Goal: Answer question/provide support: Share knowledge or assist other users

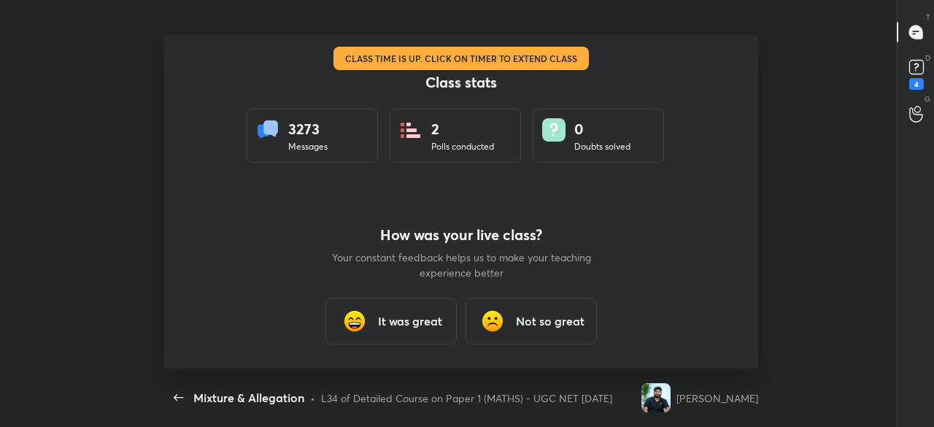
scroll to position [4, 1]
click at [403, 328] on h3 "It was great" at bounding box center [410, 321] width 64 height 18
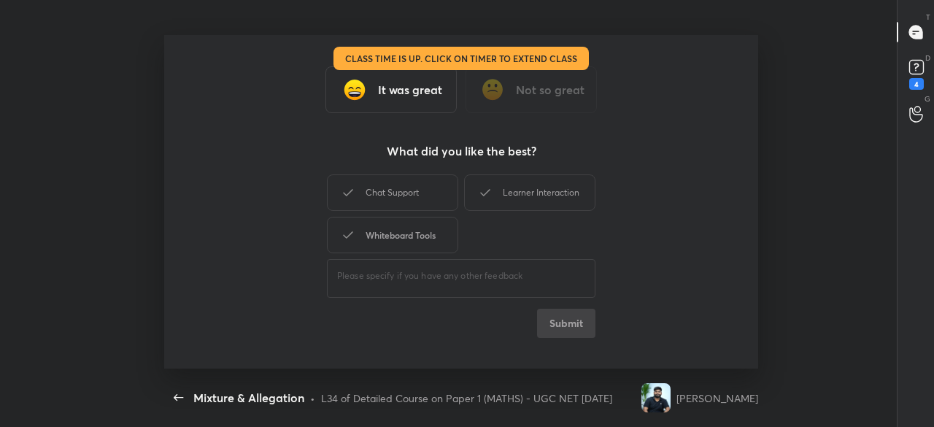
click at [413, 230] on div "Whiteboard Tools" at bounding box center [392, 235] width 131 height 36
drag, startPoint x: 418, startPoint y: 191, endPoint x: 461, endPoint y: 189, distance: 43.1
click at [423, 191] on div "Chat Support" at bounding box center [392, 192] width 131 height 36
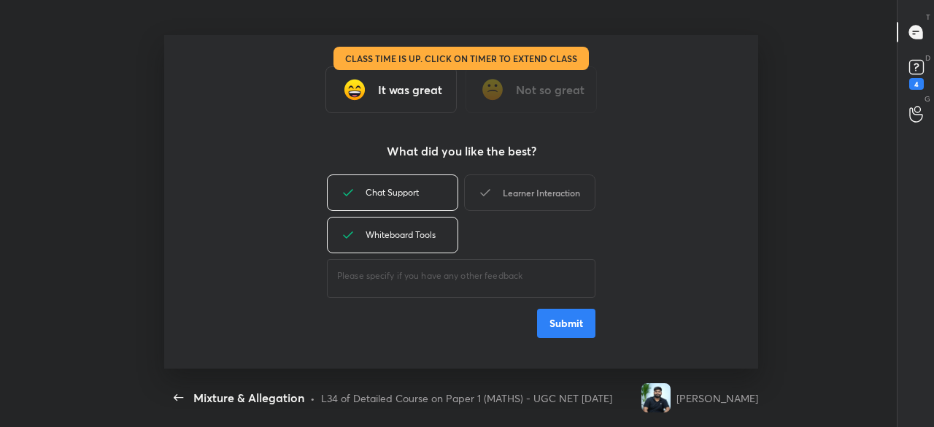
drag, startPoint x: 502, startPoint y: 188, endPoint x: 510, endPoint y: 193, distance: 9.9
click at [505, 191] on div "Learner Interaction" at bounding box center [529, 192] width 131 height 36
click at [564, 327] on button "Submit" at bounding box center [566, 323] width 58 height 29
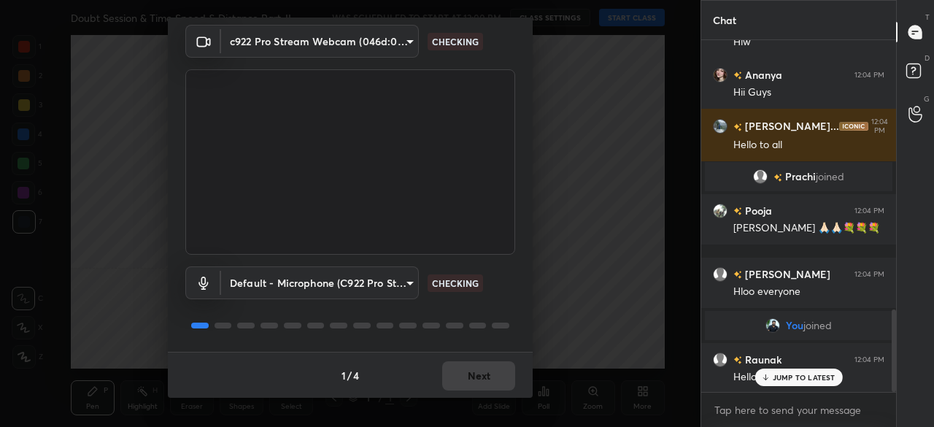
scroll to position [1146, 0]
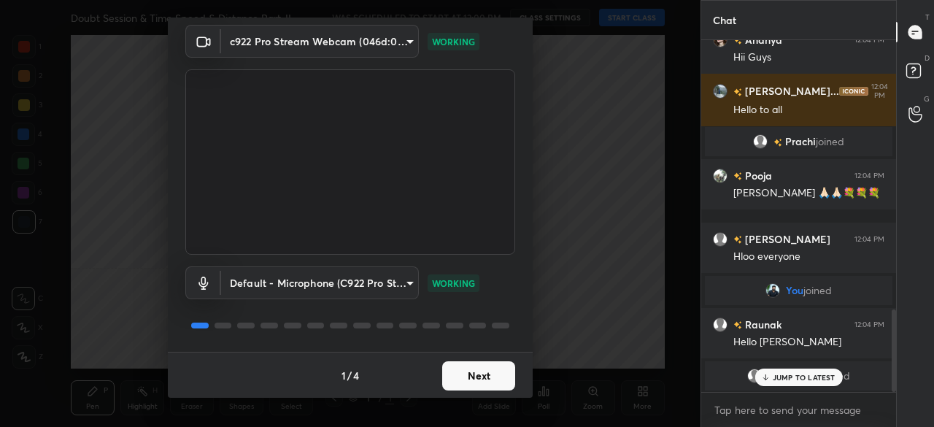
click at [492, 374] on button "Next" at bounding box center [478, 375] width 73 height 29
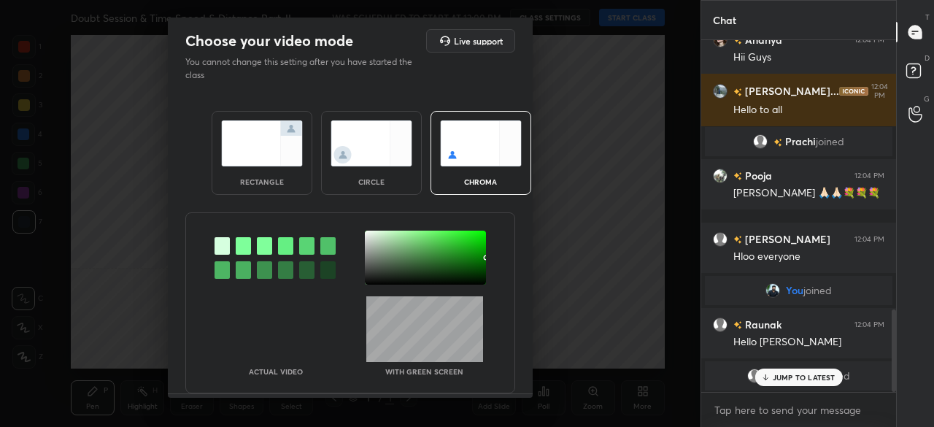
click at [479, 277] on div at bounding box center [425, 258] width 121 height 54
click at [485, 259] on div at bounding box center [486, 257] width 3 height 3
click at [481, 277] on div at bounding box center [482, 277] width 3 height 3
click at [480, 278] on div at bounding box center [481, 278] width 3 height 3
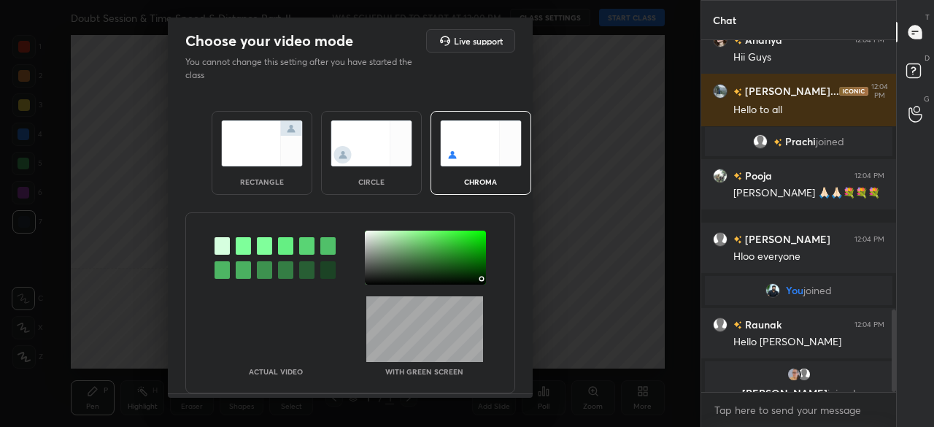
drag, startPoint x: 479, startPoint y: 278, endPoint x: 495, endPoint y: 313, distance: 38.5
click at [482, 279] on div at bounding box center [483, 280] width 3 height 3
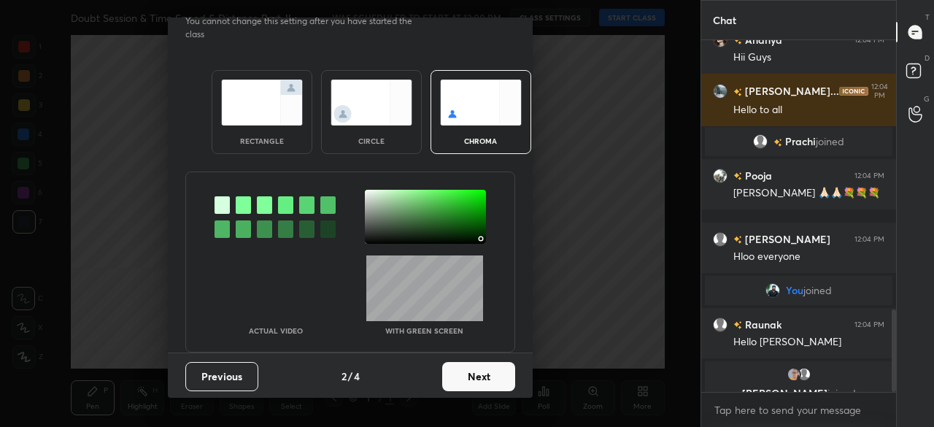
click at [491, 369] on button "Next" at bounding box center [478, 376] width 73 height 29
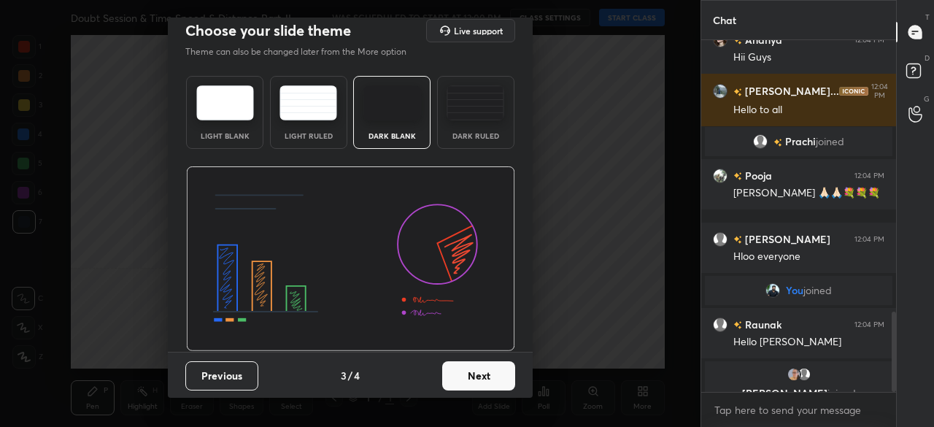
click at [493, 370] on button "Next" at bounding box center [478, 375] width 73 height 29
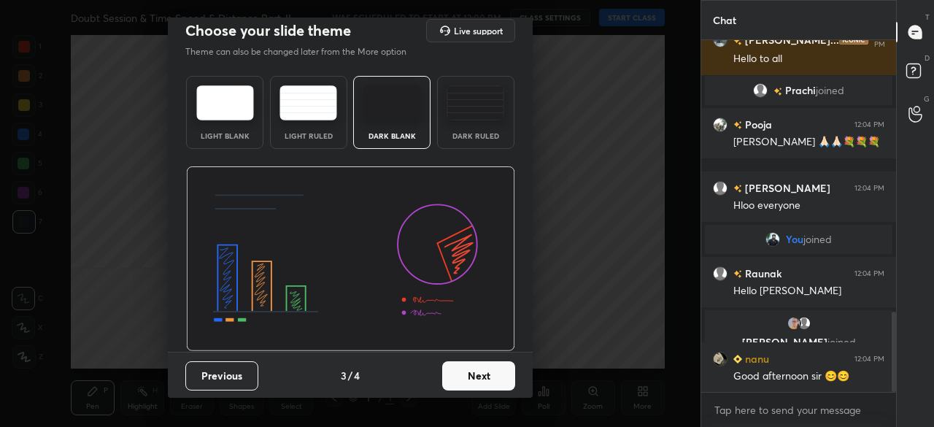
scroll to position [0, 0]
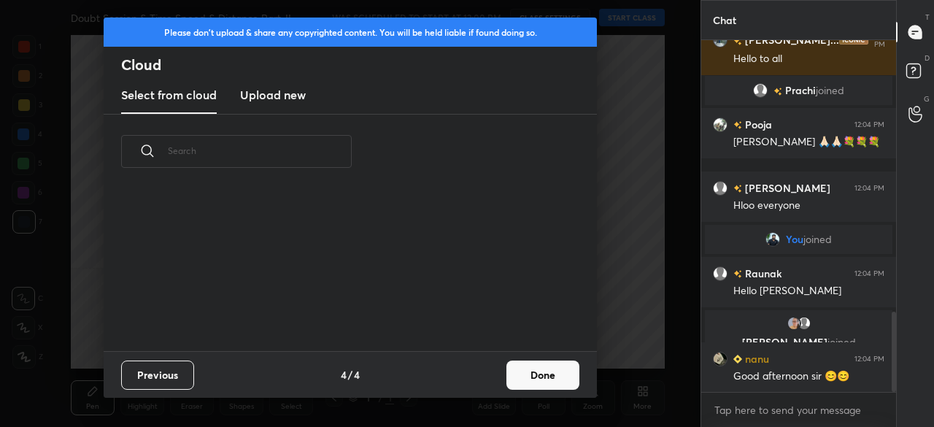
click at [550, 379] on button "Done" at bounding box center [543, 375] width 73 height 29
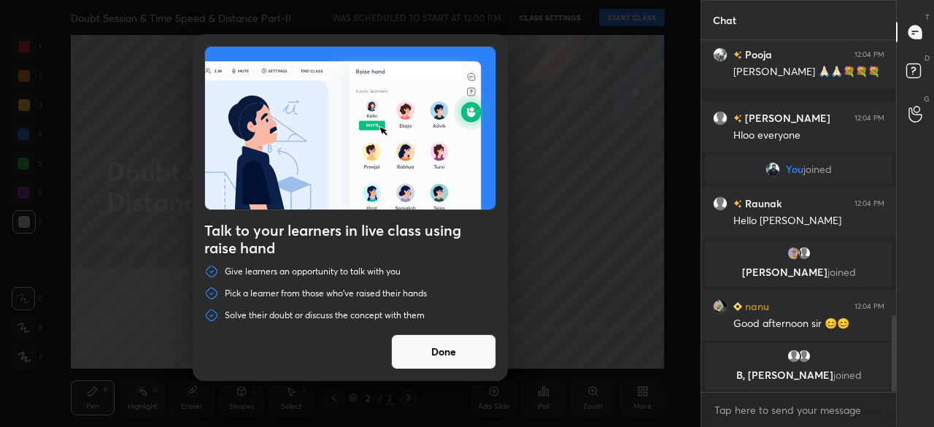
click at [473, 347] on button "Done" at bounding box center [443, 351] width 105 height 35
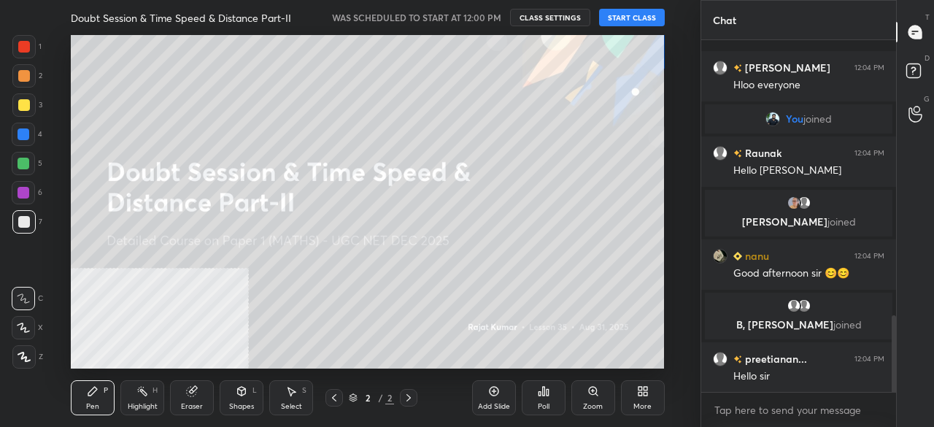
scroll to position [1263, 0]
click at [638, 17] on button "START CLASS" at bounding box center [632, 18] width 66 height 18
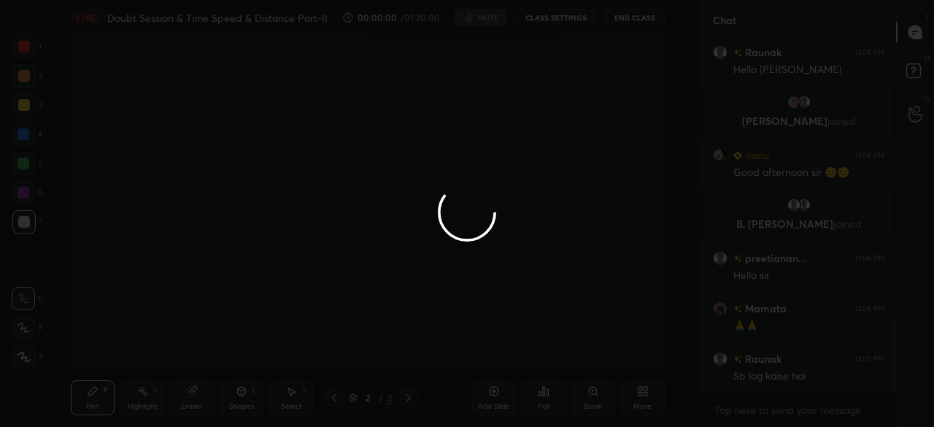
scroll to position [1399, 0]
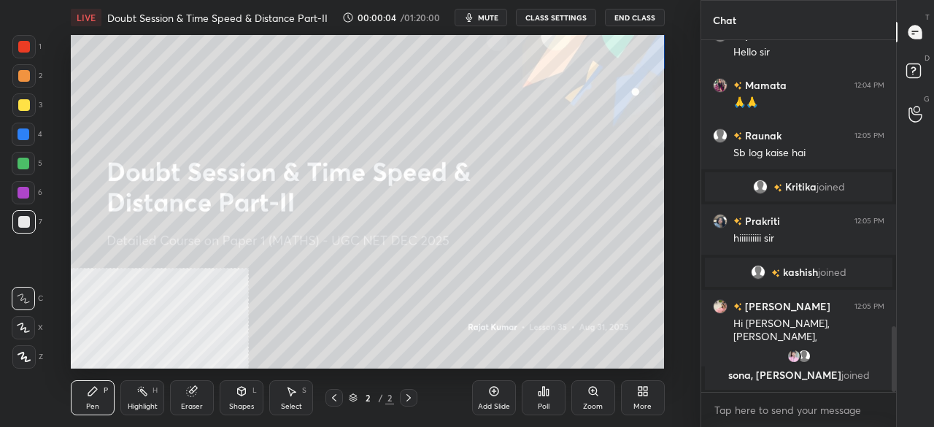
drag, startPoint x: 19, startPoint y: 358, endPoint x: 47, endPoint y: 348, distance: 30.2
click at [19, 356] on icon at bounding box center [24, 357] width 13 height 10
click at [661, 397] on div "More" at bounding box center [643, 397] width 44 height 35
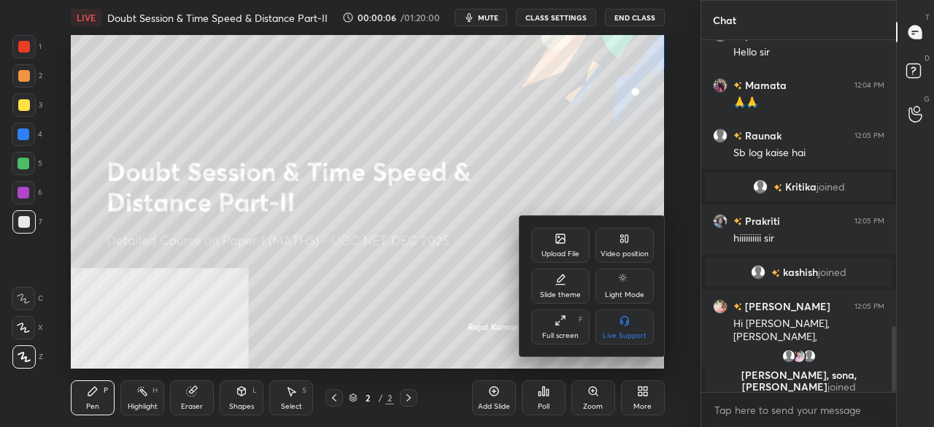
drag, startPoint x: 633, startPoint y: 242, endPoint x: 633, endPoint y: 293, distance: 50.4
click at [633, 246] on div "Video position" at bounding box center [625, 245] width 58 height 35
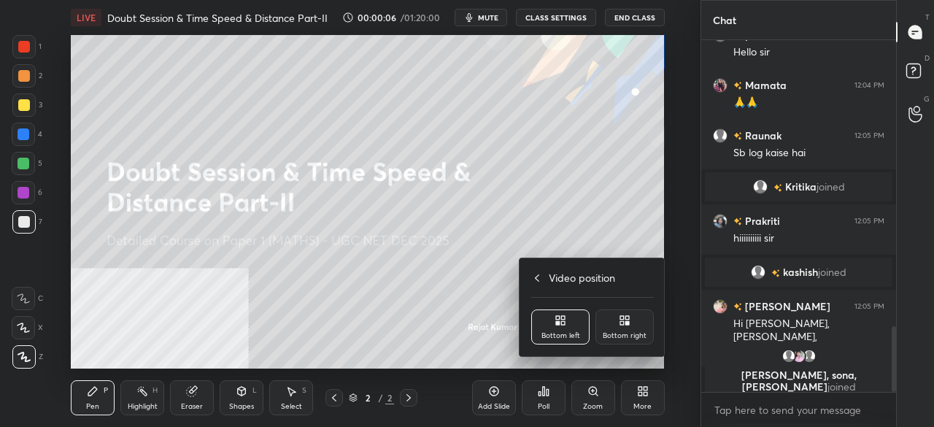
click at [635, 298] on div at bounding box center [592, 297] width 123 height 1
drag, startPoint x: 629, startPoint y: 316, endPoint x: 634, endPoint y: 325, distance: 9.8
click at [629, 318] on icon at bounding box center [628, 318] width 4 height 4
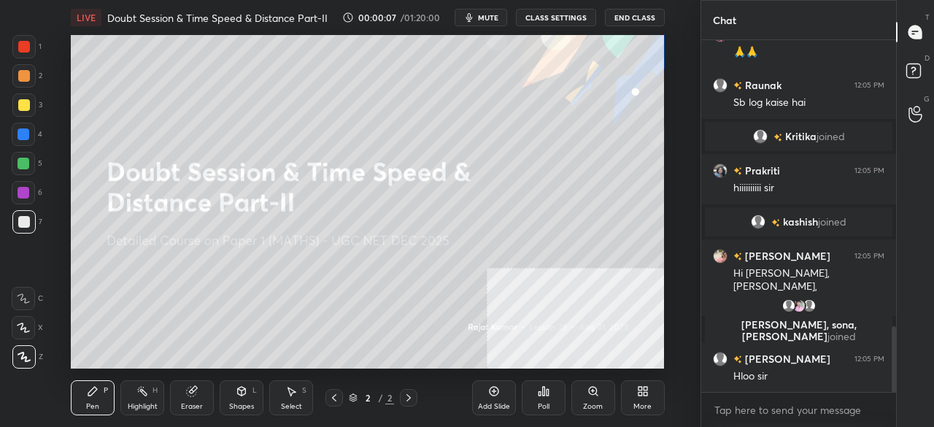
click at [650, 391] on div "More" at bounding box center [643, 397] width 44 height 35
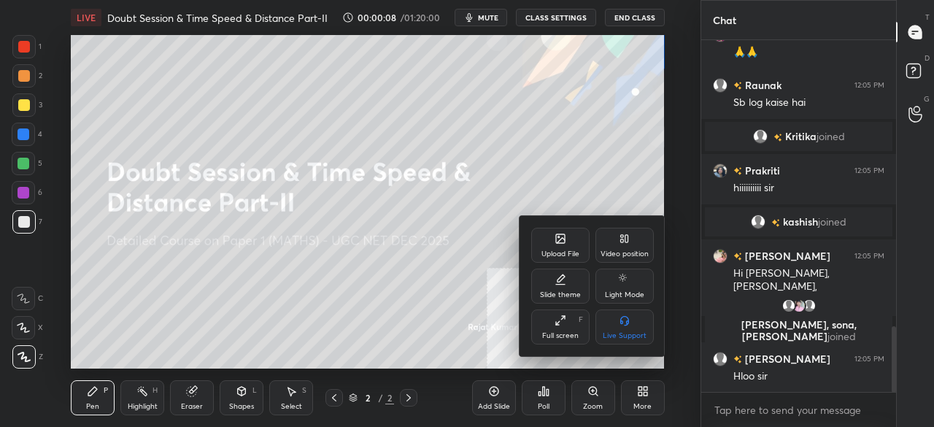
click at [569, 250] on div "Upload File" at bounding box center [561, 253] width 38 height 7
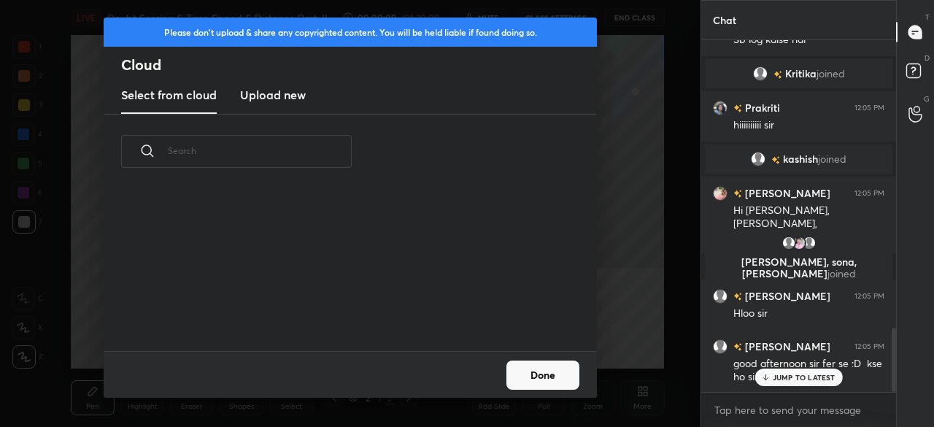
click at [272, 90] on h3 "Upload new" at bounding box center [273, 95] width 66 height 18
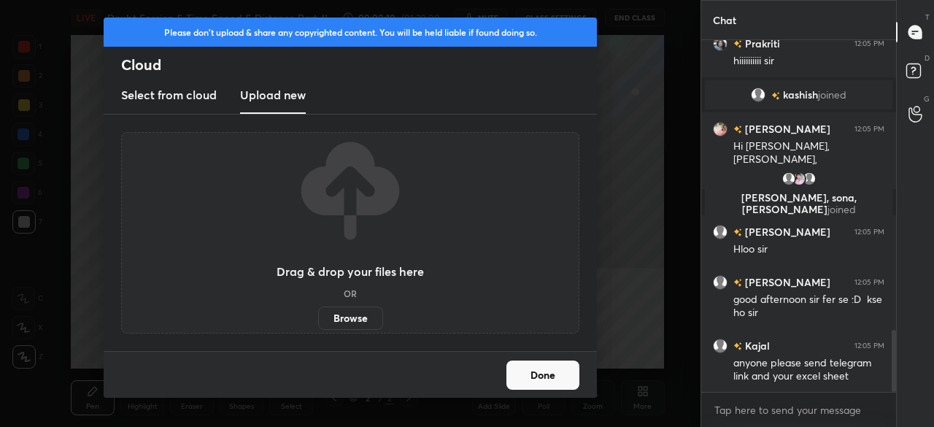
click at [336, 317] on label "Browse" at bounding box center [350, 318] width 65 height 23
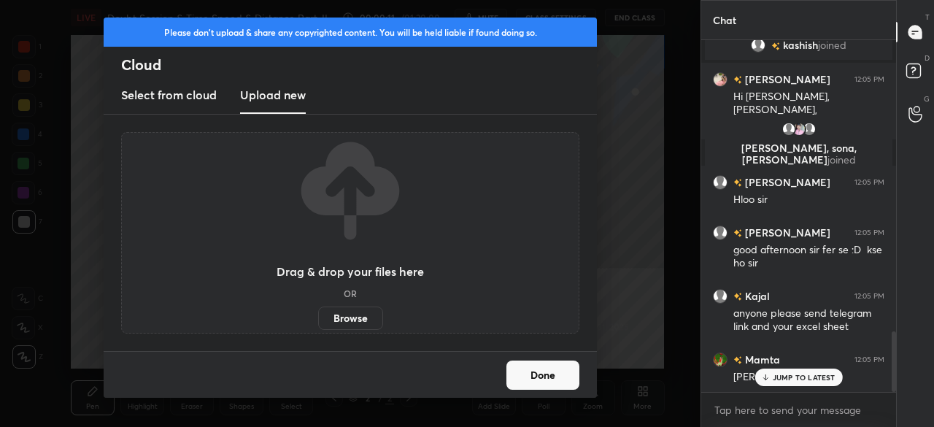
click at [351, 320] on label "Browse" at bounding box center [350, 318] width 65 height 23
click at [318, 320] on input "Browse" at bounding box center [318, 318] width 0 height 23
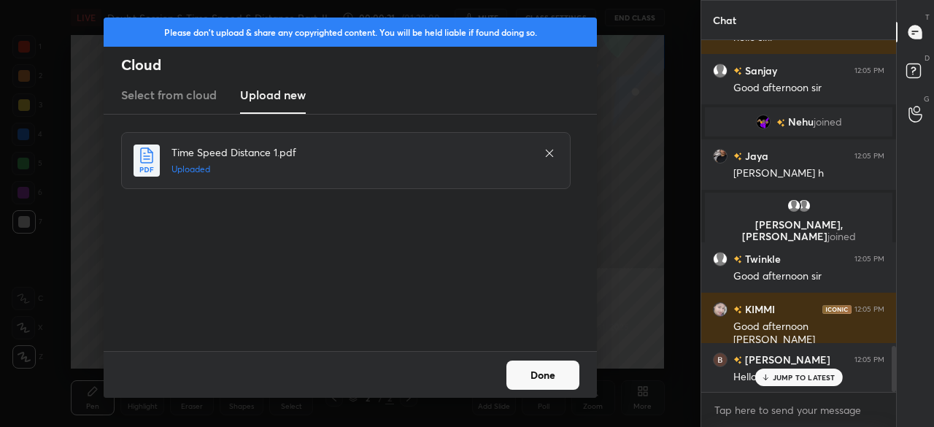
click at [550, 383] on button "Done" at bounding box center [543, 375] width 73 height 29
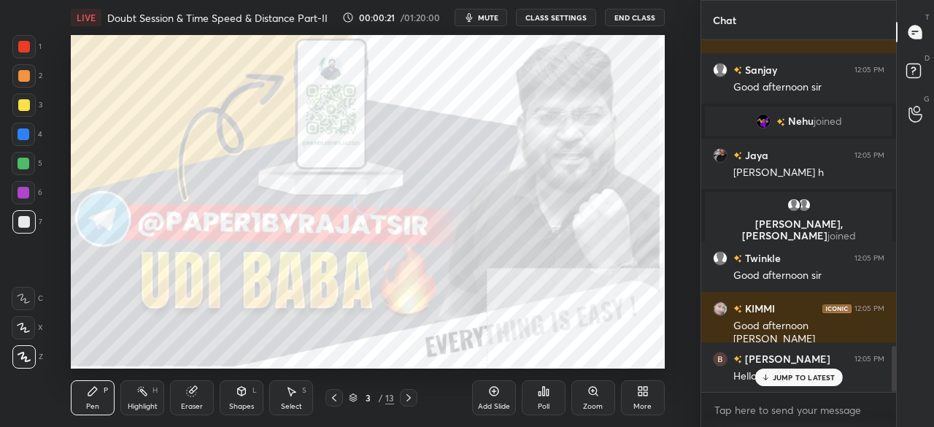
click at [639, 392] on icon at bounding box center [641, 394] width 4 height 4
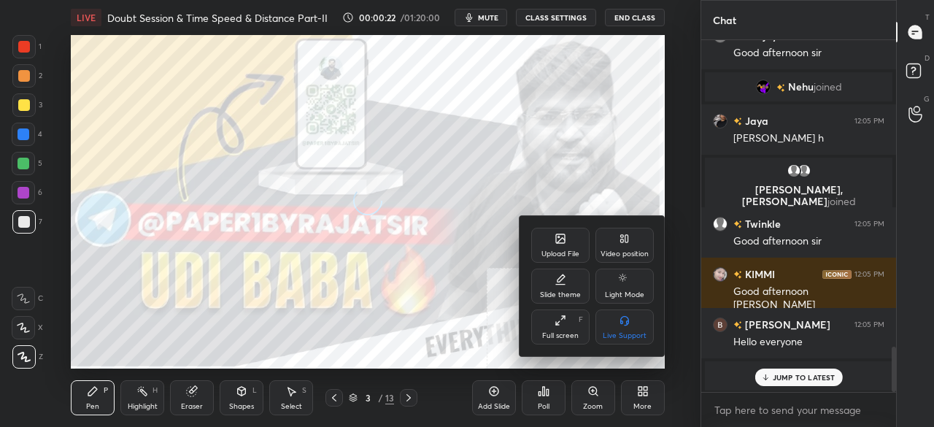
click at [565, 334] on div "Full screen" at bounding box center [560, 335] width 36 height 7
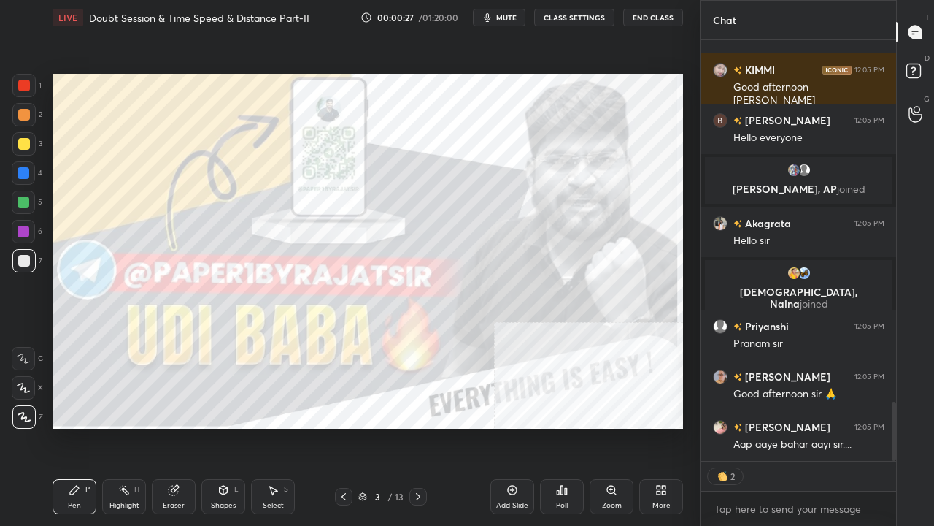
click at [343, 426] on div at bounding box center [344, 497] width 18 height 18
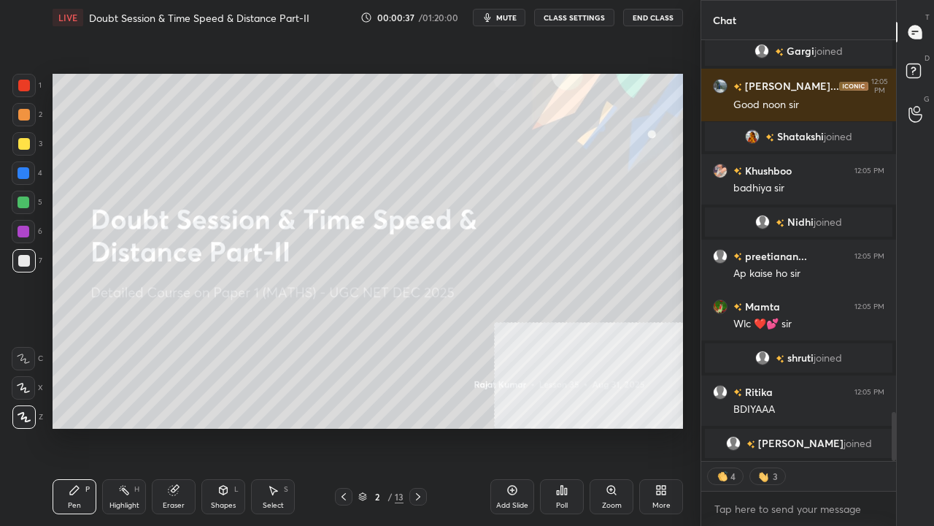
click at [419, 426] on icon at bounding box center [418, 497] width 12 height 12
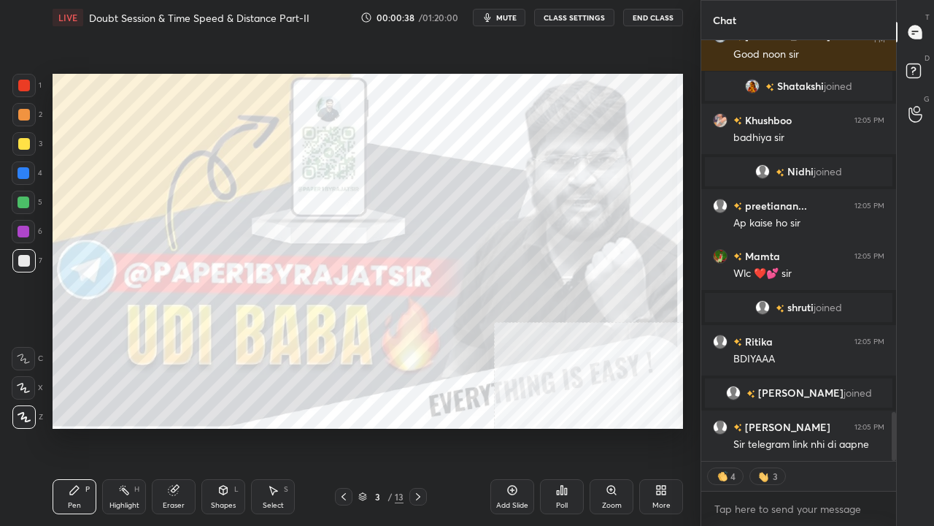
drag, startPoint x: 422, startPoint y: 493, endPoint x: 410, endPoint y: 495, distance: 11.8
click at [420, 426] on icon at bounding box center [418, 497] width 12 height 12
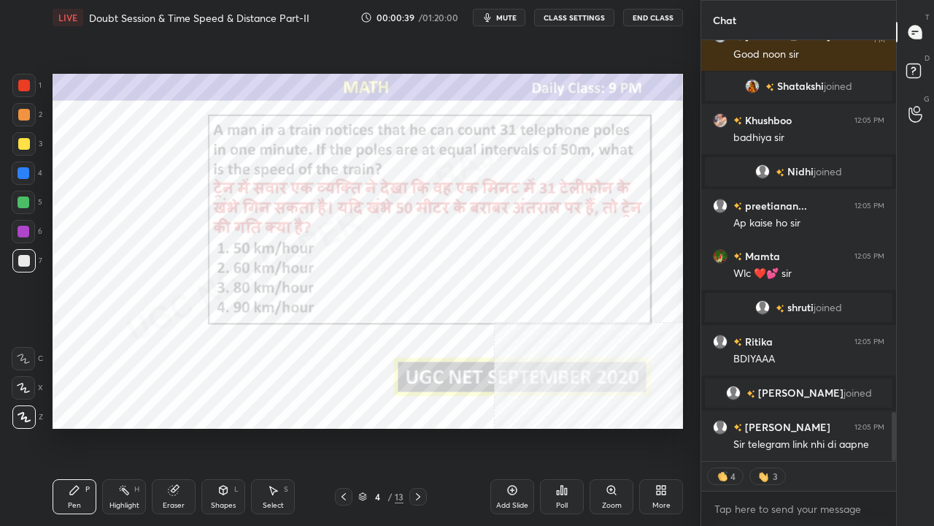
click at [345, 426] on icon at bounding box center [344, 497] width 12 height 12
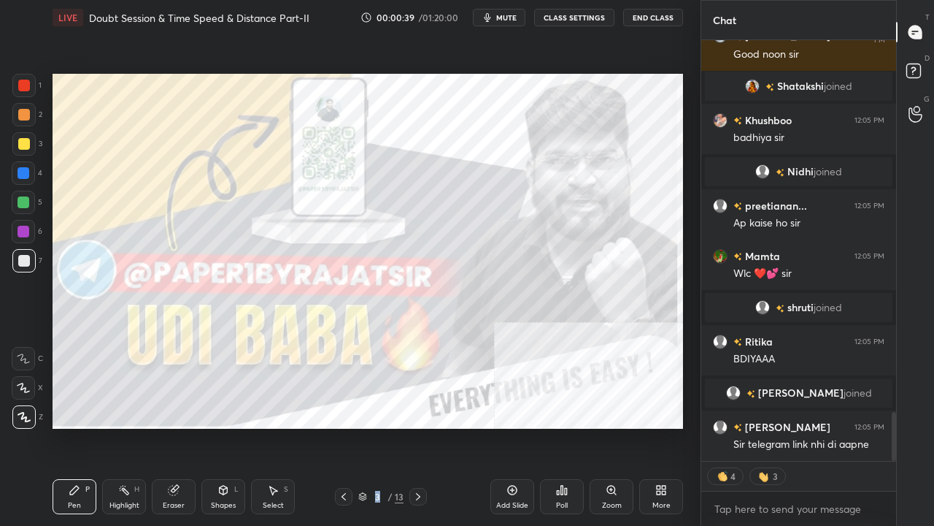
click at [345, 426] on icon at bounding box center [344, 497] width 12 height 12
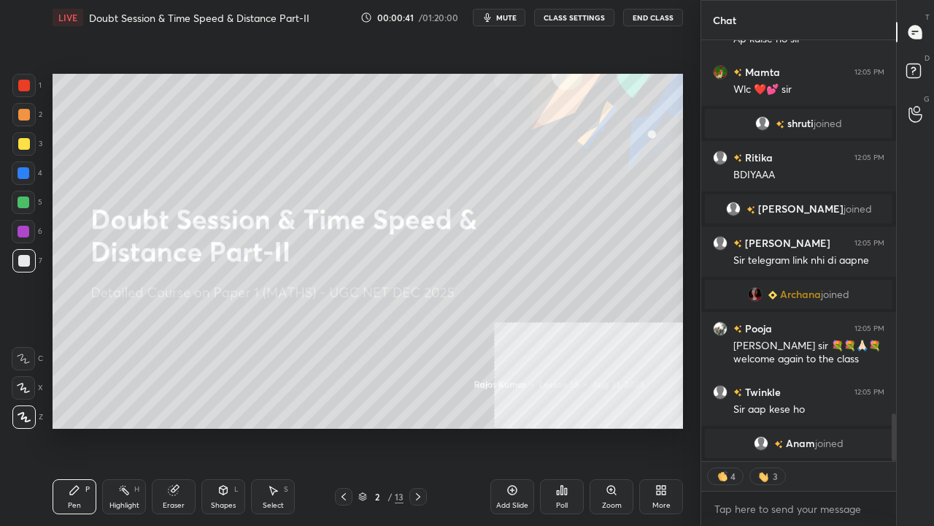
click at [23, 146] on div at bounding box center [24, 144] width 12 height 12
click at [245, 426] on div "Pen P Highlight H Eraser Shapes L Select S" at bounding box center [162, 496] width 219 height 35
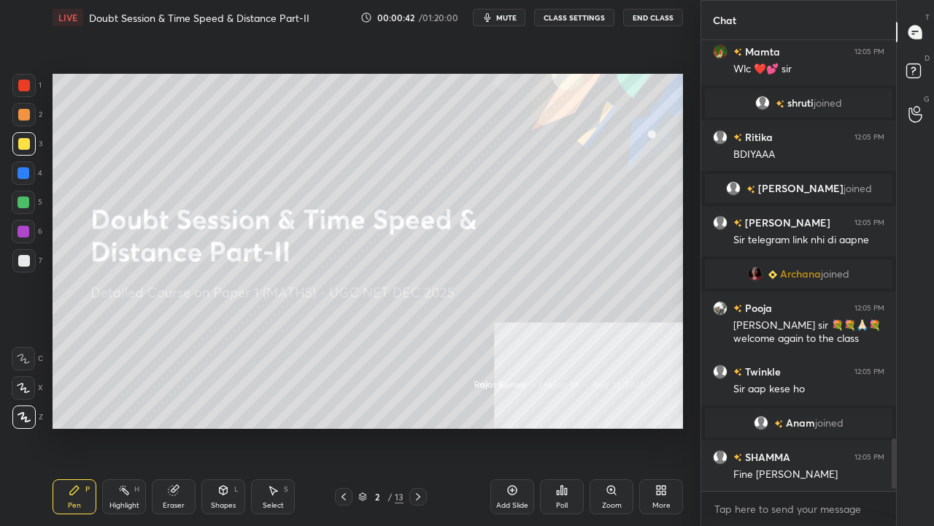
click at [236, 426] on div "Shapes L" at bounding box center [223, 496] width 44 height 35
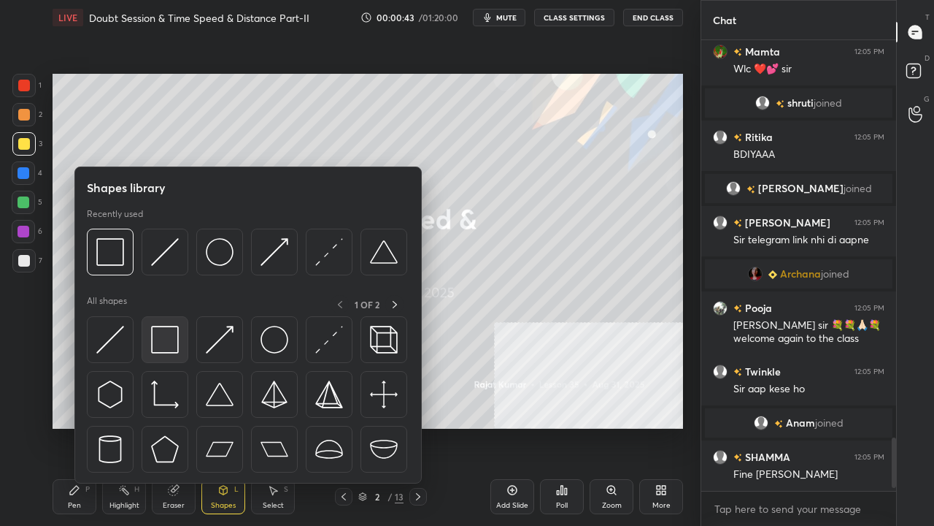
click at [162, 345] on img at bounding box center [165, 340] width 28 height 28
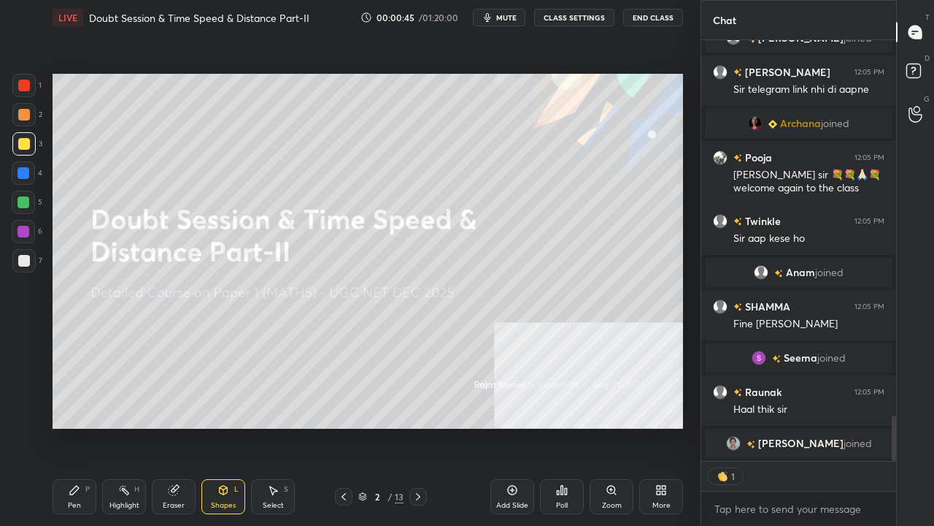
click at [82, 426] on div "Pen P" at bounding box center [75, 496] width 44 height 35
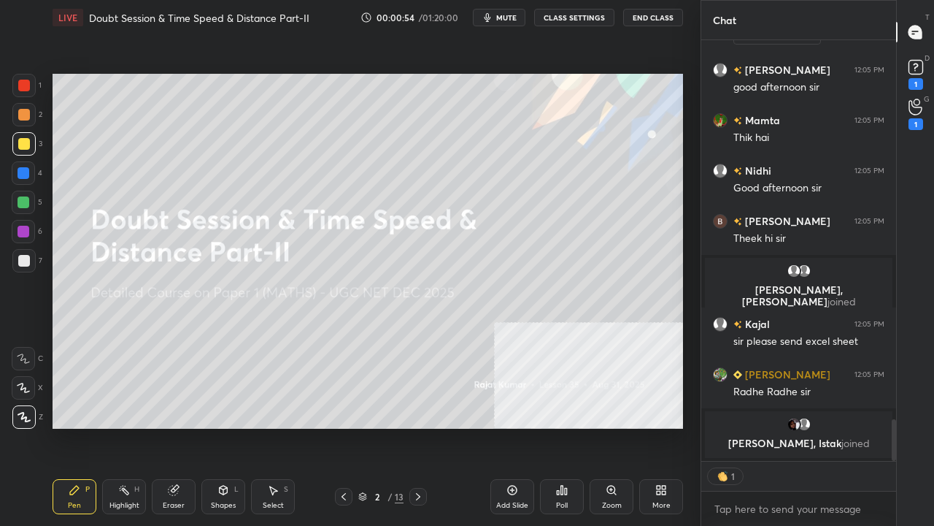
click at [920, 64] on rect at bounding box center [916, 68] width 14 height 14
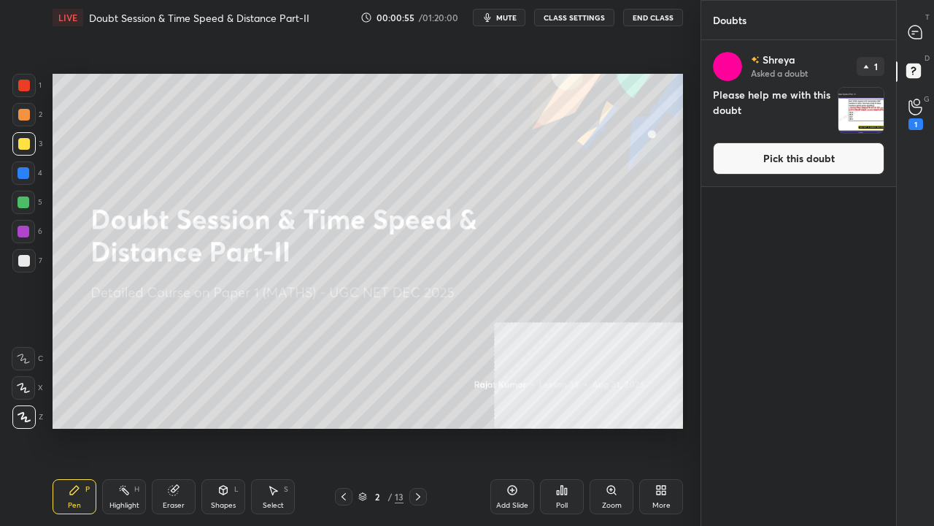
click at [802, 159] on button "Pick this doubt" at bounding box center [799, 158] width 172 height 32
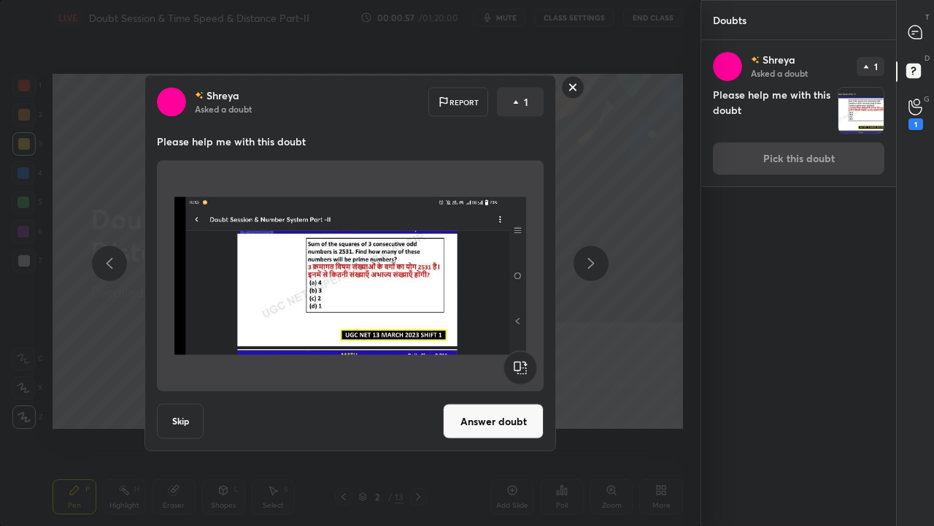
drag, startPoint x: 573, startPoint y: 86, endPoint x: 686, endPoint y: 72, distance: 114.0
click at [572, 85] on rect at bounding box center [573, 87] width 23 height 23
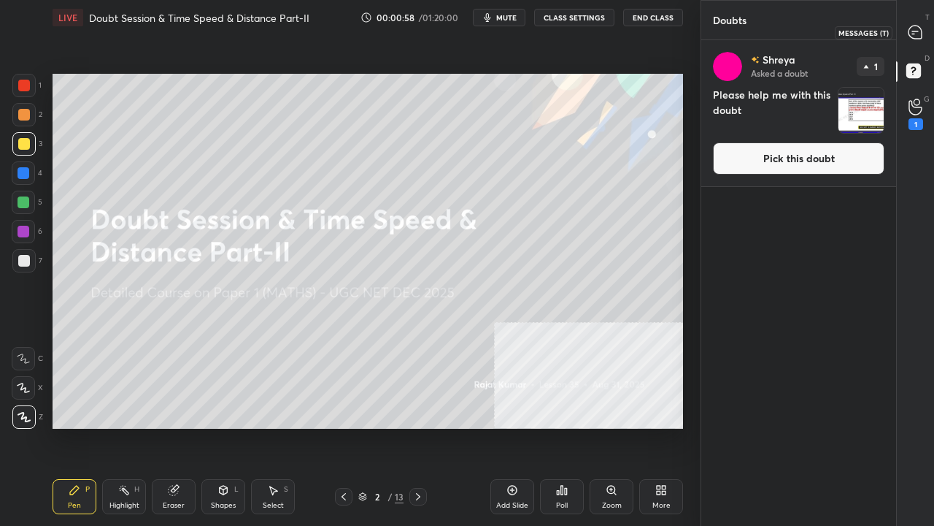
drag, startPoint x: 911, startPoint y: 32, endPoint x: 902, endPoint y: 45, distance: 15.8
click at [911, 33] on icon at bounding box center [915, 32] width 13 height 13
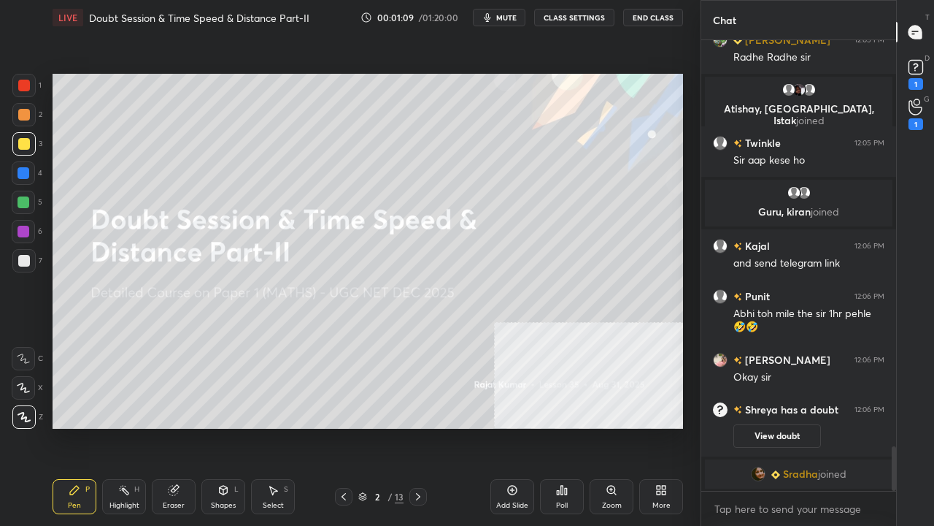
click at [415, 426] on icon at bounding box center [418, 497] width 12 height 12
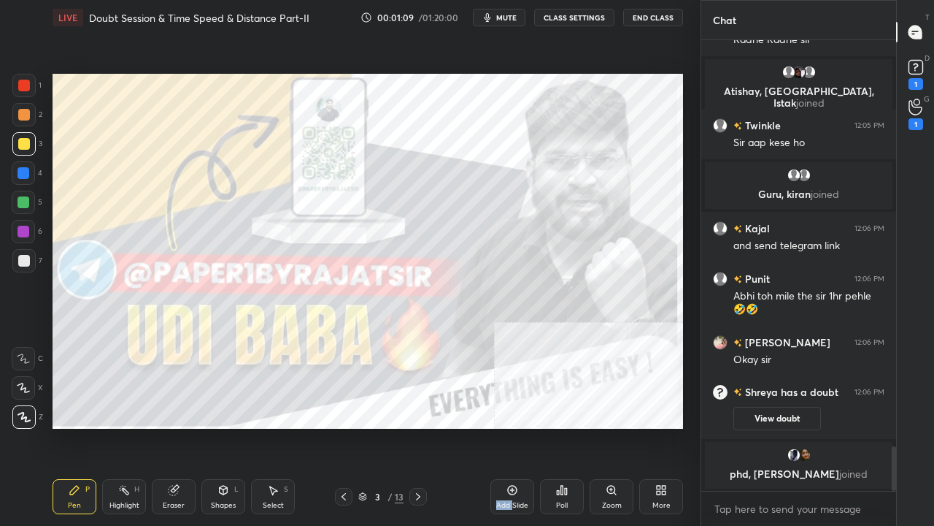
click at [415, 426] on icon at bounding box center [418, 497] width 12 height 12
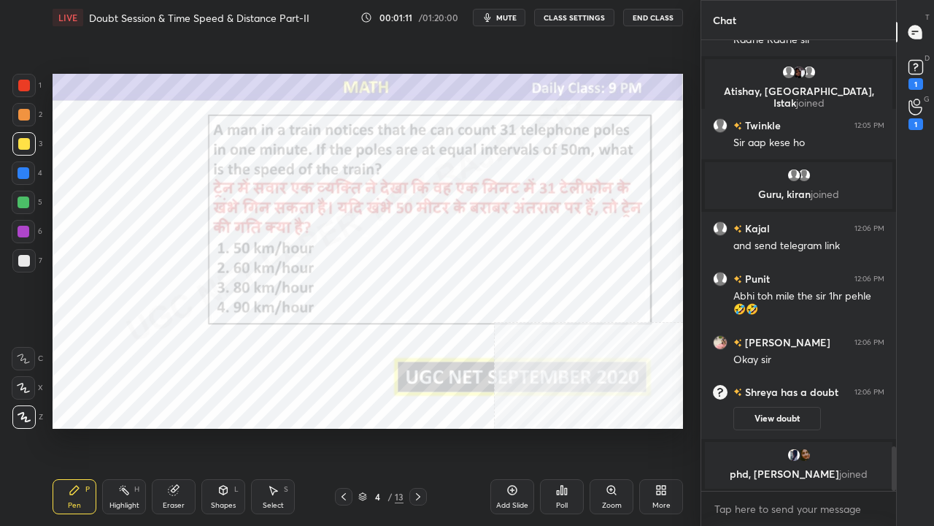
click at [23, 83] on div at bounding box center [24, 86] width 12 height 12
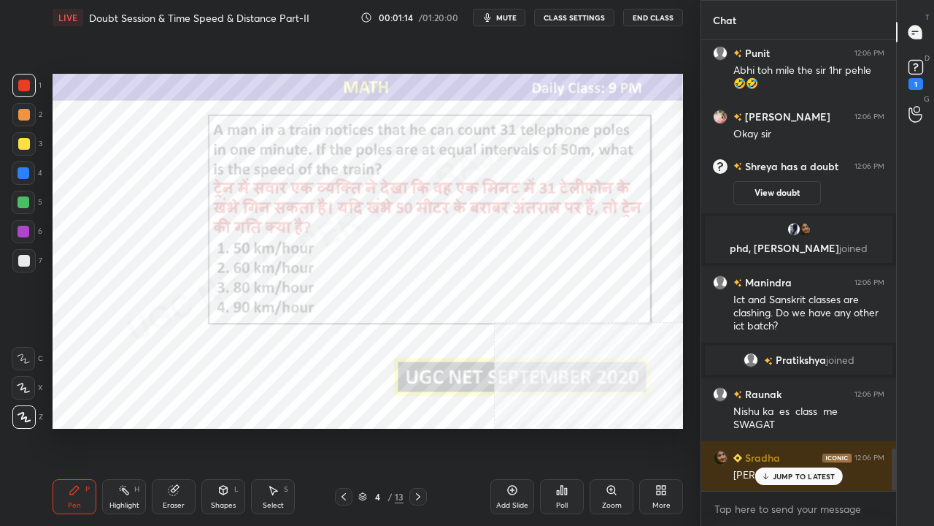
click at [655, 426] on div "More" at bounding box center [661, 496] width 44 height 35
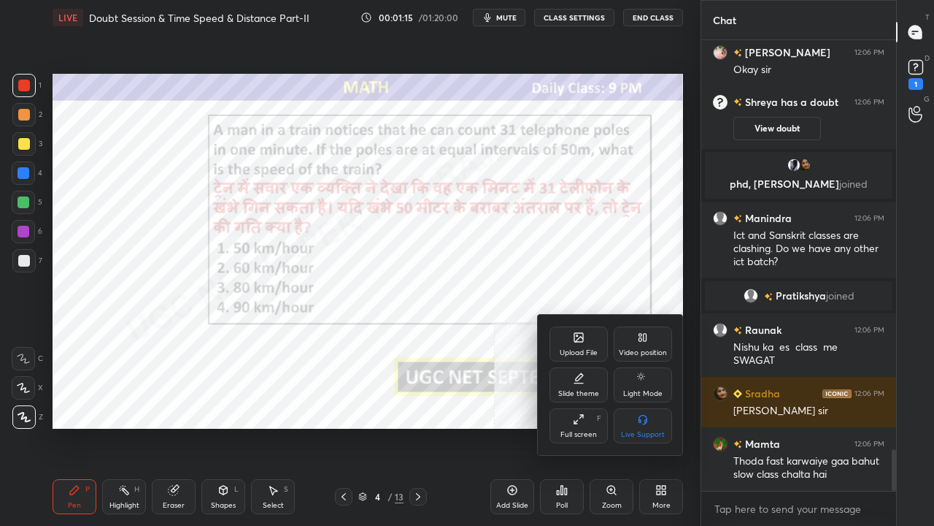
click at [639, 339] on icon at bounding box center [643, 337] width 12 height 12
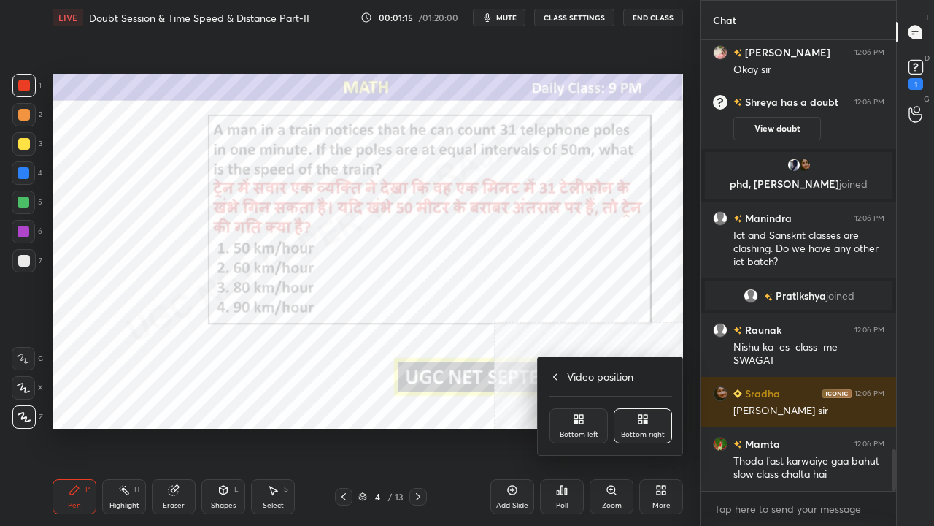
drag, startPoint x: 578, startPoint y: 420, endPoint x: 615, endPoint y: 388, distance: 49.2
click at [578, 419] on icon at bounding box center [579, 419] width 12 height 12
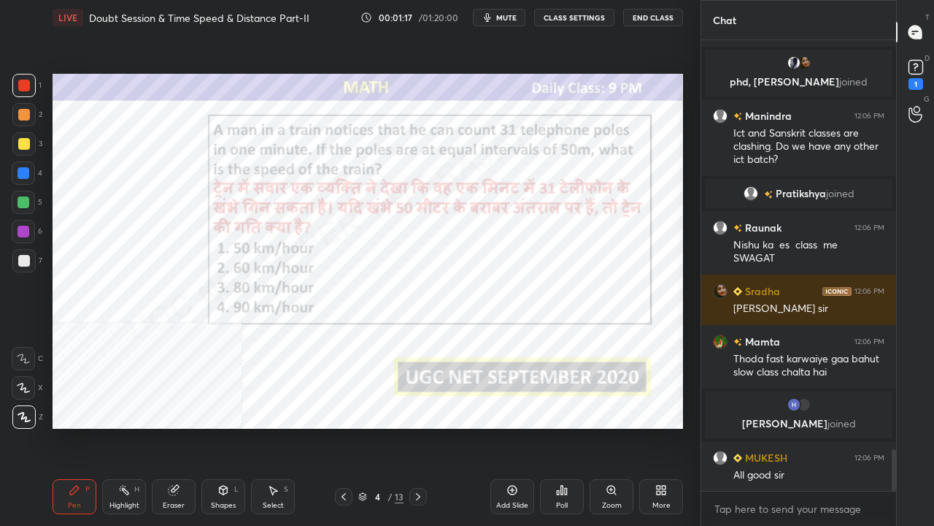
click at [385, 426] on div "4 / 13" at bounding box center [380, 496] width 45 height 13
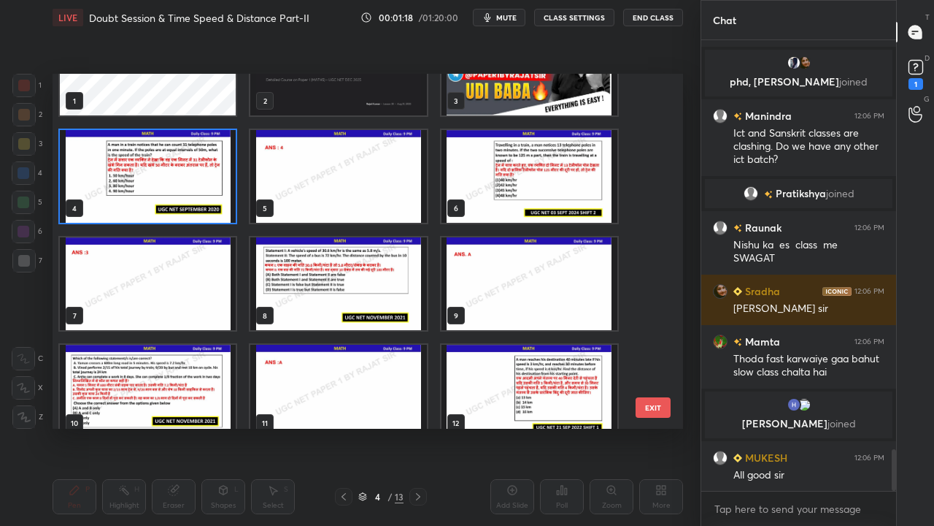
click at [534, 176] on div "1 2 3 4 5 6 7 8 9 10 11 12 13" at bounding box center [355, 251] width 605 height 355
click at [534, 176] on img "grid" at bounding box center [530, 176] width 176 height 93
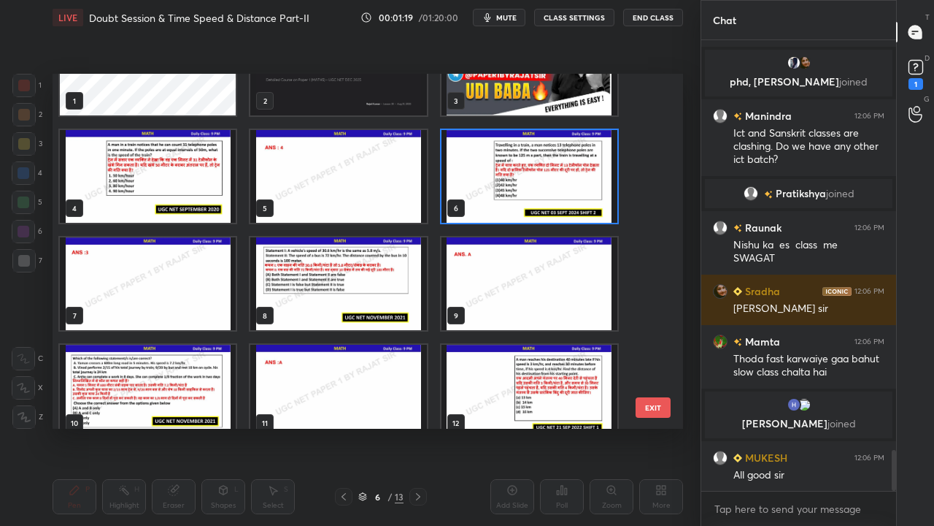
click at [536, 175] on img "grid" at bounding box center [530, 176] width 176 height 93
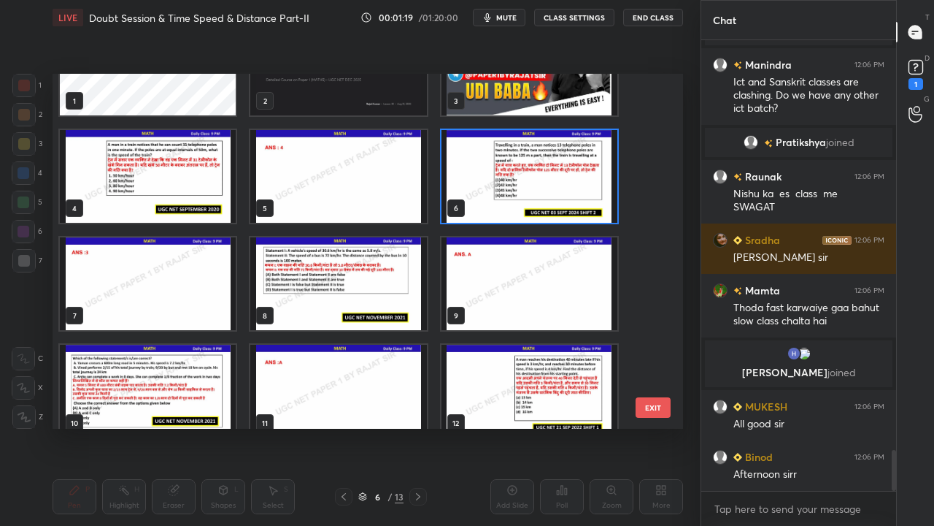
click at [537, 175] on img "grid" at bounding box center [530, 176] width 176 height 93
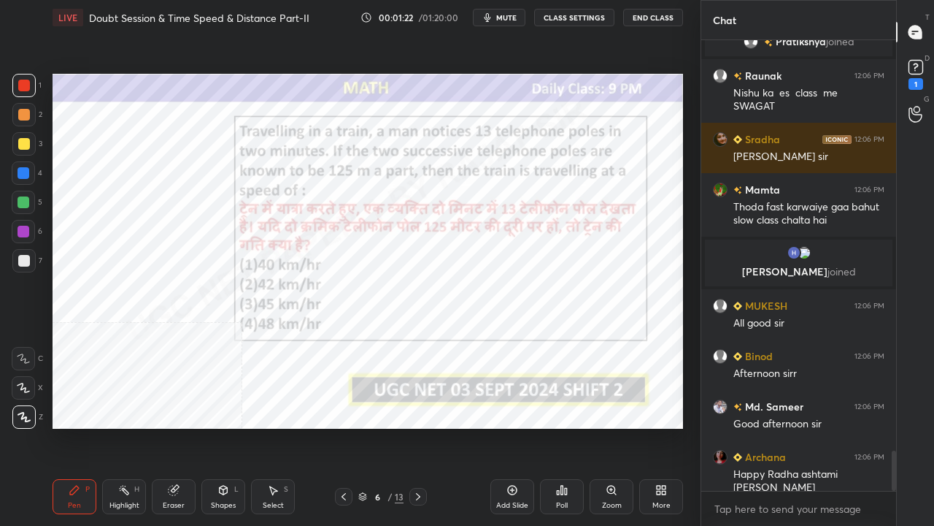
click at [372, 426] on div "6" at bounding box center [377, 496] width 15 height 9
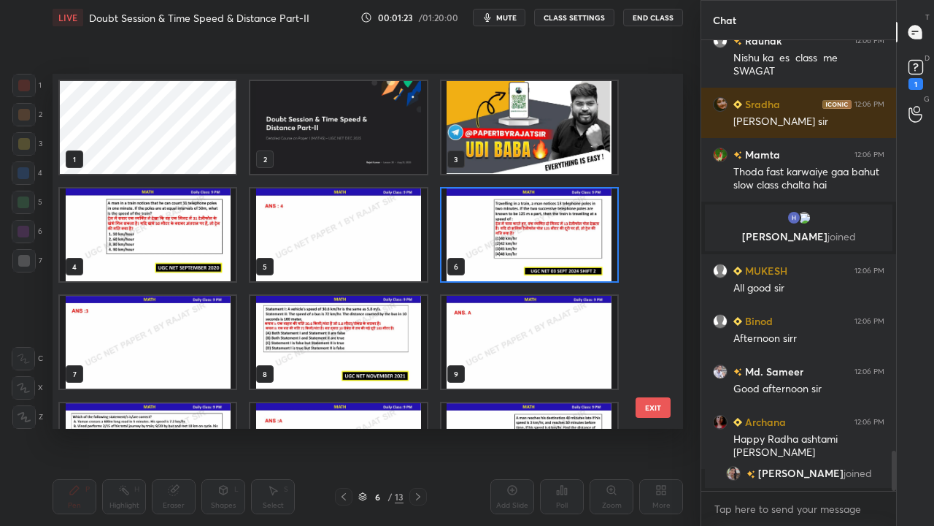
click at [192, 239] on img "grid" at bounding box center [148, 234] width 176 height 93
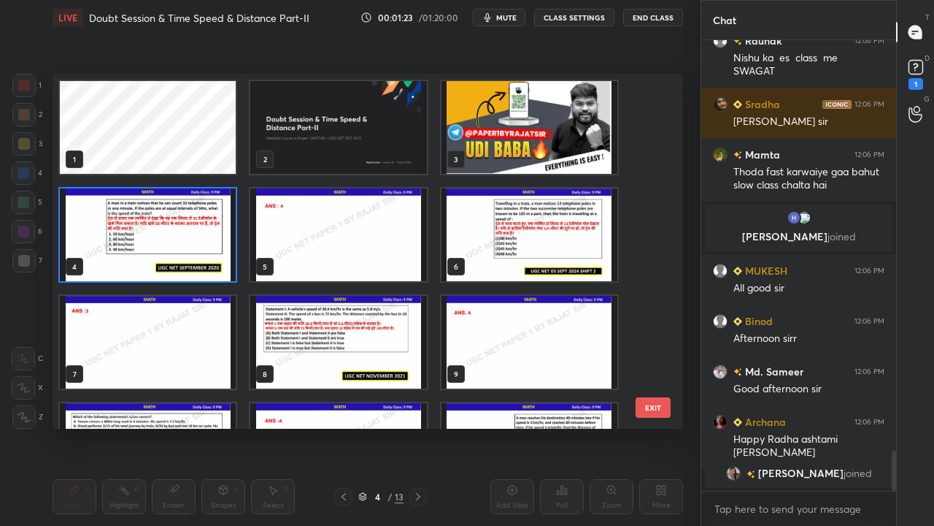
click at [193, 239] on img "grid" at bounding box center [148, 234] width 176 height 93
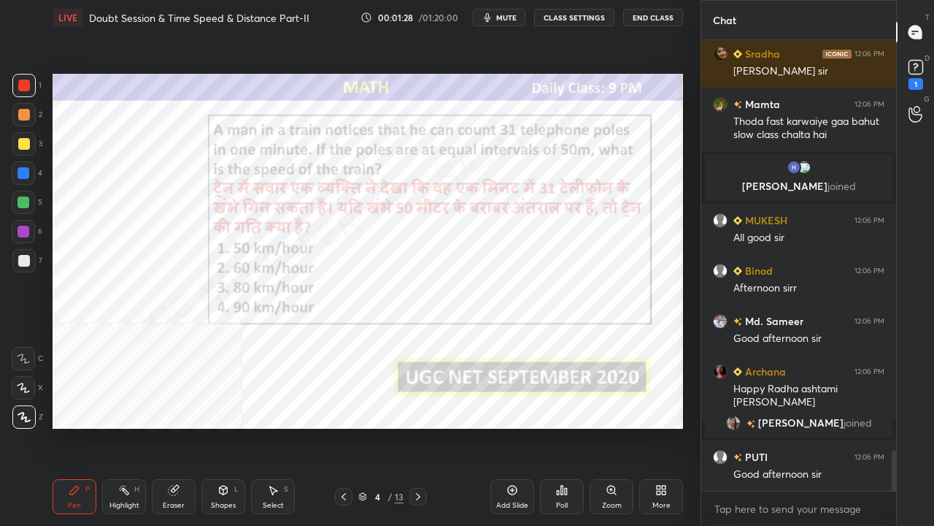
click at [501, 17] on span "mute" at bounding box center [506, 17] width 20 height 10
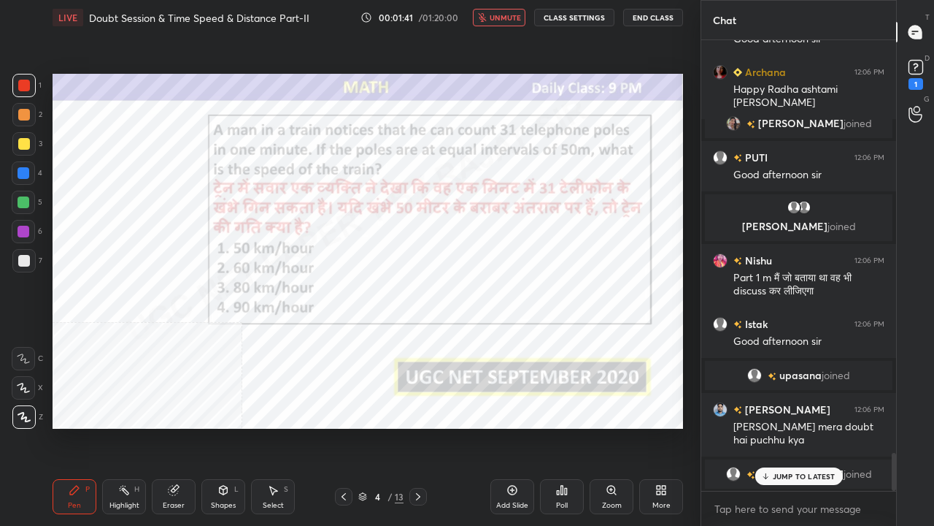
click at [487, 18] on icon "button" at bounding box center [482, 17] width 9 height 9
click at [343, 426] on icon at bounding box center [344, 496] width 4 height 7
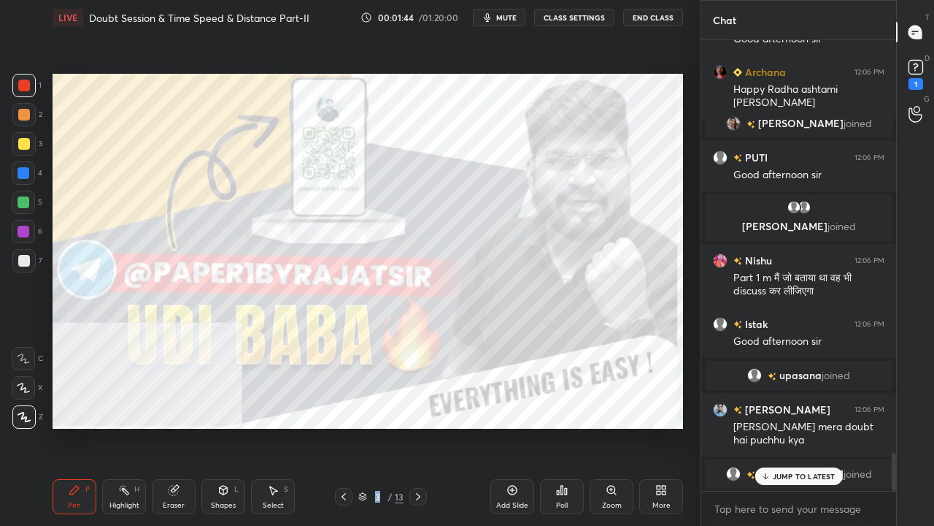
click at [344, 426] on icon at bounding box center [344, 497] width 12 height 12
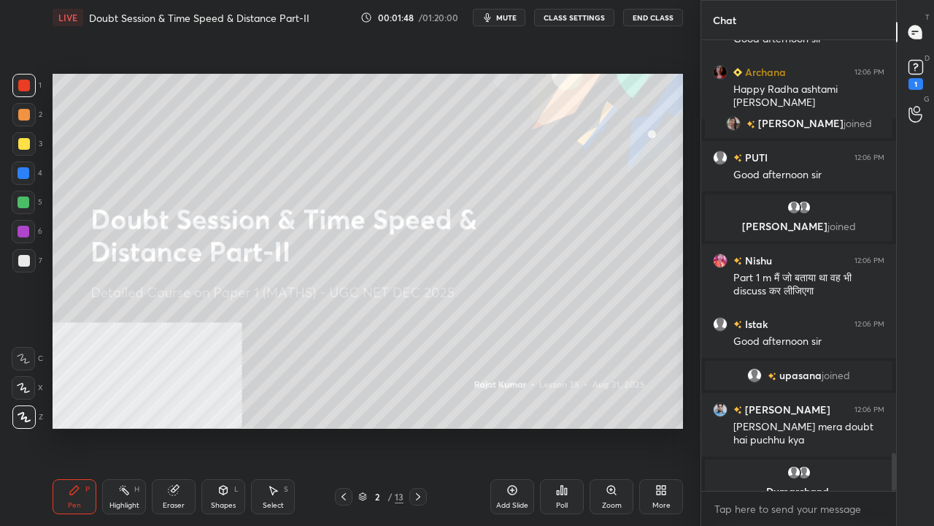
click at [520, 426] on div "Add Slide" at bounding box center [513, 496] width 44 height 35
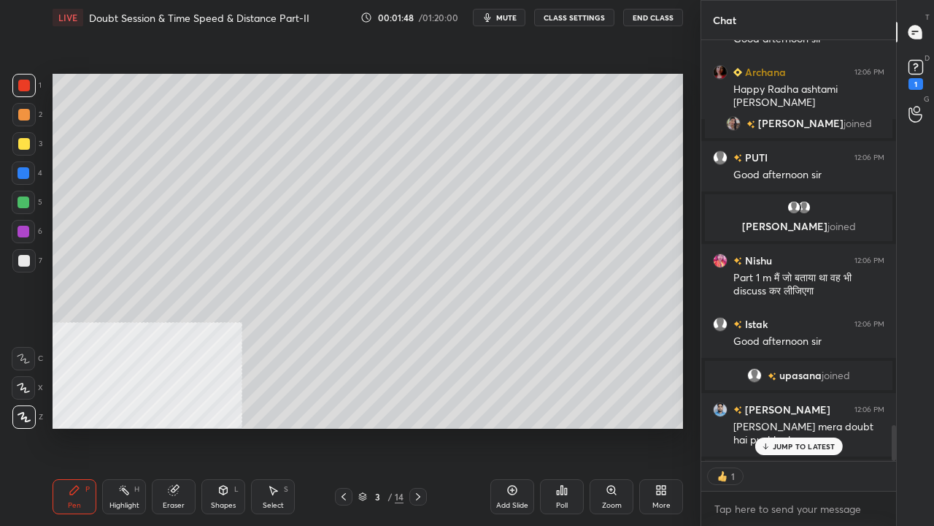
scroll to position [416, 191]
click at [661, 426] on icon at bounding box center [662, 490] width 12 height 12
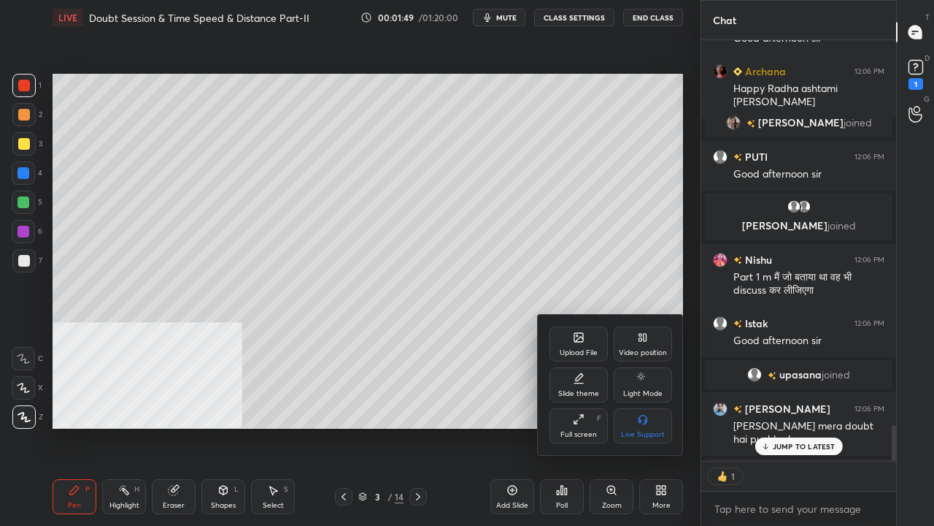
drag, startPoint x: 634, startPoint y: 349, endPoint x: 636, endPoint y: 382, distance: 32.9
click at [634, 350] on div "Video position" at bounding box center [643, 352] width 48 height 7
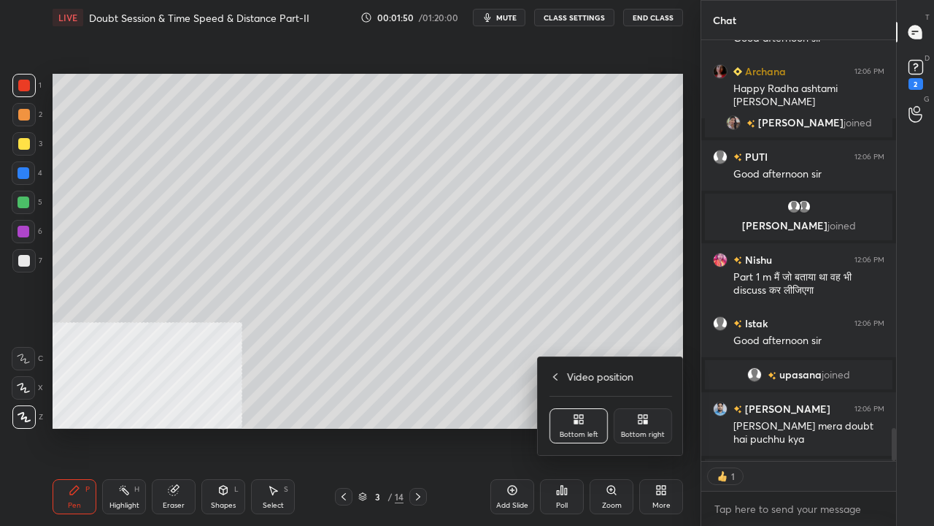
click at [643, 423] on icon at bounding box center [643, 419] width 12 height 12
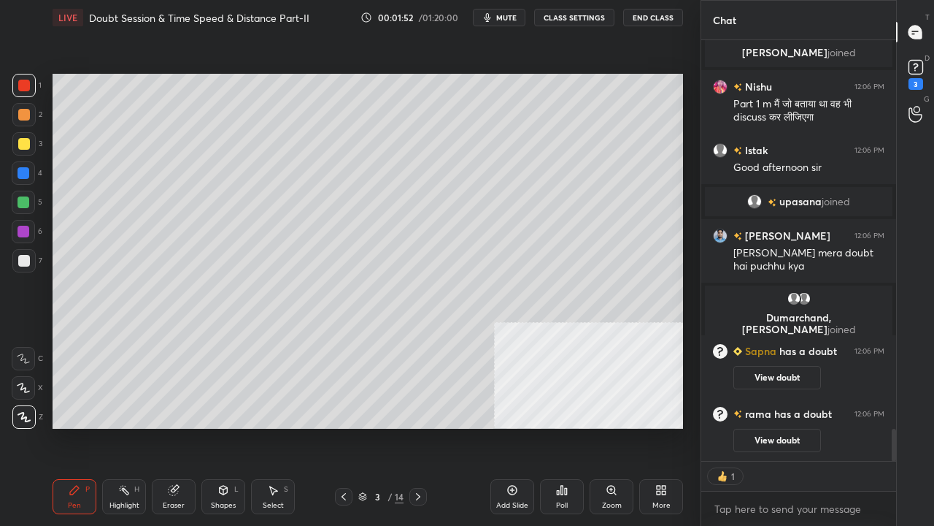
click at [21, 145] on div at bounding box center [24, 144] width 12 height 12
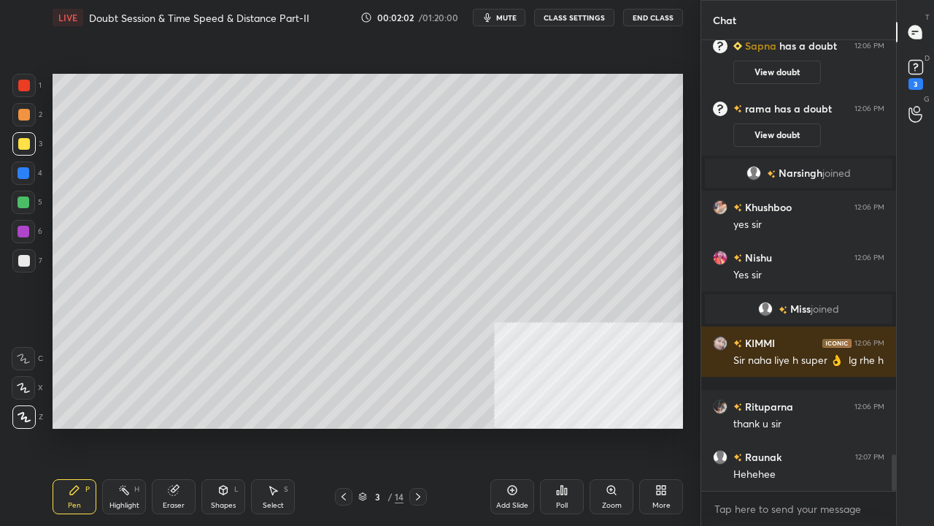
click at [685, 88] on div "Setting up your live class Poll for secs No correct answer Start poll" at bounding box center [368, 251] width 642 height 432
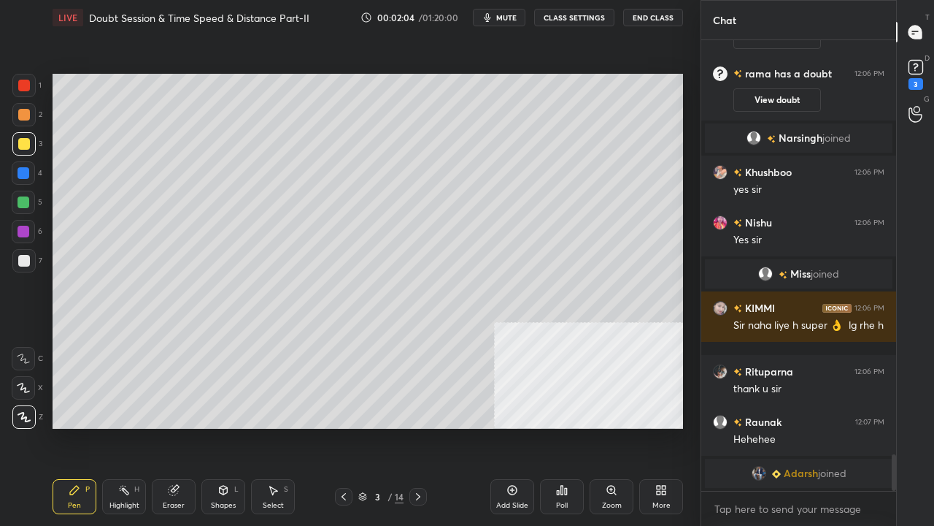
click at [683, 86] on div "Setting up your live class Poll for secs No correct answer Start poll" at bounding box center [368, 251] width 642 height 432
click at [685, 85] on div "Setting up your live class Poll for secs No correct answer Start poll" at bounding box center [368, 251] width 642 height 432
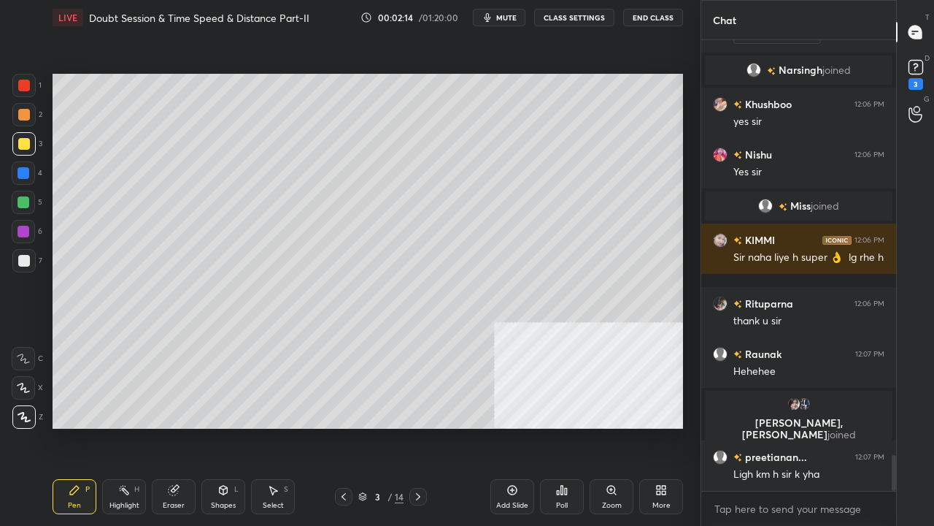
click at [23, 171] on div at bounding box center [24, 173] width 12 height 12
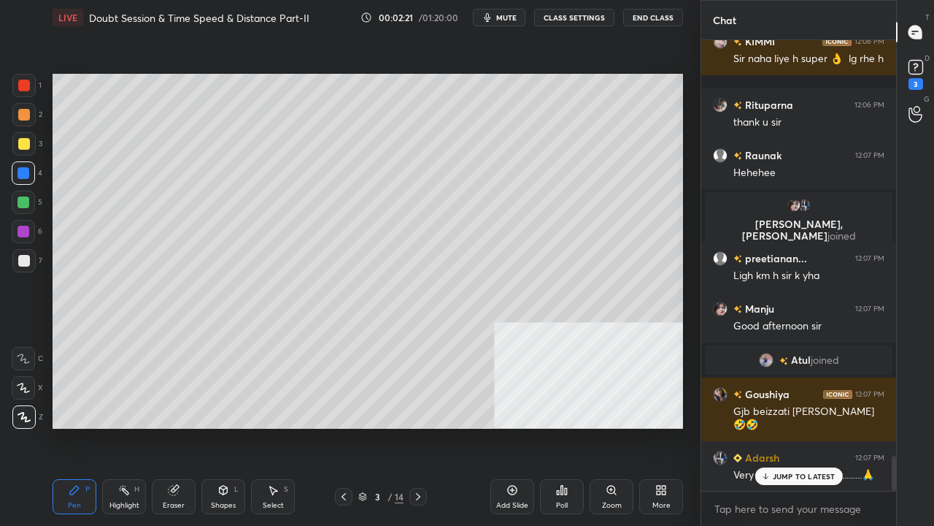
click at [26, 261] on div at bounding box center [24, 261] width 12 height 12
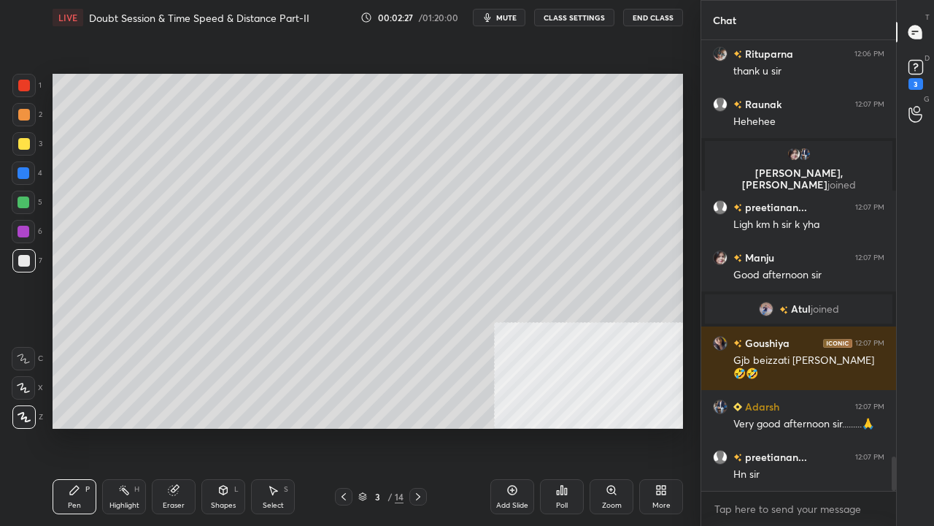
scroll to position [5492, 0]
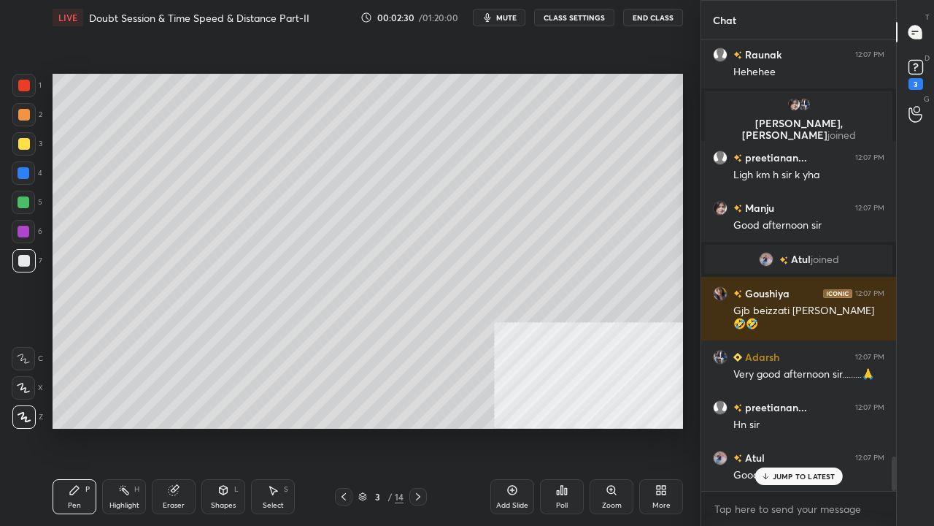
click at [25, 143] on div at bounding box center [24, 144] width 12 height 12
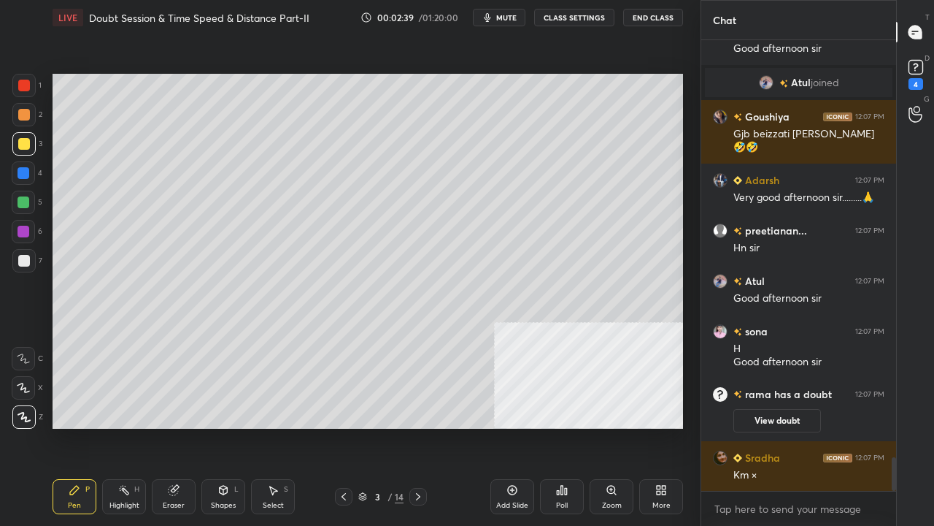
scroll to position [5646, 0]
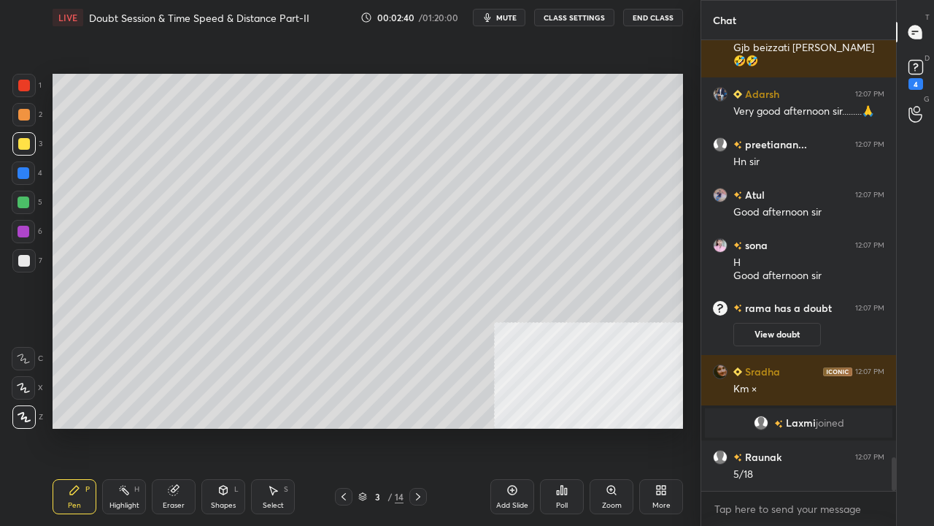
click at [22, 265] on div at bounding box center [24, 261] width 12 height 12
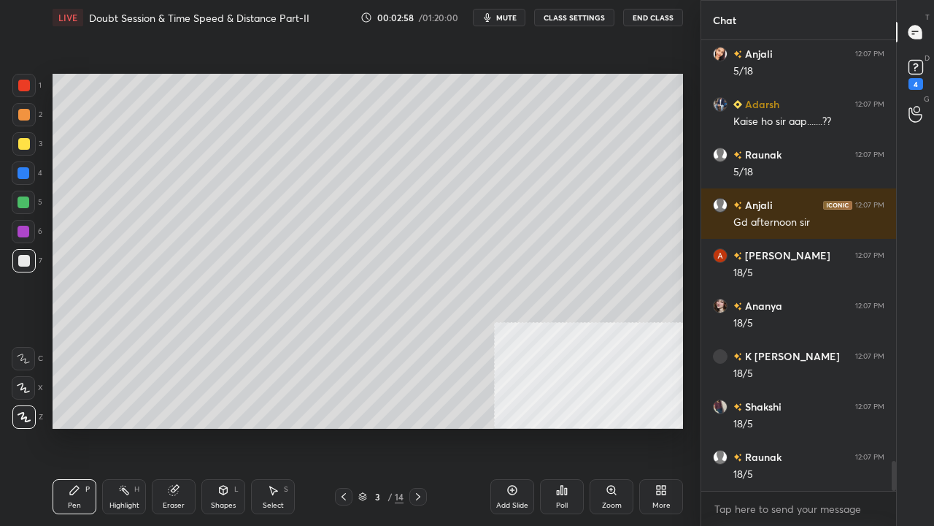
scroll to position [6414, 0]
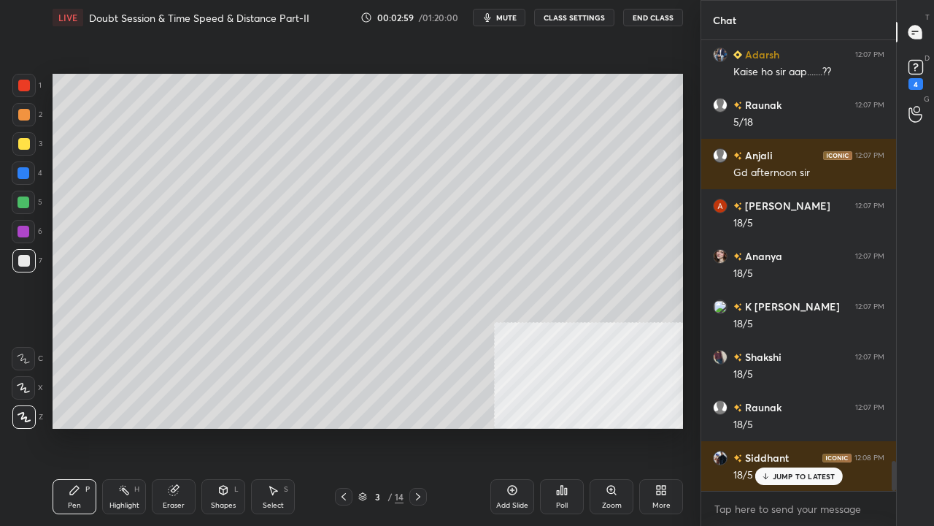
click at [22, 84] on div at bounding box center [24, 86] width 12 height 12
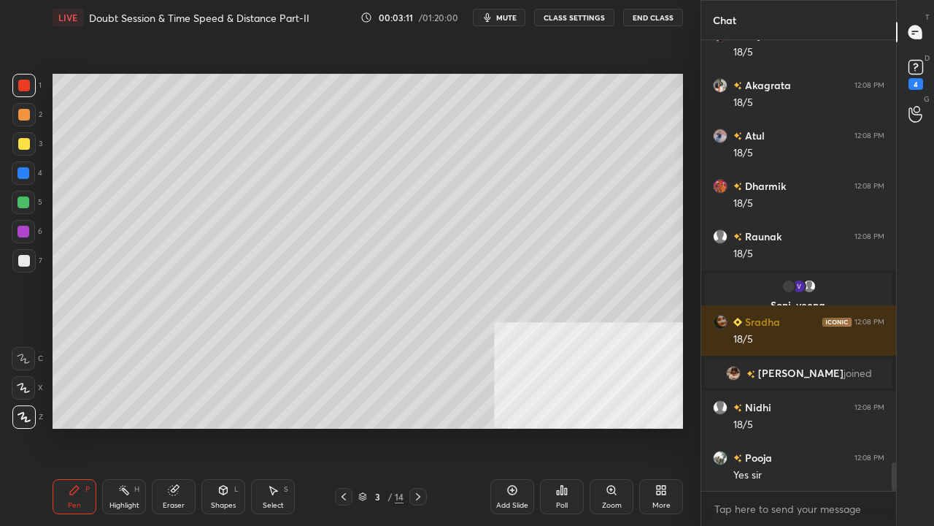
scroll to position [6595, 0]
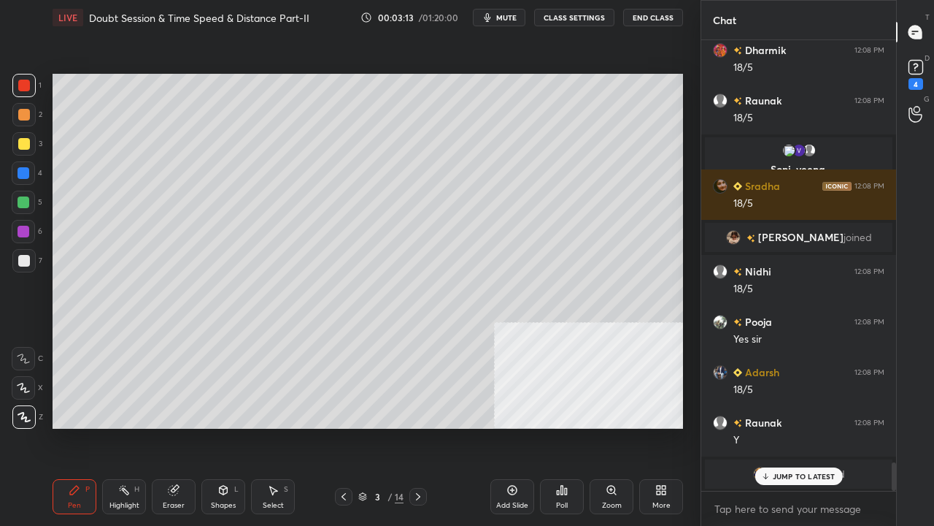
drag, startPoint x: 804, startPoint y: 475, endPoint x: 727, endPoint y: 421, distance: 94.4
click at [805, 426] on p "JUMP TO LATEST" at bounding box center [804, 476] width 63 height 9
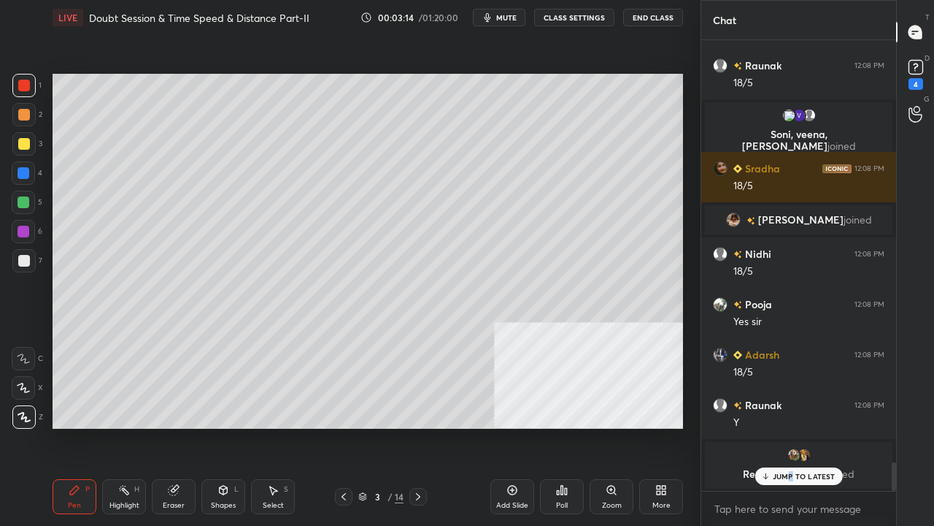
click at [790, 426] on p "JUMP TO LATEST" at bounding box center [804, 476] width 63 height 9
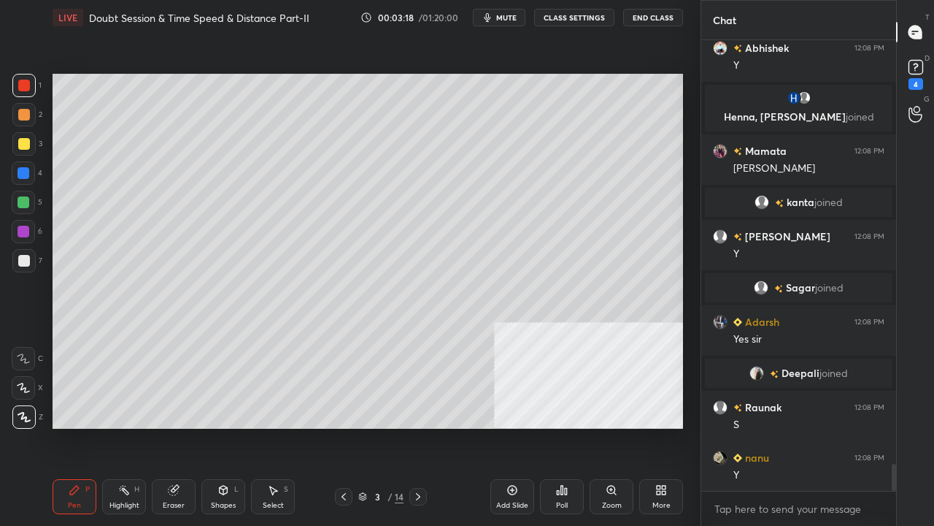
scroll to position [6990, 0]
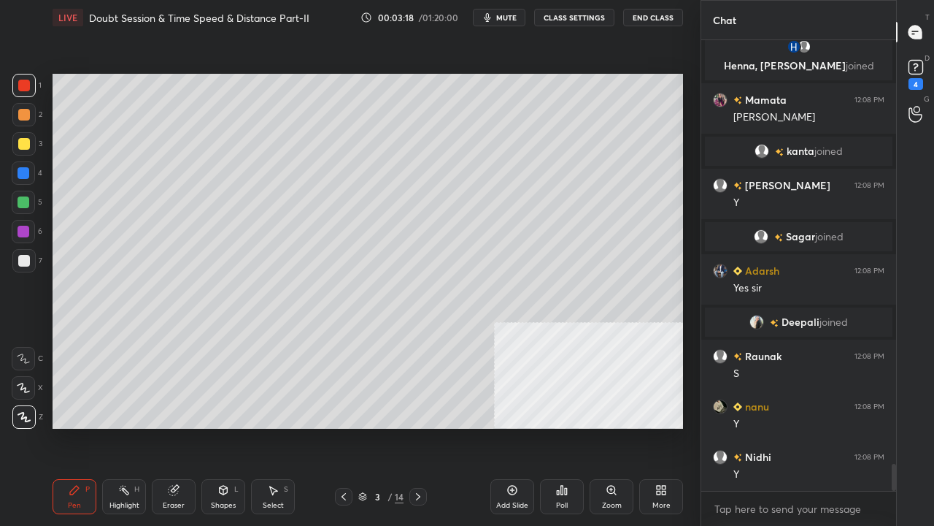
click at [28, 260] on div at bounding box center [24, 261] width 12 height 12
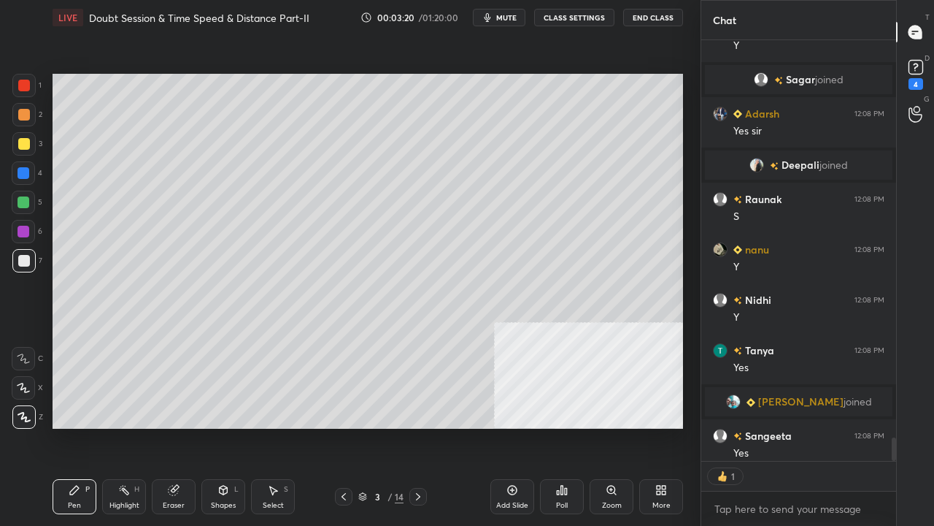
scroll to position [7115, 0]
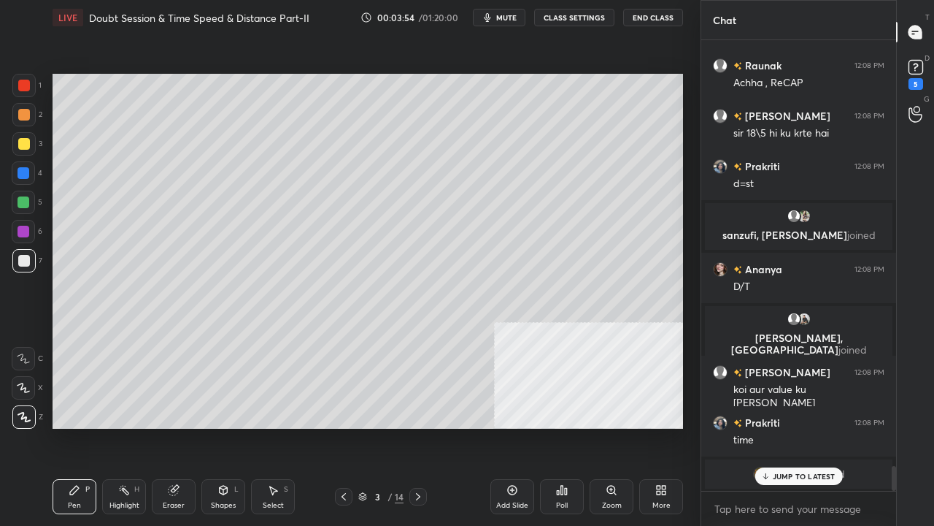
click at [26, 146] on div at bounding box center [24, 144] width 12 height 12
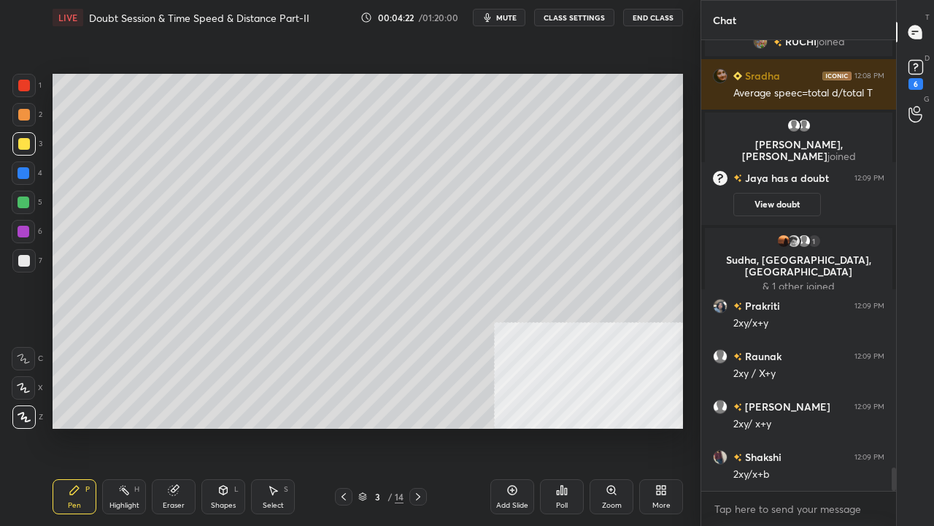
click at [661, 426] on icon at bounding box center [662, 490] width 12 height 12
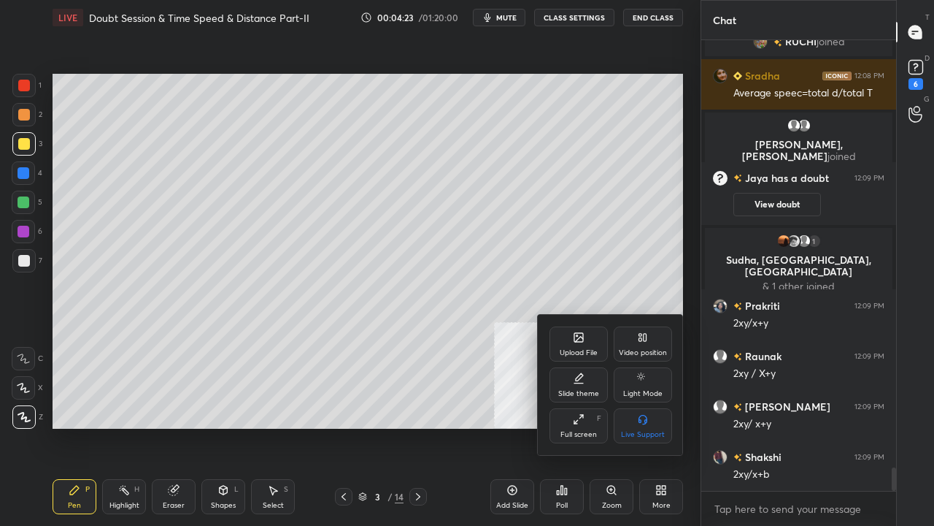
drag, startPoint x: 642, startPoint y: 342, endPoint x: 634, endPoint y: 352, distance: 12.6
click at [638, 347] on div "Video position" at bounding box center [643, 343] width 58 height 35
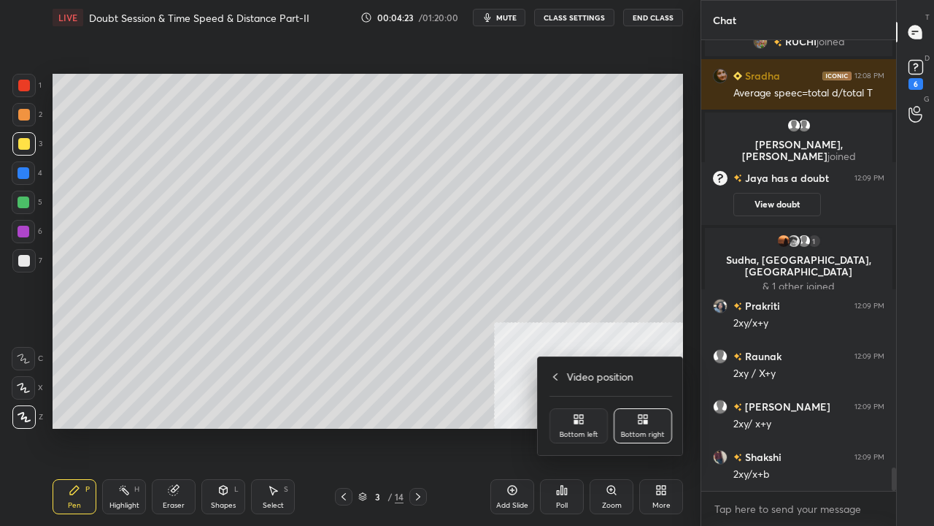
click at [575, 418] on icon at bounding box center [577, 417] width 4 height 4
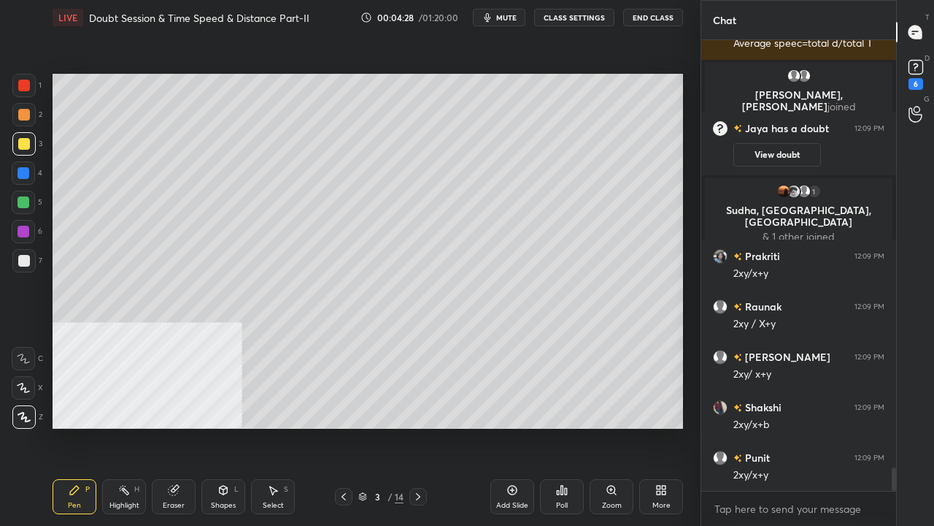
scroll to position [8223, 0]
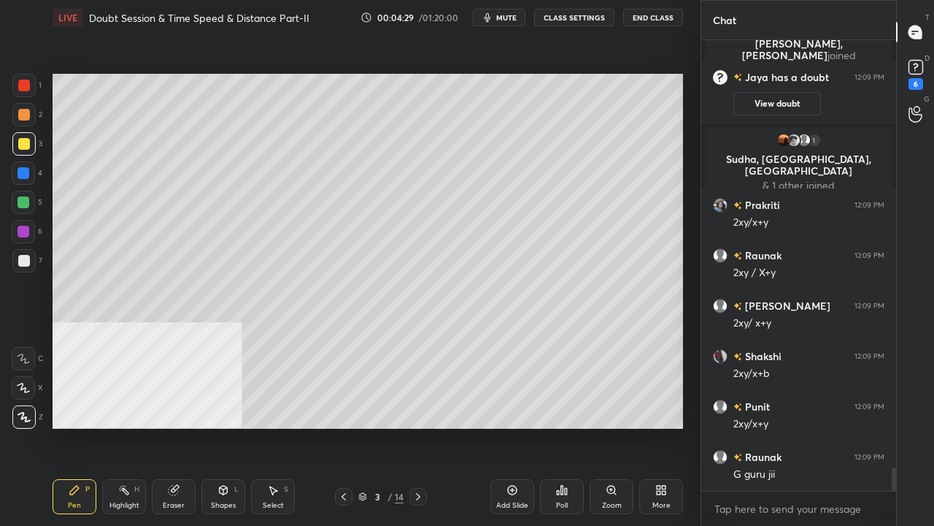
click at [26, 229] on div at bounding box center [24, 232] width 12 height 12
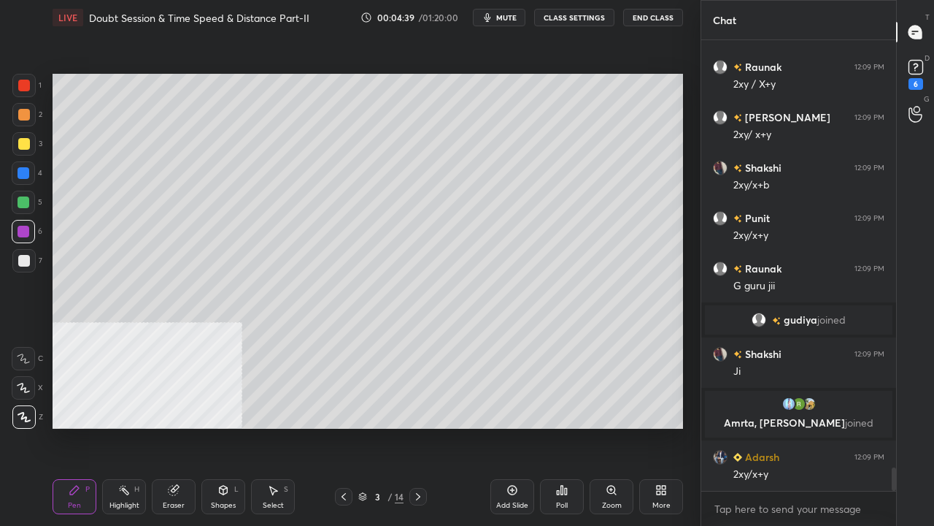
scroll to position [8312, 0]
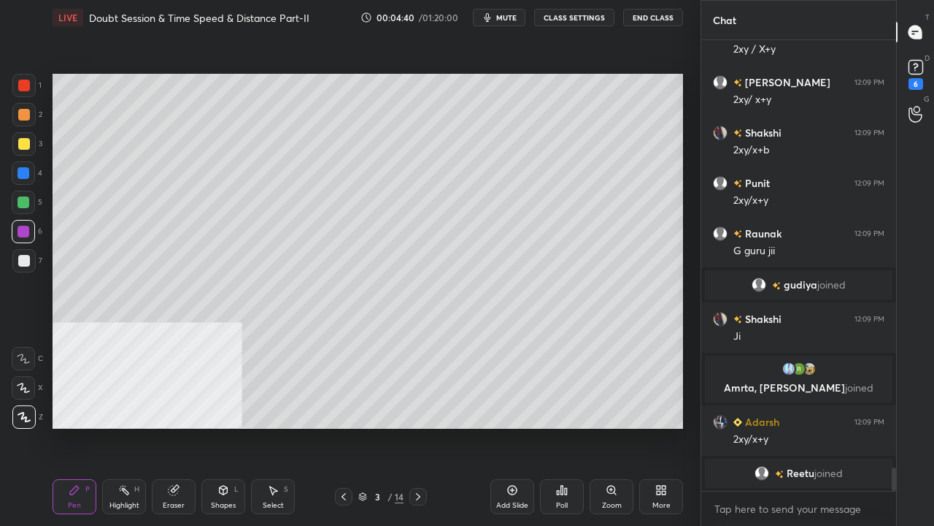
click at [226, 426] on div "Shapes L" at bounding box center [223, 496] width 44 height 35
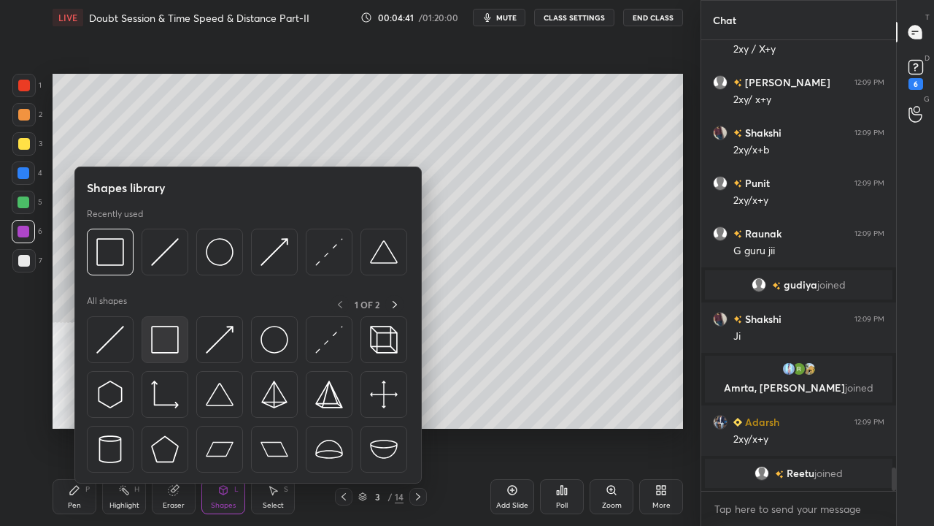
click at [161, 331] on img at bounding box center [165, 340] width 28 height 28
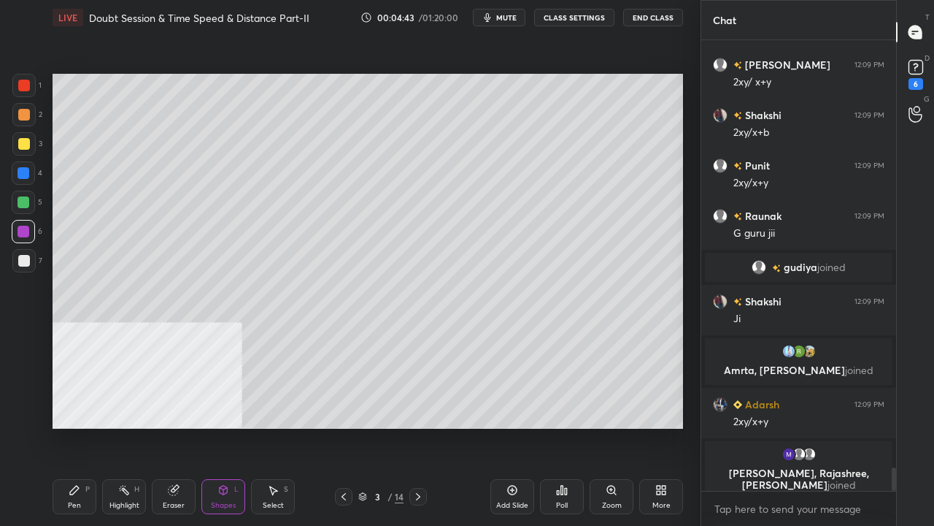
scroll to position [8341, 0]
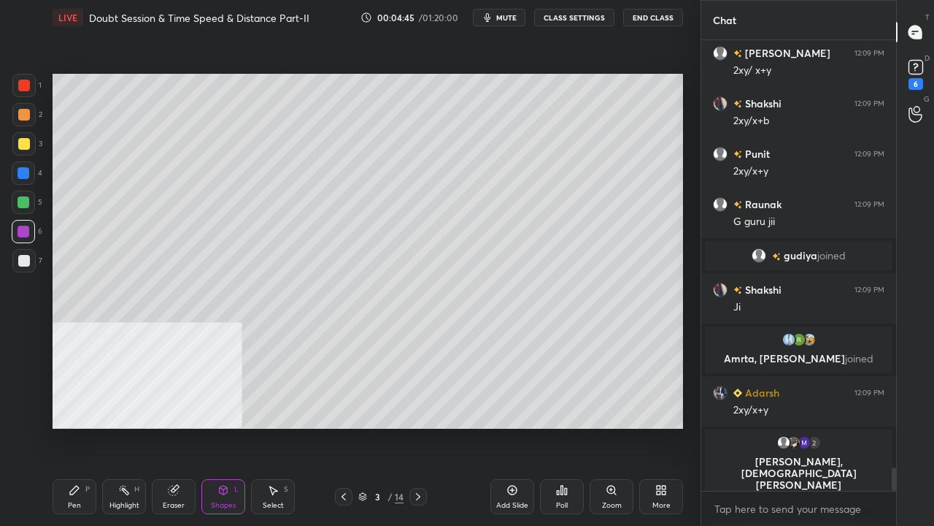
drag, startPoint x: 77, startPoint y: 493, endPoint x: 155, endPoint y: 445, distance: 91.8
click at [78, 426] on icon at bounding box center [75, 490] width 12 height 12
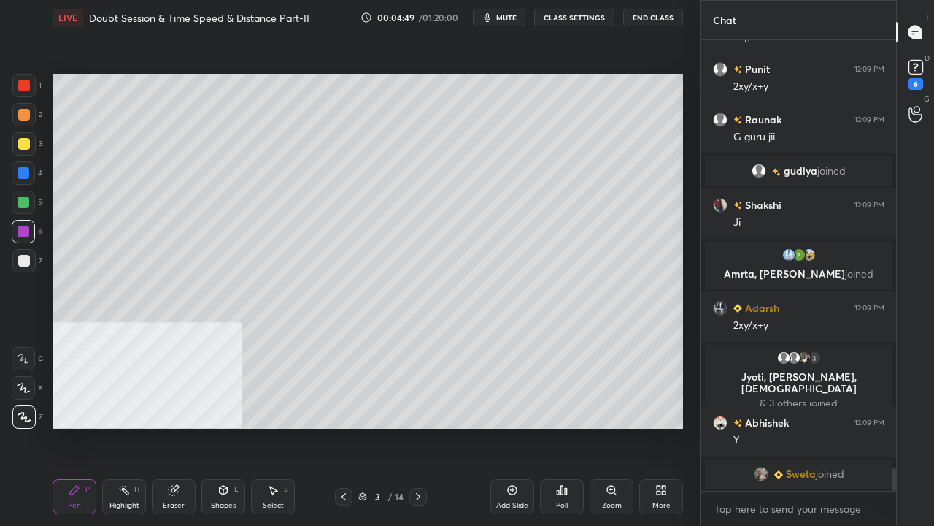
scroll to position [8443, 0]
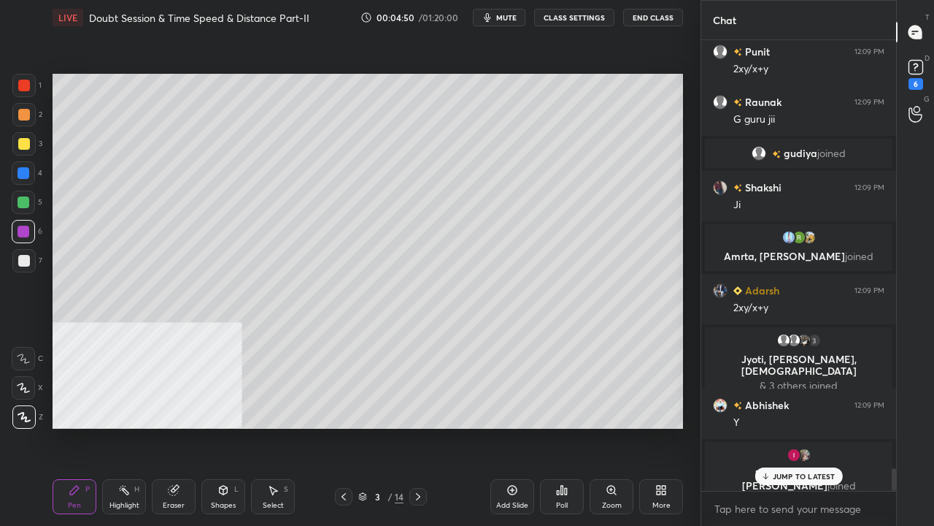
drag, startPoint x: 182, startPoint y: 493, endPoint x: 307, endPoint y: 442, distance: 134.2
click at [182, 426] on div "Eraser" at bounding box center [174, 496] width 44 height 35
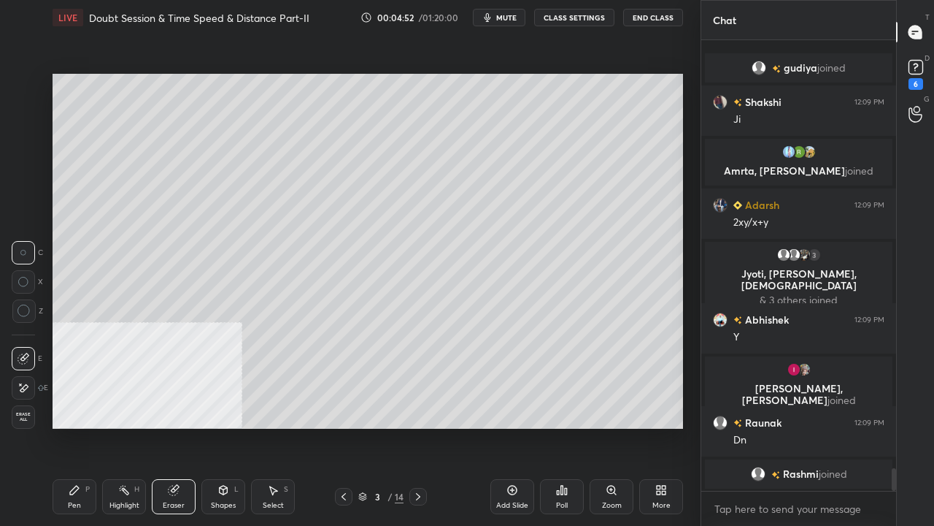
scroll to position [8506, 0]
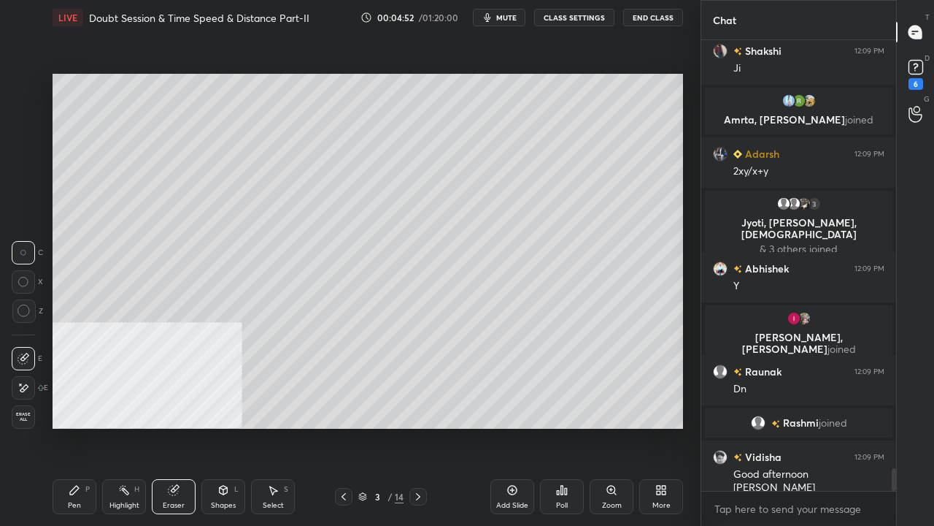
click at [20, 307] on icon at bounding box center [24, 310] width 13 height 13
drag, startPoint x: 70, startPoint y: 488, endPoint x: 277, endPoint y: 434, distance: 214.4
click at [72, 426] on icon at bounding box center [75, 490] width 12 height 12
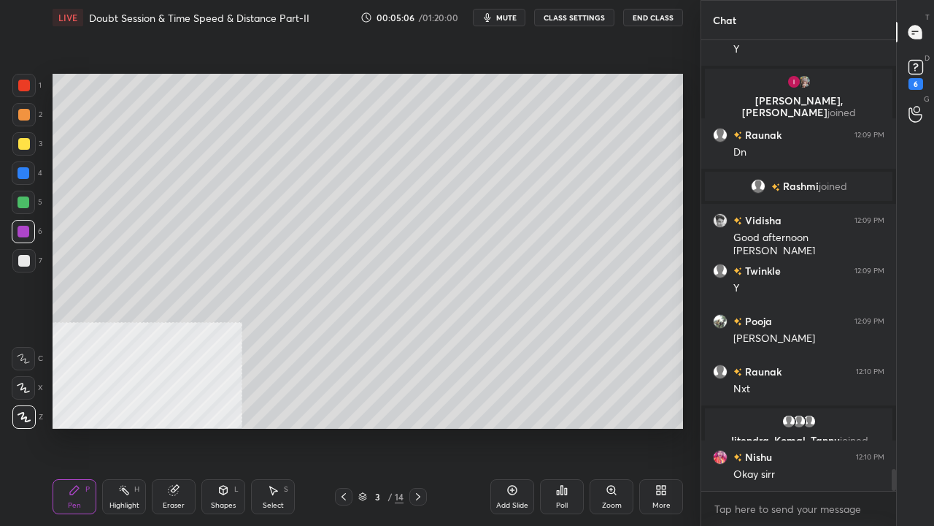
scroll to position [8792, 0]
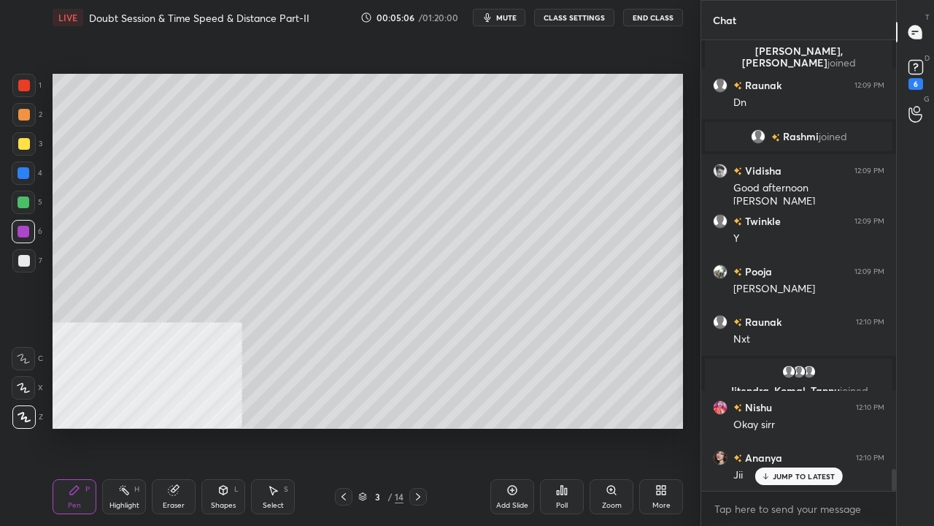
click at [21, 172] on div at bounding box center [24, 173] width 12 height 12
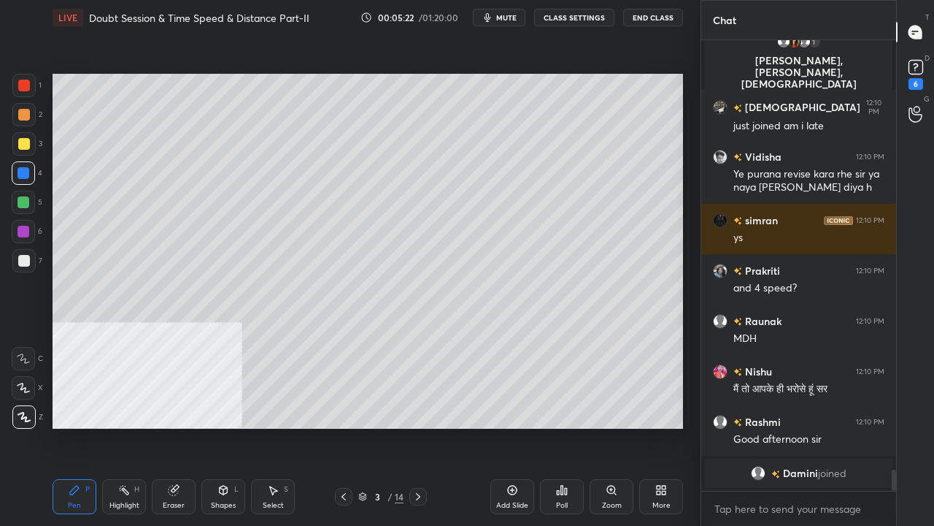
scroll to position [9112, 0]
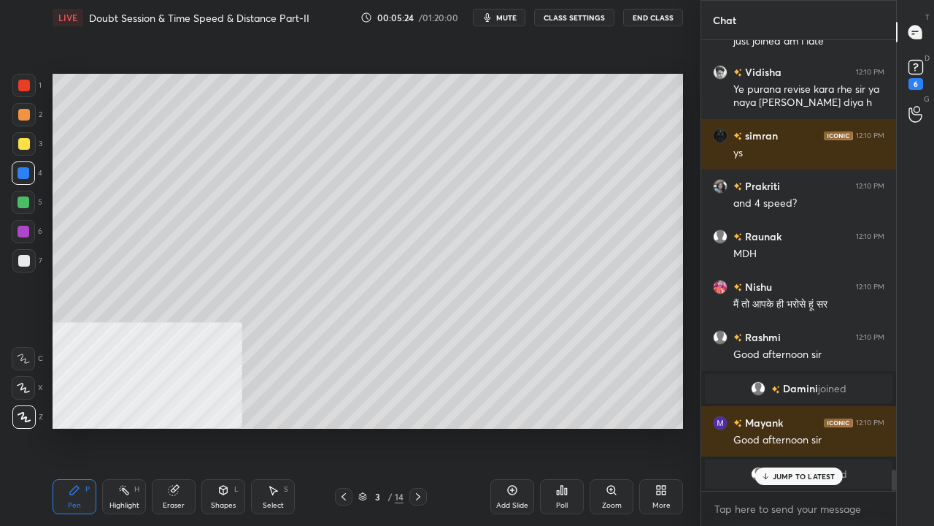
click at [796, 426] on p "JUMP TO LATEST" at bounding box center [804, 476] width 63 height 9
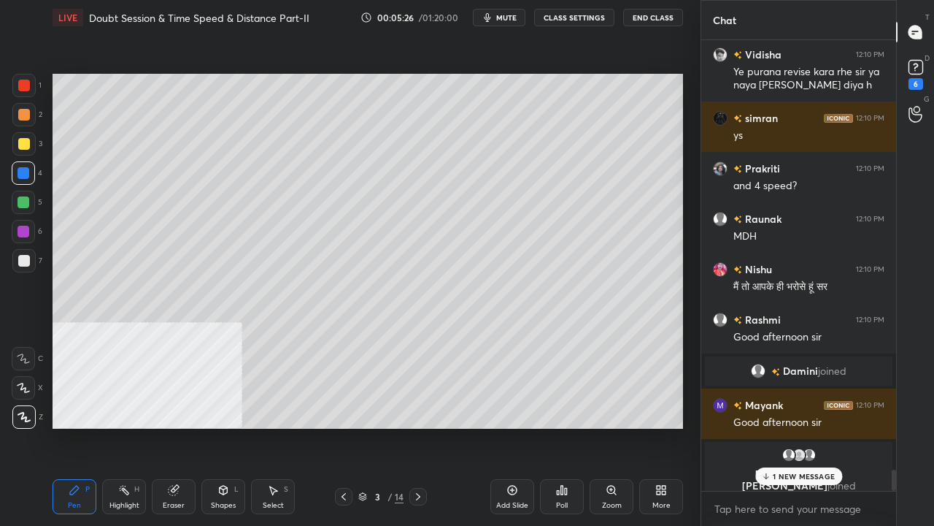
click at [775, 426] on p "1 NEW MESSAGE" at bounding box center [804, 476] width 62 height 9
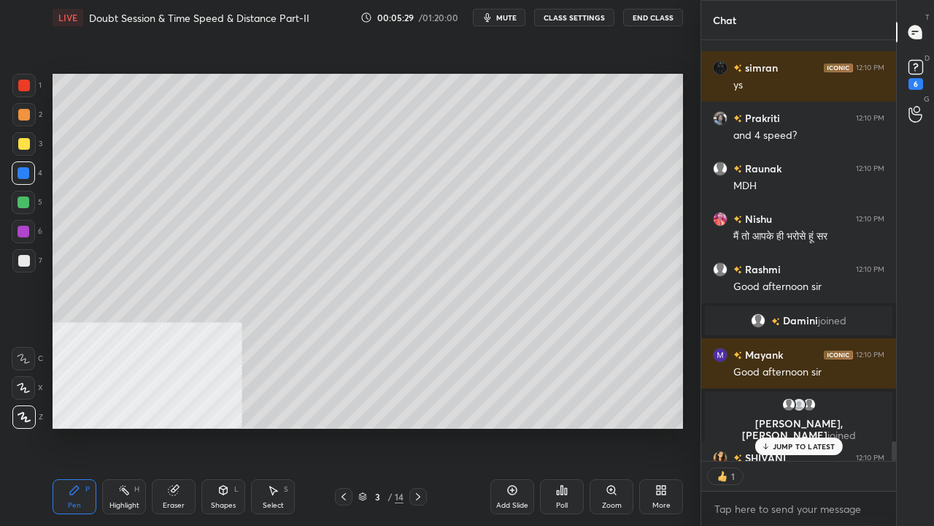
scroll to position [4, 4]
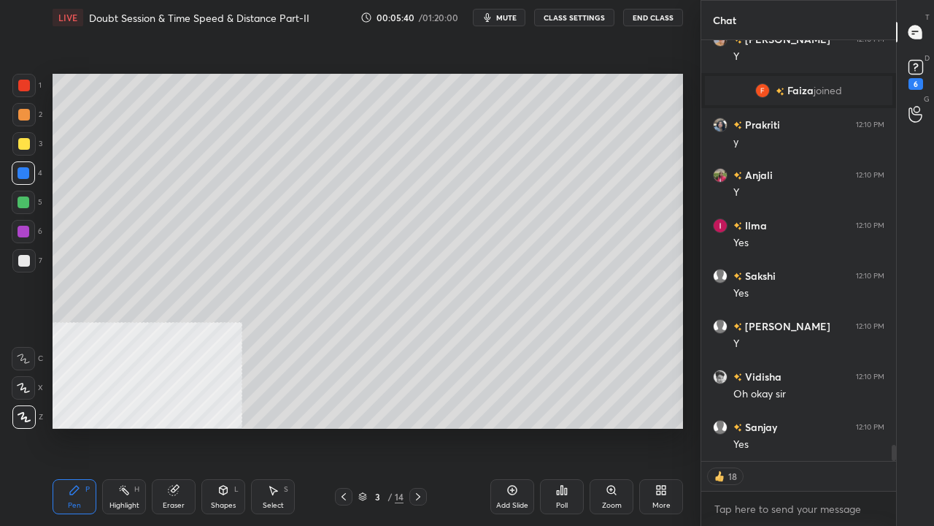
click at [656, 426] on div "More" at bounding box center [661, 496] width 44 height 35
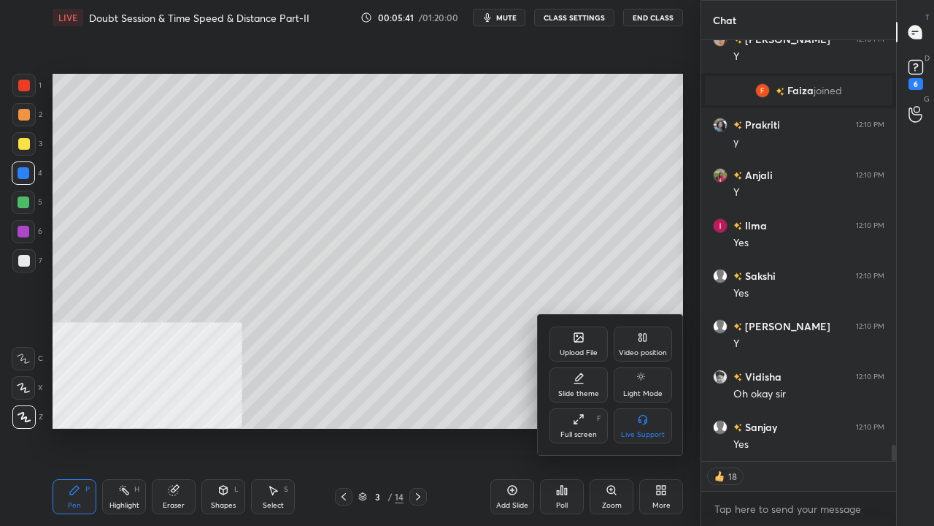
click at [637, 342] on div "Video position" at bounding box center [643, 343] width 58 height 35
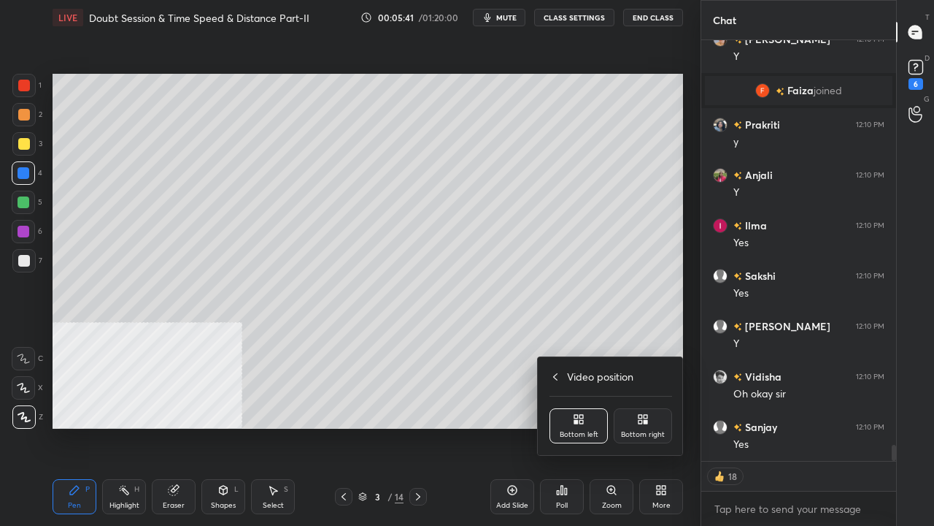
click at [657, 425] on div "Bottom right" at bounding box center [643, 425] width 58 height 35
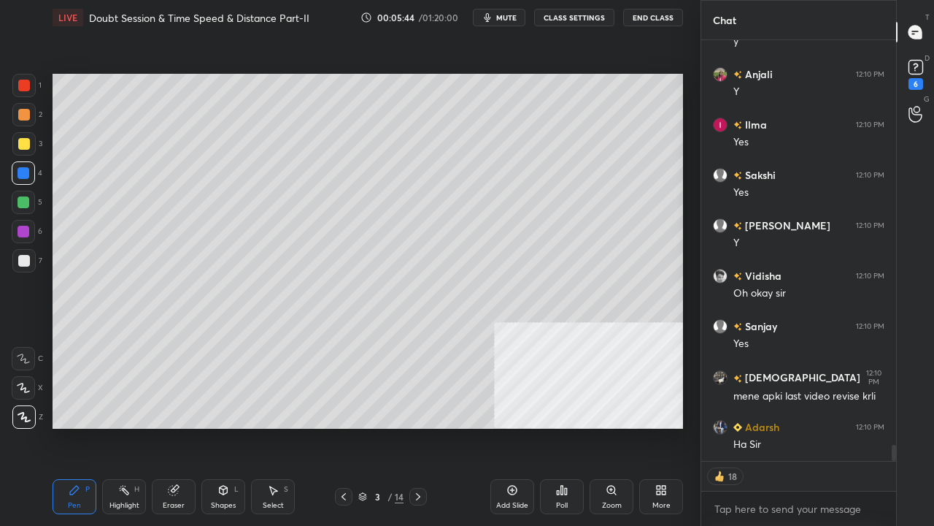
click at [420, 426] on icon at bounding box center [418, 497] width 12 height 12
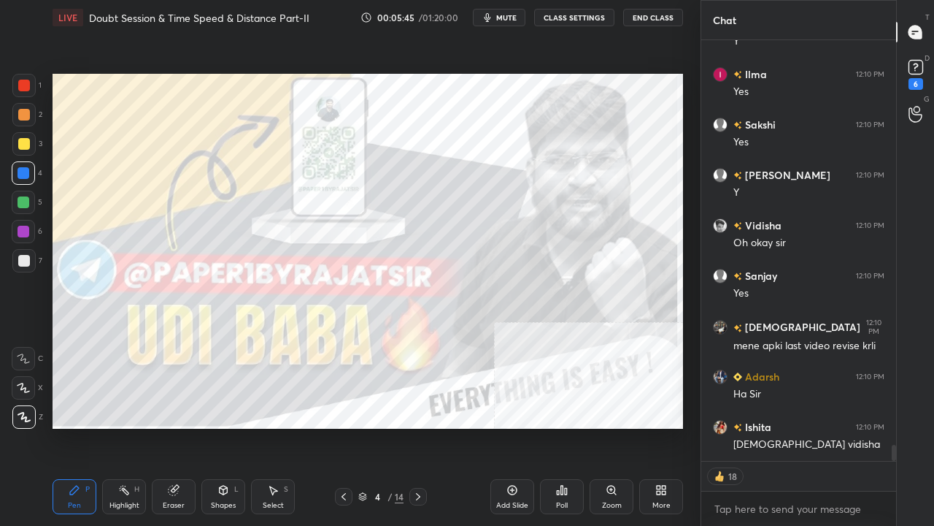
click at [363, 426] on icon at bounding box center [362, 497] width 7 height 2
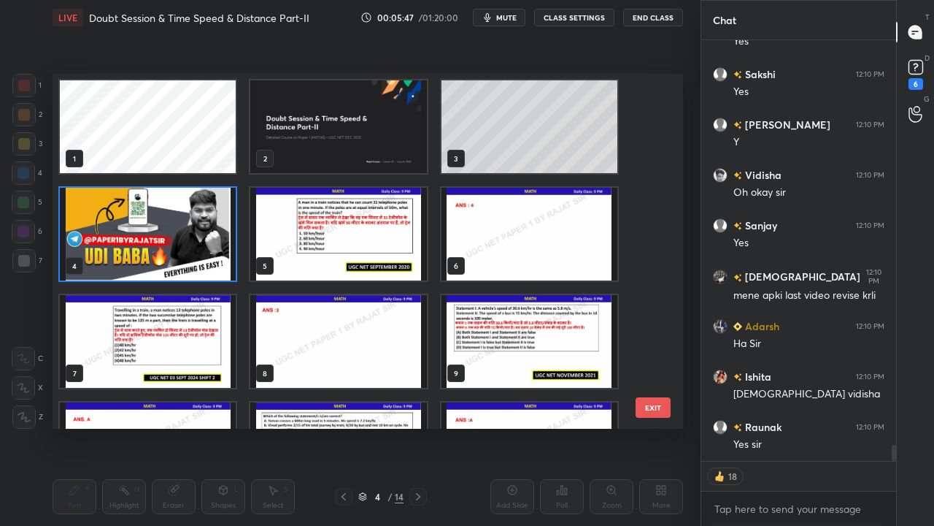
click at [356, 137] on img "grid" at bounding box center [338, 126] width 176 height 93
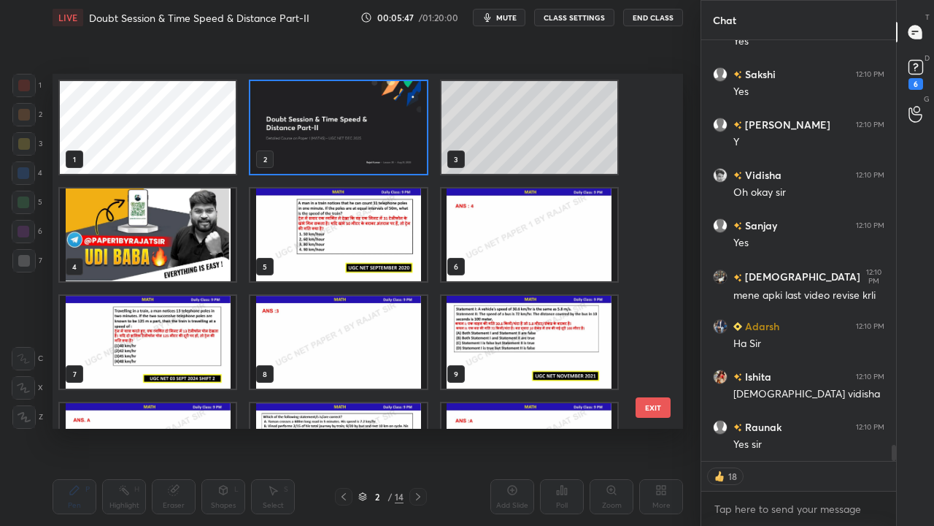
type textarea "x"
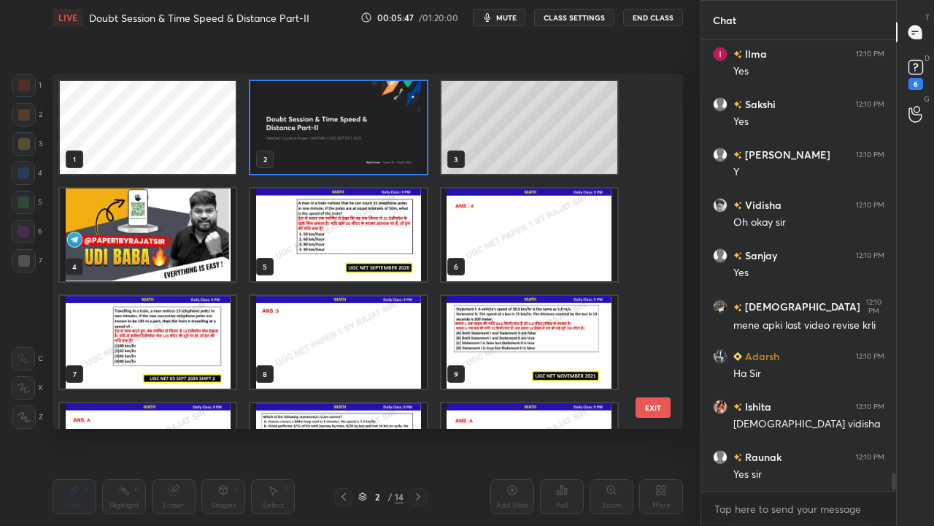
click at [308, 220] on img "grid" at bounding box center [338, 234] width 176 height 93
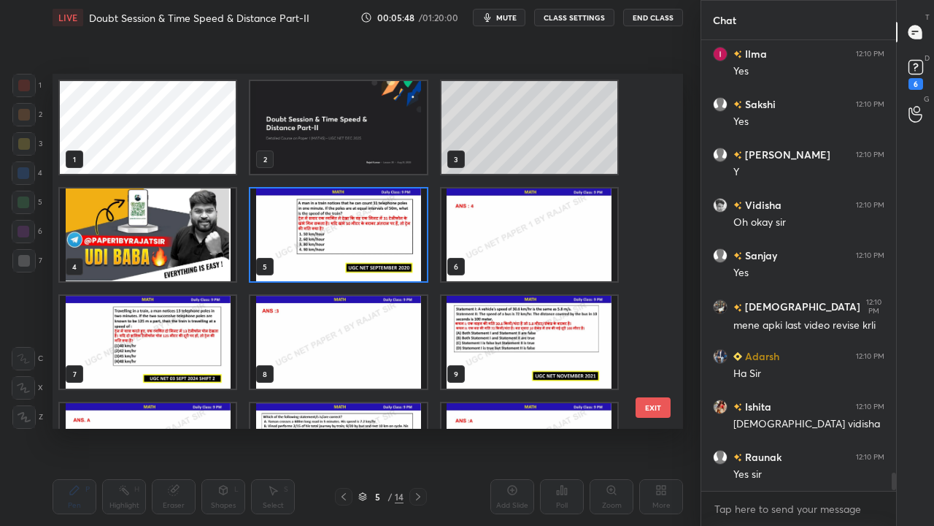
click at [308, 222] on img "grid" at bounding box center [338, 234] width 176 height 93
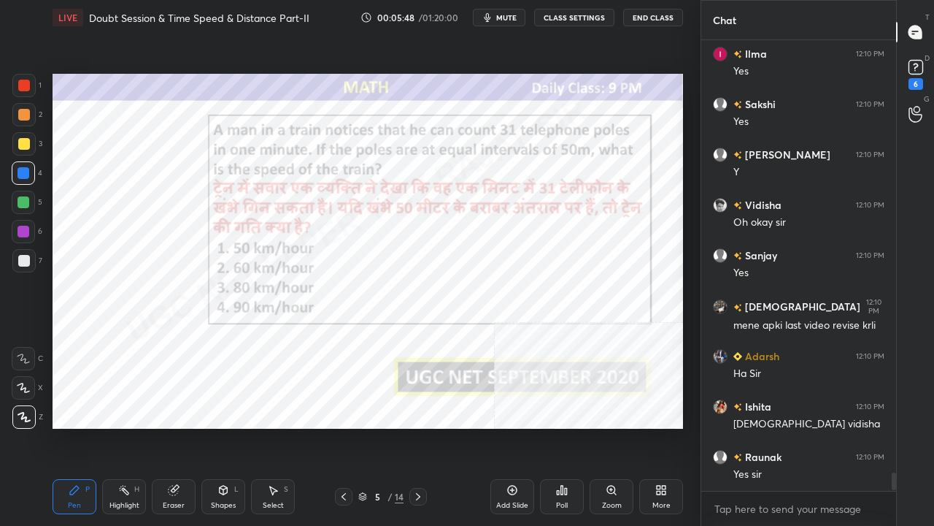
click at [308, 222] on img "grid" at bounding box center [338, 234] width 176 height 93
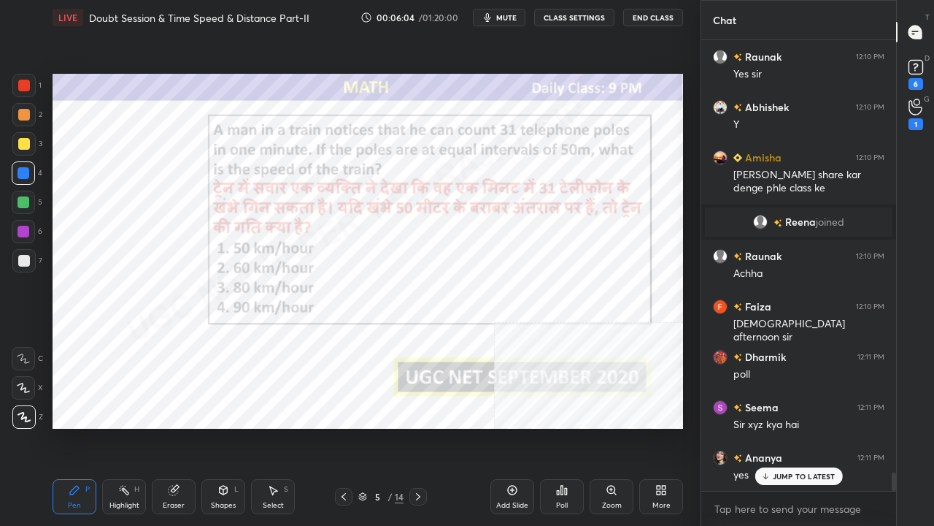
click at [343, 426] on icon at bounding box center [344, 497] width 12 height 12
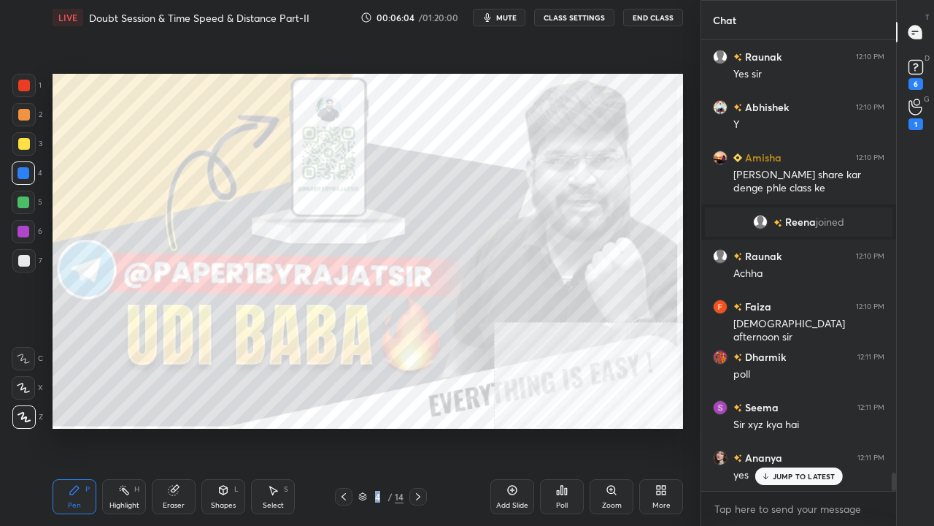
click at [343, 426] on icon at bounding box center [344, 496] width 4 height 7
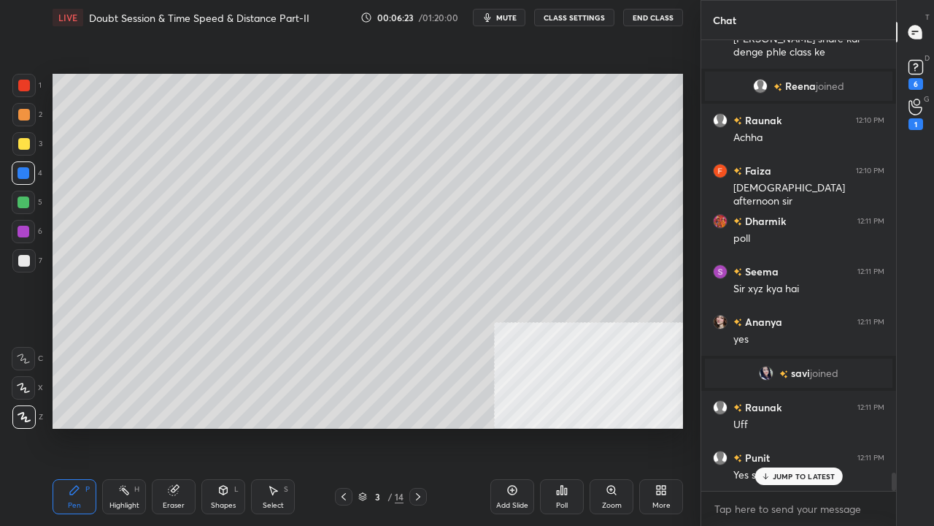
click at [815, 426] on div "JUMP TO LATEST" at bounding box center [799, 476] width 88 height 18
click at [376, 426] on div "3" at bounding box center [377, 496] width 15 height 9
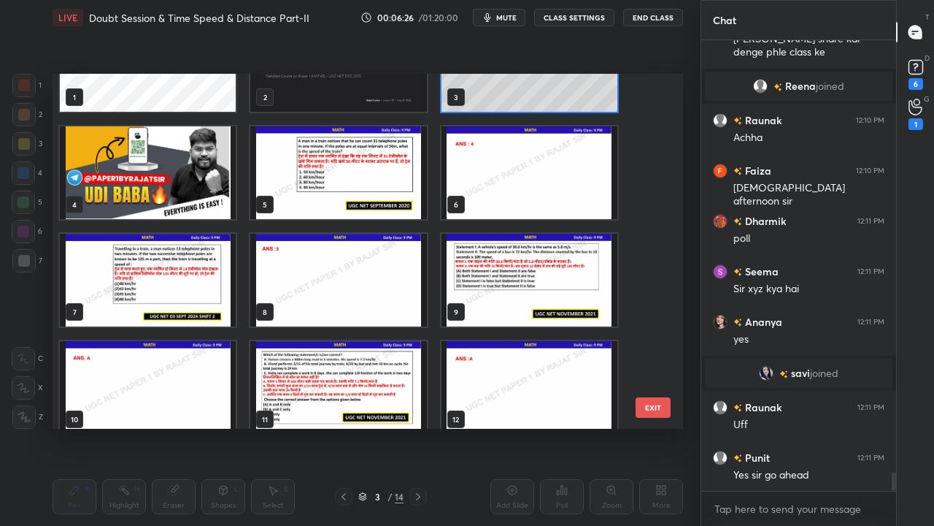
click at [376, 188] on img "grid" at bounding box center [338, 172] width 176 height 93
click at [376, 187] on img "grid" at bounding box center [338, 172] width 176 height 93
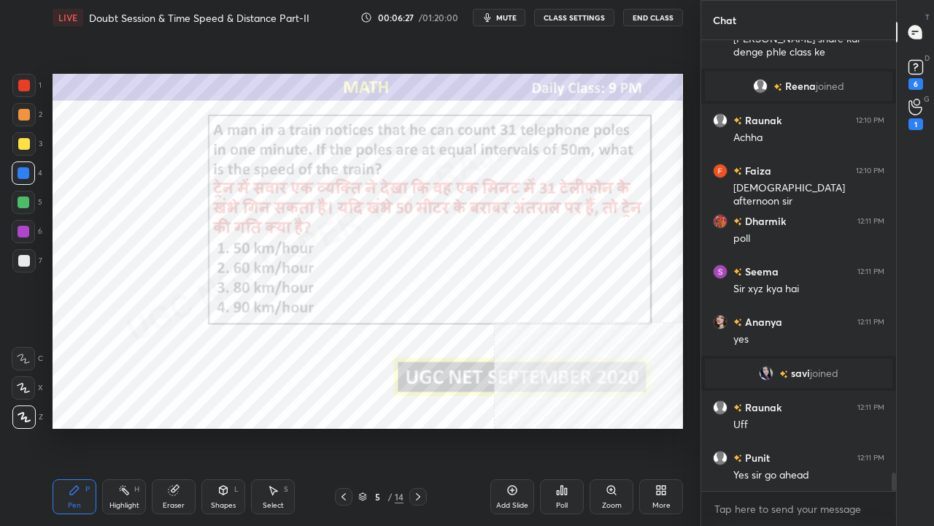
click at [566, 426] on div "Poll" at bounding box center [562, 505] width 12 height 7
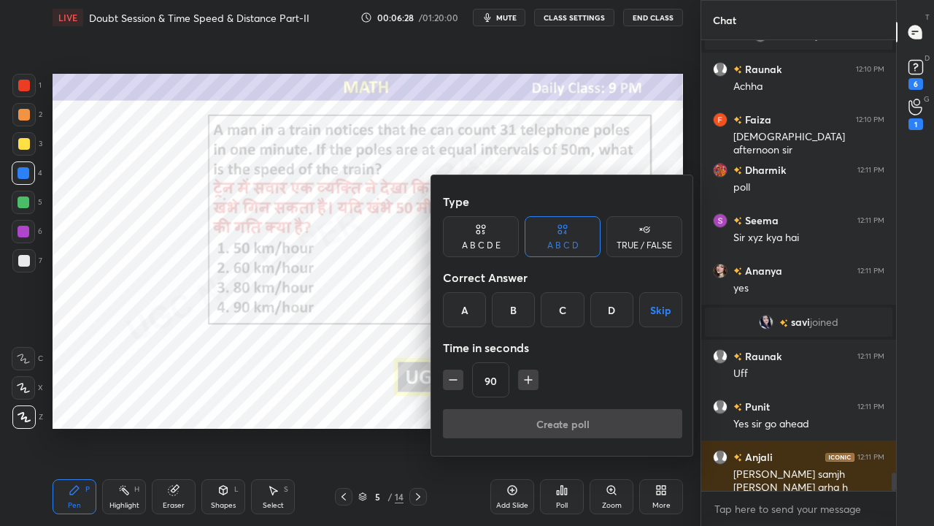
click at [612, 305] on div "D" at bounding box center [612, 309] width 43 height 35
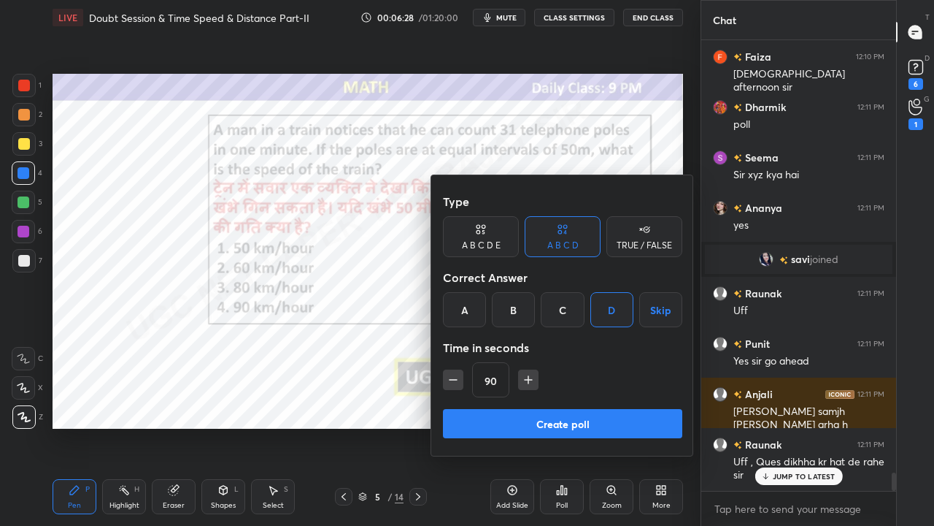
click at [449, 377] on icon "button" at bounding box center [453, 379] width 15 height 15
click at [450, 377] on icon "button" at bounding box center [453, 379] width 15 height 15
type input "60"
click at [490, 417] on button "Create poll" at bounding box center [562, 423] width 239 height 29
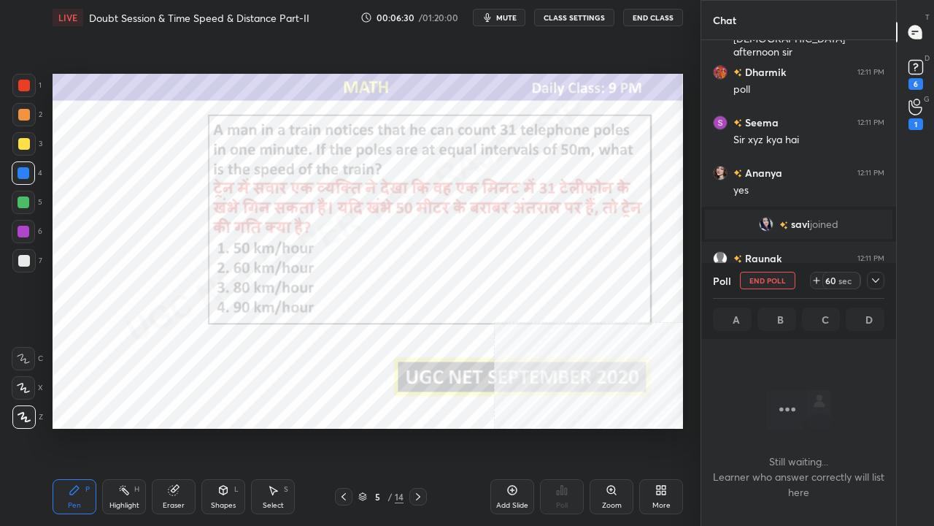
click at [875, 277] on icon at bounding box center [876, 280] width 12 height 12
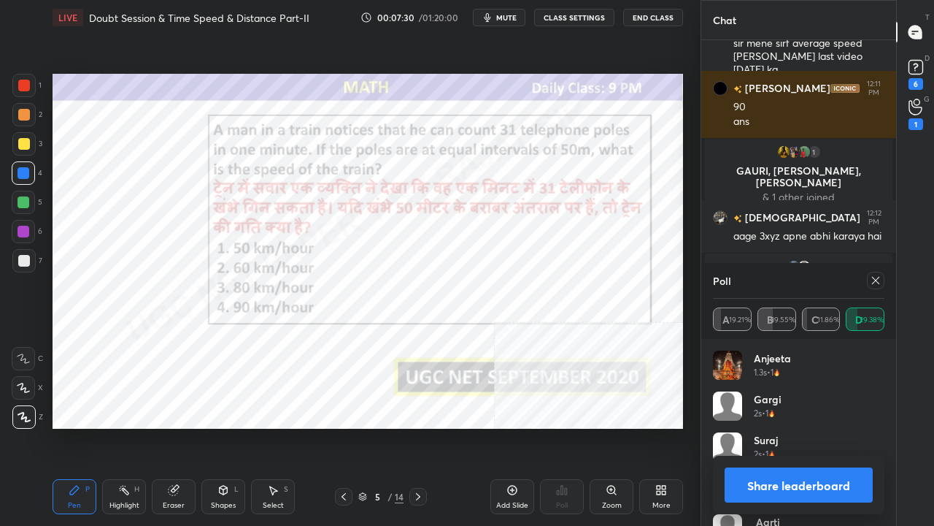
scroll to position [11284, 0]
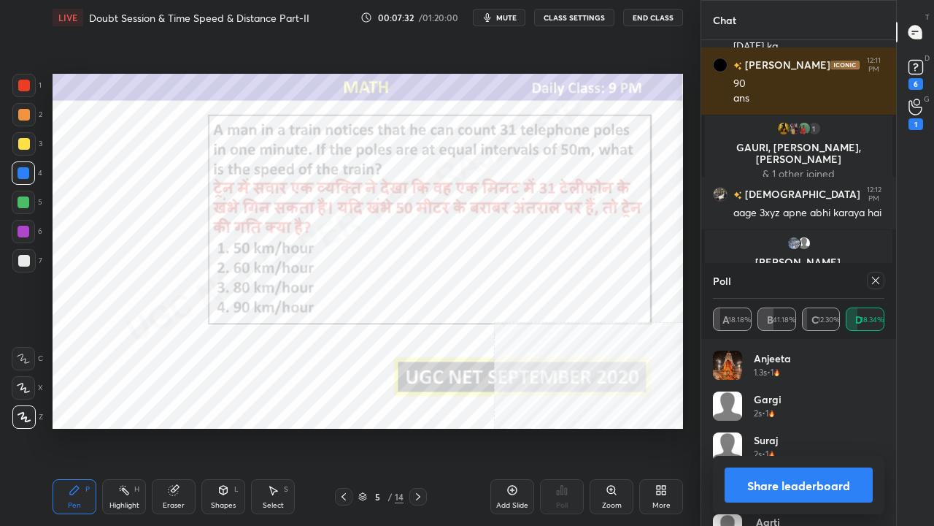
click at [877, 277] on icon at bounding box center [876, 280] width 12 height 12
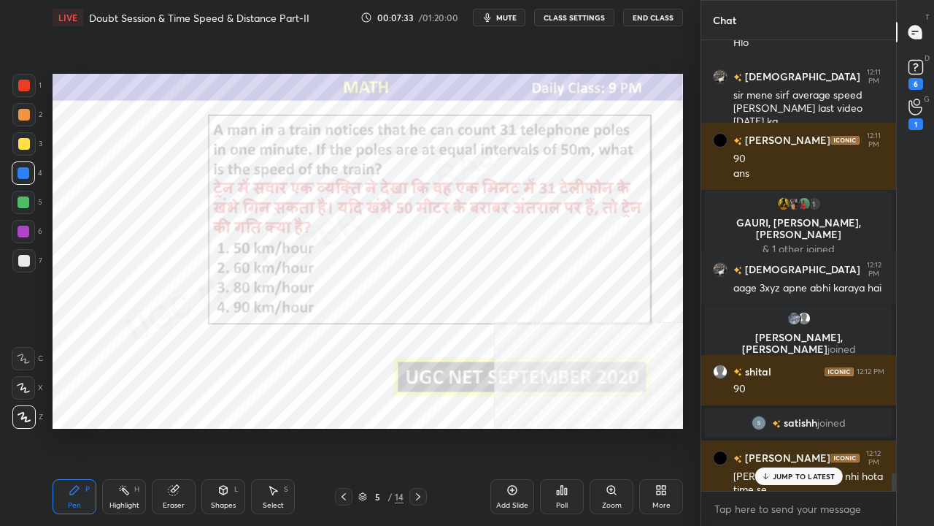
scroll to position [446, 191]
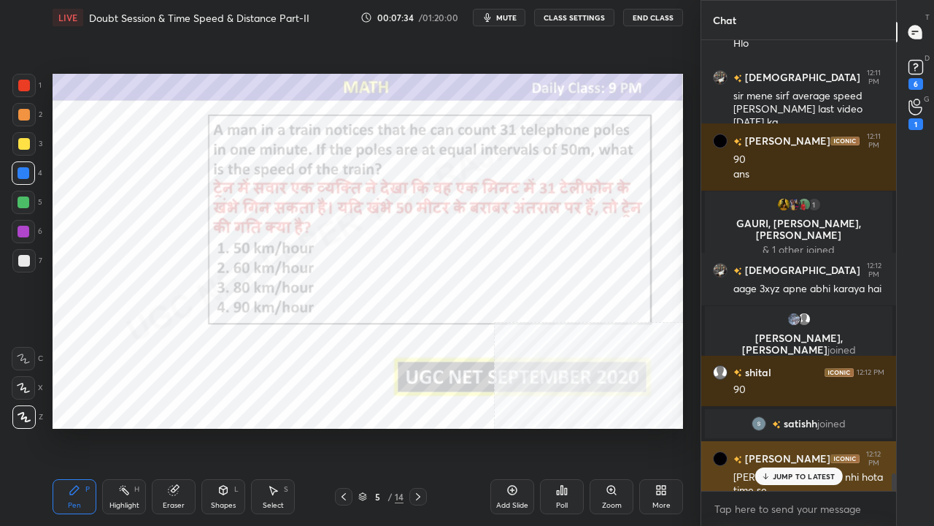
click at [799, 426] on p "JUMP TO LATEST" at bounding box center [804, 476] width 63 height 9
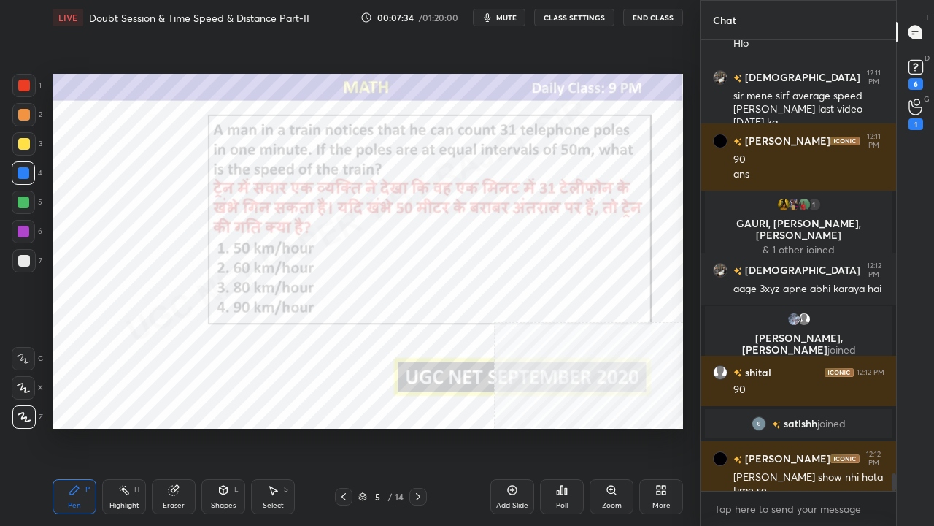
scroll to position [11259, 0]
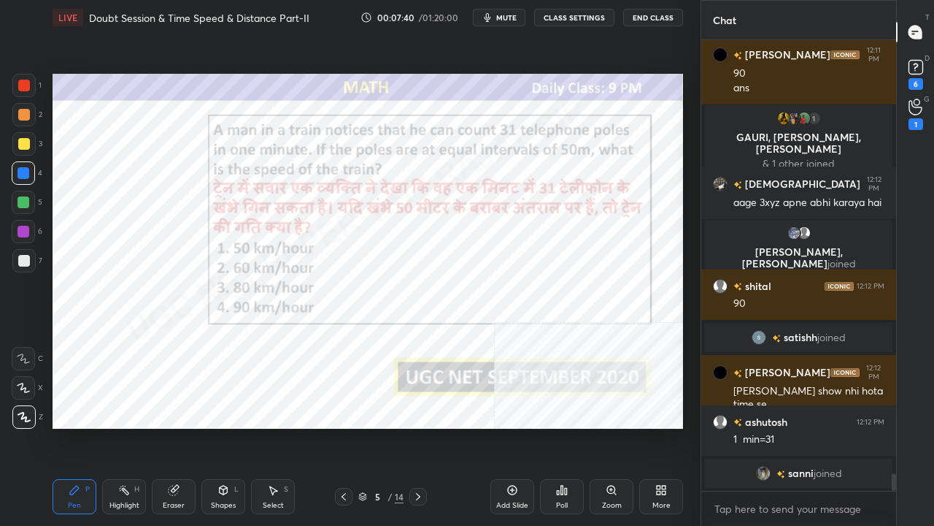
click at [515, 426] on div "Add Slide" at bounding box center [513, 496] width 44 height 35
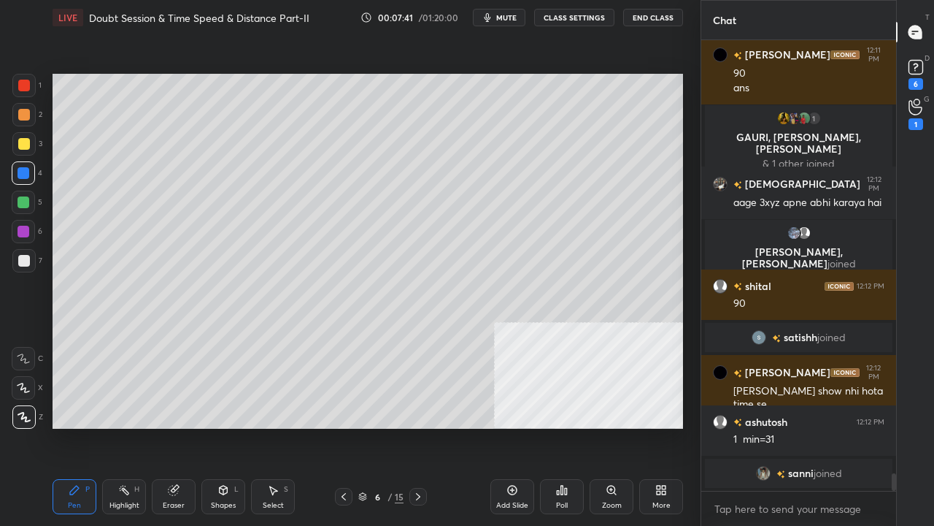
click at [232, 426] on div "Shapes L" at bounding box center [223, 496] width 44 height 35
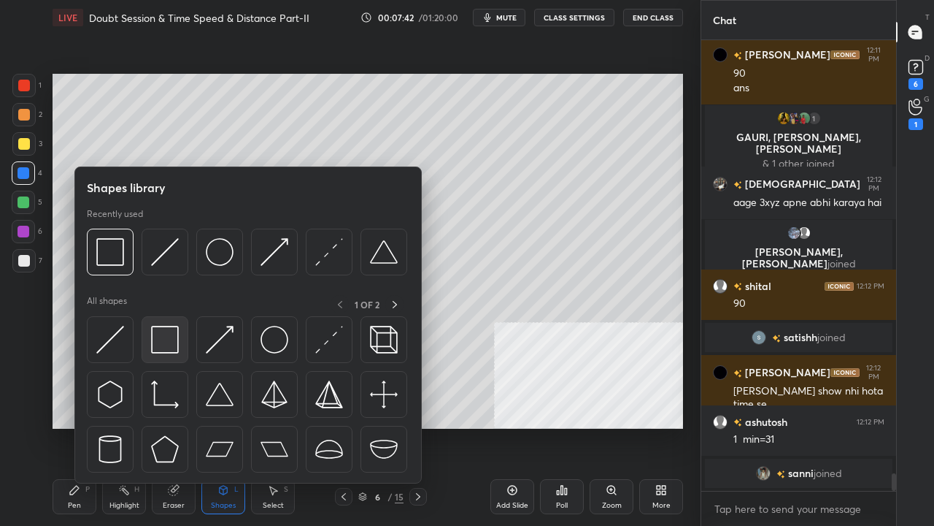
click at [161, 337] on img at bounding box center [165, 340] width 28 height 28
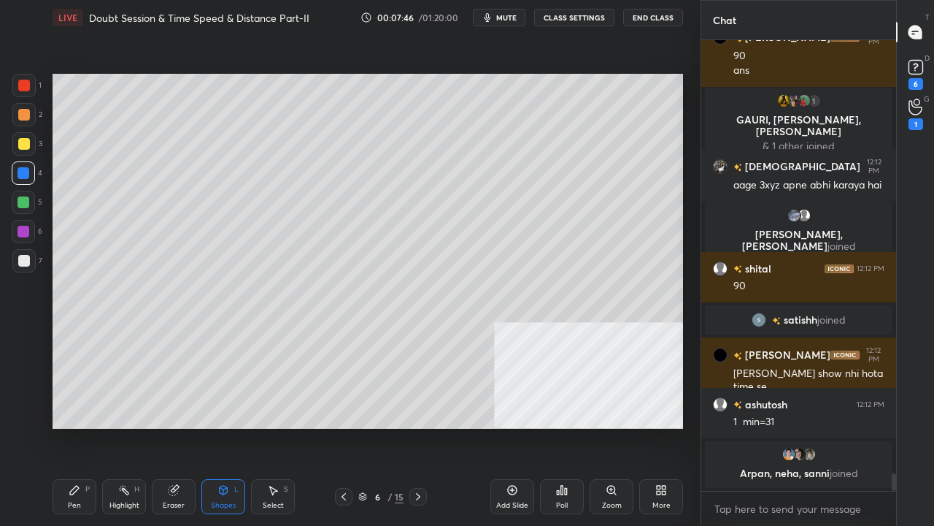
drag, startPoint x: 21, startPoint y: 261, endPoint x: 46, endPoint y: 228, distance: 40.6
click at [21, 260] on div at bounding box center [24, 261] width 12 height 12
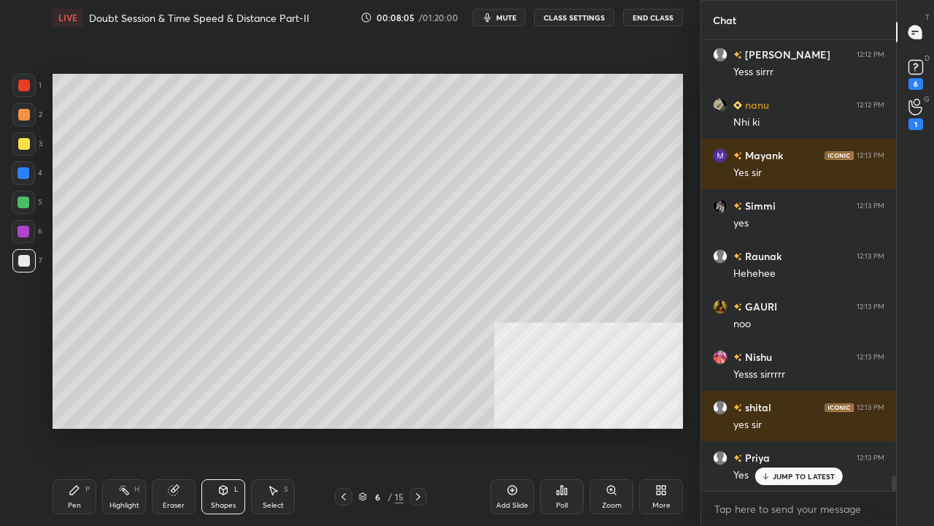
drag, startPoint x: 78, startPoint y: 486, endPoint x: 80, endPoint y: 460, distance: 26.4
click at [78, 426] on icon at bounding box center [75, 490] width 12 height 12
click at [28, 147] on div at bounding box center [24, 144] width 12 height 12
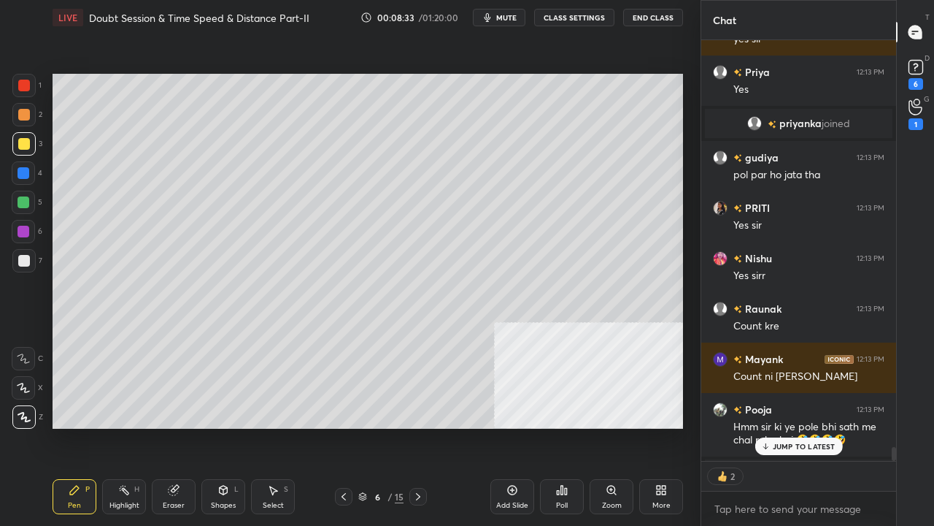
click at [343, 426] on icon at bounding box center [344, 497] width 12 height 12
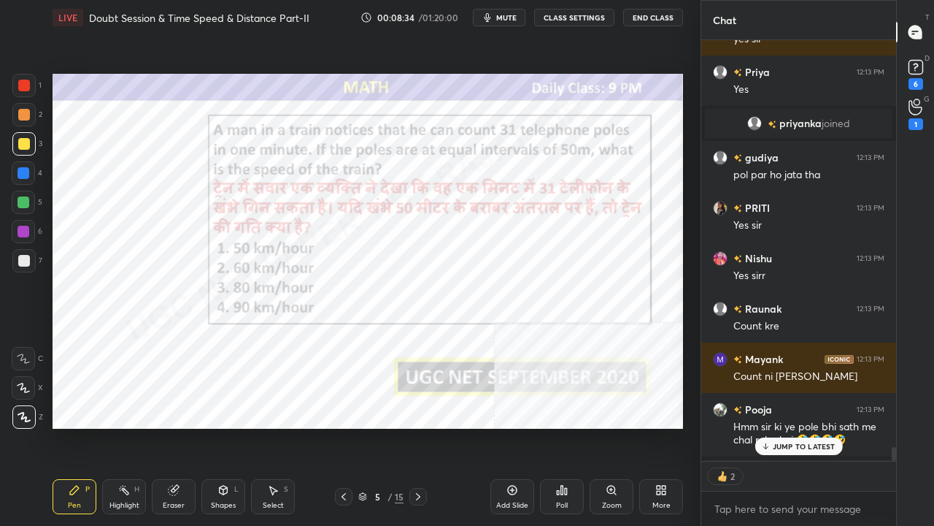
click at [31, 84] on div at bounding box center [23, 85] width 23 height 23
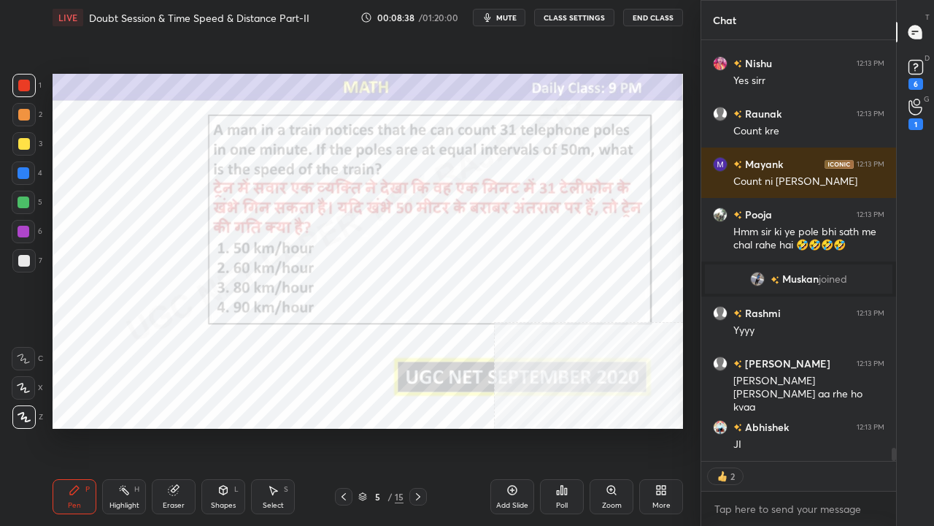
scroll to position [12914, 0]
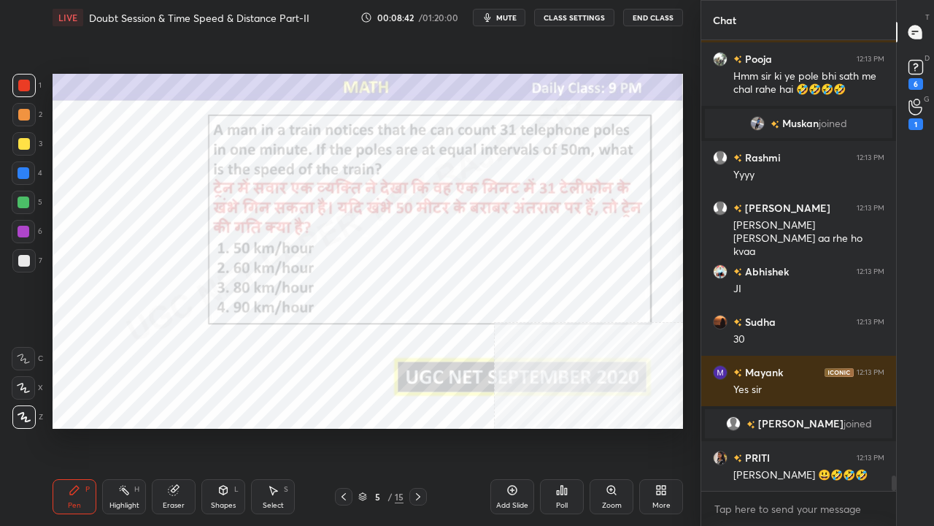
click at [422, 426] on icon at bounding box center [418, 497] width 12 height 12
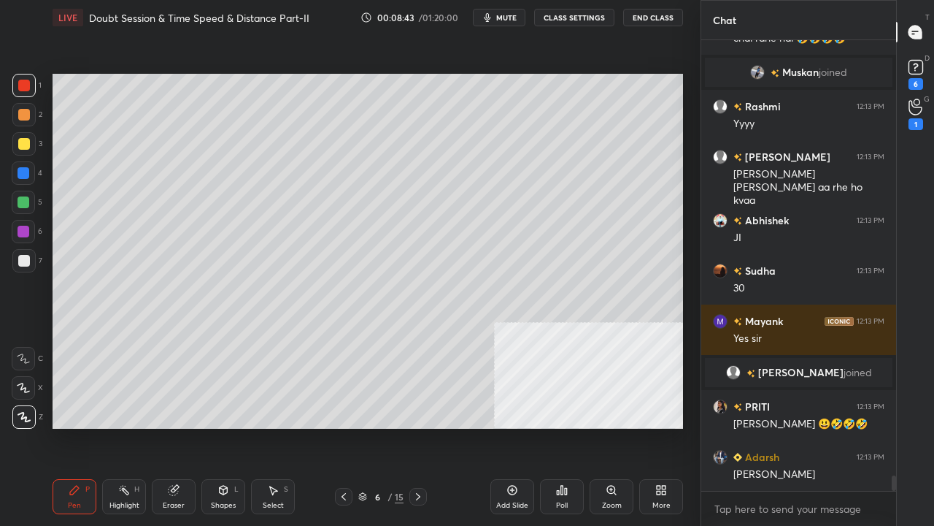
click at [26, 255] on div at bounding box center [24, 261] width 12 height 12
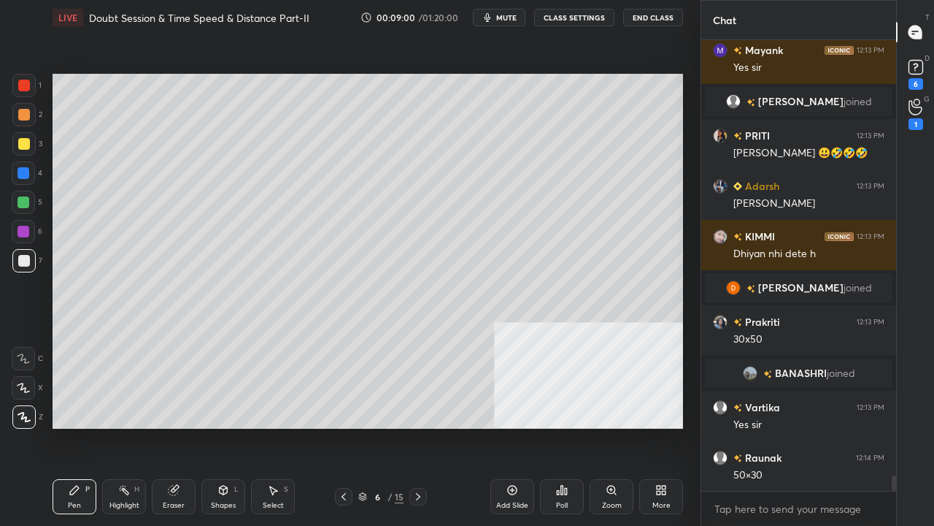
scroll to position [13154, 0]
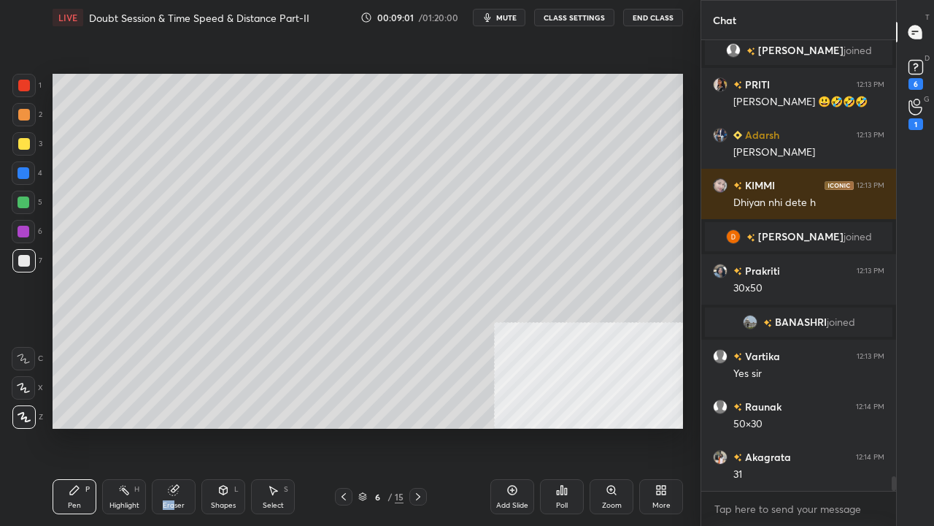
click at [174, 426] on div "Eraser" at bounding box center [174, 496] width 44 height 35
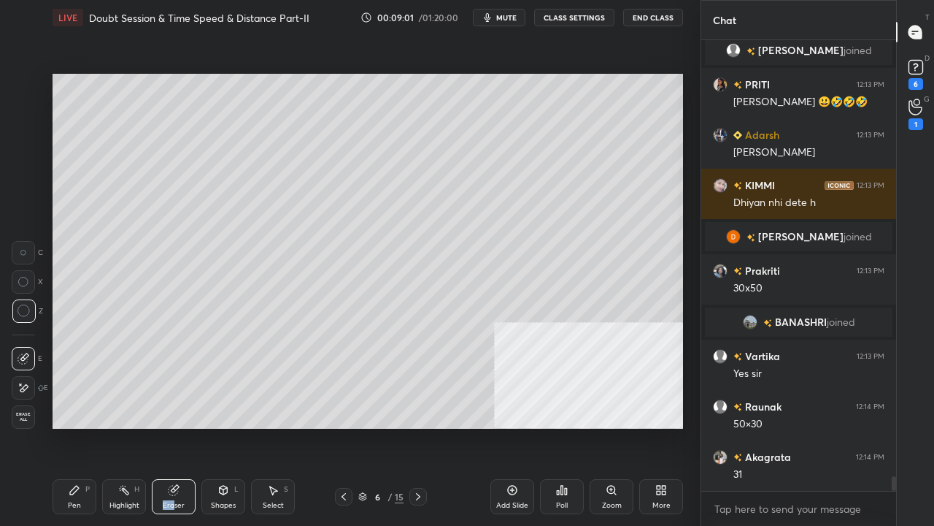
scroll to position [13204, 0]
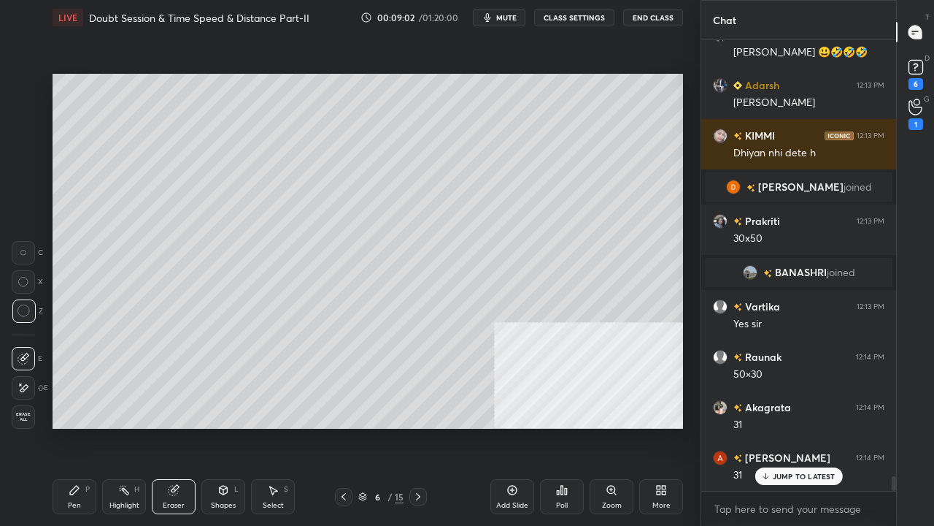
drag, startPoint x: 28, startPoint y: 380, endPoint x: 45, endPoint y: 366, distance: 21.8
click at [28, 377] on div at bounding box center [23, 387] width 23 height 23
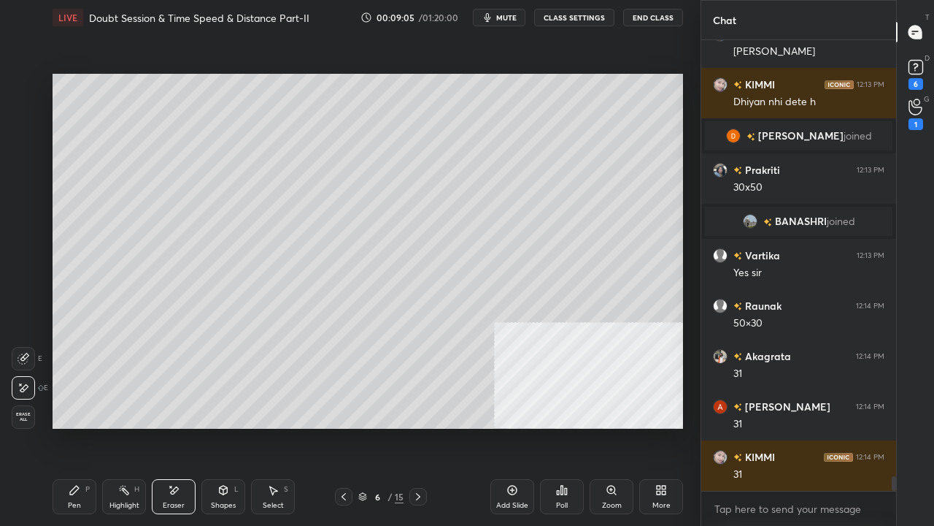
click at [218, 426] on icon at bounding box center [224, 490] width 12 height 12
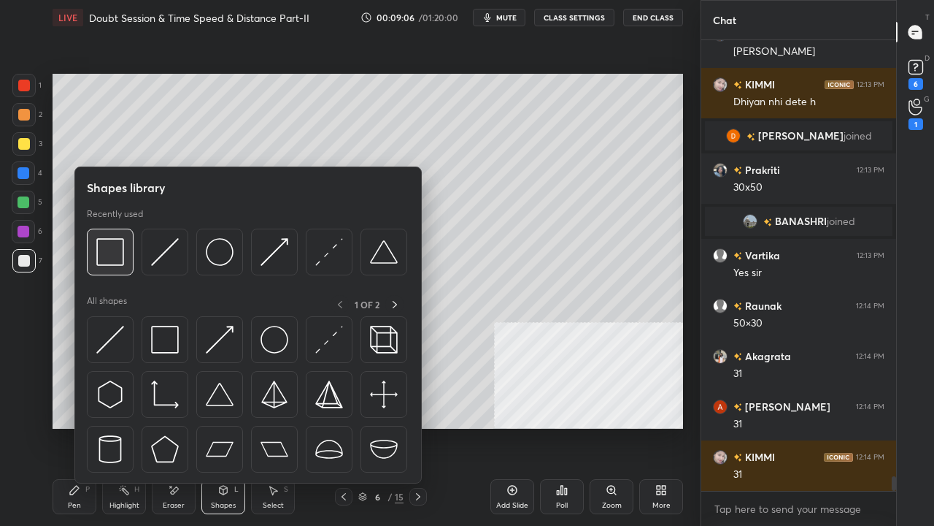
click at [113, 247] on img at bounding box center [110, 252] width 28 height 28
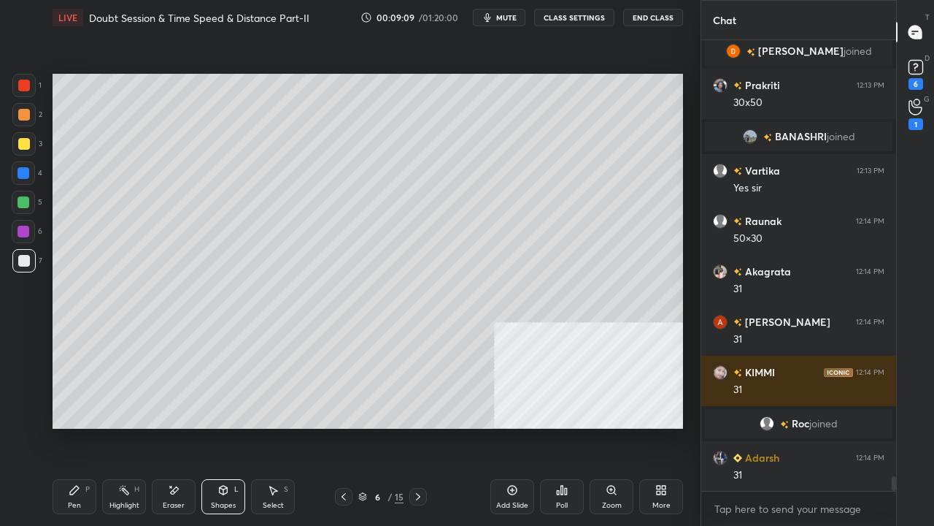
scroll to position [13321, 0]
click at [72, 426] on div "Pen P" at bounding box center [75, 496] width 44 height 35
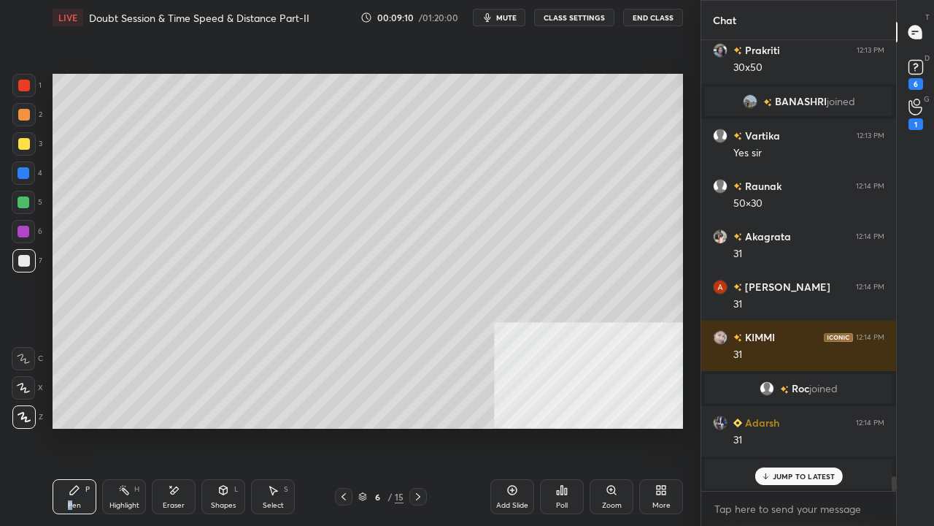
scroll to position [13318, 0]
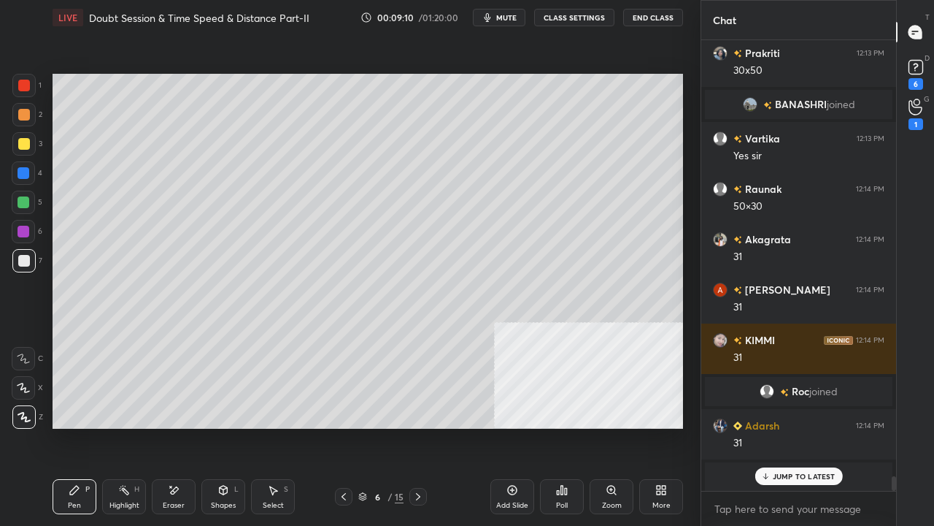
click at [26, 146] on div at bounding box center [24, 144] width 12 height 12
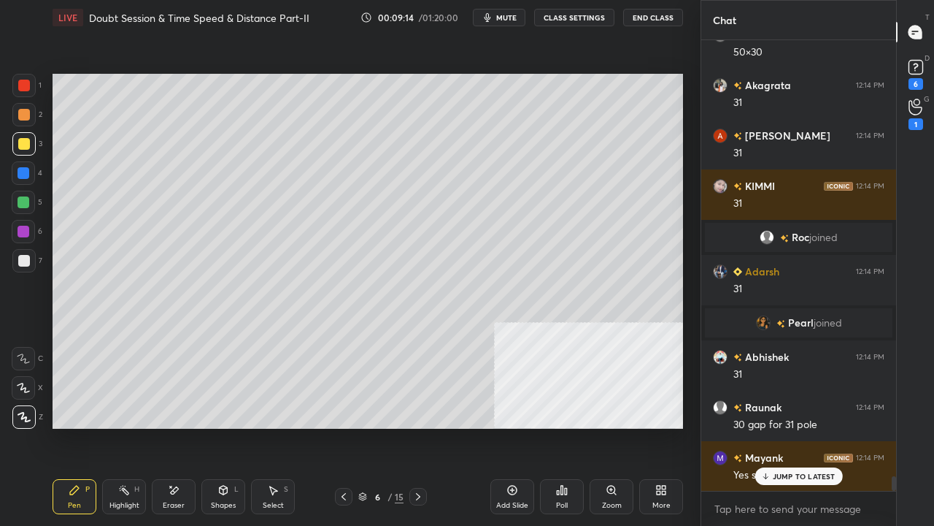
scroll to position [13454, 0]
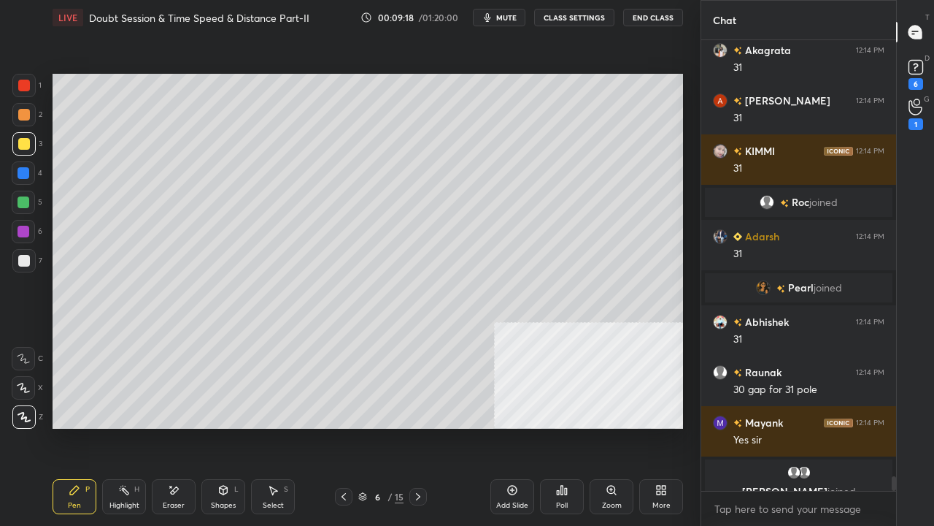
drag, startPoint x: 21, startPoint y: 147, endPoint x: 51, endPoint y: 169, distance: 37.1
click at [21, 147] on div at bounding box center [24, 144] width 12 height 12
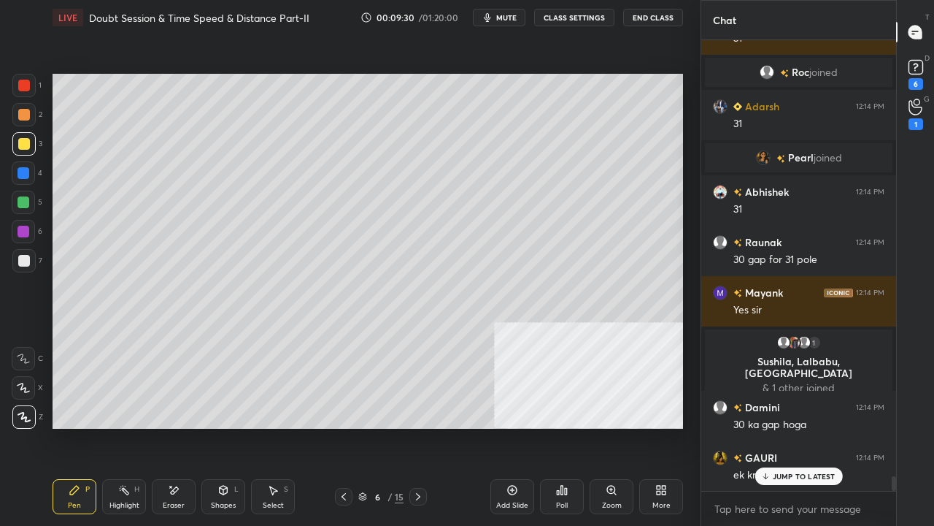
scroll to position [13566, 0]
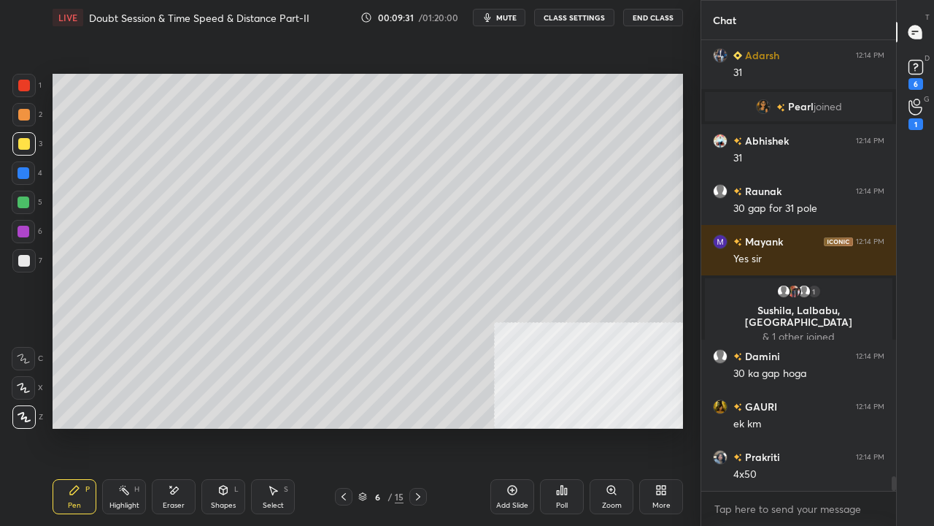
click at [26, 201] on div at bounding box center [24, 202] width 12 height 12
click at [24, 201] on div at bounding box center [24, 202] width 12 height 12
click at [25, 145] on div at bounding box center [24, 144] width 12 height 12
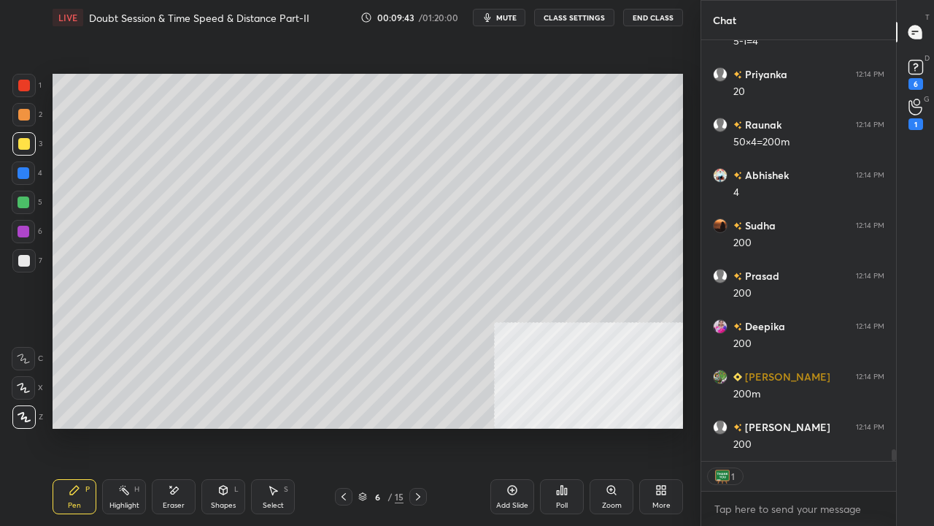
scroll to position [446, 191]
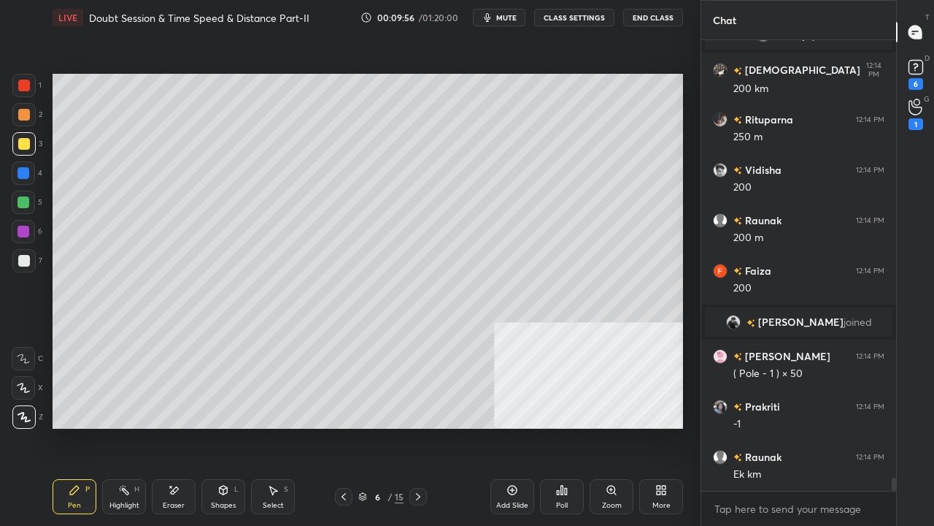
click at [683, 217] on div "Setting up your live class Poll for secs No correct answer Start poll" at bounding box center [368, 251] width 642 height 432
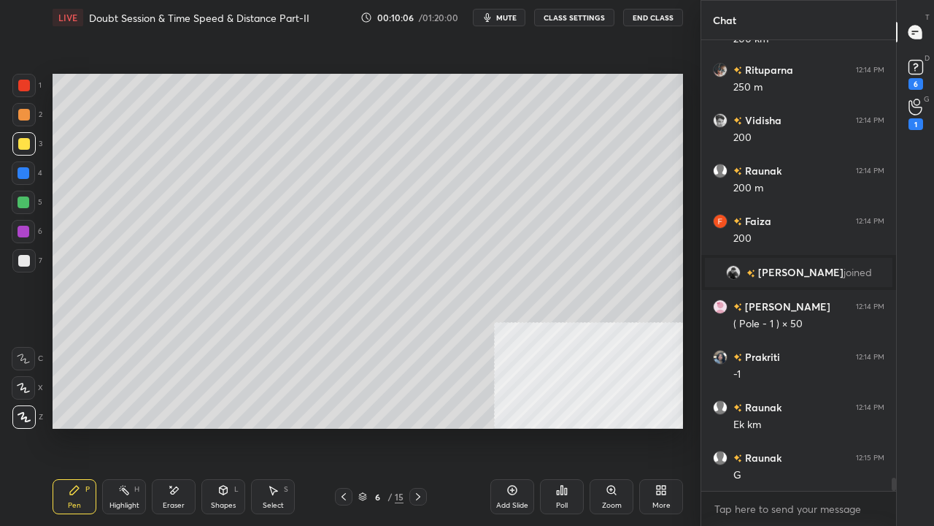
scroll to position [14785, 0]
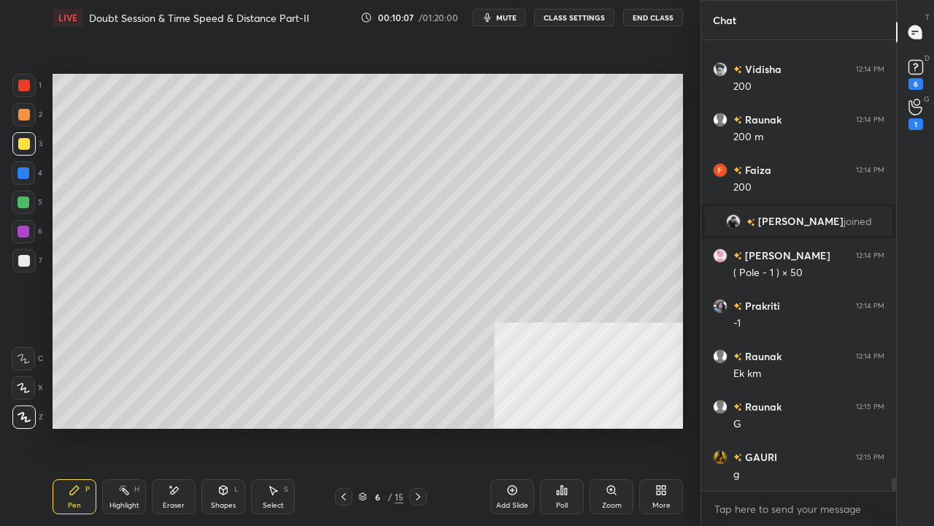
click at [24, 258] on div at bounding box center [24, 261] width 12 height 12
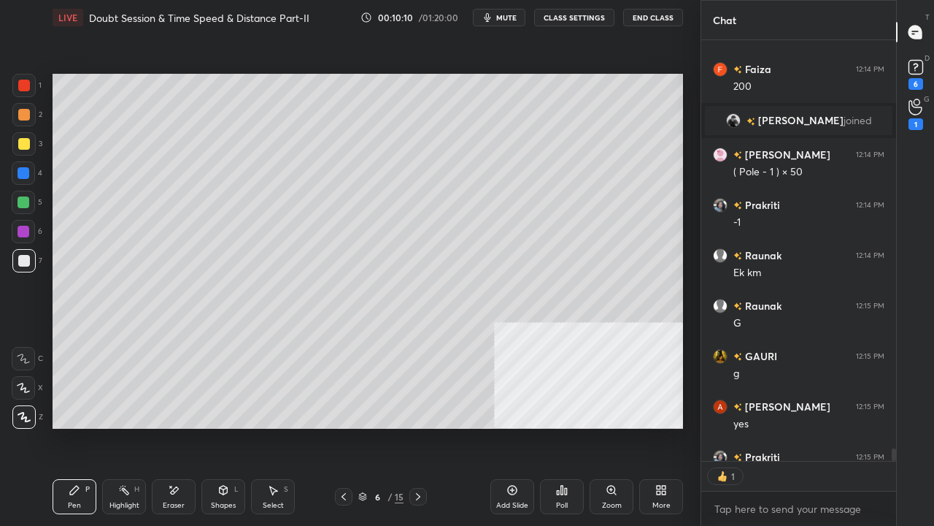
click at [120, 426] on div "Highlight" at bounding box center [124, 505] width 30 height 7
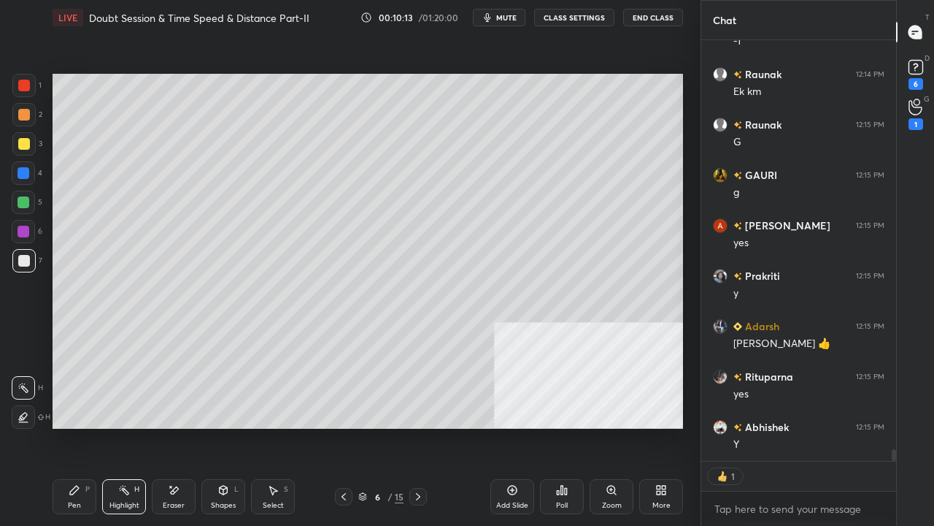
scroll to position [15117, 0]
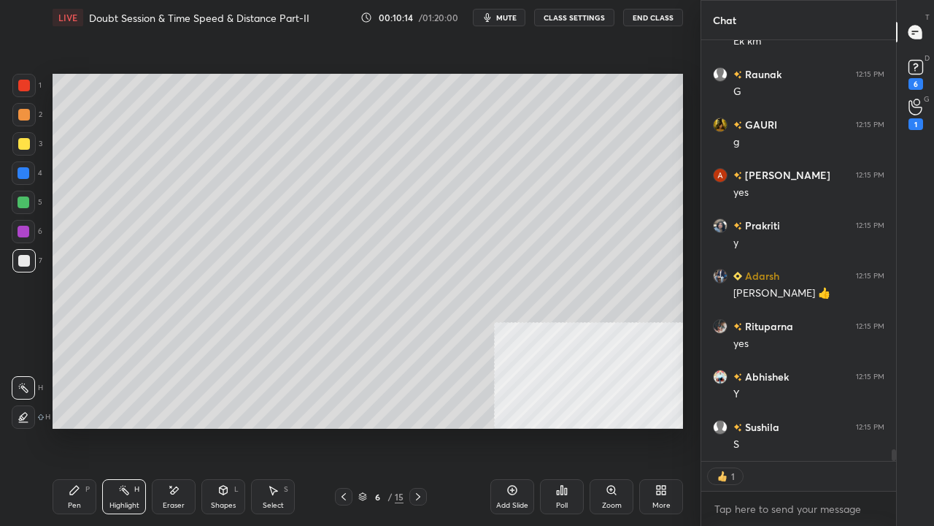
click at [74, 426] on div "Pen P" at bounding box center [75, 496] width 44 height 35
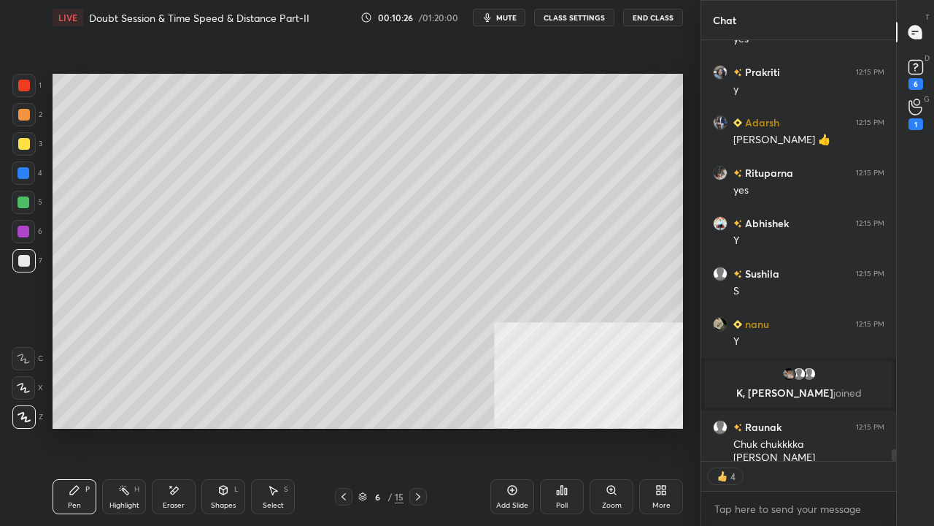
click at [129, 426] on icon at bounding box center [124, 490] width 12 height 12
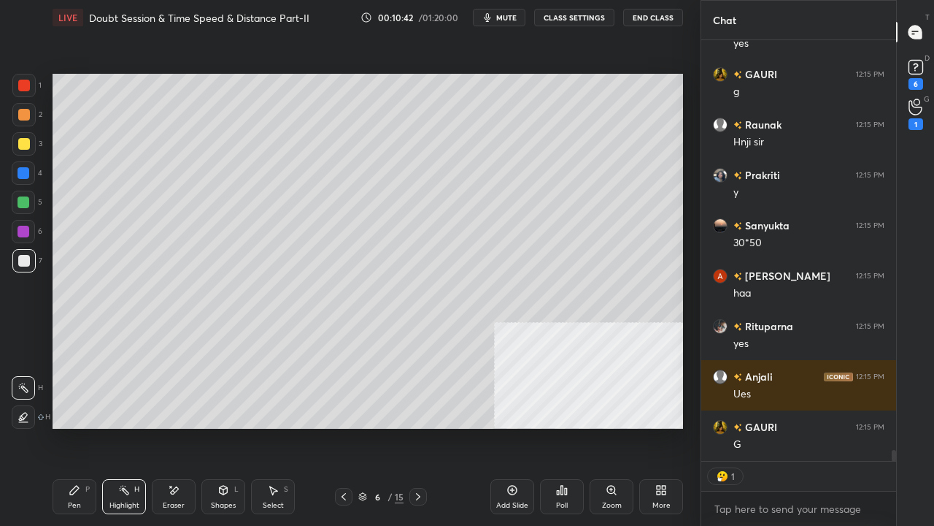
click at [69, 426] on div "Pen P" at bounding box center [75, 496] width 44 height 35
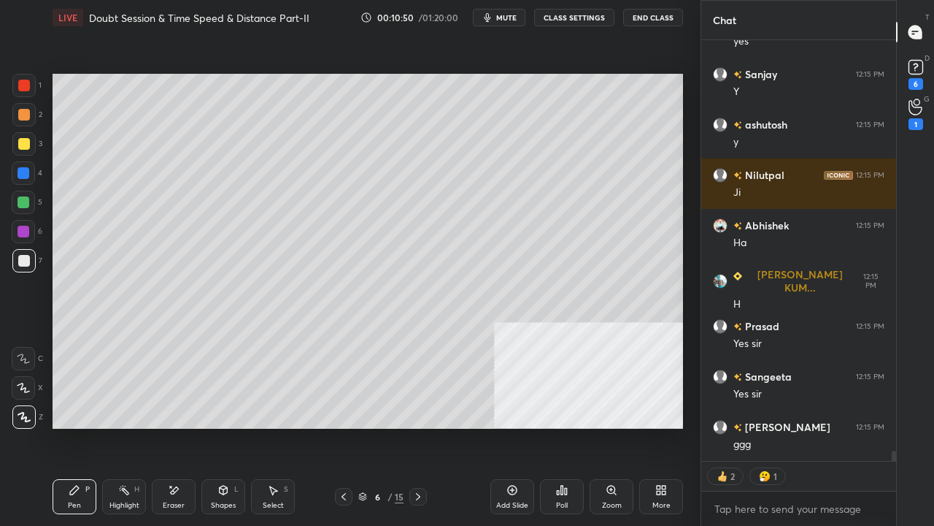
click at [25, 175] on div at bounding box center [24, 173] width 12 height 12
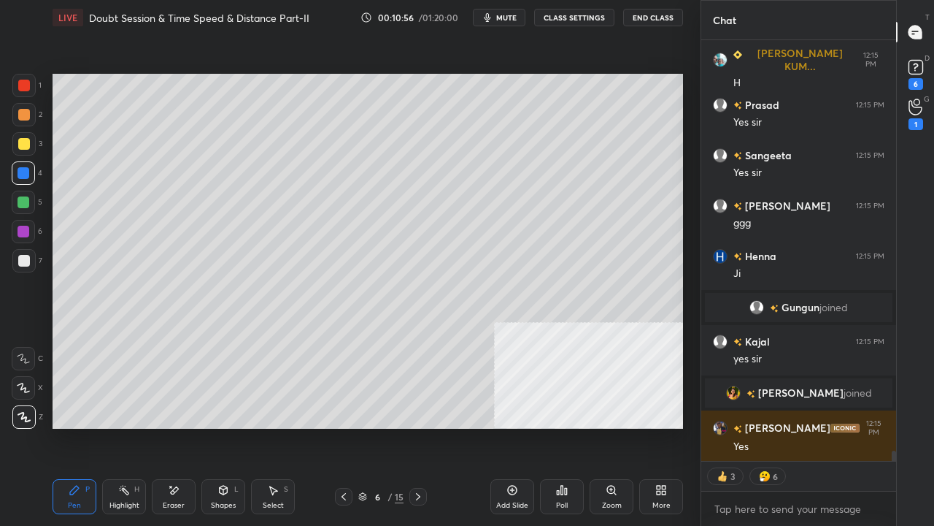
click at [25, 263] on div at bounding box center [24, 261] width 12 height 12
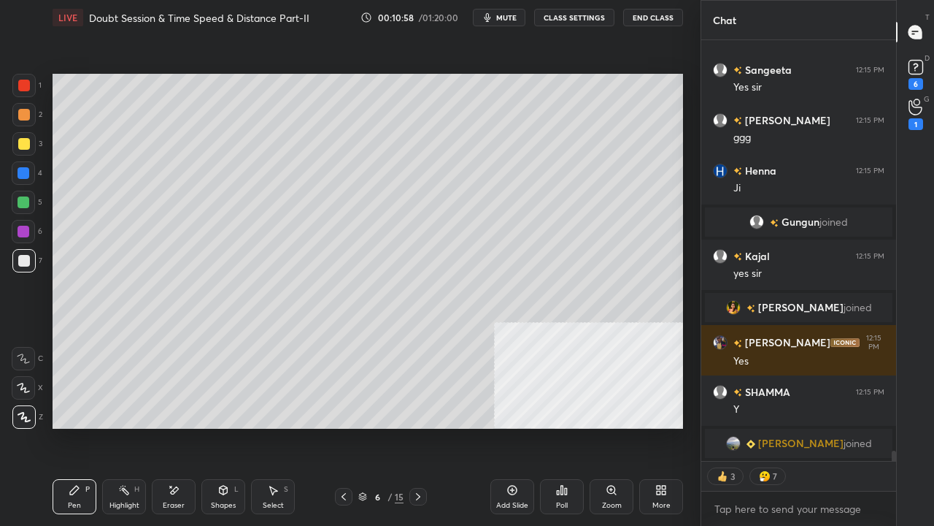
click at [347, 426] on icon at bounding box center [344, 497] width 12 height 12
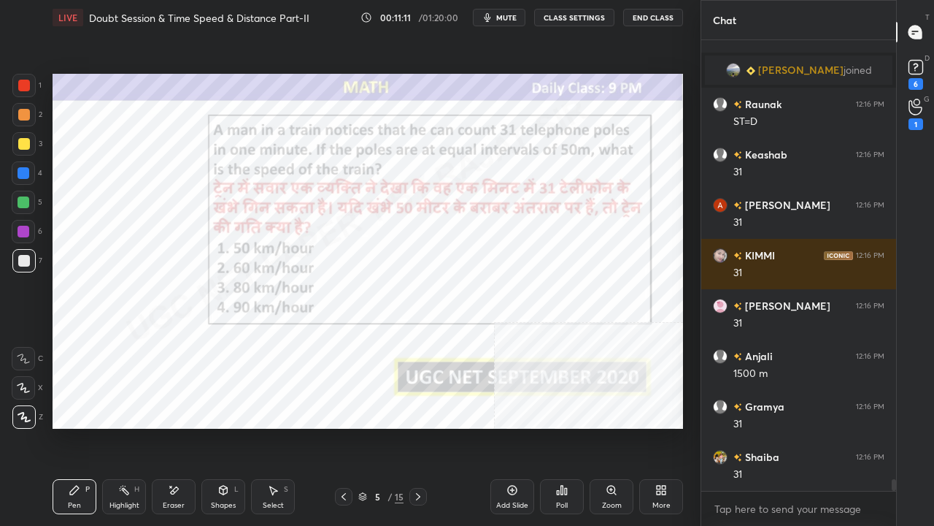
click at [418, 426] on icon at bounding box center [418, 497] width 12 height 12
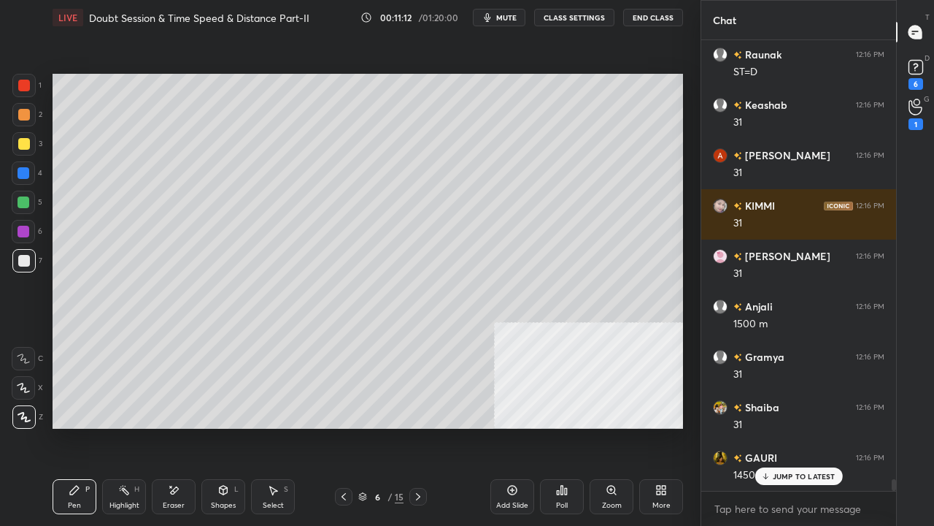
click at [20, 256] on div at bounding box center [24, 261] width 12 height 12
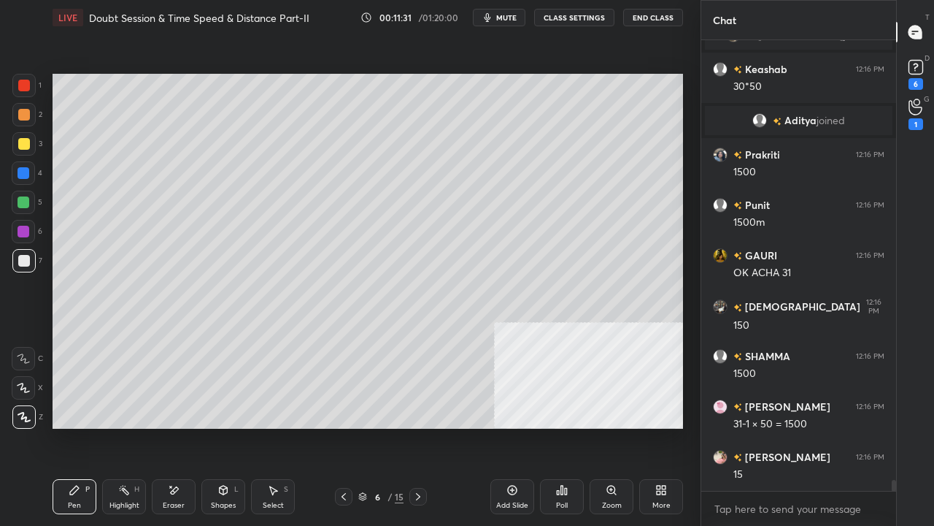
click at [29, 89] on div at bounding box center [23, 85] width 23 height 23
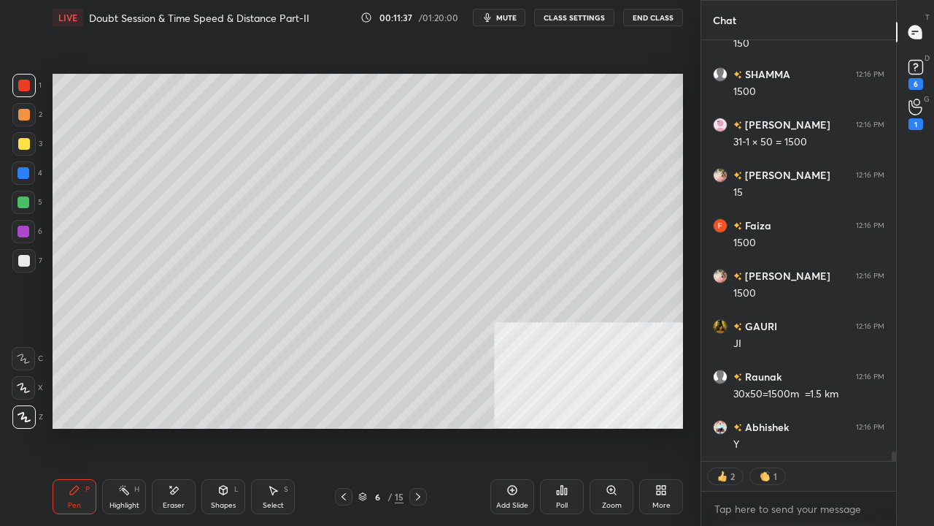
click at [490, 13] on icon "button" at bounding box center [488, 17] width 7 height 9
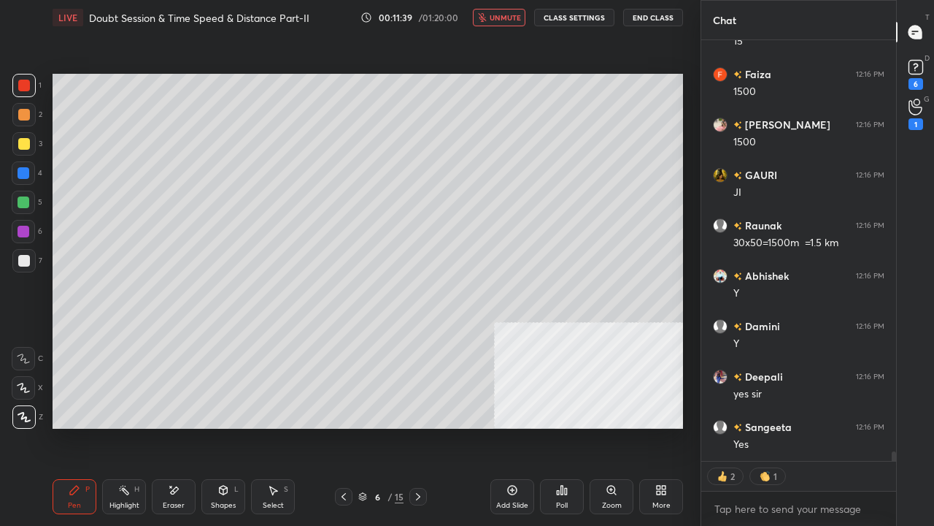
click at [500, 12] on button "unmute" at bounding box center [499, 18] width 53 height 18
click at [348, 426] on icon at bounding box center [344, 497] width 12 height 12
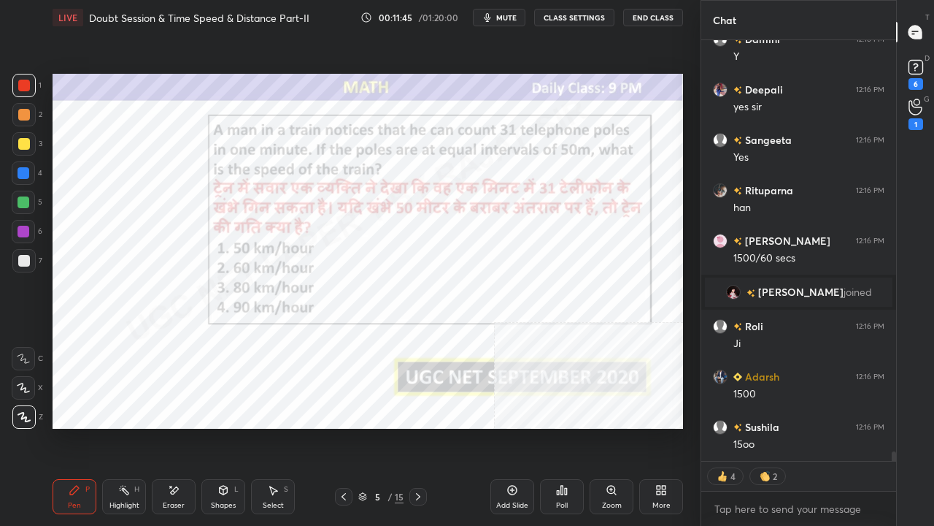
click at [421, 426] on icon at bounding box center [418, 497] width 12 height 12
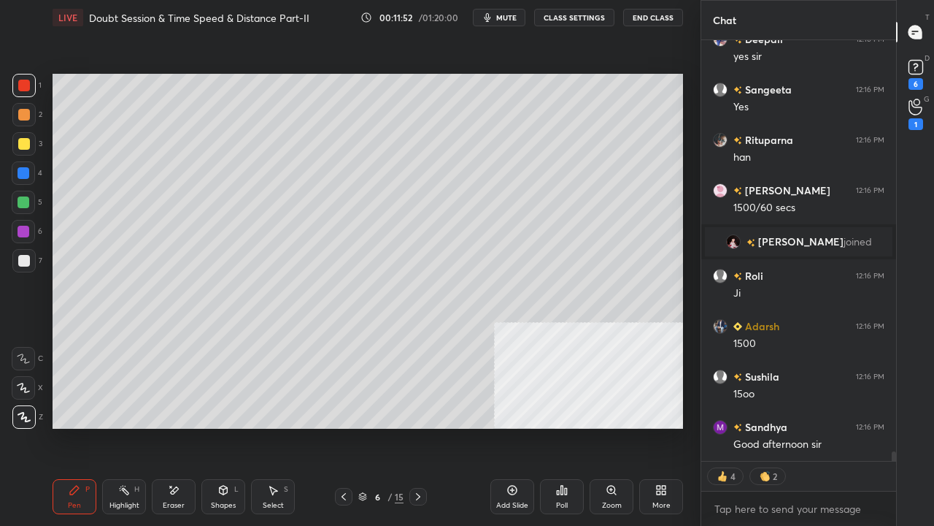
click at [346, 426] on icon at bounding box center [344, 497] width 12 height 12
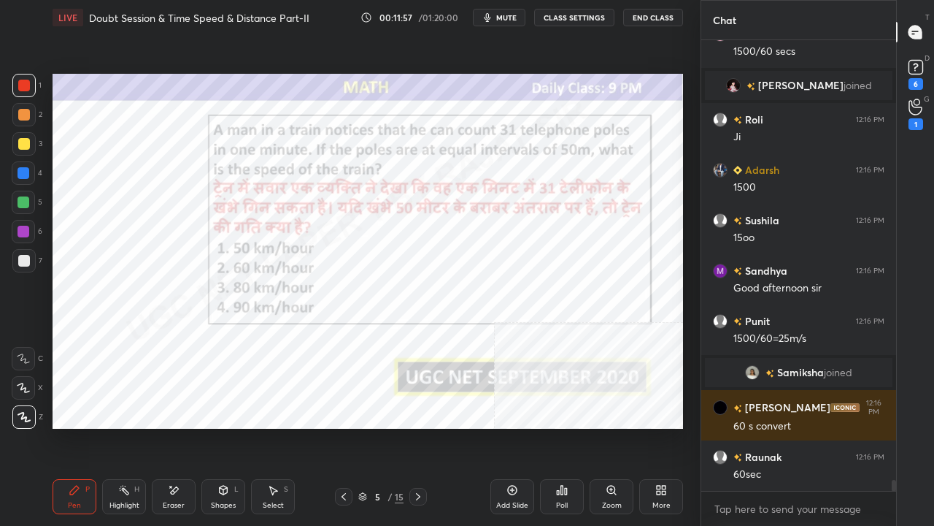
click at [419, 426] on icon at bounding box center [418, 496] width 4 height 7
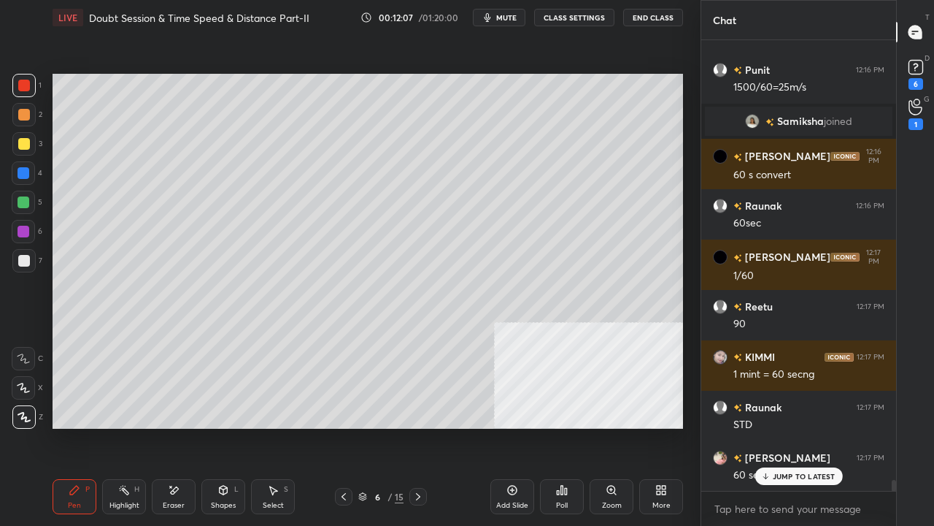
click at [28, 262] on div at bounding box center [23, 260] width 23 height 23
click at [419, 426] on icon at bounding box center [418, 497] width 12 height 12
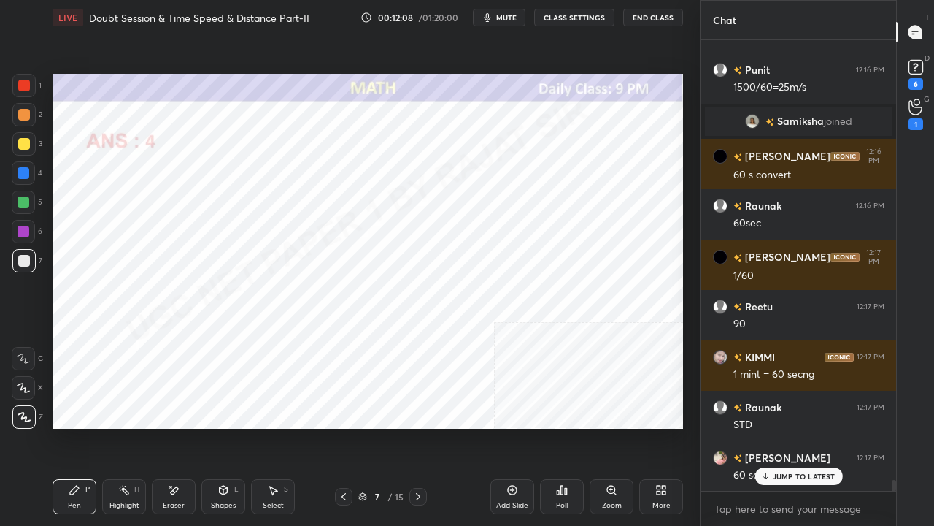
drag, startPoint x: 28, startPoint y: 170, endPoint x: 36, endPoint y: 176, distance: 10.5
click at [28, 172] on div at bounding box center [24, 173] width 12 height 12
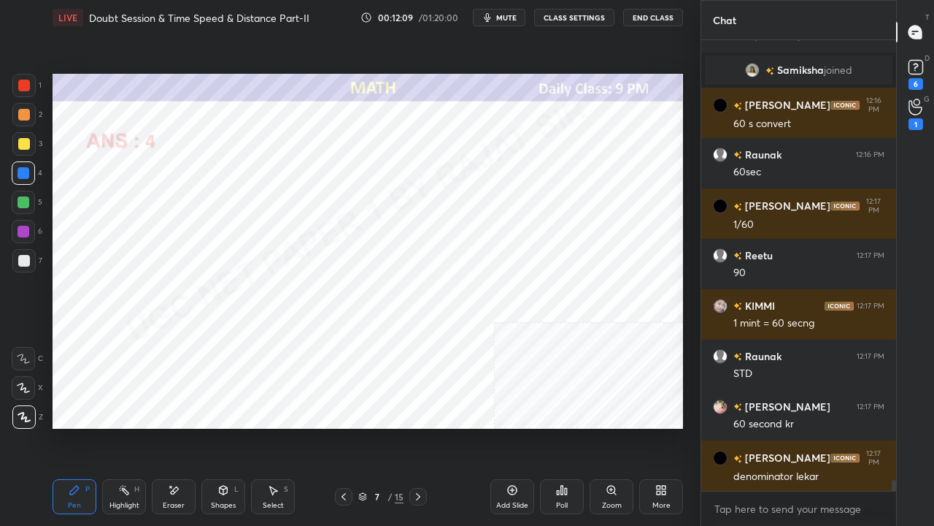
click at [343, 426] on icon at bounding box center [344, 497] width 12 height 12
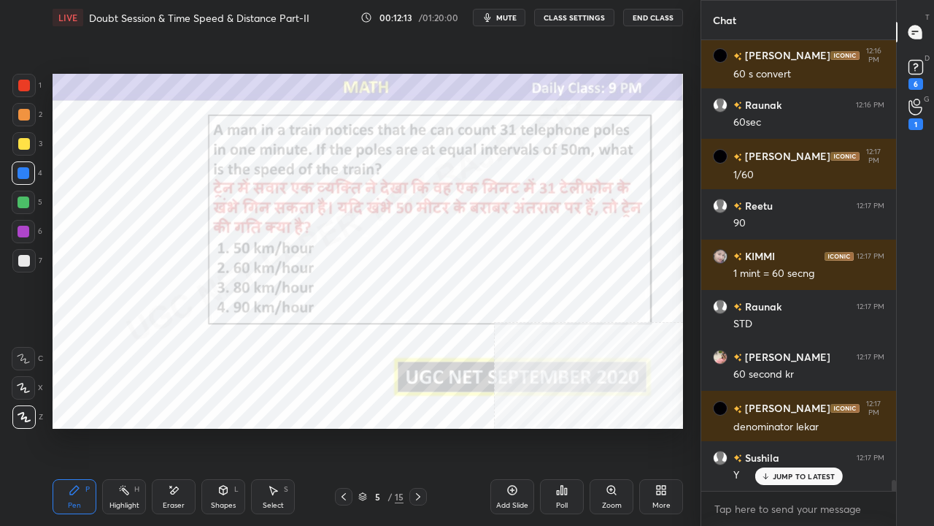
click at [416, 426] on icon at bounding box center [418, 497] width 12 height 12
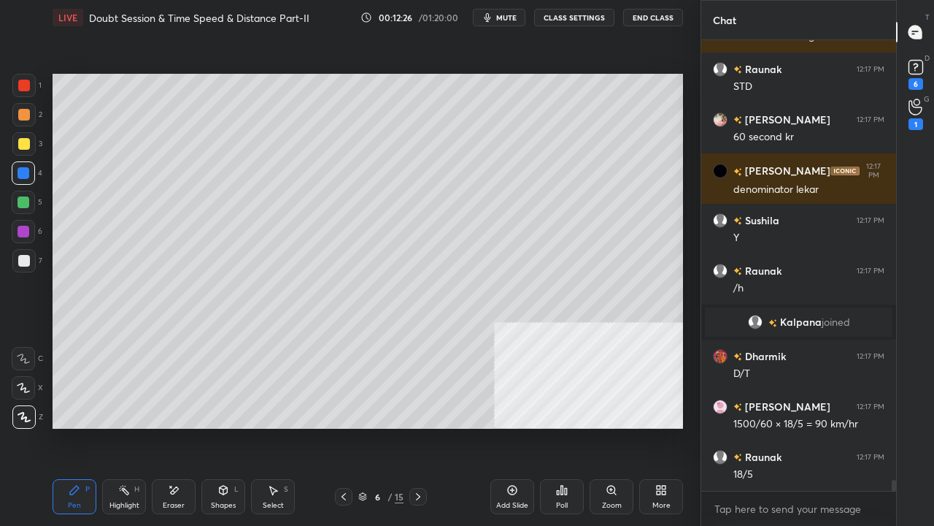
scroll to position [18610, 0]
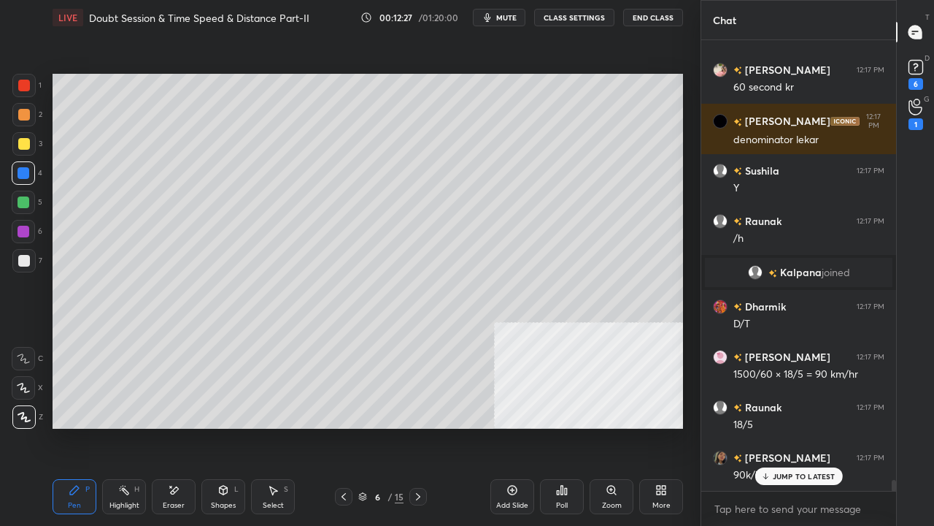
click at [23, 83] on div at bounding box center [24, 86] width 12 height 12
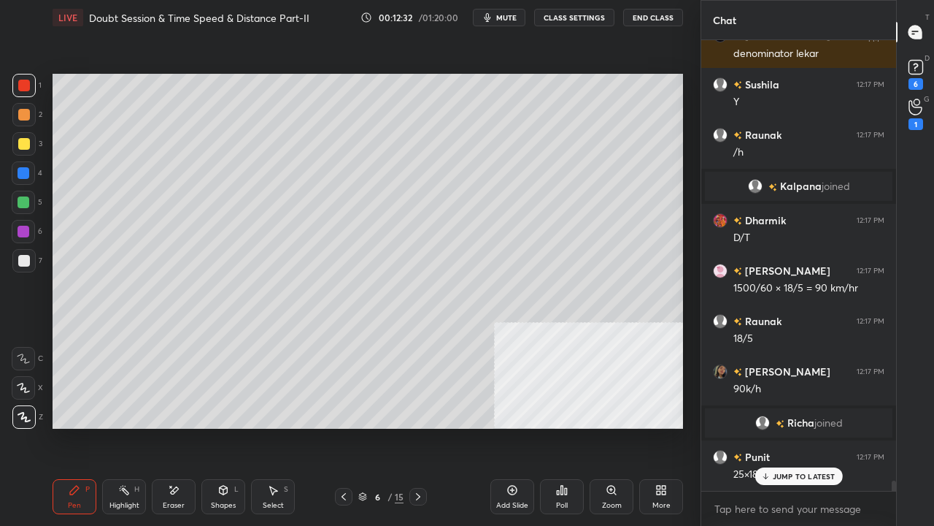
scroll to position [18746, 0]
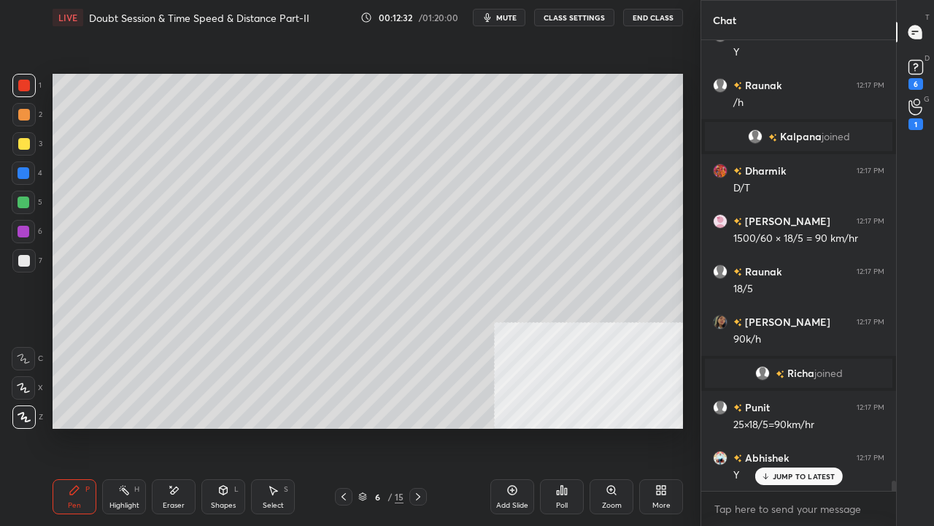
click at [21, 229] on div at bounding box center [24, 232] width 12 height 12
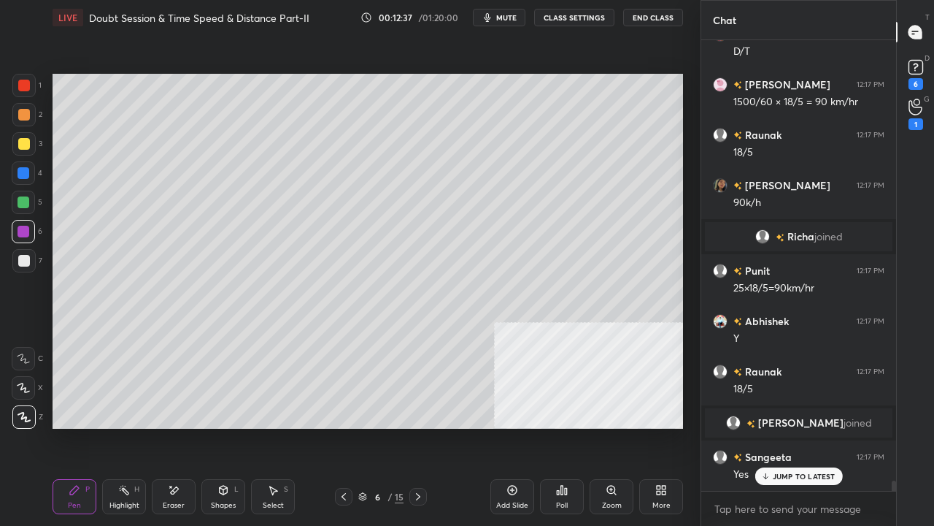
scroll to position [18937, 0]
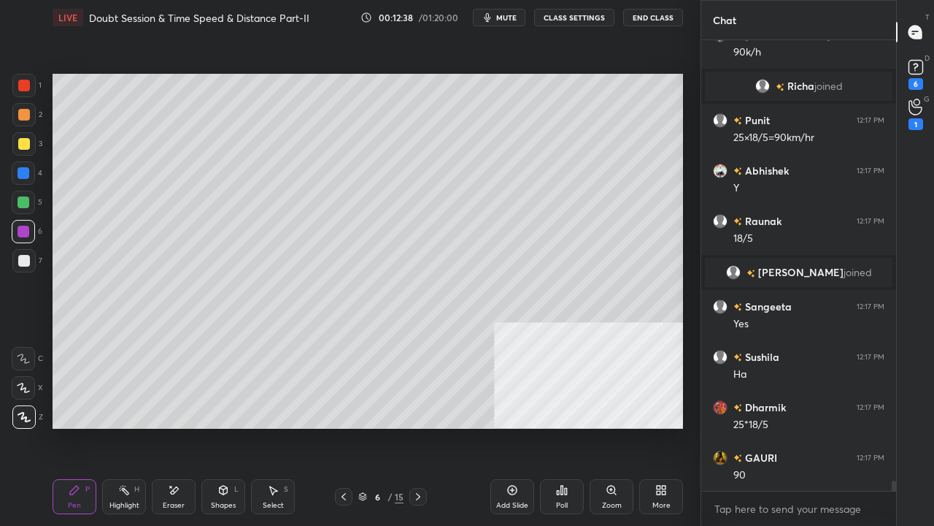
click at [185, 426] on div "Setting up your live class Poll for secs No correct answer Start poll" at bounding box center [368, 251] width 642 height 432
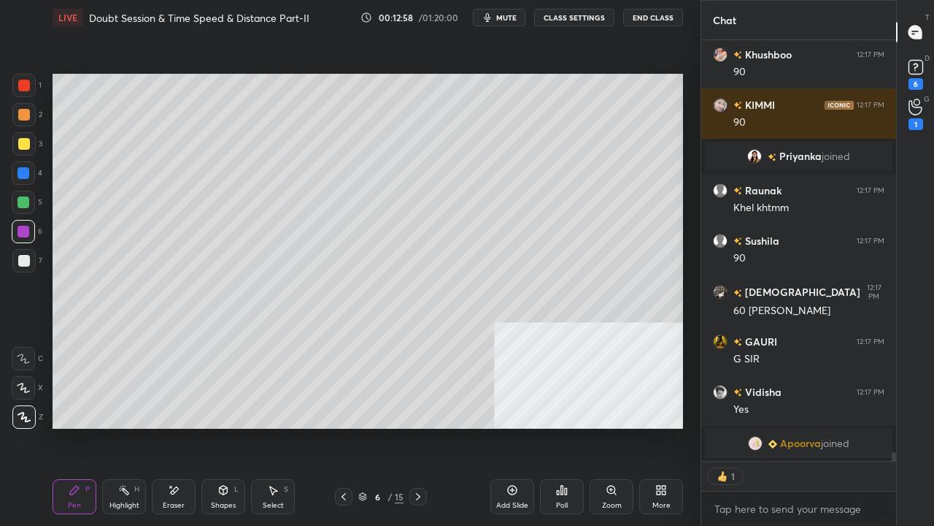
scroll to position [19512, 0]
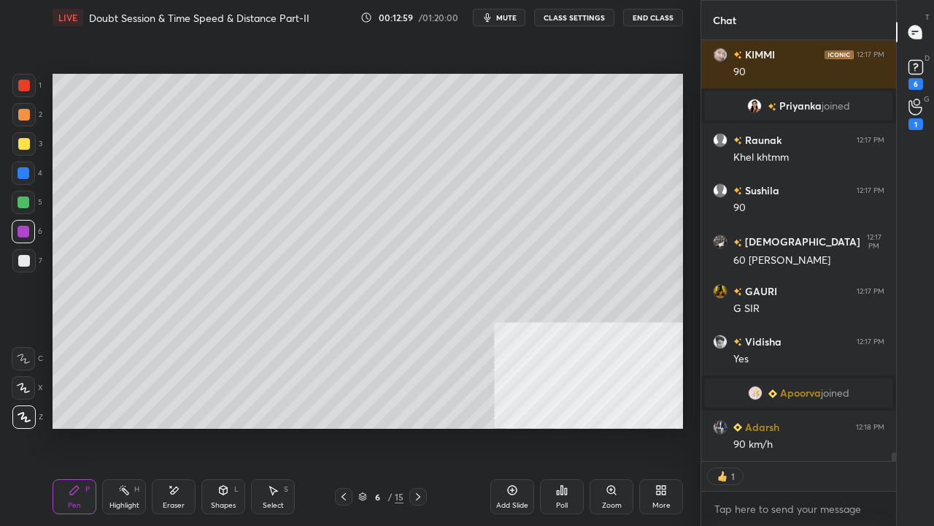
drag, startPoint x: 118, startPoint y: 496, endPoint x: 219, endPoint y: 442, distance: 114.7
click at [121, 426] on div "Highlight H" at bounding box center [124, 496] width 44 height 35
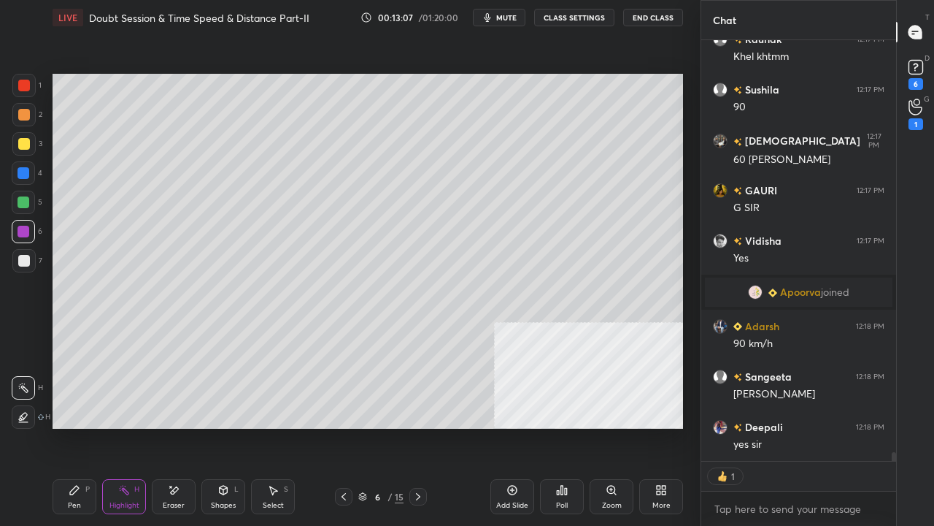
scroll to position [446, 191]
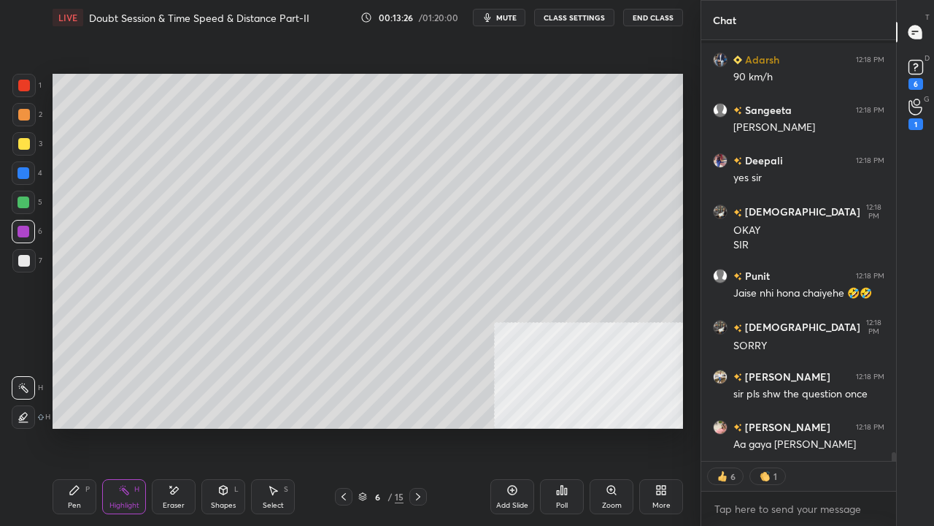
click at [349, 426] on icon at bounding box center [344, 497] width 12 height 12
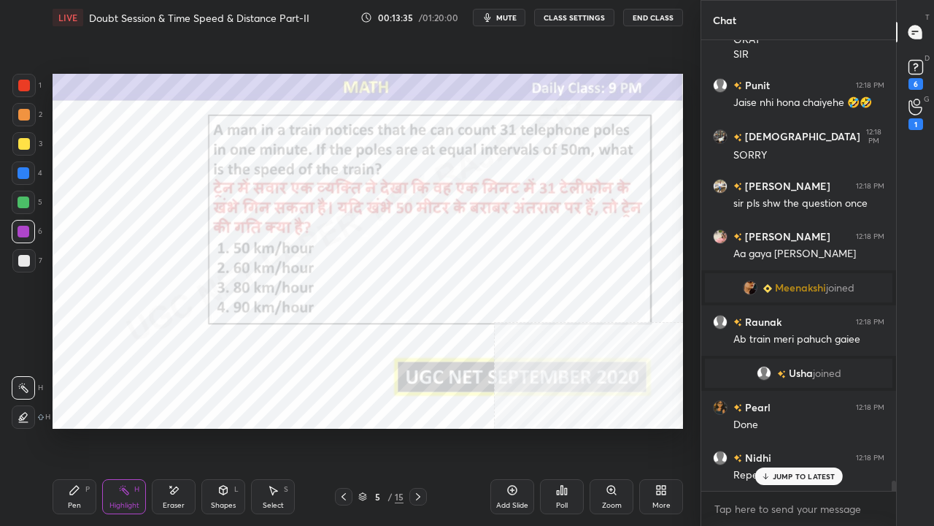
drag, startPoint x: 771, startPoint y: 471, endPoint x: 753, endPoint y: 471, distance: 17.5
click at [770, 426] on div "JUMP TO LATEST" at bounding box center [799, 476] width 88 height 18
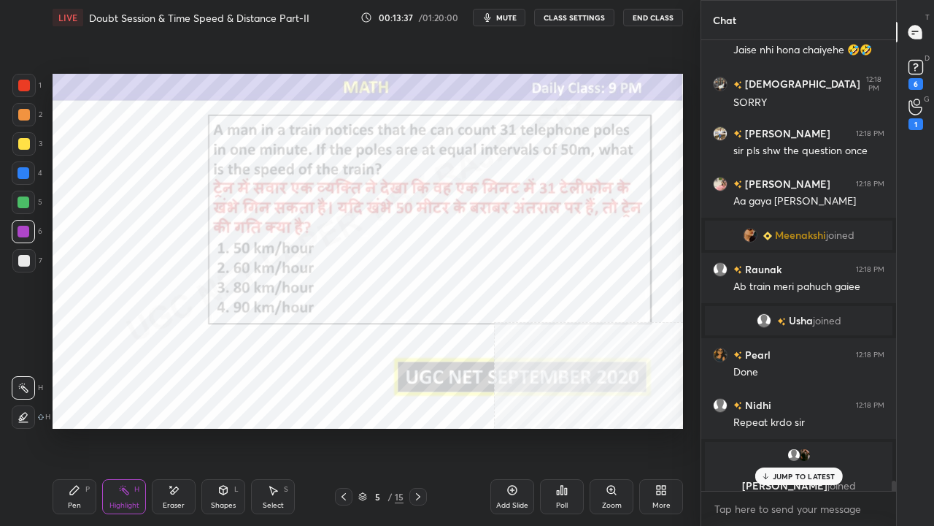
click at [420, 426] on icon at bounding box center [418, 497] width 12 height 12
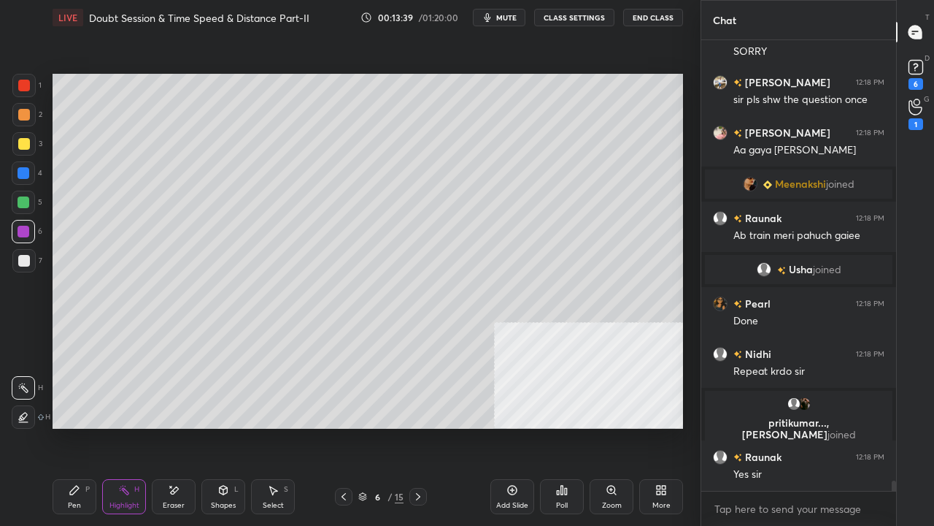
click at [347, 426] on icon at bounding box center [344, 497] width 12 height 12
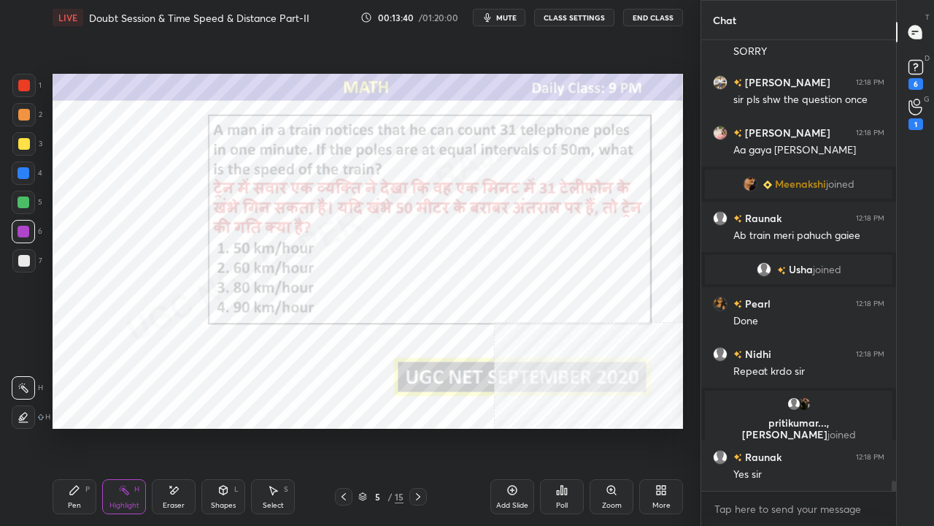
click at [25, 80] on div at bounding box center [24, 86] width 12 height 12
click at [231, 426] on div "Shapes L" at bounding box center [223, 496] width 44 height 35
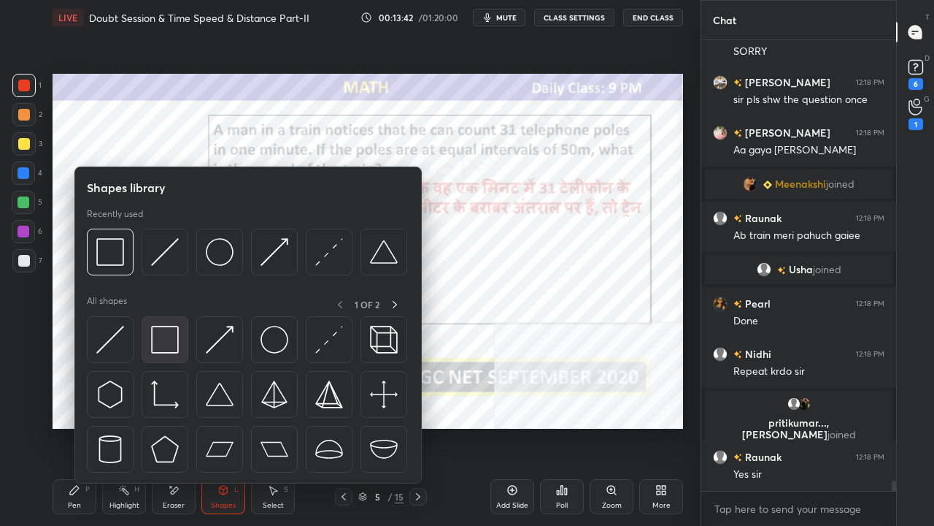
click at [166, 331] on img at bounding box center [165, 340] width 28 height 28
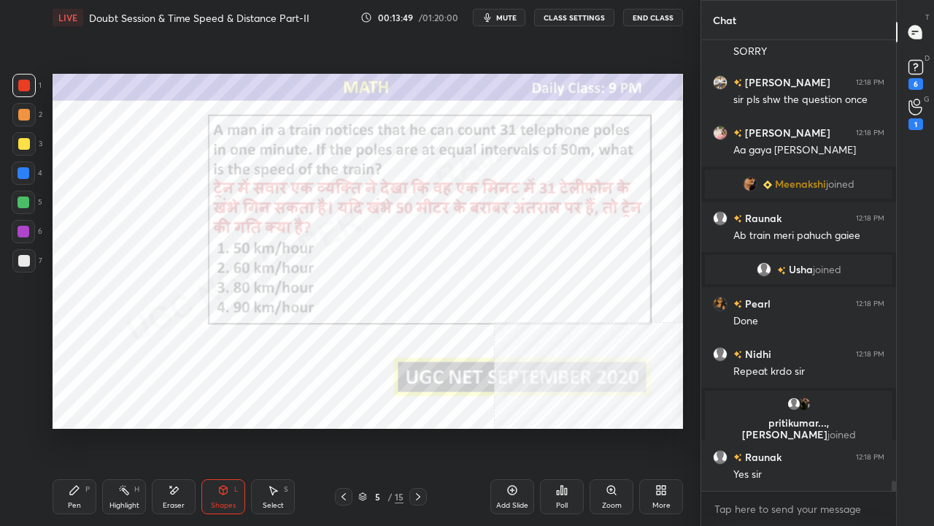
click at [69, 426] on div "Pen" at bounding box center [74, 505] width 13 height 7
drag, startPoint x: 19, startPoint y: 226, endPoint x: 49, endPoint y: 228, distance: 30.0
click at [20, 226] on div at bounding box center [24, 232] width 12 height 12
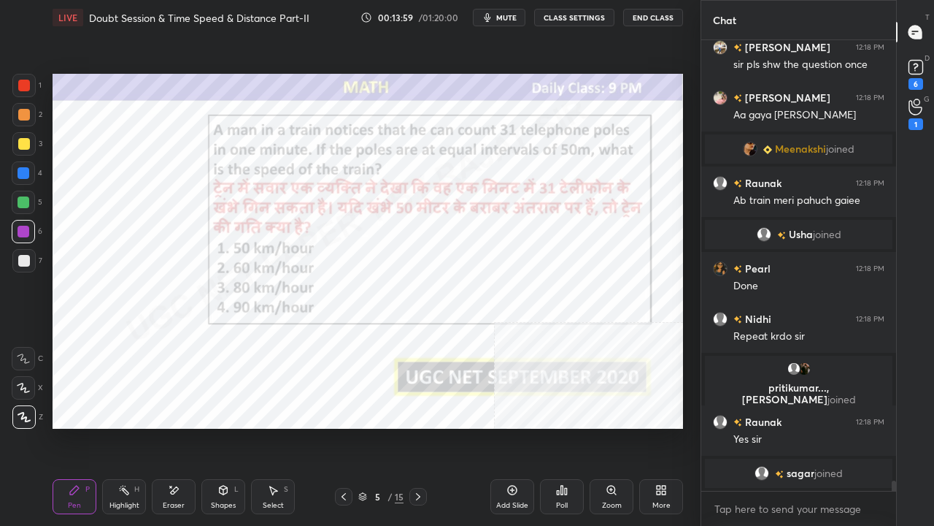
scroll to position [20081, 0]
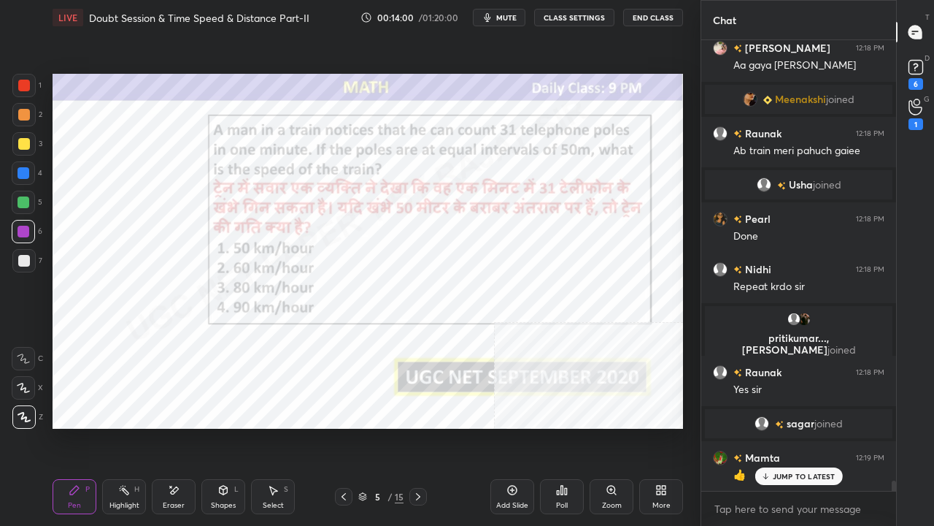
click at [23, 172] on div at bounding box center [24, 173] width 12 height 12
drag, startPoint x: 23, startPoint y: 171, endPoint x: 42, endPoint y: 177, distance: 20.1
click at [25, 171] on div at bounding box center [24, 173] width 12 height 12
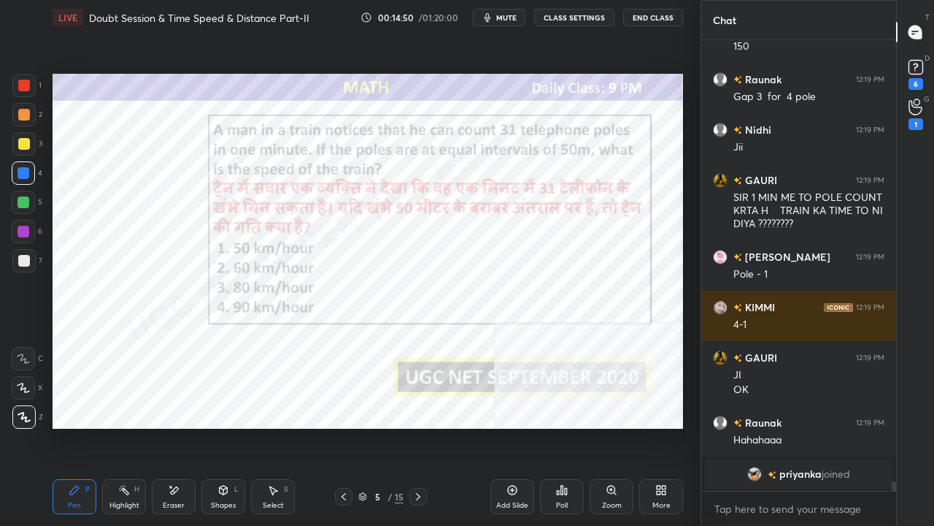
scroll to position [20760, 0]
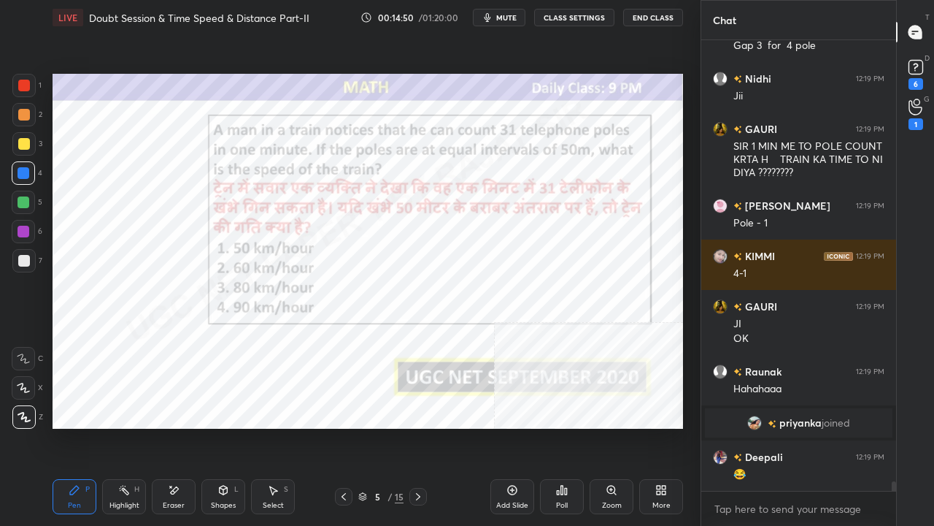
click at [23, 171] on div at bounding box center [24, 173] width 12 height 12
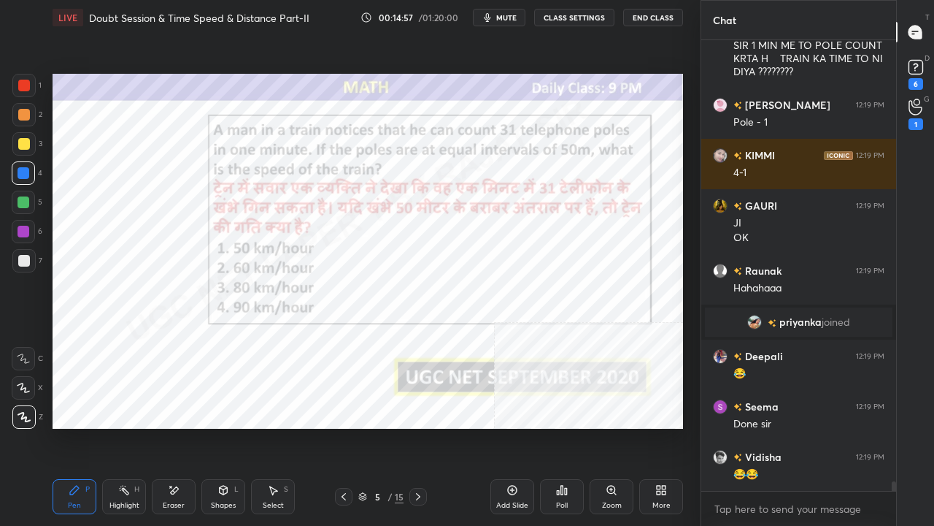
scroll to position [20895, 0]
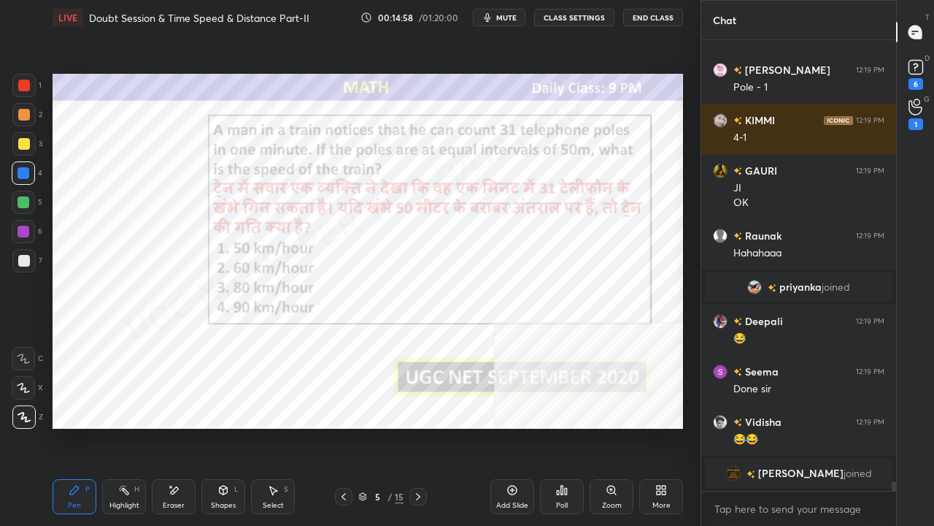
click at [179, 426] on div "Eraser" at bounding box center [174, 496] width 44 height 35
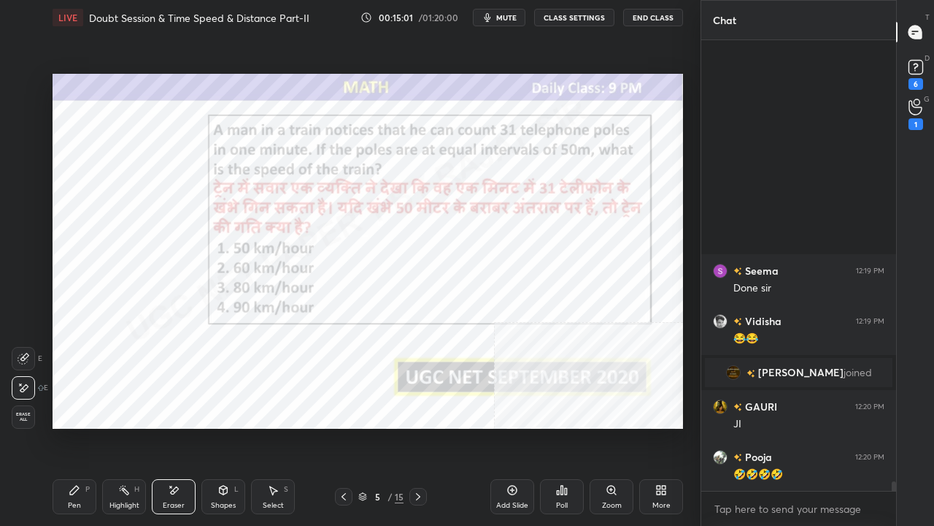
scroll to position [21066, 0]
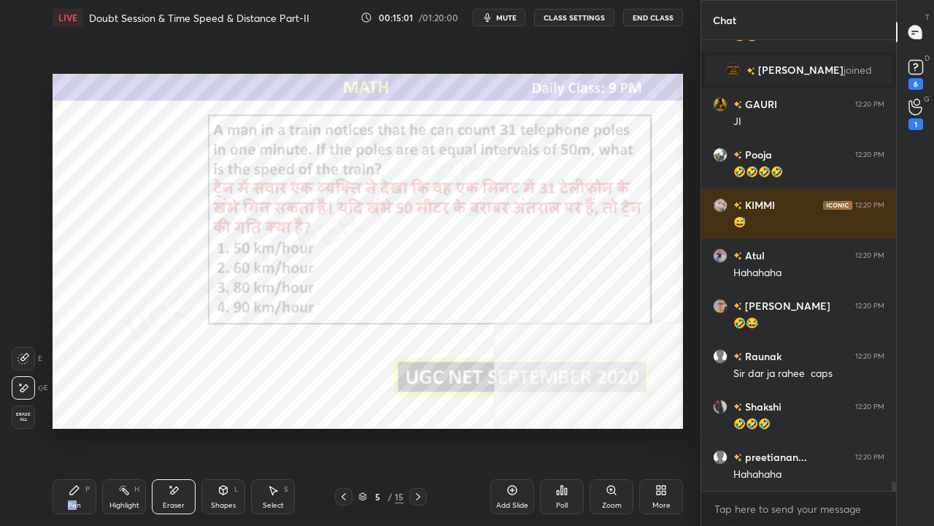
click at [77, 426] on div "Pen P" at bounding box center [75, 496] width 44 height 35
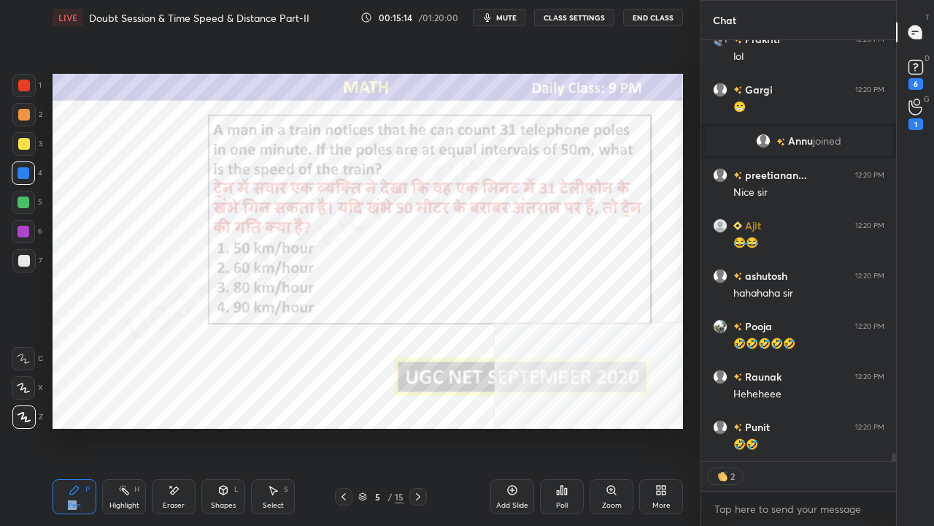
scroll to position [21508, 0]
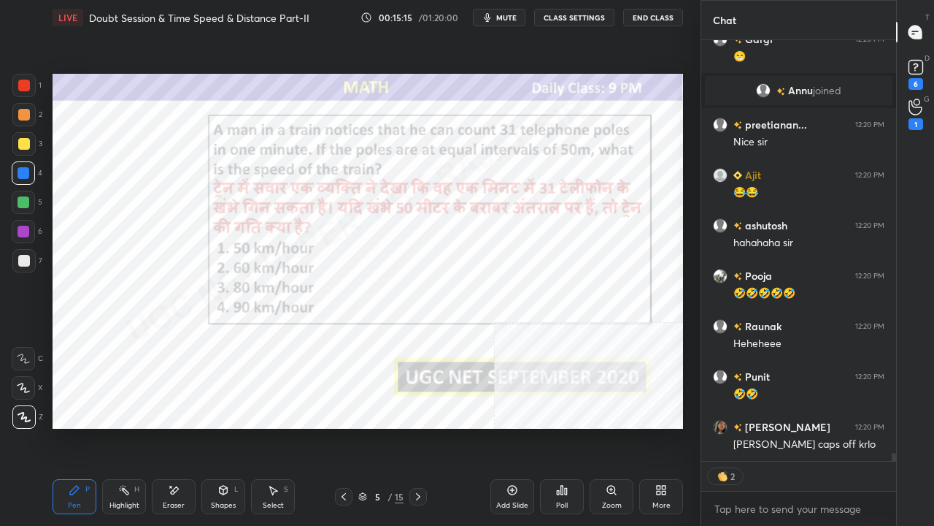
drag, startPoint x: 180, startPoint y: 495, endPoint x: 180, endPoint y: 486, distance: 8.8
click at [179, 426] on div "Eraser" at bounding box center [174, 496] width 44 height 35
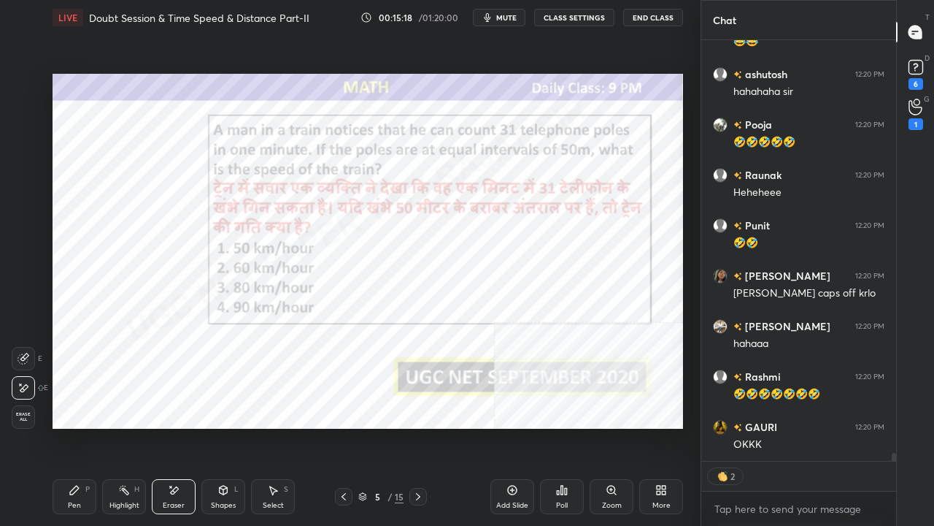
scroll to position [21709, 0]
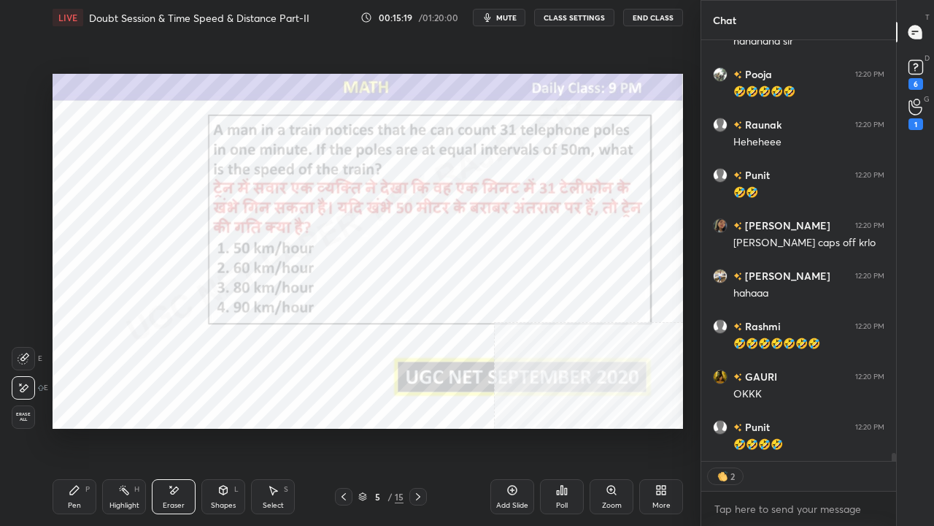
click at [77, 426] on icon at bounding box center [75, 490] width 12 height 12
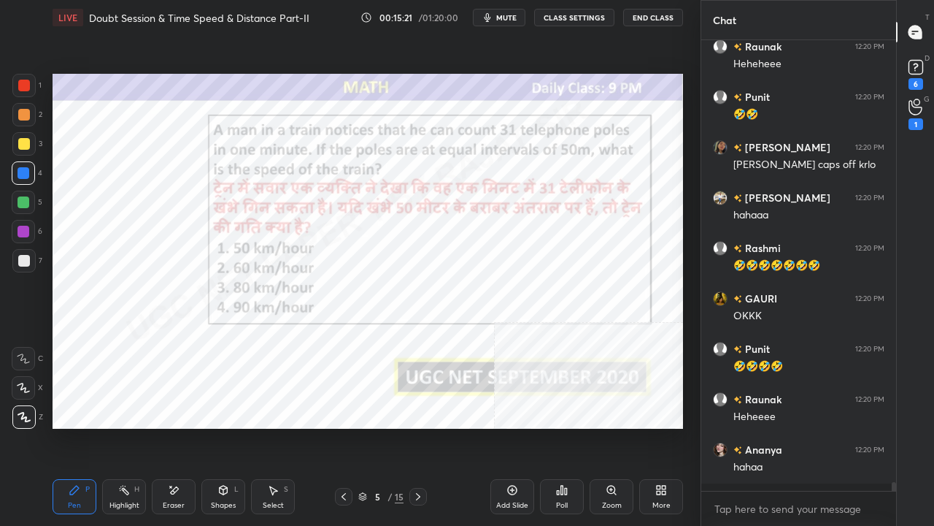
scroll to position [446, 191]
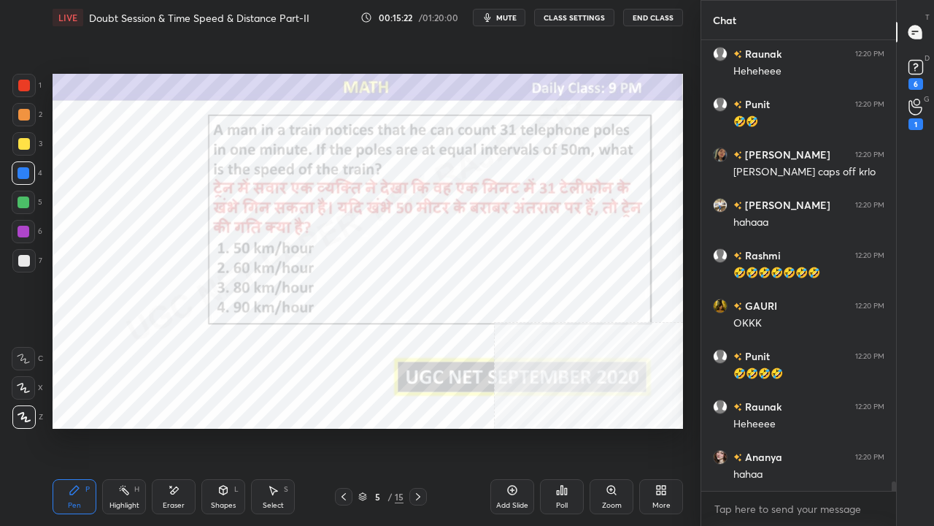
click at [25, 83] on div at bounding box center [24, 86] width 12 height 12
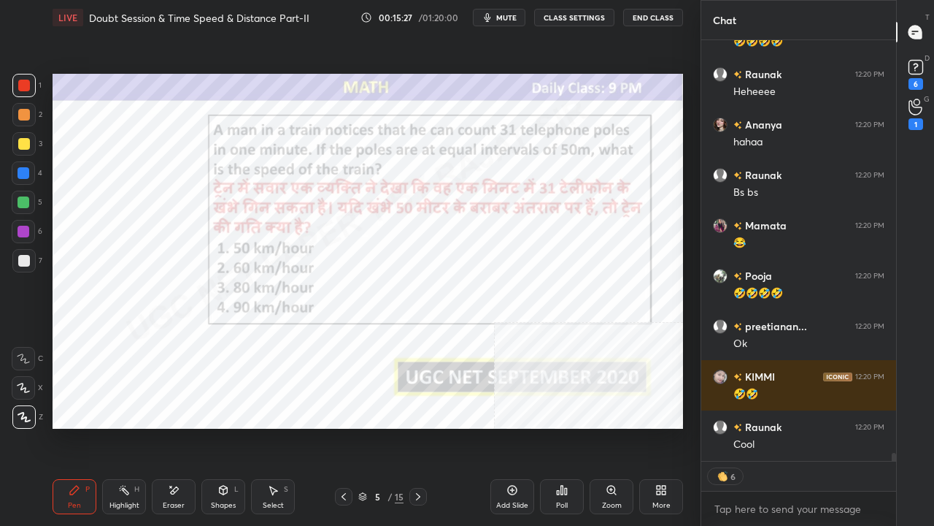
click at [234, 426] on div "Shapes L" at bounding box center [223, 496] width 44 height 35
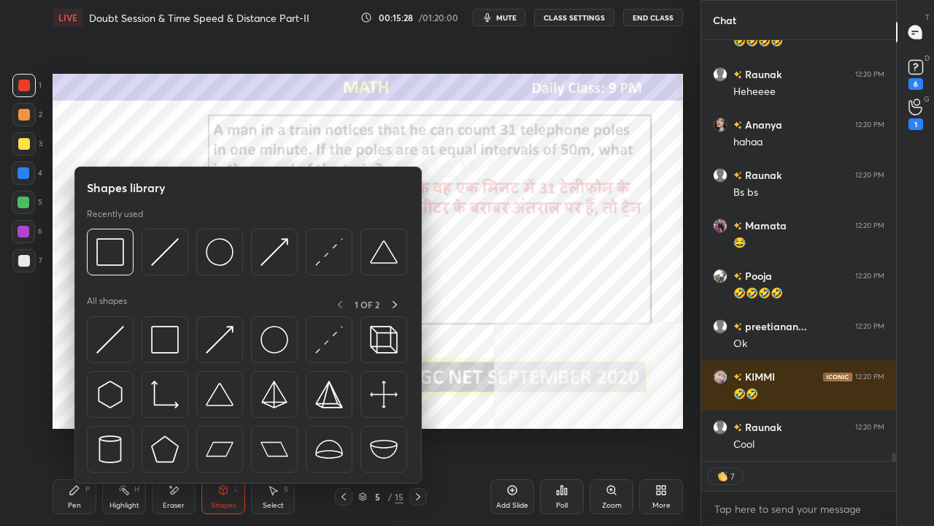
click at [168, 426] on icon at bounding box center [174, 490] width 12 height 12
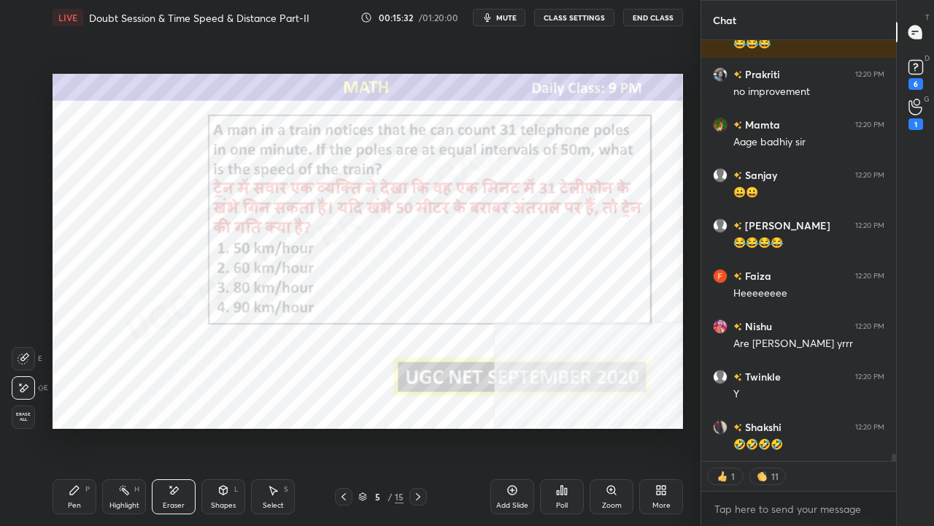
drag, startPoint x: 74, startPoint y: 494, endPoint x: 111, endPoint y: 452, distance: 55.9
click at [78, 426] on icon at bounding box center [75, 490] width 12 height 12
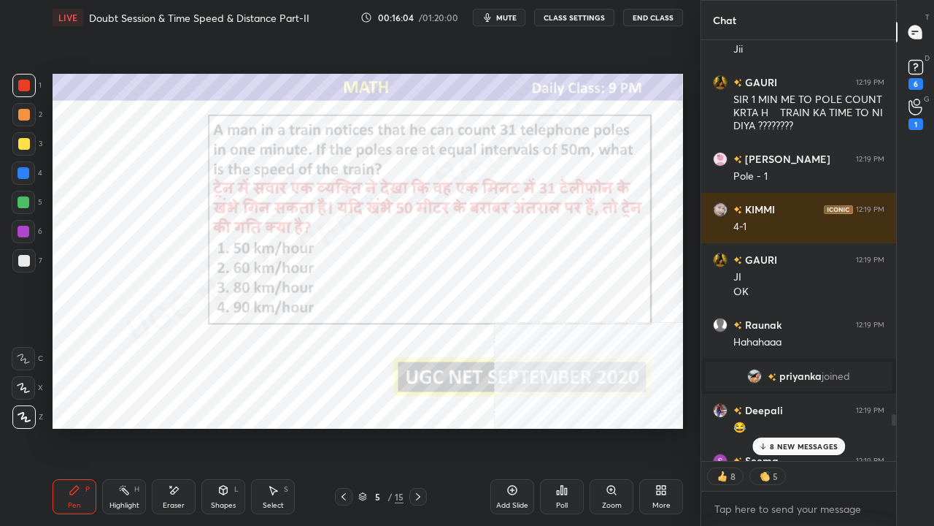
click at [794, 426] on p "8 NEW MESSAGES" at bounding box center [804, 446] width 68 height 9
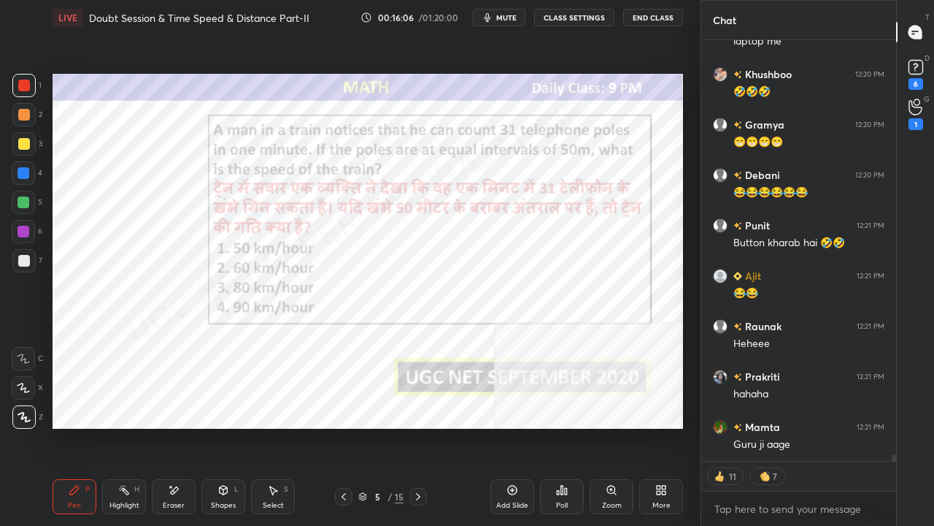
drag, startPoint x: 27, startPoint y: 83, endPoint x: 42, endPoint y: 96, distance: 19.7
click at [27, 83] on div at bounding box center [24, 86] width 12 height 12
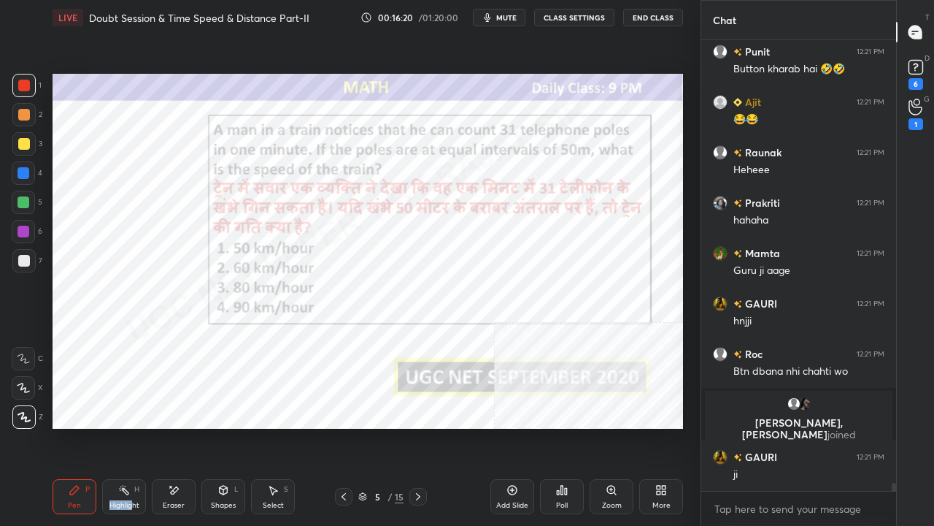
click at [131, 426] on div "Highlight H" at bounding box center [124, 496] width 44 height 35
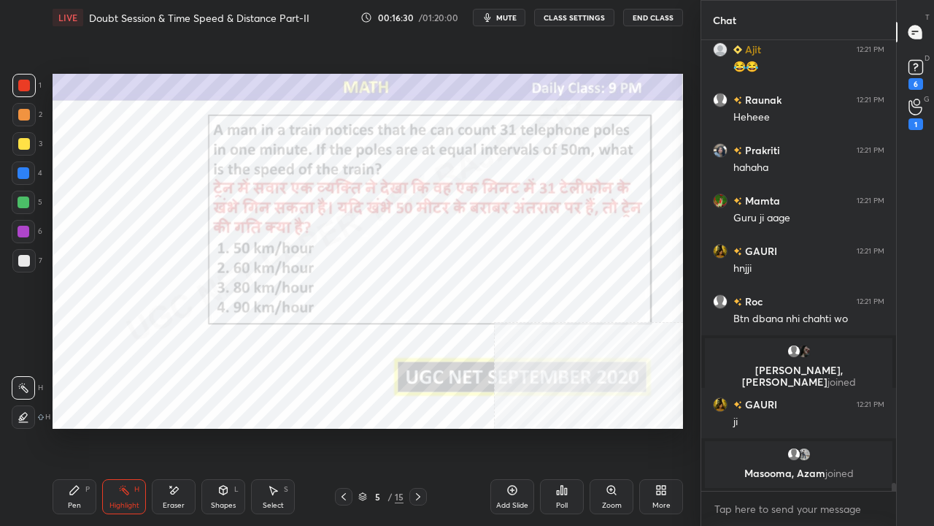
click at [78, 426] on icon at bounding box center [75, 490] width 12 height 12
click at [420, 426] on icon at bounding box center [418, 497] width 12 height 12
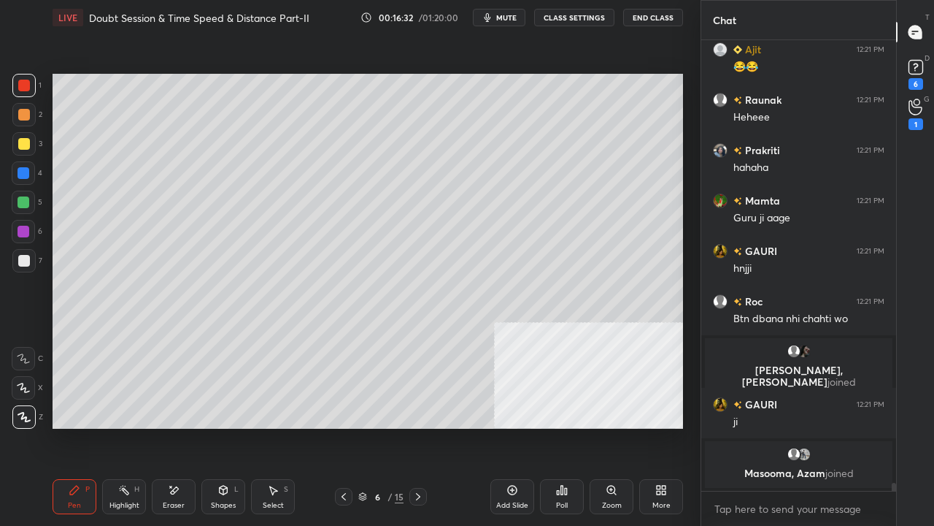
click at [386, 426] on div "6 / 15" at bounding box center [380, 496] width 45 height 13
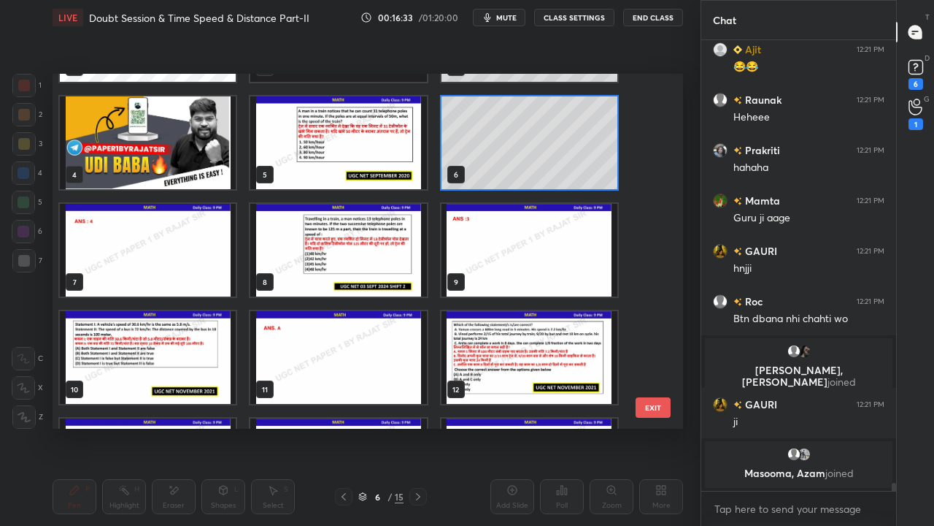
click at [342, 252] on img "grid" at bounding box center [338, 250] width 176 height 93
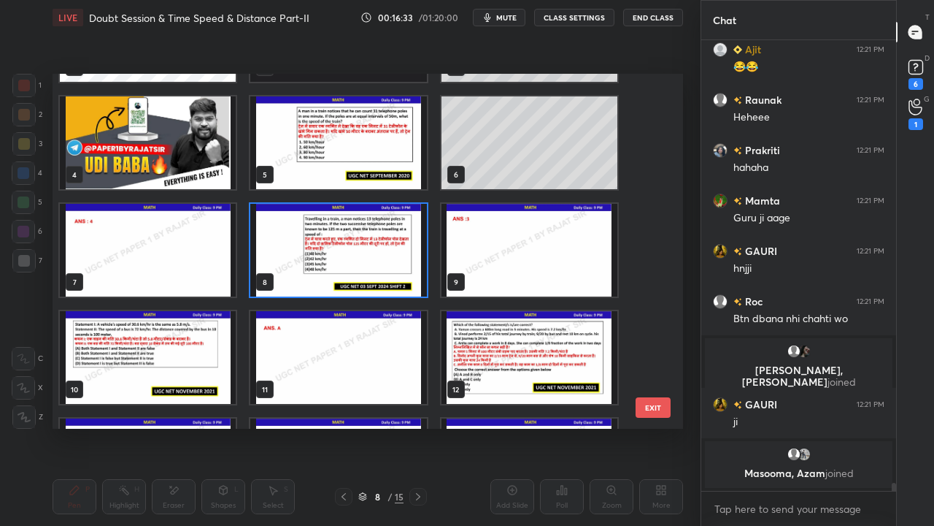
click at [342, 252] on img "grid" at bounding box center [338, 250] width 176 height 93
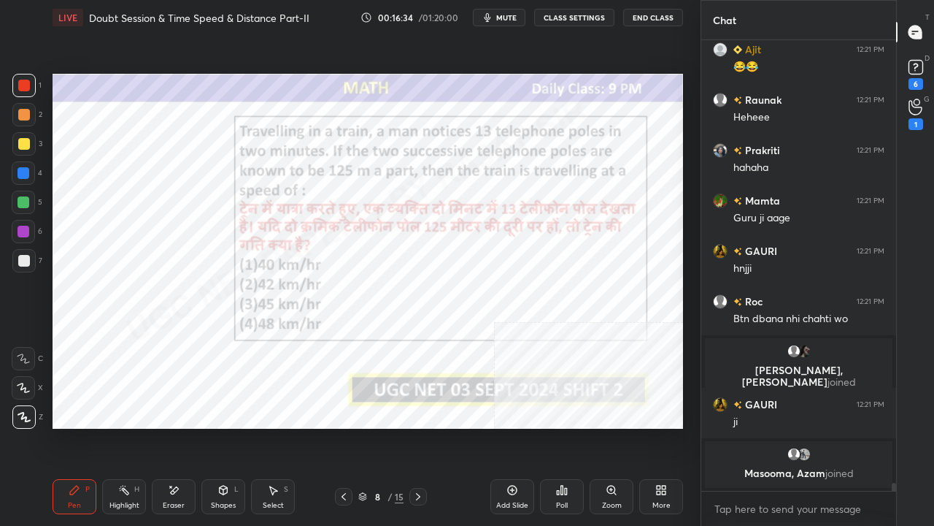
click at [502, 15] on span "mute" at bounding box center [506, 17] width 20 height 10
click at [505, 20] on span "unmute" at bounding box center [505, 17] width 31 height 10
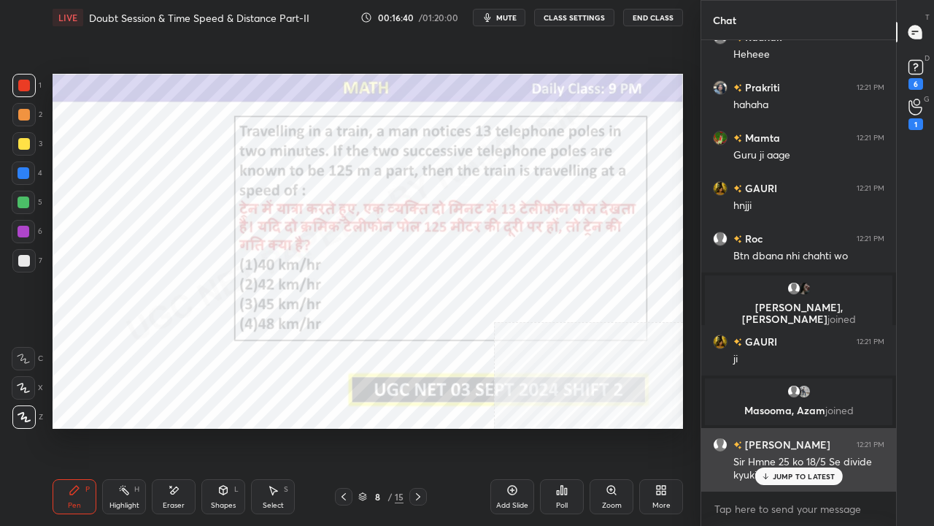
click at [776, 426] on p "JUMP TO LATEST" at bounding box center [804, 476] width 63 height 9
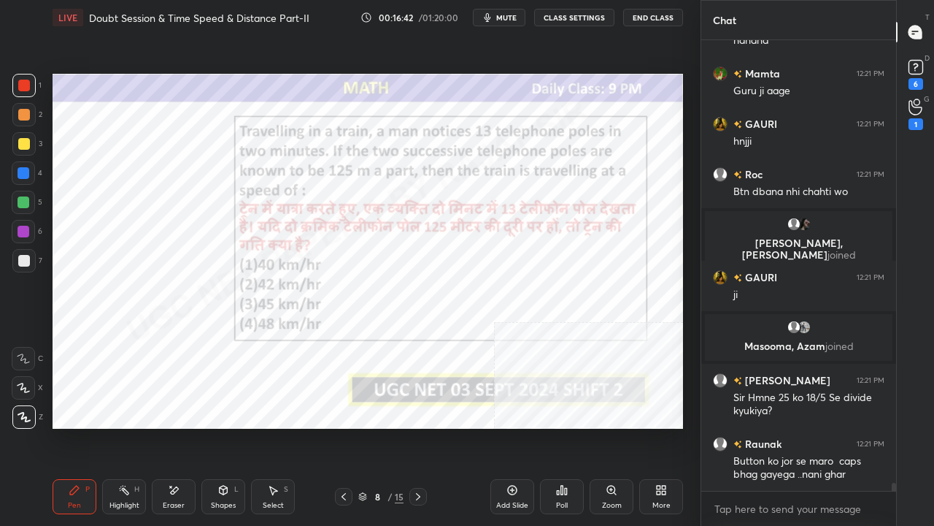
click at [346, 426] on icon at bounding box center [344, 497] width 12 height 12
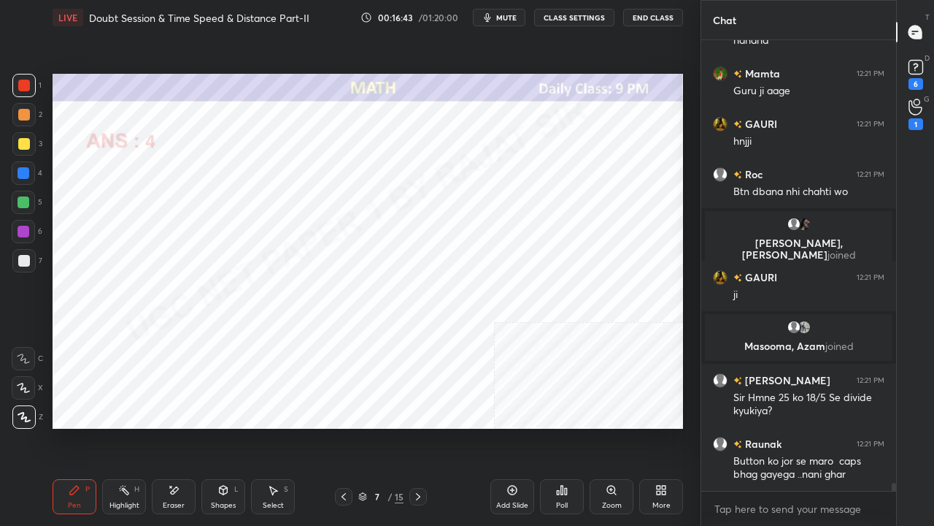
click at [346, 426] on icon at bounding box center [344, 497] width 12 height 12
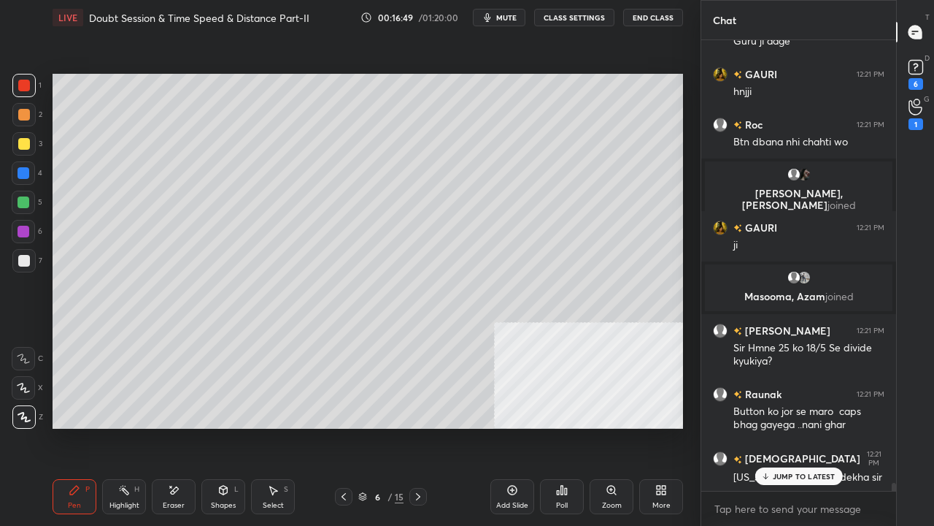
click at [23, 261] on div at bounding box center [24, 261] width 12 height 12
drag, startPoint x: 23, startPoint y: 261, endPoint x: 47, endPoint y: 272, distance: 26.1
click at [23, 261] on div at bounding box center [24, 261] width 12 height 12
click at [345, 426] on icon at bounding box center [344, 497] width 12 height 12
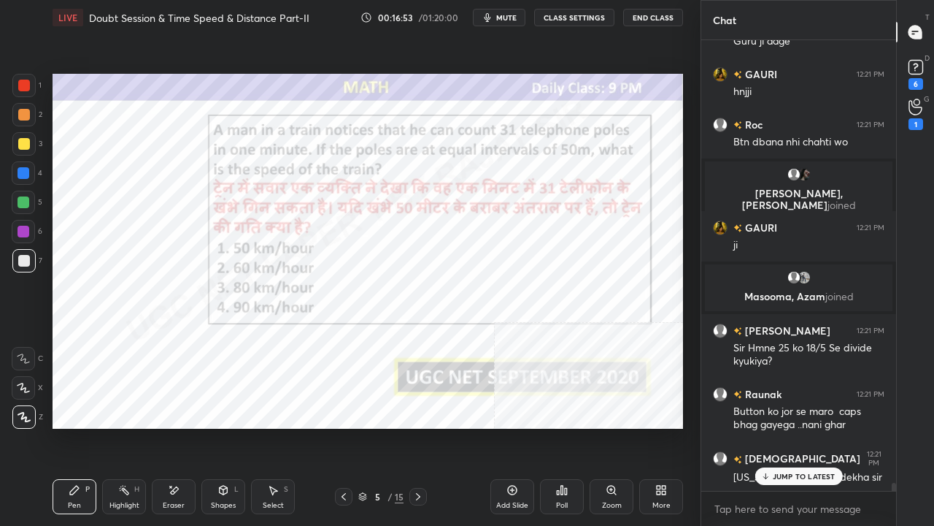
click at [31, 77] on div at bounding box center [23, 85] width 23 height 23
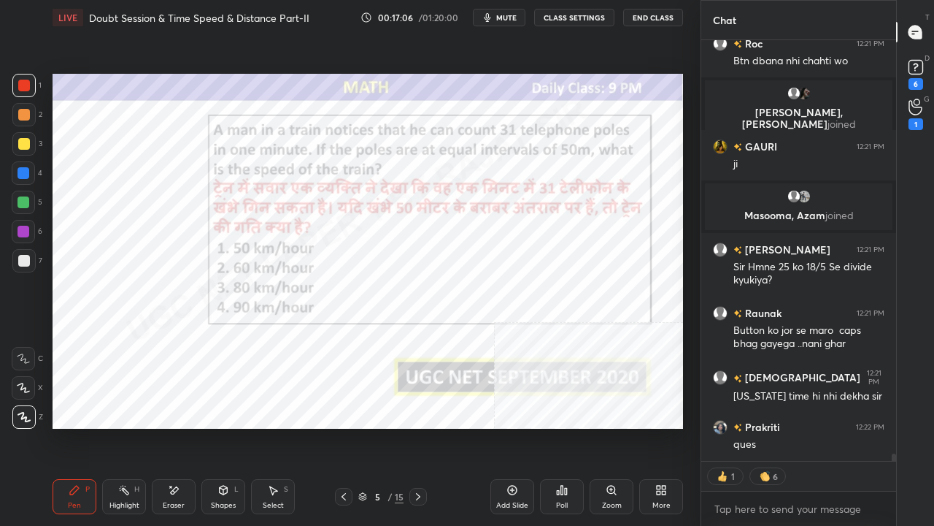
scroll to position [24702, 0]
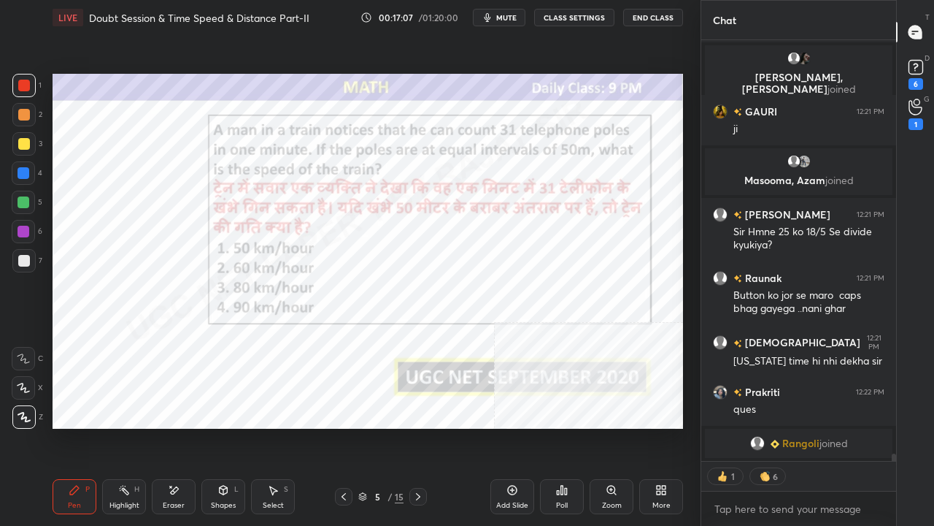
drag, startPoint x: 26, startPoint y: 175, endPoint x: 36, endPoint y: 185, distance: 14.5
click at [26, 176] on div at bounding box center [24, 173] width 12 height 12
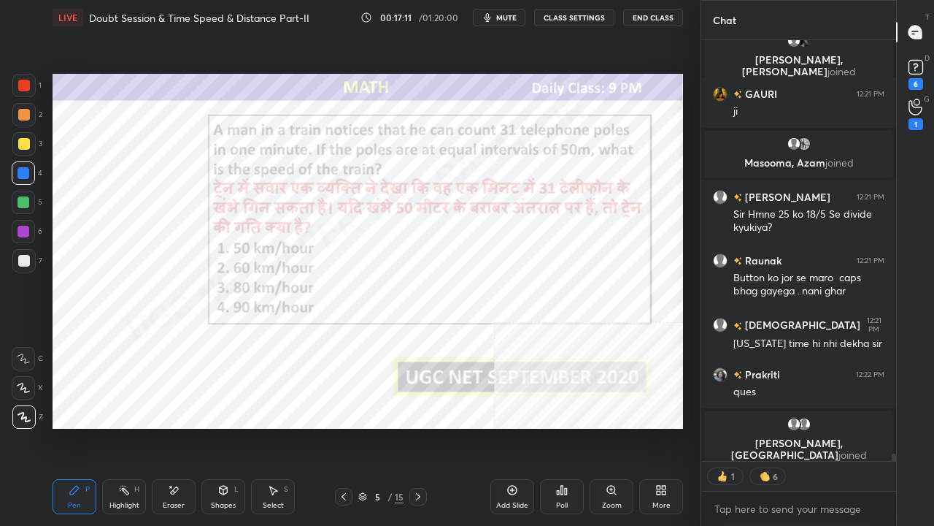
scroll to position [24713, 0]
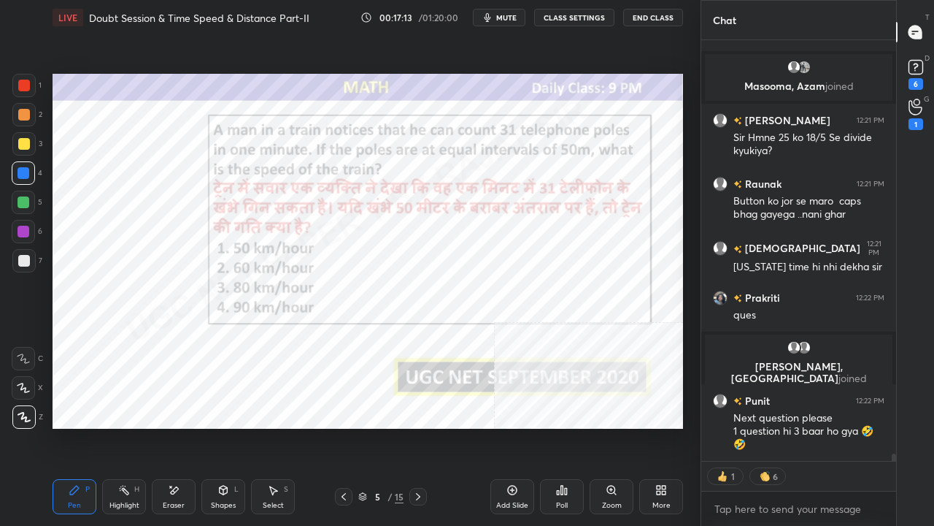
drag, startPoint x: 24, startPoint y: 73, endPoint x: 50, endPoint y: 142, distance: 73.2
click at [24, 77] on div at bounding box center [23, 85] width 23 height 23
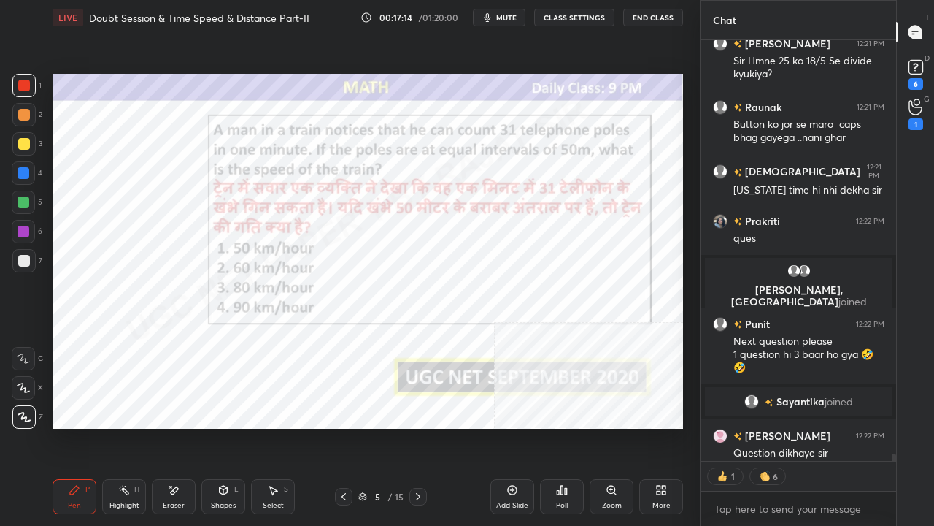
scroll to position [24757, 0]
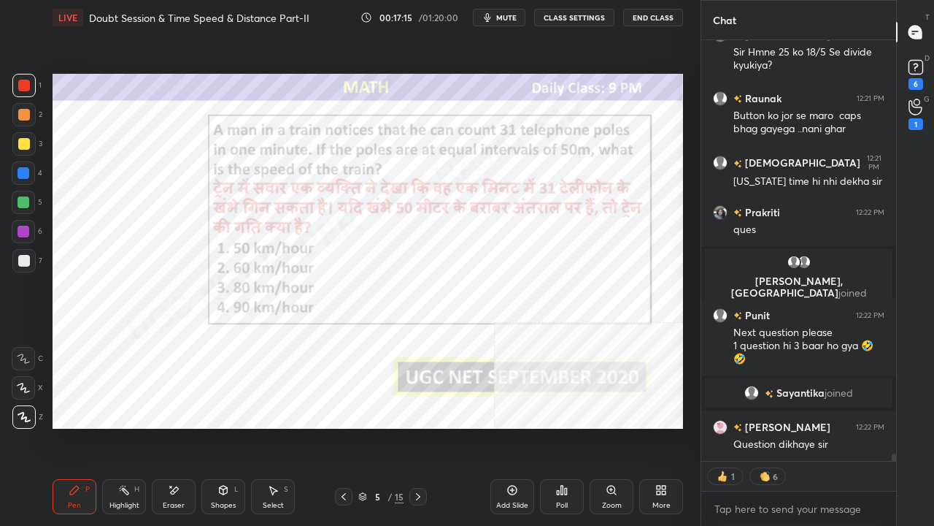
type textarea "x"
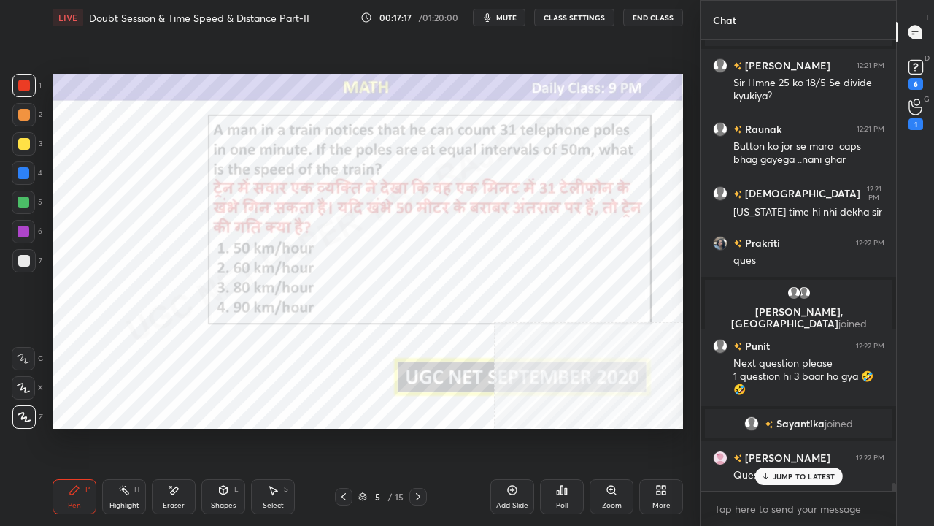
scroll to position [24777, 0]
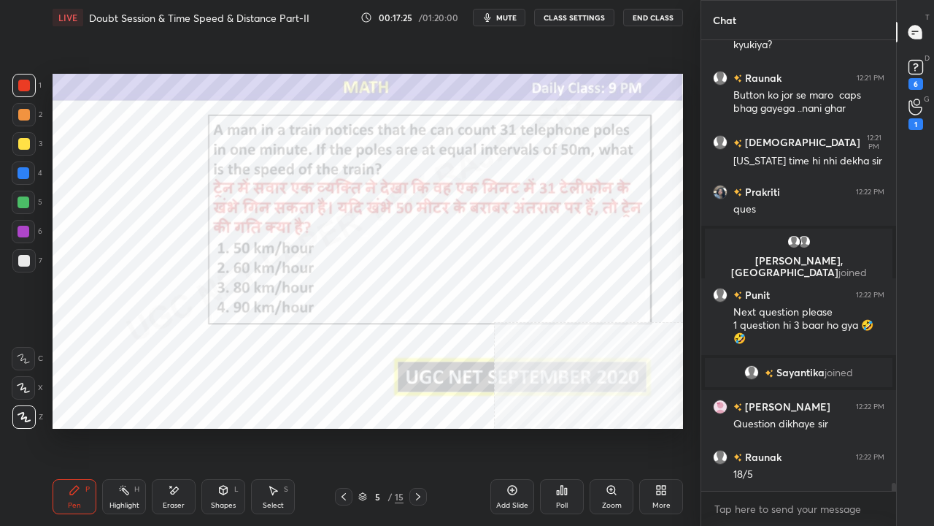
click at [417, 426] on icon at bounding box center [418, 497] width 12 height 12
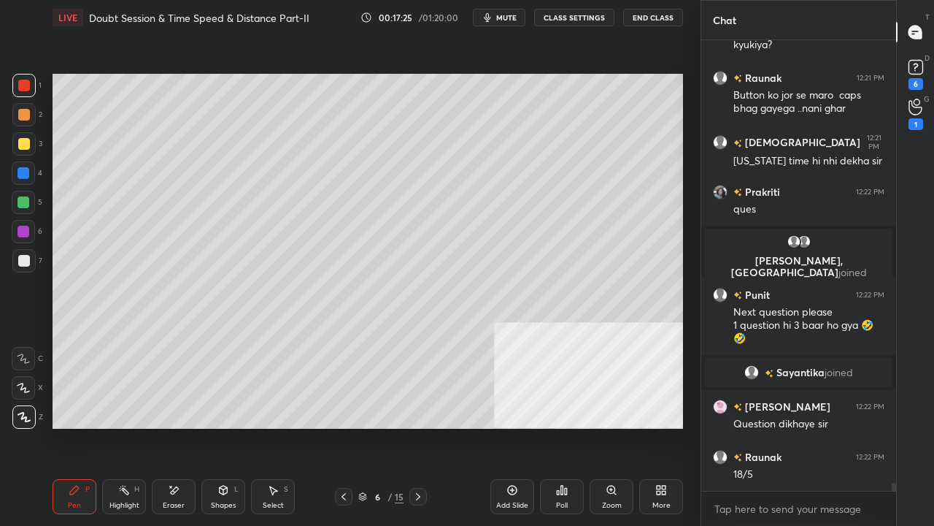
click at [418, 426] on icon at bounding box center [418, 497] width 12 height 12
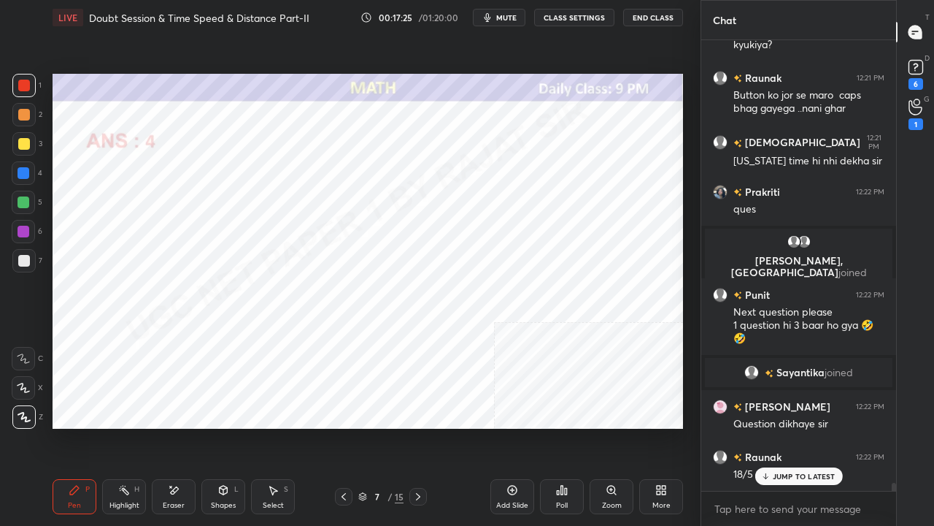
scroll to position [24827, 0]
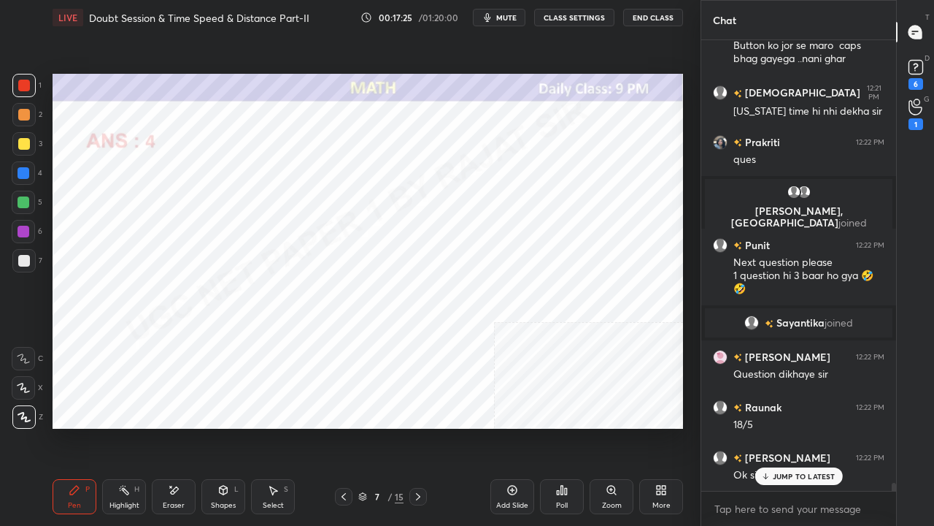
click at [421, 426] on icon at bounding box center [418, 497] width 12 height 12
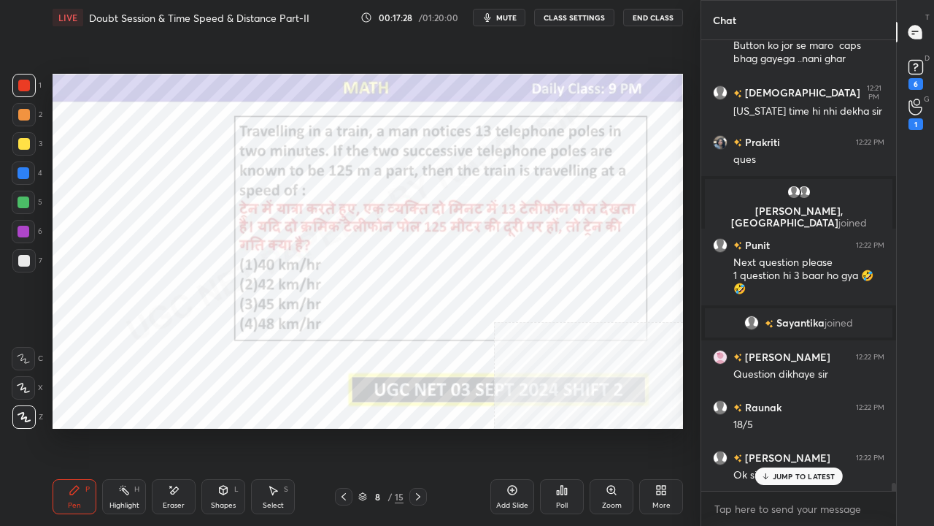
click at [375, 426] on div "8" at bounding box center [377, 496] width 15 height 9
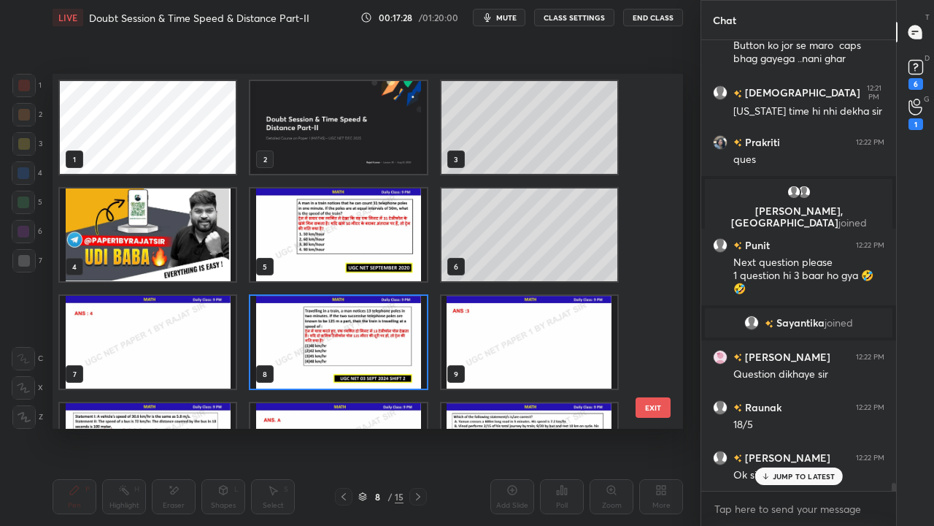
scroll to position [350, 623]
click at [356, 347] on img "grid" at bounding box center [338, 342] width 176 height 93
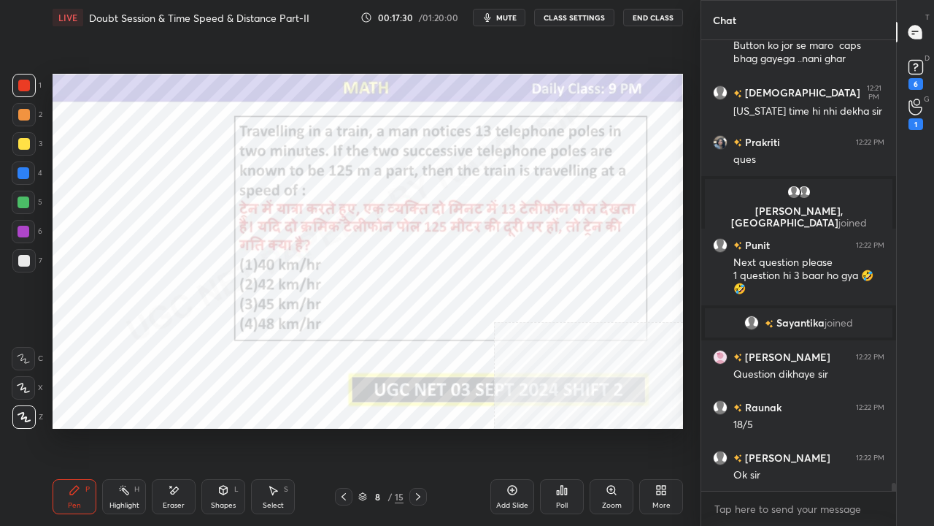
scroll to position [24904, 0]
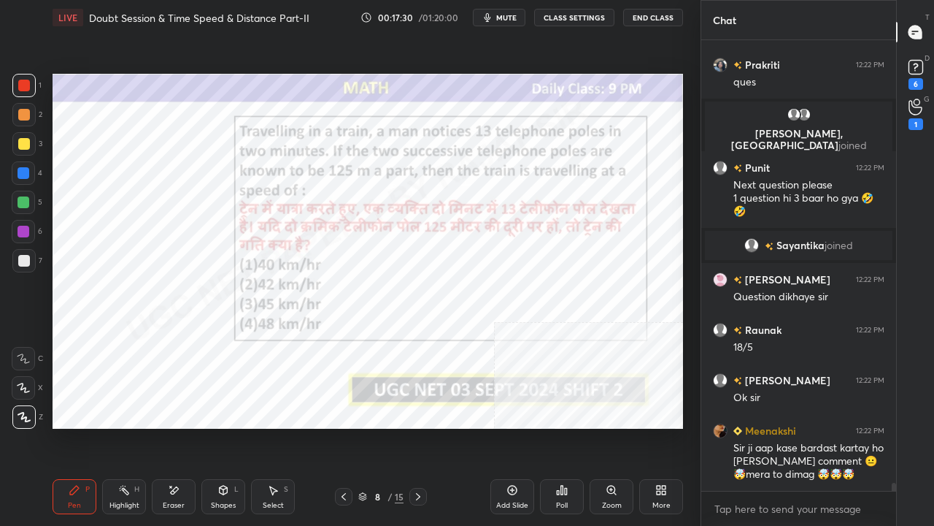
click at [555, 426] on div "Poll" at bounding box center [562, 496] width 44 height 35
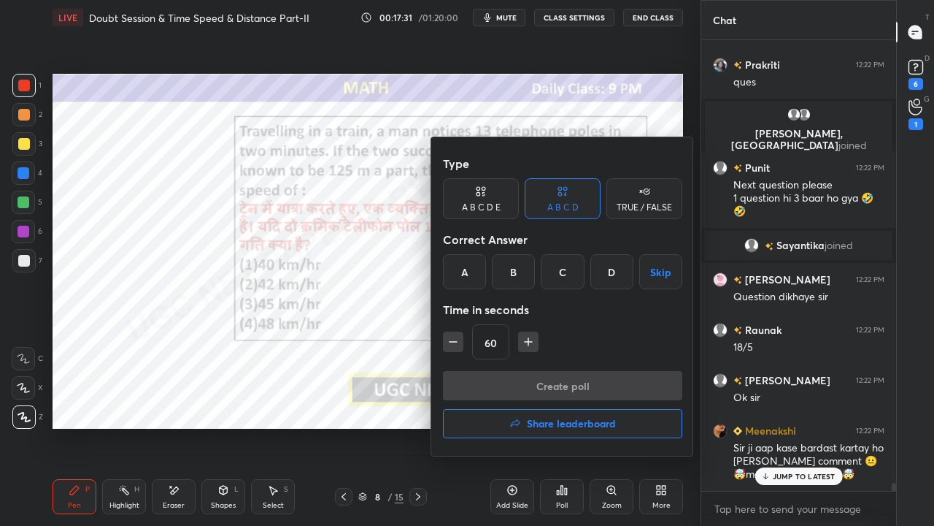
click at [556, 270] on div "C" at bounding box center [562, 271] width 43 height 35
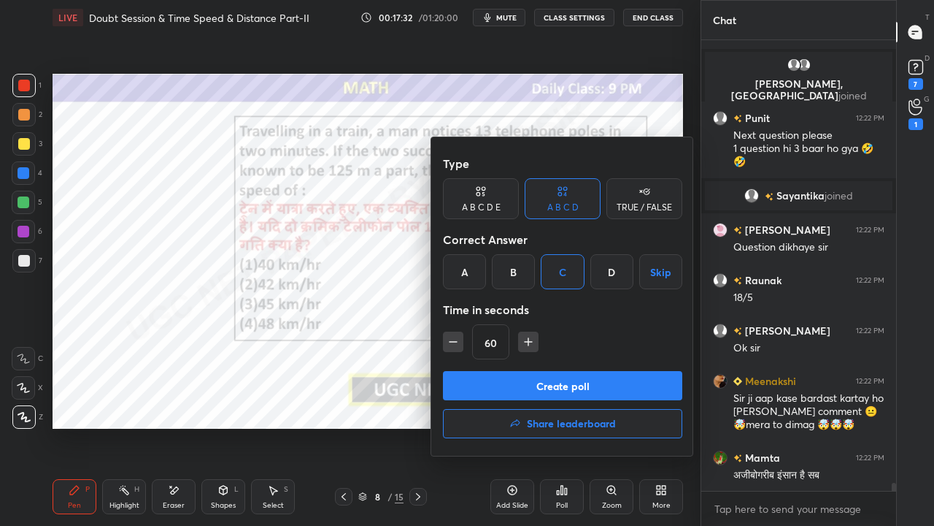
scroll to position [0, 0]
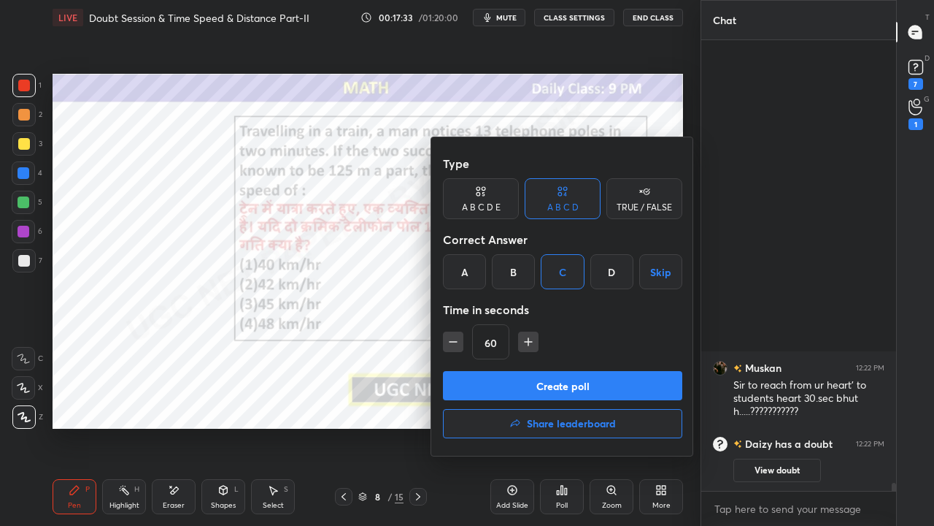
click at [527, 346] on icon "button" at bounding box center [528, 341] width 15 height 15
click at [528, 346] on icon "button" at bounding box center [528, 341] width 15 height 15
type input "90"
click at [531, 385] on button "Create poll" at bounding box center [562, 385] width 239 height 29
type textarea "x"
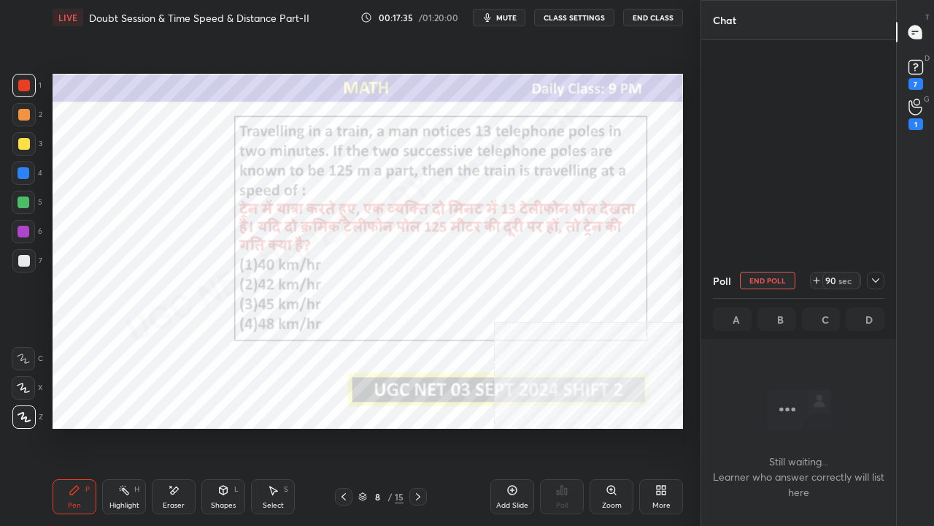
scroll to position [4, 4]
click at [577, 18] on button "CLASS SETTINGS" at bounding box center [574, 18] width 80 height 18
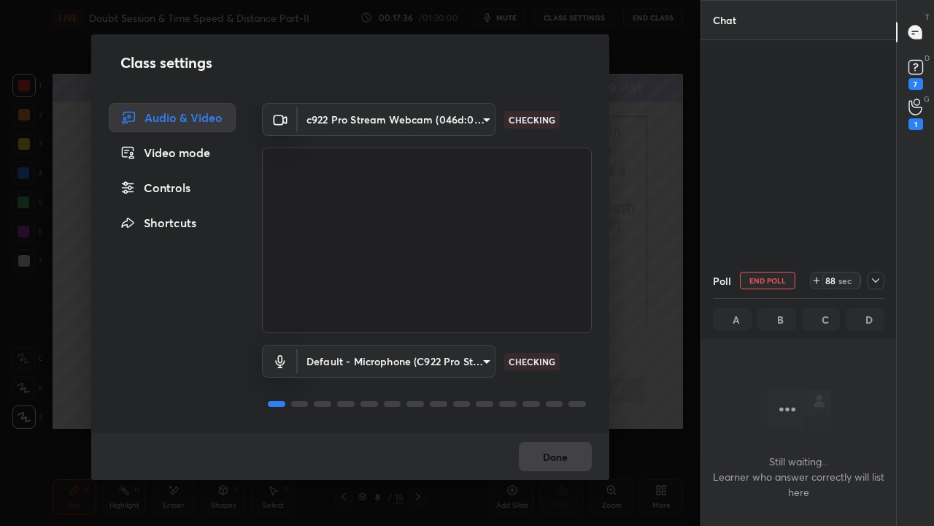
drag, startPoint x: 201, startPoint y: 158, endPoint x: 196, endPoint y: 180, distance: 22.5
click at [200, 158] on div "Video mode" at bounding box center [172, 152] width 127 height 29
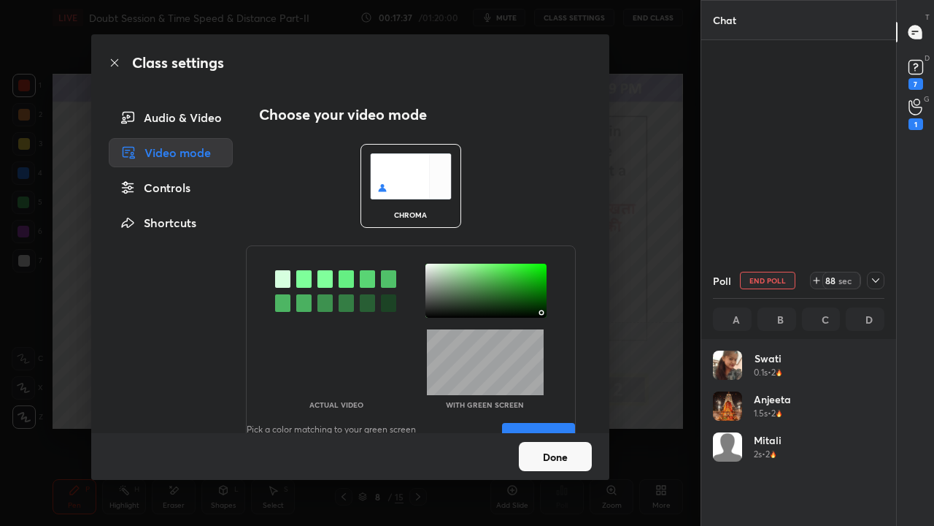
click at [195, 184] on div "Controls" at bounding box center [171, 187] width 124 height 29
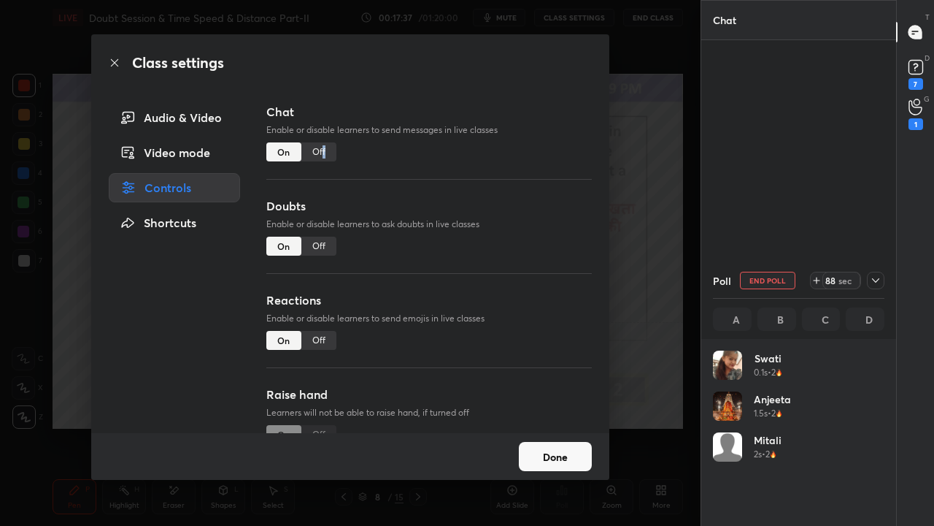
drag, startPoint x: 321, startPoint y: 150, endPoint x: 302, endPoint y: 142, distance: 20.9
click at [321, 149] on div "Off" at bounding box center [318, 151] width 35 height 19
click at [117, 61] on icon at bounding box center [115, 63] width 12 height 12
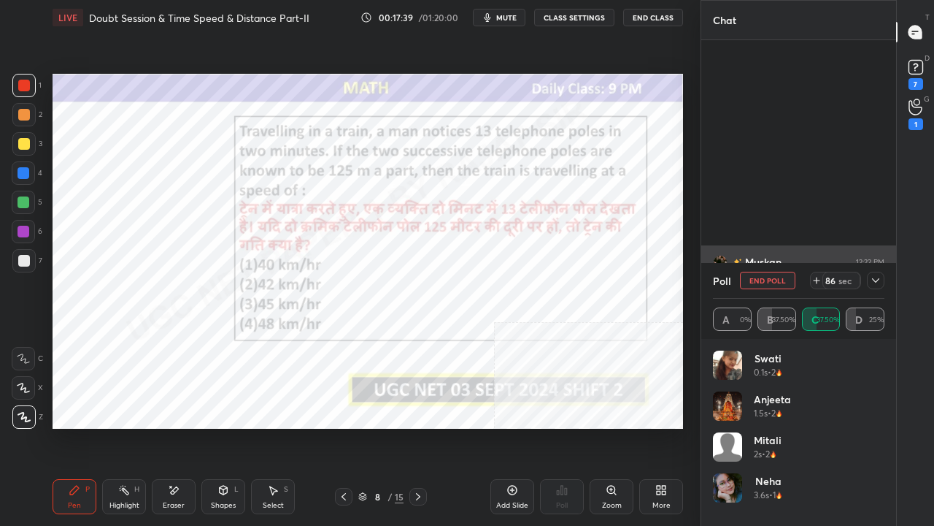
drag, startPoint x: 877, startPoint y: 273, endPoint x: 878, endPoint y: 287, distance: 13.9
click at [876, 274] on div at bounding box center [876, 281] width 18 height 18
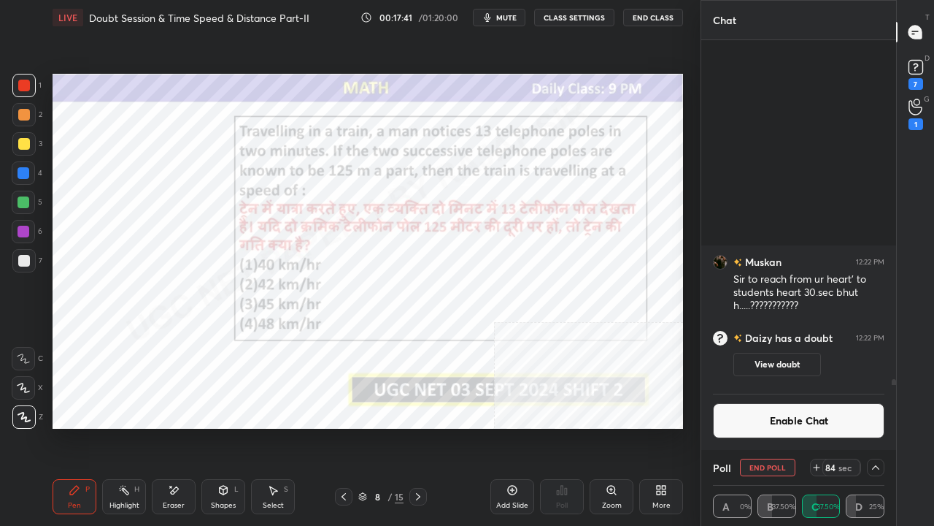
click at [771, 418] on button "Enable Chat" at bounding box center [799, 420] width 172 height 35
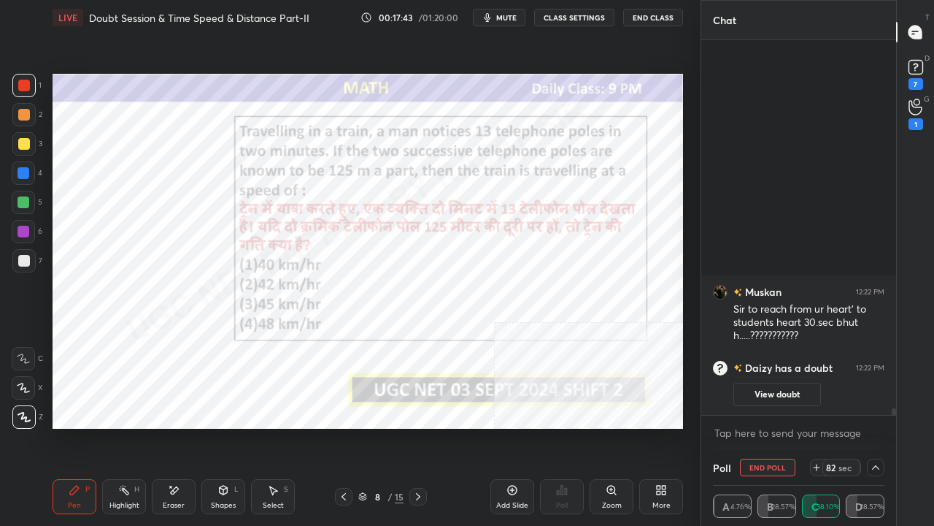
click at [818, 426] on icon at bounding box center [817, 467] width 12 height 12
click at [26, 231] on div at bounding box center [24, 232] width 12 height 12
click at [228, 426] on icon at bounding box center [224, 490] width 12 height 12
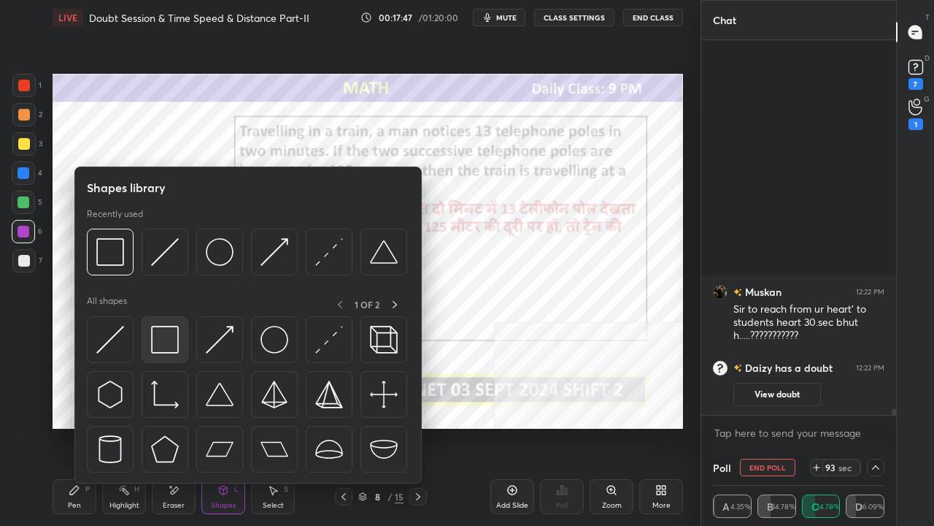
click at [166, 354] on div at bounding box center [165, 339] width 47 height 47
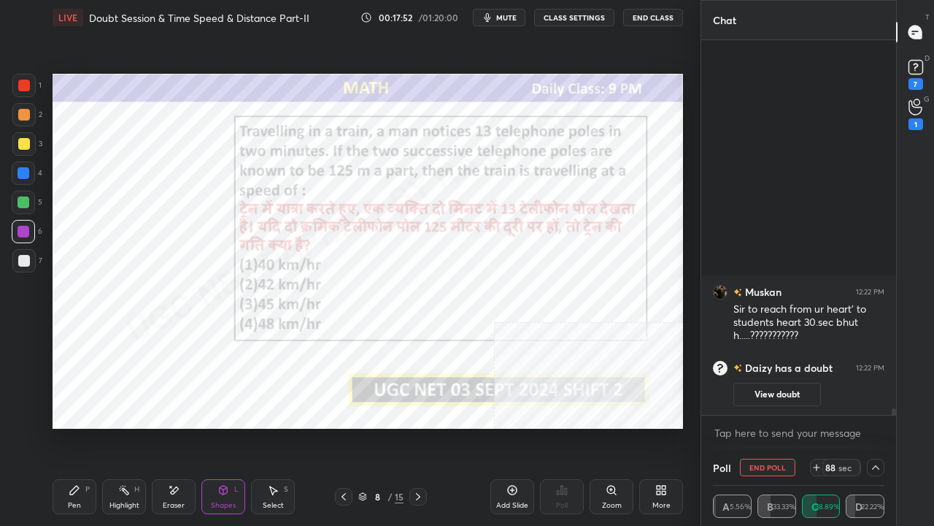
drag, startPoint x: 53, startPoint y: 491, endPoint x: 61, endPoint y: 488, distance: 8.2
click at [55, 426] on div "Pen P" at bounding box center [75, 496] width 44 height 35
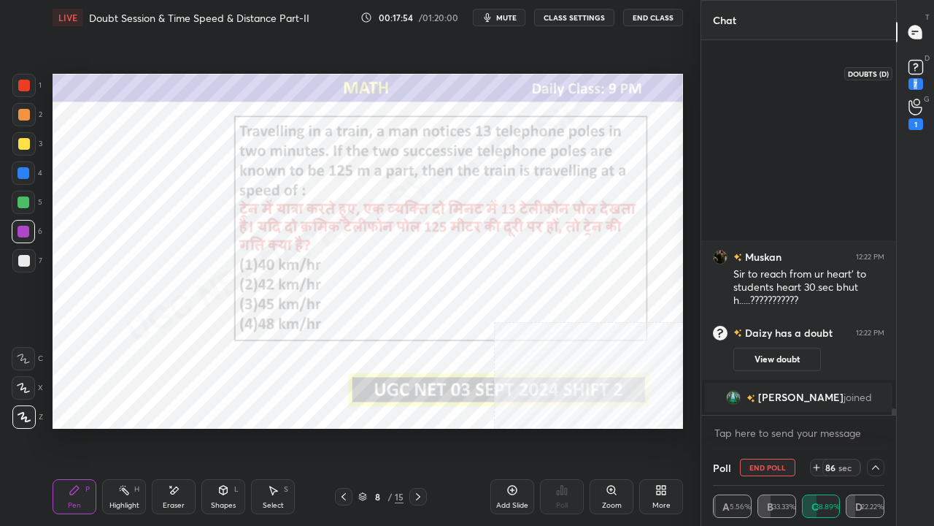
click at [921, 77] on div "7" at bounding box center [916, 73] width 22 height 34
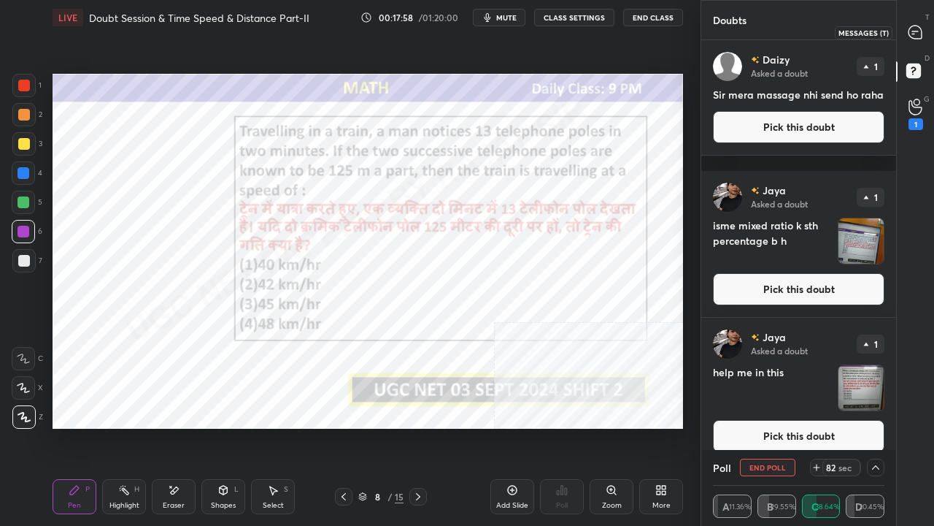
click at [915, 29] on icon at bounding box center [915, 32] width 13 height 13
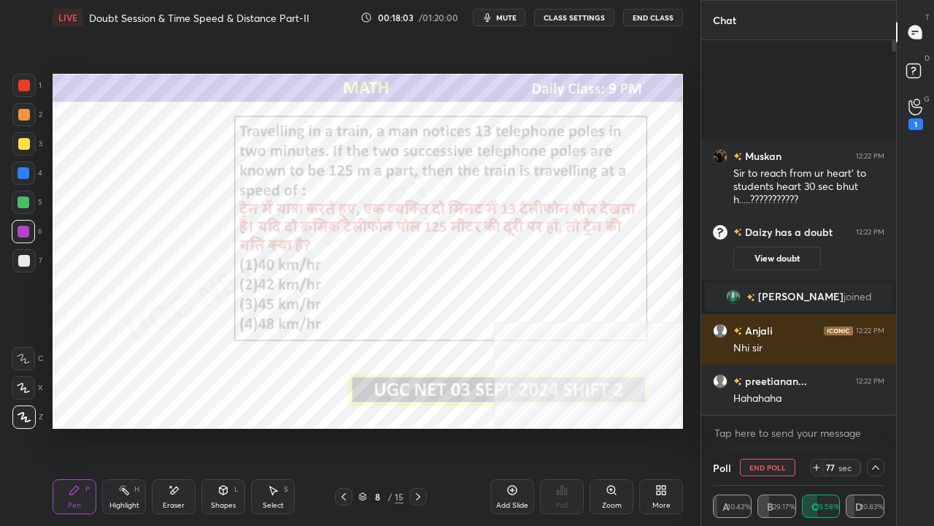
click at [506, 18] on span "mute" at bounding box center [506, 17] width 20 height 10
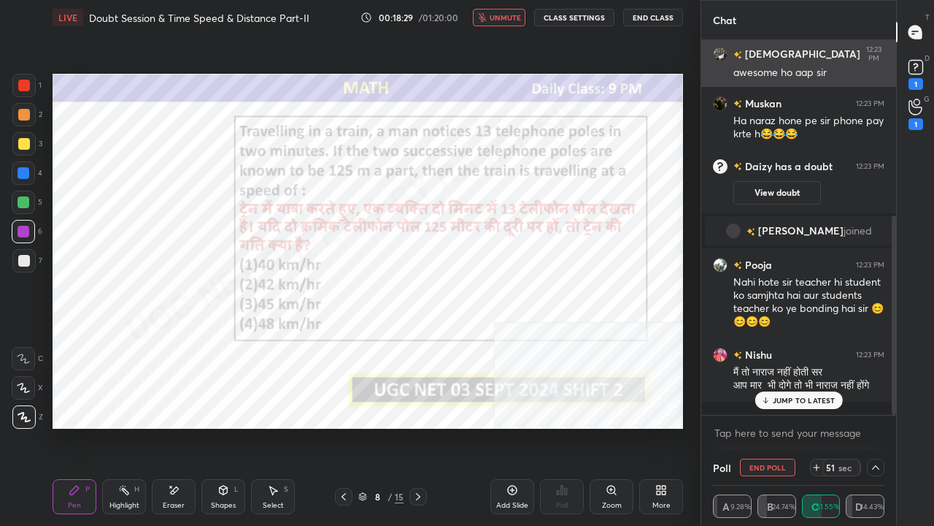
scroll to position [328, 0]
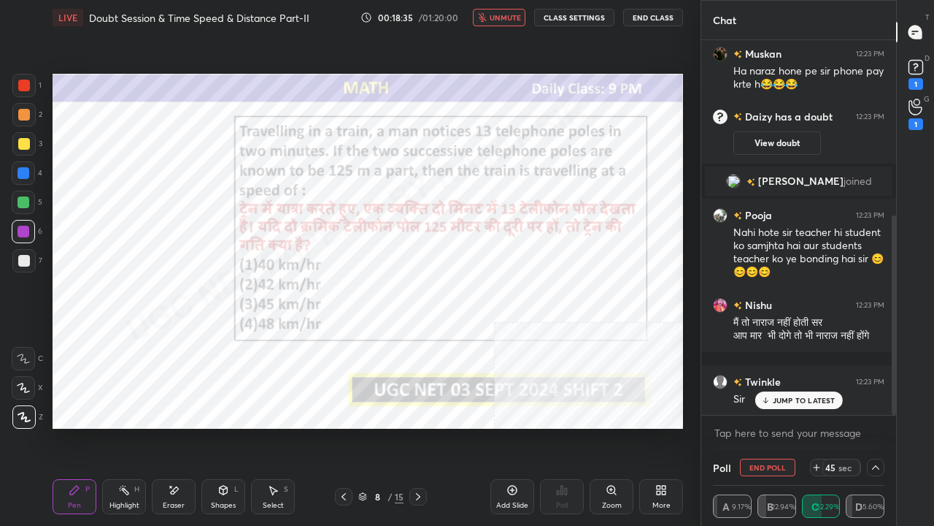
click at [499, 17] on span "unmute" at bounding box center [505, 17] width 31 height 10
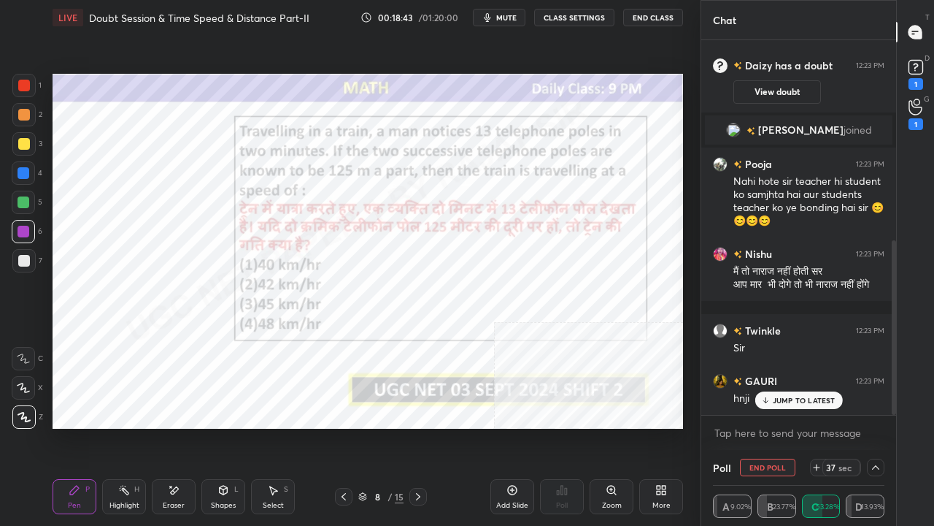
scroll to position [429, 0]
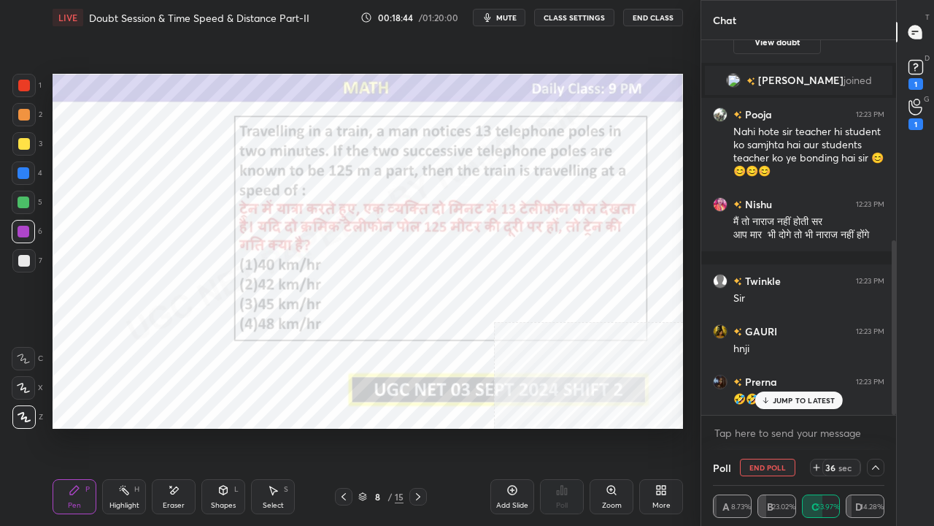
drag, startPoint x: 26, startPoint y: 82, endPoint x: 45, endPoint y: 101, distance: 26.3
click at [28, 82] on div at bounding box center [24, 86] width 12 height 12
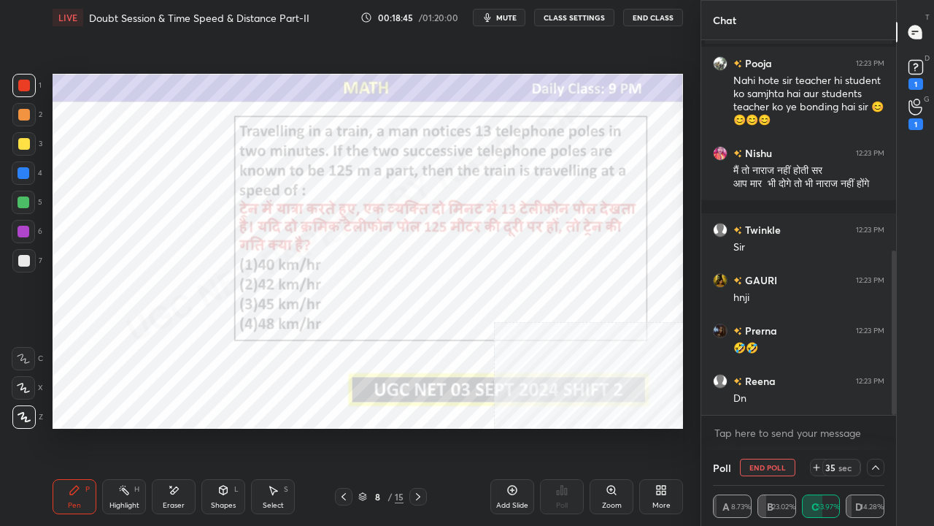
drag, startPoint x: 237, startPoint y: 504, endPoint x: 233, endPoint y: 487, distance: 17.4
click at [236, 426] on div "Shapes L" at bounding box center [223, 496] width 44 height 35
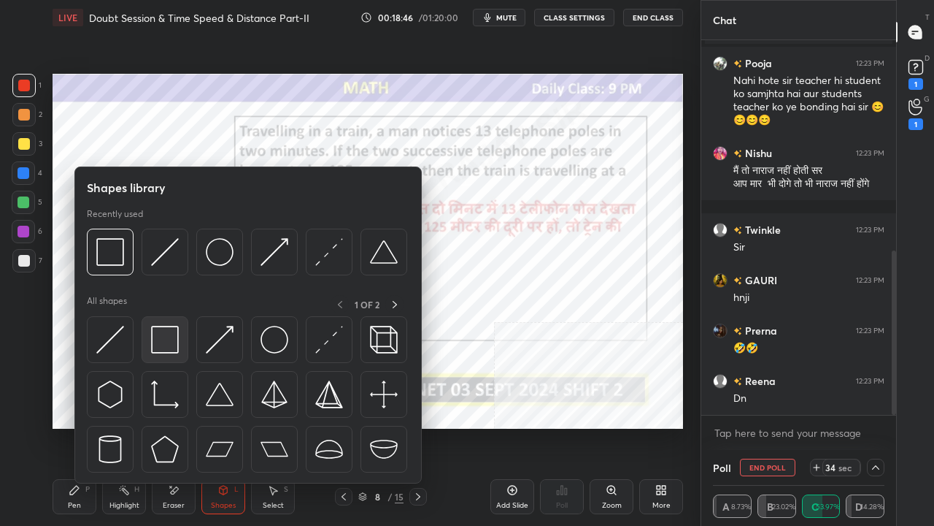
click at [169, 342] on img at bounding box center [165, 340] width 28 height 28
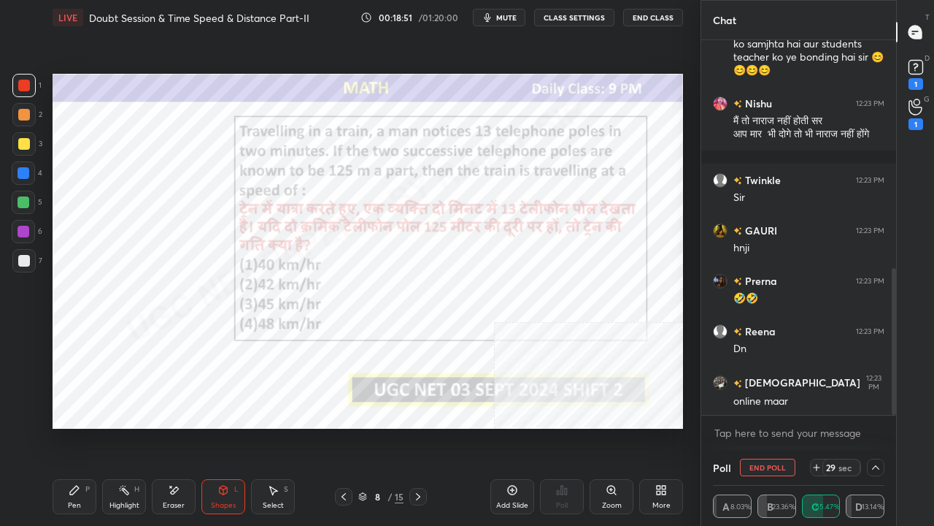
scroll to position [581, 0]
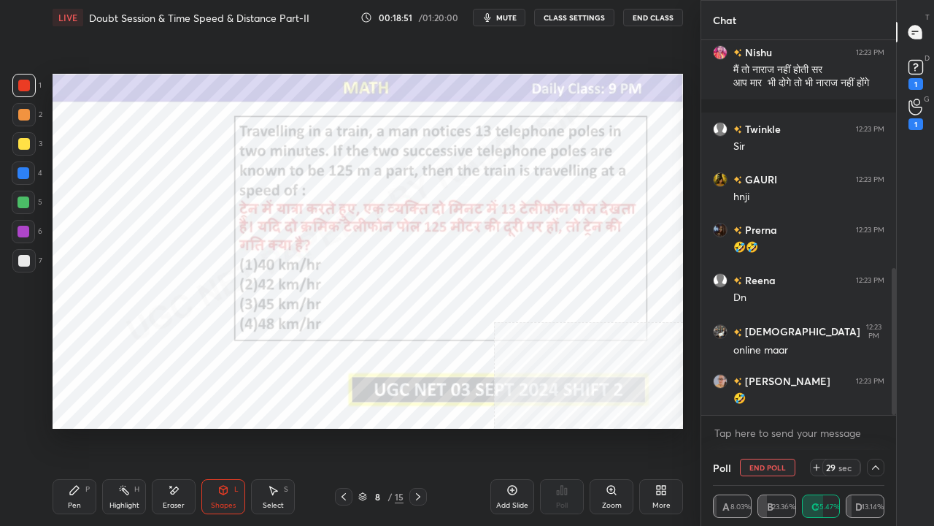
click at [66, 426] on div "Pen P" at bounding box center [75, 496] width 44 height 35
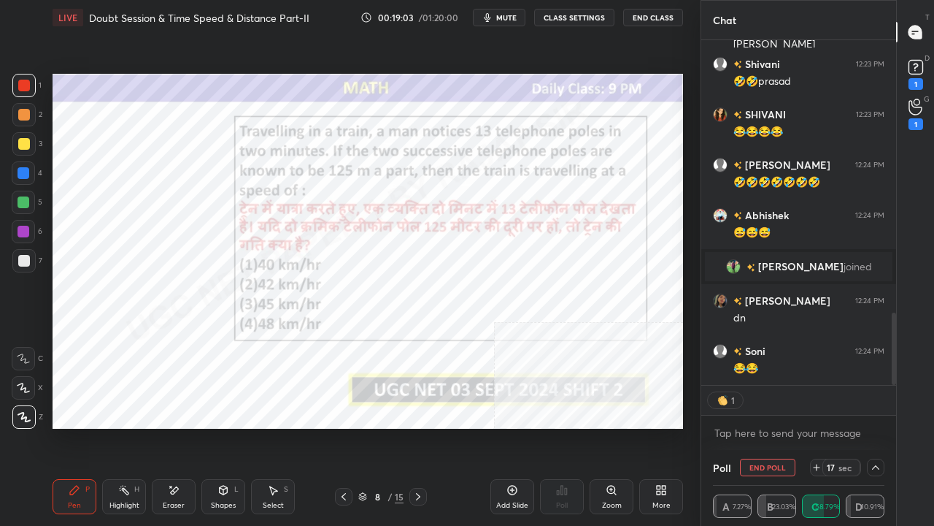
scroll to position [1351, 0]
drag, startPoint x: 172, startPoint y: 488, endPoint x: 174, endPoint y: 462, distance: 26.3
click at [174, 426] on div "Pen P Highlight H Eraser Shapes L Select S 8 / 15 Add Slide Poll Zoom More" at bounding box center [368, 496] width 631 height 58
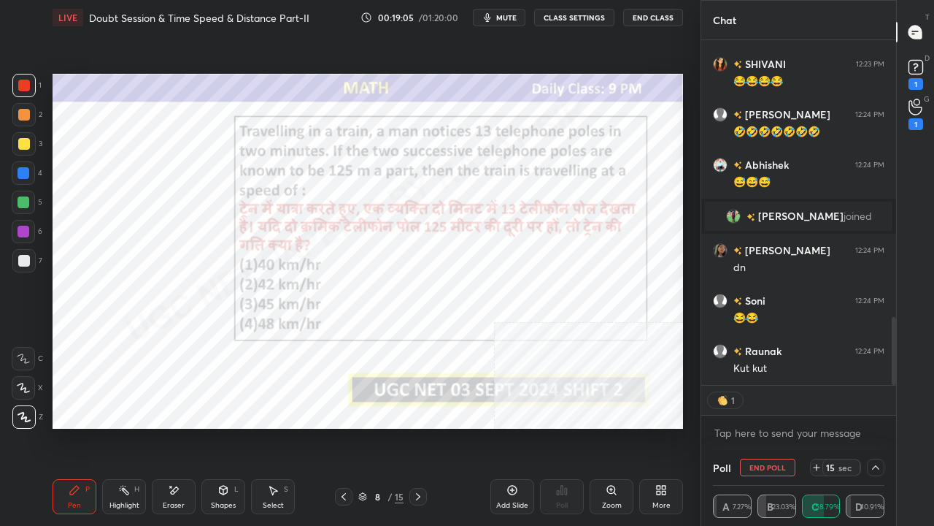
scroll to position [1402, 0]
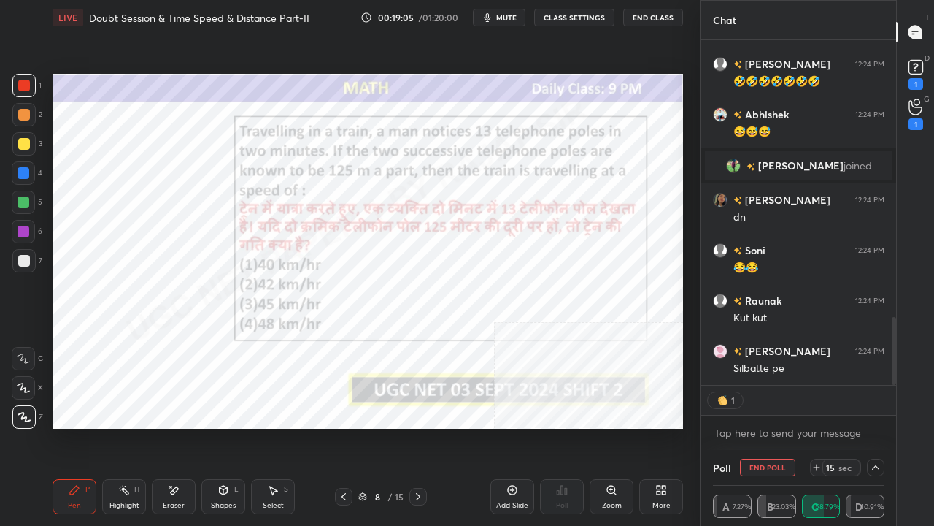
click at [178, 426] on div "Eraser" at bounding box center [174, 496] width 44 height 35
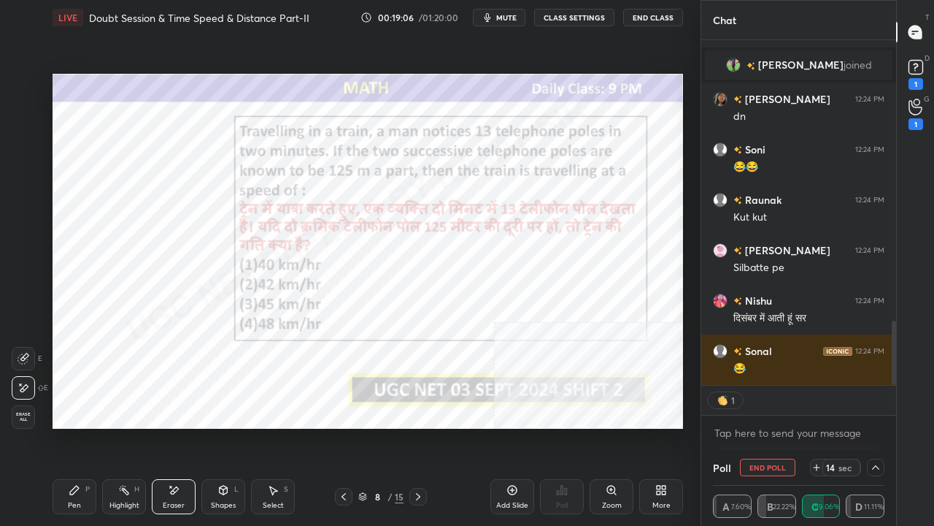
click at [18, 418] on span "Erase all" at bounding box center [23, 417] width 22 height 10
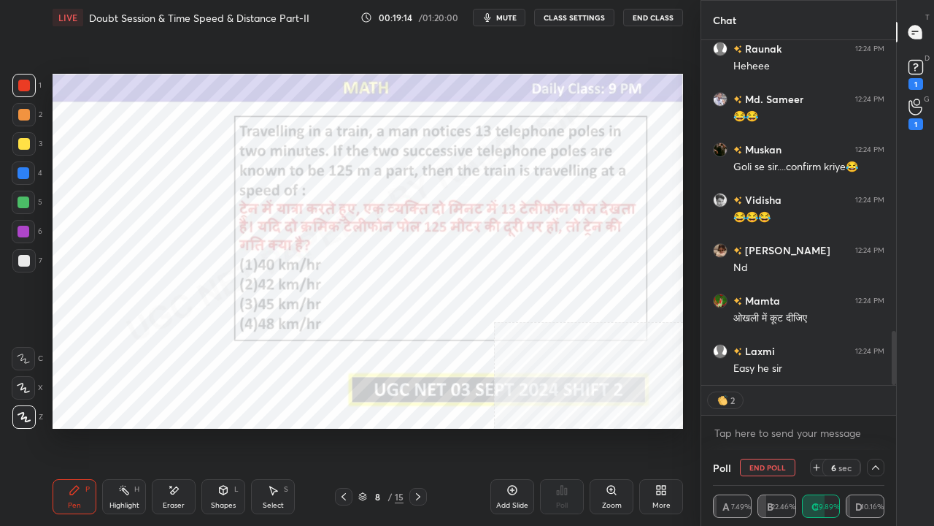
scroll to position [1918, 0]
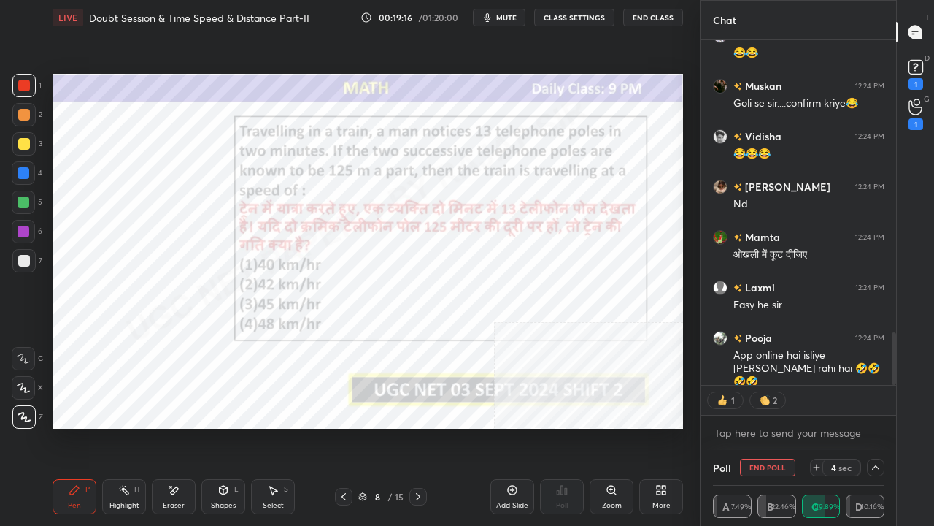
click at [819, 426] on icon at bounding box center [817, 467] width 12 height 12
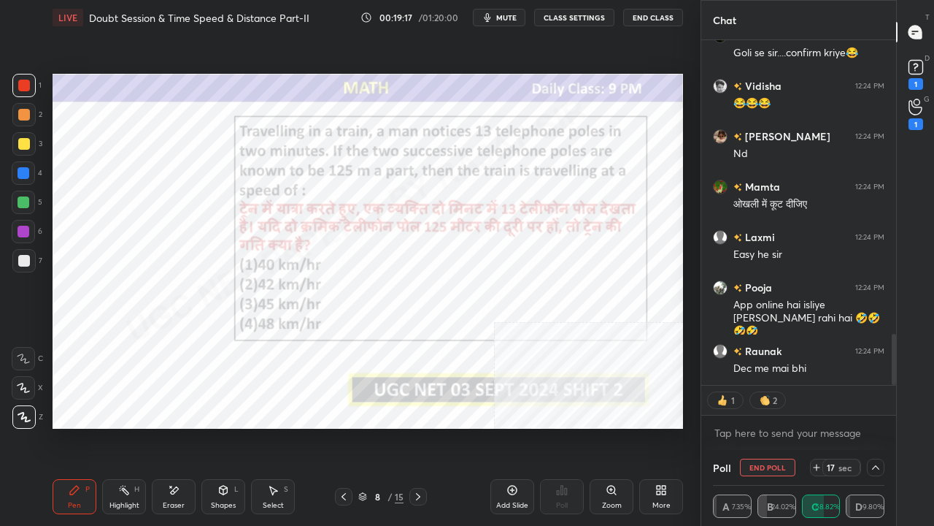
click at [819, 426] on icon at bounding box center [817, 467] width 12 height 12
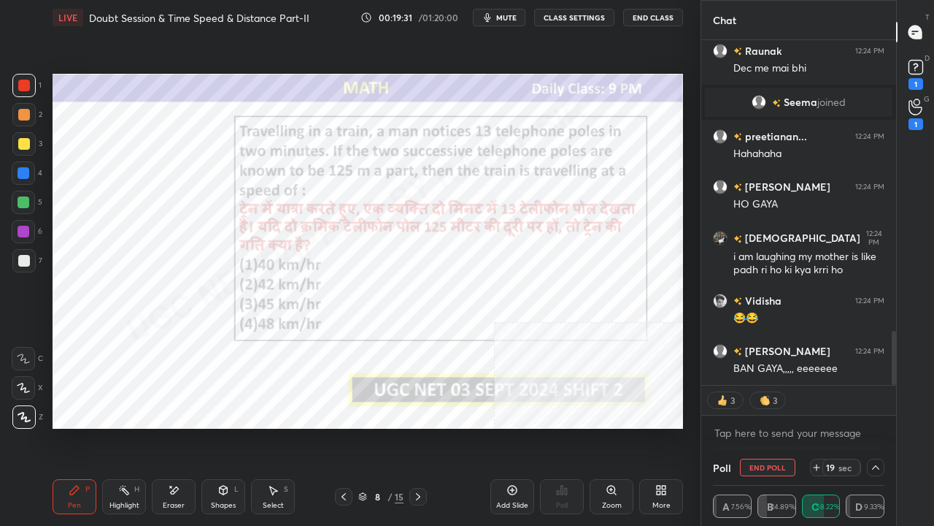
scroll to position [1859, 0]
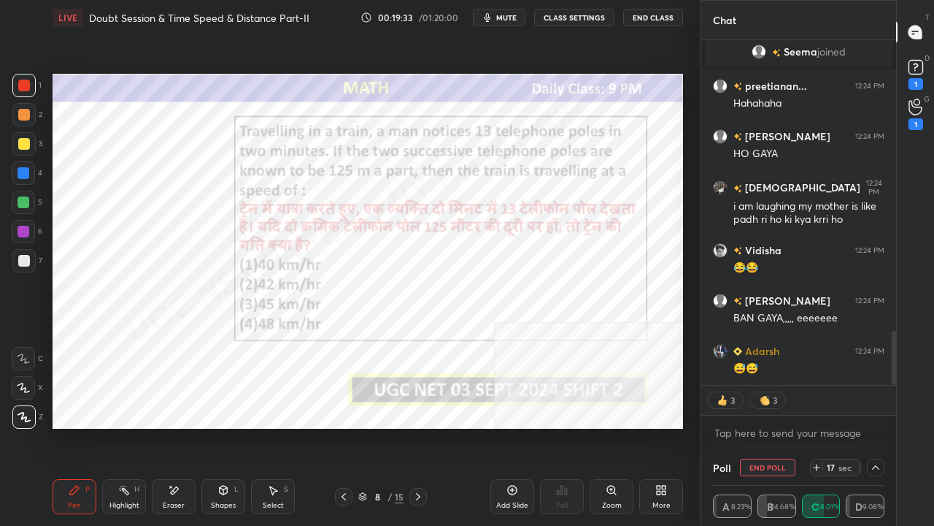
click at [25, 170] on div at bounding box center [24, 173] width 12 height 12
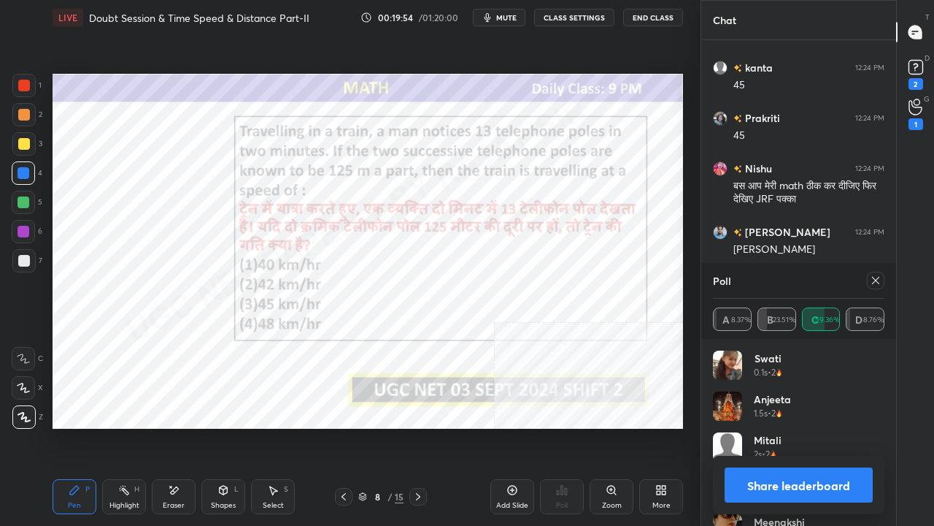
click at [878, 280] on icon at bounding box center [876, 280] width 12 height 12
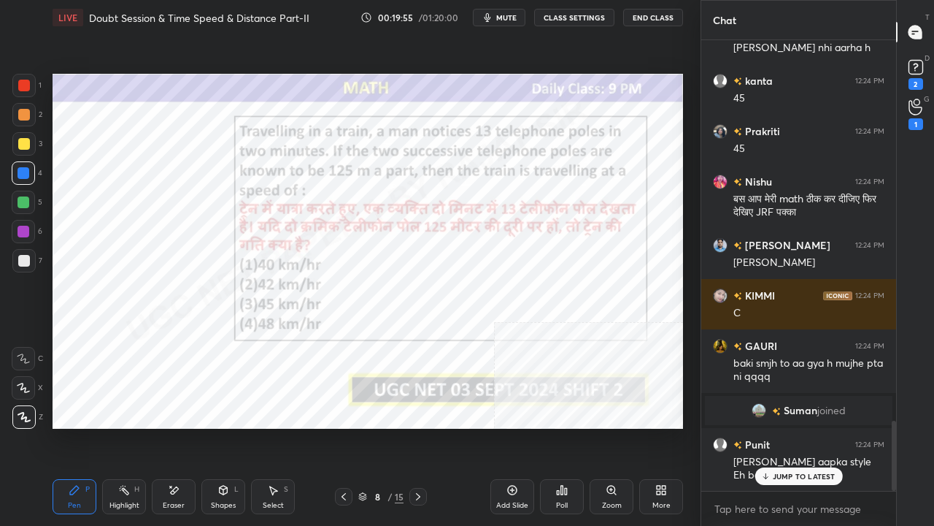
drag, startPoint x: 216, startPoint y: 498, endPoint x: 218, endPoint y: 488, distance: 10.3
click at [216, 426] on div "Shapes L" at bounding box center [223, 496] width 44 height 35
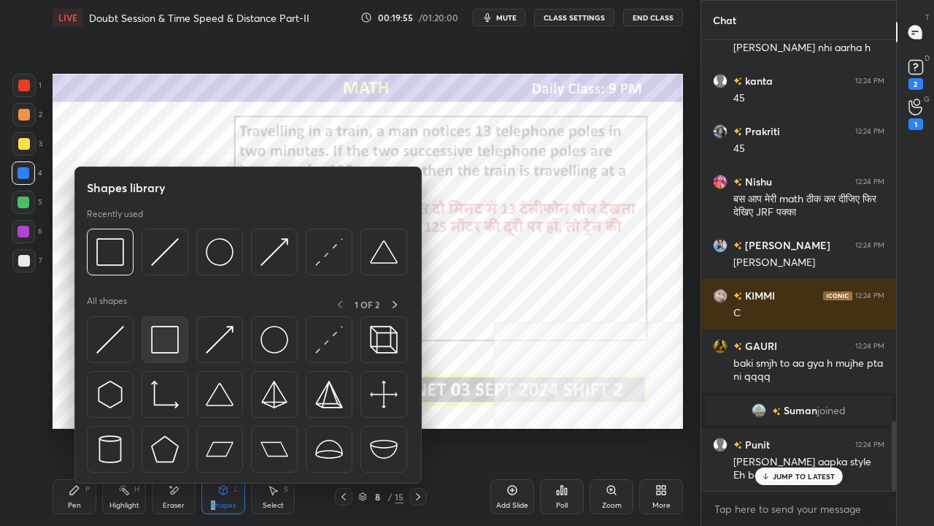
click at [166, 338] on img at bounding box center [165, 340] width 28 height 28
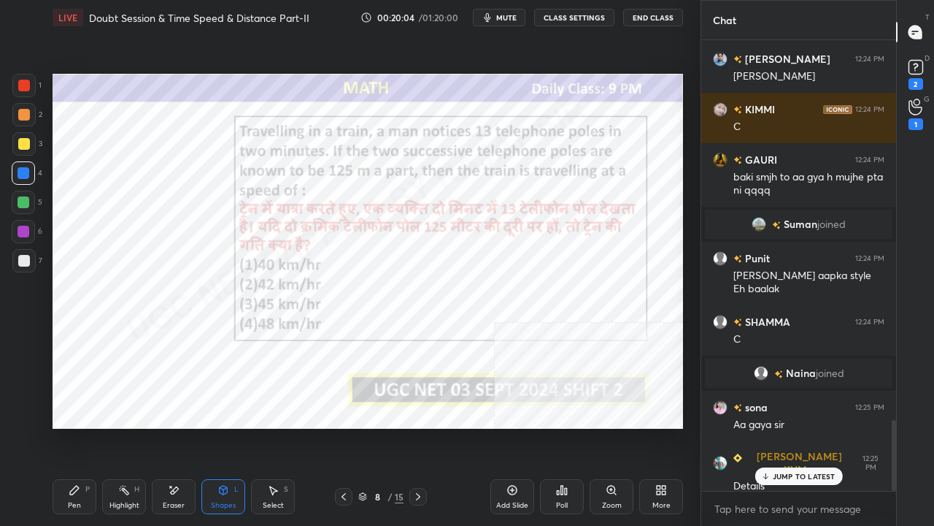
drag, startPoint x: 88, startPoint y: 491, endPoint x: 91, endPoint y: 457, distance: 33.7
click at [88, 426] on div "P" at bounding box center [87, 488] width 4 height 7
drag, startPoint x: 23, startPoint y: 226, endPoint x: 40, endPoint y: 228, distance: 16.9
click at [25, 228] on div at bounding box center [24, 232] width 12 height 12
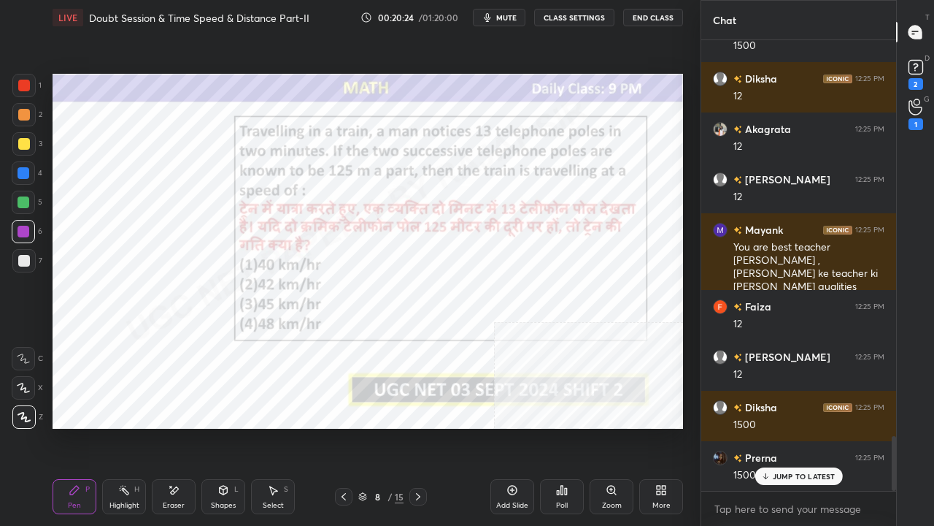
click at [25, 83] on div at bounding box center [24, 86] width 12 height 12
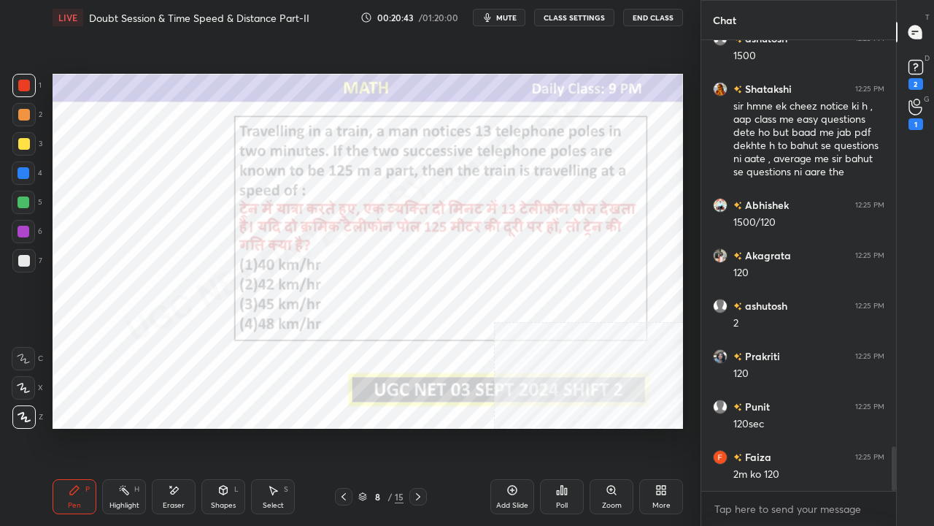
click at [25, 231] on div at bounding box center [24, 232] width 12 height 12
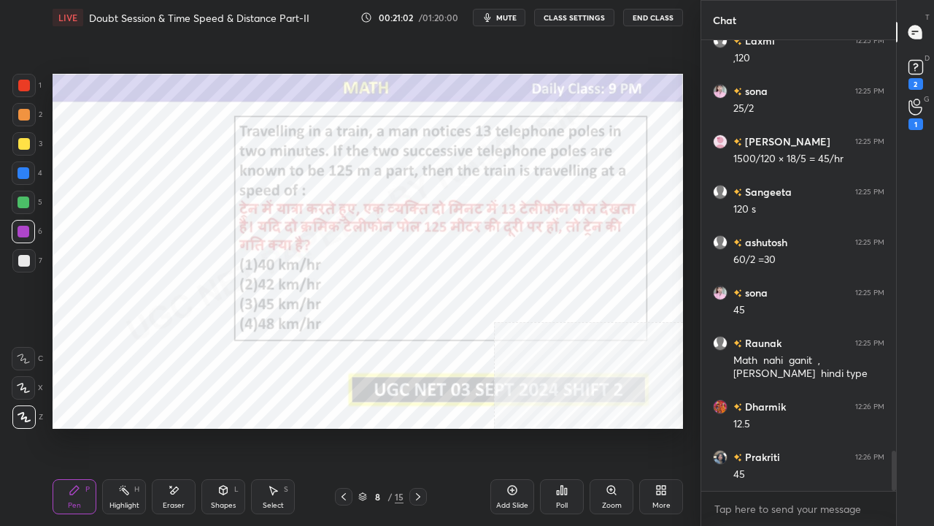
scroll to position [4670, 0]
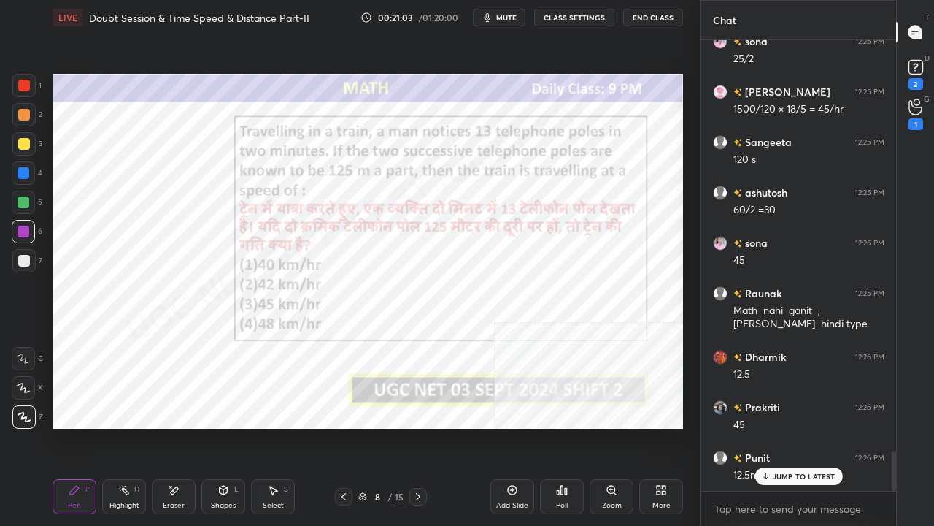
click at [27, 81] on div at bounding box center [24, 86] width 12 height 12
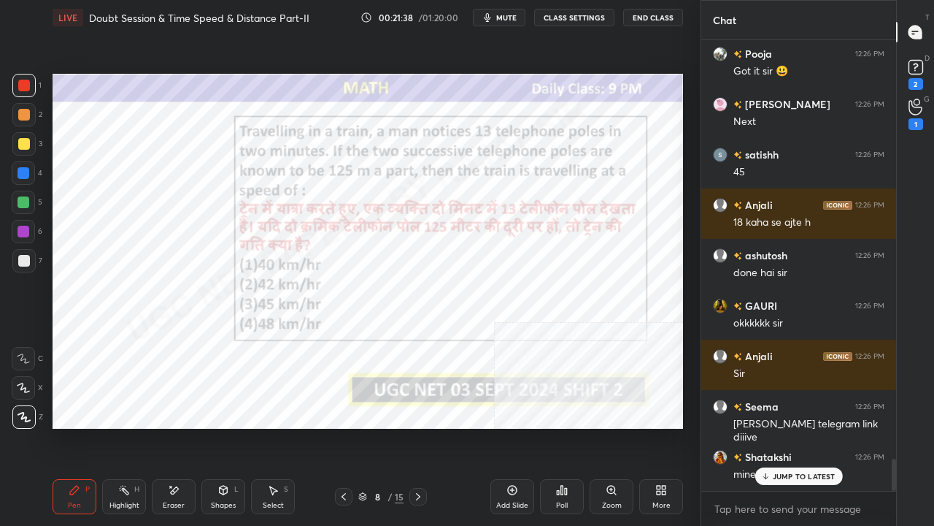
scroll to position [5827, 0]
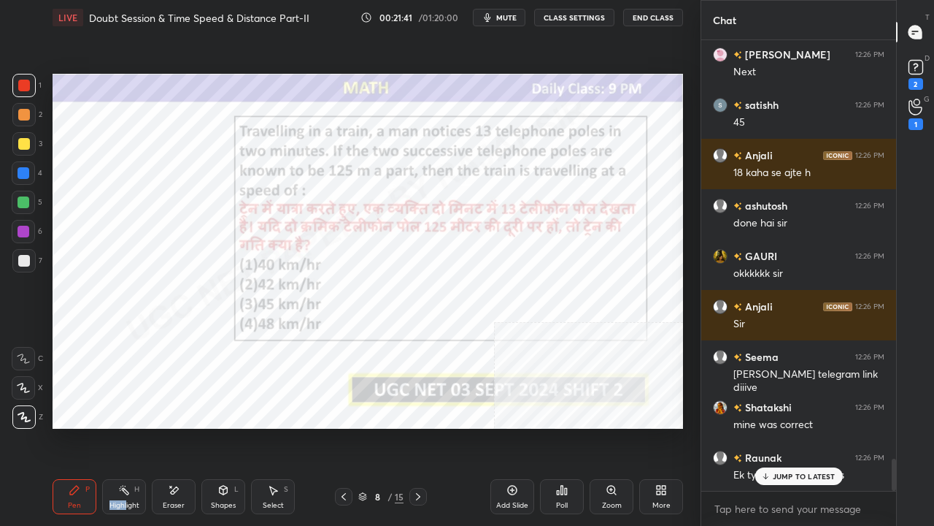
click at [124, 426] on div "Highlight H" at bounding box center [124, 496] width 44 height 35
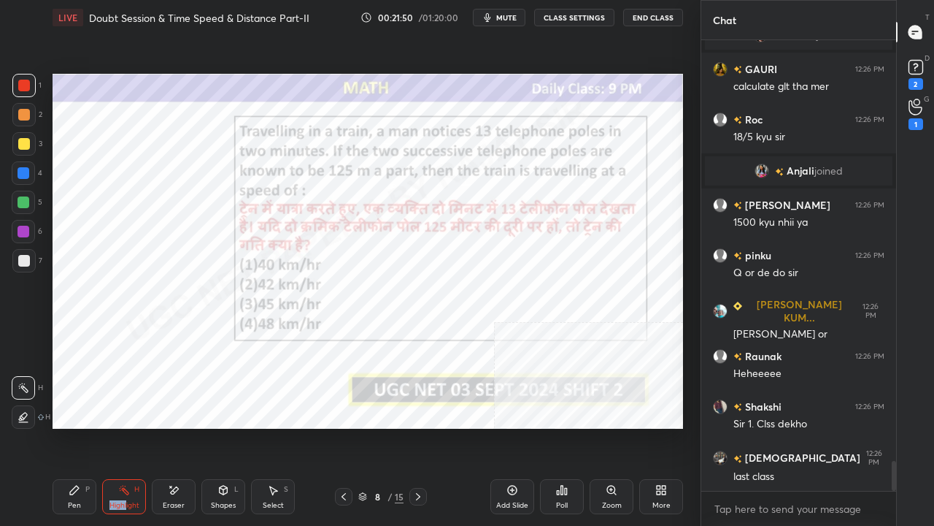
scroll to position [416, 191]
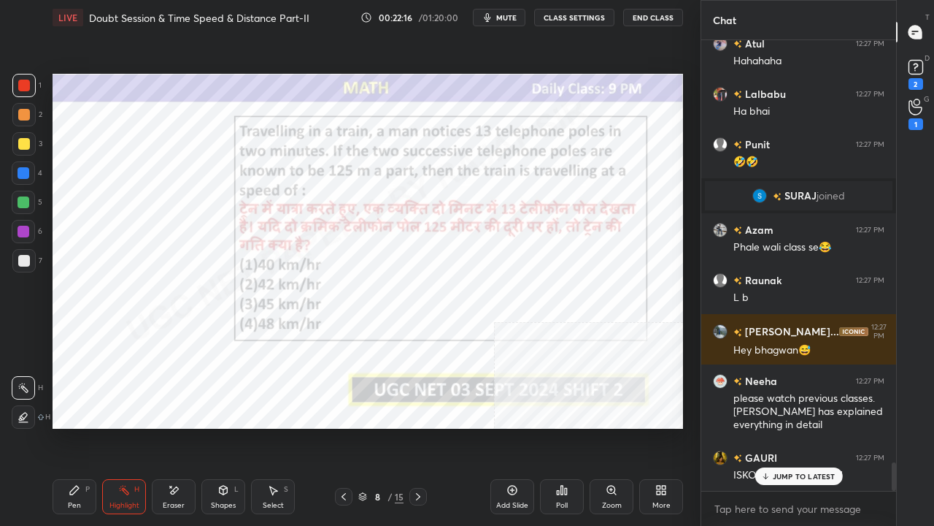
click at [505, 18] on span "mute" at bounding box center [506, 17] width 20 height 10
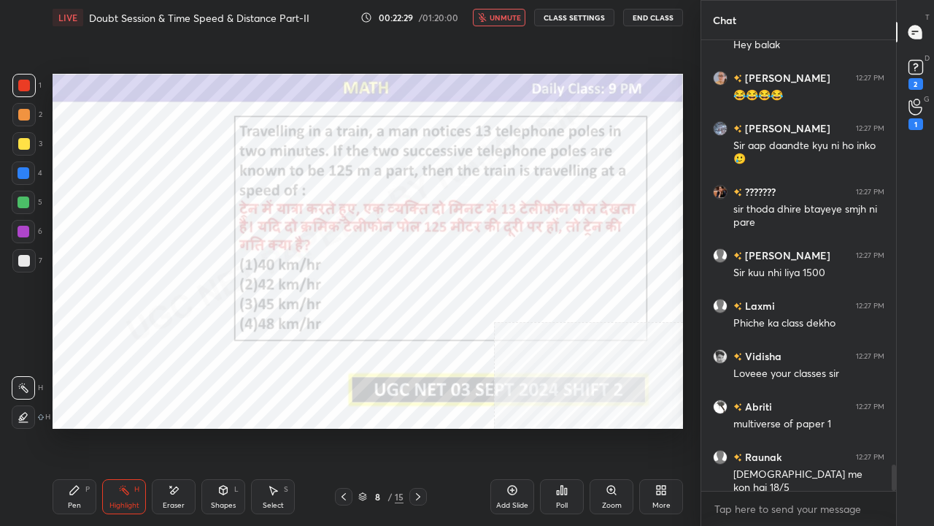
click at [507, 18] on span "unmute" at bounding box center [505, 17] width 31 height 10
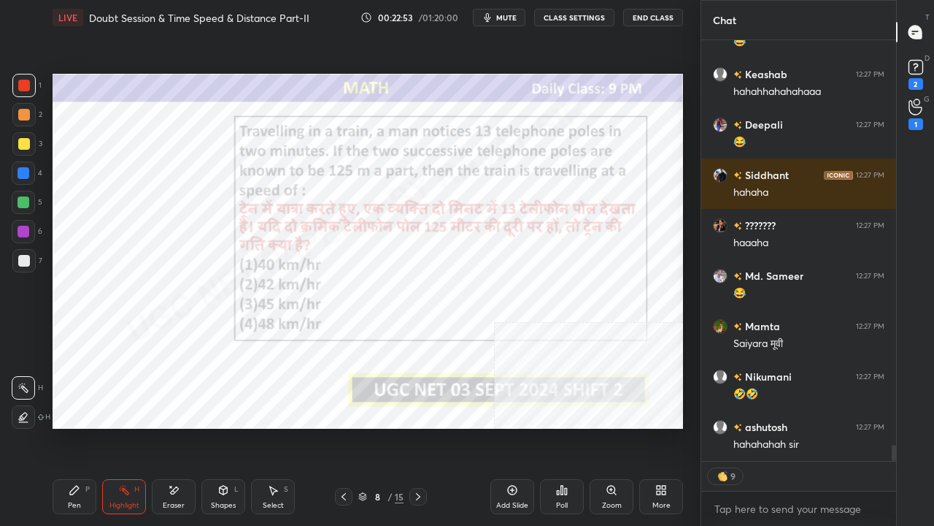
click at [31, 228] on div at bounding box center [23, 231] width 23 height 23
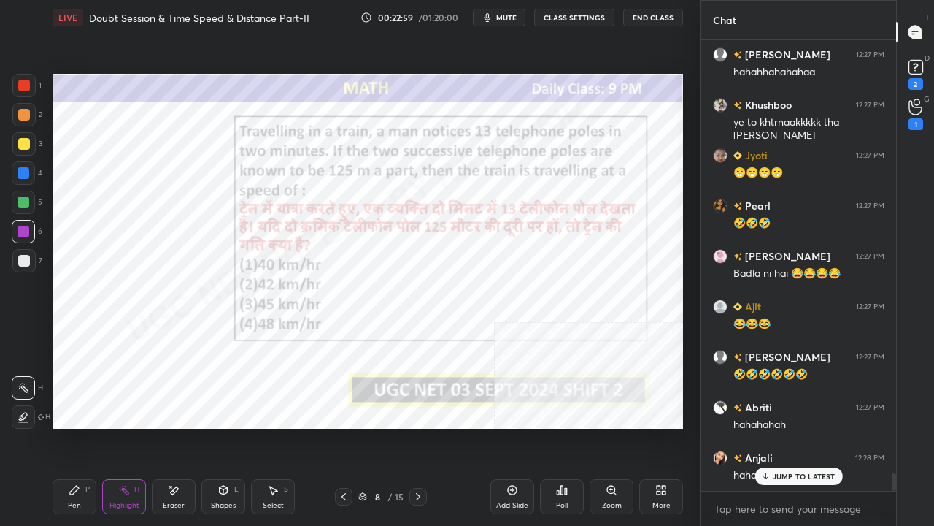
click at [79, 426] on div "Pen P" at bounding box center [75, 496] width 44 height 35
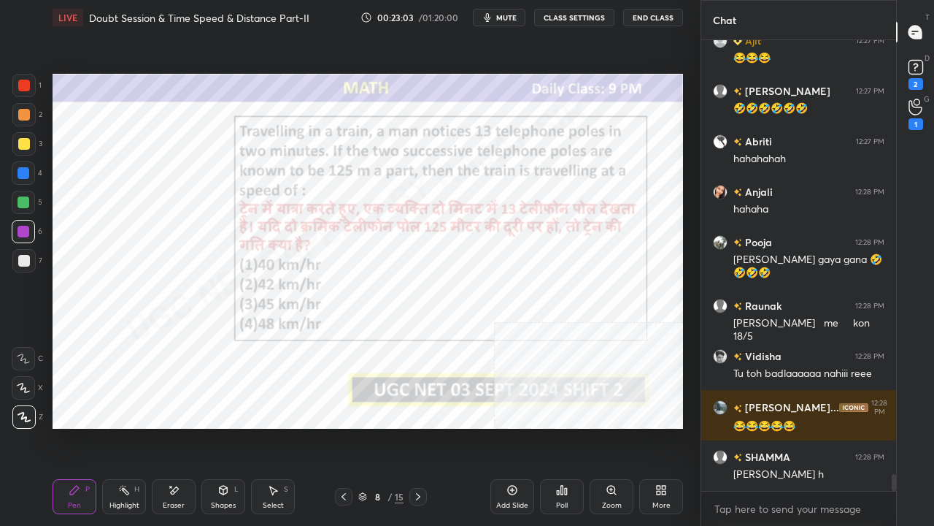
drag, startPoint x: 21, startPoint y: 174, endPoint x: 45, endPoint y: 182, distance: 25.4
click at [21, 176] on div at bounding box center [24, 173] width 12 height 12
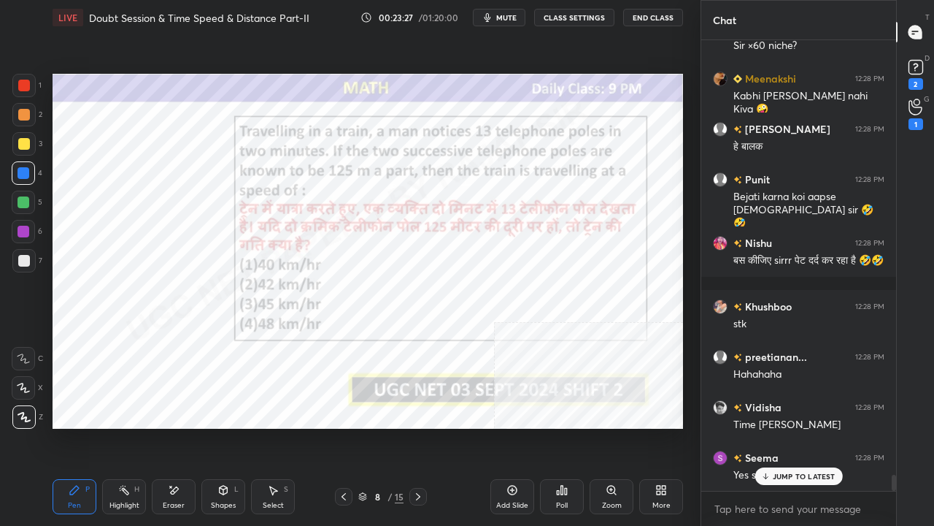
click at [20, 77] on div at bounding box center [23, 85] width 23 height 23
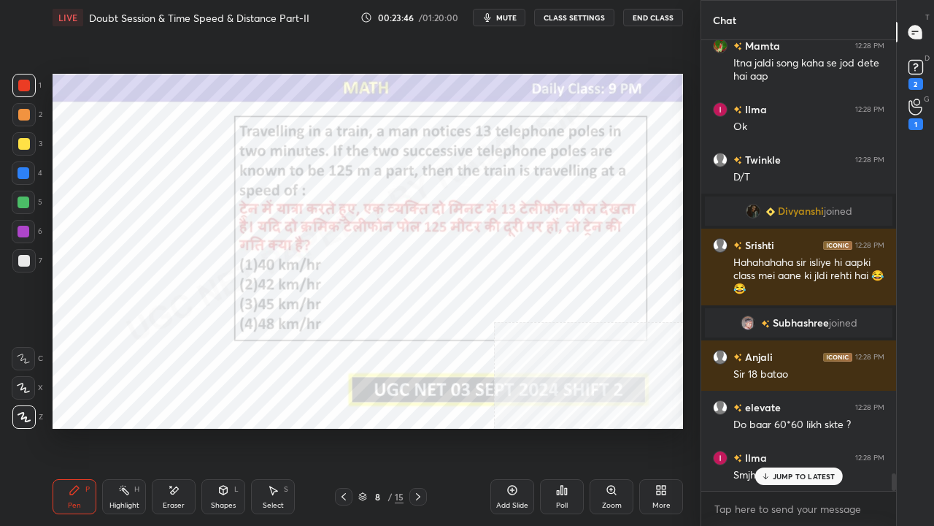
click at [29, 172] on div at bounding box center [23, 172] width 23 height 23
click at [29, 171] on div at bounding box center [23, 172] width 23 height 23
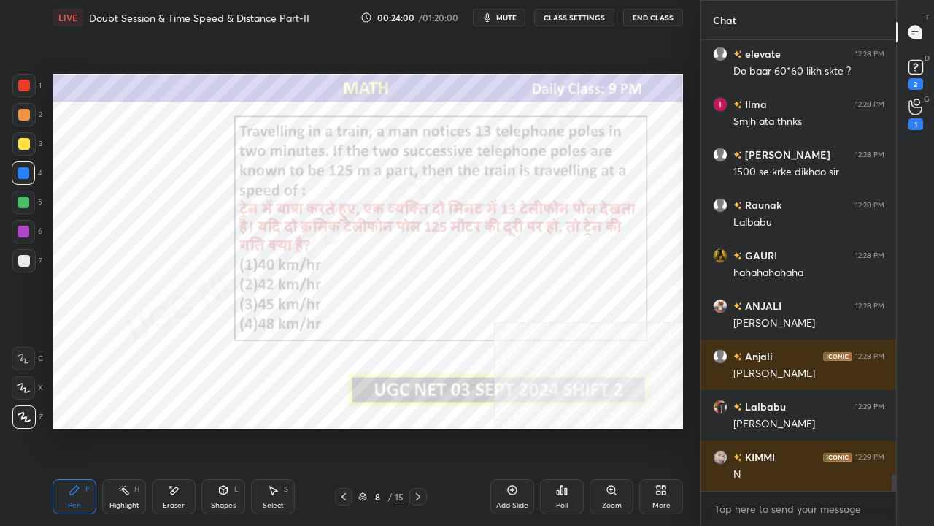
drag, startPoint x: 25, startPoint y: 226, endPoint x: 36, endPoint y: 228, distance: 11.8
click at [25, 226] on div at bounding box center [24, 232] width 12 height 12
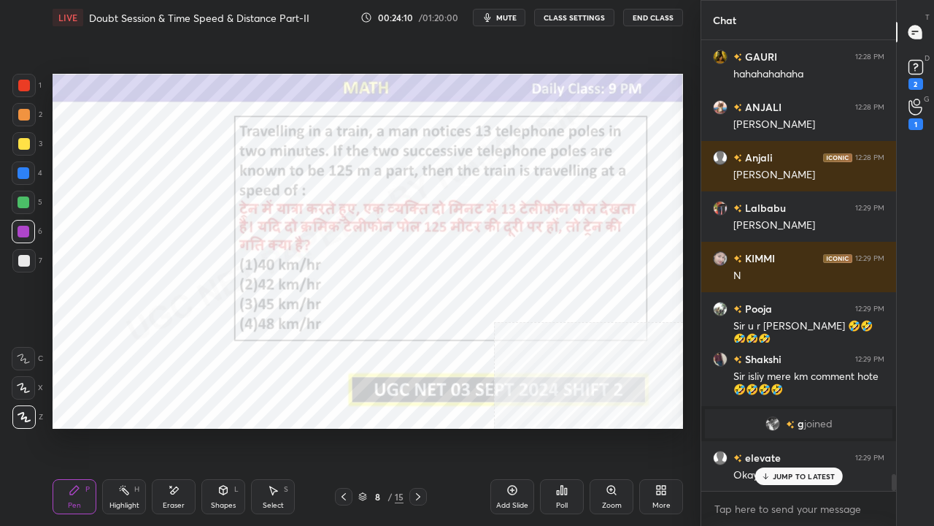
click at [178, 426] on icon at bounding box center [174, 490] width 12 height 12
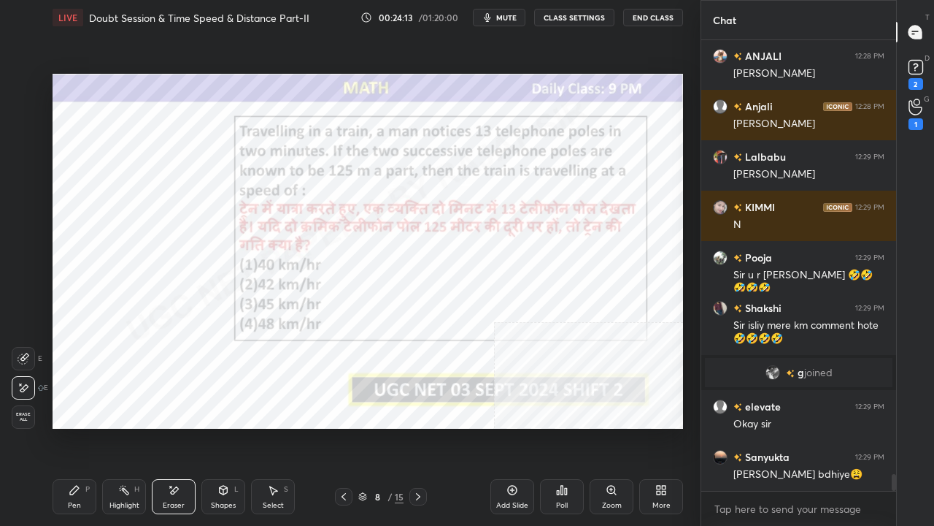
click at [81, 426] on div "Pen P" at bounding box center [75, 496] width 44 height 35
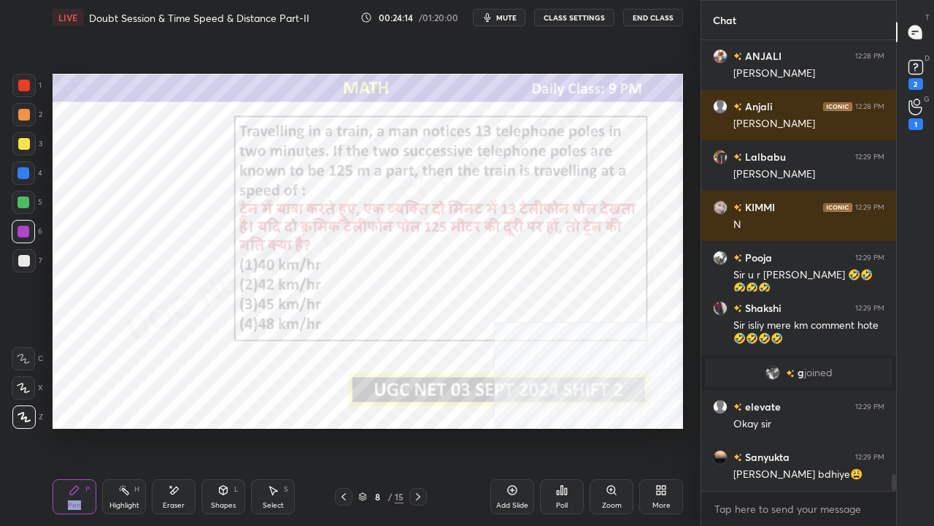
click at [83, 426] on div "Pen P" at bounding box center [75, 496] width 44 height 35
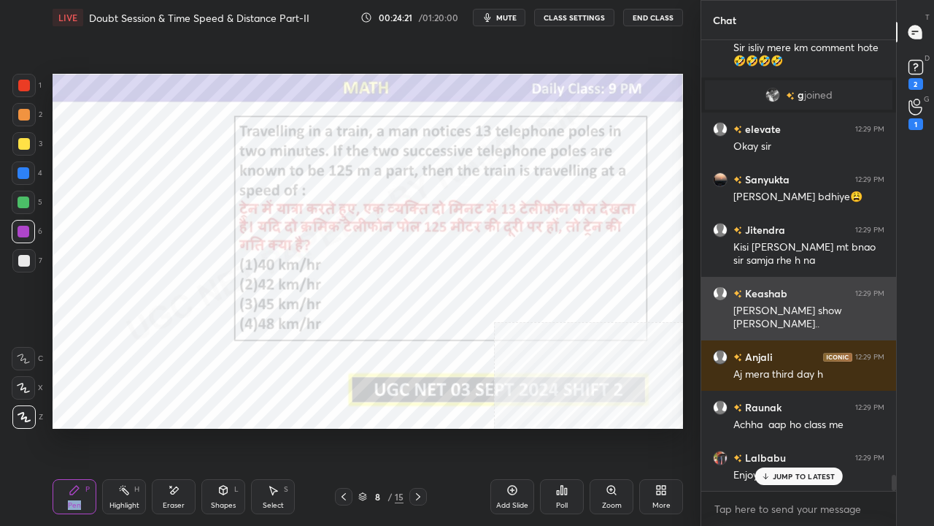
scroll to position [12189, 0]
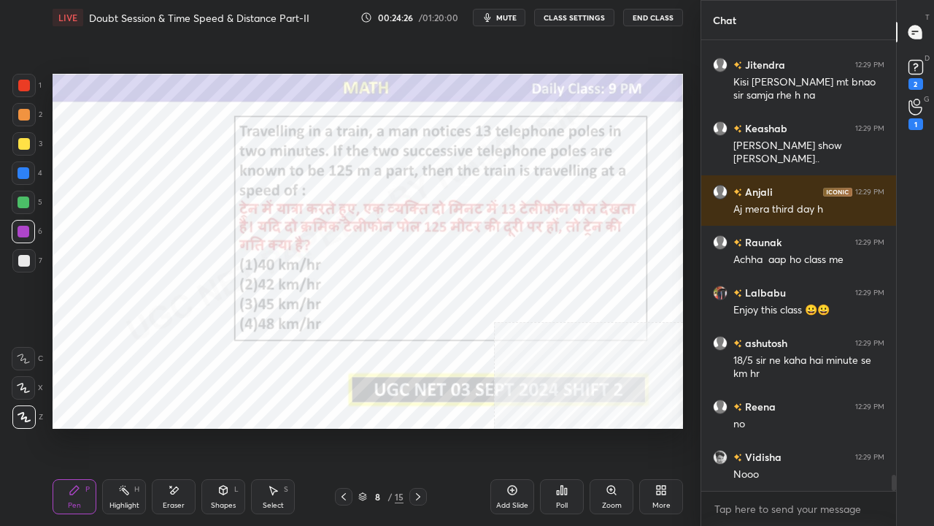
click at [120, 426] on icon at bounding box center [124, 490] width 12 height 12
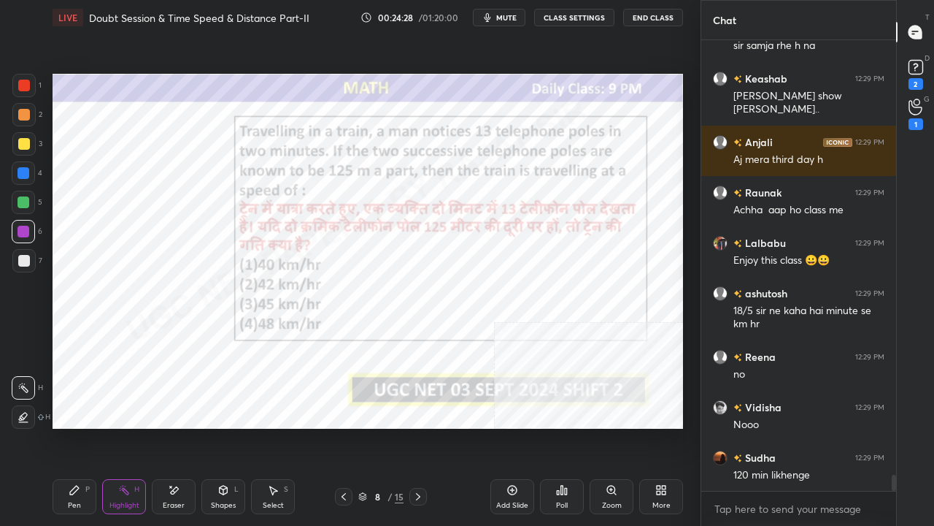
scroll to position [12391, 0]
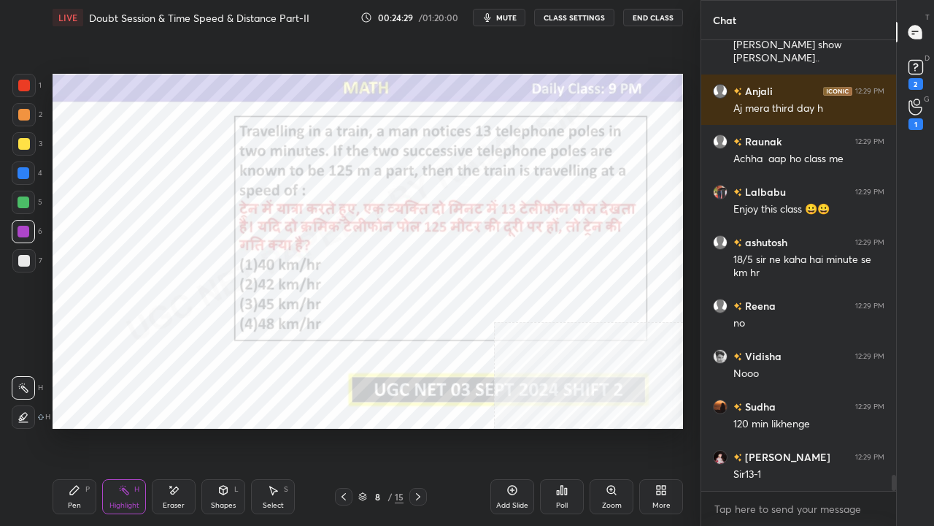
click at [69, 426] on icon at bounding box center [75, 490] width 12 height 12
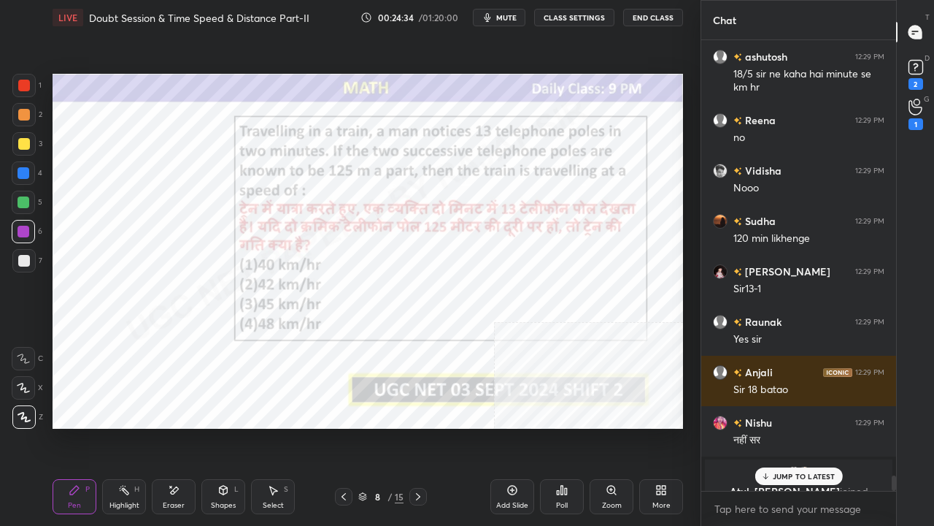
scroll to position [12594, 0]
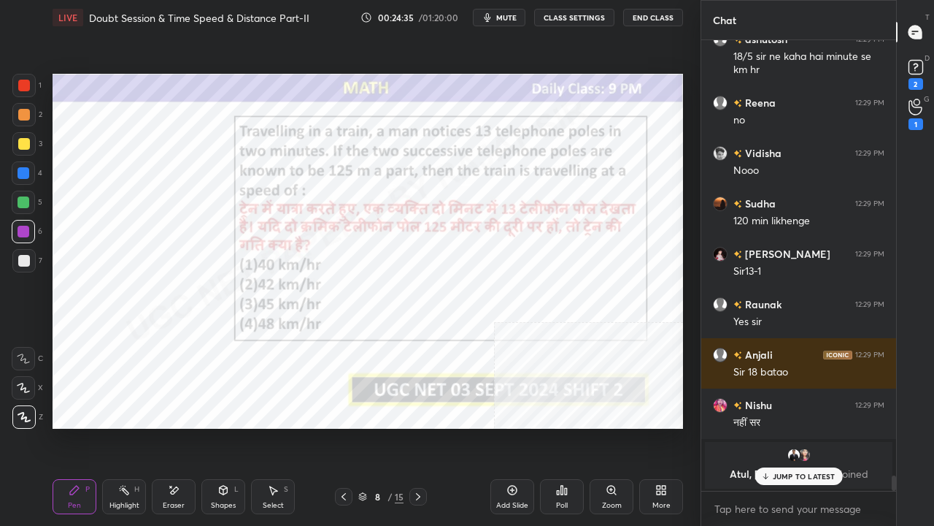
drag, startPoint x: 20, startPoint y: 172, endPoint x: 30, endPoint y: 173, distance: 9.6
click at [20, 170] on div at bounding box center [24, 173] width 12 height 12
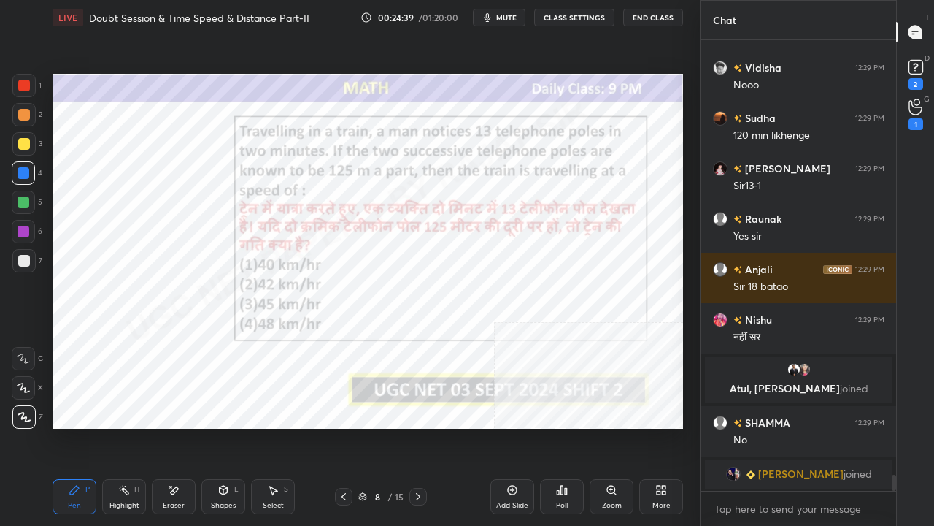
scroll to position [12252, 0]
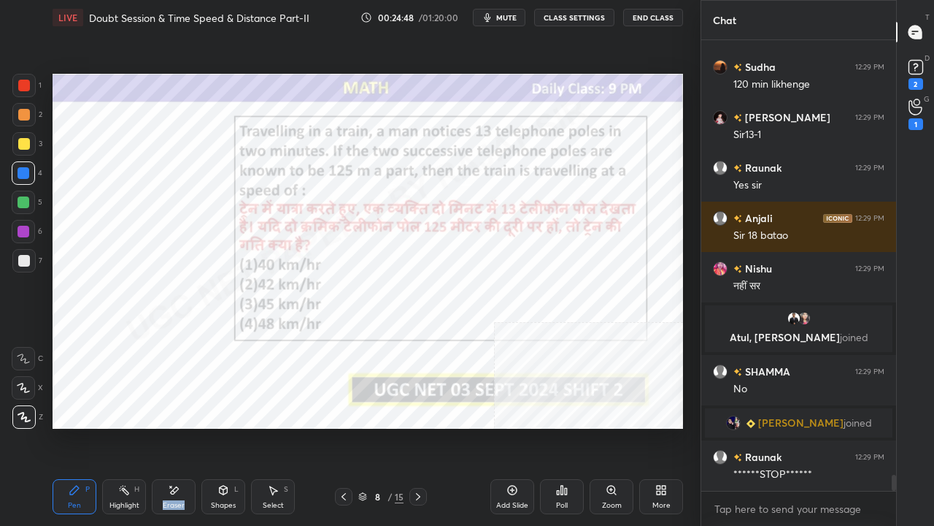
click at [187, 426] on div "Eraser" at bounding box center [174, 496] width 44 height 35
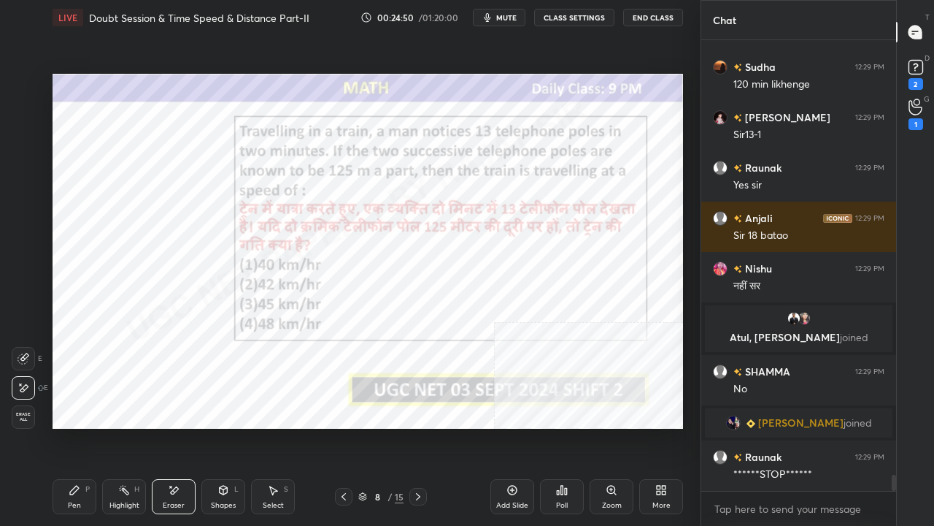
click at [84, 426] on div "Pen P" at bounding box center [75, 496] width 44 height 35
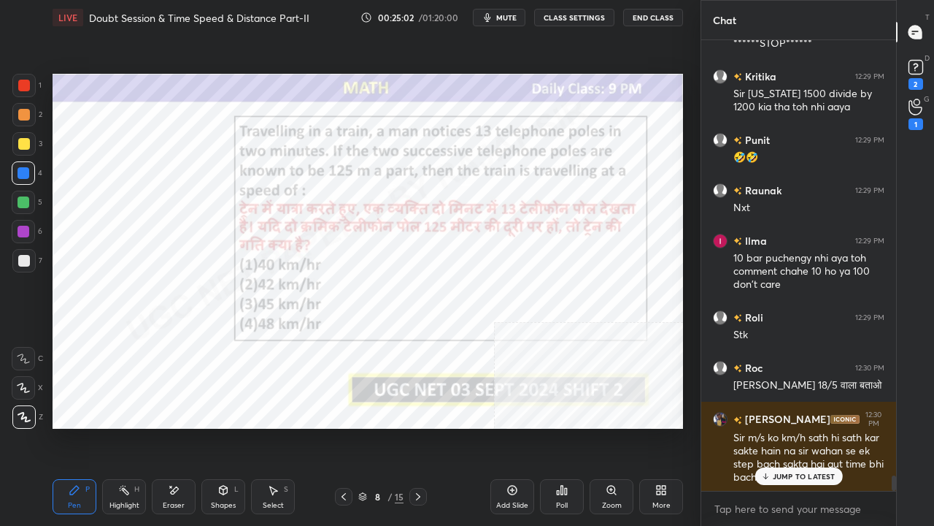
scroll to position [12734, 0]
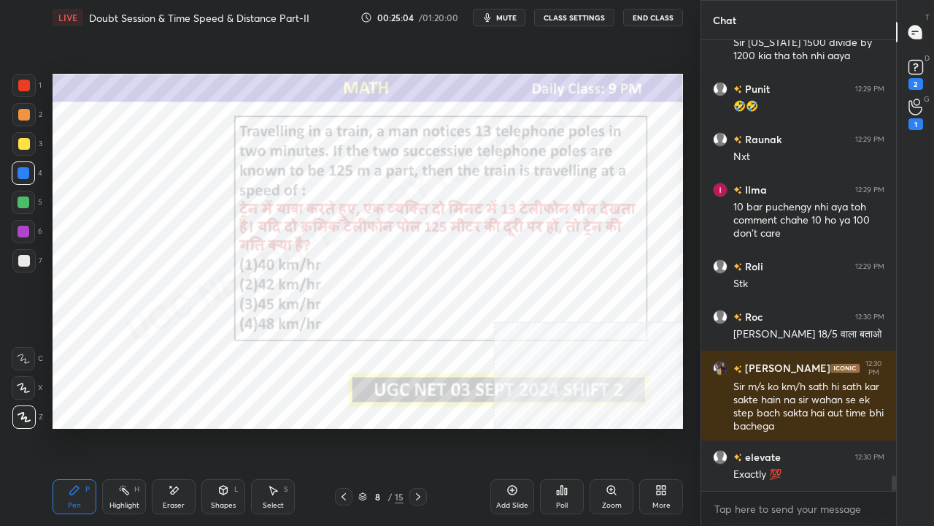
drag, startPoint x: 174, startPoint y: 496, endPoint x: 239, endPoint y: 442, distance: 85.0
click at [174, 426] on div "Eraser" at bounding box center [174, 496] width 44 height 35
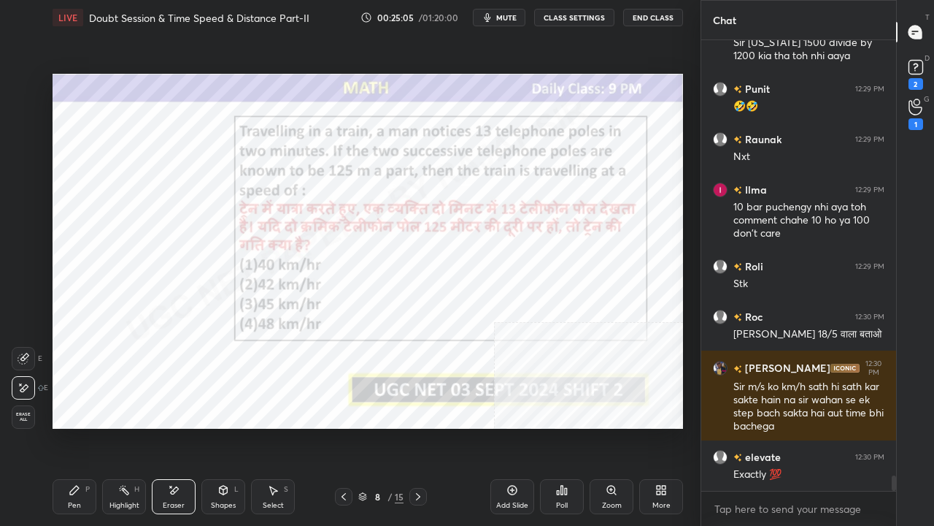
click at [82, 426] on div "Pen P" at bounding box center [75, 496] width 44 height 35
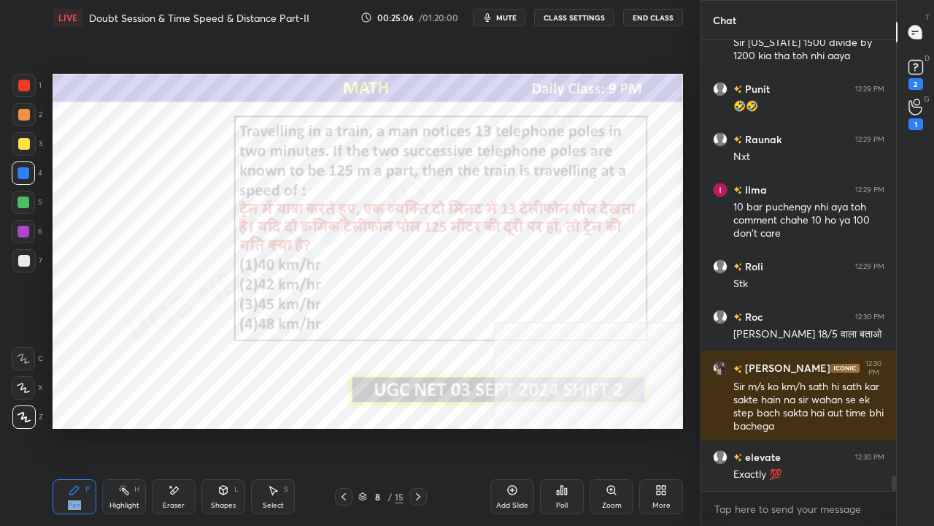
scroll to position [12784, 0]
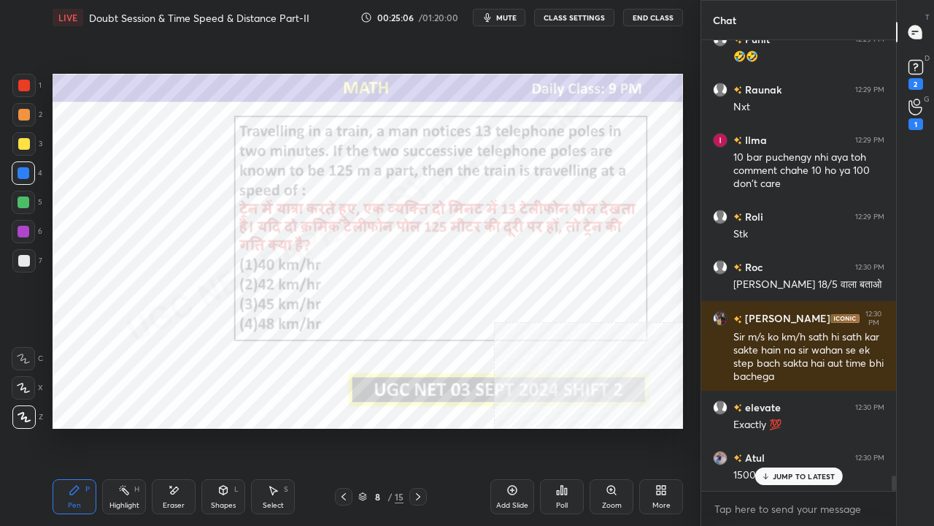
click at [25, 228] on div at bounding box center [24, 232] width 12 height 12
drag, startPoint x: 26, startPoint y: 229, endPoint x: 38, endPoint y: 232, distance: 12.7
click at [28, 231] on div at bounding box center [24, 232] width 12 height 12
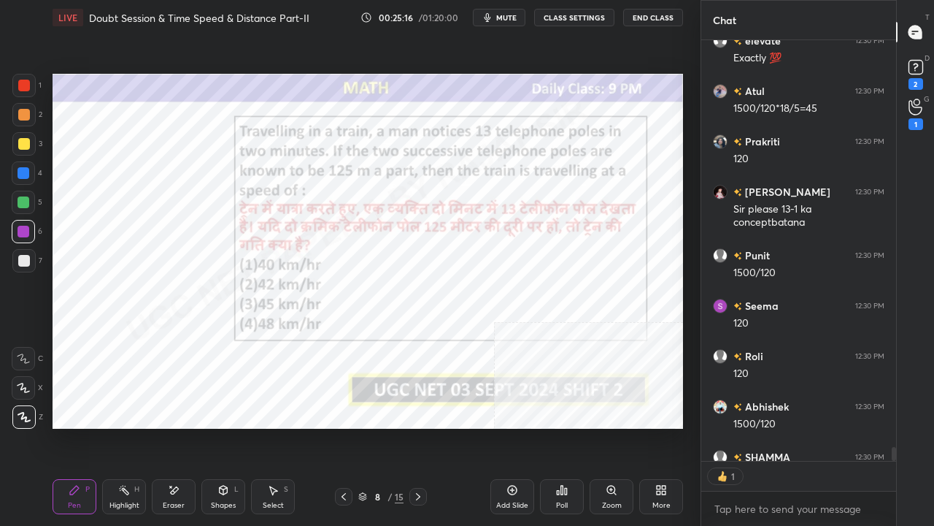
scroll to position [13244, 0]
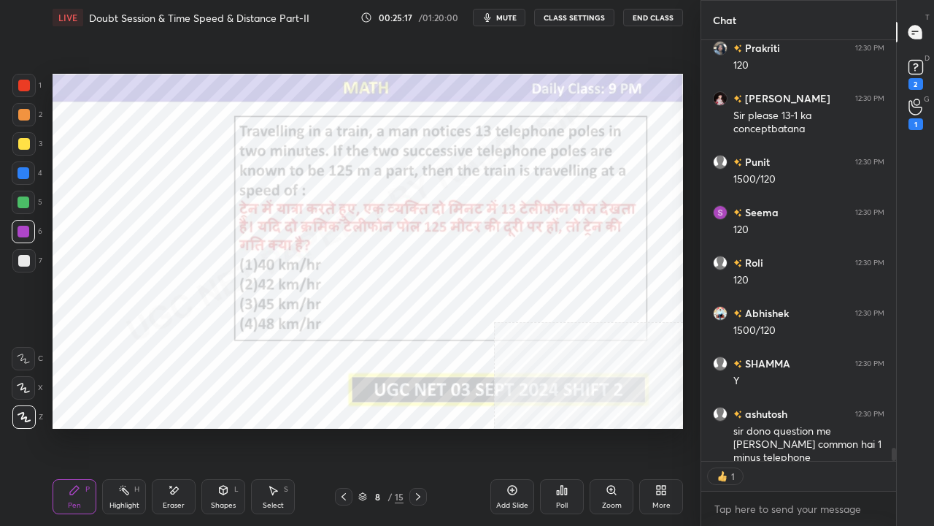
click at [26, 85] on div at bounding box center [24, 86] width 12 height 12
click at [420, 426] on icon at bounding box center [418, 497] width 12 height 12
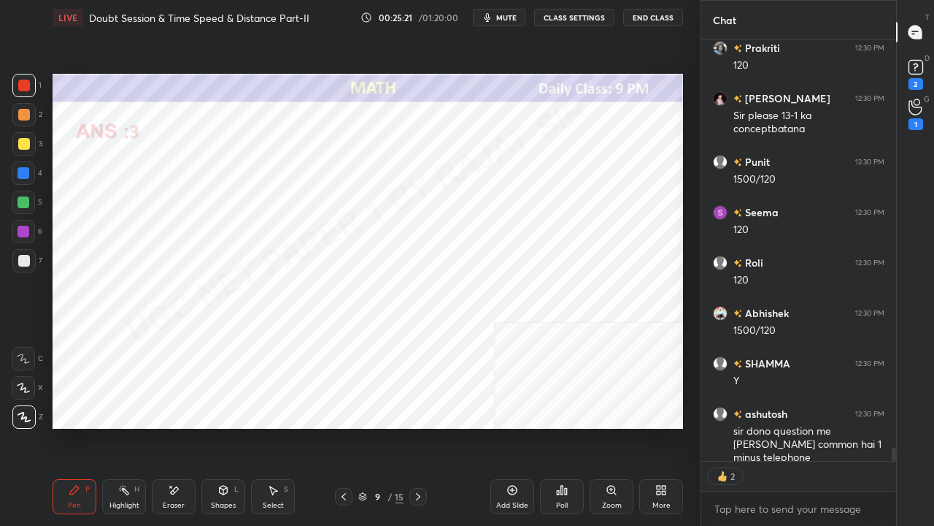
scroll to position [13320, 0]
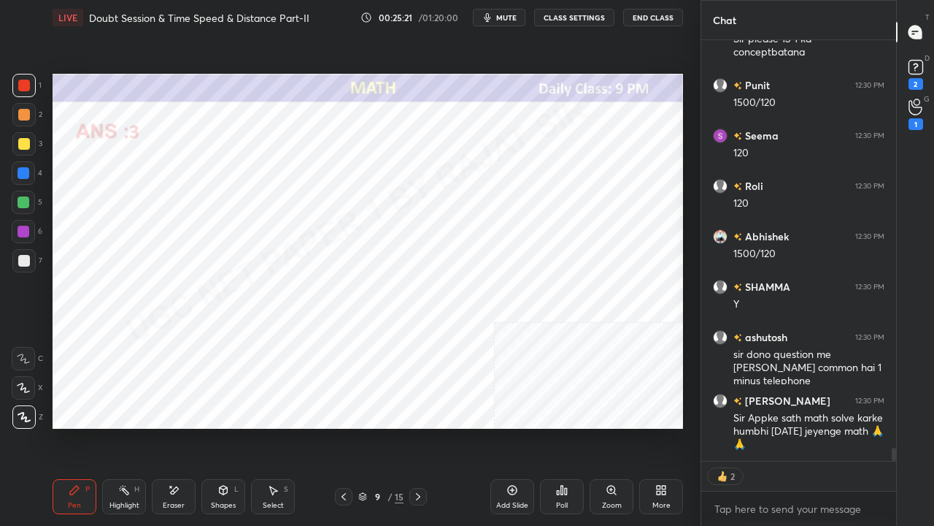
click at [339, 426] on icon at bounding box center [344, 497] width 12 height 12
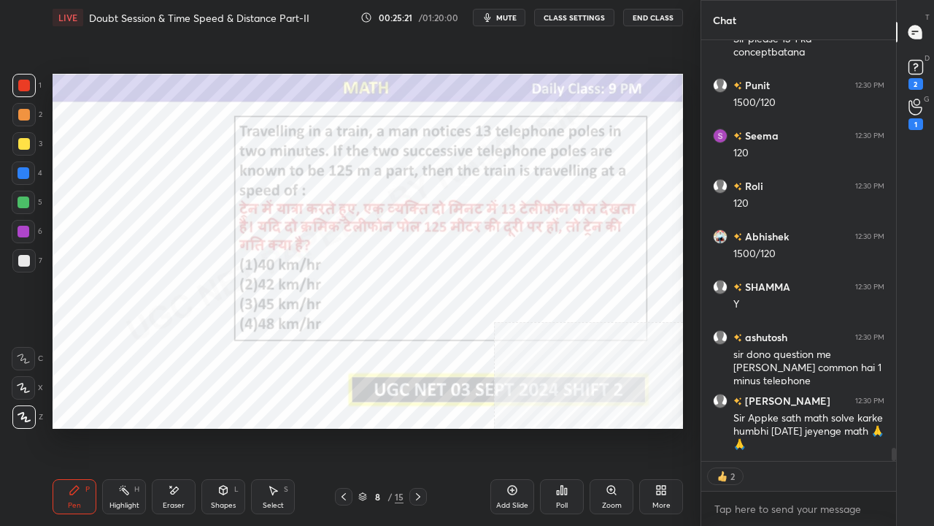
click at [514, 426] on icon at bounding box center [513, 490] width 12 height 12
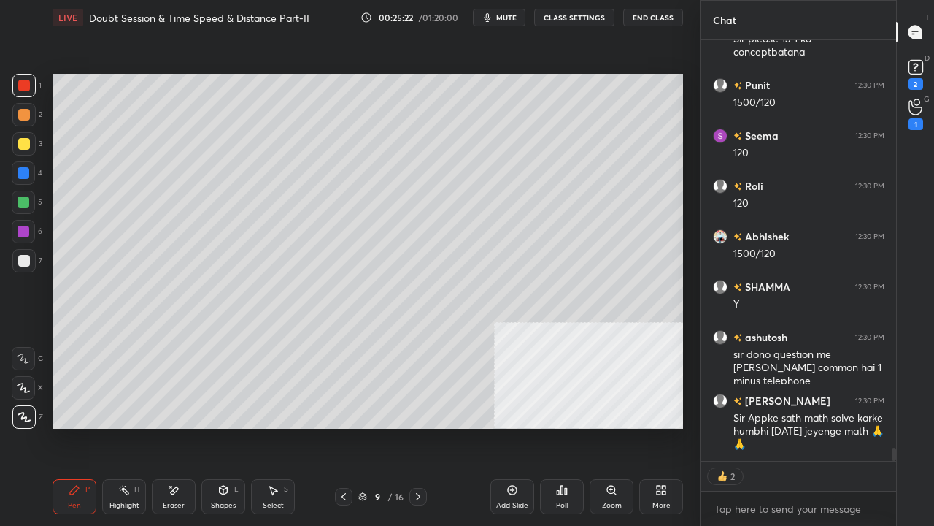
scroll to position [13371, 0]
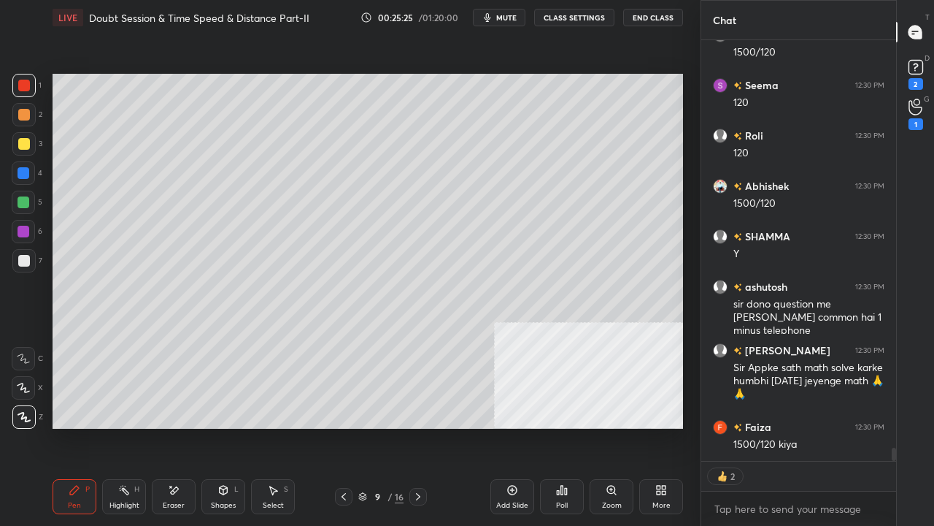
click at [223, 426] on div "Shapes L" at bounding box center [223, 496] width 44 height 35
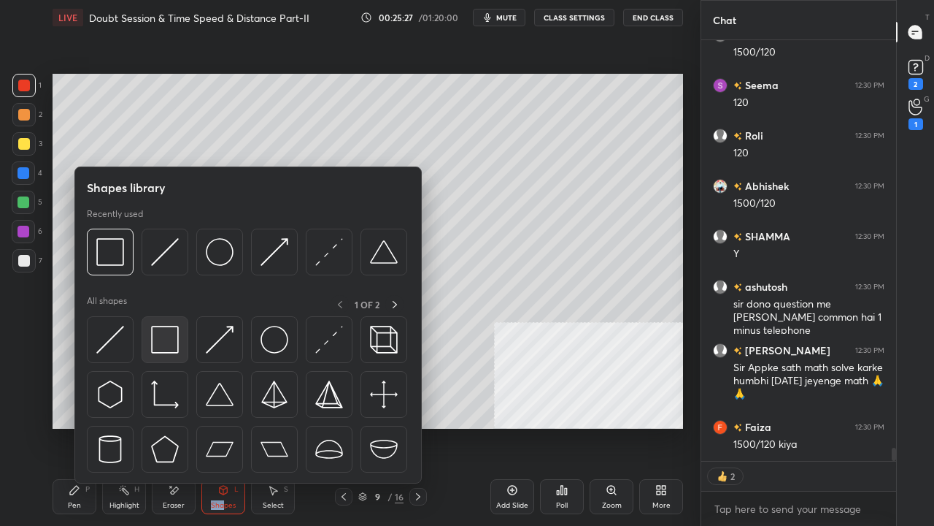
click at [168, 345] on img at bounding box center [165, 340] width 28 height 28
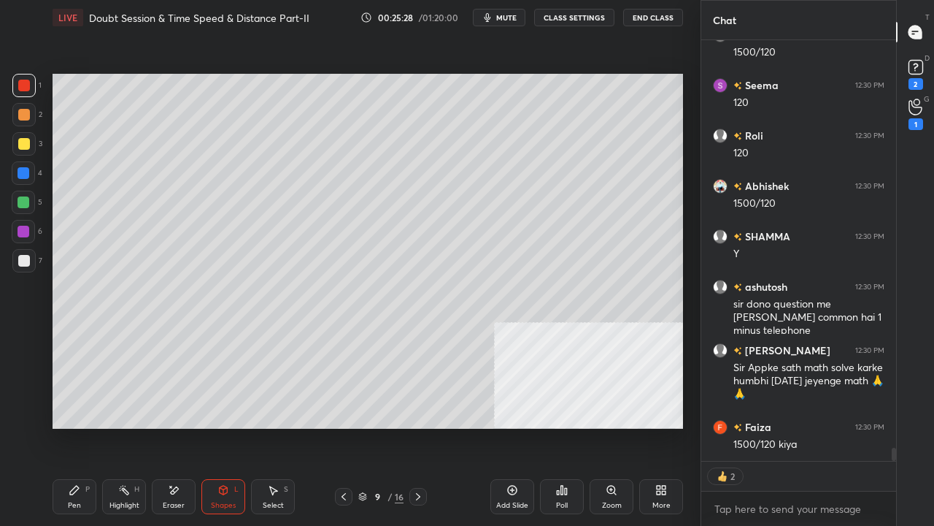
drag, startPoint x: 22, startPoint y: 146, endPoint x: 43, endPoint y: 147, distance: 21.2
click at [23, 146] on div at bounding box center [24, 144] width 12 height 12
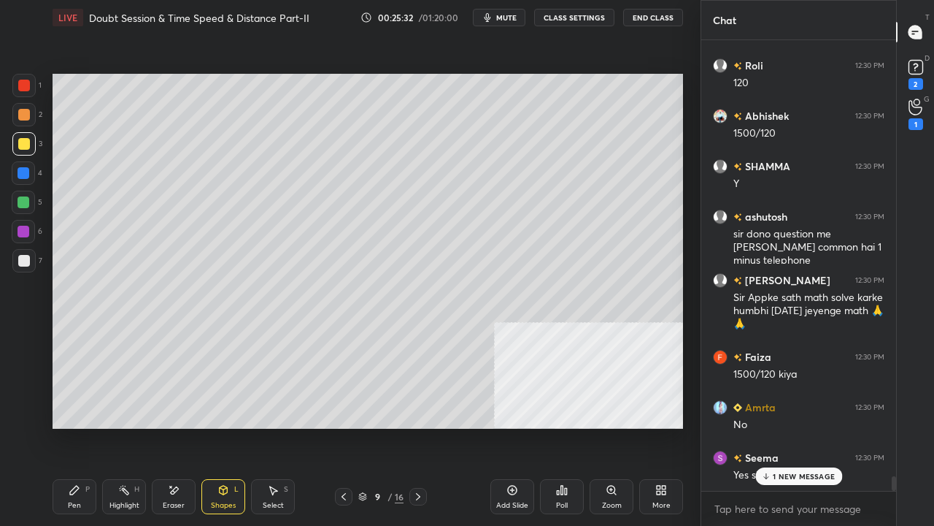
scroll to position [13492, 0]
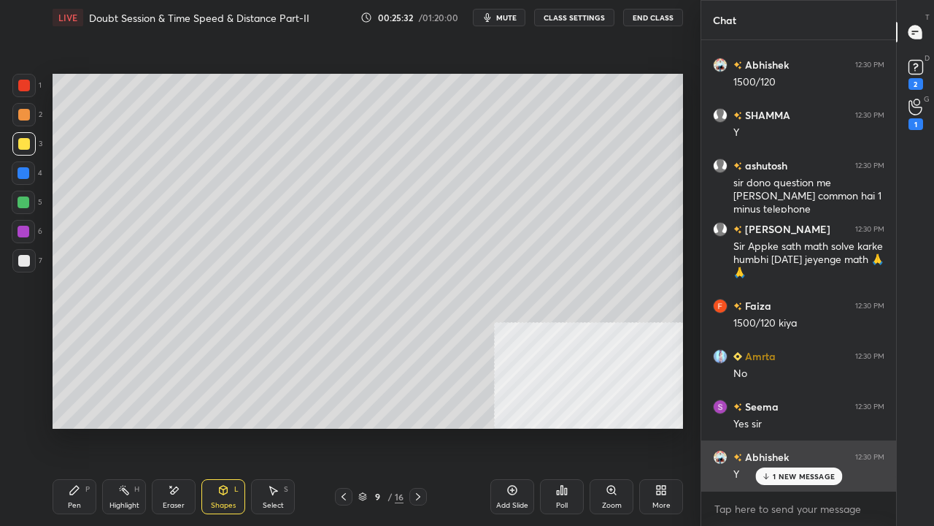
click at [777, 426] on div "Y" at bounding box center [809, 474] width 151 height 15
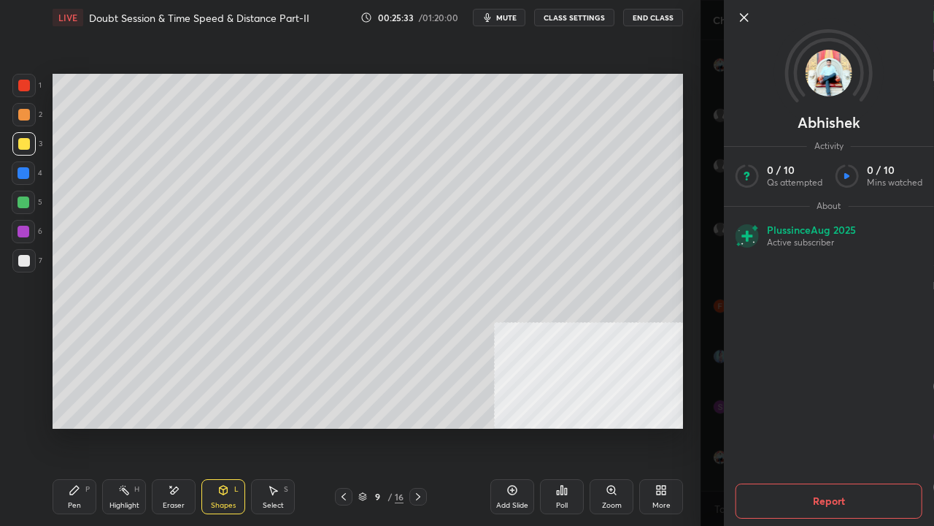
click at [353, 426] on div "Setting up your live class Poll for secs No correct answer Start poll" at bounding box center [368, 251] width 642 height 432
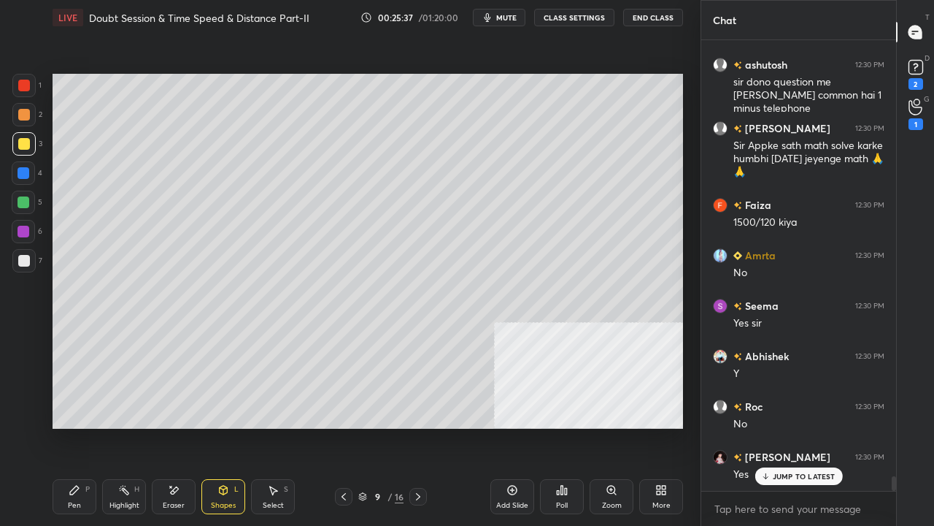
scroll to position [13642, 0]
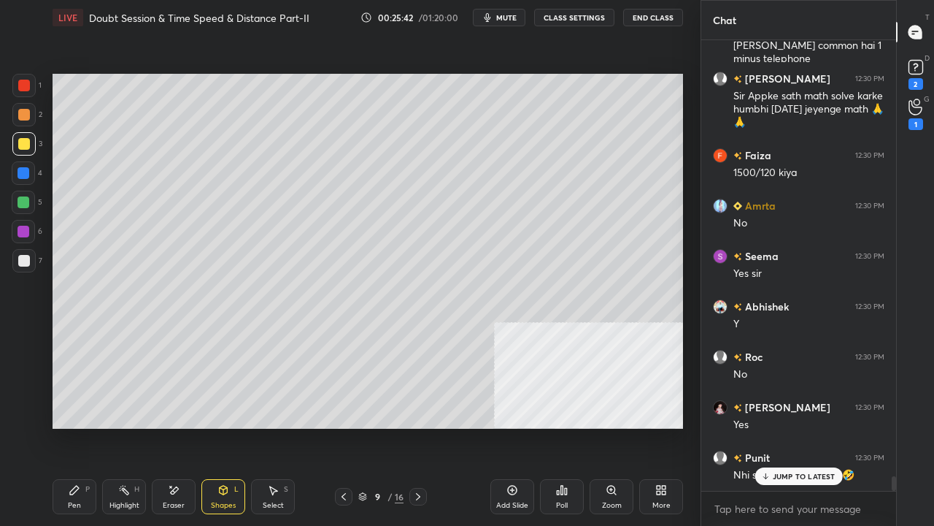
click at [20, 179] on div at bounding box center [23, 172] width 23 height 23
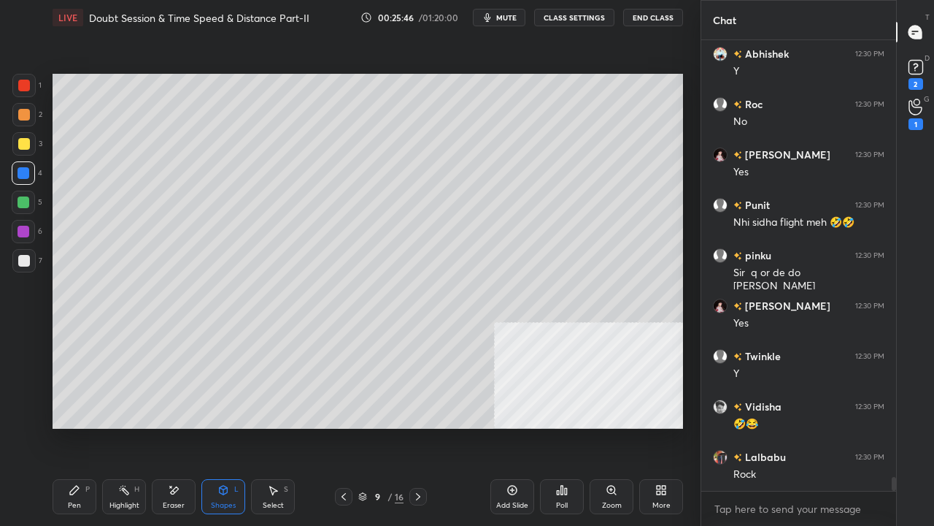
scroll to position [13995, 0]
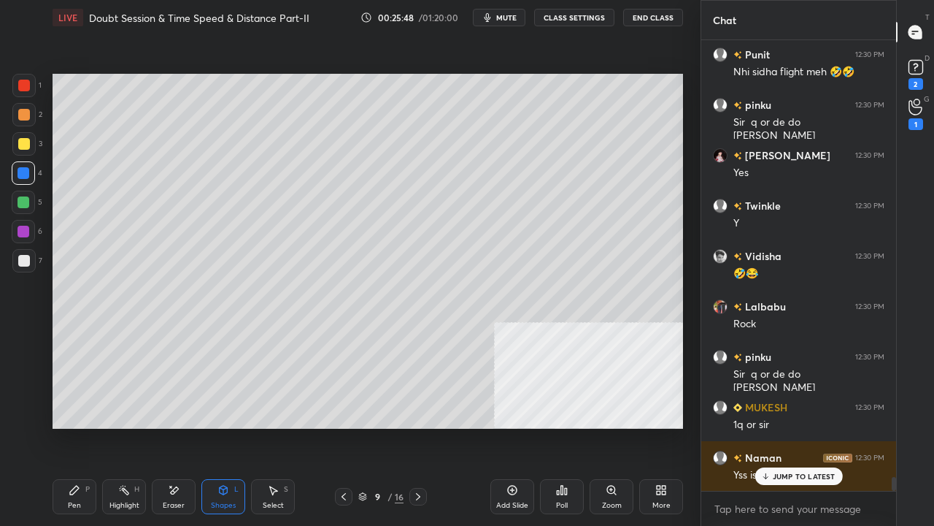
click at [23, 139] on div at bounding box center [24, 144] width 12 height 12
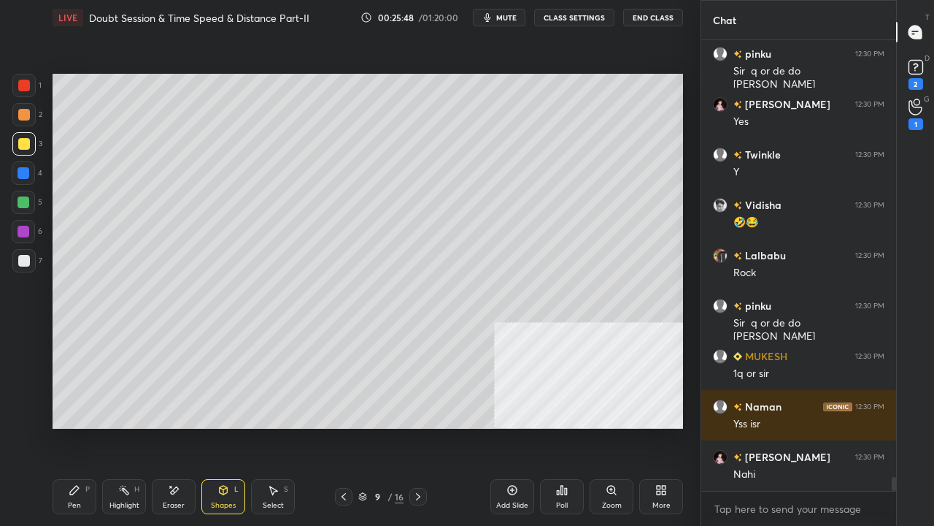
drag, startPoint x: 81, startPoint y: 491, endPoint x: 96, endPoint y: 461, distance: 33.6
click at [81, 426] on div "Pen P" at bounding box center [75, 496] width 44 height 35
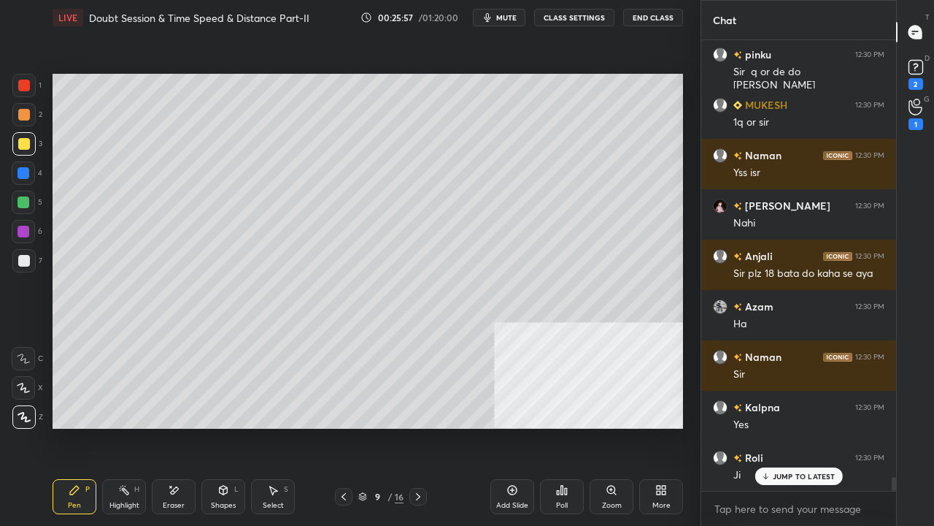
scroll to position [416, 191]
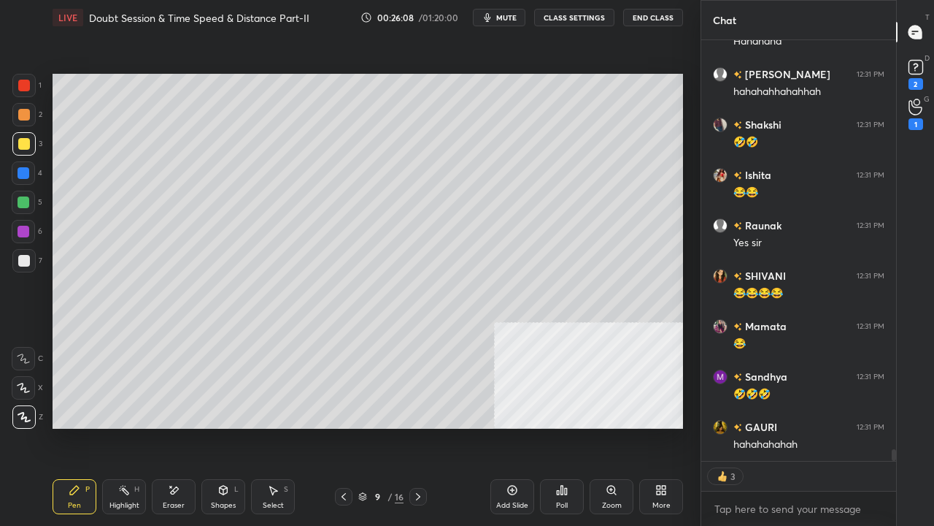
click at [214, 426] on div "Shapes L" at bounding box center [223, 496] width 44 height 35
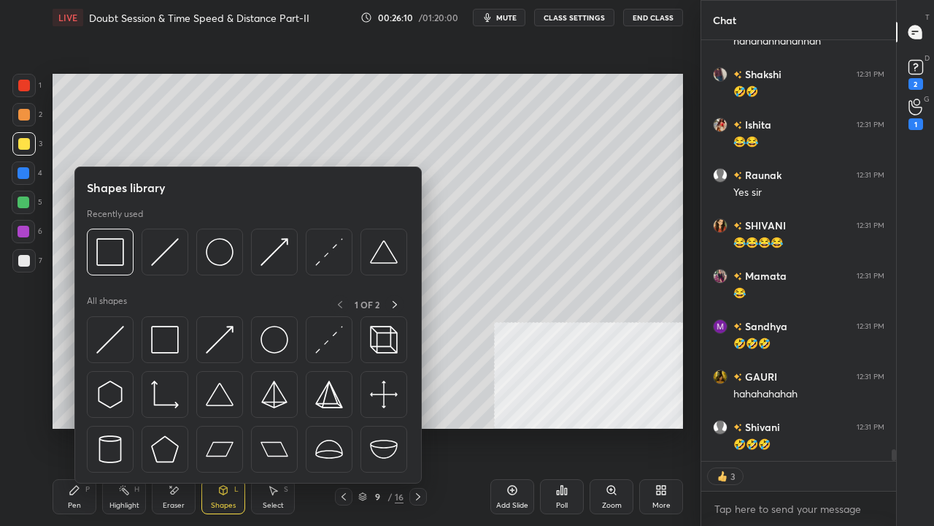
click at [23, 258] on div at bounding box center [24, 261] width 12 height 12
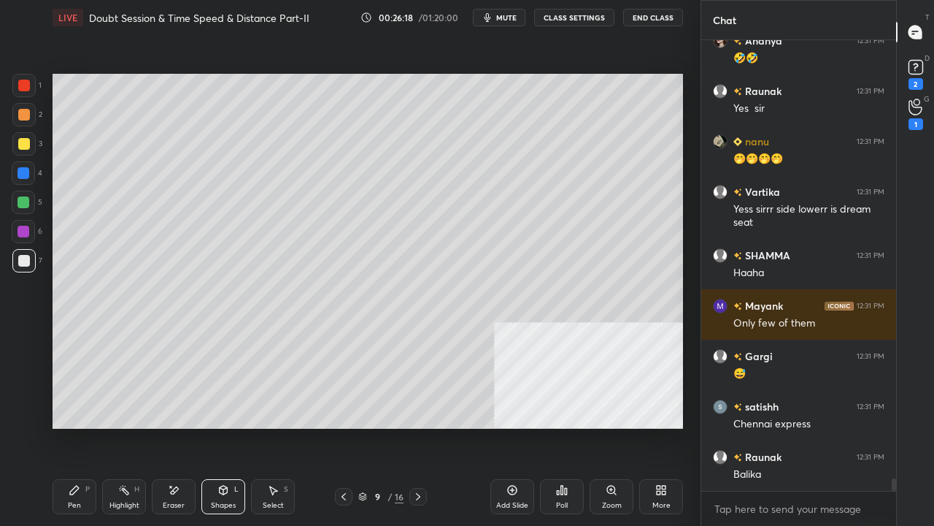
drag, startPoint x: 184, startPoint y: 493, endPoint x: 180, endPoint y: 476, distance: 18.1
click at [184, 426] on div "Eraser" at bounding box center [174, 496] width 44 height 35
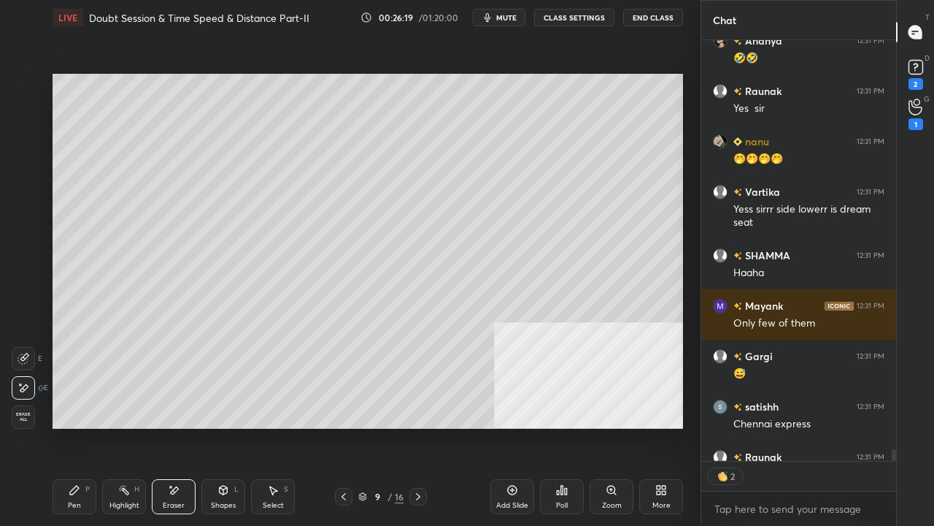
click at [26, 356] on icon at bounding box center [24, 359] width 12 height 12
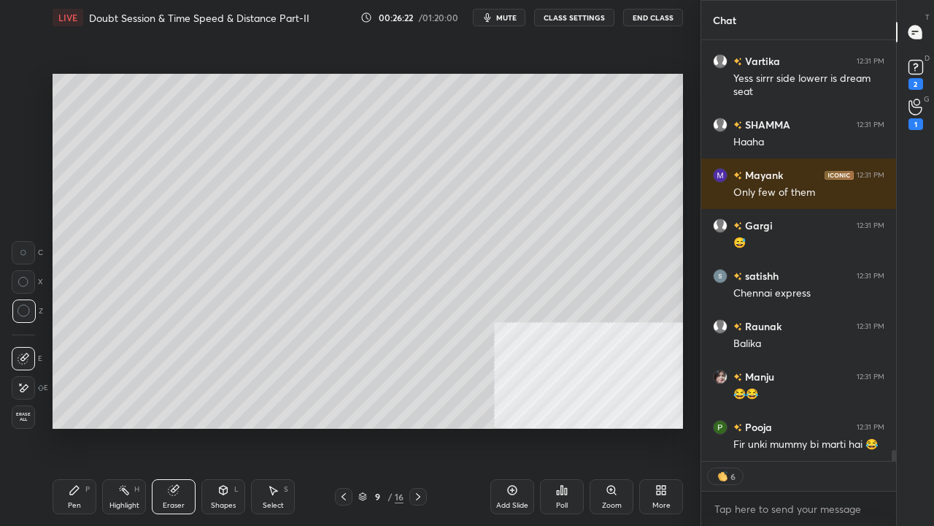
click at [72, 426] on div "Pen P" at bounding box center [75, 496] width 44 height 35
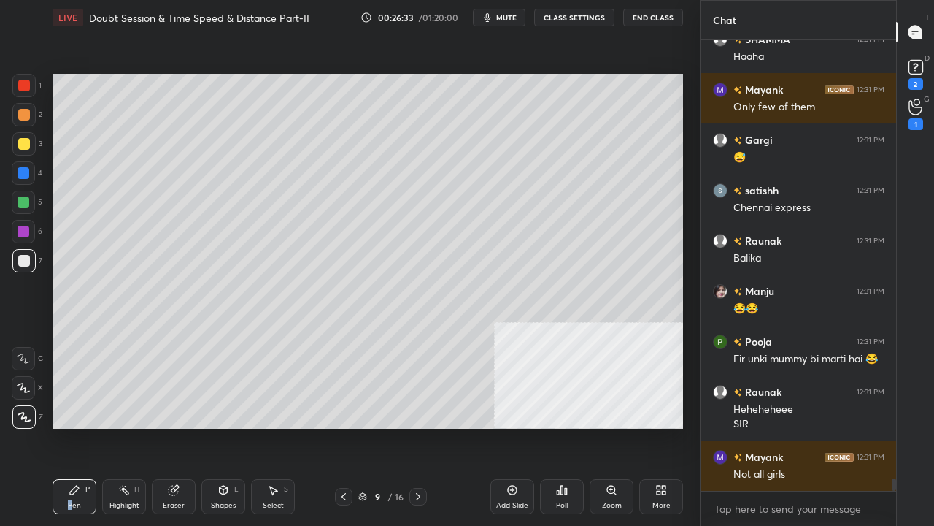
click at [19, 142] on div at bounding box center [24, 144] width 12 height 12
click at [23, 170] on div at bounding box center [24, 173] width 12 height 12
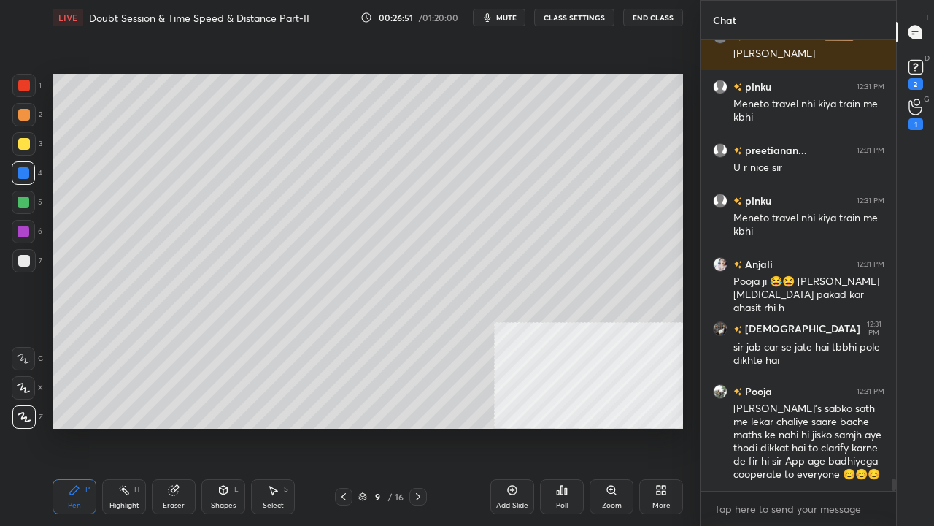
click at [231, 426] on div "Shapes L" at bounding box center [223, 496] width 44 height 35
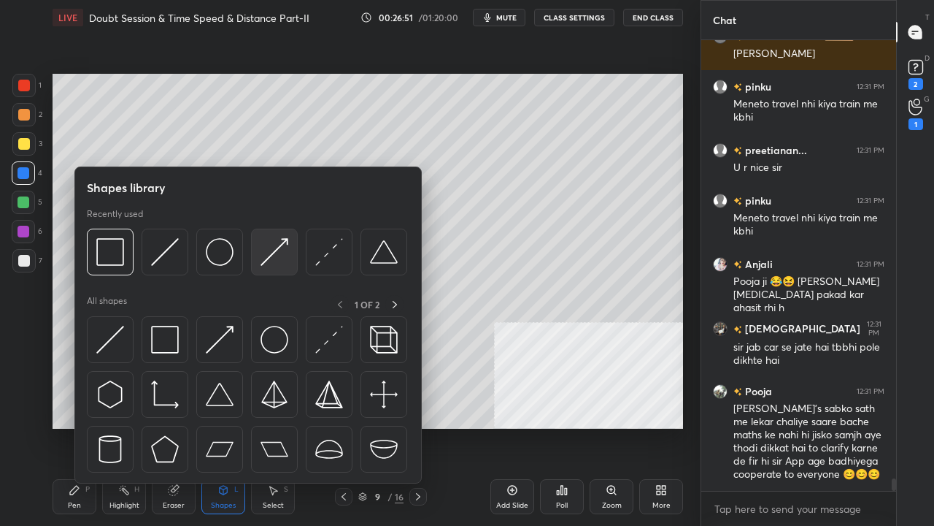
click at [266, 254] on img at bounding box center [275, 252] width 28 height 28
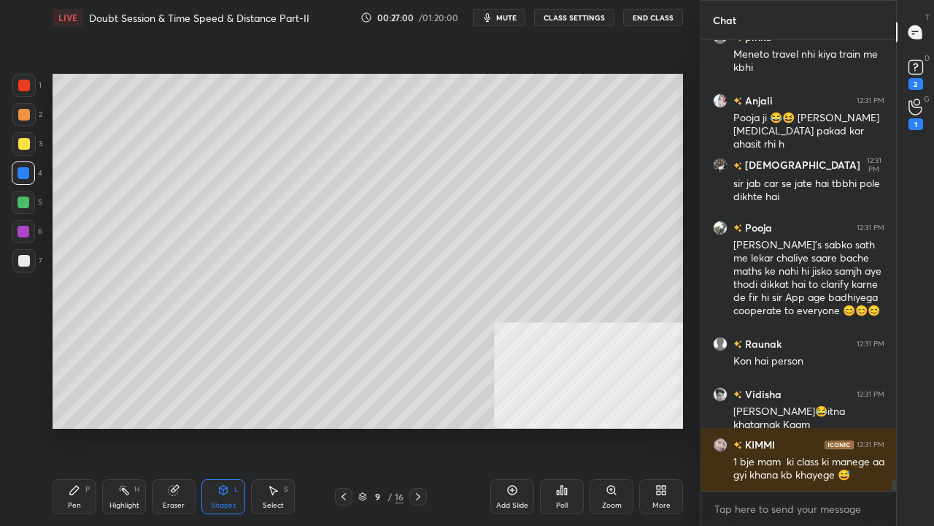
click at [85, 426] on div "Pen P" at bounding box center [75, 496] width 44 height 35
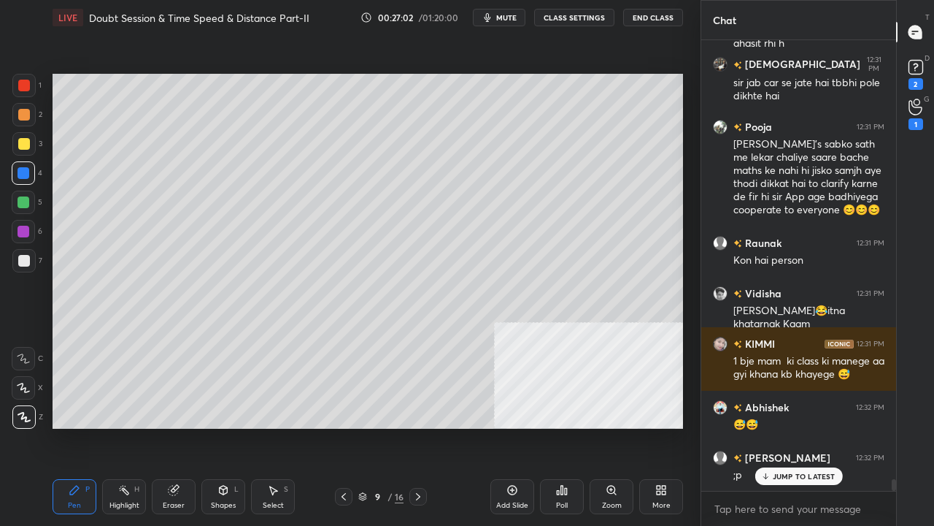
click at [25, 261] on div at bounding box center [24, 261] width 12 height 12
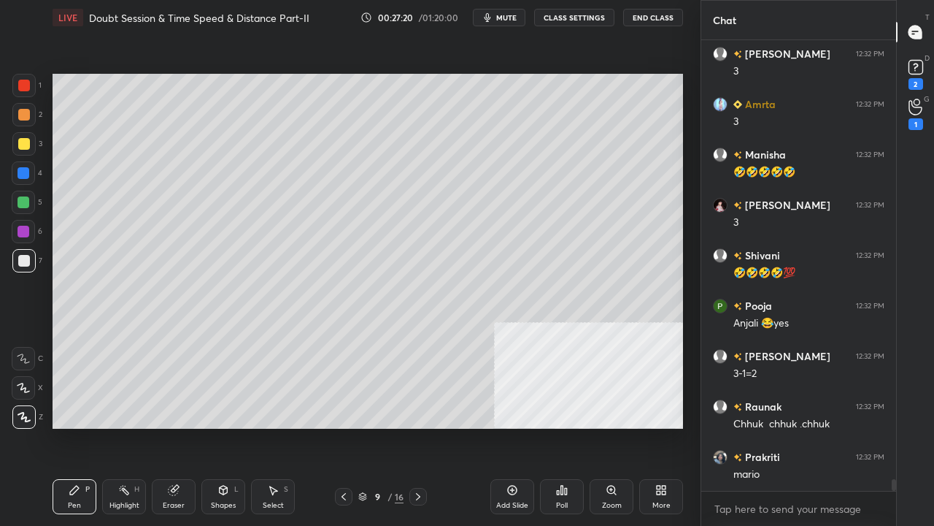
scroll to position [17251, 0]
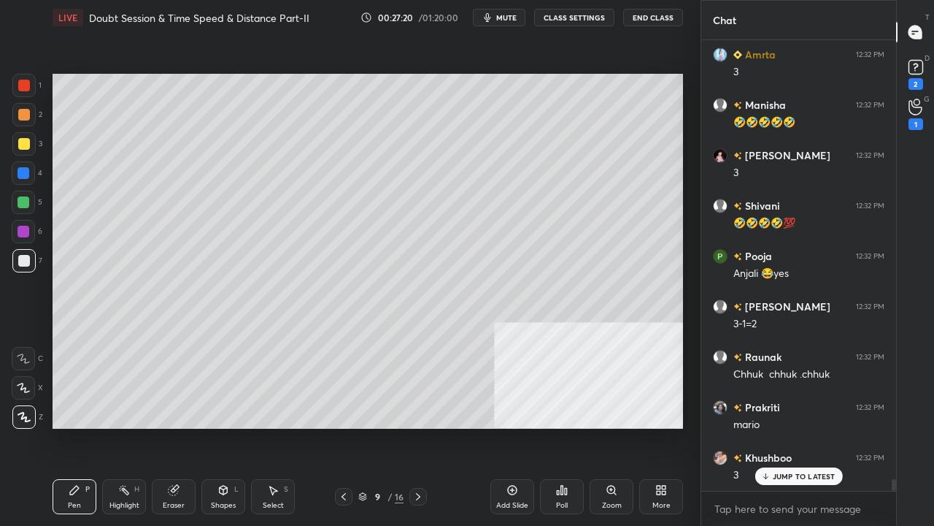
drag, startPoint x: 23, startPoint y: 142, endPoint x: 39, endPoint y: 155, distance: 20.7
click at [23, 142] on div at bounding box center [24, 144] width 12 height 12
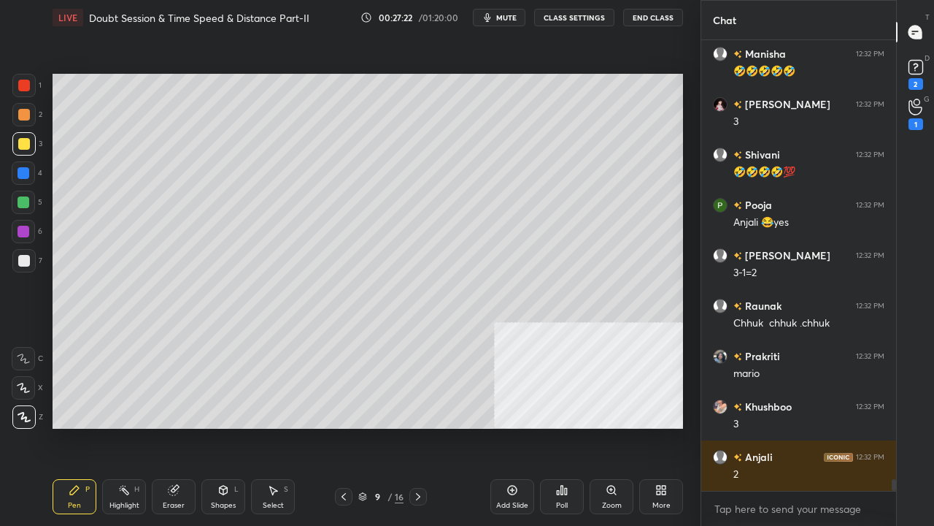
scroll to position [17403, 0]
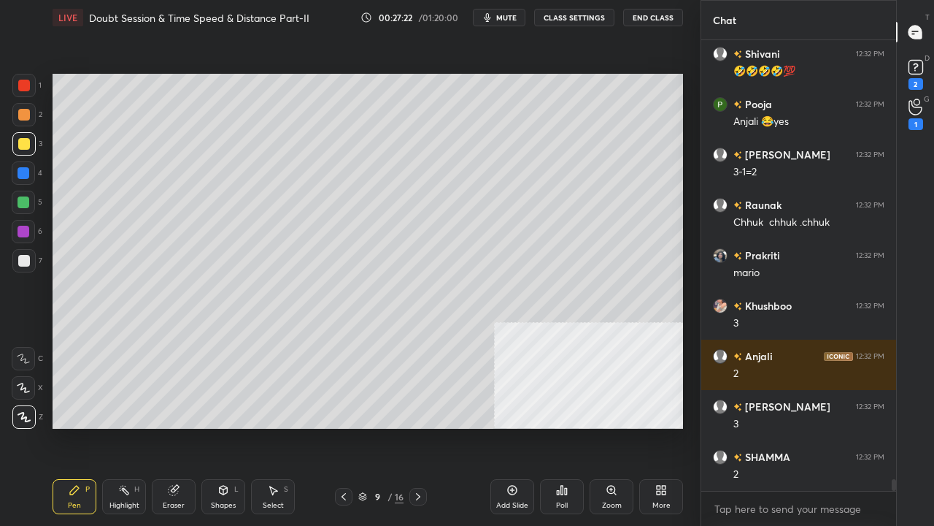
drag, startPoint x: 128, startPoint y: 493, endPoint x: 147, endPoint y: 444, distance: 53.4
click at [128, 426] on icon at bounding box center [124, 490] width 12 height 12
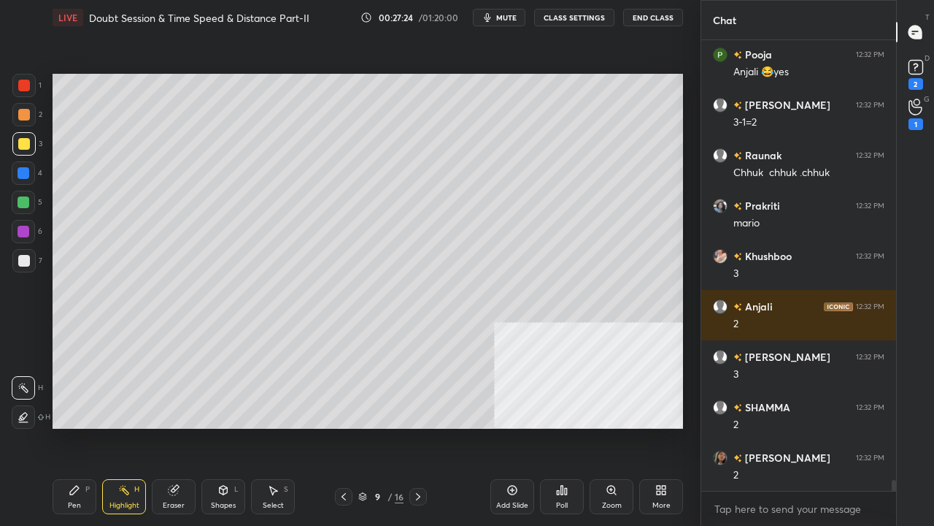
scroll to position [17504, 0]
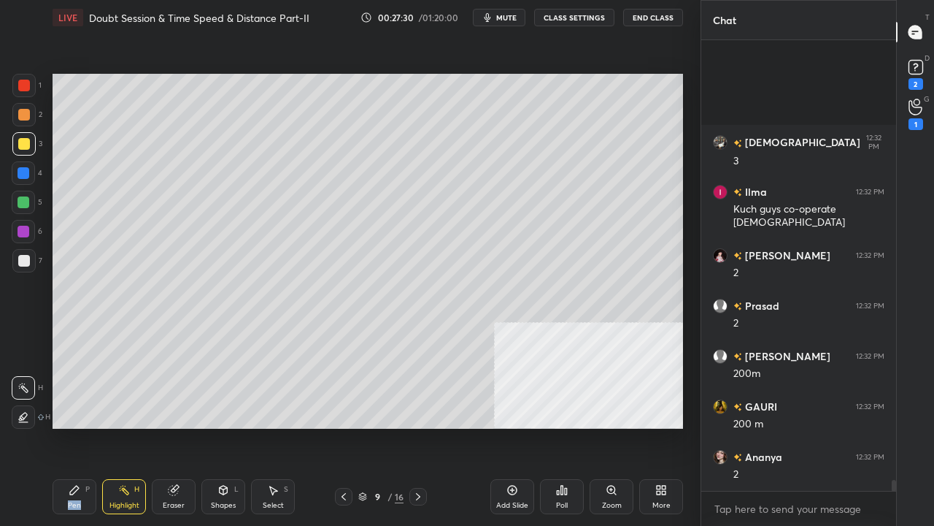
drag, startPoint x: 82, startPoint y: 496, endPoint x: 169, endPoint y: 434, distance: 107.3
click at [86, 426] on div "Pen P" at bounding box center [75, 496] width 44 height 35
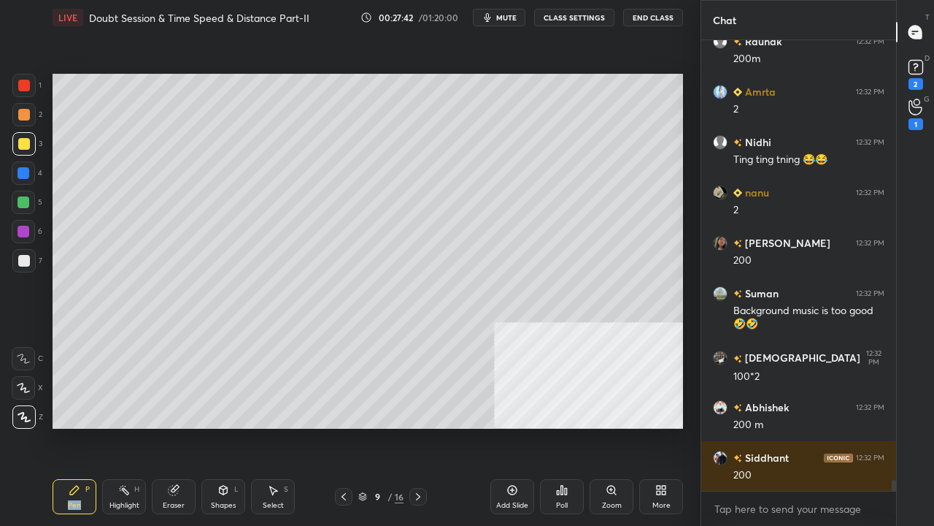
scroll to position [18336, 0]
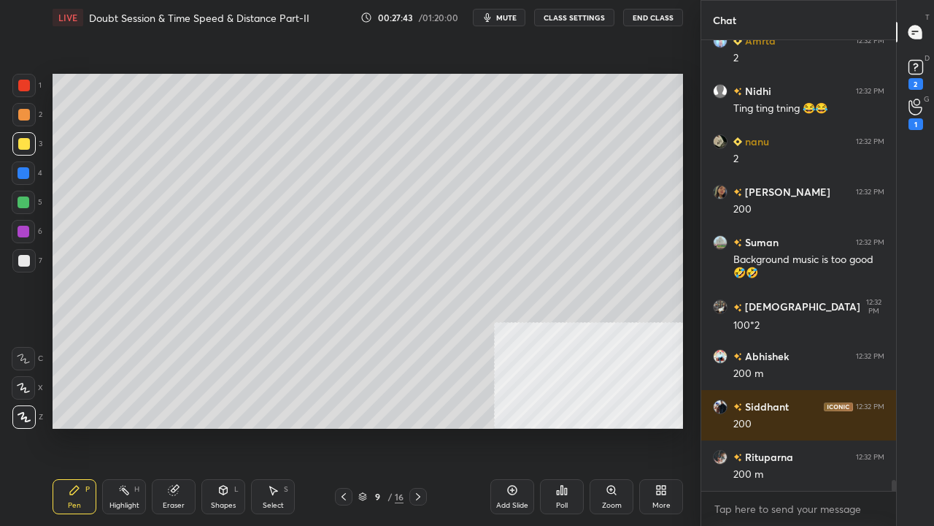
click at [226, 426] on div "Shapes L" at bounding box center [223, 496] width 44 height 35
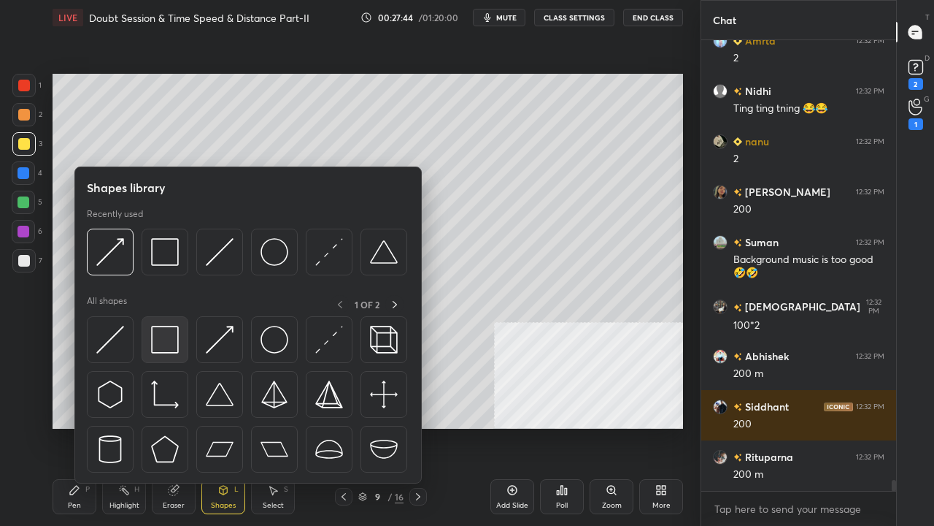
click at [168, 334] on img at bounding box center [165, 340] width 28 height 28
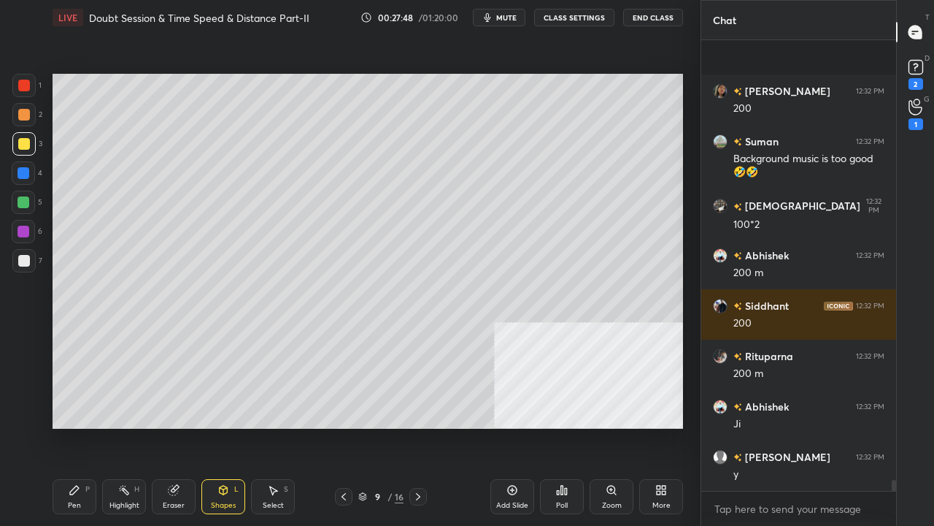
scroll to position [18537, 0]
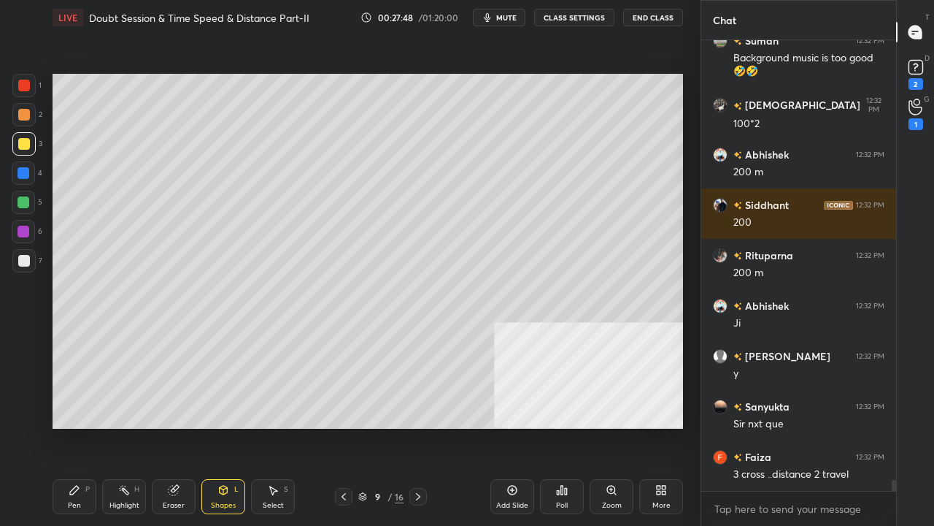
click at [84, 426] on div "Pen P" at bounding box center [75, 496] width 44 height 35
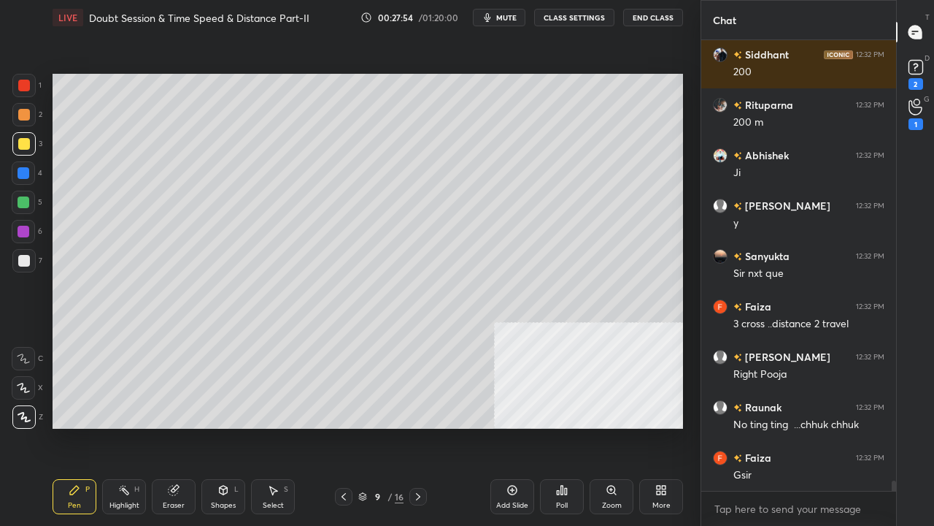
scroll to position [18739, 0]
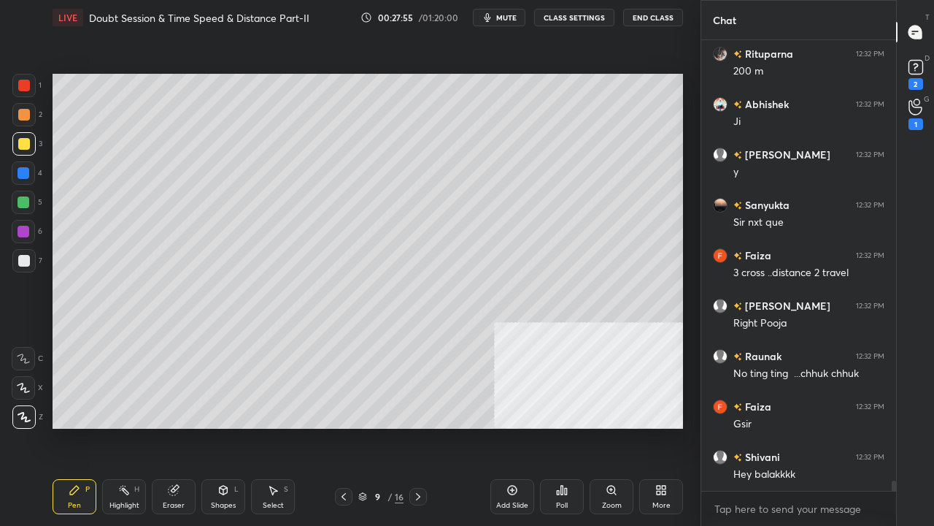
click at [31, 83] on div at bounding box center [23, 85] width 23 height 23
drag, startPoint x: 30, startPoint y: 82, endPoint x: 45, endPoint y: 86, distance: 15.9
click at [31, 82] on div at bounding box center [23, 85] width 23 height 23
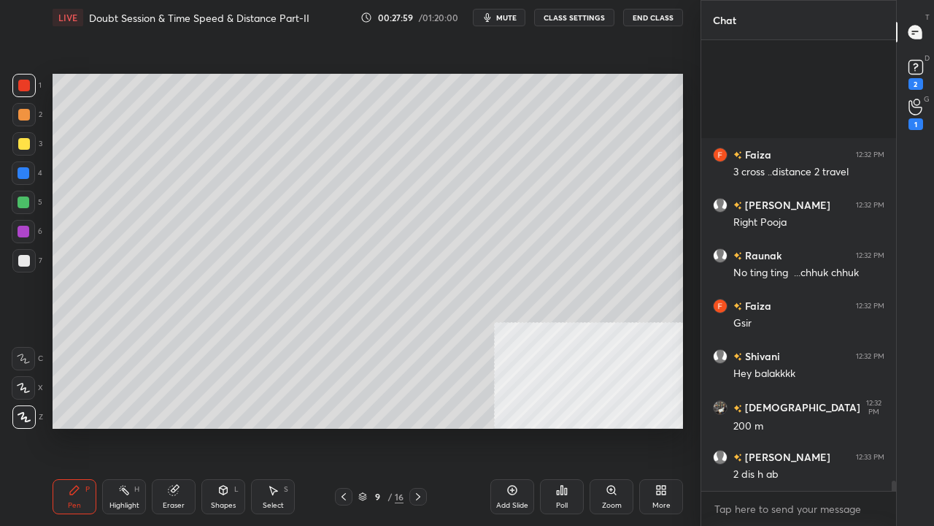
click at [16, 257] on div at bounding box center [23, 260] width 23 height 23
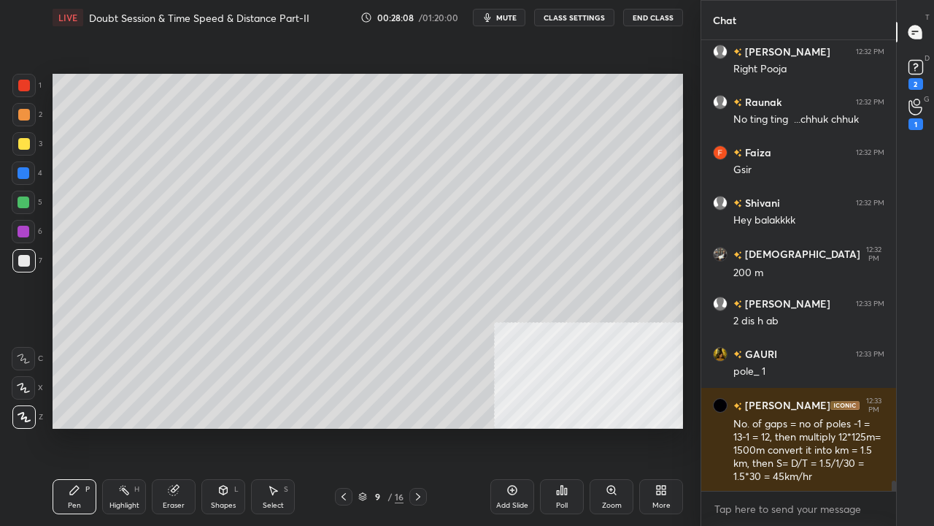
click at [347, 426] on icon at bounding box center [344, 497] width 12 height 12
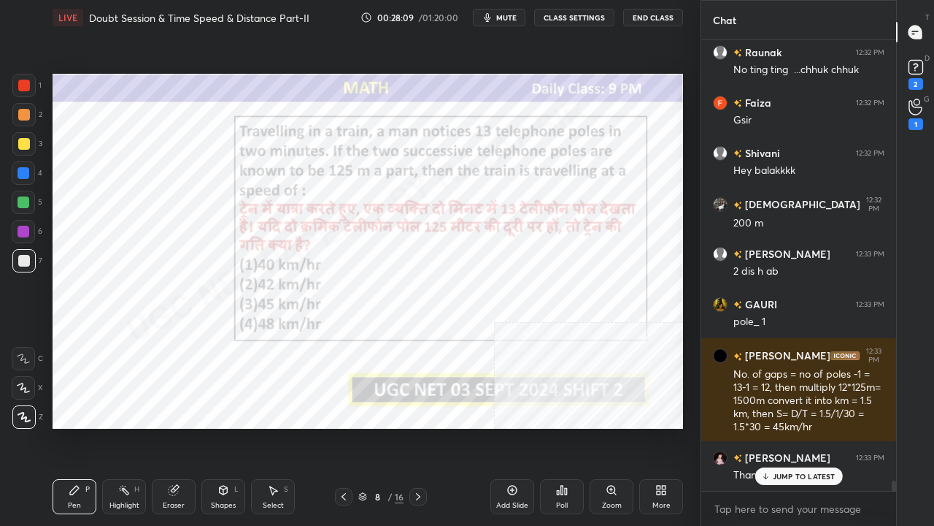
scroll to position [19094, 0]
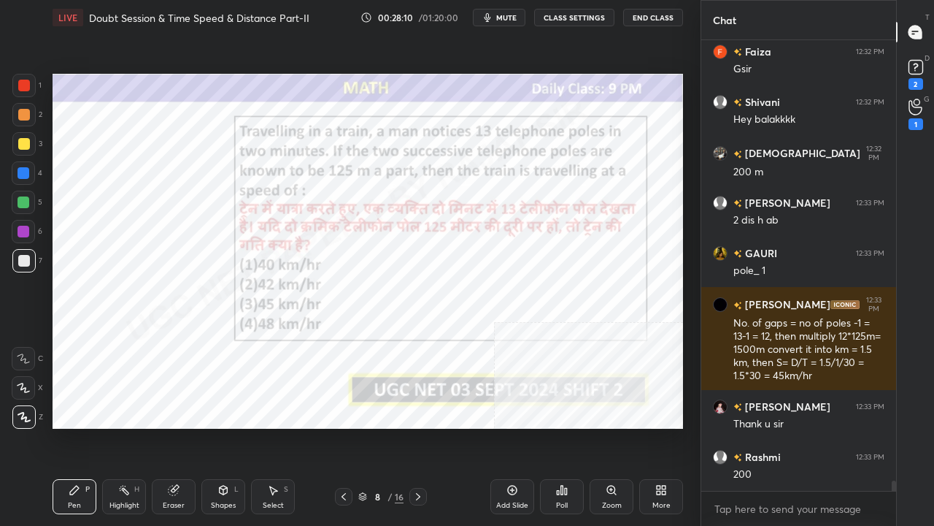
click at [26, 87] on div at bounding box center [24, 86] width 12 height 12
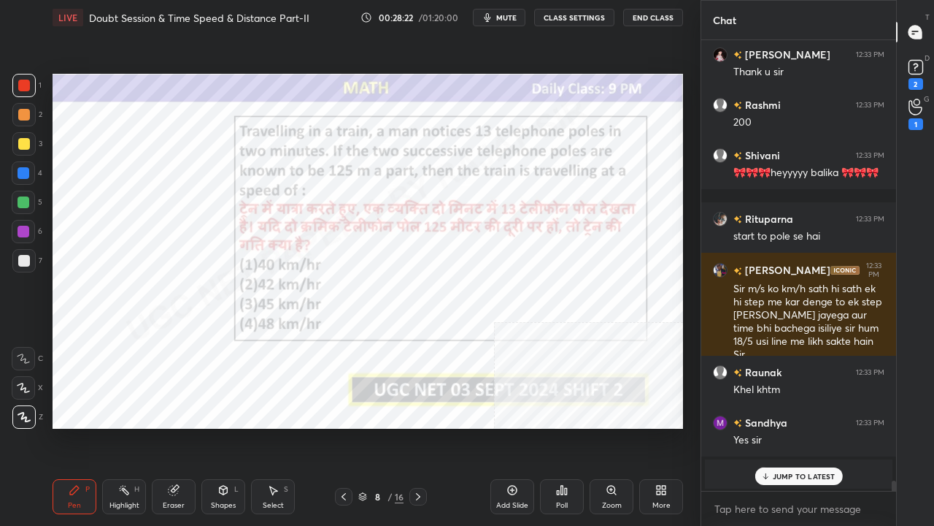
scroll to position [19559, 0]
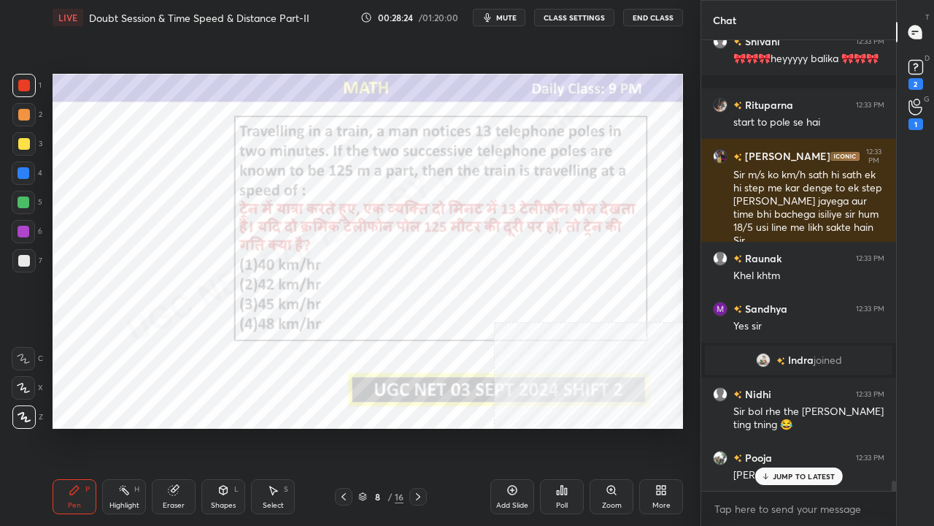
click at [418, 426] on icon at bounding box center [418, 497] width 12 height 12
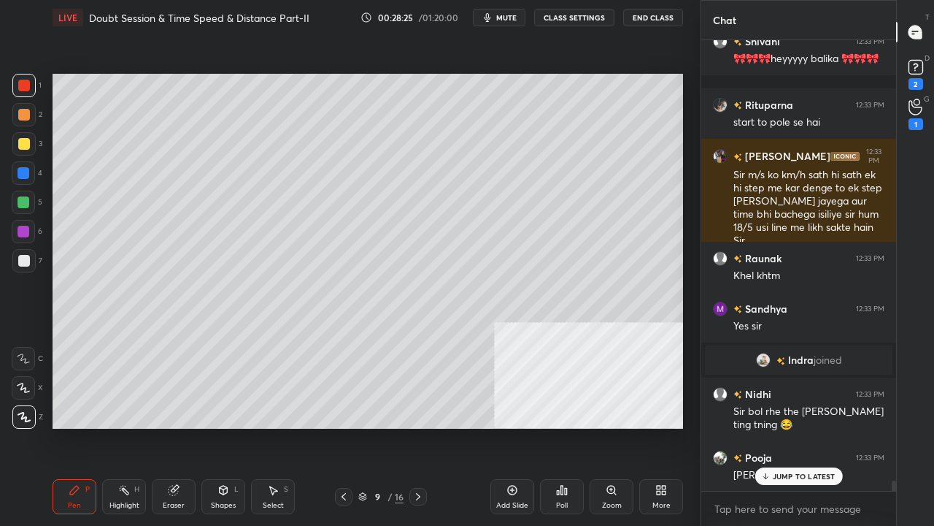
click at [657, 426] on icon at bounding box center [659, 487] width 4 height 4
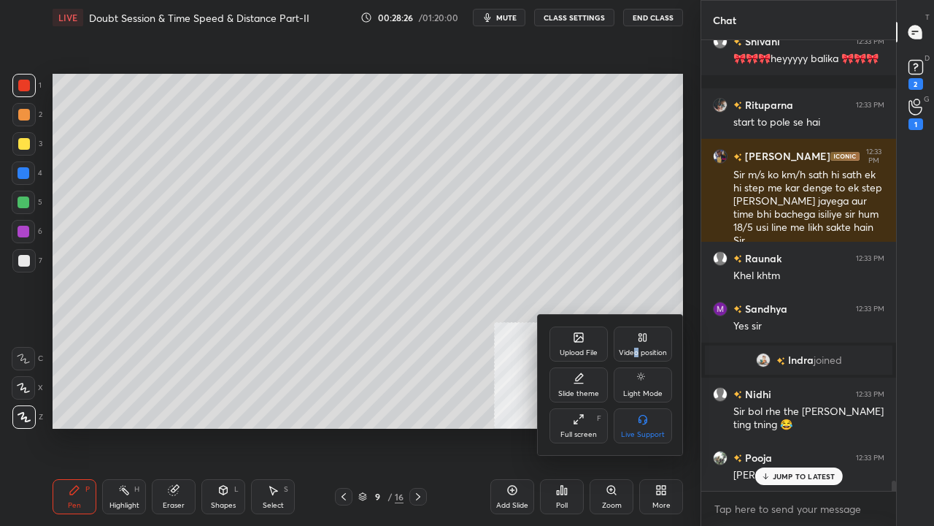
drag, startPoint x: 637, startPoint y: 347, endPoint x: 618, endPoint y: 391, distance: 47.7
click at [632, 358] on div "Video position" at bounding box center [643, 343] width 58 height 35
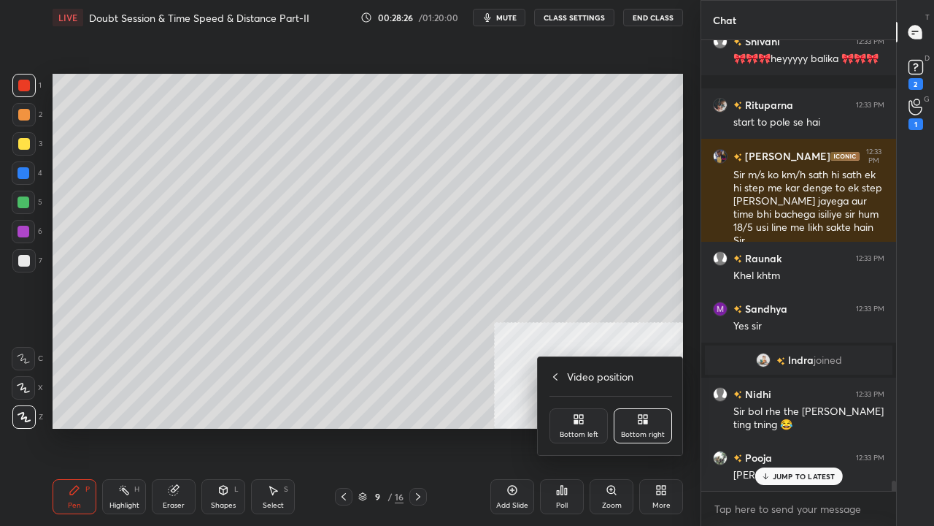
click at [588, 426] on div "Bottom left" at bounding box center [579, 434] width 39 height 7
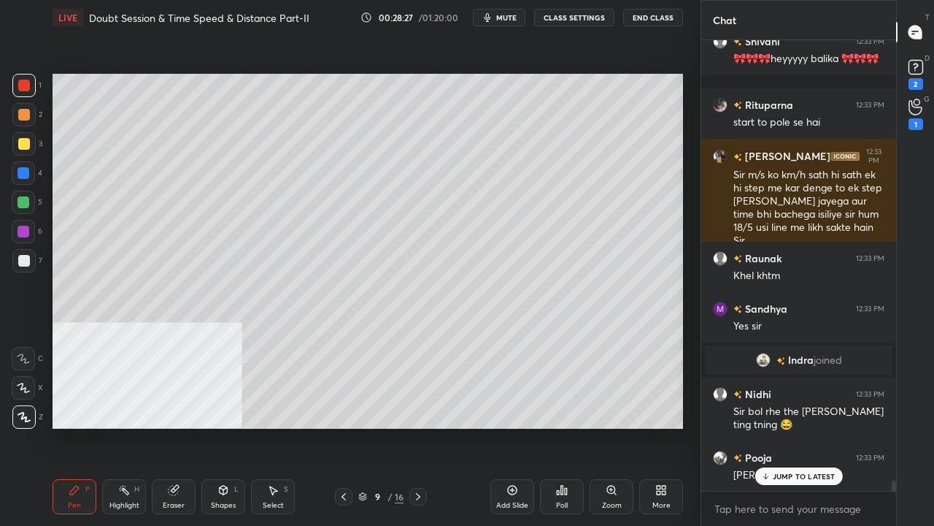
click at [23, 261] on div at bounding box center [24, 261] width 12 height 12
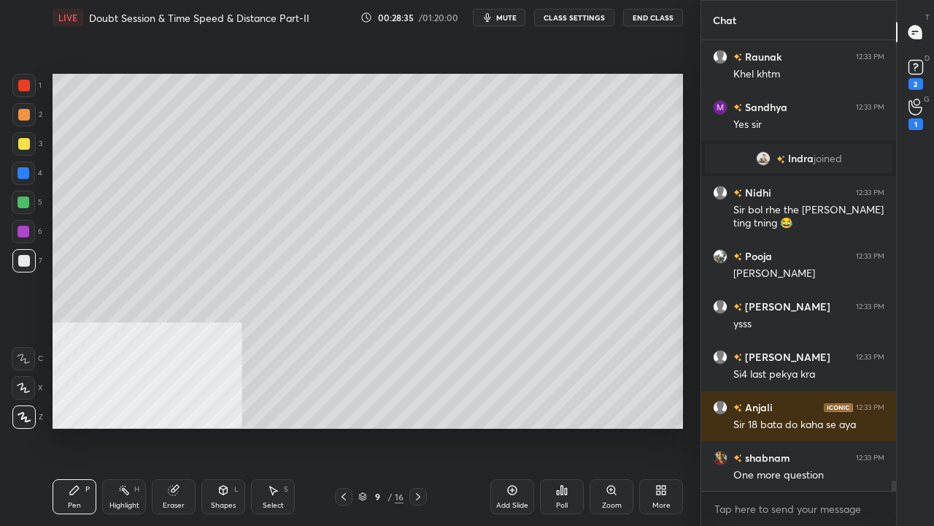
scroll to position [19812, 0]
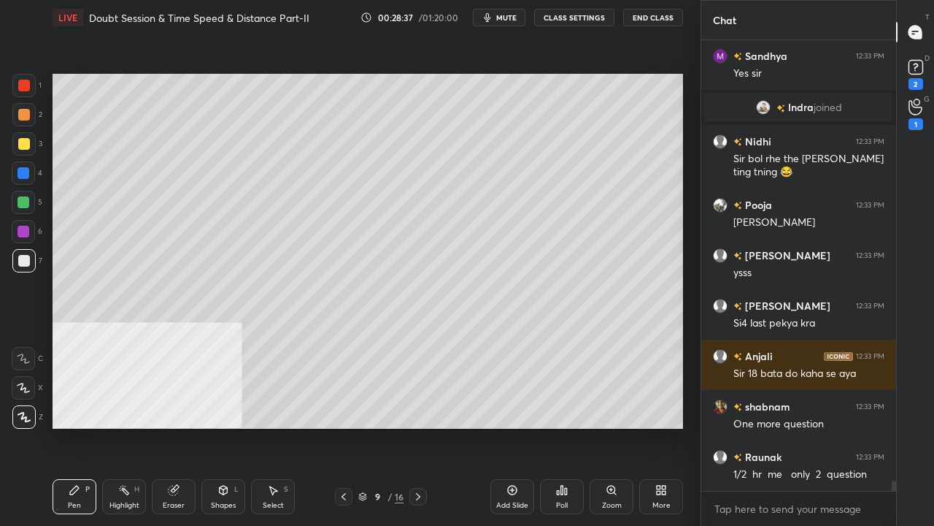
drag, startPoint x: 26, startPoint y: 145, endPoint x: 50, endPoint y: 152, distance: 25.2
click at [26, 143] on div at bounding box center [24, 144] width 12 height 12
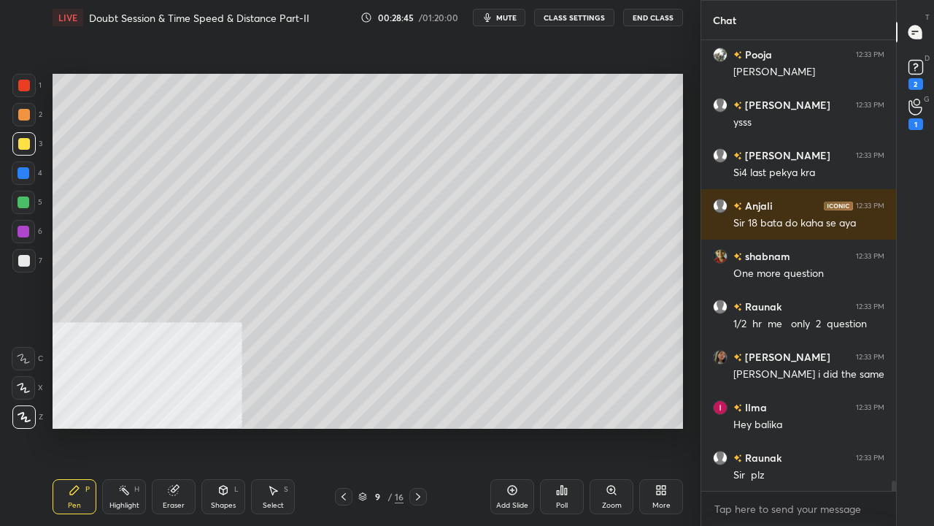
scroll to position [20053, 0]
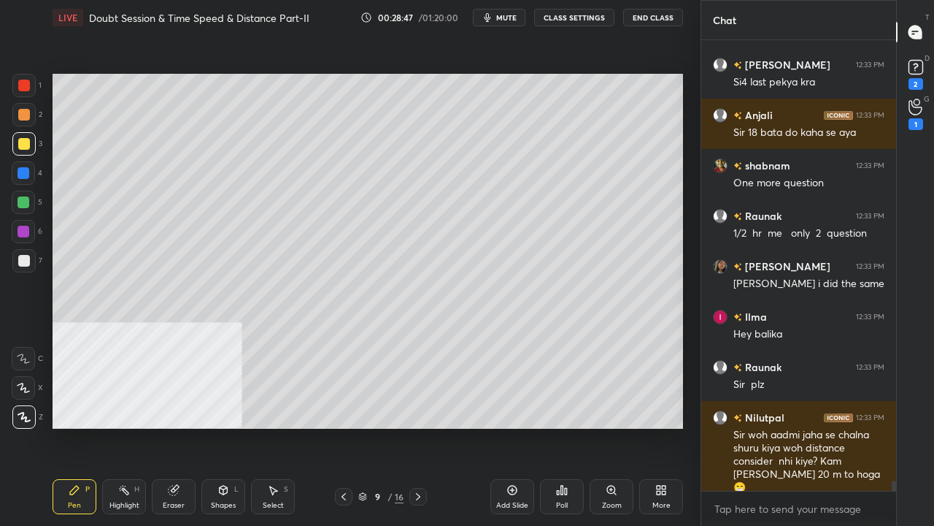
click at [24, 258] on div at bounding box center [24, 261] width 12 height 12
click at [23, 258] on div at bounding box center [24, 261] width 12 height 12
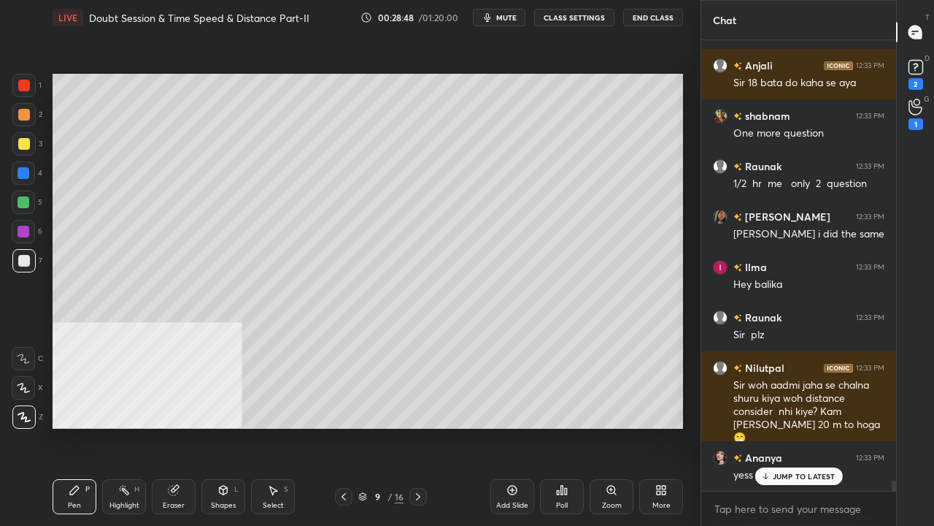
click at [22, 177] on div at bounding box center [24, 173] width 12 height 12
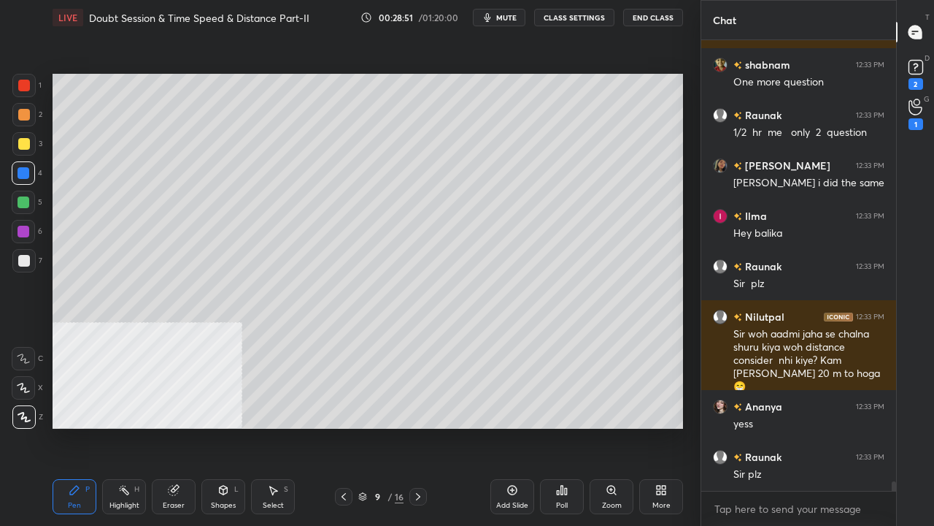
click at [225, 426] on icon at bounding box center [224, 489] width 8 height 9
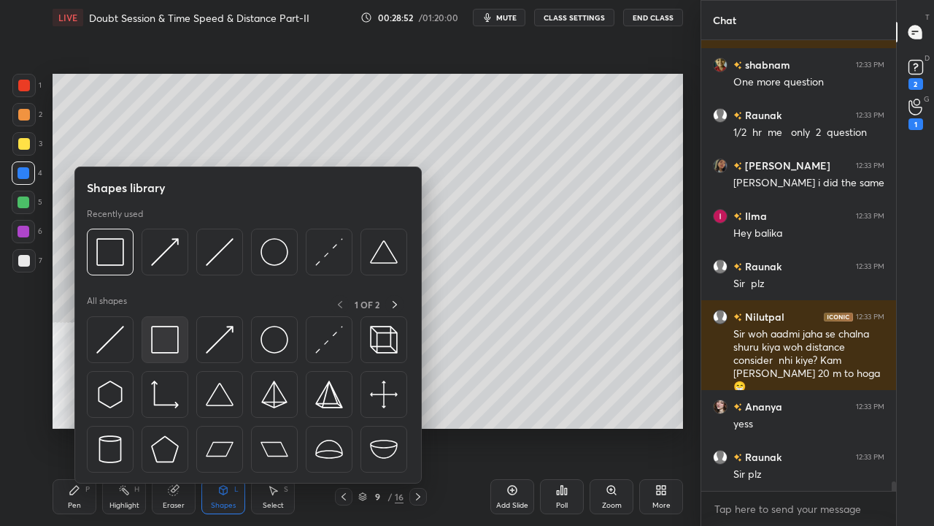
click at [166, 346] on img at bounding box center [165, 340] width 28 height 28
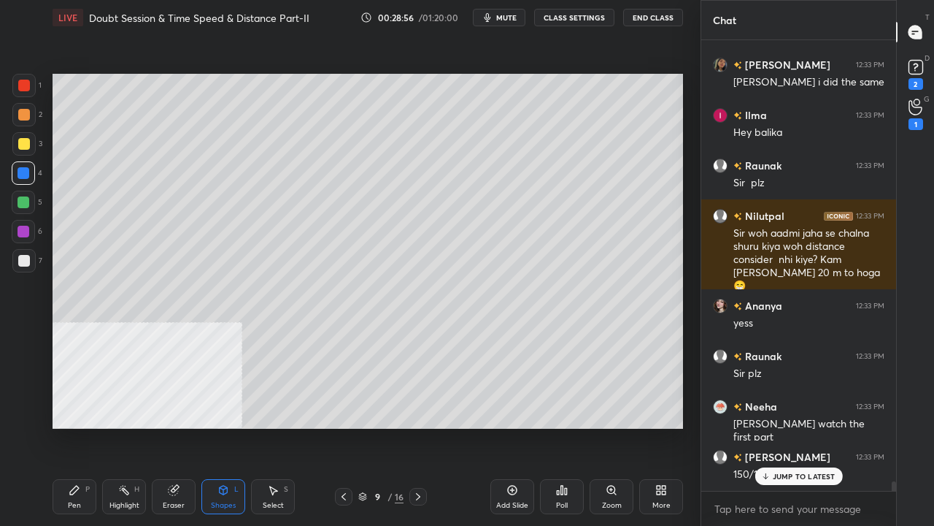
scroll to position [20317, 0]
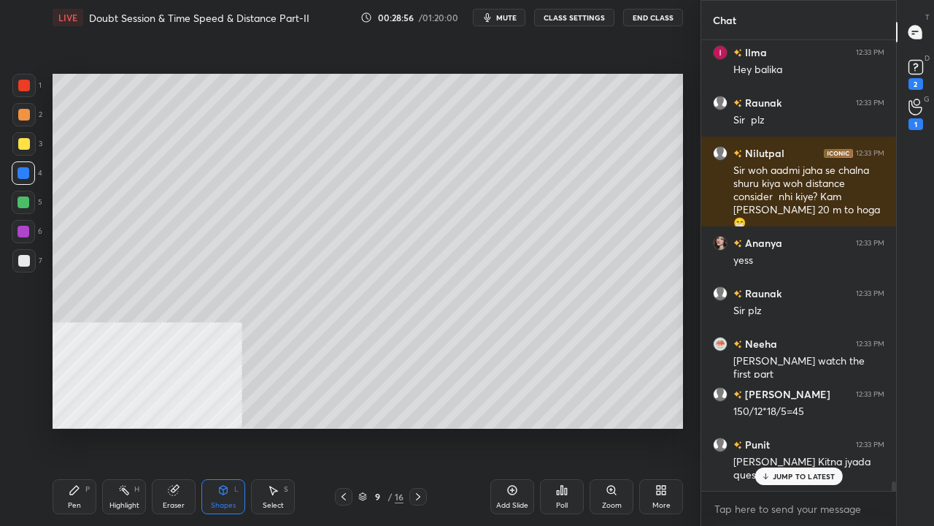
click at [77, 426] on icon at bounding box center [75, 490] width 12 height 12
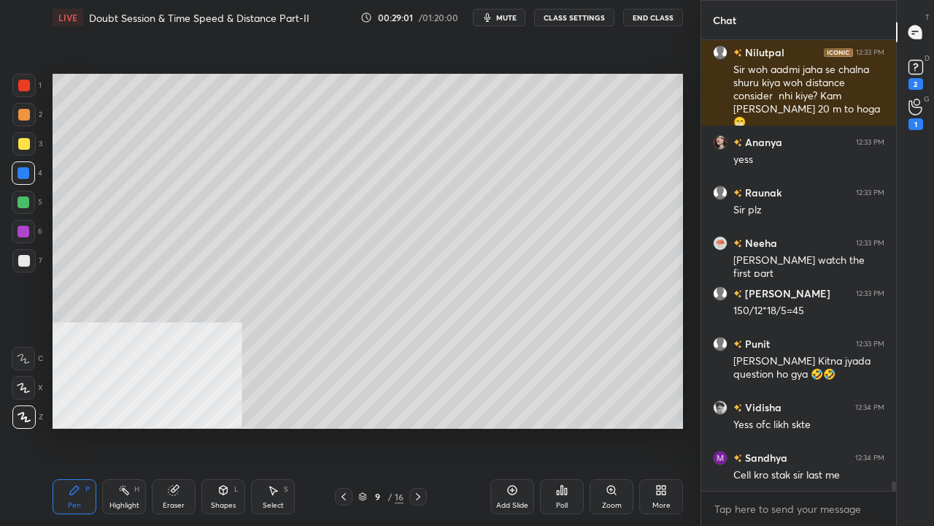
scroll to position [20469, 0]
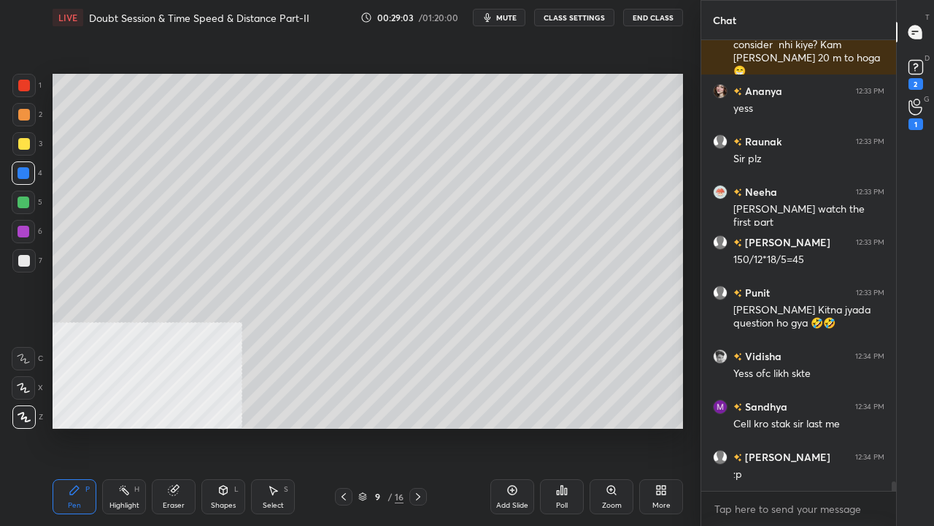
click at [126, 426] on rect at bounding box center [125, 491] width 7 height 7
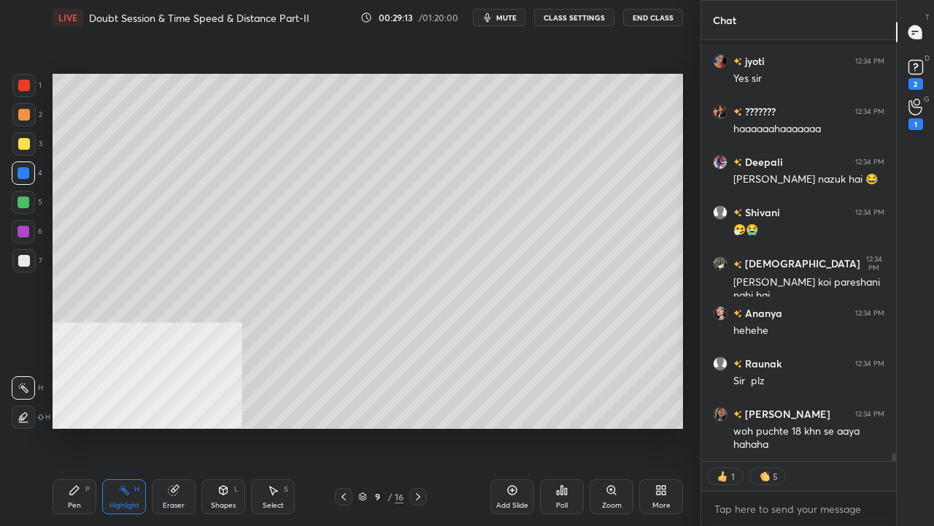
scroll to position [21333, 0]
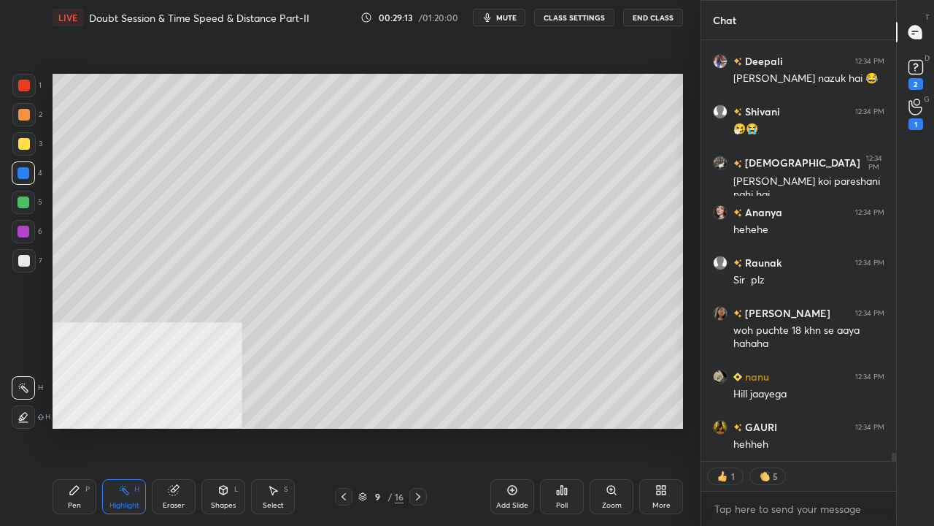
click at [76, 426] on div "Pen P" at bounding box center [75, 496] width 44 height 35
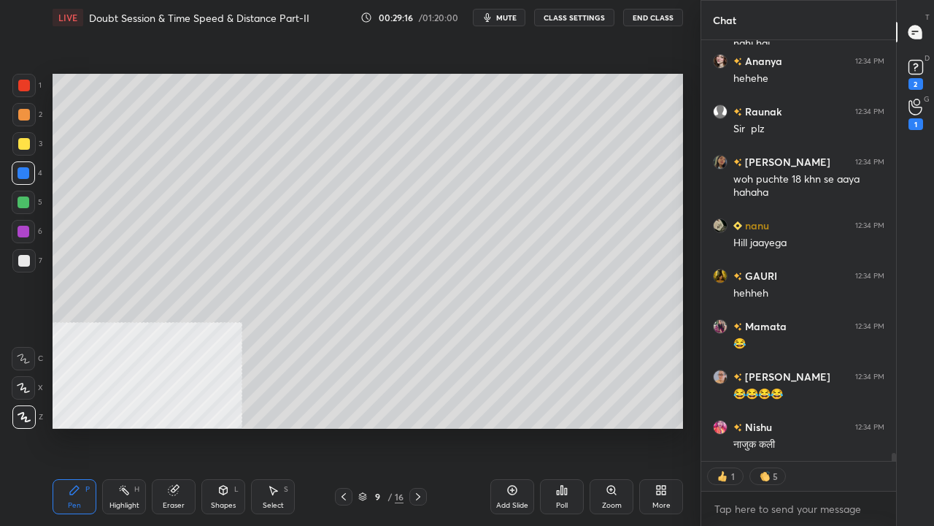
scroll to position [21534, 0]
click at [23, 226] on div at bounding box center [24, 232] width 12 height 12
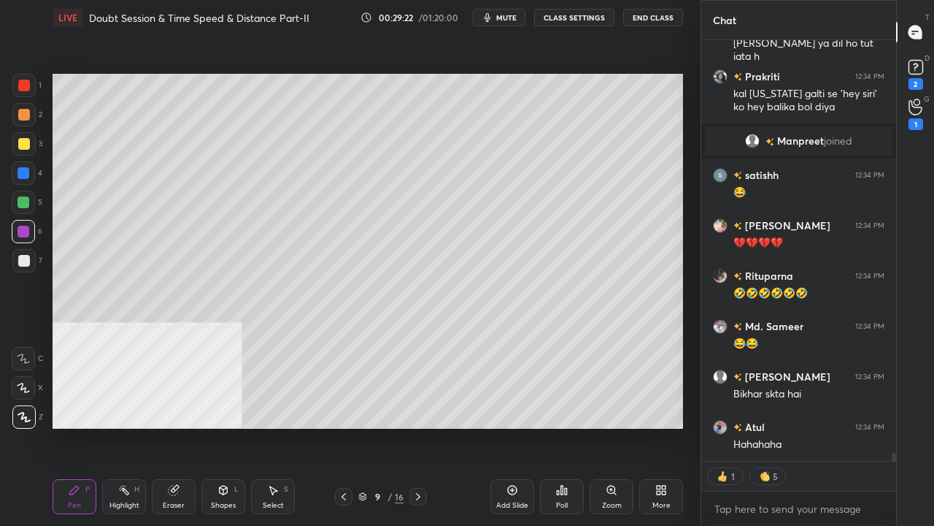
scroll to position [4, 4]
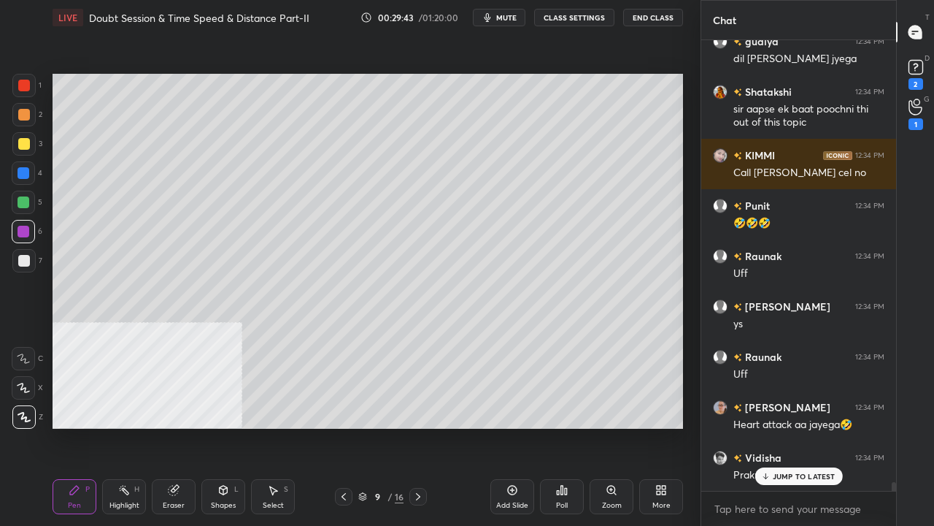
click at [28, 82] on div at bounding box center [24, 86] width 12 height 12
drag, startPoint x: 379, startPoint y: 496, endPoint x: 385, endPoint y: 458, distance: 37.8
click at [379, 426] on div "9" at bounding box center [377, 496] width 15 height 9
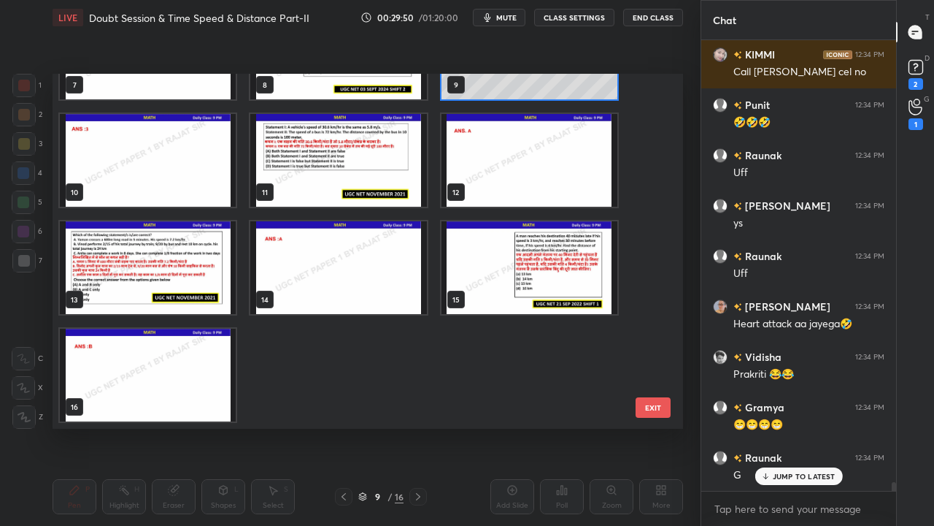
click at [517, 268] on img "grid" at bounding box center [530, 267] width 176 height 93
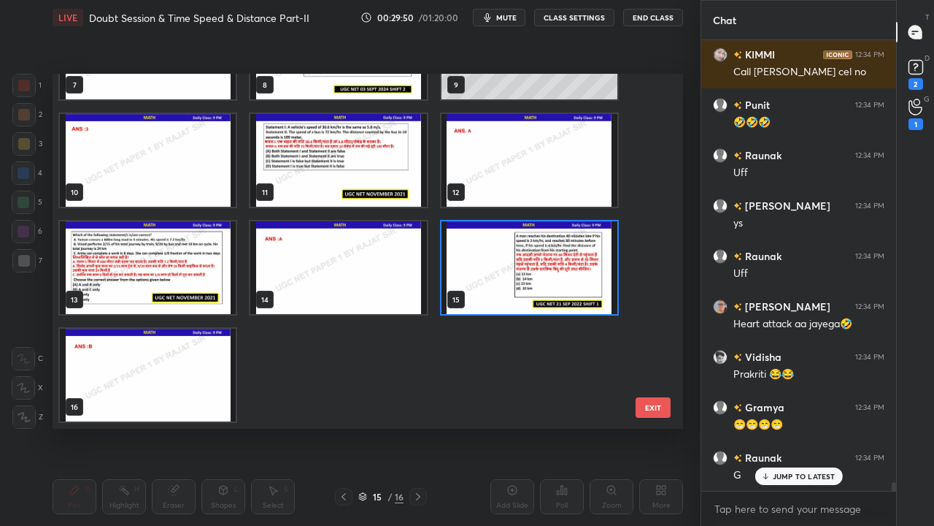
click at [517, 267] on img "grid" at bounding box center [530, 267] width 176 height 93
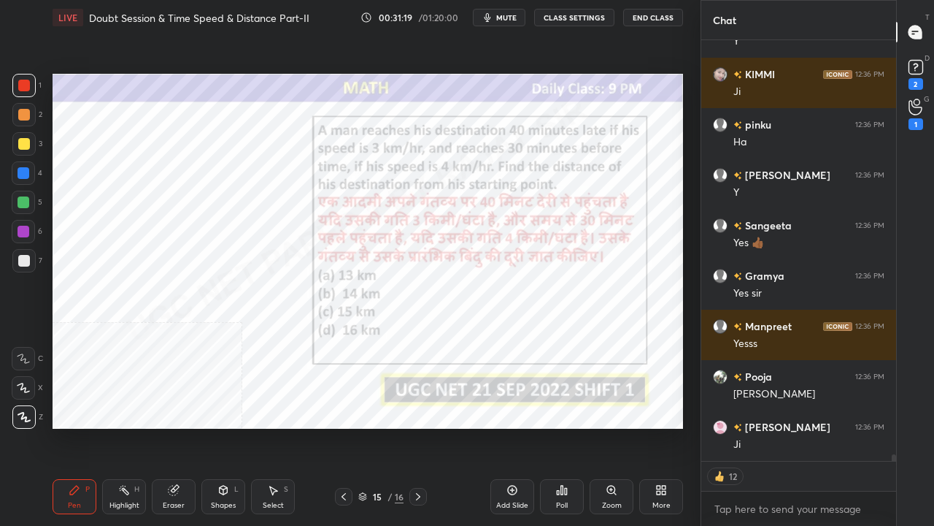
scroll to position [25487, 0]
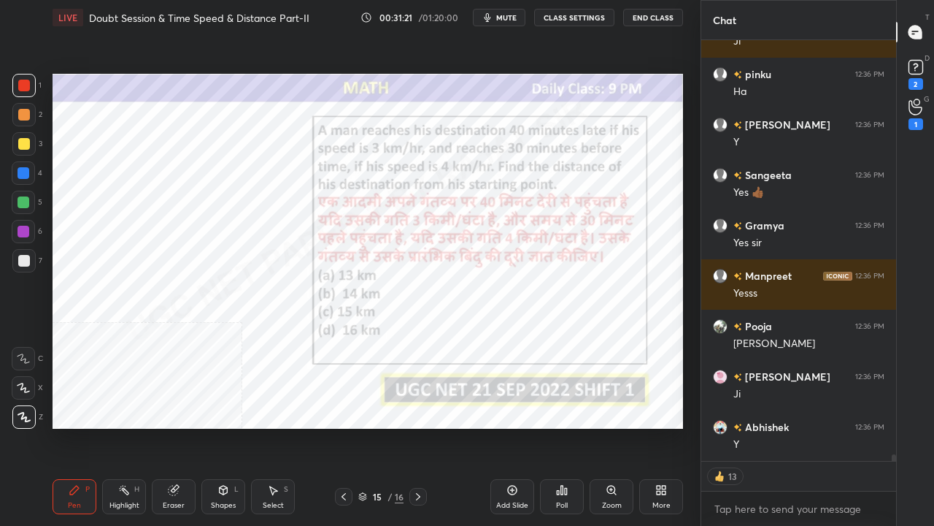
click at [658, 426] on div "More" at bounding box center [662, 505] width 18 height 7
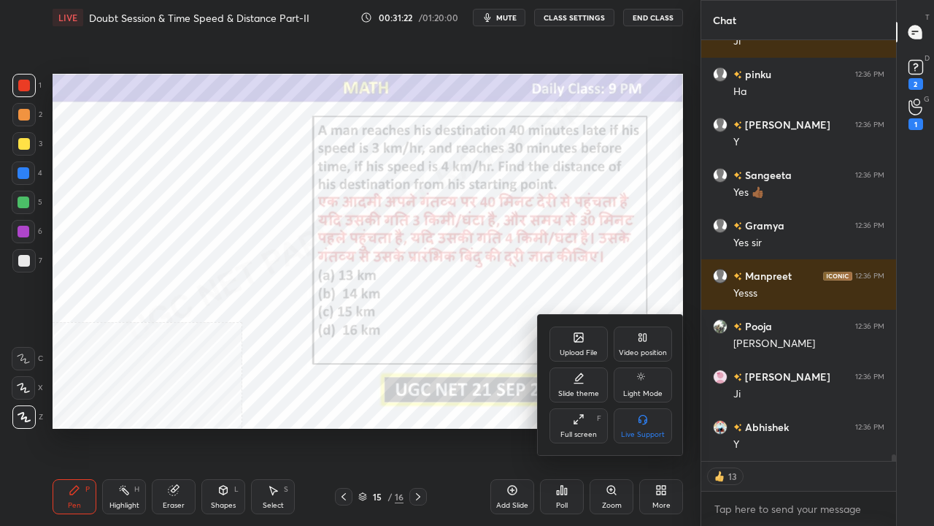
scroll to position [25537, 0]
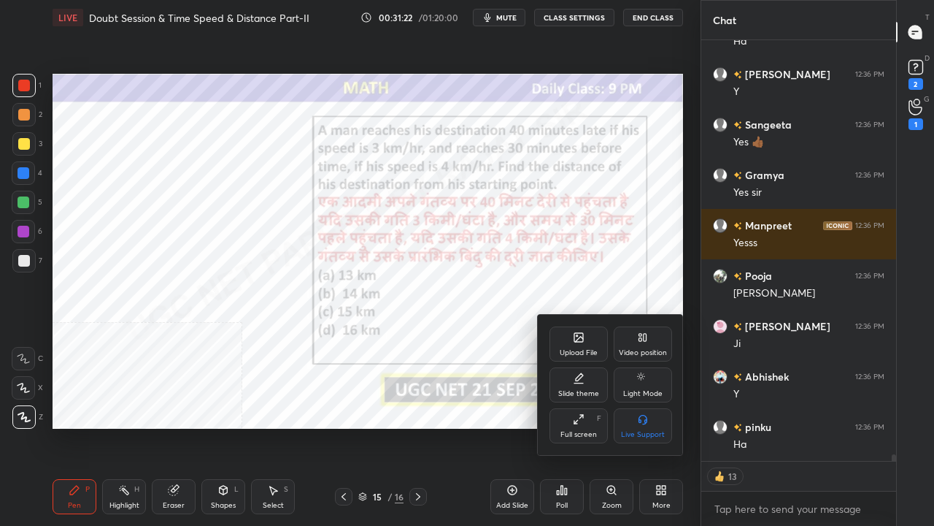
drag, startPoint x: 637, startPoint y: 343, endPoint x: 638, endPoint y: 364, distance: 20.5
click at [637, 344] on div "Video position" at bounding box center [643, 343] width 58 height 35
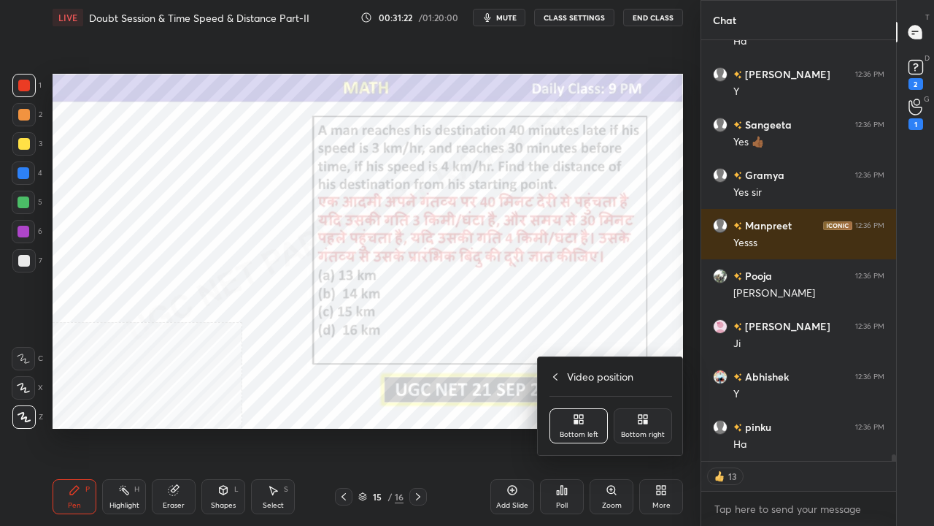
click at [640, 424] on icon at bounding box center [643, 419] width 12 height 12
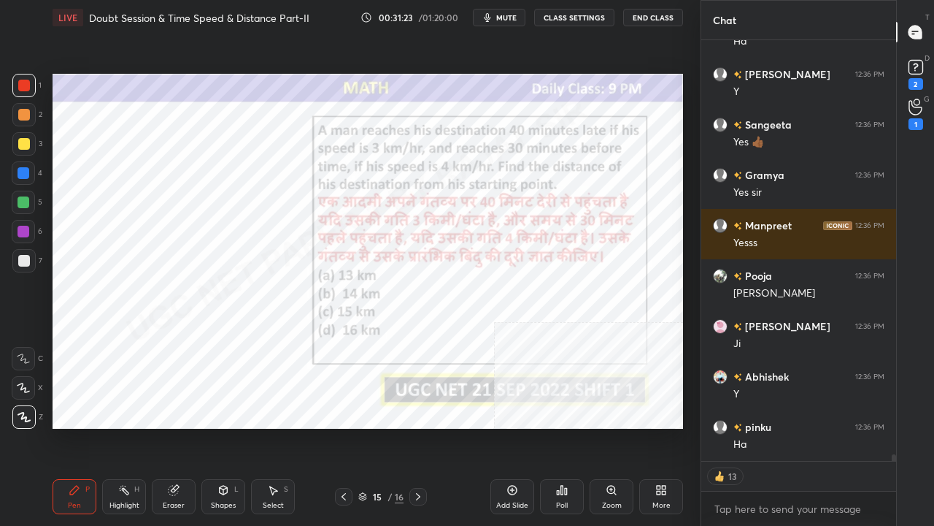
scroll to position [25588, 0]
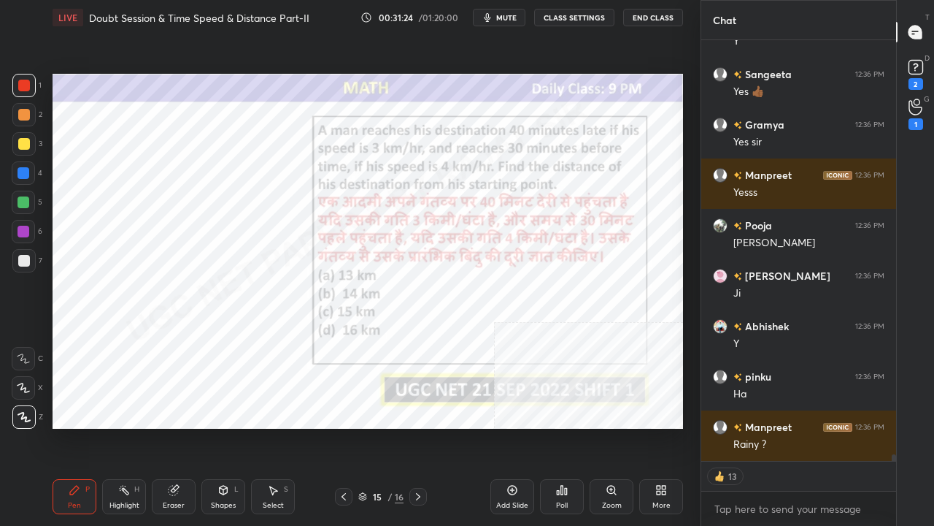
click at [26, 172] on div at bounding box center [24, 173] width 12 height 12
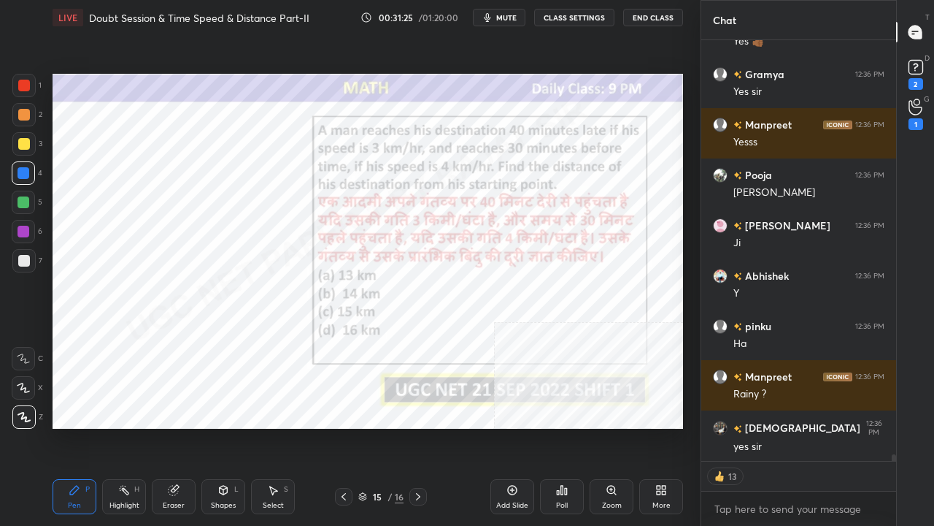
click at [29, 85] on div at bounding box center [24, 86] width 12 height 12
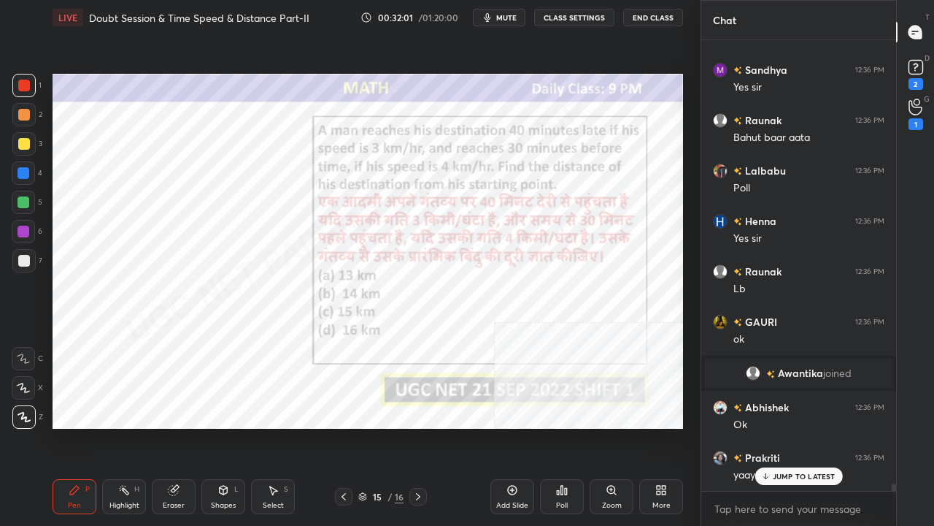
scroll to position [26147, 0]
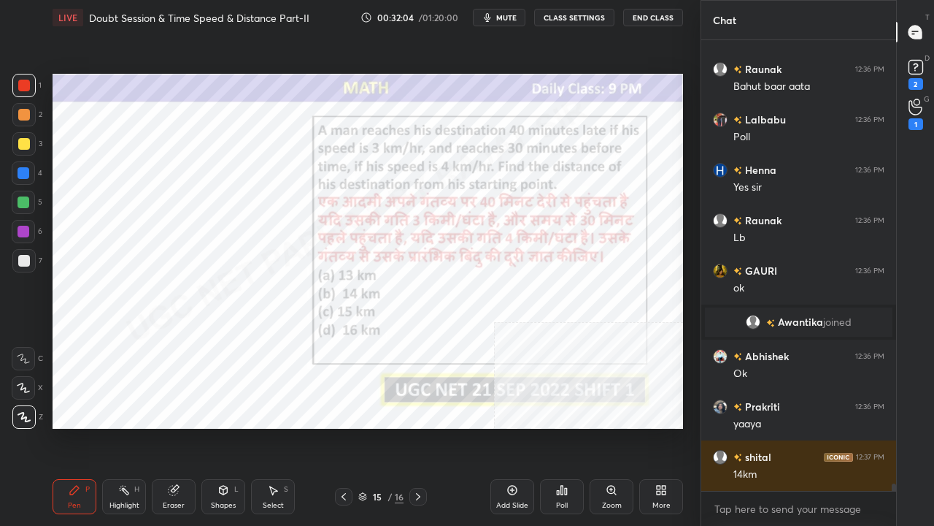
click at [28, 173] on div at bounding box center [24, 173] width 12 height 12
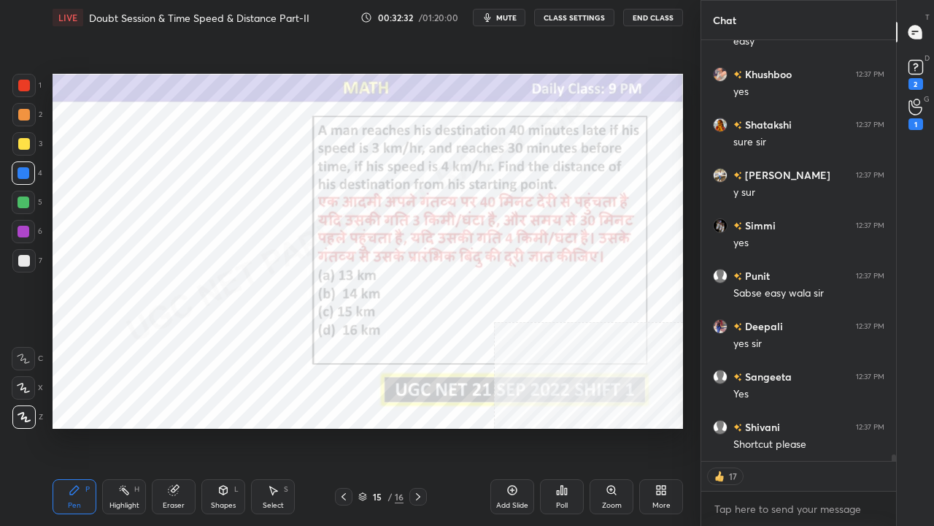
scroll to position [27059, 0]
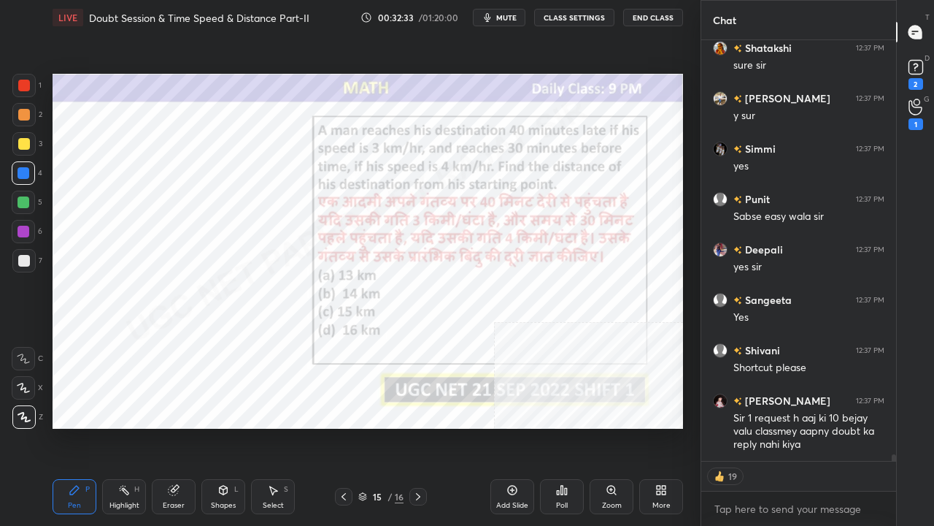
click at [23, 86] on div at bounding box center [24, 86] width 12 height 12
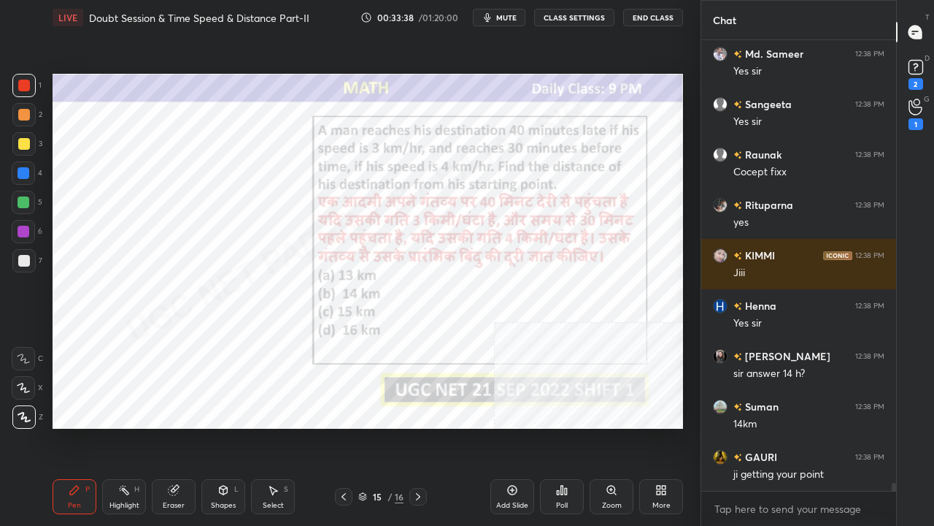
scroll to position [24458, 0]
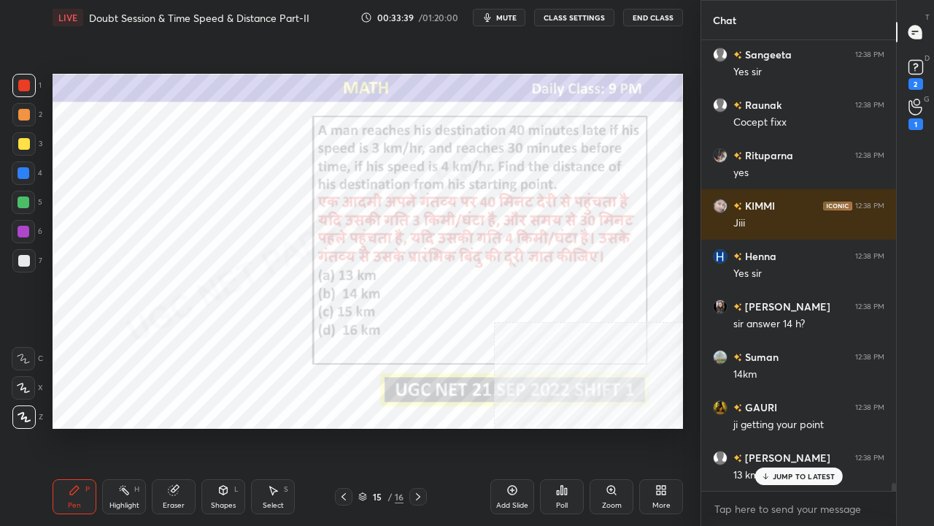
click at [390, 426] on div "/" at bounding box center [390, 496] width 4 height 9
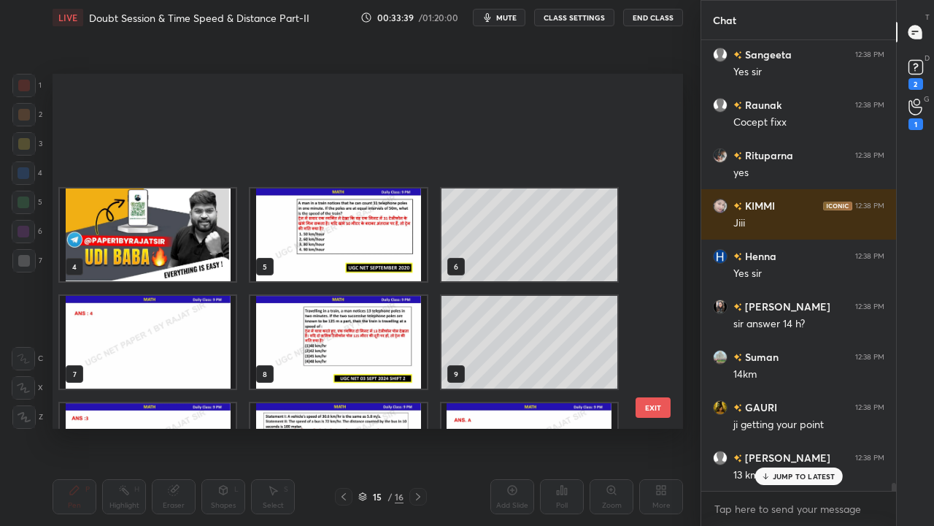
scroll to position [182, 0]
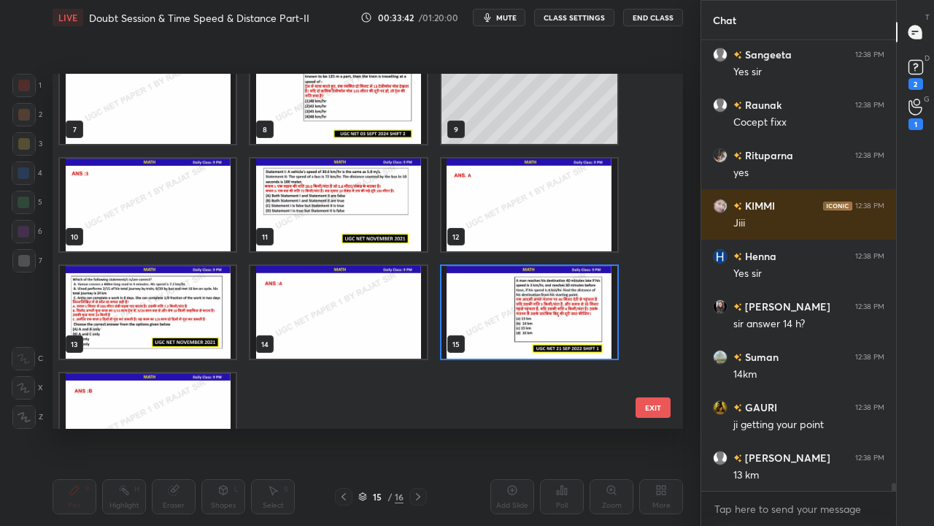
click at [594, 296] on img "grid" at bounding box center [530, 312] width 176 height 93
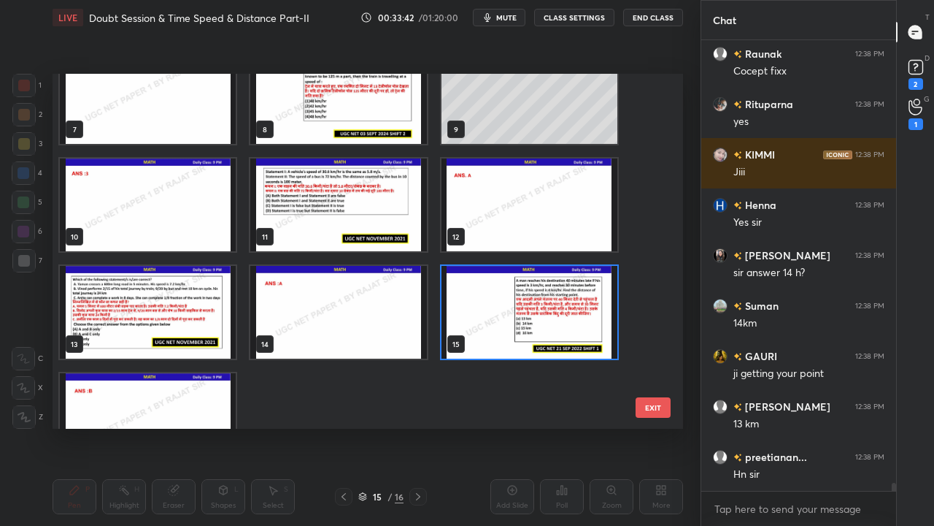
click at [593, 296] on img "grid" at bounding box center [530, 312] width 176 height 93
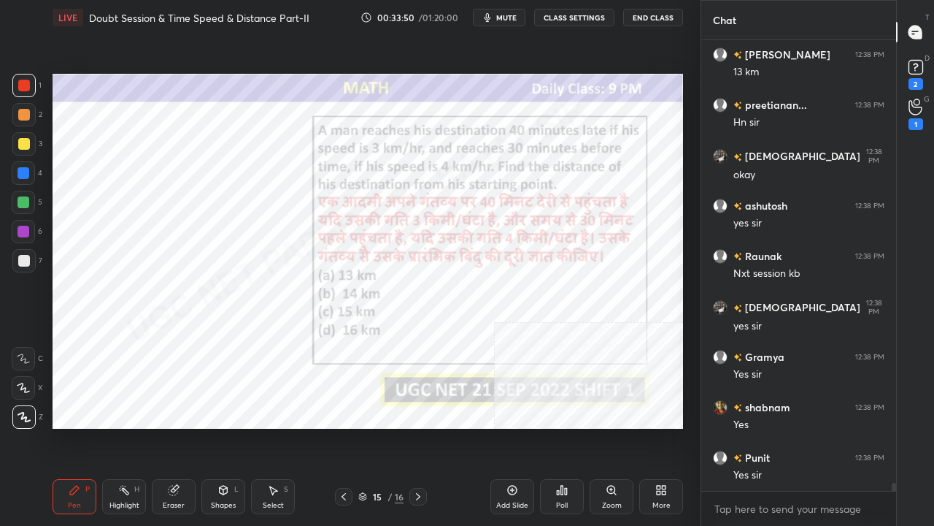
scroll to position [24912, 0]
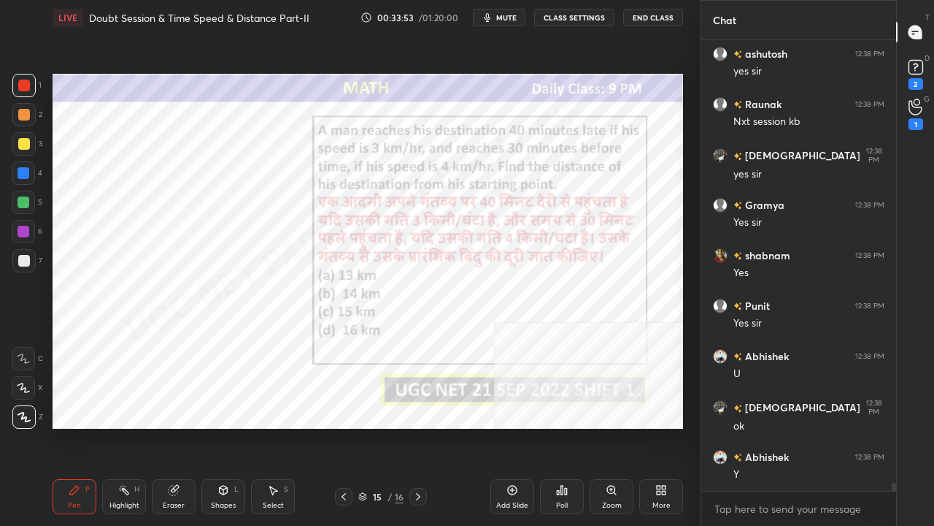
click at [515, 426] on icon at bounding box center [512, 489] width 9 height 9
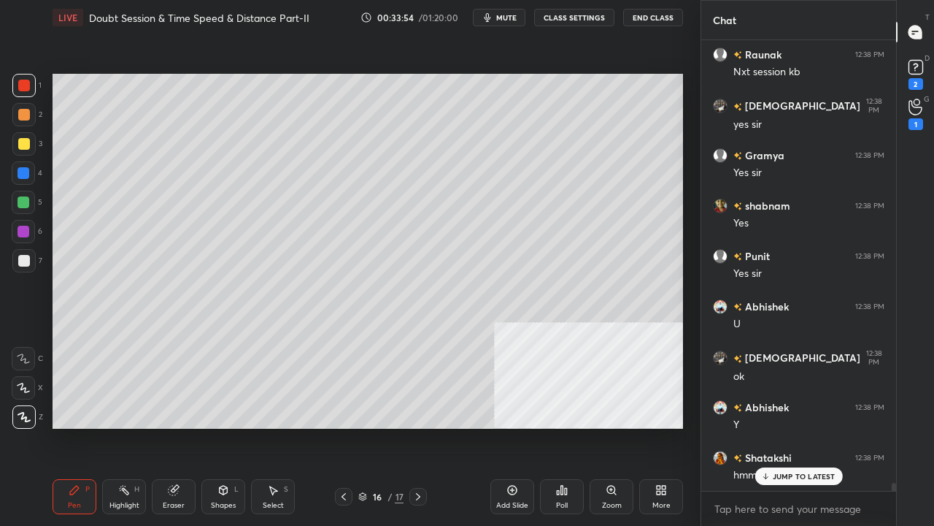
click at [23, 142] on div at bounding box center [24, 144] width 12 height 12
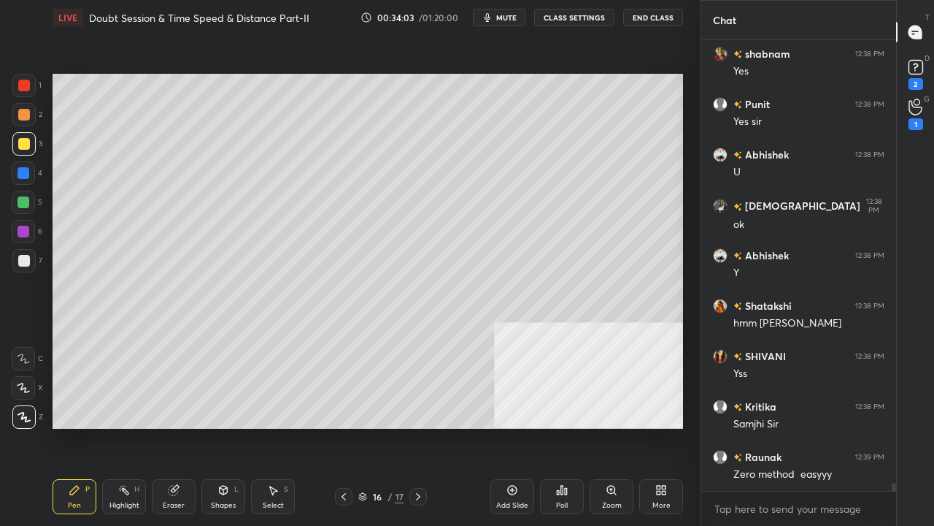
click at [340, 426] on icon at bounding box center [344, 497] width 12 height 12
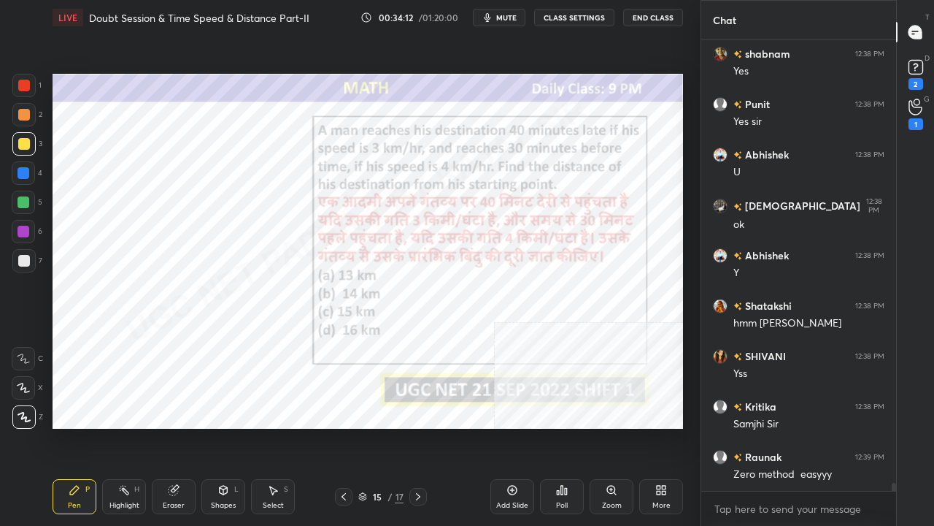
click at [419, 426] on icon at bounding box center [418, 497] width 12 height 12
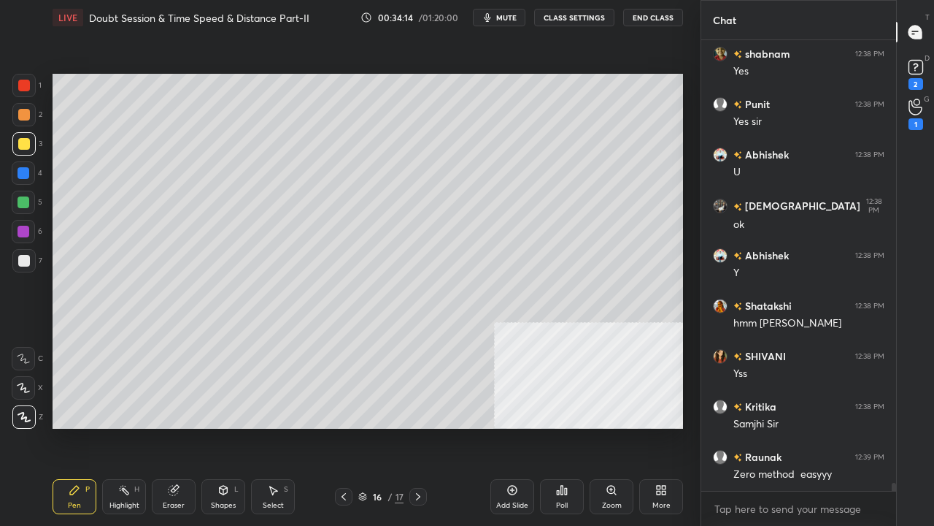
drag, startPoint x: 26, startPoint y: 258, endPoint x: 32, endPoint y: 246, distance: 13.7
click at [27, 257] on div at bounding box center [24, 261] width 12 height 12
drag, startPoint x: 21, startPoint y: 169, endPoint x: 23, endPoint y: 178, distance: 9.0
click at [21, 171] on div at bounding box center [24, 173] width 12 height 12
click at [341, 426] on icon at bounding box center [344, 497] width 12 height 12
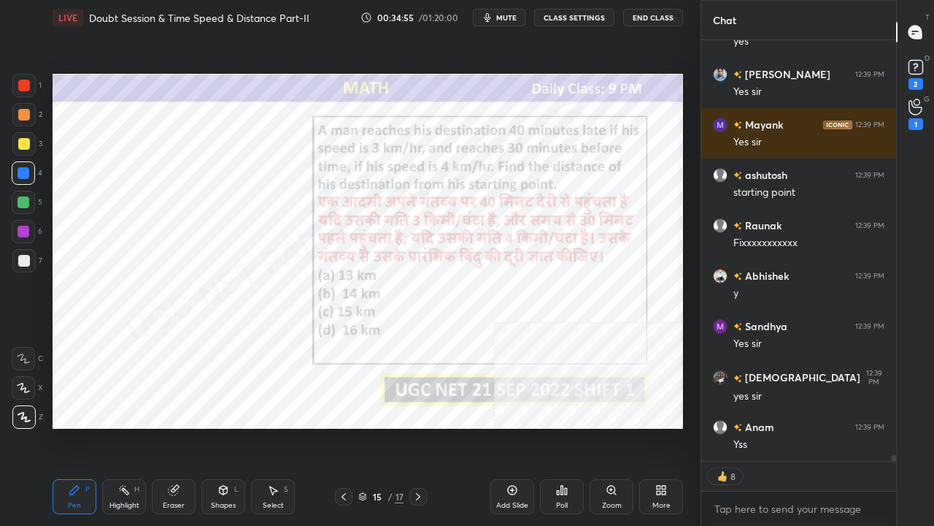
scroll to position [27743, 0]
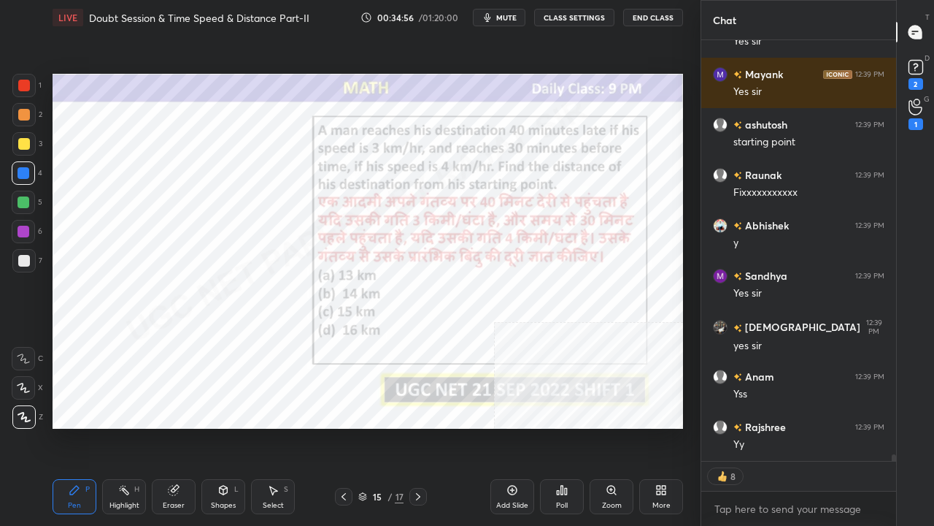
click at [22, 232] on div at bounding box center [24, 232] width 12 height 12
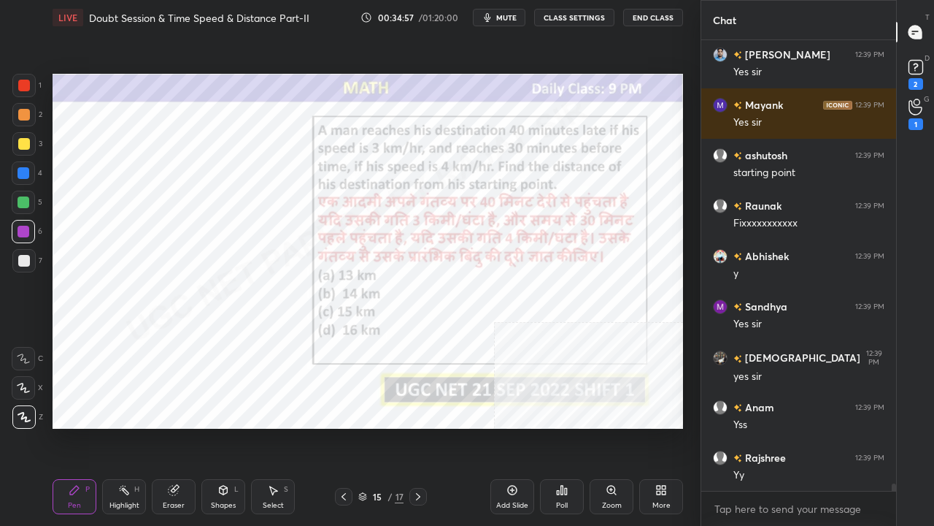
scroll to position [27763, 0]
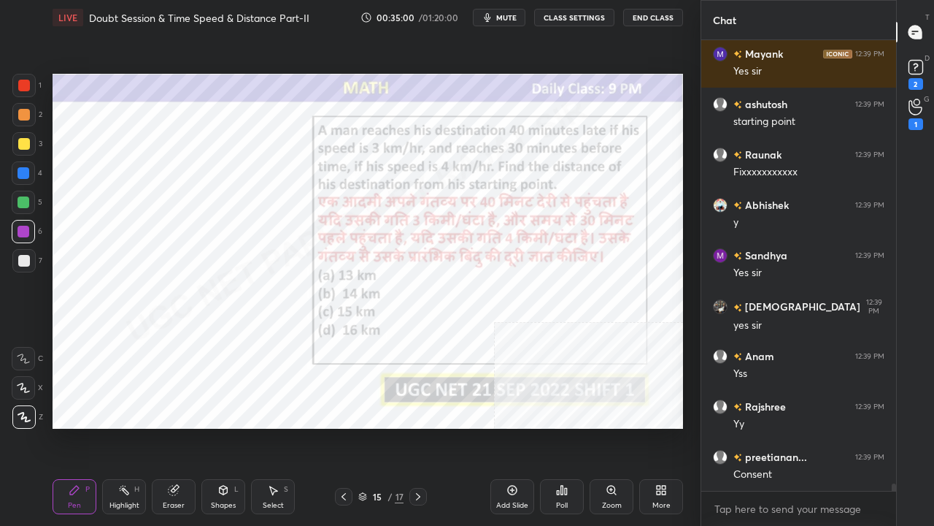
click at [419, 426] on icon at bounding box center [418, 497] width 12 height 12
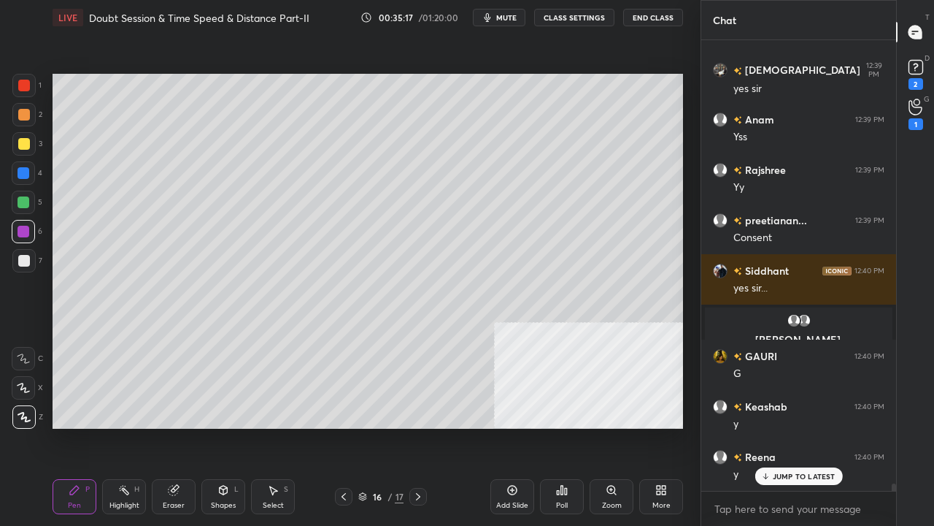
scroll to position [28150, 0]
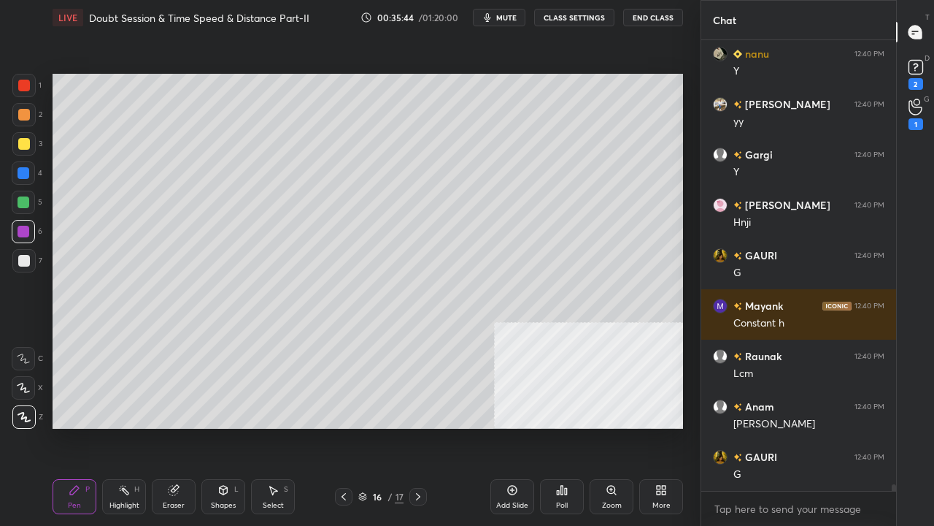
click at [236, 426] on div "Shapes L" at bounding box center [223, 496] width 44 height 35
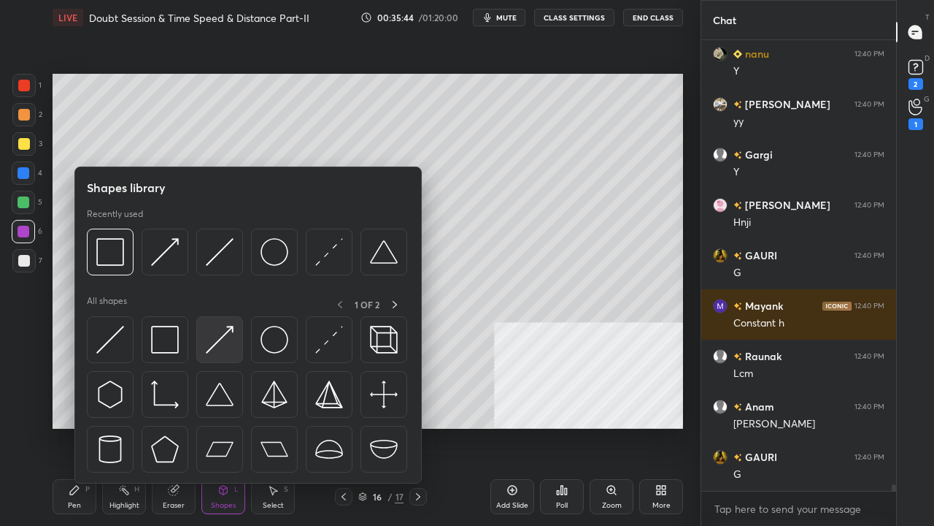
click at [228, 326] on img at bounding box center [220, 340] width 28 height 28
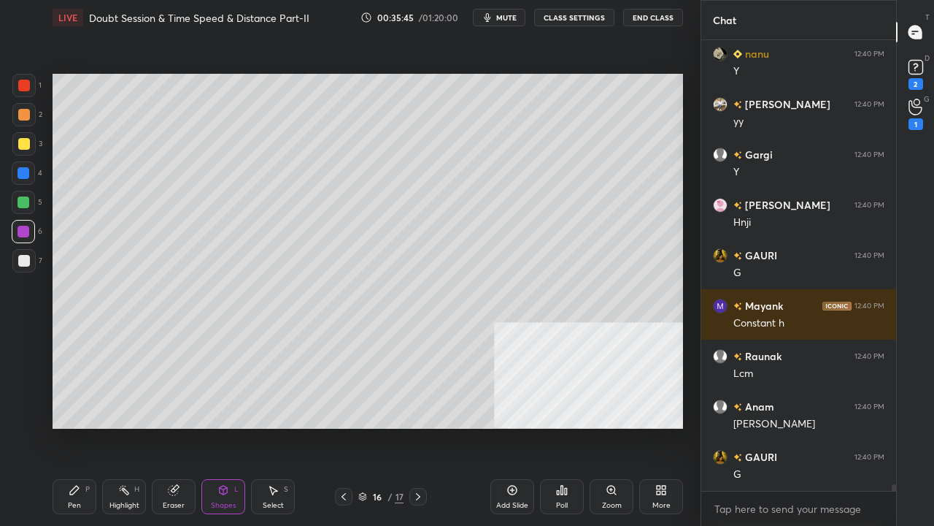
drag, startPoint x: 27, startPoint y: 172, endPoint x: 49, endPoint y: 165, distance: 23.1
click at [28, 172] on div at bounding box center [24, 173] width 12 height 12
drag, startPoint x: 77, startPoint y: 499, endPoint x: 76, endPoint y: 491, distance: 8.8
click at [76, 426] on div "Pen P" at bounding box center [75, 496] width 44 height 35
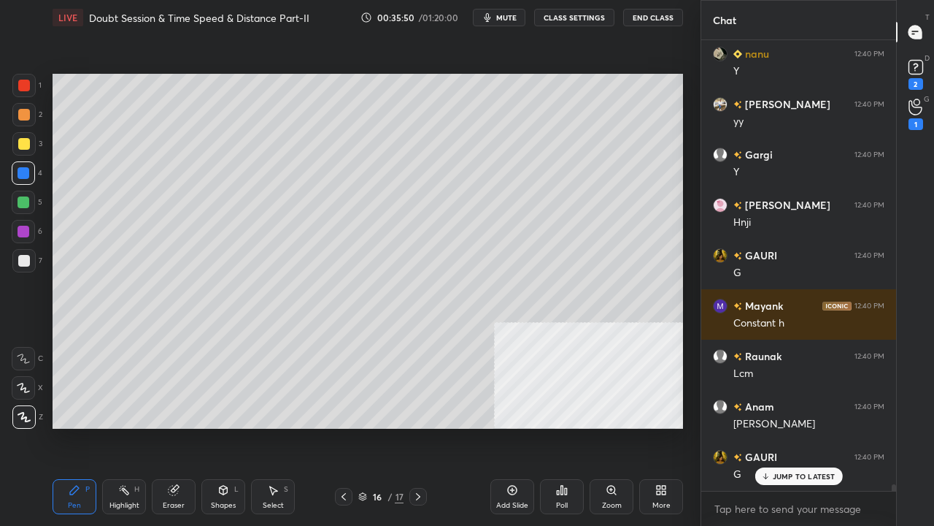
scroll to position [29797, 0]
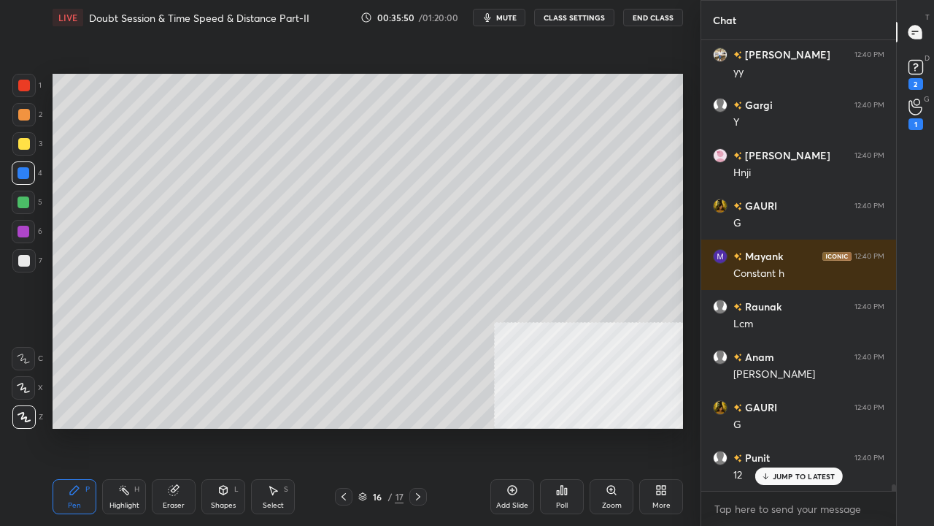
click at [28, 257] on div at bounding box center [24, 261] width 12 height 12
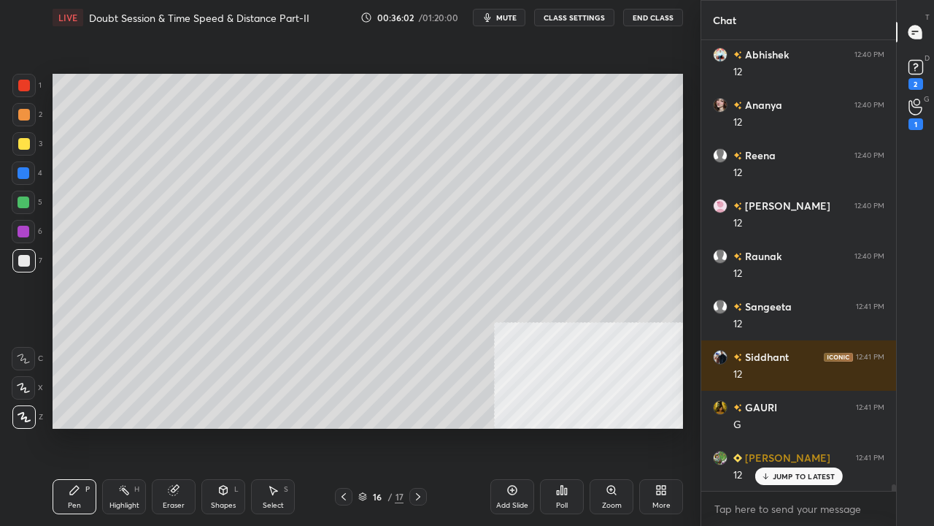
scroll to position [30352, 0]
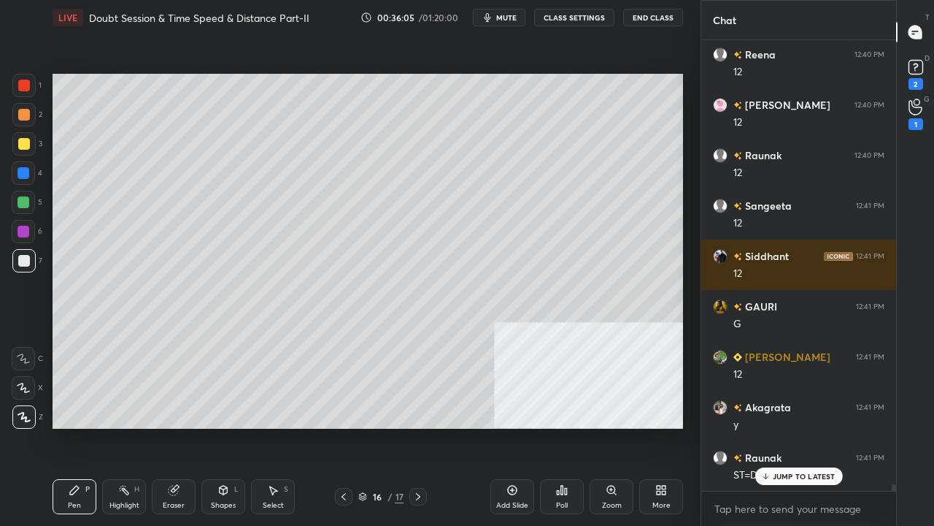
click at [126, 426] on rect at bounding box center [125, 491] width 7 height 7
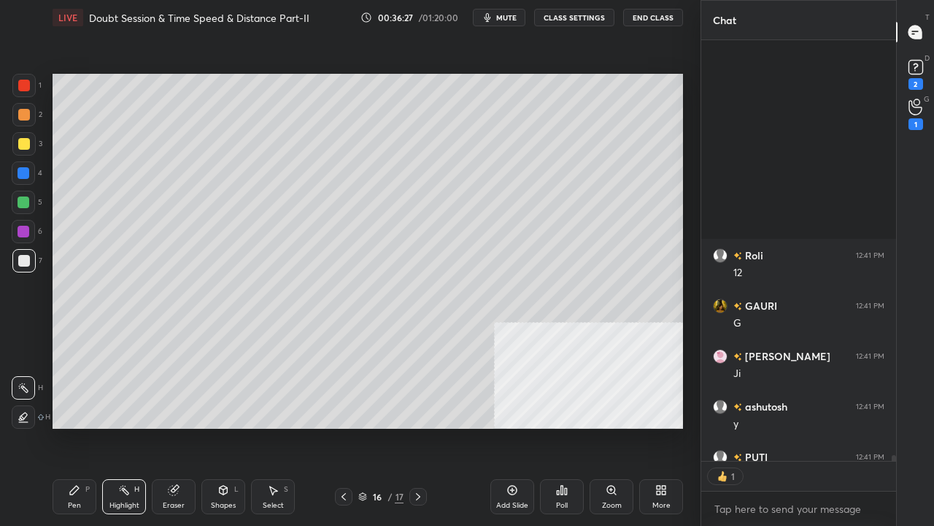
scroll to position [29587, 0]
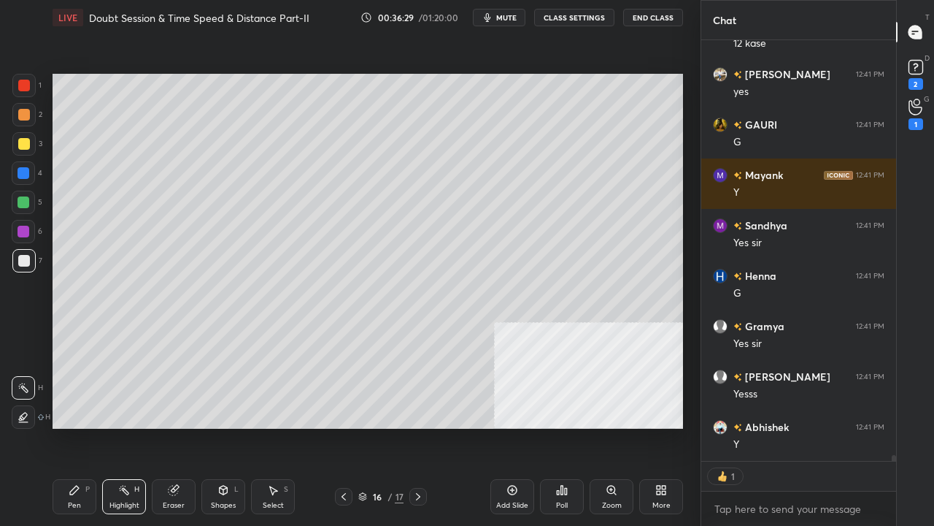
click at [79, 426] on icon at bounding box center [75, 490] width 12 height 12
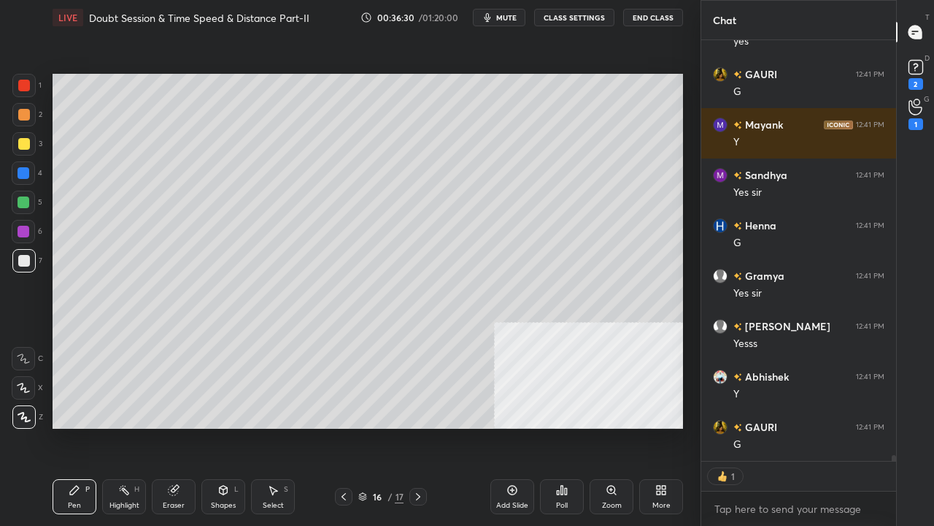
click at [20, 176] on div at bounding box center [24, 173] width 12 height 12
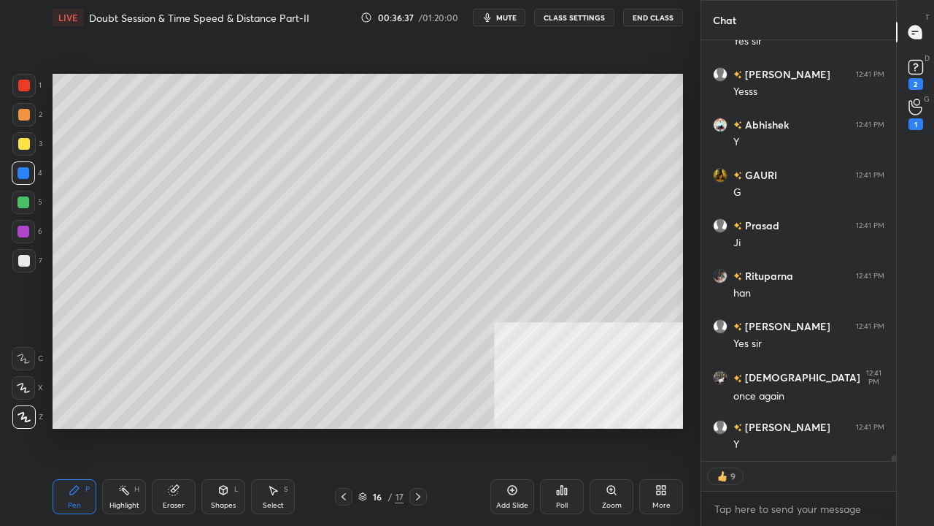
scroll to position [29814, 0]
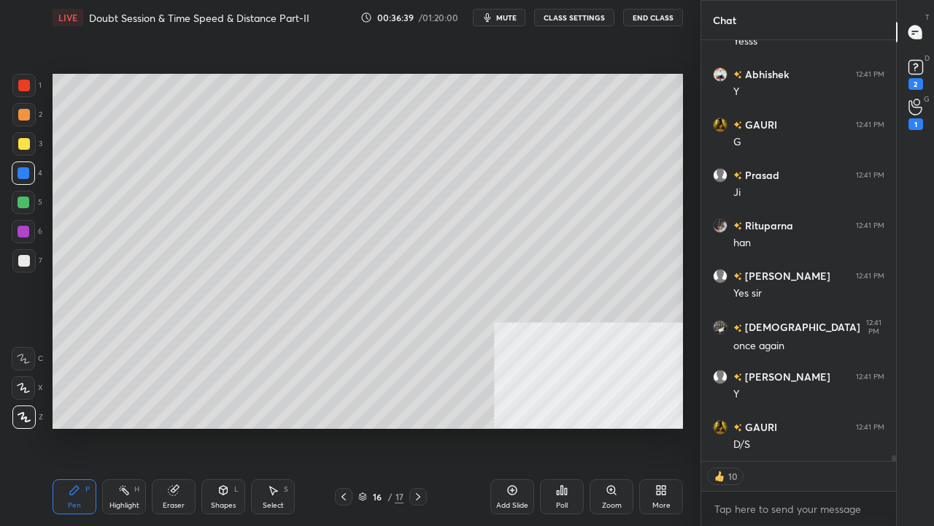
click at [25, 144] on div at bounding box center [24, 144] width 12 height 12
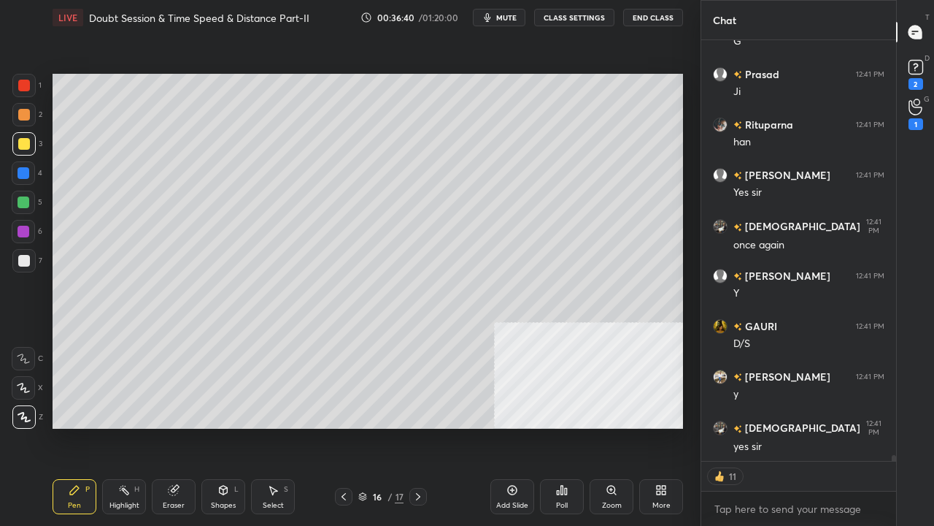
click at [517, 14] on span "mute" at bounding box center [506, 17] width 20 height 10
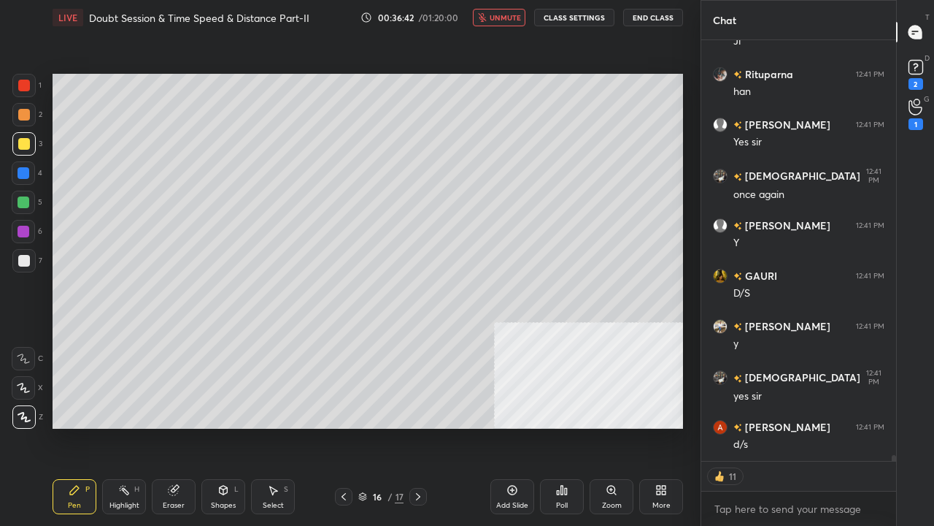
scroll to position [30066, 0]
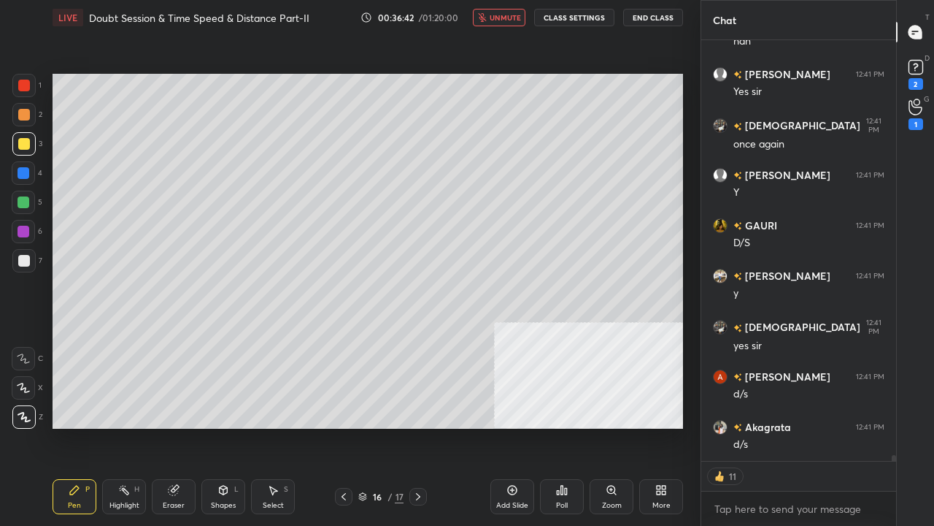
click at [512, 14] on span "unmute" at bounding box center [505, 17] width 31 height 10
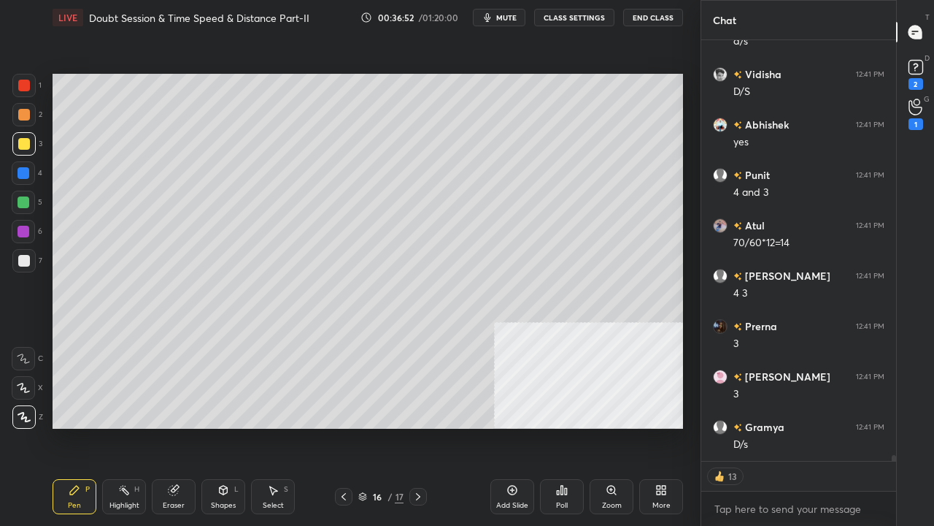
scroll to position [30570, 0]
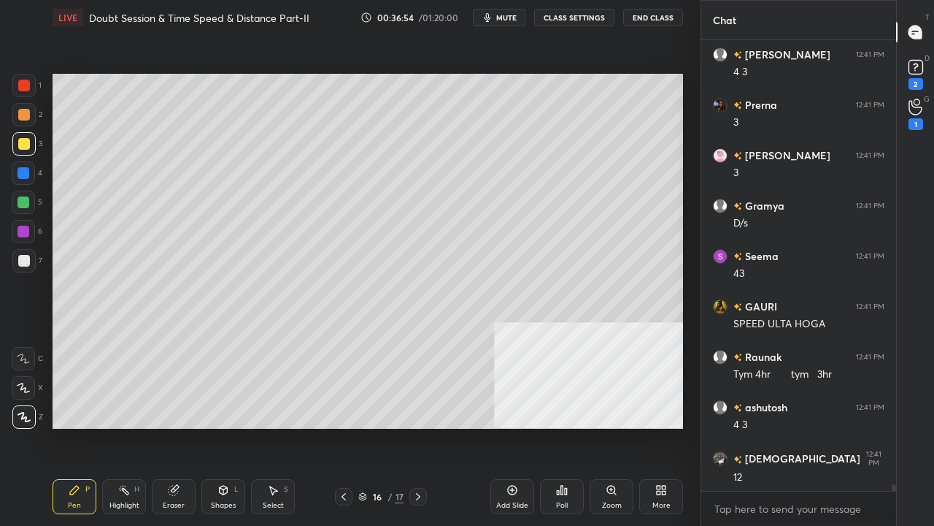
click at [343, 426] on icon at bounding box center [344, 497] width 12 height 12
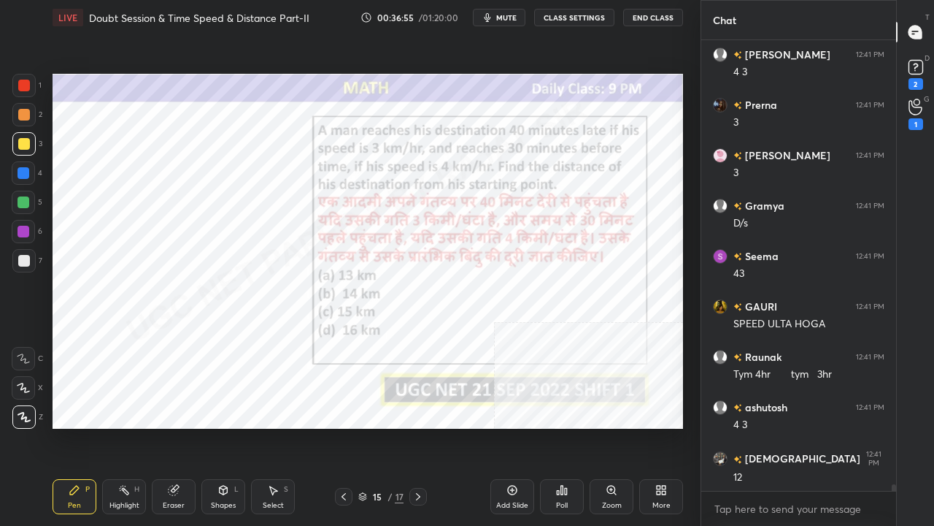
click at [26, 93] on div at bounding box center [23, 85] width 23 height 23
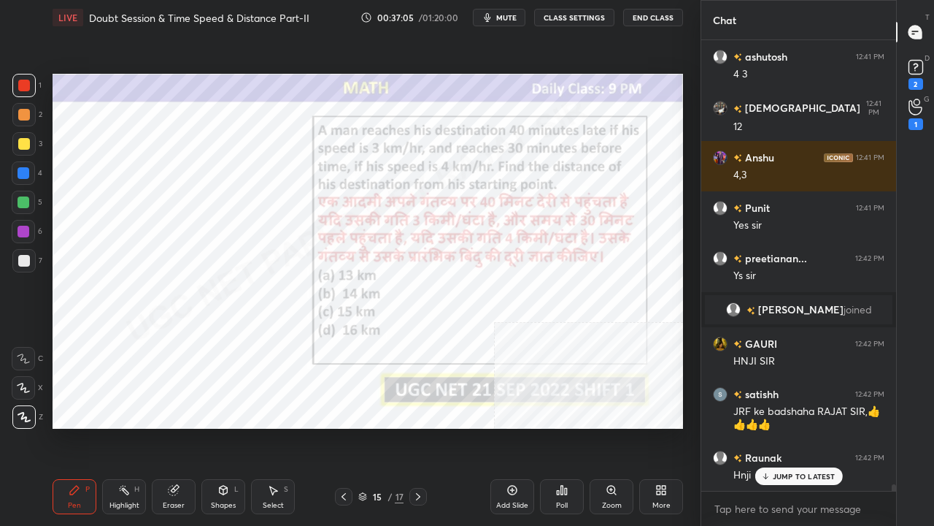
click at [418, 426] on icon at bounding box center [418, 497] width 12 height 12
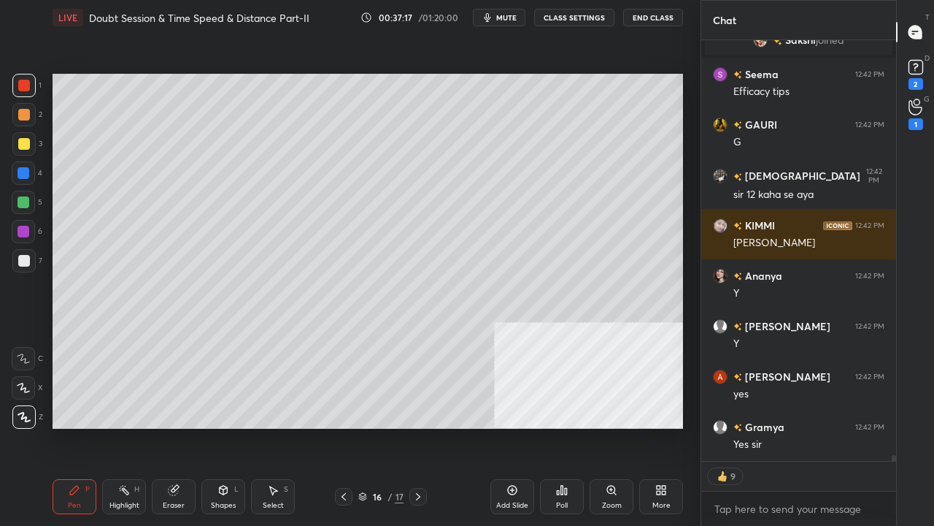
click at [25, 264] on div at bounding box center [24, 261] width 12 height 12
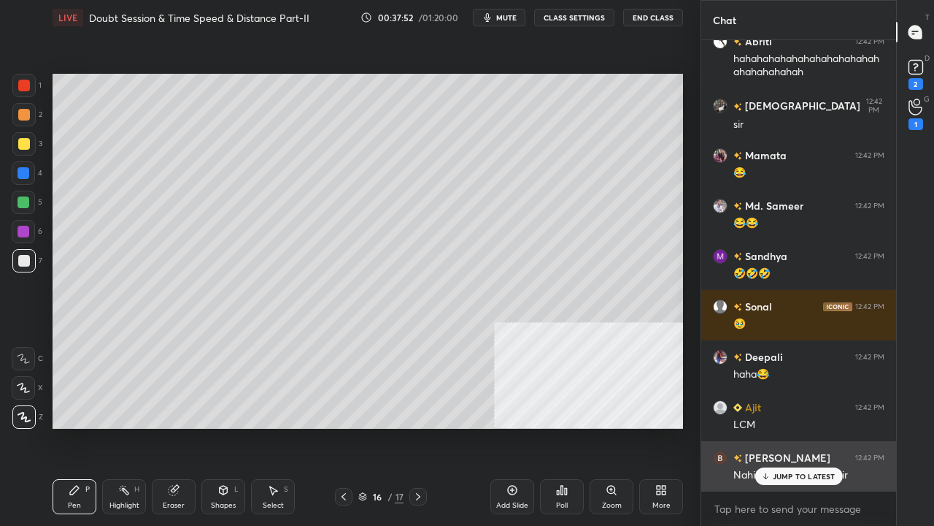
drag, startPoint x: 764, startPoint y: 473, endPoint x: 702, endPoint y: 454, distance: 64.9
click at [762, 426] on icon at bounding box center [765, 476] width 9 height 9
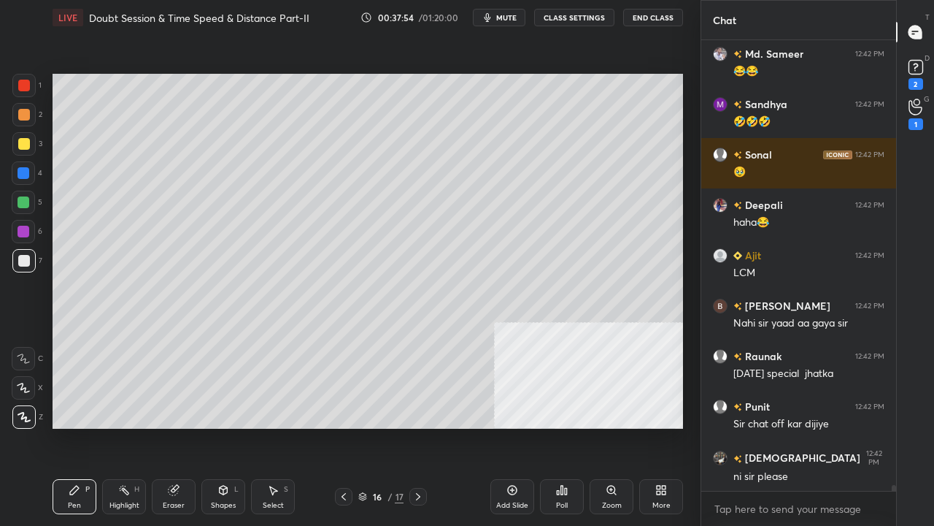
click at [24, 235] on div at bounding box center [24, 232] width 12 height 12
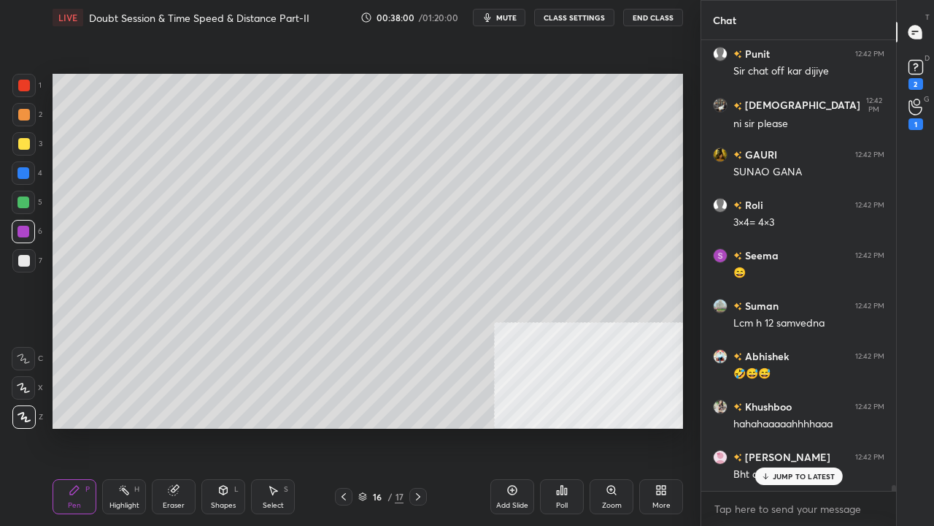
click at [345, 426] on icon at bounding box center [344, 497] width 12 height 12
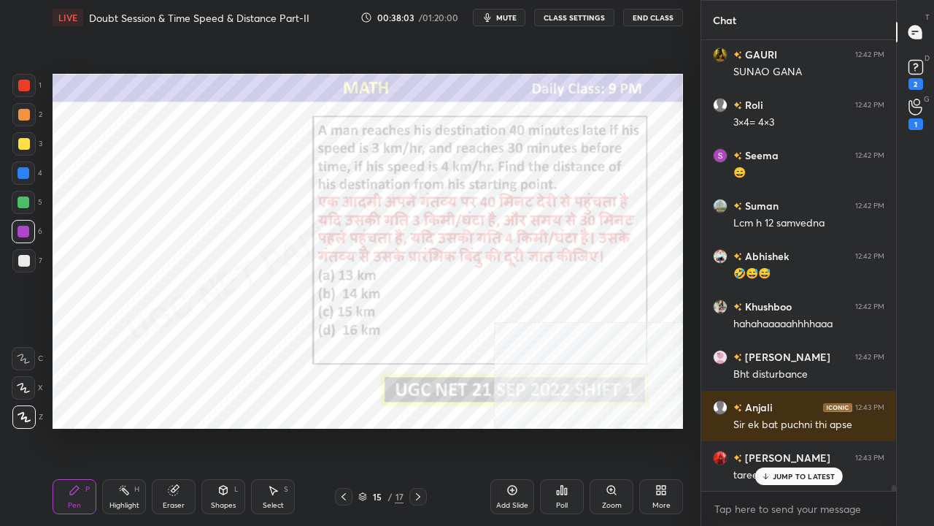
click at [174, 426] on icon at bounding box center [173, 489] width 9 height 9
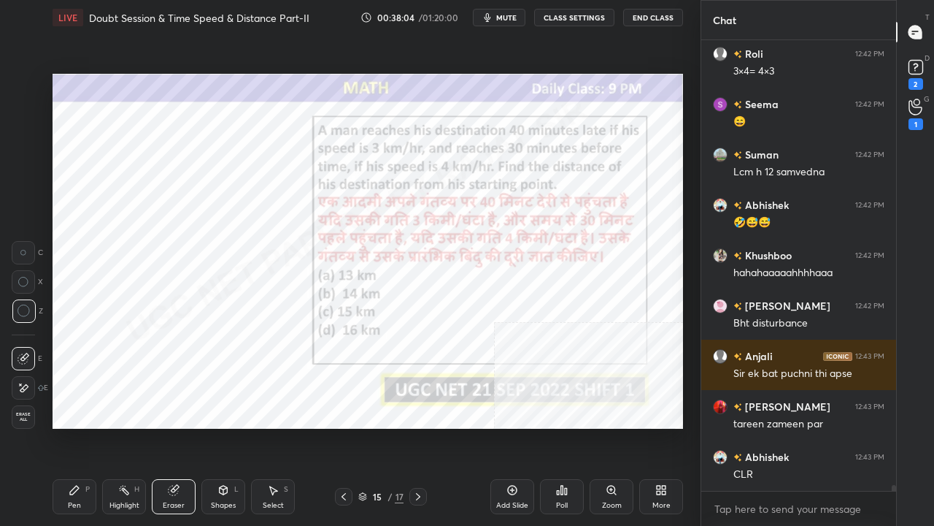
click at [23, 415] on span "Erase all" at bounding box center [23, 417] width 22 height 10
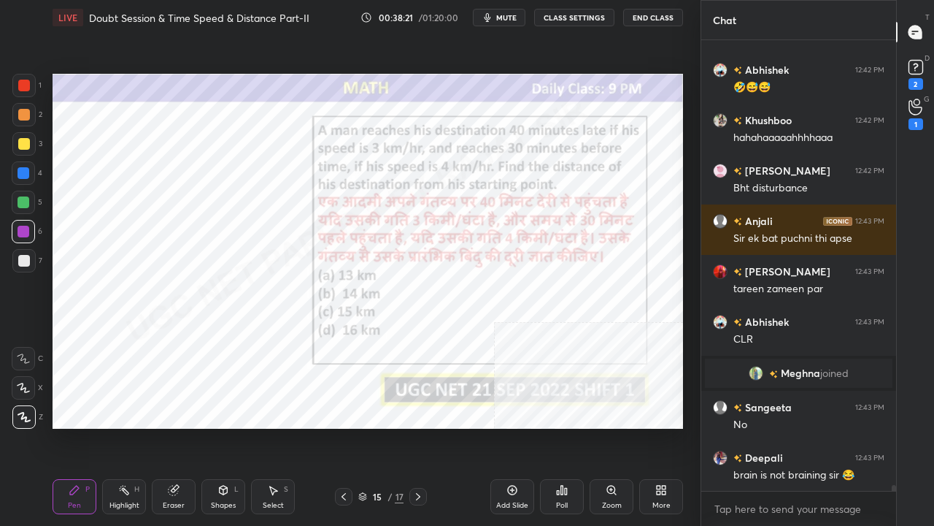
click at [25, 171] on div at bounding box center [24, 173] width 12 height 12
click at [25, 88] on div at bounding box center [24, 86] width 12 height 12
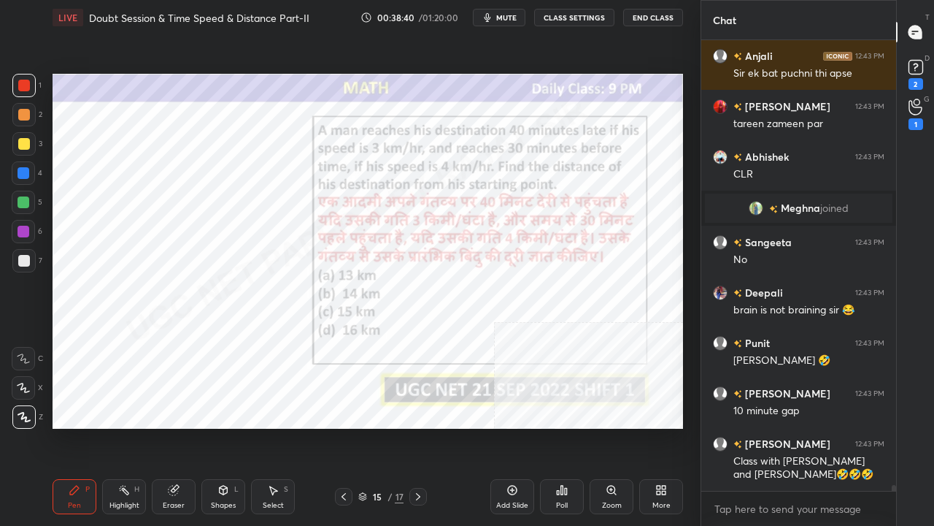
scroll to position [33793, 0]
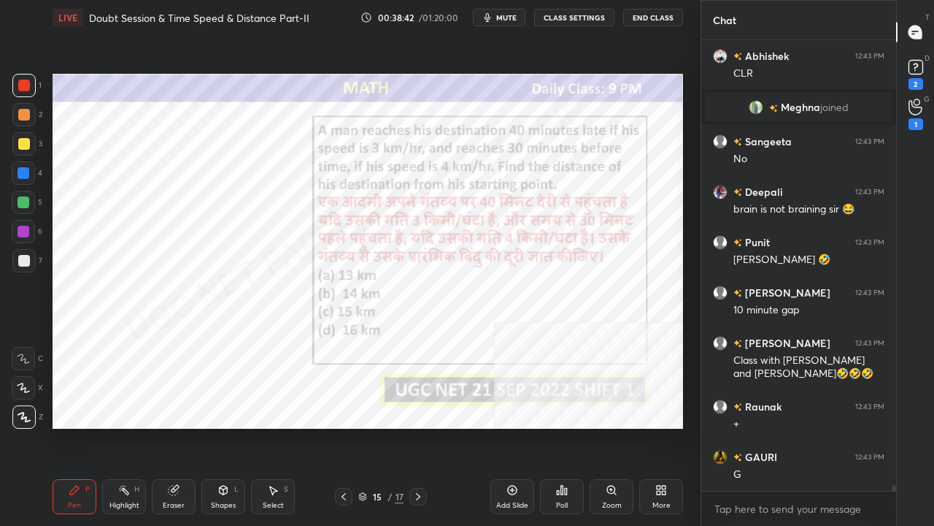
click at [26, 172] on div at bounding box center [24, 173] width 12 height 12
click at [29, 172] on div at bounding box center [24, 173] width 12 height 12
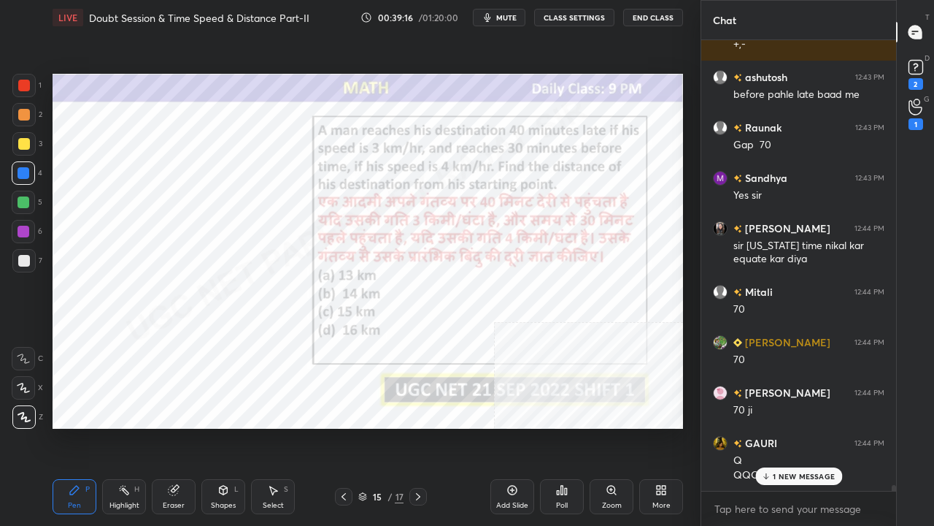
scroll to position [34577, 0]
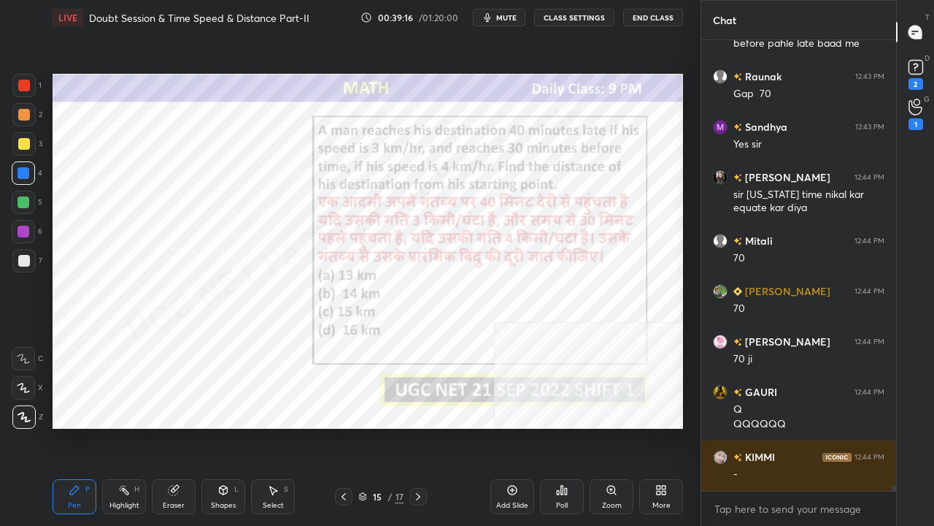
click at [20, 229] on div at bounding box center [24, 232] width 12 height 12
drag, startPoint x: 20, startPoint y: 229, endPoint x: 41, endPoint y: 234, distance: 21.1
click at [19, 229] on div at bounding box center [24, 232] width 12 height 12
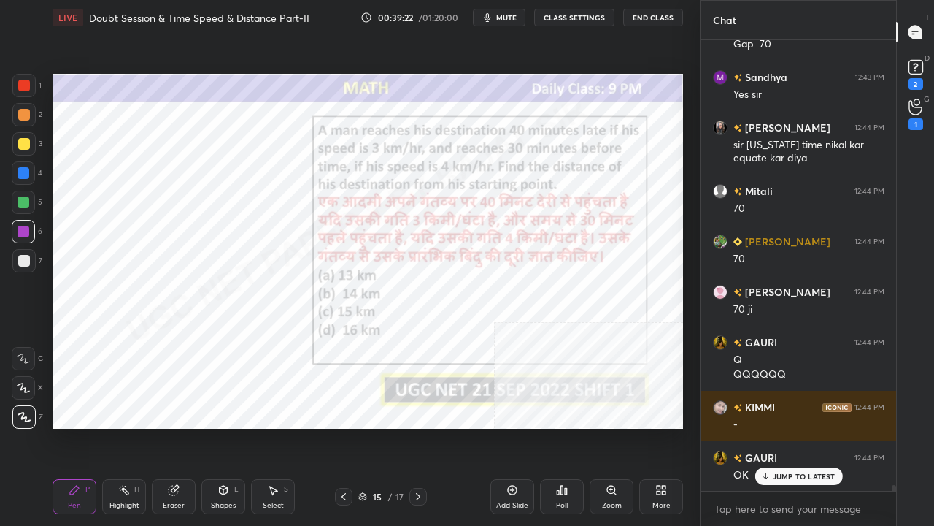
click at [26, 83] on div at bounding box center [24, 86] width 12 height 12
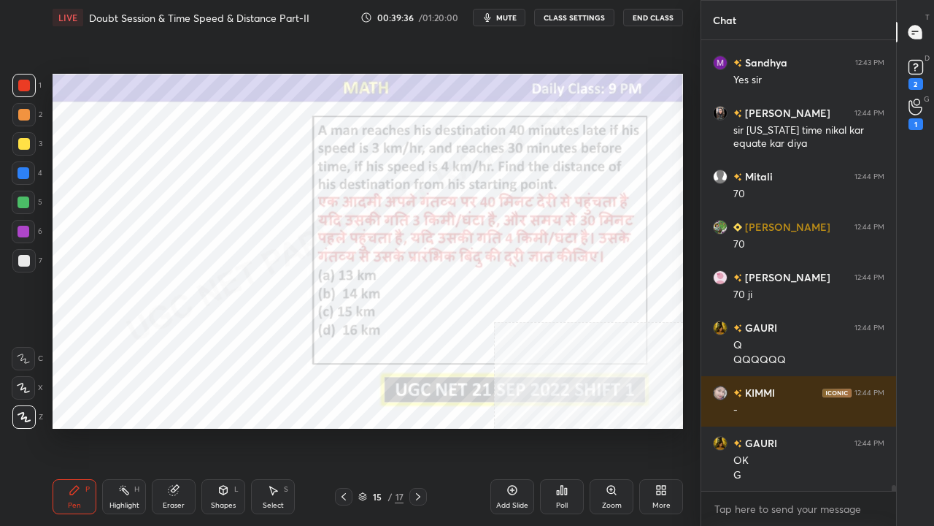
click at [25, 171] on div at bounding box center [24, 173] width 12 height 12
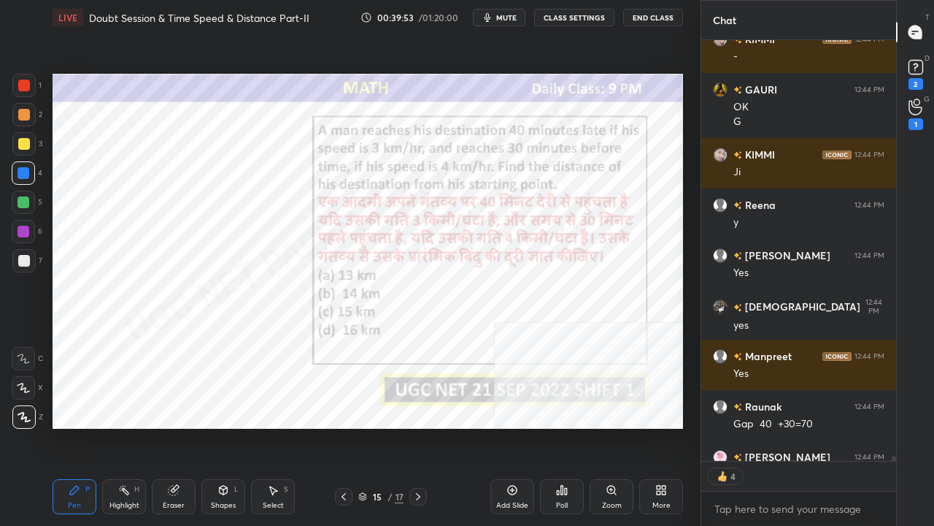
scroll to position [35075, 0]
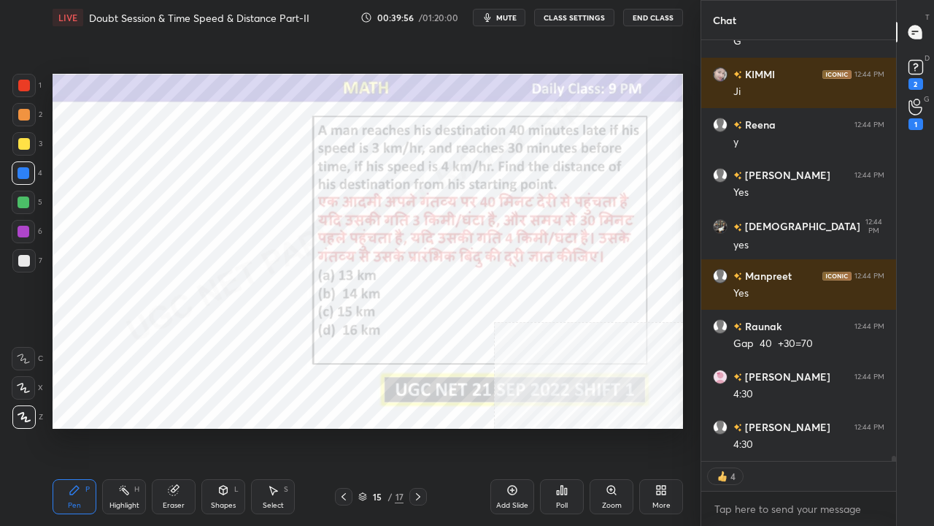
click at [22, 231] on div at bounding box center [24, 232] width 12 height 12
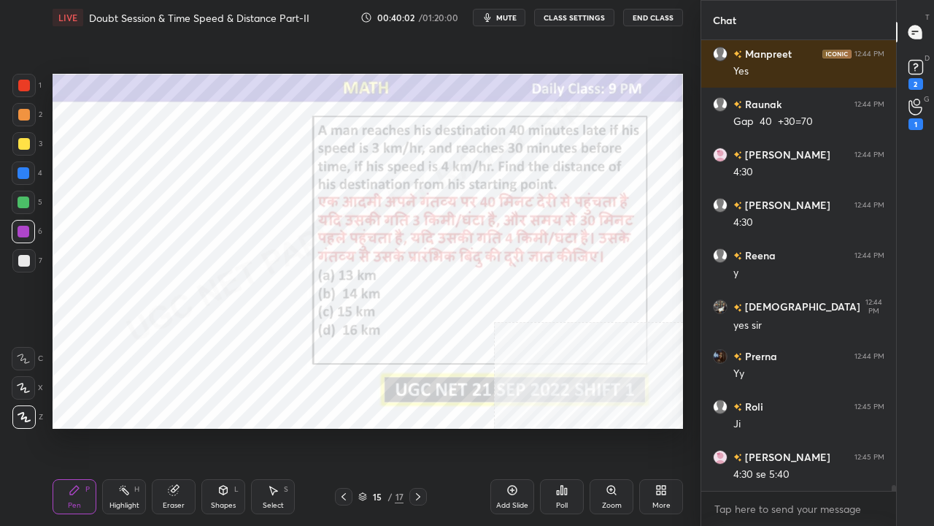
scroll to position [35297, 0]
click at [25, 174] on div at bounding box center [24, 173] width 12 height 12
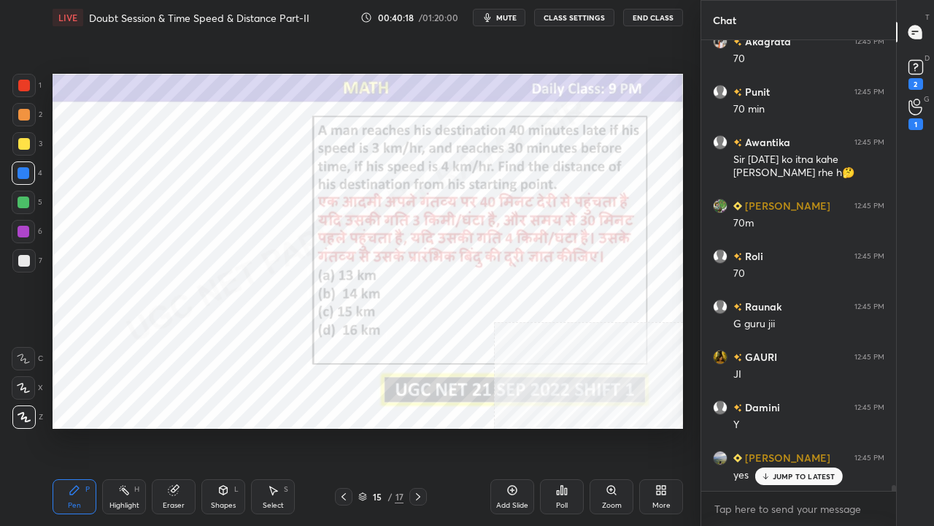
scroll to position [36015, 0]
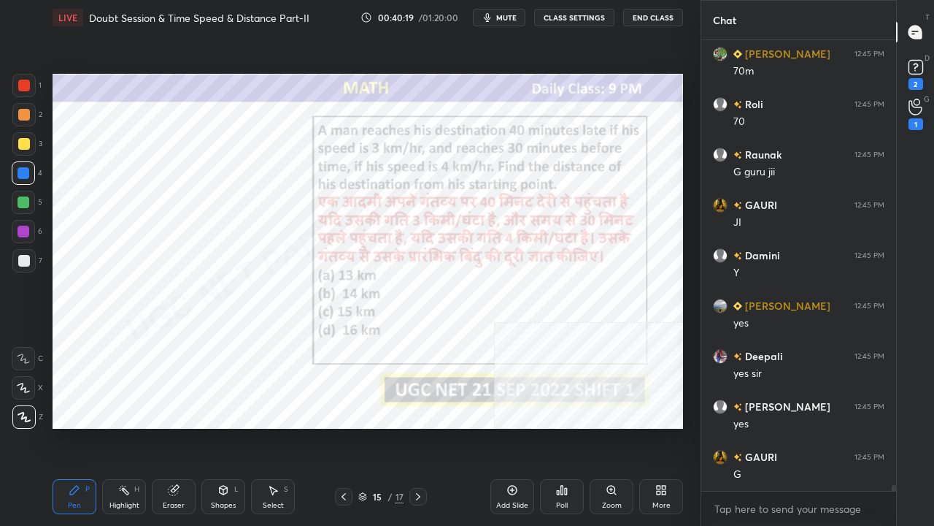
click at [28, 229] on div at bounding box center [24, 232] width 12 height 12
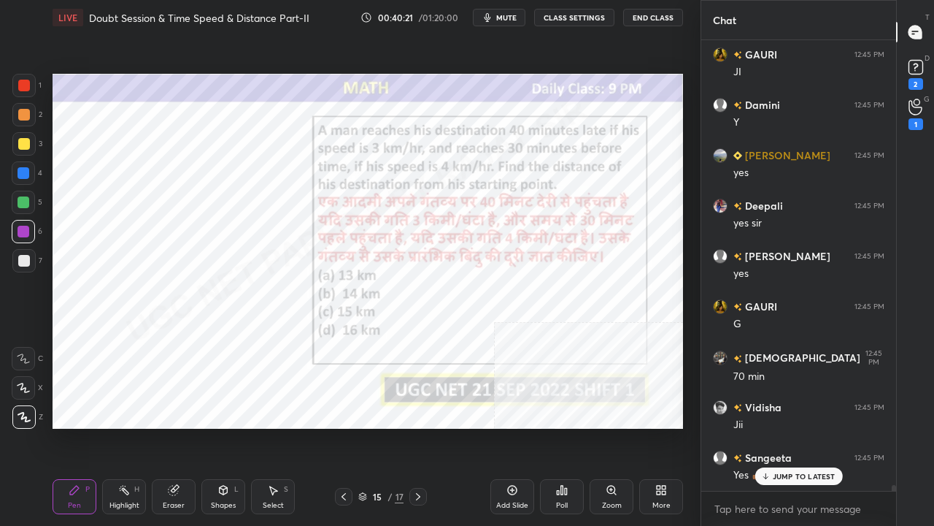
scroll to position [416, 191]
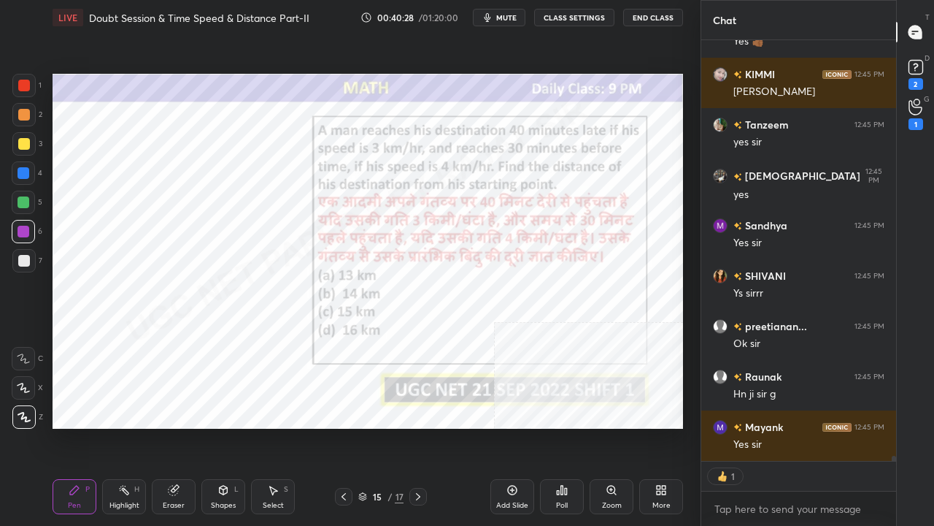
click at [27, 85] on div at bounding box center [24, 86] width 12 height 12
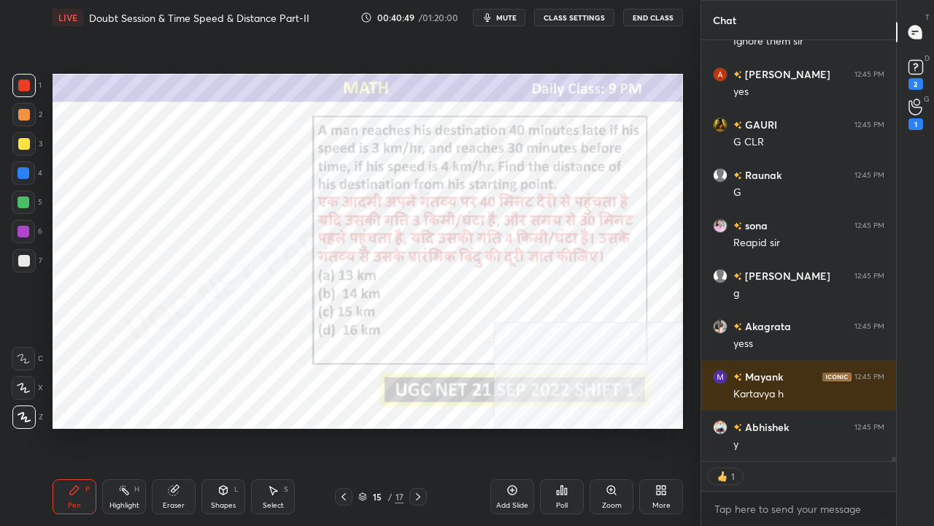
click at [27, 230] on div at bounding box center [24, 232] width 12 height 12
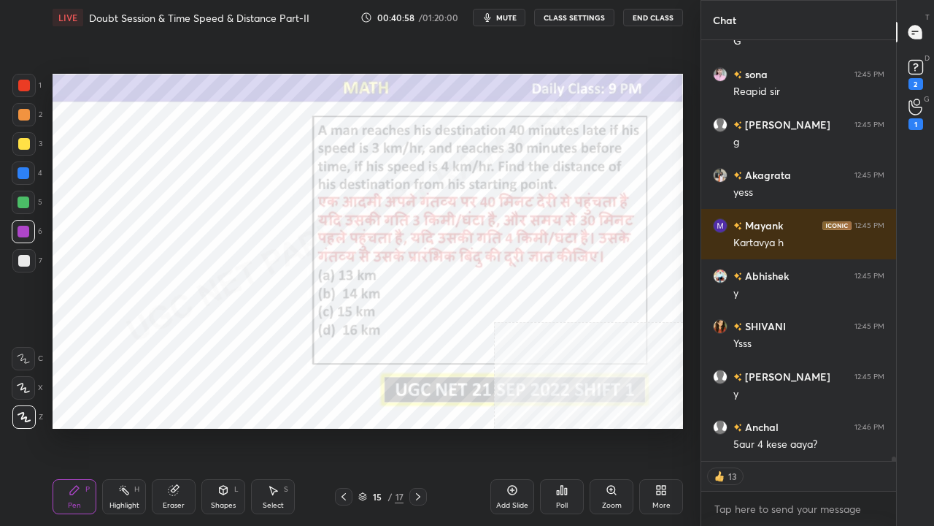
drag, startPoint x: 22, startPoint y: 85, endPoint x: 48, endPoint y: 92, distance: 27.1
click at [22, 86] on div at bounding box center [24, 86] width 12 height 12
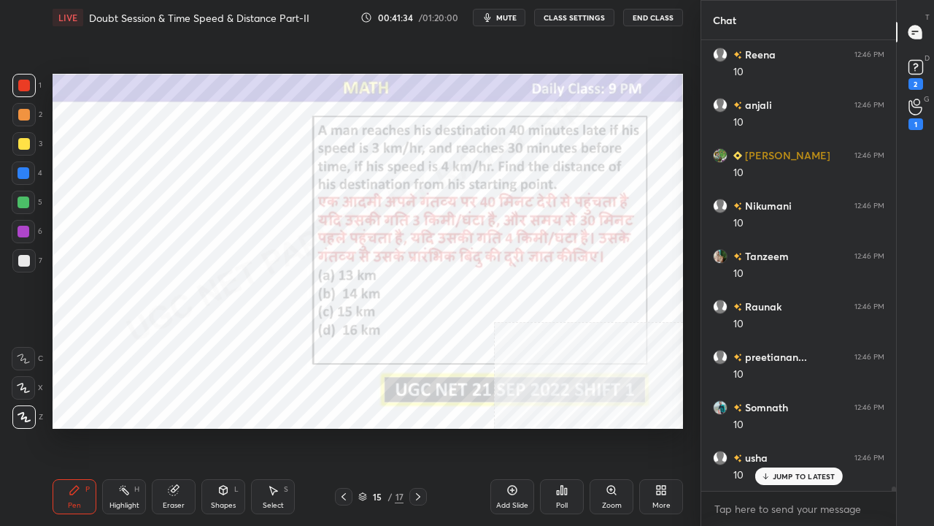
click at [24, 226] on div at bounding box center [24, 232] width 12 height 12
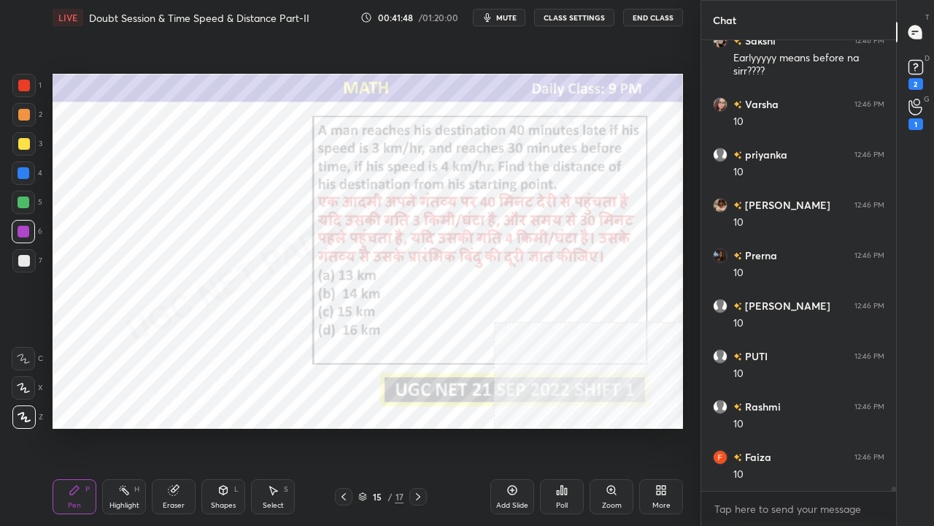
click at [28, 89] on div at bounding box center [24, 86] width 12 height 12
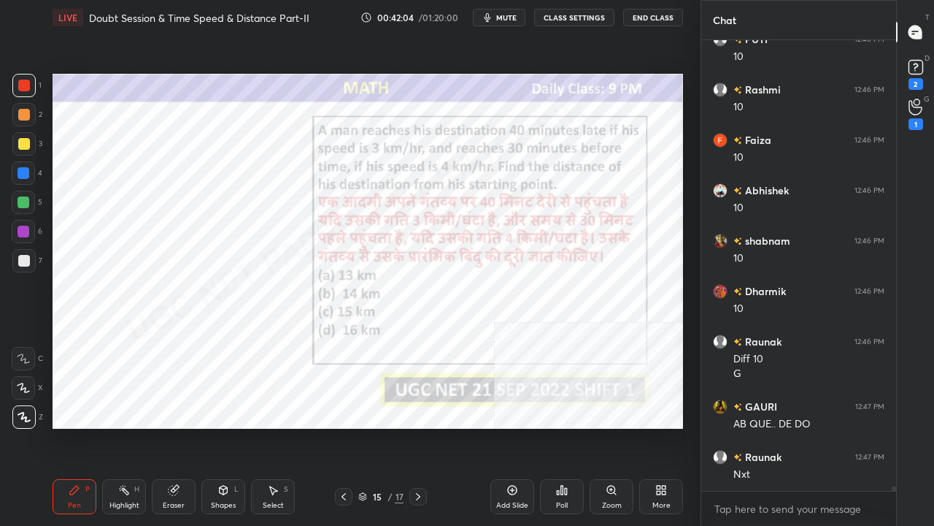
click at [418, 426] on icon at bounding box center [418, 497] width 12 height 12
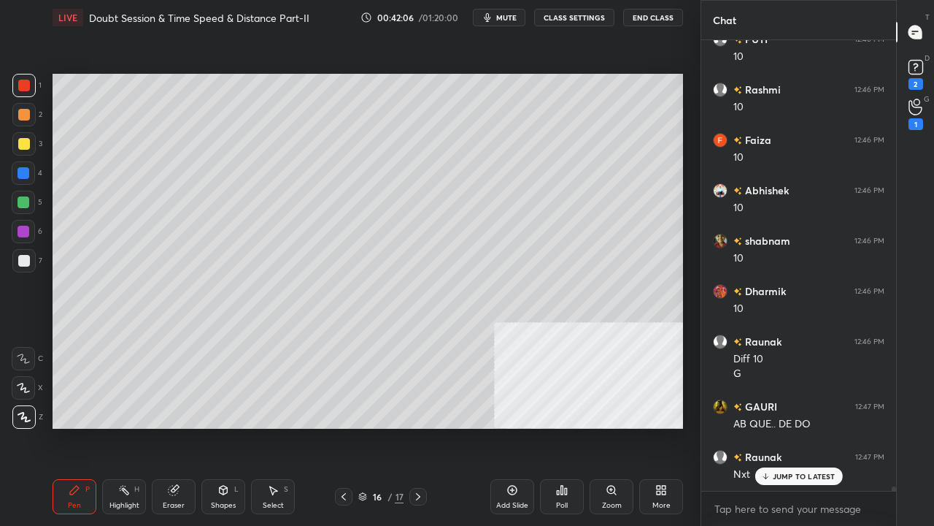
scroll to position [44090, 0]
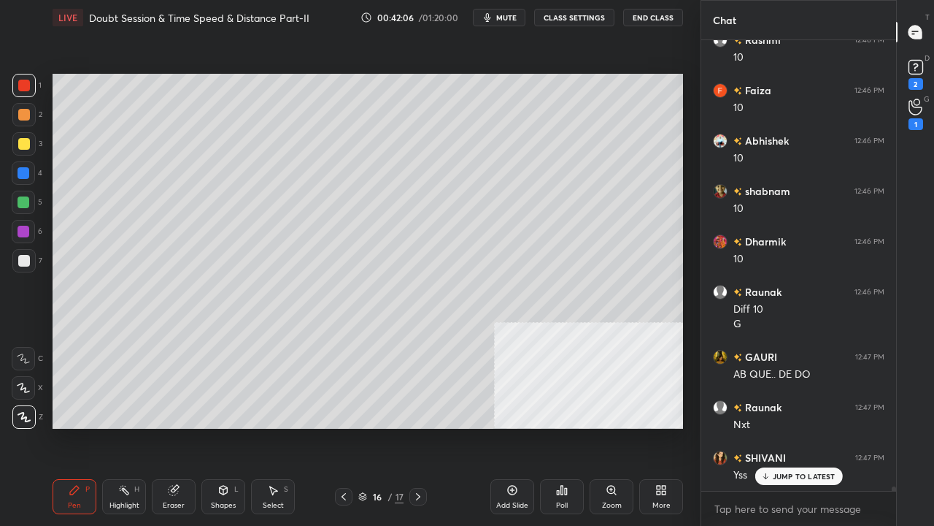
click at [28, 262] on div at bounding box center [24, 261] width 12 height 12
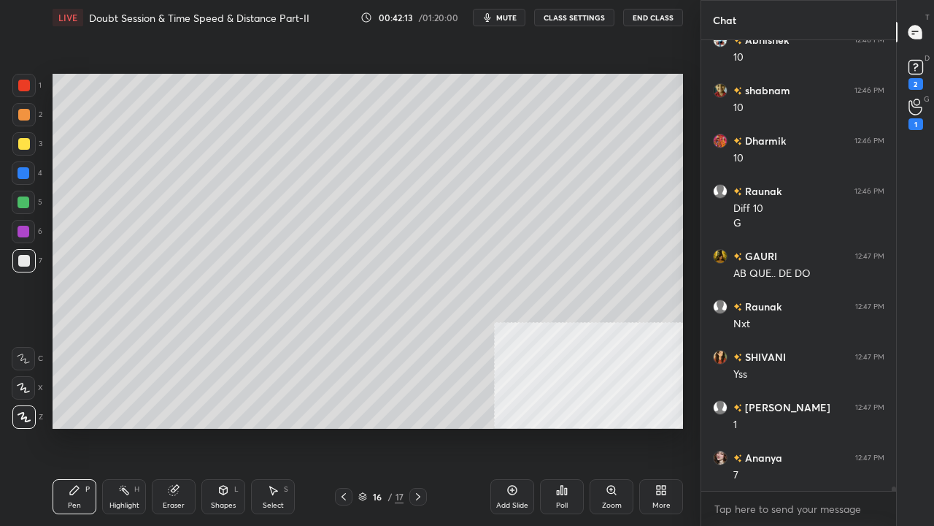
scroll to position [44242, 0]
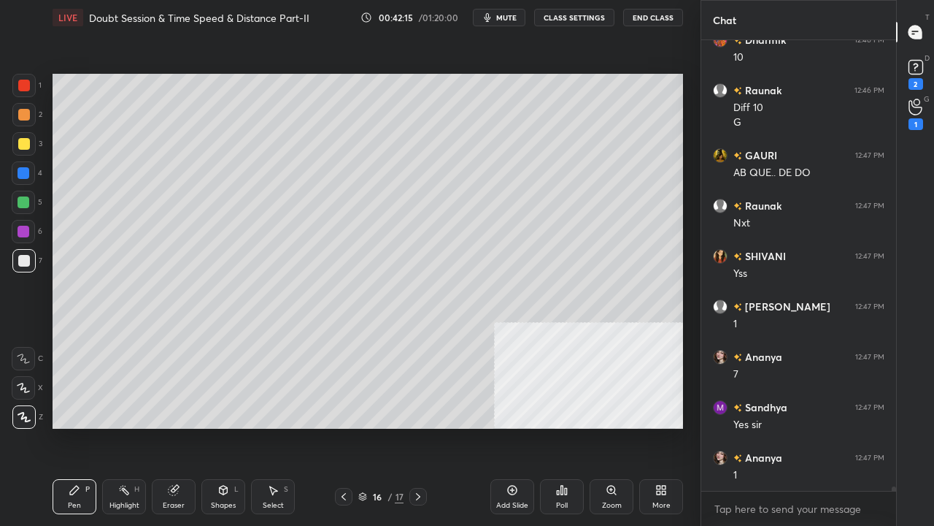
click at [227, 426] on icon at bounding box center [224, 490] width 12 height 12
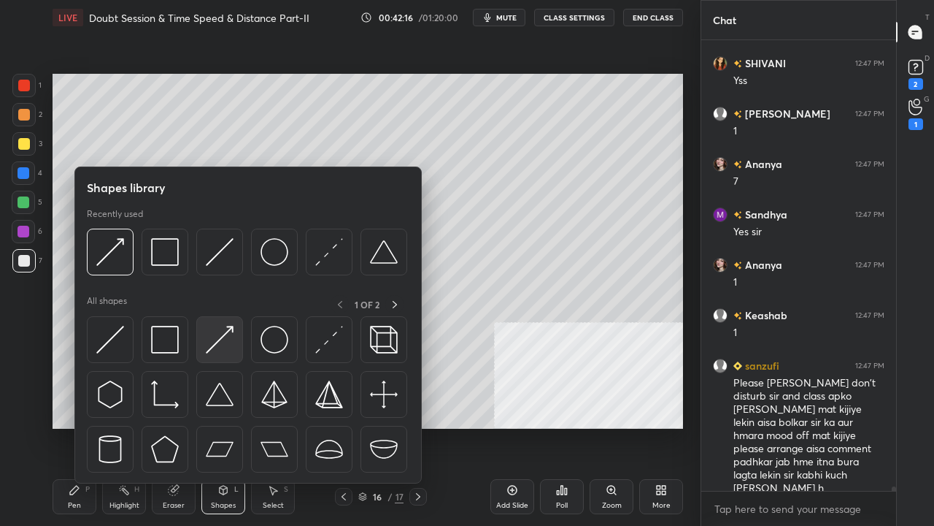
click at [225, 342] on img at bounding box center [220, 340] width 28 height 28
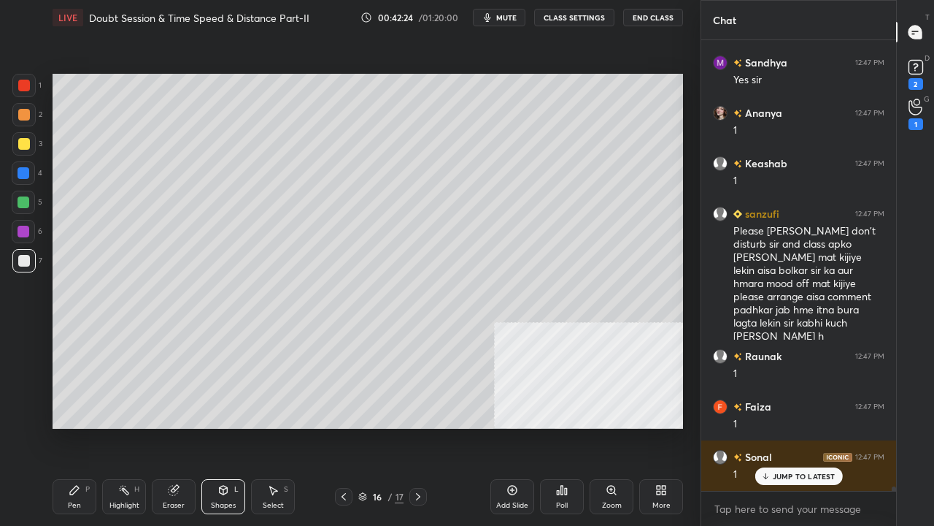
scroll to position [44686, 0]
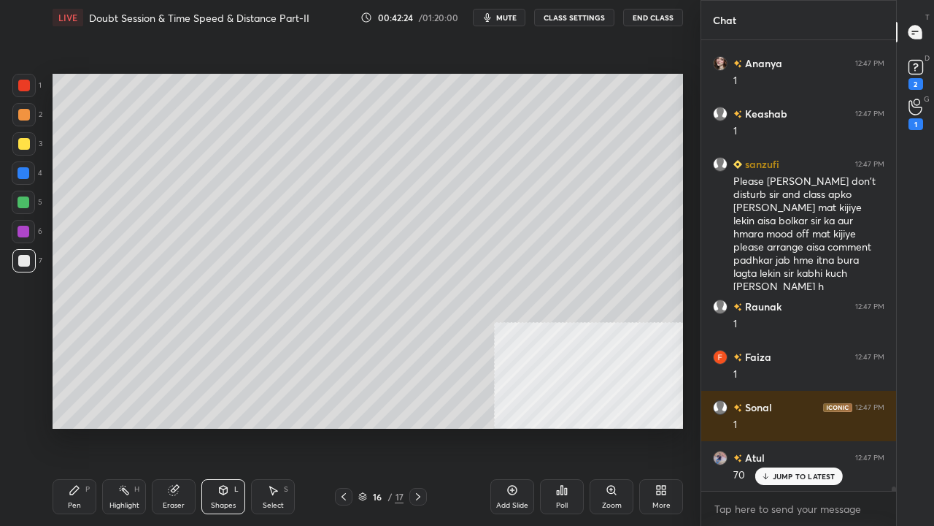
click at [82, 426] on div "Pen P" at bounding box center [75, 496] width 44 height 35
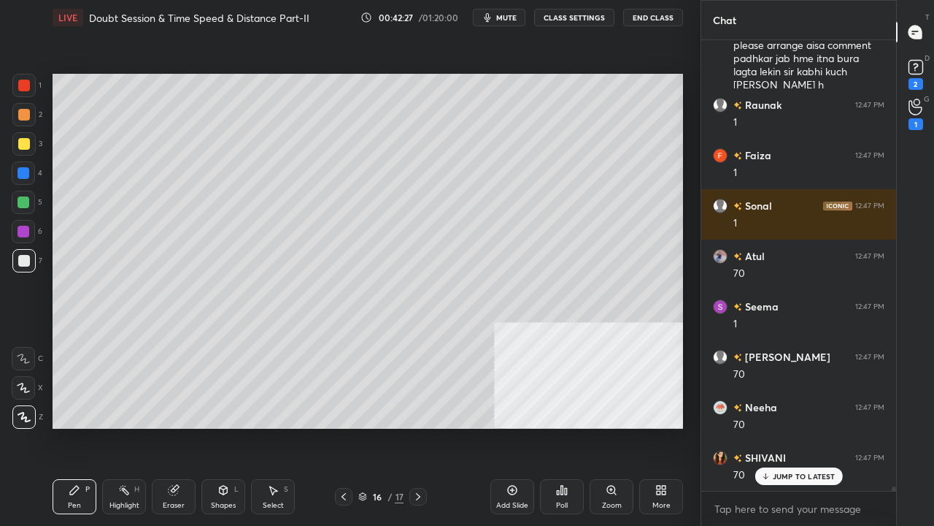
scroll to position [44988, 0]
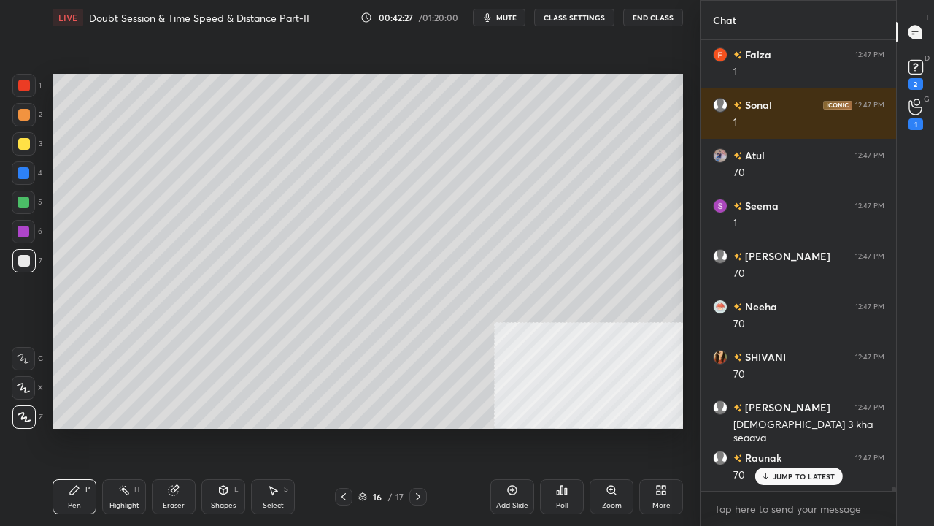
click at [347, 426] on icon at bounding box center [344, 497] width 12 height 12
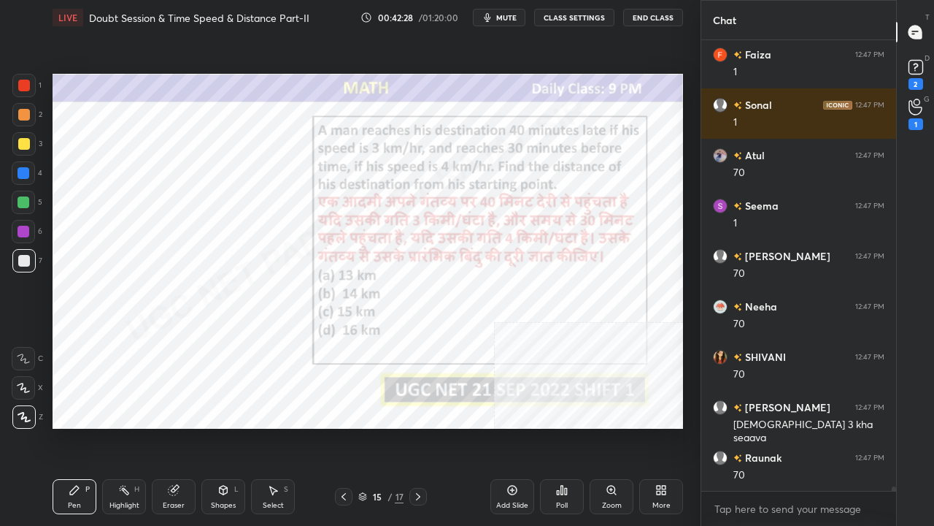
scroll to position [45074, 0]
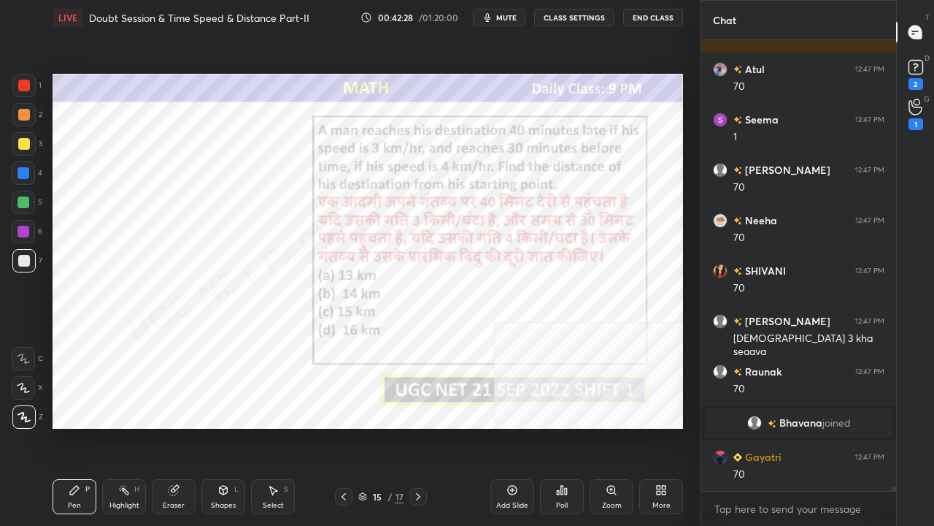
click at [28, 85] on div at bounding box center [24, 86] width 12 height 12
drag, startPoint x: 26, startPoint y: 85, endPoint x: 45, endPoint y: 111, distance: 32.4
click at [26, 85] on div at bounding box center [24, 86] width 12 height 12
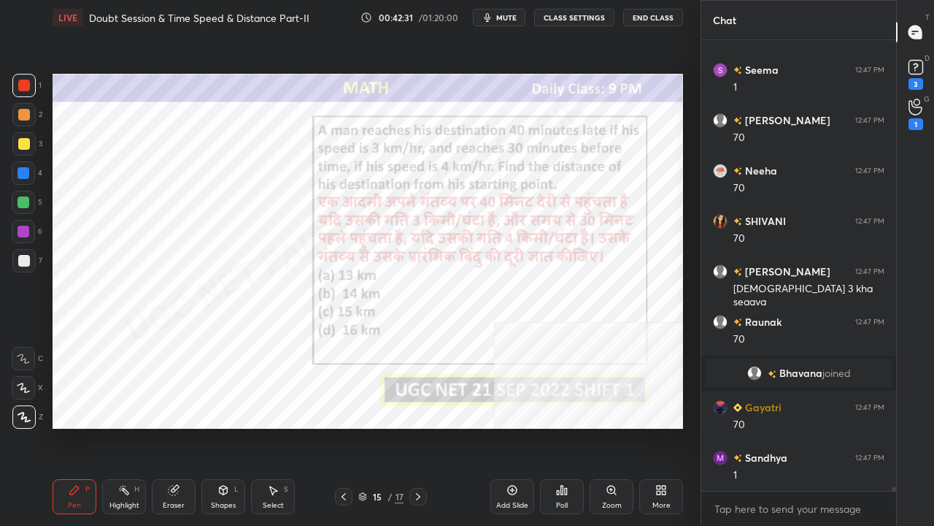
click at [423, 426] on icon at bounding box center [418, 497] width 12 height 12
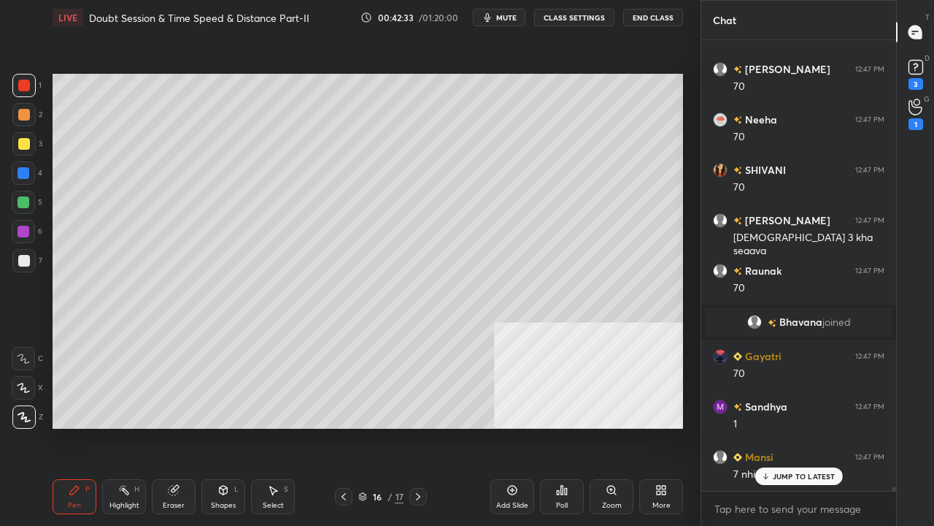
scroll to position [45225, 0]
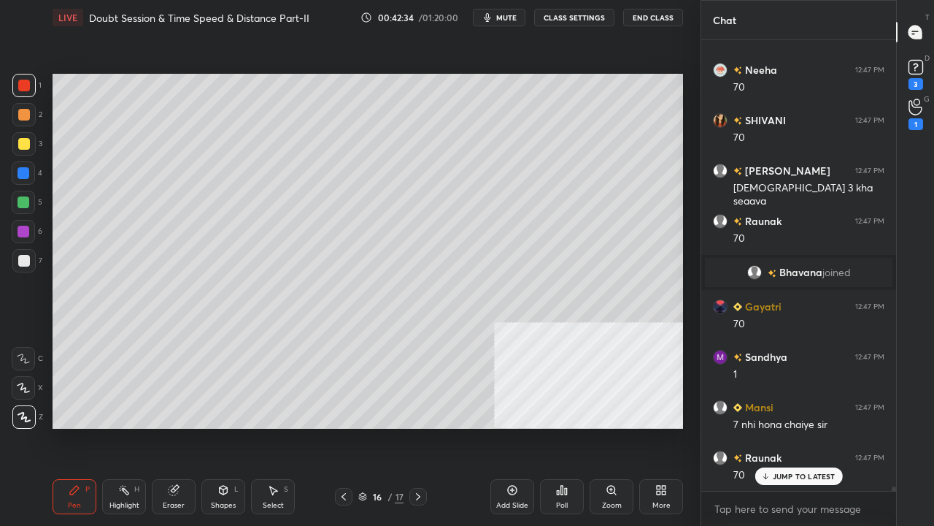
click at [23, 234] on div at bounding box center [24, 232] width 12 height 12
drag, startPoint x: 31, startPoint y: 266, endPoint x: 47, endPoint y: 255, distance: 20.0
click at [31, 266] on div at bounding box center [23, 260] width 23 height 23
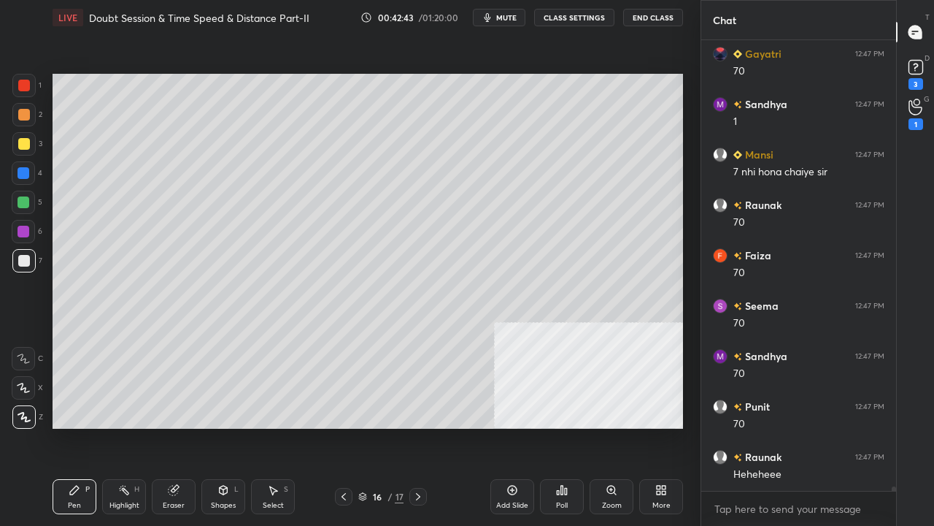
scroll to position [45527, 0]
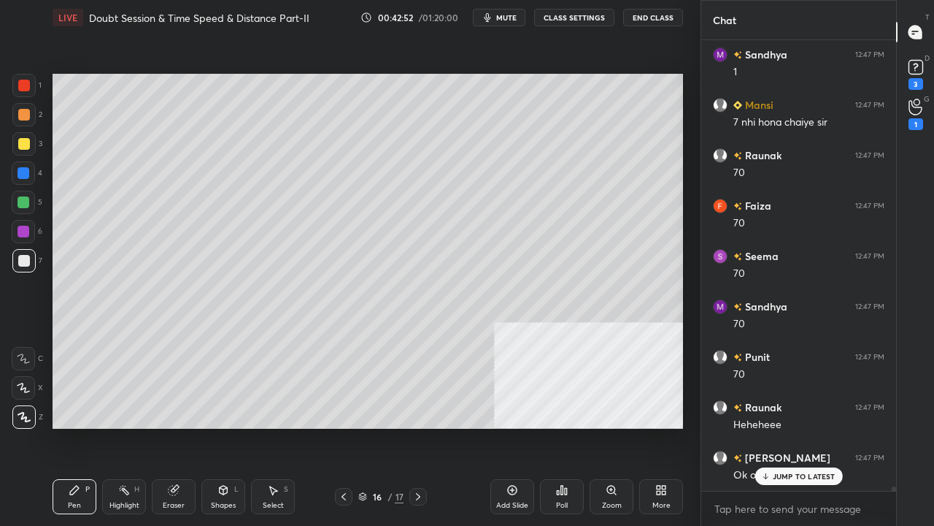
click at [20, 173] on div at bounding box center [24, 173] width 12 height 12
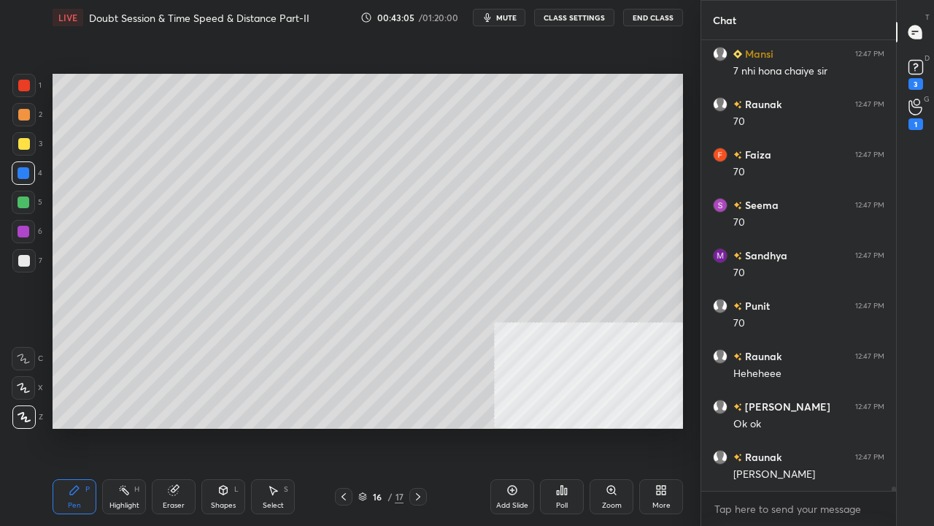
scroll to position [45627, 0]
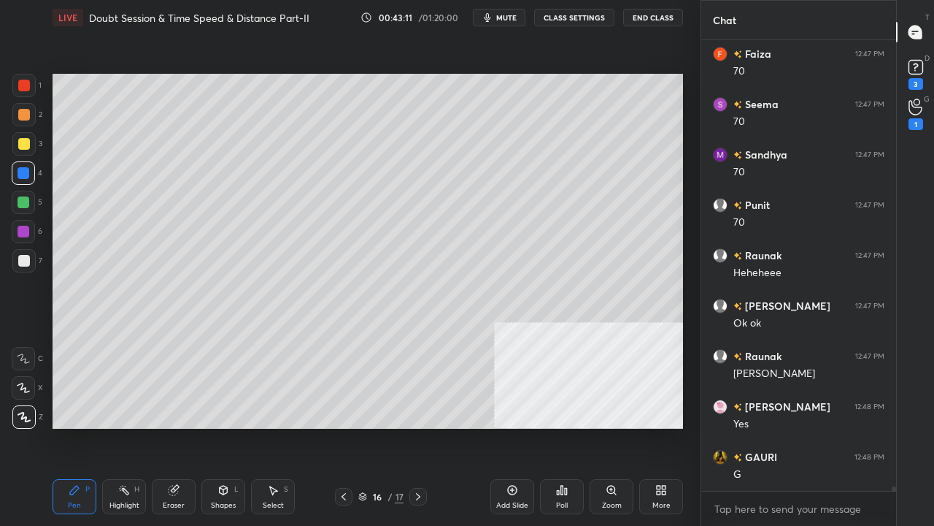
click at [26, 260] on div at bounding box center [24, 261] width 12 height 12
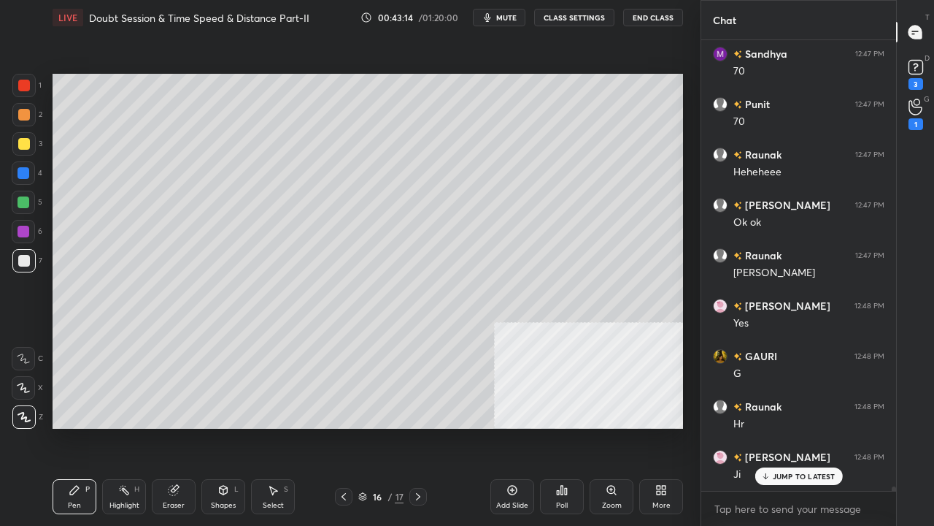
scroll to position [45829, 0]
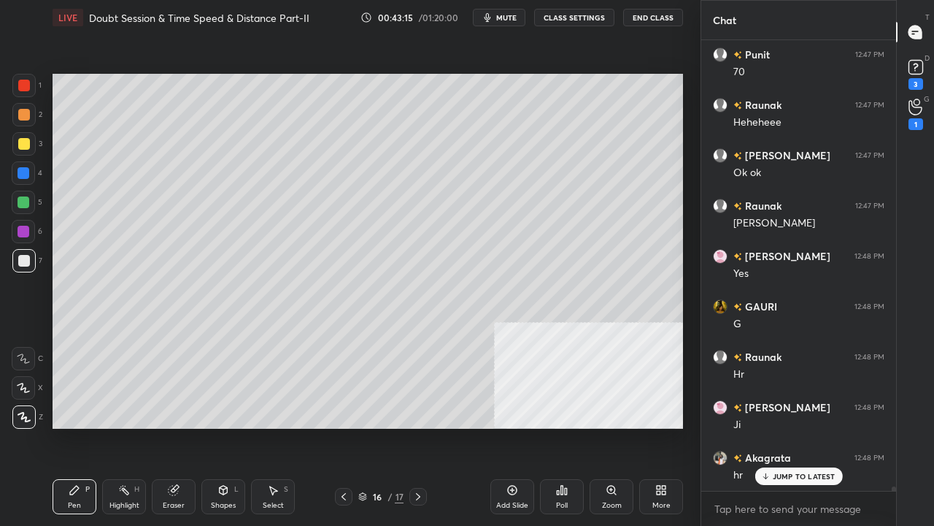
click at [26, 143] on div at bounding box center [24, 144] width 12 height 12
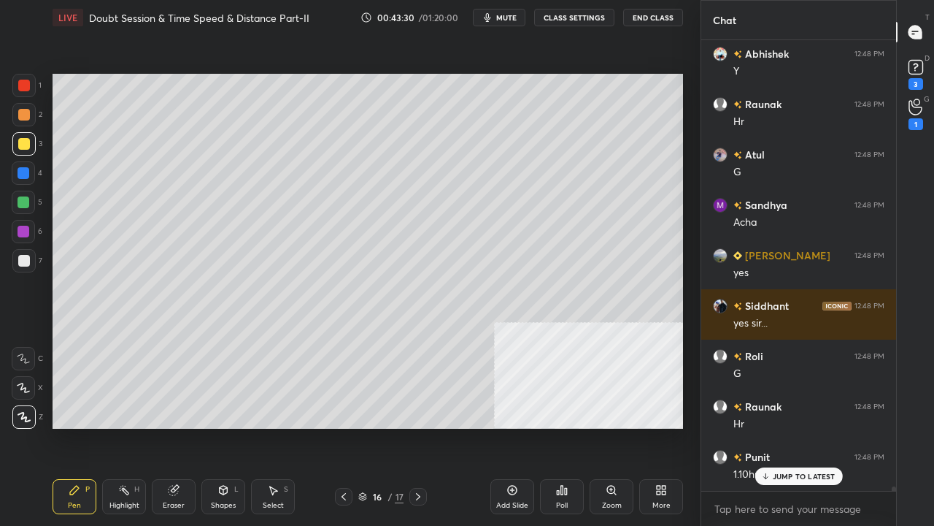
scroll to position [46333, 0]
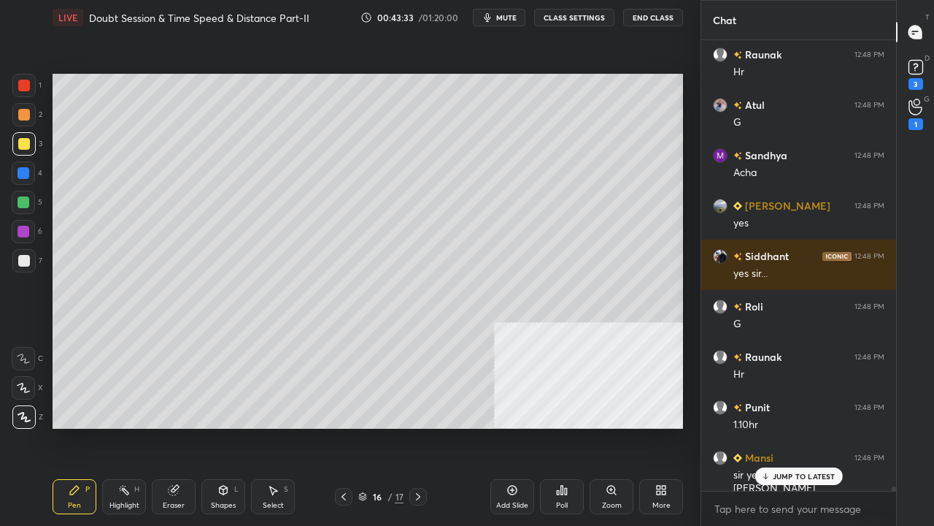
click at [791, 426] on p "JUMP TO LATEST" at bounding box center [804, 476] width 63 height 9
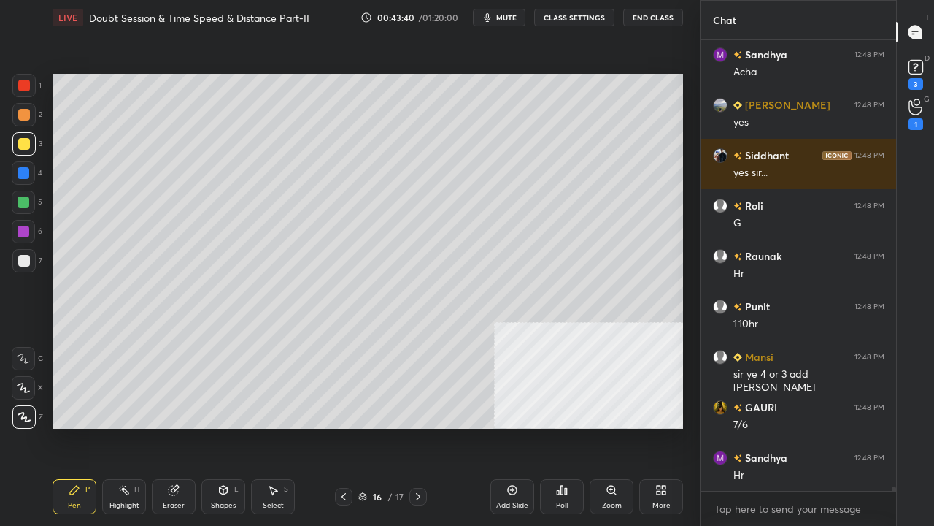
scroll to position [46484, 0]
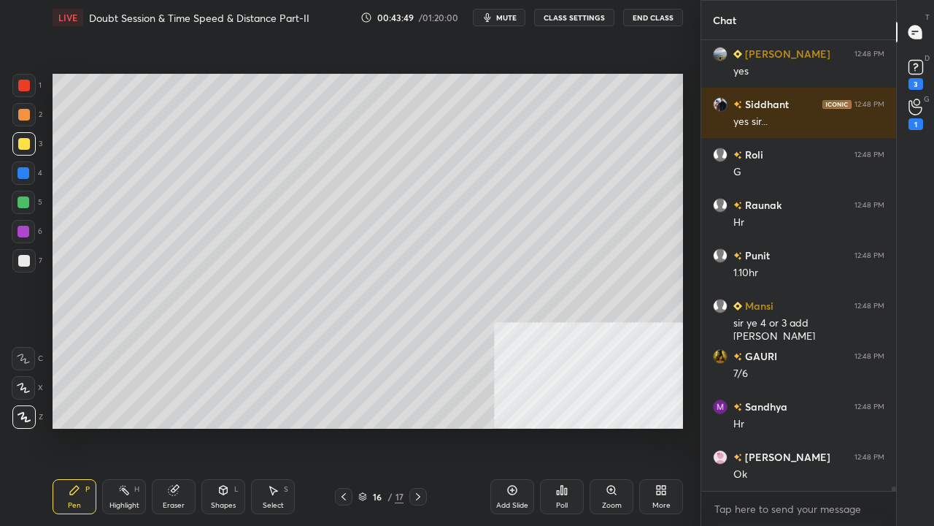
drag, startPoint x: 26, startPoint y: 260, endPoint x: 39, endPoint y: 263, distance: 12.7
click at [26, 261] on div at bounding box center [24, 261] width 12 height 12
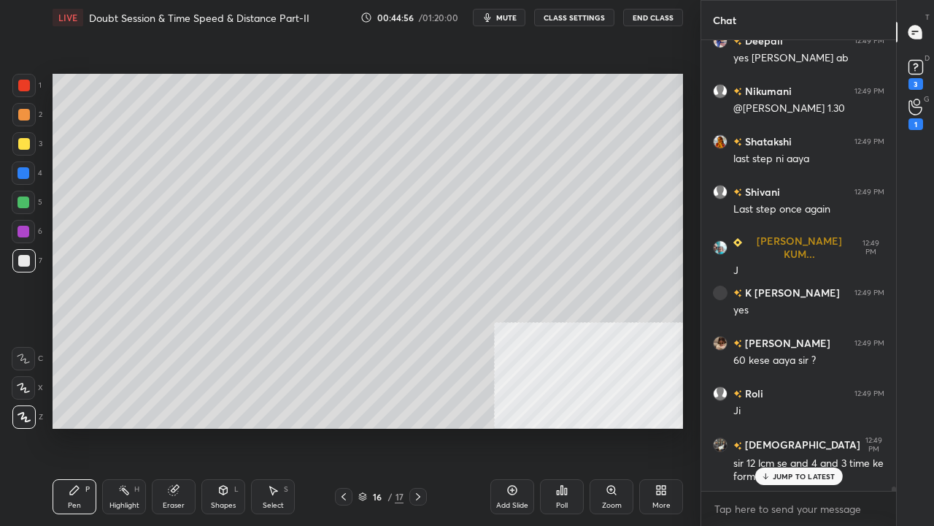
scroll to position [47883, 0]
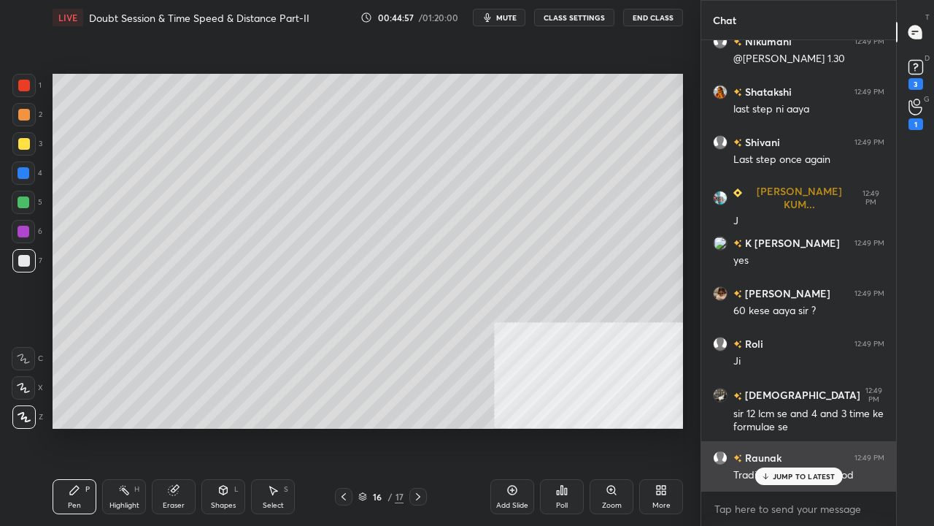
click at [765, 426] on icon at bounding box center [765, 476] width 9 height 9
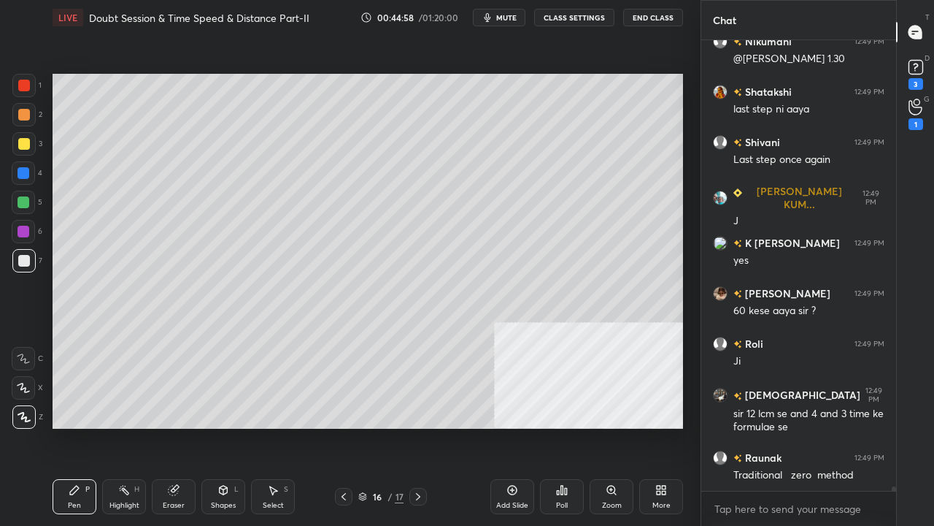
scroll to position [47934, 0]
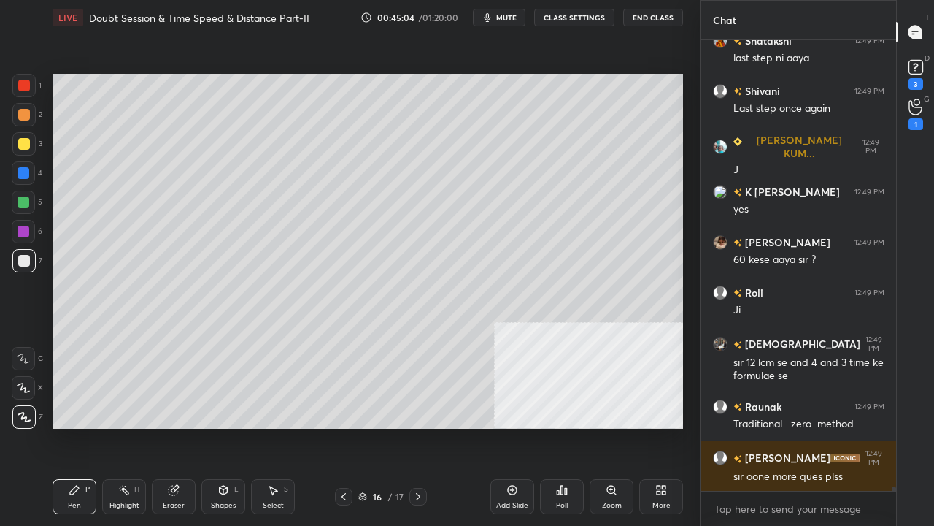
click at [341, 426] on icon at bounding box center [344, 497] width 12 height 12
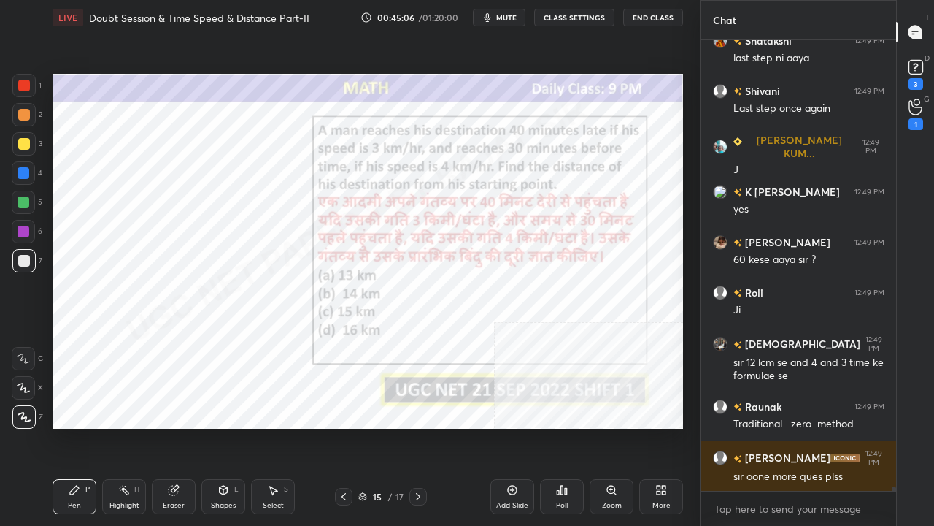
scroll to position [47984, 0]
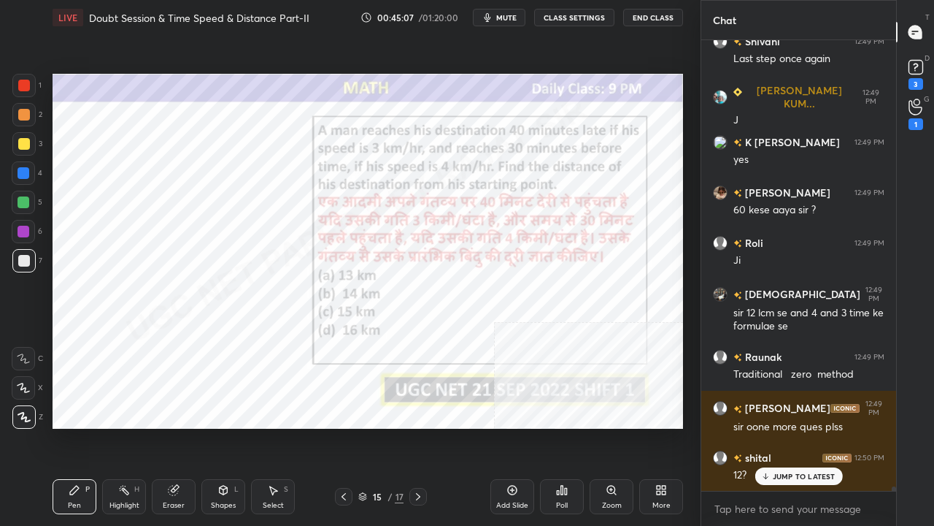
click at [413, 426] on icon at bounding box center [418, 497] width 12 height 12
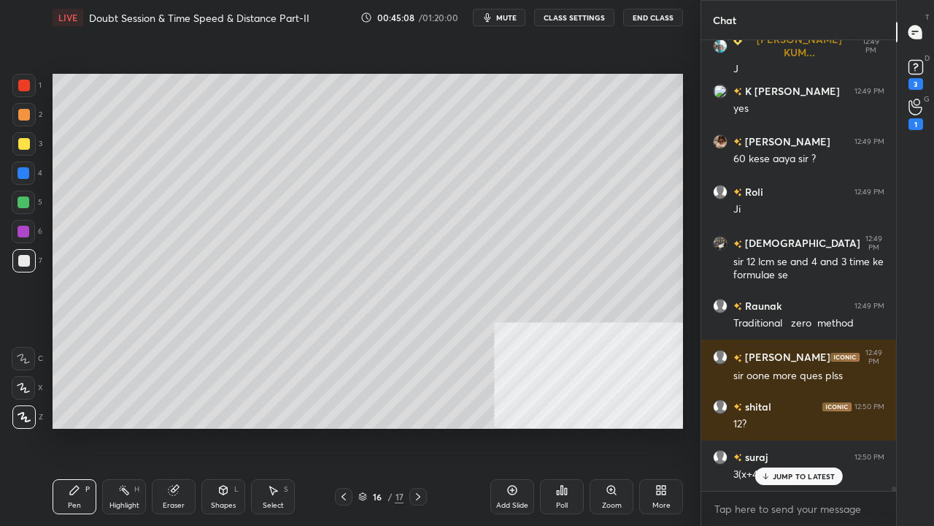
scroll to position [48085, 0]
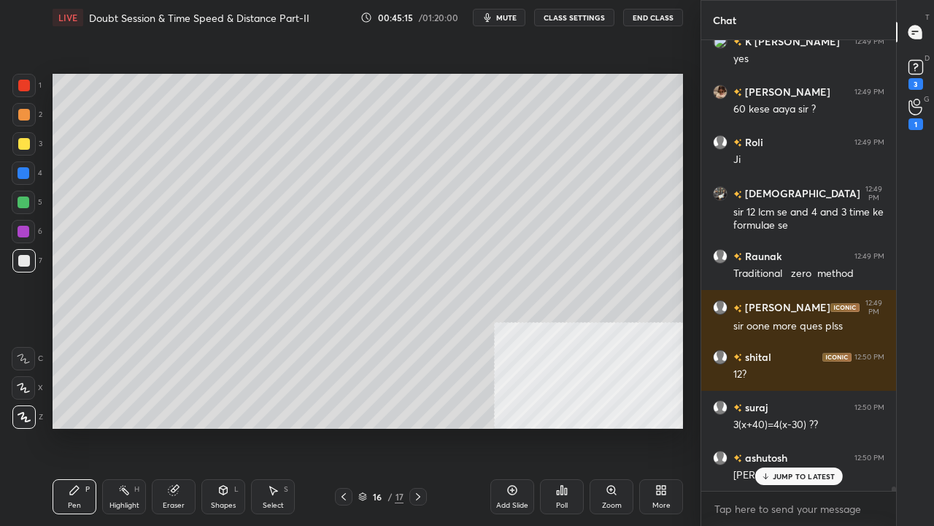
click at [517, 426] on icon at bounding box center [512, 489] width 9 height 9
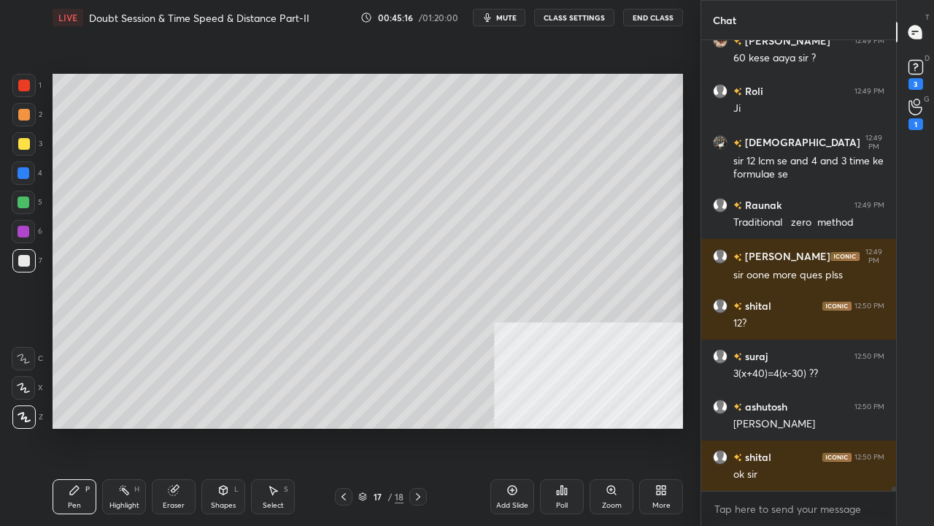
click at [23, 143] on div at bounding box center [24, 144] width 12 height 12
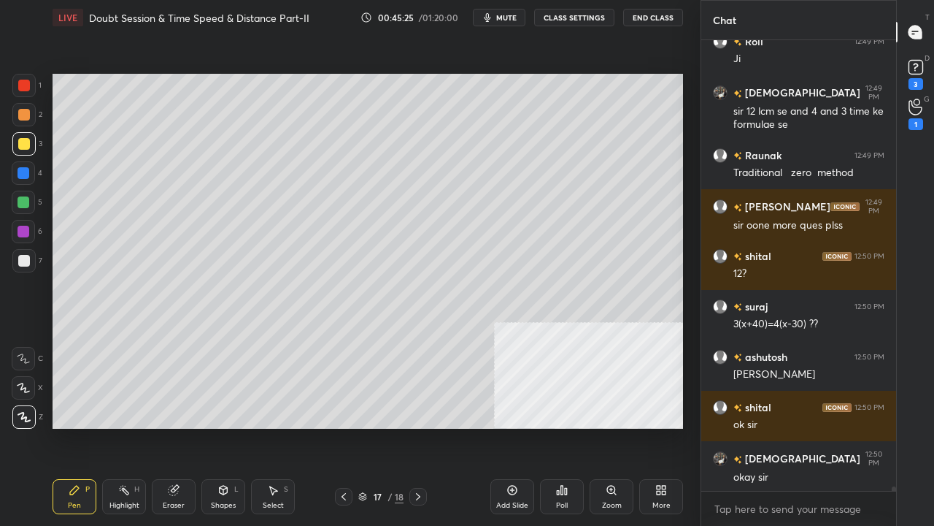
click at [22, 91] on div at bounding box center [24, 86] width 12 height 12
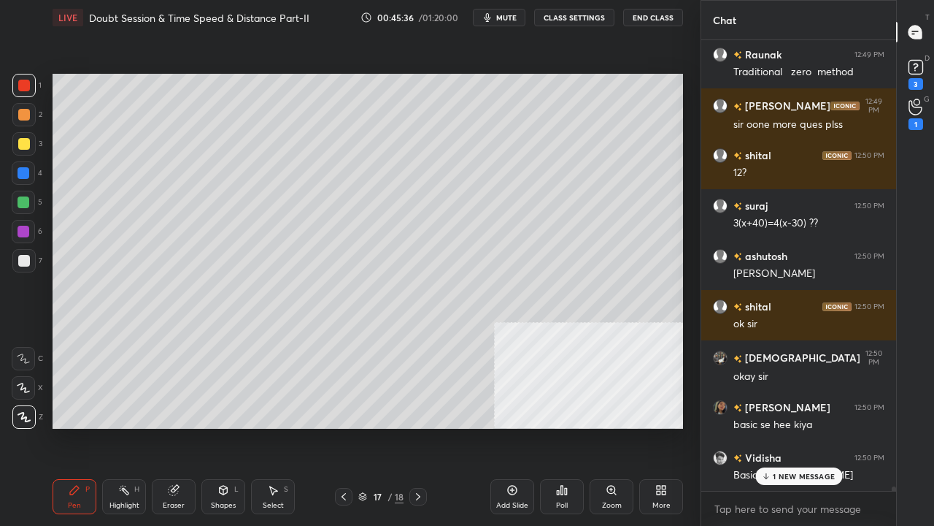
scroll to position [48363, 0]
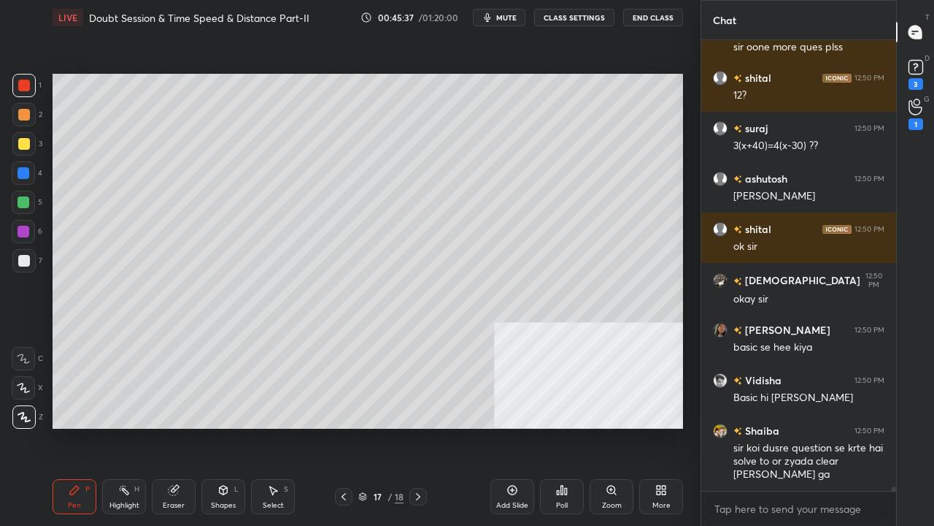
click at [343, 426] on icon at bounding box center [344, 497] width 12 height 12
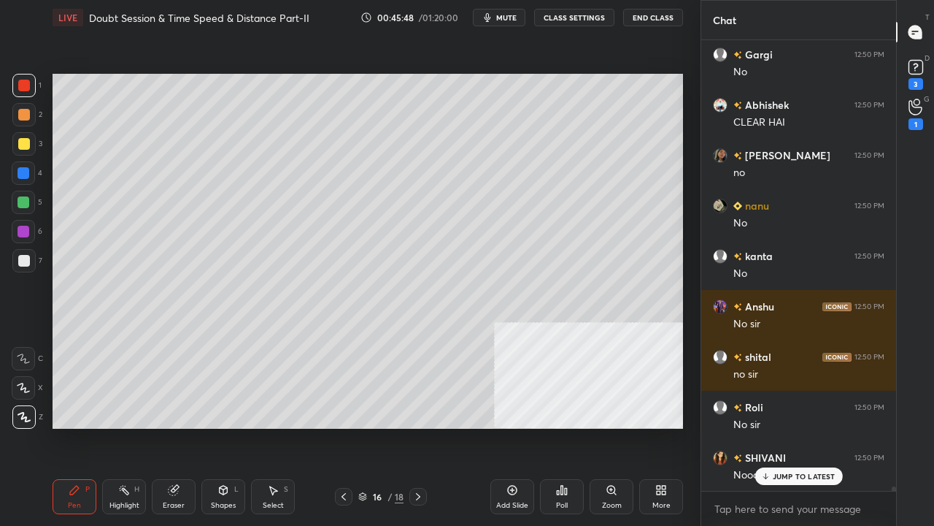
scroll to position [49069, 0]
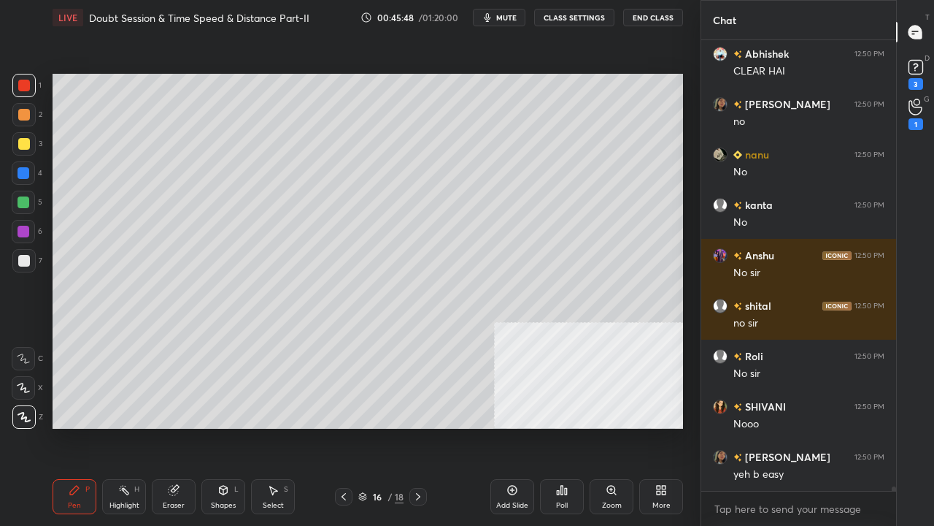
drag, startPoint x: 133, startPoint y: 495, endPoint x: 135, endPoint y: 488, distance: 7.6
click at [132, 426] on div "Highlight H" at bounding box center [124, 496] width 44 height 35
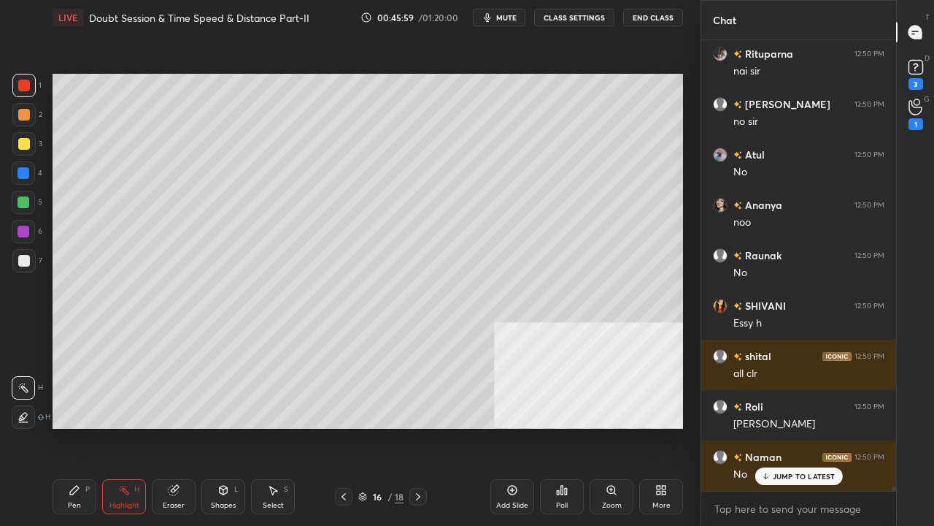
scroll to position [49924, 0]
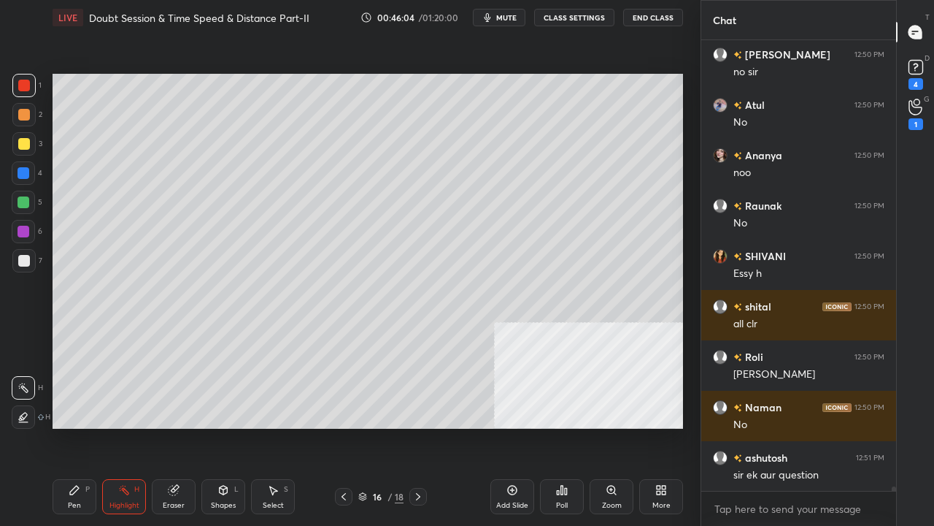
click at [86, 426] on div "P" at bounding box center [87, 488] width 4 height 7
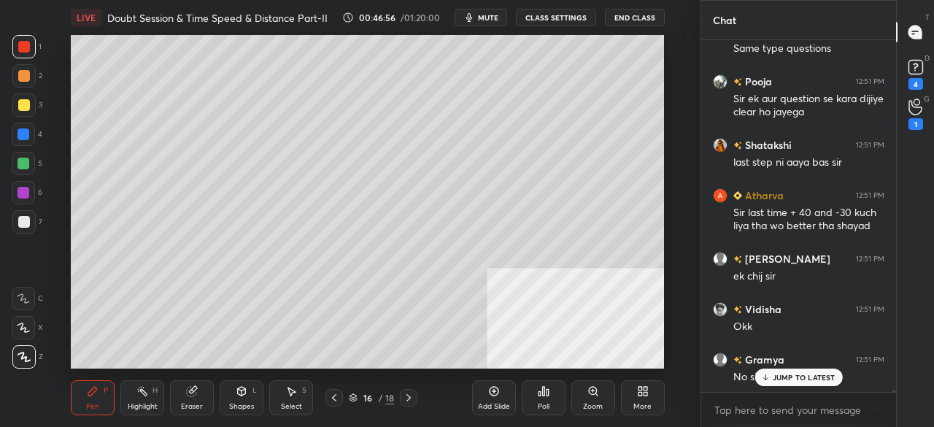
scroll to position [50580, 0]
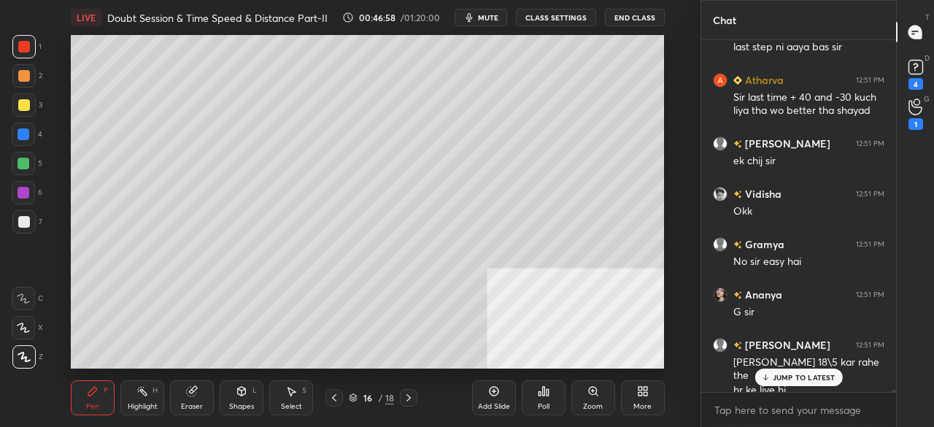
click at [335, 393] on icon at bounding box center [334, 398] width 12 height 12
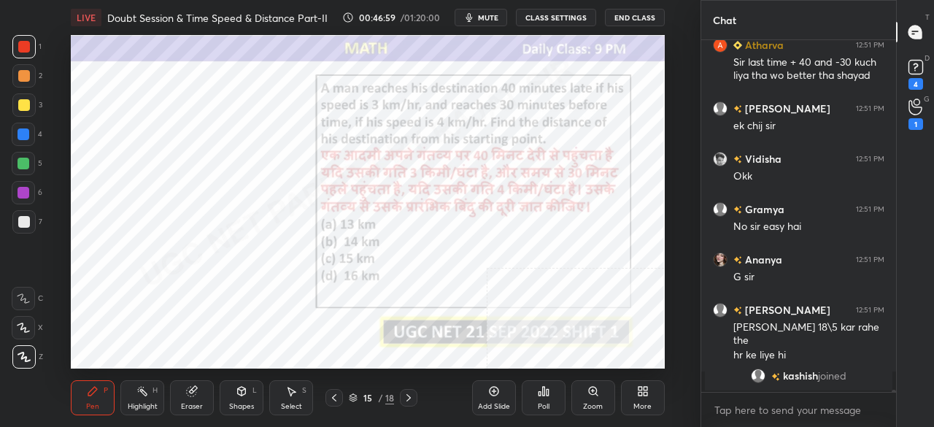
scroll to position [50692, 0]
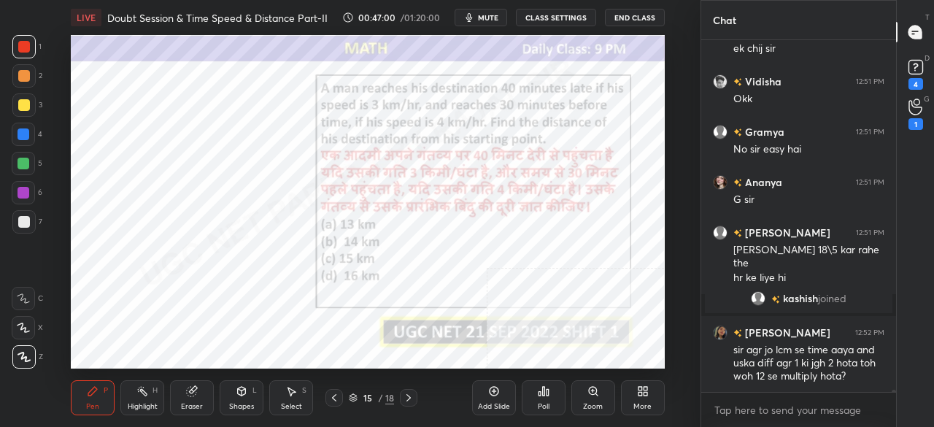
click at [24, 137] on div at bounding box center [24, 134] width 12 height 12
click at [25, 137] on div at bounding box center [24, 134] width 12 height 12
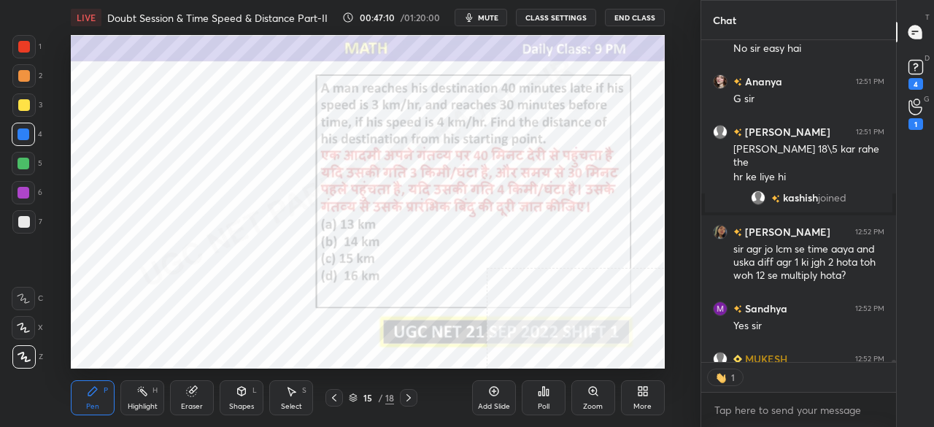
scroll to position [5, 4]
click at [23, 43] on div at bounding box center [24, 47] width 12 height 12
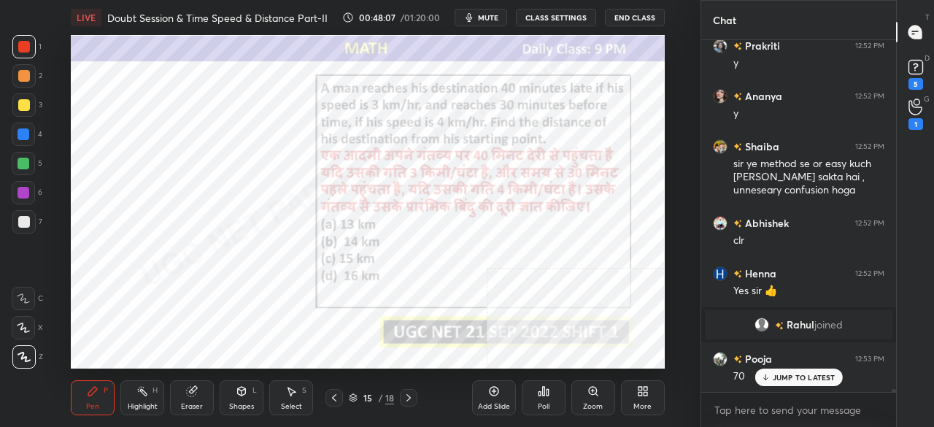
scroll to position [46509, 0]
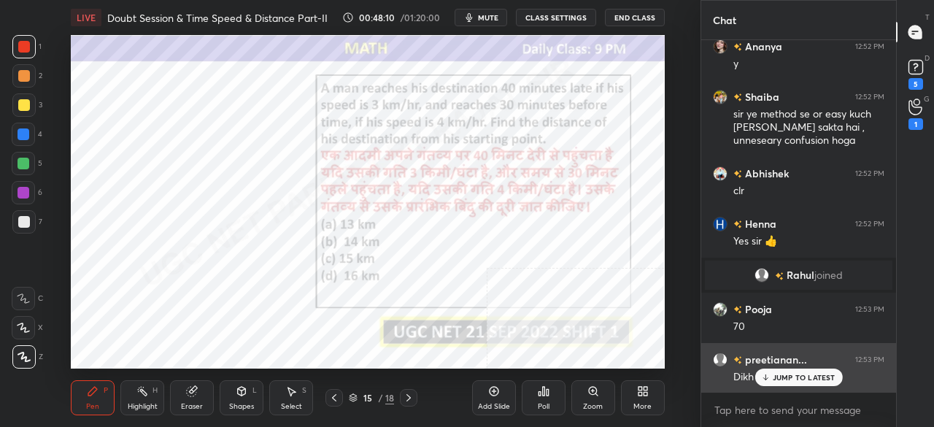
click at [809, 375] on p "JUMP TO LATEST" at bounding box center [804, 377] width 63 height 9
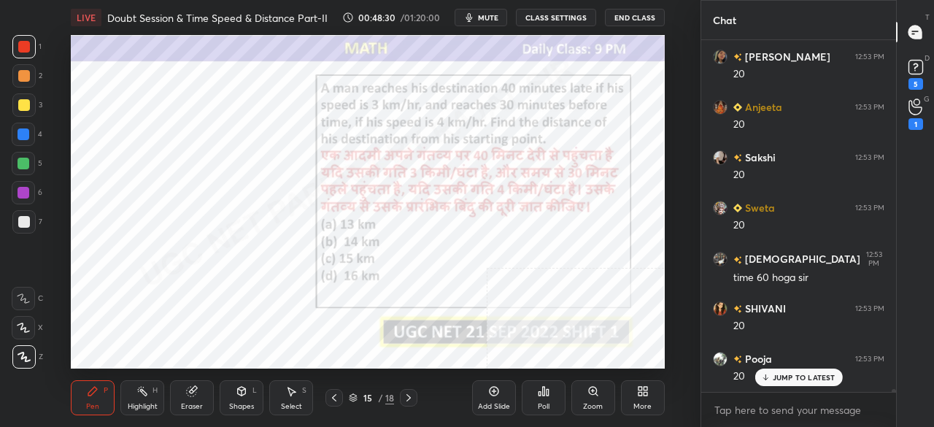
scroll to position [47149, 0]
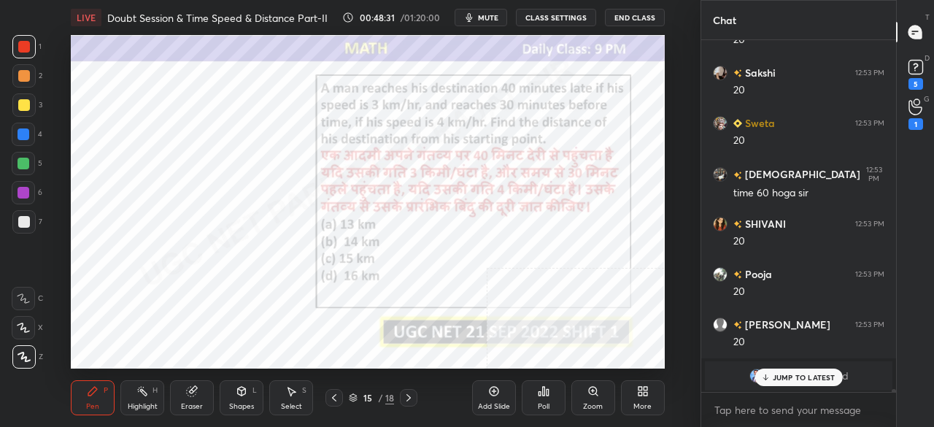
click at [408, 399] on icon at bounding box center [409, 398] width 12 height 12
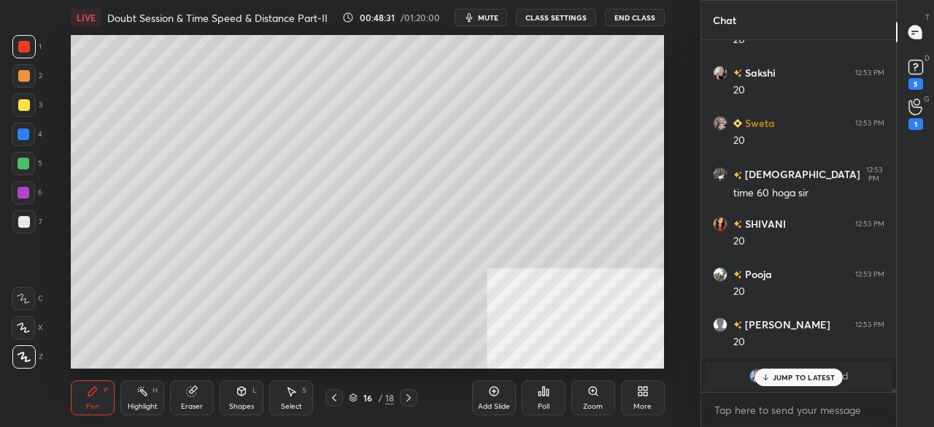
scroll to position [46928, 0]
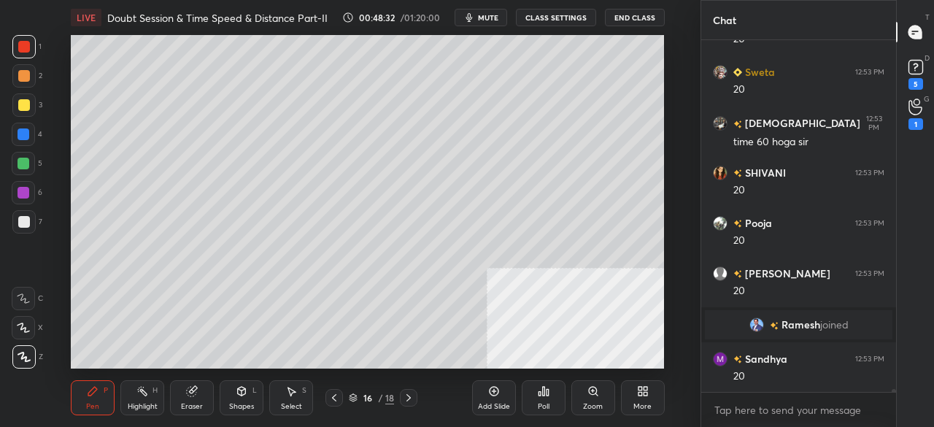
click at [408, 399] on icon at bounding box center [409, 398] width 12 height 12
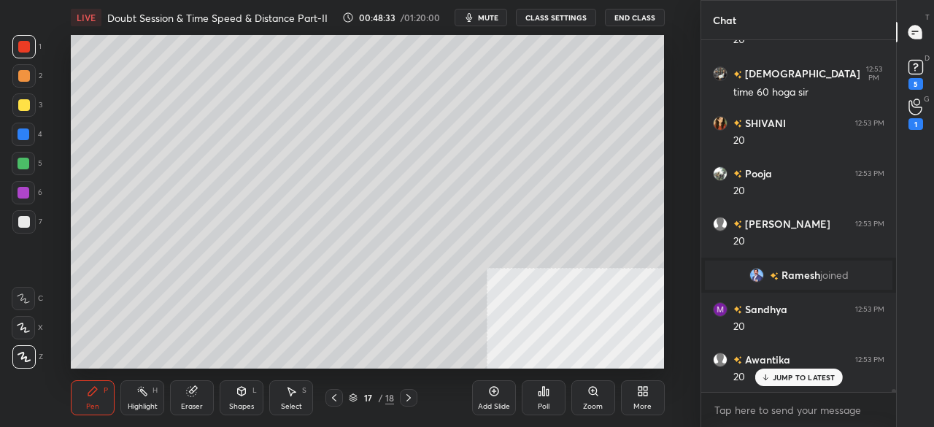
drag, startPoint x: 201, startPoint y: 389, endPoint x: 146, endPoint y: 383, distance: 55.8
click at [201, 388] on div "Eraser" at bounding box center [192, 397] width 44 height 35
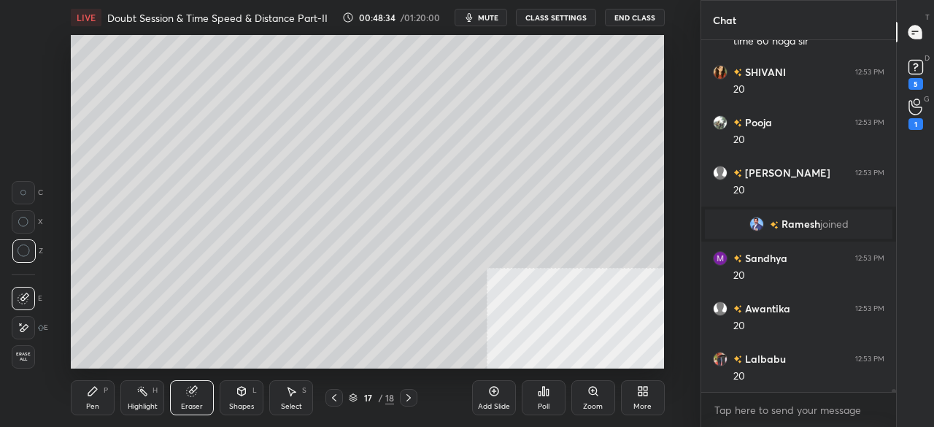
click at [34, 355] on div "Erase all" at bounding box center [23, 356] width 23 height 23
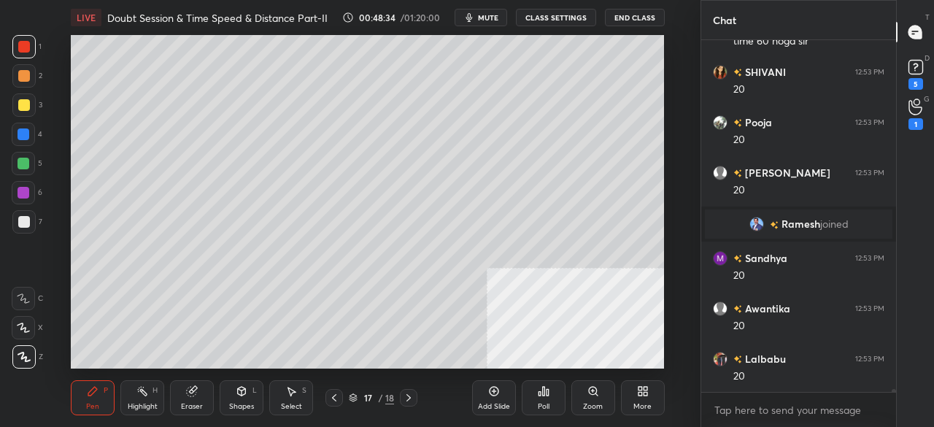
scroll to position [47079, 0]
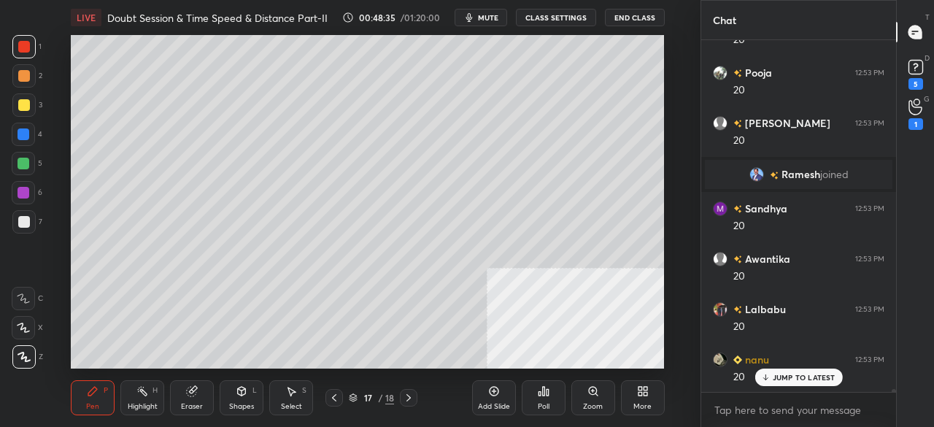
click at [23, 102] on div at bounding box center [24, 105] width 12 height 12
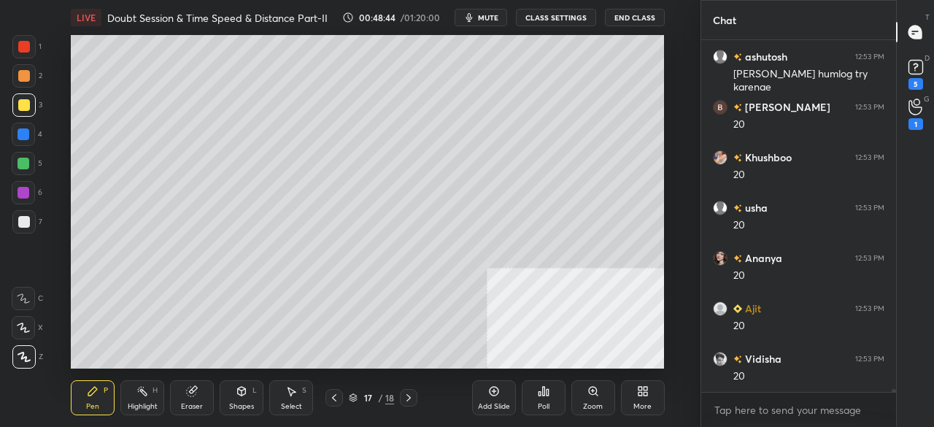
scroll to position [47482, 0]
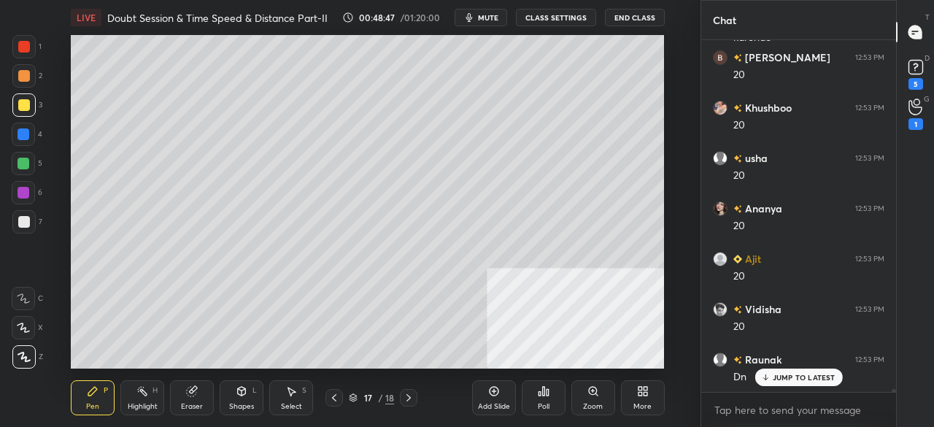
click at [26, 223] on div at bounding box center [24, 222] width 12 height 12
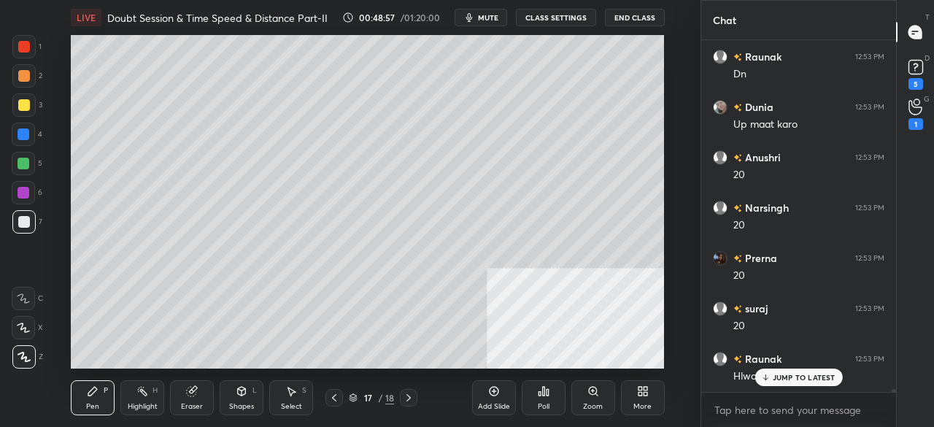
scroll to position [47985, 0]
click at [26, 131] on div at bounding box center [24, 134] width 12 height 12
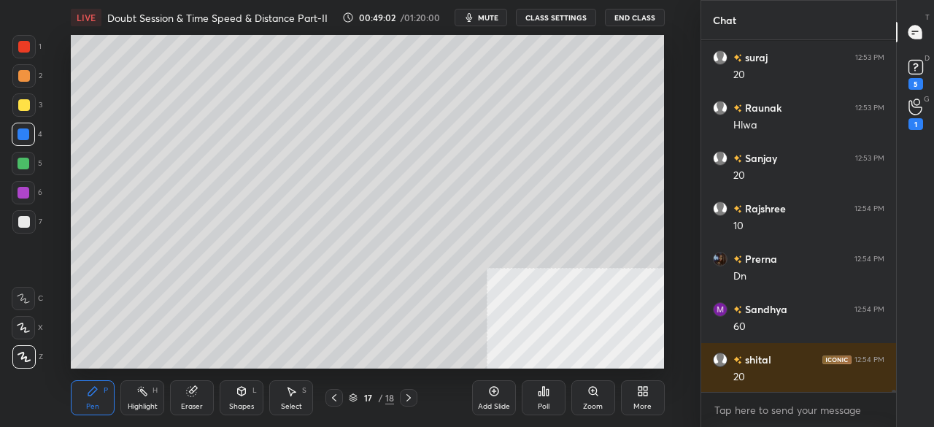
scroll to position [48238, 0]
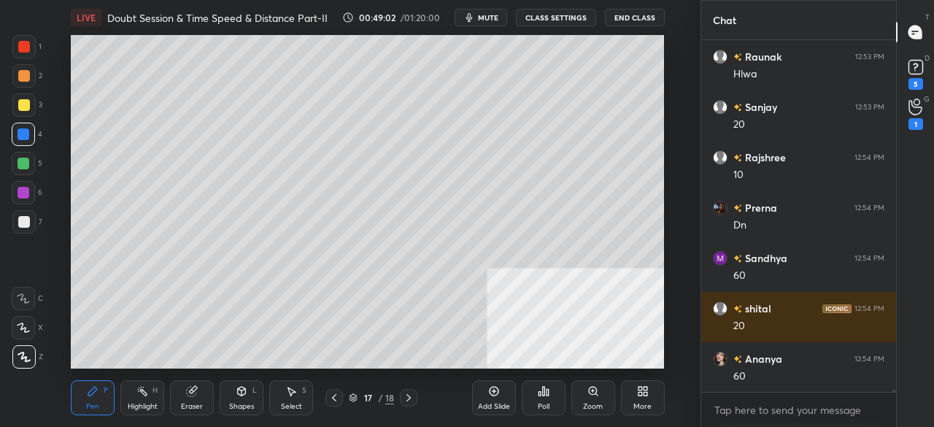
click at [239, 395] on icon at bounding box center [242, 391] width 12 height 12
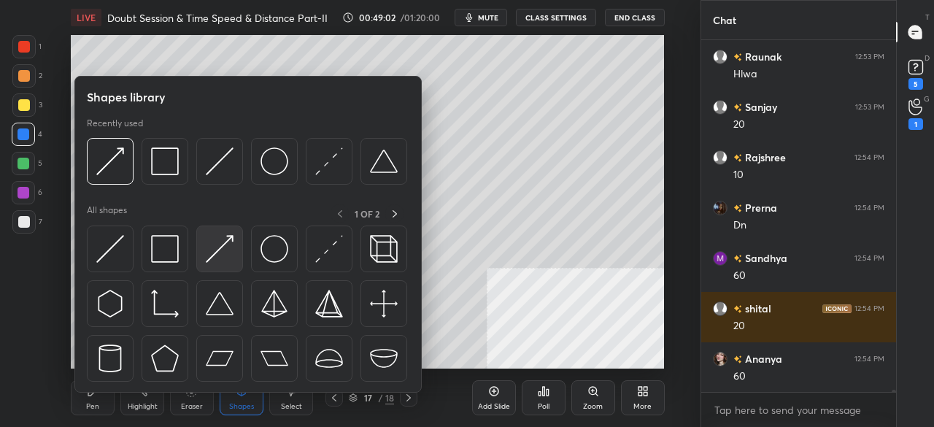
click at [220, 249] on img at bounding box center [220, 249] width 28 height 28
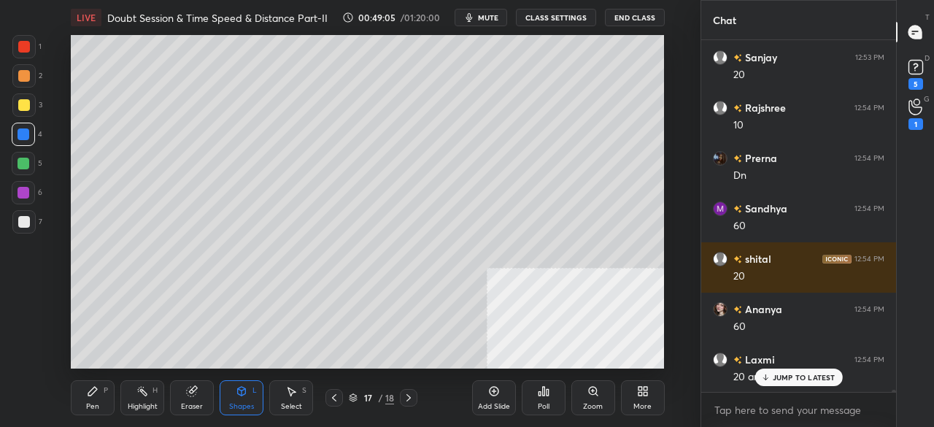
scroll to position [48388, 0]
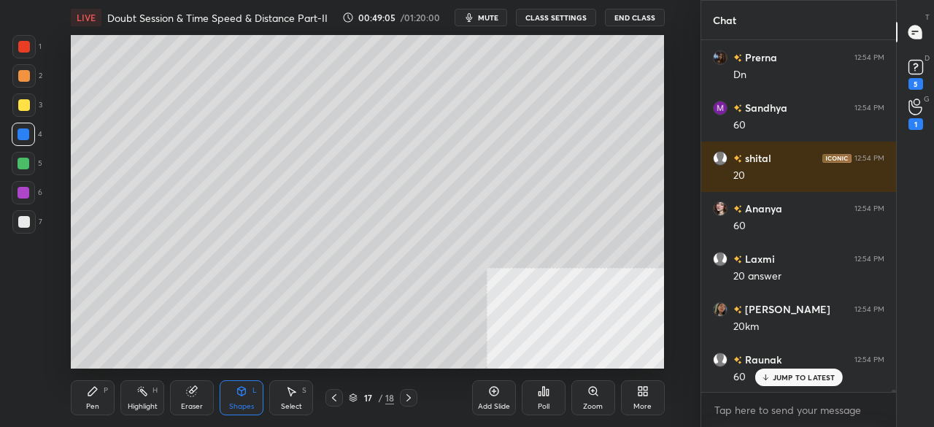
click at [89, 401] on div "Pen P" at bounding box center [93, 397] width 44 height 35
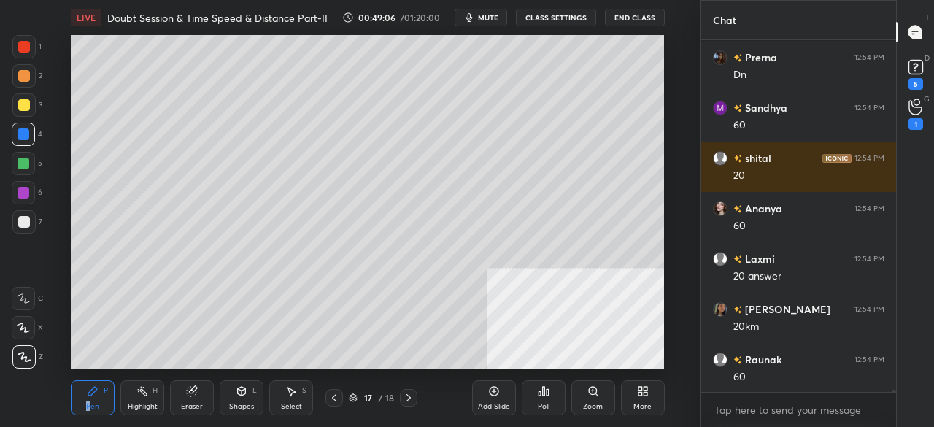
scroll to position [48439, 0]
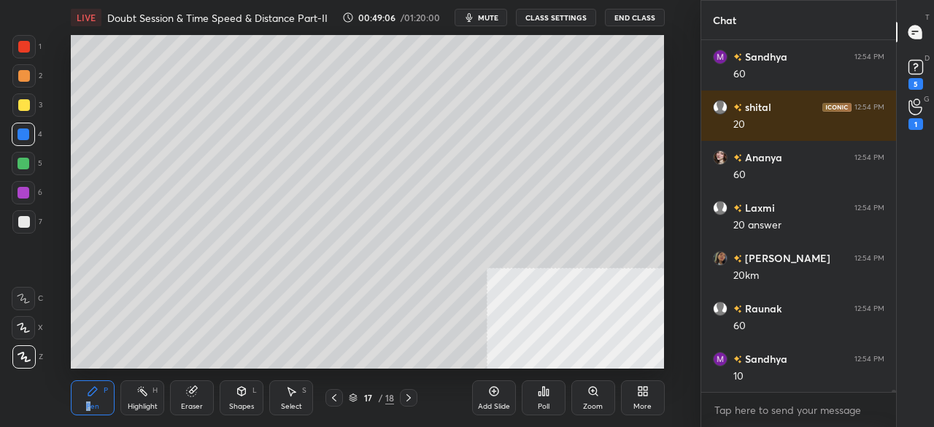
click at [26, 221] on div at bounding box center [24, 222] width 12 height 12
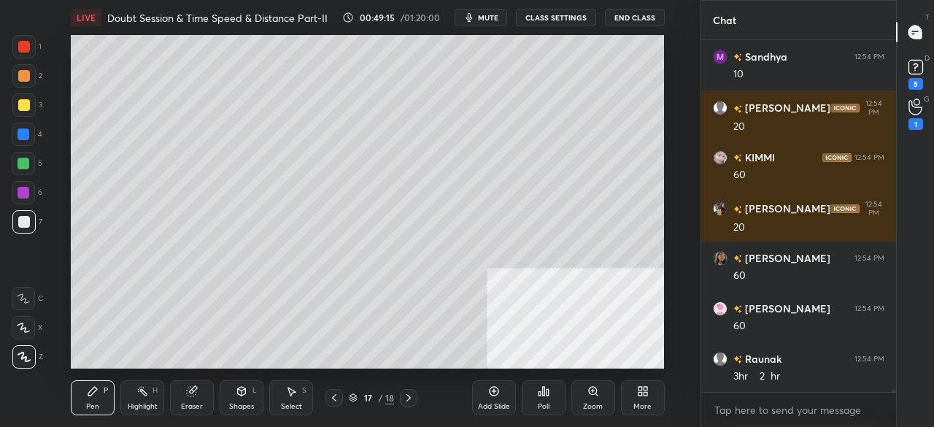
drag, startPoint x: 200, startPoint y: 398, endPoint x: 216, endPoint y: 379, distance: 24.9
click at [207, 391] on div "Eraser" at bounding box center [192, 397] width 44 height 35
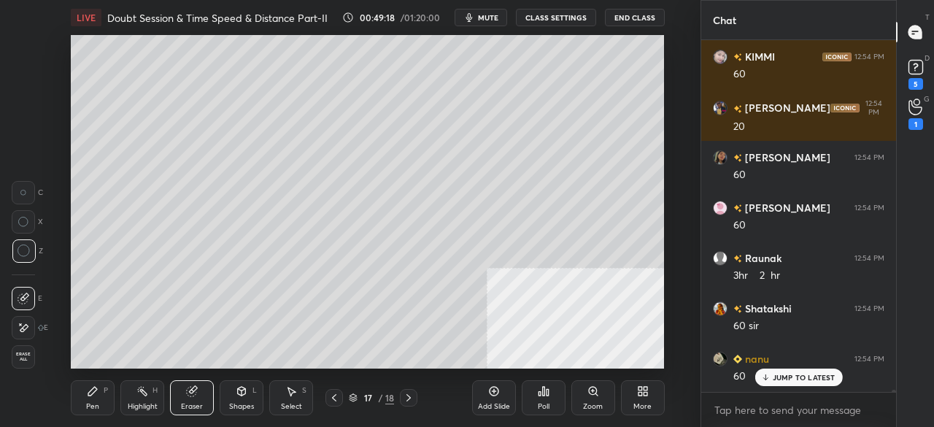
click at [89, 394] on icon at bounding box center [92, 391] width 9 height 9
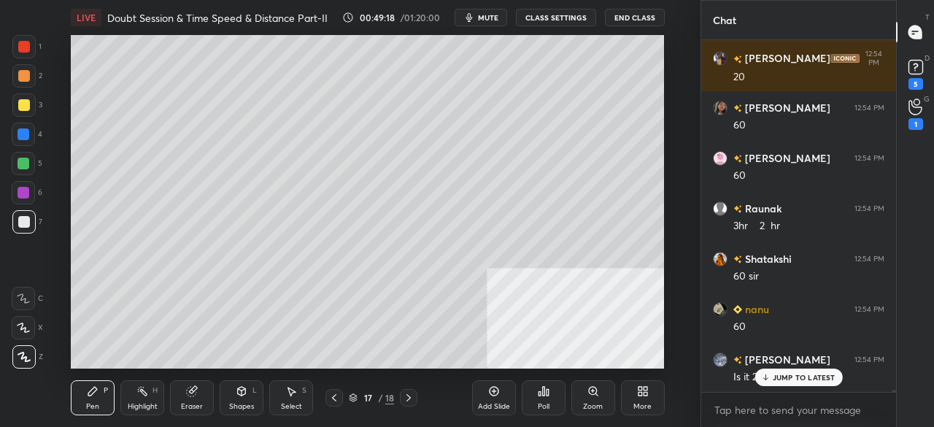
click at [190, 391] on icon at bounding box center [191, 391] width 9 height 9
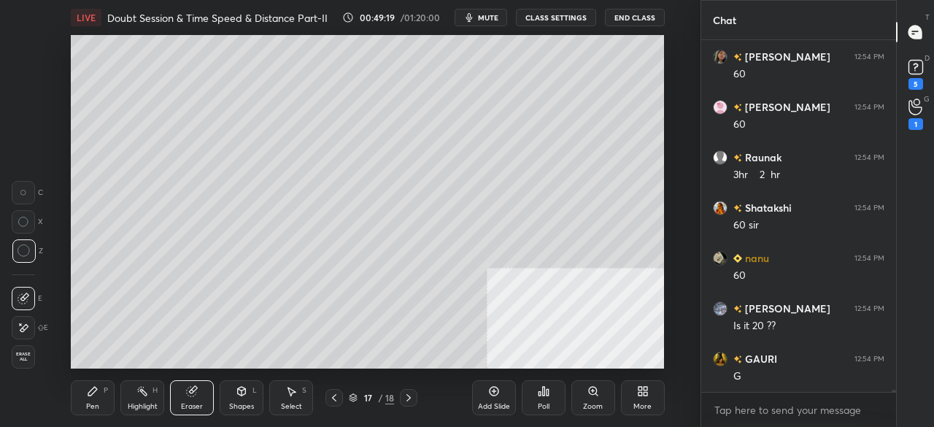
drag, startPoint x: 28, startPoint y: 326, endPoint x: 66, endPoint y: 301, distance: 46.4
click at [26, 325] on icon at bounding box center [24, 327] width 8 height 7
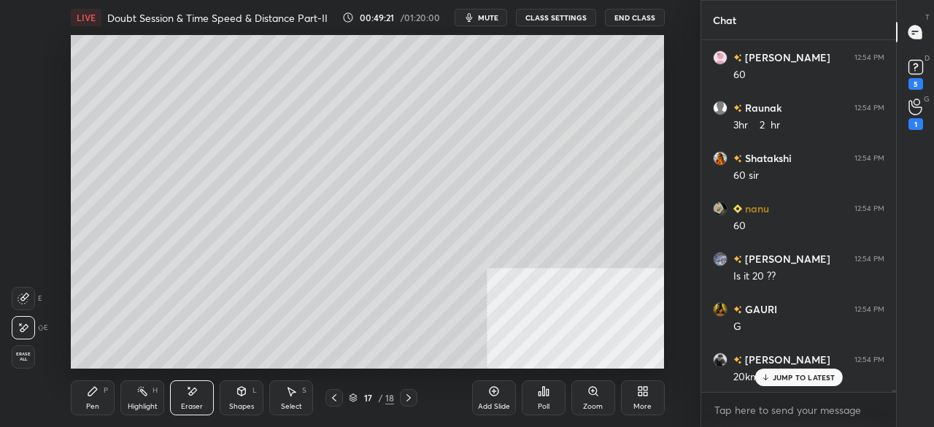
drag, startPoint x: 99, startPoint y: 400, endPoint x: 114, endPoint y: 372, distance: 31.3
click at [99, 398] on div "Pen P" at bounding box center [93, 397] width 44 height 35
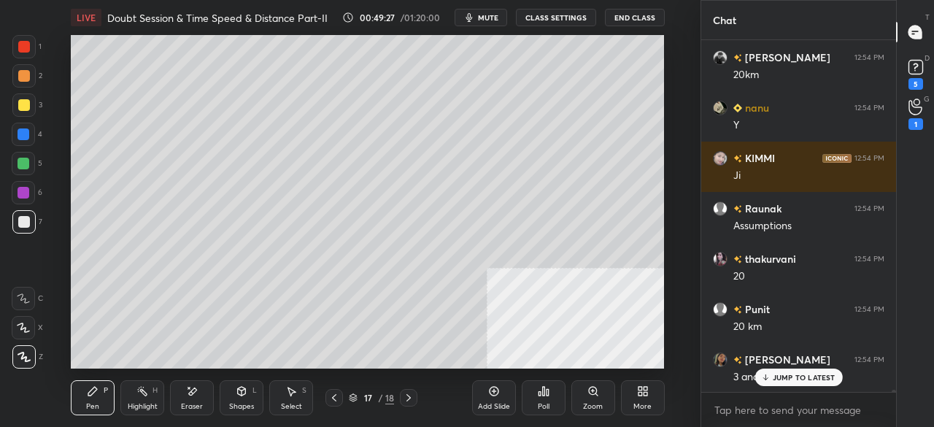
click at [24, 161] on div at bounding box center [24, 164] width 12 height 12
drag, startPoint x: 25, startPoint y: 162, endPoint x: 64, endPoint y: 148, distance: 41.8
click at [28, 162] on div at bounding box center [24, 164] width 12 height 12
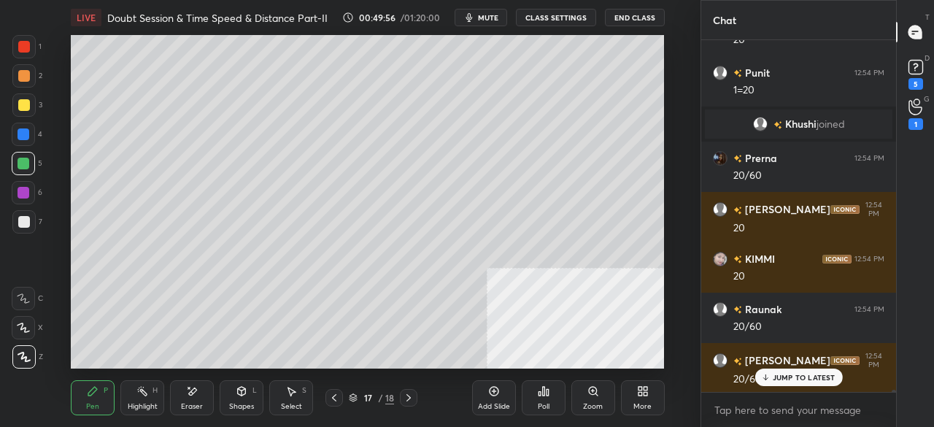
drag, startPoint x: 18, startPoint y: 222, endPoint x: 61, endPoint y: 215, distance: 44.3
click at [18, 222] on div at bounding box center [24, 222] width 12 height 12
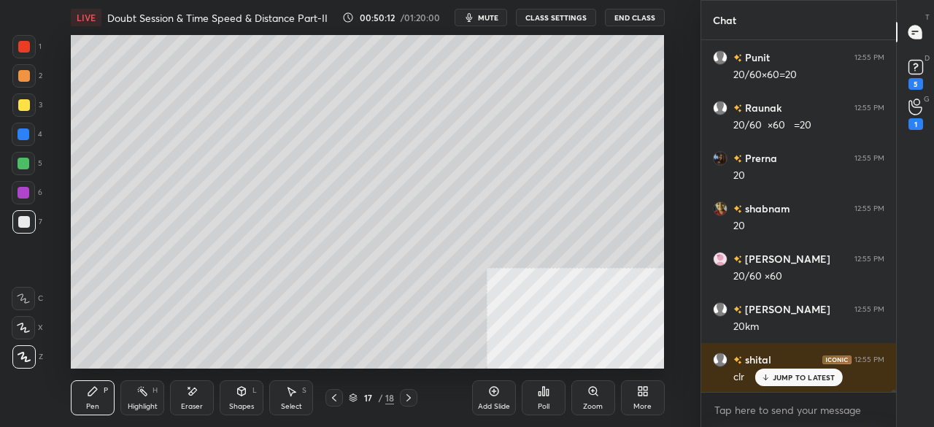
click at [19, 135] on div at bounding box center [24, 134] width 12 height 12
click at [20, 135] on div at bounding box center [24, 134] width 12 height 12
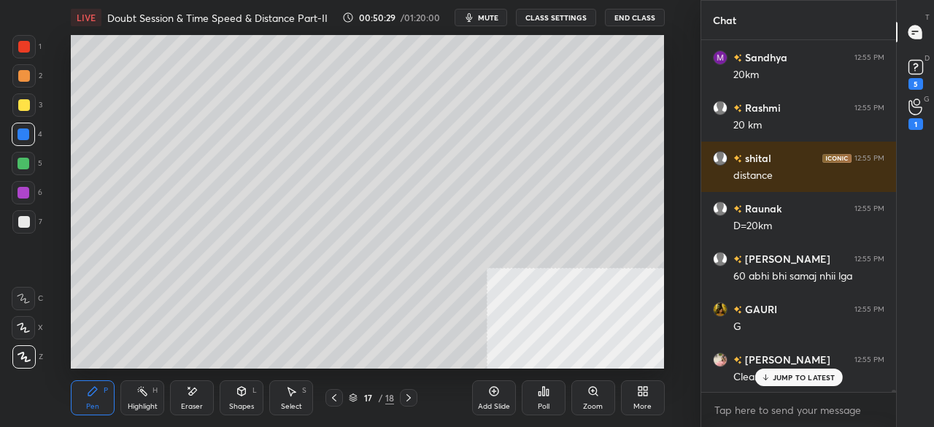
click at [26, 216] on div at bounding box center [24, 222] width 12 height 12
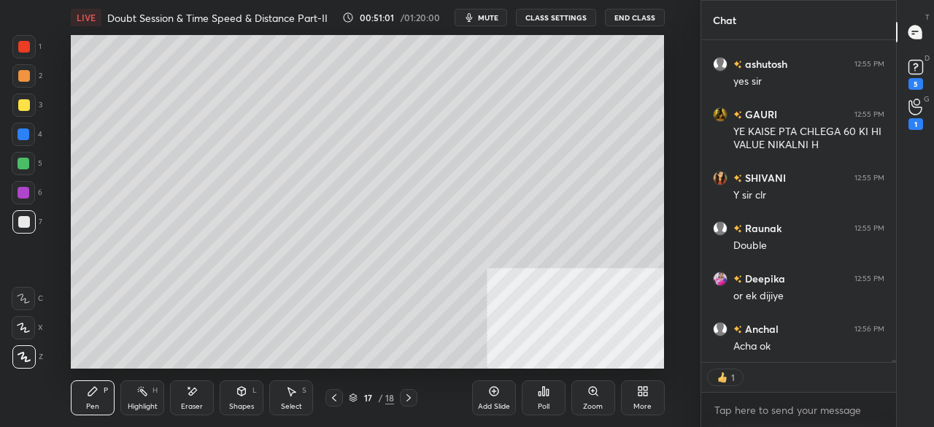
click at [155, 404] on div "Highlight" at bounding box center [143, 406] width 30 height 7
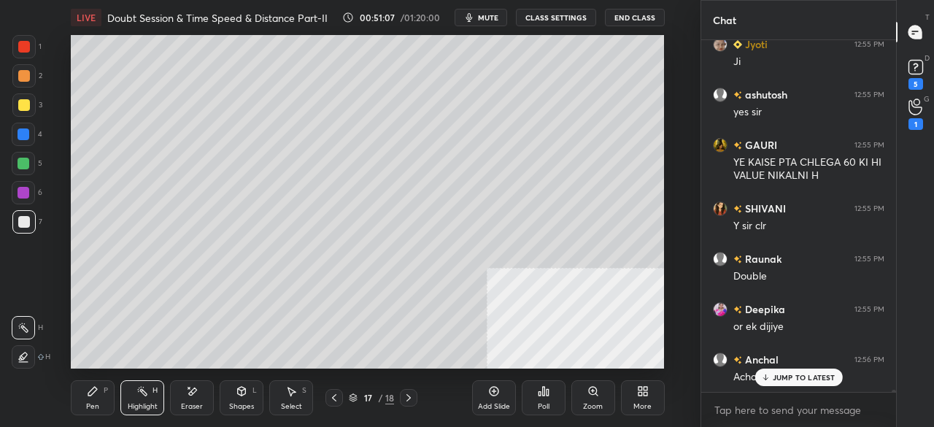
click at [334, 395] on icon at bounding box center [334, 398] width 12 height 12
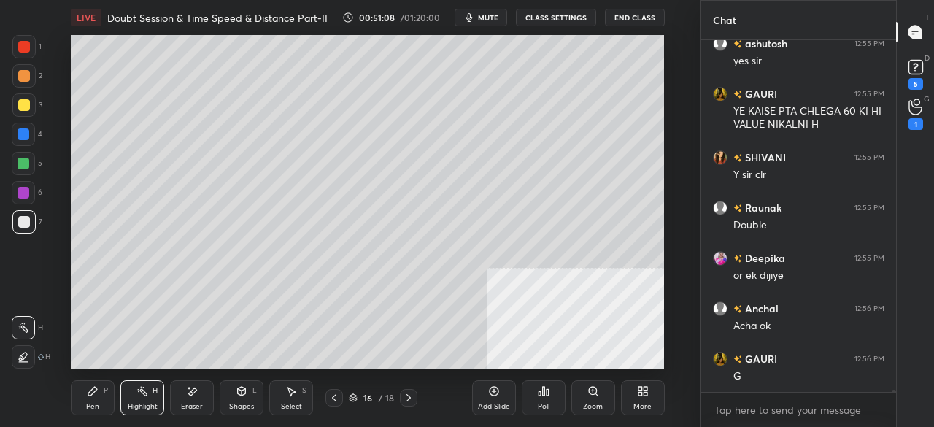
click at [340, 391] on div at bounding box center [335, 398] width 18 height 18
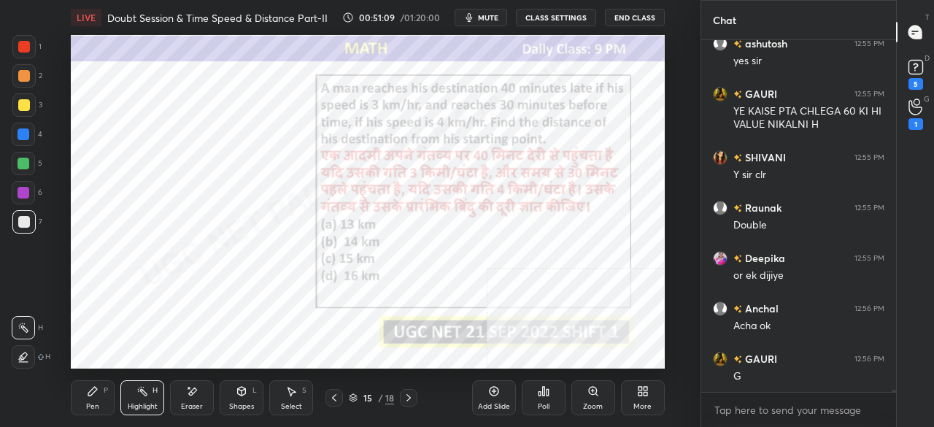
click at [22, 41] on div at bounding box center [24, 47] width 12 height 12
click at [26, 43] on div at bounding box center [24, 47] width 12 height 12
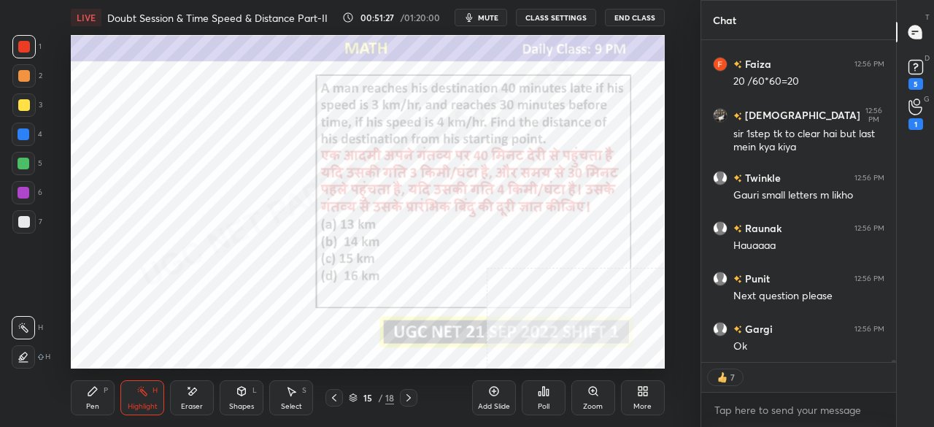
scroll to position [52787, 0]
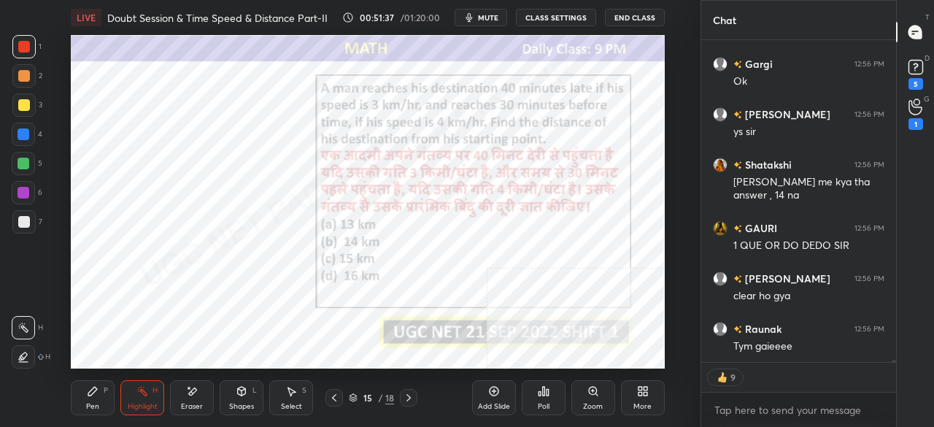
click at [91, 393] on icon at bounding box center [92, 391] width 9 height 9
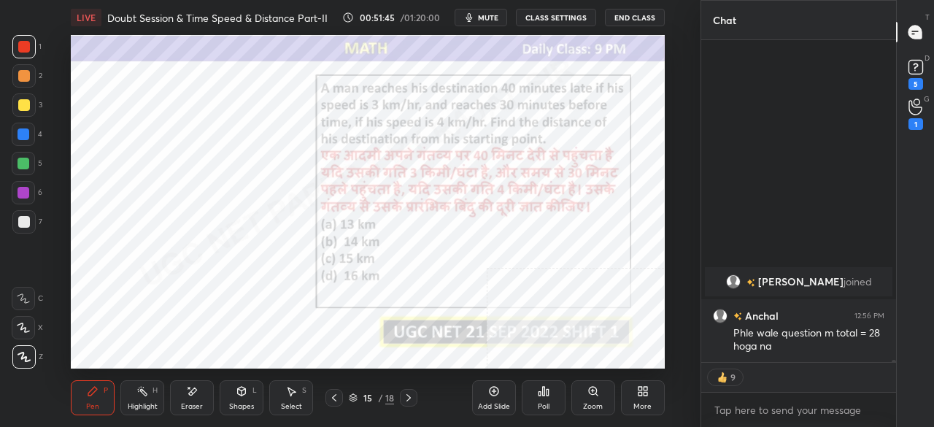
scroll to position [52259, 0]
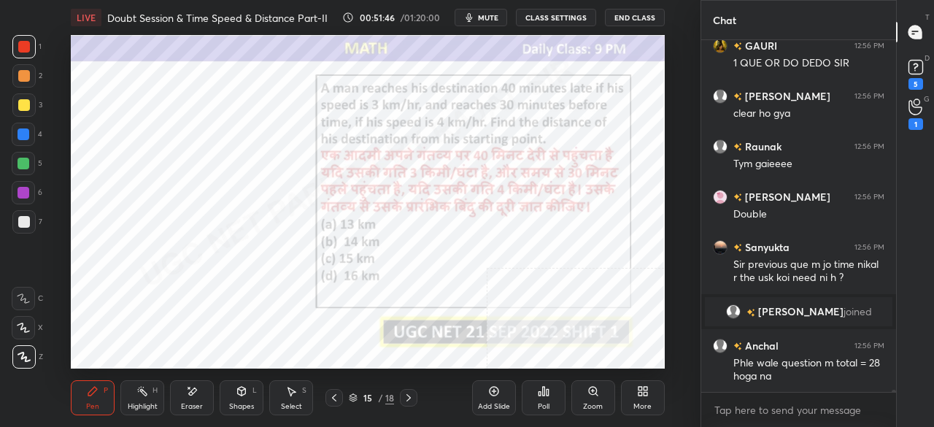
click at [22, 133] on div at bounding box center [24, 134] width 12 height 12
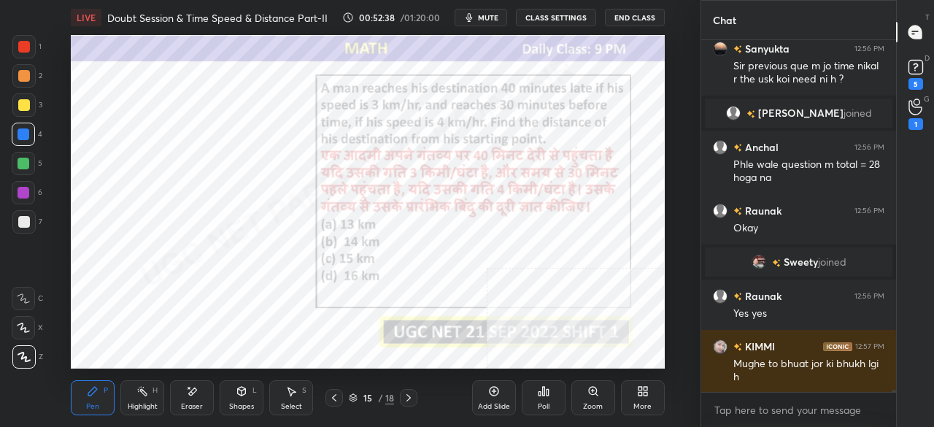
scroll to position [52479, 0]
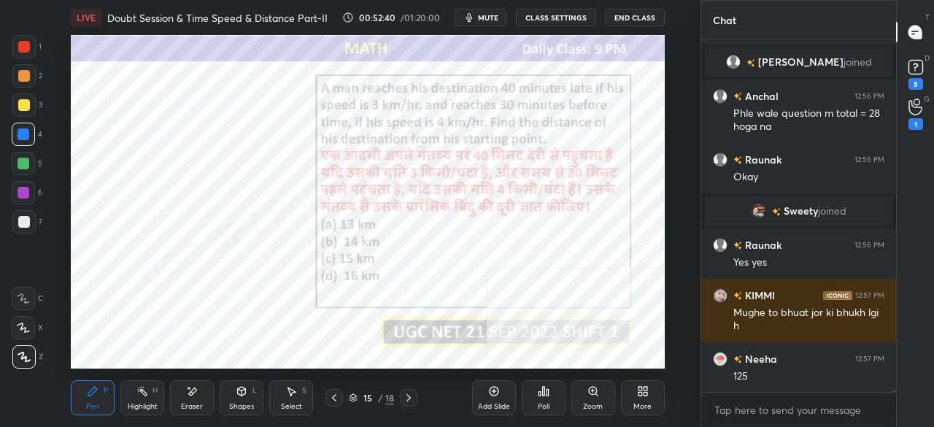
click at [23, 48] on div at bounding box center [24, 47] width 12 height 12
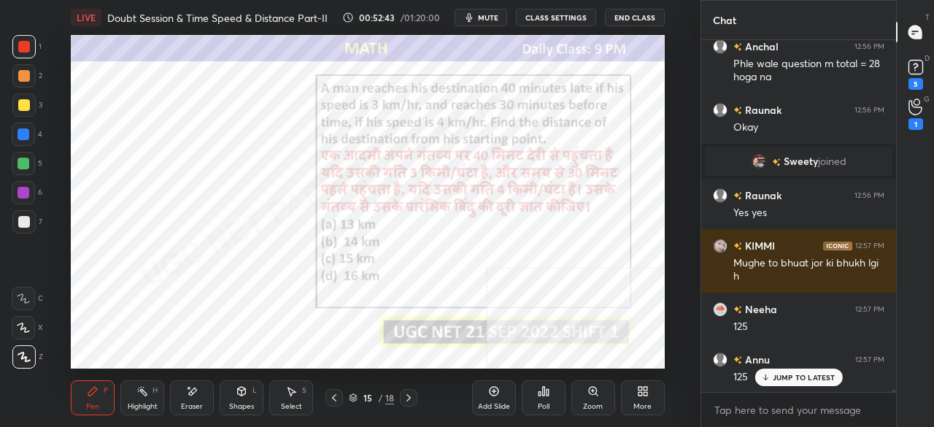
scroll to position [52580, 0]
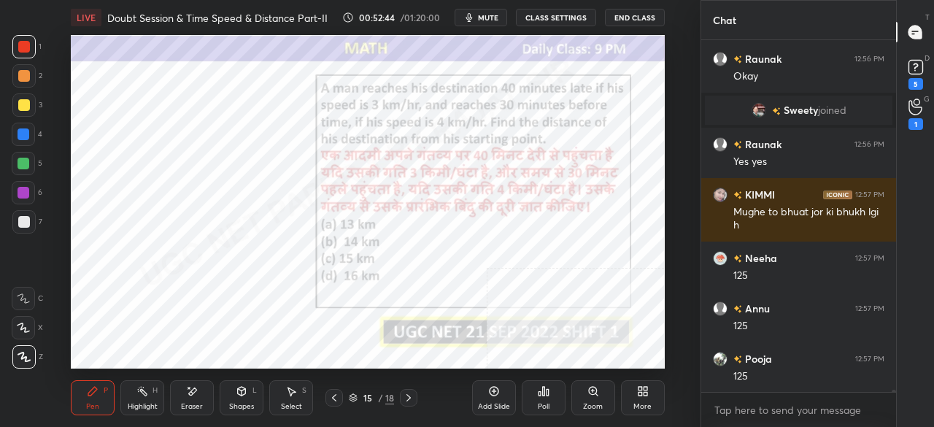
click at [493, 392] on icon at bounding box center [493, 391] width 4 height 4
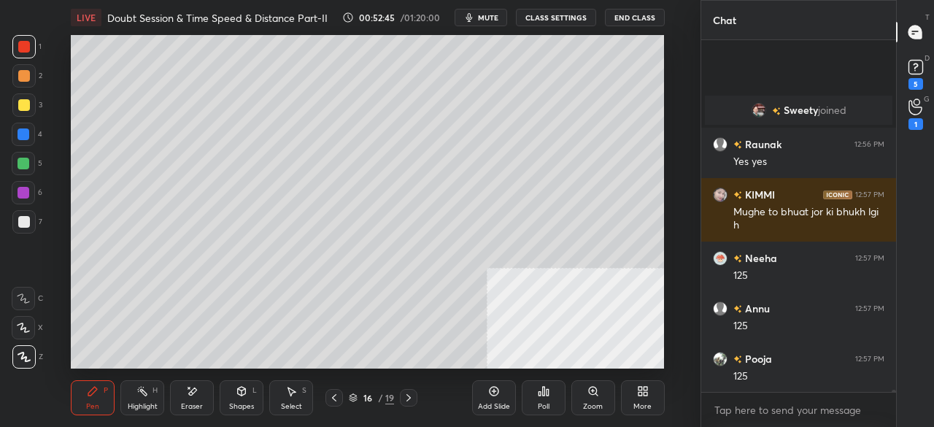
scroll to position [52681, 0]
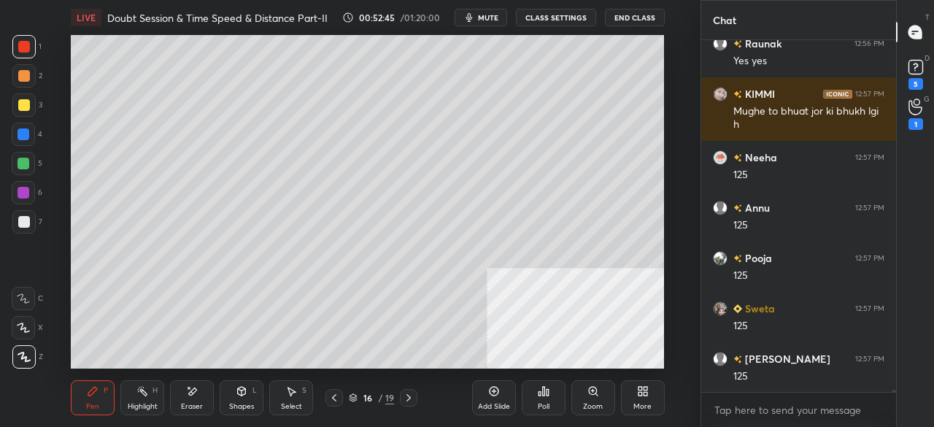
click at [26, 108] on div at bounding box center [24, 105] width 12 height 12
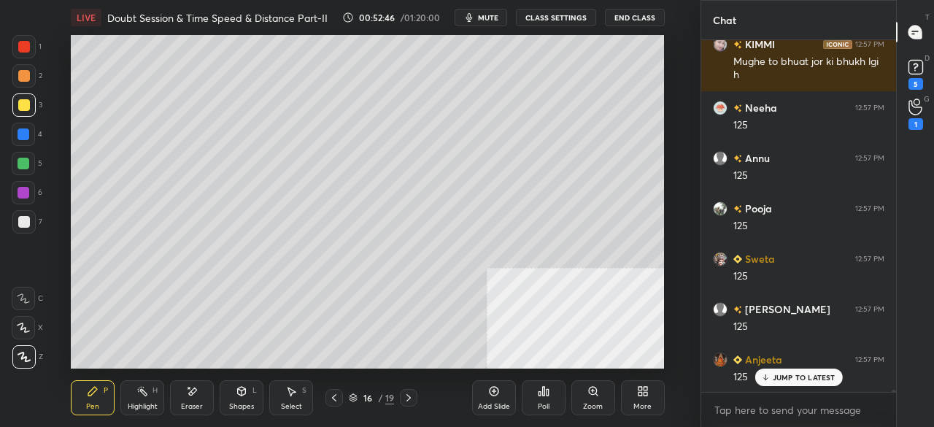
scroll to position [52781, 0]
click at [338, 399] on icon at bounding box center [334, 398] width 12 height 12
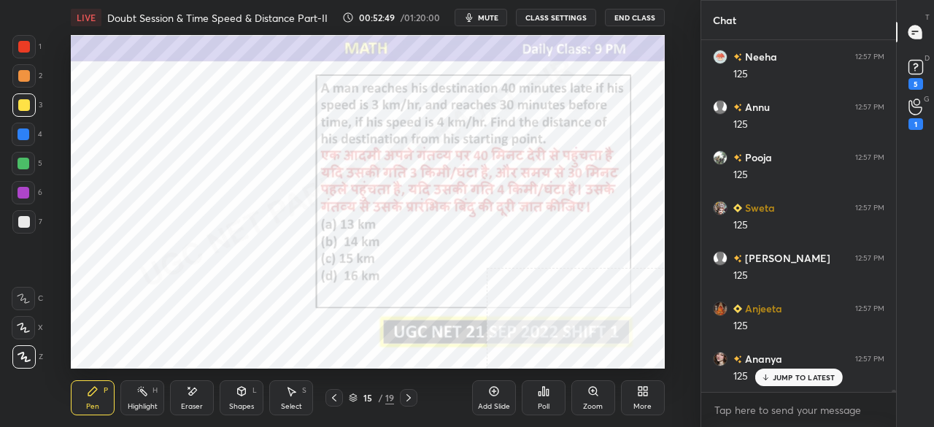
scroll to position [52831, 0]
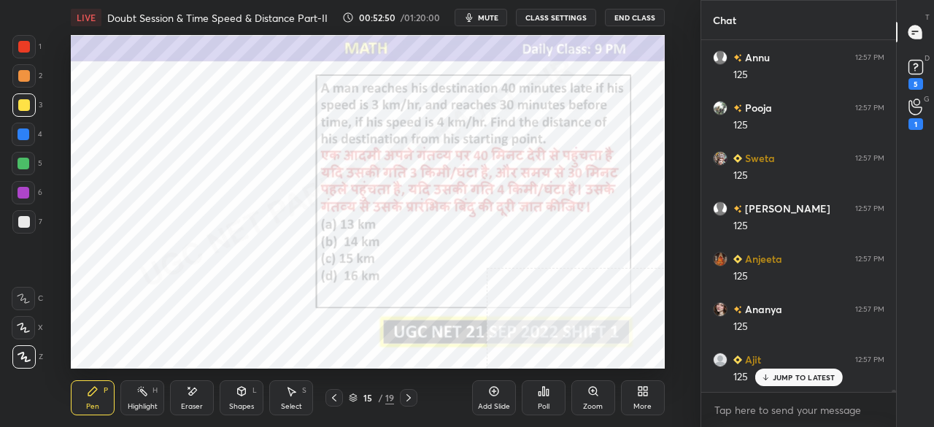
click at [416, 397] on div at bounding box center [409, 398] width 18 height 18
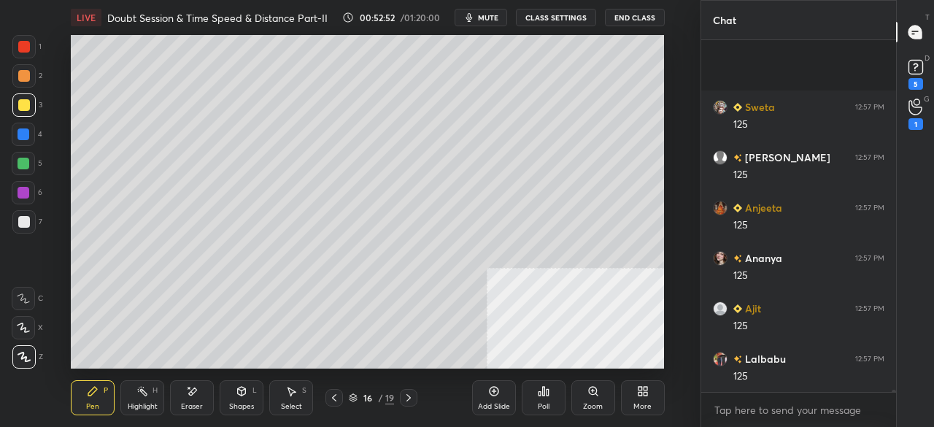
scroll to position [52983, 0]
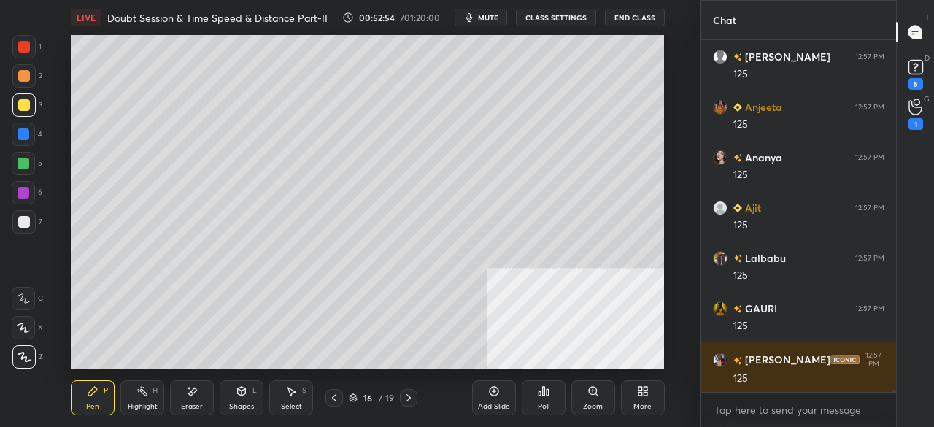
drag, startPoint x: 337, startPoint y: 396, endPoint x: 373, endPoint y: 395, distance: 36.5
click at [339, 396] on icon at bounding box center [334, 398] width 12 height 12
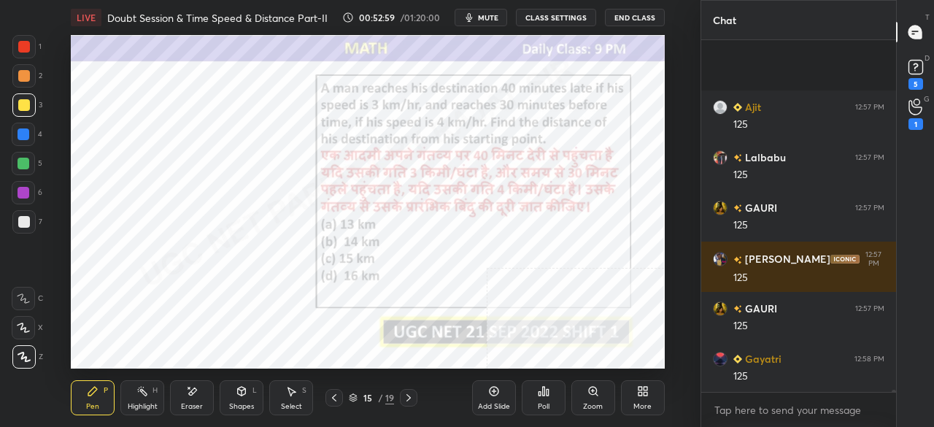
scroll to position [53184, 0]
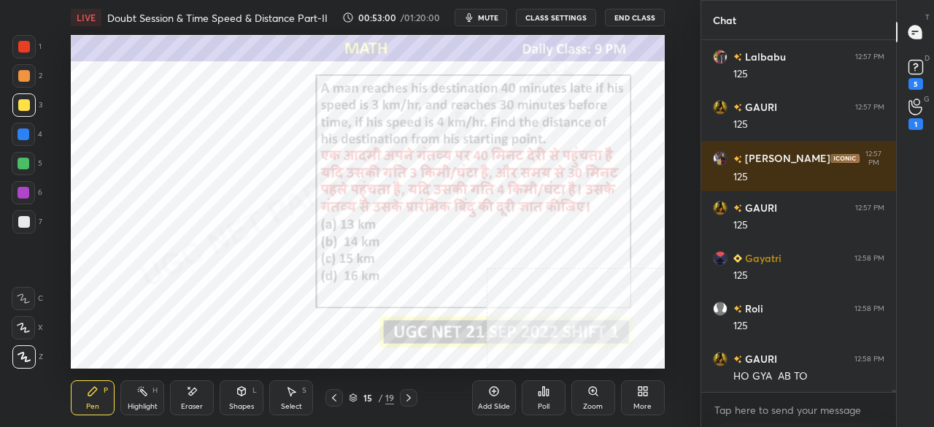
click at [408, 395] on icon at bounding box center [409, 398] width 12 height 12
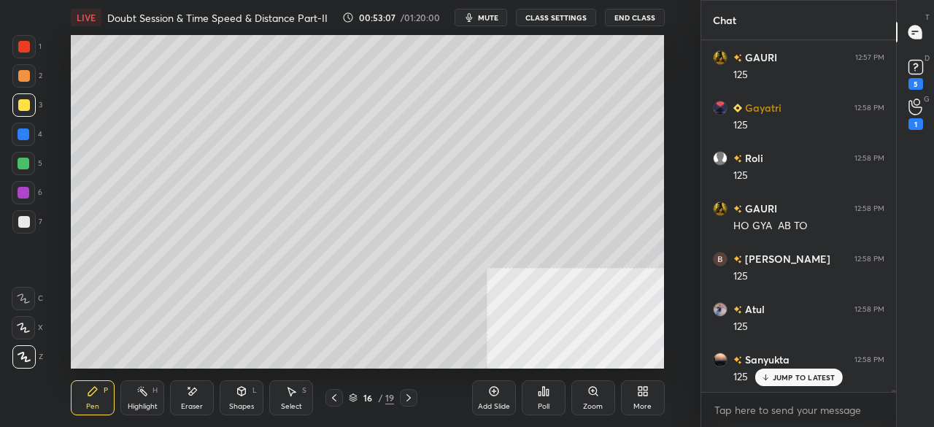
scroll to position [53386, 0]
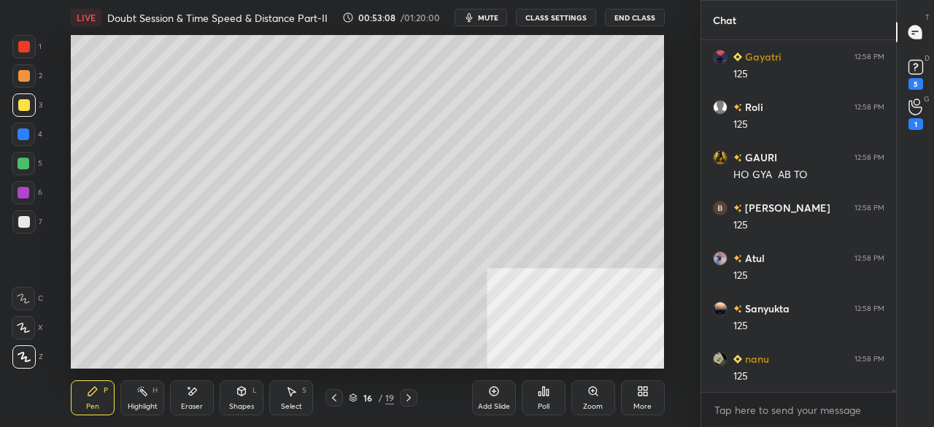
click at [22, 45] on div at bounding box center [24, 47] width 12 height 12
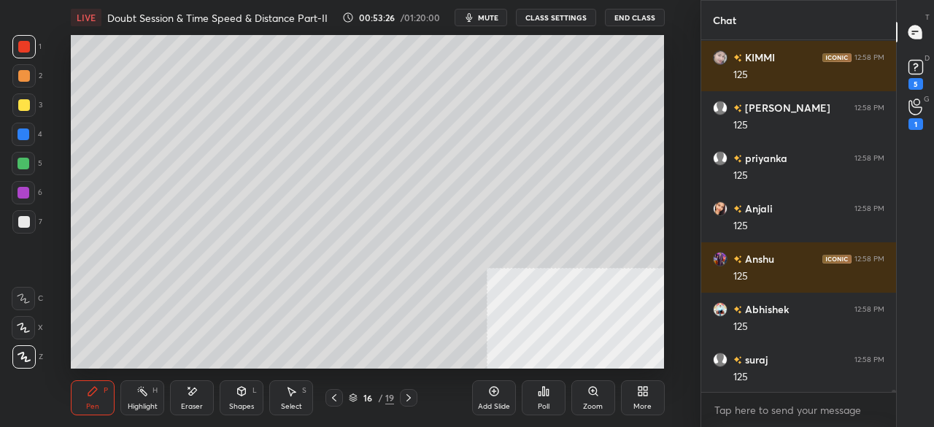
scroll to position [54494, 0]
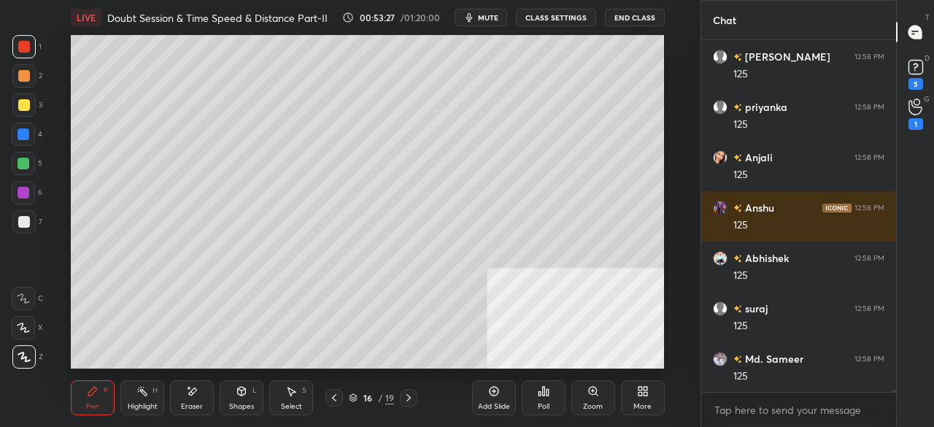
click at [335, 395] on icon at bounding box center [334, 398] width 12 height 12
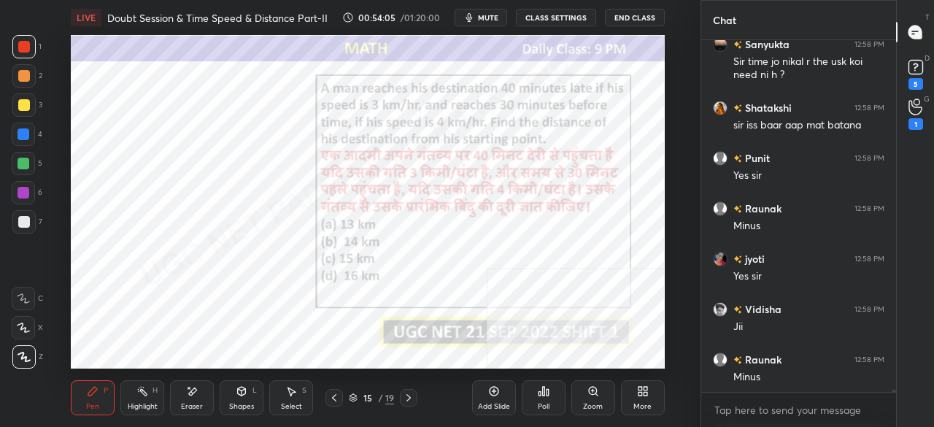
scroll to position [55414, 0]
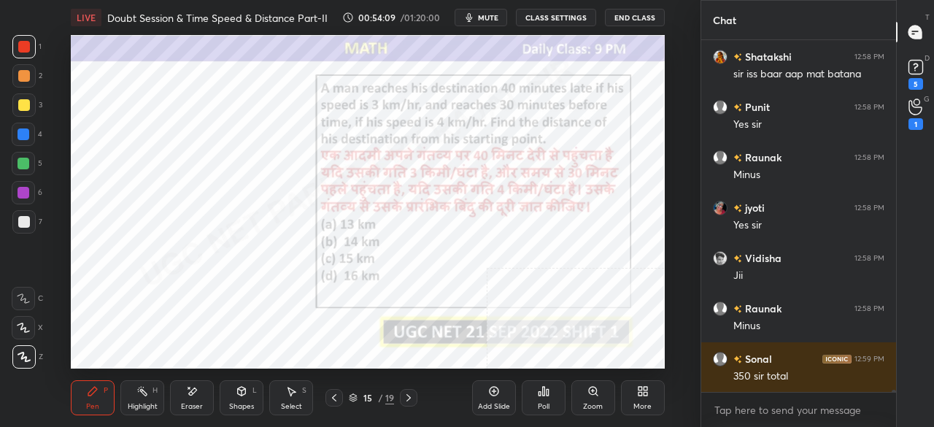
click at [491, 393] on icon at bounding box center [494, 391] width 12 height 12
click at [493, 391] on icon at bounding box center [494, 391] width 12 height 12
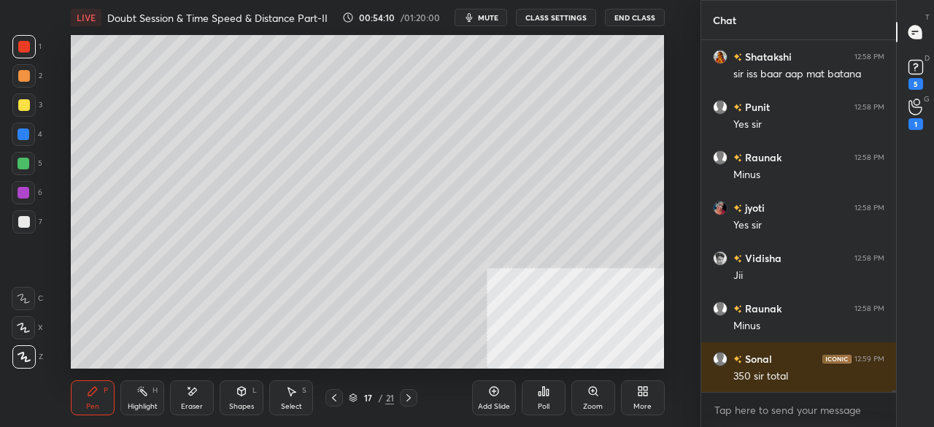
drag, startPoint x: 18, startPoint y: 104, endPoint x: 43, endPoint y: 104, distance: 24.8
click at [20, 104] on div at bounding box center [24, 105] width 12 height 12
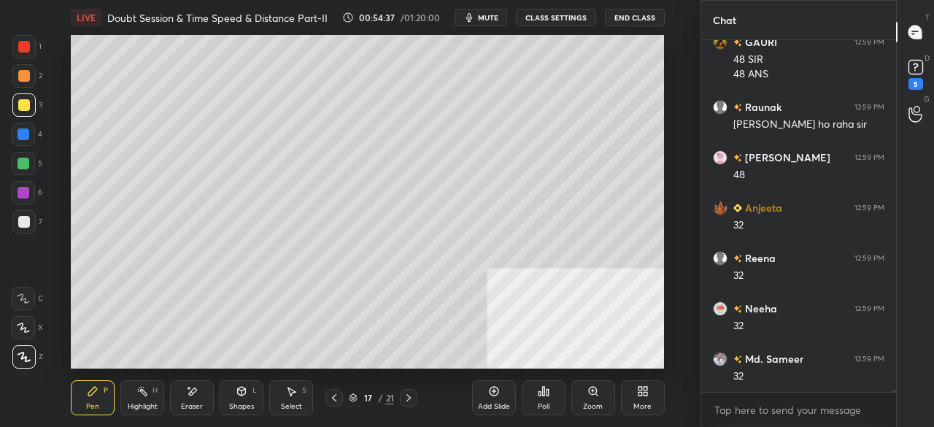
scroll to position [55982, 0]
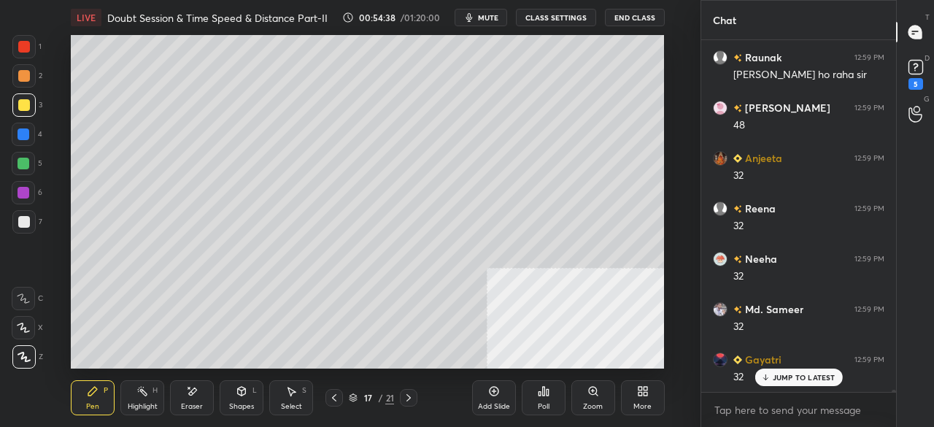
click at [26, 134] on div at bounding box center [24, 134] width 12 height 12
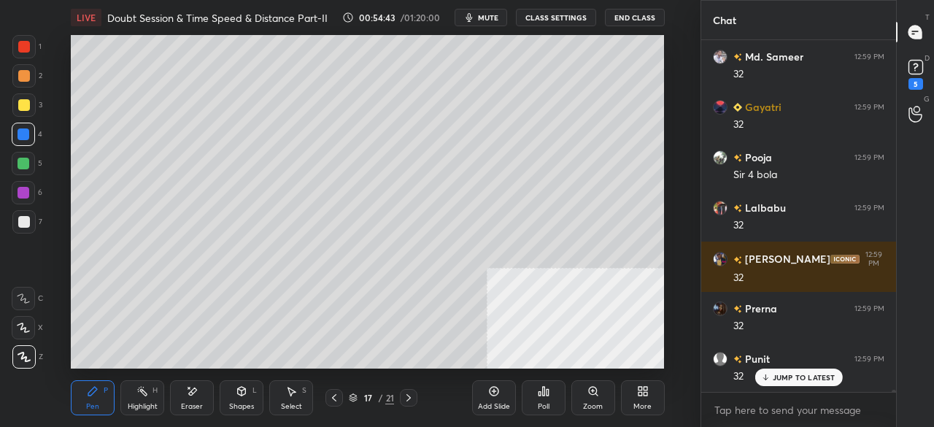
scroll to position [56284, 0]
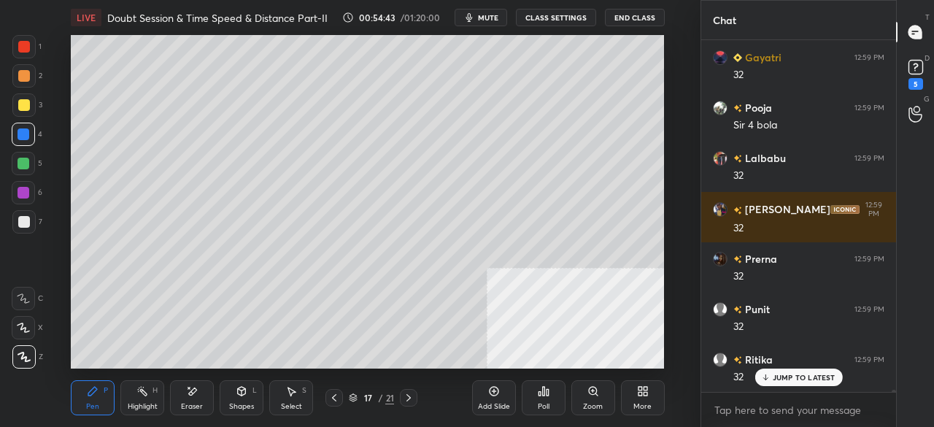
drag, startPoint x: 26, startPoint y: 225, endPoint x: 61, endPoint y: 217, distance: 35.9
click at [29, 225] on div at bounding box center [24, 222] width 12 height 12
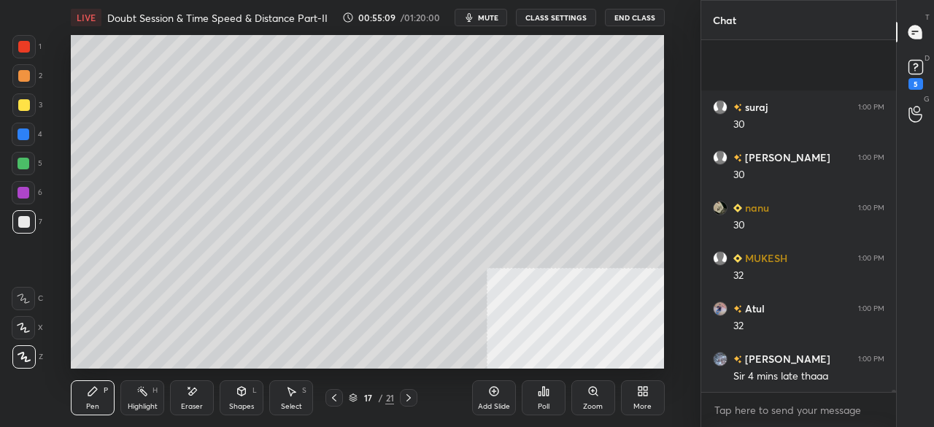
scroll to position [58652, 0]
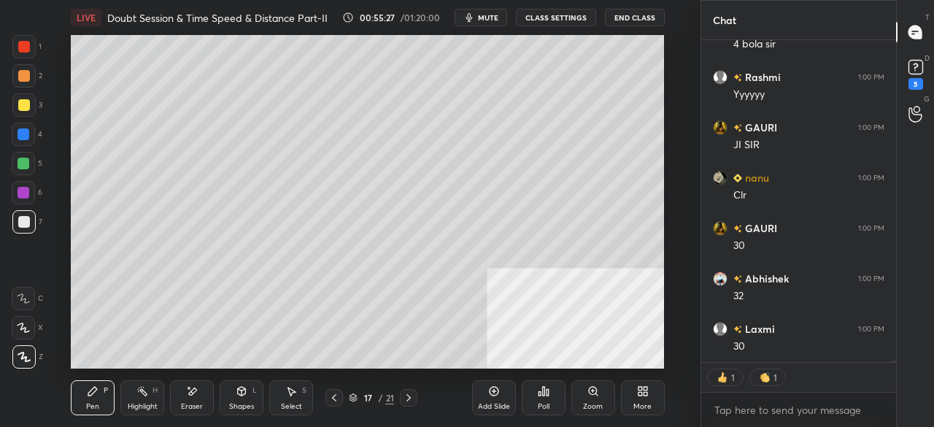
drag, startPoint x: 1, startPoint y: 48, endPoint x: 31, endPoint y: 41, distance: 30.8
click at [12, 45] on div "1 2 3 4 5 6 7 C X Z E E Erase all H H" at bounding box center [23, 202] width 47 height 334
click at [31, 42] on div at bounding box center [23, 46] width 23 height 23
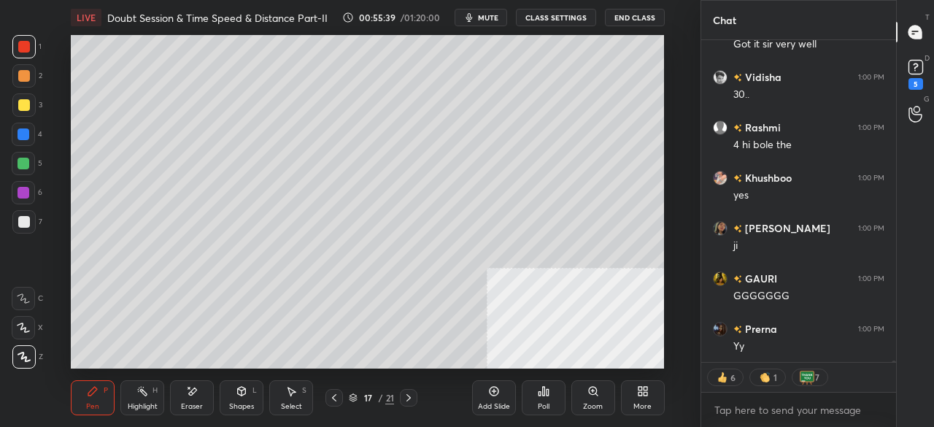
drag, startPoint x: 372, startPoint y: 400, endPoint x: 374, endPoint y: 382, distance: 18.3
click at [372, 395] on div "17" at bounding box center [368, 397] width 15 height 9
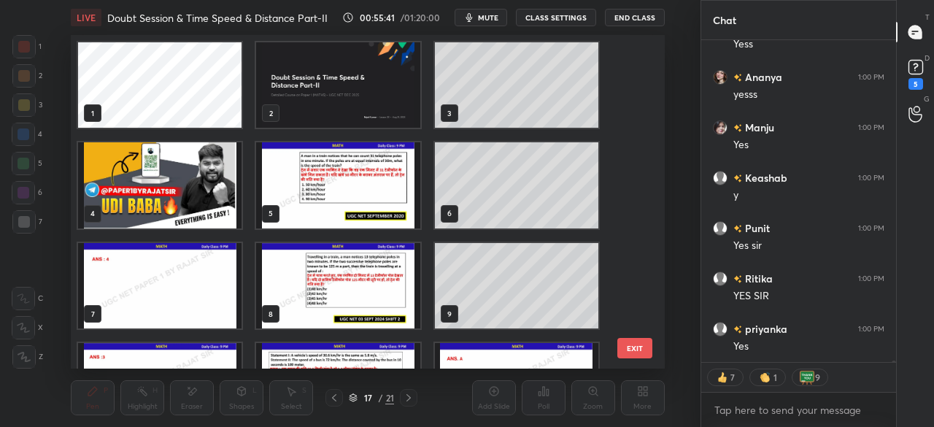
click at [347, 88] on img "grid" at bounding box center [339, 84] width 164 height 85
click at [348, 87] on img "grid" at bounding box center [339, 84] width 164 height 85
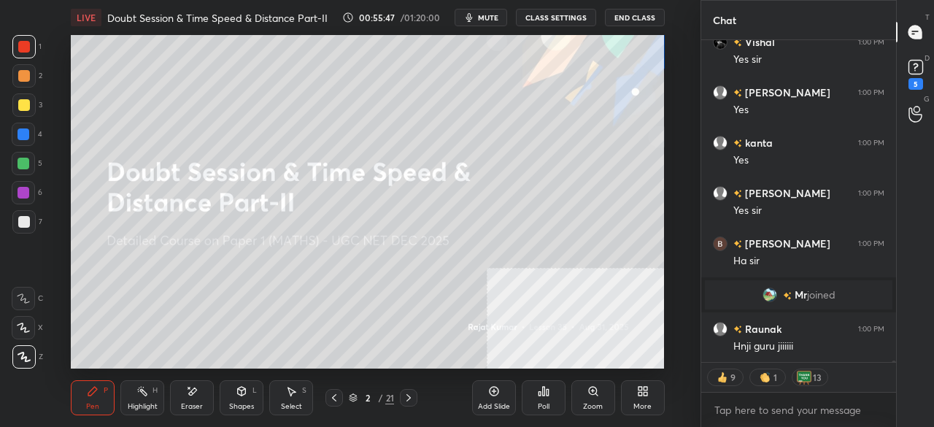
click at [492, 399] on div "Add Slide" at bounding box center [494, 397] width 44 height 35
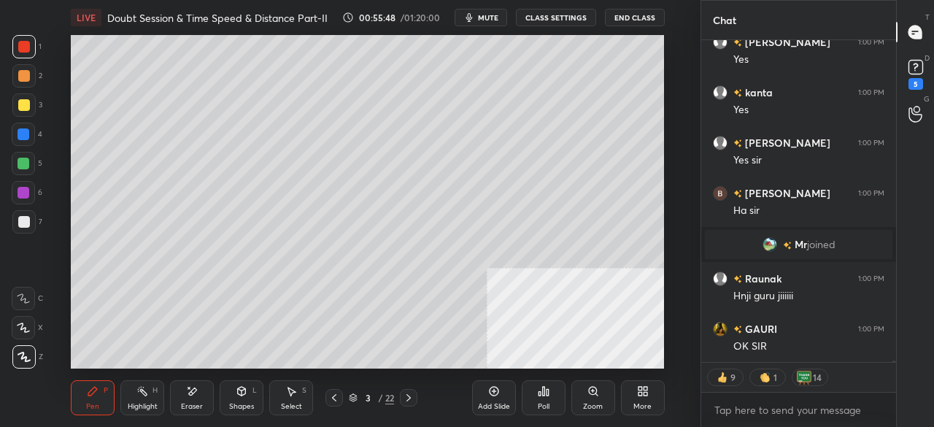
click at [645, 391] on icon at bounding box center [643, 391] width 12 height 12
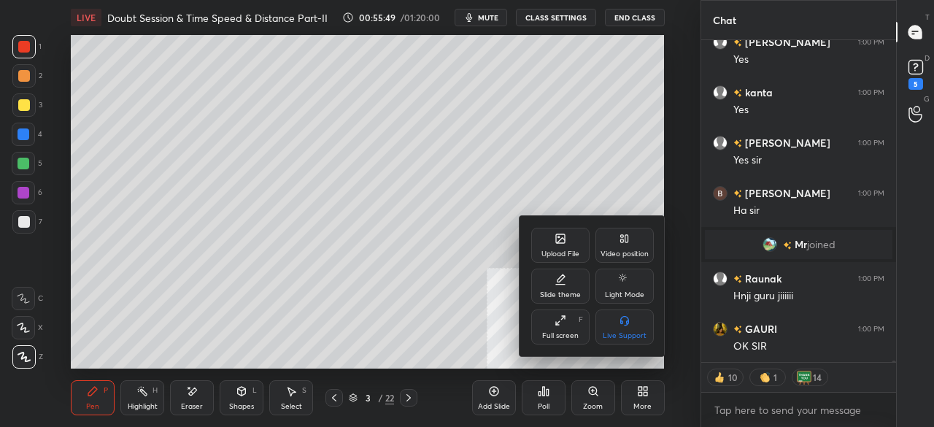
click at [565, 331] on div "Full screen F" at bounding box center [560, 327] width 58 height 35
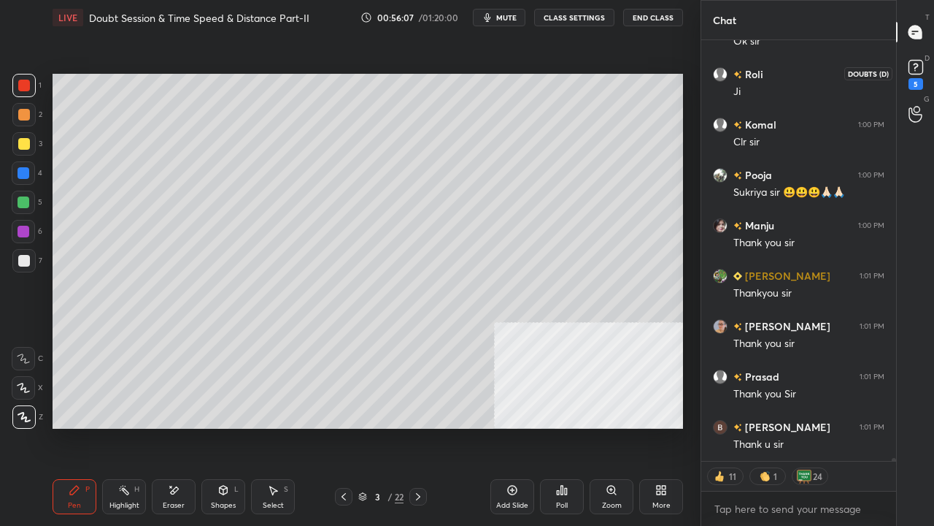
click at [920, 73] on rect at bounding box center [916, 68] width 14 height 14
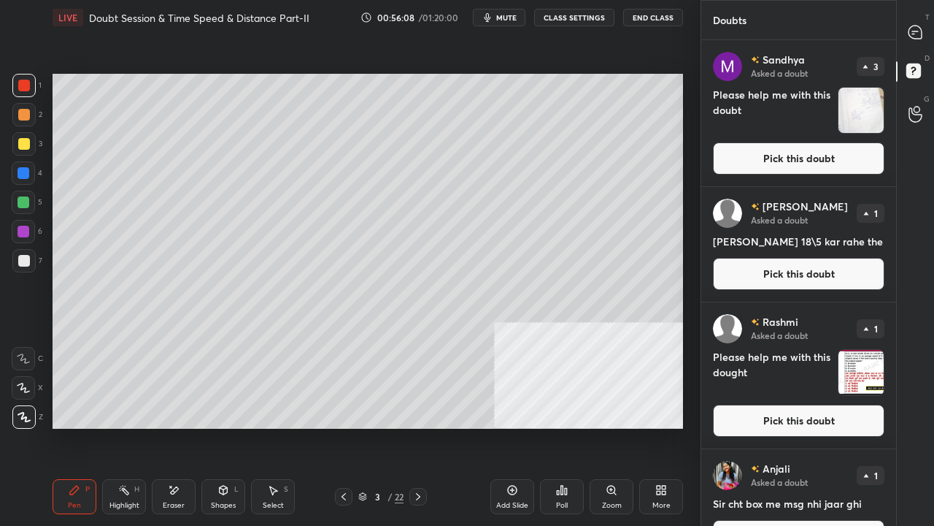
click at [815, 154] on button "Pick this doubt" at bounding box center [799, 158] width 172 height 32
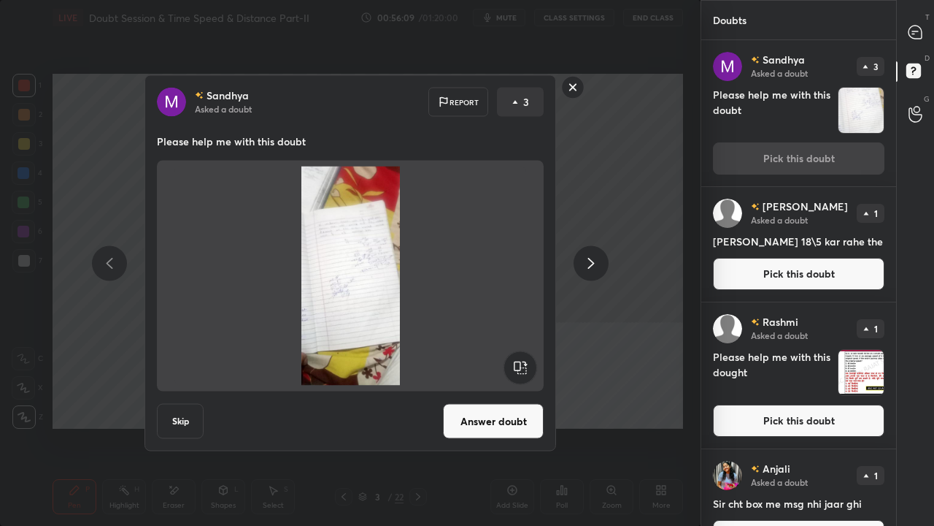
drag, startPoint x: 515, startPoint y: 410, endPoint x: 523, endPoint y: 398, distance: 14.8
click at [515, 410] on button "Answer doubt" at bounding box center [493, 421] width 101 height 35
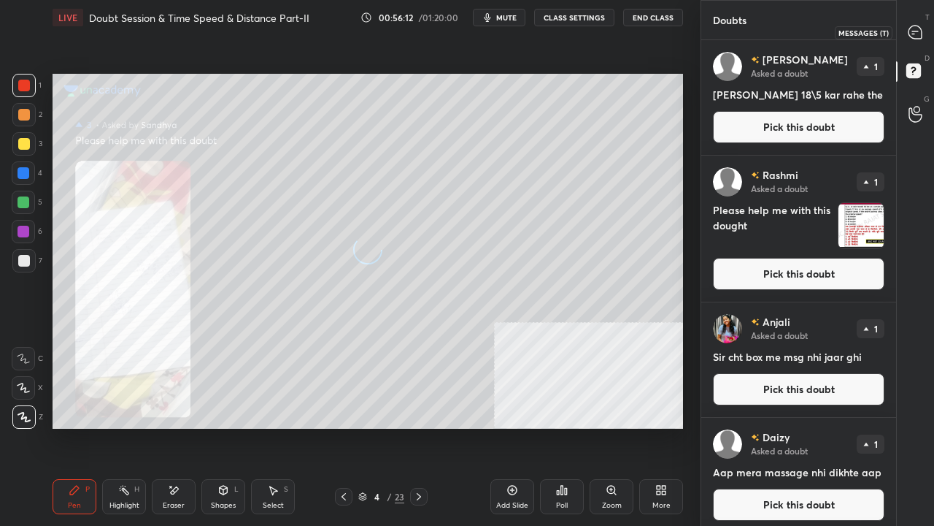
click at [918, 32] on icon at bounding box center [915, 32] width 13 height 13
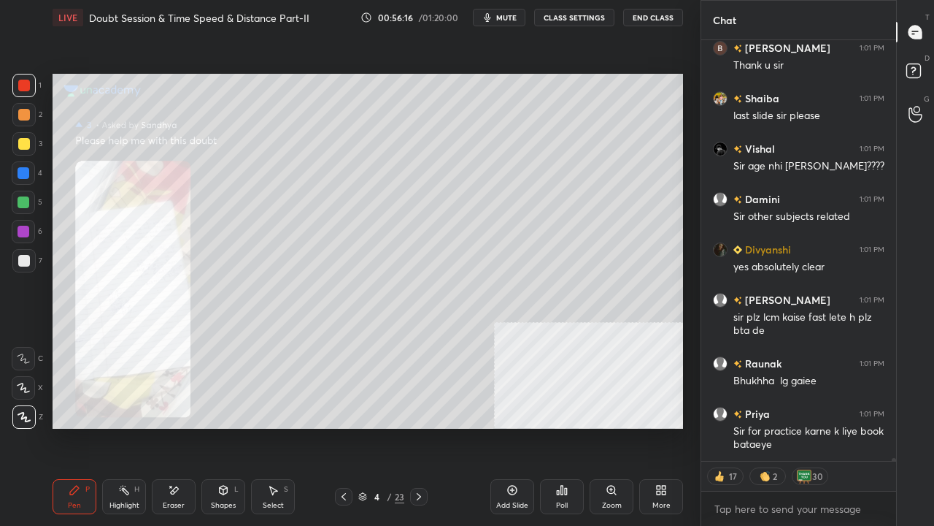
click at [604, 426] on div "Zoom" at bounding box center [612, 496] width 44 height 35
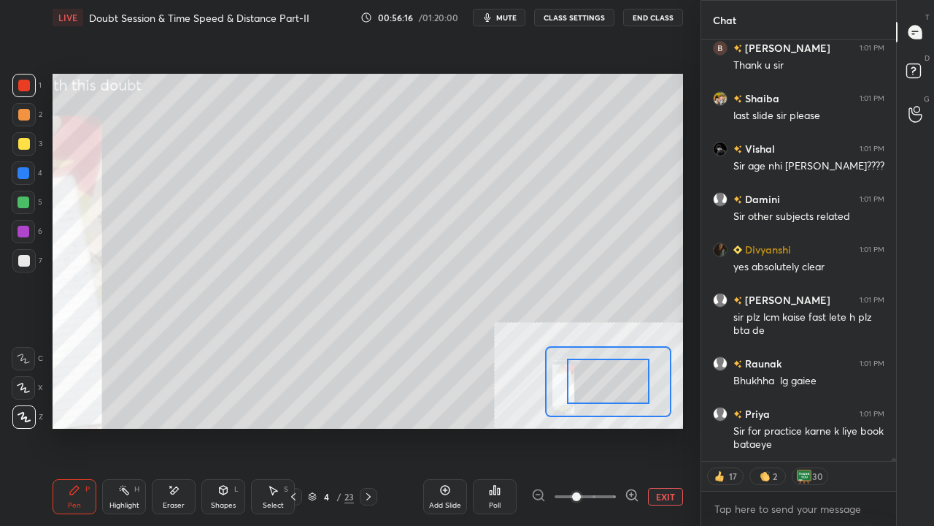
click at [604, 426] on span at bounding box center [585, 496] width 61 height 22
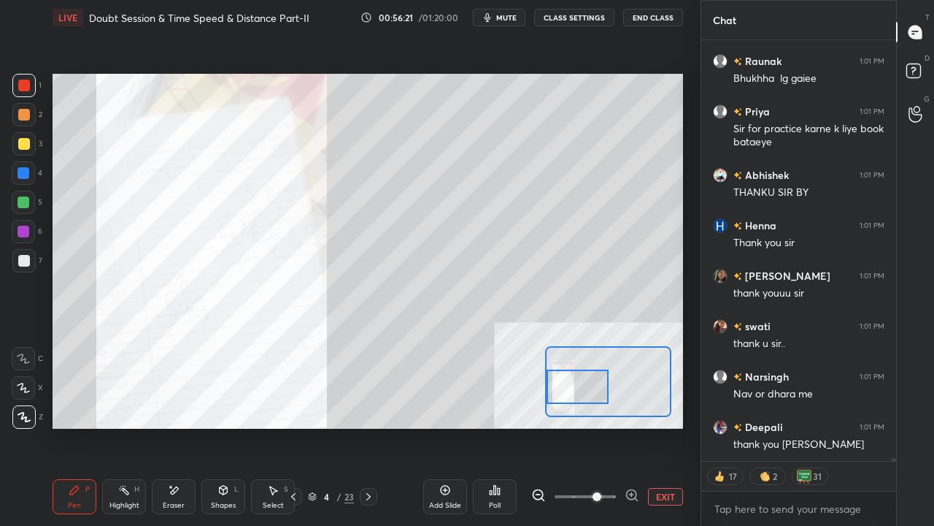
drag, startPoint x: 606, startPoint y: 380, endPoint x: 563, endPoint y: 385, distance: 43.5
click at [565, 385] on div at bounding box center [577, 386] width 61 height 34
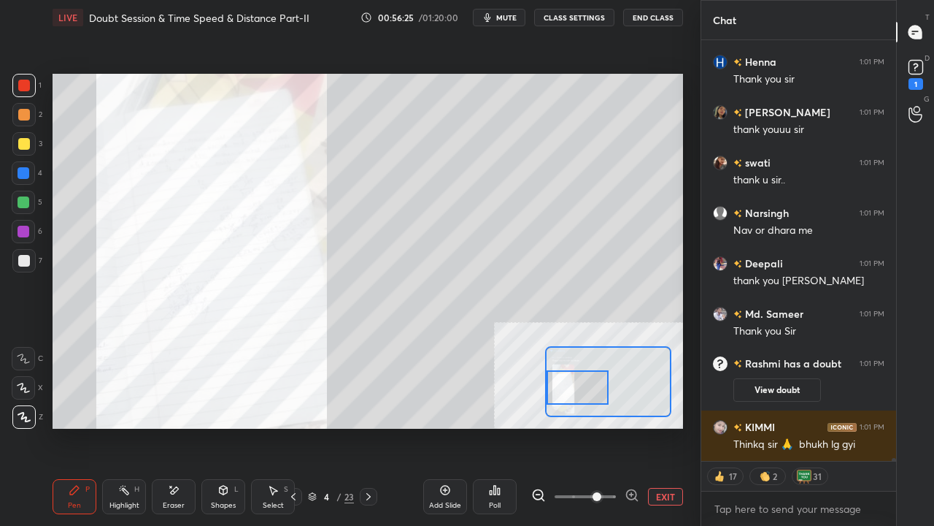
click at [671, 426] on button "EXIT" at bounding box center [665, 497] width 35 height 18
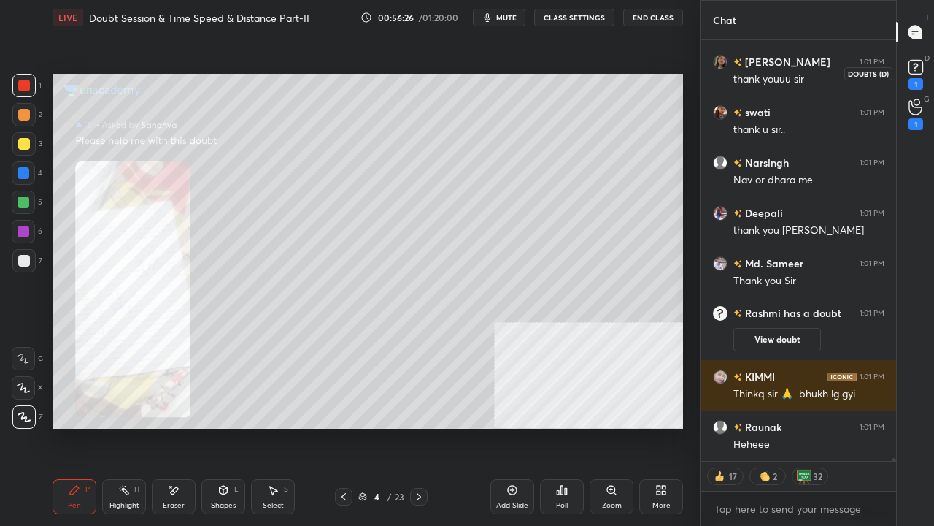
click at [917, 72] on rect at bounding box center [916, 68] width 14 height 14
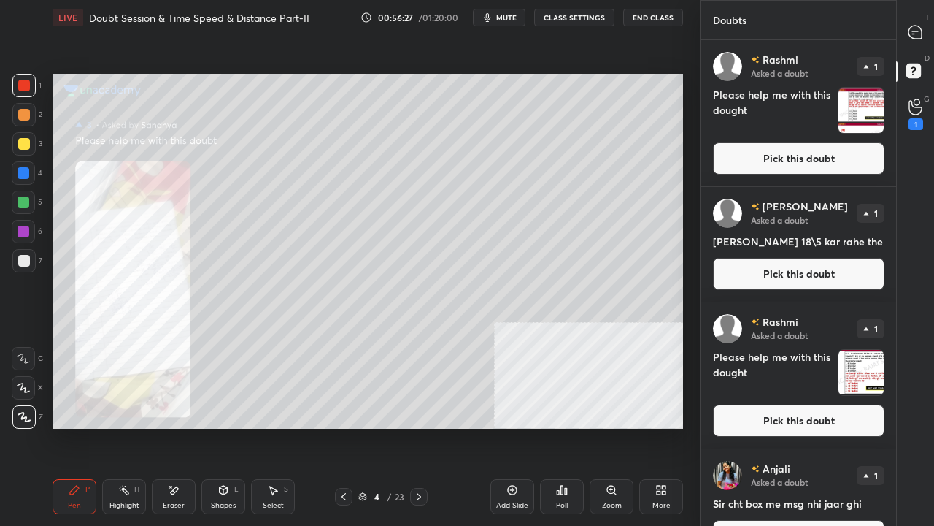
click at [817, 149] on button "Pick this doubt" at bounding box center [799, 158] width 172 height 32
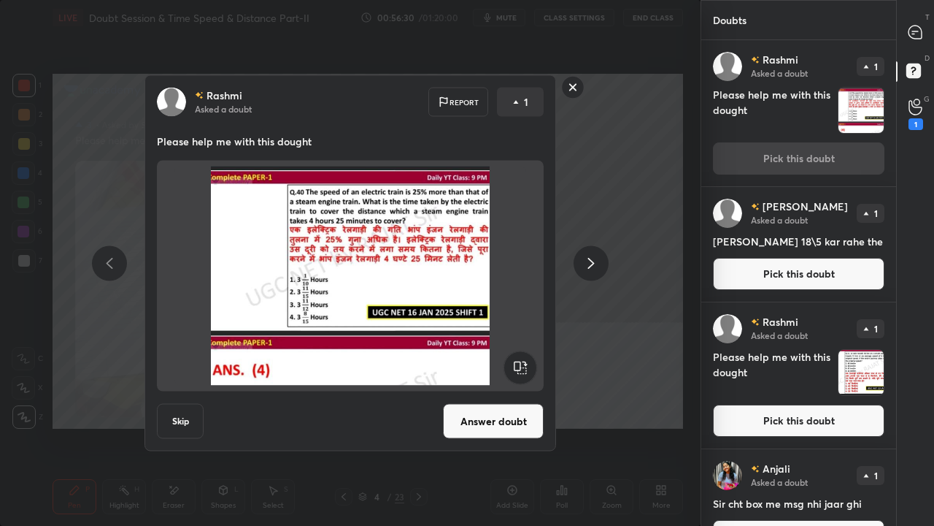
drag, startPoint x: 518, startPoint y: 433, endPoint x: 526, endPoint y: 422, distance: 13.2
click at [518, 426] on button "Answer doubt" at bounding box center [493, 421] width 101 height 35
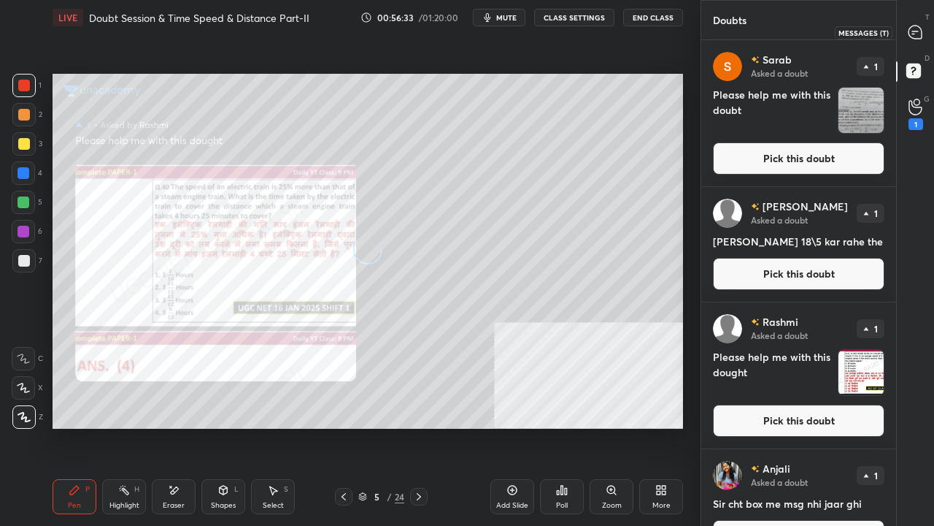
click at [921, 31] on icon at bounding box center [915, 32] width 13 height 13
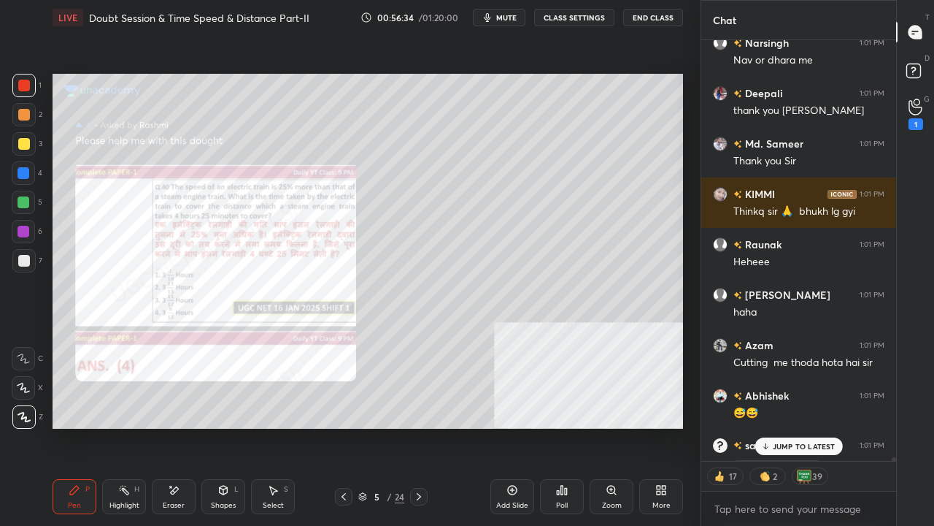
click at [790, 426] on p "JUMP TO LATEST" at bounding box center [804, 446] width 63 height 9
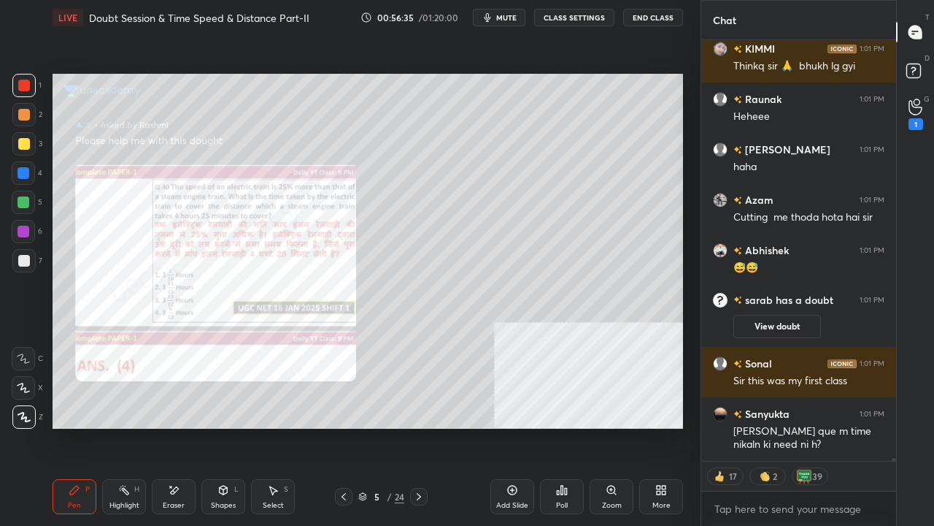
click at [20, 173] on div at bounding box center [24, 173] width 12 height 12
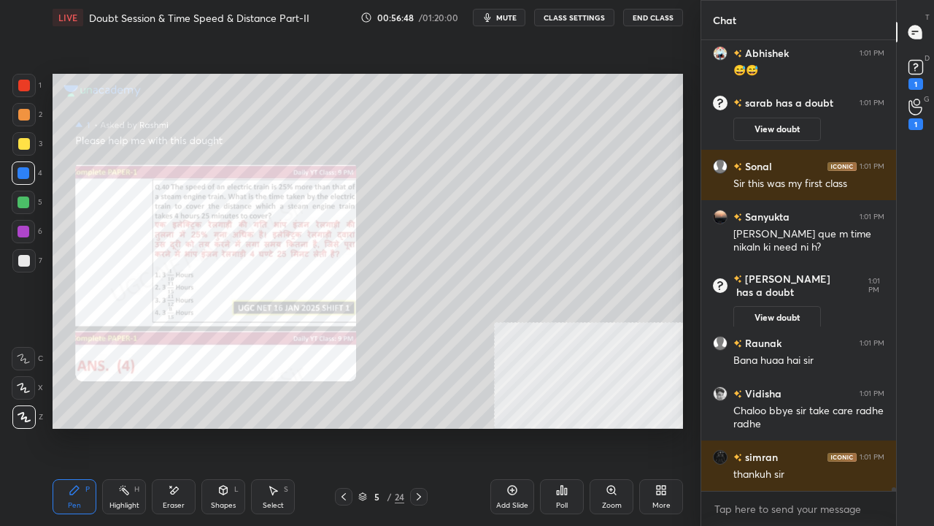
click at [22, 202] on div at bounding box center [24, 202] width 12 height 12
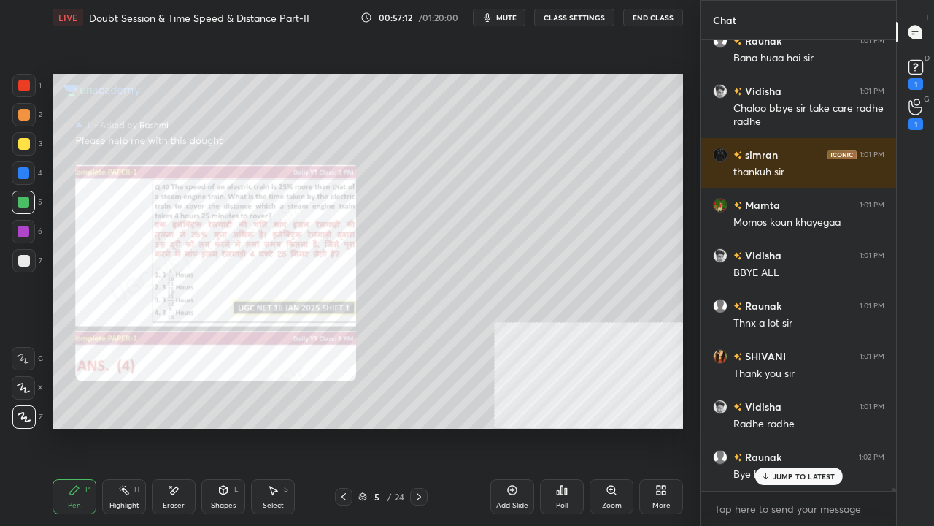
scroll to position [61411, 0]
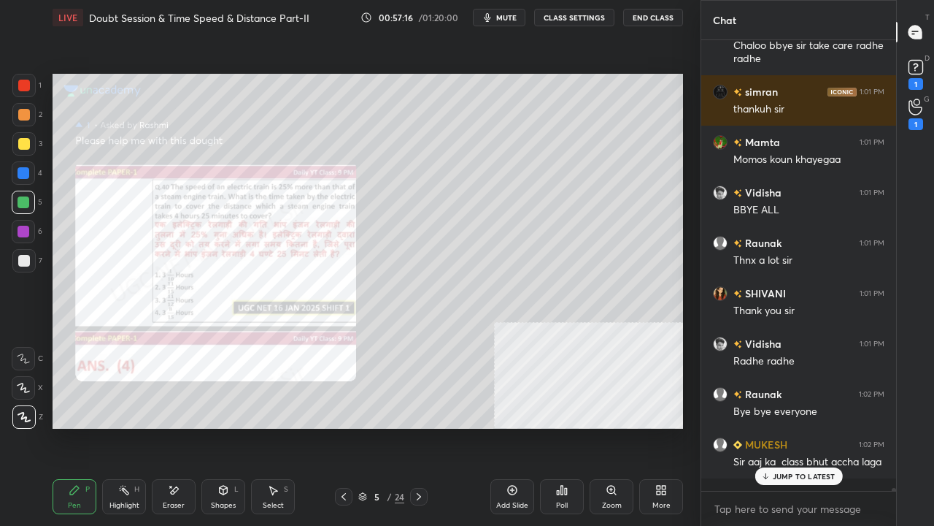
click at [176, 426] on icon at bounding box center [174, 490] width 12 height 12
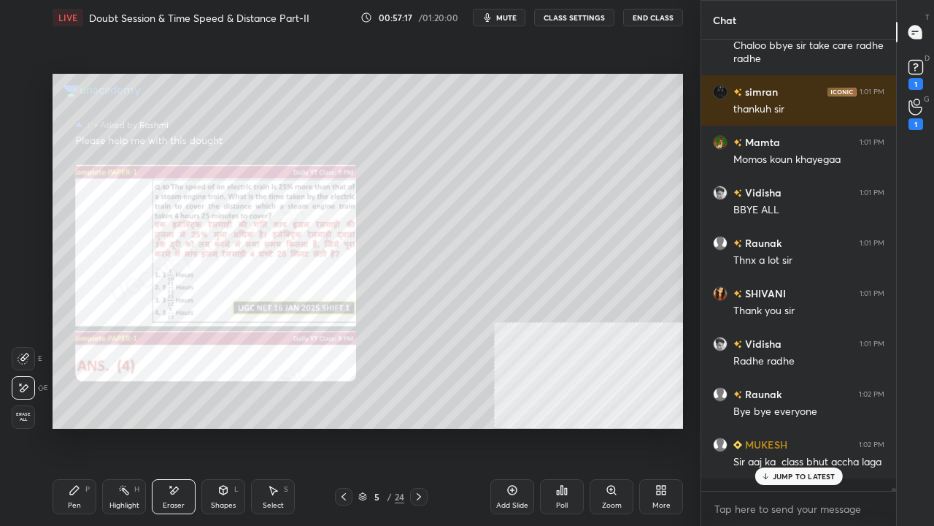
click at [72, 426] on icon at bounding box center [74, 489] width 9 height 9
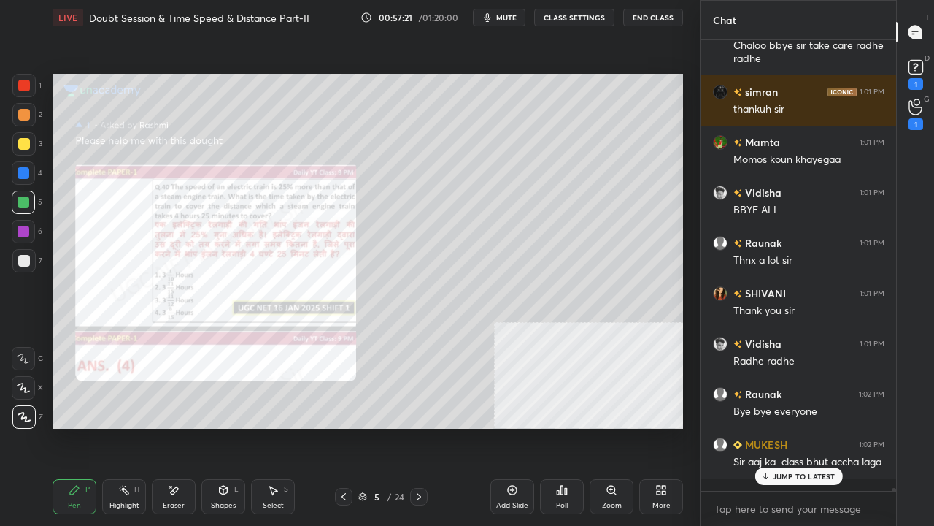
click at [180, 426] on div "Eraser" at bounding box center [174, 496] width 44 height 35
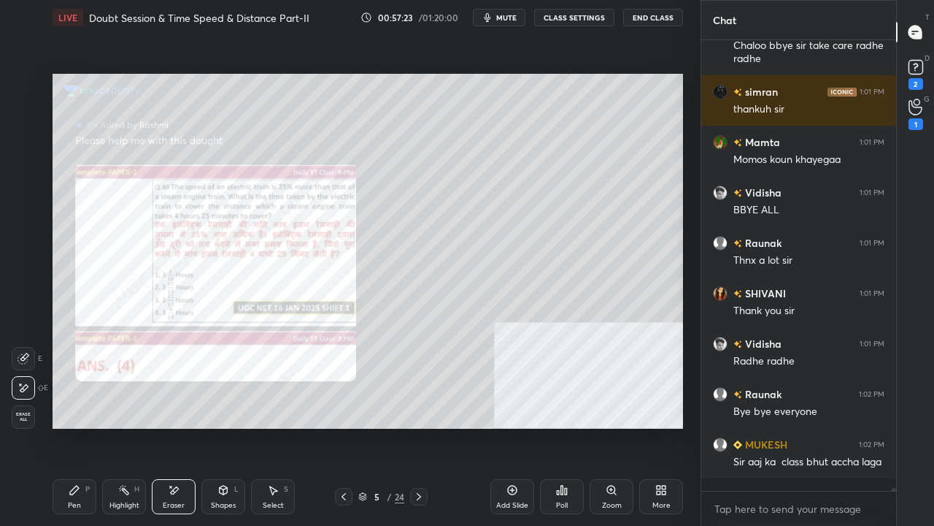
click at [80, 426] on div "Pen P" at bounding box center [75, 496] width 44 height 35
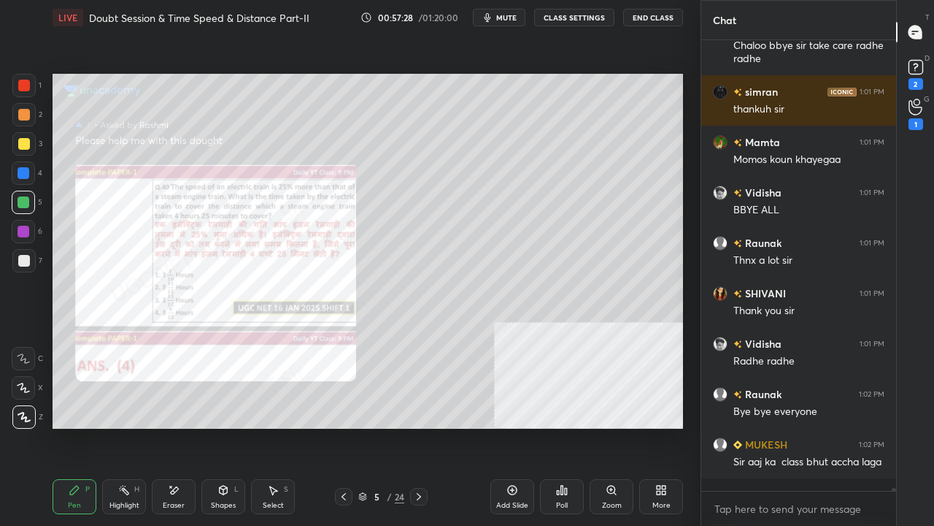
scroll to position [61476, 0]
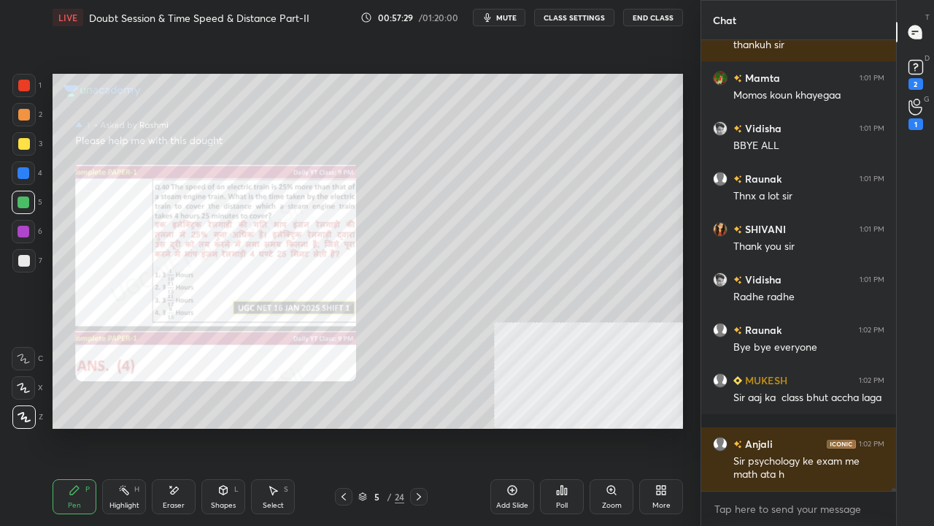
click at [24, 86] on div at bounding box center [24, 86] width 12 height 12
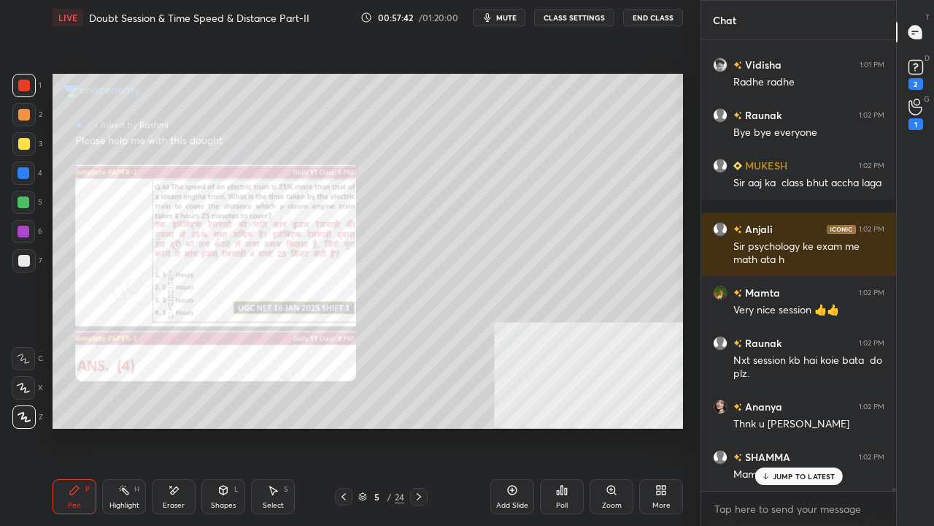
scroll to position [61740, 0]
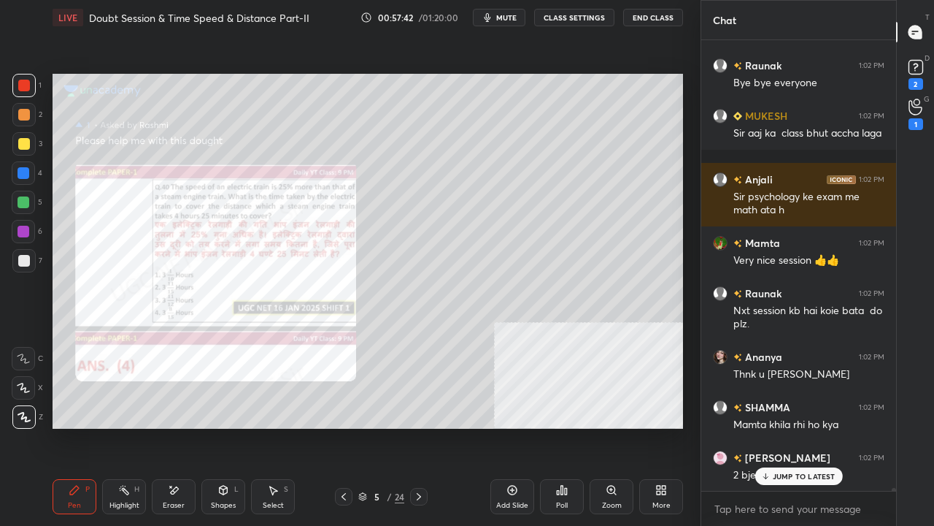
click at [22, 142] on div at bounding box center [24, 144] width 12 height 12
click at [20, 142] on div at bounding box center [24, 144] width 12 height 12
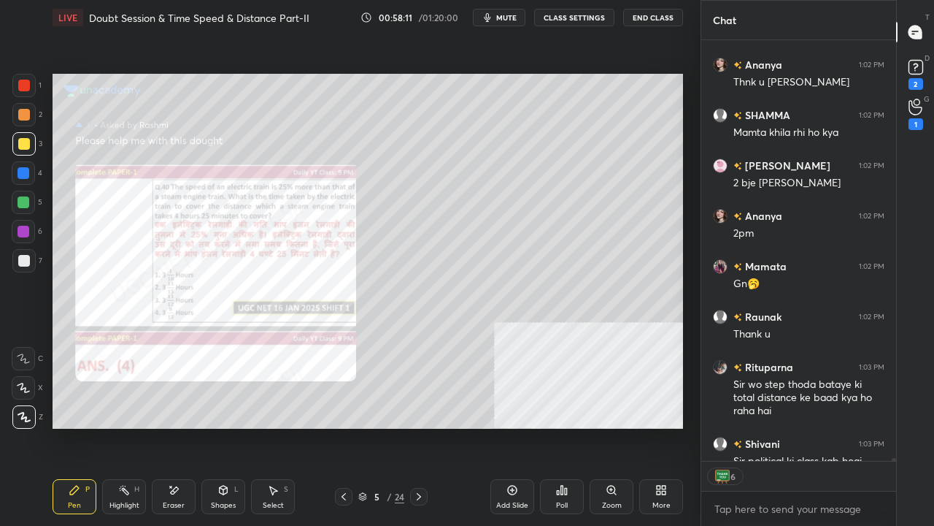
scroll to position [62112, 0]
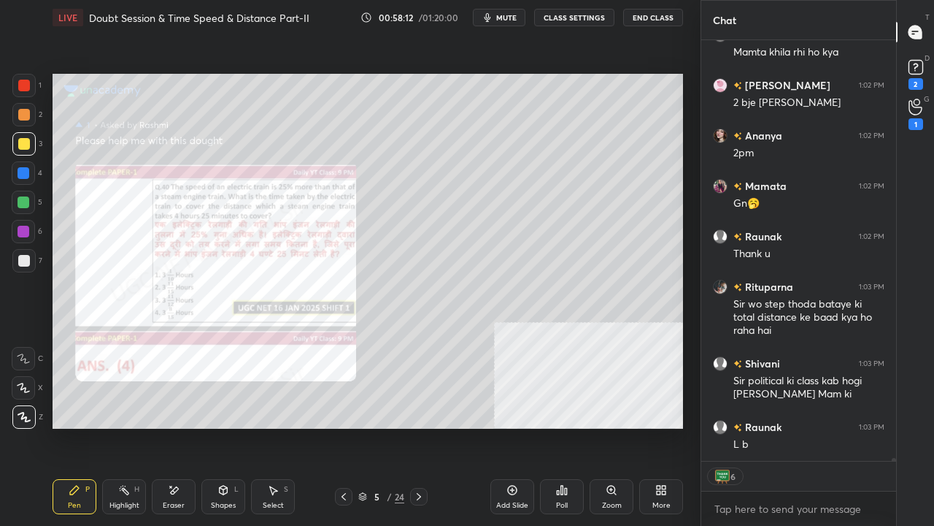
click at [31, 83] on div at bounding box center [23, 85] width 23 height 23
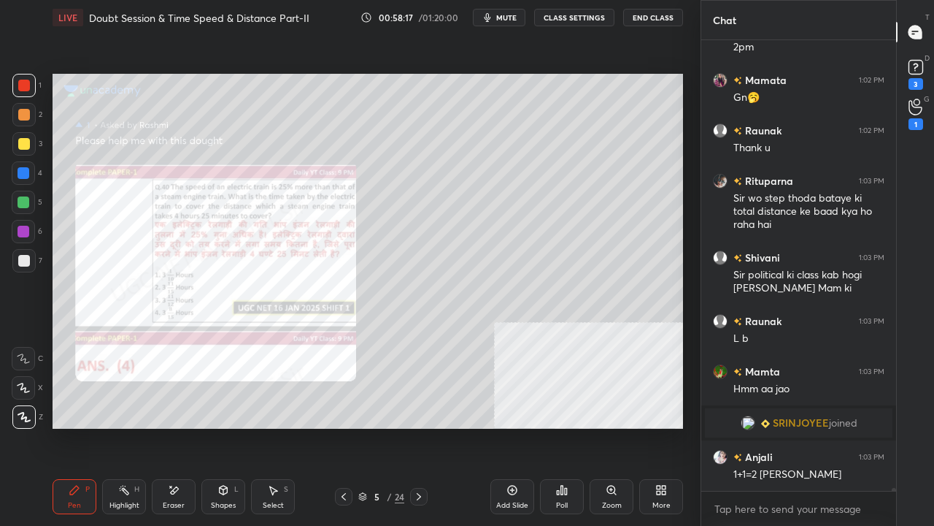
scroll to position [0, 0]
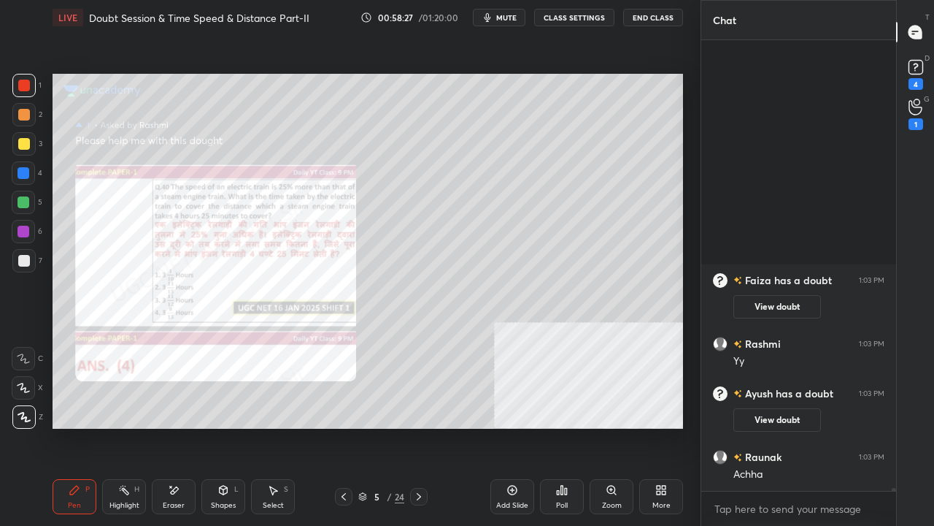
click at [23, 225] on div at bounding box center [23, 231] width 23 height 23
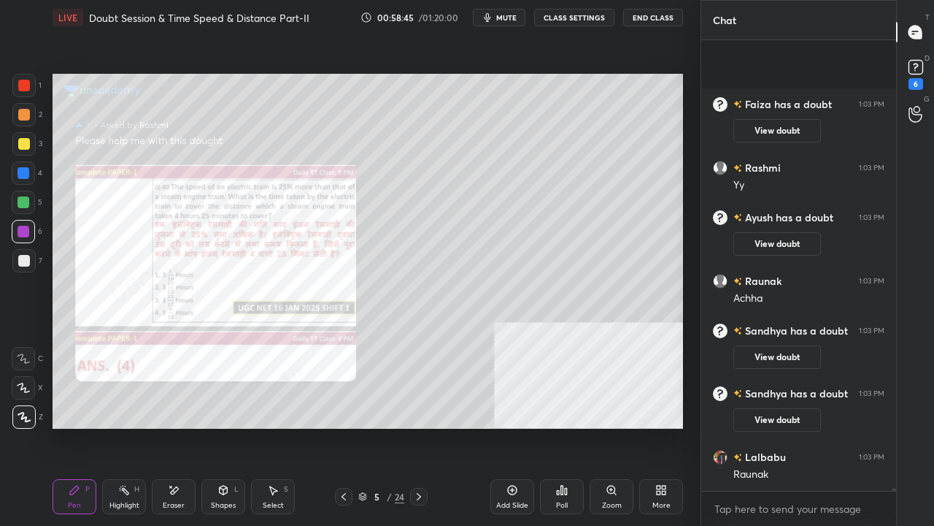
click at [26, 172] on div at bounding box center [24, 173] width 12 height 12
drag, startPoint x: 172, startPoint y: 488, endPoint x: 180, endPoint y: 444, distance: 45.1
click at [176, 426] on div "Eraser" at bounding box center [174, 496] width 44 height 35
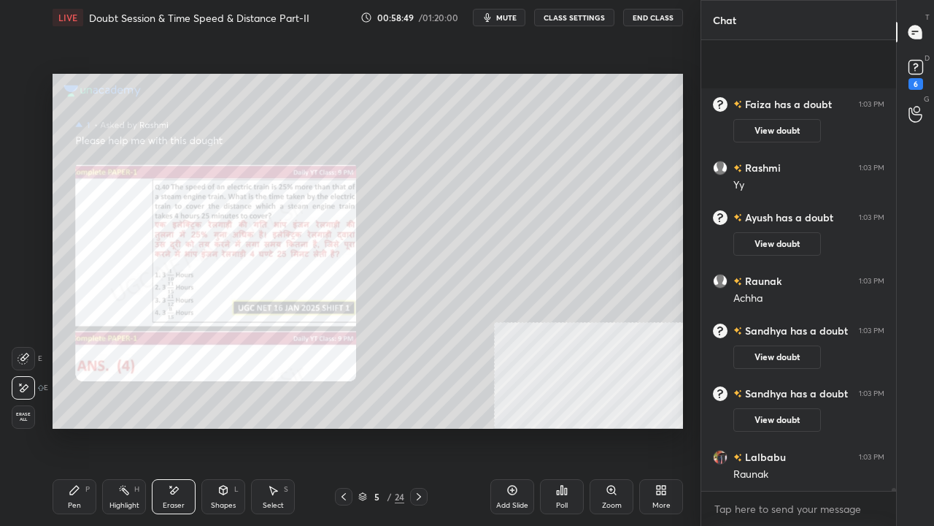
drag, startPoint x: 76, startPoint y: 495, endPoint x: 92, endPoint y: 476, distance: 24.9
click at [80, 426] on icon at bounding box center [75, 490] width 12 height 12
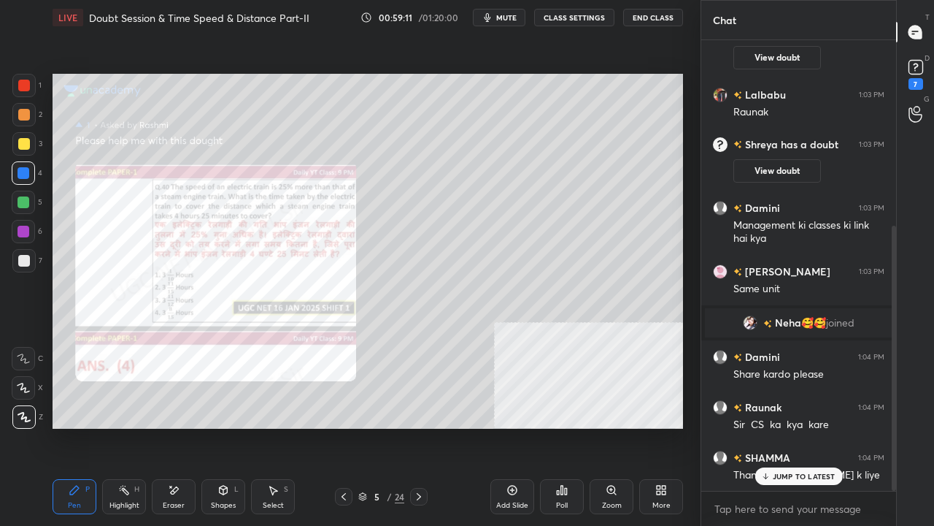
scroll to position [365, 0]
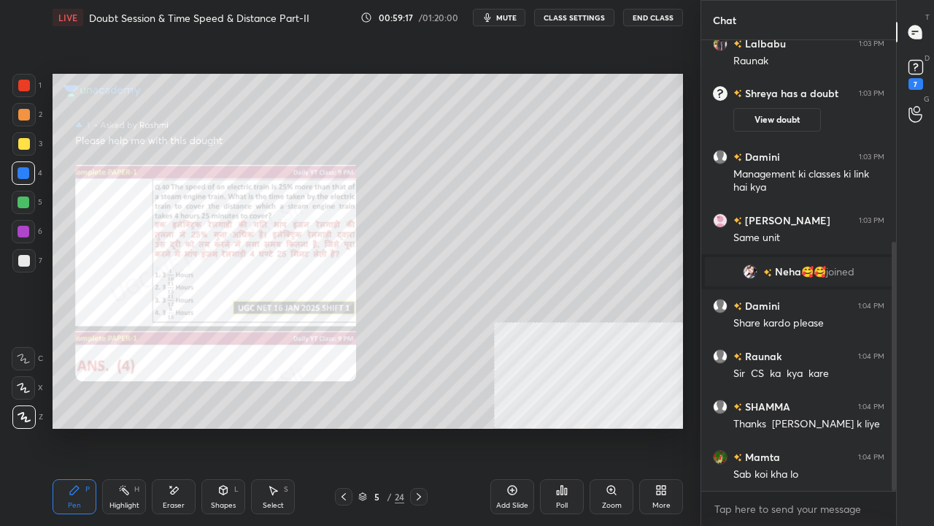
click at [25, 228] on div at bounding box center [24, 232] width 12 height 12
drag, startPoint x: 25, startPoint y: 228, endPoint x: 51, endPoint y: 231, distance: 26.4
click at [26, 228] on div at bounding box center [24, 232] width 12 height 12
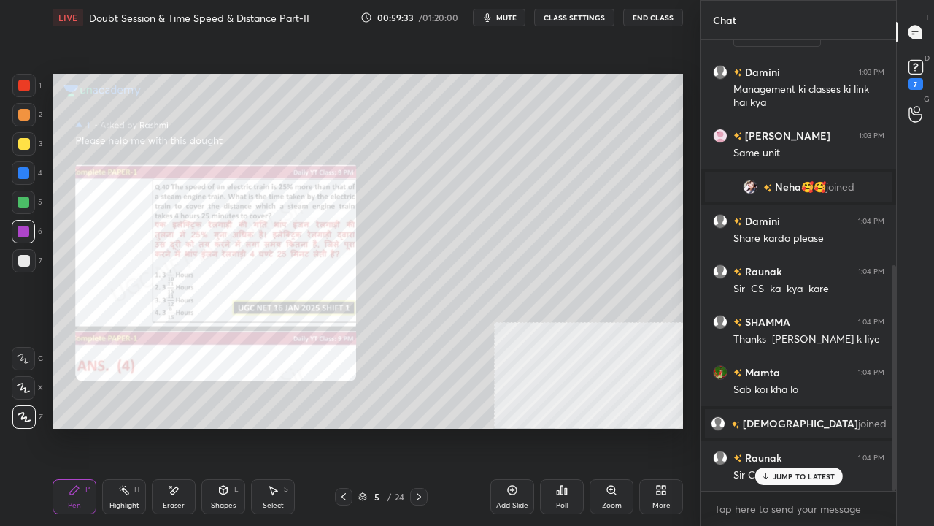
scroll to position [501, 0]
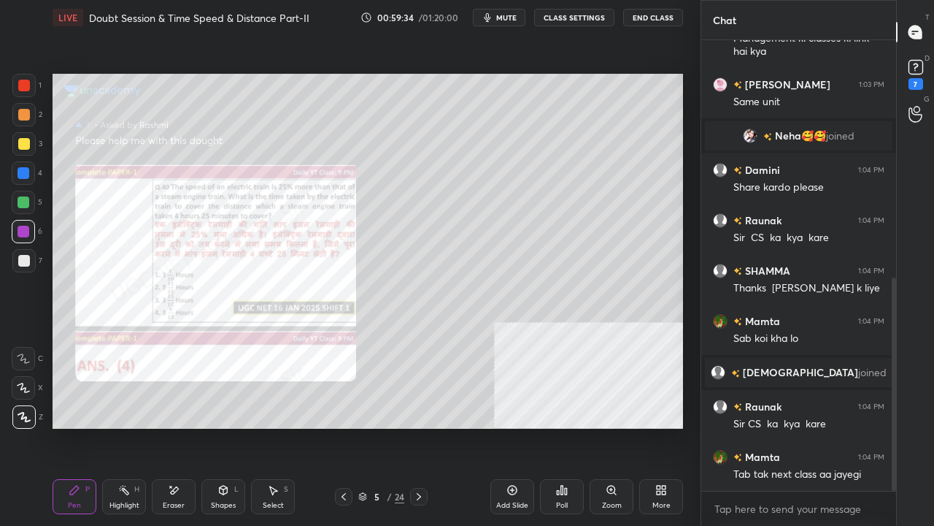
click at [26, 261] on div at bounding box center [24, 261] width 12 height 12
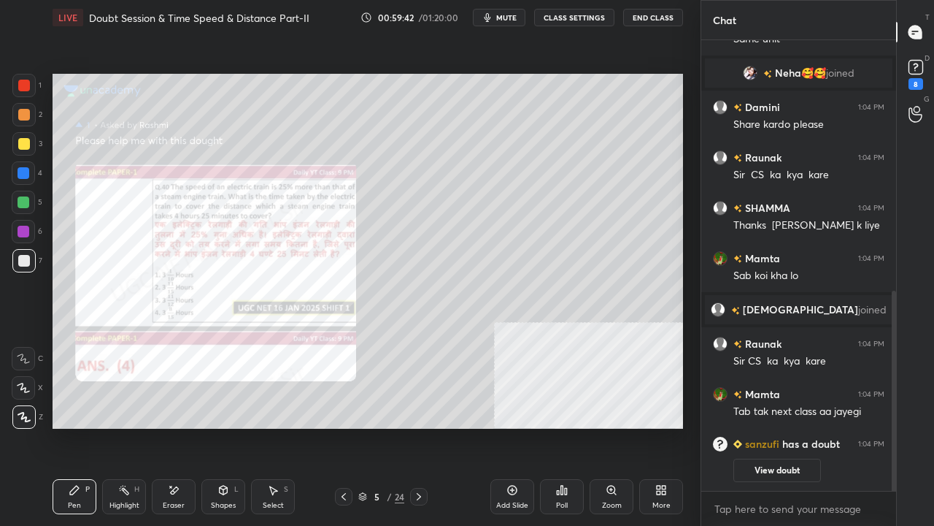
click at [26, 77] on div at bounding box center [23, 85] width 23 height 23
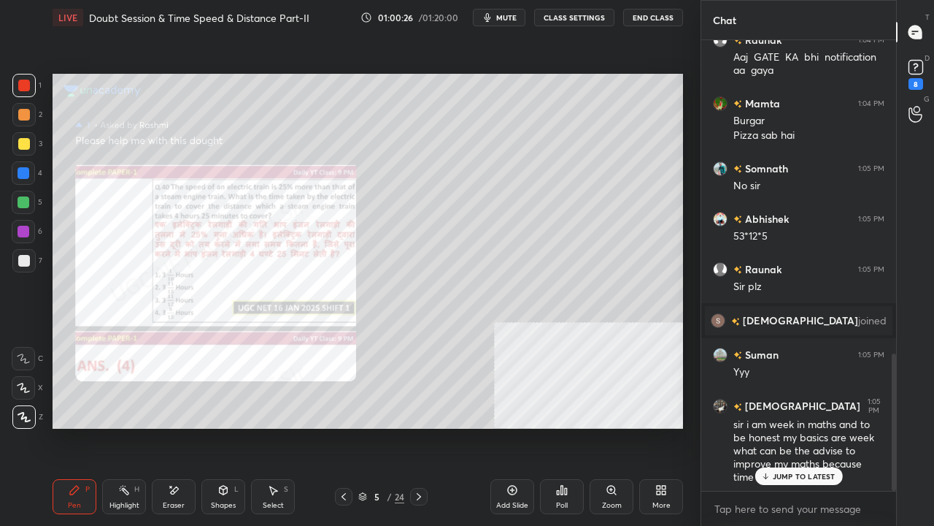
scroll to position [1082, 0]
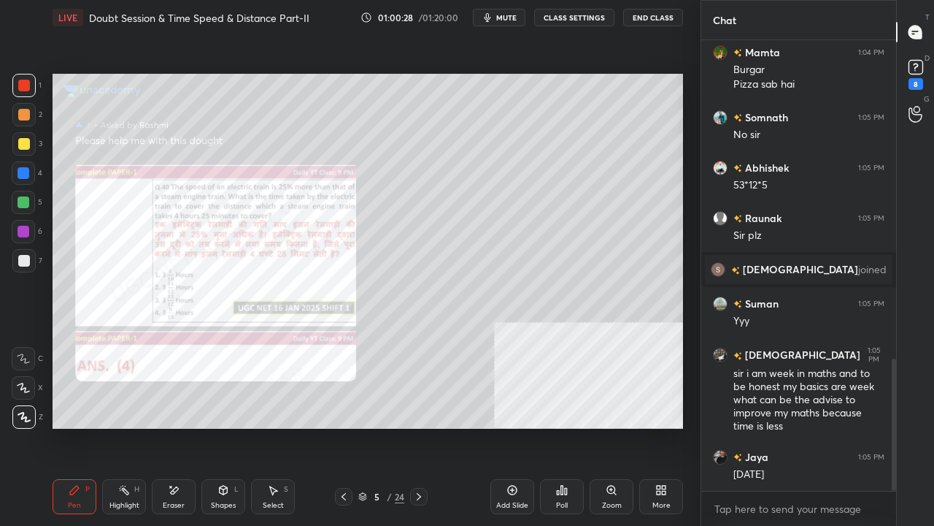
drag, startPoint x: 131, startPoint y: 492, endPoint x: 162, endPoint y: 467, distance: 40.0
click at [137, 426] on div "Highlight H" at bounding box center [124, 496] width 44 height 35
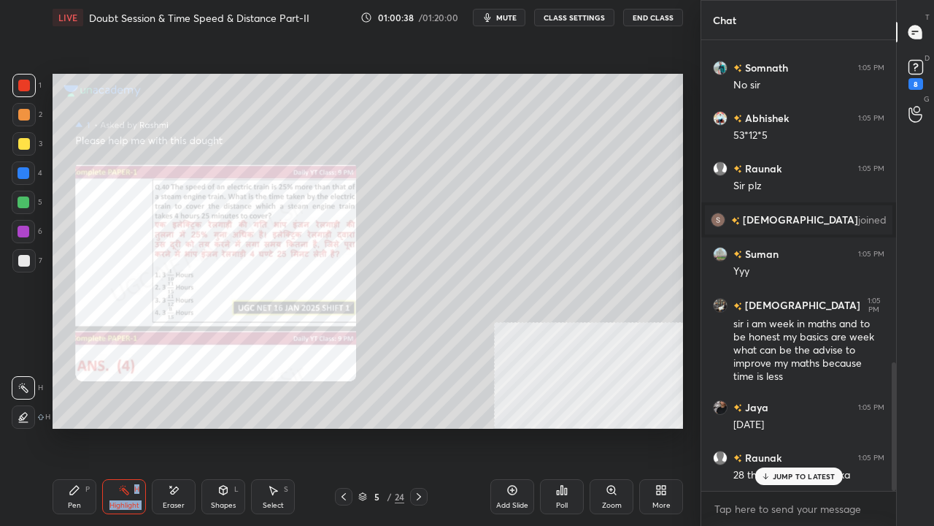
scroll to position [1183, 0]
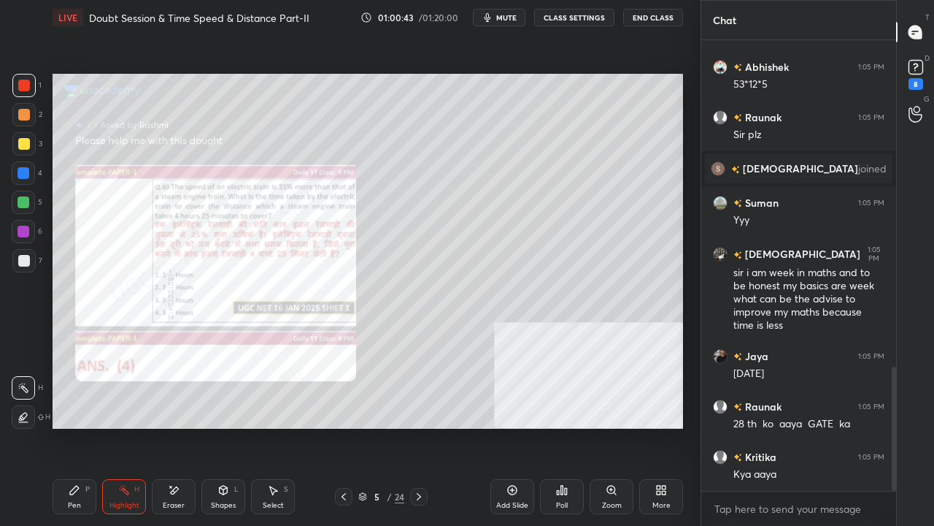
click at [77, 426] on icon at bounding box center [75, 490] width 12 height 12
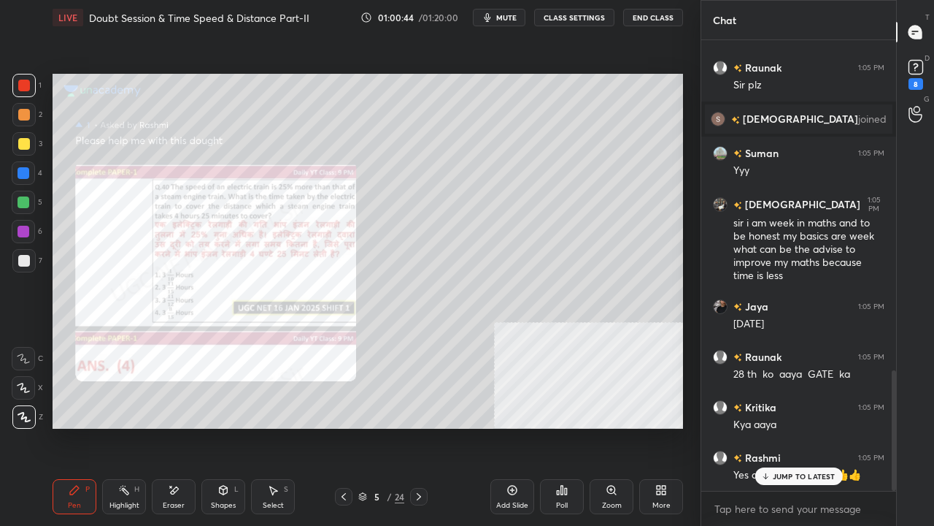
click at [815, 426] on div "[PERSON_NAME] 1:04 PM Sir CS ka kya kare SHAMMA 1:04 PM Thanks bolne k liye Mam…" at bounding box center [799, 265] width 195 height 450
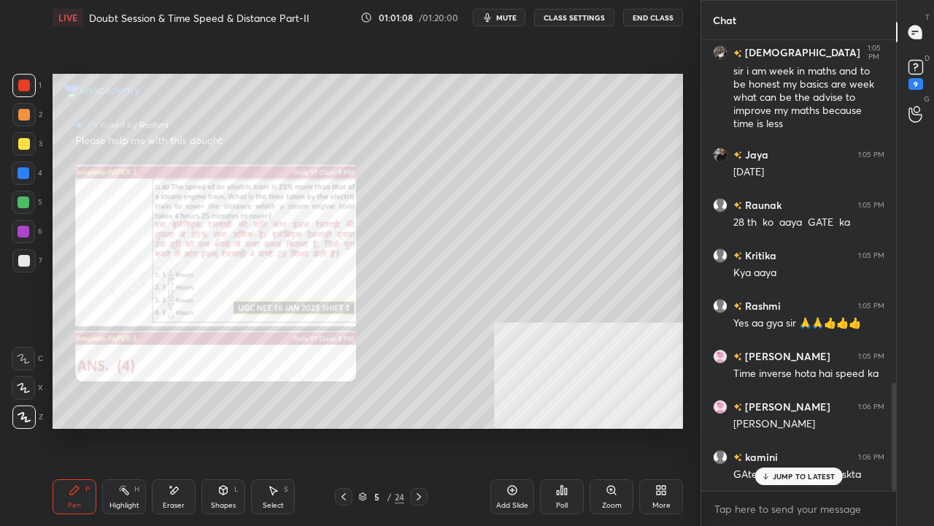
scroll to position [1434, 0]
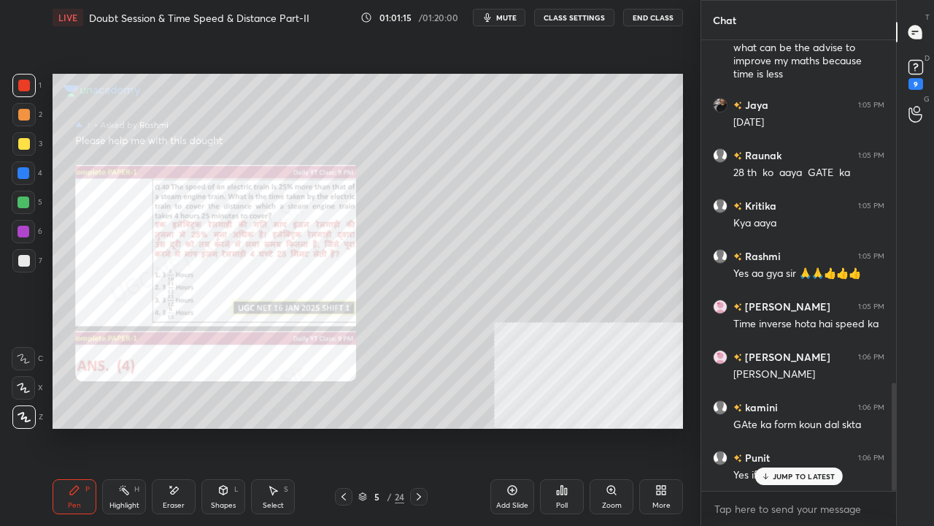
click at [133, 426] on div "Highlight H" at bounding box center [124, 496] width 44 height 35
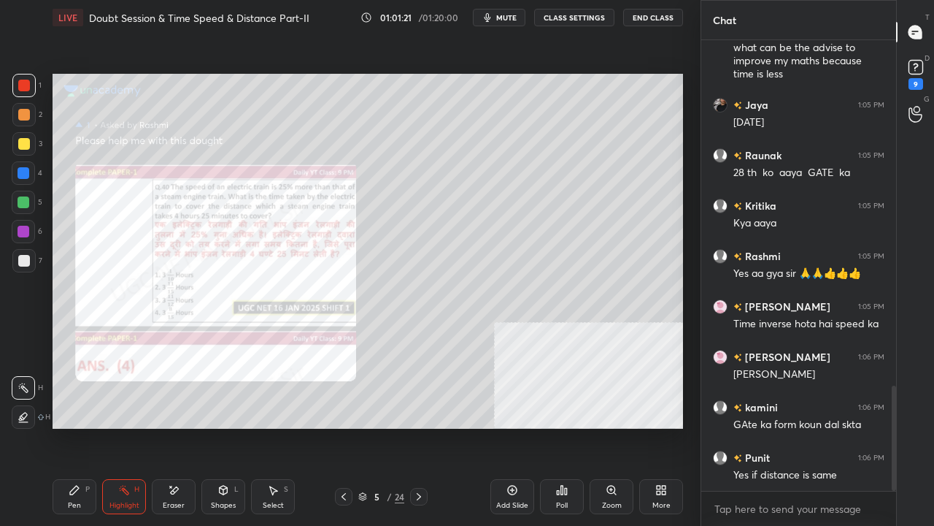
scroll to position [1485, 0]
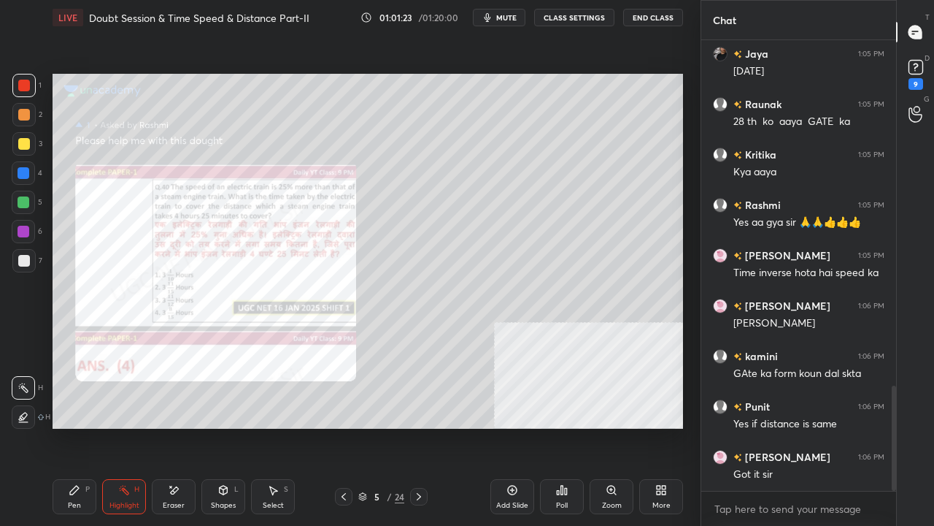
drag, startPoint x: 77, startPoint y: 493, endPoint x: 127, endPoint y: 446, distance: 69.2
click at [79, 426] on icon at bounding box center [75, 490] width 12 height 12
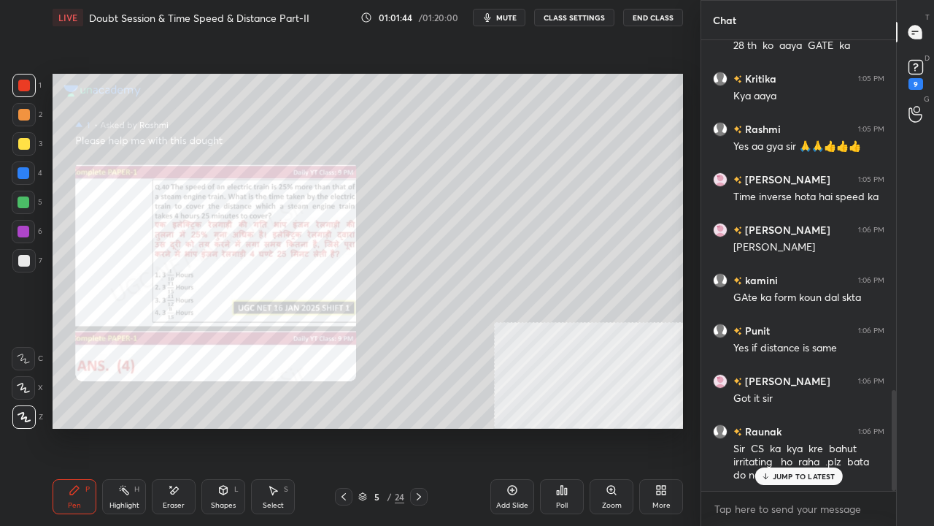
click at [23, 255] on div at bounding box center [24, 261] width 12 height 12
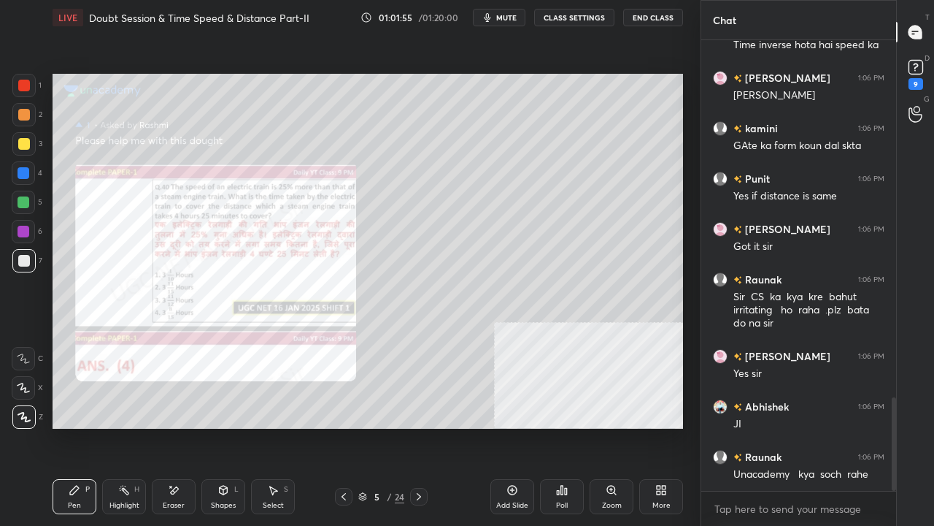
scroll to position [1762, 0]
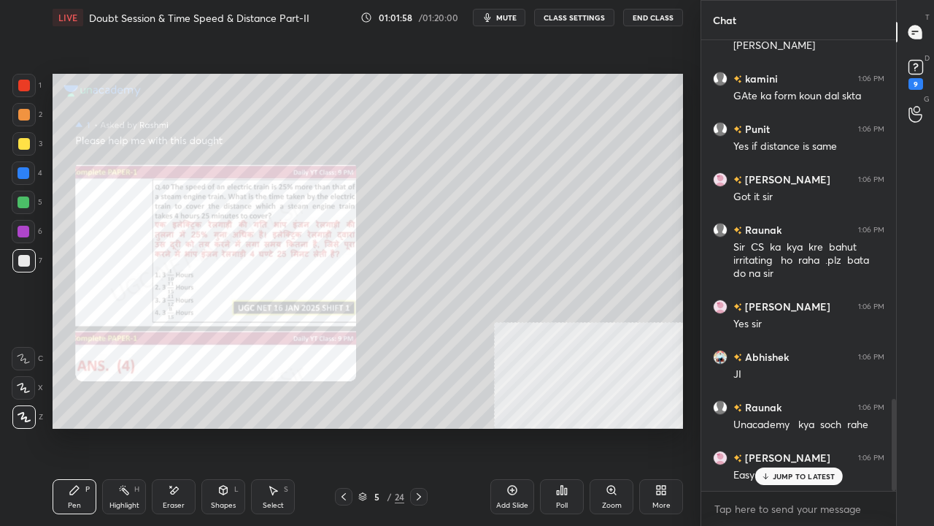
click at [177, 426] on div "Eraser" at bounding box center [174, 496] width 44 height 35
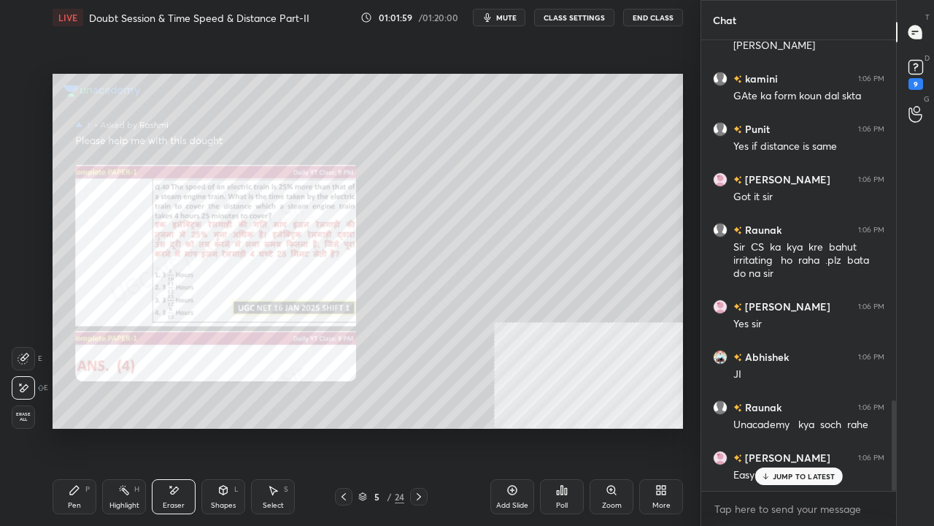
scroll to position [1797, 0]
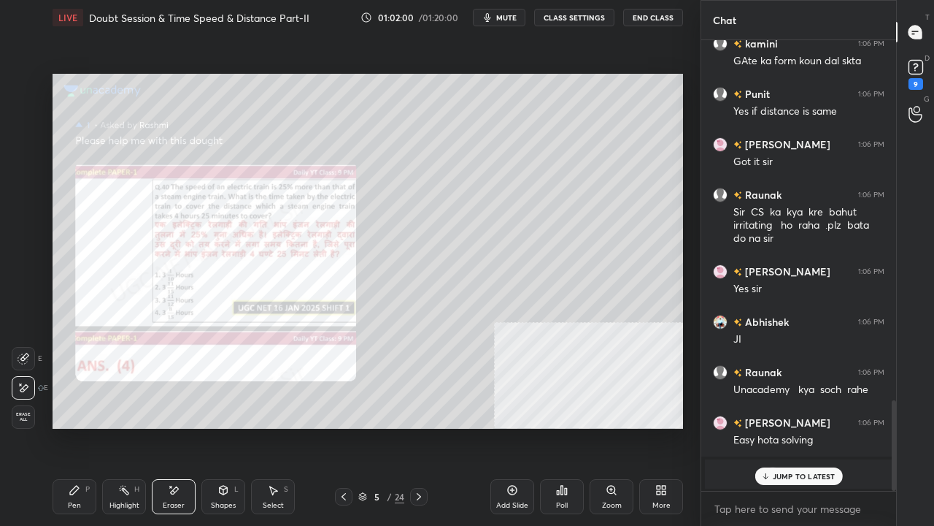
drag, startPoint x: 74, startPoint y: 485, endPoint x: 107, endPoint y: 432, distance: 61.6
click at [78, 426] on div "Pen P" at bounding box center [75, 496] width 44 height 35
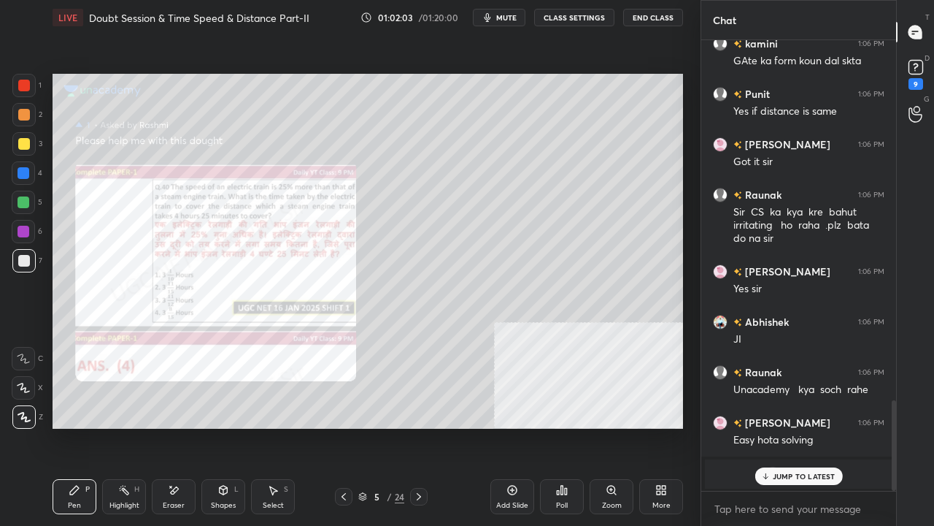
click at [23, 82] on div at bounding box center [24, 86] width 12 height 12
click at [24, 82] on div at bounding box center [24, 86] width 12 height 12
drag, startPoint x: 184, startPoint y: 498, endPoint x: 275, endPoint y: 451, distance: 102.5
click at [187, 426] on div "Eraser" at bounding box center [174, 496] width 44 height 35
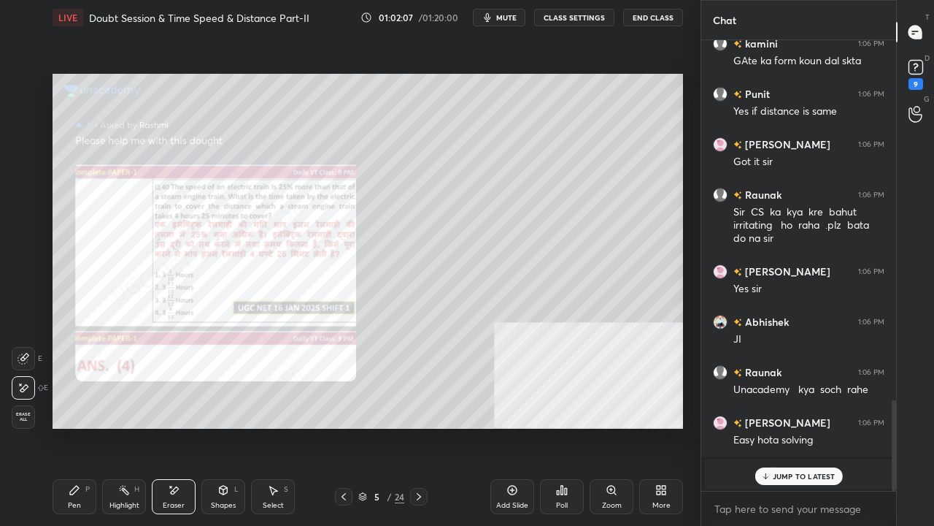
drag, startPoint x: 67, startPoint y: 496, endPoint x: 118, endPoint y: 439, distance: 76.5
click at [67, 426] on div "Pen P" at bounding box center [75, 496] width 44 height 35
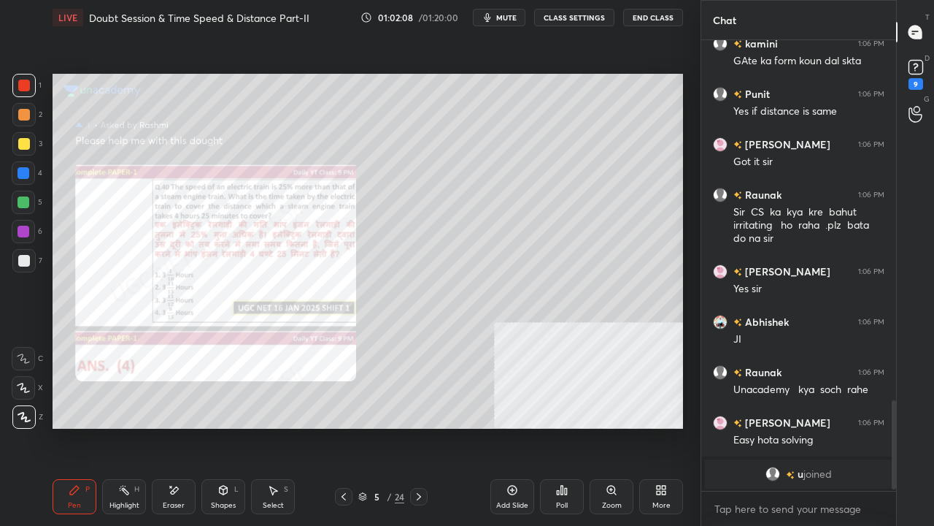
scroll to position [1848, 0]
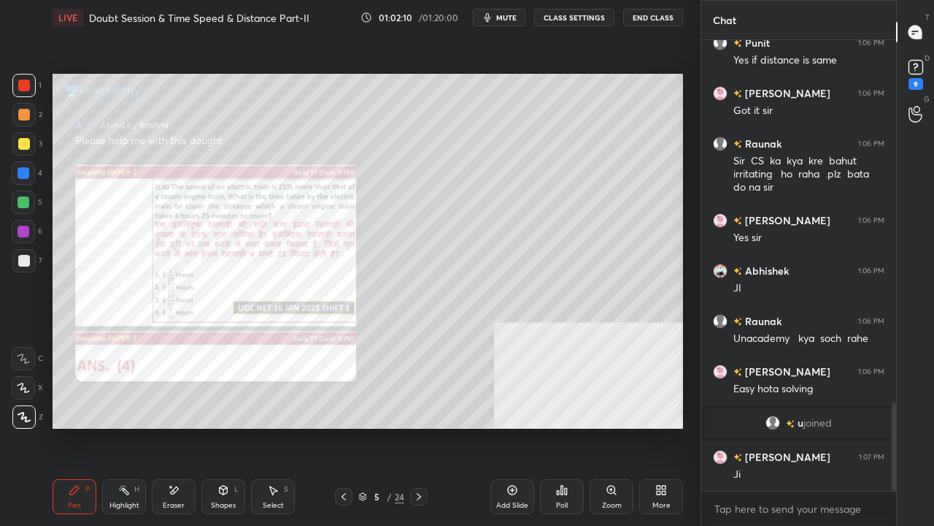
click at [512, 426] on icon at bounding box center [513, 490] width 12 height 12
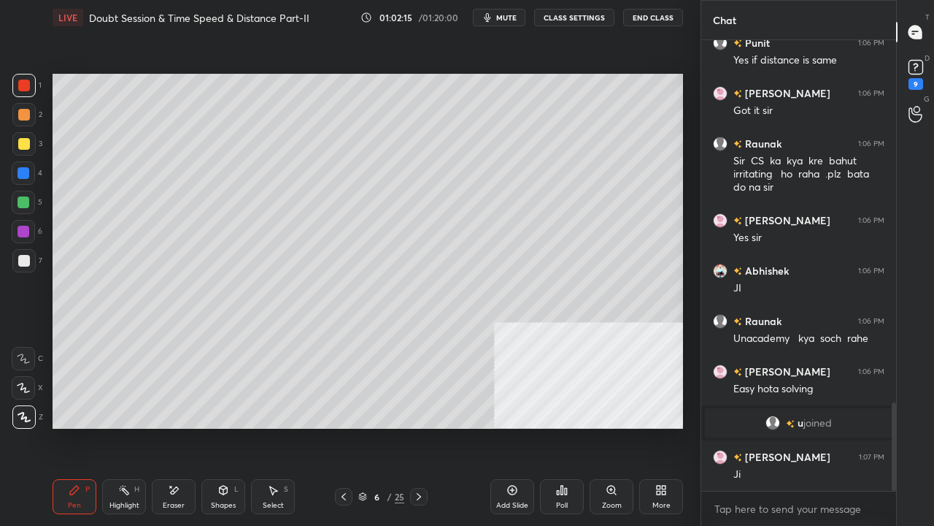
click at [16, 260] on div at bounding box center [23, 260] width 23 height 23
click at [23, 85] on div at bounding box center [24, 86] width 12 height 12
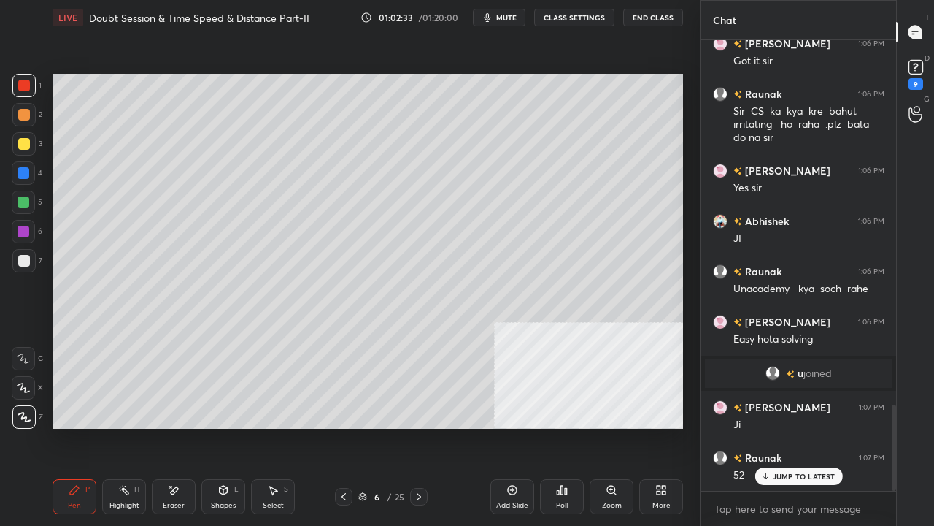
scroll to position [1949, 0]
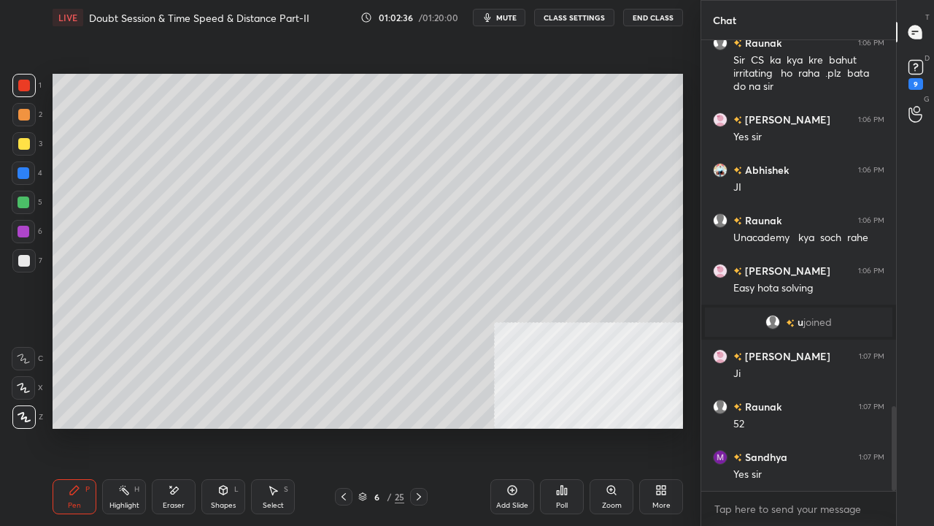
drag, startPoint x: 20, startPoint y: 258, endPoint x: 41, endPoint y: 243, distance: 25.5
click at [21, 257] on div at bounding box center [24, 261] width 12 height 12
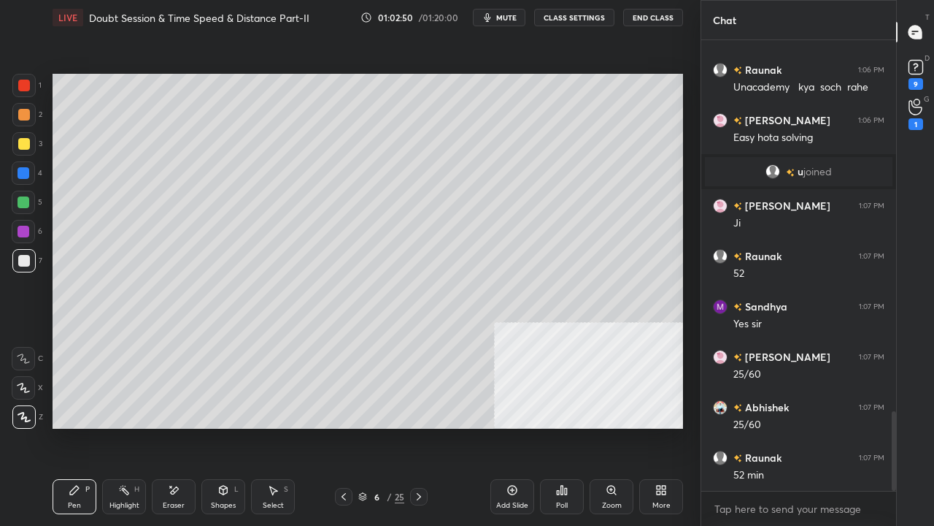
scroll to position [2151, 0]
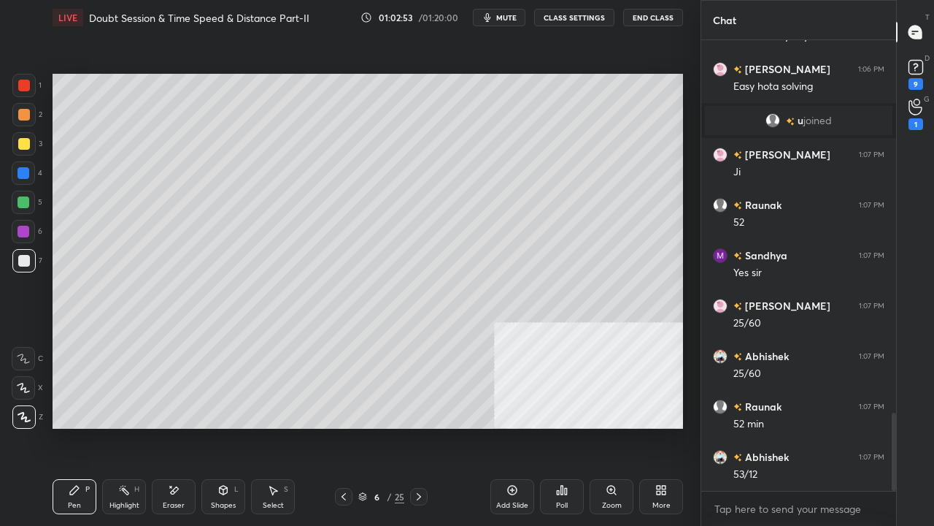
drag, startPoint x: 178, startPoint y: 496, endPoint x: 190, endPoint y: 488, distance: 14.6
click at [178, 426] on div "Eraser" at bounding box center [174, 496] width 44 height 35
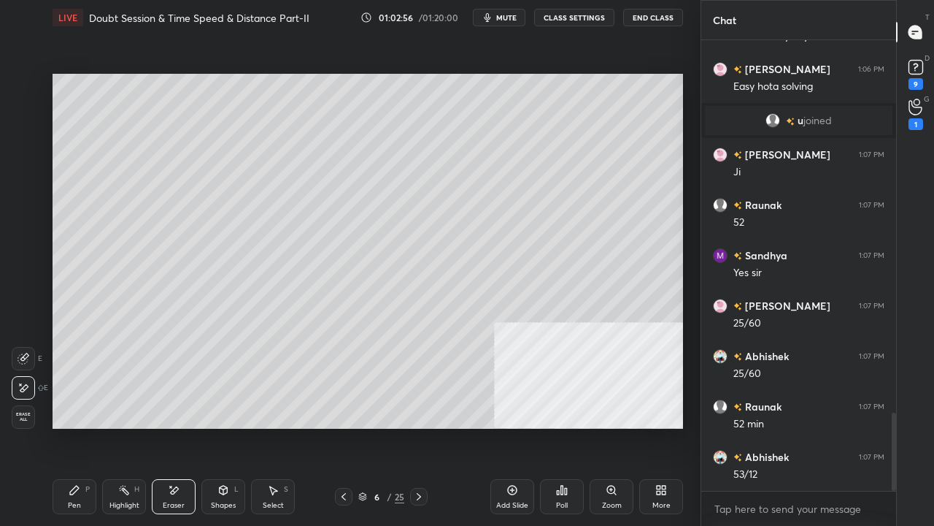
scroll to position [2200, 0]
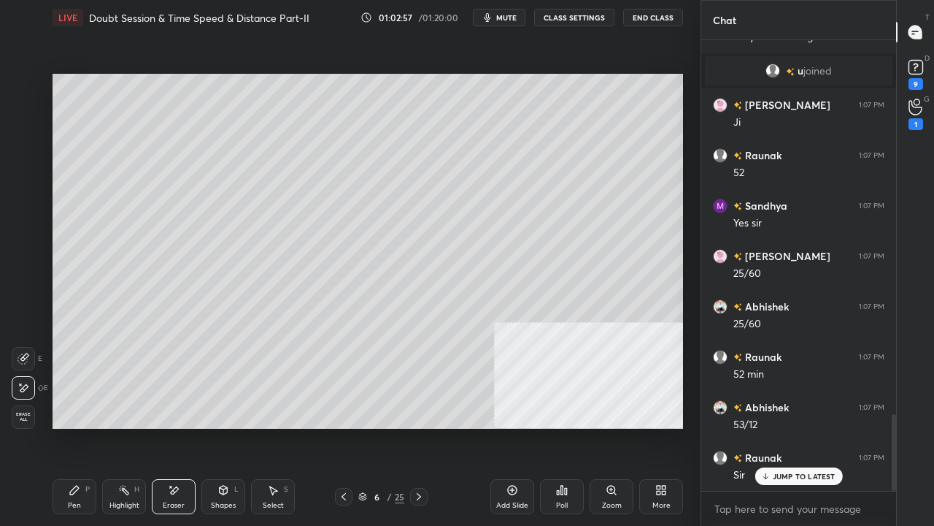
drag, startPoint x: 85, startPoint y: 491, endPoint x: 107, endPoint y: 447, distance: 48.3
click at [85, 426] on div "P" at bounding box center [87, 488] width 4 height 7
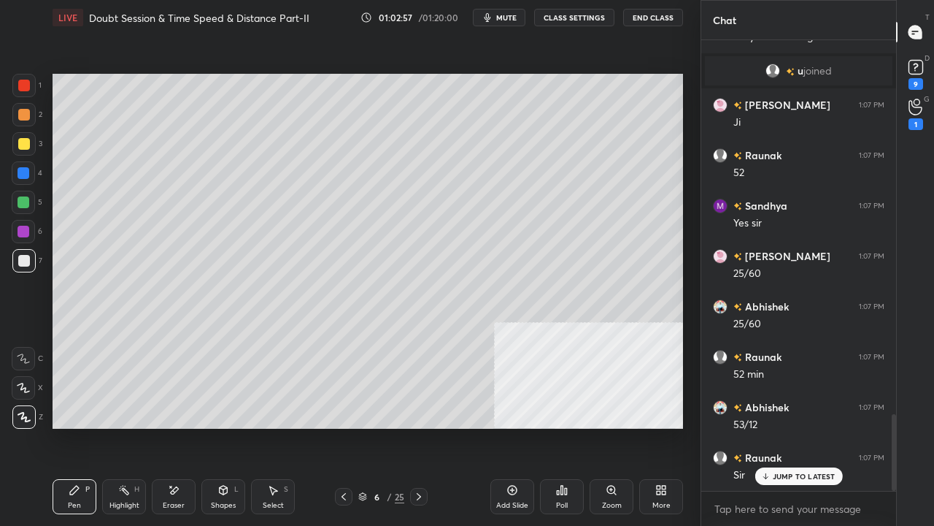
scroll to position [2251, 0]
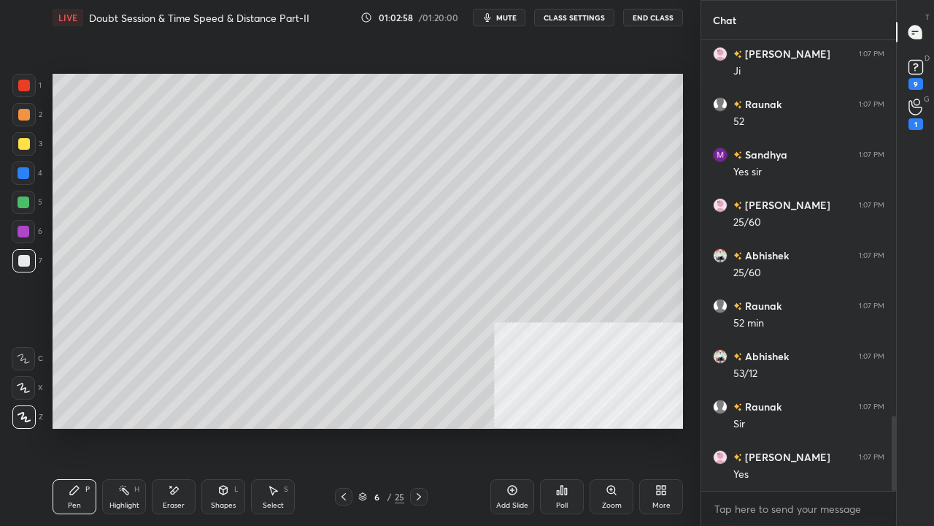
click at [18, 142] on div at bounding box center [24, 144] width 12 height 12
click at [21, 177] on div at bounding box center [24, 173] width 12 height 12
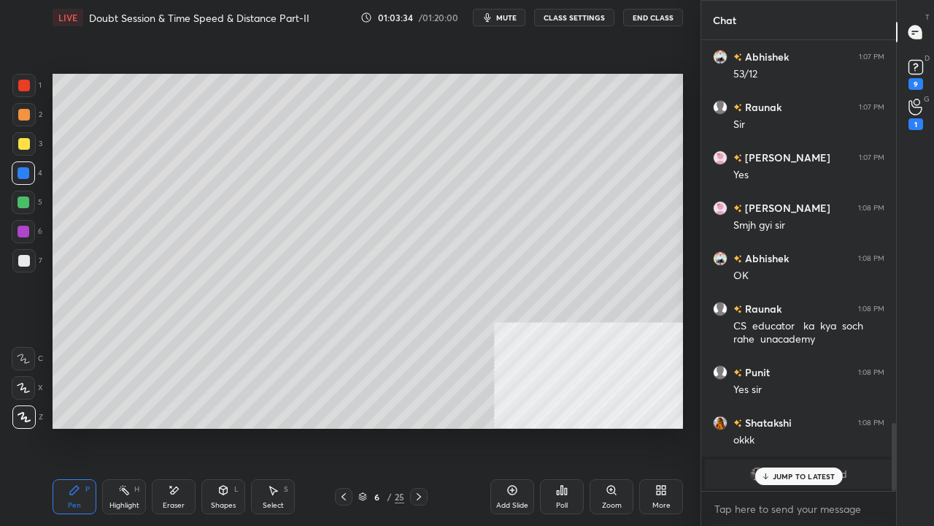
scroll to position [2602, 0]
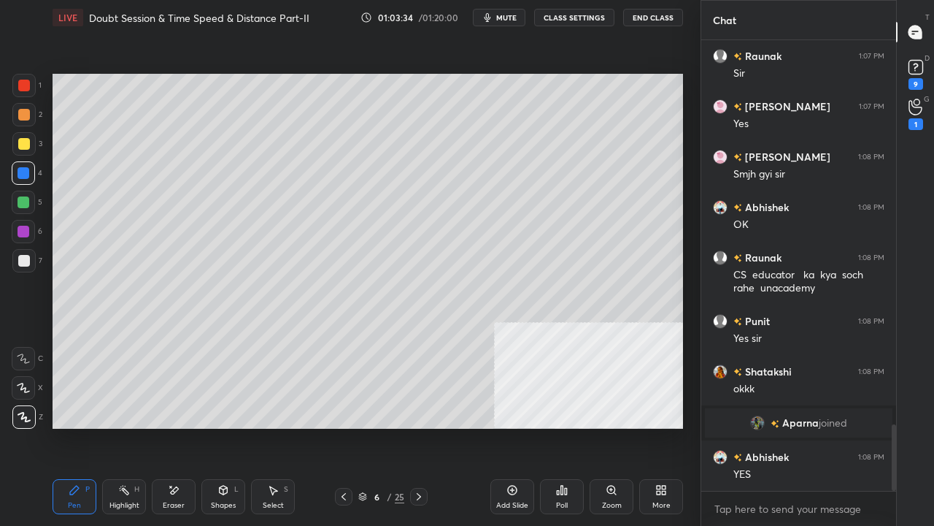
click at [22, 203] on div at bounding box center [24, 202] width 12 height 12
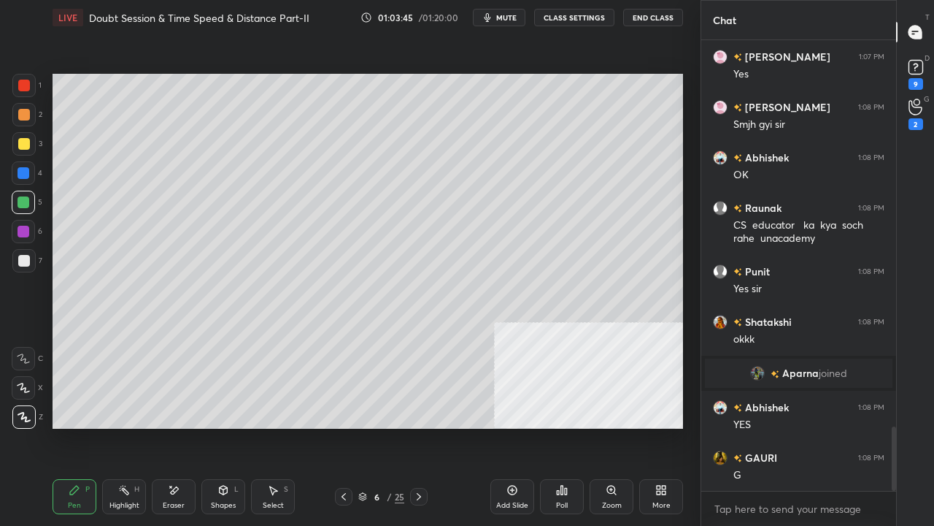
scroll to position [2702, 0]
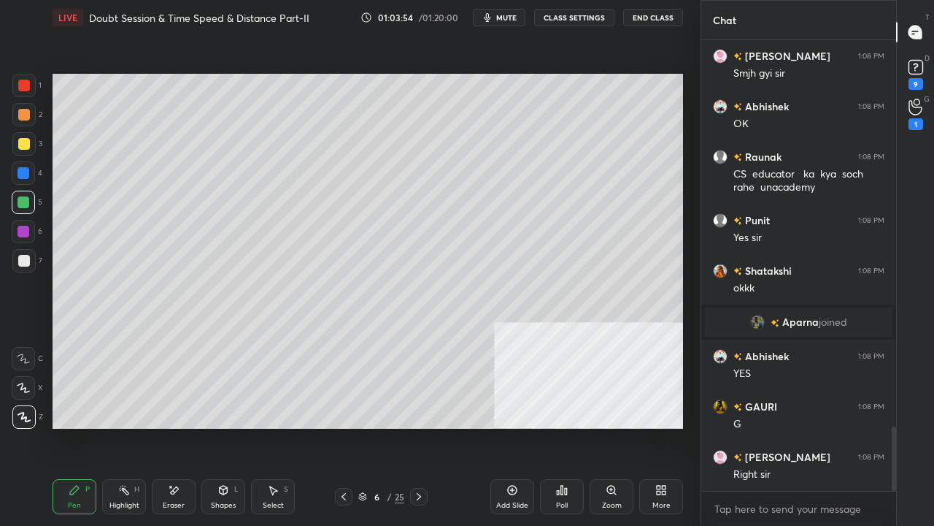
click at [340, 426] on icon at bounding box center [344, 497] width 12 height 12
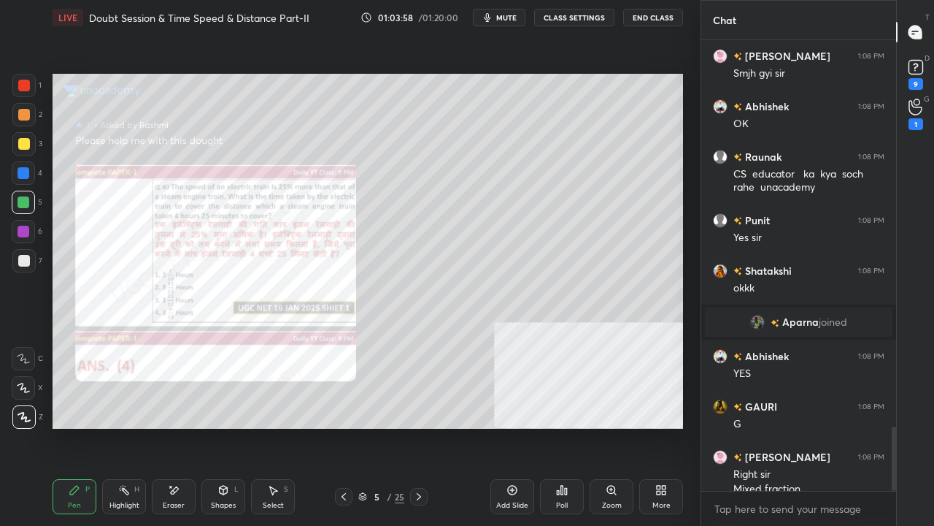
scroll to position [2717, 0]
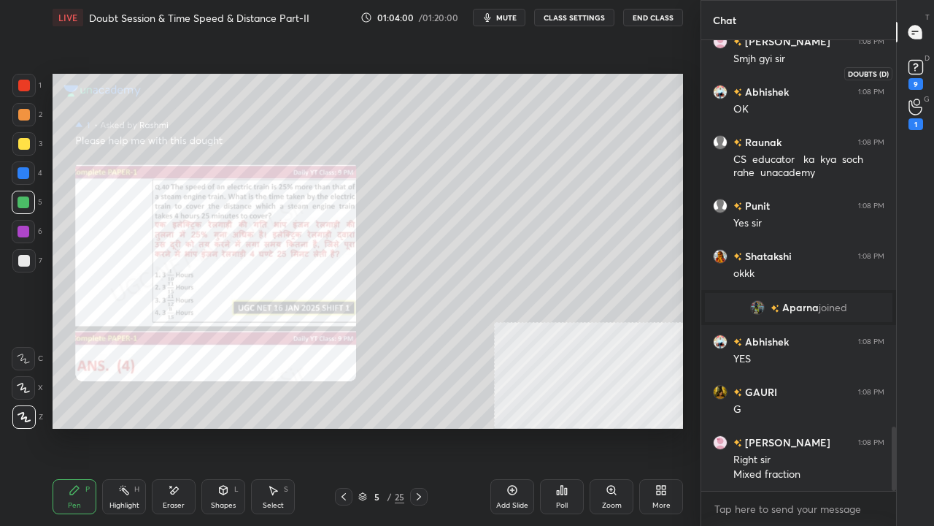
click at [926, 72] on icon at bounding box center [916, 67] width 22 height 22
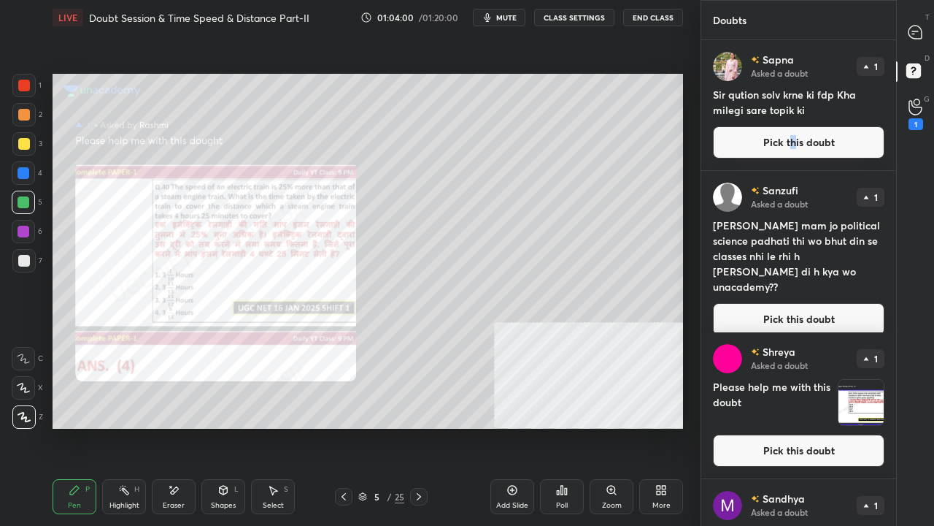
drag, startPoint x: 789, startPoint y: 139, endPoint x: 712, endPoint y: 161, distance: 79.9
click at [789, 140] on button "Pick this doubt" at bounding box center [799, 142] width 172 height 32
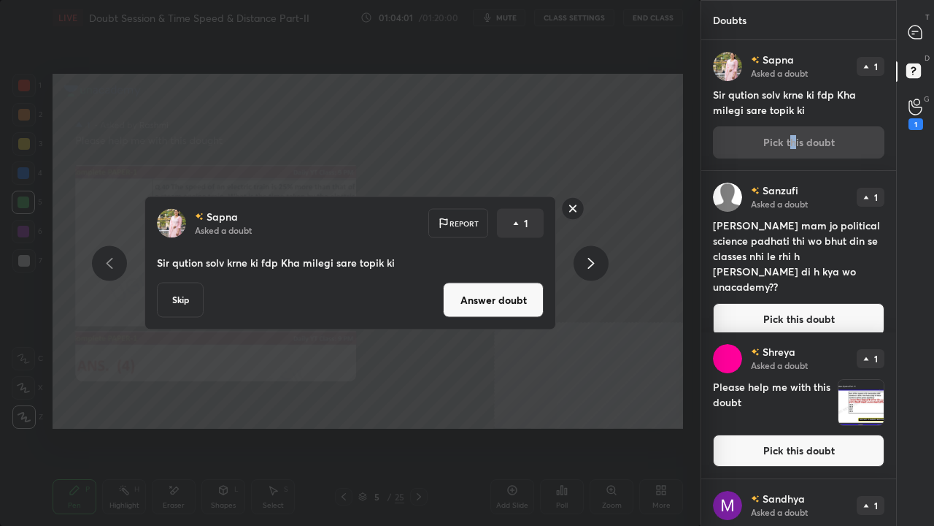
click at [502, 307] on button "Answer doubt" at bounding box center [493, 300] width 101 height 35
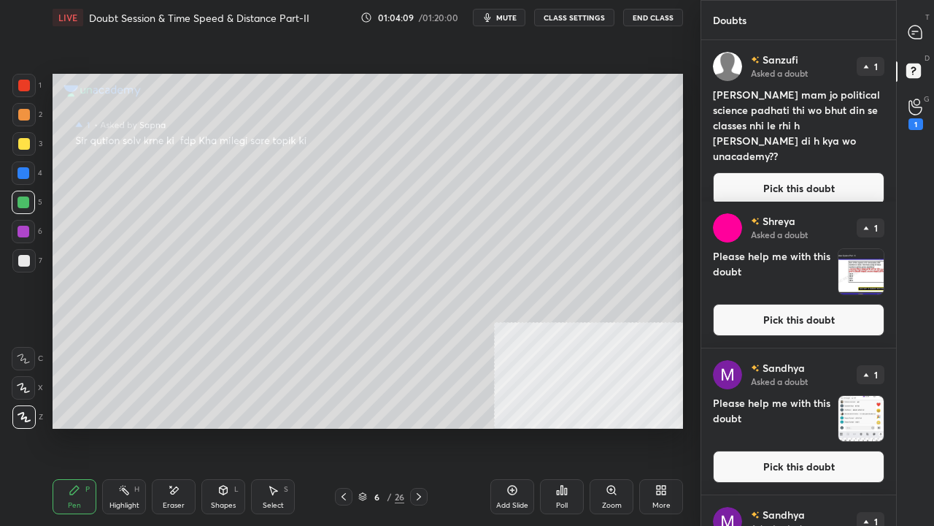
click at [22, 85] on div at bounding box center [24, 86] width 12 height 12
click at [780, 172] on button "Pick this doubt" at bounding box center [799, 188] width 172 height 32
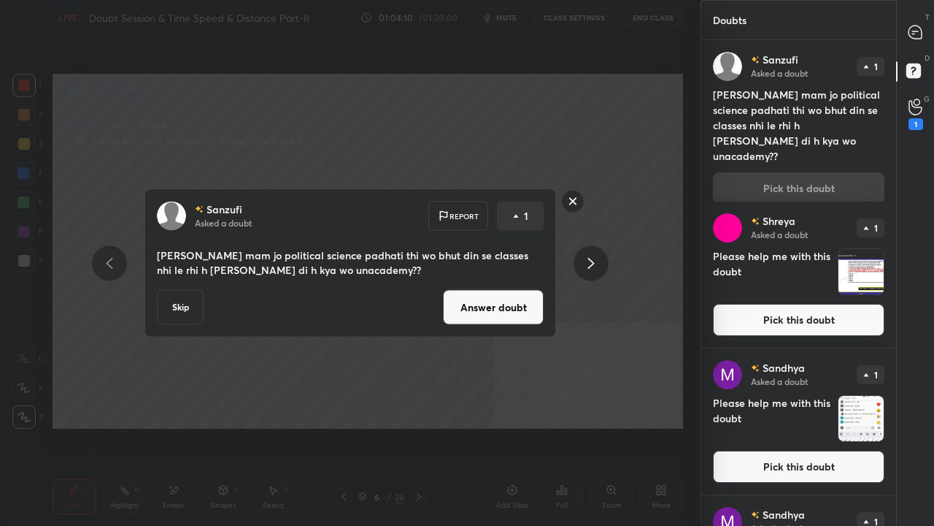
click at [505, 309] on button "Answer doubt" at bounding box center [493, 307] width 101 height 35
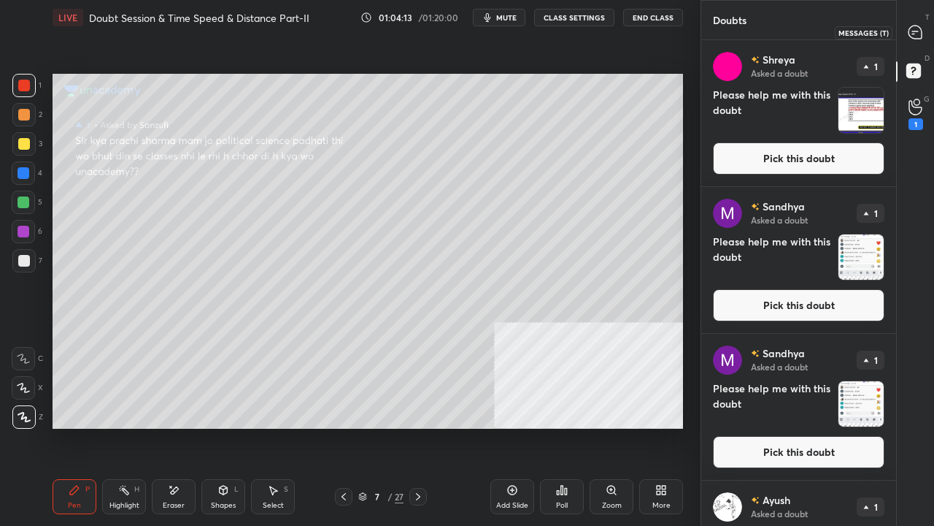
click at [923, 33] on icon at bounding box center [915, 32] width 15 height 15
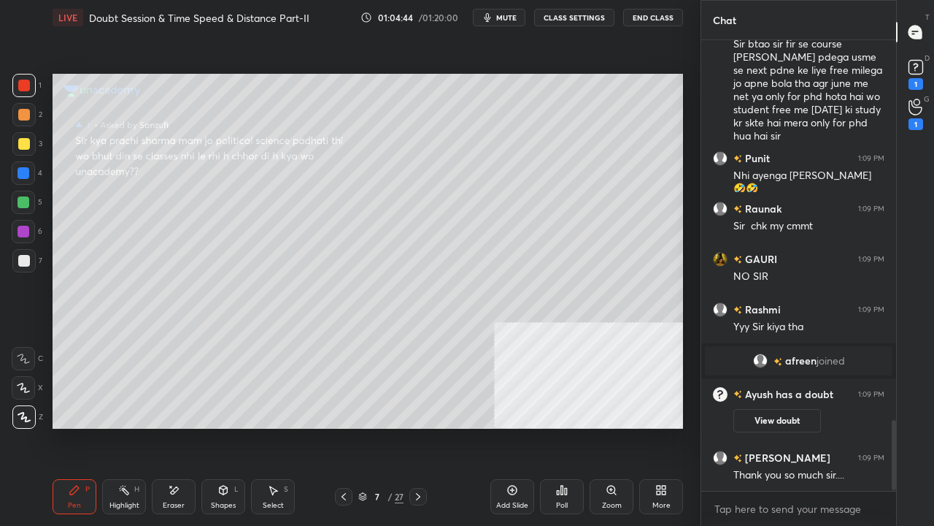
scroll to position [2488, 0]
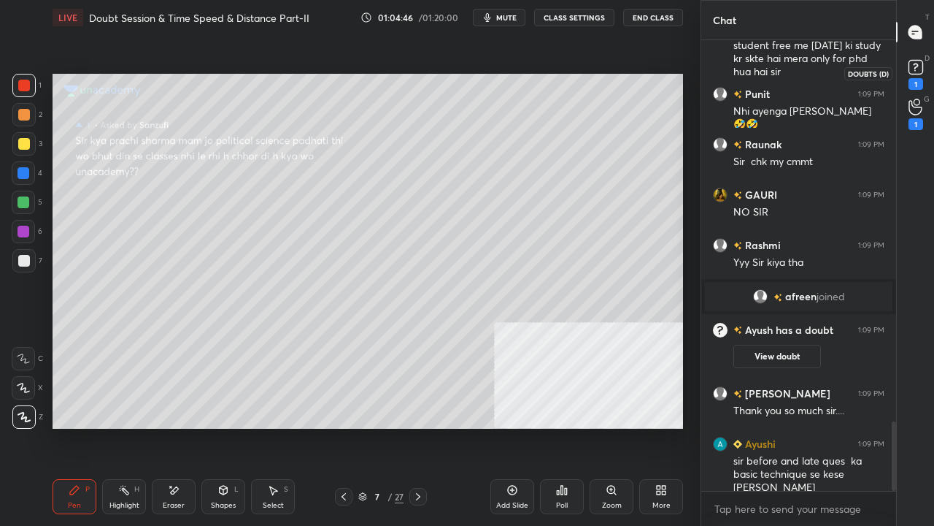
click at [918, 71] on rect at bounding box center [916, 68] width 14 height 14
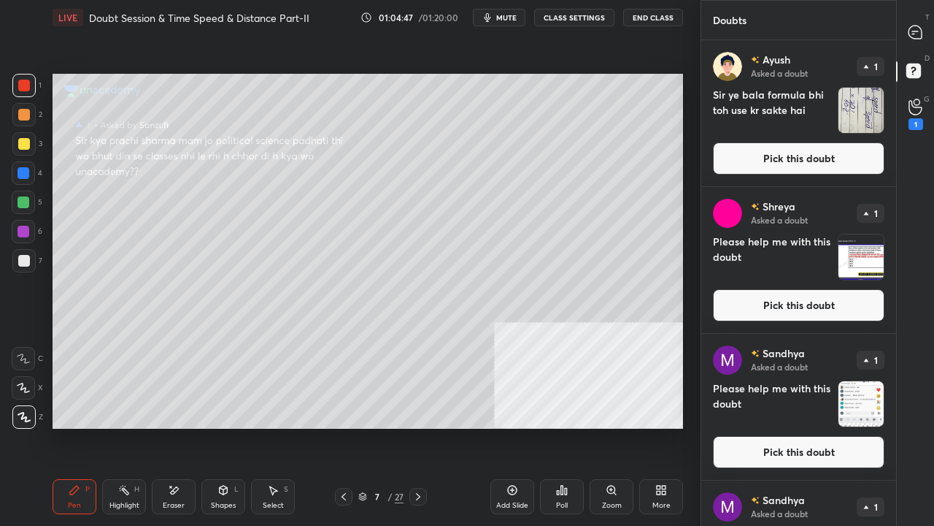
click at [822, 146] on button "Pick this doubt" at bounding box center [799, 158] width 172 height 32
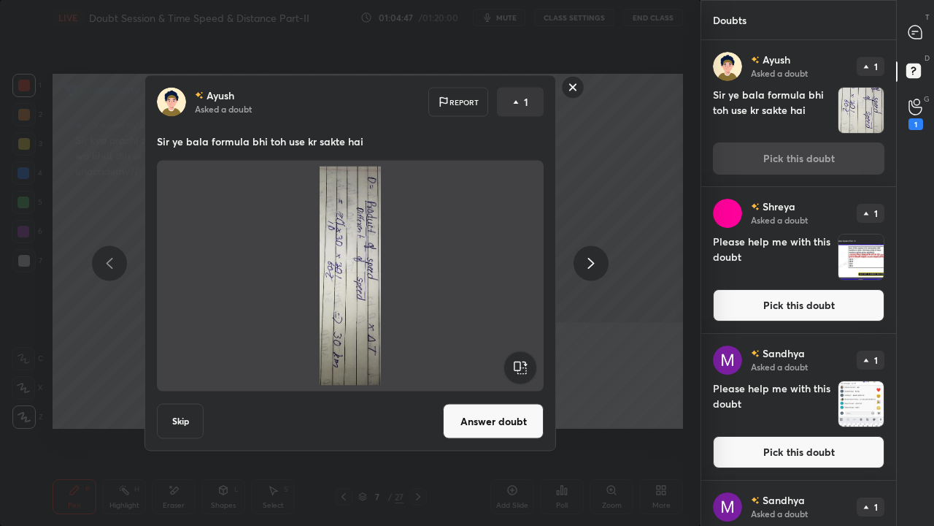
click at [535, 353] on icon at bounding box center [521, 367] width 34 height 35
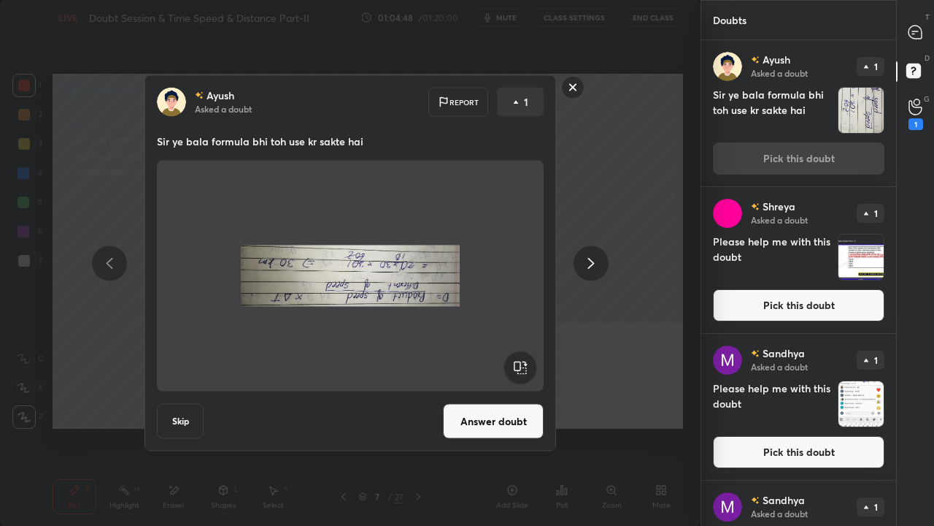
click at [533, 357] on rect at bounding box center [520, 367] width 33 height 33
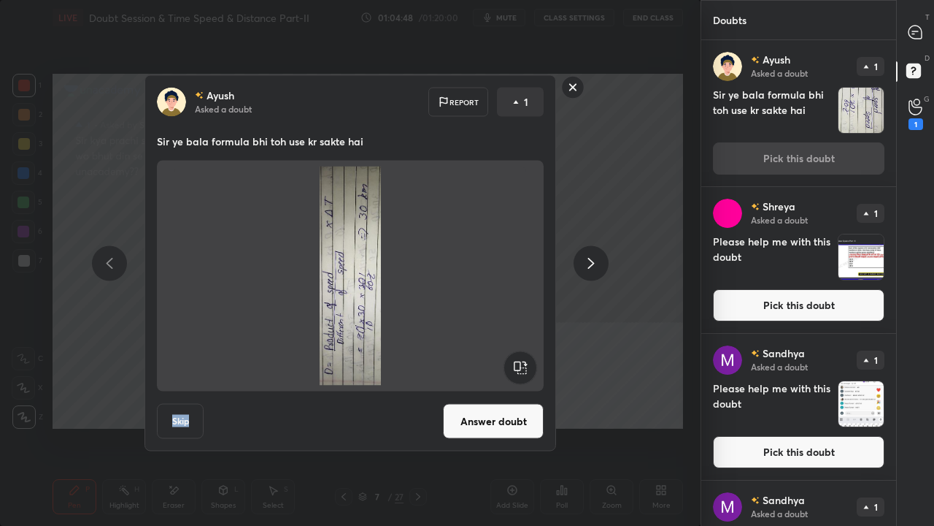
click at [533, 357] on rect at bounding box center [520, 367] width 33 height 33
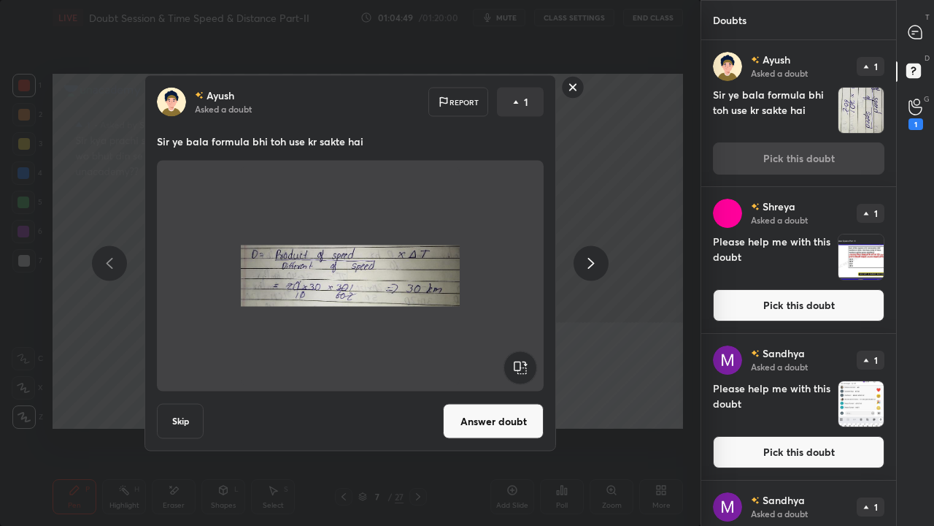
click at [504, 424] on button "Answer doubt" at bounding box center [493, 421] width 101 height 35
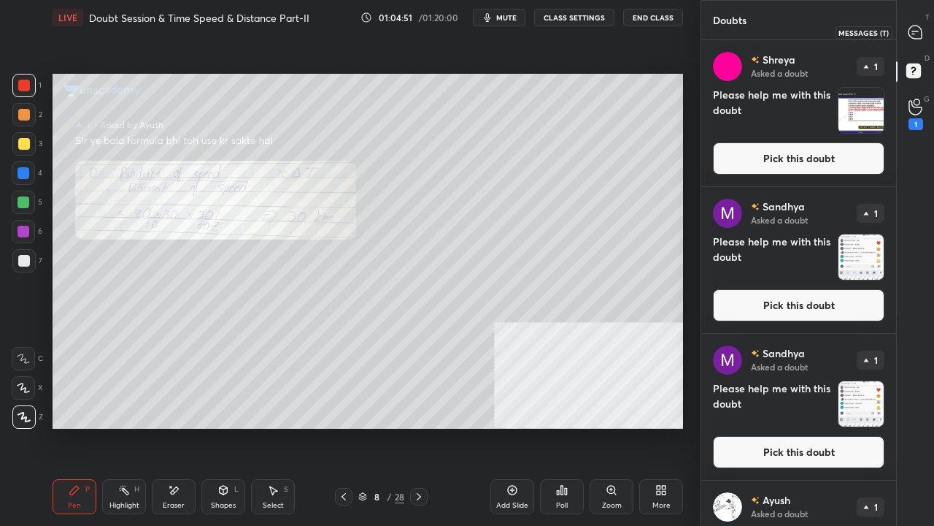
click at [918, 28] on icon at bounding box center [915, 32] width 13 height 13
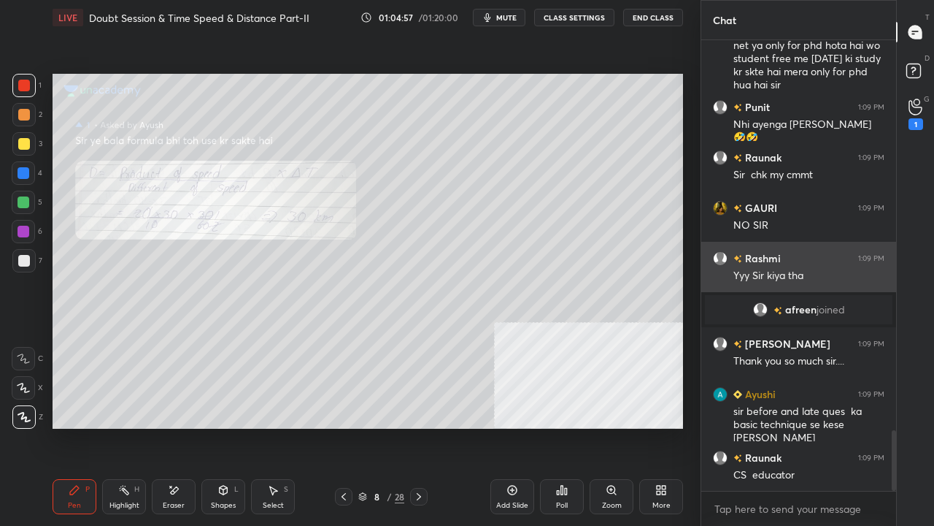
scroll to position [2917, 0]
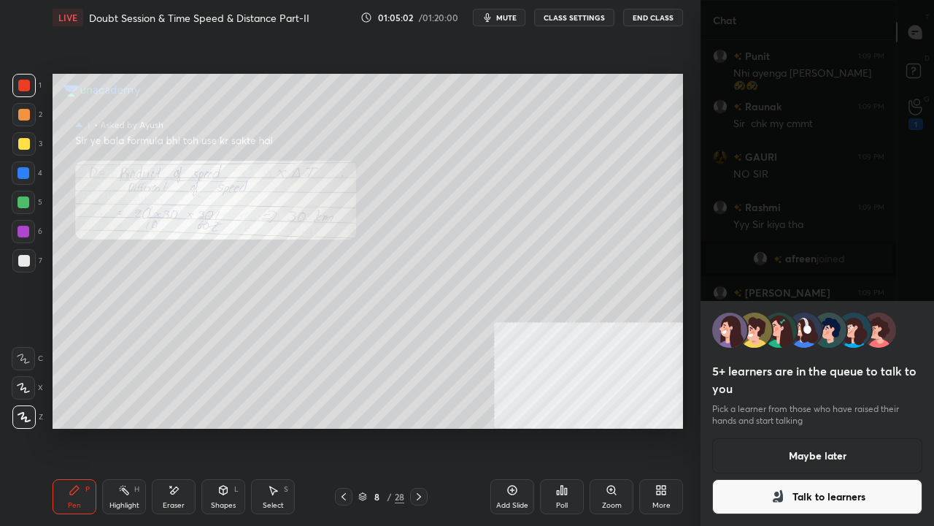
click at [810, 426] on button "Talk to learners" at bounding box center [817, 496] width 210 height 35
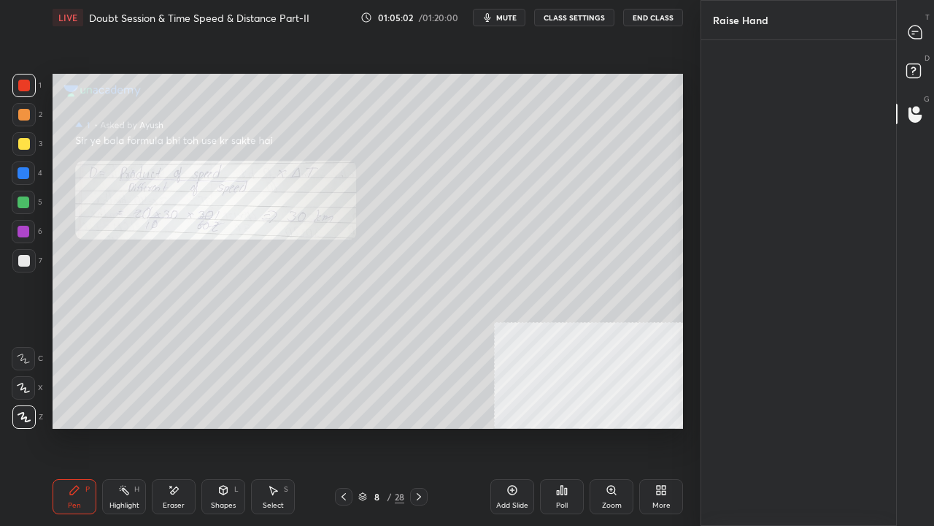
scroll to position [4, 4]
click at [923, 34] on div at bounding box center [916, 32] width 29 height 26
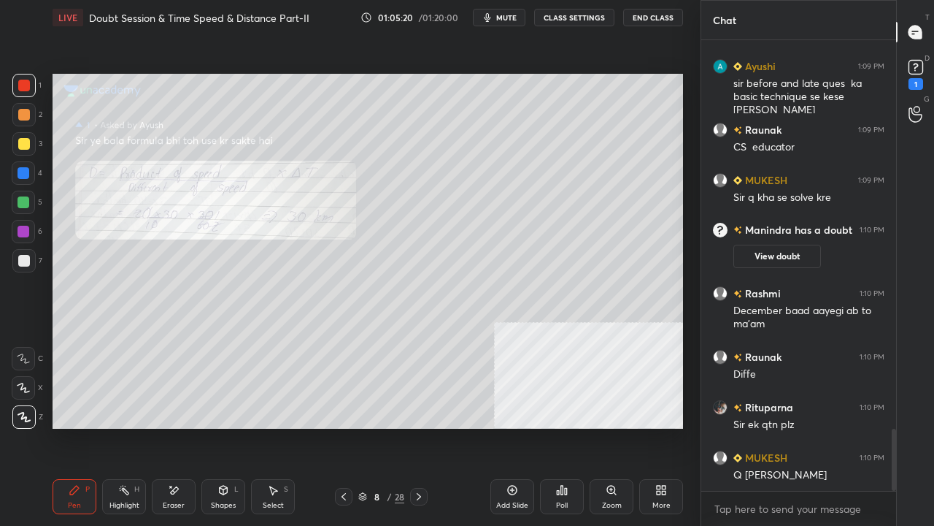
scroll to position [2812, 0]
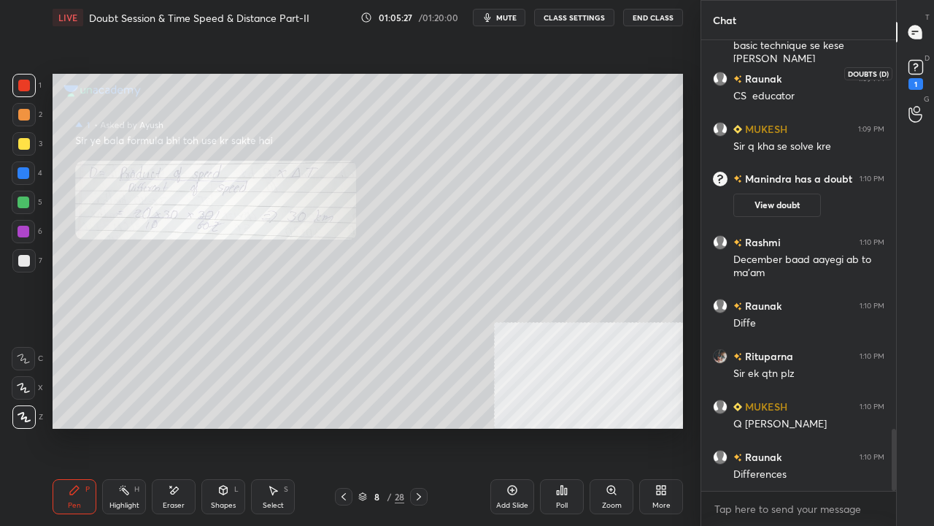
click at [920, 77] on icon at bounding box center [916, 67] width 22 height 22
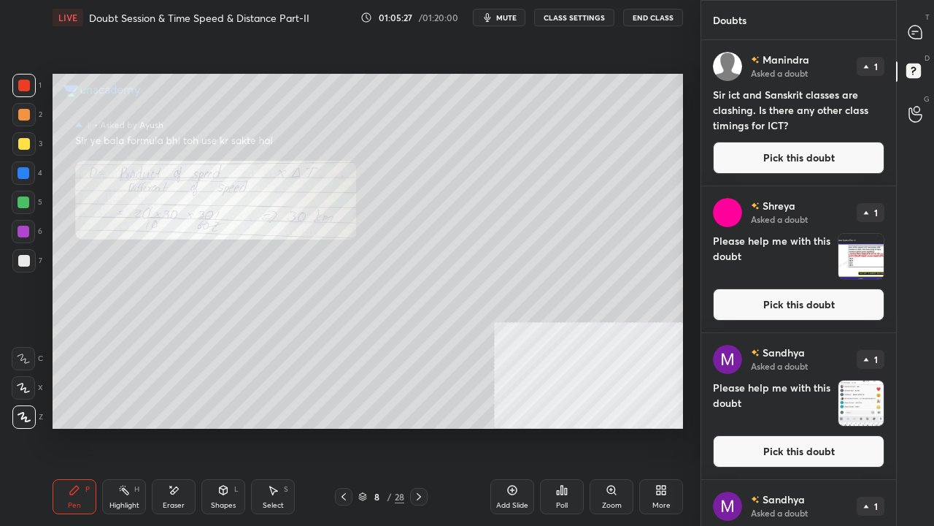
click at [796, 152] on button "Pick this doubt" at bounding box center [799, 158] width 172 height 32
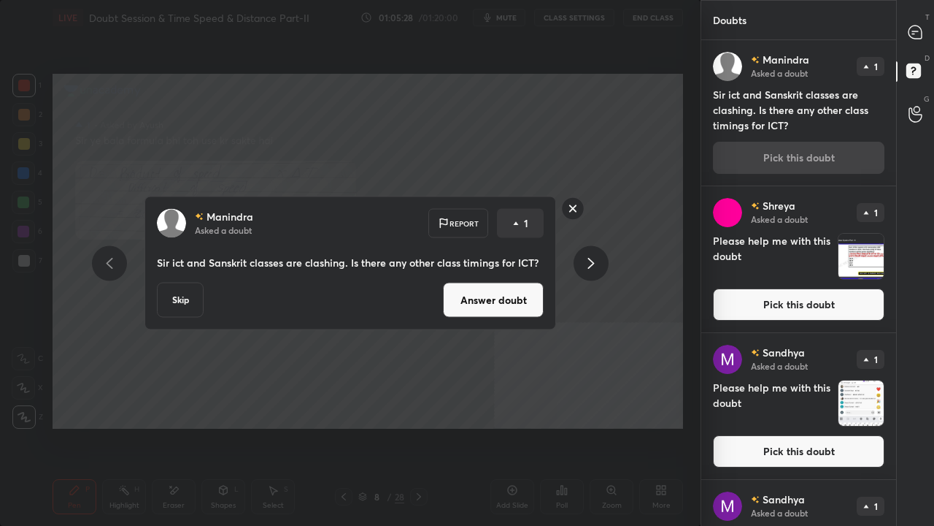
click at [509, 298] on button "Answer doubt" at bounding box center [493, 300] width 101 height 35
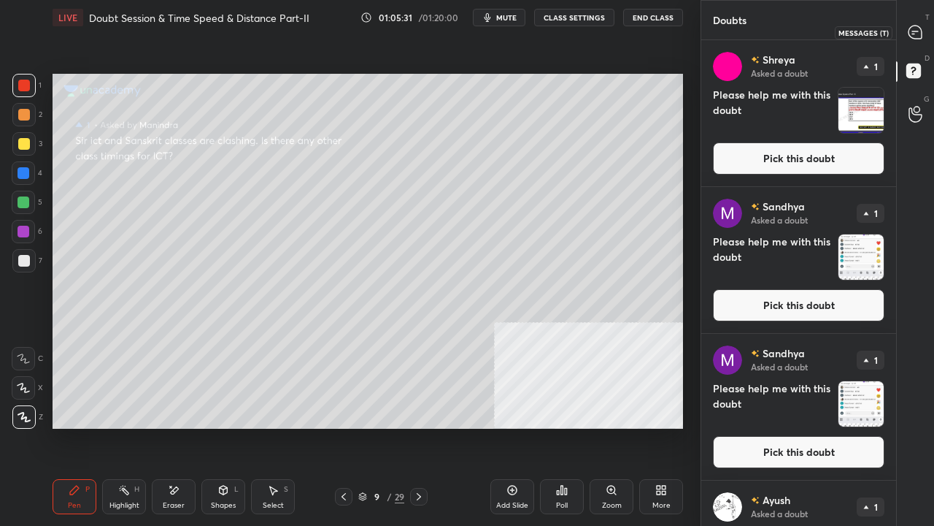
click at [920, 28] on icon at bounding box center [915, 32] width 13 height 13
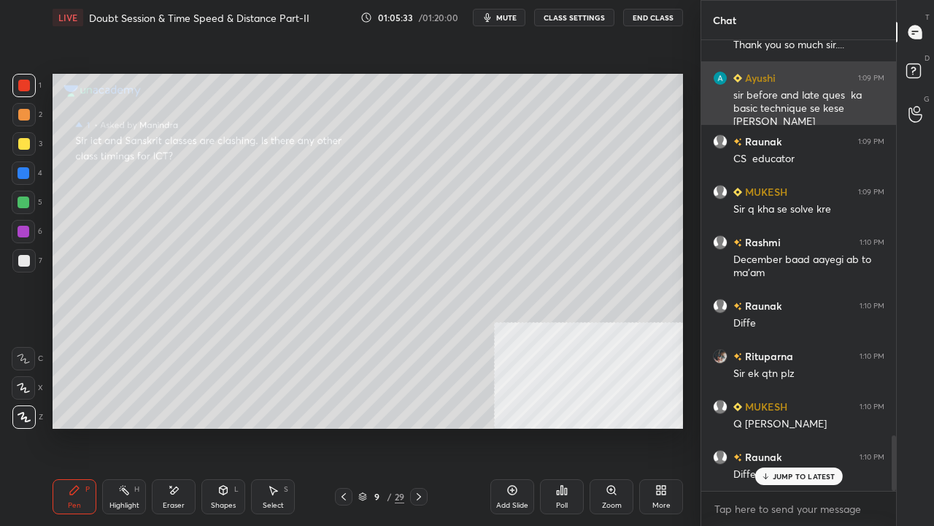
scroll to position [3203, 0]
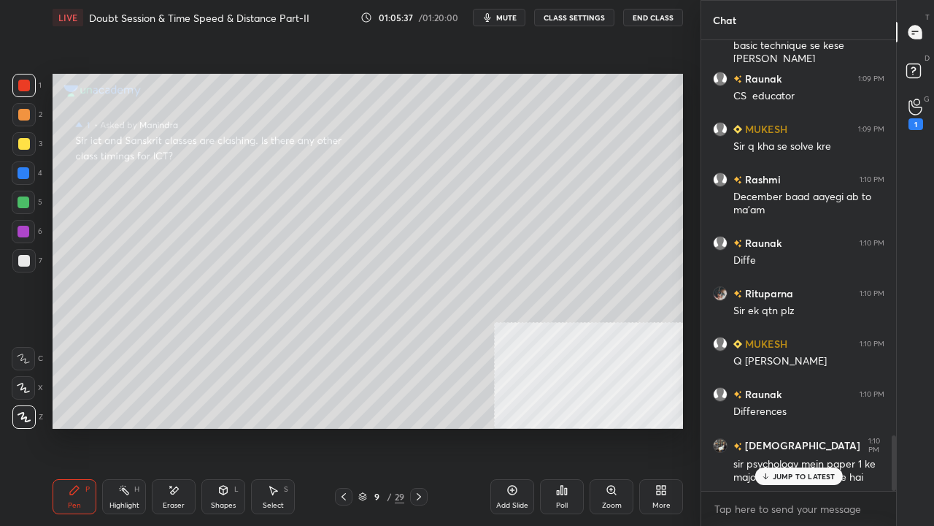
click at [27, 141] on div at bounding box center [24, 144] width 12 height 12
click at [916, 72] on rect at bounding box center [914, 71] width 14 height 14
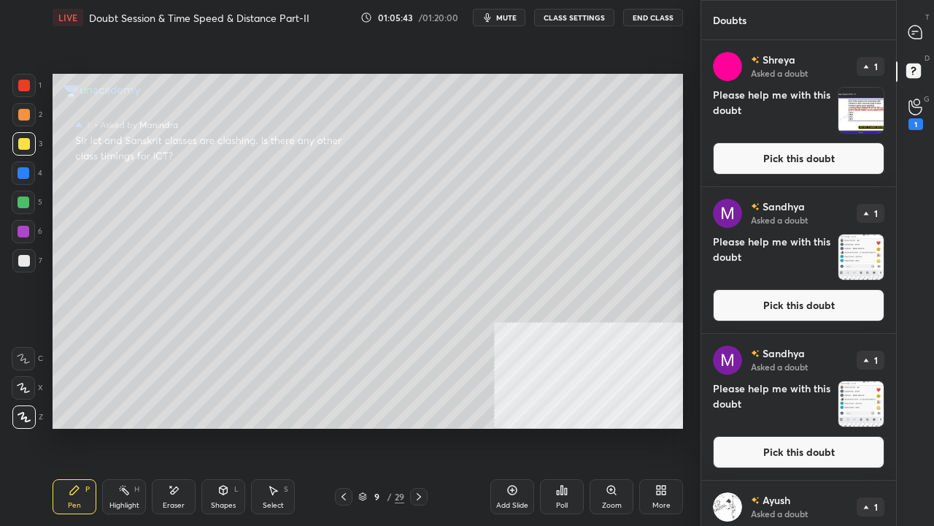
click at [842, 152] on button "Pick this doubt" at bounding box center [799, 158] width 172 height 32
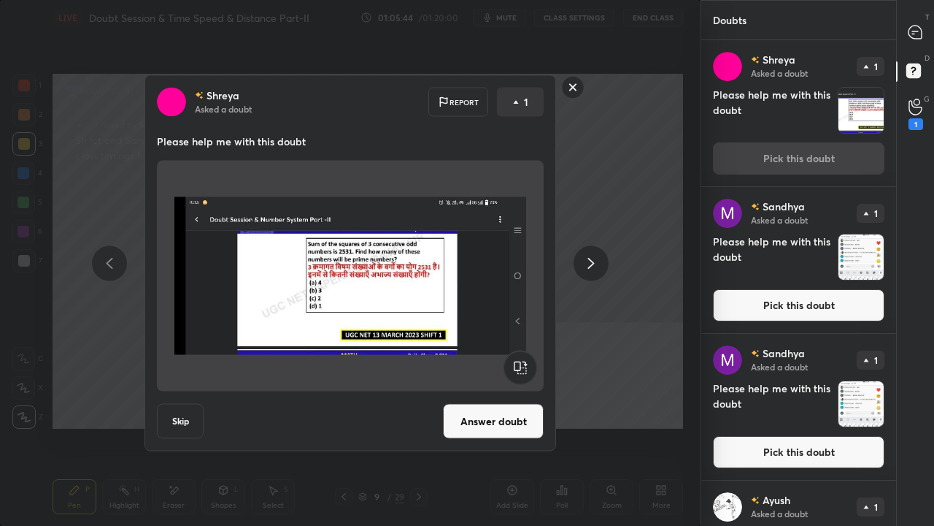
drag, startPoint x: 485, startPoint y: 422, endPoint x: 514, endPoint y: 375, distance: 54.7
click at [487, 419] on button "Answer doubt" at bounding box center [493, 421] width 101 height 35
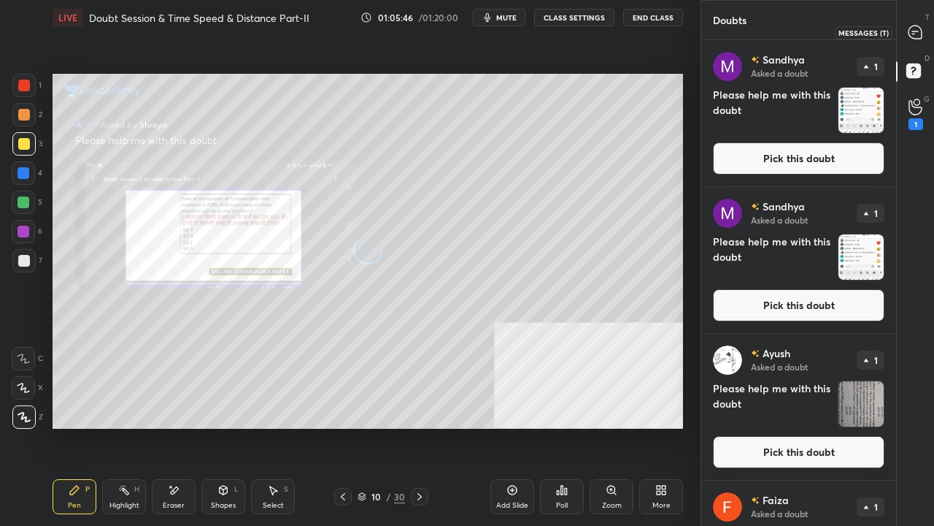
click at [920, 25] on icon at bounding box center [915, 32] width 15 height 15
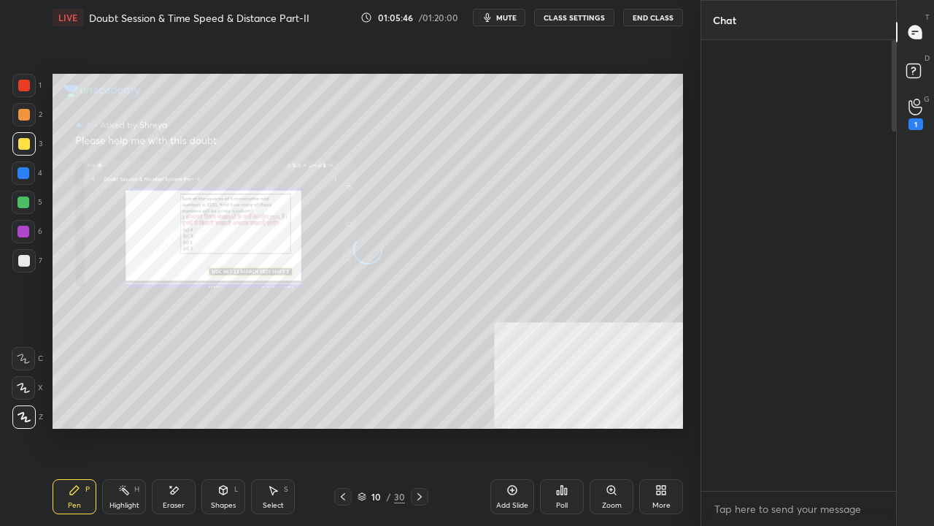
scroll to position [446, 191]
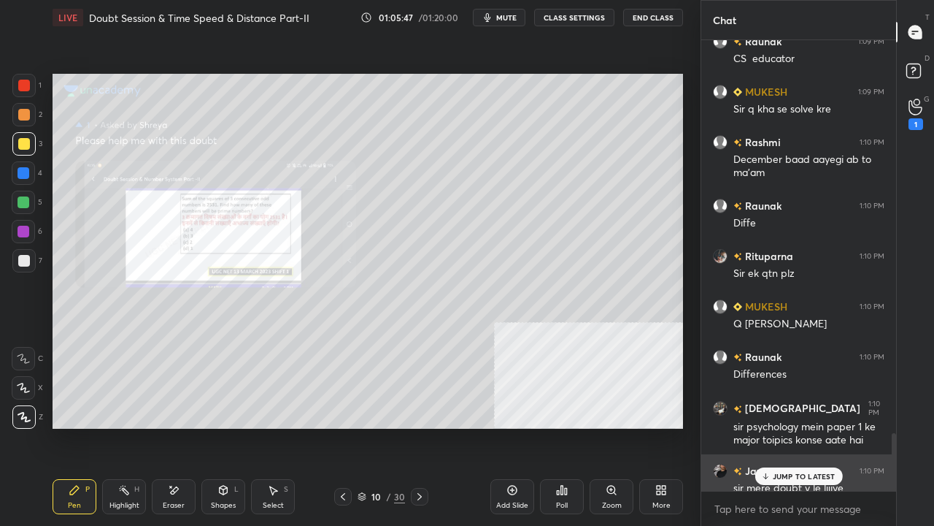
drag, startPoint x: 769, startPoint y: 476, endPoint x: 741, endPoint y: 460, distance: 32.7
click at [768, 426] on icon at bounding box center [765, 476] width 9 height 9
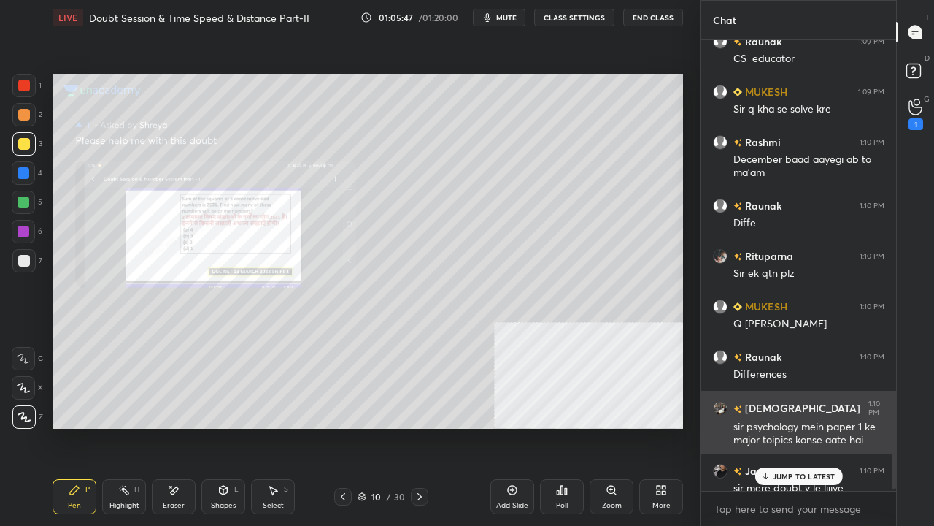
scroll to position [3194, 0]
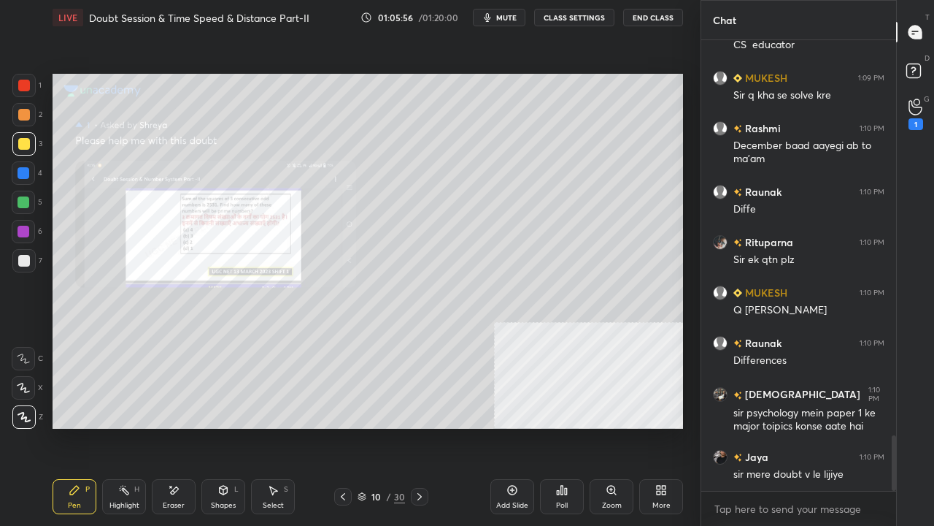
click at [27, 261] on div at bounding box center [24, 261] width 12 height 12
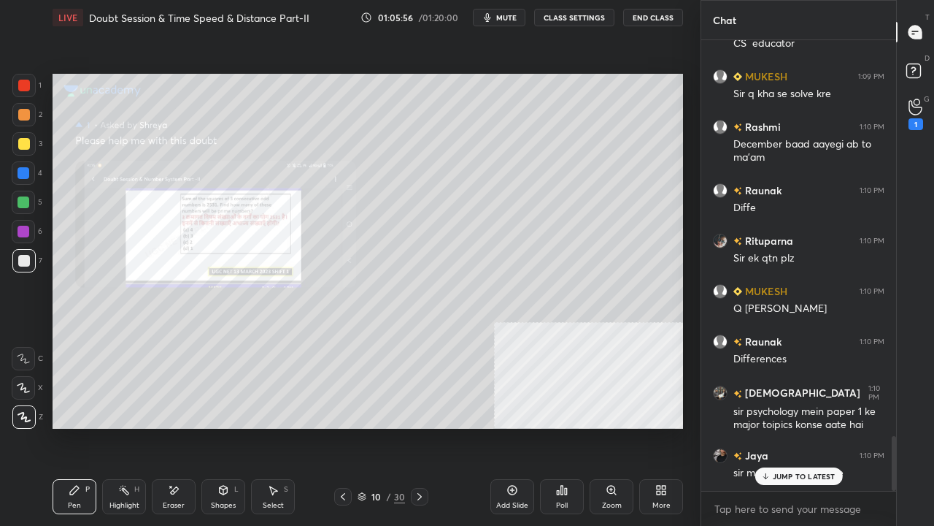
scroll to position [3243, 0]
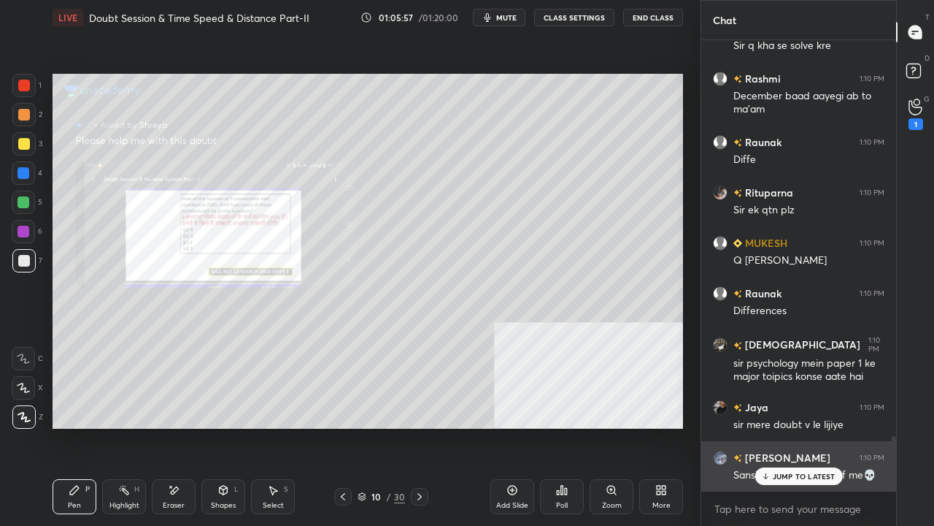
click at [821, 426] on div "JUMP TO LATEST" at bounding box center [799, 476] width 88 height 18
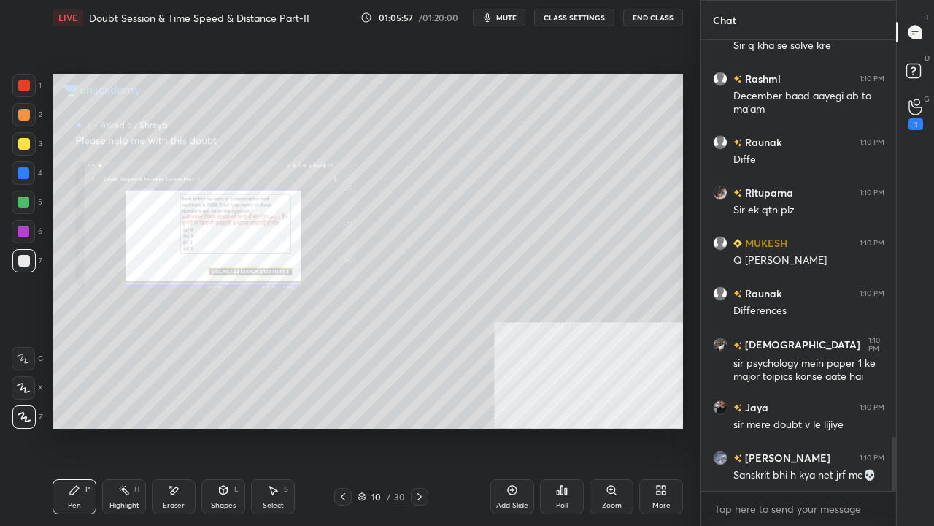
scroll to position [3294, 0]
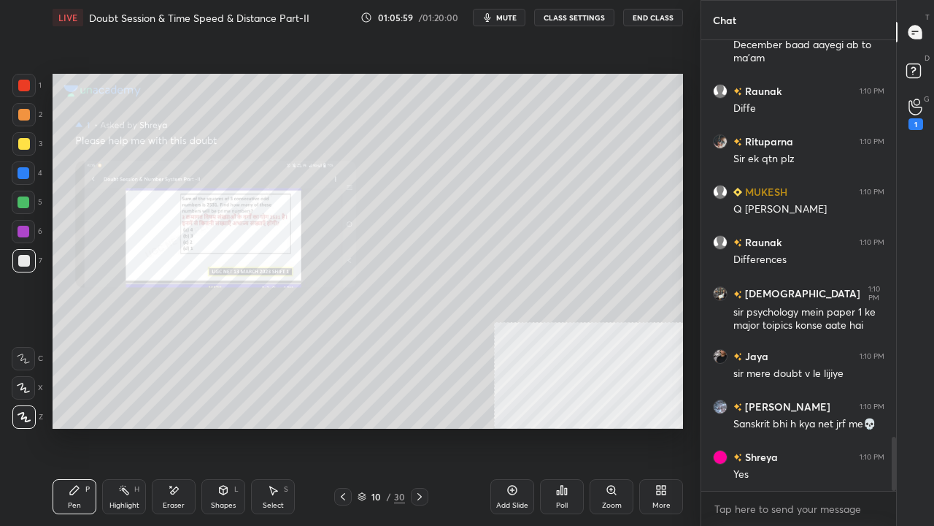
click at [607, 426] on div "Zoom" at bounding box center [612, 496] width 44 height 35
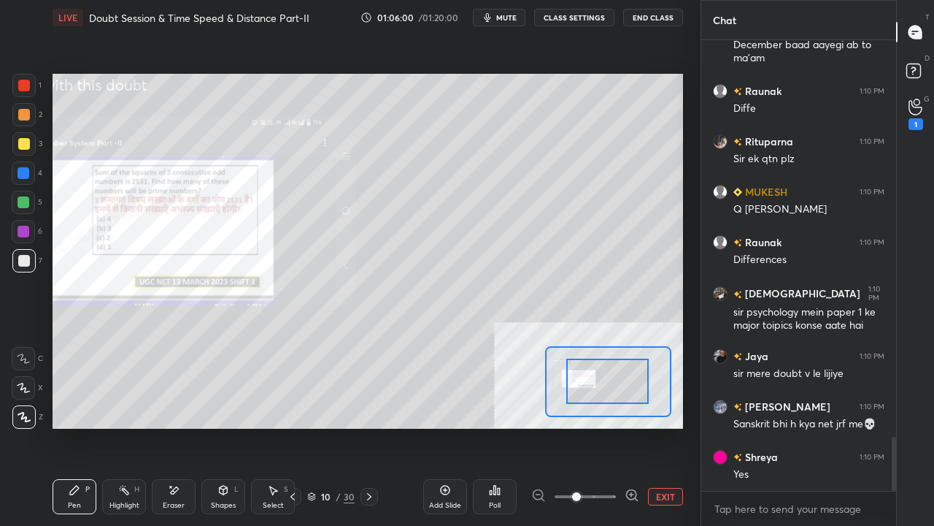
drag, startPoint x: 612, startPoint y: 394, endPoint x: 606, endPoint y: 398, distance: 7.5
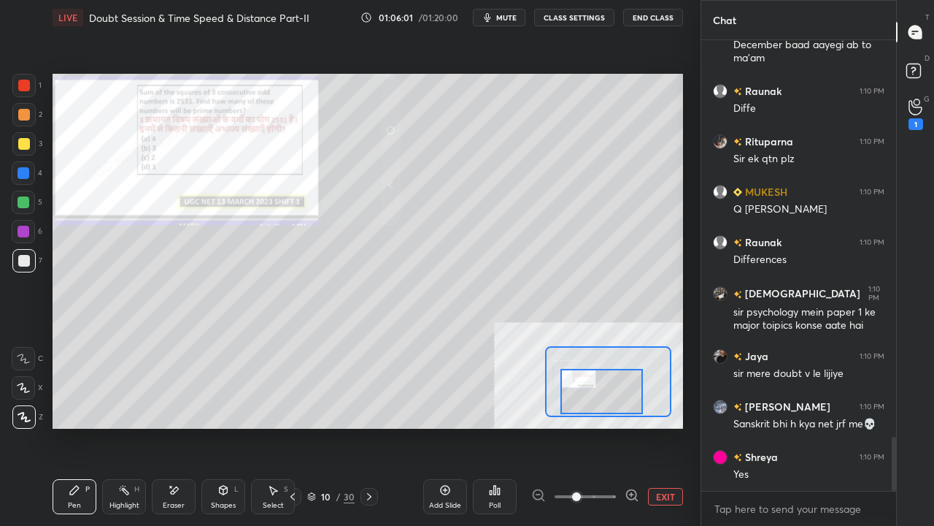
click at [606, 407] on div at bounding box center [602, 391] width 82 height 45
drag, startPoint x: 25, startPoint y: 85, endPoint x: 39, endPoint y: 85, distance: 13.9
click at [29, 85] on div at bounding box center [24, 86] width 12 height 12
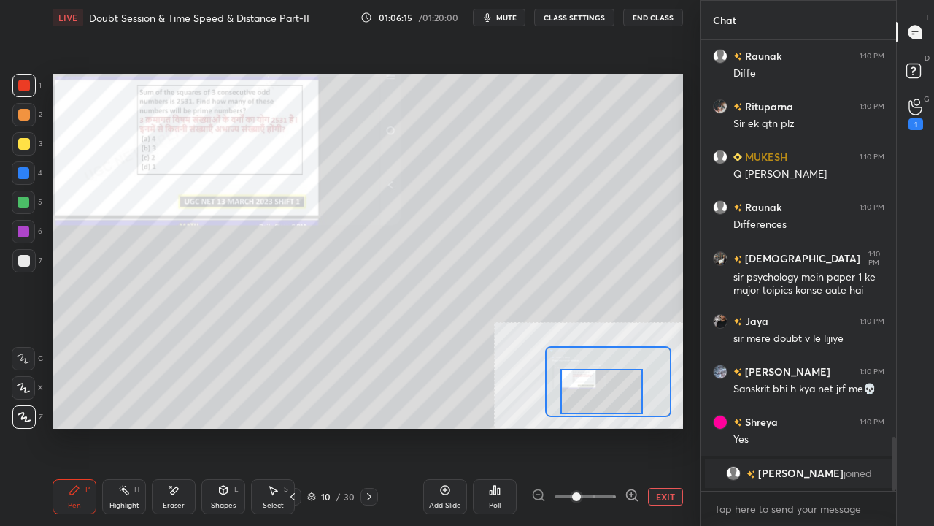
click at [672, 426] on button "EXIT" at bounding box center [665, 497] width 35 height 18
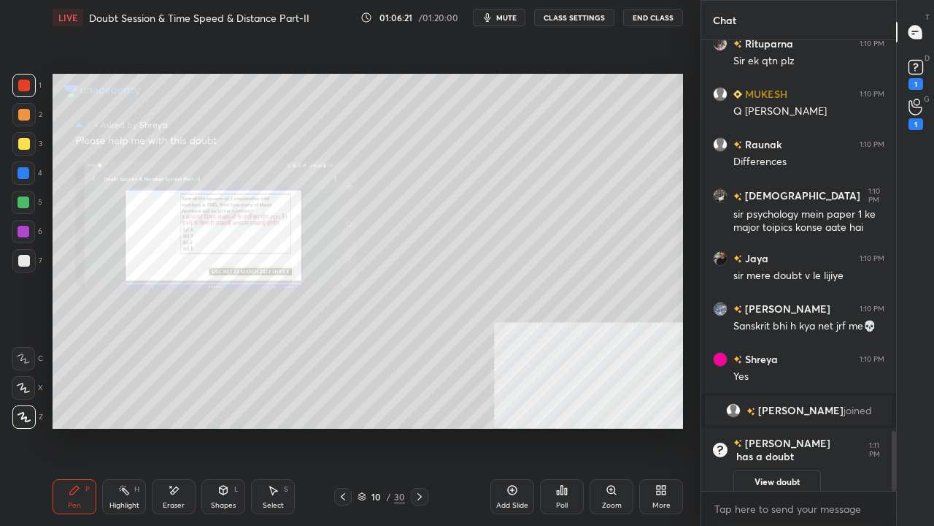
scroll to position [2930, 0]
click at [26, 147] on div at bounding box center [24, 144] width 12 height 12
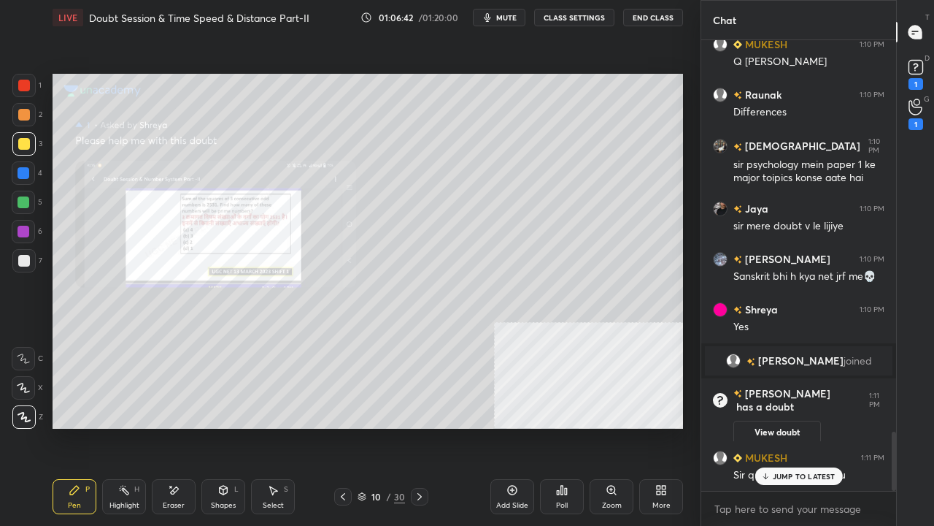
click at [793, 426] on p "JUMP TO LATEST" at bounding box center [804, 476] width 63 height 9
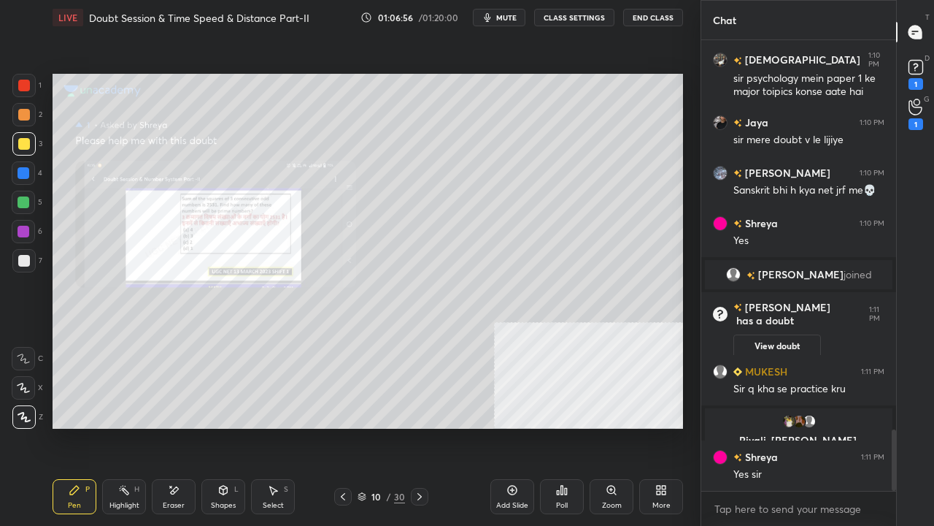
scroll to position [2876, 0]
drag, startPoint x: 22, startPoint y: 168, endPoint x: 39, endPoint y: 182, distance: 22.3
click at [23, 167] on div at bounding box center [24, 173] width 12 height 12
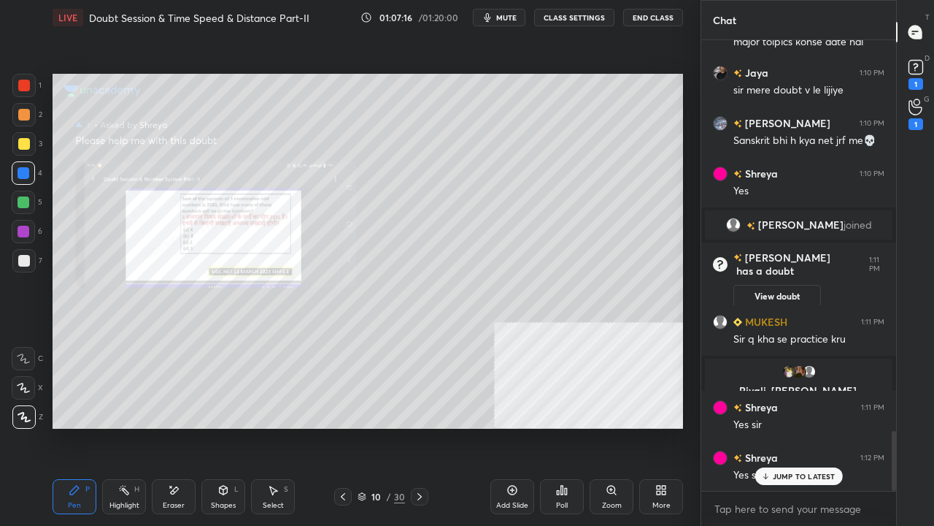
click at [177, 426] on div "Eraser" at bounding box center [174, 496] width 44 height 35
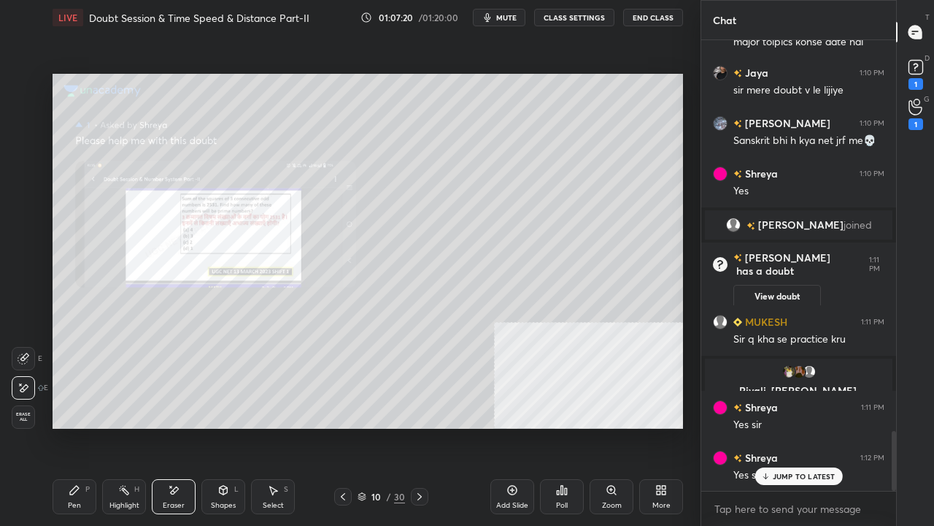
click at [58, 426] on div "Pen P" at bounding box center [75, 496] width 44 height 35
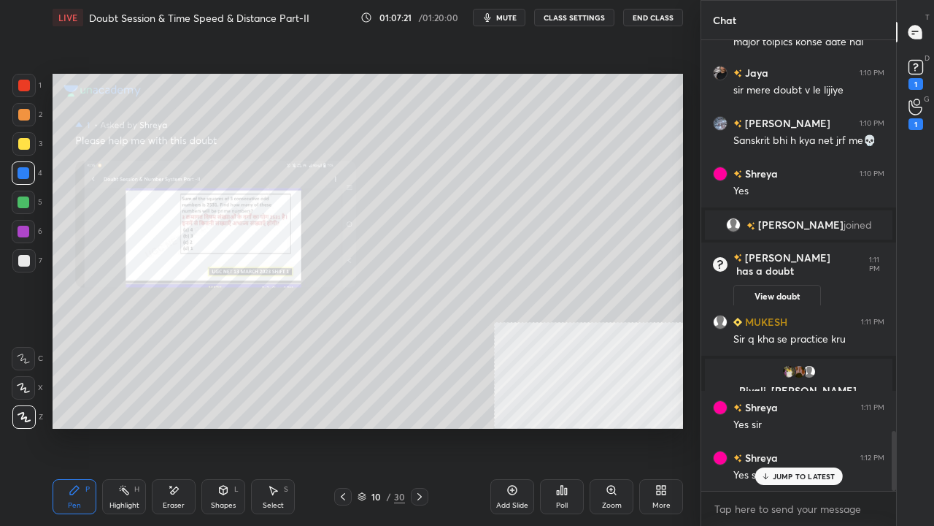
drag, startPoint x: 23, startPoint y: 266, endPoint x: 33, endPoint y: 250, distance: 19.7
click at [23, 266] on div at bounding box center [23, 260] width 23 height 23
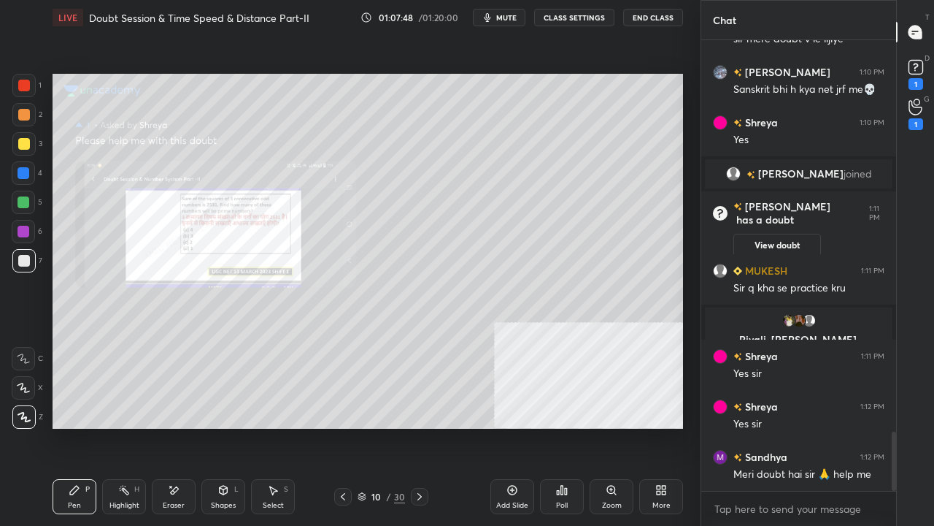
drag, startPoint x: 23, startPoint y: 85, endPoint x: 36, endPoint y: 88, distance: 14.2
click at [23, 85] on div at bounding box center [24, 86] width 12 height 12
click at [31, 258] on div at bounding box center [23, 260] width 23 height 23
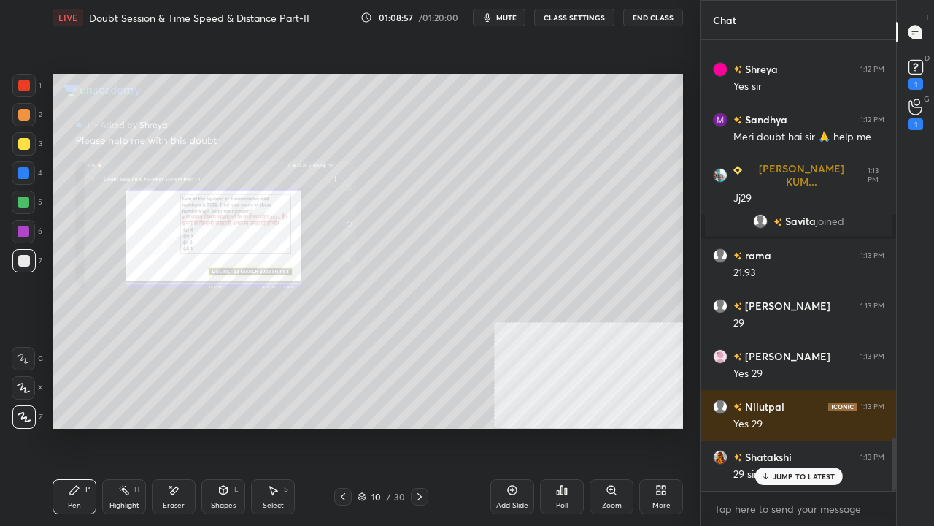
scroll to position [3364, 0]
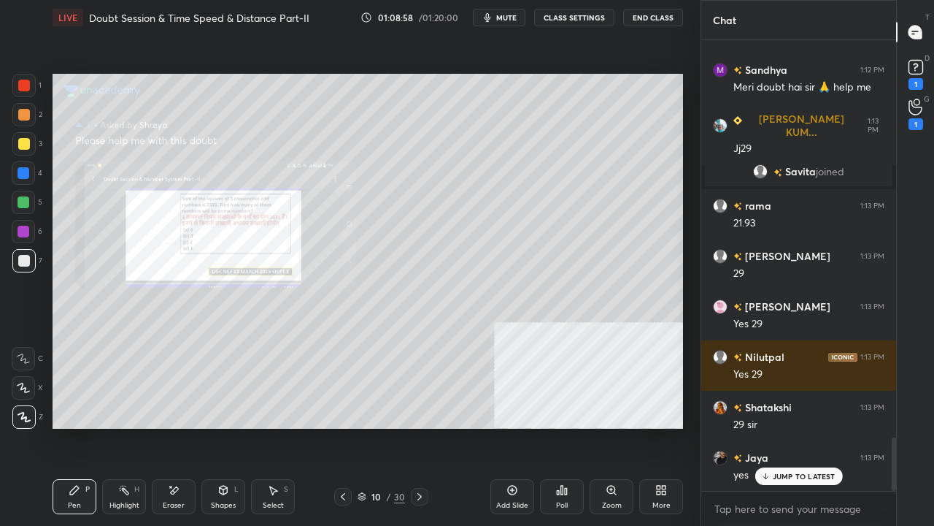
click at [24, 88] on div at bounding box center [24, 86] width 12 height 12
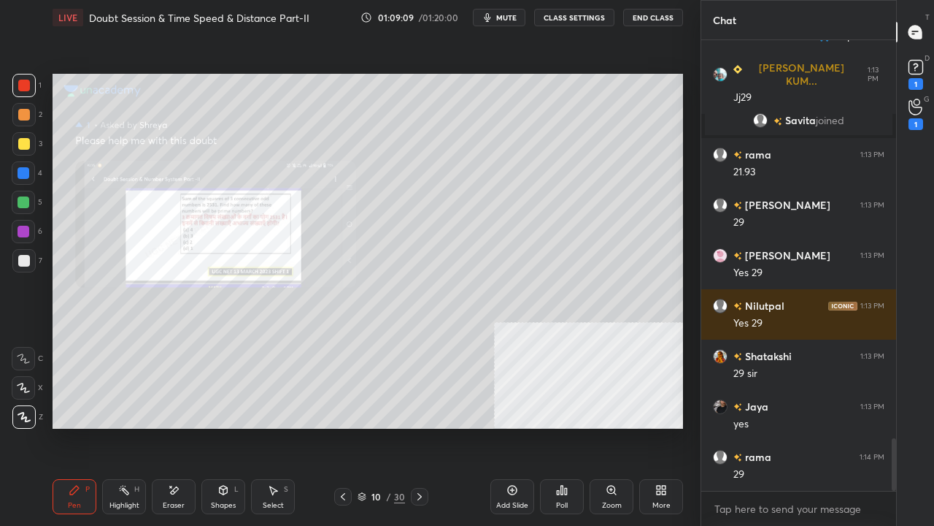
drag, startPoint x: 22, startPoint y: 232, endPoint x: 26, endPoint y: 225, distance: 8.2
click at [22, 231] on div at bounding box center [24, 232] width 12 height 12
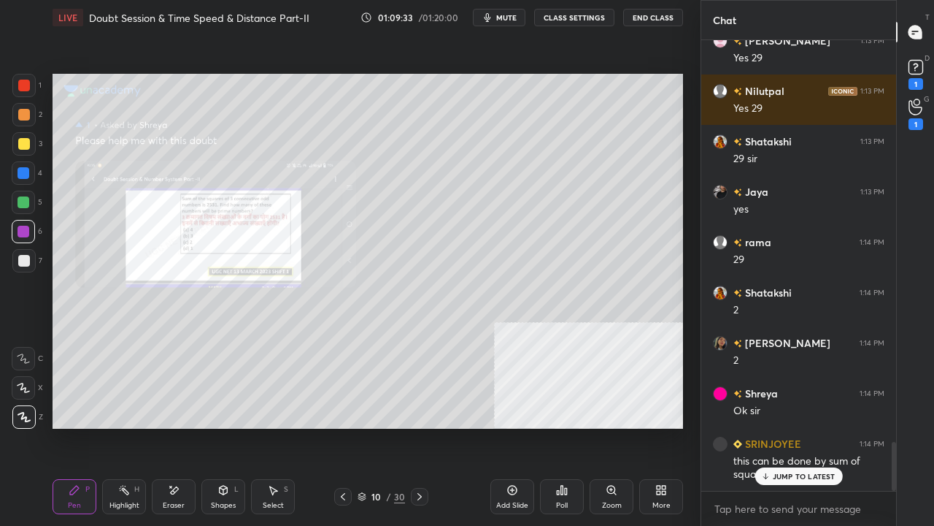
scroll to position [3679, 0]
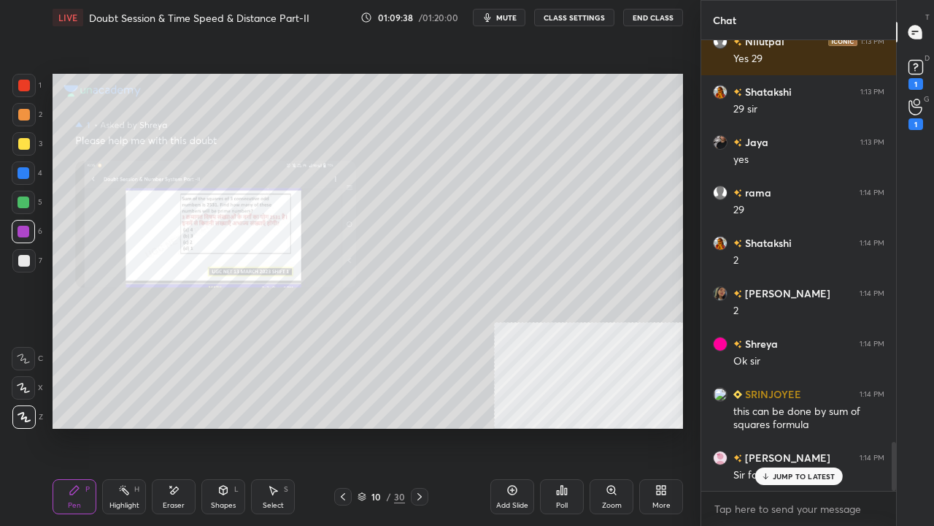
click at [182, 426] on div "Eraser" at bounding box center [174, 496] width 44 height 35
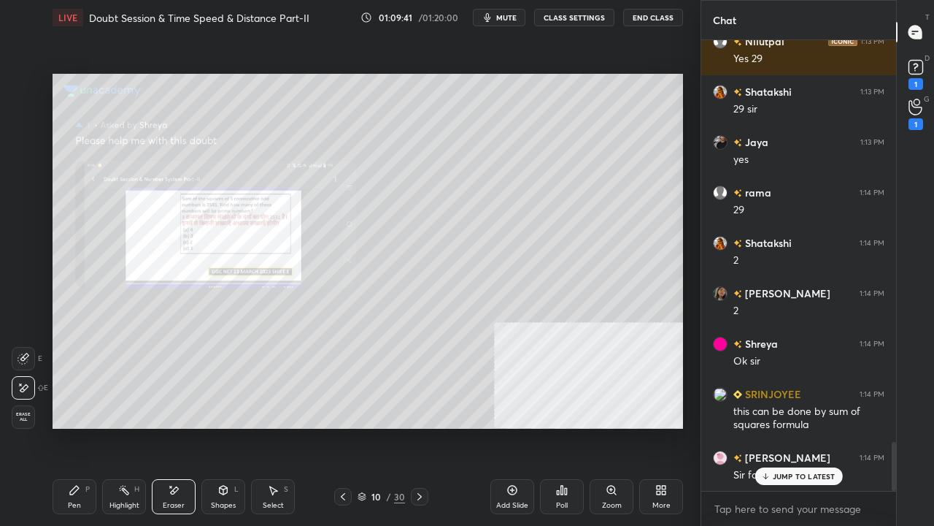
click at [80, 426] on div "Pen P" at bounding box center [75, 496] width 44 height 35
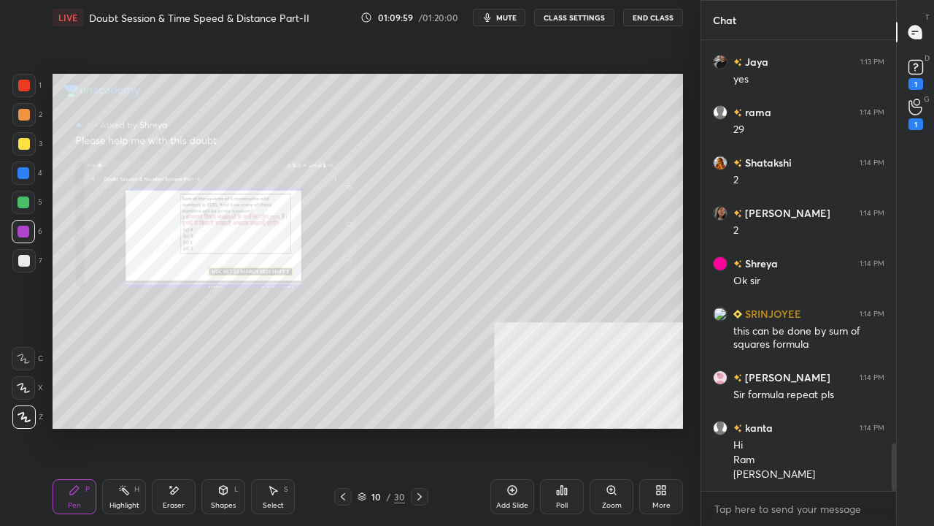
scroll to position [3795, 0]
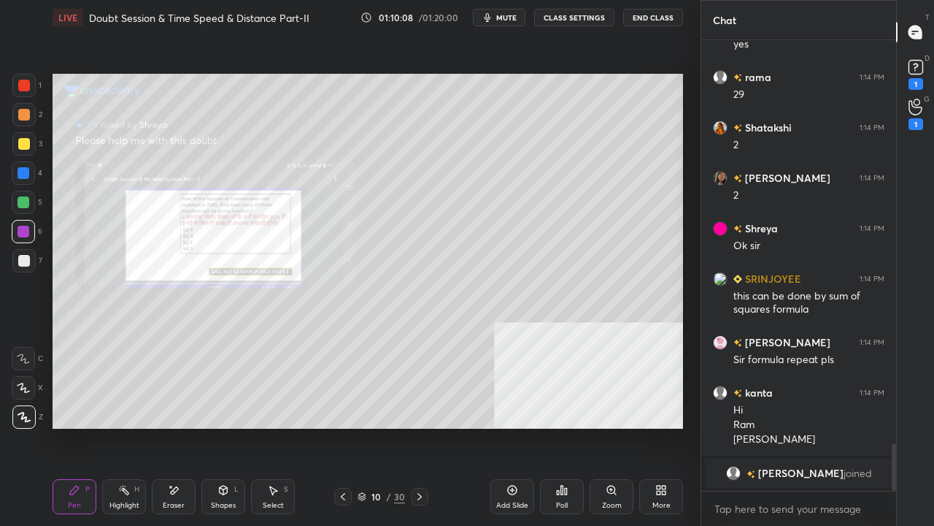
click at [515, 426] on icon at bounding box center [513, 490] width 12 height 12
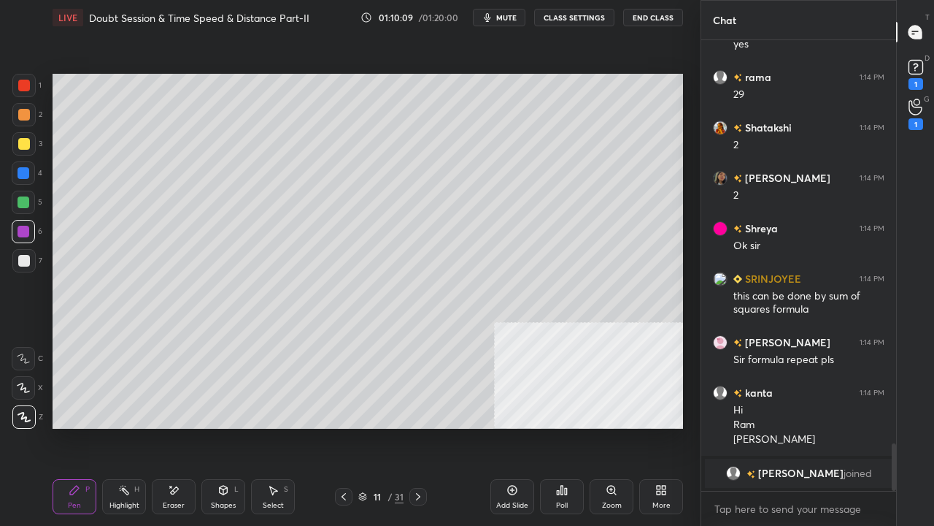
click at [28, 139] on div at bounding box center [24, 144] width 12 height 12
drag, startPoint x: 182, startPoint y: 498, endPoint x: 175, endPoint y: 473, distance: 25.7
click at [182, 426] on div "Eraser" at bounding box center [174, 496] width 44 height 35
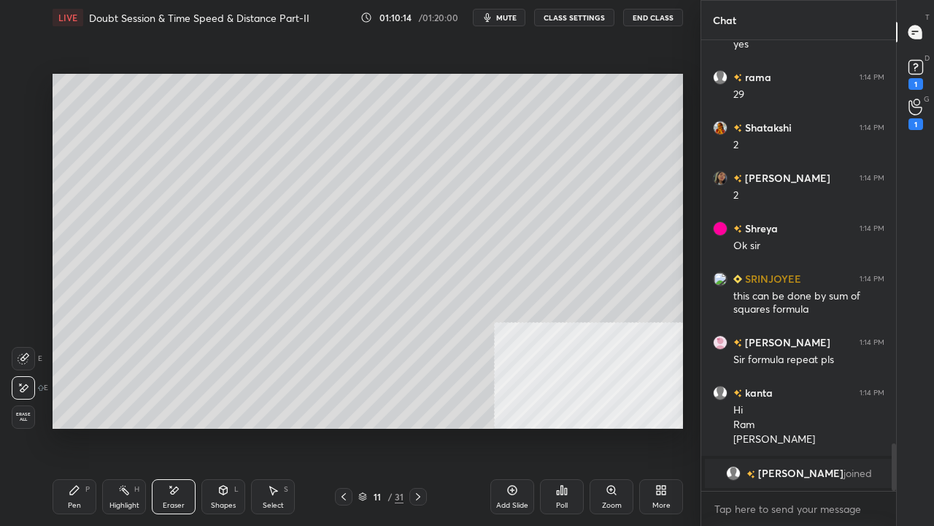
drag, startPoint x: 26, startPoint y: 416, endPoint x: 175, endPoint y: 442, distance: 151.8
click at [27, 416] on span "Erase all" at bounding box center [23, 417] width 22 height 10
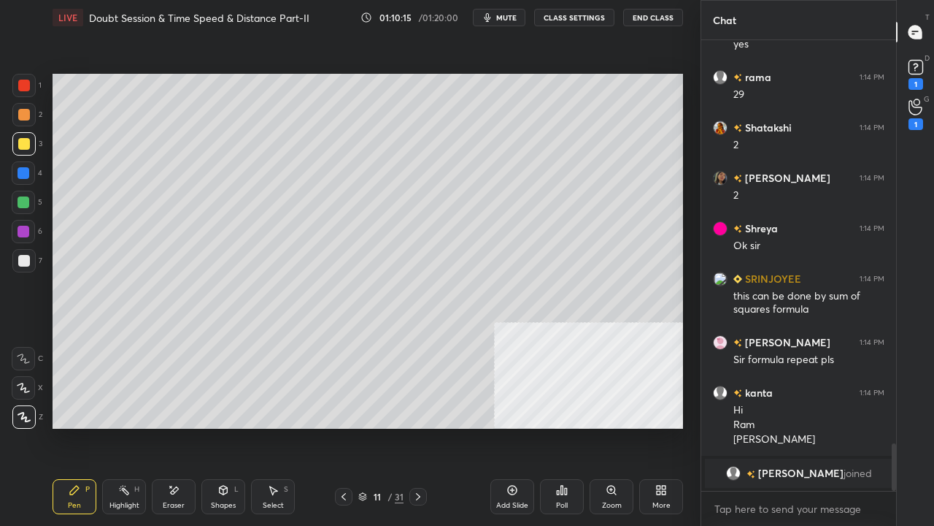
click at [342, 426] on icon at bounding box center [344, 497] width 12 height 12
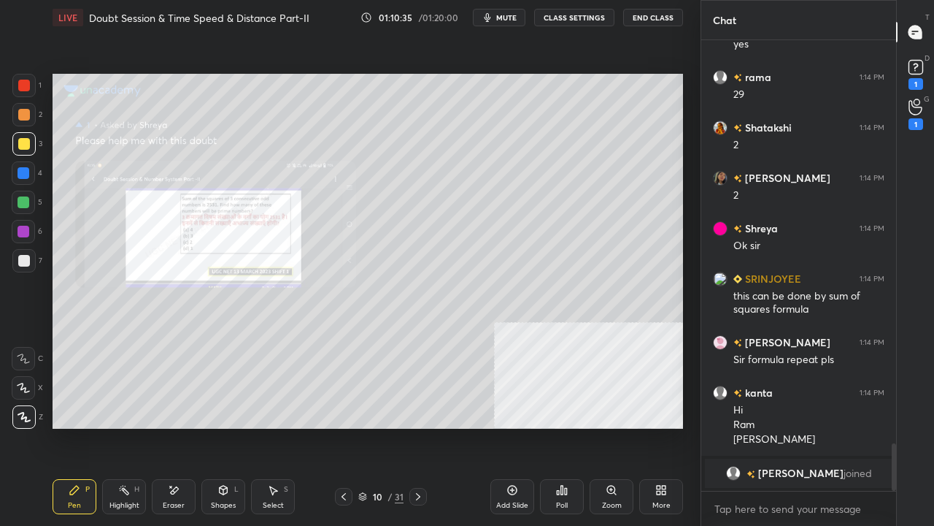
drag, startPoint x: 174, startPoint y: 490, endPoint x: 151, endPoint y: 434, distance: 59.9
click at [172, 426] on icon at bounding box center [174, 490] width 12 height 12
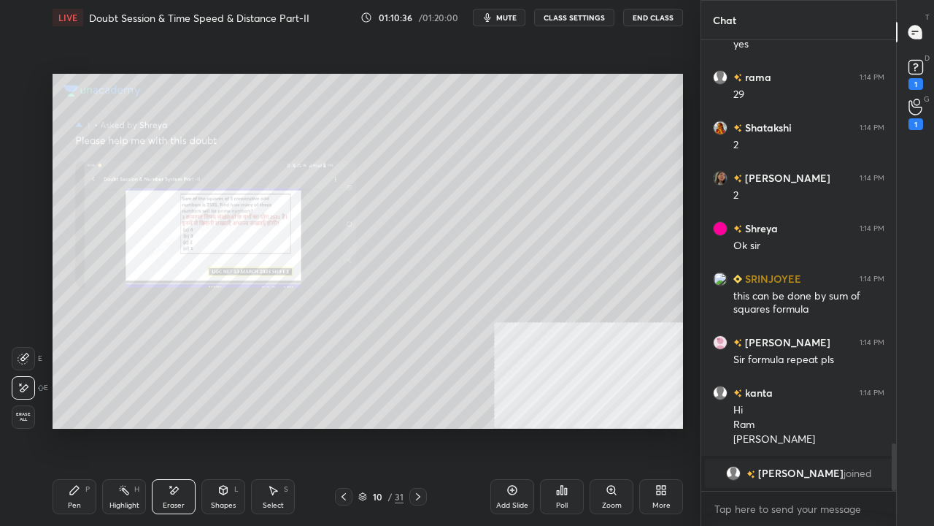
click at [75, 426] on icon at bounding box center [75, 490] width 12 height 12
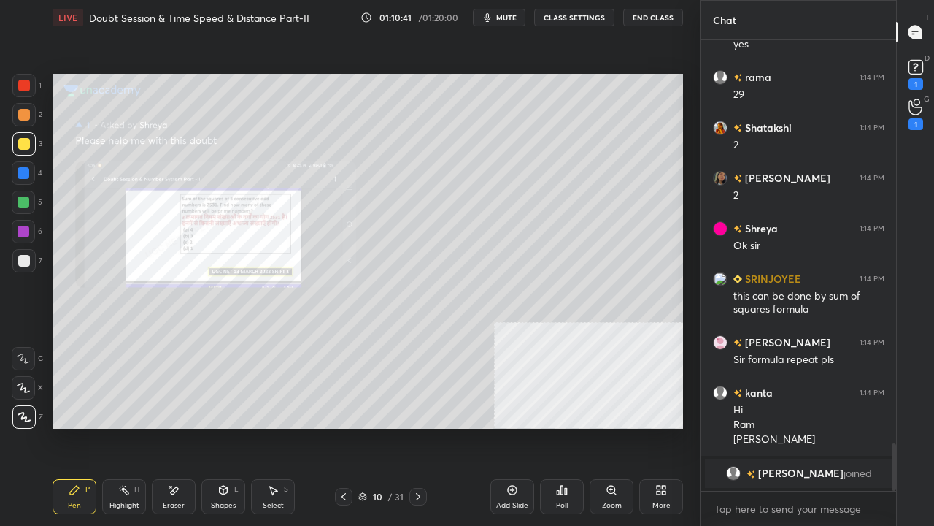
click at [415, 426] on icon at bounding box center [418, 497] width 12 height 12
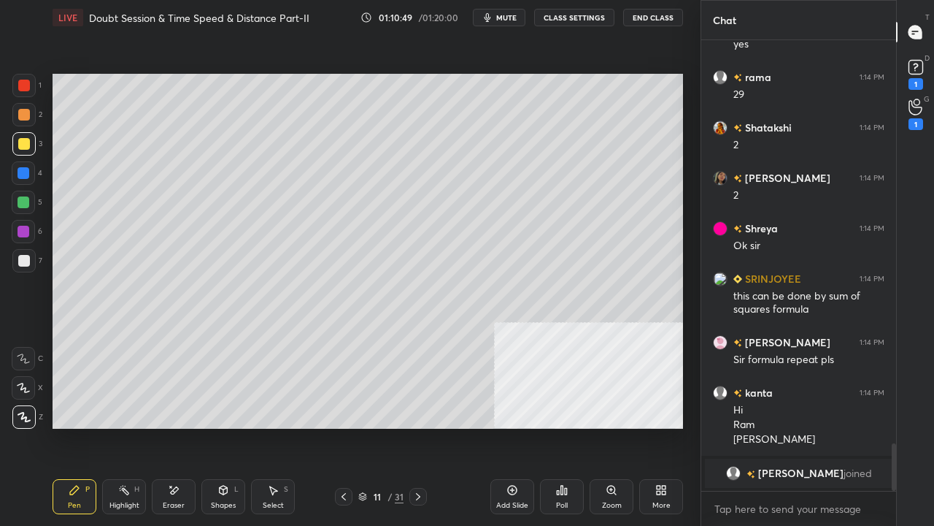
drag, startPoint x: 342, startPoint y: 498, endPoint x: 350, endPoint y: 447, distance: 50.9
click at [342, 426] on icon at bounding box center [344, 497] width 12 height 12
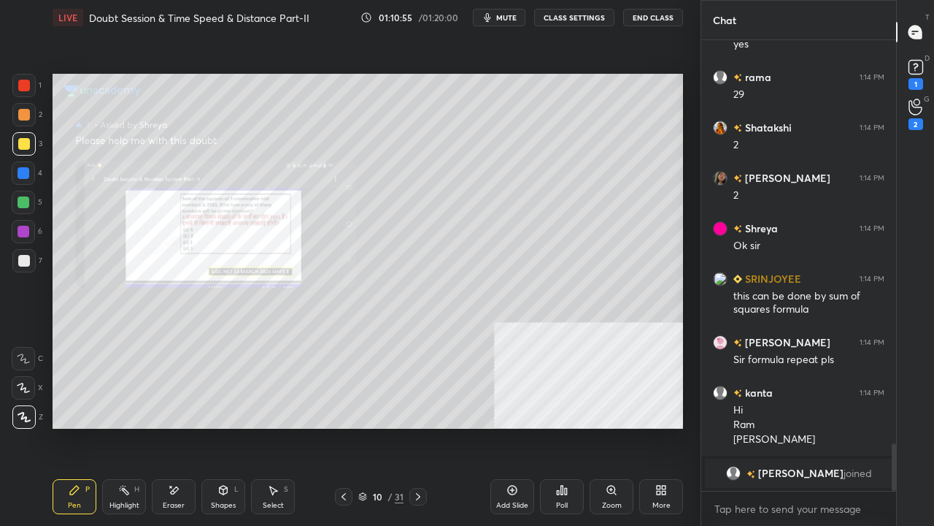
drag, startPoint x: 25, startPoint y: 85, endPoint x: 38, endPoint y: 112, distance: 30.7
click at [25, 86] on div at bounding box center [24, 86] width 12 height 12
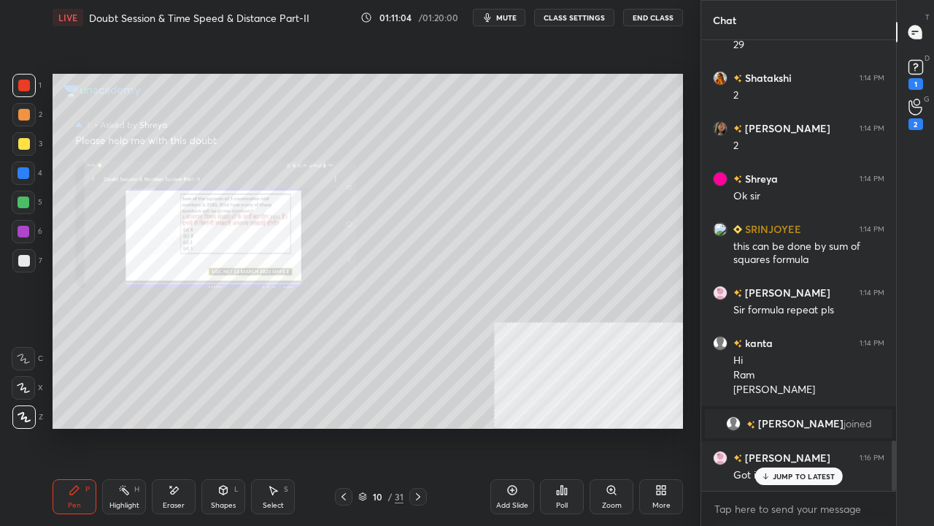
click at [796, 426] on p "JUMP TO LATEST" at bounding box center [804, 476] width 63 height 9
click at [128, 426] on icon at bounding box center [124, 490] width 12 height 12
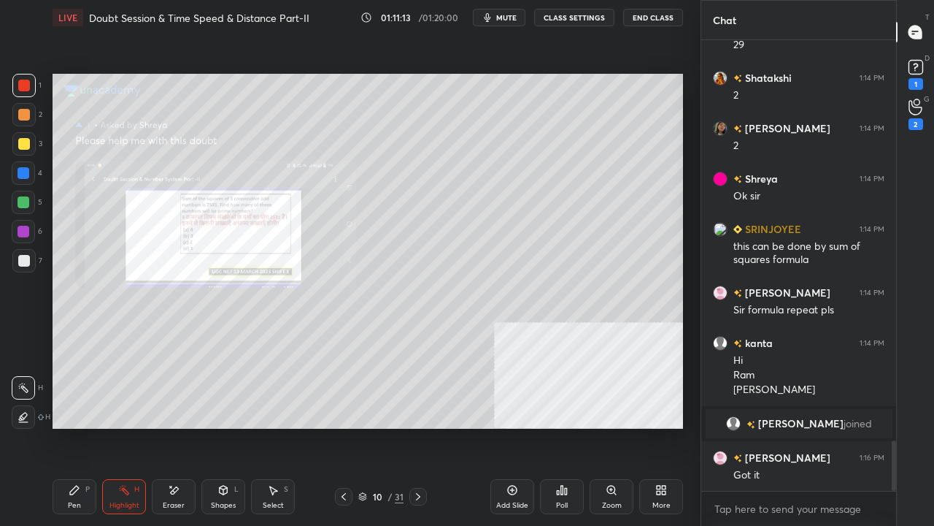
scroll to position [3640, 0]
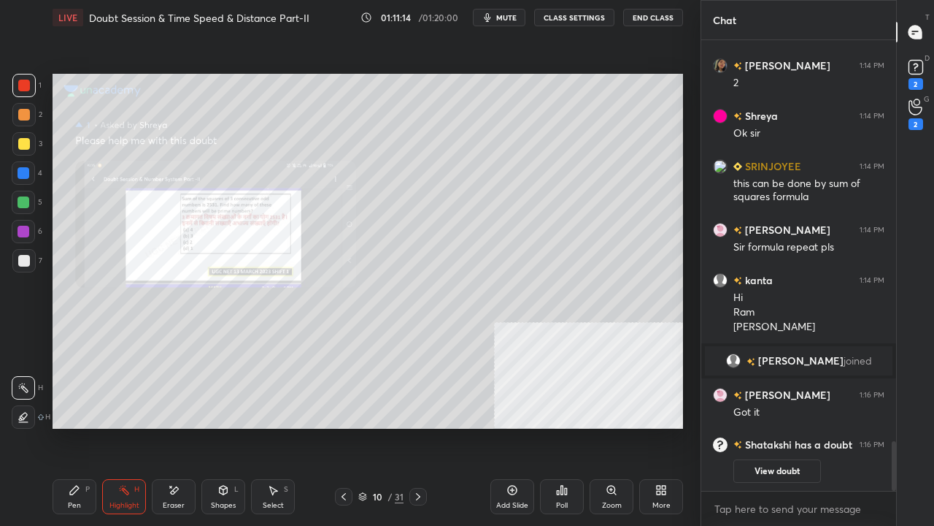
drag, startPoint x: 75, startPoint y: 493, endPoint x: 168, endPoint y: 444, distance: 105.2
click at [83, 426] on div "Pen P" at bounding box center [75, 496] width 44 height 35
drag, startPoint x: 929, startPoint y: 69, endPoint x: 893, endPoint y: 89, distance: 41.5
click at [927, 69] on div "D Doubts (D) 2" at bounding box center [915, 73] width 37 height 41
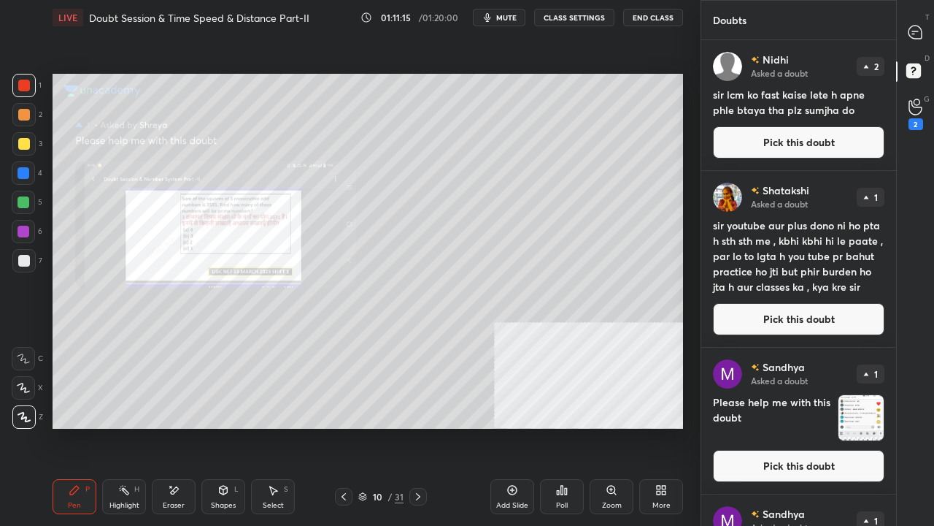
click at [829, 134] on button "Pick this doubt" at bounding box center [799, 142] width 172 height 32
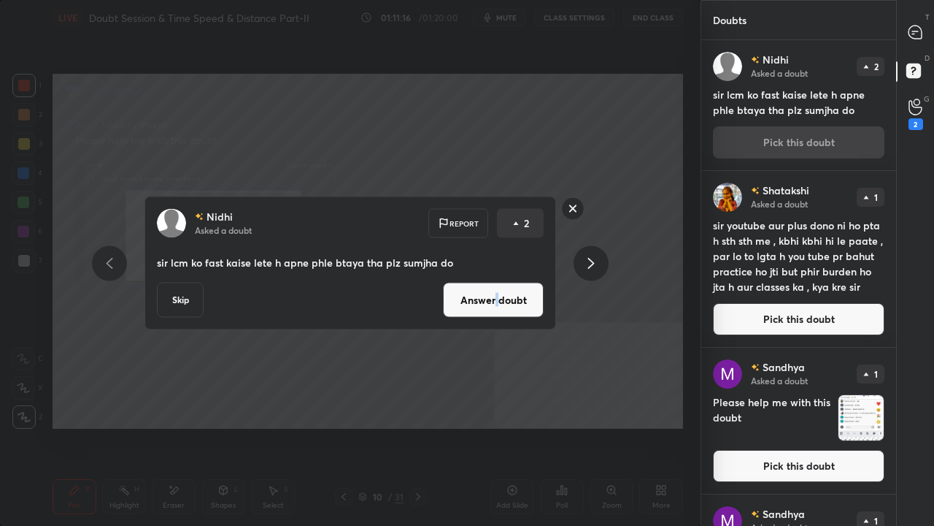
click at [496, 301] on button "Answer doubt" at bounding box center [493, 300] width 101 height 35
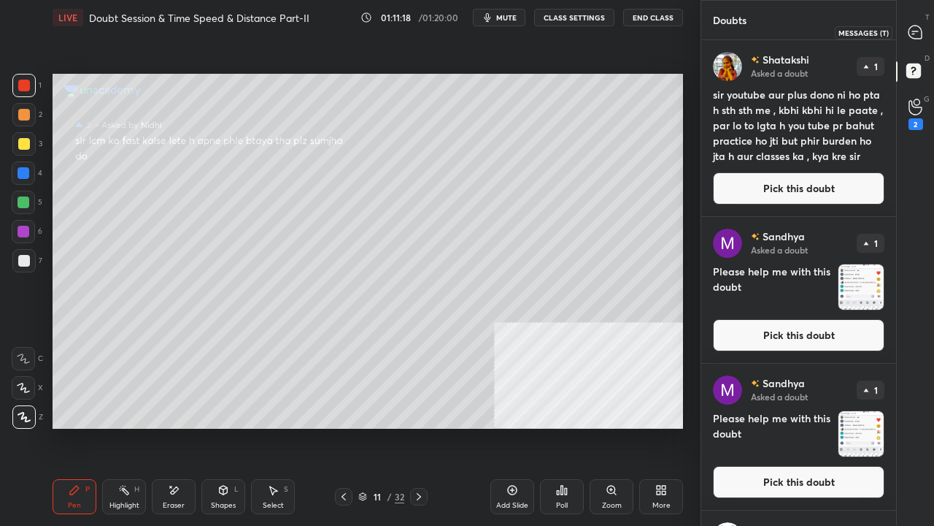
click at [915, 35] on icon at bounding box center [915, 32] width 13 height 13
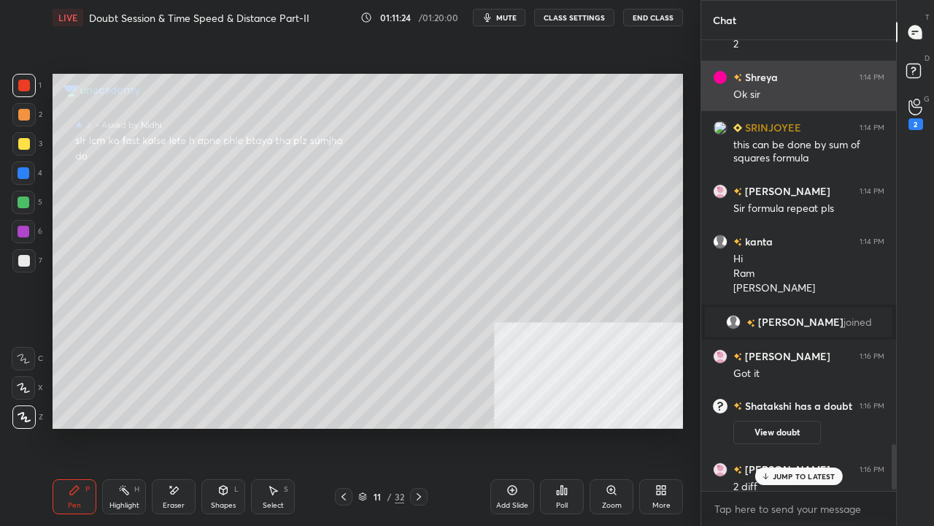
scroll to position [4024, 0]
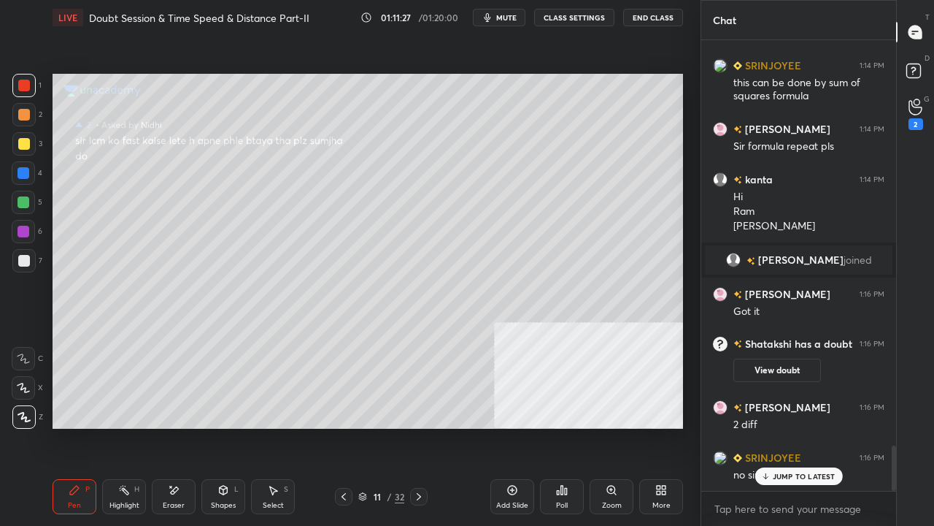
click at [803, 426] on div "JUMP TO LATEST" at bounding box center [799, 476] width 88 height 18
drag, startPoint x: 342, startPoint y: 499, endPoint x: 342, endPoint y: 488, distance: 11.0
click at [342, 426] on icon at bounding box center [344, 497] width 12 height 12
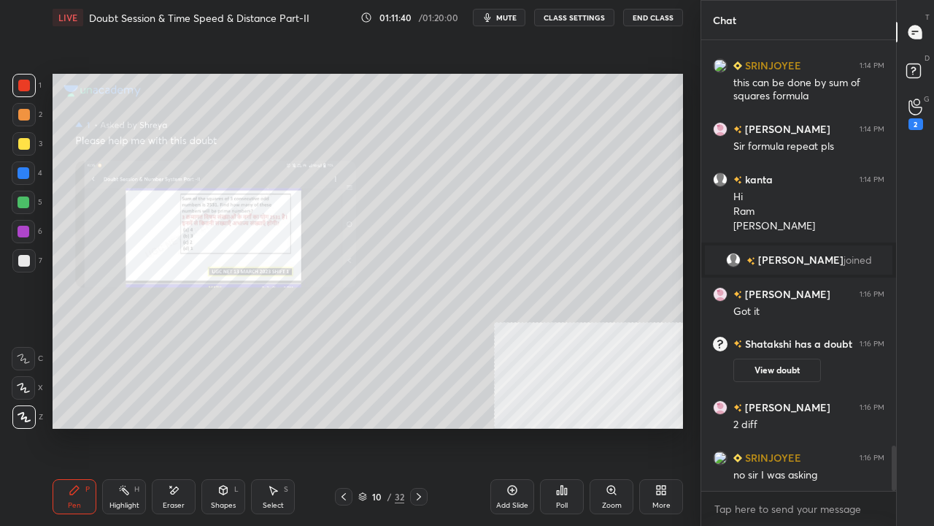
click at [23, 223] on div at bounding box center [23, 231] width 23 height 23
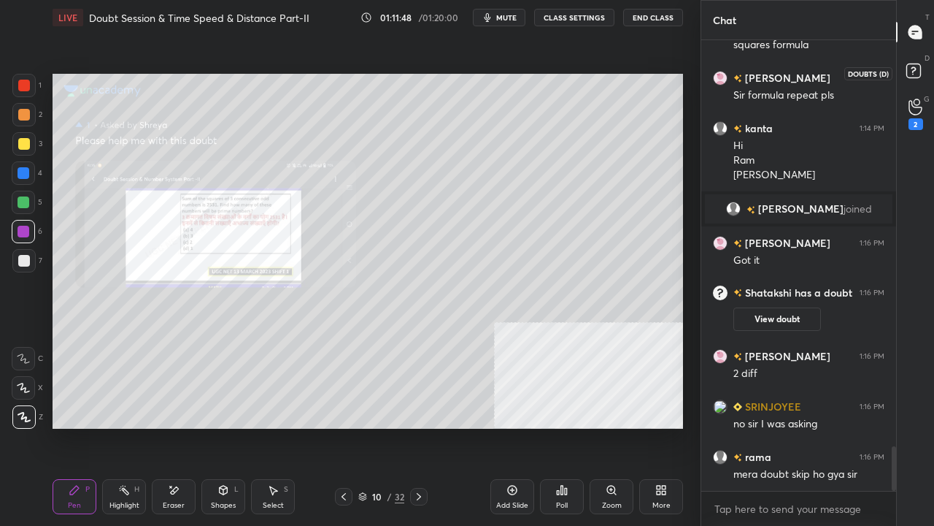
click at [917, 74] on rect at bounding box center [914, 71] width 14 height 14
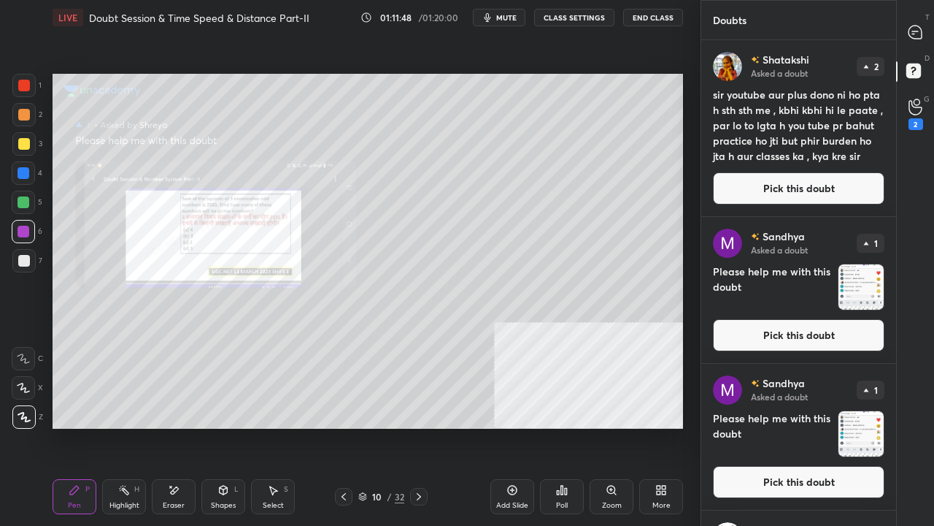
click at [771, 203] on button "Pick this doubt" at bounding box center [799, 188] width 172 height 32
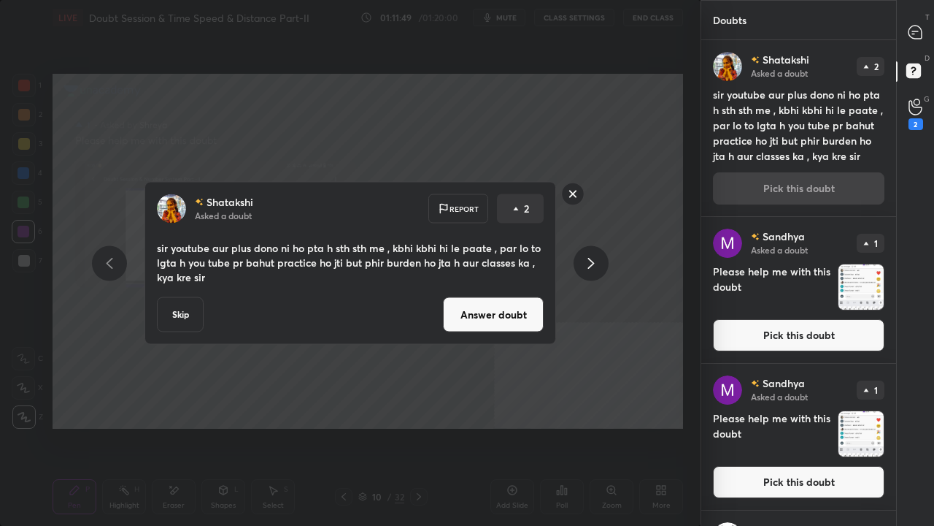
click at [503, 307] on button "Answer doubt" at bounding box center [493, 314] width 101 height 35
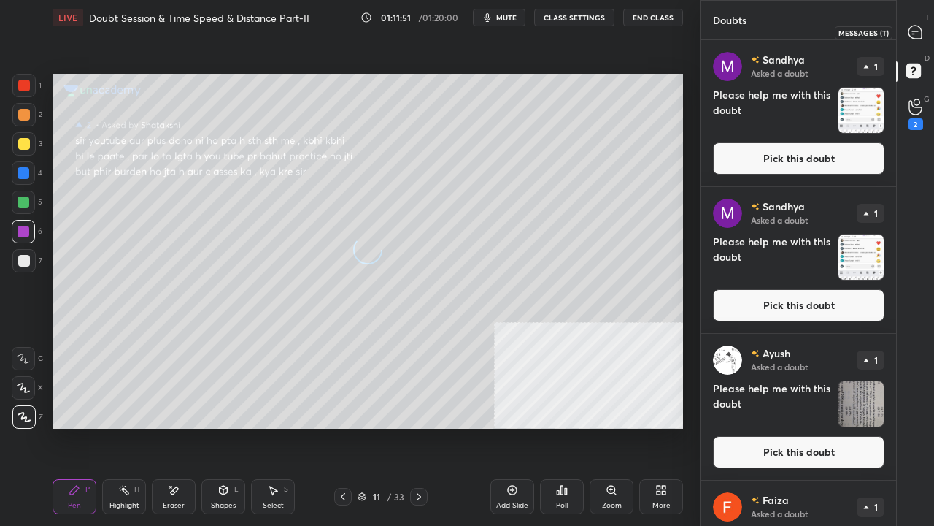
click at [914, 28] on icon at bounding box center [915, 32] width 13 height 13
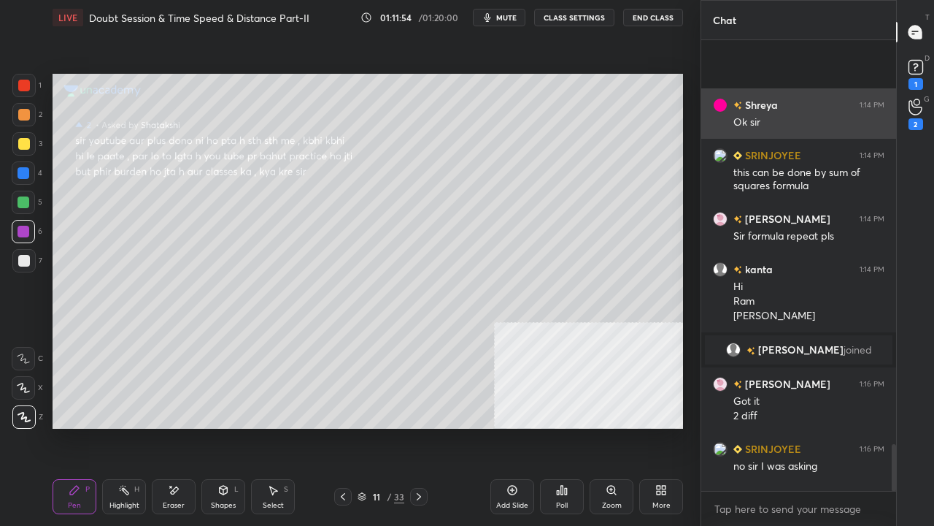
scroll to position [3916, 0]
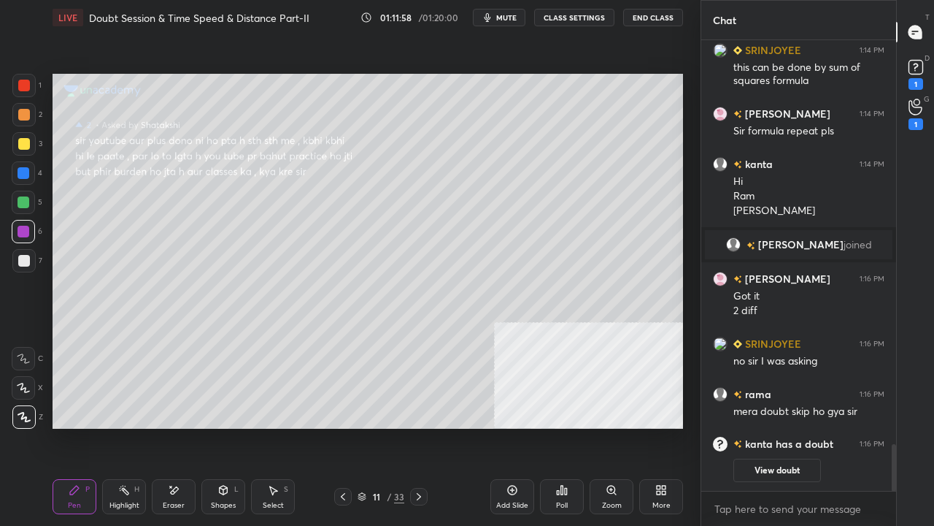
drag, startPoint x: 17, startPoint y: 82, endPoint x: 39, endPoint y: 85, distance: 22.8
click at [17, 83] on div at bounding box center [23, 85] width 23 height 23
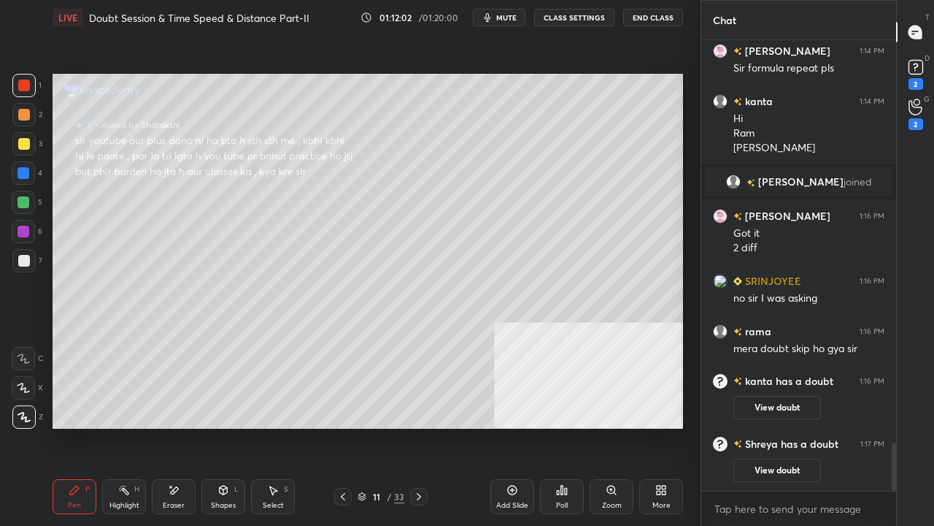
scroll to position [3759, 0]
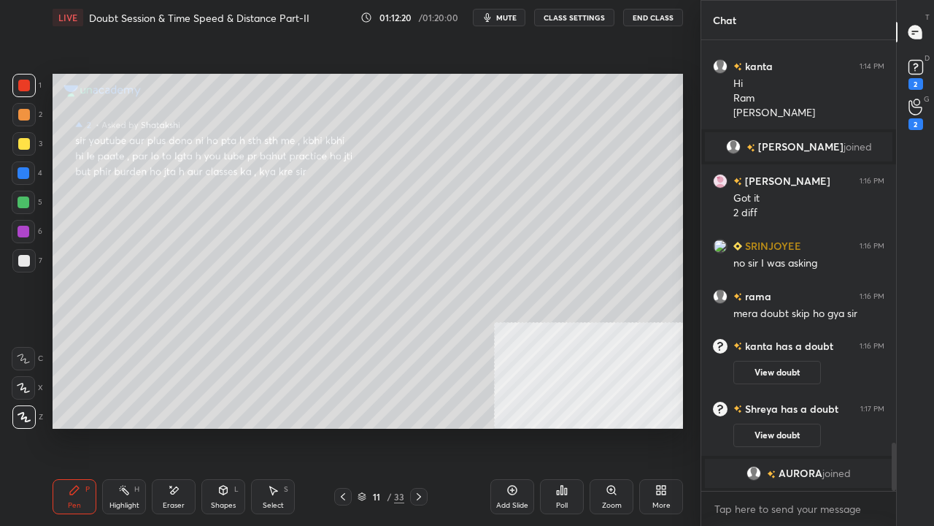
drag, startPoint x: 21, startPoint y: 171, endPoint x: 51, endPoint y: 167, distance: 30.2
click at [25, 171] on div at bounding box center [24, 173] width 12 height 12
click at [19, 193] on div at bounding box center [23, 202] width 23 height 23
click at [23, 86] on div at bounding box center [24, 86] width 12 height 12
click at [930, 73] on div "D Doubts (D) 2" at bounding box center [915, 73] width 37 height 41
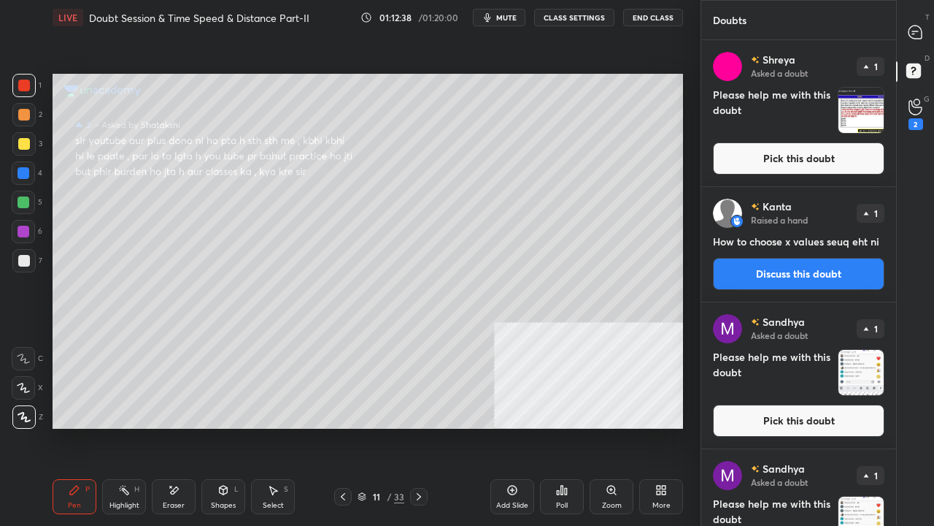
drag, startPoint x: 812, startPoint y: 152, endPoint x: 721, endPoint y: 185, distance: 97.2
click at [812, 152] on button "Pick this doubt" at bounding box center [799, 158] width 172 height 32
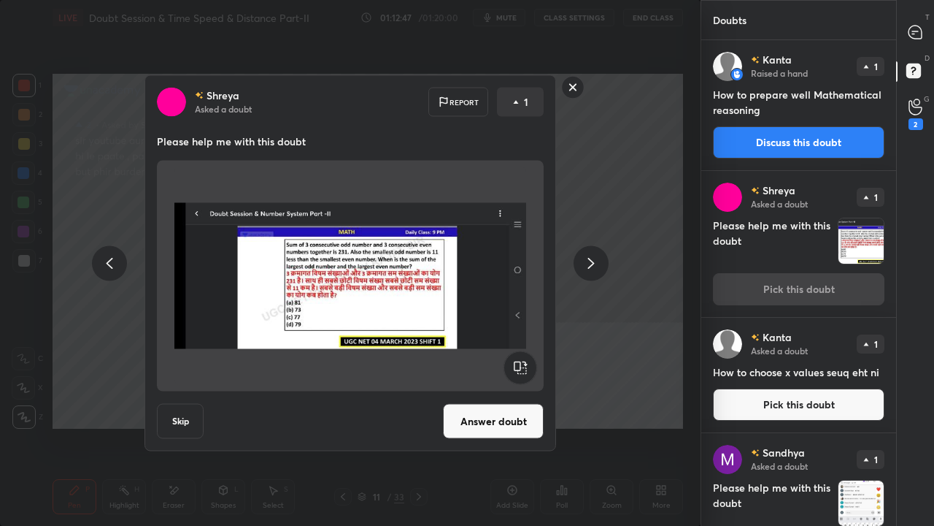
drag, startPoint x: 800, startPoint y: 149, endPoint x: 762, endPoint y: 162, distance: 40.2
click at [800, 149] on button "Discuss this doubt" at bounding box center [799, 142] width 172 height 32
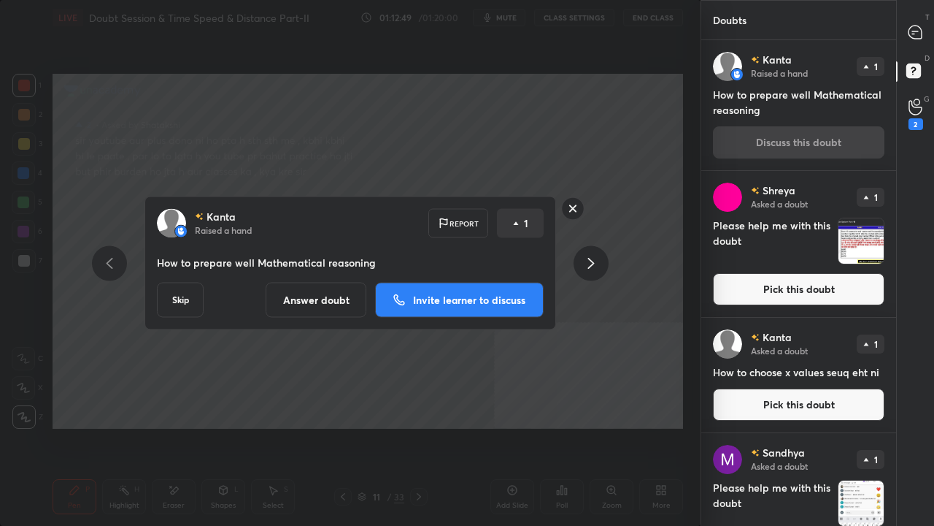
click at [485, 302] on p "Invite learner to discuss" at bounding box center [469, 300] width 112 height 10
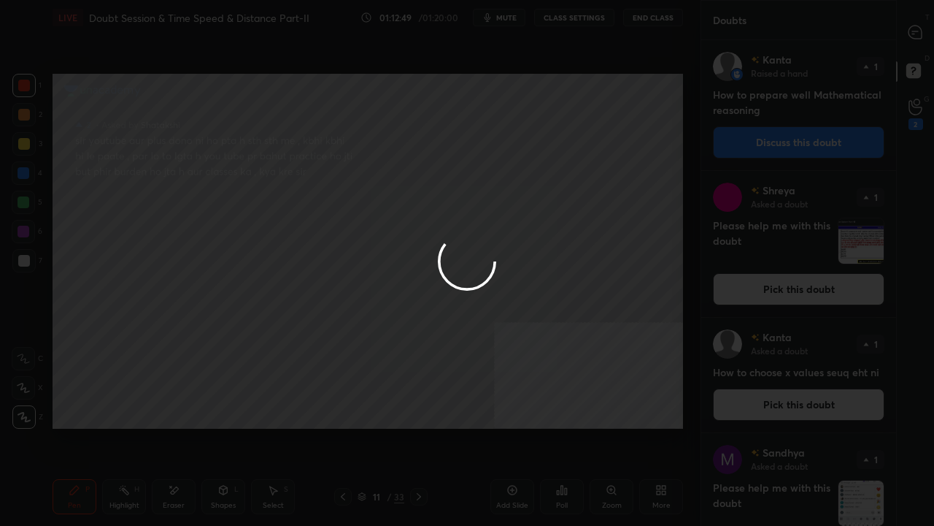
scroll to position [5, 4]
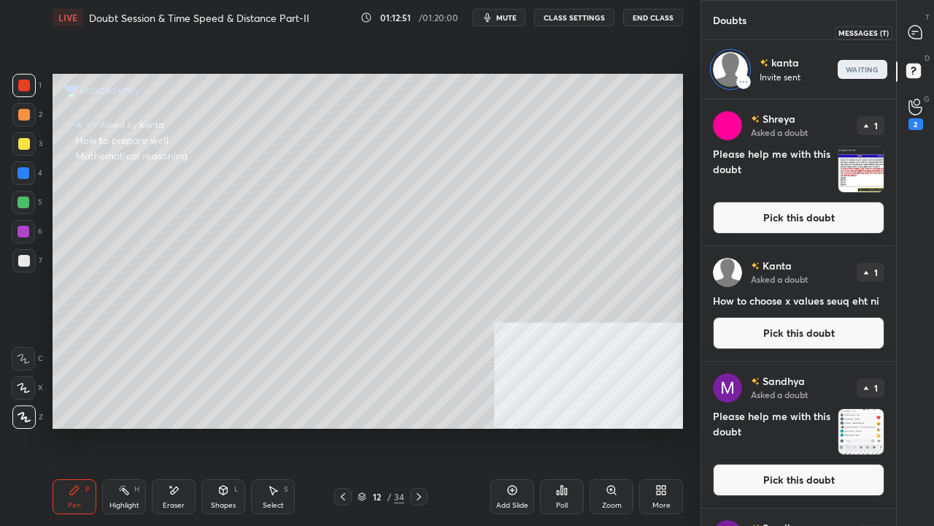
click at [914, 38] on icon at bounding box center [915, 32] width 13 height 13
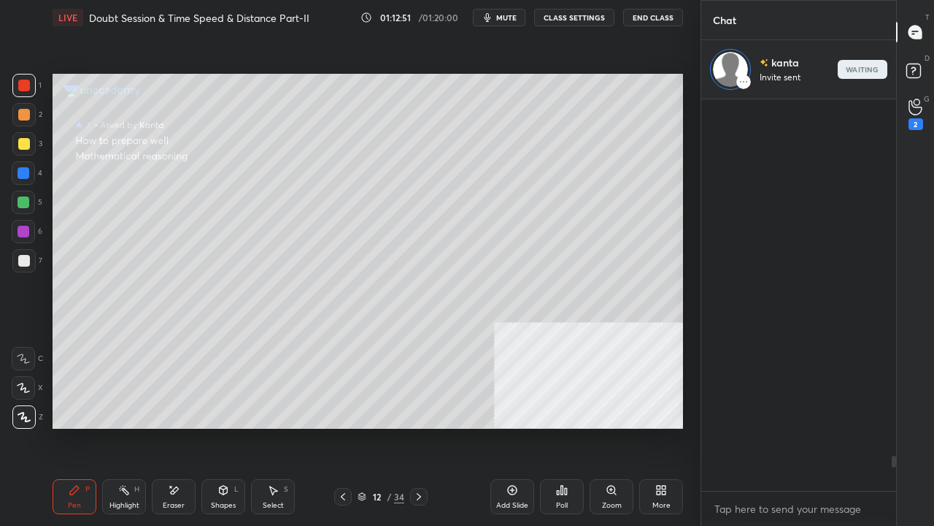
scroll to position [387, 191]
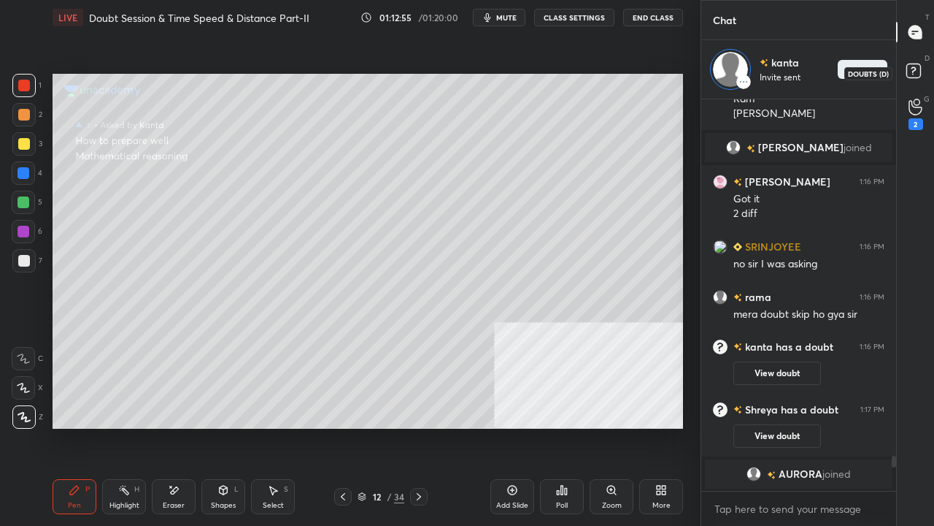
click at [916, 72] on rect at bounding box center [914, 71] width 14 height 14
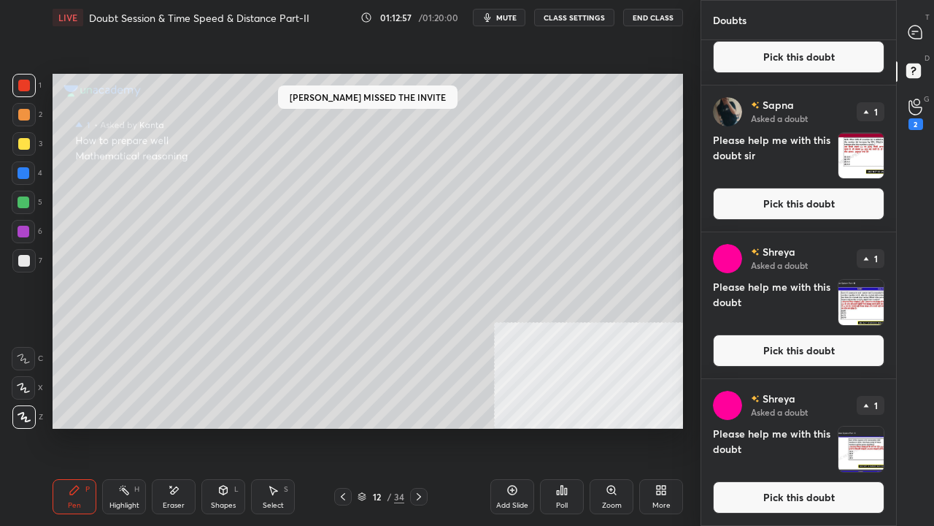
scroll to position [2406, 0]
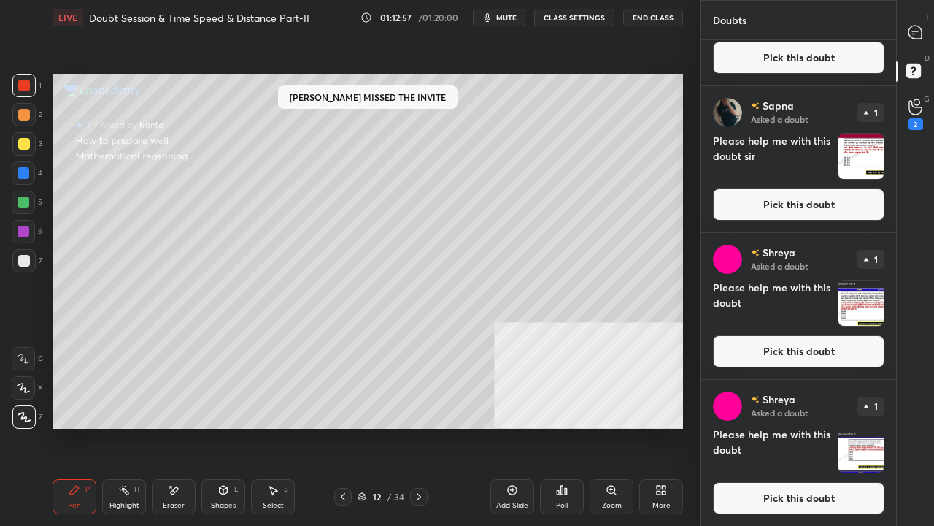
drag, startPoint x: 828, startPoint y: 200, endPoint x: 790, endPoint y: 209, distance: 39.0
click at [828, 200] on button "Pick this doubt" at bounding box center [799, 204] width 172 height 32
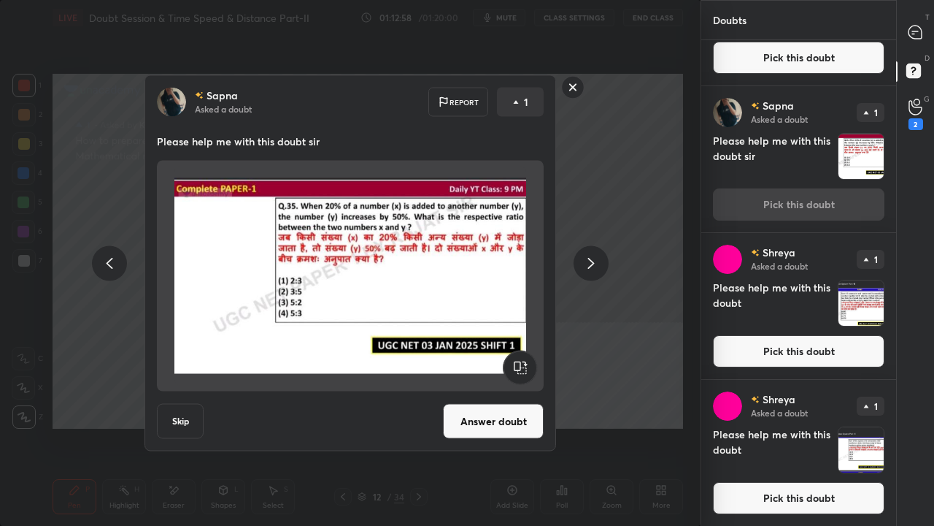
drag, startPoint x: 491, startPoint y: 409, endPoint x: 529, endPoint y: 387, distance: 44.5
click at [491, 408] on button "Answer doubt" at bounding box center [493, 421] width 101 height 35
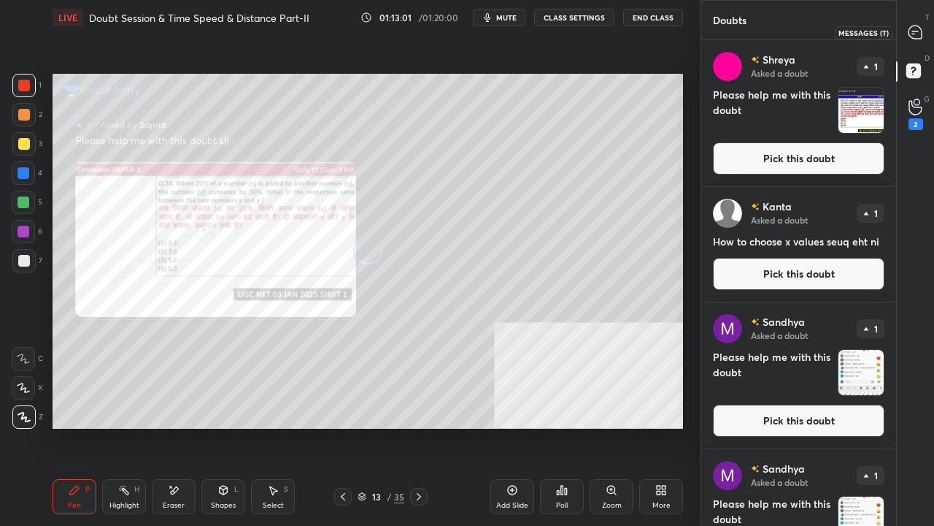
drag, startPoint x: 917, startPoint y: 33, endPoint x: 912, endPoint y: 43, distance: 11.1
click at [915, 34] on icon at bounding box center [915, 32] width 13 height 13
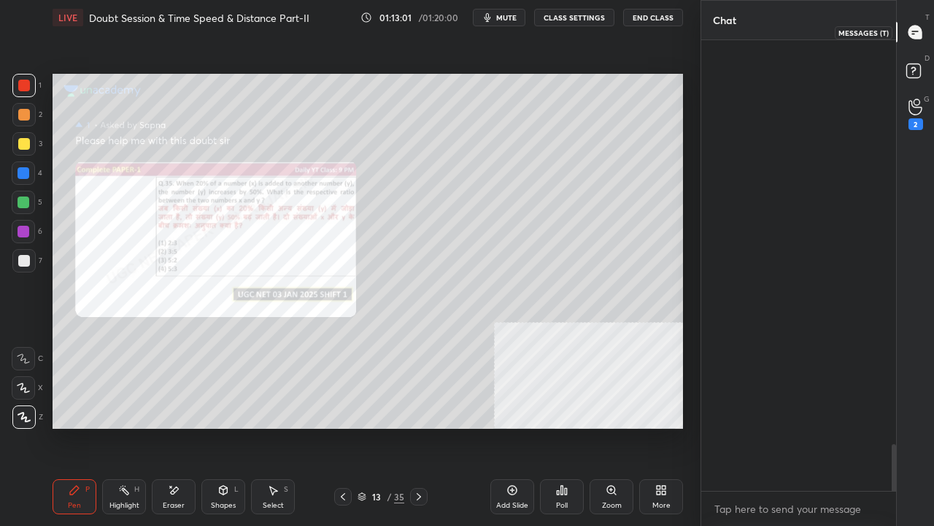
scroll to position [446, 191]
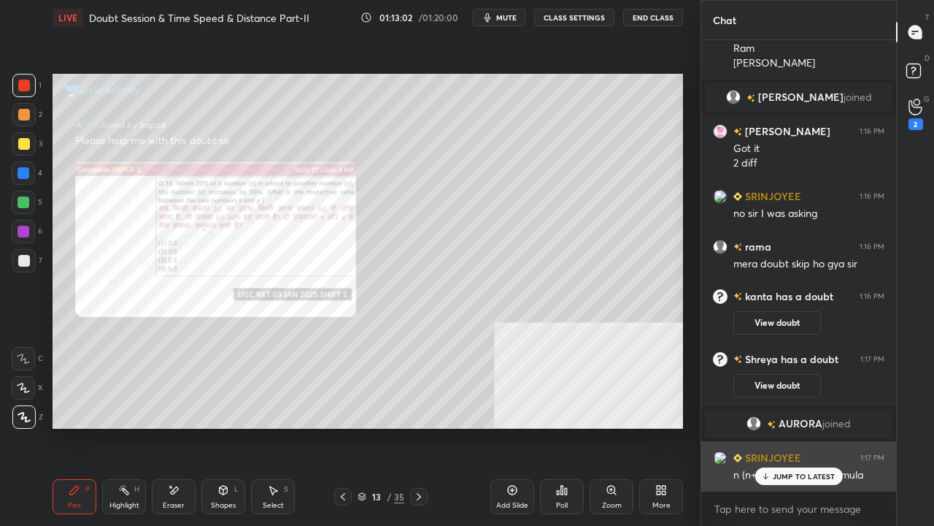
drag, startPoint x: 771, startPoint y: 476, endPoint x: 753, endPoint y: 469, distance: 19.0
click at [769, 426] on div "JUMP TO LATEST" at bounding box center [799, 476] width 88 height 18
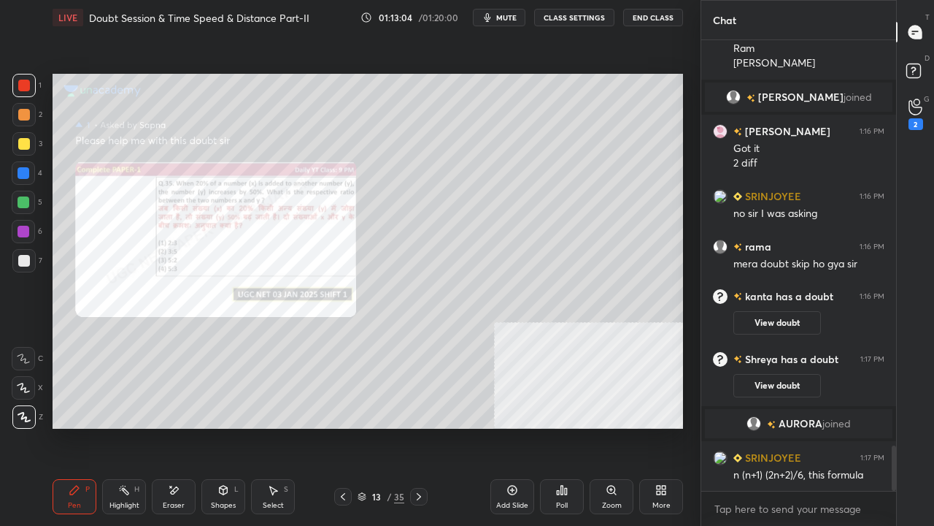
scroll to position [4060, 0]
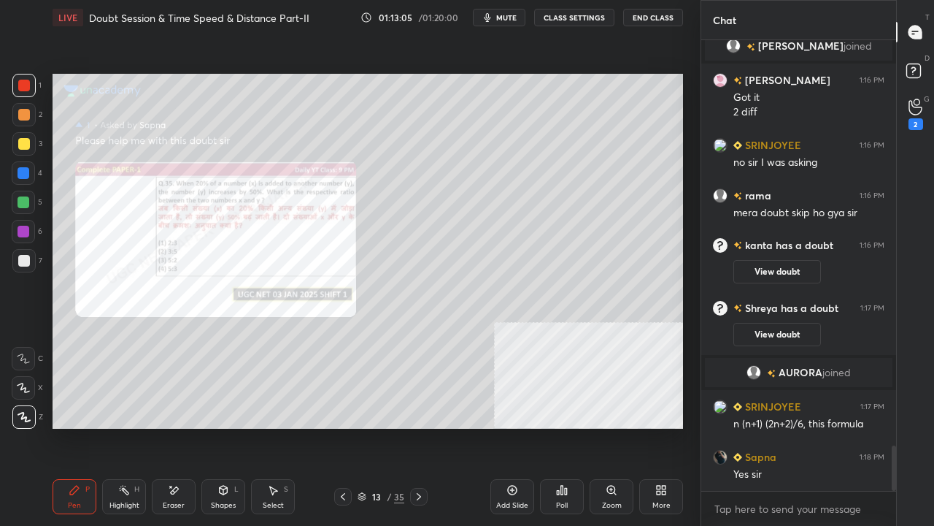
click at [344, 426] on icon at bounding box center [343, 497] width 12 height 12
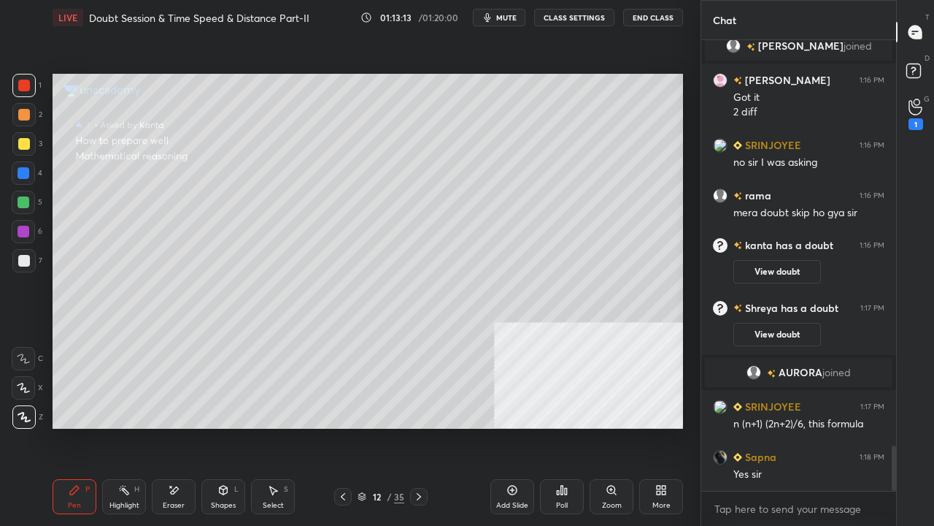
click at [14, 264] on div at bounding box center [23, 260] width 23 height 23
click at [17, 264] on div at bounding box center [23, 260] width 23 height 23
click at [26, 226] on div at bounding box center [24, 232] width 12 height 12
click at [27, 201] on div at bounding box center [24, 202] width 12 height 12
click at [19, 140] on div at bounding box center [24, 144] width 12 height 12
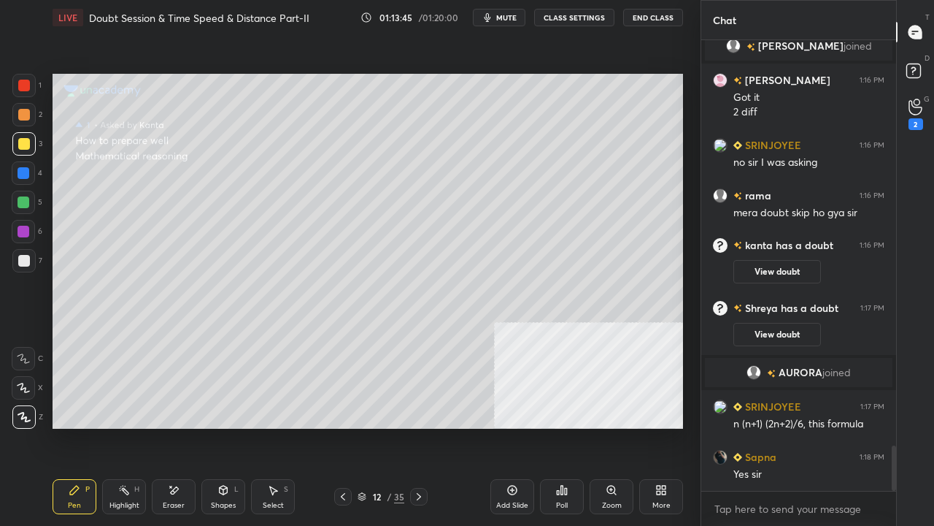
click at [31, 82] on div at bounding box center [23, 85] width 23 height 23
click at [419, 426] on icon at bounding box center [419, 497] width 12 height 12
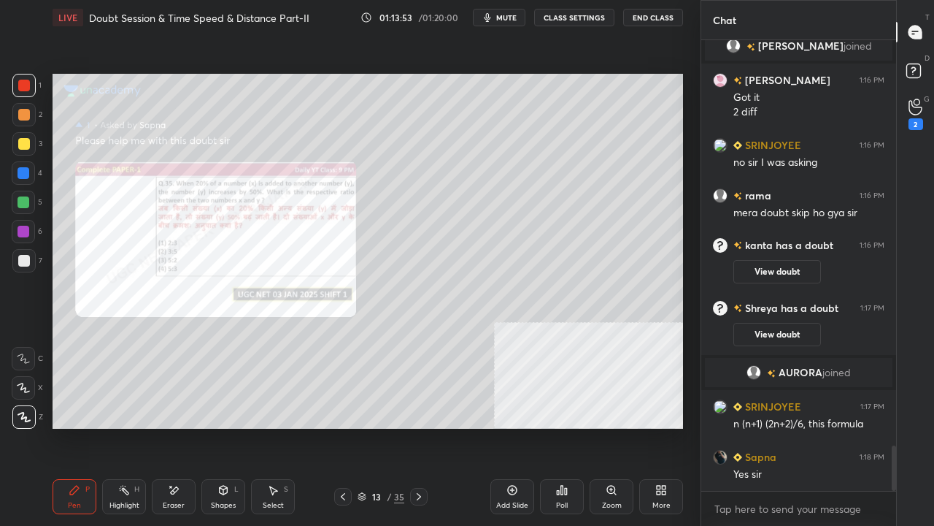
click at [607, 426] on div "Zoom" at bounding box center [612, 496] width 44 height 35
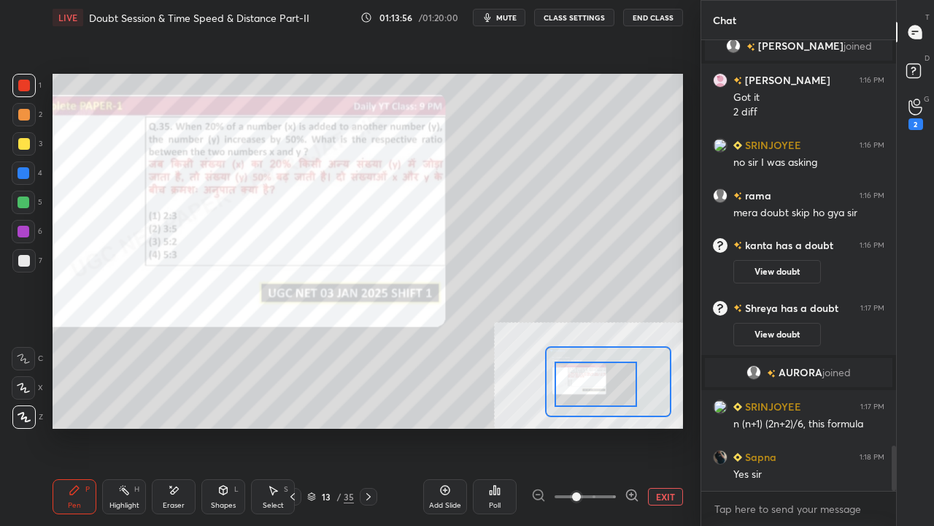
drag, startPoint x: 596, startPoint y: 383, endPoint x: 577, endPoint y: 384, distance: 19.7
click at [588, 383] on div at bounding box center [596, 383] width 82 height 45
click at [22, 232] on div at bounding box center [24, 232] width 12 height 12
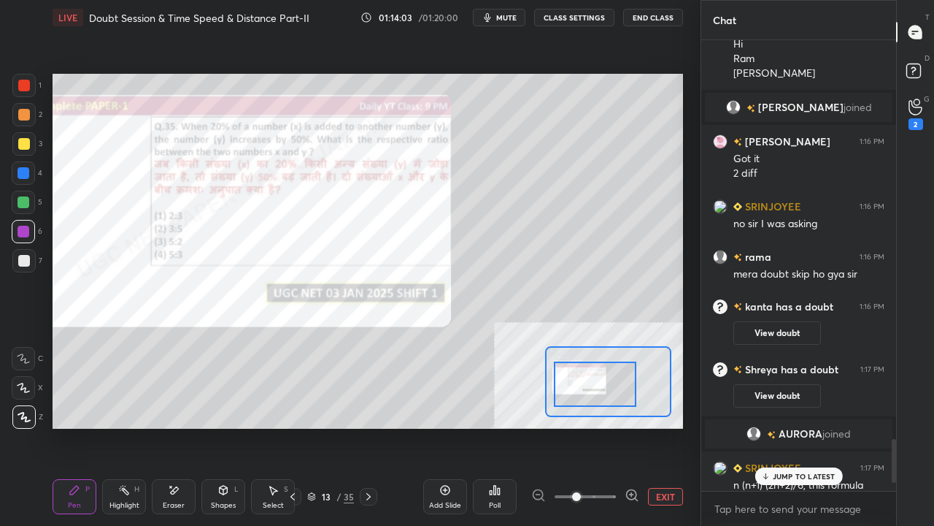
click at [777, 426] on p "JUMP TO LATEST" at bounding box center [804, 476] width 63 height 9
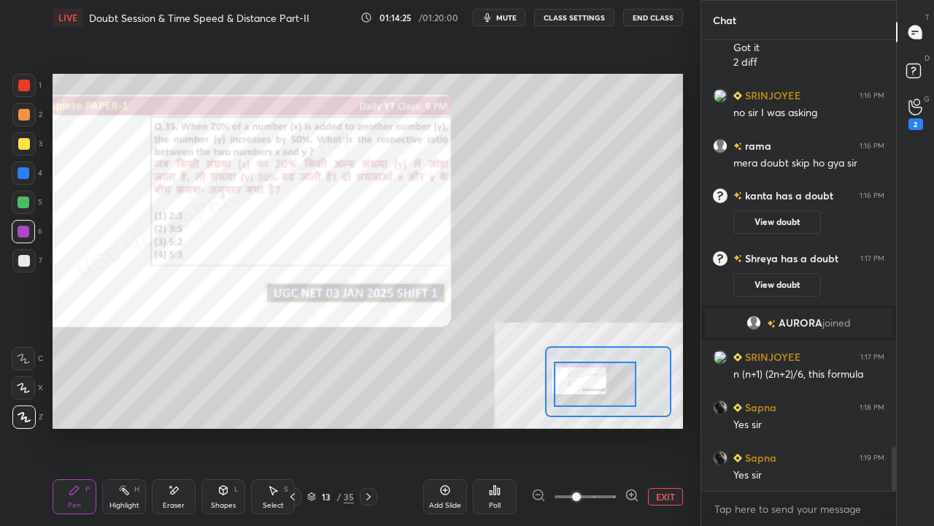
click at [28, 165] on div at bounding box center [23, 172] width 23 height 23
click at [666, 426] on button "EXIT" at bounding box center [665, 497] width 35 height 18
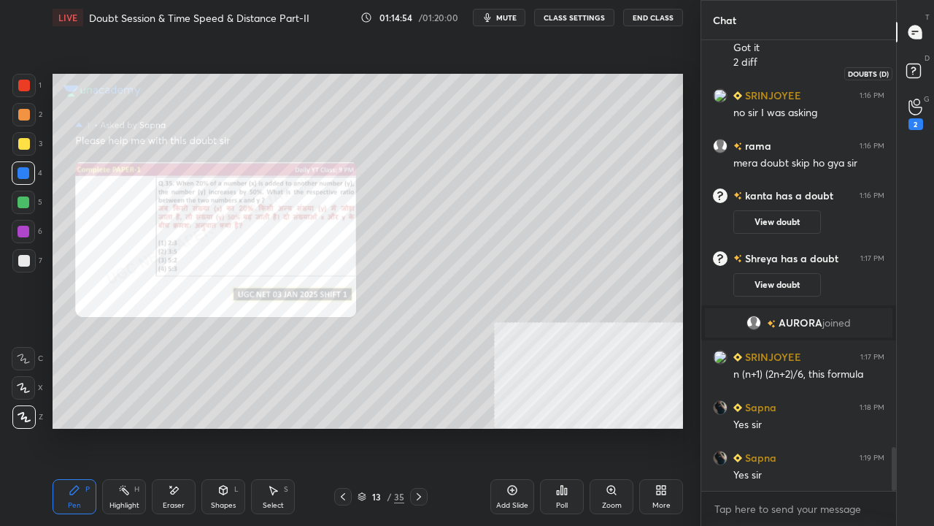
click at [917, 63] on icon at bounding box center [916, 73] width 26 height 26
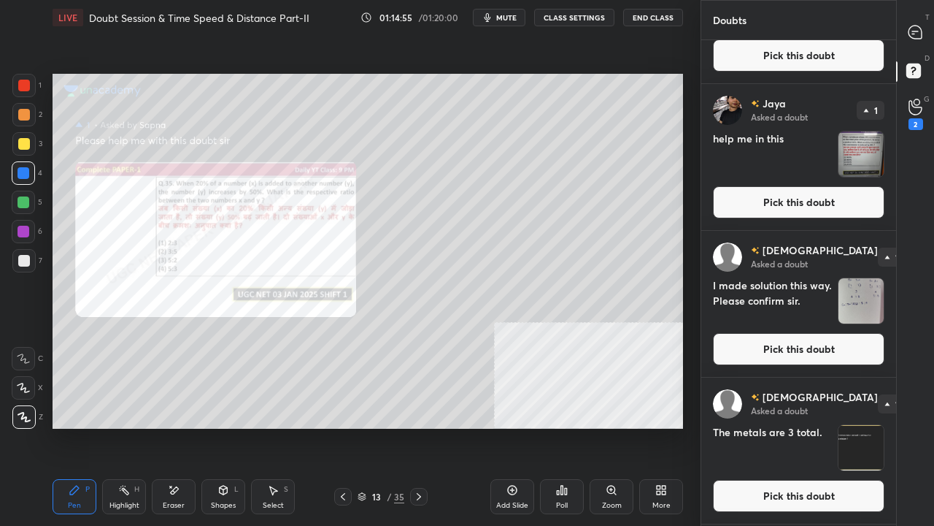
scroll to position [2260, 0]
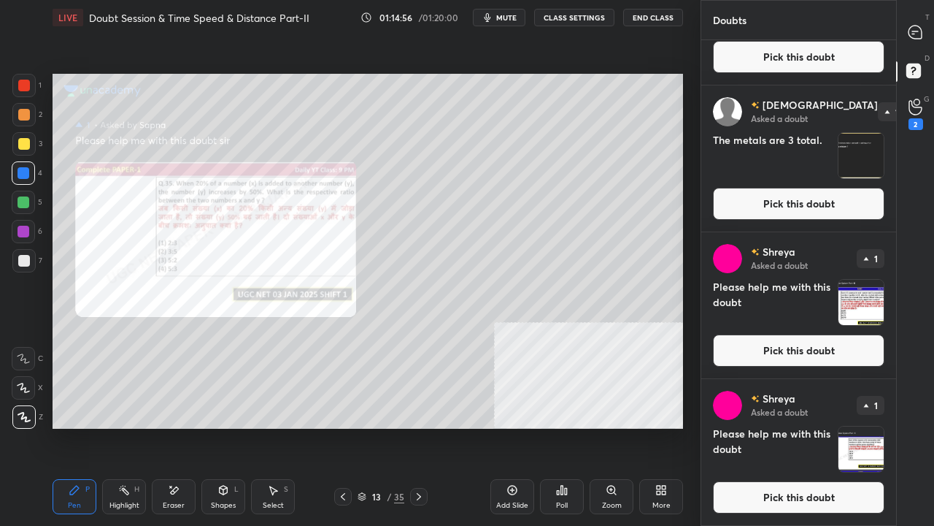
click at [781, 426] on button "Pick this doubt" at bounding box center [799, 497] width 172 height 32
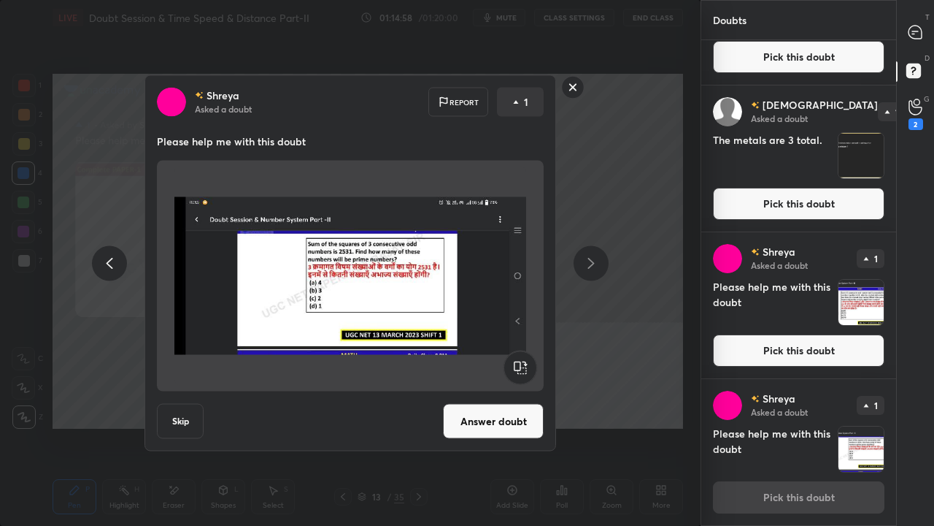
click at [507, 420] on button "Answer doubt" at bounding box center [493, 421] width 101 height 35
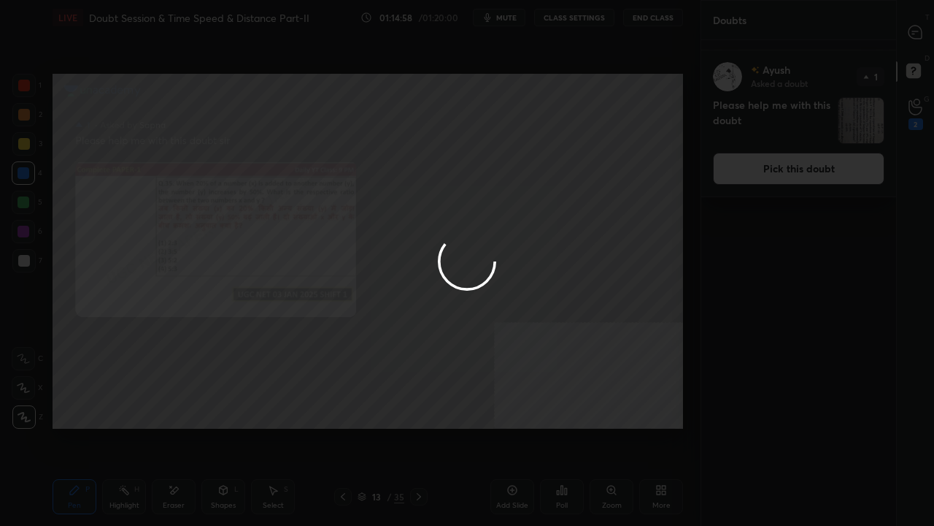
scroll to position [0, 0]
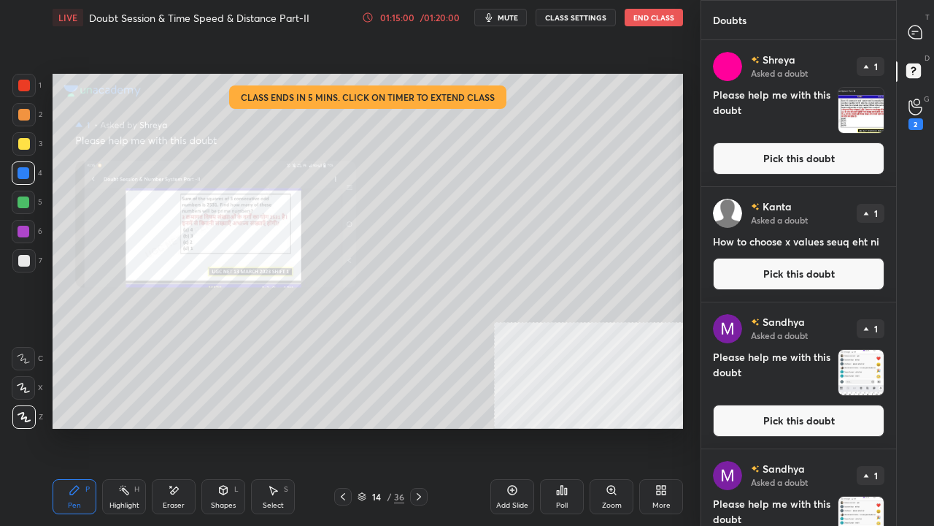
click at [814, 419] on button "Pick this doubt" at bounding box center [799, 420] width 172 height 32
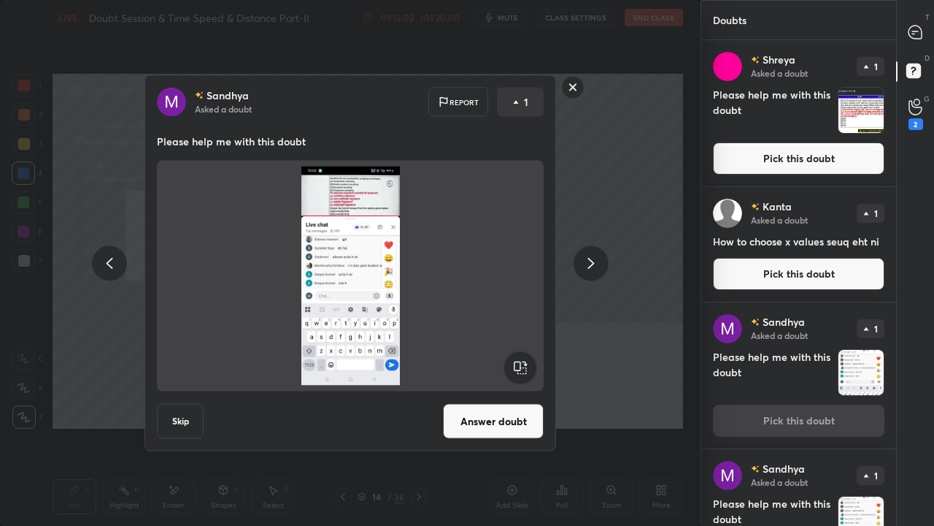
click at [478, 418] on button "Answer doubt" at bounding box center [493, 421] width 101 height 35
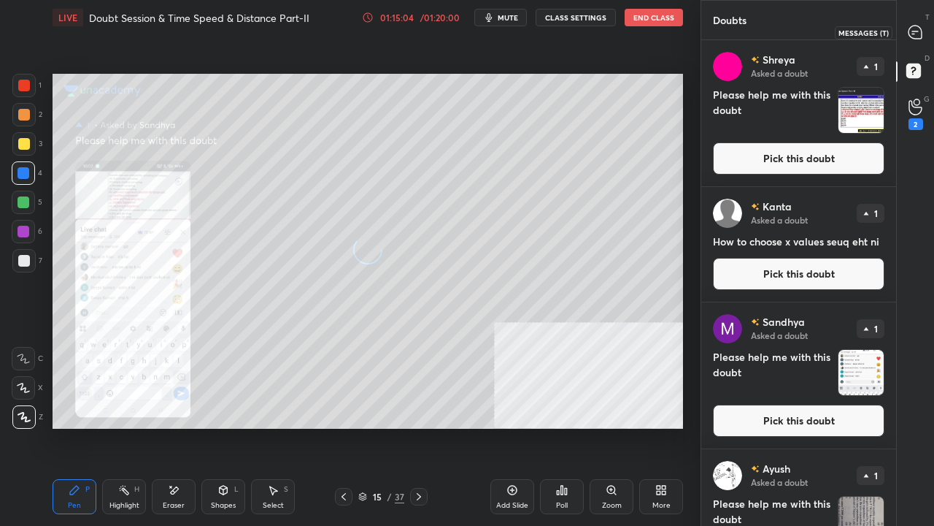
click at [920, 28] on icon at bounding box center [915, 32] width 13 height 13
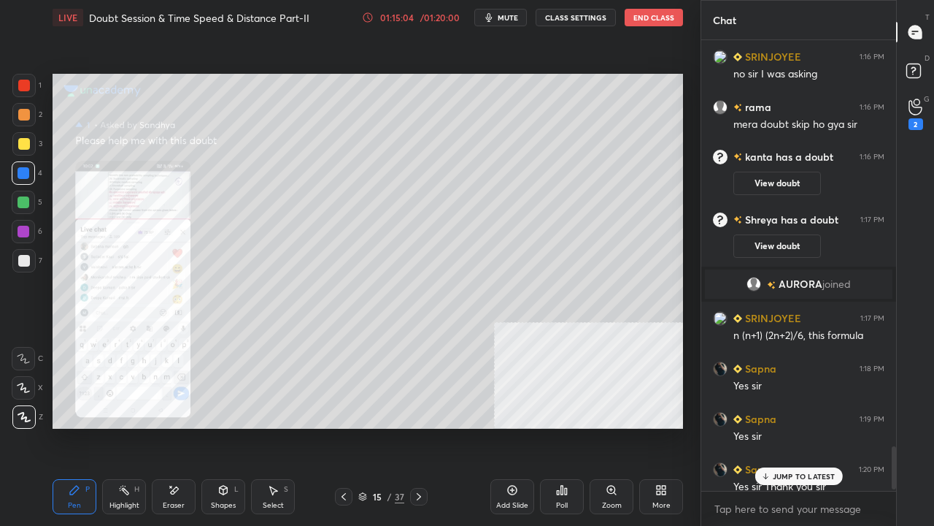
scroll to position [4211, 0]
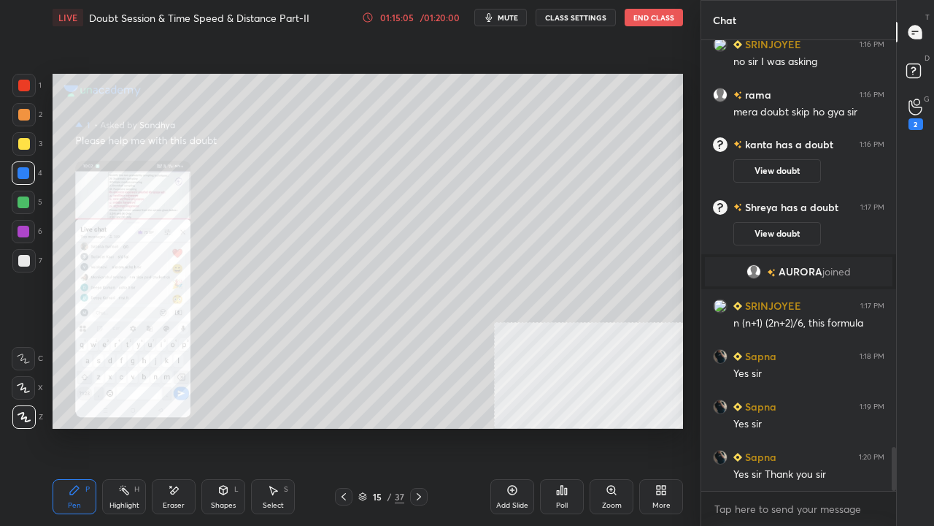
click at [613, 426] on icon at bounding box center [611, 489] width 8 height 8
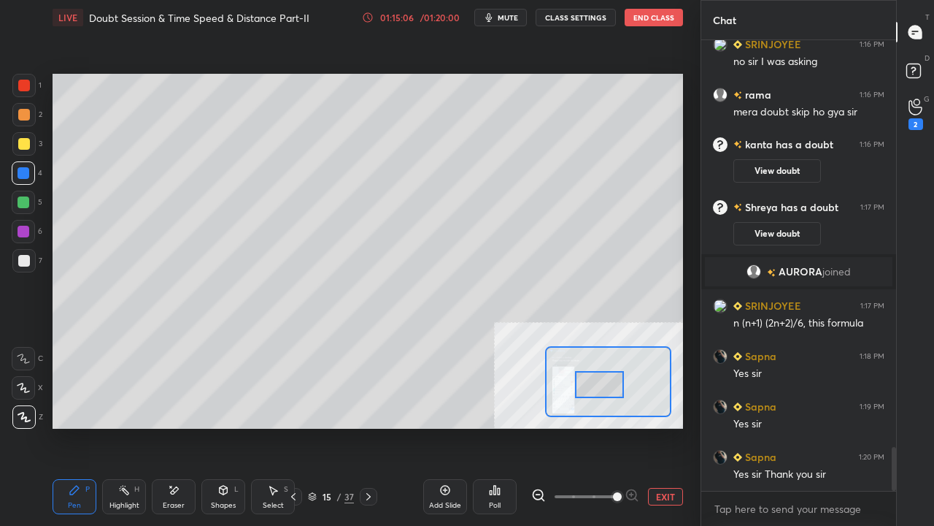
drag, startPoint x: 613, startPoint y: 395, endPoint x: 604, endPoint y: 398, distance: 9.9
click at [603, 398] on div at bounding box center [600, 384] width 50 height 27
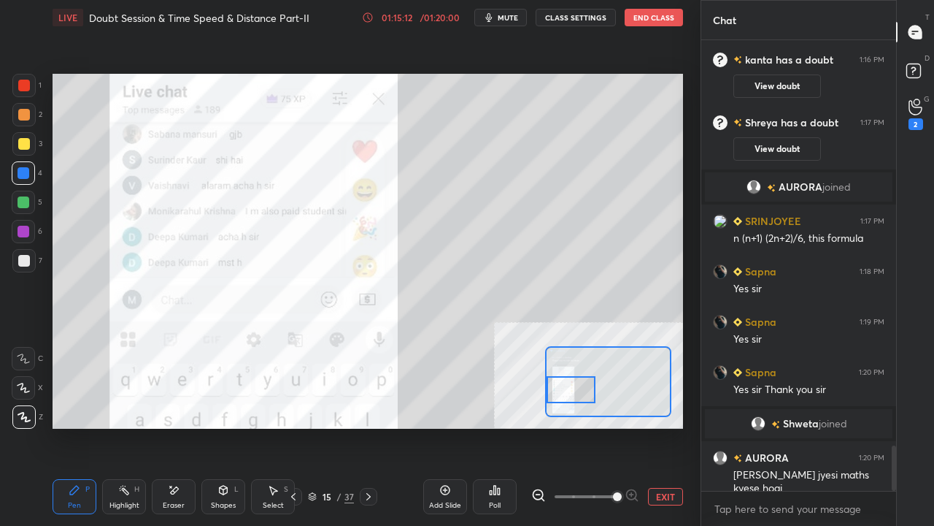
scroll to position [4006, 0]
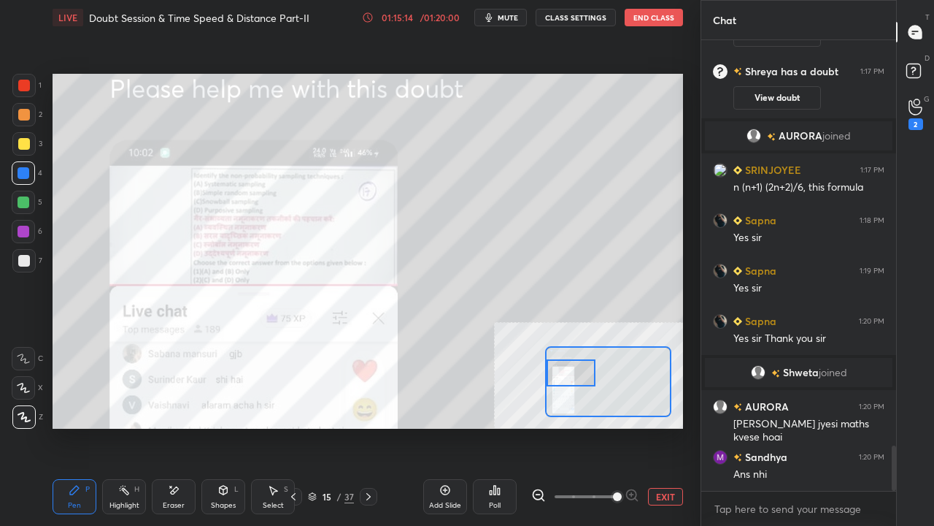
drag, startPoint x: 604, startPoint y: 397, endPoint x: 582, endPoint y: 388, distance: 24.3
click at [583, 386] on div at bounding box center [572, 372] width 50 height 27
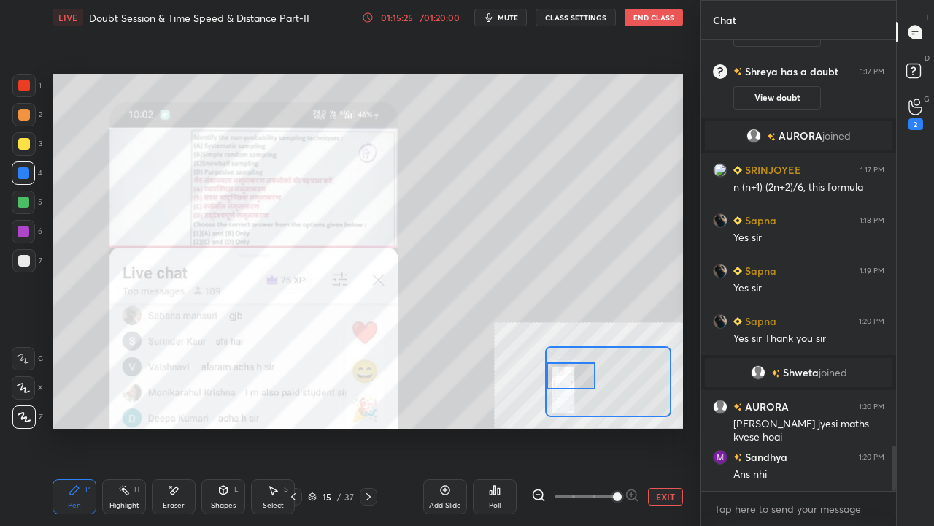
click at [663, 426] on button "EXIT" at bounding box center [665, 497] width 35 height 18
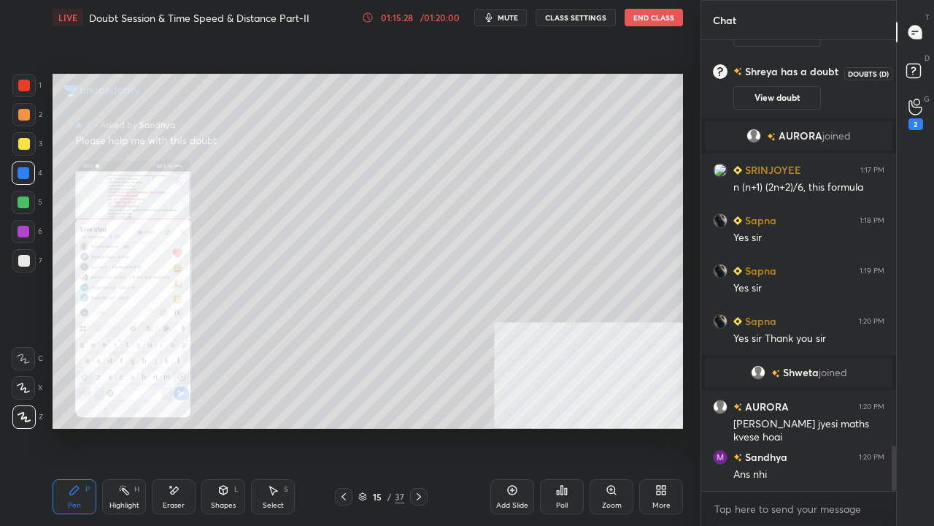
click at [915, 71] on rect at bounding box center [914, 71] width 14 height 14
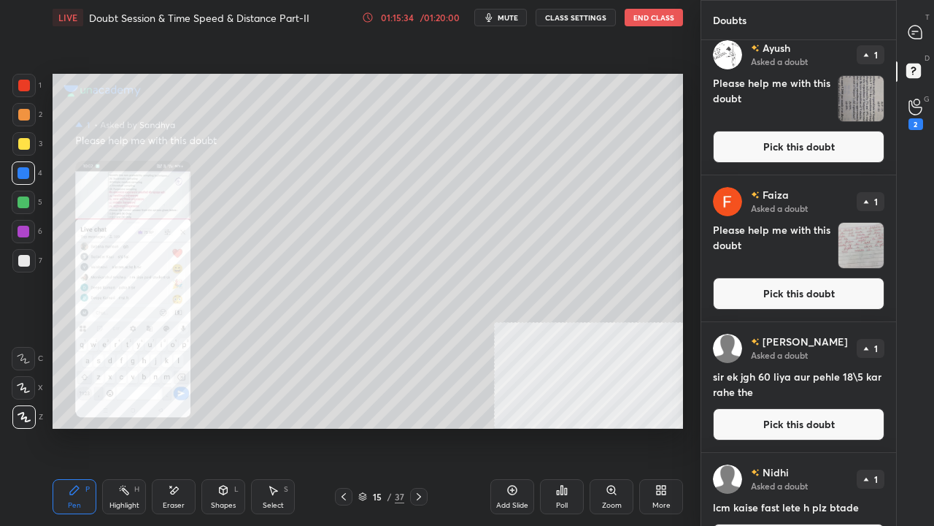
scroll to position [421, 0]
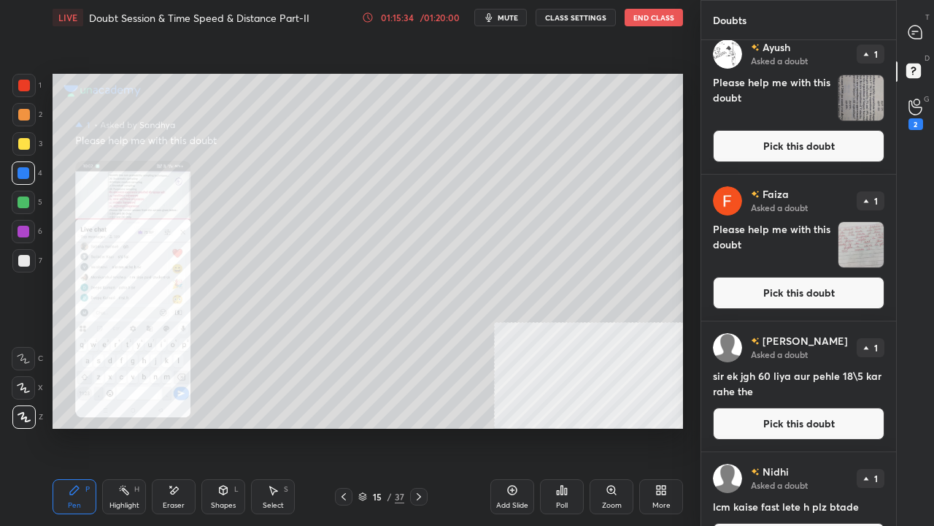
click at [801, 296] on button "Pick this doubt" at bounding box center [799, 293] width 172 height 32
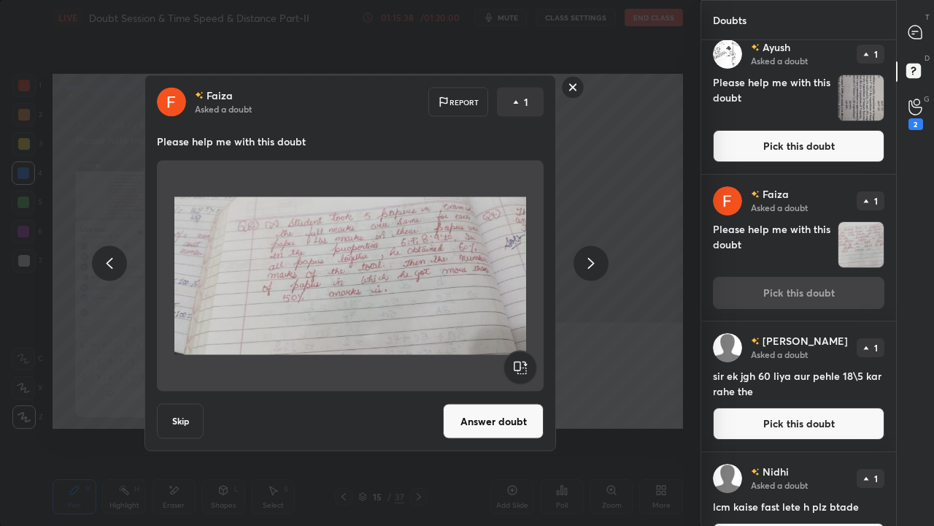
click at [490, 426] on button "Answer doubt" at bounding box center [493, 421] width 101 height 35
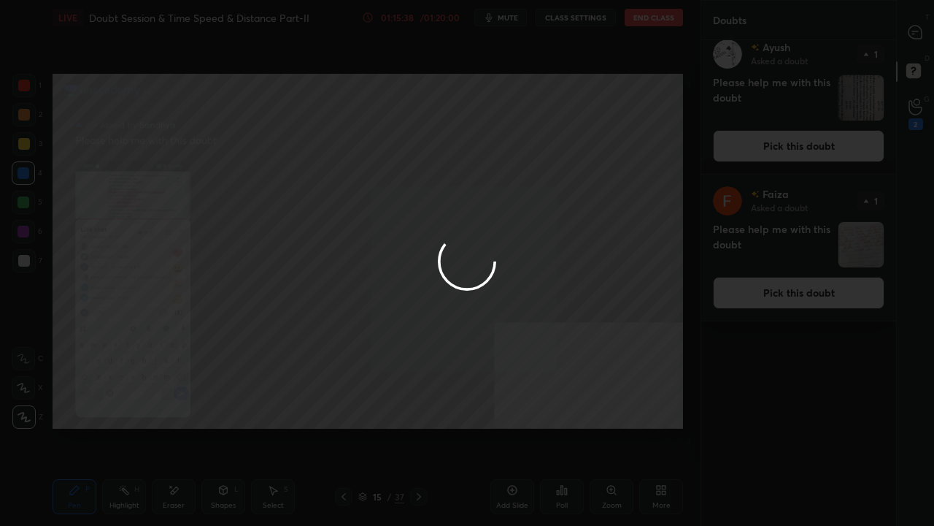
scroll to position [0, 0]
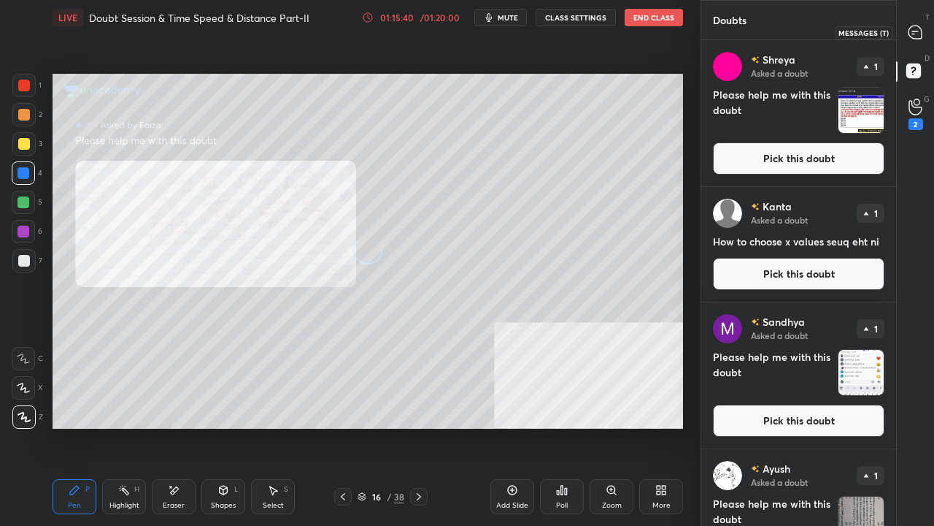
click at [918, 32] on icon at bounding box center [915, 32] width 13 height 13
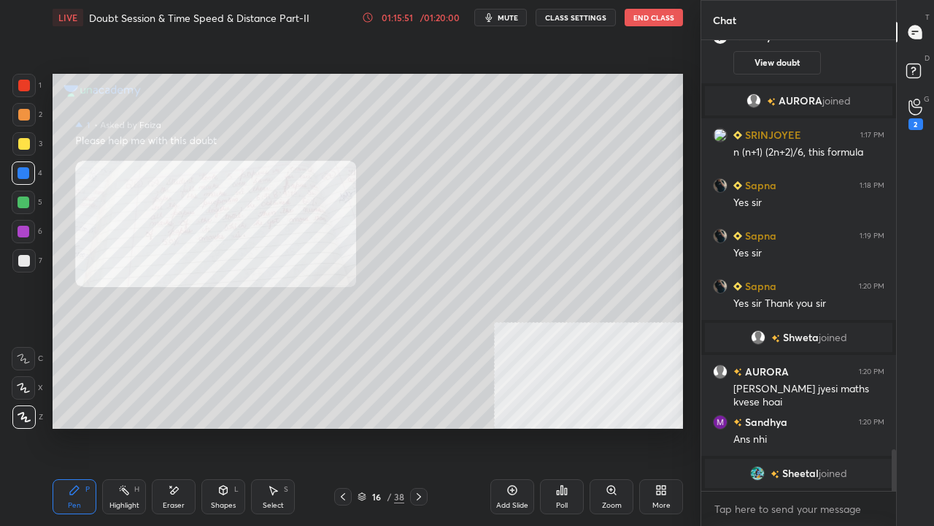
scroll to position [4459, 0]
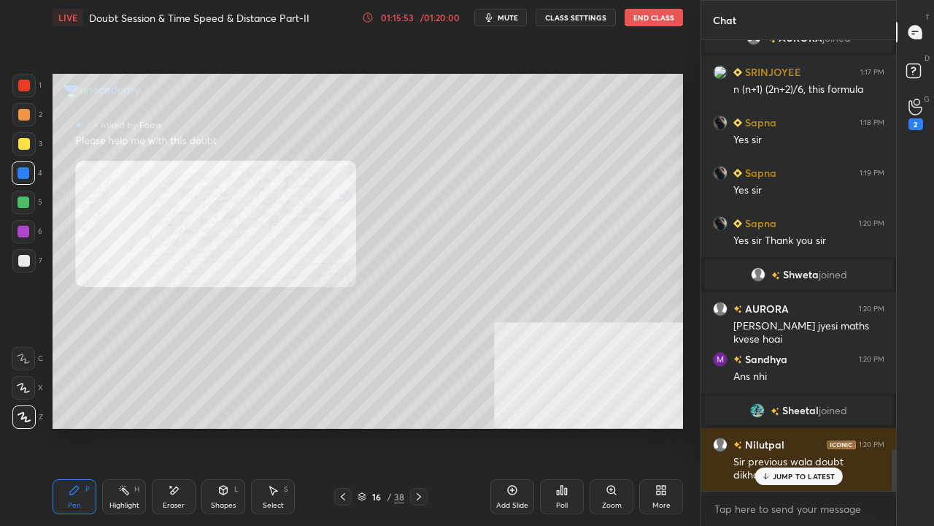
click at [792, 426] on p "JUMP TO LATEST" at bounding box center [804, 476] width 63 height 9
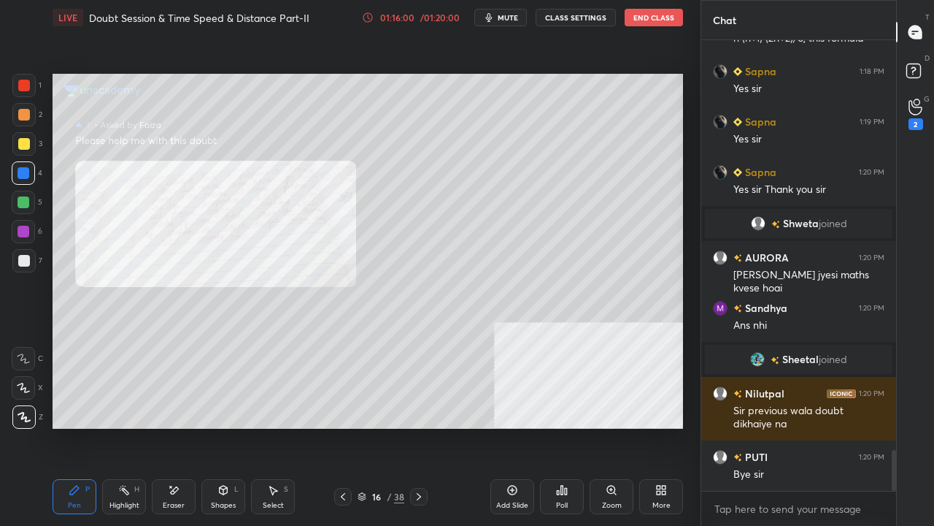
click at [339, 426] on icon at bounding box center [343, 497] width 12 height 12
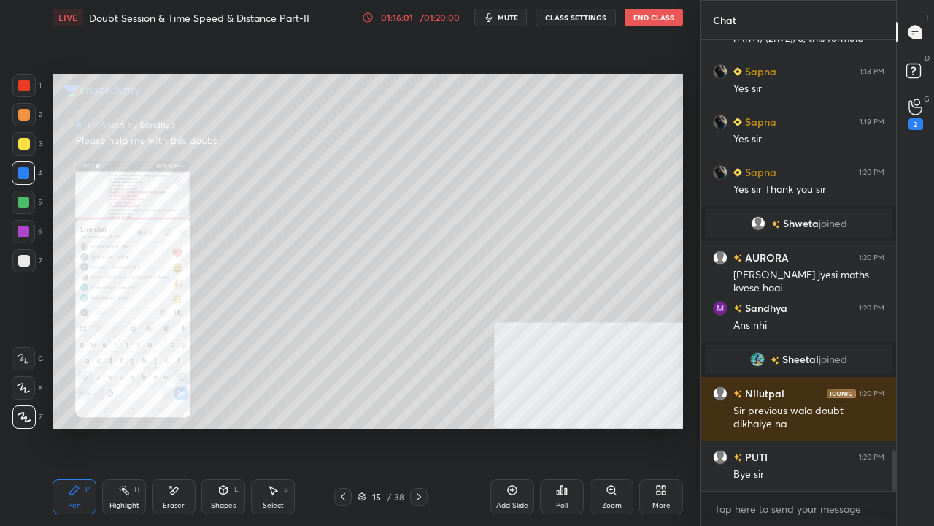
click at [342, 426] on icon at bounding box center [343, 497] width 12 height 12
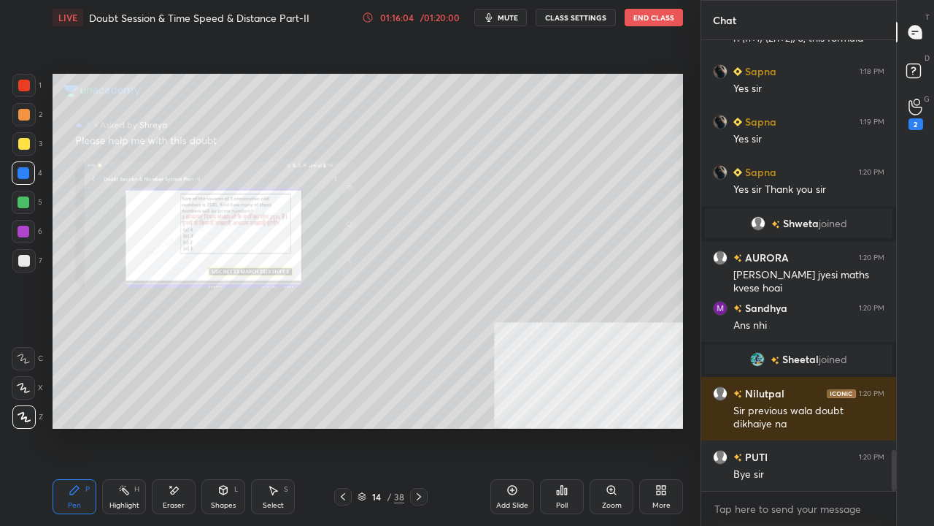
click at [916, 72] on rect at bounding box center [914, 71] width 14 height 14
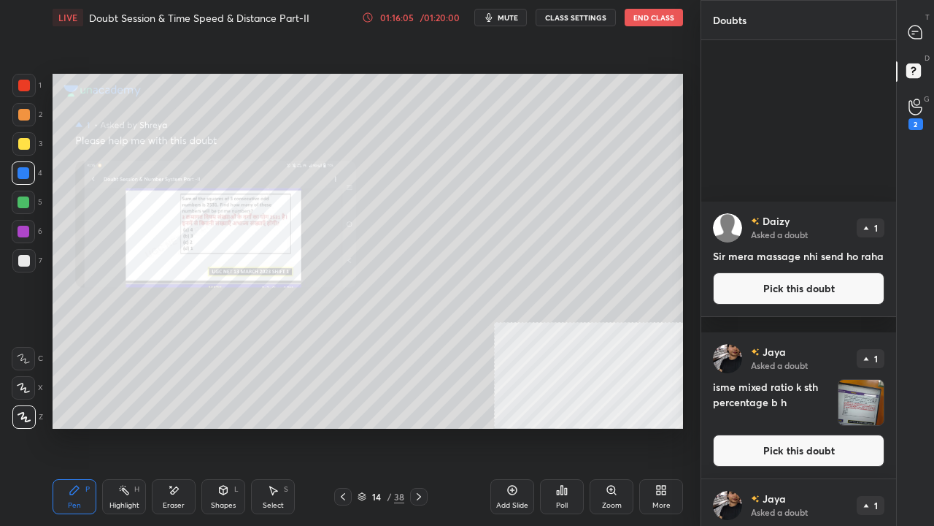
scroll to position [1819, 0]
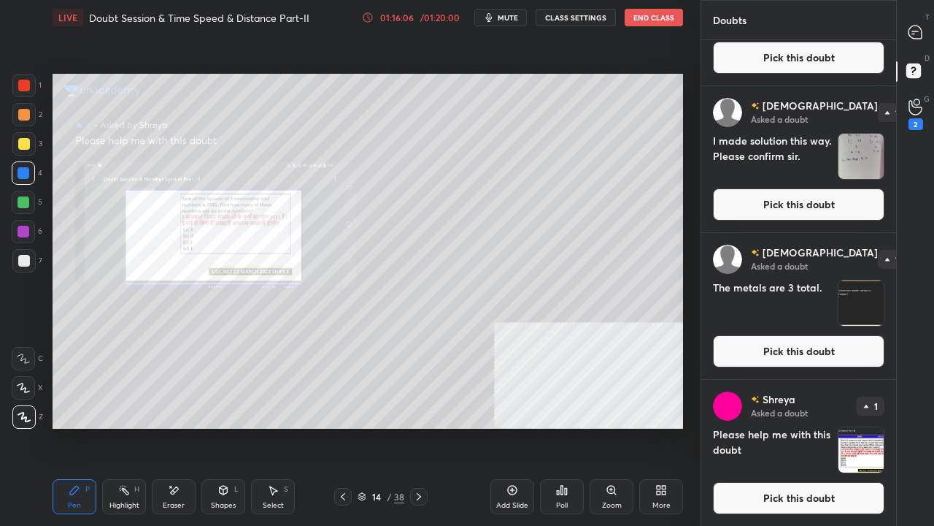
click at [776, 426] on button "Pick this doubt" at bounding box center [799, 498] width 172 height 32
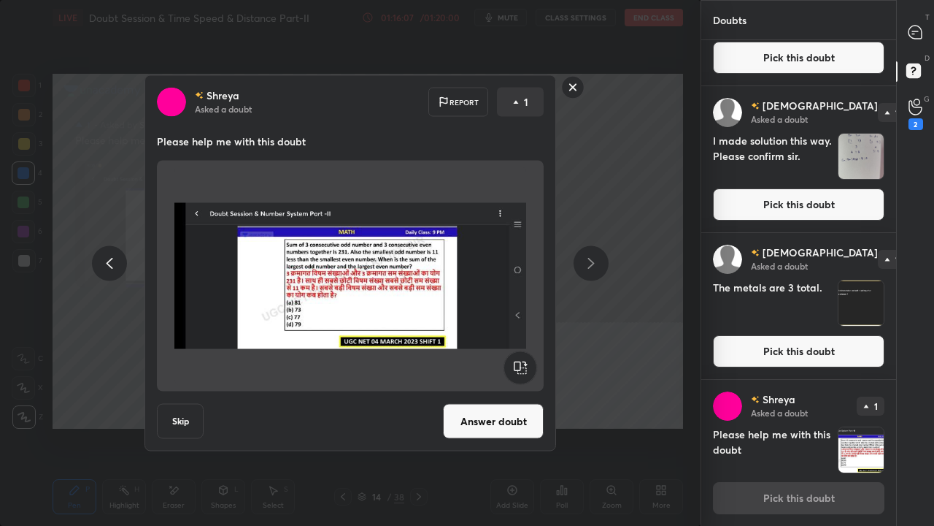
click at [815, 347] on button "Pick this doubt" at bounding box center [799, 351] width 172 height 32
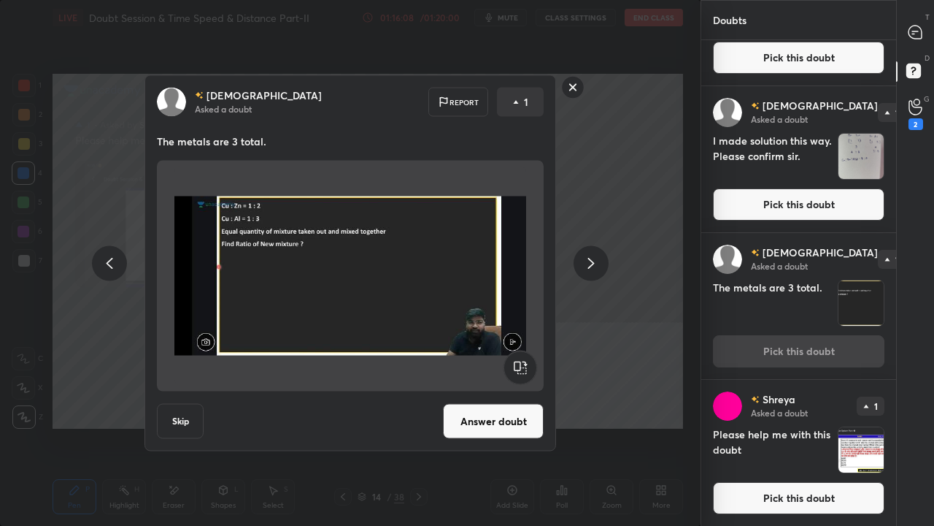
drag, startPoint x: 505, startPoint y: 411, endPoint x: 523, endPoint y: 401, distance: 20.3
click at [506, 411] on button "Answer doubt" at bounding box center [493, 421] width 101 height 35
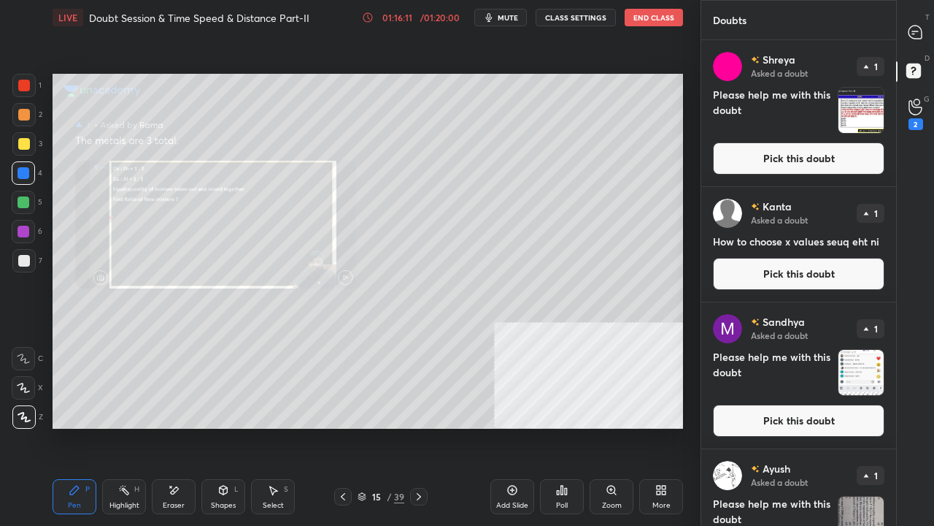
click at [782, 264] on button "Pick this doubt" at bounding box center [799, 274] width 172 height 32
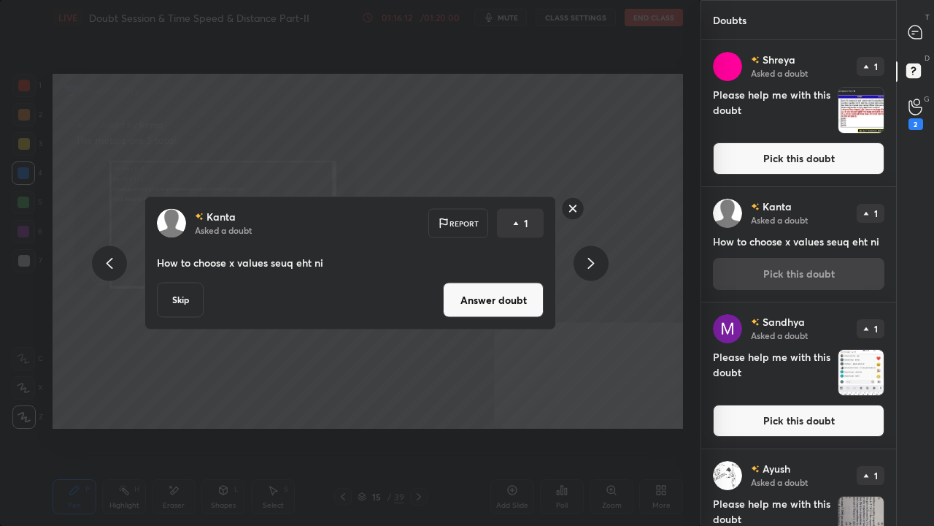
click at [528, 292] on button "Answer doubt" at bounding box center [493, 300] width 101 height 35
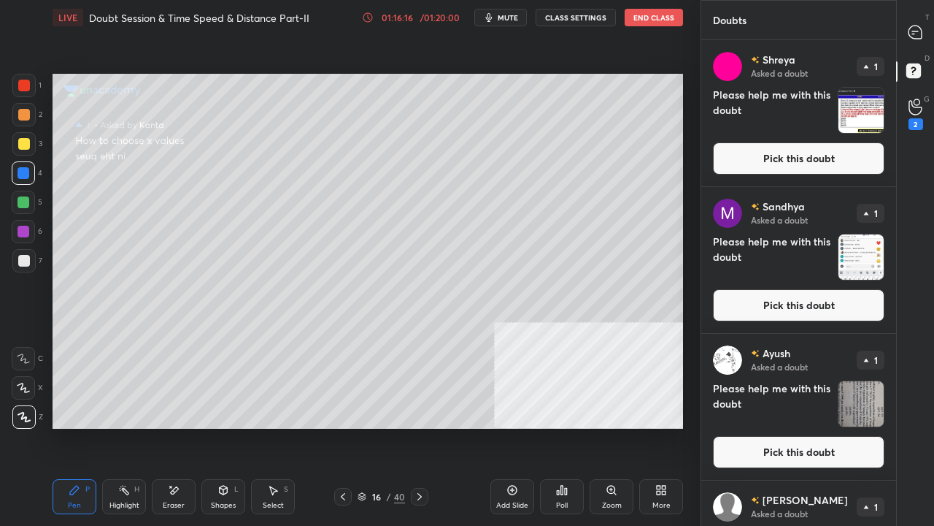
drag, startPoint x: 794, startPoint y: 162, endPoint x: 742, endPoint y: 184, distance: 56.9
click at [794, 164] on button "Pick this doubt" at bounding box center [799, 158] width 172 height 32
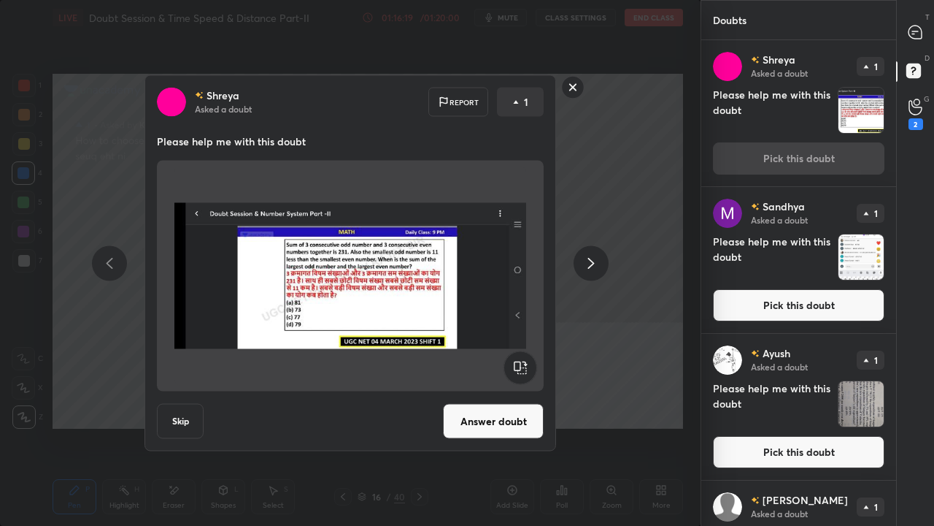
click at [803, 302] on button "Pick this doubt" at bounding box center [799, 305] width 172 height 32
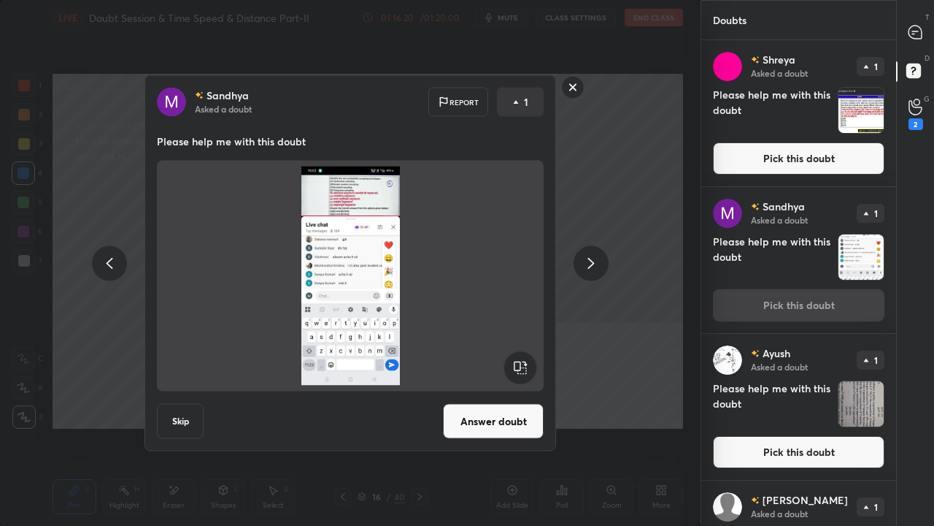
drag, startPoint x: 510, startPoint y: 420, endPoint x: 563, endPoint y: 376, distance: 69.4
click at [511, 420] on button "Answer doubt" at bounding box center [493, 421] width 101 height 35
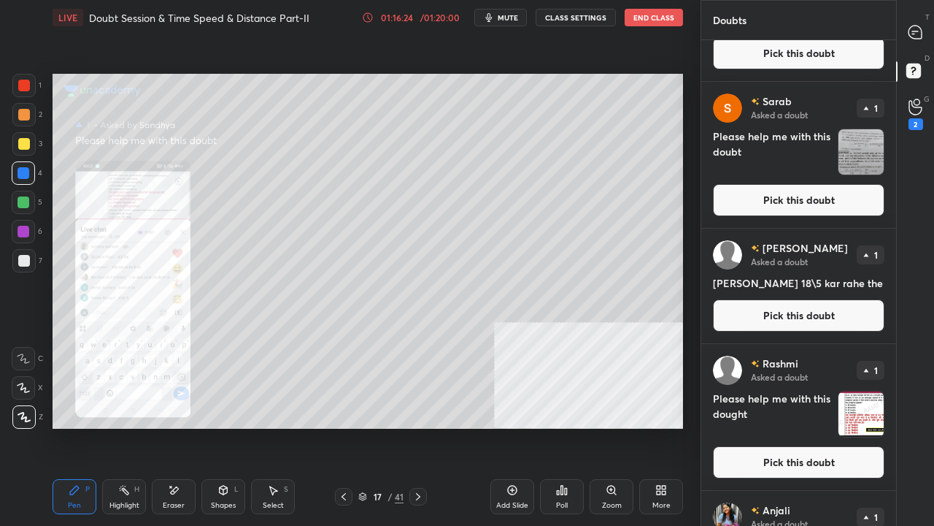
scroll to position [478, 0]
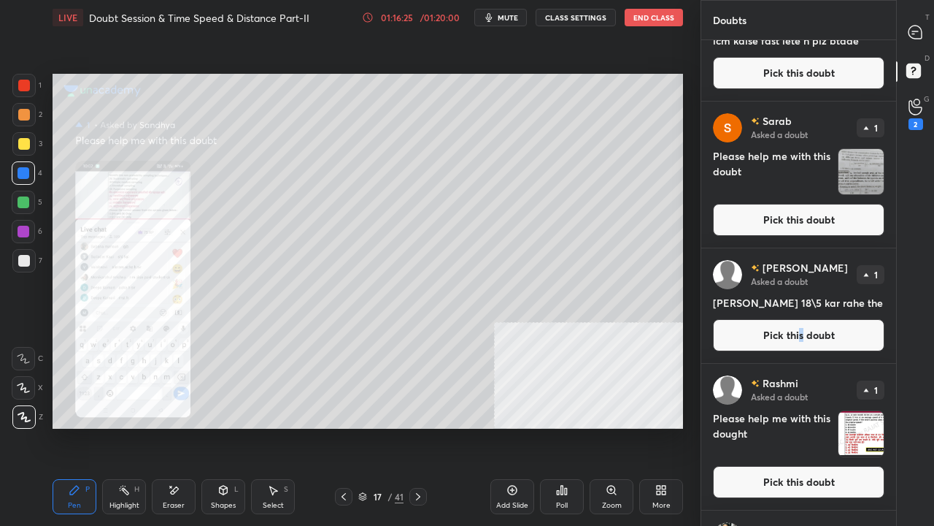
drag, startPoint x: 799, startPoint y: 335, endPoint x: 787, endPoint y: 335, distance: 12.4
click at [798, 335] on button "Pick this doubt" at bounding box center [799, 335] width 172 height 32
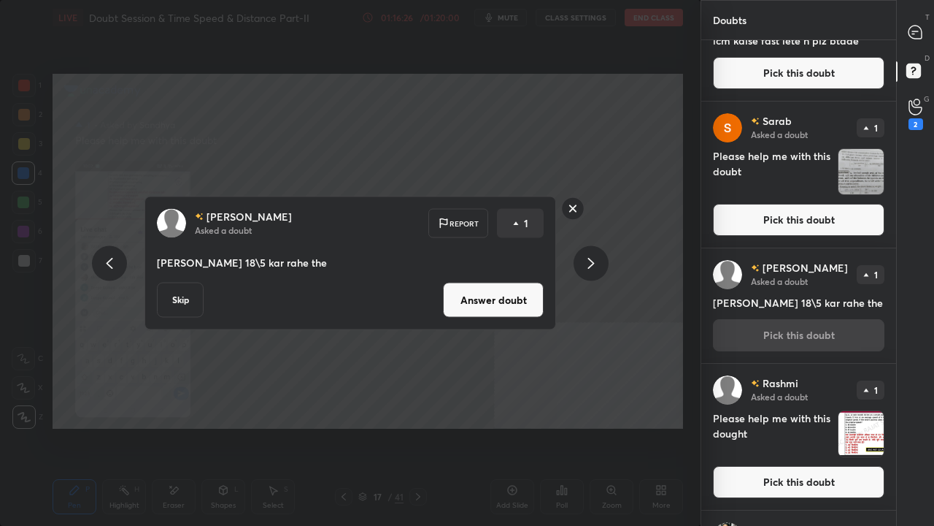
drag, startPoint x: 507, startPoint y: 303, endPoint x: 520, endPoint y: 301, distance: 14.0
click at [509, 303] on button "Answer doubt" at bounding box center [493, 300] width 101 height 35
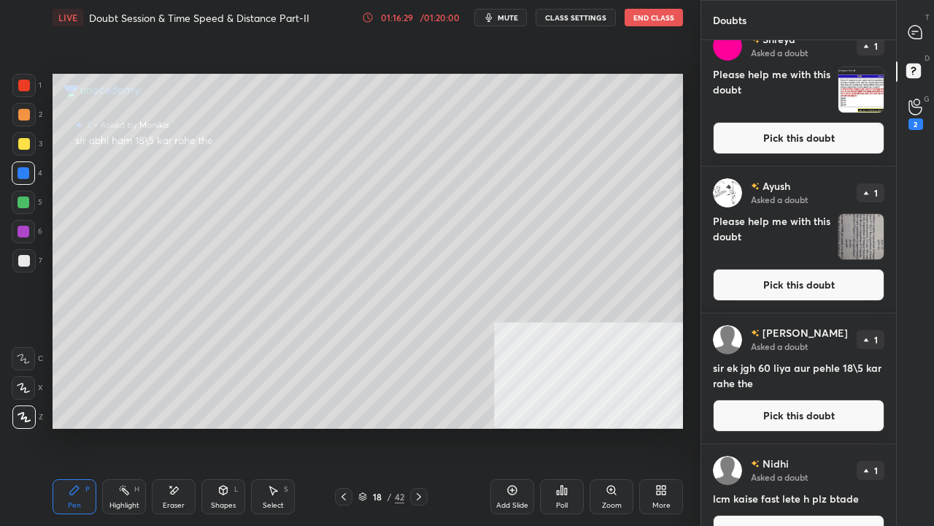
scroll to position [21, 0]
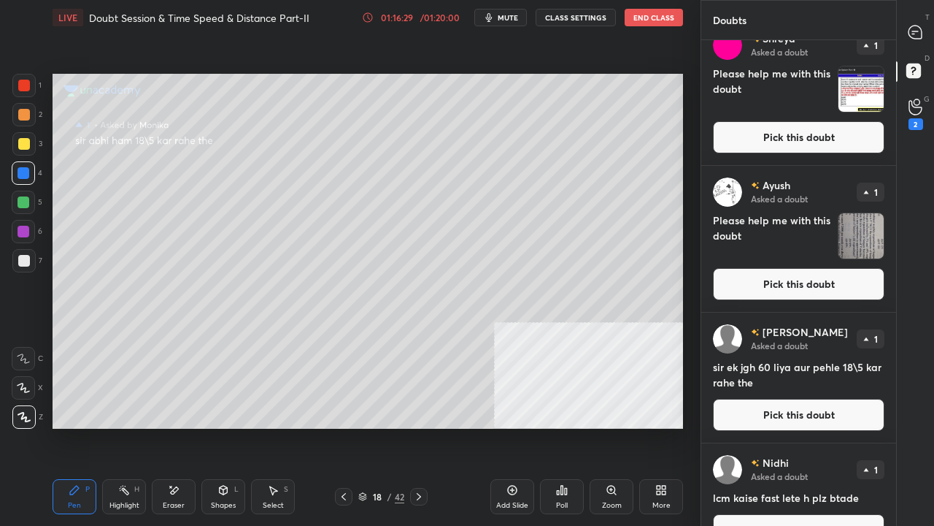
click at [812, 275] on button "Pick this doubt" at bounding box center [799, 284] width 172 height 32
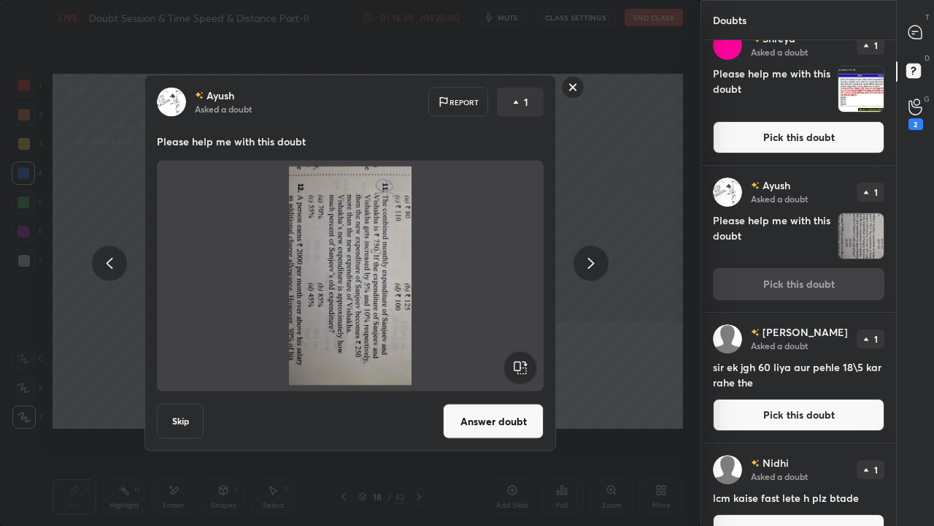
click at [527, 366] on rect at bounding box center [520, 367] width 33 height 33
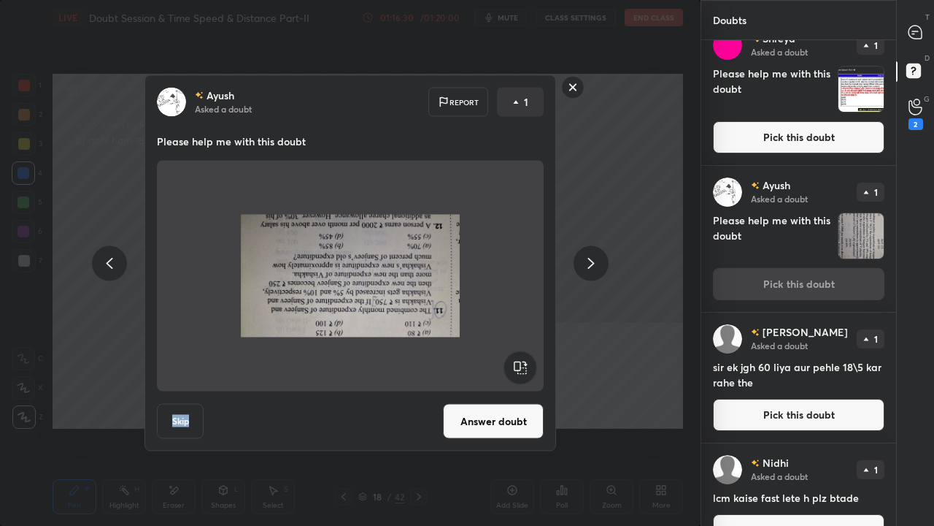
click at [529, 366] on rect at bounding box center [520, 367] width 33 height 33
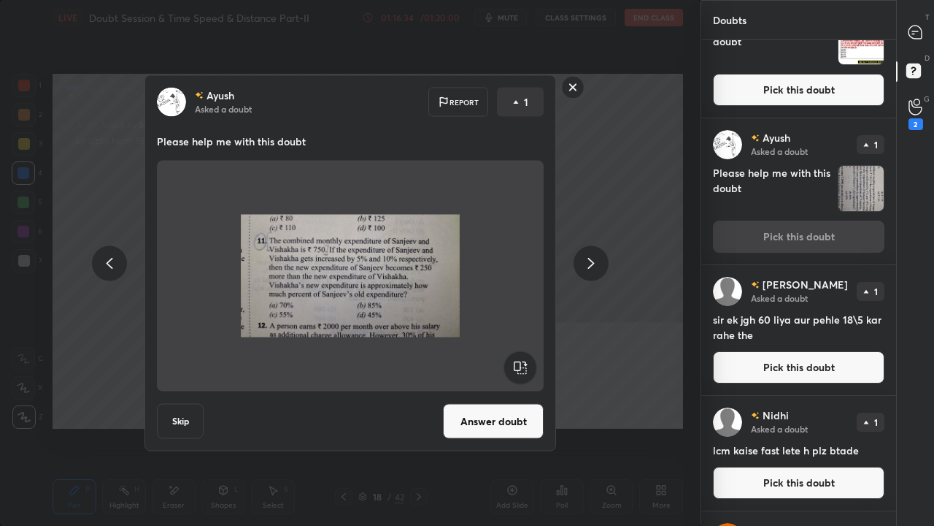
scroll to position [70, 0]
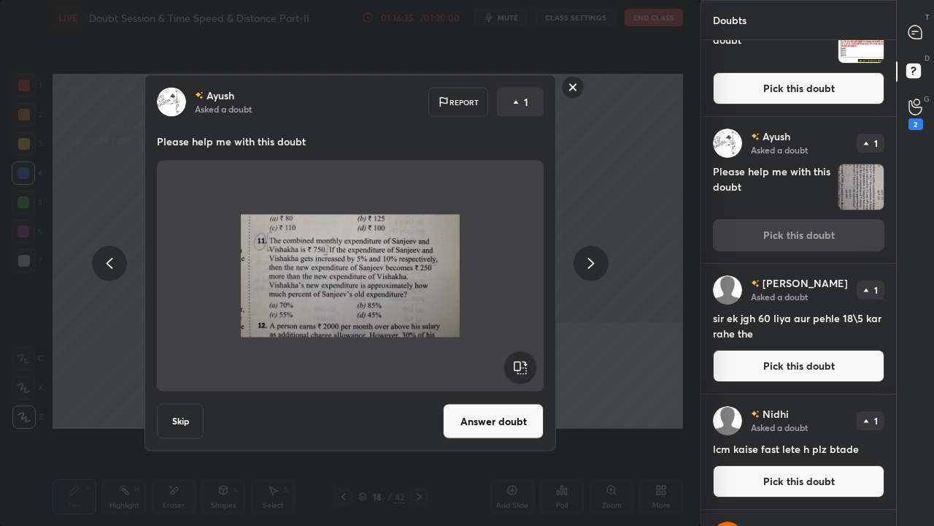
click at [784, 359] on button "Pick this doubt" at bounding box center [799, 366] width 172 height 32
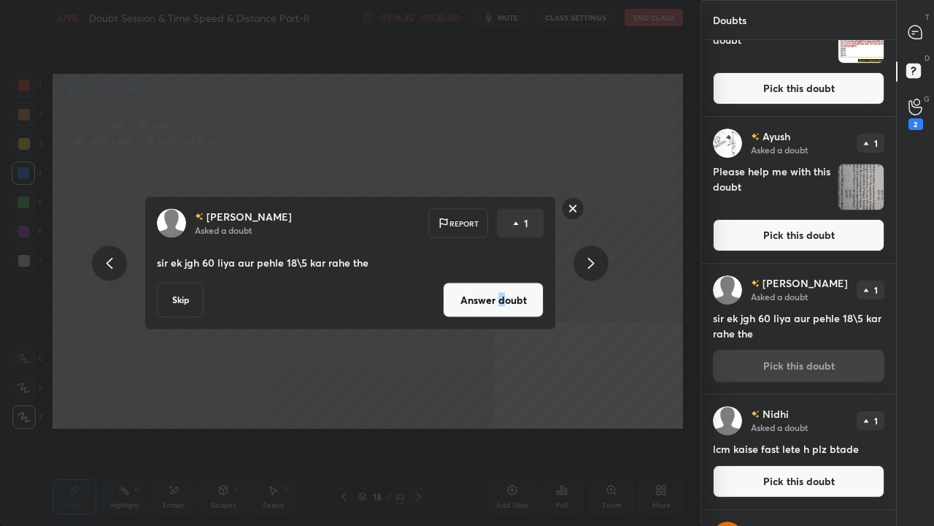
drag, startPoint x: 501, startPoint y: 299, endPoint x: 510, endPoint y: 299, distance: 8.8
click at [507, 299] on button "Answer doubt" at bounding box center [493, 300] width 101 height 35
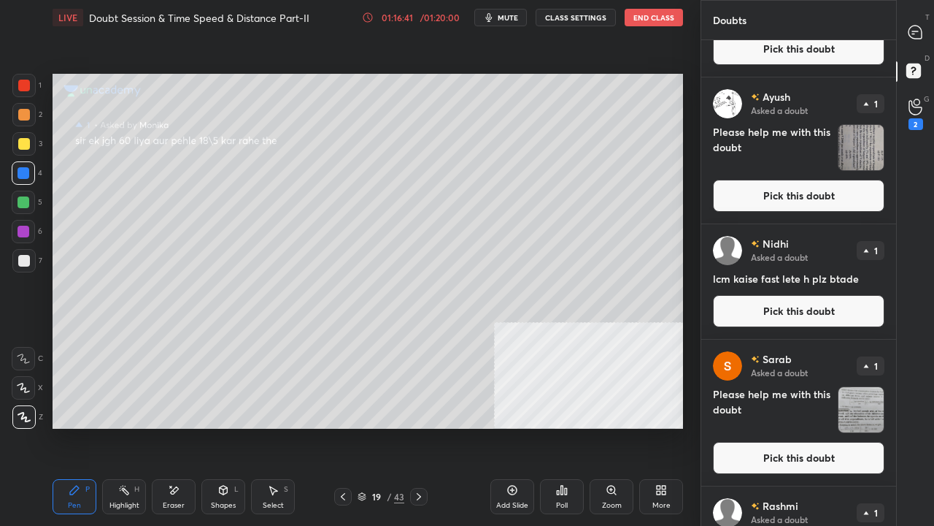
scroll to position [112, 0]
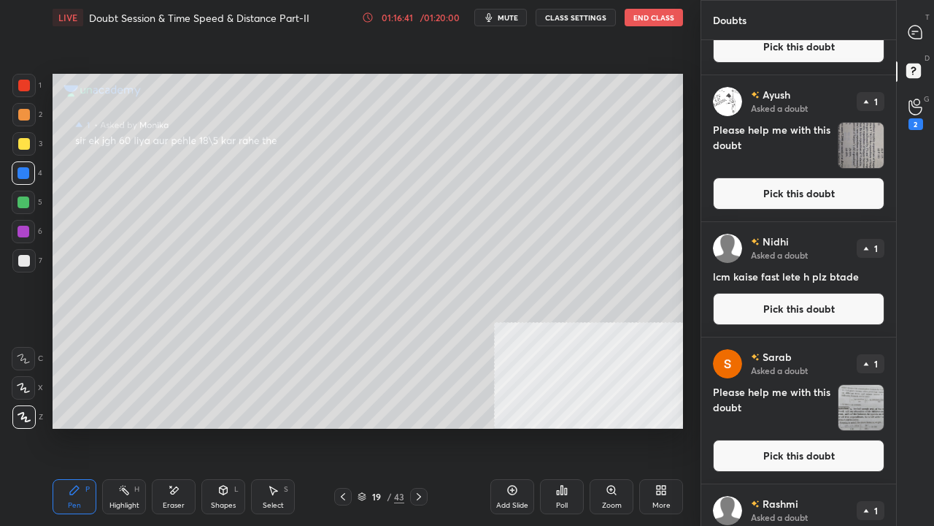
click at [808, 302] on button "Pick this doubt" at bounding box center [799, 309] width 172 height 32
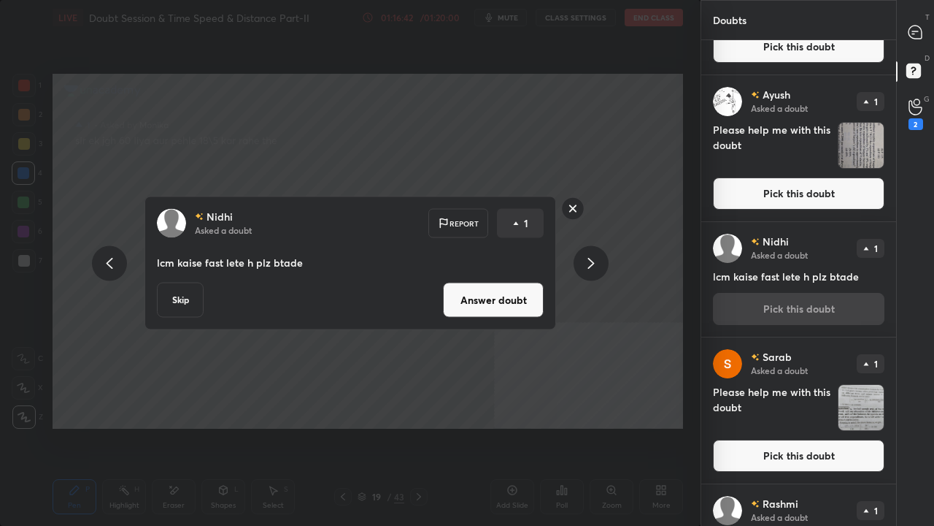
drag, startPoint x: 501, startPoint y: 303, endPoint x: 514, endPoint y: 300, distance: 13.5
click at [501, 302] on button "Answer doubt" at bounding box center [493, 300] width 101 height 35
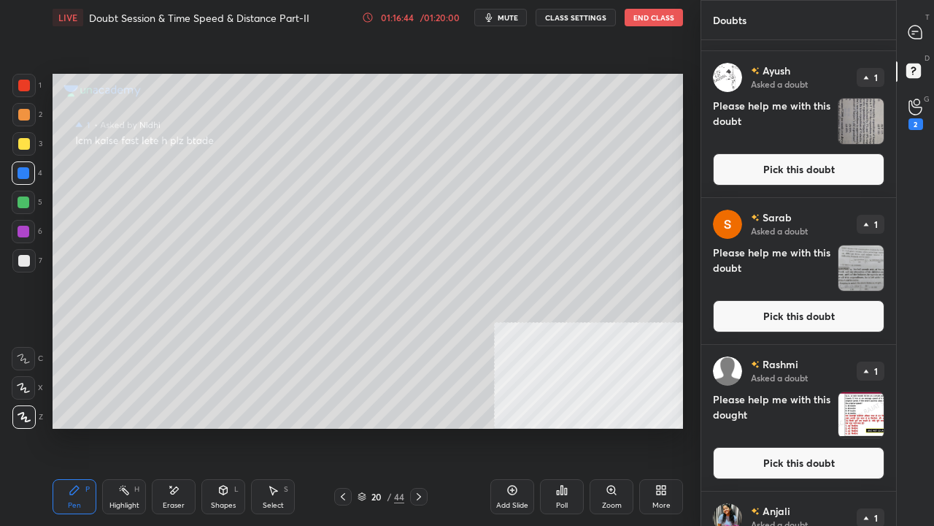
scroll to position [137, 0]
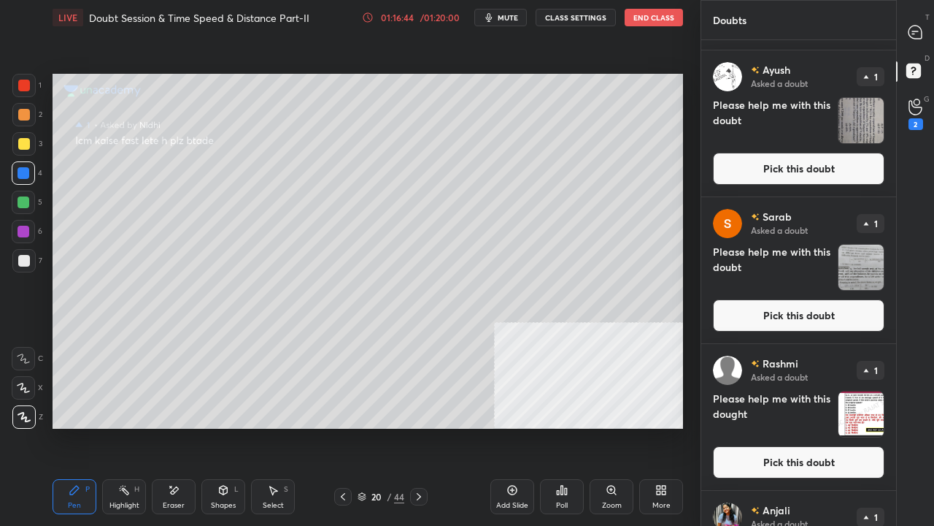
click at [796, 314] on button "Pick this doubt" at bounding box center [799, 315] width 172 height 32
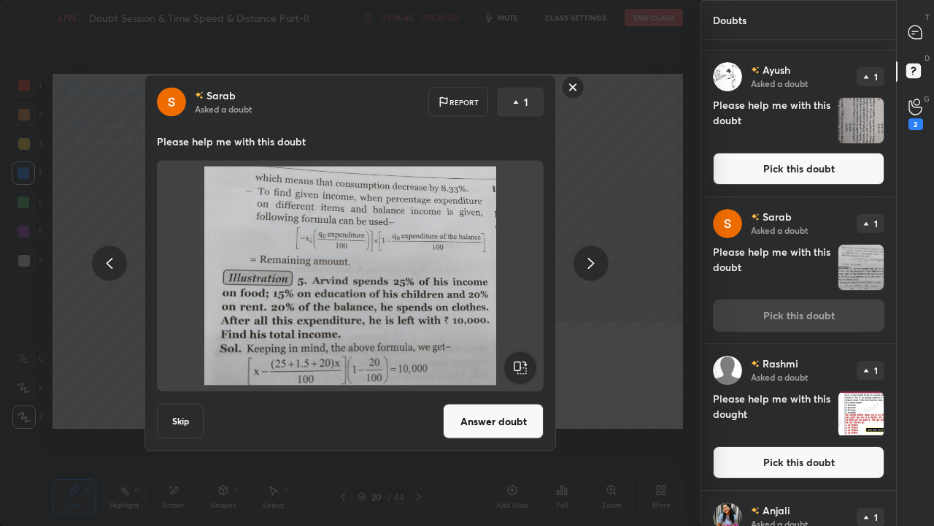
click at [507, 426] on button "Answer doubt" at bounding box center [493, 421] width 101 height 35
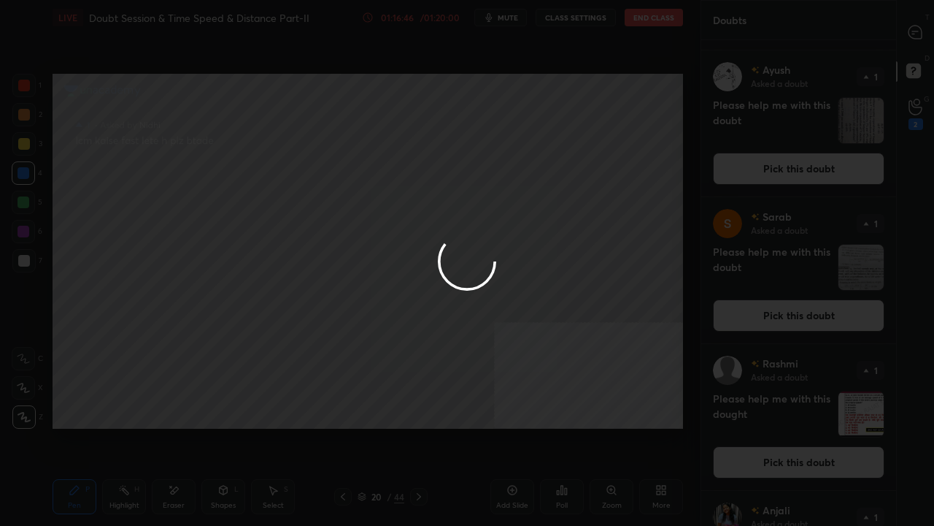
scroll to position [0, 0]
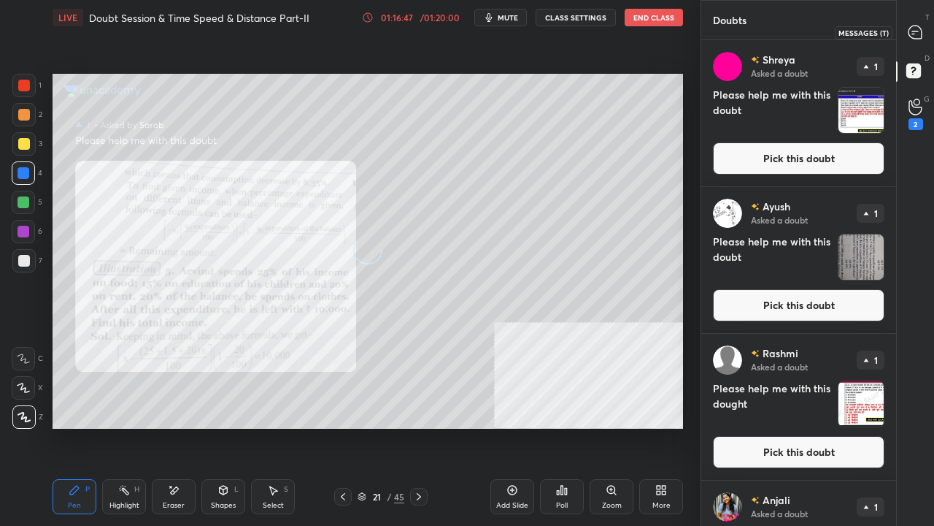
click at [915, 31] on icon at bounding box center [915, 32] width 15 height 15
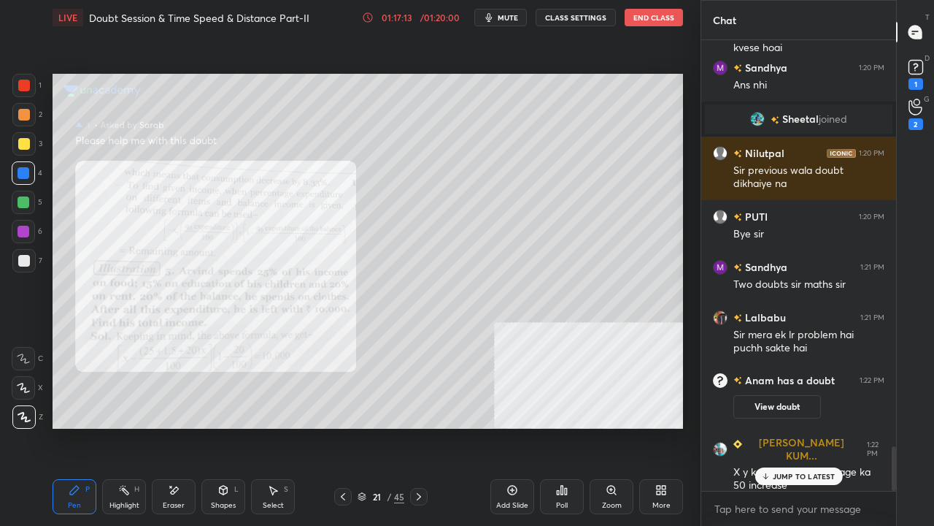
scroll to position [4135, 0]
drag, startPoint x: 923, startPoint y: 71, endPoint x: 895, endPoint y: 102, distance: 41.9
click at [923, 73] on icon at bounding box center [916, 67] width 22 height 22
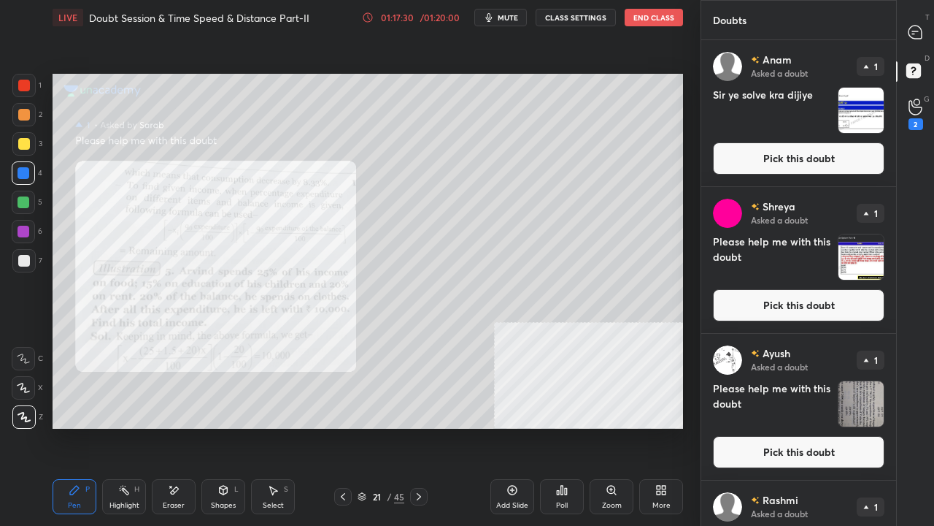
click at [815, 153] on button "Pick this doubt" at bounding box center [799, 158] width 172 height 32
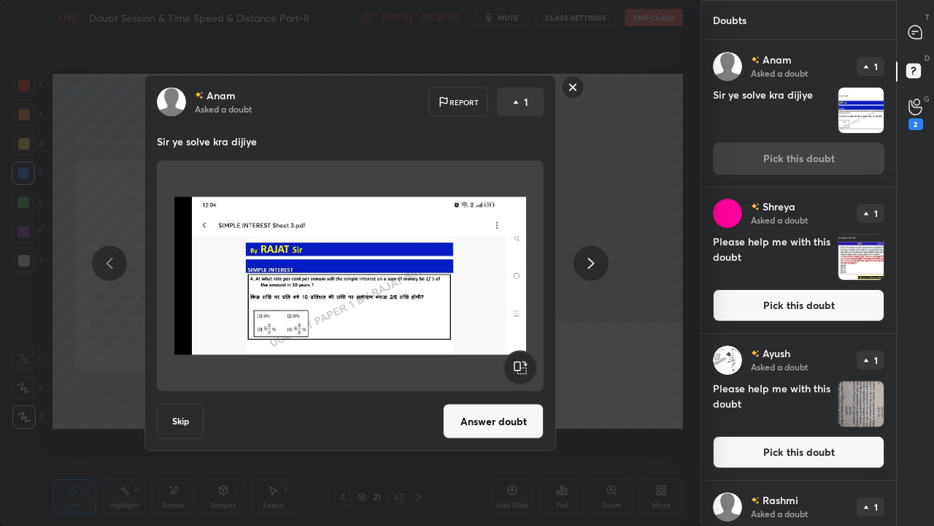
click at [507, 406] on button "Answer doubt" at bounding box center [493, 421] width 101 height 35
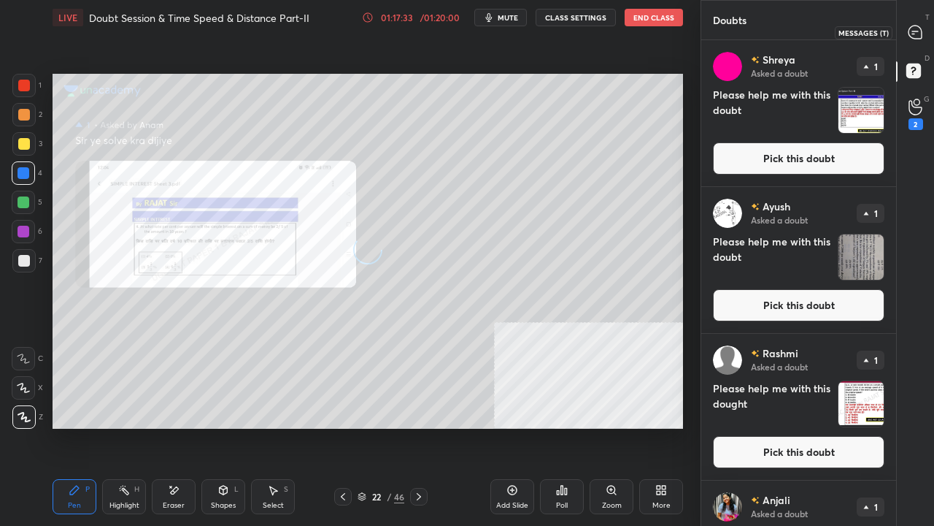
click at [921, 33] on icon at bounding box center [915, 32] width 13 height 13
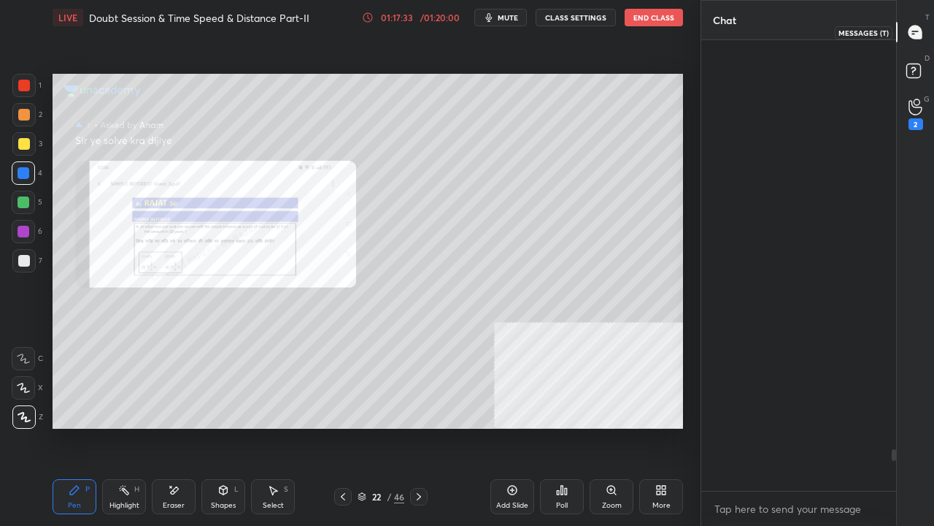
scroll to position [446, 191]
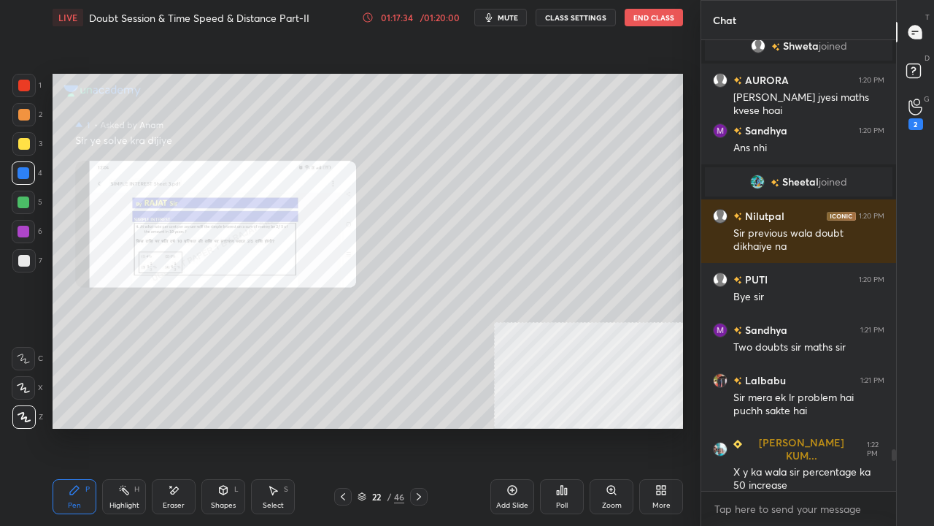
click at [602, 426] on div "Zoom" at bounding box center [612, 496] width 44 height 35
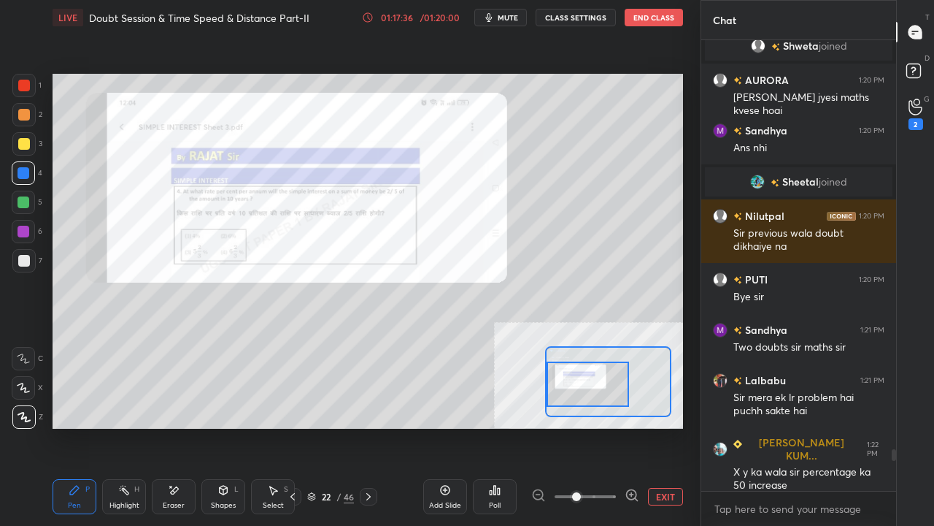
drag, startPoint x: 592, startPoint y: 397, endPoint x: 574, endPoint y: 400, distance: 18.5
click at [574, 400] on div at bounding box center [588, 383] width 82 height 45
click at [23, 227] on div at bounding box center [24, 232] width 12 height 12
click at [661, 426] on button "EXIT" at bounding box center [665, 497] width 35 height 18
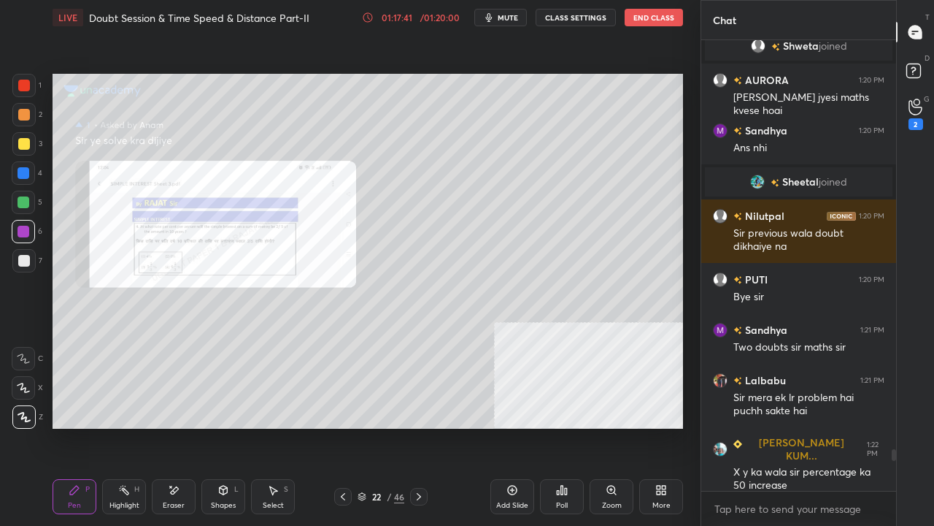
scroll to position [4487, 0]
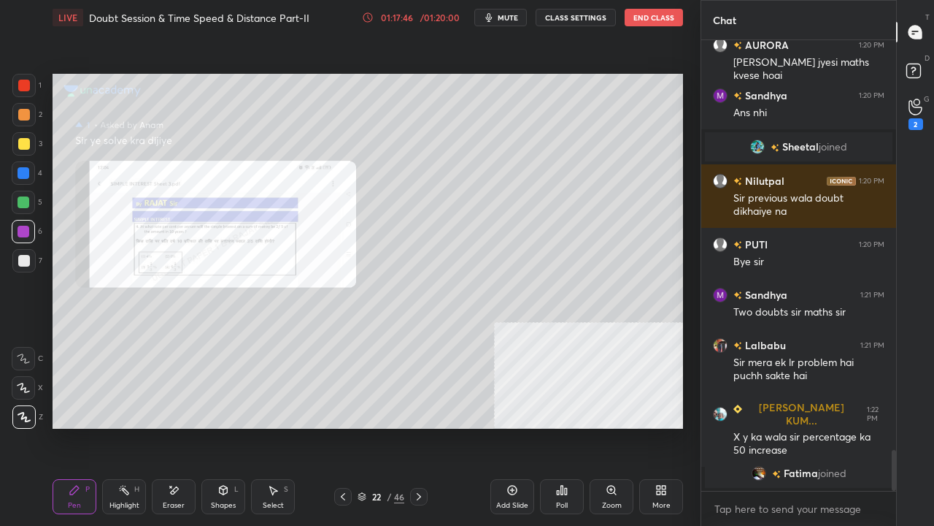
drag, startPoint x: 621, startPoint y: 492, endPoint x: 609, endPoint y: 477, distance: 19.7
click at [620, 426] on div "Zoom" at bounding box center [612, 496] width 44 height 35
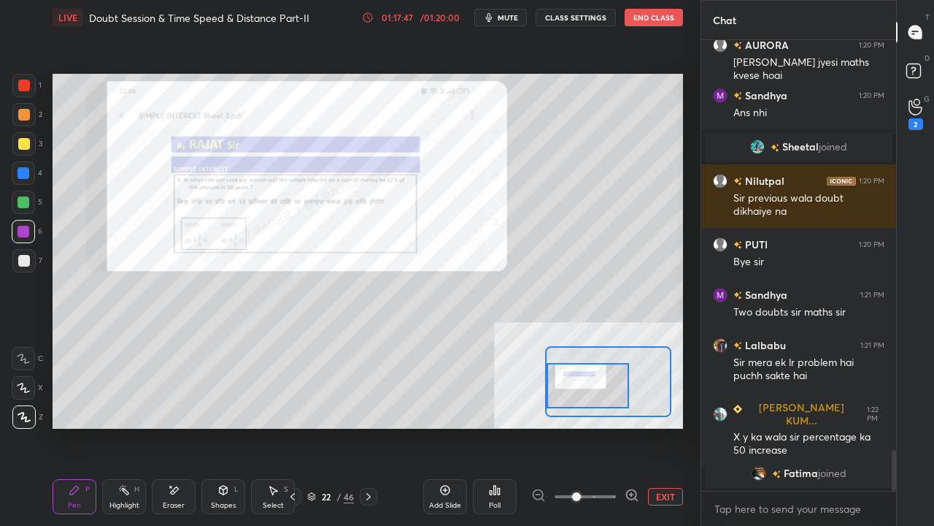
drag, startPoint x: 596, startPoint y: 394, endPoint x: 584, endPoint y: 397, distance: 12.7
click at [584, 397] on div at bounding box center [588, 385] width 82 height 45
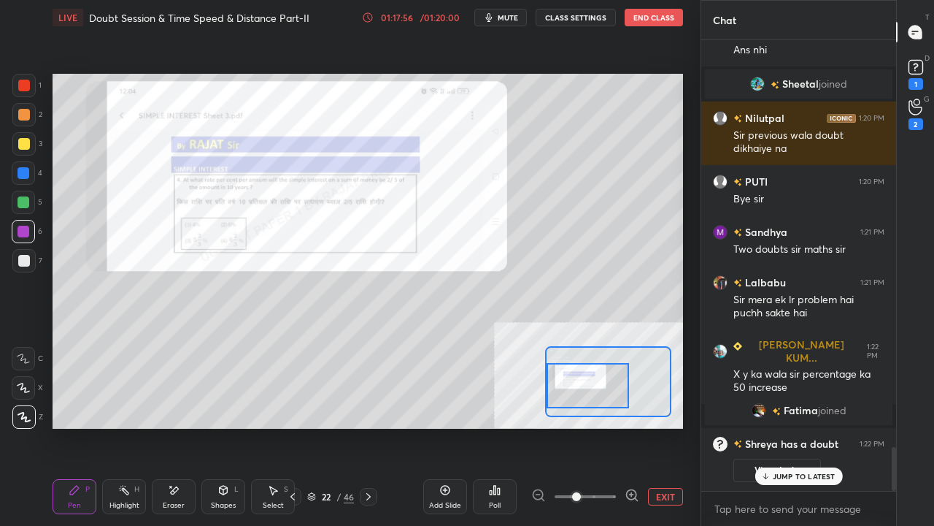
scroll to position [4170, 0]
click at [28, 258] on div at bounding box center [24, 261] width 12 height 12
click at [26, 84] on div at bounding box center [24, 86] width 12 height 12
click at [917, 77] on icon at bounding box center [916, 67] width 22 height 22
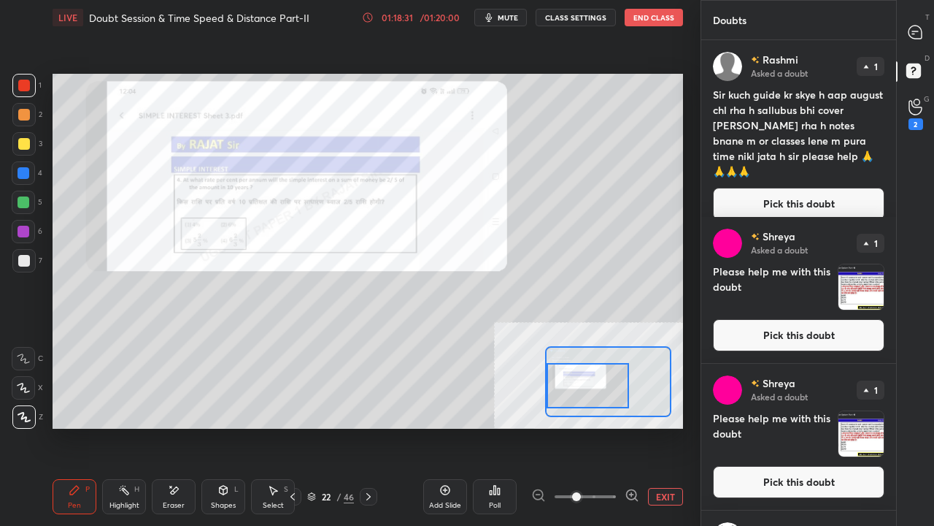
click at [815, 188] on button "Pick this doubt" at bounding box center [799, 204] width 172 height 32
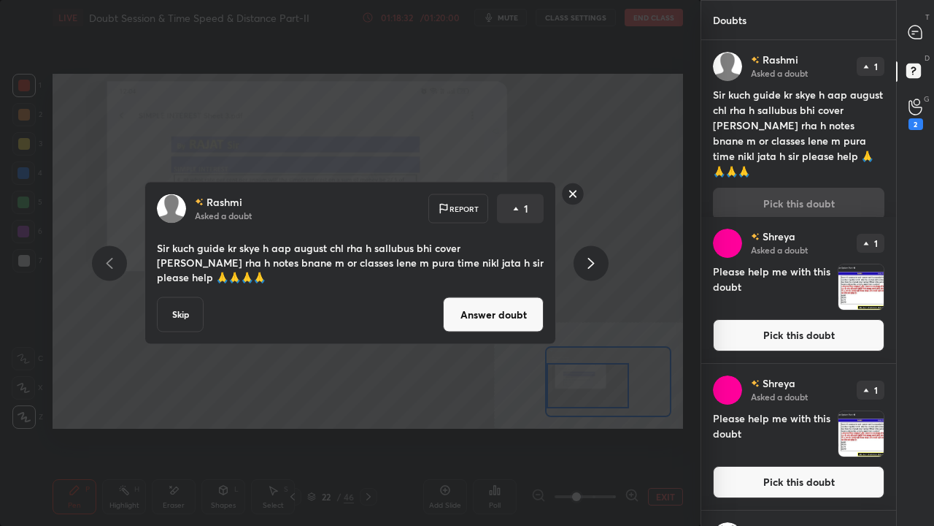
click at [539, 297] on button "Answer doubt" at bounding box center [493, 314] width 101 height 35
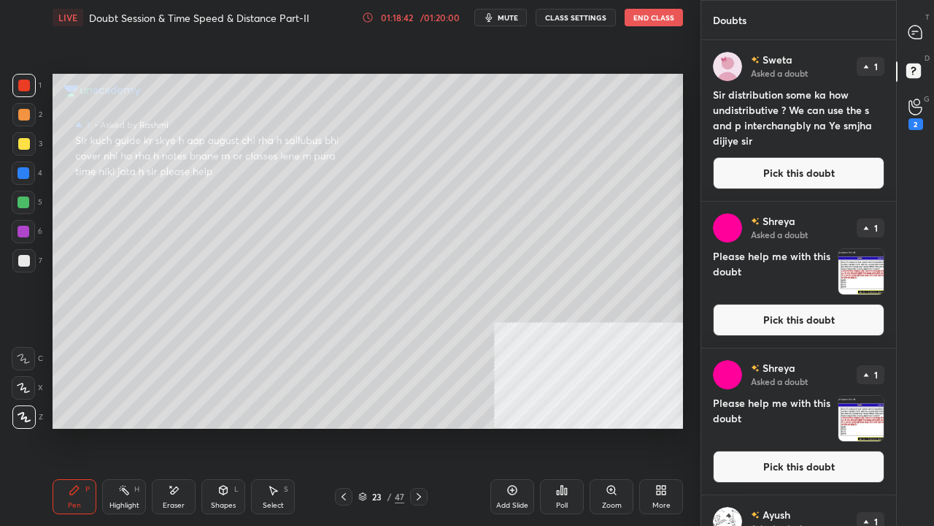
drag, startPoint x: 788, startPoint y: 167, endPoint x: 775, endPoint y: 170, distance: 12.7
click at [787, 167] on button "Pick this doubt" at bounding box center [799, 173] width 172 height 32
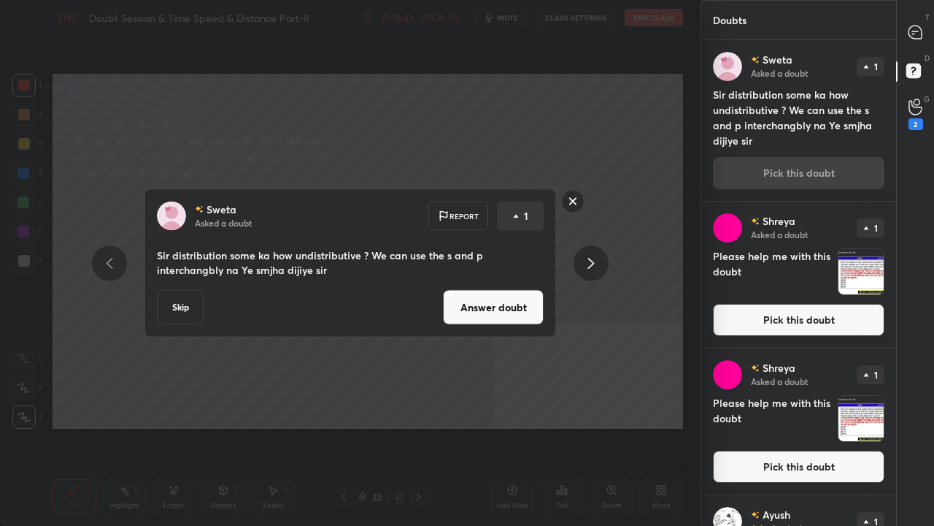
click at [495, 304] on button "Answer doubt" at bounding box center [493, 307] width 101 height 35
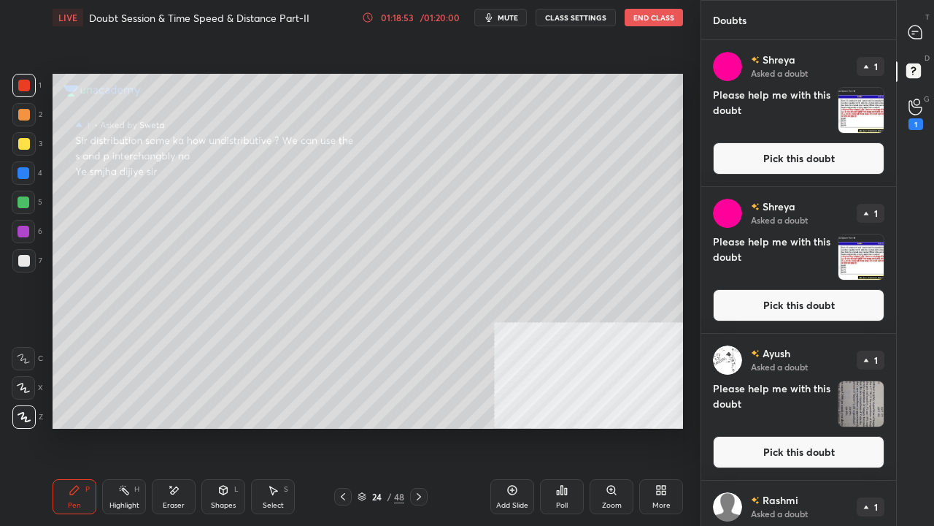
drag, startPoint x: 795, startPoint y: 155, endPoint x: 758, endPoint y: 164, distance: 38.1
click at [794, 155] on button "Pick this doubt" at bounding box center [799, 158] width 172 height 32
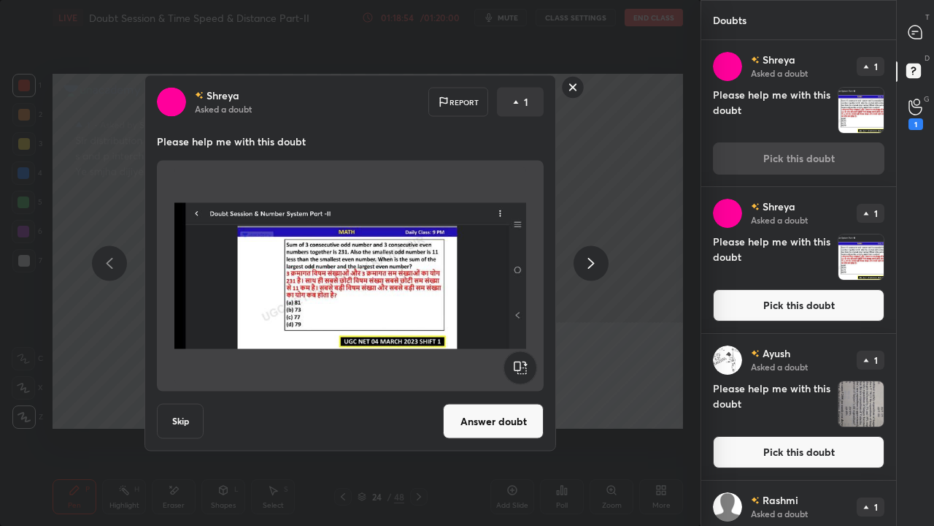
click at [480, 423] on button "Answer doubt" at bounding box center [493, 421] width 101 height 35
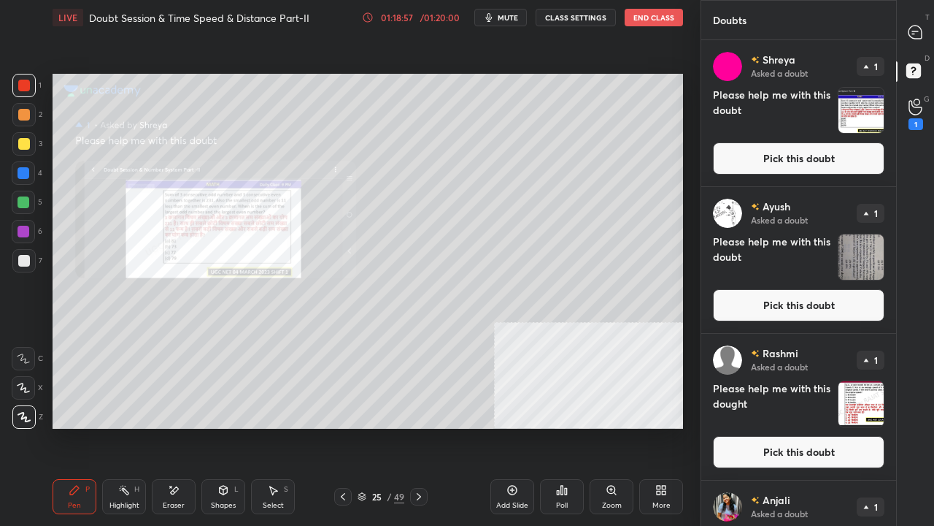
click at [805, 152] on button "Pick this doubt" at bounding box center [799, 158] width 172 height 32
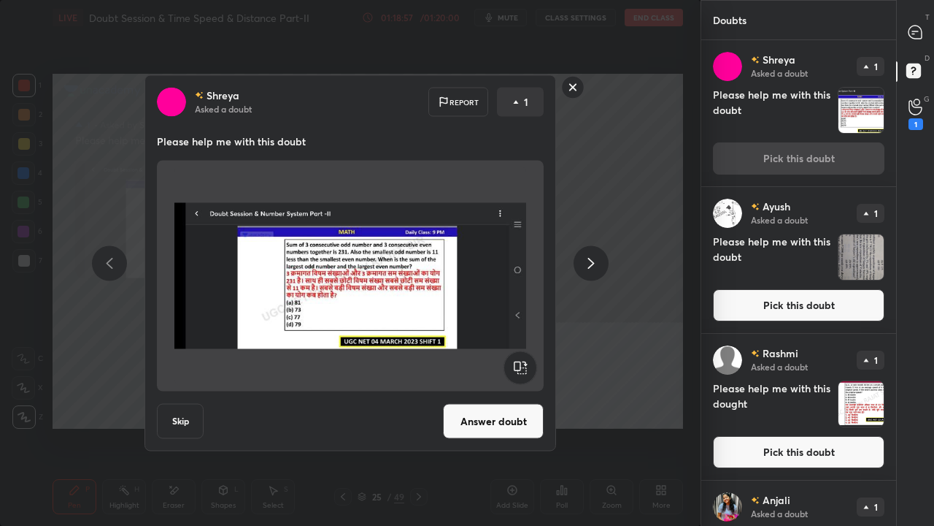
click at [497, 419] on button "Answer doubt" at bounding box center [493, 421] width 101 height 35
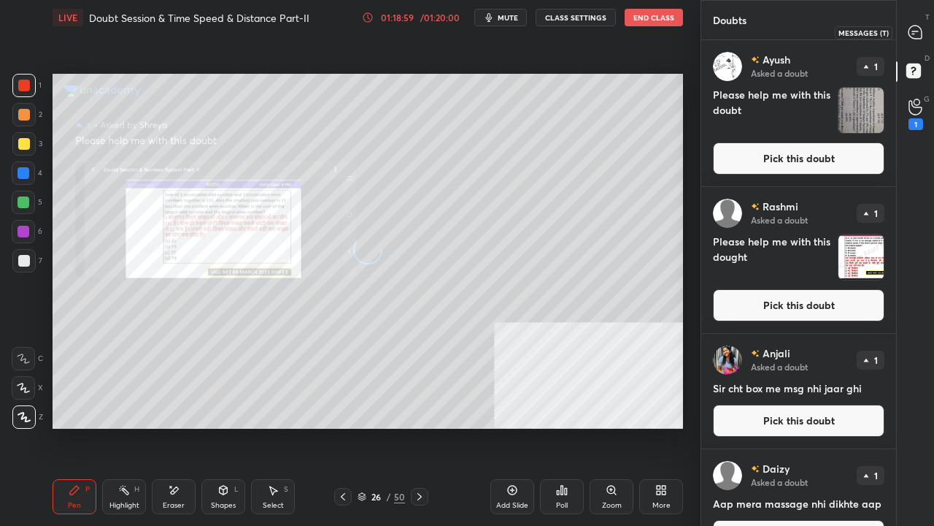
click at [918, 26] on icon at bounding box center [915, 32] width 13 height 13
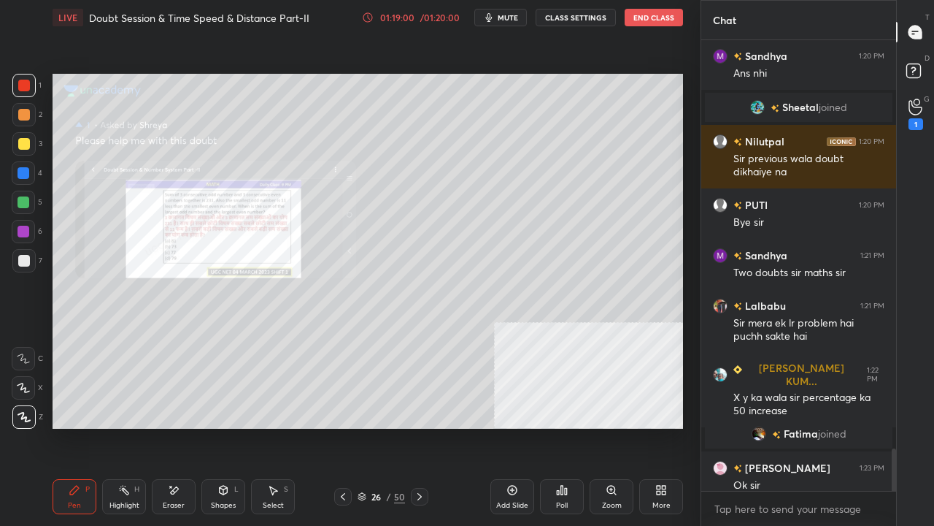
scroll to position [4476, 0]
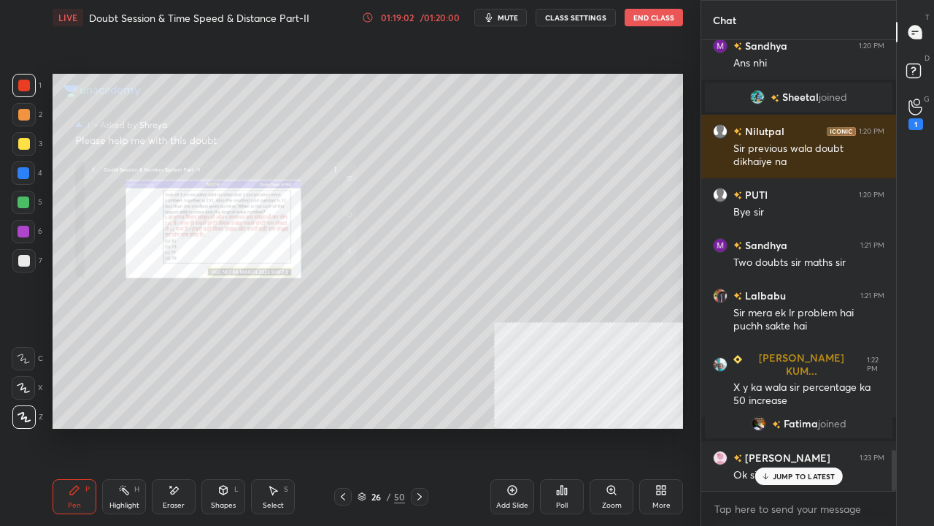
click at [612, 426] on icon at bounding box center [611, 489] width 8 height 8
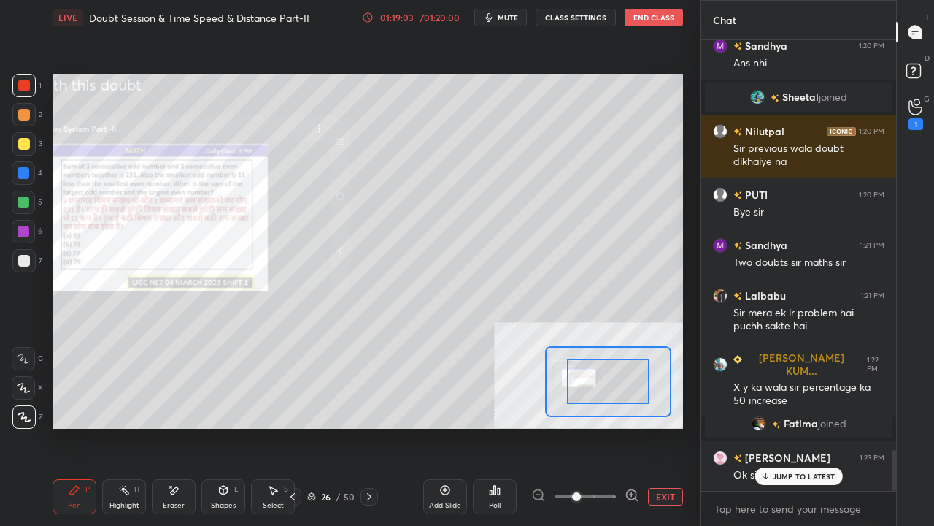
click at [597, 426] on span at bounding box center [585, 496] width 61 height 22
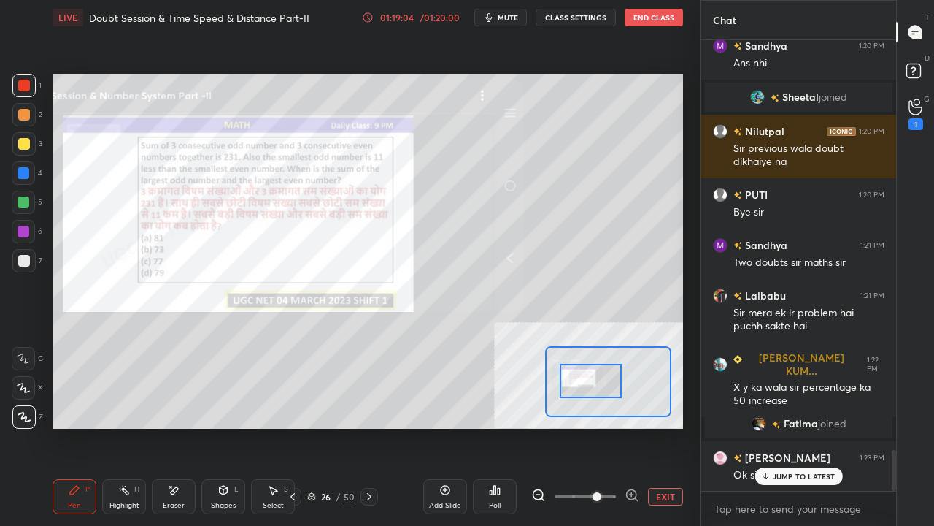
click at [591, 385] on div at bounding box center [590, 381] width 61 height 34
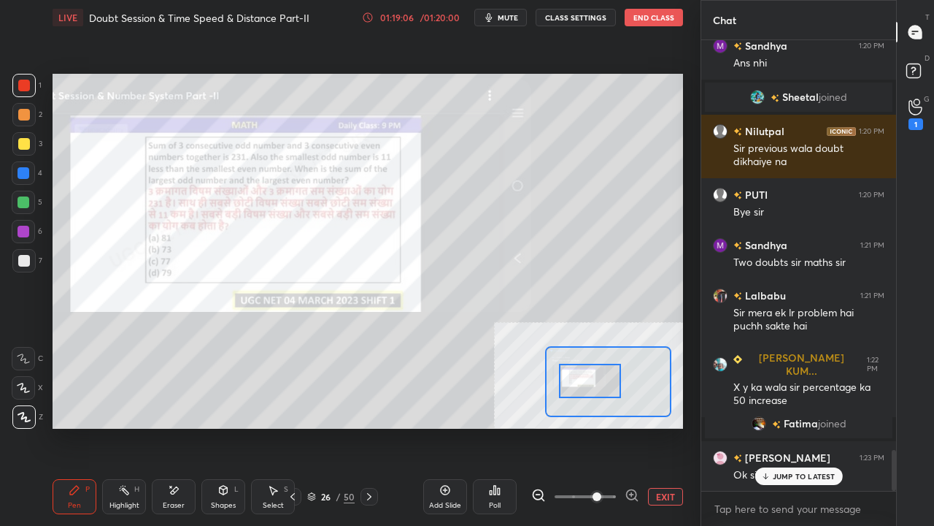
click at [25, 229] on div at bounding box center [24, 232] width 12 height 12
drag, startPoint x: 177, startPoint y: 504, endPoint x: 189, endPoint y: 454, distance: 51.9
click at [177, 426] on div "Eraser" at bounding box center [174, 505] width 22 height 7
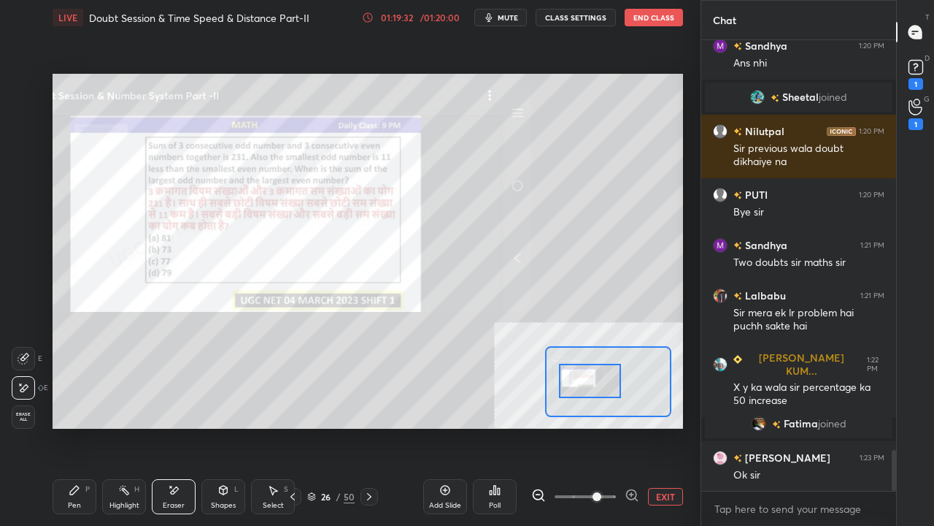
drag, startPoint x: 79, startPoint y: 489, endPoint x: 84, endPoint y: 483, distance: 7.8
click at [80, 426] on icon at bounding box center [75, 490] width 12 height 12
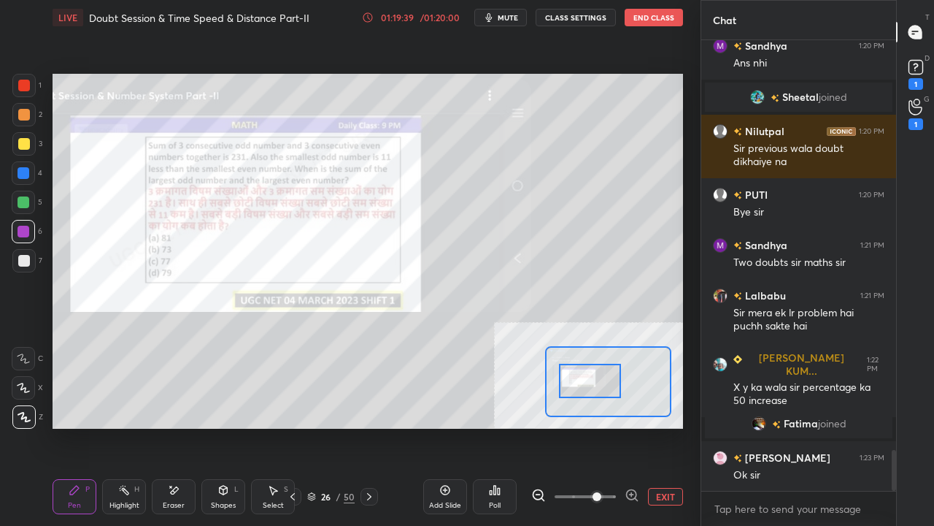
drag, startPoint x: 22, startPoint y: 167, endPoint x: 31, endPoint y: 171, distance: 9.5
click at [23, 167] on div at bounding box center [24, 173] width 12 height 12
drag, startPoint x: 211, startPoint y: 485, endPoint x: 198, endPoint y: 489, distance: 13.9
click at [211, 426] on div "Shapes L" at bounding box center [223, 496] width 44 height 35
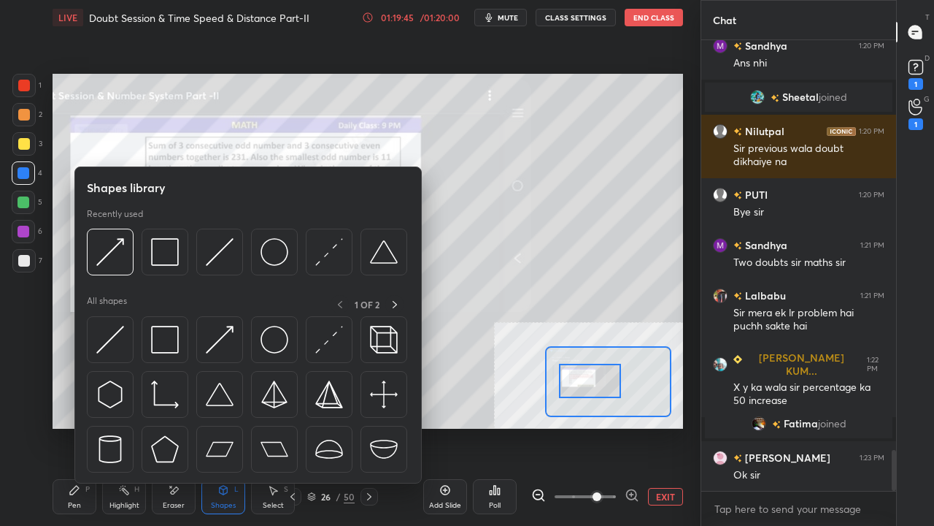
click at [181, 426] on div "Eraser" at bounding box center [174, 496] width 44 height 35
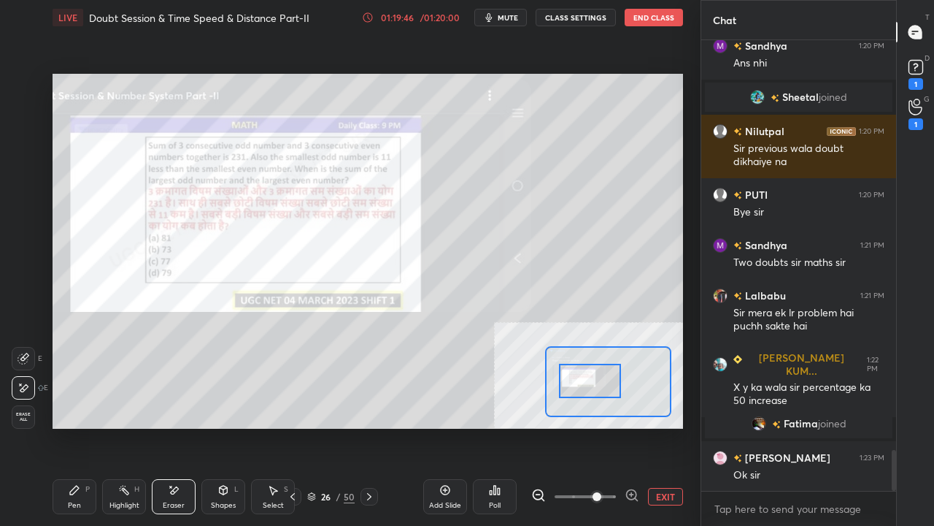
click at [80, 426] on icon at bounding box center [75, 490] width 12 height 12
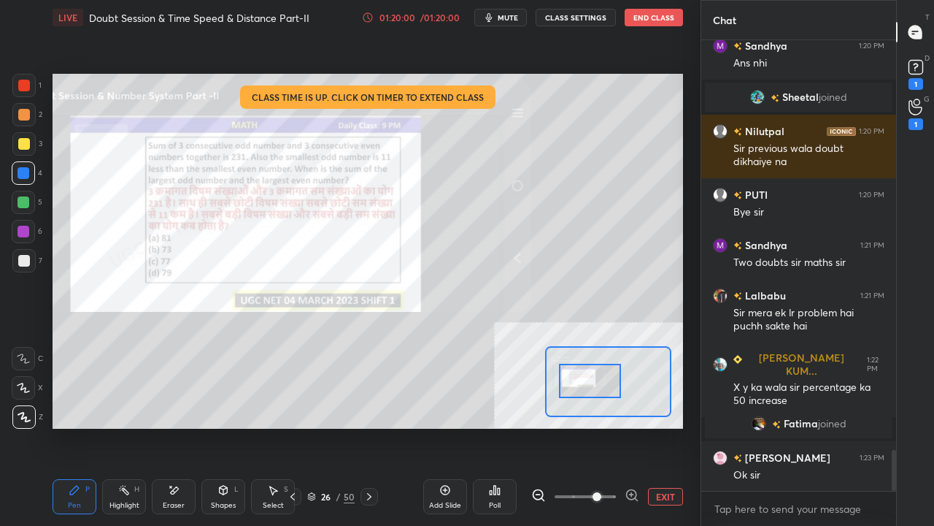
click at [26, 82] on div at bounding box center [24, 86] width 12 height 12
click at [25, 80] on div at bounding box center [24, 86] width 12 height 12
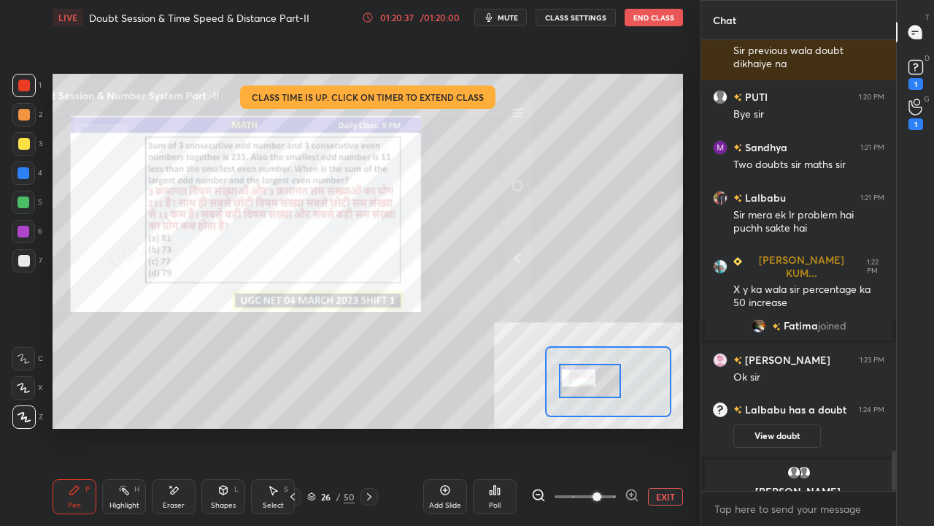
scroll to position [4145, 0]
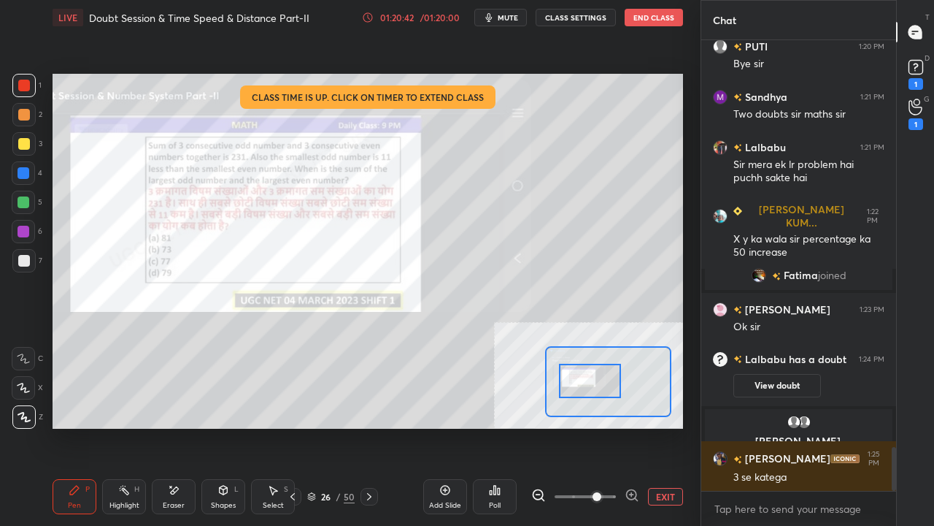
click at [26, 257] on div at bounding box center [24, 261] width 12 height 12
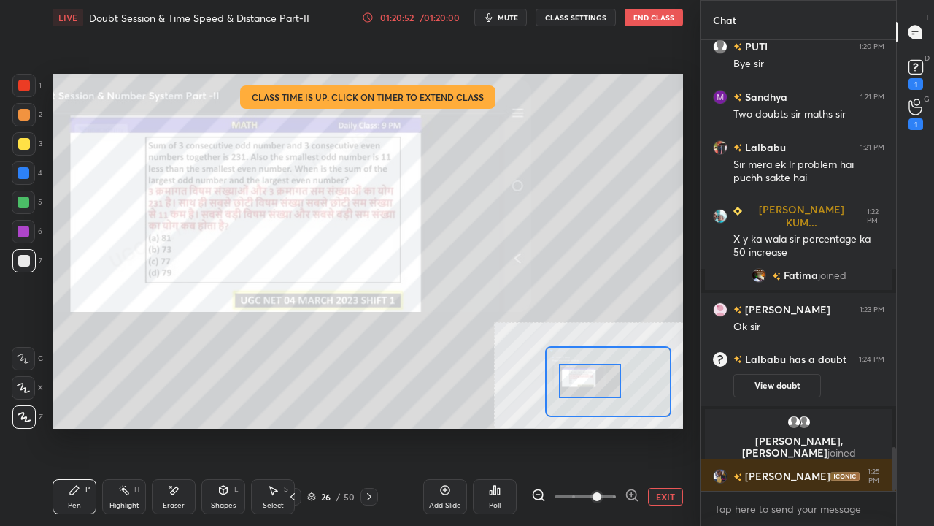
scroll to position [4197, 0]
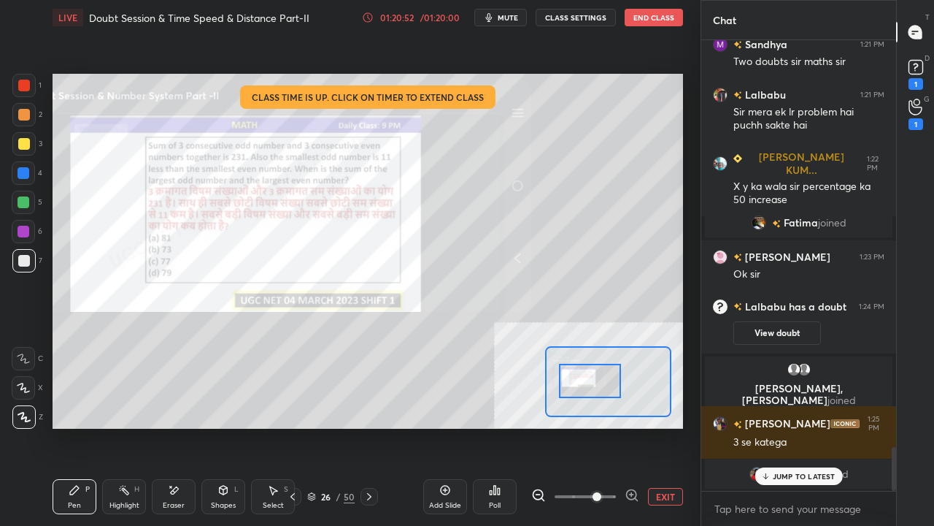
click at [19, 85] on div at bounding box center [24, 86] width 12 height 12
drag, startPoint x: 782, startPoint y: 473, endPoint x: 750, endPoint y: 466, distance: 32.2
click at [782, 426] on p "JUMP TO LATEST" at bounding box center [804, 476] width 63 height 9
click at [22, 228] on div at bounding box center [24, 232] width 12 height 12
drag, startPoint x: 24, startPoint y: 228, endPoint x: 42, endPoint y: 237, distance: 19.6
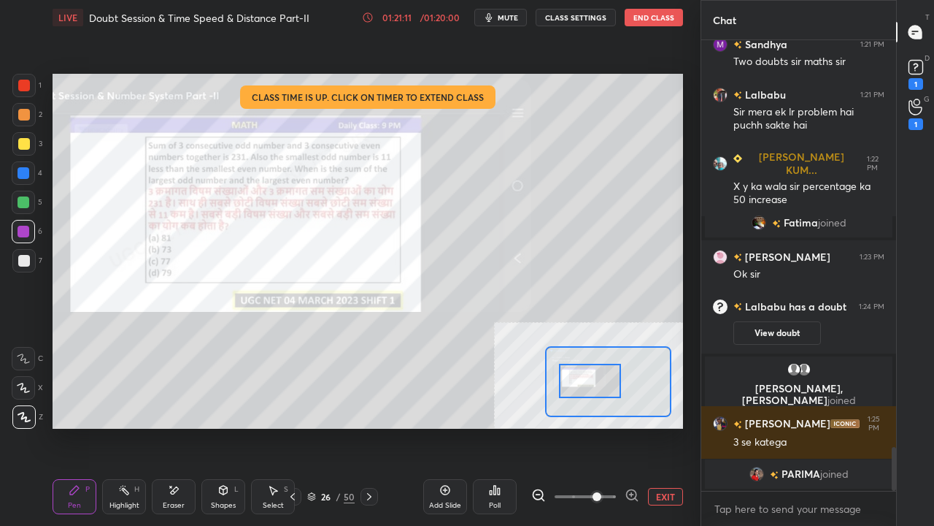
click at [29, 231] on div at bounding box center [23, 231] width 23 height 23
click at [658, 426] on button "EXIT" at bounding box center [665, 497] width 35 height 18
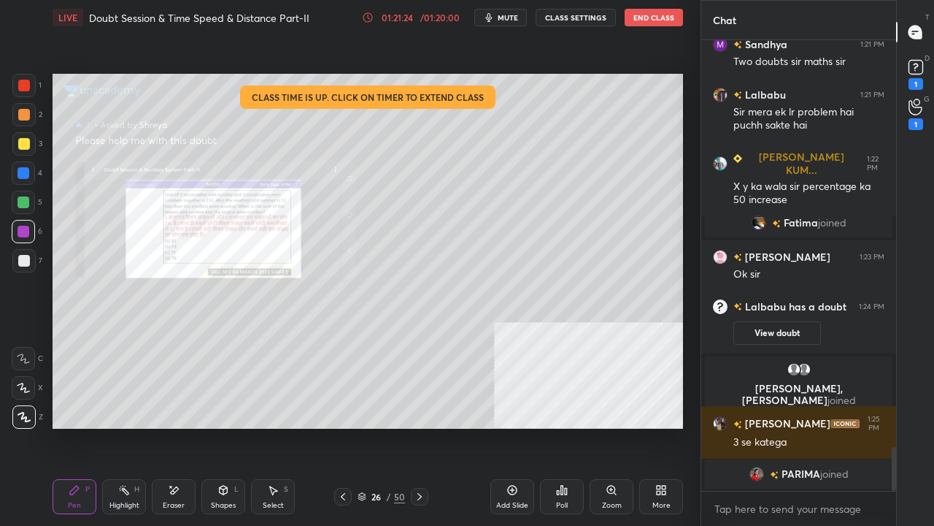
click at [18, 172] on div at bounding box center [24, 173] width 12 height 12
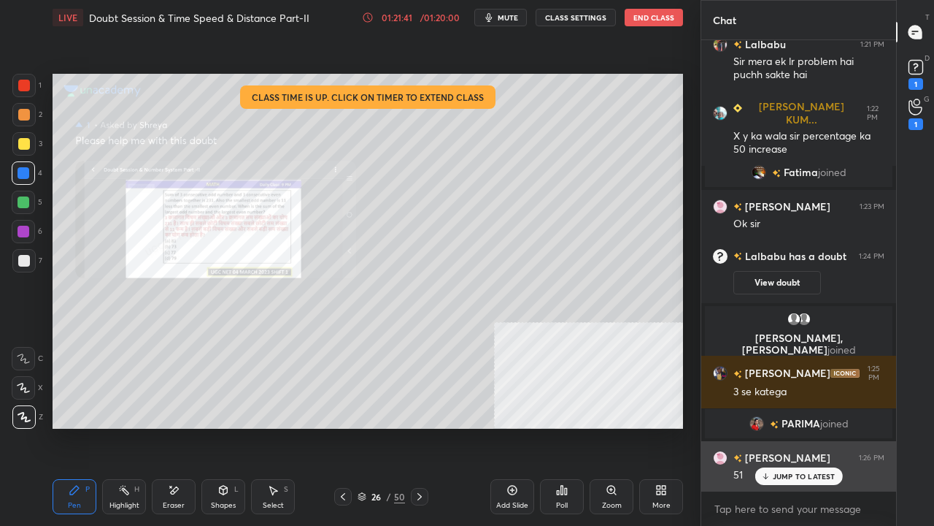
click at [778, 426] on p "JUMP TO LATEST" at bounding box center [804, 476] width 63 height 9
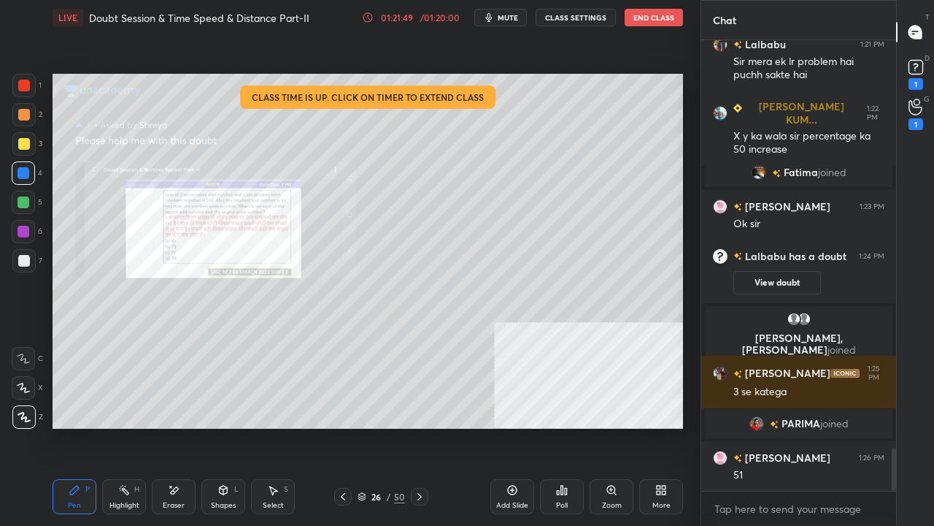
click at [28, 229] on div at bounding box center [24, 232] width 12 height 12
click at [29, 228] on div at bounding box center [23, 231] width 23 height 23
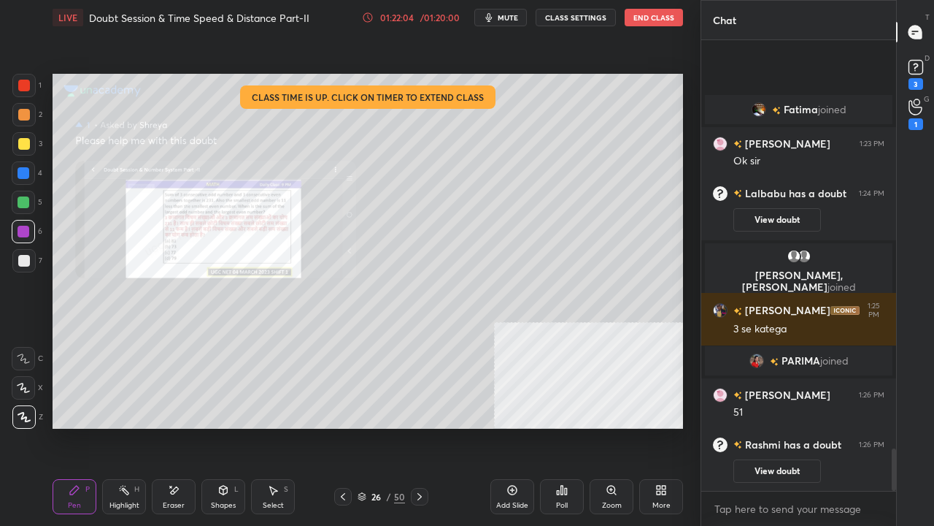
scroll to position [4368, 0]
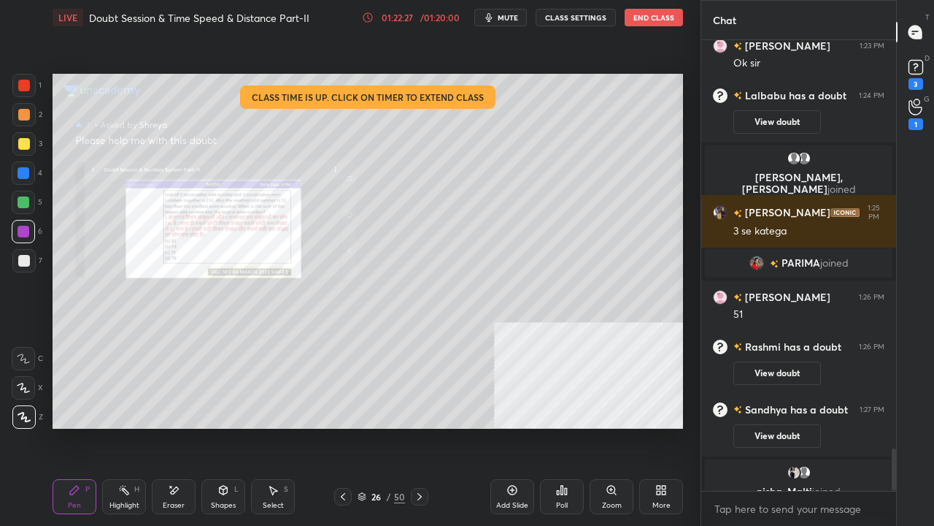
drag, startPoint x: 18, startPoint y: 87, endPoint x: 31, endPoint y: 91, distance: 13.6
click at [18, 88] on div at bounding box center [23, 85] width 23 height 23
click at [658, 15] on button "End Class" at bounding box center [654, 18] width 58 height 18
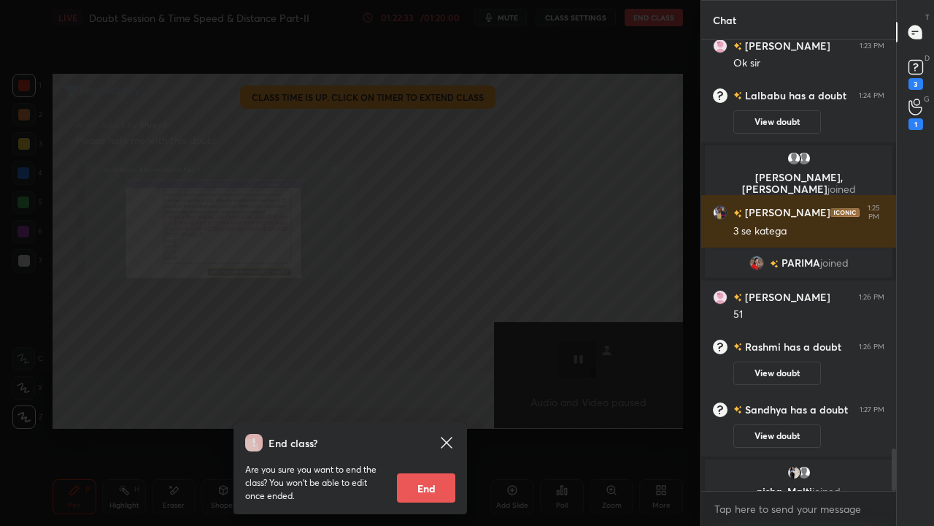
click at [423, 426] on button "End" at bounding box center [426, 487] width 58 height 29
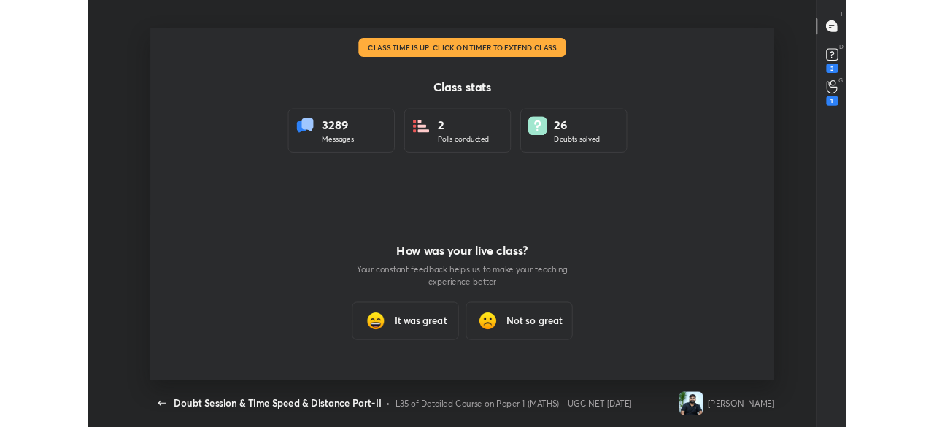
scroll to position [4, 1]
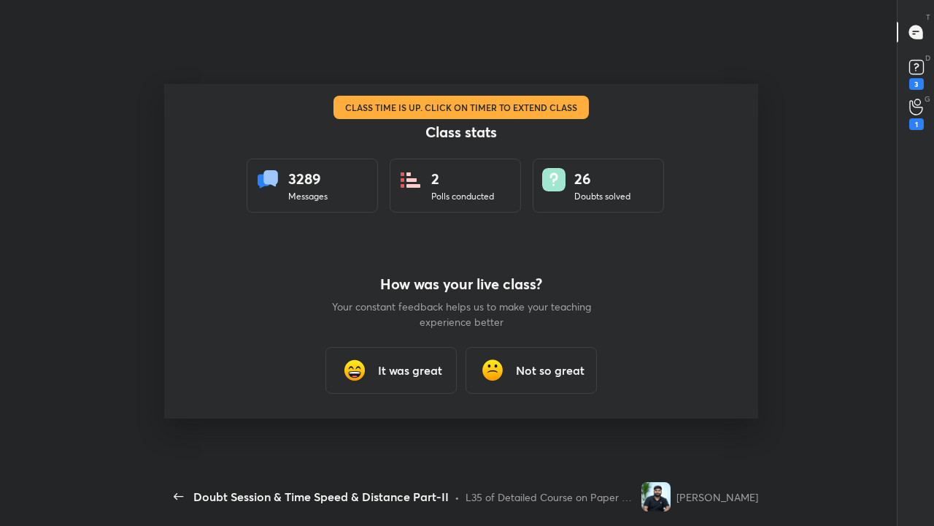
type textarea "x"
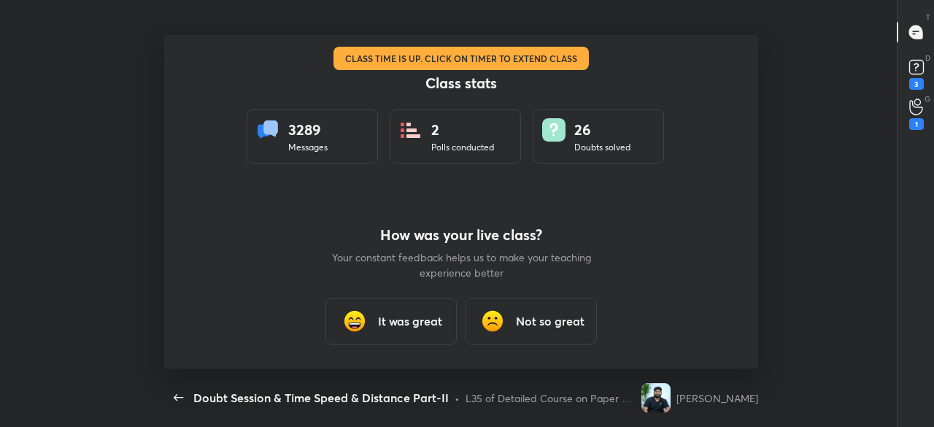
scroll to position [72665, 72077]
click at [429, 316] on h3 "It was great" at bounding box center [410, 321] width 64 height 18
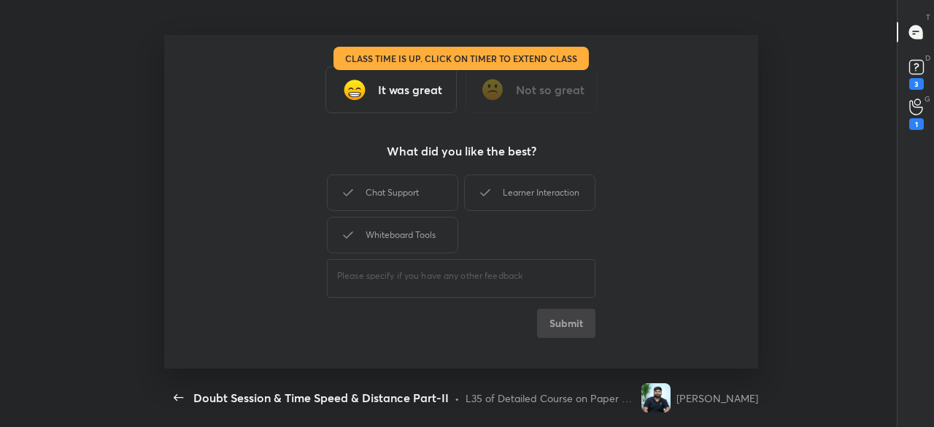
drag, startPoint x: 428, startPoint y: 226, endPoint x: 430, endPoint y: 211, distance: 14.8
click at [428, 224] on div "Whiteboard Tools" at bounding box center [392, 235] width 131 height 36
click at [432, 194] on div "Chat Support" at bounding box center [392, 192] width 131 height 36
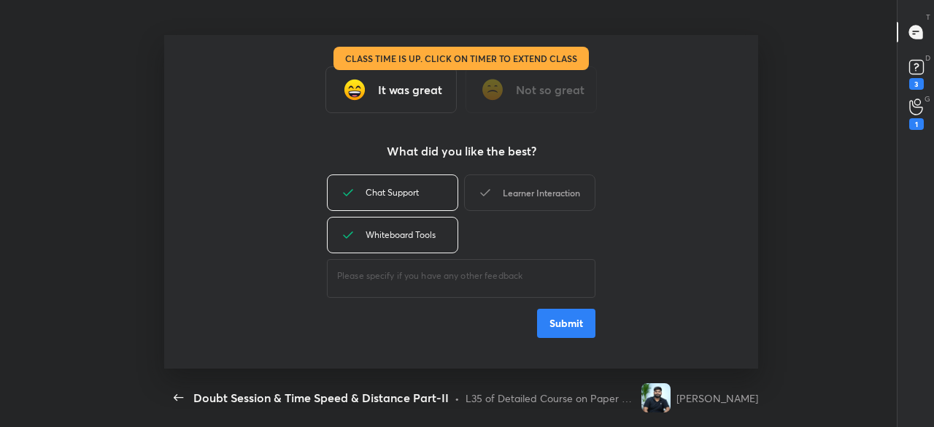
click at [492, 196] on icon at bounding box center [486, 193] width 18 height 18
click at [566, 318] on button "Submit" at bounding box center [566, 323] width 58 height 29
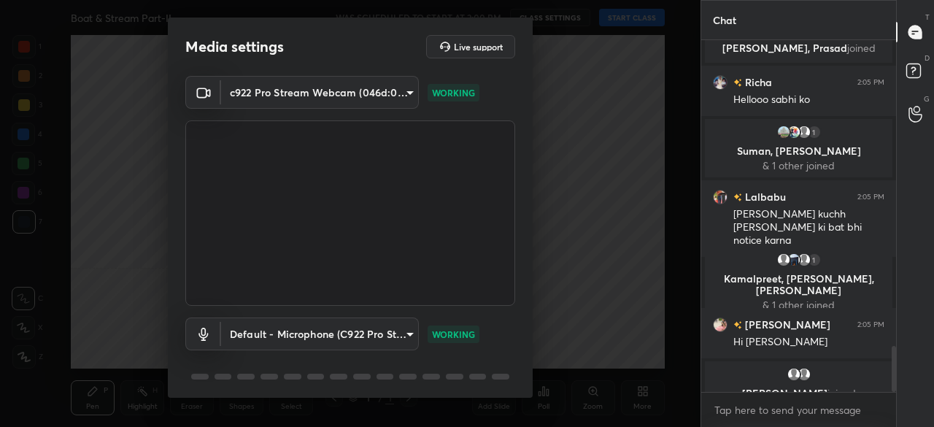
scroll to position [51, 0]
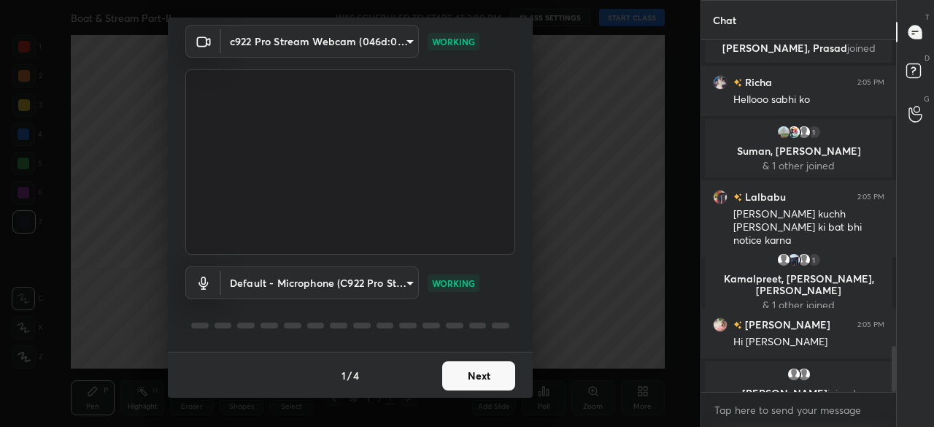
click at [486, 376] on button "Next" at bounding box center [478, 375] width 73 height 29
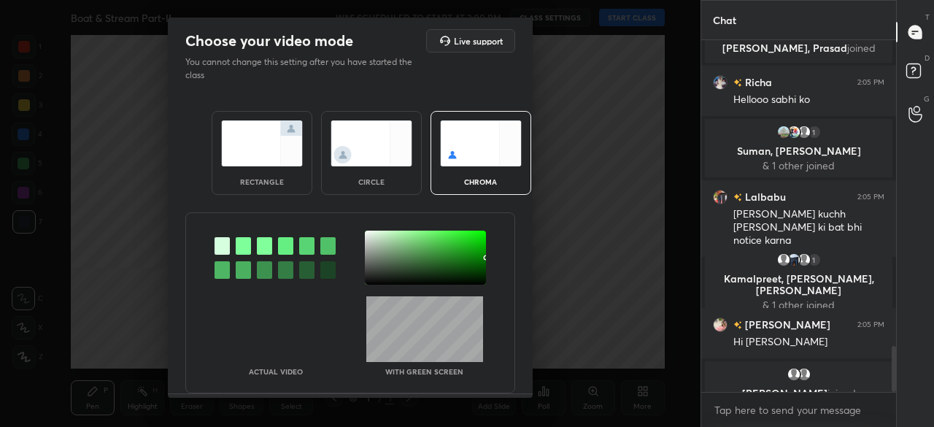
scroll to position [2393, 0]
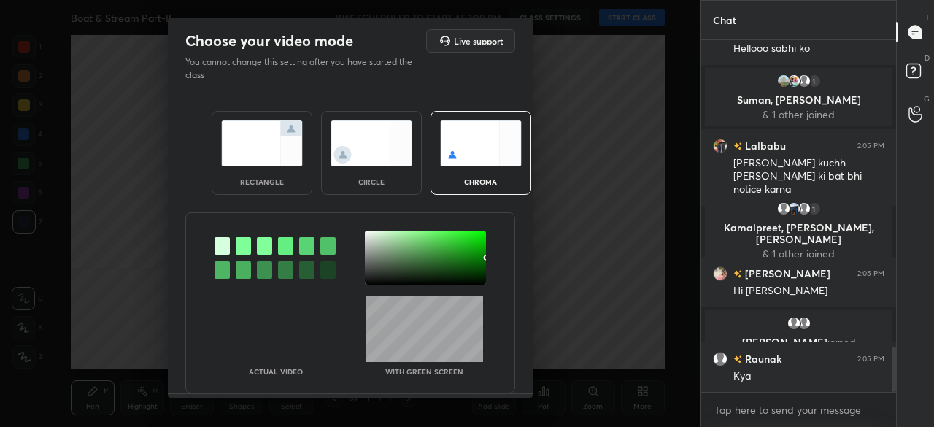
click at [470, 274] on div at bounding box center [425, 258] width 121 height 54
click at [473, 277] on div at bounding box center [474, 275] width 3 height 3
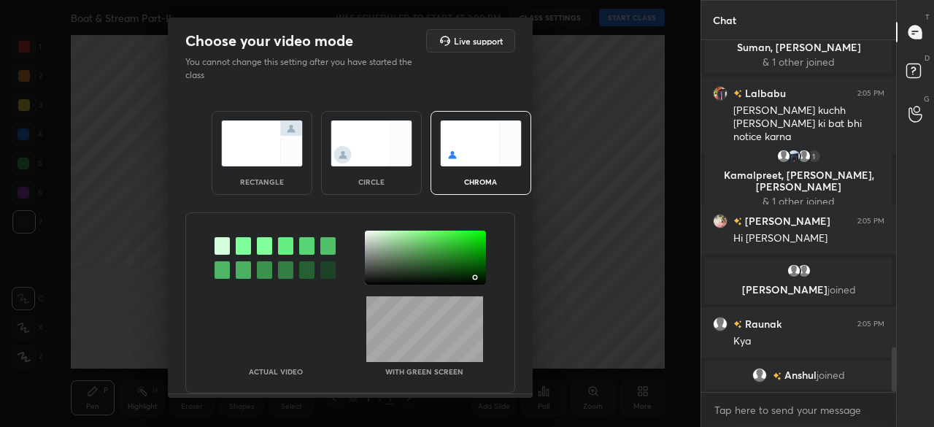
click at [474, 276] on div at bounding box center [475, 277] width 3 height 3
click at [474, 275] on div at bounding box center [425, 258] width 121 height 54
click at [480, 280] on div at bounding box center [425, 258] width 121 height 54
click at [480, 280] on div at bounding box center [481, 281] width 3 height 3
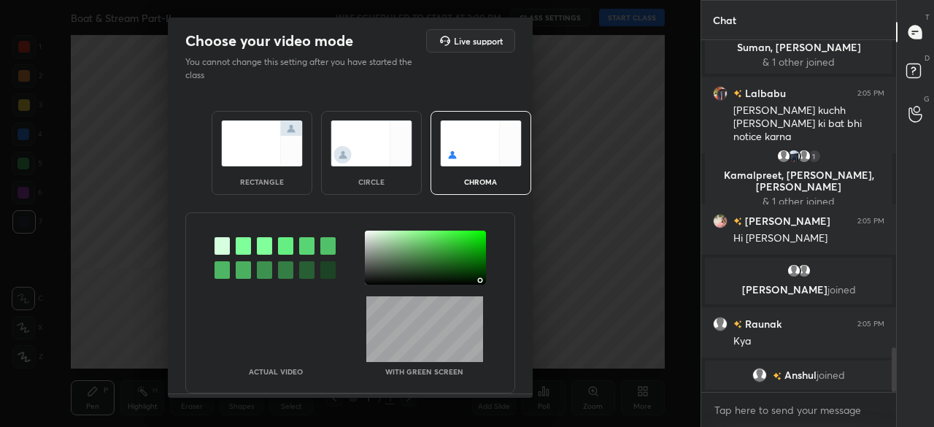
click at [480, 280] on div at bounding box center [481, 281] width 3 height 3
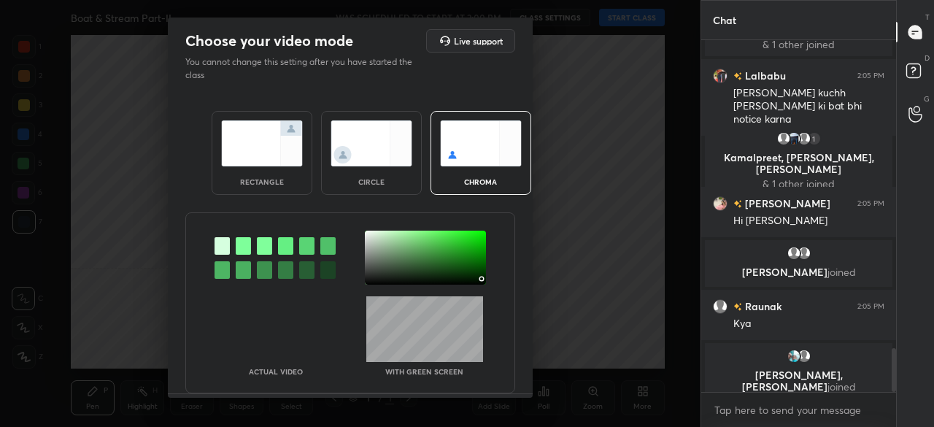
click at [480, 278] on div at bounding box center [481, 278] width 3 height 3
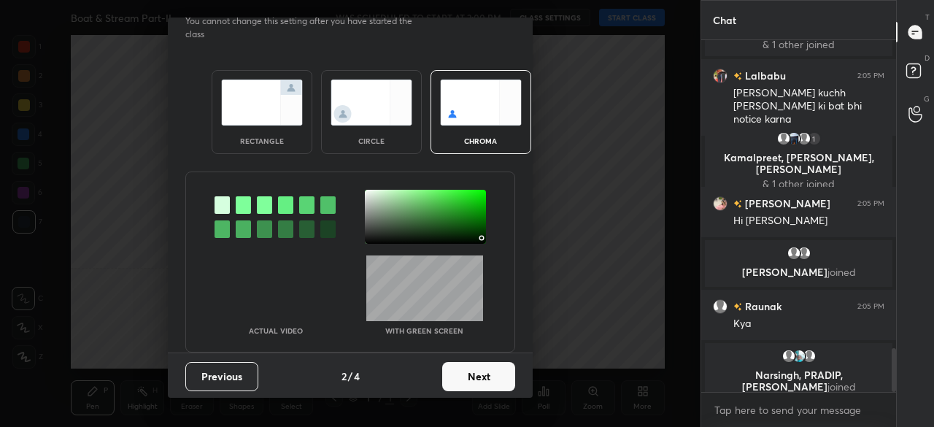
click at [480, 373] on button "Next" at bounding box center [478, 376] width 73 height 29
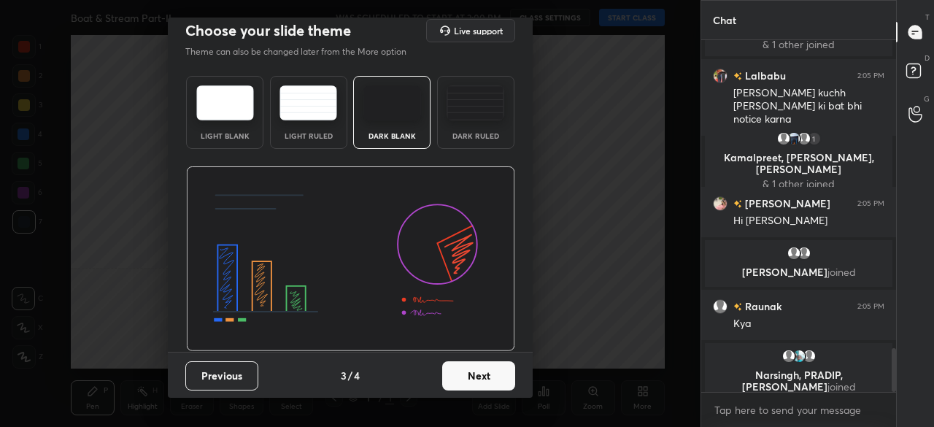
click at [485, 373] on button "Next" at bounding box center [478, 375] width 73 height 29
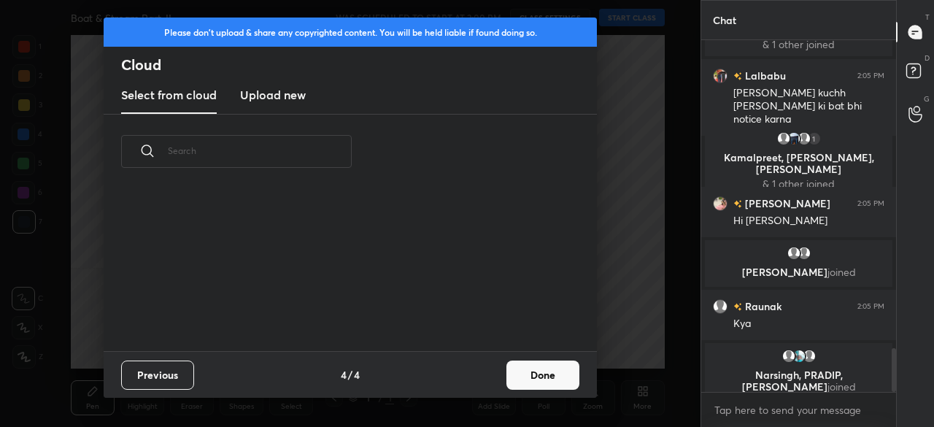
click at [528, 367] on button "Done" at bounding box center [543, 375] width 73 height 29
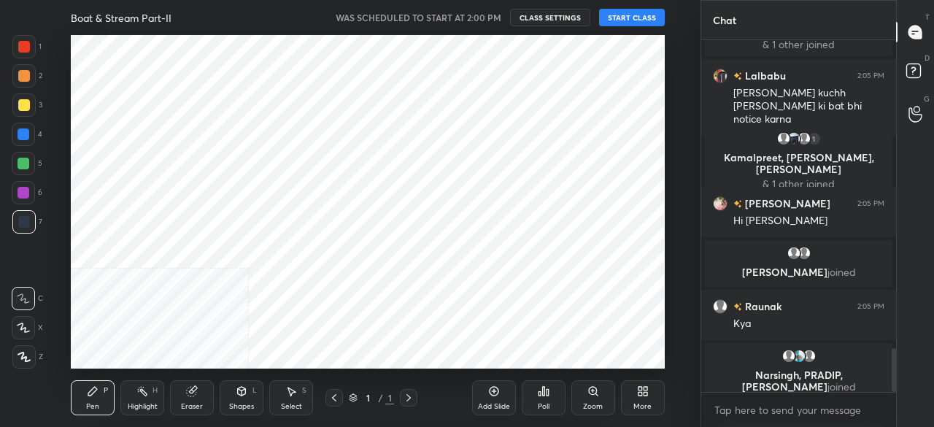
scroll to position [92, 469]
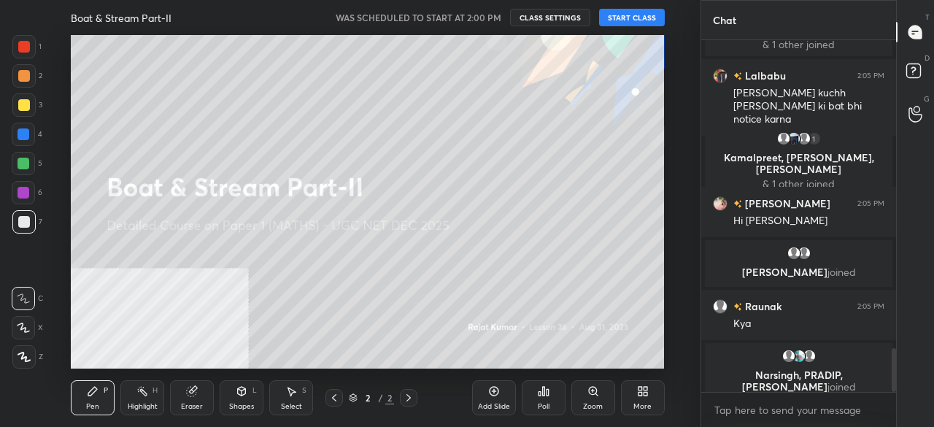
click at [637, 19] on button "START CLASS" at bounding box center [632, 18] width 66 height 18
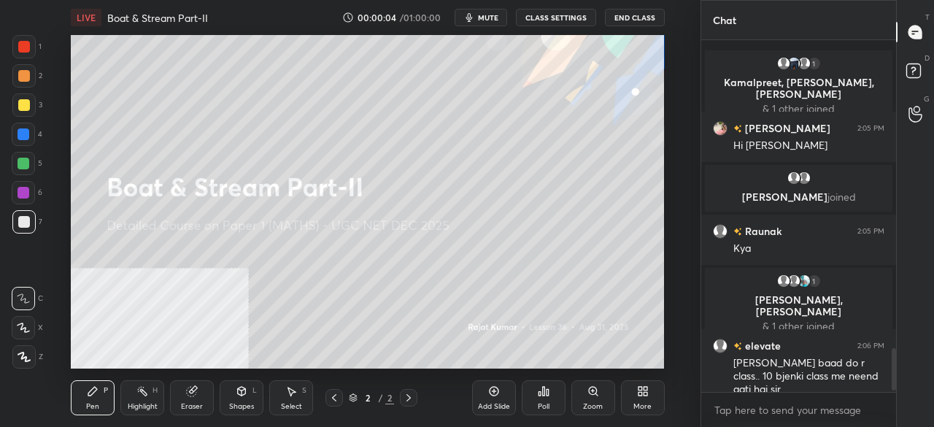
scroll to position [2565, 0]
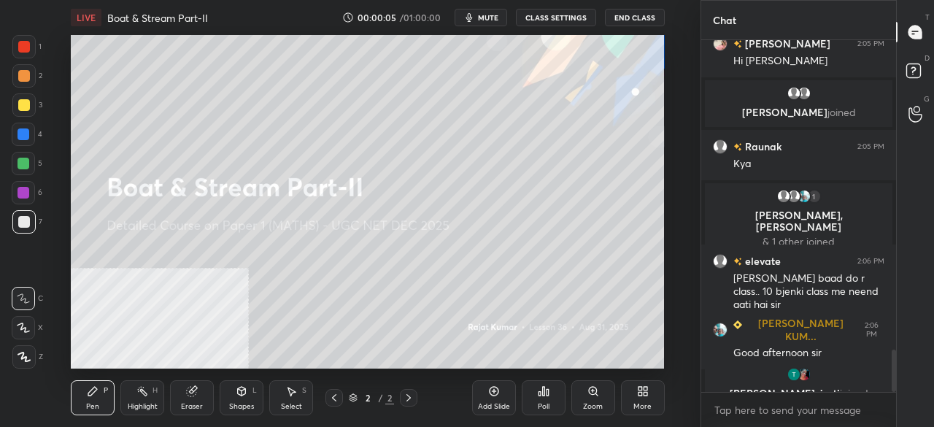
click at [789, 374] on img "grid" at bounding box center [794, 374] width 15 height 15
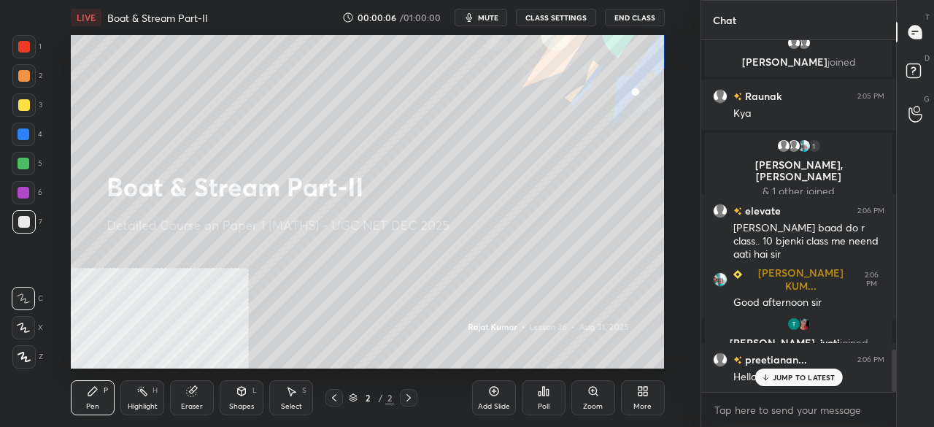
click at [648, 397] on div "More" at bounding box center [643, 397] width 44 height 35
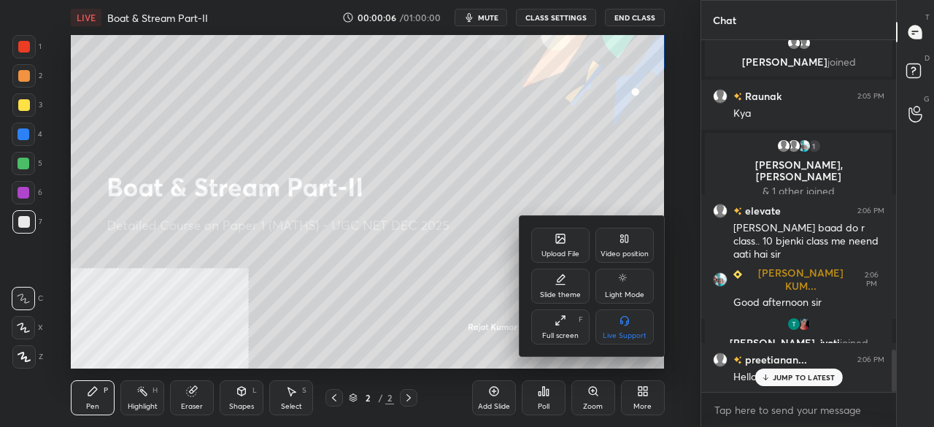
click at [623, 235] on icon at bounding box center [625, 239] width 12 height 12
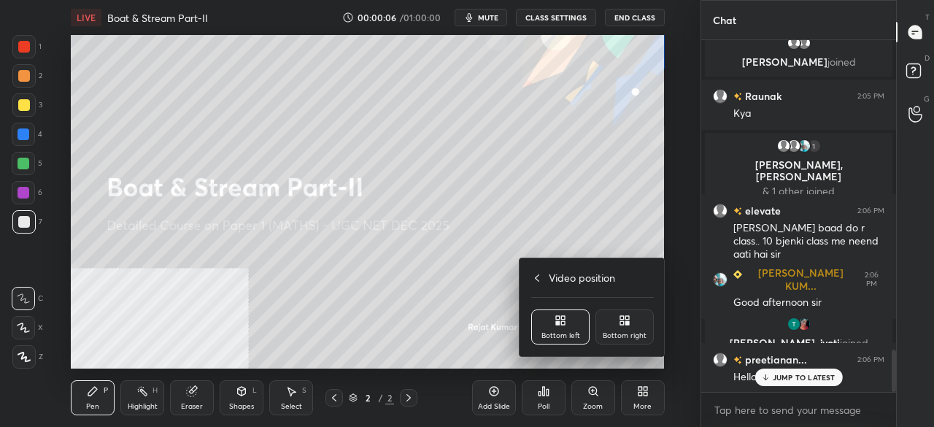
scroll to position [2627, 0]
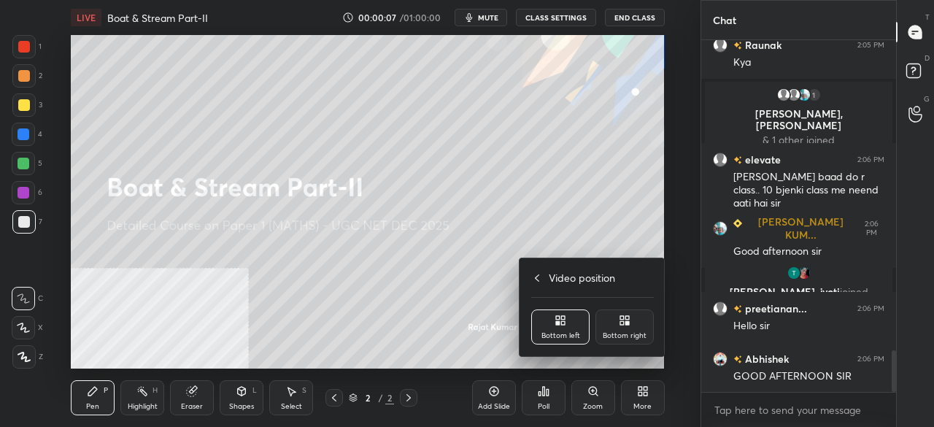
click at [629, 320] on icon at bounding box center [625, 321] width 12 height 12
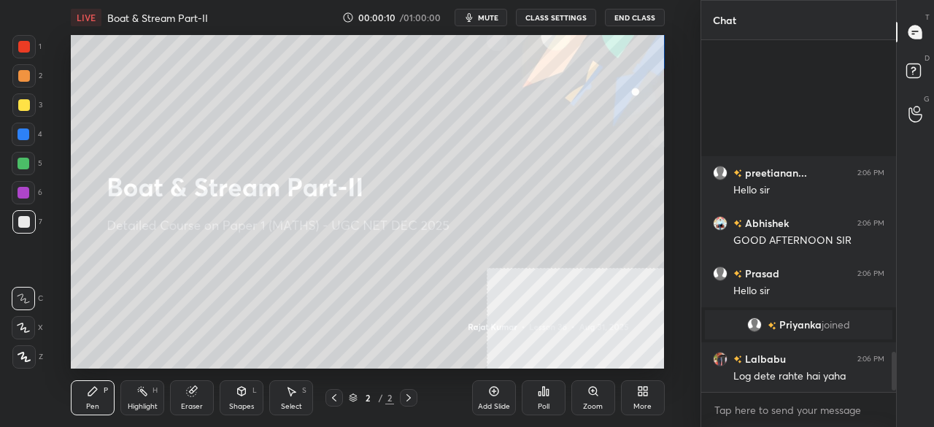
scroll to position [2965, 0]
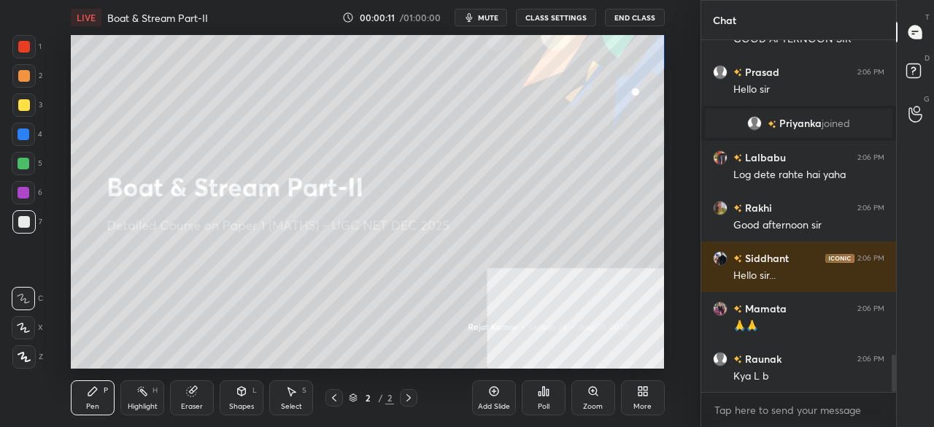
click at [23, 364] on div at bounding box center [23, 356] width 23 height 23
click at [20, 37] on div at bounding box center [23, 46] width 23 height 23
click at [638, 393] on icon at bounding box center [643, 391] width 12 height 12
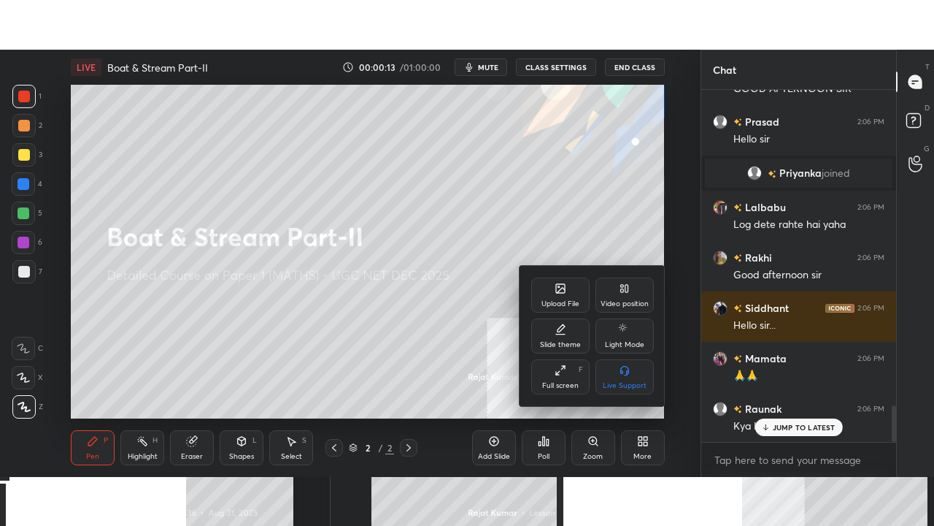
scroll to position [3015, 0]
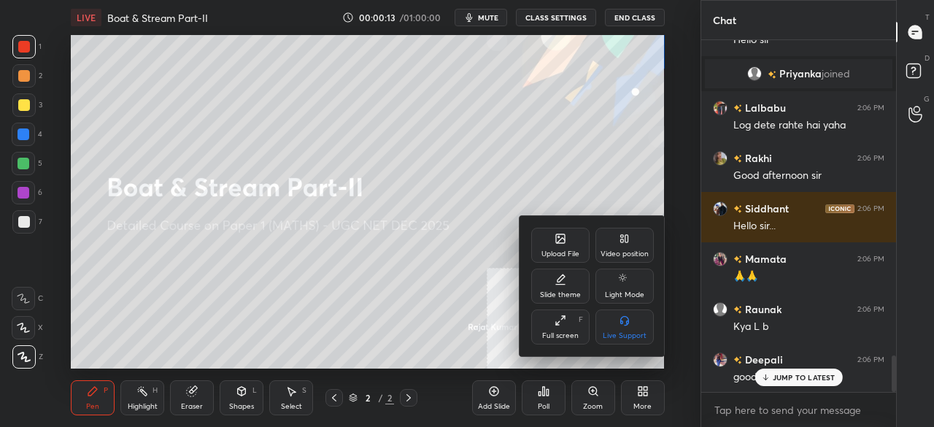
click at [558, 329] on div "Full screen F" at bounding box center [560, 327] width 58 height 35
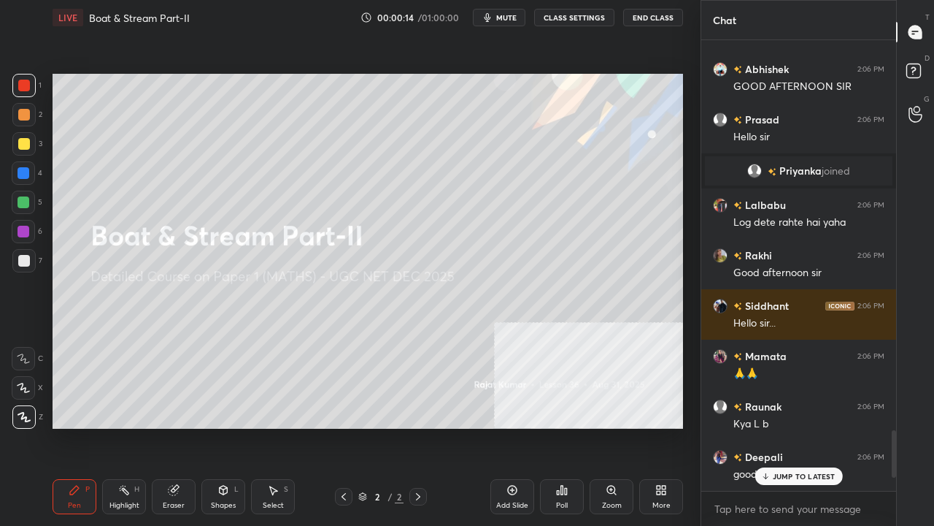
scroll to position [481, 191]
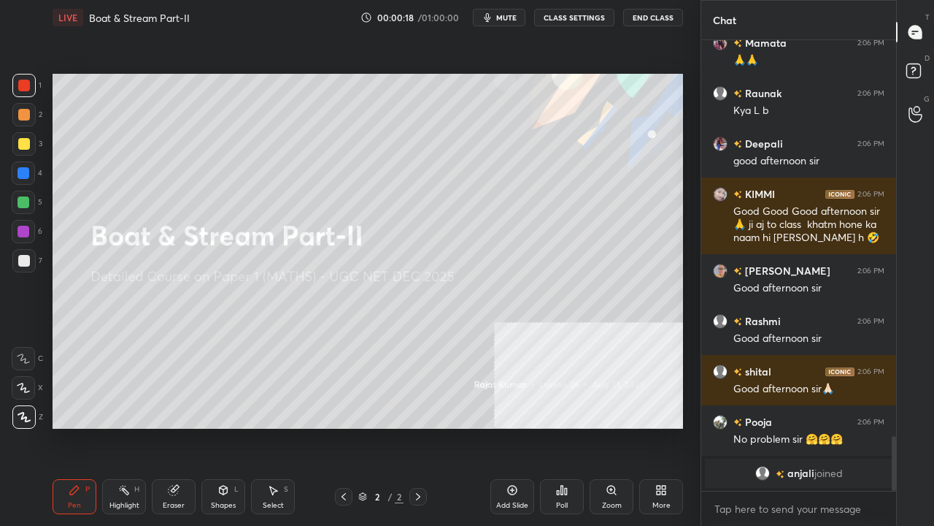
drag, startPoint x: 231, startPoint y: 498, endPoint x: 234, endPoint y: 490, distance: 8.5
click at [231, 426] on div "Shapes L" at bounding box center [223, 496] width 44 height 35
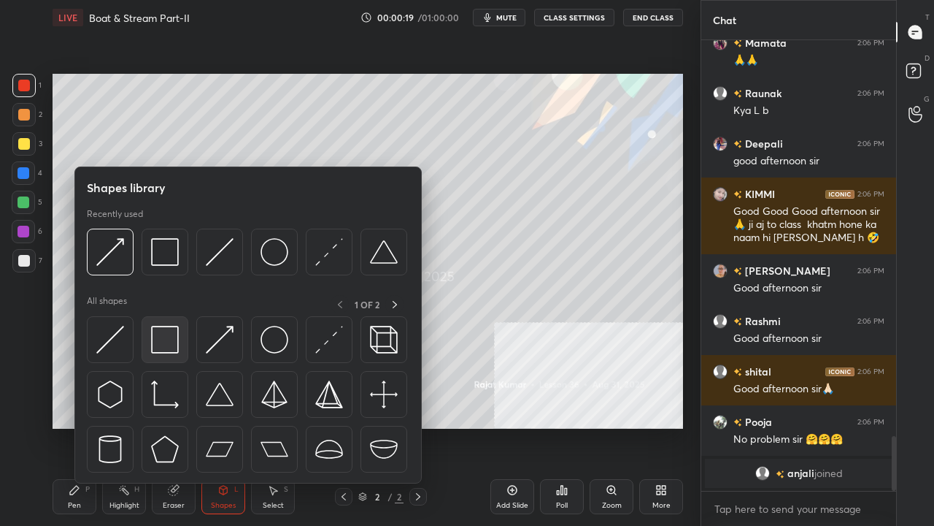
click at [167, 331] on img at bounding box center [165, 340] width 28 height 28
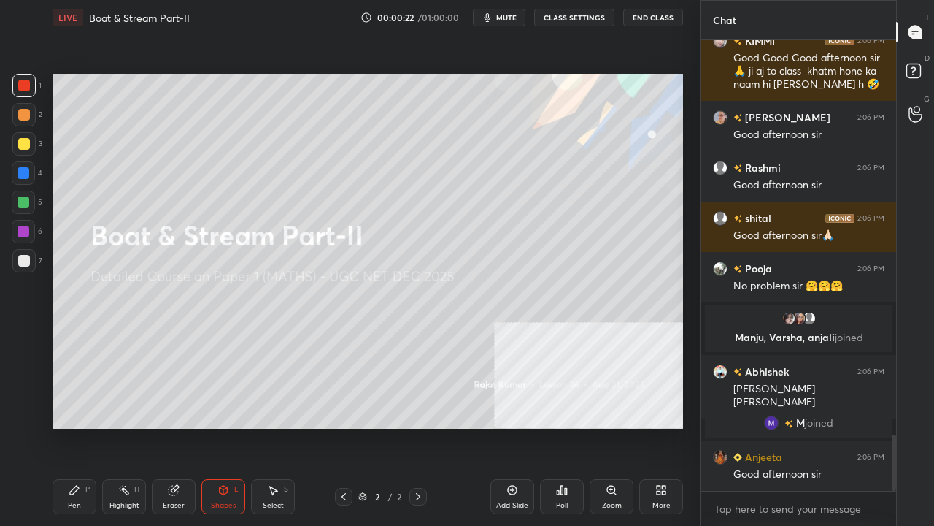
click at [79, 426] on div "Pen P" at bounding box center [75, 496] width 44 height 35
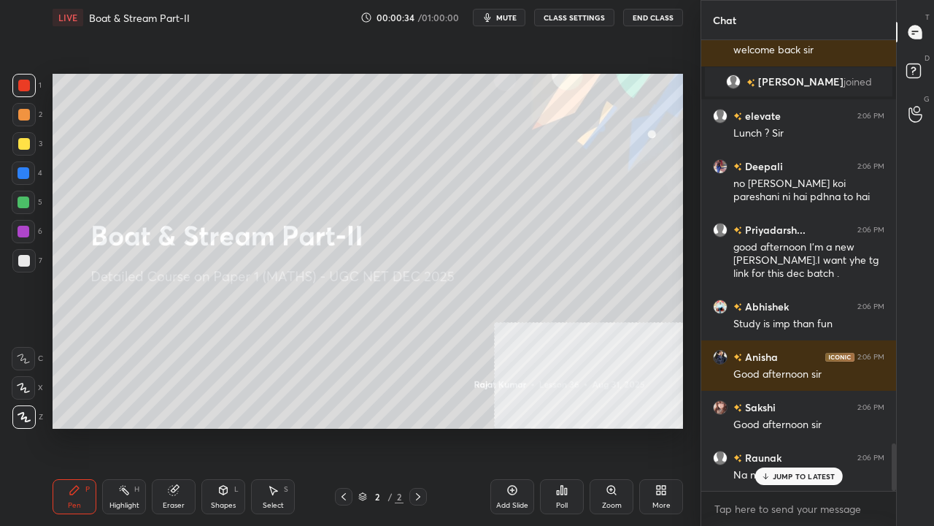
drag, startPoint x: 31, startPoint y: 260, endPoint x: 50, endPoint y: 280, distance: 27.9
click at [31, 261] on div at bounding box center [23, 260] width 23 height 23
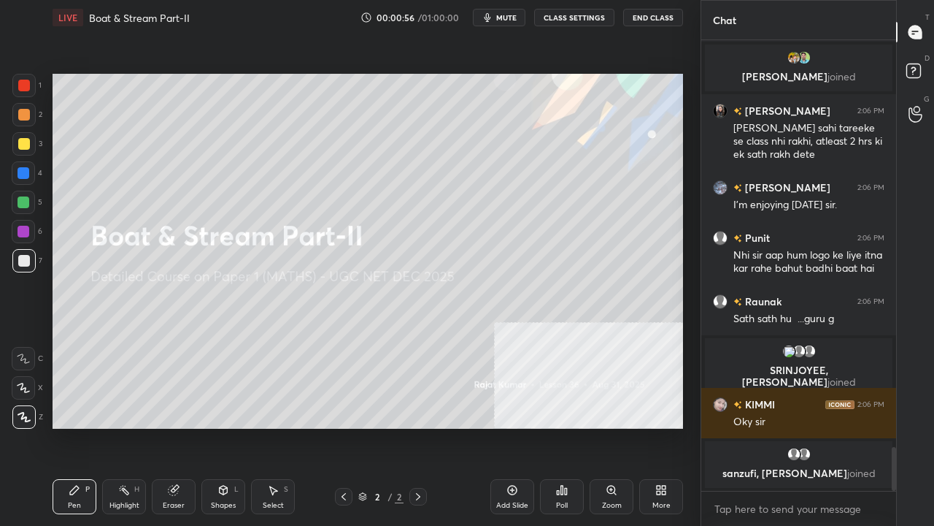
click at [22, 142] on div at bounding box center [24, 144] width 12 height 12
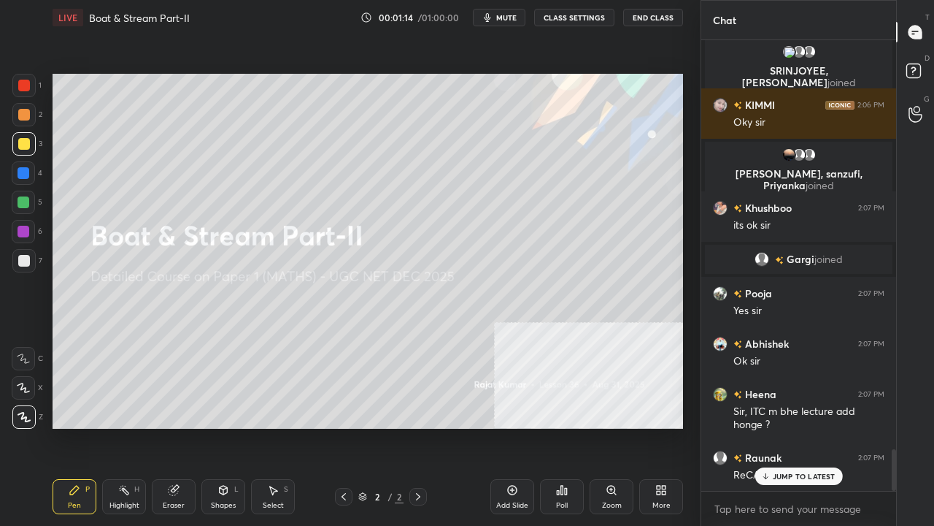
click at [29, 76] on div at bounding box center [23, 85] width 23 height 23
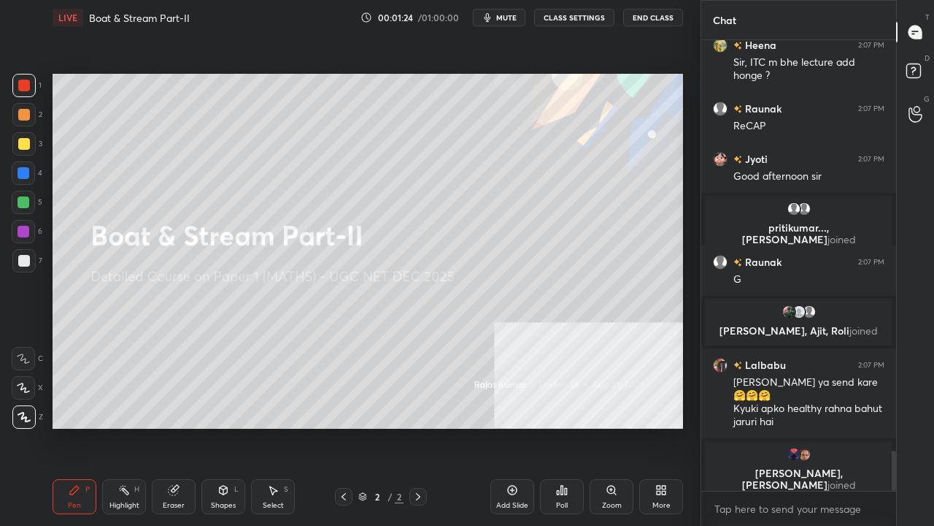
scroll to position [4615, 0]
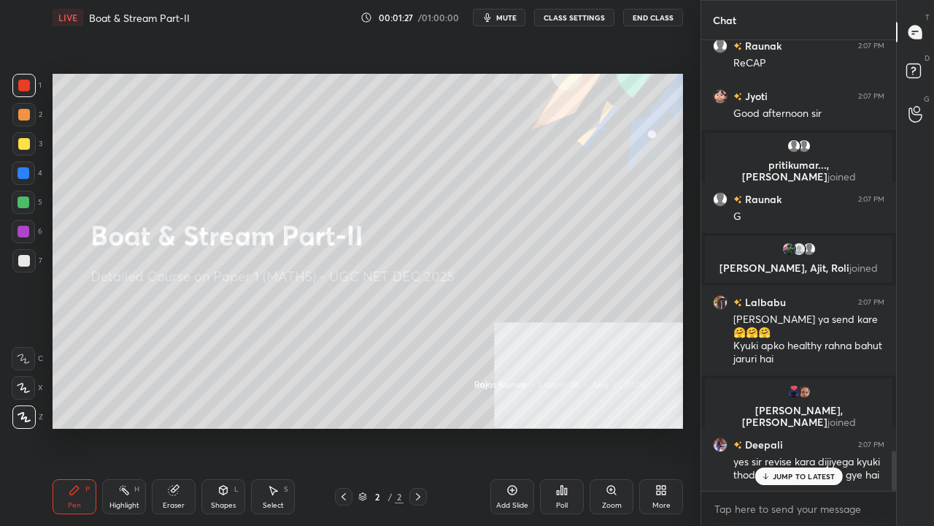
click at [669, 426] on div "More" at bounding box center [661, 496] width 44 height 35
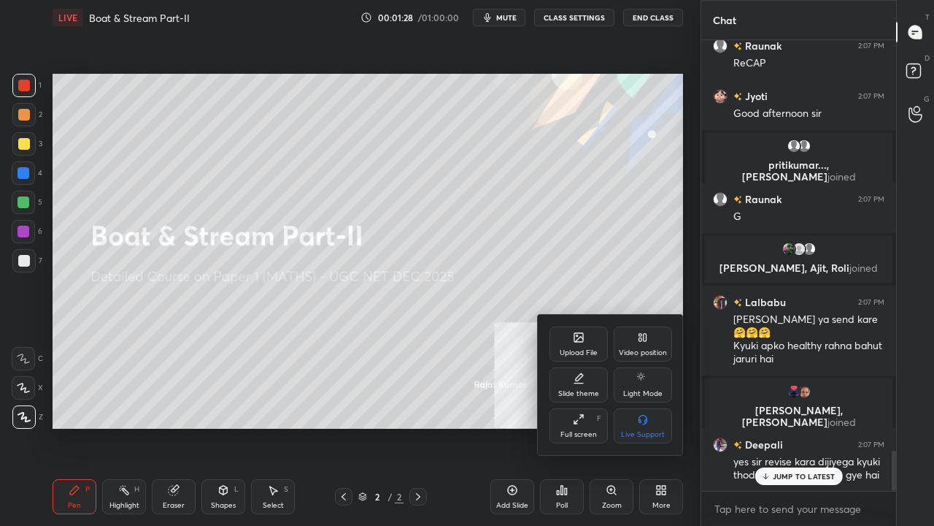
click at [575, 338] on icon at bounding box center [579, 337] width 9 height 9
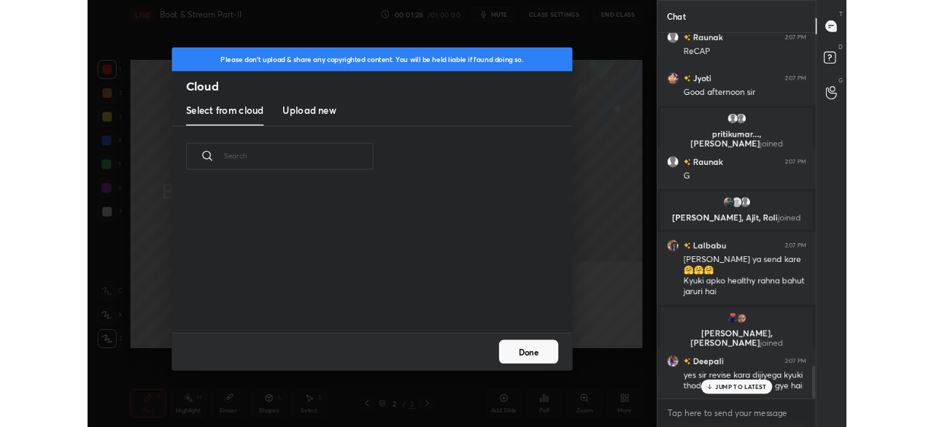
scroll to position [180, 469]
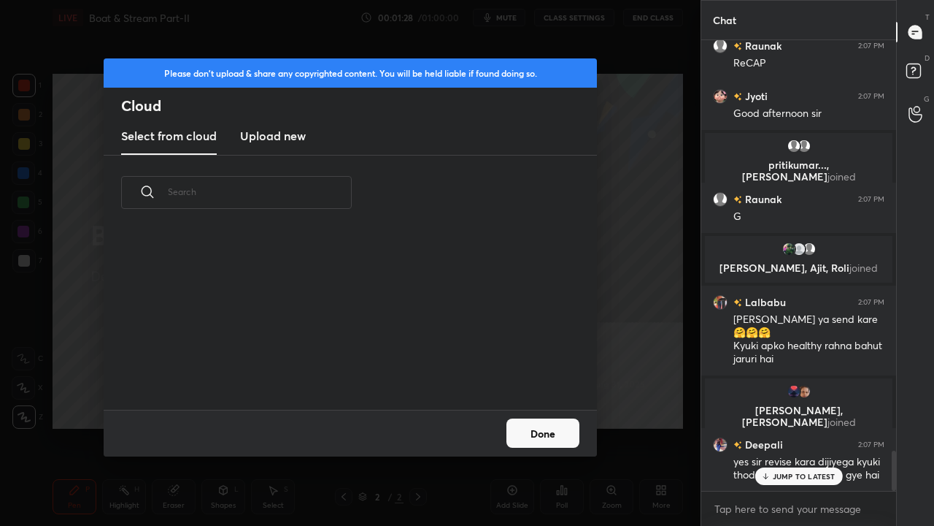
click at [263, 134] on h3 "Upload new" at bounding box center [273, 136] width 66 height 18
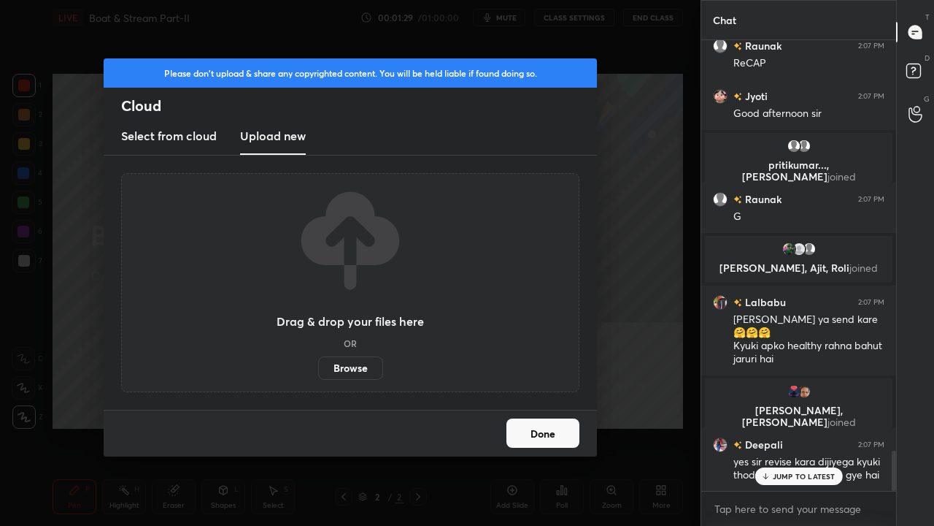
click at [359, 371] on label "Browse" at bounding box center [350, 367] width 65 height 23
click at [318, 371] on input "Browse" at bounding box center [318, 367] width 0 height 23
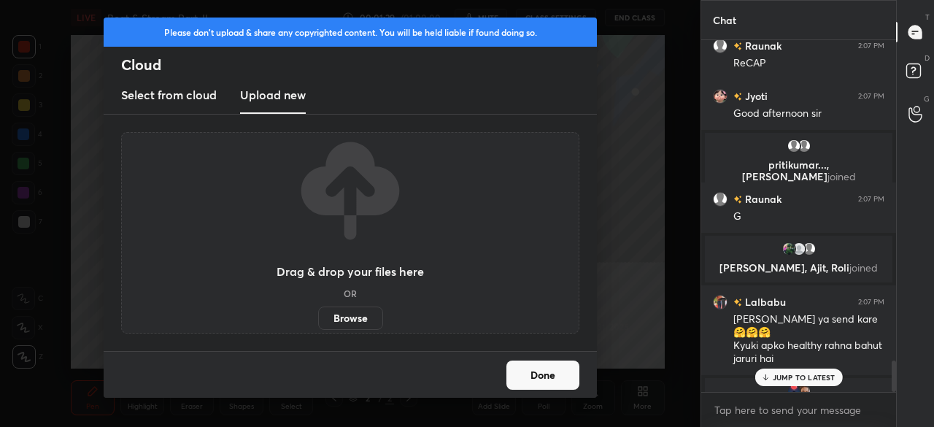
scroll to position [347, 191]
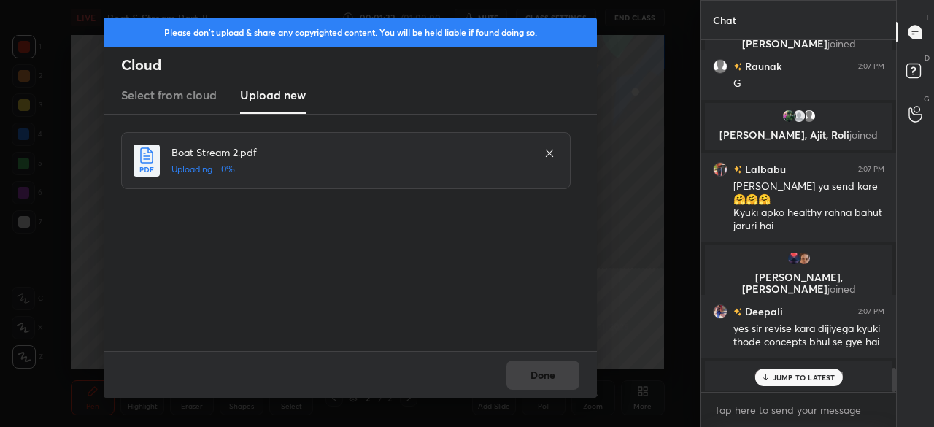
drag, startPoint x: 790, startPoint y: 379, endPoint x: 783, endPoint y: 373, distance: 8.8
click at [790, 376] on p "JUMP TO LATEST" at bounding box center [804, 377] width 63 height 9
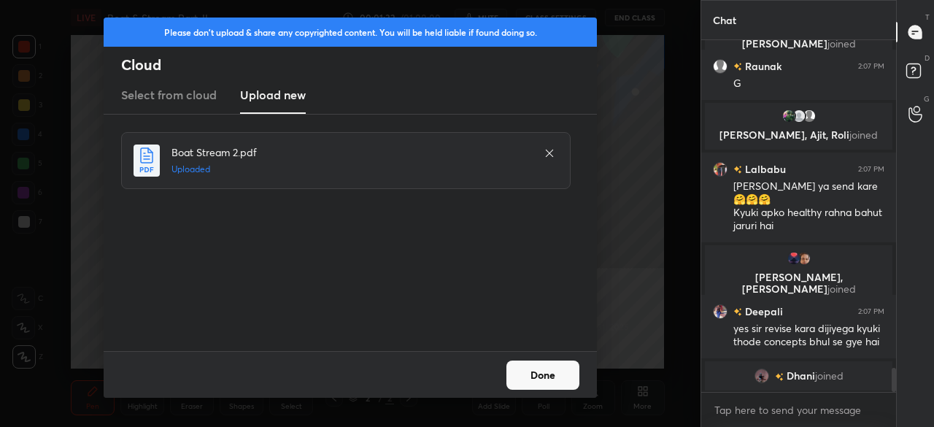
click at [559, 378] on button "Done" at bounding box center [543, 375] width 73 height 29
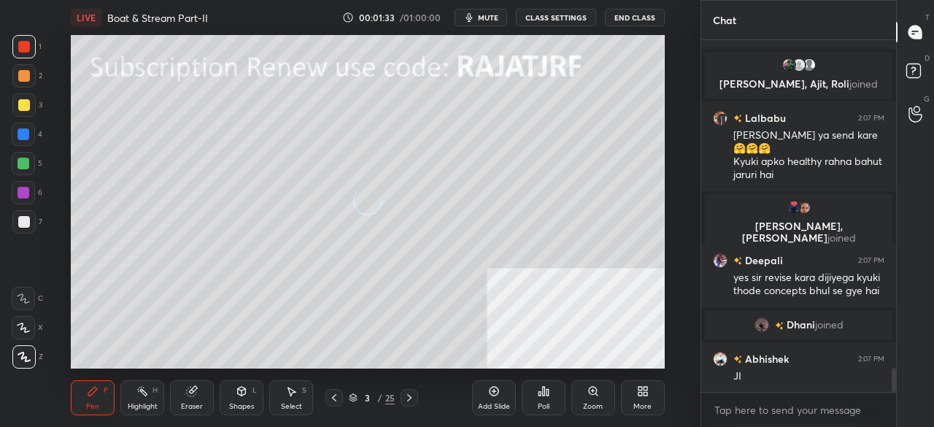
click at [648, 396] on icon at bounding box center [643, 391] width 12 height 12
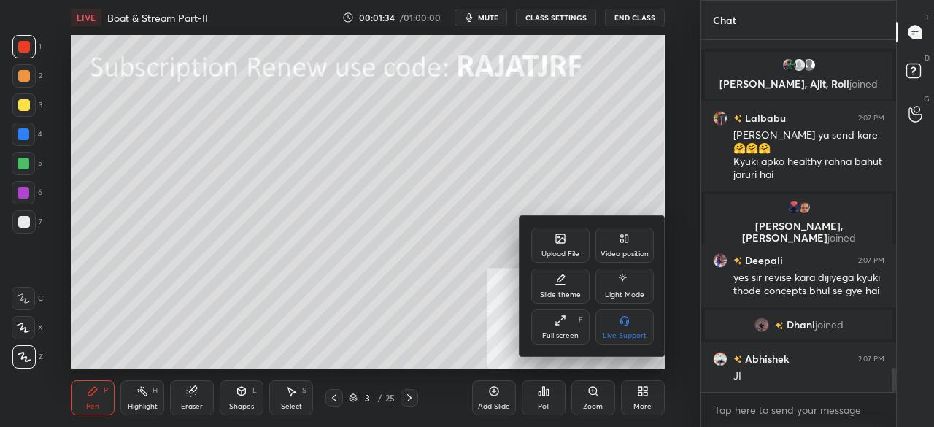
drag, startPoint x: 558, startPoint y: 329, endPoint x: 558, endPoint y: 395, distance: 65.7
click at [558, 330] on div "Full screen F" at bounding box center [560, 327] width 58 height 35
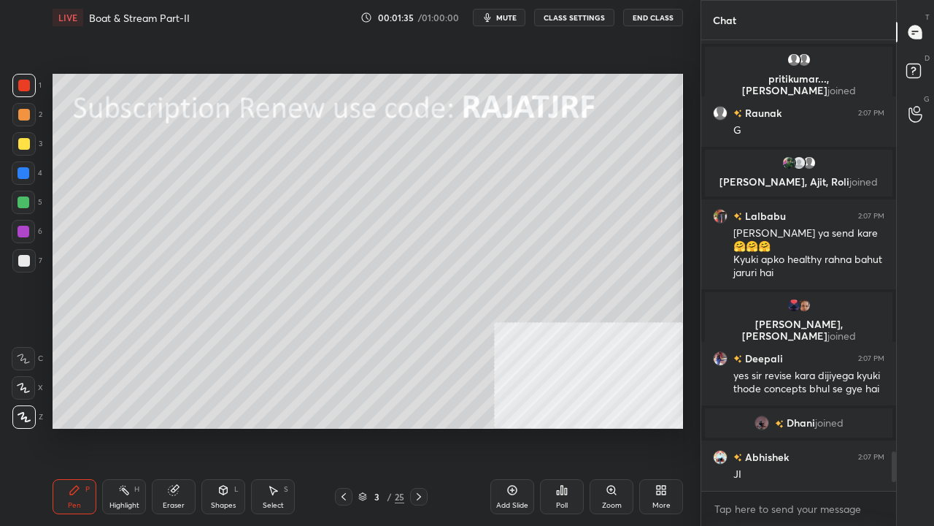
click at [373, 426] on div "3" at bounding box center [377, 496] width 15 height 9
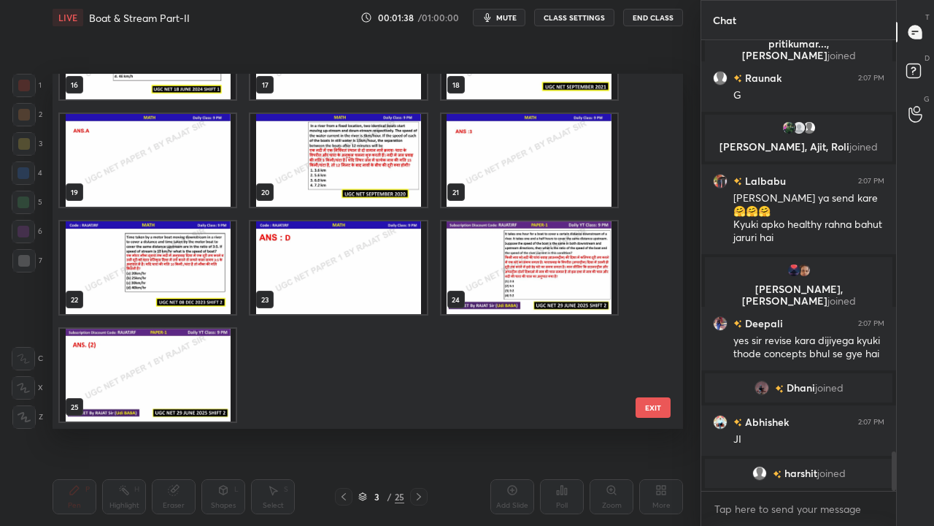
click at [507, 254] on img "grid" at bounding box center [530, 267] width 176 height 93
click at [506, 255] on img "grid" at bounding box center [530, 267] width 176 height 93
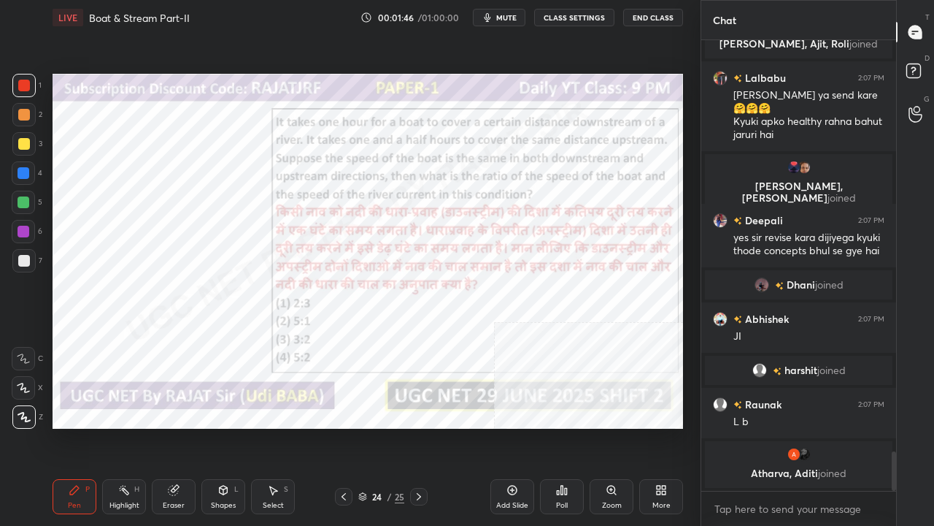
click at [385, 426] on div "24 / 25" at bounding box center [381, 496] width 46 height 13
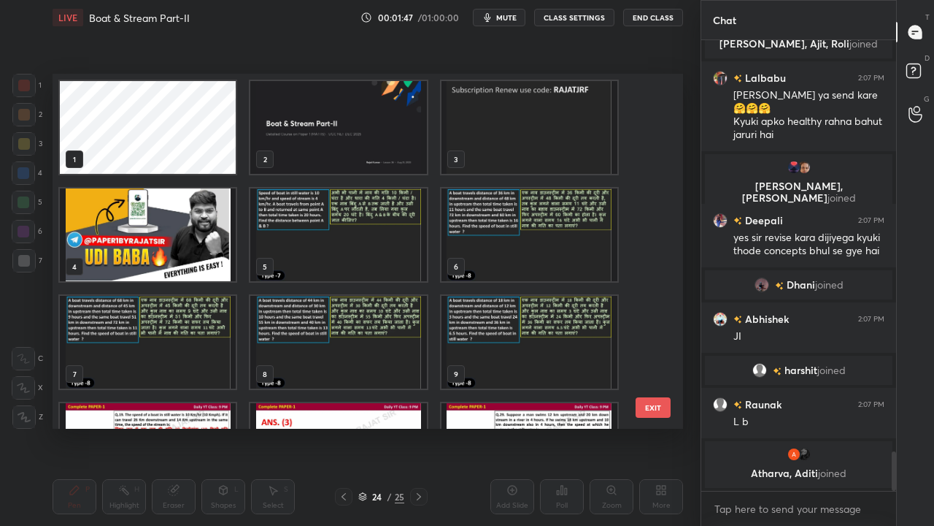
click at [374, 128] on img "grid" at bounding box center [338, 127] width 176 height 93
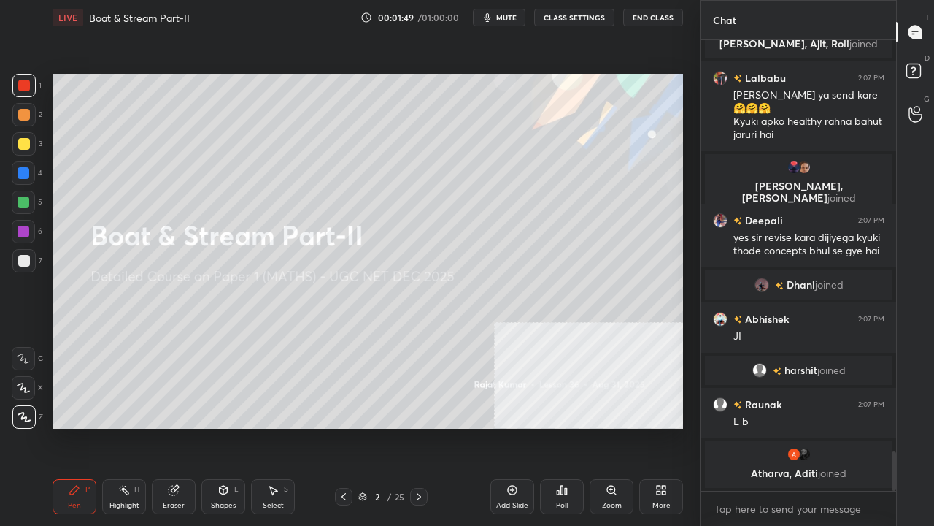
click at [416, 426] on icon at bounding box center [419, 497] width 12 height 12
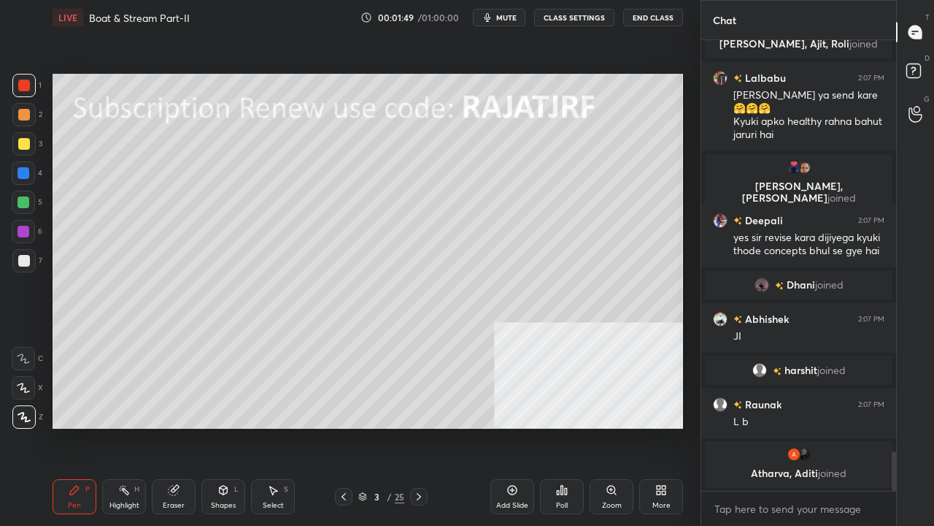
drag, startPoint x: 228, startPoint y: 500, endPoint x: 232, endPoint y: 489, distance: 11.5
click at [228, 426] on div "Shapes" at bounding box center [223, 505] width 25 height 7
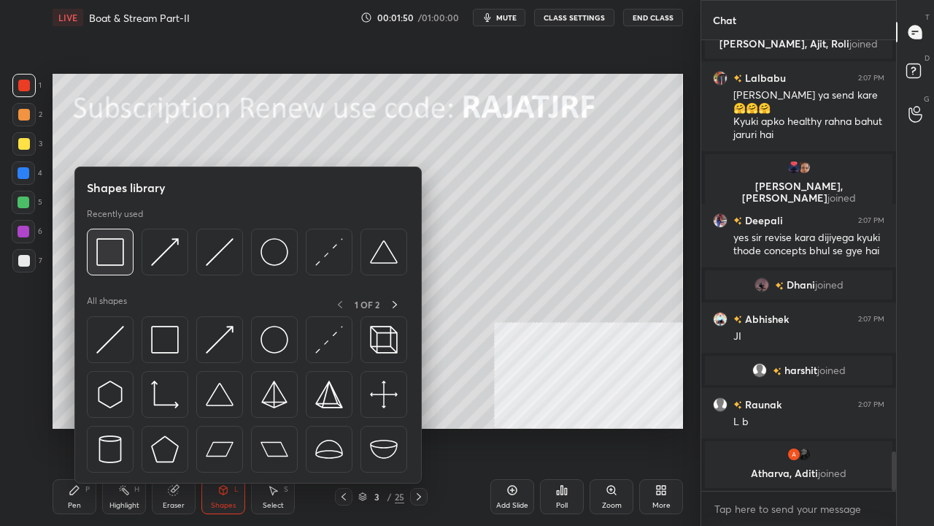
click at [112, 251] on img at bounding box center [110, 252] width 28 height 28
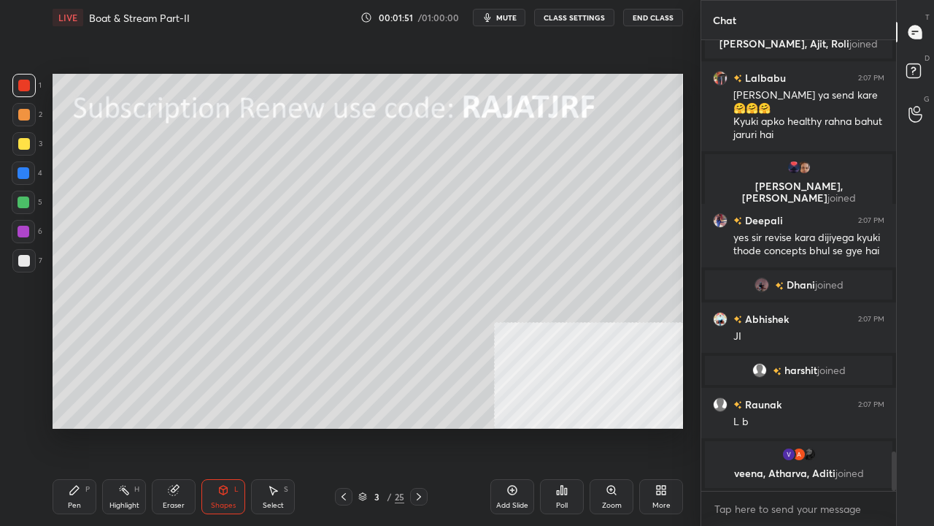
click at [24, 142] on div at bounding box center [24, 144] width 12 height 12
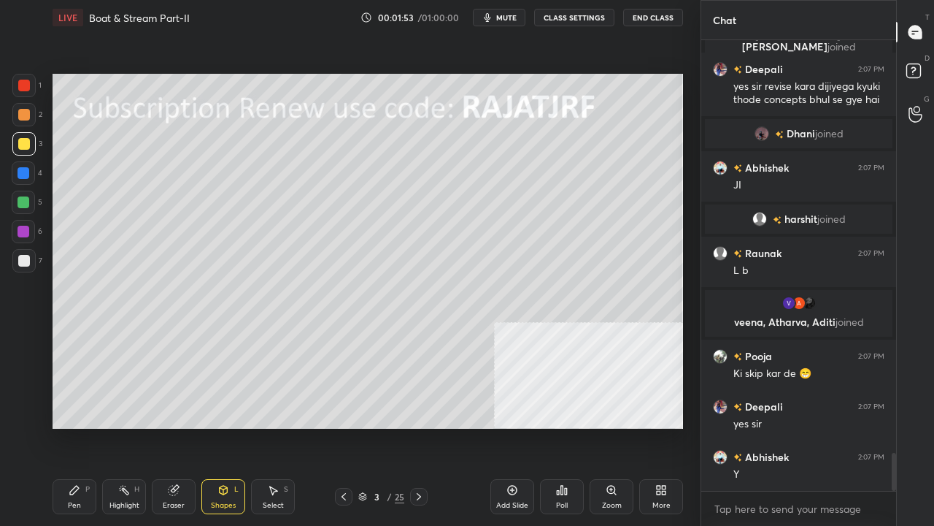
drag, startPoint x: 88, startPoint y: 495, endPoint x: 104, endPoint y: 473, distance: 26.7
click at [88, 426] on div "Pen P" at bounding box center [75, 496] width 44 height 35
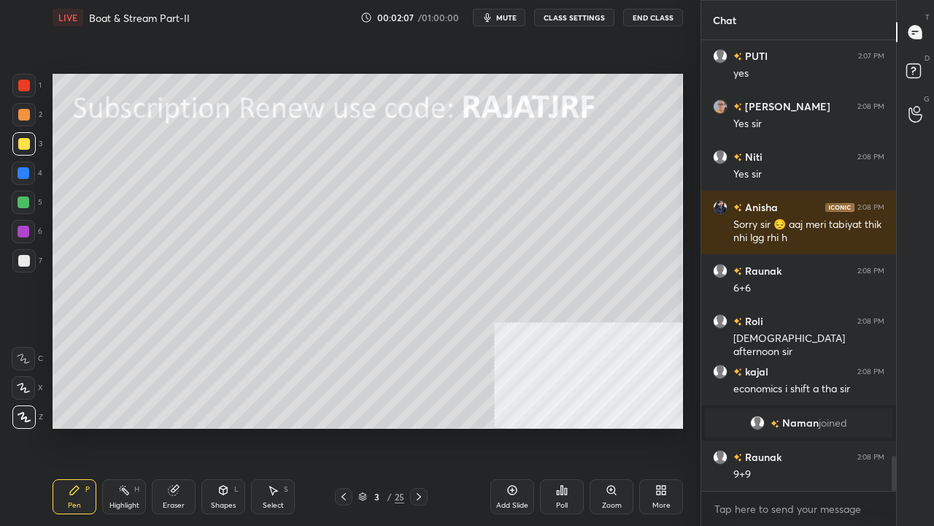
click at [511, 426] on icon at bounding box center [513, 490] width 12 height 12
click at [19, 145] on div at bounding box center [24, 144] width 12 height 12
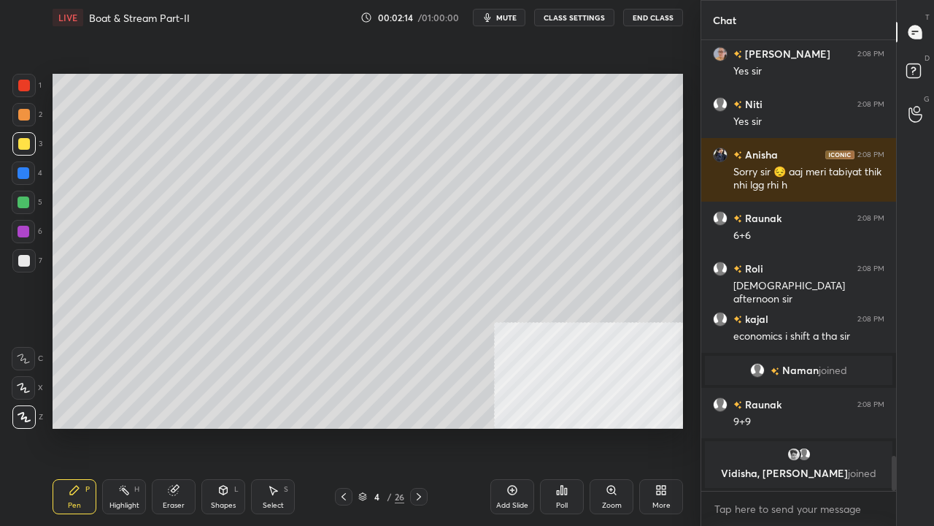
click at [23, 84] on div at bounding box center [24, 86] width 12 height 12
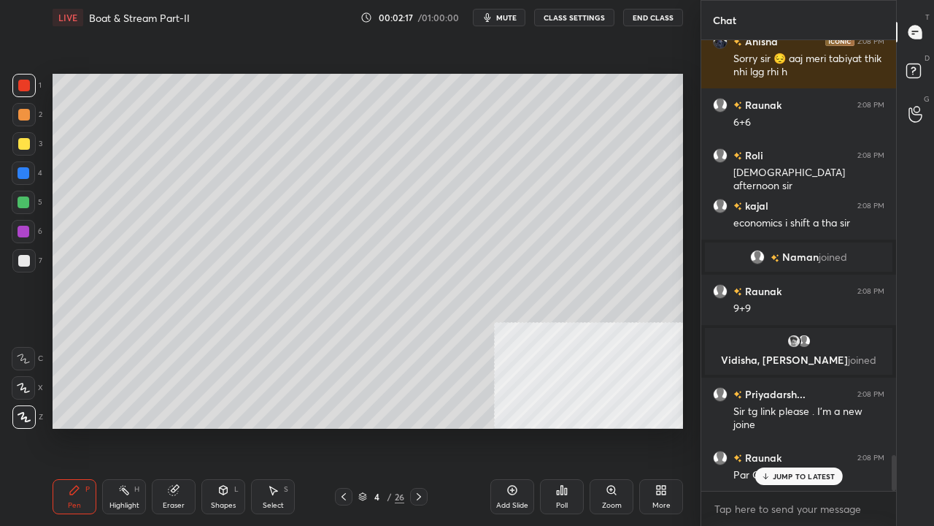
drag, startPoint x: 177, startPoint y: 497, endPoint x: 178, endPoint y: 472, distance: 24.9
click at [178, 426] on div "Eraser" at bounding box center [174, 496] width 44 height 35
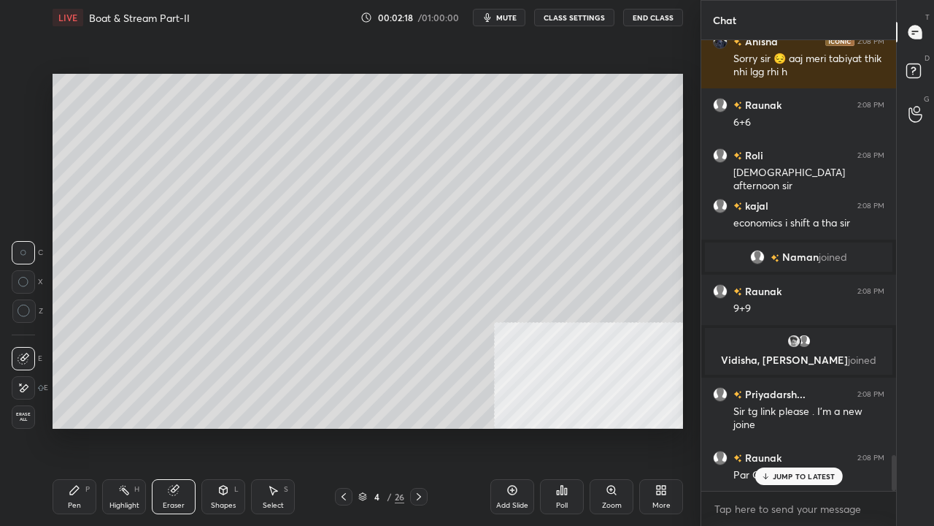
click at [20, 311] on icon at bounding box center [24, 310] width 13 height 13
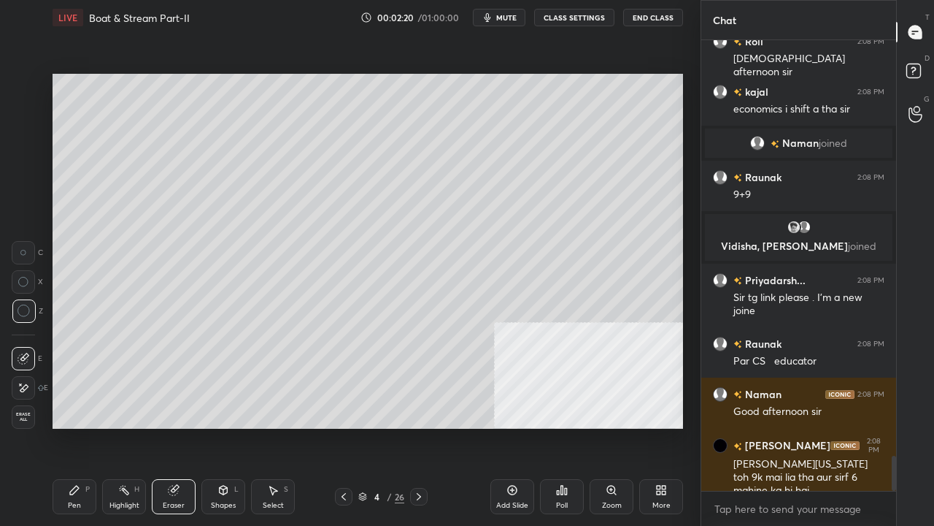
drag, startPoint x: 29, startPoint y: 392, endPoint x: 49, endPoint y: 418, distance: 32.3
click at [31, 390] on div at bounding box center [23, 387] width 23 height 23
click at [68, 426] on div "Pen P" at bounding box center [75, 496] width 44 height 35
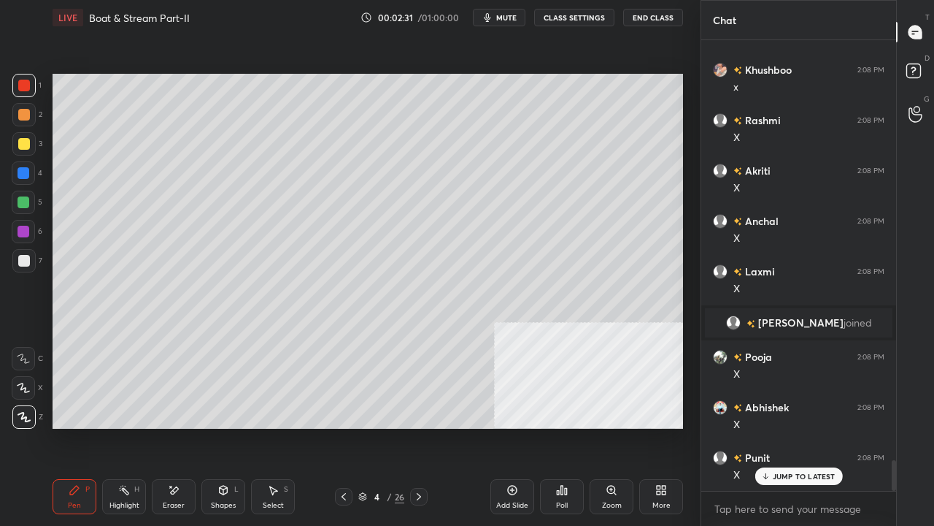
drag, startPoint x: 20, startPoint y: 147, endPoint x: 44, endPoint y: 140, distance: 24.3
click at [24, 145] on div at bounding box center [24, 144] width 12 height 12
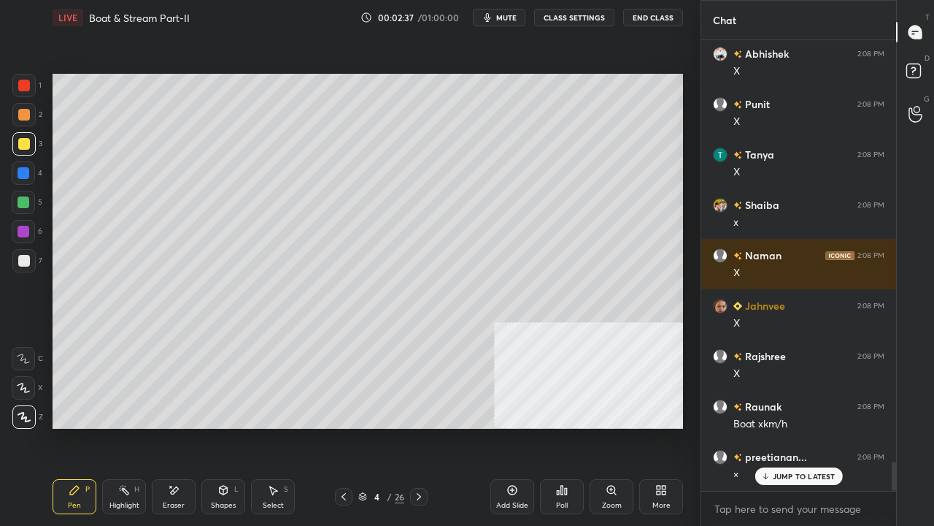
scroll to position [6516, 0]
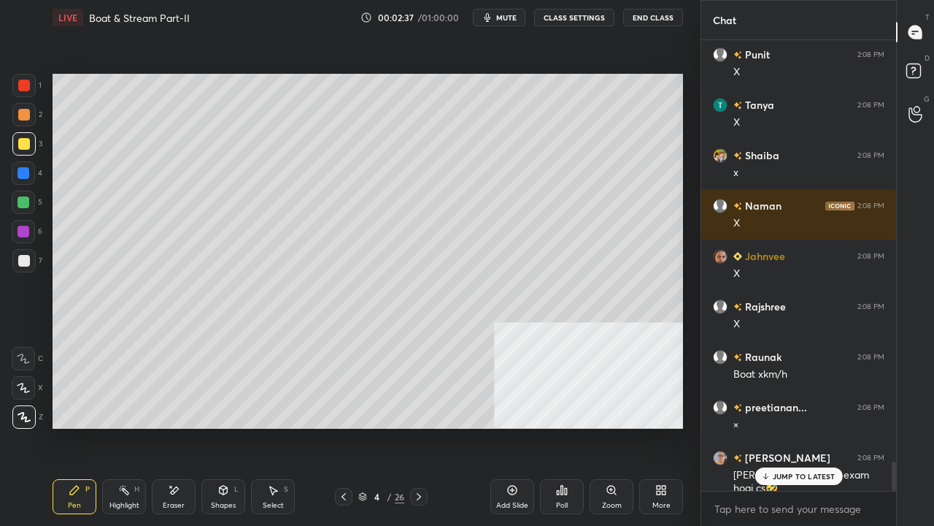
drag, startPoint x: 26, startPoint y: 147, endPoint x: 29, endPoint y: 159, distance: 12.9
click at [25, 147] on div at bounding box center [24, 144] width 12 height 12
drag, startPoint x: 25, startPoint y: 169, endPoint x: 39, endPoint y: 166, distance: 15.0
click at [24, 169] on div at bounding box center [24, 173] width 12 height 12
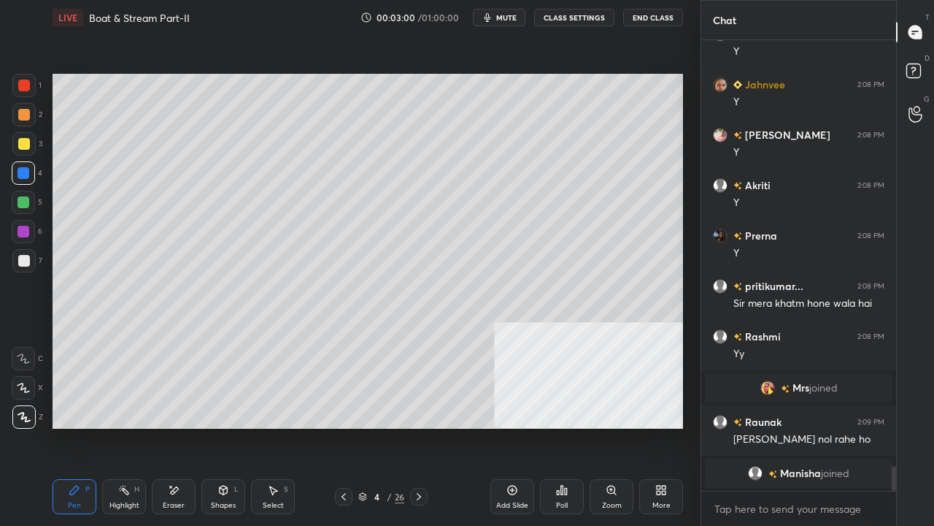
scroll to position [7662, 0]
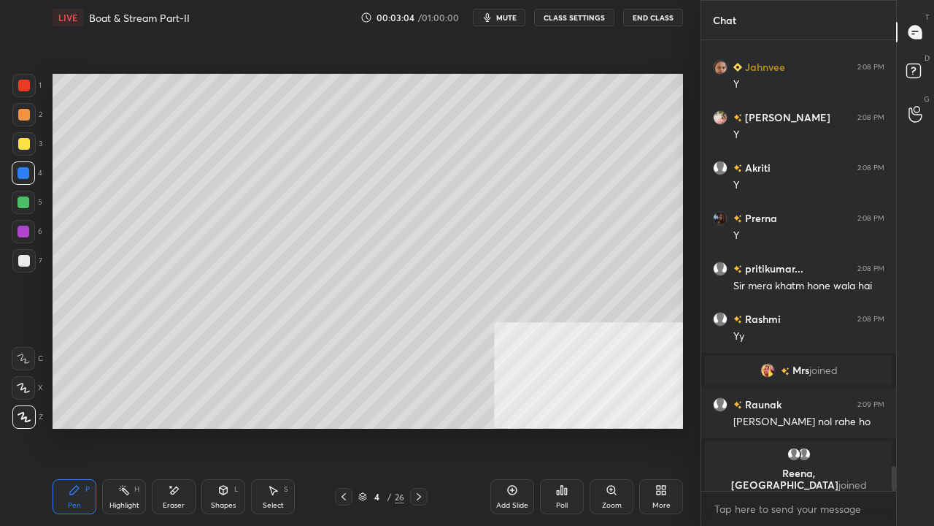
click at [27, 144] on div at bounding box center [24, 144] width 12 height 12
click at [22, 265] on div at bounding box center [24, 261] width 12 height 12
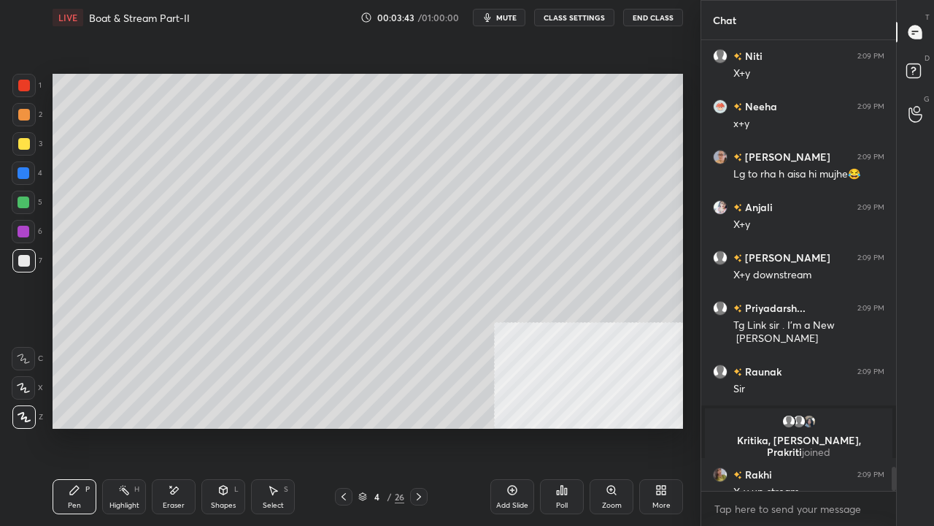
scroll to position [8062, 0]
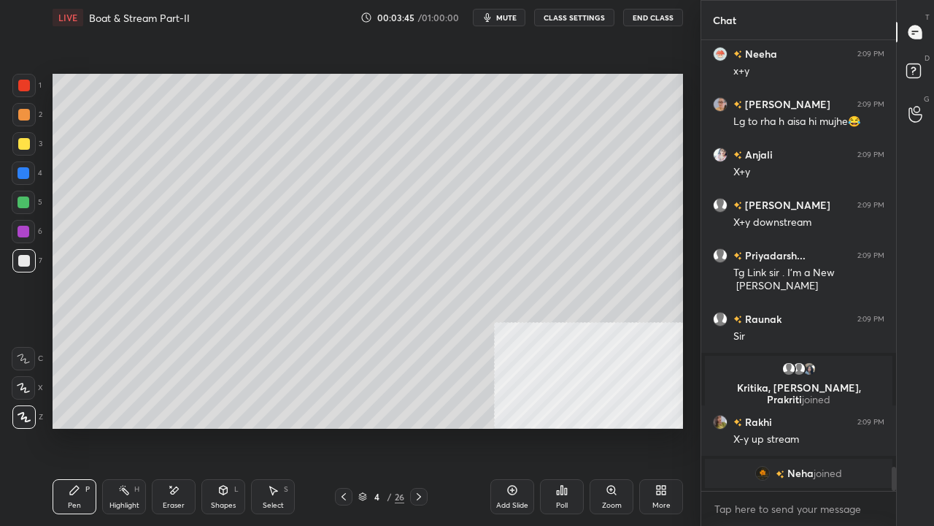
click at [20, 143] on div at bounding box center [24, 144] width 12 height 12
click at [23, 143] on div at bounding box center [24, 144] width 12 height 12
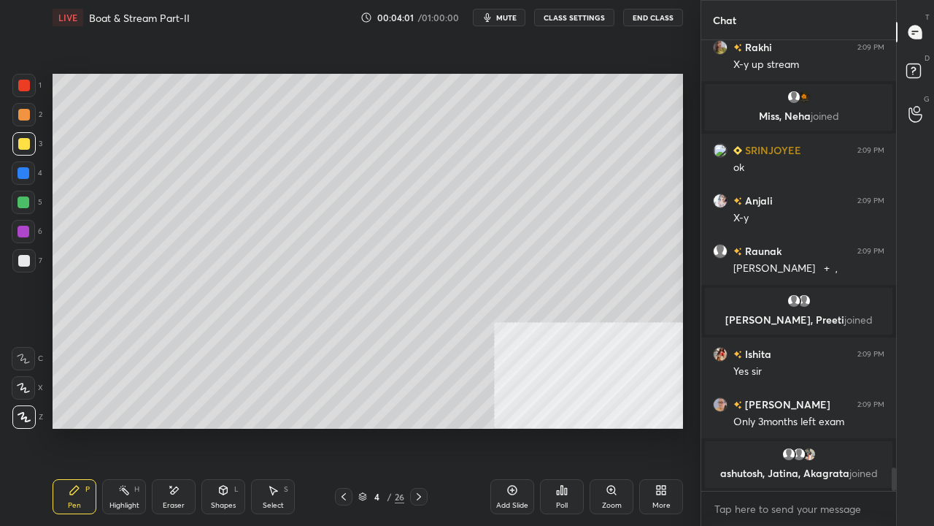
scroll to position [8351, 0]
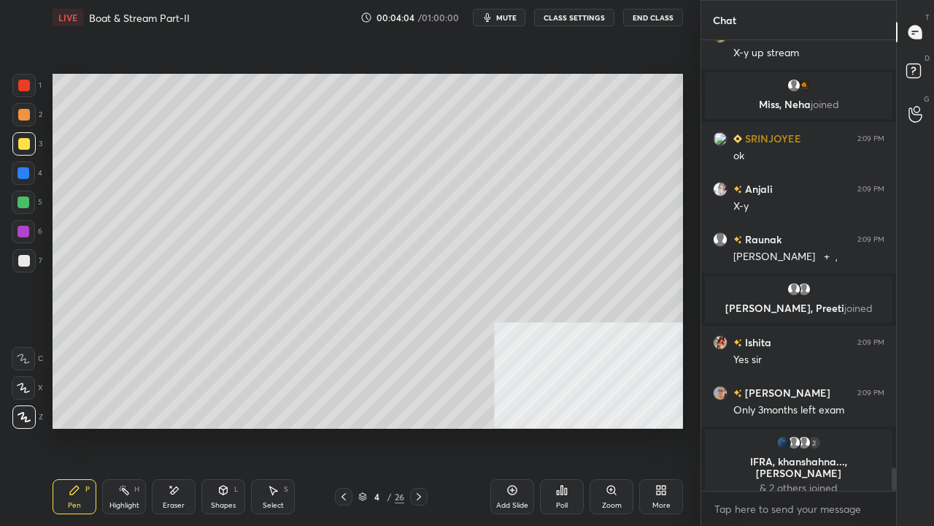
click at [26, 173] on div at bounding box center [24, 173] width 12 height 12
click at [27, 174] on div at bounding box center [24, 173] width 12 height 12
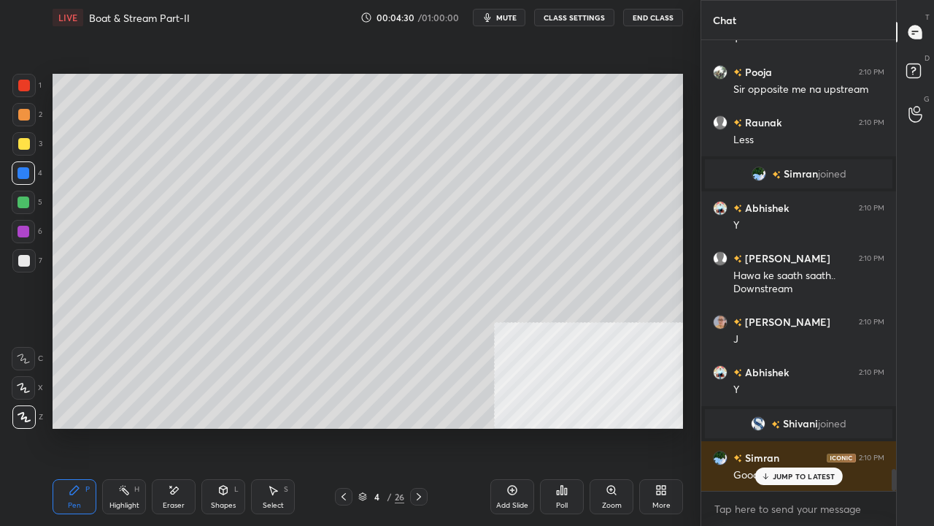
scroll to position [8796, 0]
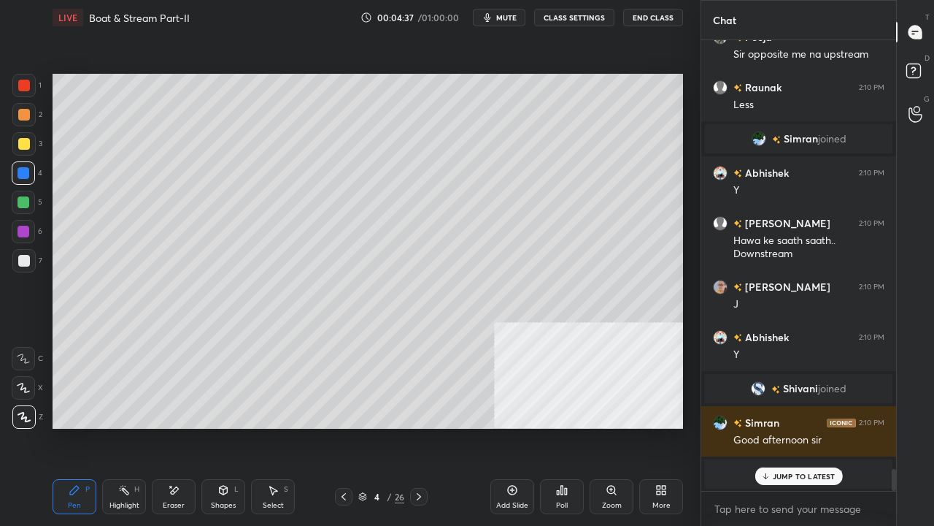
click at [223, 426] on icon at bounding box center [224, 489] width 8 height 9
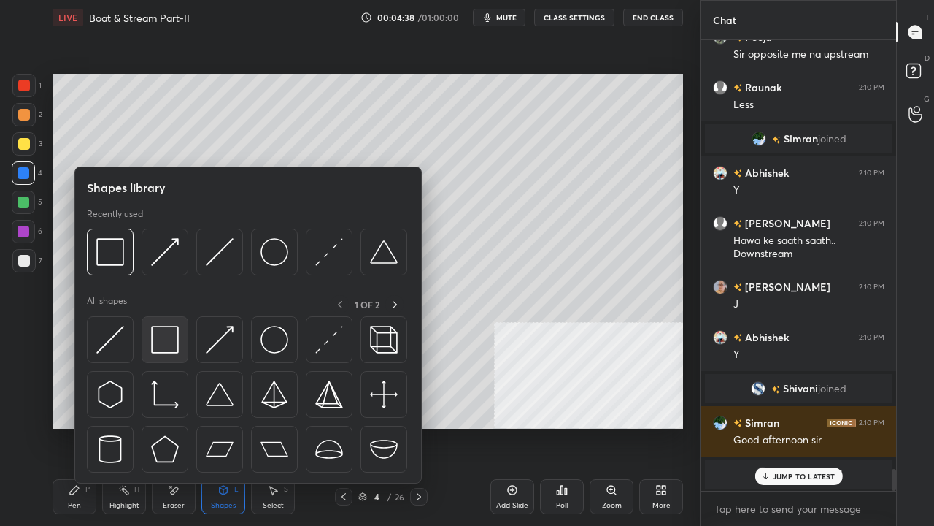
click at [166, 326] on img at bounding box center [165, 340] width 28 height 28
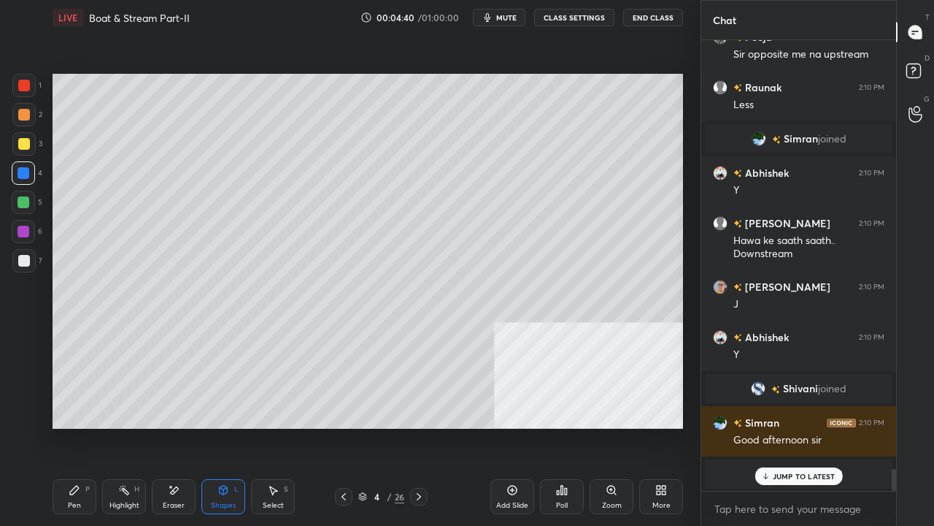
drag, startPoint x: 81, startPoint y: 499, endPoint x: 87, endPoint y: 429, distance: 69.6
click at [82, 426] on div "Pen P" at bounding box center [75, 496] width 44 height 35
click at [26, 255] on div at bounding box center [24, 261] width 12 height 12
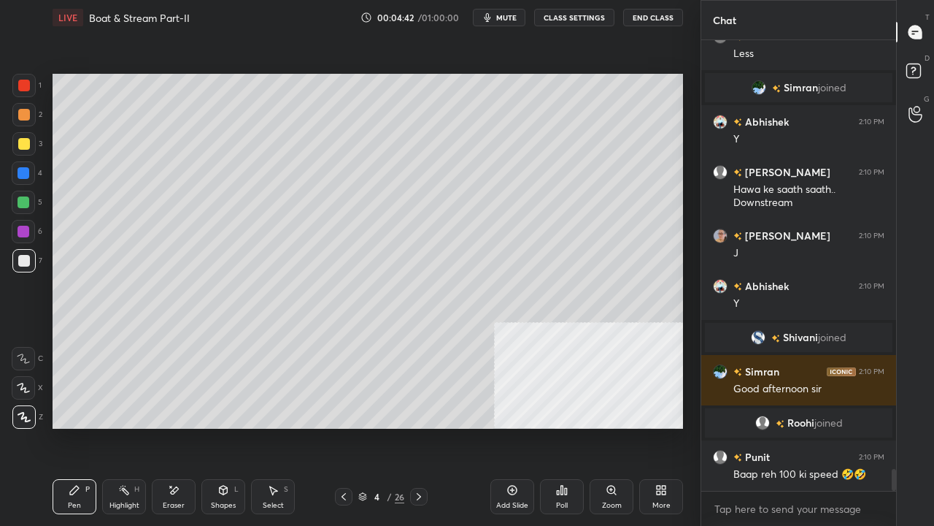
scroll to position [8897, 0]
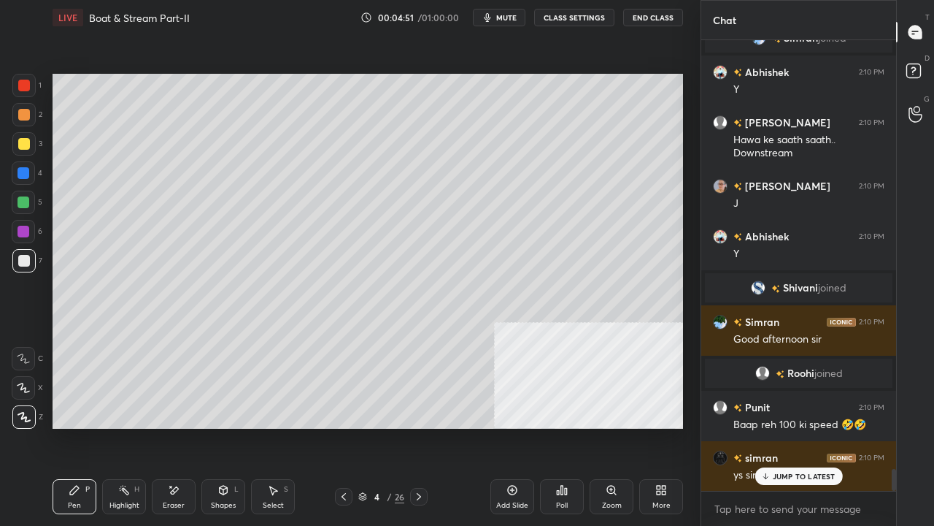
click at [23, 152] on div at bounding box center [23, 143] width 23 height 23
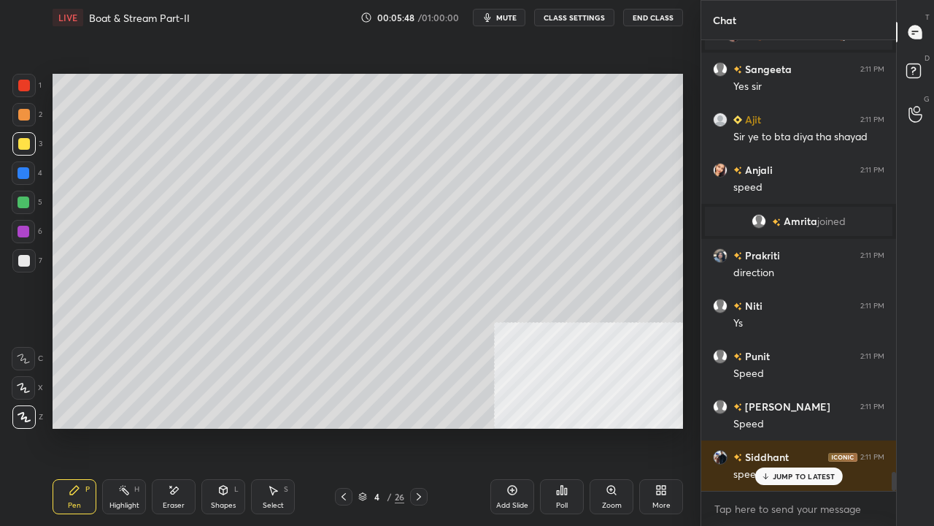
scroll to position [10261, 0]
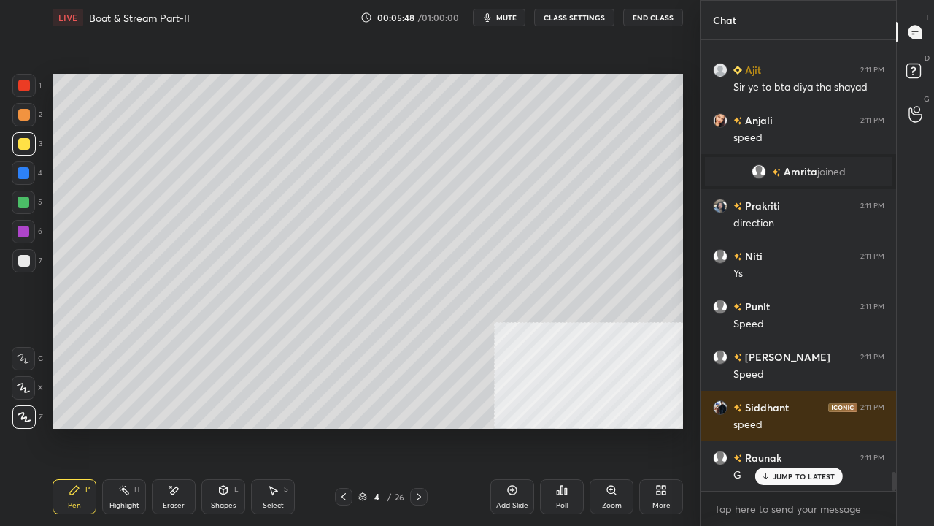
click at [20, 225] on div at bounding box center [23, 231] width 23 height 23
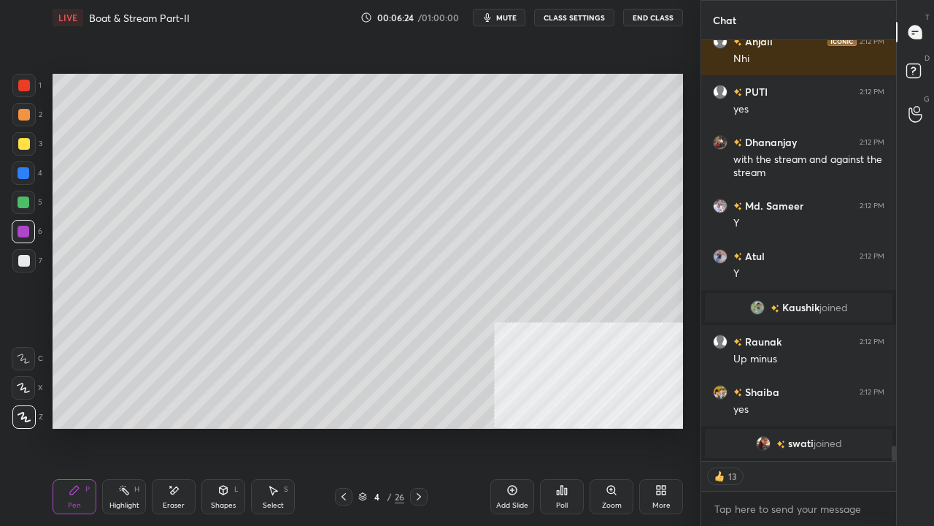
scroll to position [11046, 0]
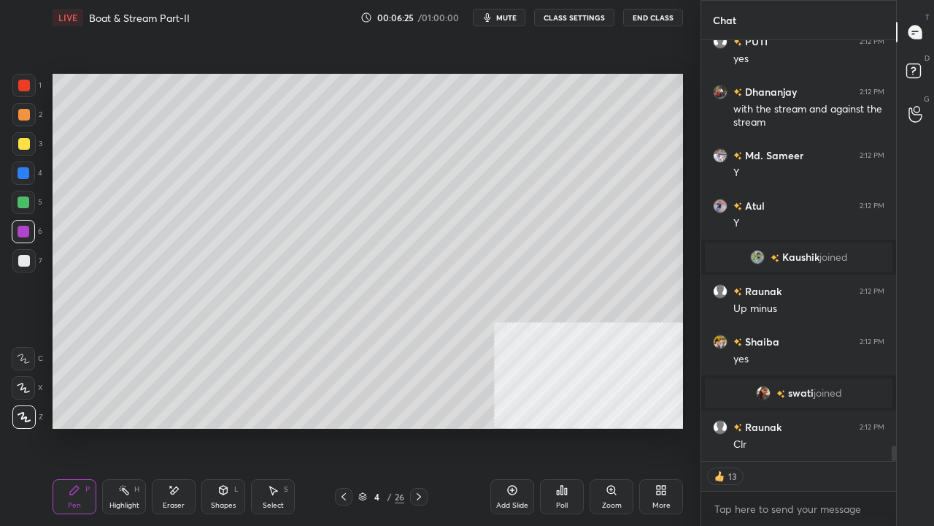
click at [379, 426] on div "4" at bounding box center [377, 496] width 15 height 9
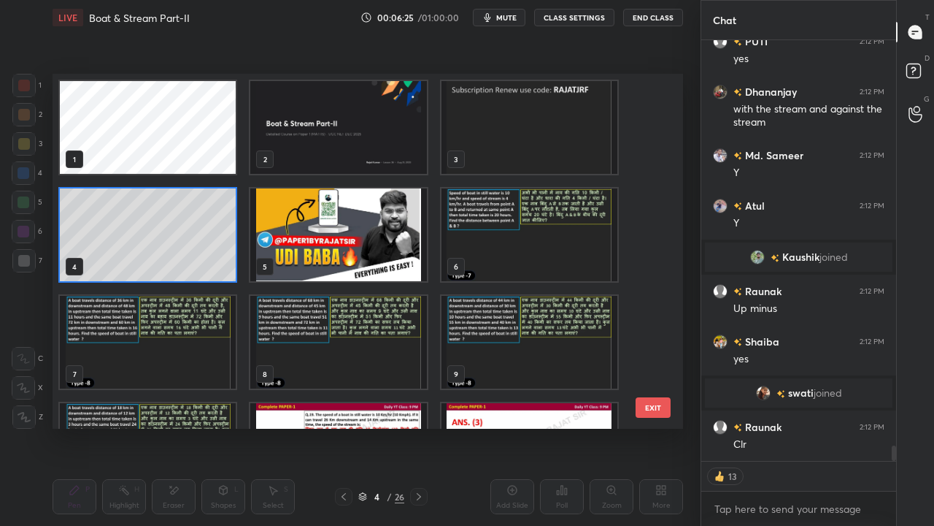
scroll to position [5, 8]
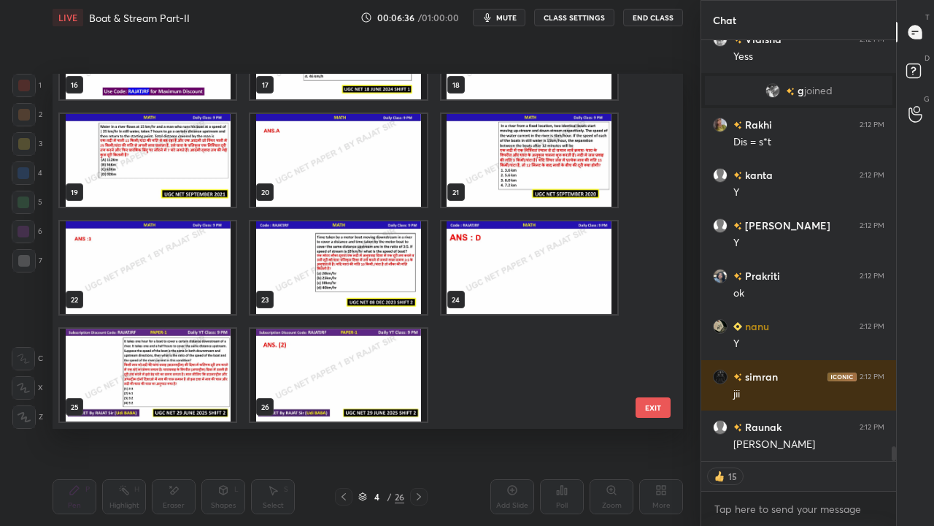
click at [201, 384] on img "grid" at bounding box center [148, 374] width 176 height 93
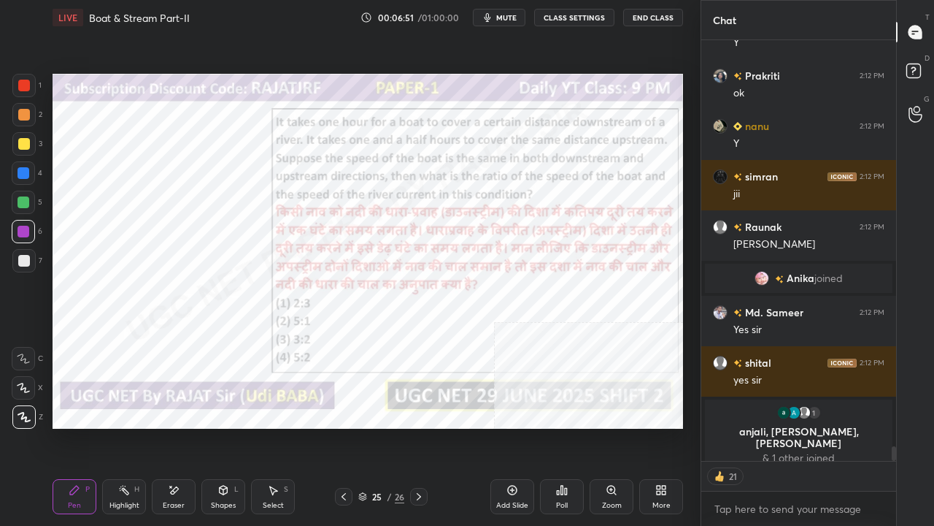
click at [23, 83] on div at bounding box center [24, 86] width 12 height 12
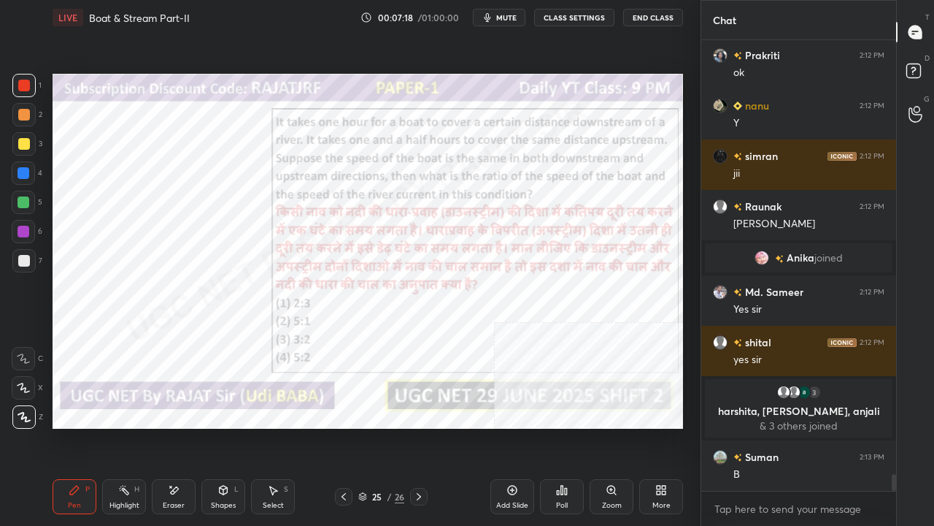
drag, startPoint x: 25, startPoint y: 172, endPoint x: 47, endPoint y: 169, distance: 22.2
click at [26, 172] on div at bounding box center [24, 173] width 12 height 12
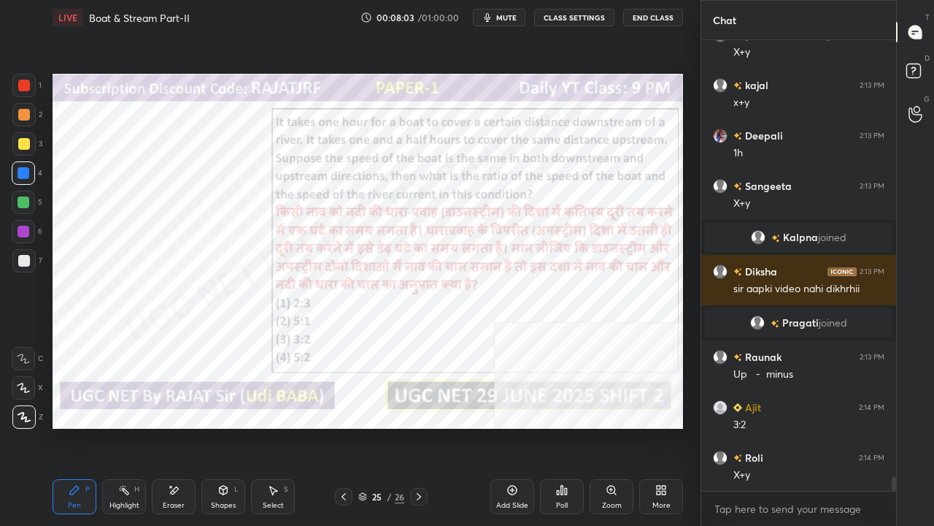
scroll to position [13376, 0]
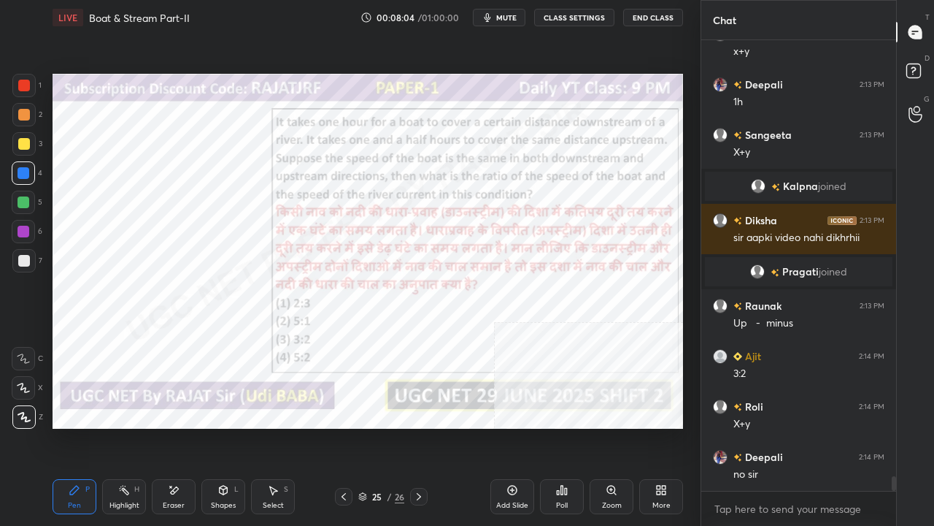
click at [18, 84] on div at bounding box center [23, 85] width 23 height 23
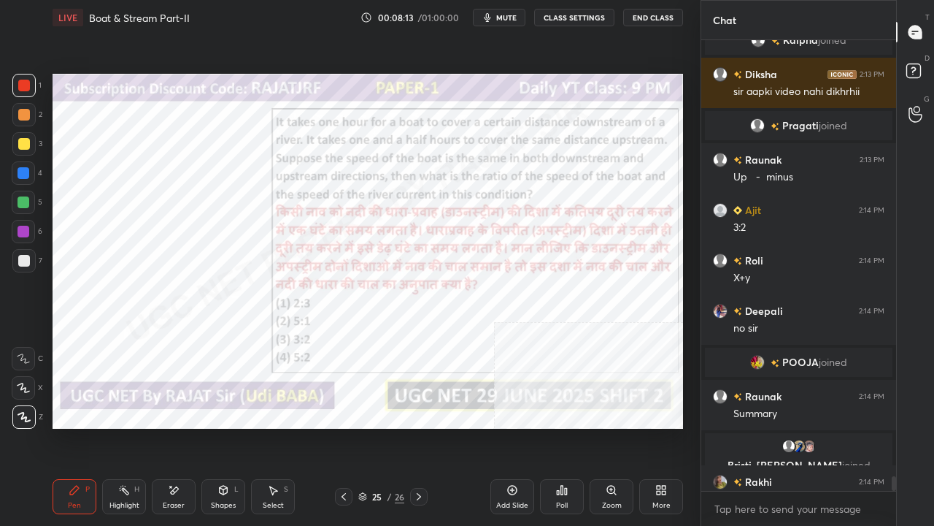
scroll to position [13465, 0]
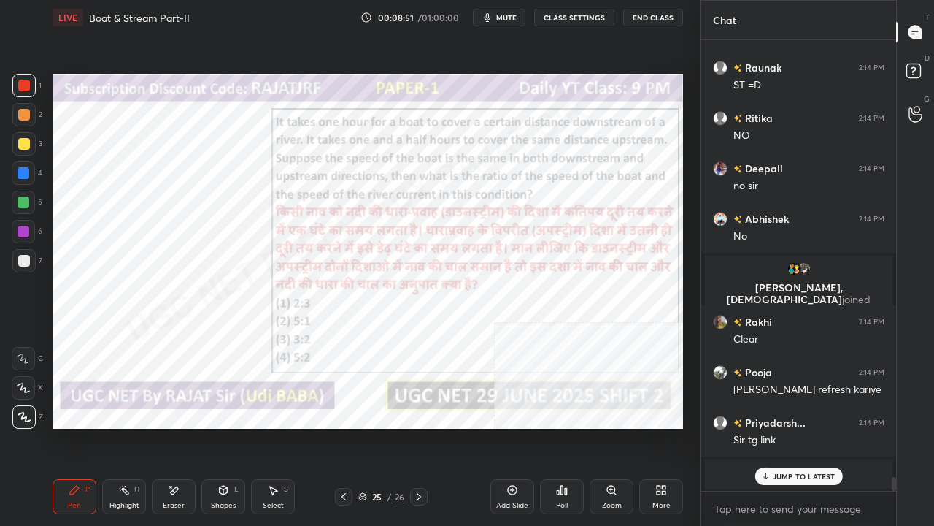
click at [130, 426] on div "Highlight" at bounding box center [124, 505] width 30 height 7
click at [72, 426] on icon at bounding box center [75, 490] width 12 height 12
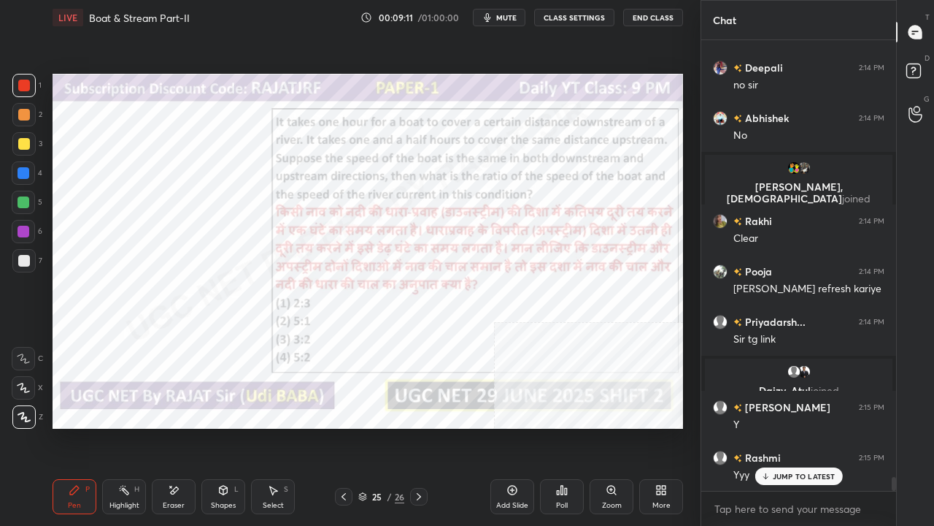
scroll to position [14531, 0]
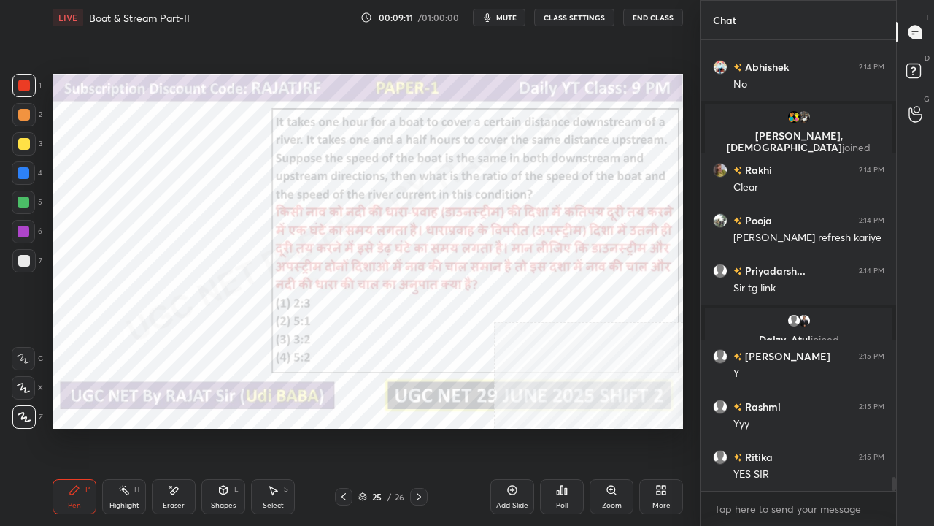
click at [109, 426] on div "Highlight H" at bounding box center [124, 496] width 44 height 35
click at [114, 426] on div "Highlight H" at bounding box center [124, 496] width 44 height 35
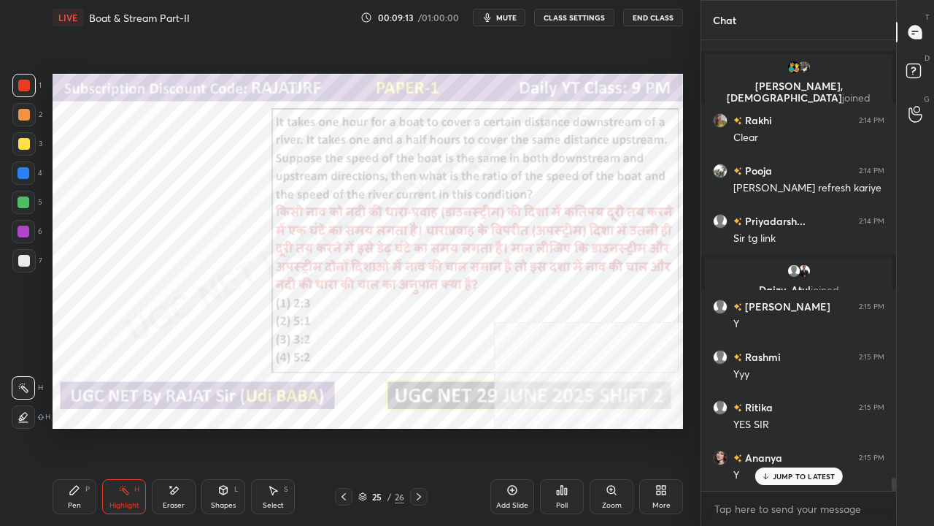
click at [19, 231] on div at bounding box center [24, 232] width 12 height 12
drag, startPoint x: 19, startPoint y: 231, endPoint x: 45, endPoint y: 234, distance: 26.4
click at [19, 230] on div at bounding box center [24, 232] width 12 height 12
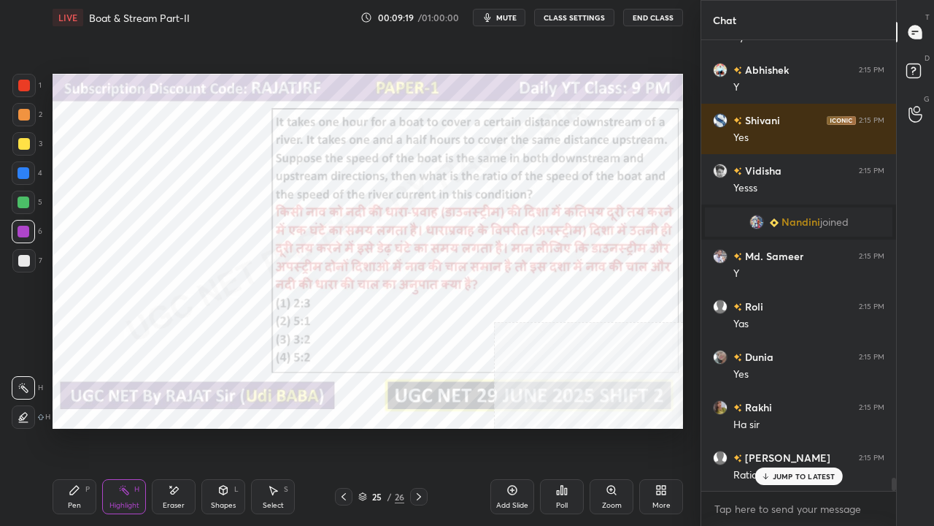
scroll to position [15435, 0]
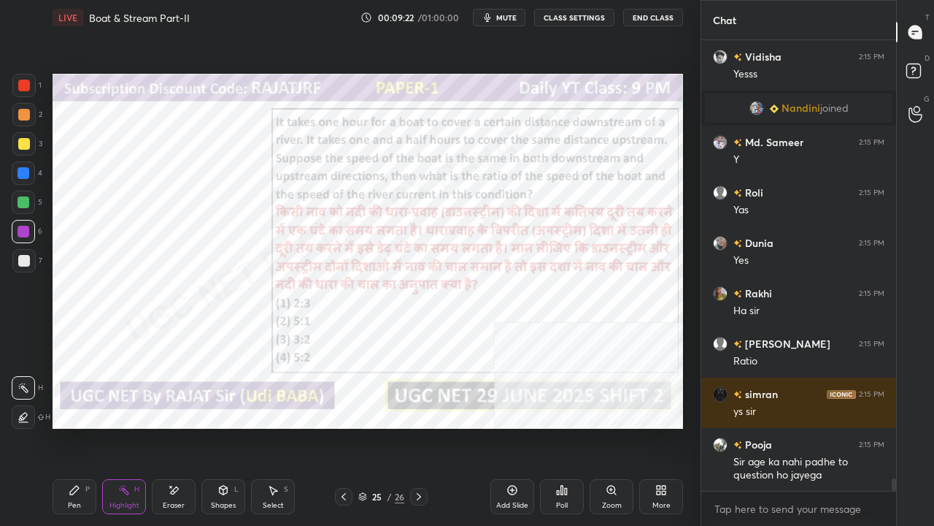
click at [766, 426] on div "Shivani 2:15 PM Yes Vidisha 2:15 PM Yesss Nandini joined Md. Sameer 2:15 PM Y R…" at bounding box center [799, 265] width 195 height 450
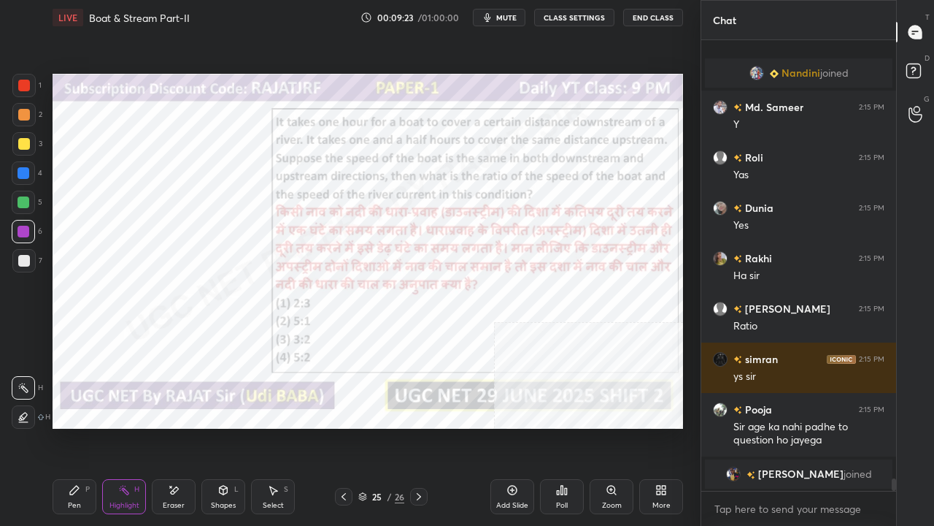
scroll to position [15521, 0]
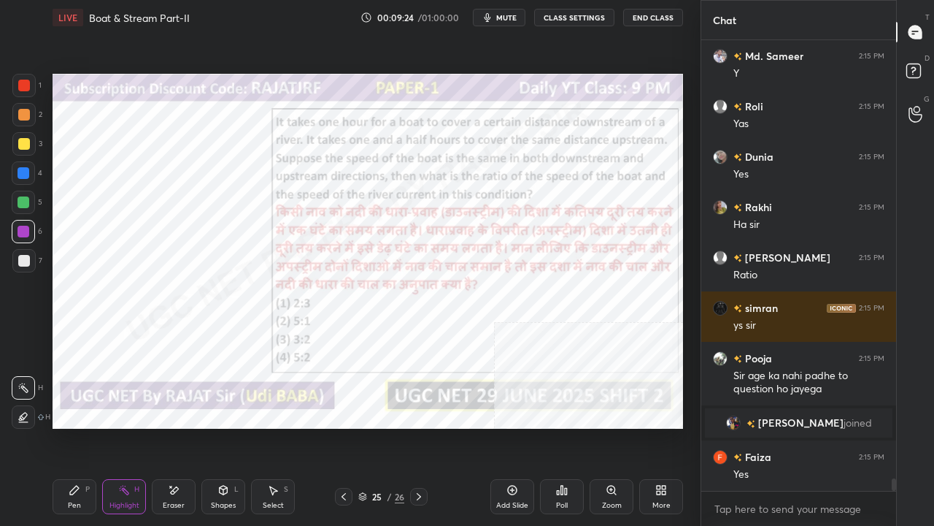
click at [83, 426] on div "Pen P" at bounding box center [75, 496] width 44 height 35
click at [22, 172] on div at bounding box center [24, 173] width 12 height 12
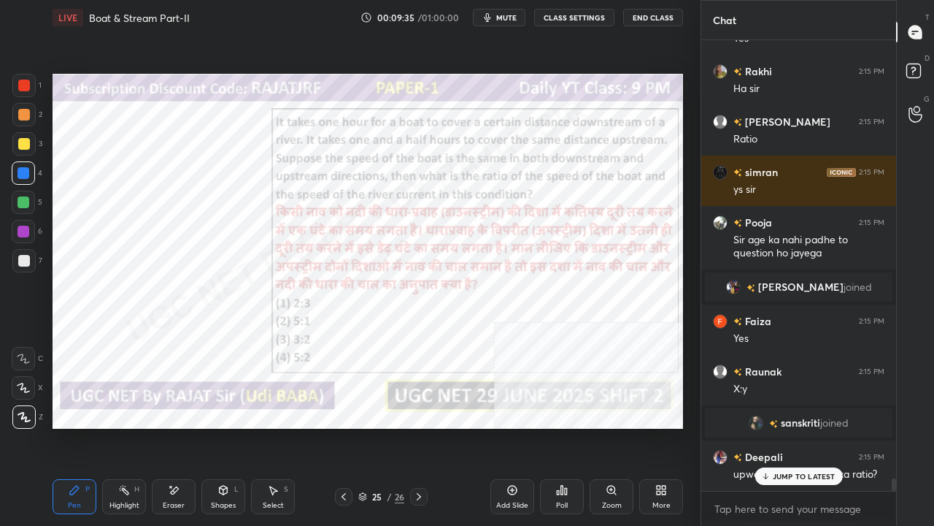
scroll to position [15707, 0]
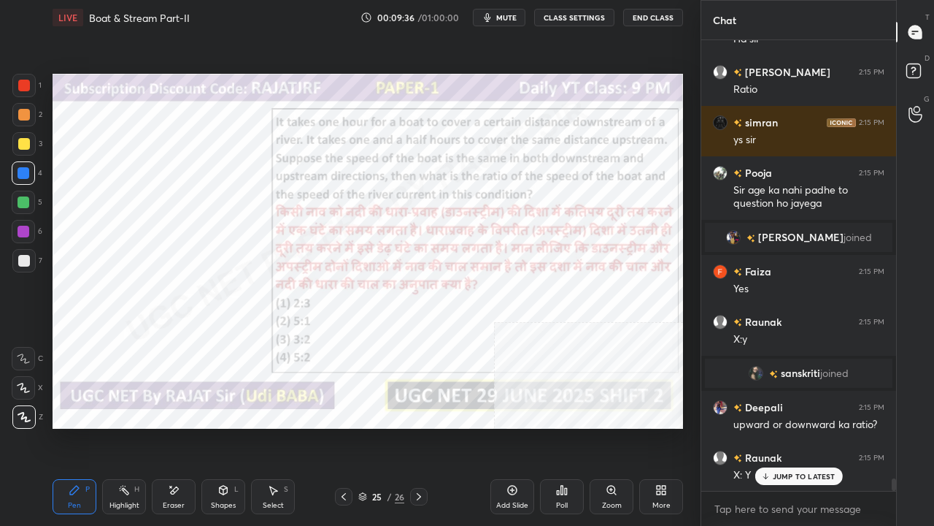
click at [515, 426] on icon at bounding box center [513, 490] width 12 height 12
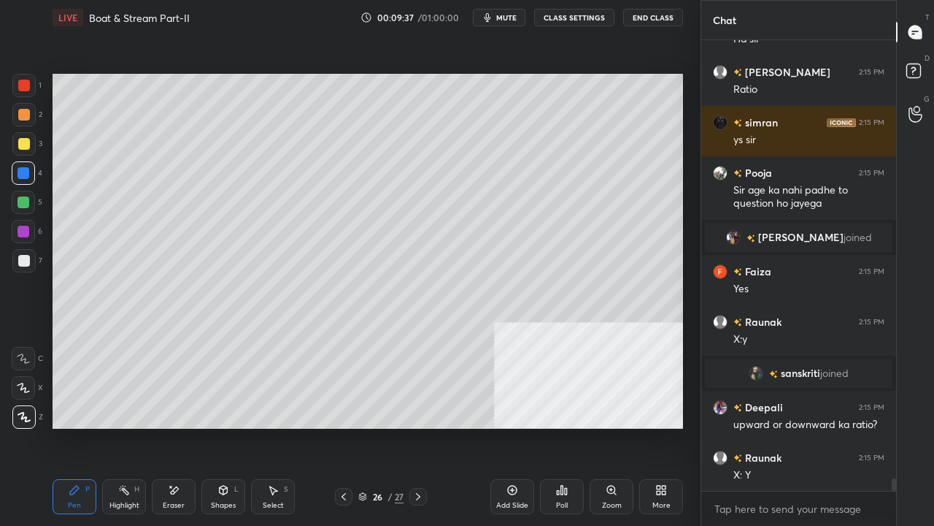
scroll to position [15758, 0]
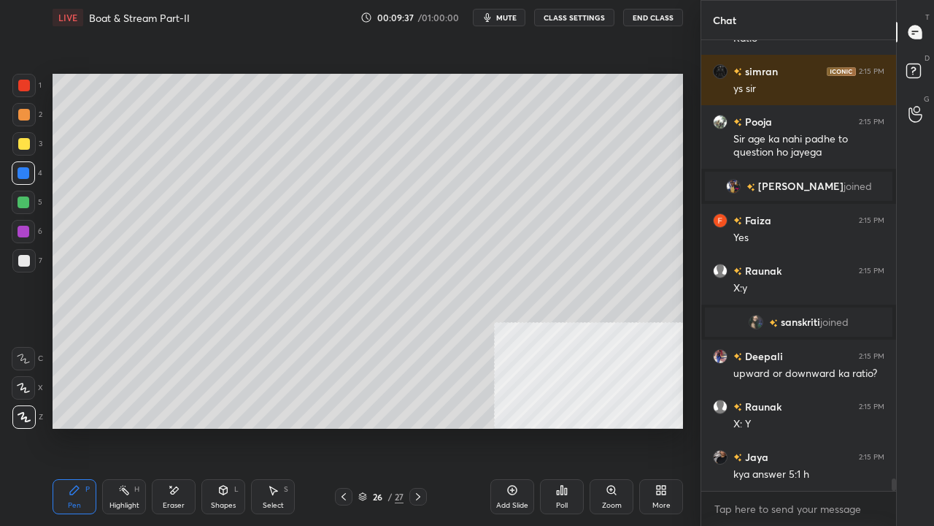
click at [25, 141] on div at bounding box center [24, 144] width 12 height 12
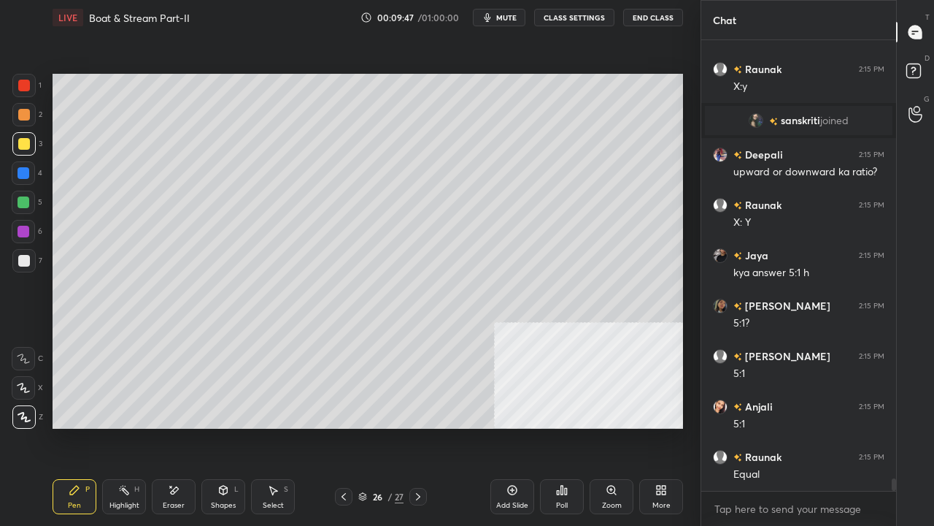
scroll to position [16009, 0]
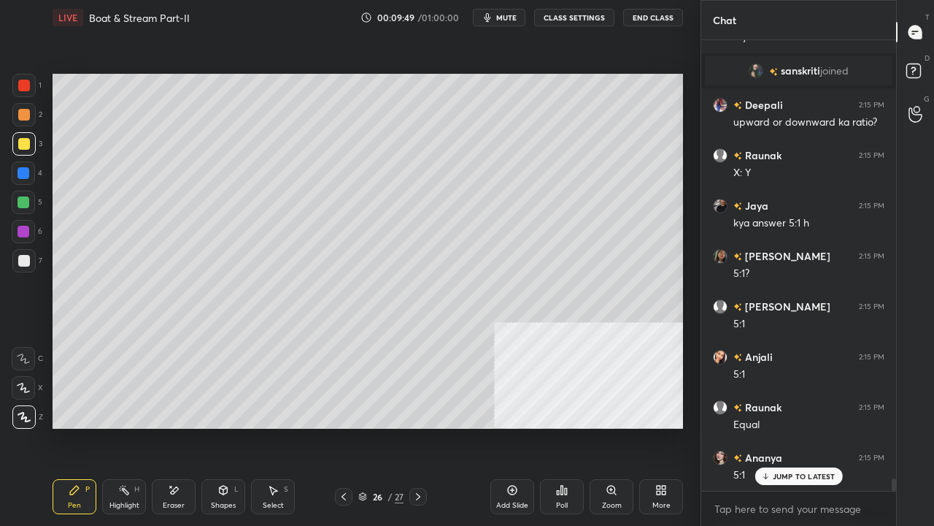
click at [25, 86] on div at bounding box center [24, 86] width 12 height 12
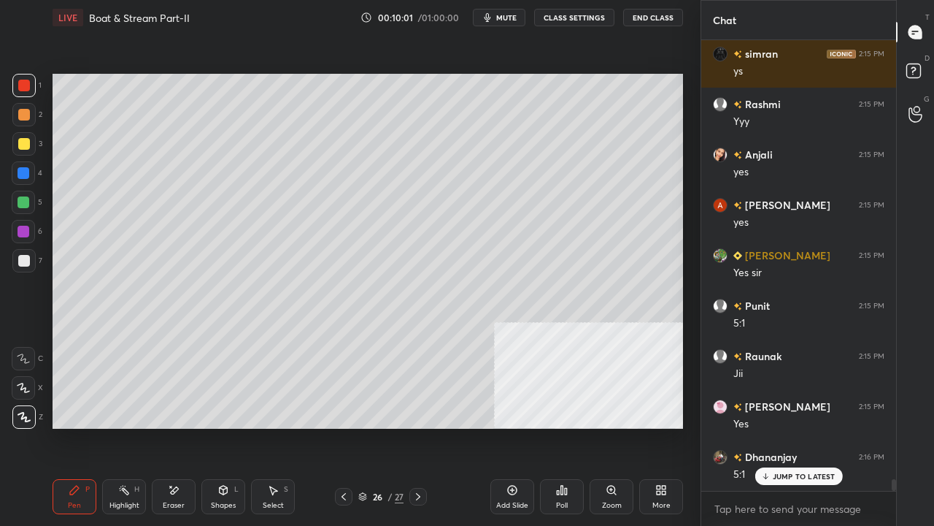
scroll to position [16714, 0]
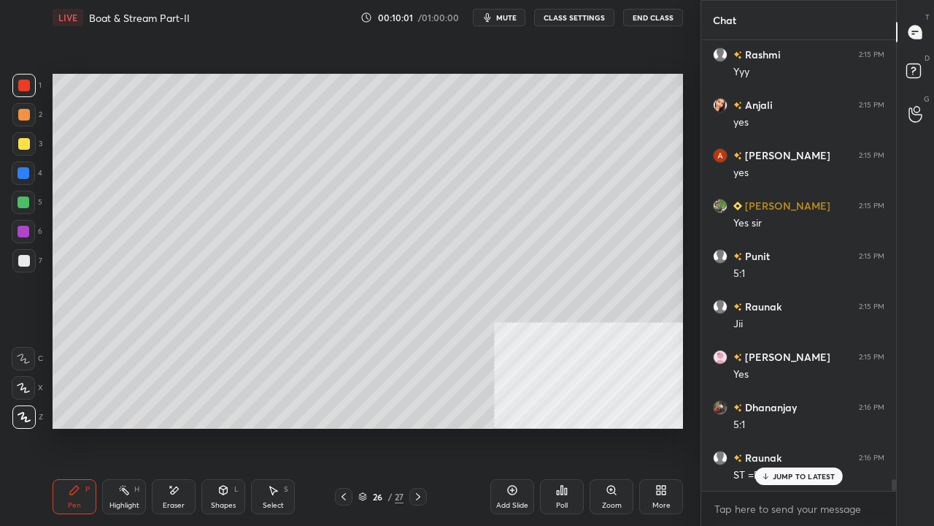
click at [23, 258] on div at bounding box center [24, 261] width 12 height 12
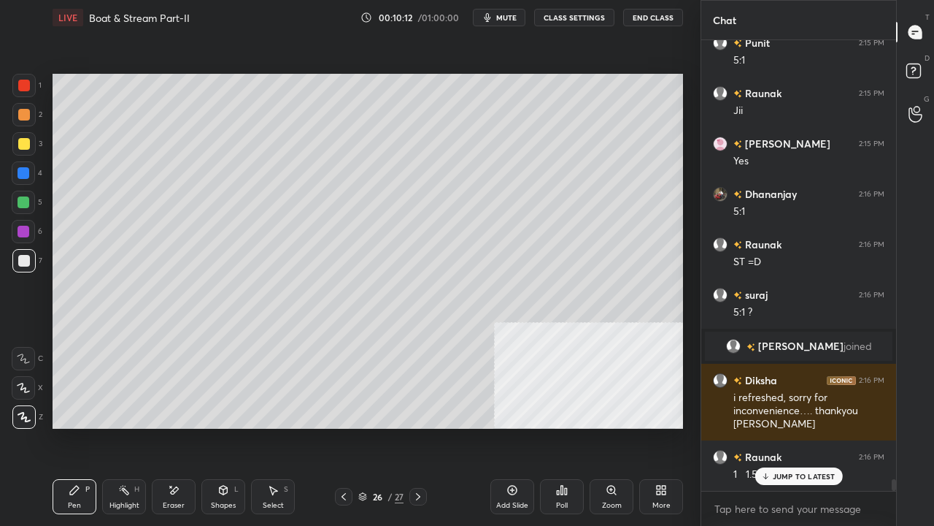
scroll to position [16977, 0]
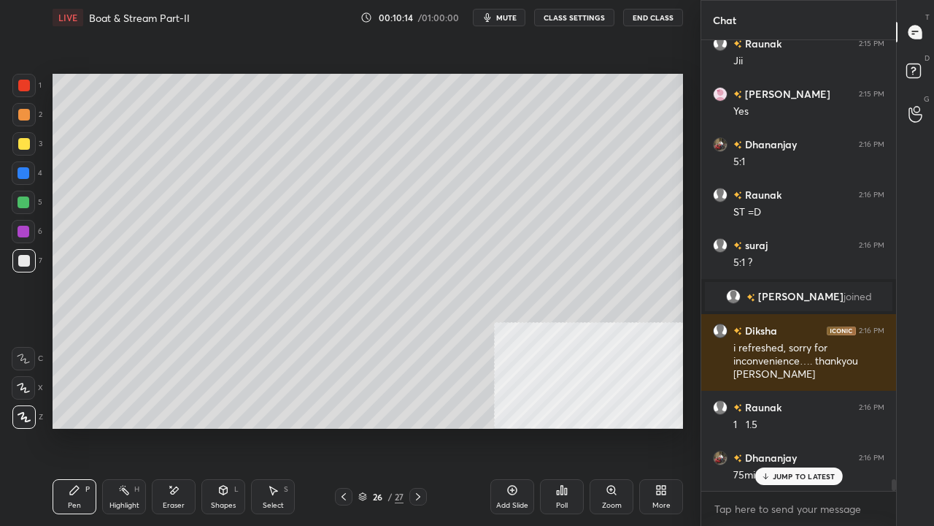
click at [26, 174] on div at bounding box center [24, 173] width 12 height 12
click at [26, 173] on div at bounding box center [24, 173] width 12 height 12
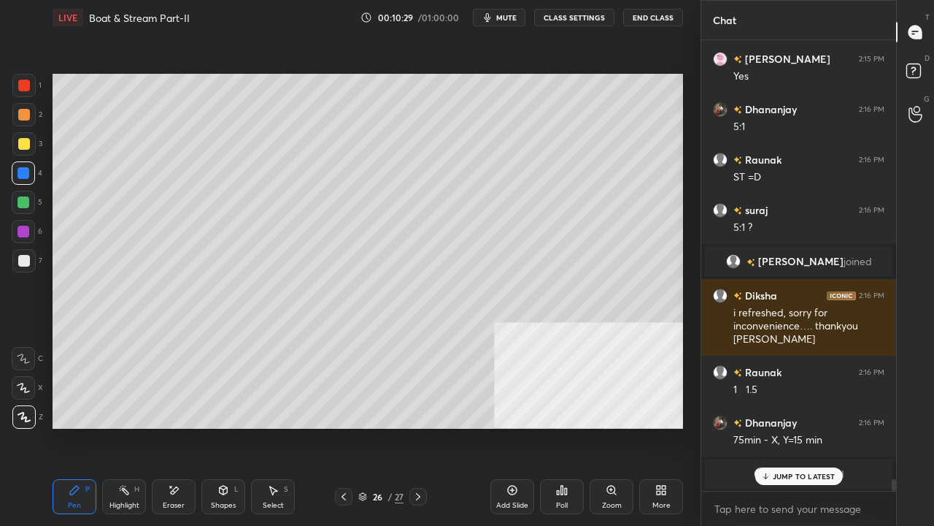
click at [22, 259] on div at bounding box center [24, 261] width 12 height 12
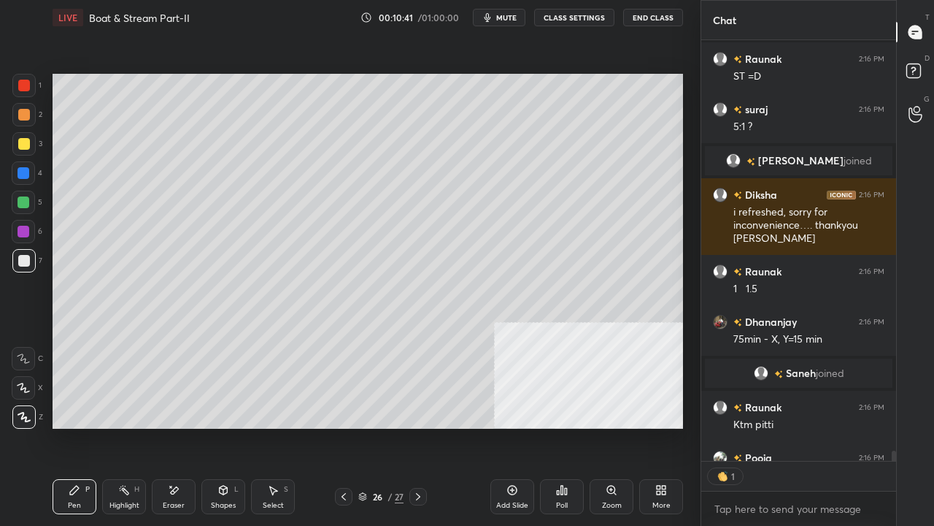
scroll to position [17194, 0]
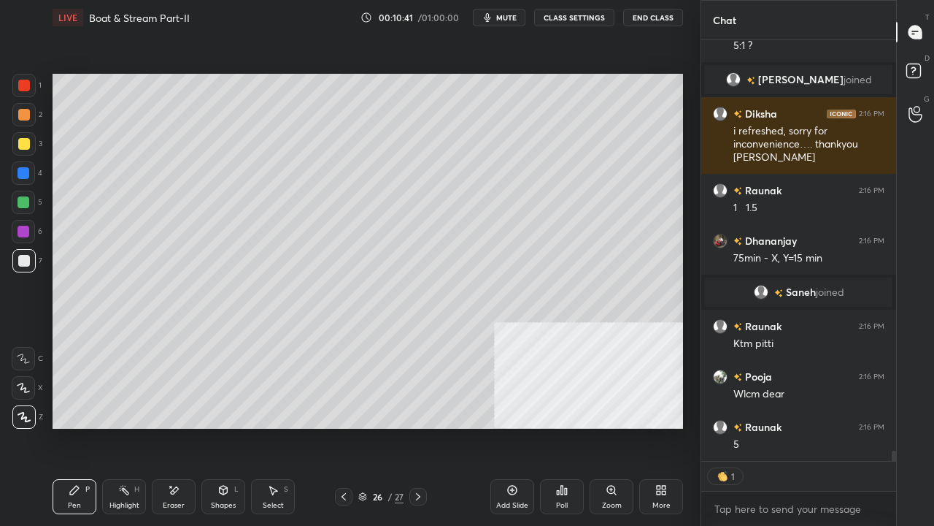
click at [23, 142] on div at bounding box center [24, 144] width 12 height 12
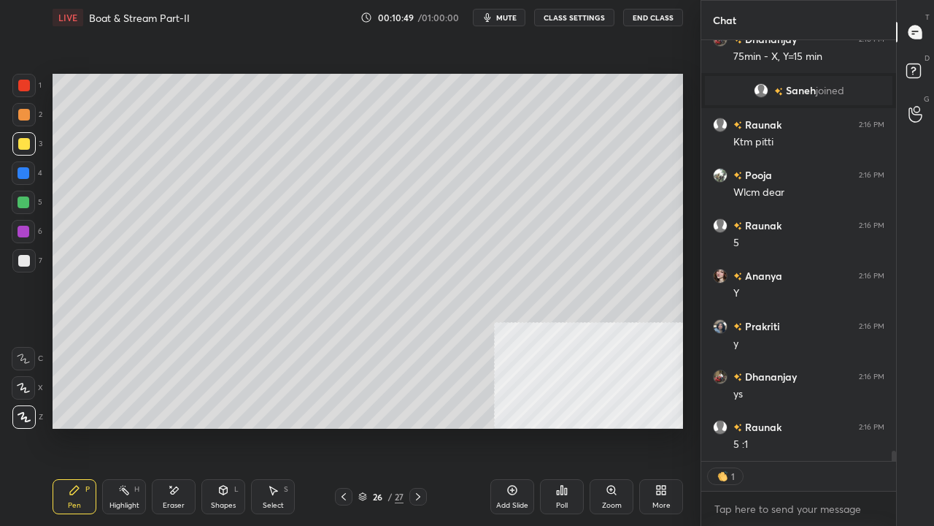
scroll to position [17445, 0]
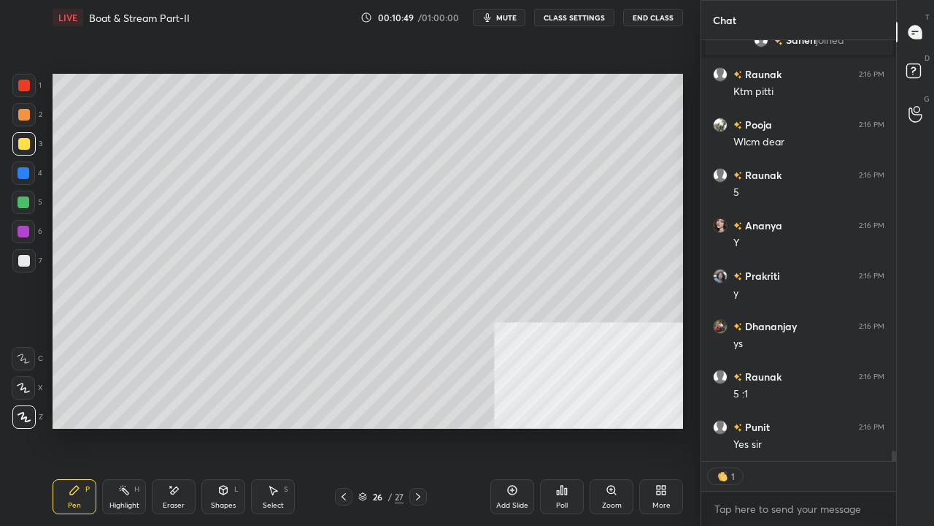
click at [23, 85] on div at bounding box center [24, 86] width 12 height 12
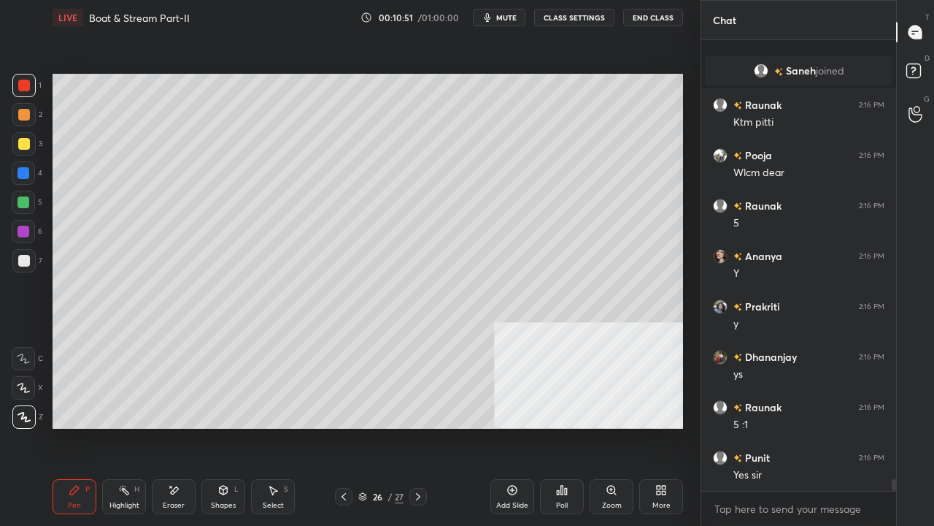
scroll to position [17466, 0]
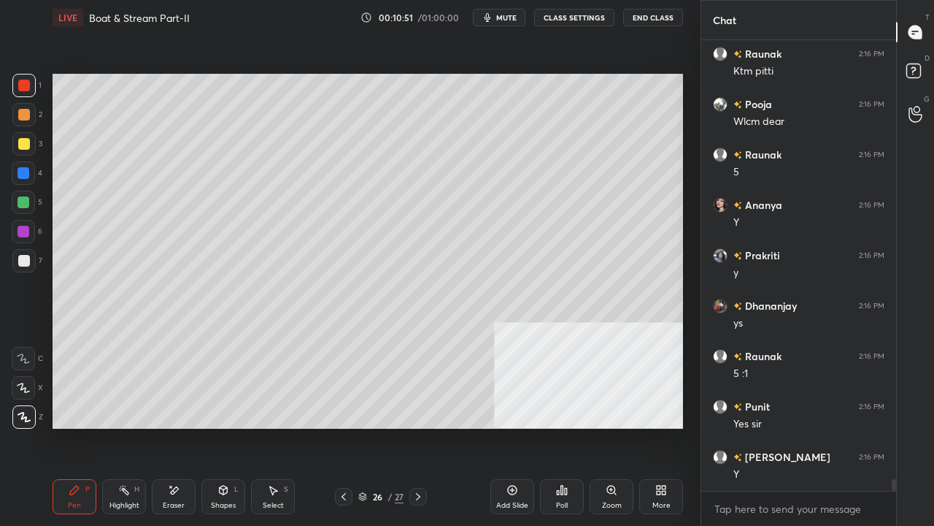
click at [340, 426] on icon at bounding box center [344, 497] width 12 height 12
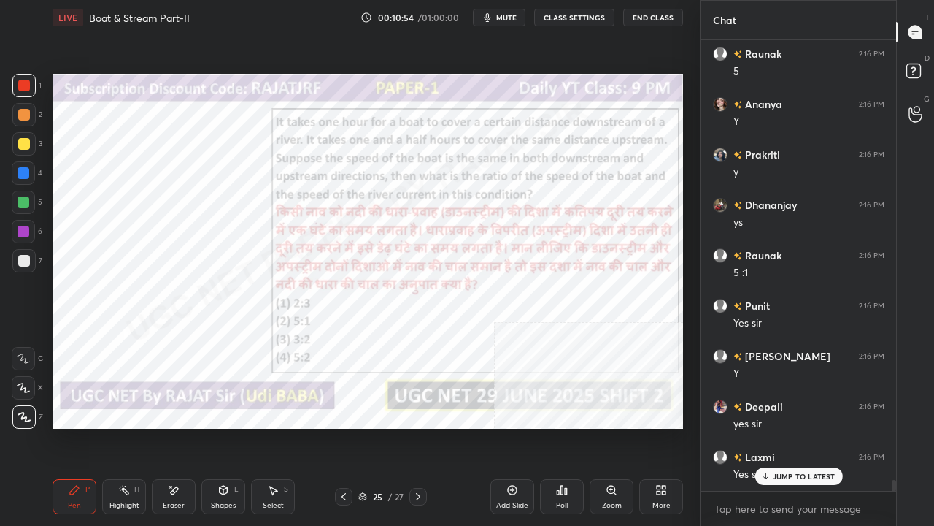
scroll to position [17616, 0]
click at [415, 426] on icon at bounding box center [418, 497] width 12 height 12
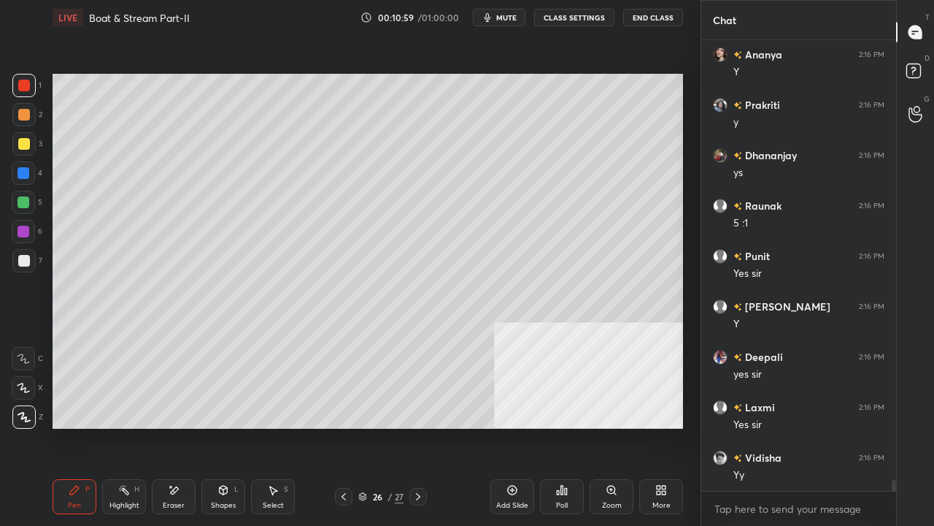
scroll to position [17667, 0]
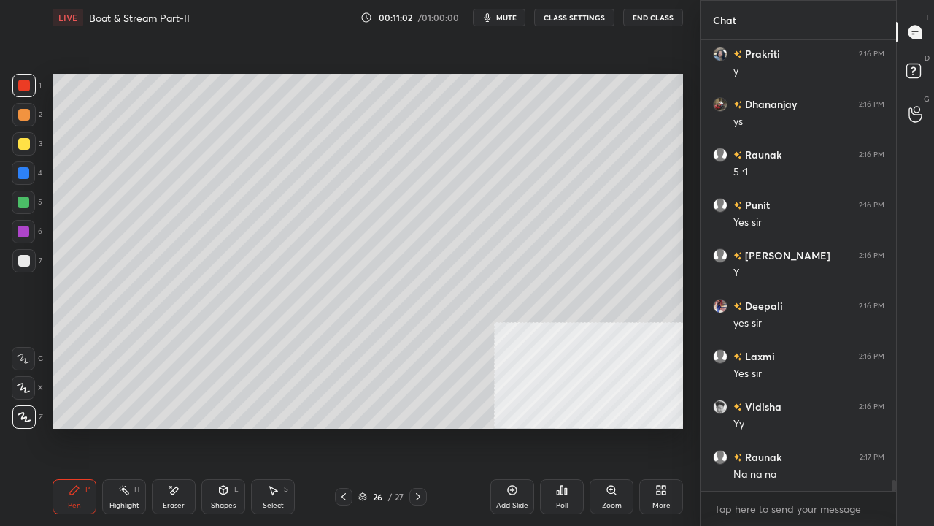
click at [335, 426] on div at bounding box center [344, 497] width 18 height 18
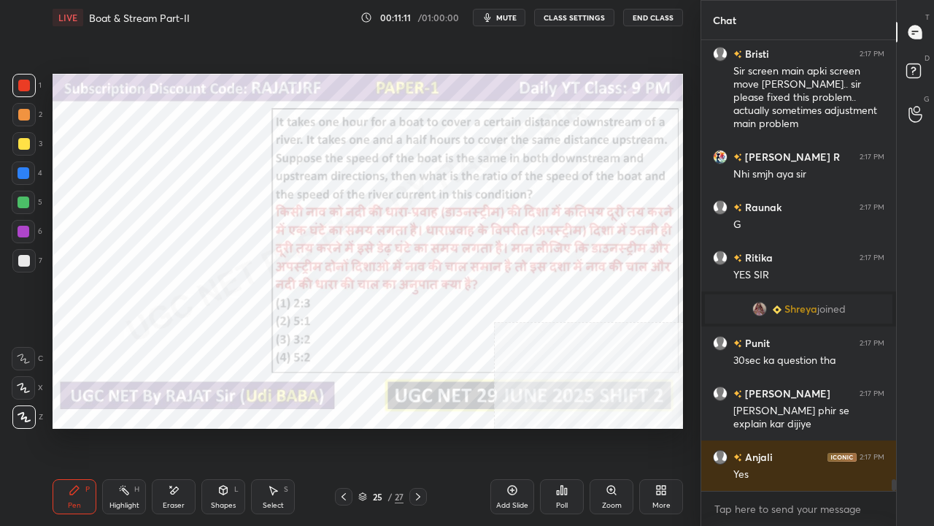
scroll to position [17194, 0]
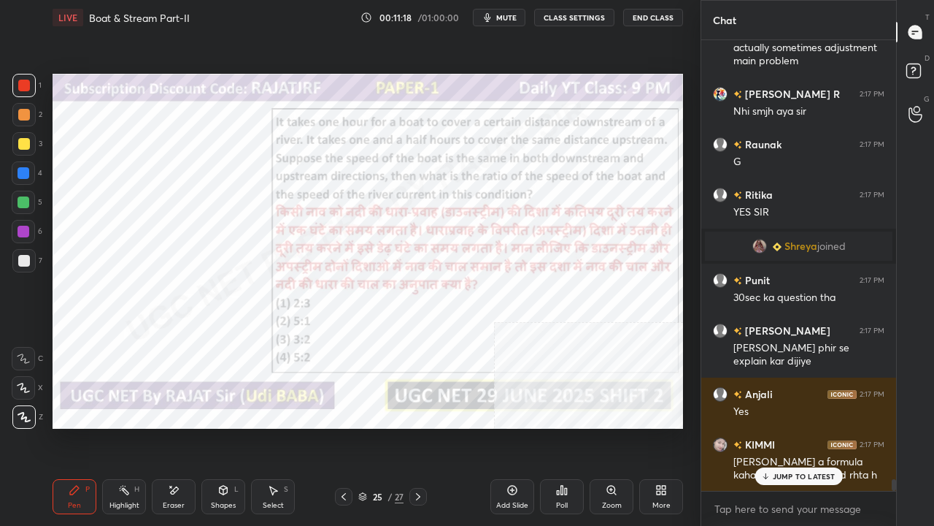
drag, startPoint x: 23, startPoint y: 235, endPoint x: 41, endPoint y: 239, distance: 17.9
click at [23, 236] on div at bounding box center [24, 232] width 12 height 12
drag, startPoint x: 222, startPoint y: 498, endPoint x: 225, endPoint y: 484, distance: 14.2
click at [222, 426] on div "Shapes L" at bounding box center [223, 496] width 44 height 35
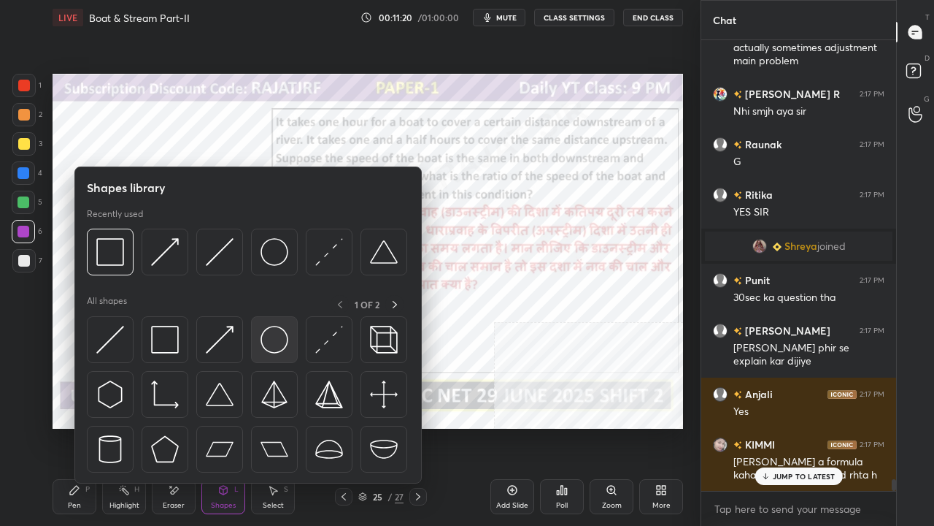
click at [275, 336] on img at bounding box center [275, 340] width 28 height 28
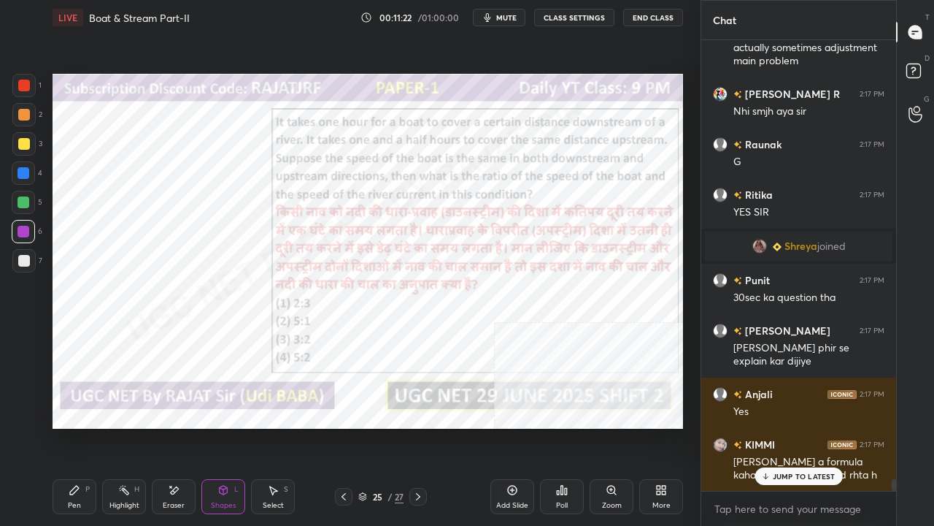
scroll to position [17229, 0]
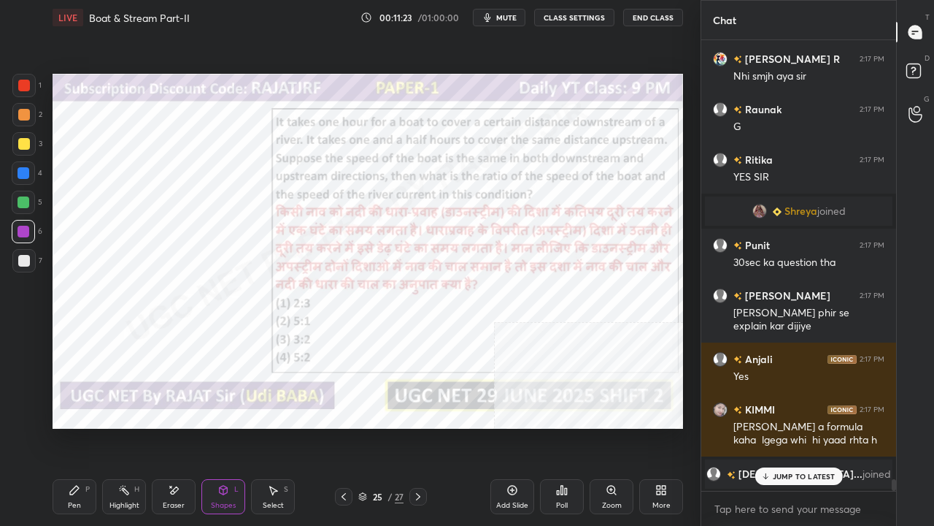
click at [177, 426] on div "Eraser" at bounding box center [174, 496] width 44 height 35
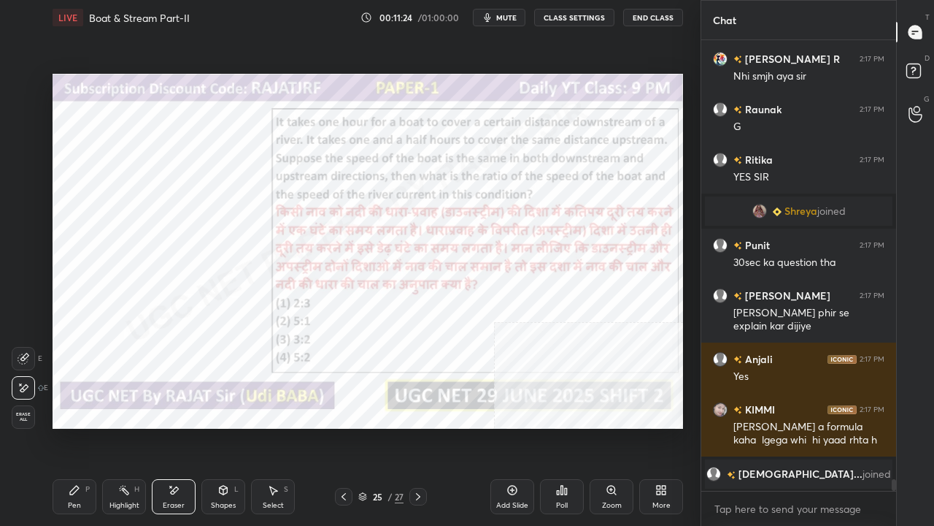
scroll to position [17280, 0]
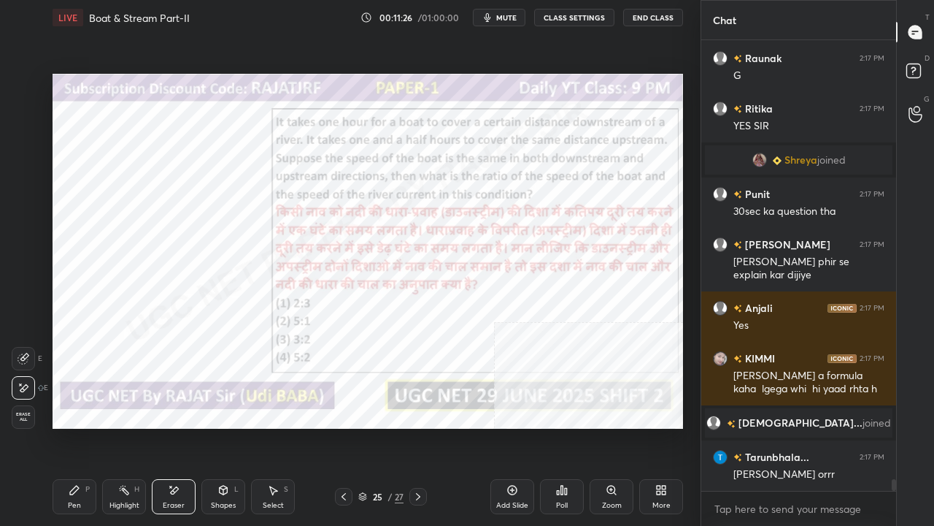
click at [83, 426] on div "Pen P" at bounding box center [75, 496] width 44 height 35
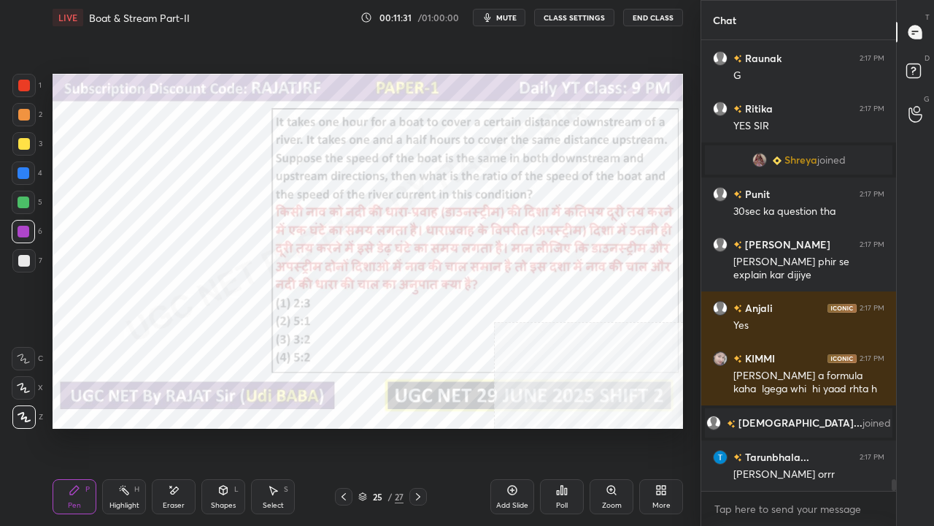
scroll to position [17330, 0]
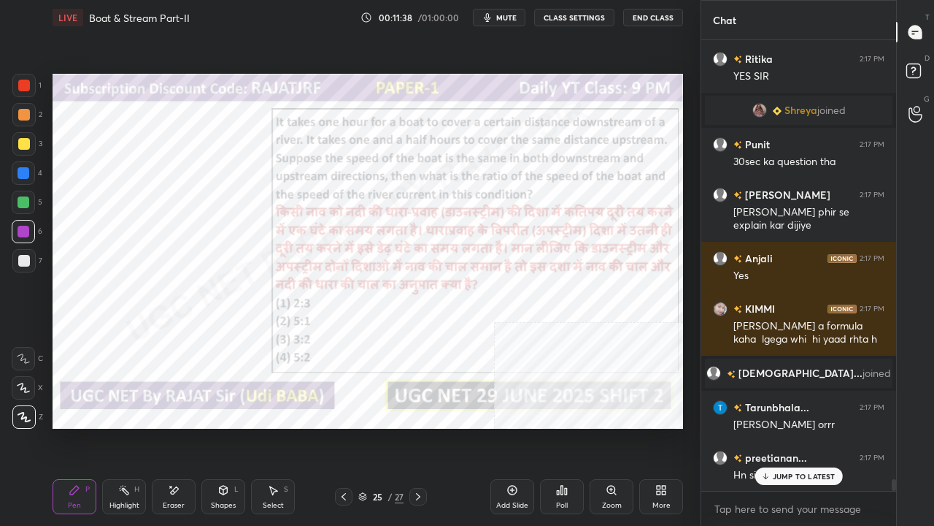
click at [421, 426] on icon at bounding box center [418, 497] width 12 height 12
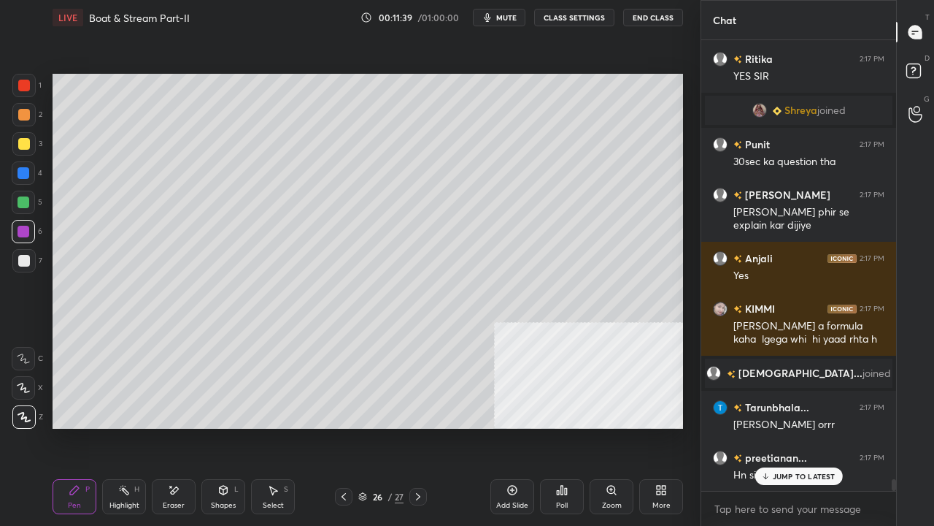
click at [792, 426] on p "JUMP TO LATEST" at bounding box center [804, 476] width 63 height 9
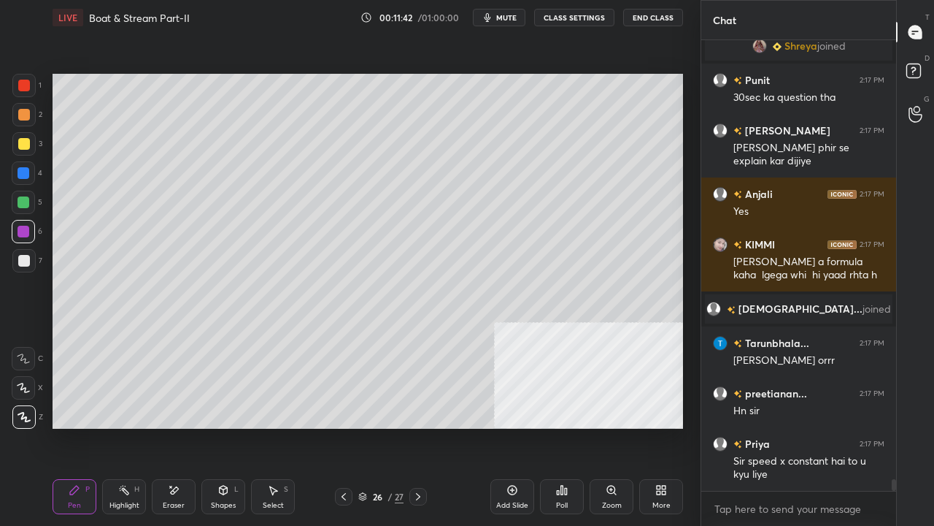
scroll to position [17444, 0]
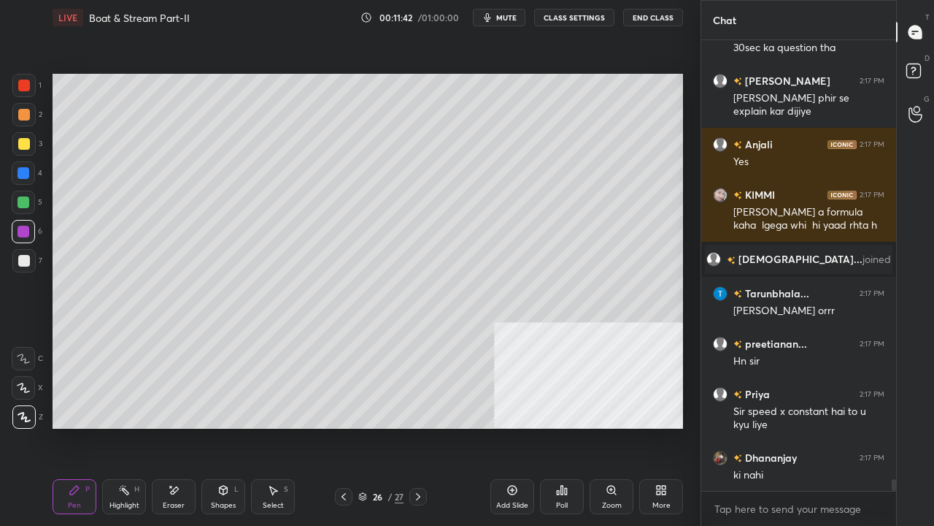
click at [22, 173] on div at bounding box center [24, 173] width 12 height 12
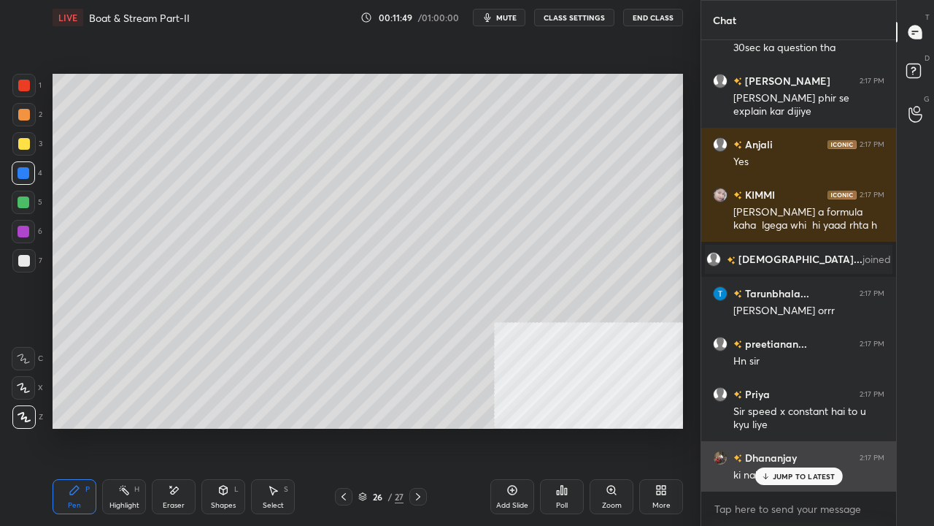
click at [803, 426] on p "JUMP TO LATEST" at bounding box center [804, 476] width 63 height 9
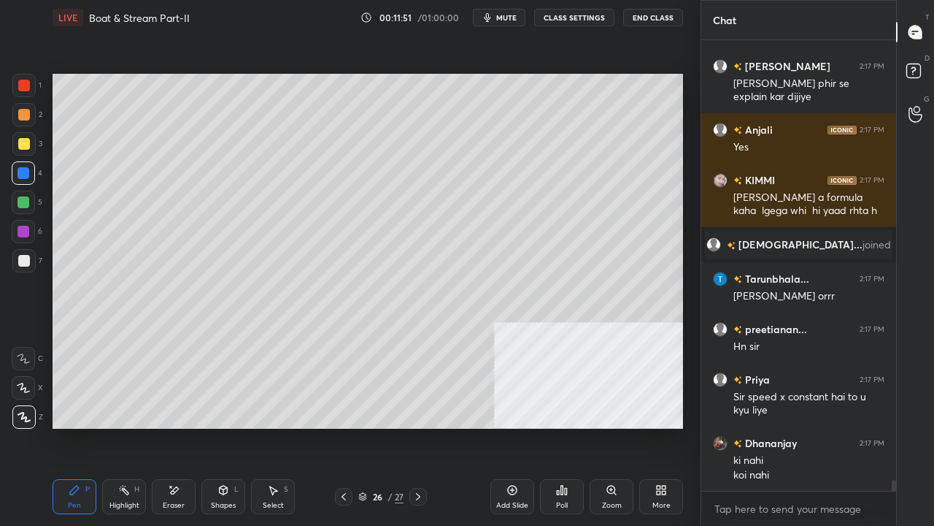
scroll to position [17523, 0]
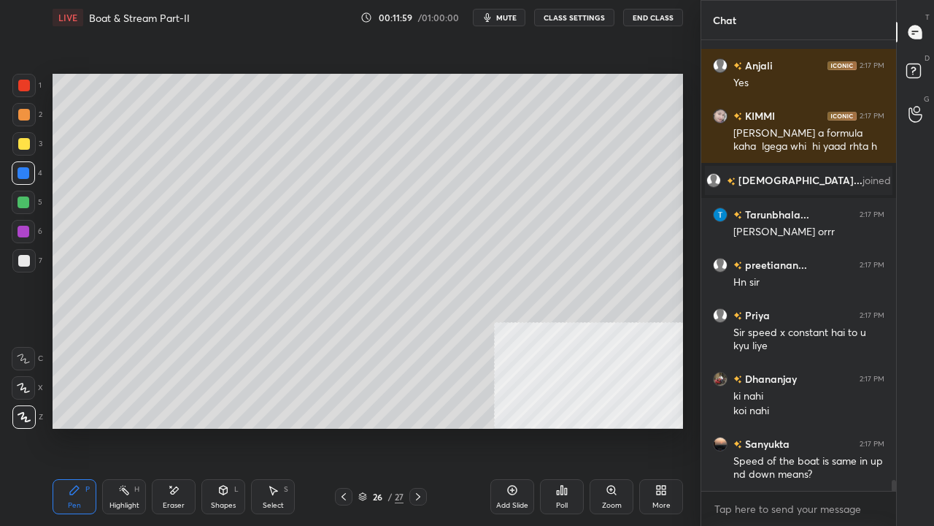
click at [219, 426] on div "Shapes L" at bounding box center [223, 496] width 44 height 35
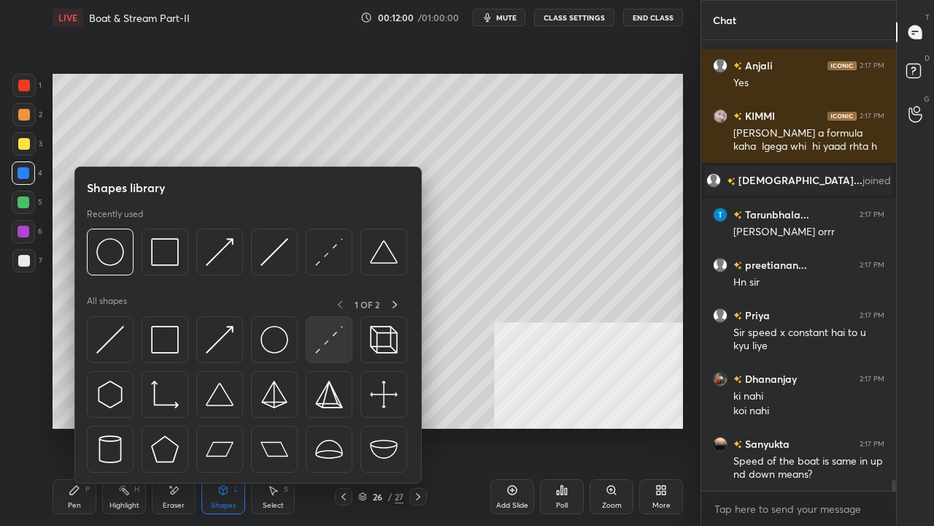
click at [324, 346] on img at bounding box center [329, 340] width 28 height 28
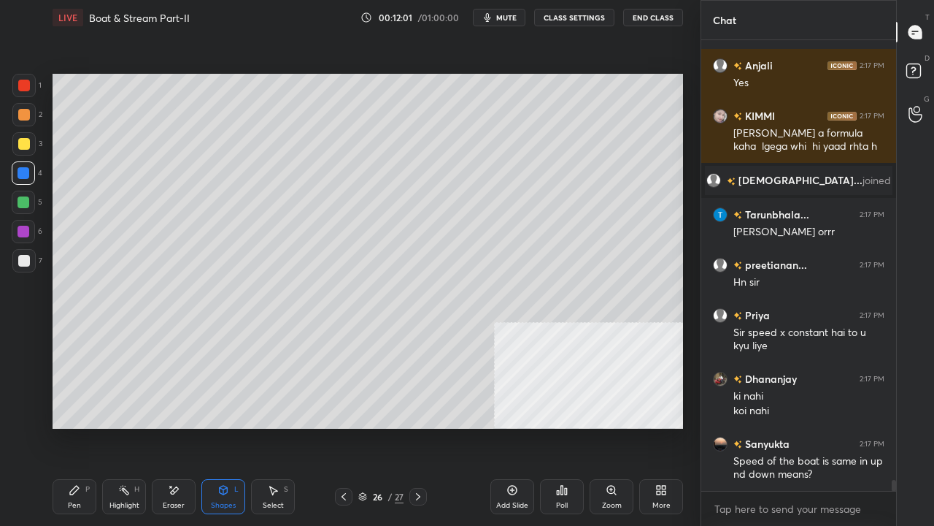
scroll to position [17572, 0]
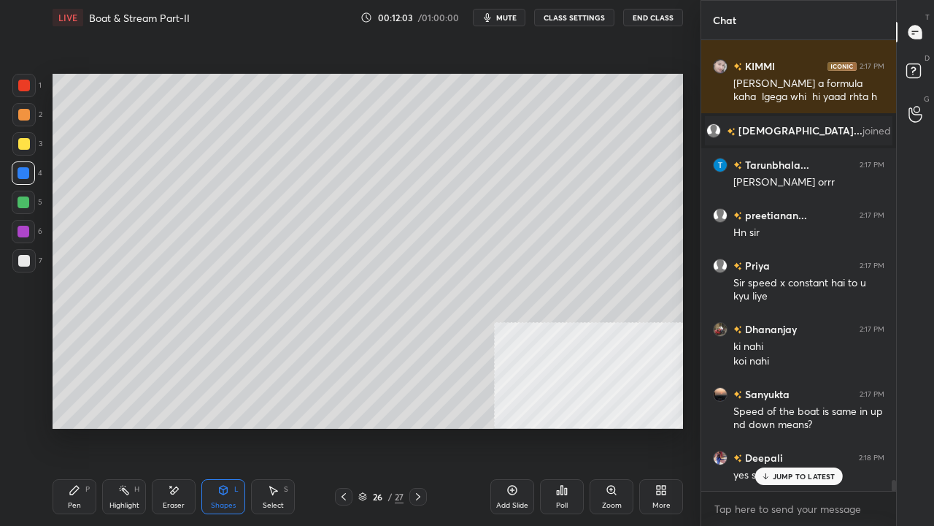
click at [76, 426] on div "Pen P" at bounding box center [75, 496] width 44 height 35
click at [20, 136] on div at bounding box center [23, 143] width 23 height 23
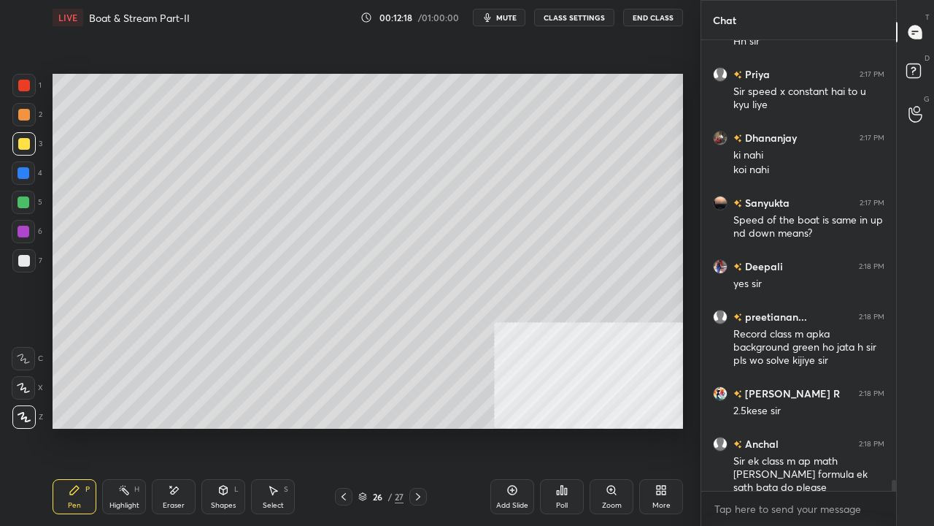
scroll to position [17840, 0]
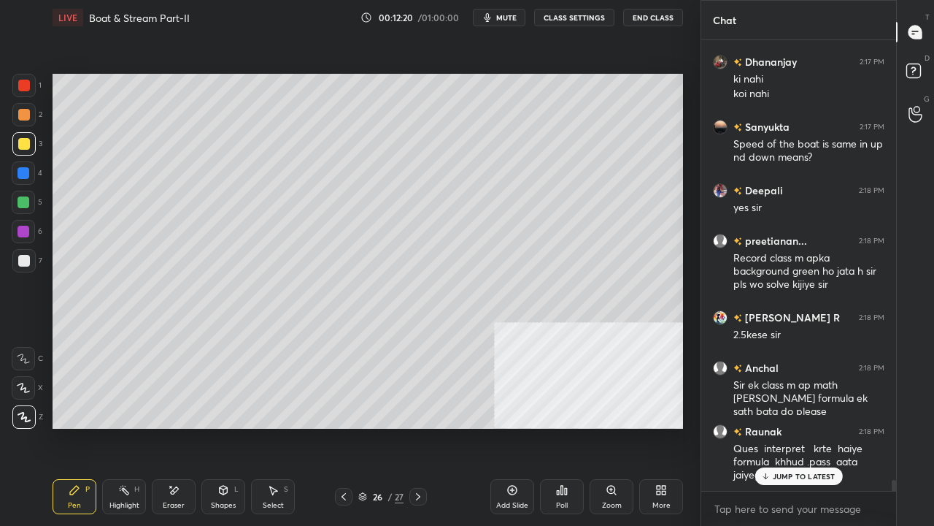
click at [347, 426] on icon at bounding box center [344, 497] width 12 height 12
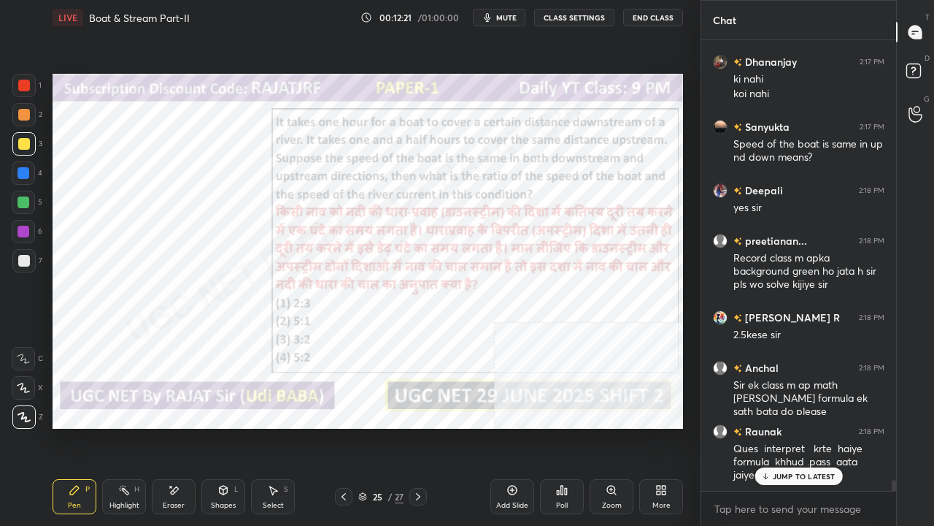
click at [780, 426] on p "JUMP TO LATEST" at bounding box center [804, 476] width 63 height 9
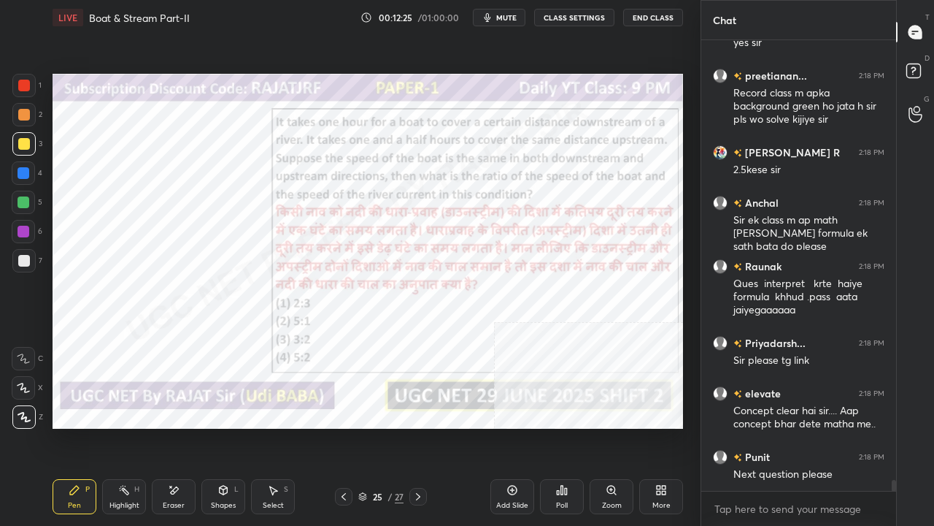
scroll to position [18067, 0]
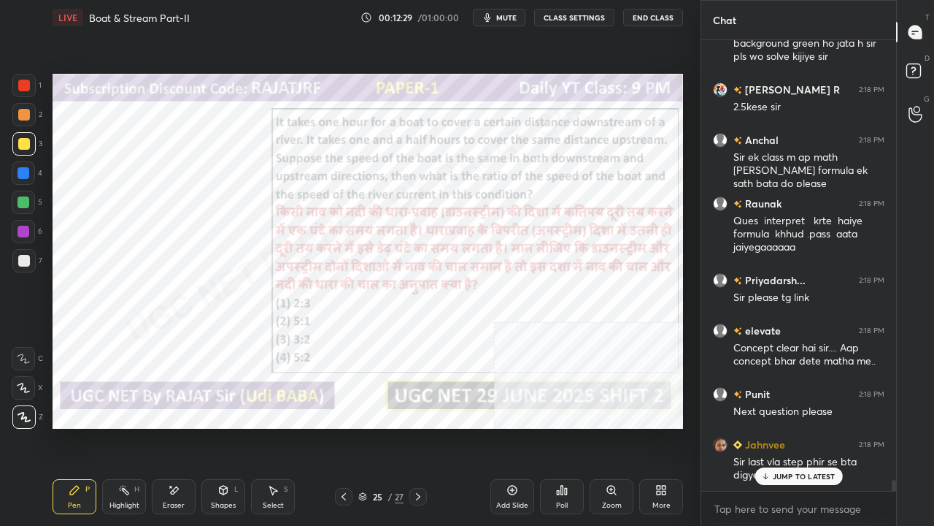
click at [417, 426] on icon at bounding box center [418, 496] width 4 height 7
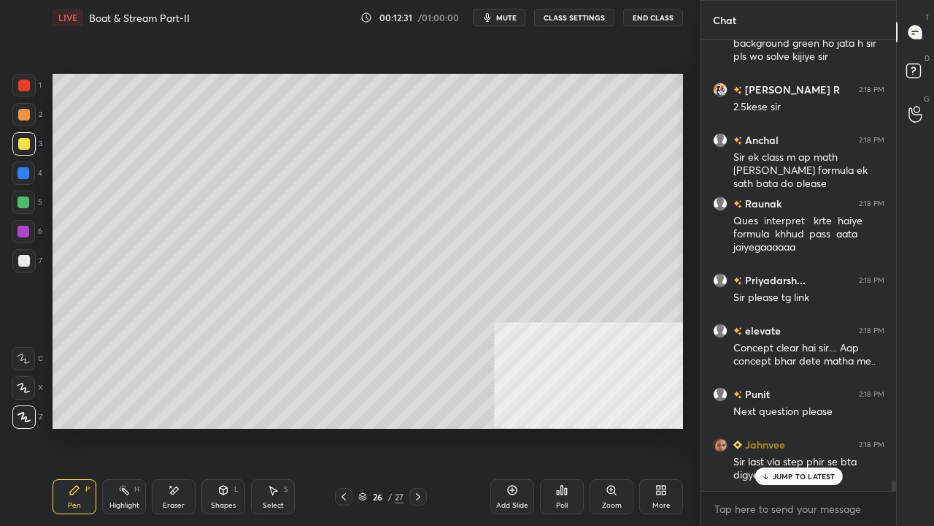
drag, startPoint x: 171, startPoint y: 495, endPoint x: 161, endPoint y: 433, distance: 62.9
click at [171, 426] on icon at bounding box center [174, 490] width 12 height 12
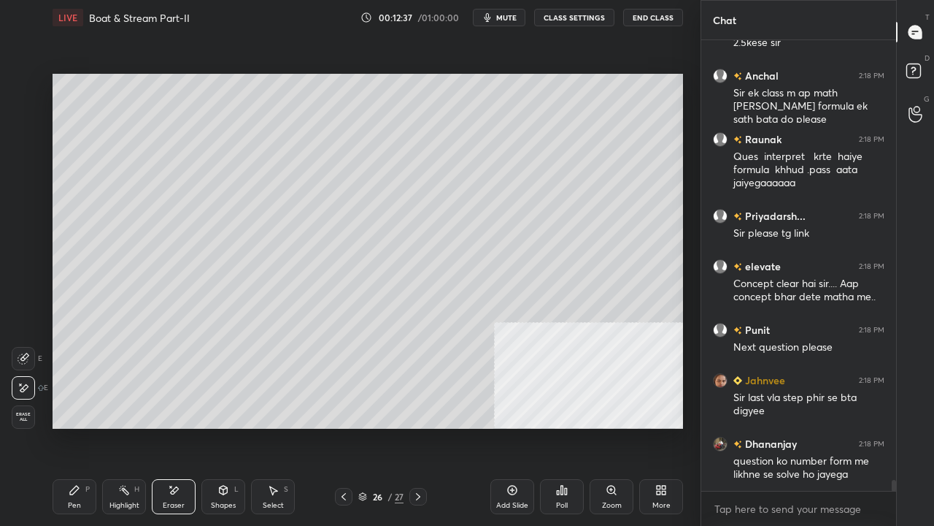
scroll to position [18181, 0]
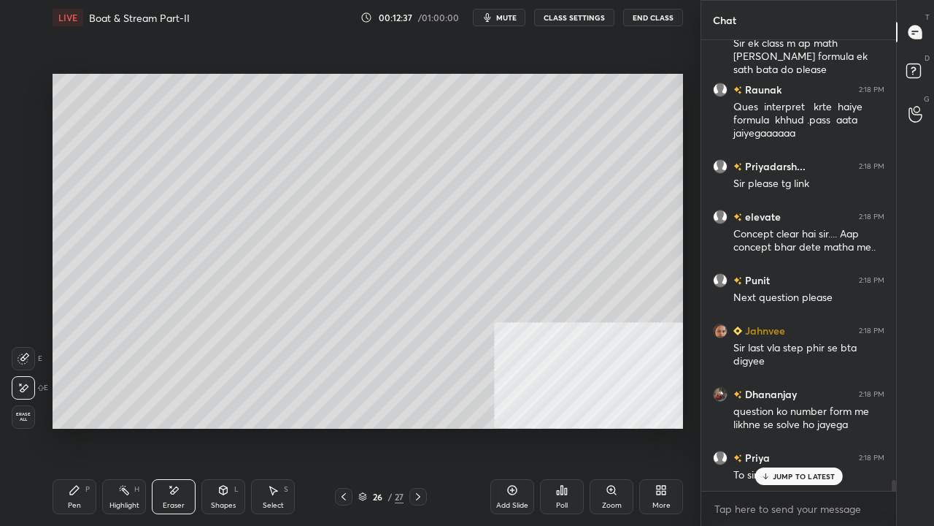
click at [79, 426] on icon at bounding box center [75, 490] width 12 height 12
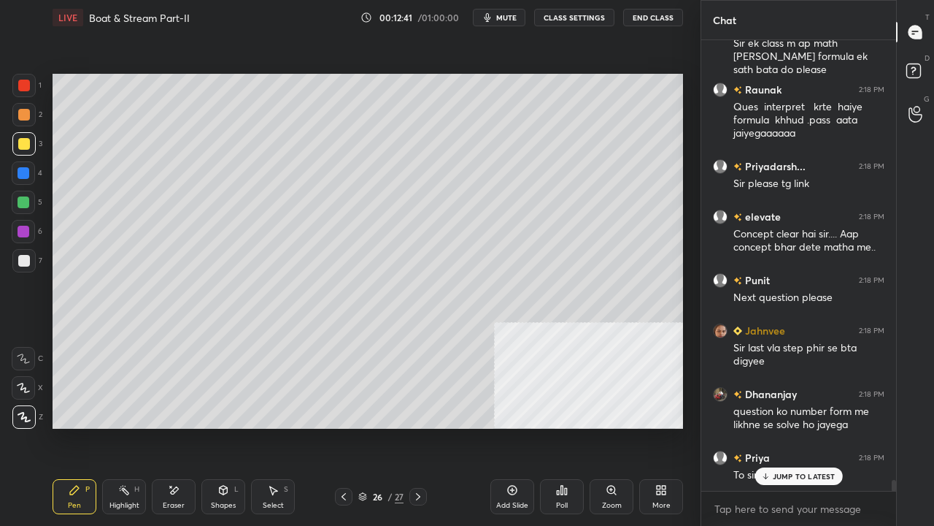
drag, startPoint x: 47, startPoint y: 69, endPoint x: 31, endPoint y: 77, distance: 18.0
click at [37, 72] on div "1 2 3 4 5 6 7 C X Z E E Erase all H H LIVE Boat & Stream Part-II 00:12:41 / 01:…" at bounding box center [344, 263] width 689 height 526
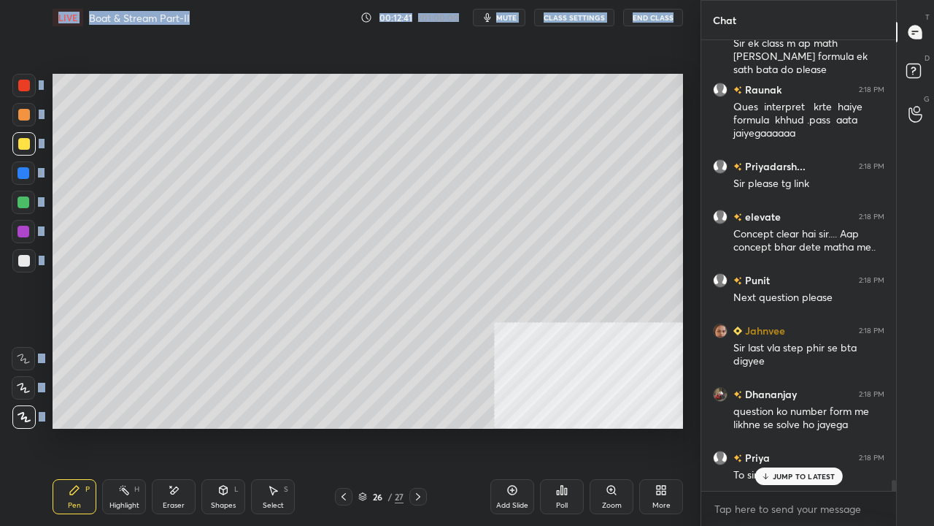
click at [25, 85] on div at bounding box center [24, 86] width 12 height 12
click at [26, 84] on div at bounding box center [24, 86] width 12 height 12
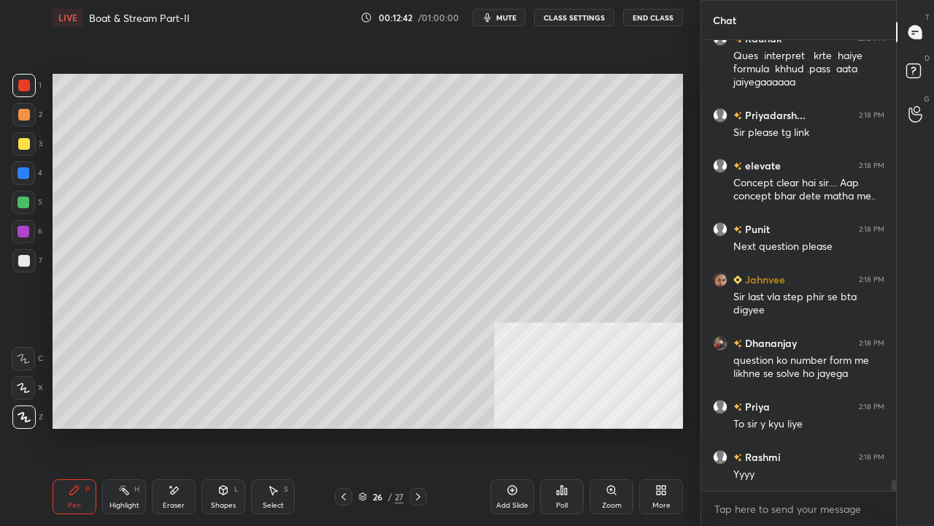
drag, startPoint x: 124, startPoint y: 495, endPoint x: 164, endPoint y: 431, distance: 74.7
click at [125, 426] on icon at bounding box center [124, 490] width 12 height 12
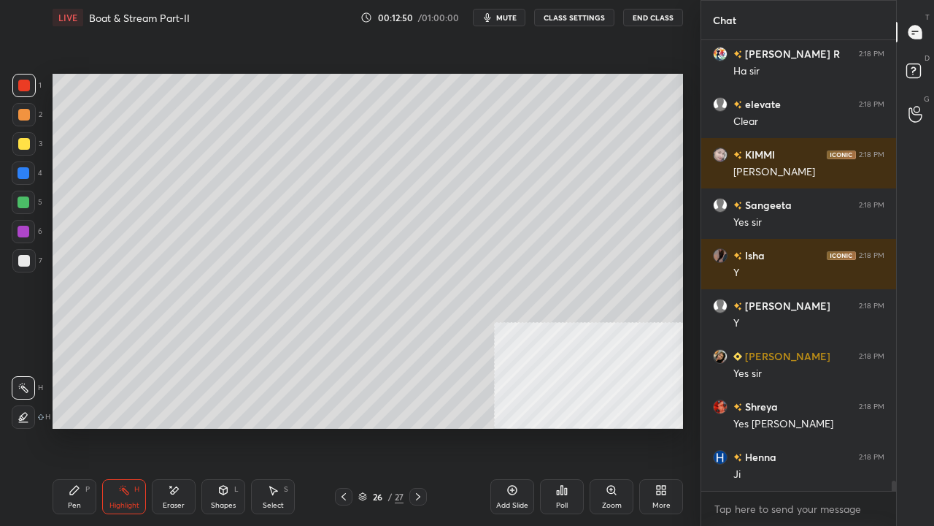
scroll to position [18987, 0]
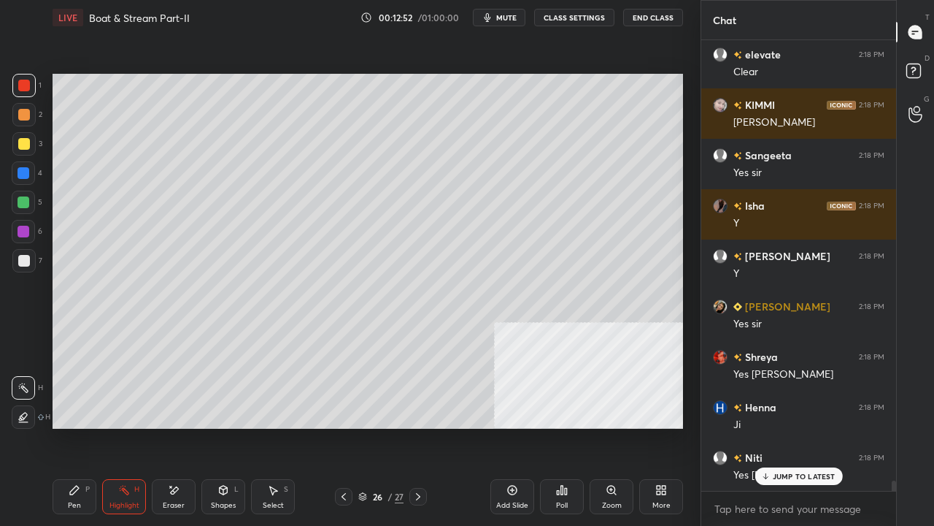
click at [74, 426] on icon at bounding box center [75, 490] width 12 height 12
drag, startPoint x: 343, startPoint y: 503, endPoint x: 347, endPoint y: 496, distance: 7.9
click at [343, 426] on div at bounding box center [344, 497] width 18 height 18
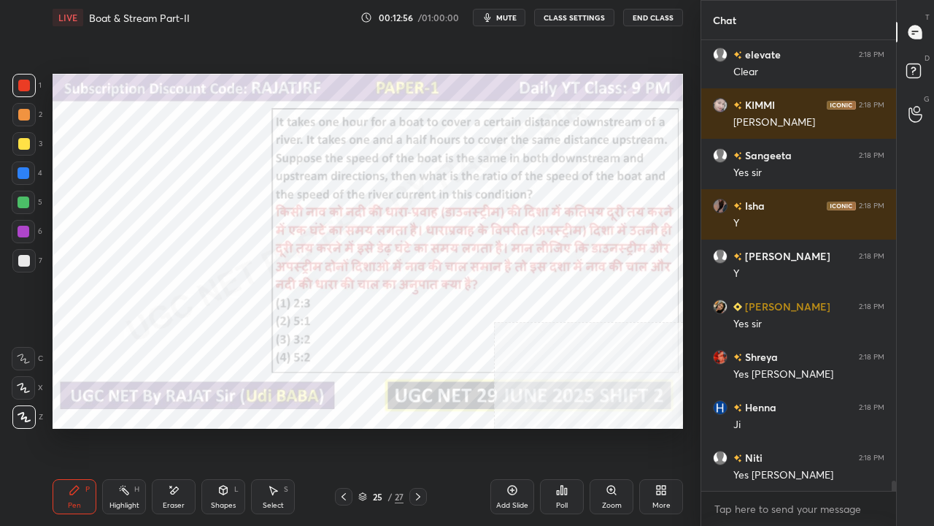
scroll to position [19038, 0]
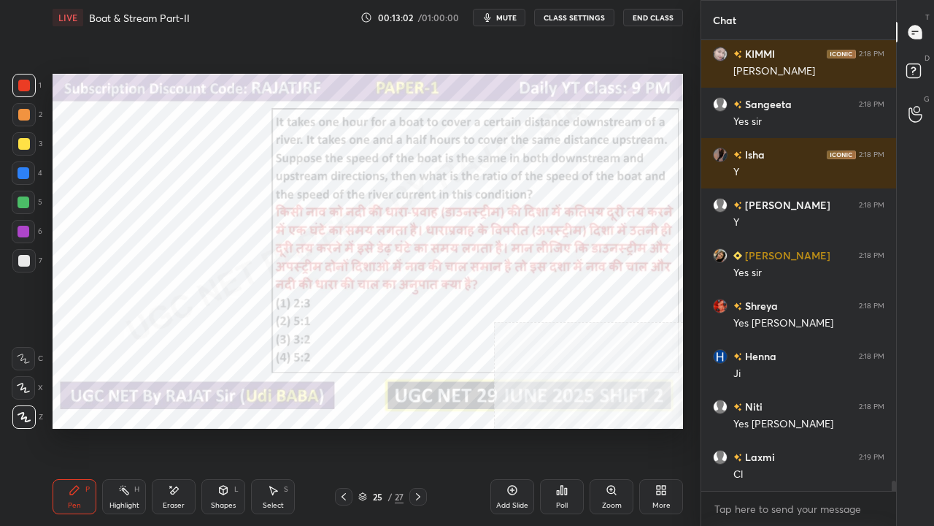
click at [419, 426] on icon at bounding box center [418, 497] width 12 height 12
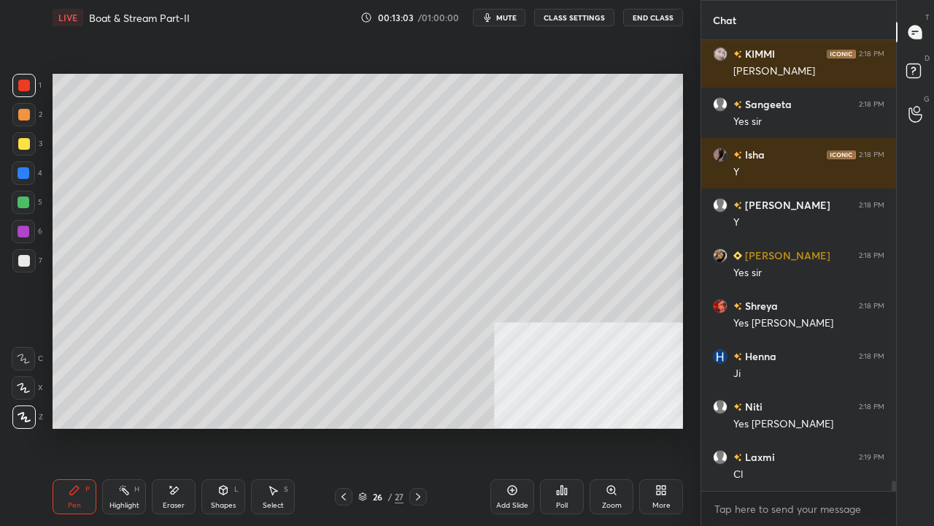
click at [25, 257] on div at bounding box center [24, 261] width 12 height 12
drag, startPoint x: 25, startPoint y: 257, endPoint x: 52, endPoint y: 247, distance: 28.9
click at [26, 257] on div at bounding box center [24, 261] width 12 height 12
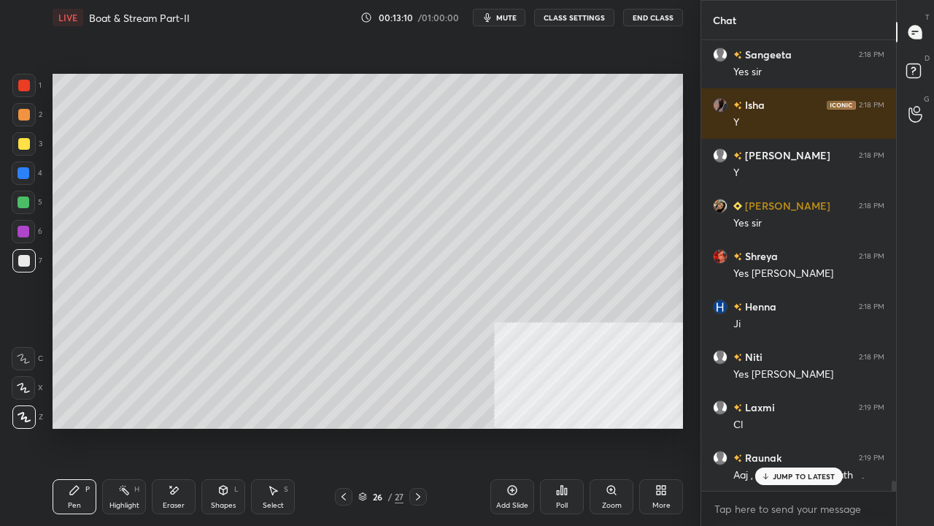
scroll to position [19140, 0]
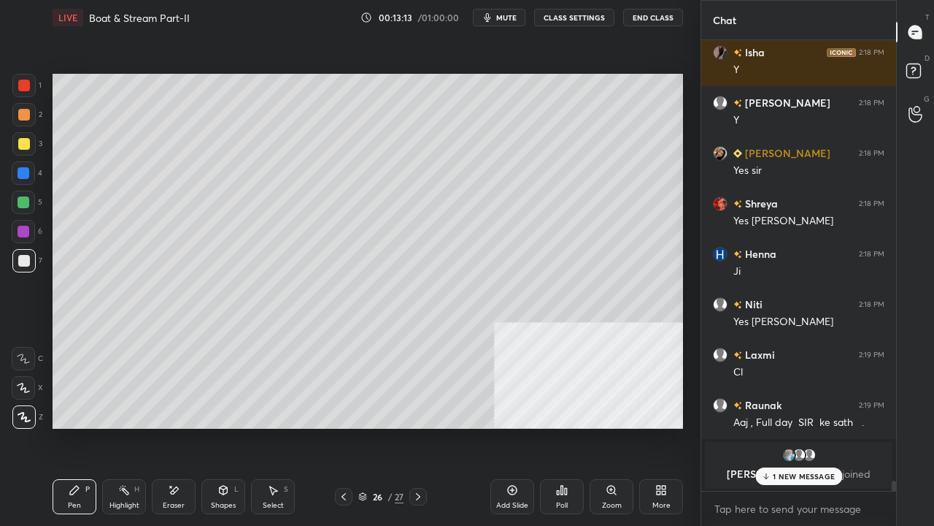
click at [25, 168] on div at bounding box center [24, 173] width 12 height 12
click at [342, 426] on icon at bounding box center [344, 497] width 12 height 12
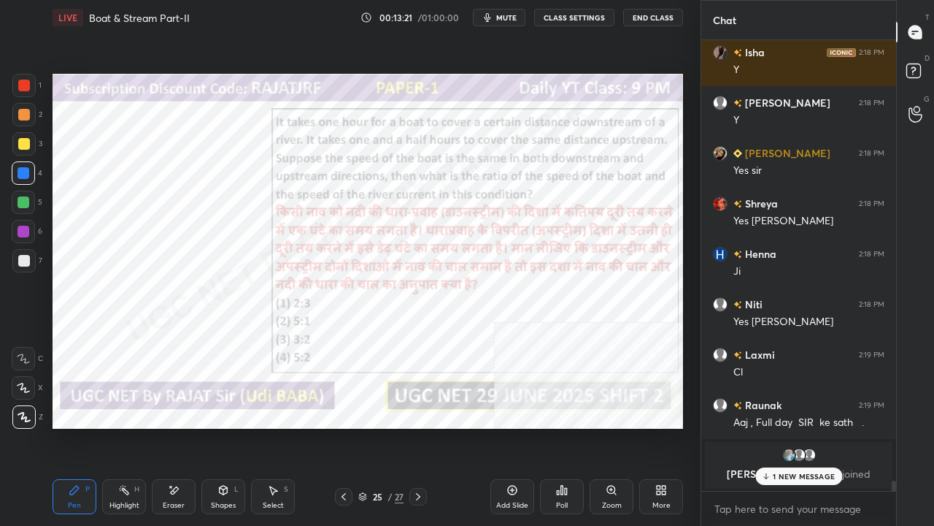
click at [418, 426] on icon at bounding box center [418, 497] width 12 height 12
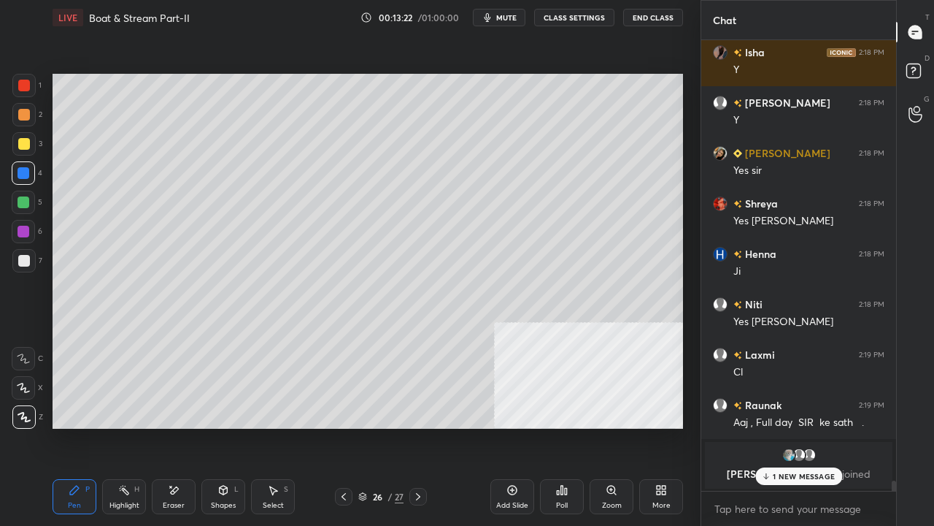
click at [26, 84] on div at bounding box center [24, 86] width 12 height 12
click at [25, 256] on div at bounding box center [24, 261] width 12 height 12
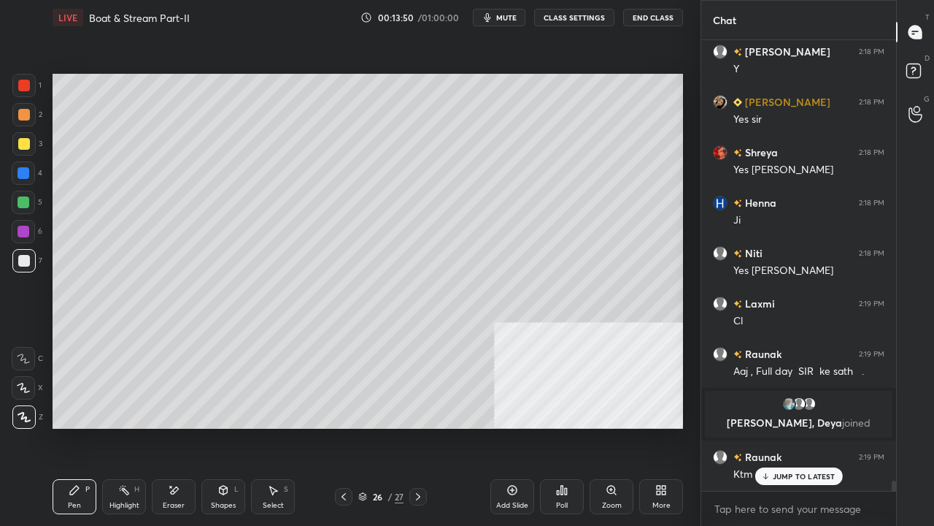
scroll to position [19254, 0]
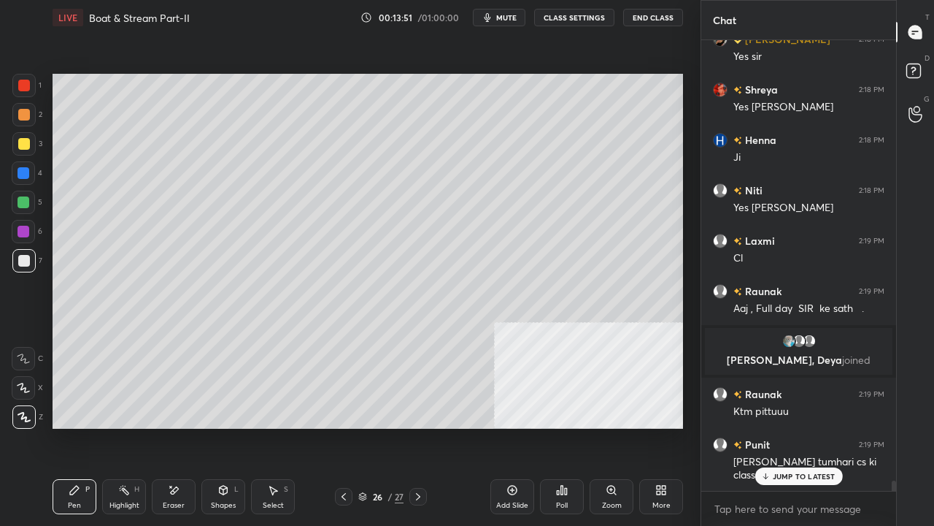
drag, startPoint x: 26, startPoint y: 143, endPoint x: 47, endPoint y: 167, distance: 31.6
click at [26, 143] on div at bounding box center [24, 144] width 12 height 12
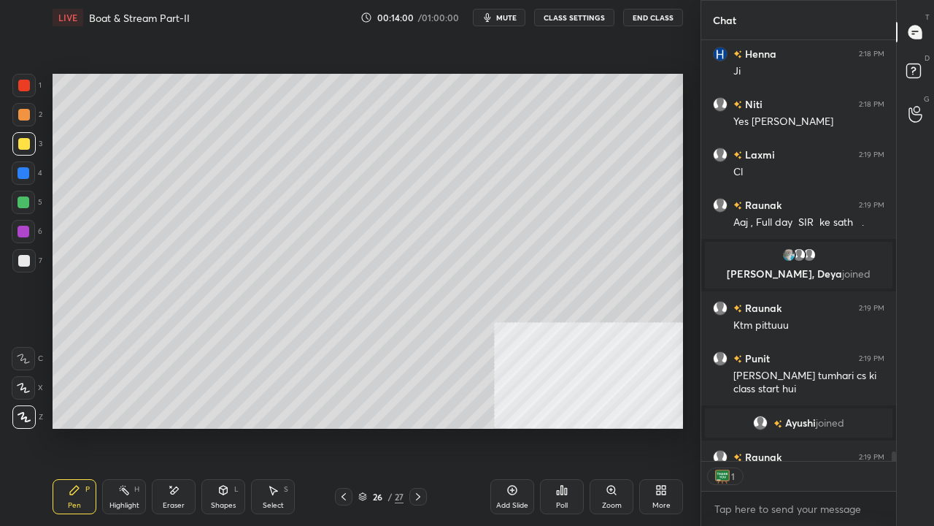
scroll to position [4, 4]
click at [26, 87] on div at bounding box center [24, 86] width 12 height 12
click at [375, 426] on div "26" at bounding box center [377, 496] width 15 height 9
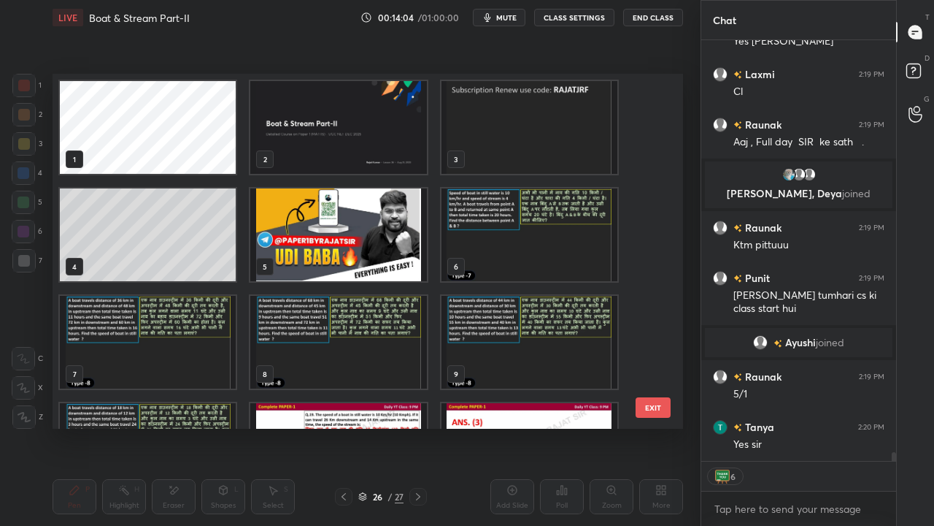
scroll to position [19471, 0]
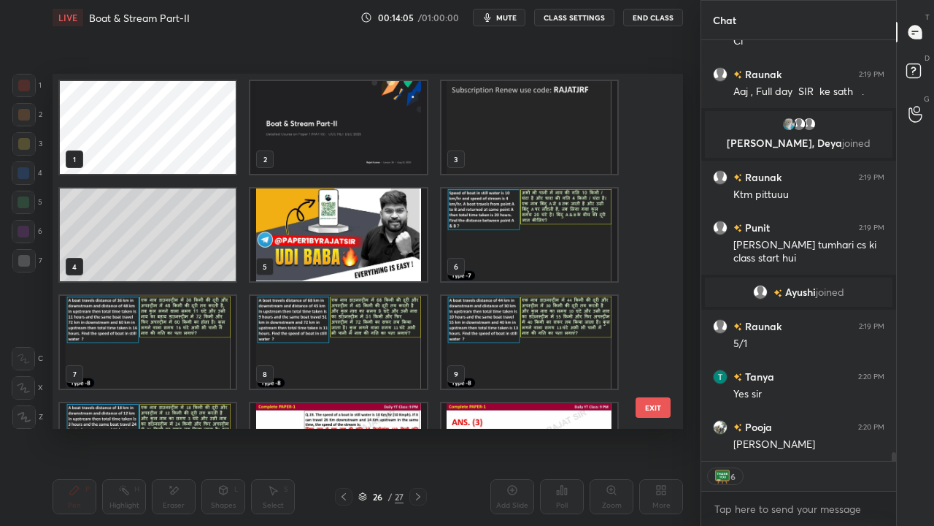
click at [518, 239] on img "grid" at bounding box center [530, 234] width 176 height 93
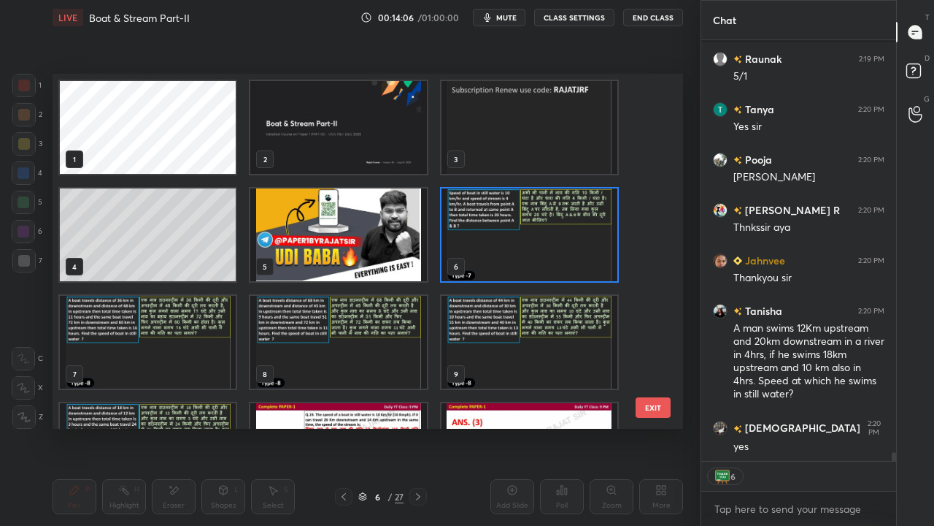
click at [523, 241] on img "grid" at bounding box center [530, 234] width 176 height 93
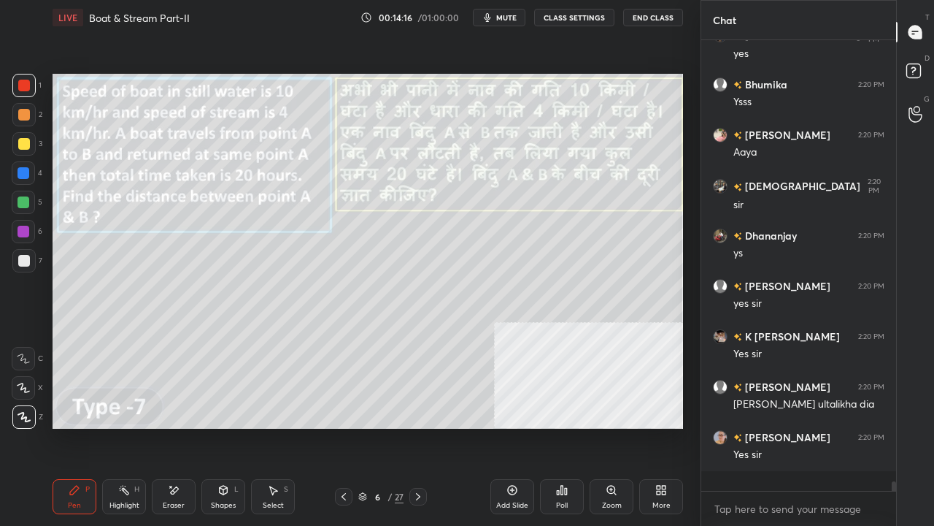
scroll to position [20111, 0]
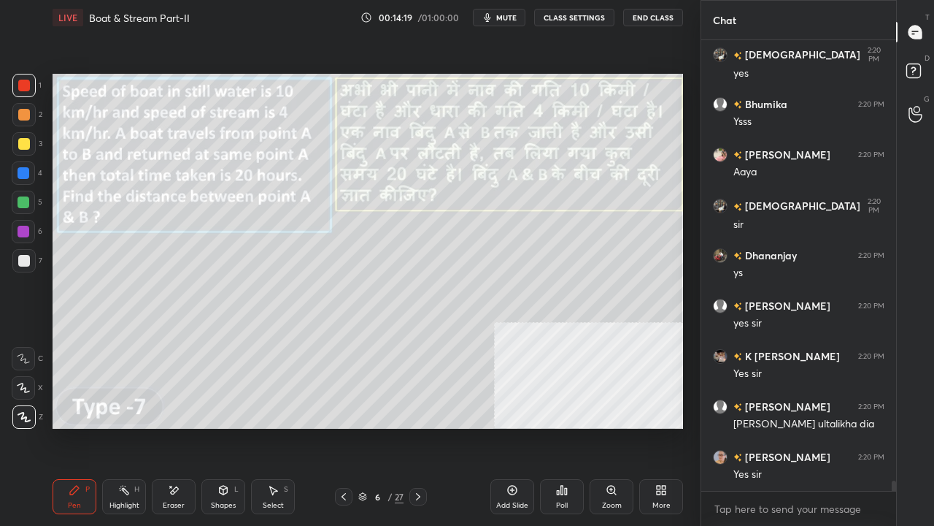
click at [388, 426] on div "/" at bounding box center [390, 496] width 4 height 9
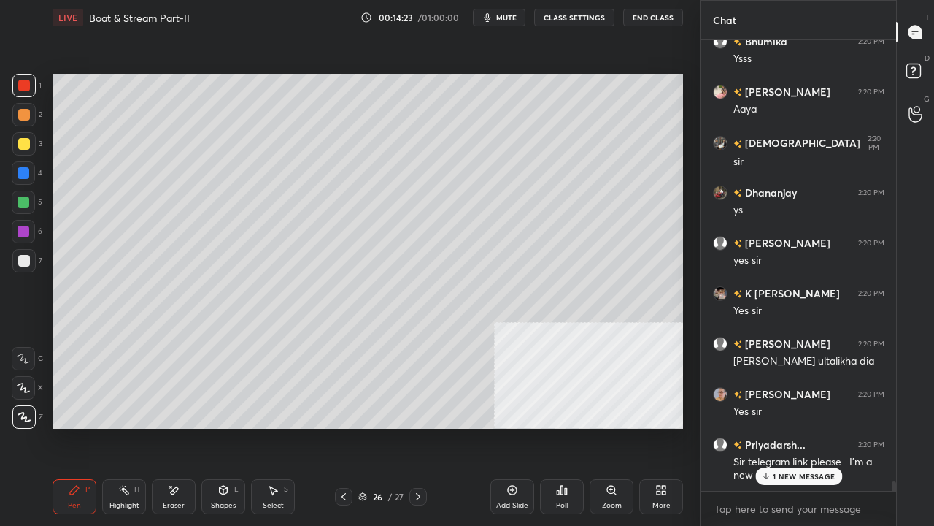
scroll to position [20251, 0]
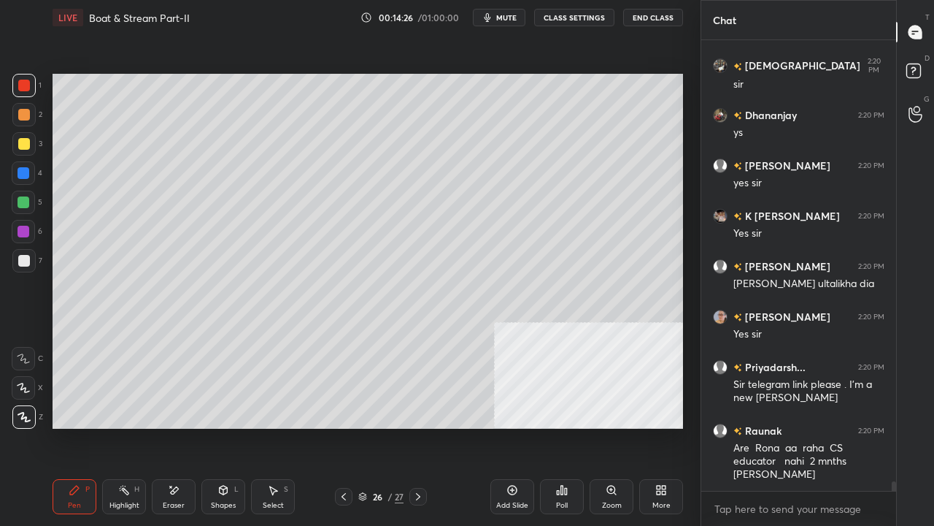
click at [179, 426] on div "Eraser" at bounding box center [174, 496] width 44 height 35
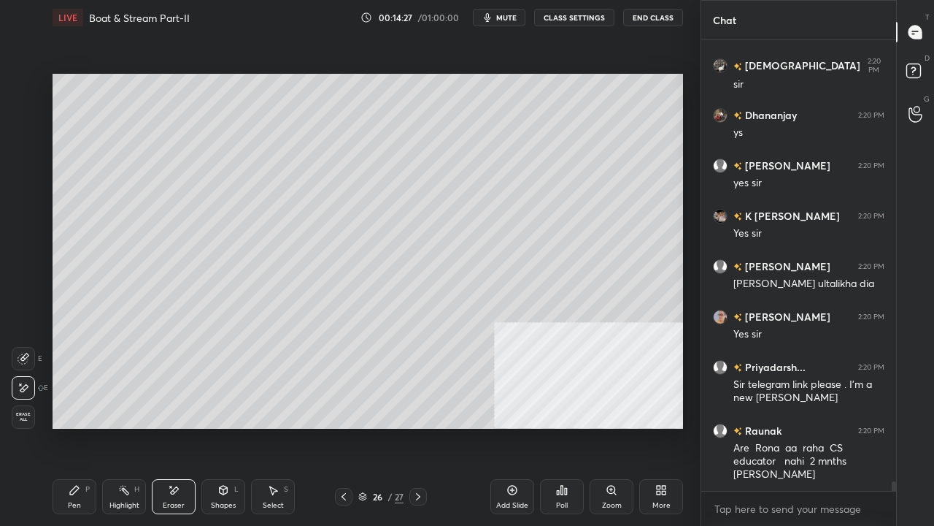
click at [92, 426] on div "Pen P" at bounding box center [75, 496] width 44 height 35
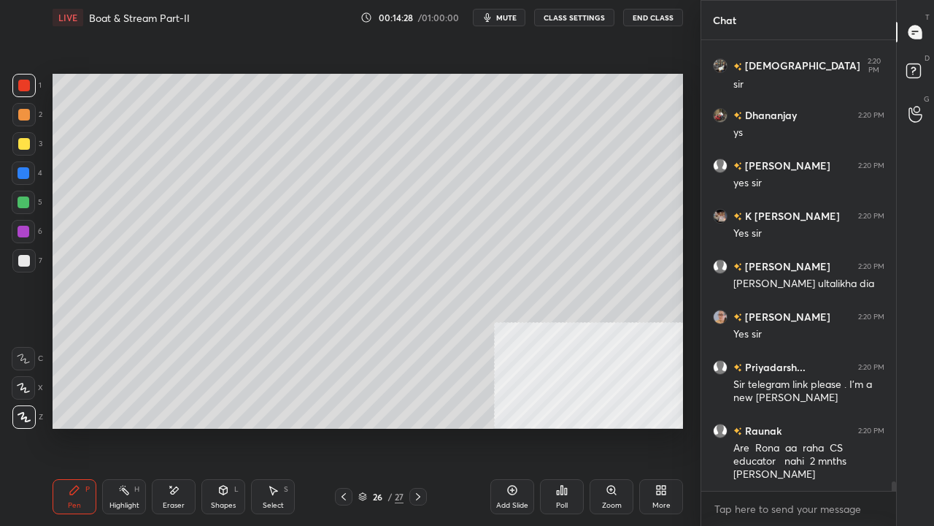
click at [374, 426] on div "26" at bounding box center [377, 496] width 15 height 9
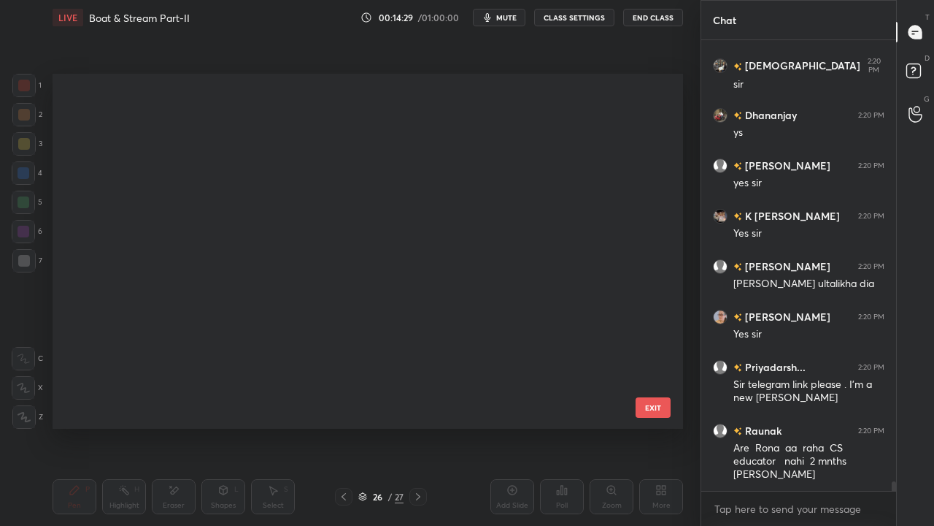
scroll to position [0, 0]
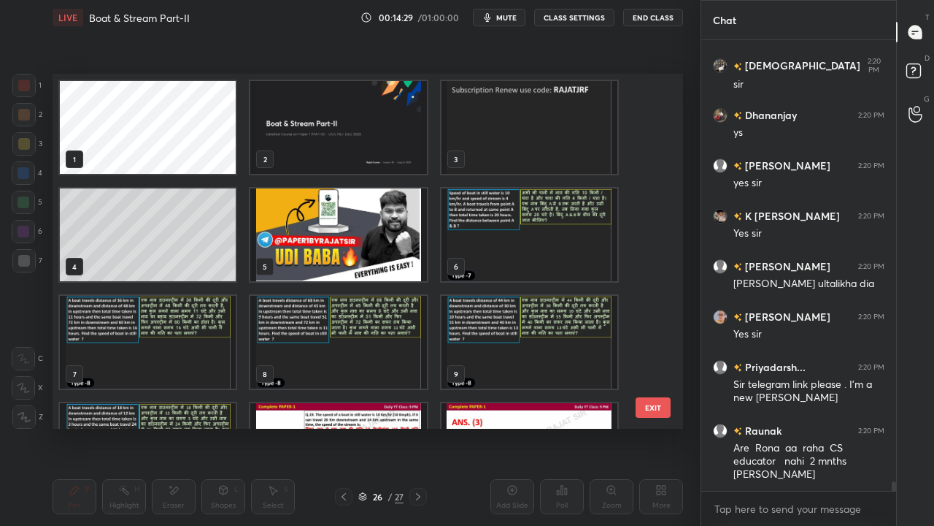
click at [517, 247] on img "grid" at bounding box center [530, 234] width 176 height 93
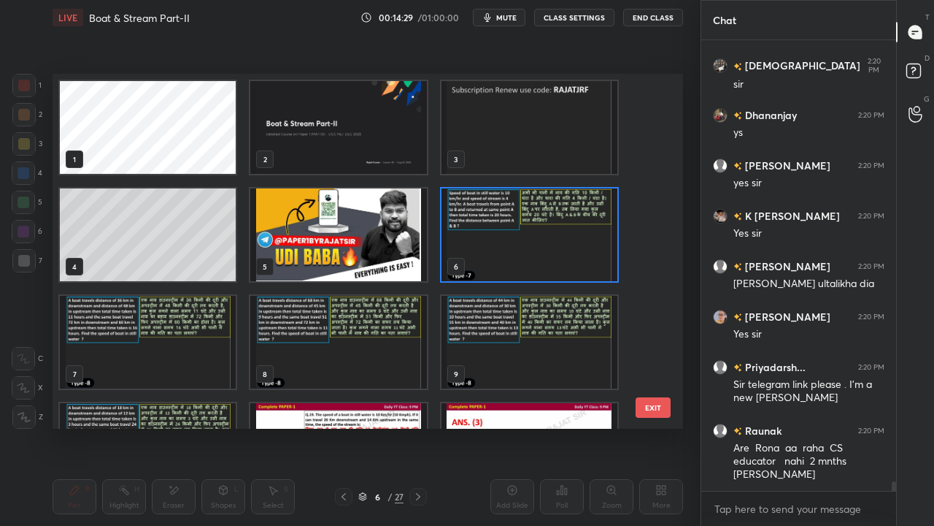
click at [517, 247] on img "grid" at bounding box center [530, 234] width 176 height 93
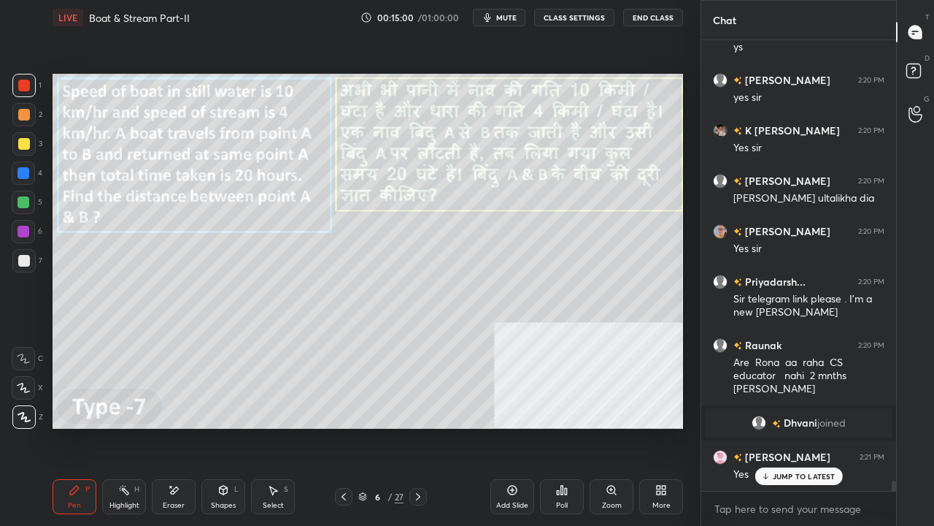
scroll to position [19339, 0]
click at [20, 172] on div at bounding box center [24, 173] width 12 height 12
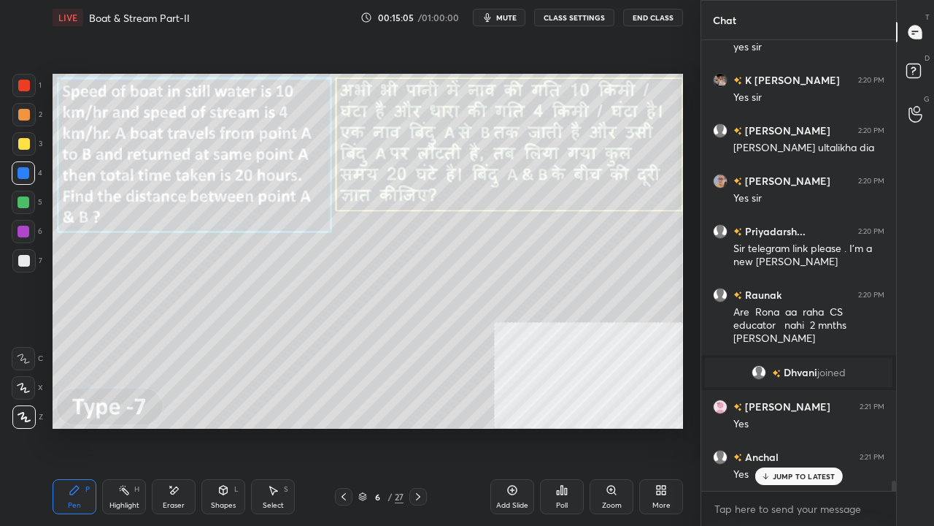
scroll to position [19540, 0]
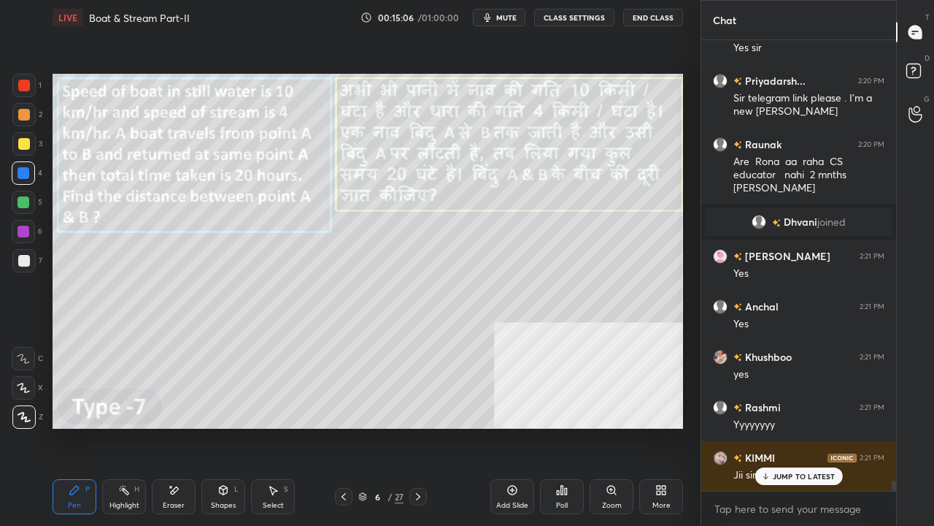
click at [223, 426] on div "Shapes" at bounding box center [223, 505] width 25 height 7
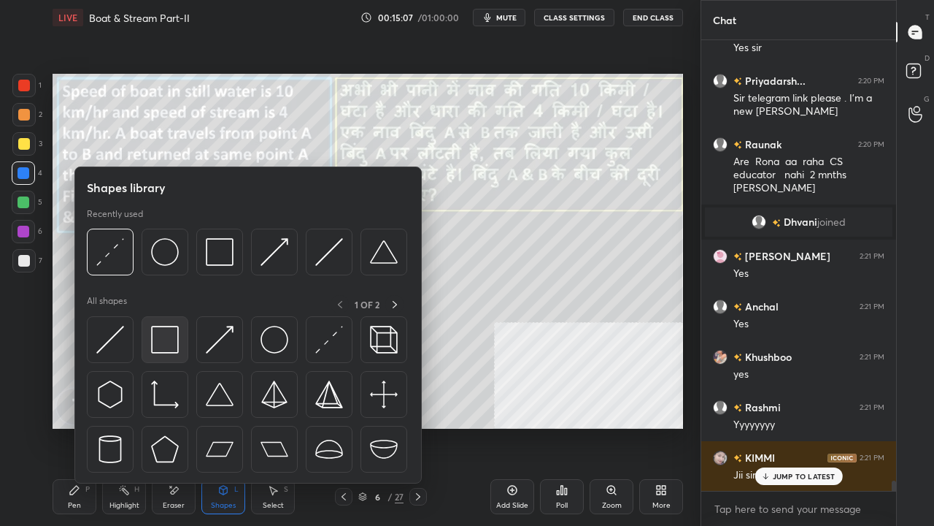
click at [169, 329] on img at bounding box center [165, 340] width 28 height 28
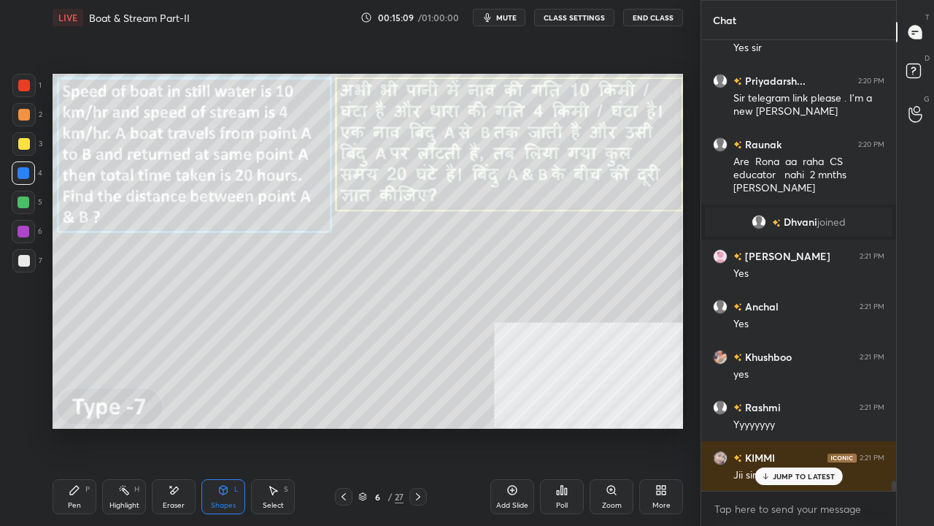
click at [80, 426] on div "Pen" at bounding box center [74, 505] width 13 height 7
click at [26, 143] on div at bounding box center [24, 144] width 12 height 12
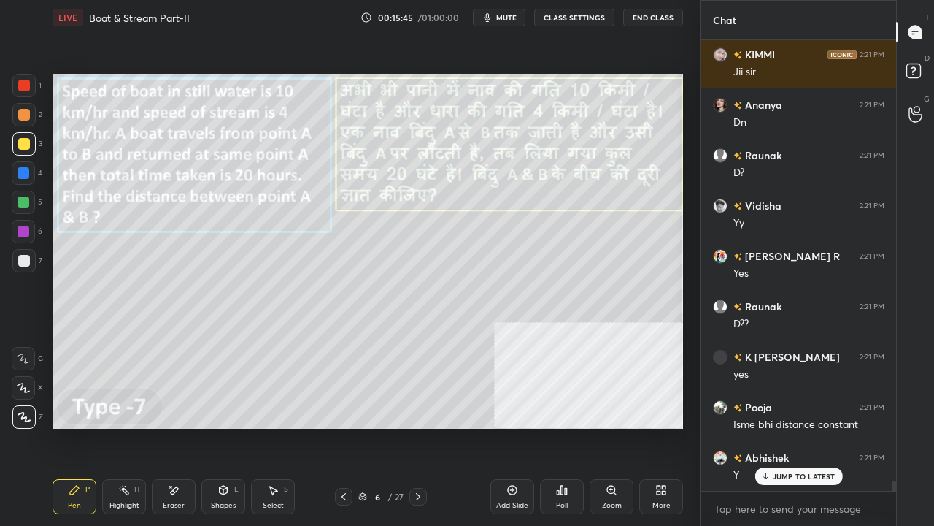
scroll to position [19978, 0]
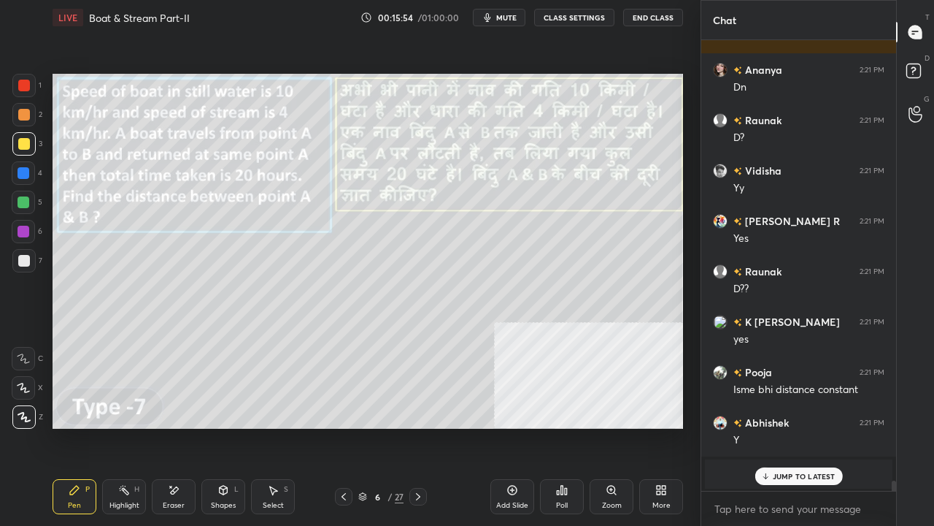
click at [226, 426] on icon at bounding box center [224, 490] width 12 height 12
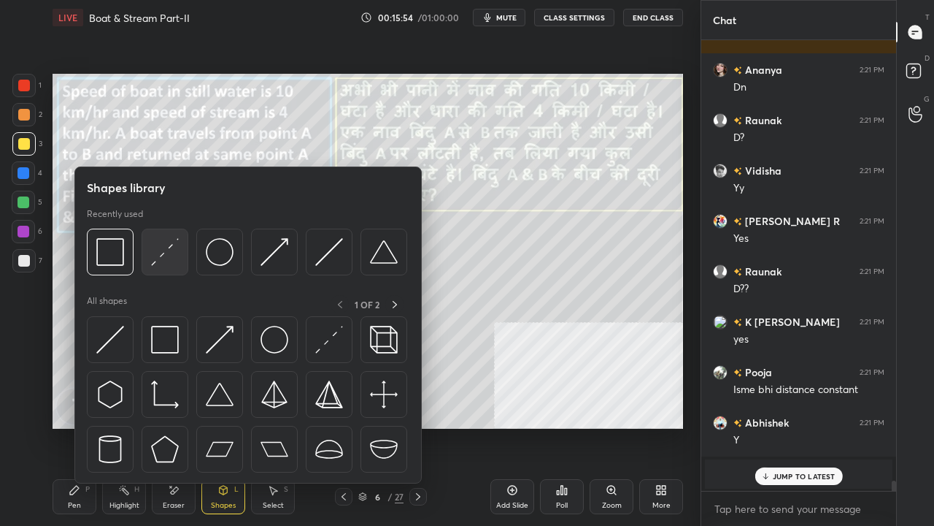
click at [161, 266] on div at bounding box center [165, 251] width 47 height 47
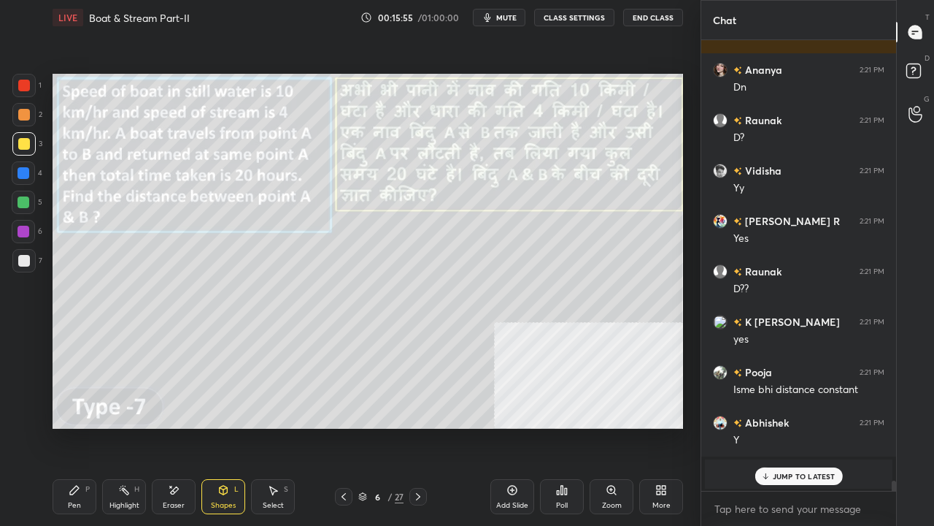
drag, startPoint x: 23, startPoint y: 175, endPoint x: 23, endPoint y: 185, distance: 9.5
click at [23, 177] on div at bounding box center [24, 173] width 12 height 12
drag, startPoint x: 25, startPoint y: 263, endPoint x: 45, endPoint y: 264, distance: 20.5
click at [26, 263] on div at bounding box center [24, 261] width 12 height 12
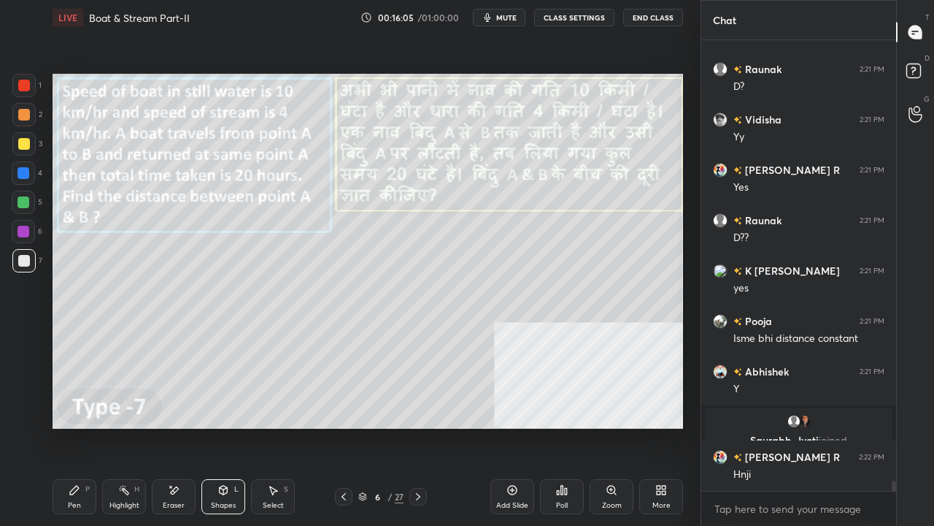
click at [72, 426] on icon at bounding box center [74, 489] width 9 height 9
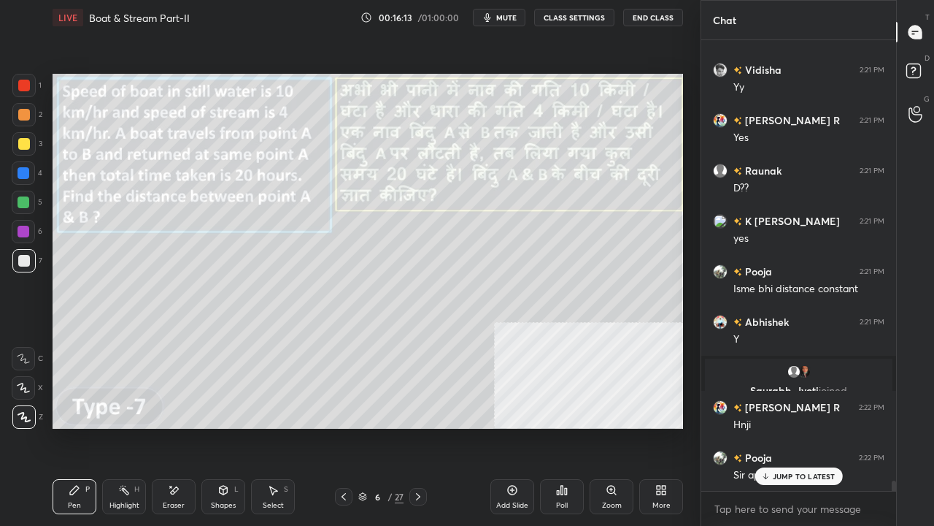
click at [782, 426] on p "JUMP TO LATEST" at bounding box center [804, 476] width 63 height 9
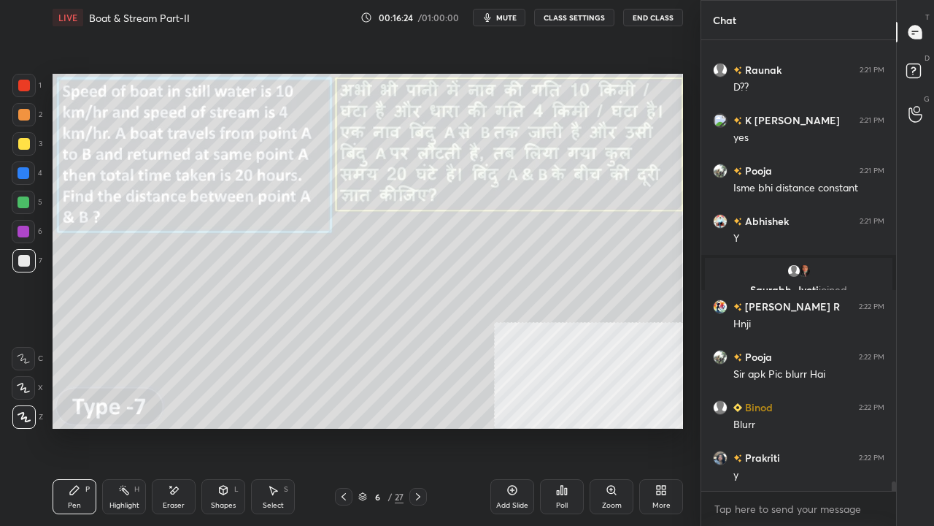
scroll to position [20231, 0]
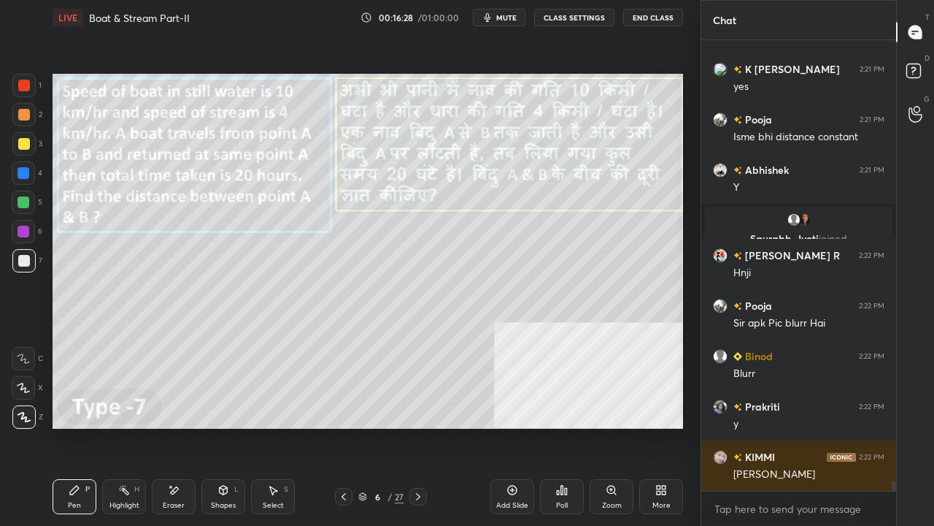
click at [28, 177] on div at bounding box center [24, 173] width 12 height 12
click at [23, 233] on div at bounding box center [24, 232] width 12 height 12
drag, startPoint x: 128, startPoint y: 495, endPoint x: 133, endPoint y: 483, distance: 12.5
click at [128, 426] on div "Highlight H" at bounding box center [124, 496] width 44 height 35
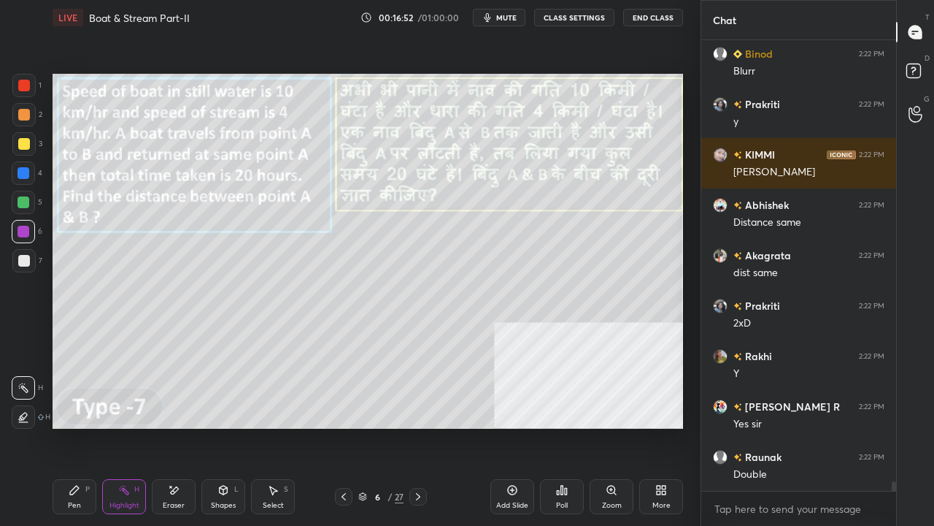
scroll to position [20583, 0]
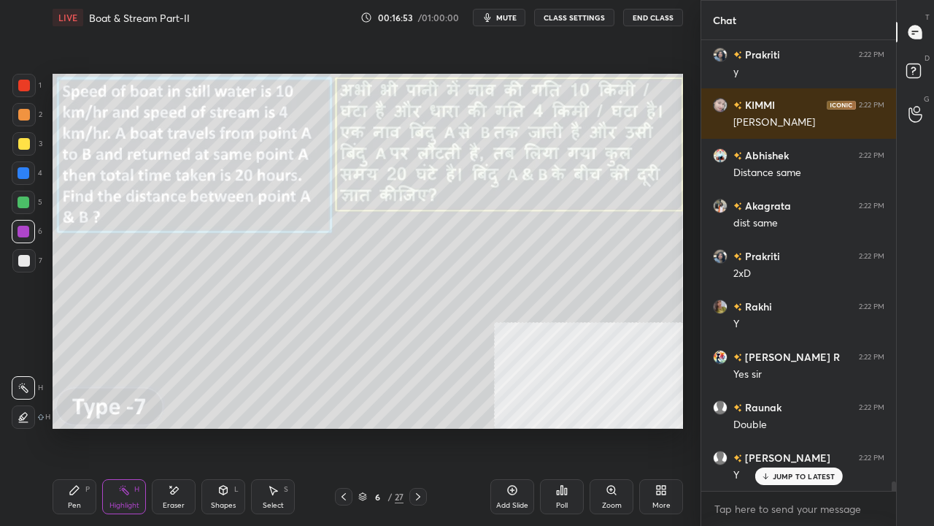
click at [82, 426] on div "Pen P" at bounding box center [75, 496] width 44 height 35
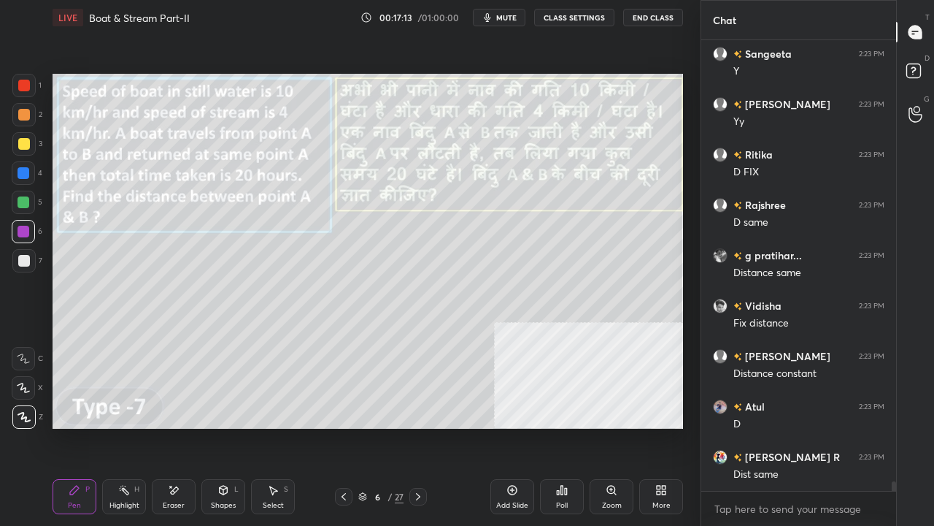
scroll to position [21288, 0]
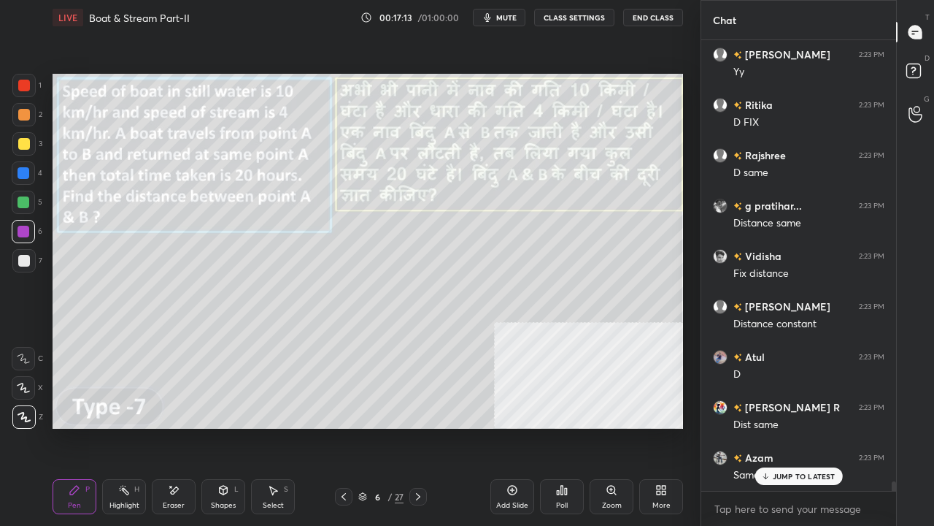
click at [23, 255] on div at bounding box center [24, 261] width 12 height 12
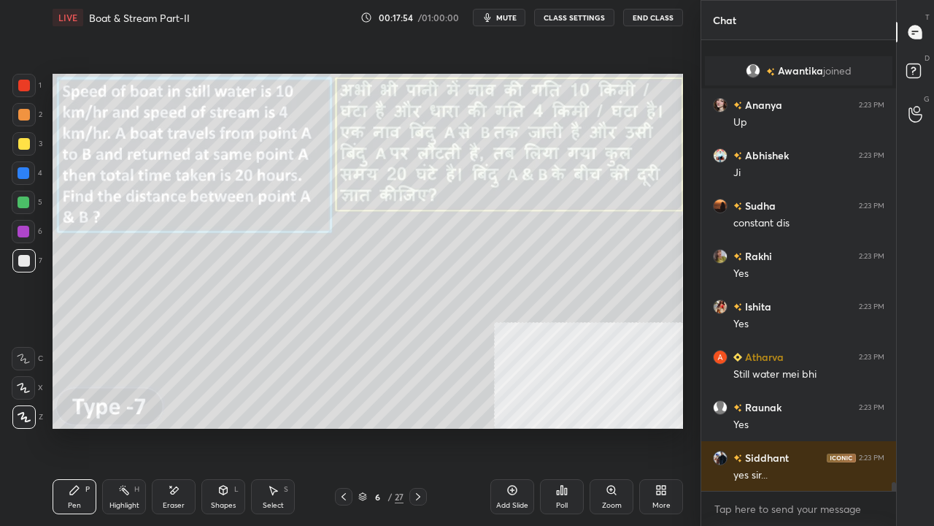
scroll to position [21993, 0]
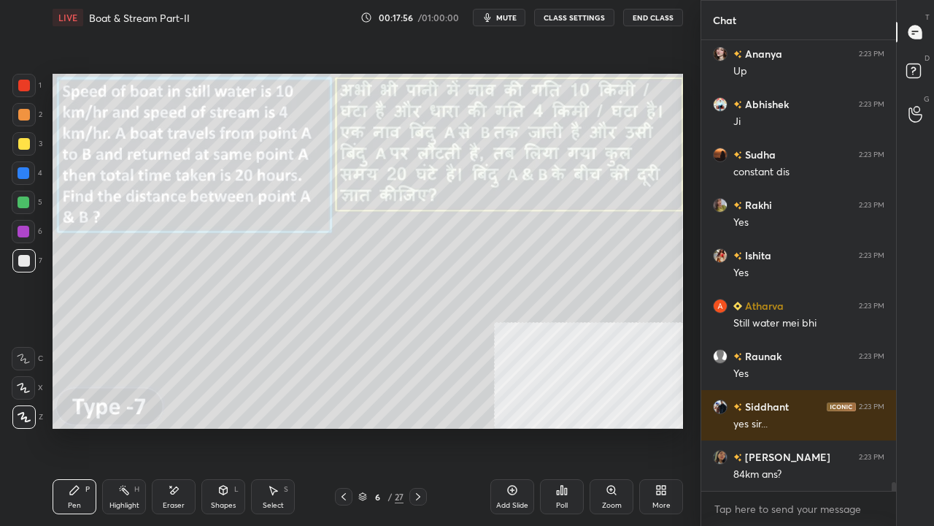
click at [22, 174] on div at bounding box center [24, 173] width 12 height 12
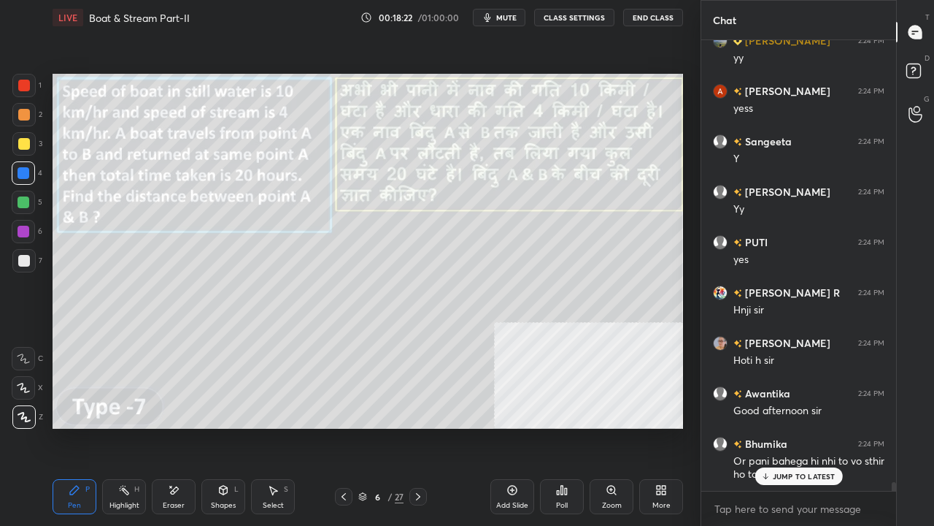
scroll to position [22875, 0]
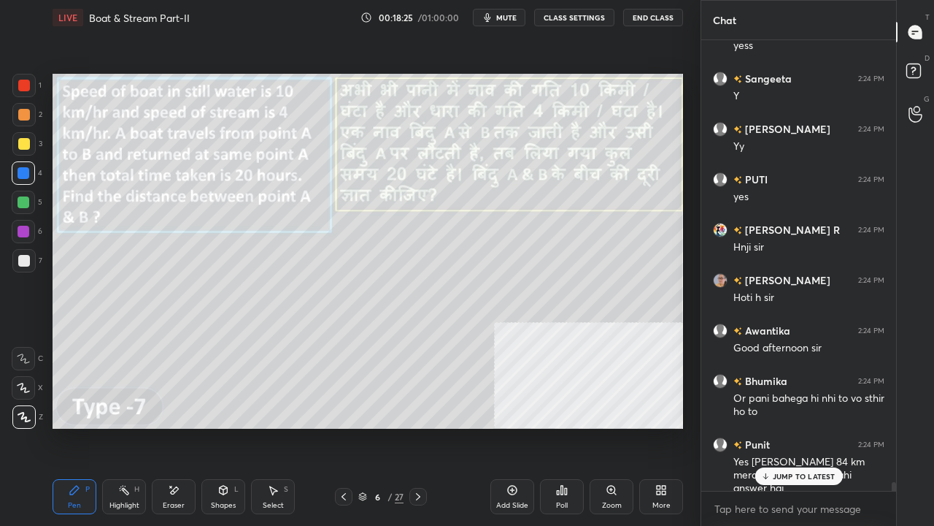
click at [25, 266] on div at bounding box center [23, 260] width 23 height 23
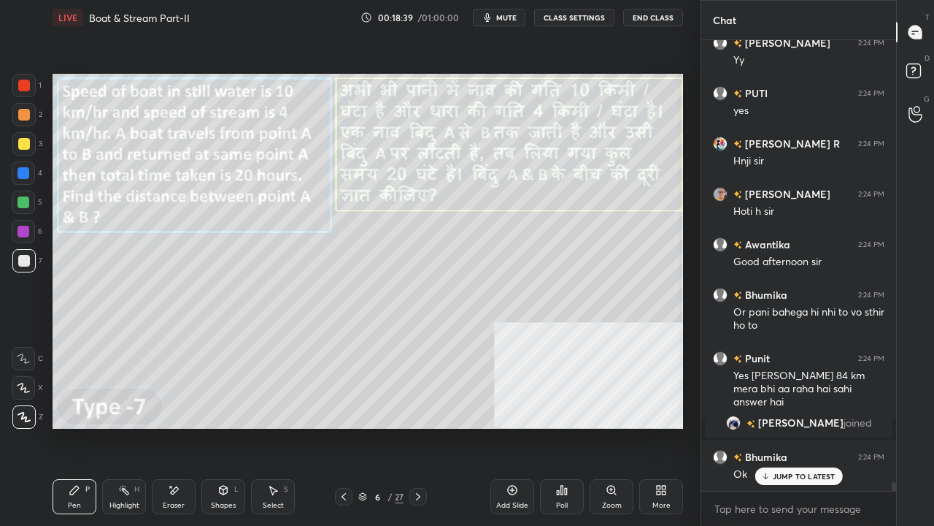
scroll to position [23011, 0]
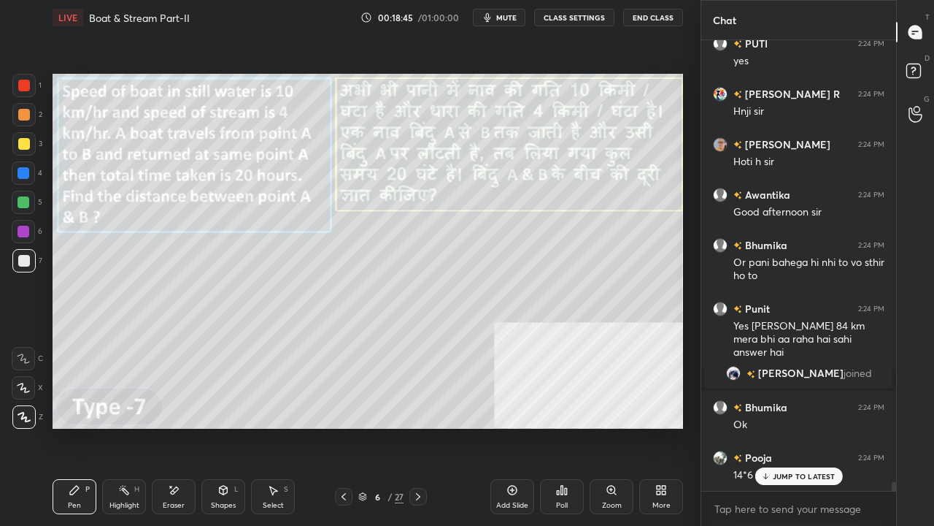
click at [803, 426] on p "JUMP TO LATEST" at bounding box center [804, 476] width 63 height 9
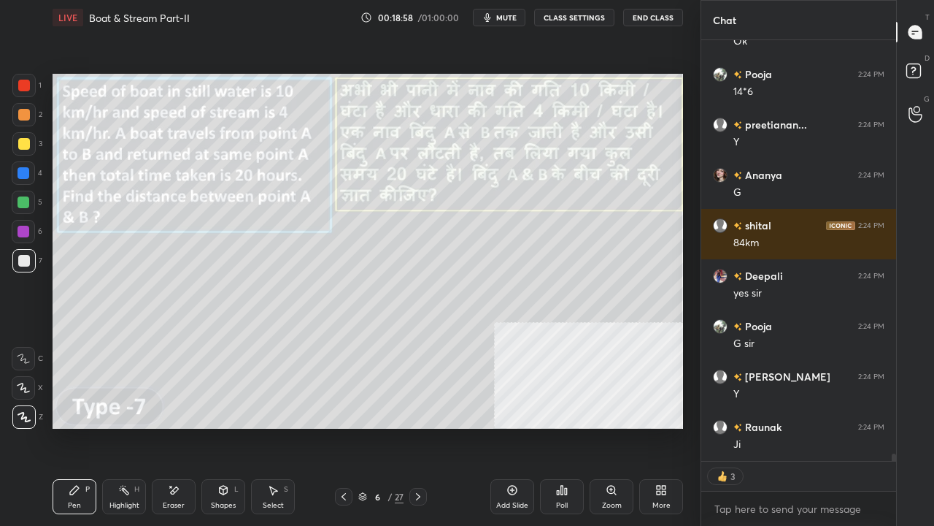
scroll to position [23444, 0]
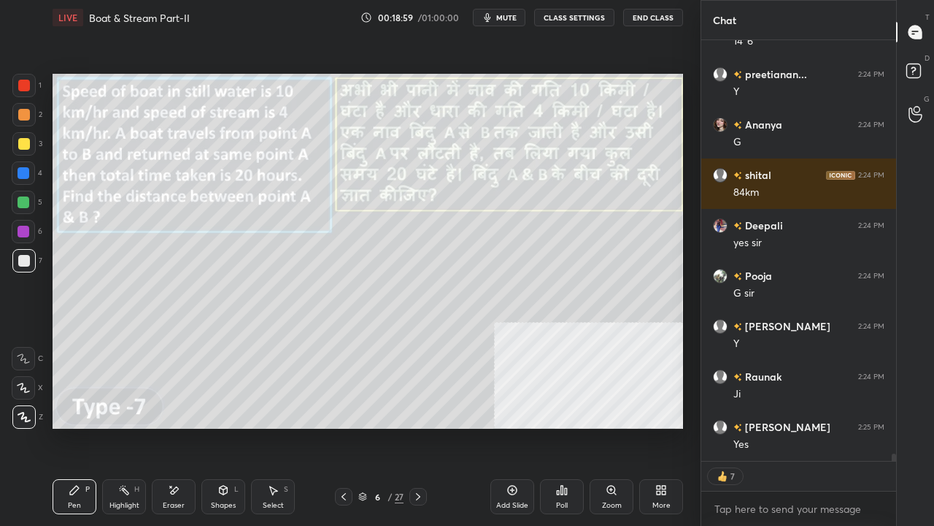
click at [20, 210] on div at bounding box center [23, 202] width 23 height 23
click at [25, 234] on div at bounding box center [24, 232] width 12 height 12
click at [139, 426] on div "Highlight H" at bounding box center [124, 496] width 44 height 35
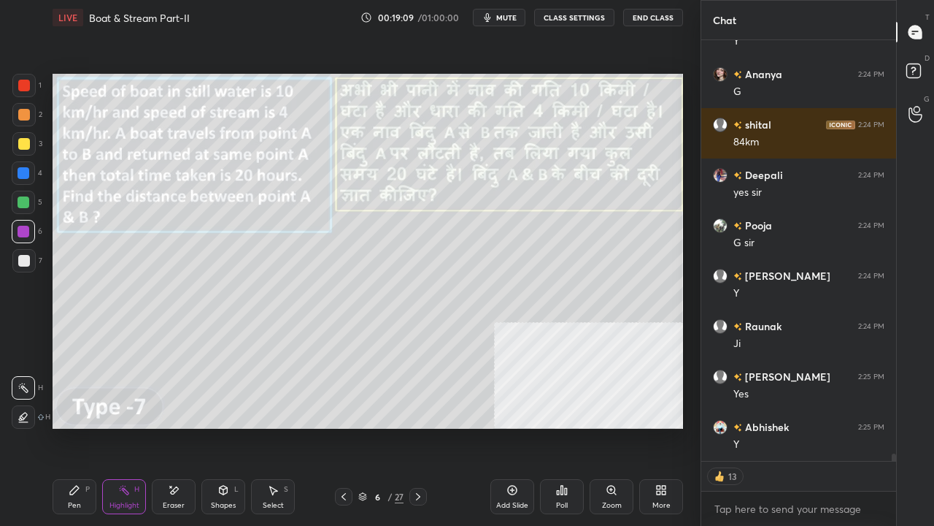
click at [73, 426] on icon at bounding box center [74, 489] width 9 height 9
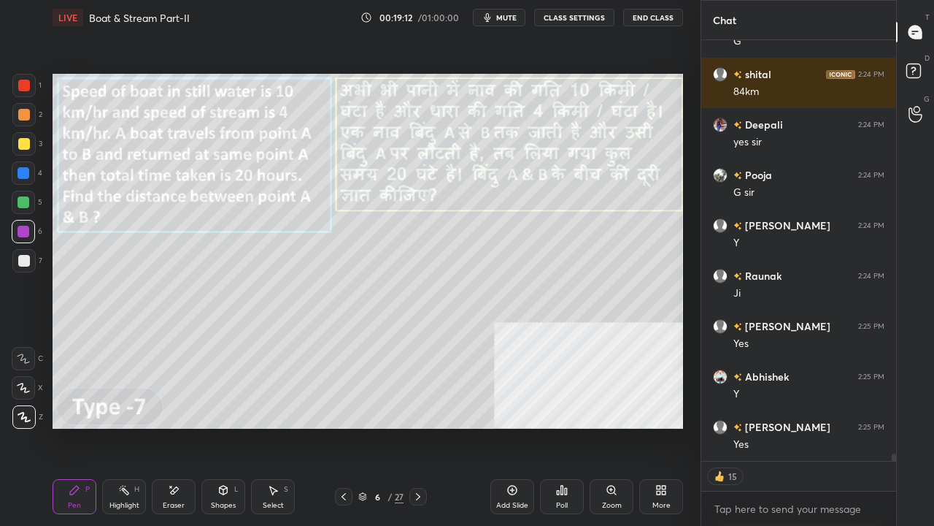
scroll to position [23596, 0]
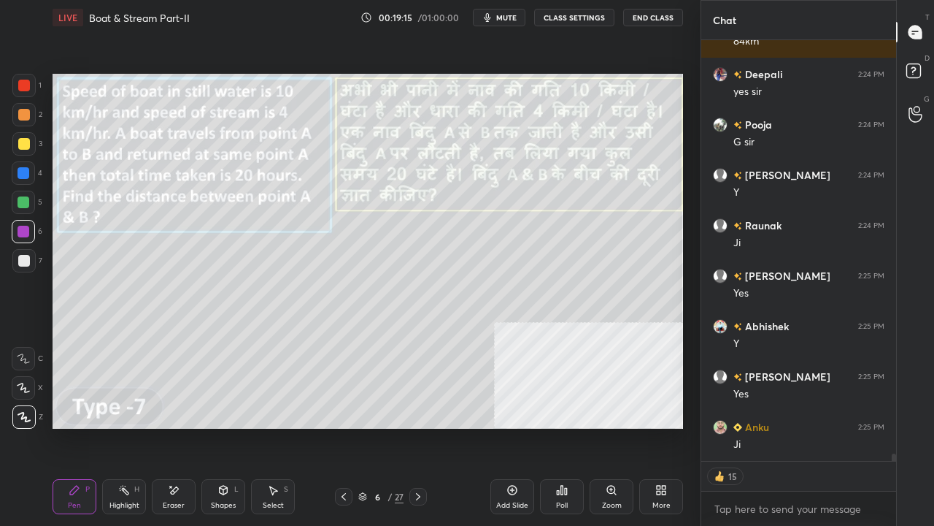
click at [127, 426] on icon at bounding box center [124, 490] width 12 height 12
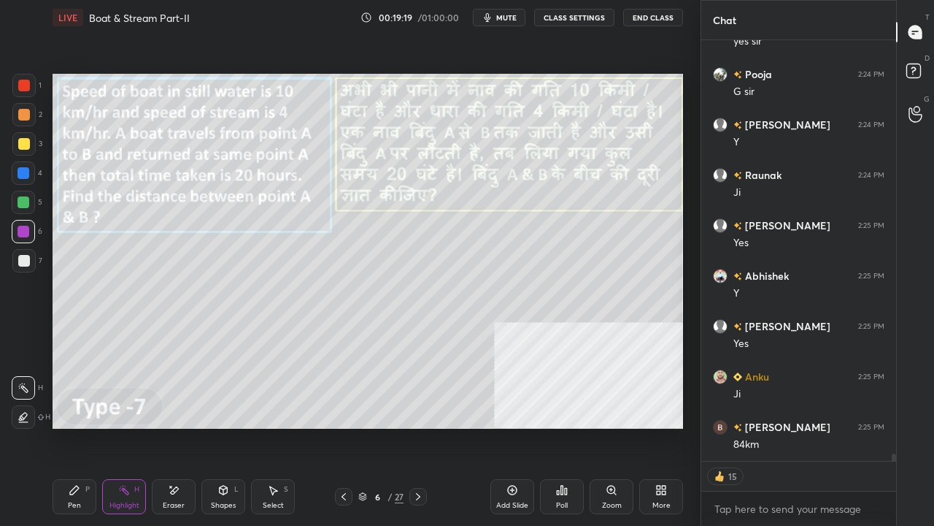
scroll to position [23696, 0]
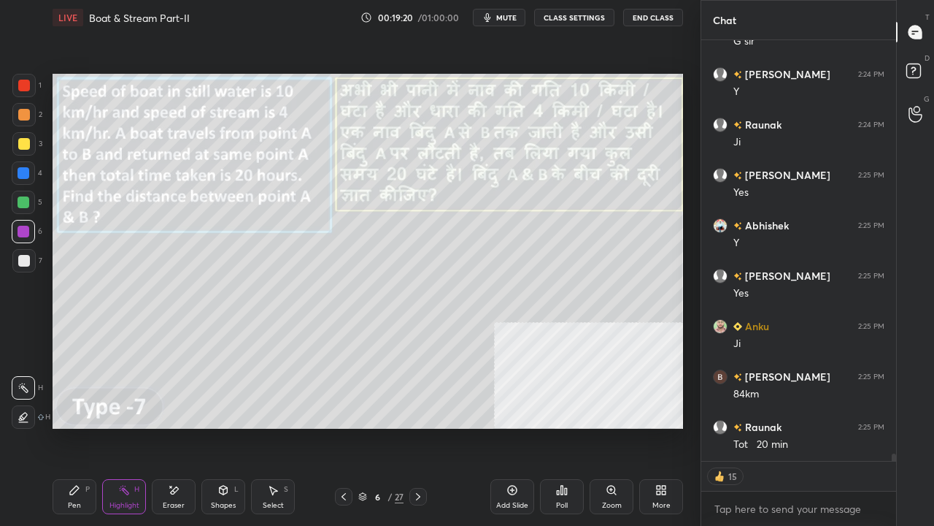
click at [76, 426] on icon at bounding box center [75, 490] width 12 height 12
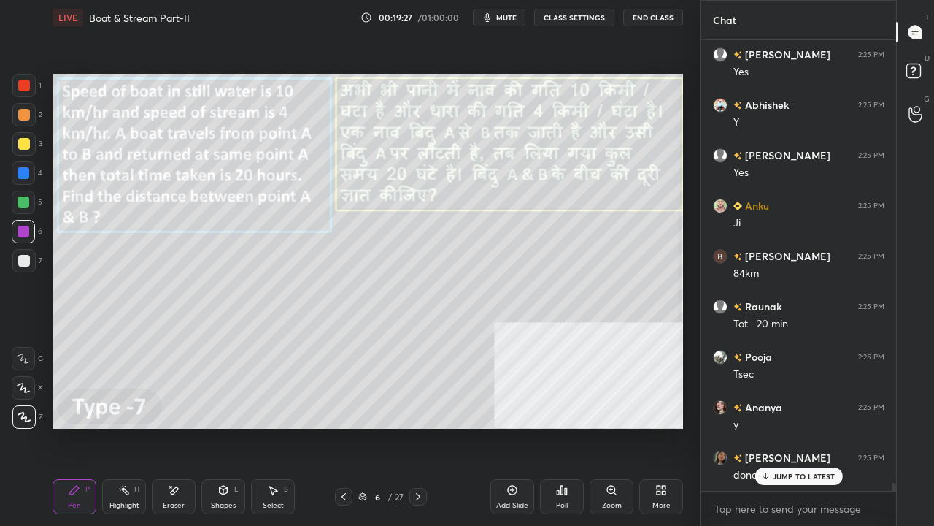
scroll to position [23868, 0]
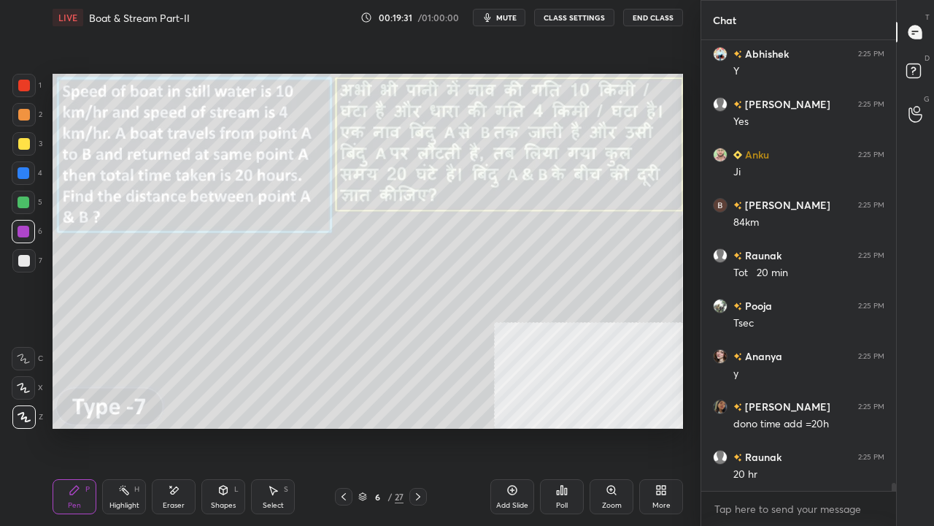
click at [21, 261] on div at bounding box center [24, 261] width 12 height 12
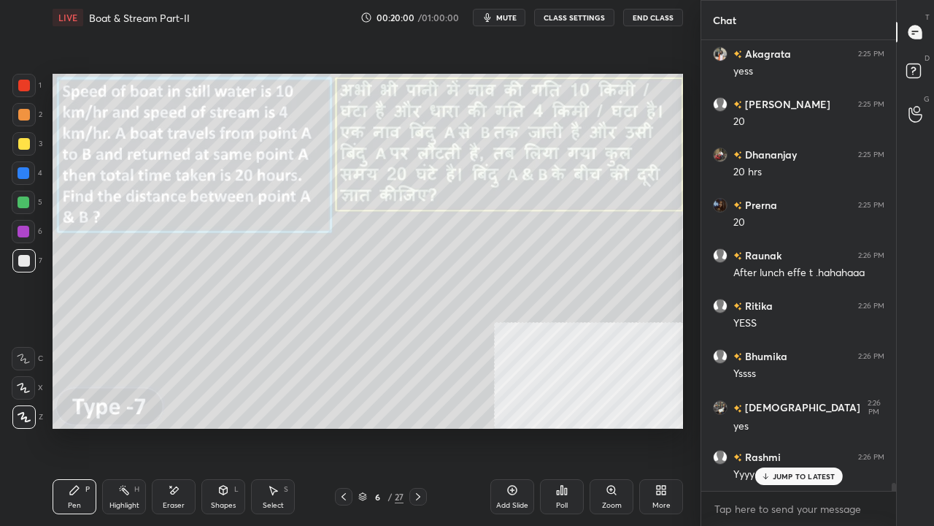
scroll to position [24522, 0]
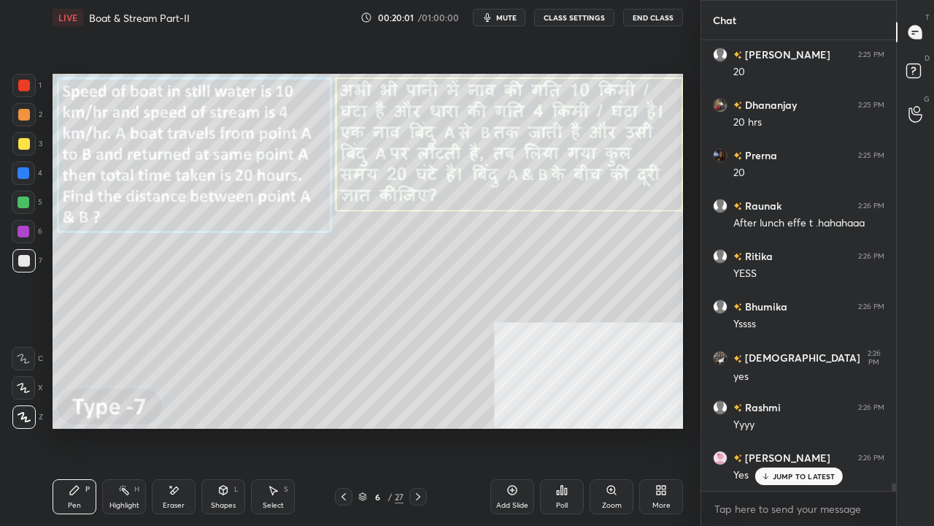
drag, startPoint x: 20, startPoint y: 142, endPoint x: 20, endPoint y: 156, distance: 14.6
click at [20, 142] on div at bounding box center [24, 144] width 12 height 12
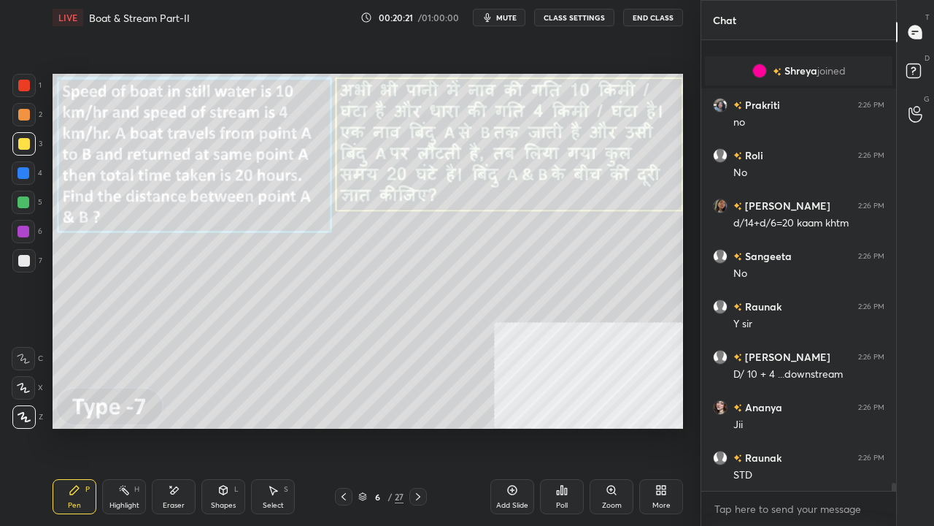
scroll to position [25112, 0]
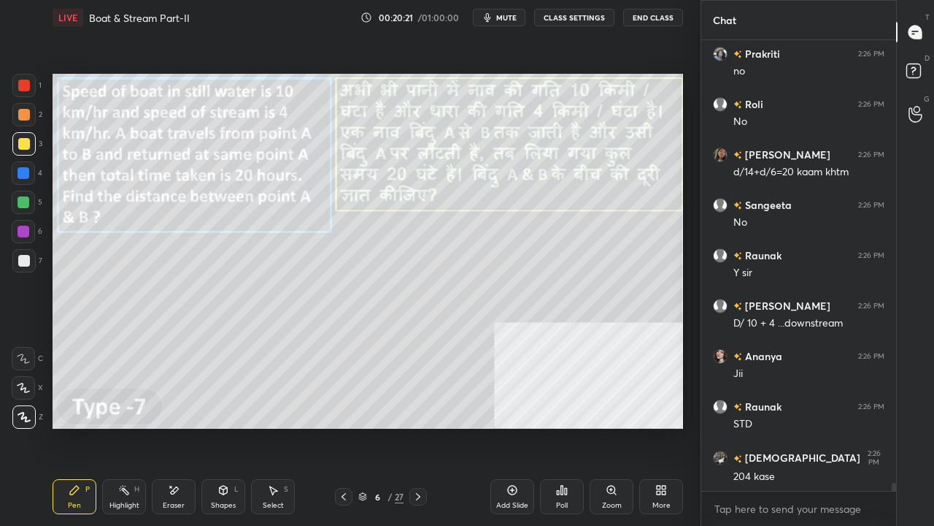
click at [24, 265] on div at bounding box center [24, 261] width 12 height 12
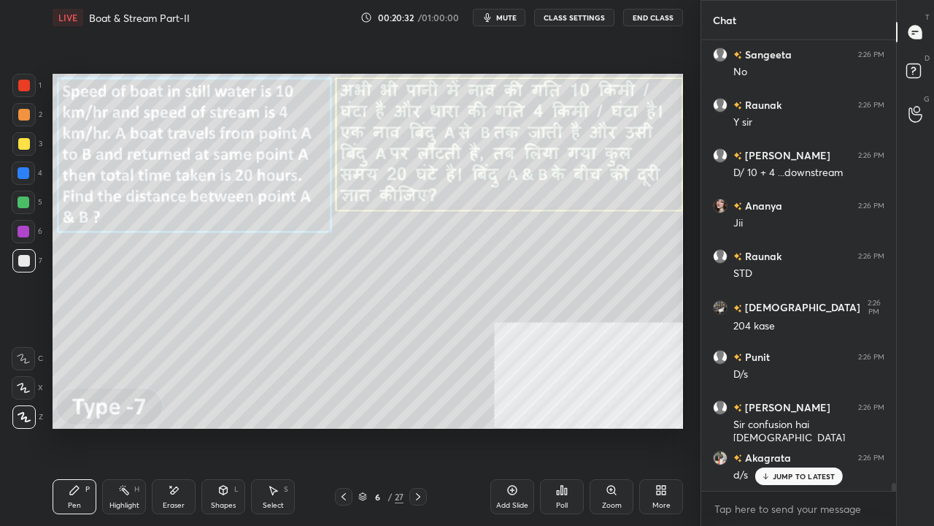
scroll to position [25313, 0]
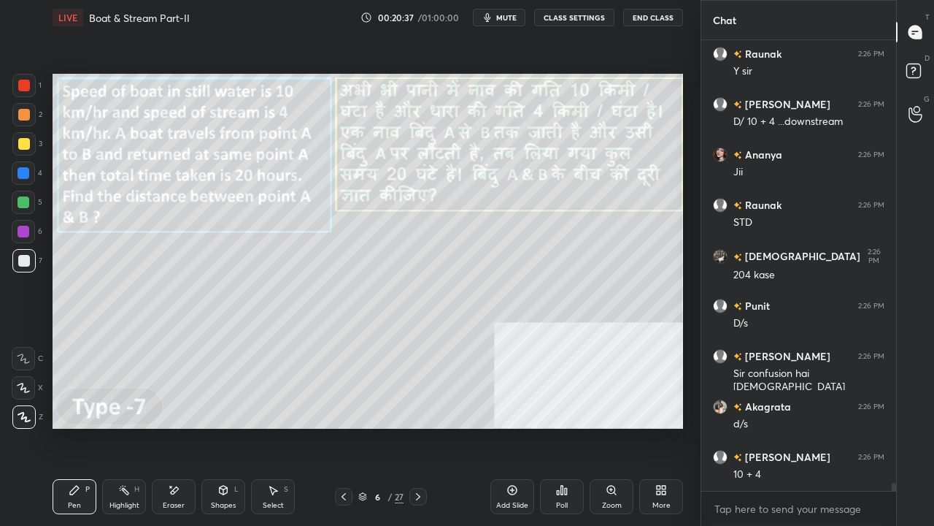
click at [26, 146] on div at bounding box center [24, 144] width 12 height 12
drag, startPoint x: 26, startPoint y: 145, endPoint x: 36, endPoint y: 148, distance: 10.2
click at [28, 145] on div at bounding box center [24, 144] width 12 height 12
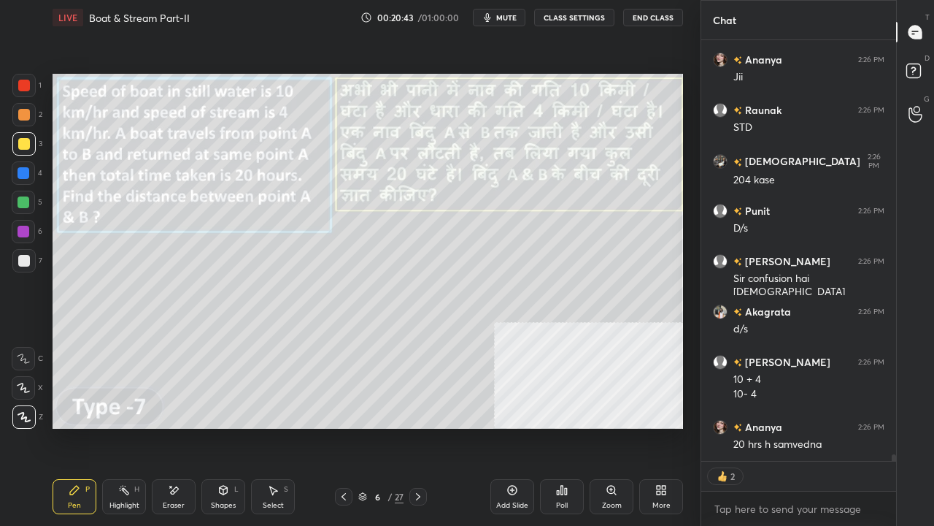
scroll to position [25459, 0]
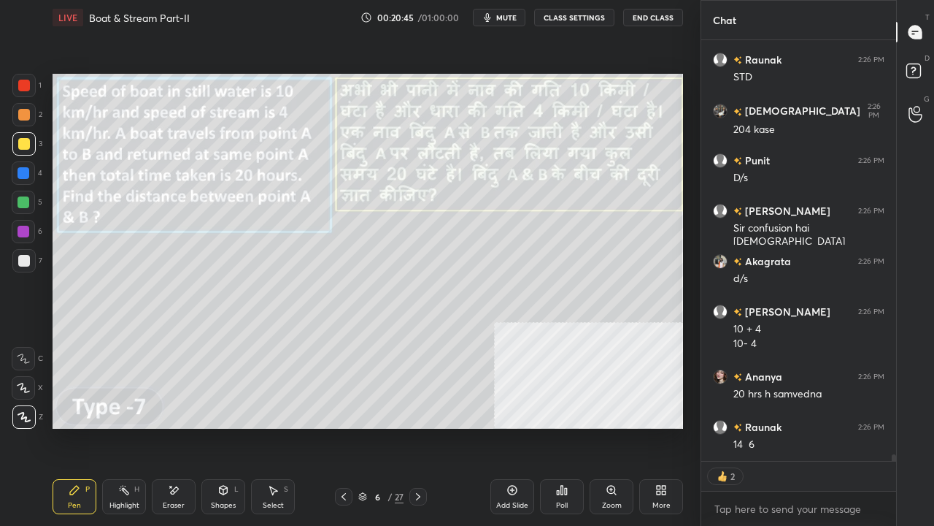
drag, startPoint x: 28, startPoint y: 85, endPoint x: 42, endPoint y: 111, distance: 29.7
click at [26, 85] on div at bounding box center [24, 86] width 12 height 12
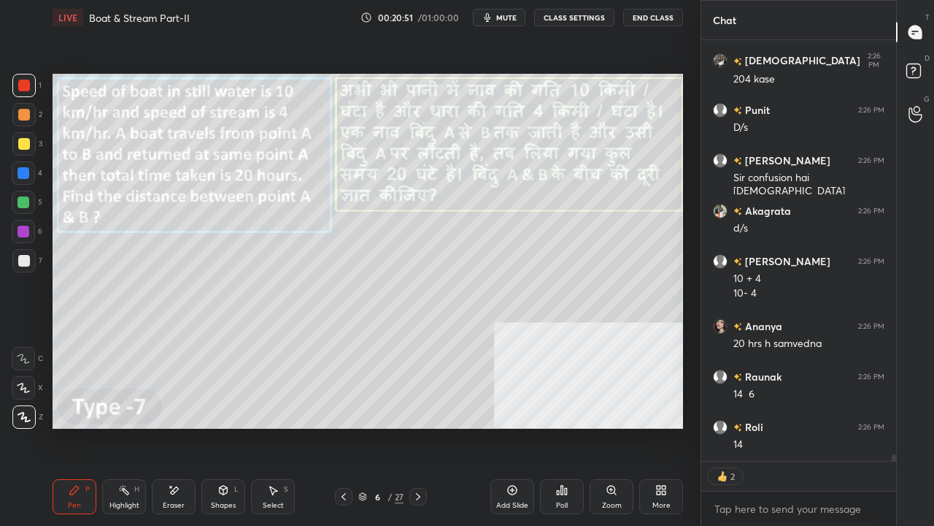
type textarea "x"
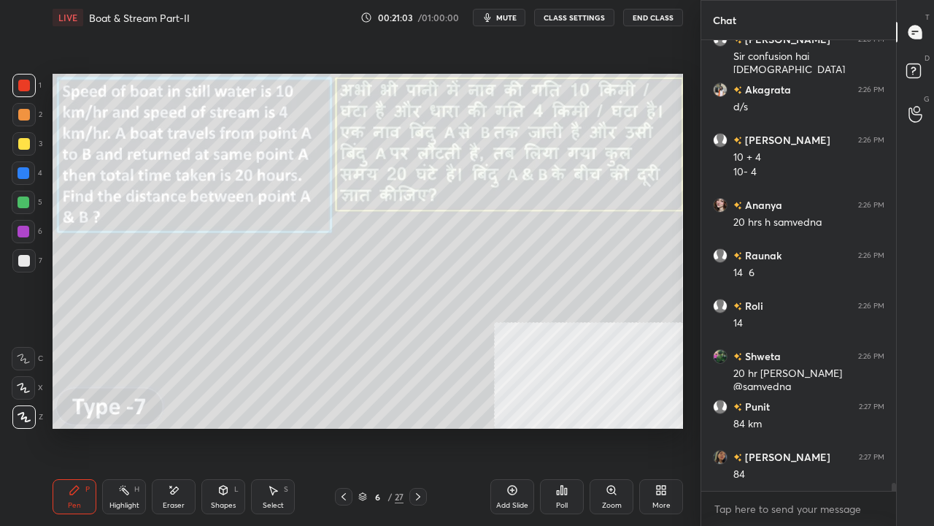
scroll to position [25680, 0]
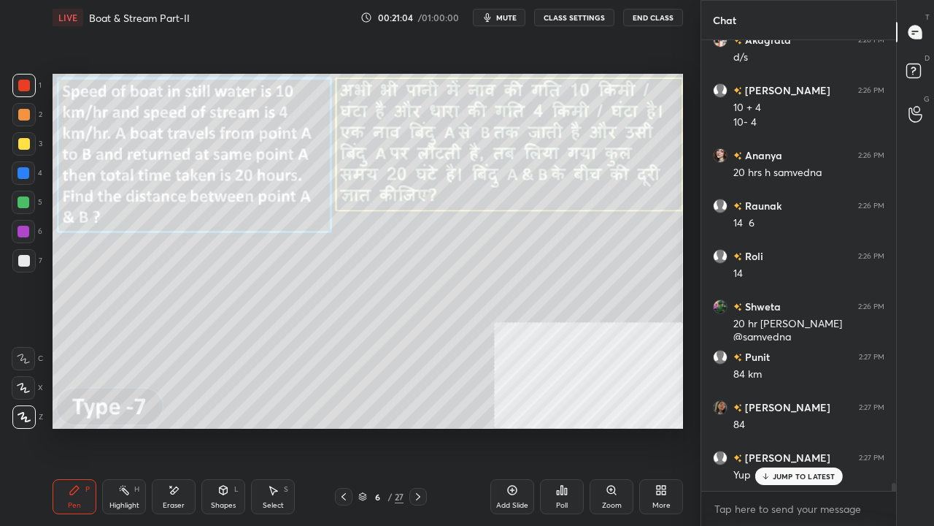
drag, startPoint x: 23, startPoint y: 263, endPoint x: 51, endPoint y: 311, distance: 55.6
click at [23, 265] on div at bounding box center [24, 261] width 12 height 12
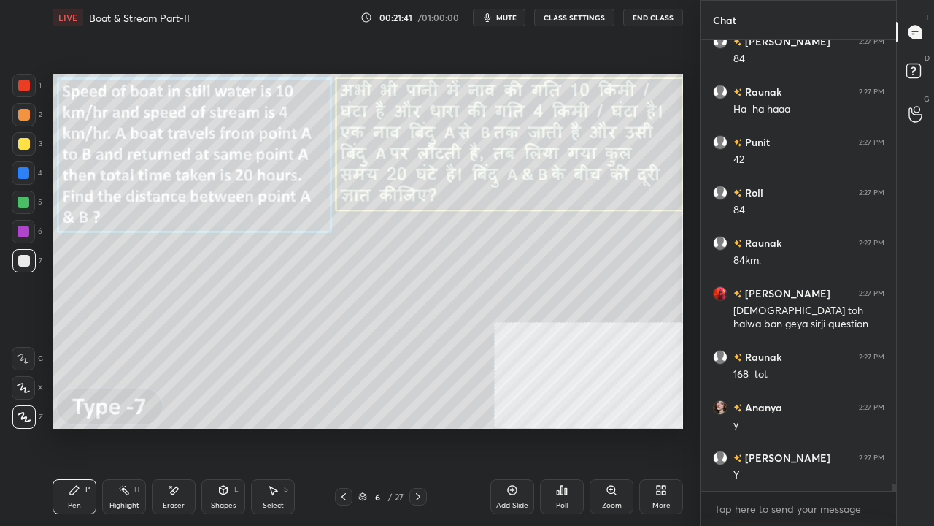
scroll to position [26283, 0]
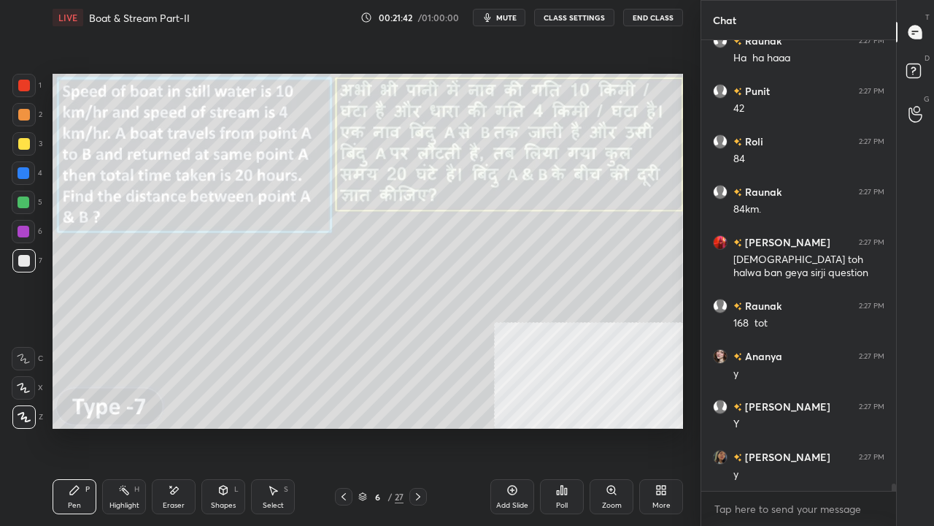
click at [22, 200] on div at bounding box center [24, 202] width 12 height 12
click at [22, 201] on div at bounding box center [24, 202] width 12 height 12
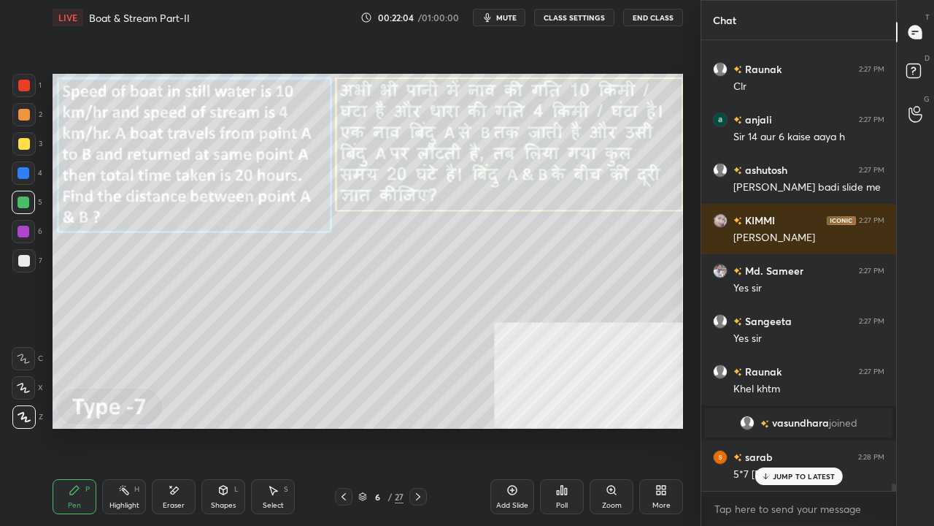
scroll to position [26871, 0]
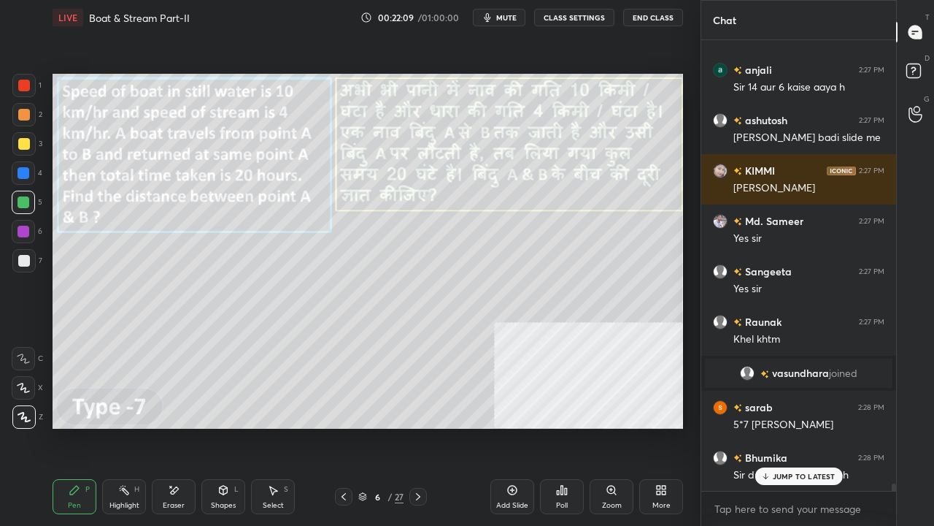
click at [767, 426] on icon at bounding box center [765, 476] width 9 height 9
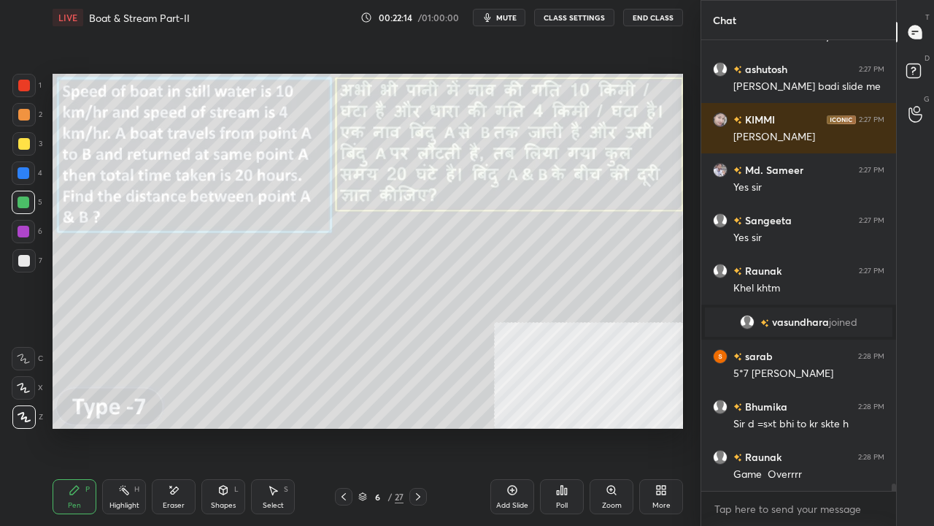
scroll to position [26972, 0]
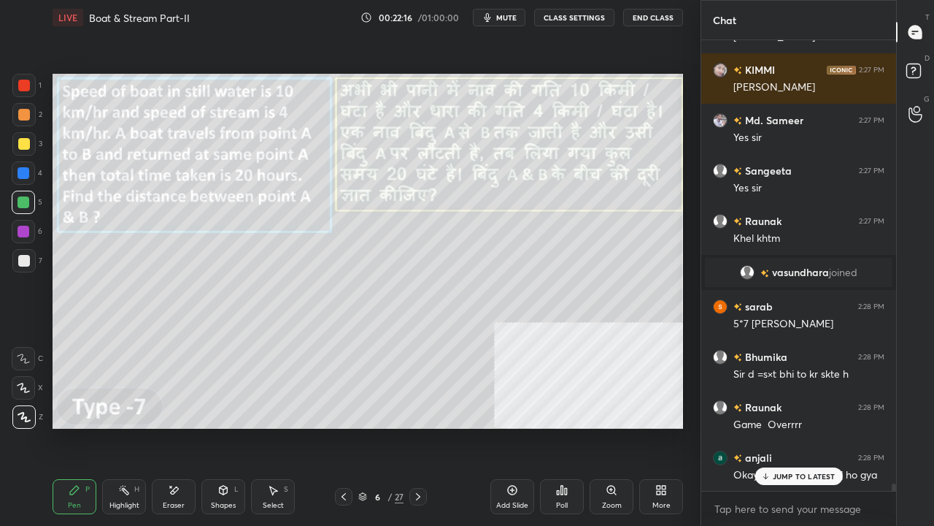
click at [552, 17] on button "CLASS SETTINGS" at bounding box center [574, 18] width 80 height 18
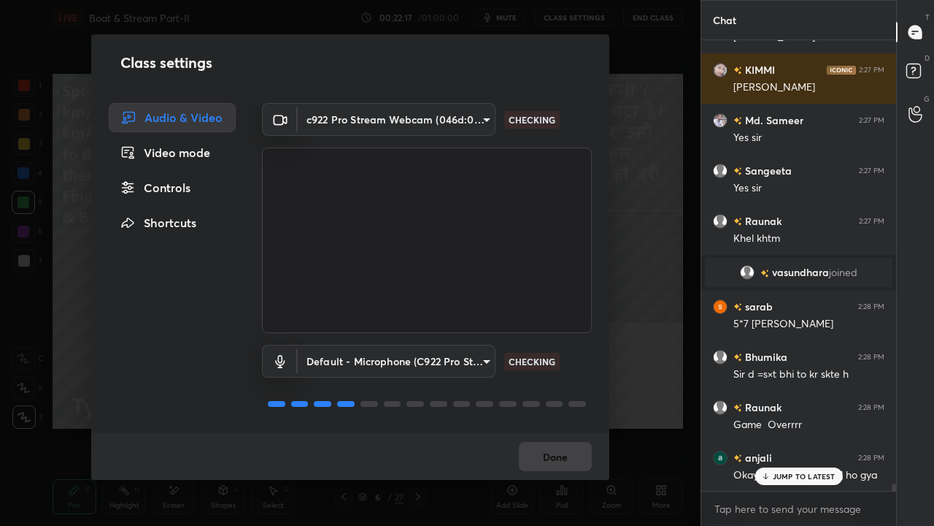
click at [416, 123] on body "1 2 3 4 5 6 7 C X Z E E Erase all H H LIVE Boat & Stream Part-II 00:22:17 / 01:…" at bounding box center [467, 263] width 934 height 526
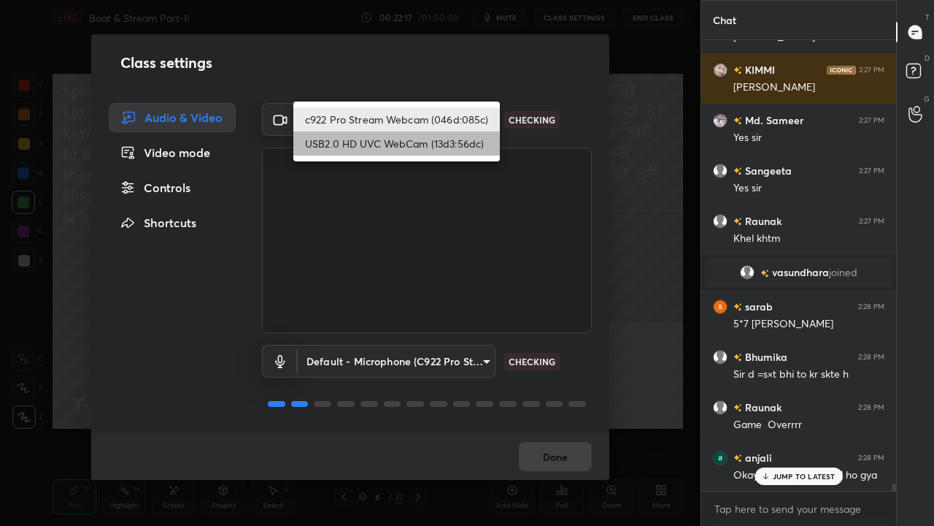
click at [379, 150] on li "USB2.0 HD UVC WebCam (13d3:56dc)" at bounding box center [396, 143] width 207 height 24
type input "912b9b36886f399732b8831a90ccb880dc6914a9708a9f121d3cf2264dc62d2b"
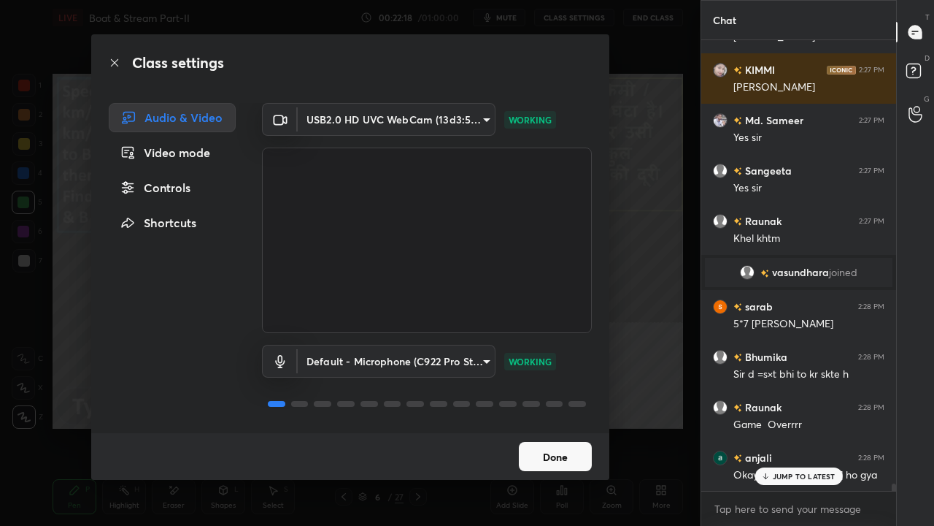
click at [114, 55] on div "Class settings" at bounding box center [350, 62] width 518 height 57
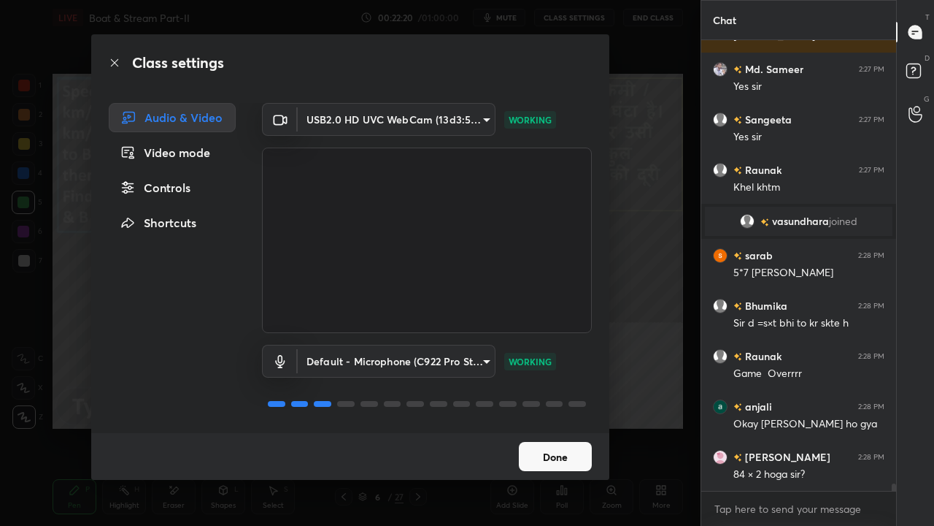
scroll to position [27073, 0]
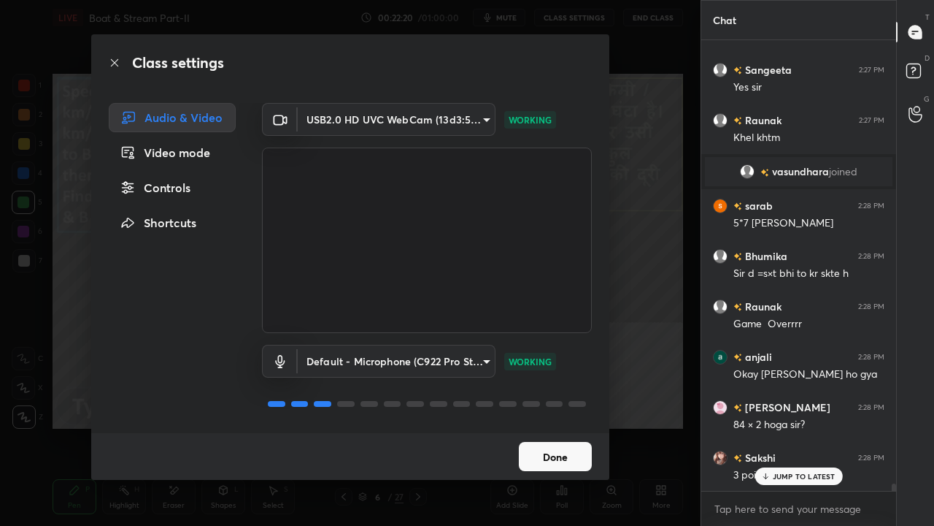
click at [112, 63] on icon at bounding box center [115, 63] width 12 height 12
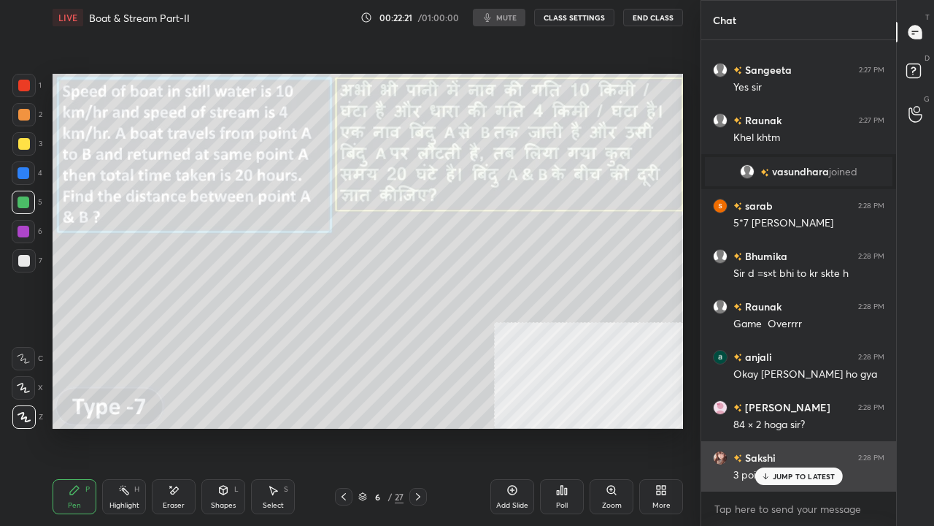
click at [791, 426] on p "JUMP TO LATEST" at bounding box center [804, 476] width 63 height 9
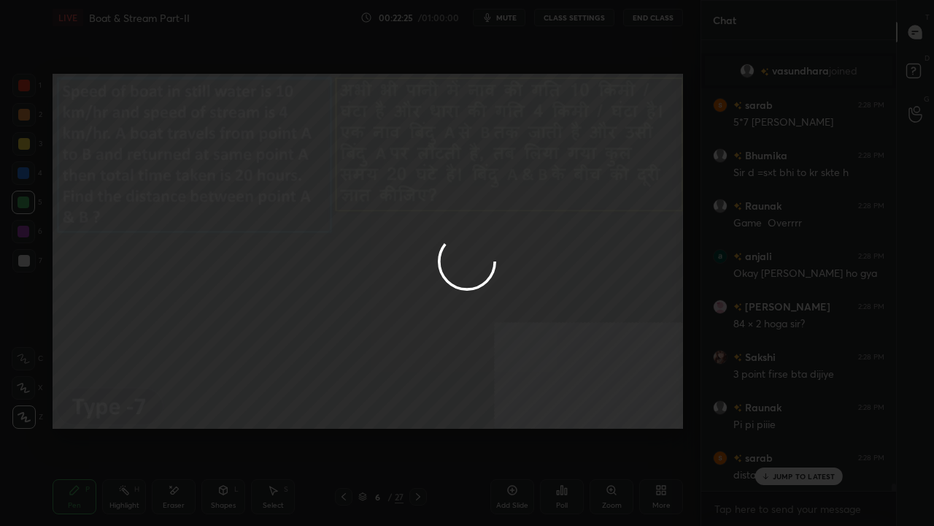
scroll to position [27274, 0]
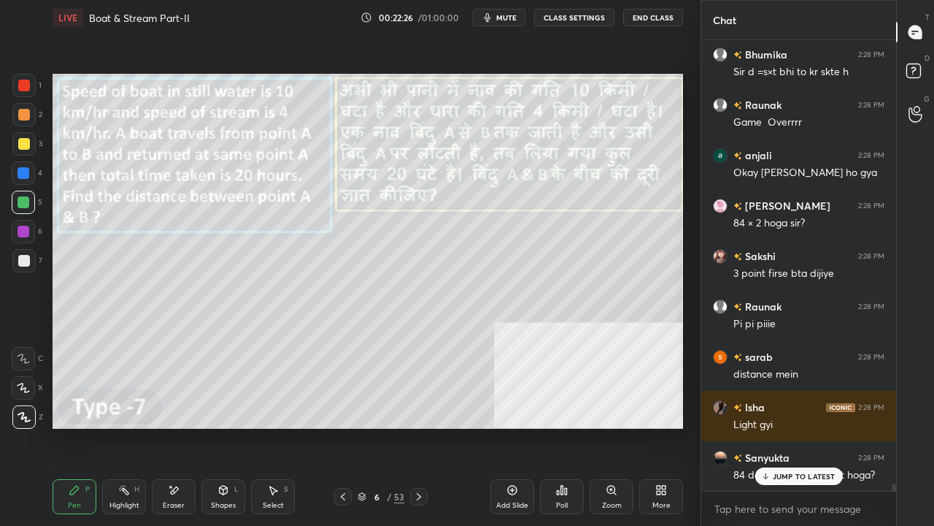
click at [505, 18] on span "mute" at bounding box center [506, 17] width 20 height 10
click at [503, 16] on span "unmute" at bounding box center [505, 17] width 31 height 10
drag, startPoint x: 504, startPoint y: 15, endPoint x: 447, endPoint y: 69, distance: 78.0
click at [502, 16] on span "mute" at bounding box center [506, 17] width 20 height 10
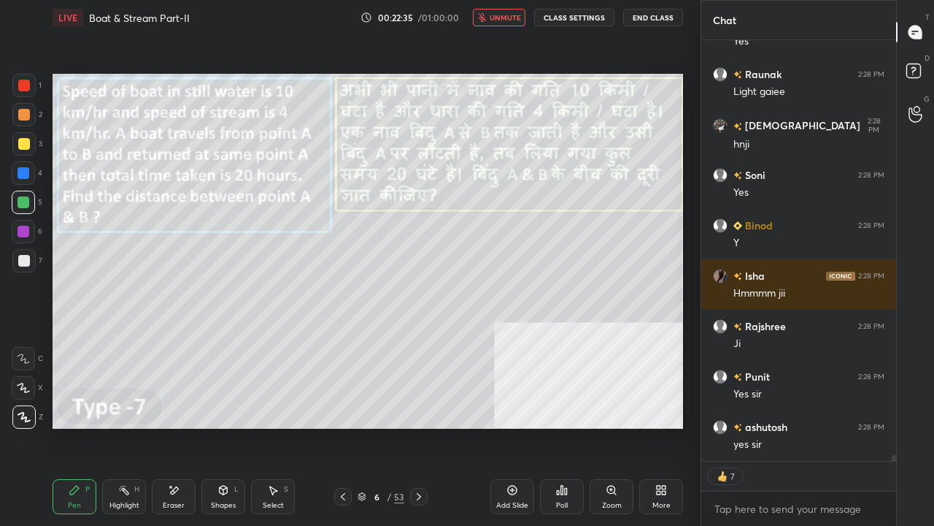
scroll to position [28715, 0]
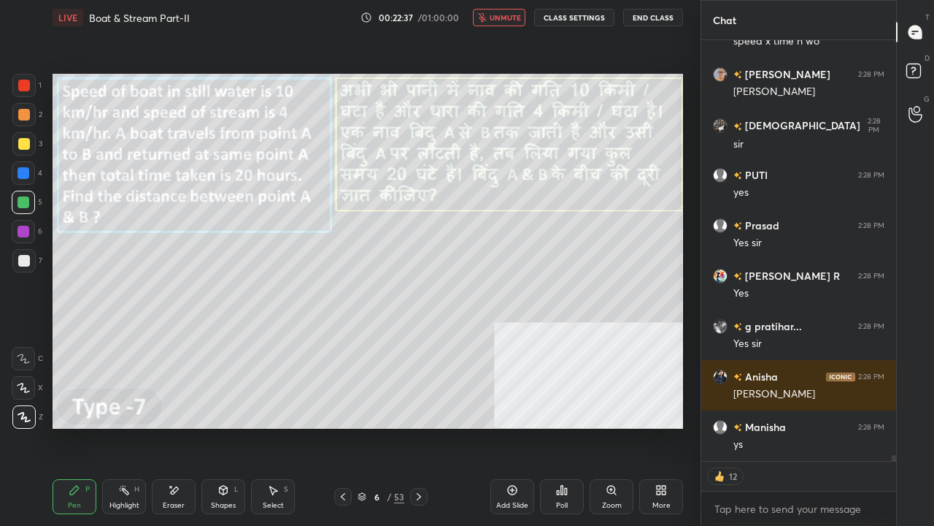
drag, startPoint x: 496, startPoint y: 16, endPoint x: 499, endPoint y: 26, distance: 9.9
click at [496, 17] on span "unmute" at bounding box center [505, 17] width 31 height 10
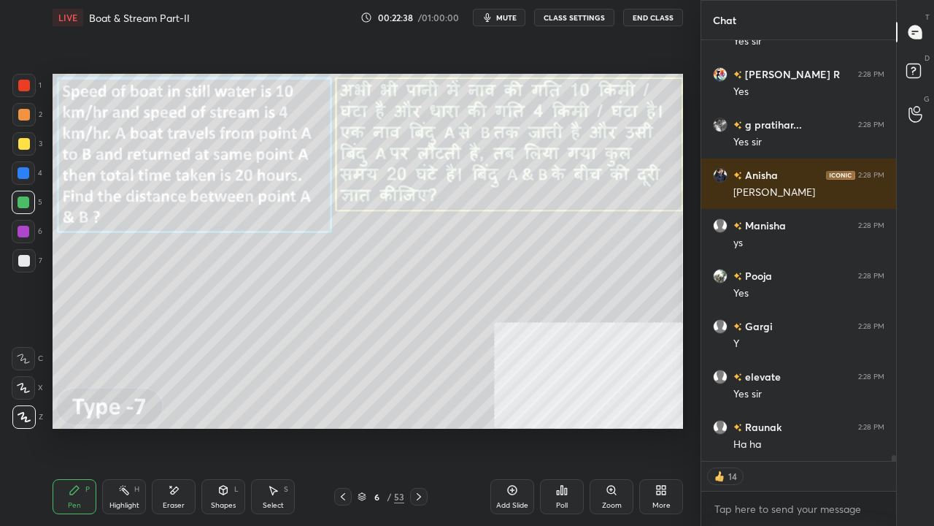
scroll to position [29521, 0]
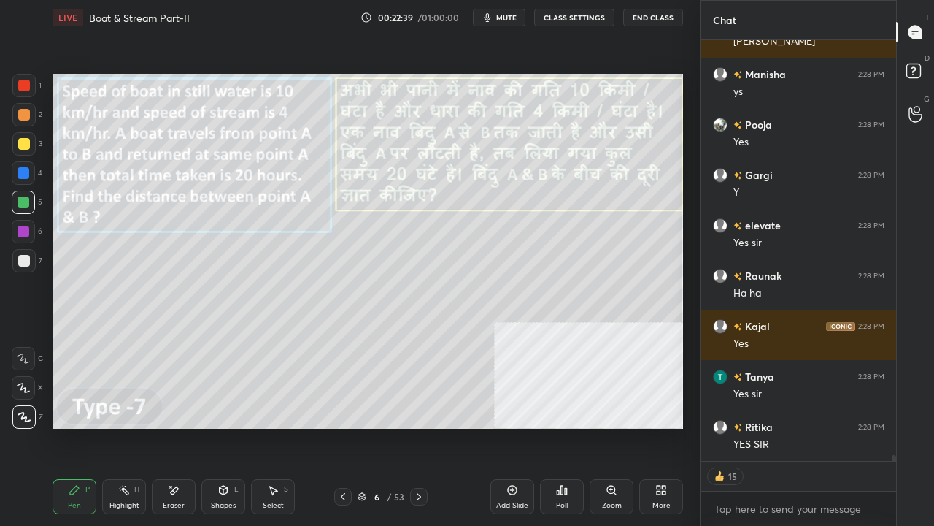
click at [503, 18] on span "mute" at bounding box center [506, 17] width 20 height 10
type textarea "x"
click at [558, 20] on button "CLASS SETTINGS" at bounding box center [574, 18] width 80 height 18
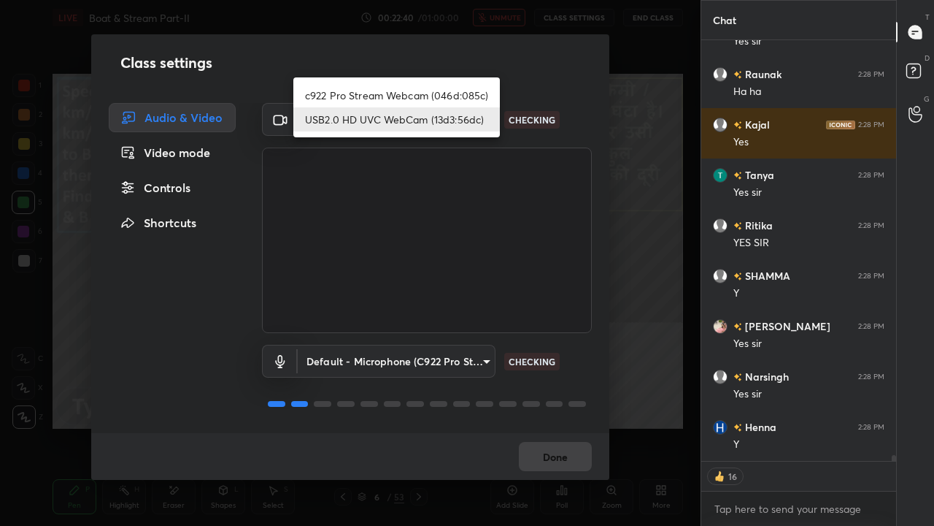
drag, startPoint x: 426, startPoint y: 119, endPoint x: 410, endPoint y: 155, distance: 39.5
click at [426, 118] on body "1 2 3 4 5 6 7 C X Z E E Erase all H H LIVE Boat & Stream Part-II 00:22:40 / 01:…" at bounding box center [467, 263] width 934 height 526
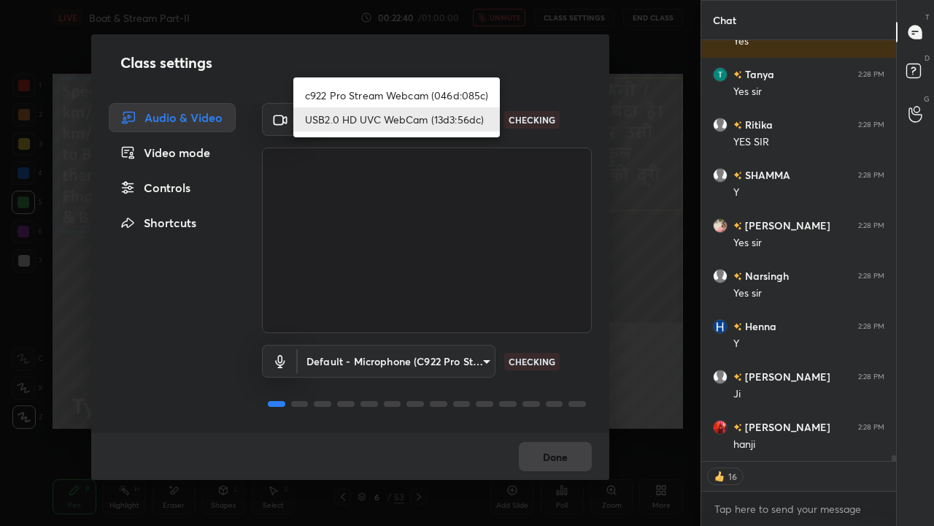
click at [391, 83] on li "c922 Pro Stream Webcam (046d:085c)" at bounding box center [396, 95] width 207 height 24
type input "73c11702fb5c816c3351b1f0b733cccece3c6c3cd48abafaa3cacc43a1f29054"
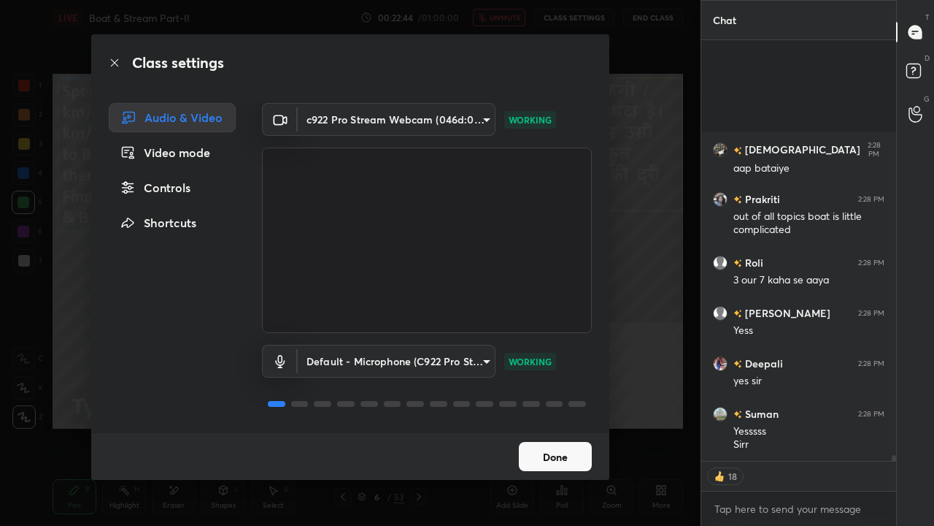
scroll to position [30353, 0]
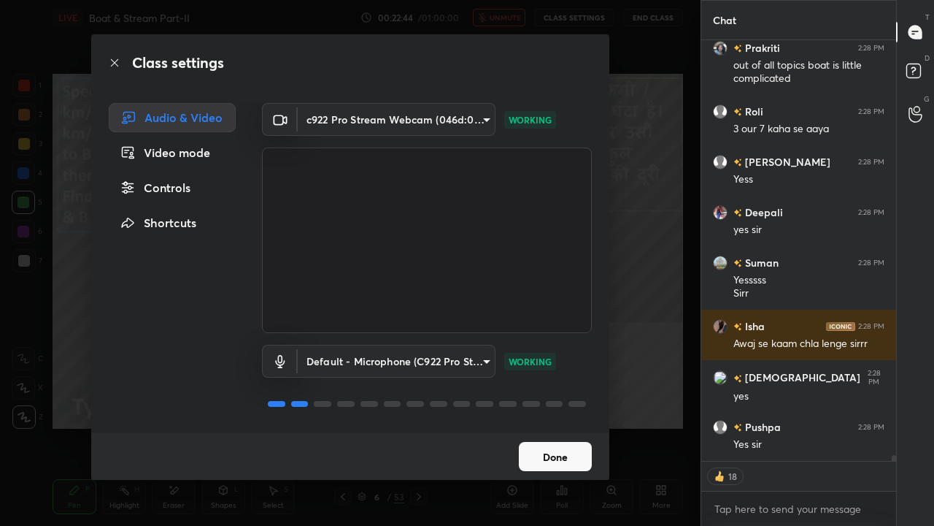
click at [571, 426] on button "Done" at bounding box center [555, 456] width 73 height 29
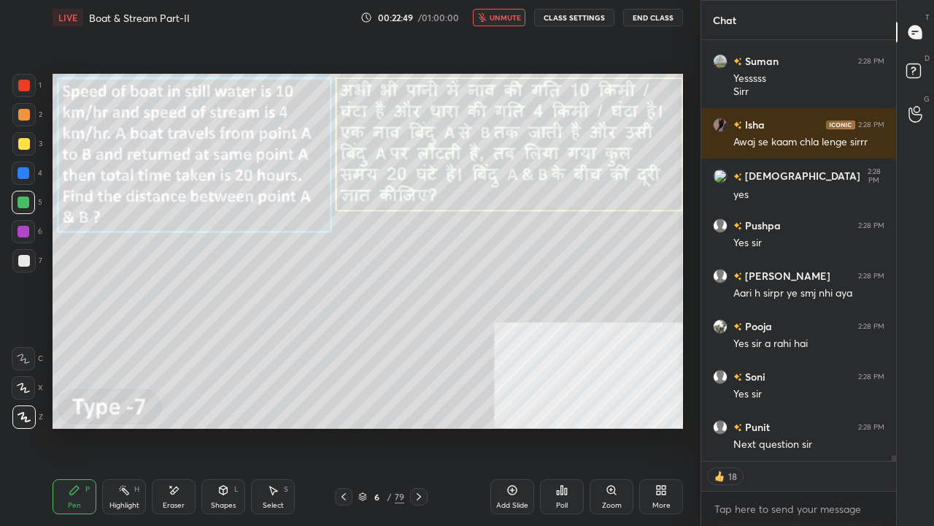
scroll to position [30605, 0]
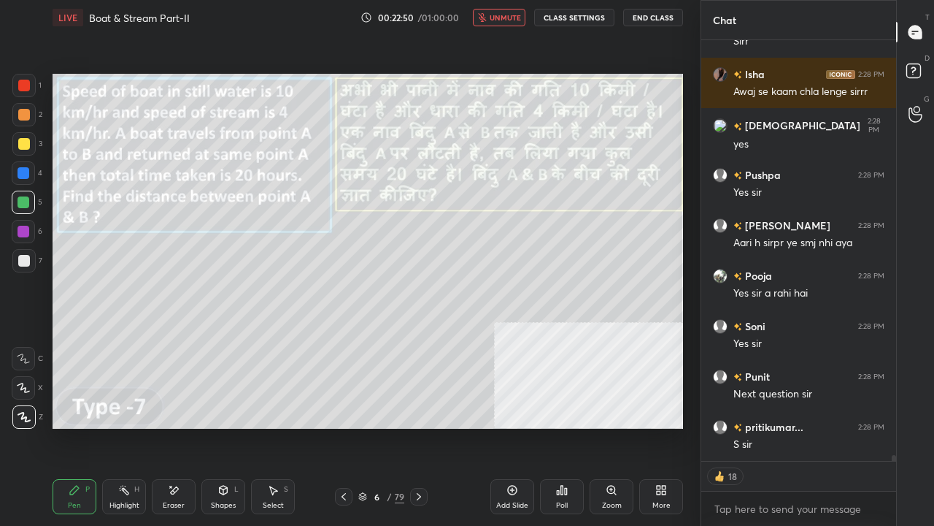
drag, startPoint x: 488, startPoint y: 19, endPoint x: 452, endPoint y: 60, distance: 54.3
click at [486, 23] on button "unmute" at bounding box center [499, 18] width 53 height 18
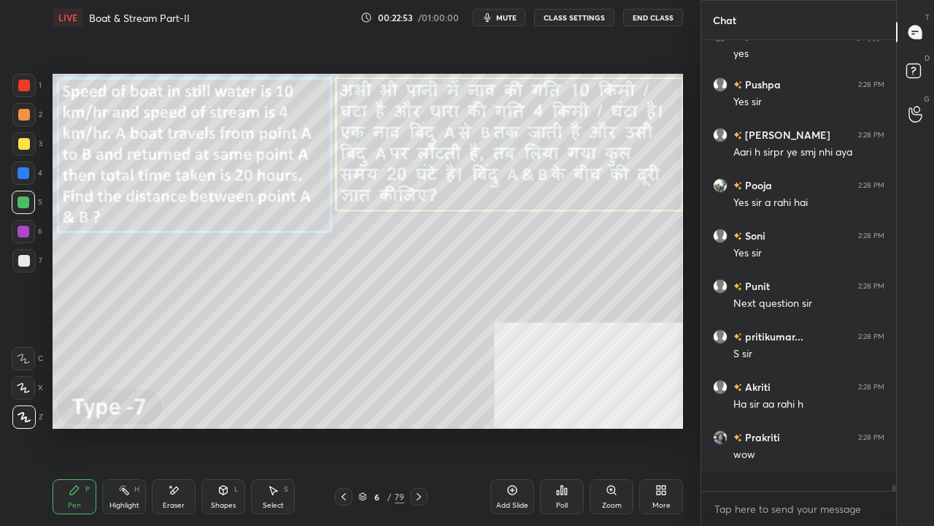
scroll to position [446, 191]
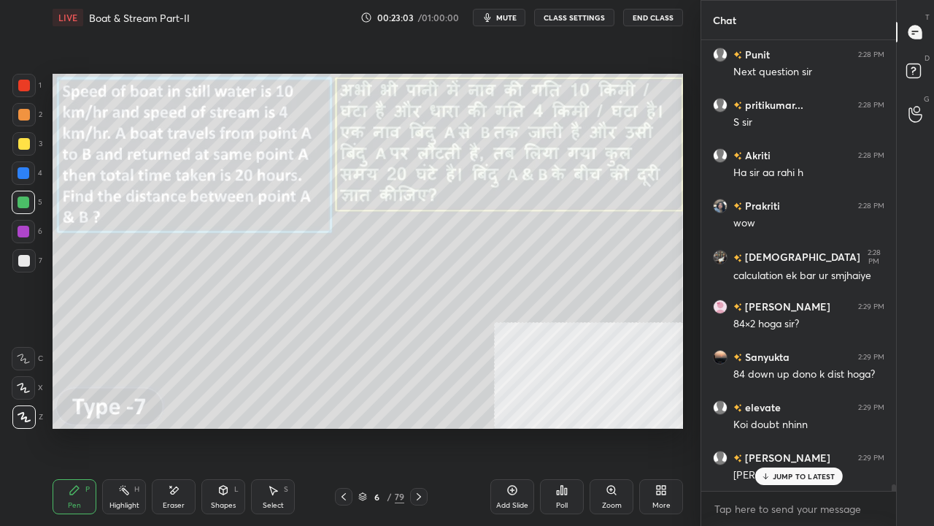
drag, startPoint x: 515, startPoint y: 493, endPoint x: 498, endPoint y: 474, distance: 25.8
click at [515, 426] on icon at bounding box center [513, 490] width 12 height 12
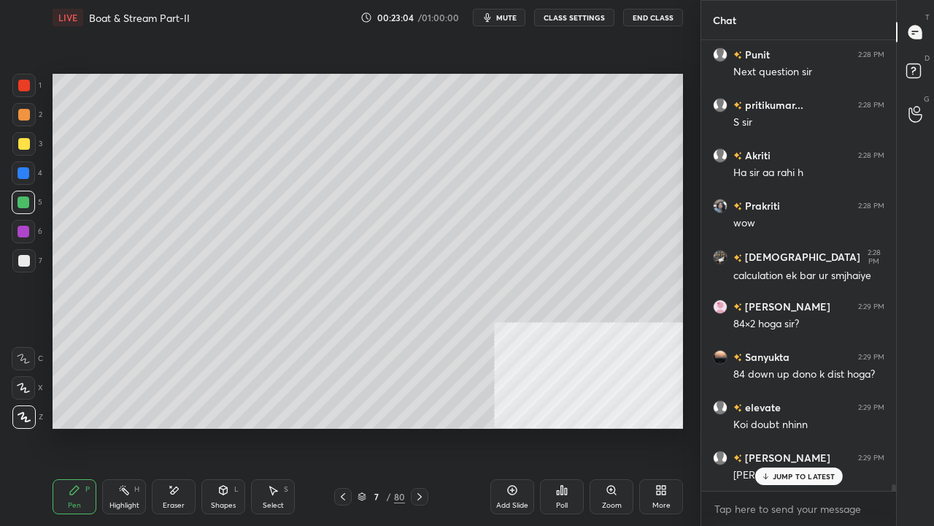
click at [28, 146] on div at bounding box center [24, 144] width 12 height 12
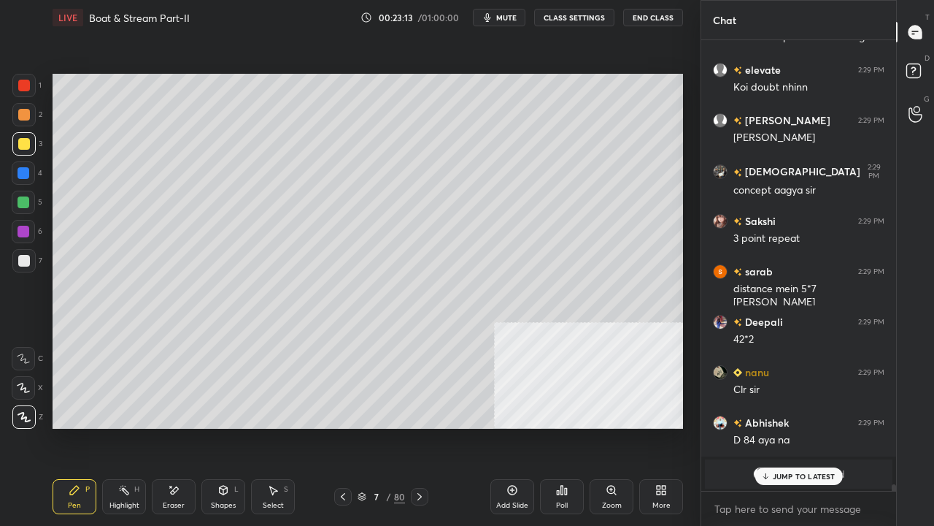
click at [23, 266] on div at bounding box center [24, 261] width 12 height 12
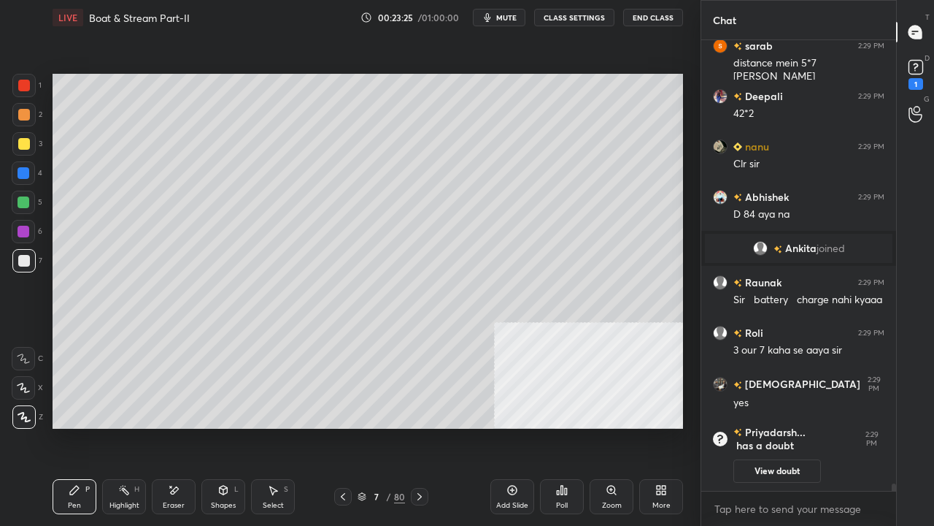
click at [25, 147] on div at bounding box center [24, 144] width 12 height 12
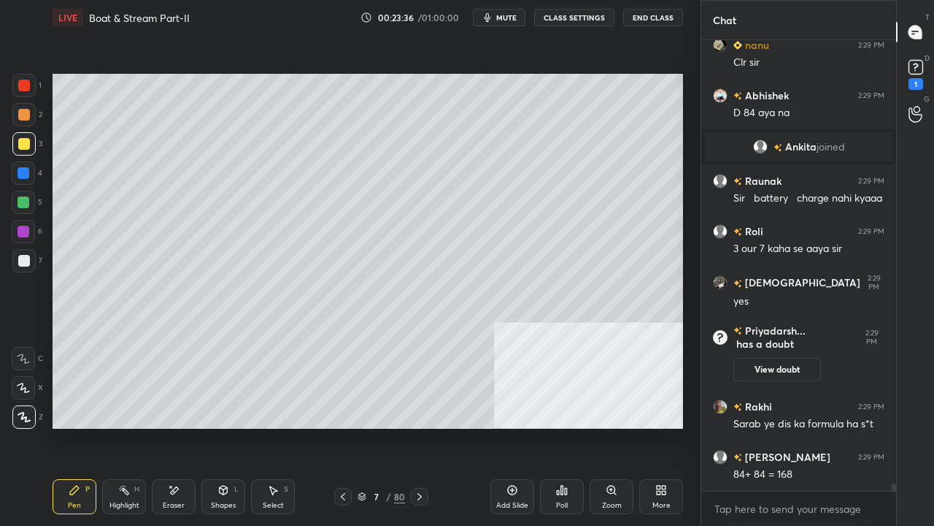
click at [26, 261] on div at bounding box center [24, 261] width 12 height 12
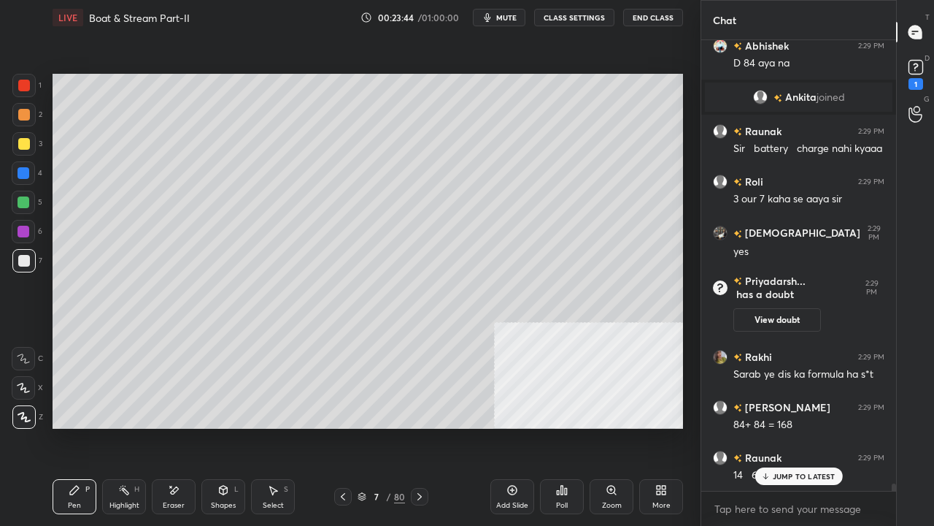
scroll to position [28185, 0]
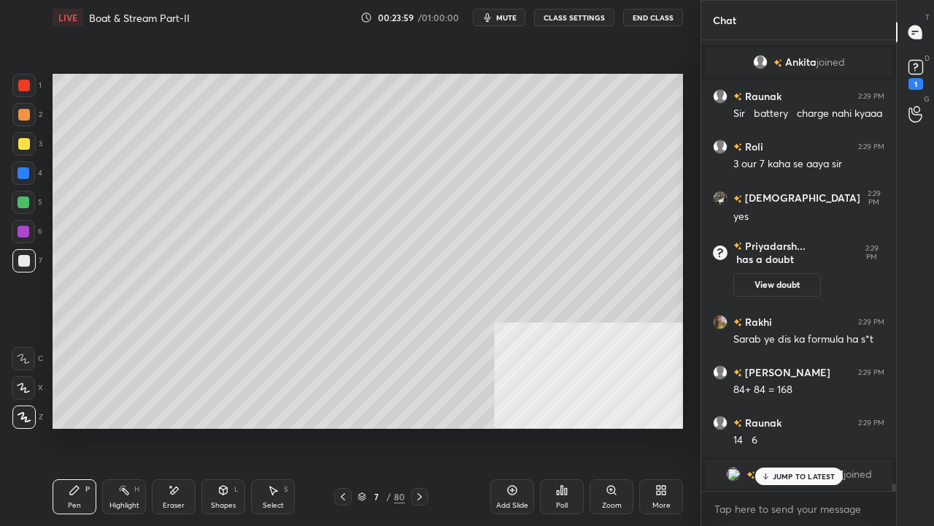
click at [29, 86] on div at bounding box center [23, 85] width 23 height 23
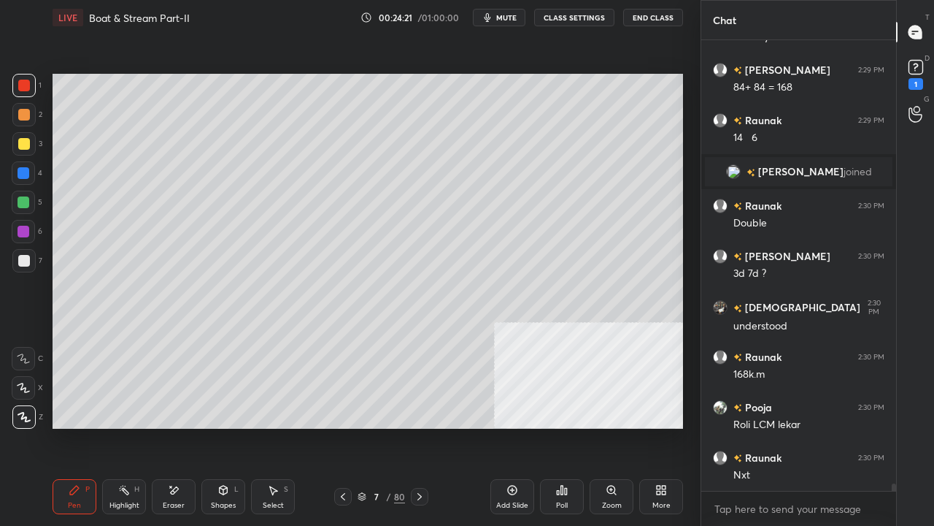
scroll to position [28538, 0]
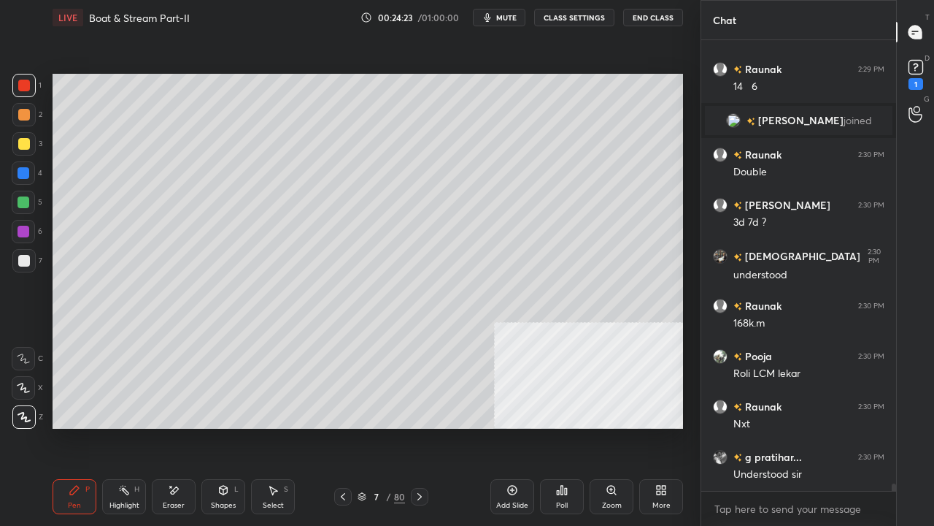
click at [331, 426] on div "Pen P Highlight H Eraser Shapes L Select S 7 / 80 Add Slide Poll Zoom More" at bounding box center [368, 496] width 631 height 58
click at [377, 426] on div "7" at bounding box center [376, 496] width 15 height 9
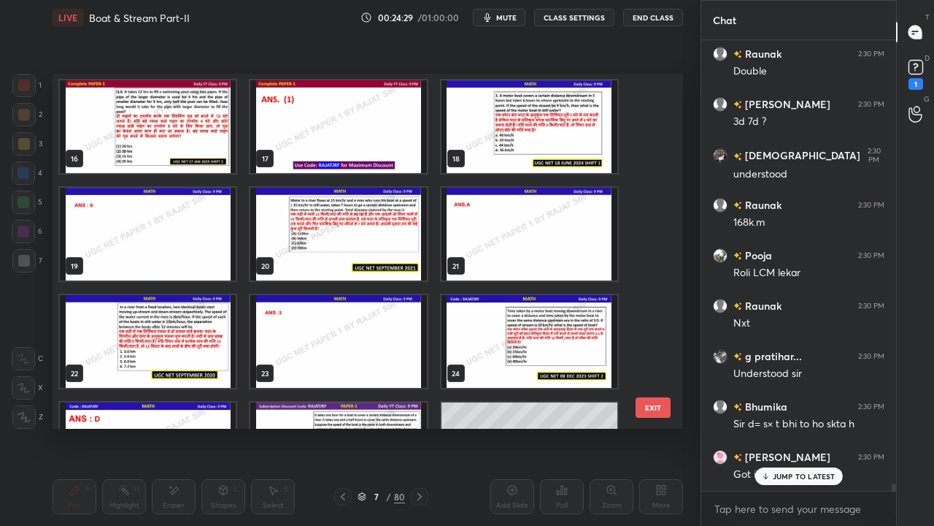
scroll to position [28689, 0]
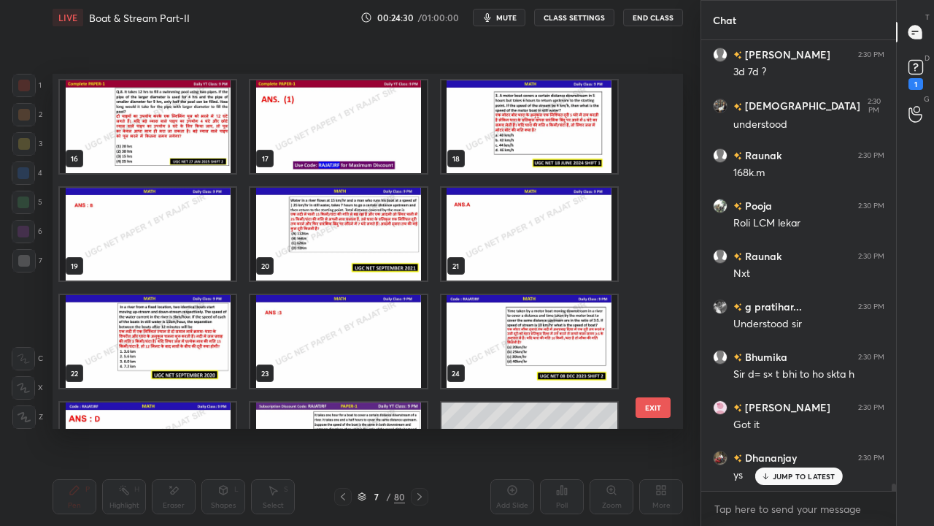
click at [396, 230] on img "grid" at bounding box center [338, 234] width 176 height 93
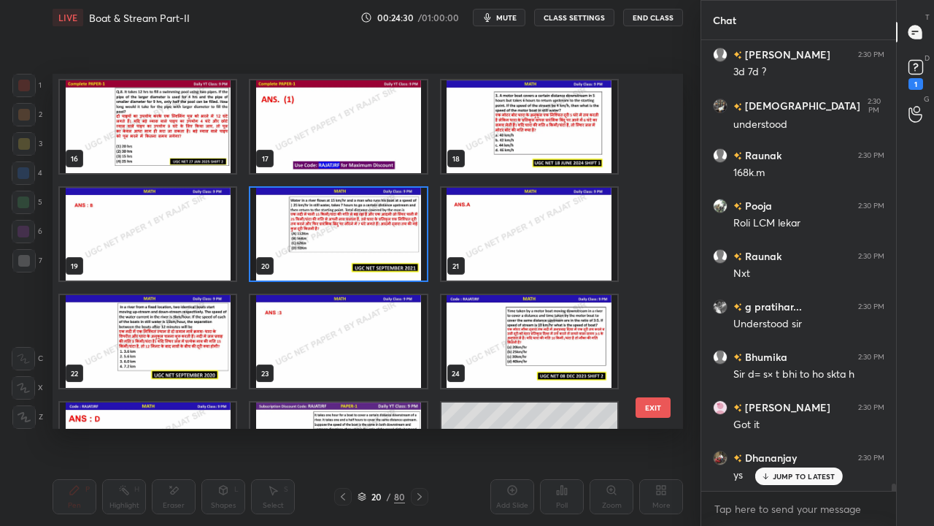
click at [396, 230] on img "grid" at bounding box center [338, 234] width 176 height 93
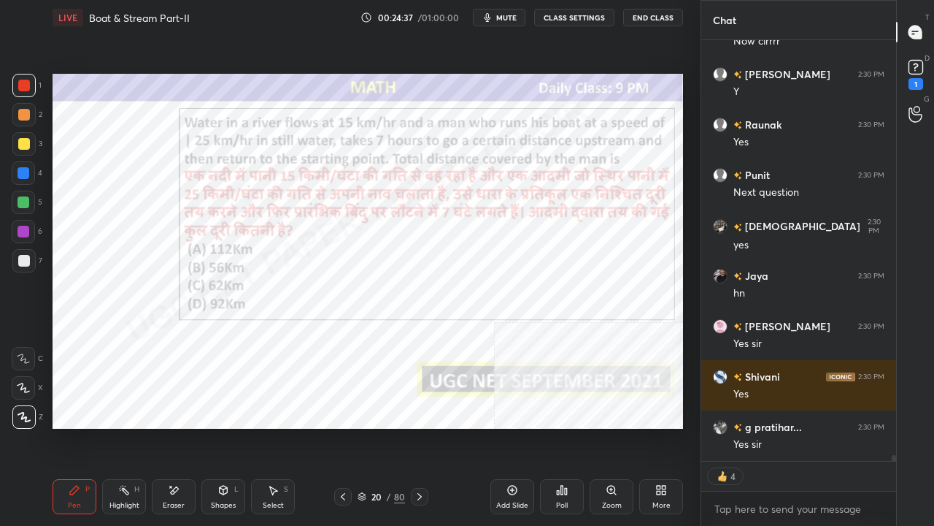
scroll to position [29273, 0]
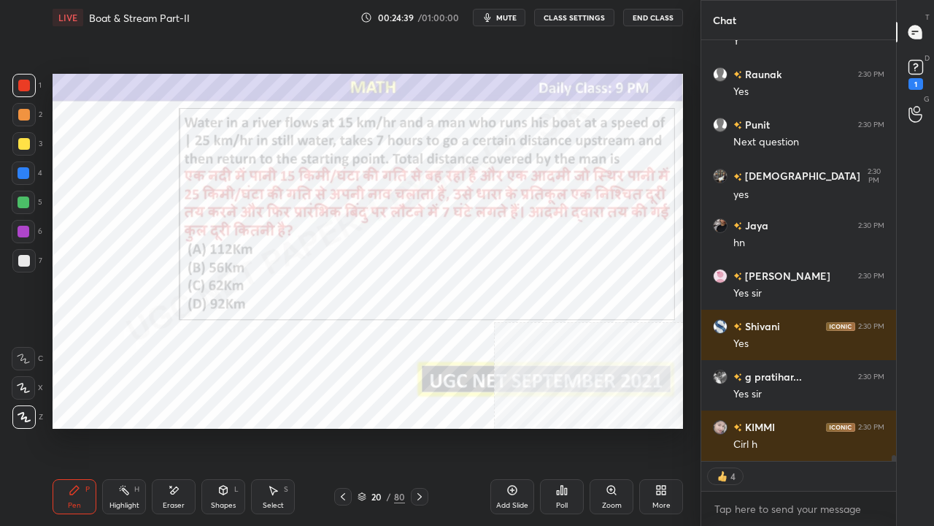
click at [671, 426] on div "More" at bounding box center [661, 496] width 44 height 35
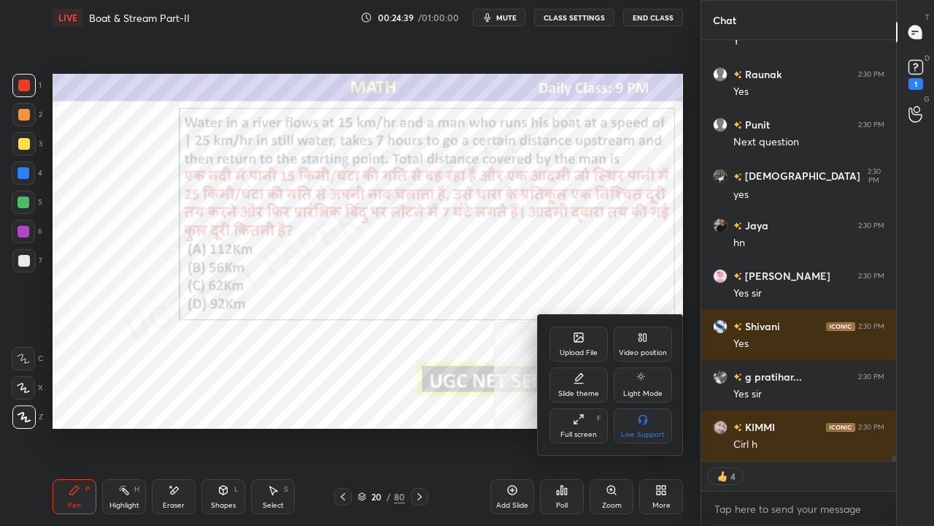
click at [647, 349] on div "Video position" at bounding box center [643, 352] width 48 height 7
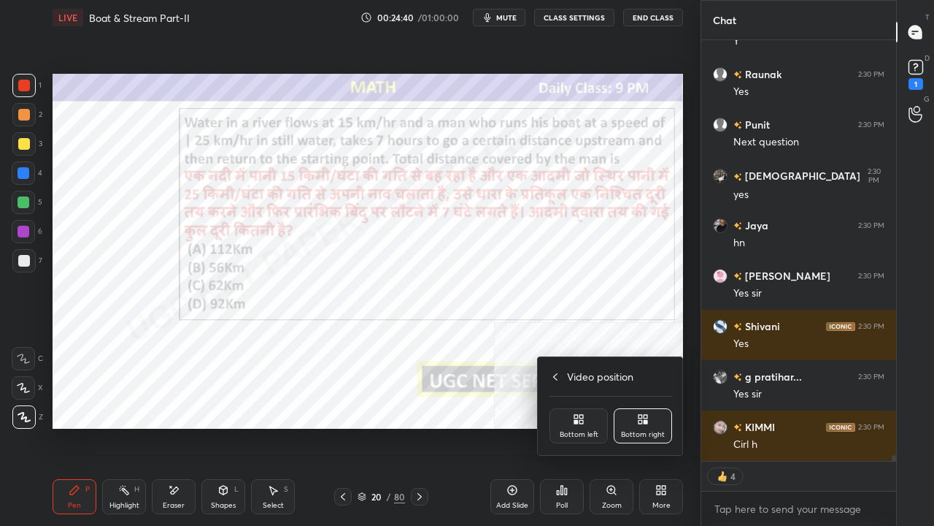
click at [593, 423] on div "Bottom left" at bounding box center [579, 425] width 58 height 35
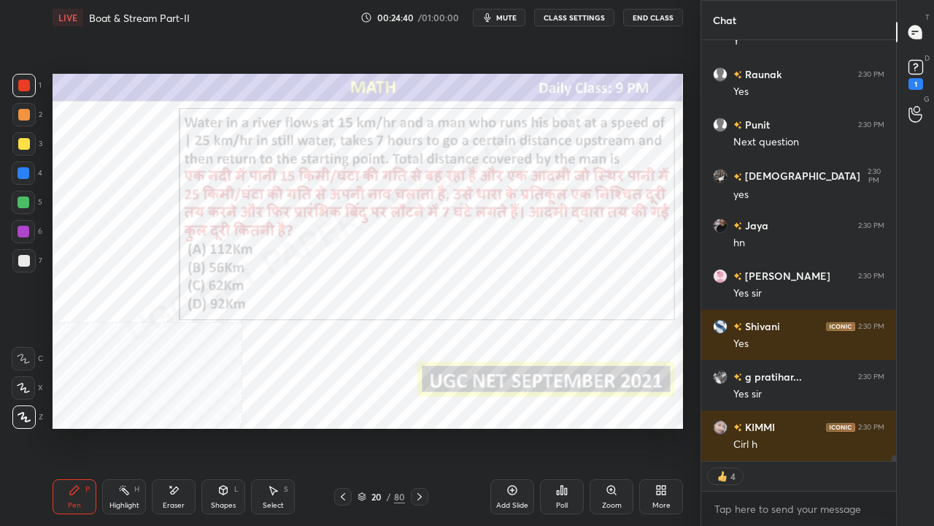
scroll to position [29324, 0]
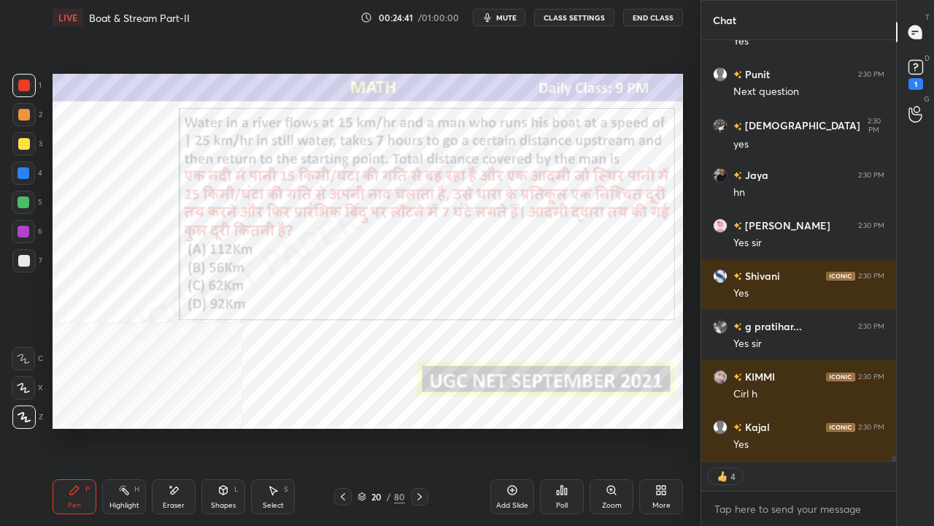
drag, startPoint x: 658, startPoint y: 502, endPoint x: 658, endPoint y: 492, distance: 9.5
click at [658, 426] on div "More" at bounding box center [661, 496] width 44 height 35
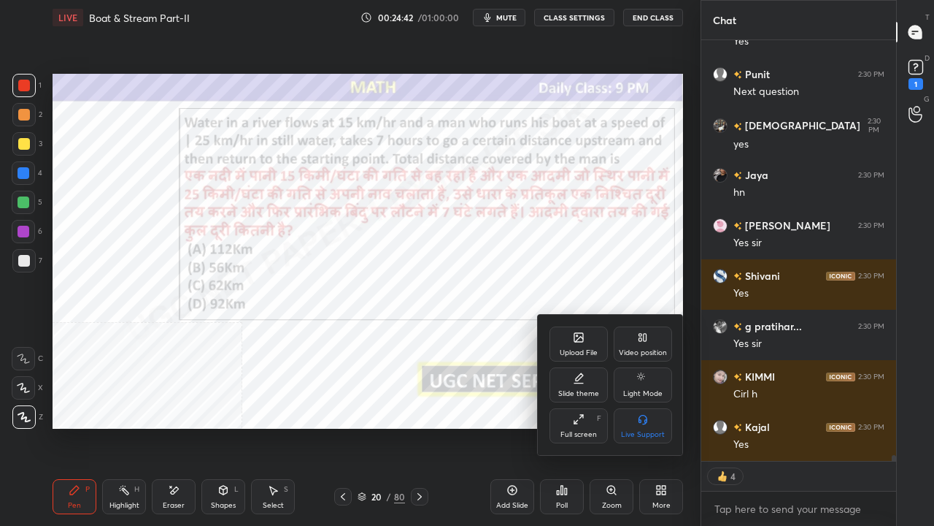
click at [637, 336] on icon at bounding box center [643, 337] width 12 height 12
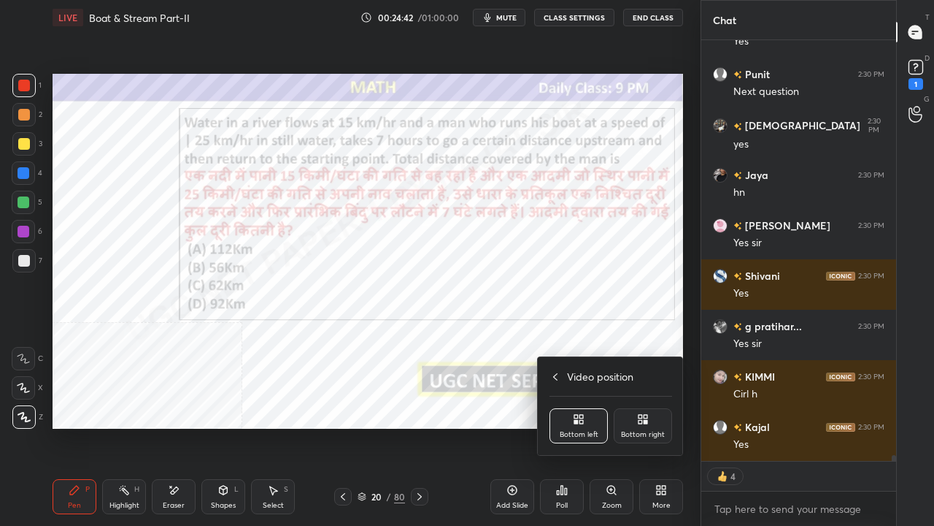
click at [644, 426] on div "Bottom right" at bounding box center [643, 425] width 58 height 35
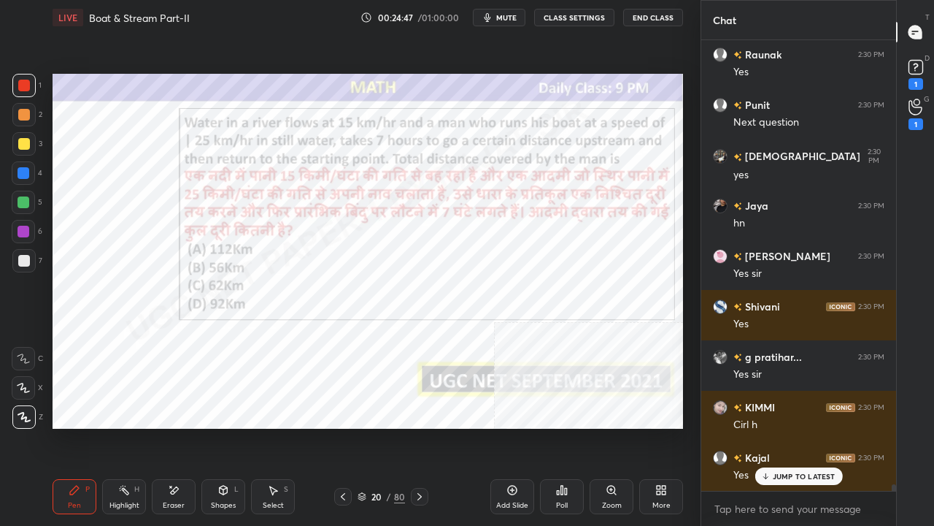
scroll to position [29357, 0]
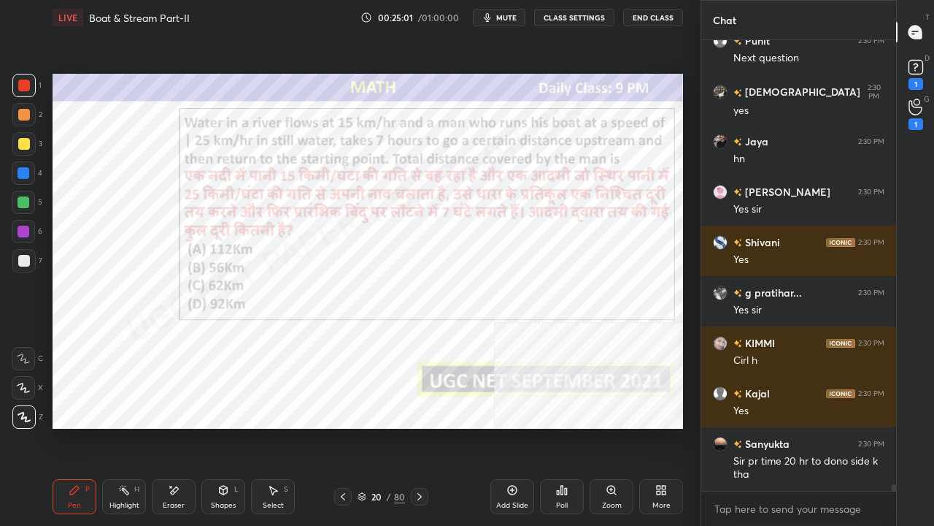
drag, startPoint x: 371, startPoint y: 498, endPoint x: 400, endPoint y: 438, distance: 66.6
click at [370, 426] on div "20" at bounding box center [376, 496] width 15 height 9
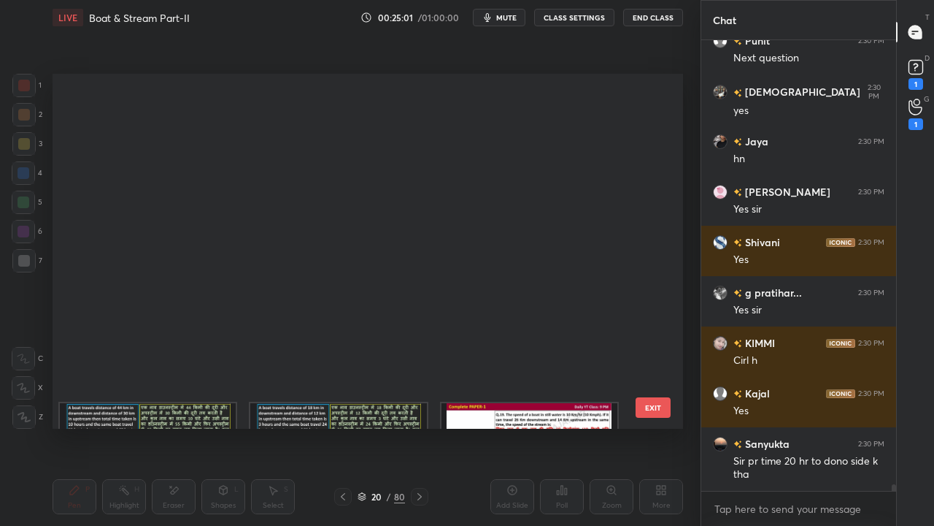
scroll to position [350, 623]
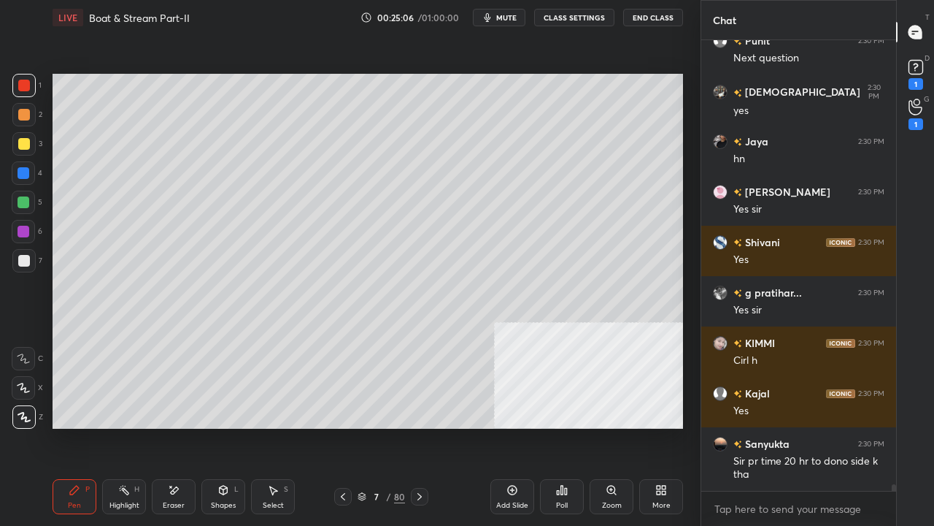
drag, startPoint x: 342, startPoint y: 495, endPoint x: 337, endPoint y: 486, distance: 9.8
click at [342, 426] on icon at bounding box center [343, 497] width 12 height 12
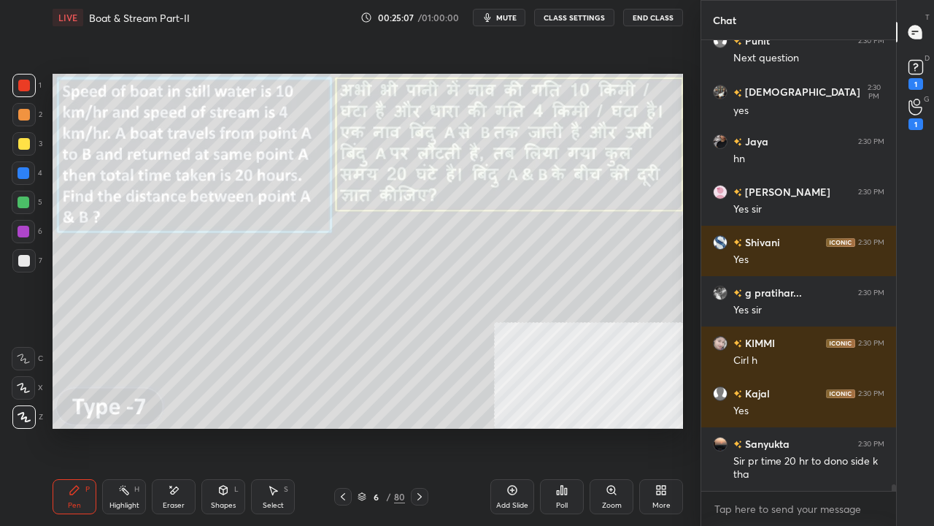
click at [422, 426] on icon at bounding box center [420, 497] width 12 height 12
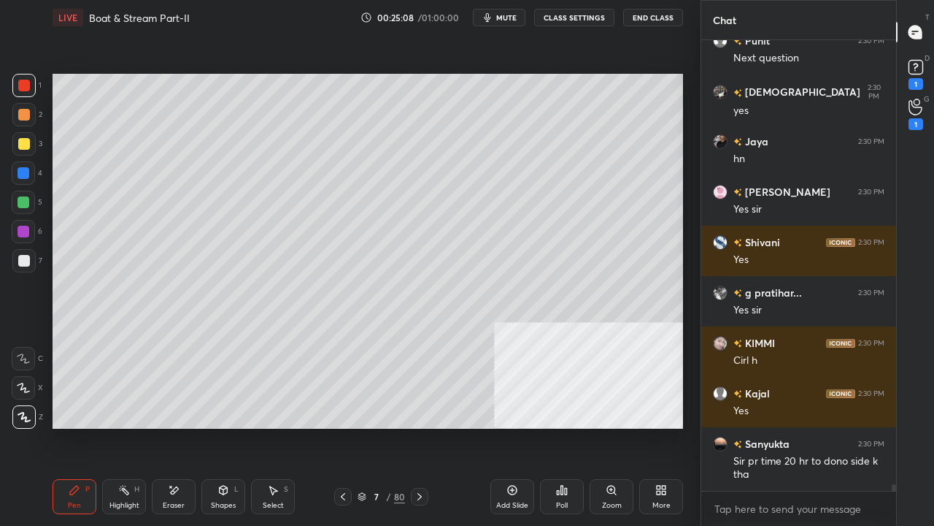
drag, startPoint x: 121, startPoint y: 494, endPoint x: 134, endPoint y: 451, distance: 45.0
click at [123, 426] on icon at bounding box center [124, 490] width 12 height 12
click at [83, 426] on div "Pen P" at bounding box center [75, 496] width 44 height 35
click at [345, 426] on icon at bounding box center [343, 497] width 12 height 12
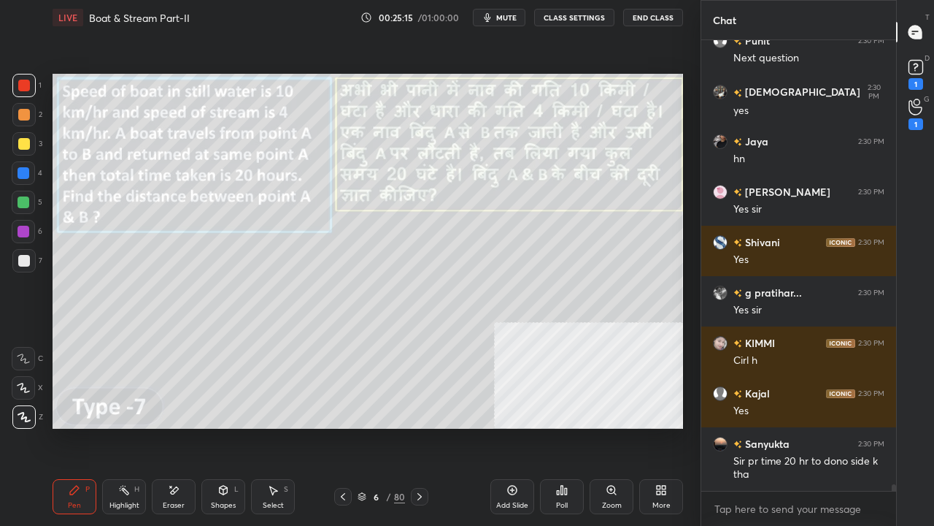
scroll to position [29407, 0]
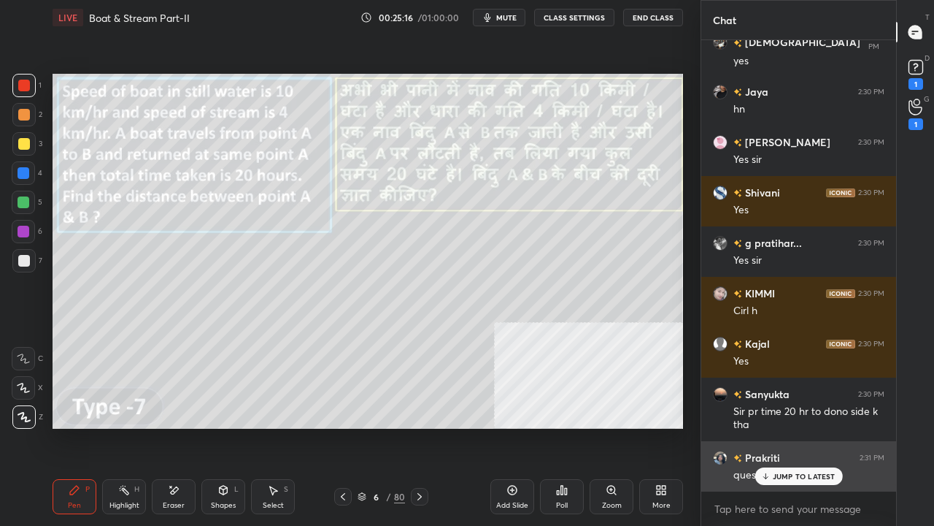
click at [795, 426] on p "JUMP TO LATEST" at bounding box center [804, 476] width 63 height 9
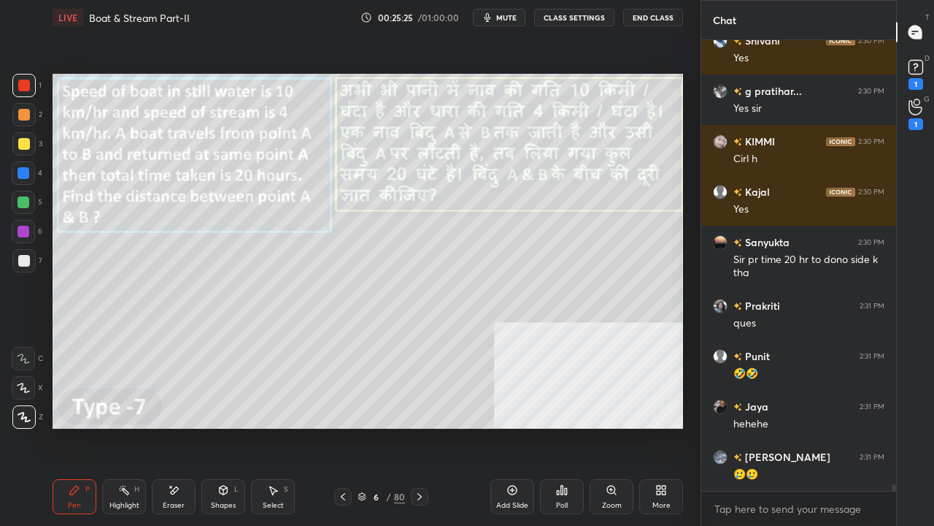
scroll to position [29609, 0]
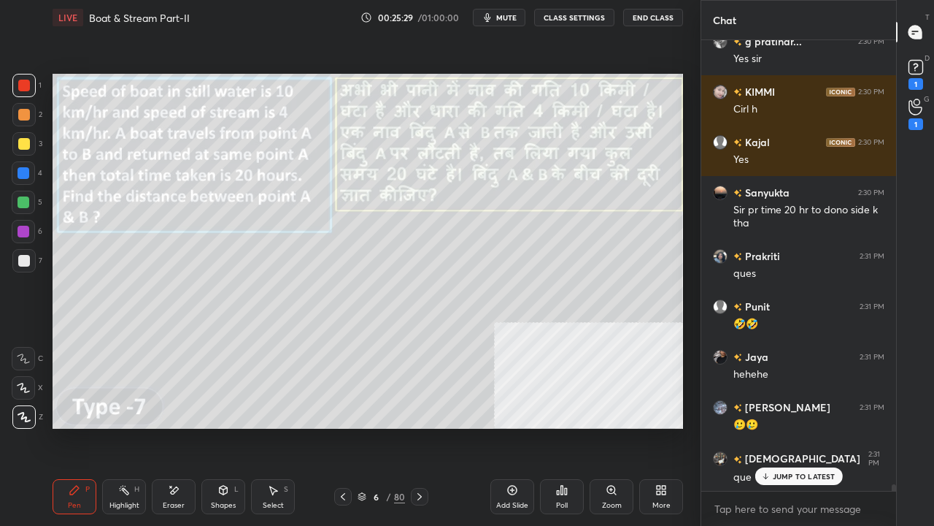
click at [773, 426] on p "JUMP TO LATEST" at bounding box center [804, 476] width 63 height 9
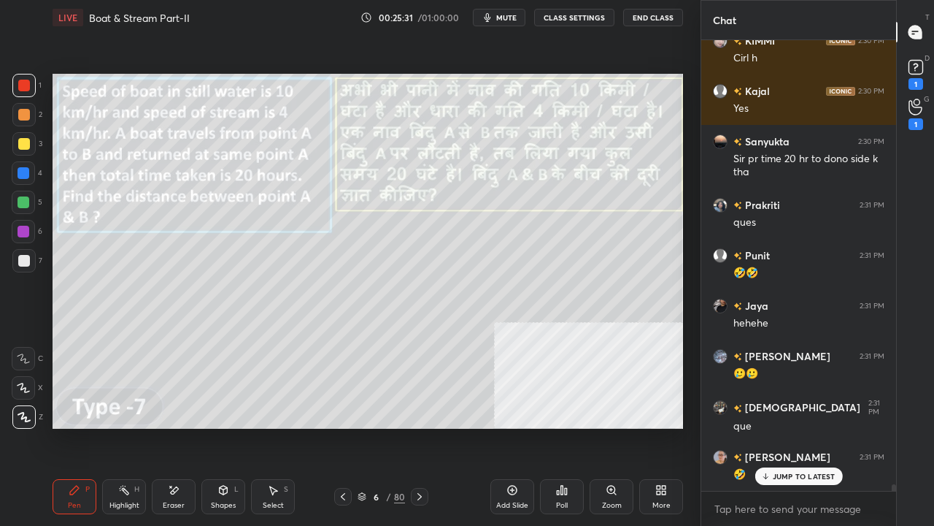
scroll to position [29709, 0]
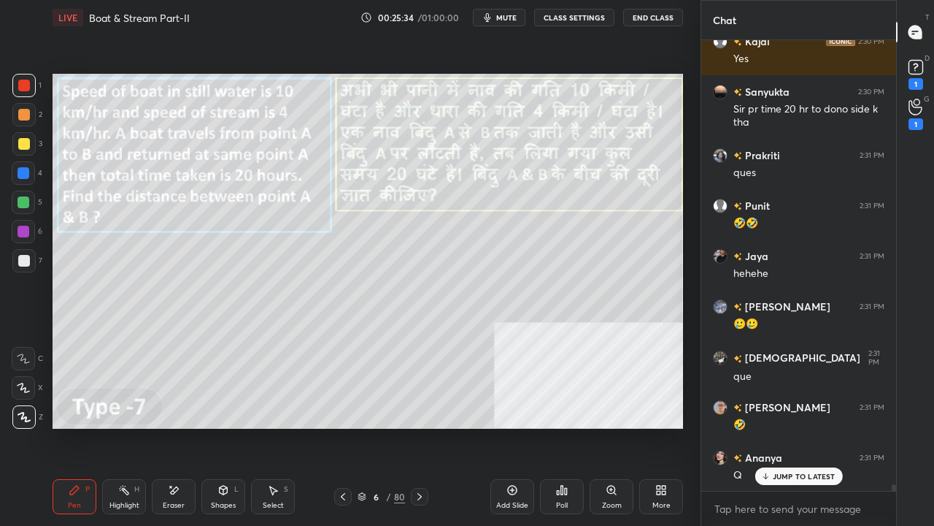
drag, startPoint x: 375, startPoint y: 495, endPoint x: 381, endPoint y: 483, distance: 13.1
click at [377, 426] on div "6" at bounding box center [376, 496] width 15 height 9
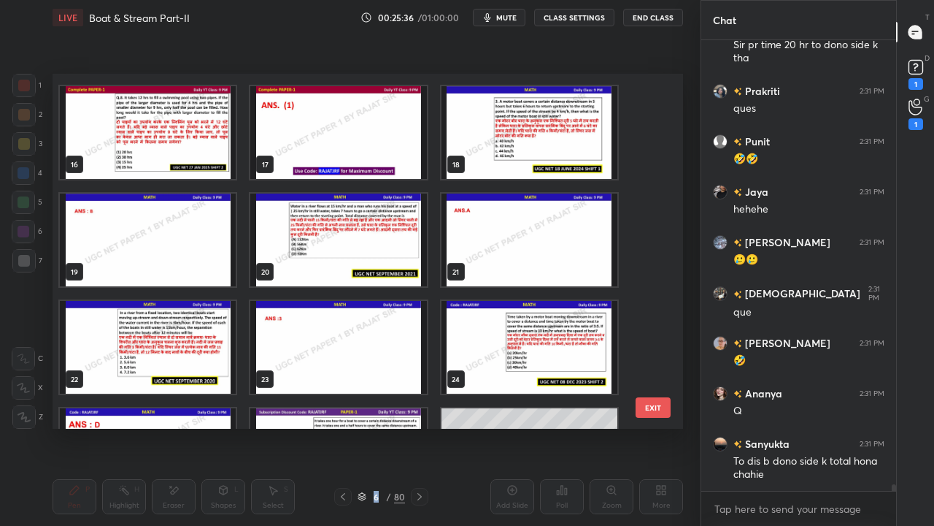
scroll to position [534, 0]
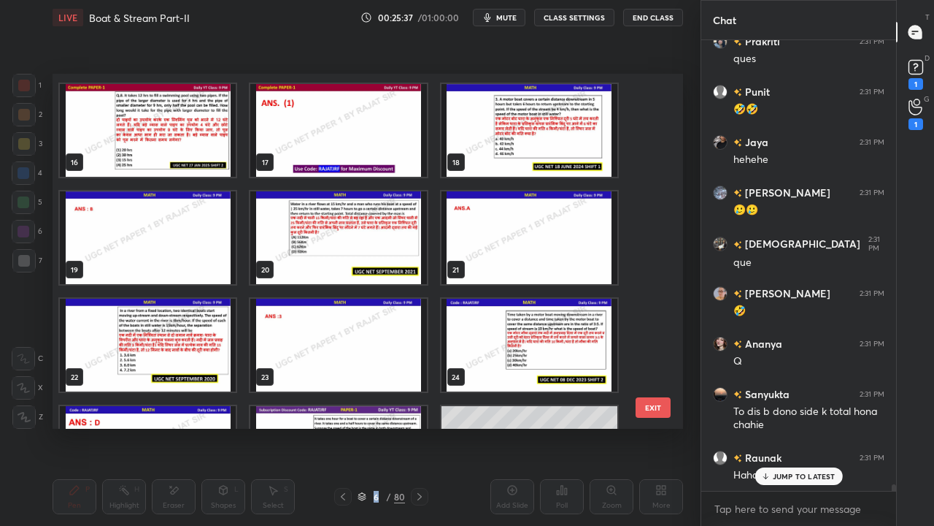
click at [386, 251] on img "grid" at bounding box center [338, 237] width 176 height 93
click at [383, 253] on img "grid" at bounding box center [338, 237] width 176 height 93
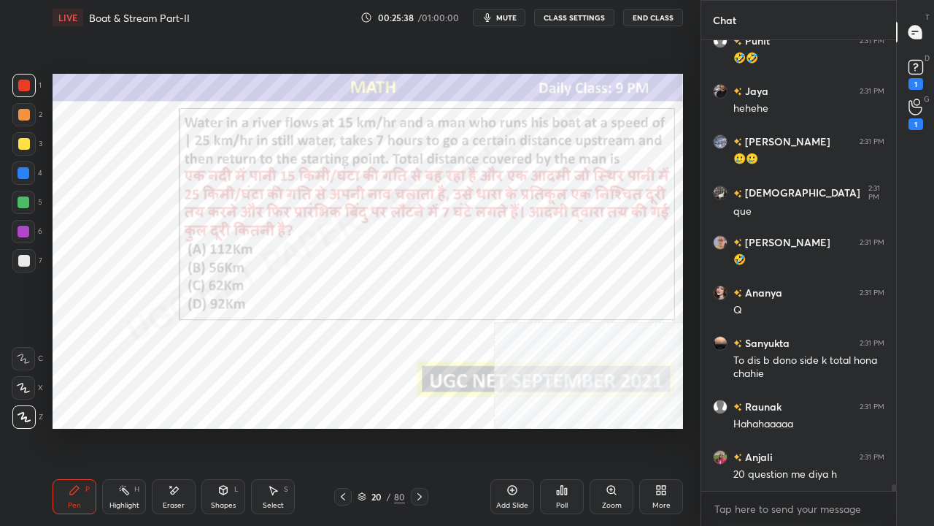
click at [384, 253] on img "grid" at bounding box center [338, 237] width 176 height 93
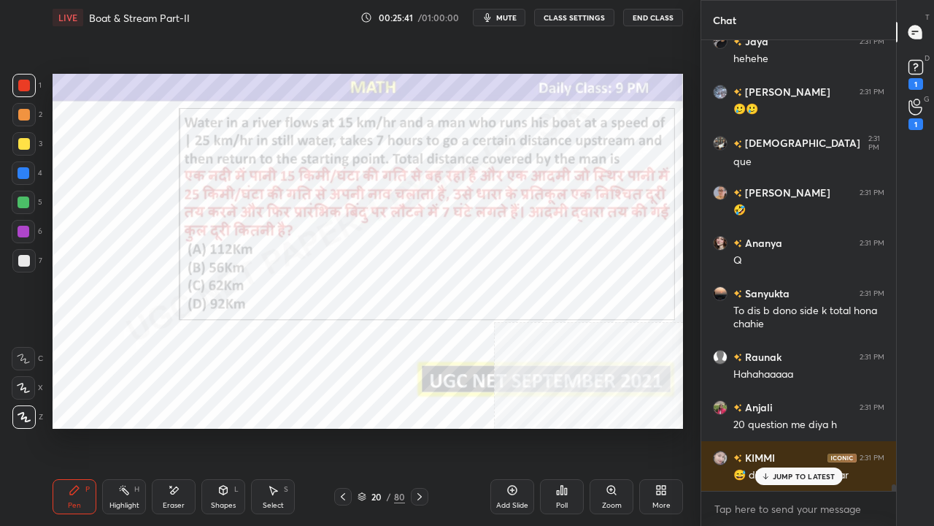
scroll to position [29975, 0]
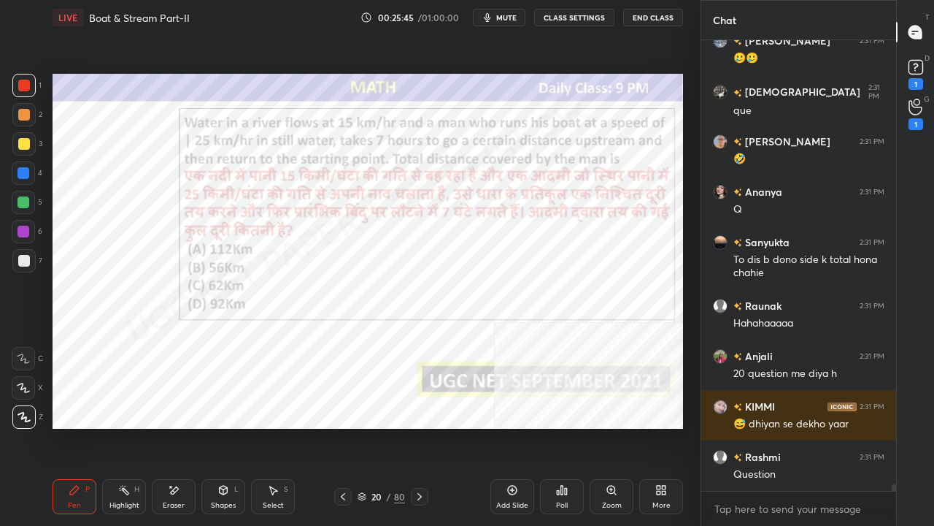
click at [17, 234] on div at bounding box center [23, 231] width 23 height 23
click at [25, 84] on div at bounding box center [24, 86] width 12 height 12
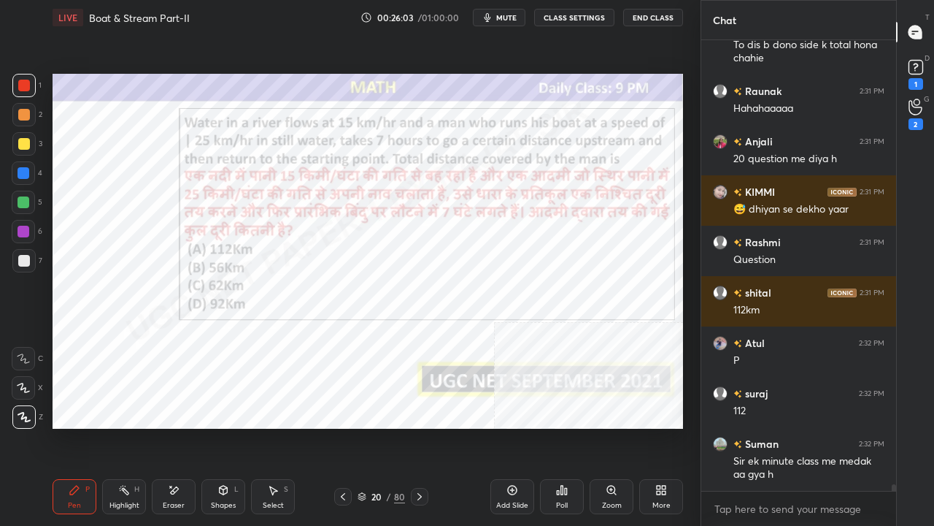
scroll to position [30239, 0]
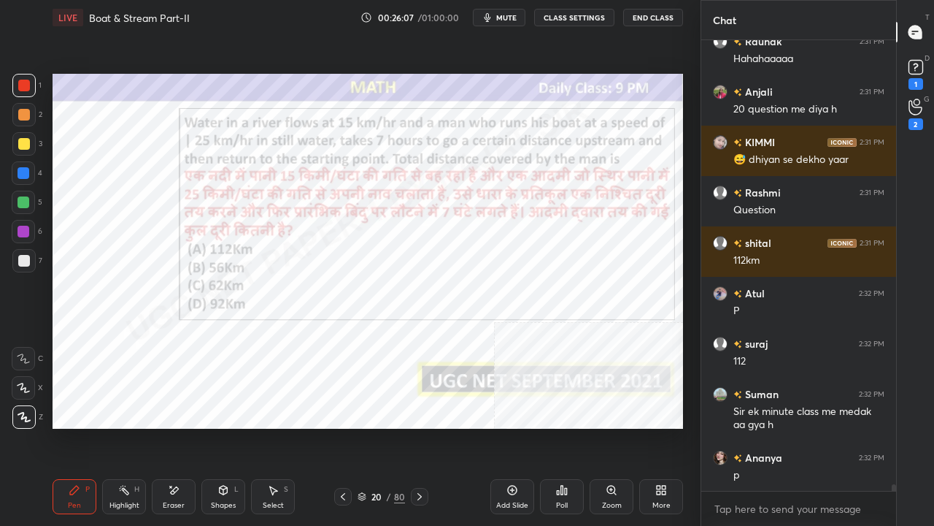
click at [377, 426] on div "20" at bounding box center [376, 496] width 15 height 9
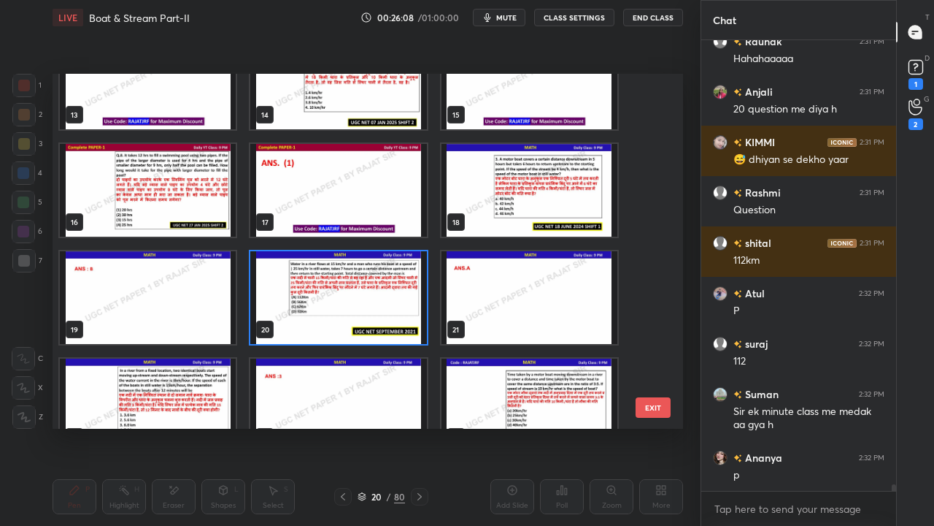
scroll to position [474, 0]
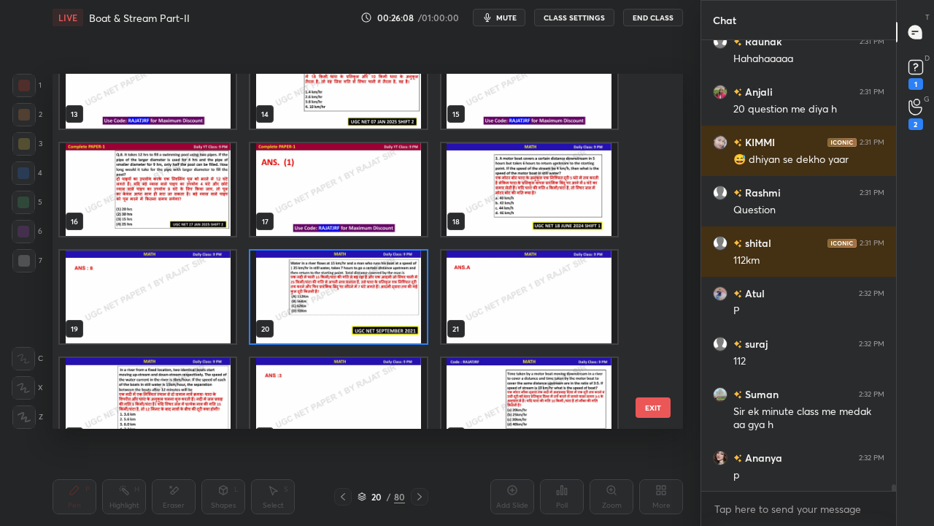
click at [366, 288] on img "grid" at bounding box center [338, 296] width 176 height 93
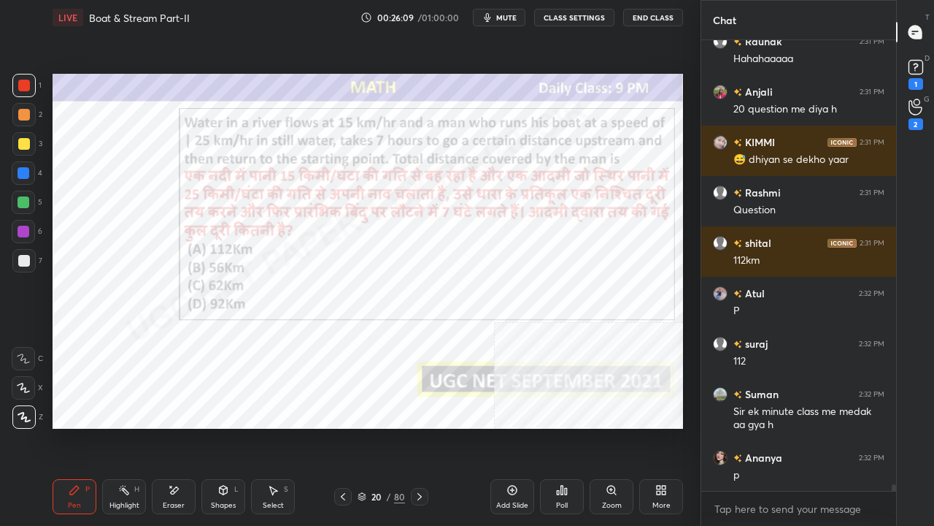
click at [366, 286] on img "grid" at bounding box center [338, 296] width 176 height 93
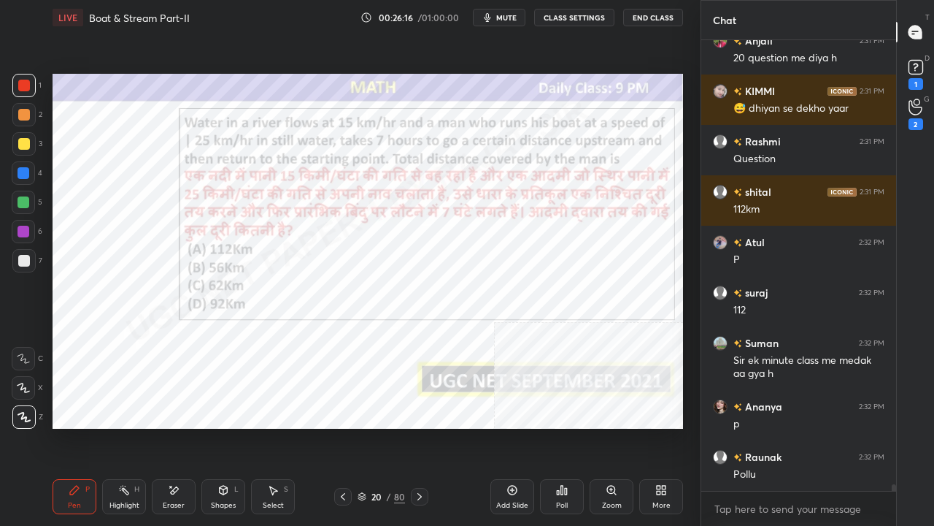
click at [558, 426] on icon at bounding box center [562, 490] width 12 height 12
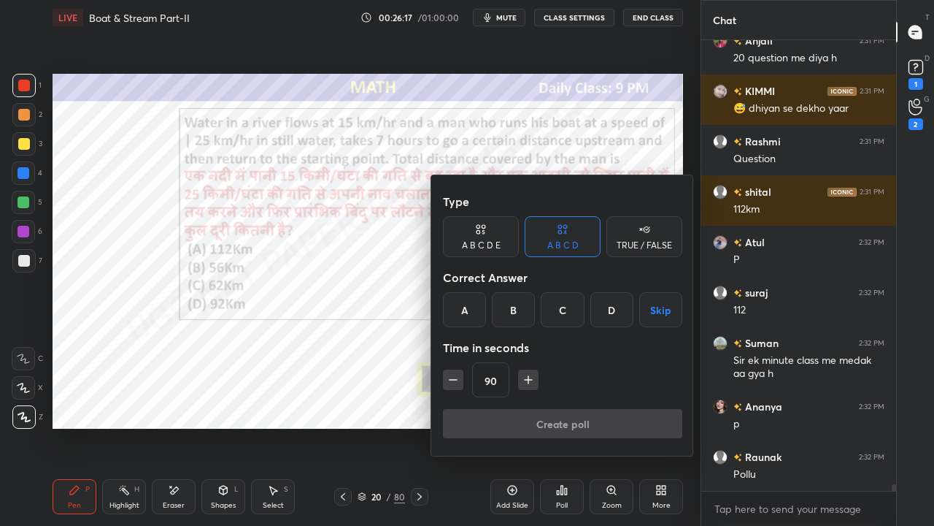
drag, startPoint x: 467, startPoint y: 296, endPoint x: 523, endPoint y: 361, distance: 85.4
click at [469, 298] on div "A" at bounding box center [464, 309] width 43 height 35
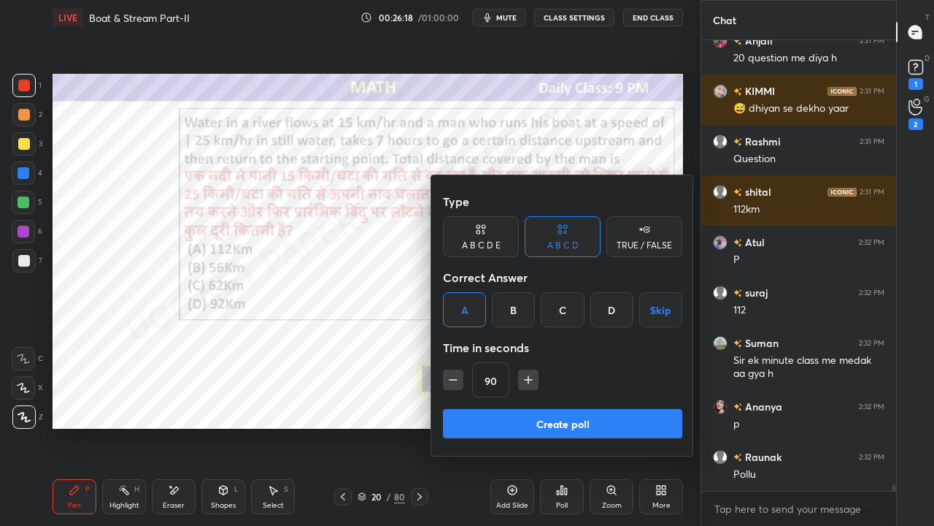
click at [522, 415] on button "Create poll" at bounding box center [562, 423] width 239 height 29
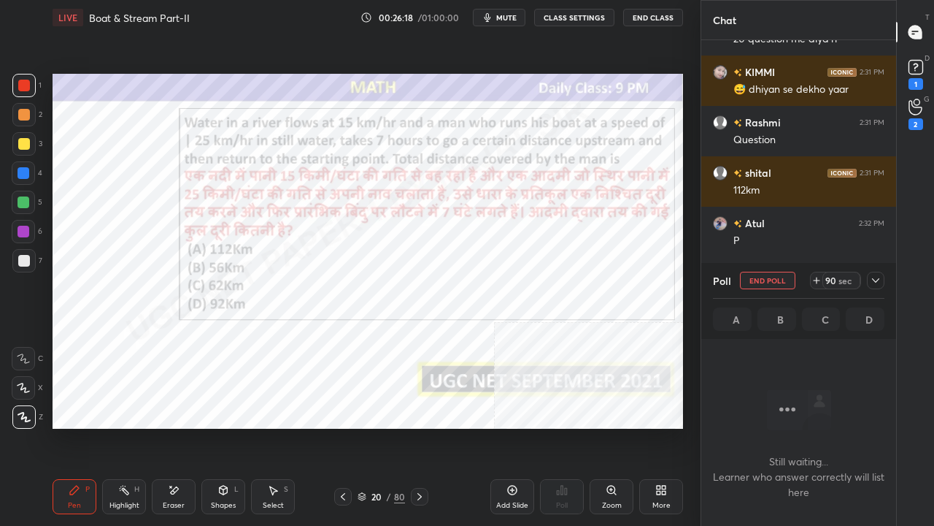
scroll to position [410, 191]
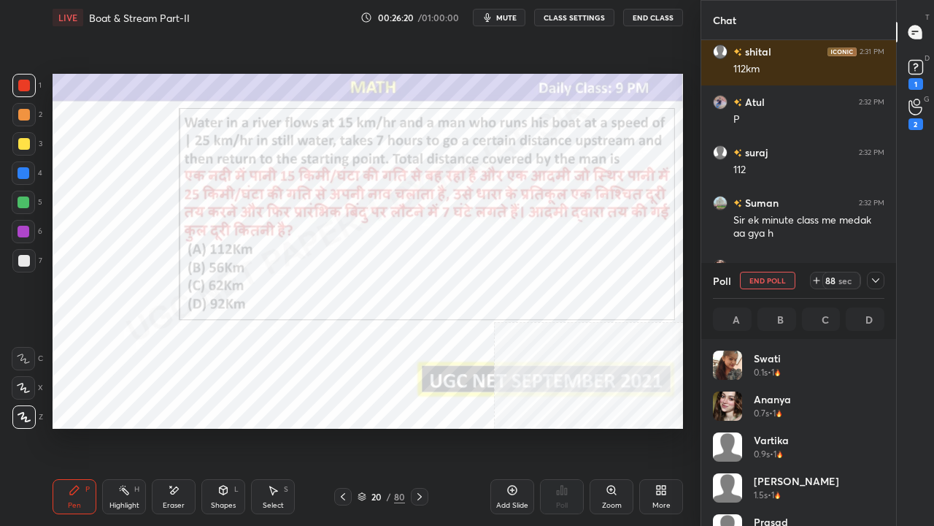
drag, startPoint x: 164, startPoint y: 493, endPoint x: 152, endPoint y: 456, distance: 39.2
click at [166, 426] on div "Eraser" at bounding box center [174, 496] width 44 height 35
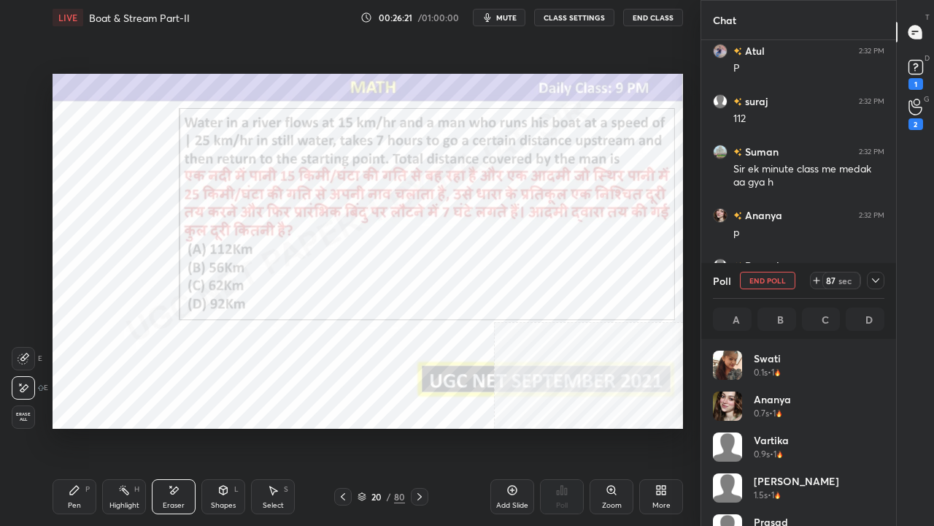
drag, startPoint x: 31, startPoint y: 410, endPoint x: 42, endPoint y: 406, distance: 11.8
click at [30, 411] on div "Erase all" at bounding box center [23, 416] width 23 height 23
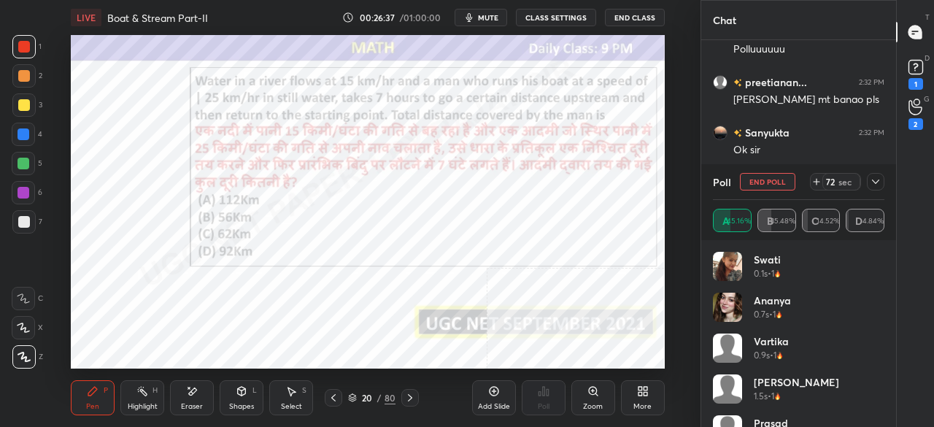
click at [882, 182] on div at bounding box center [876, 182] width 18 height 18
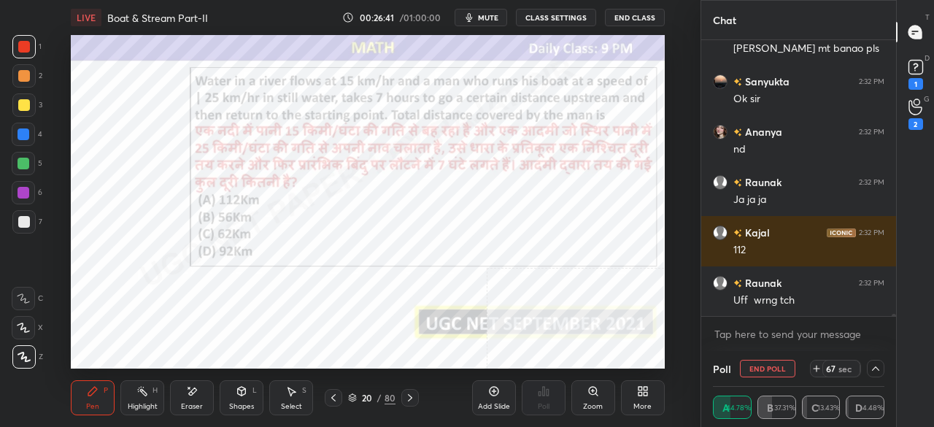
click at [645, 385] on div "More" at bounding box center [643, 397] width 44 height 35
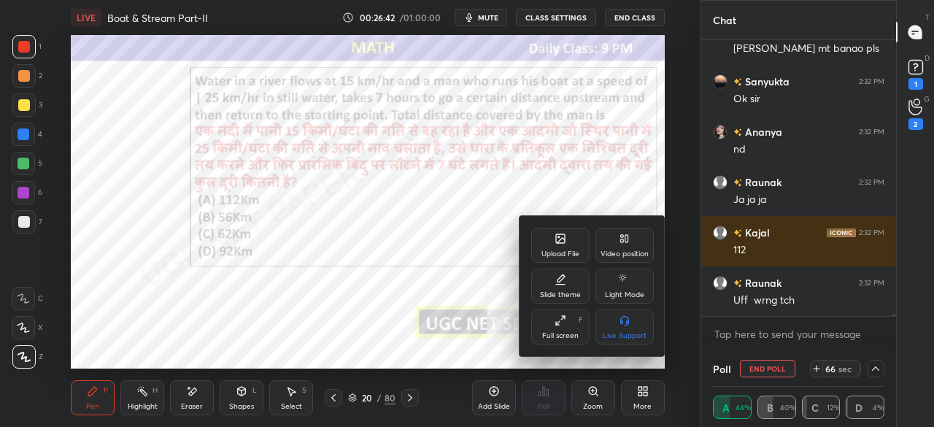
click at [546, 325] on div "Full screen F" at bounding box center [560, 327] width 58 height 35
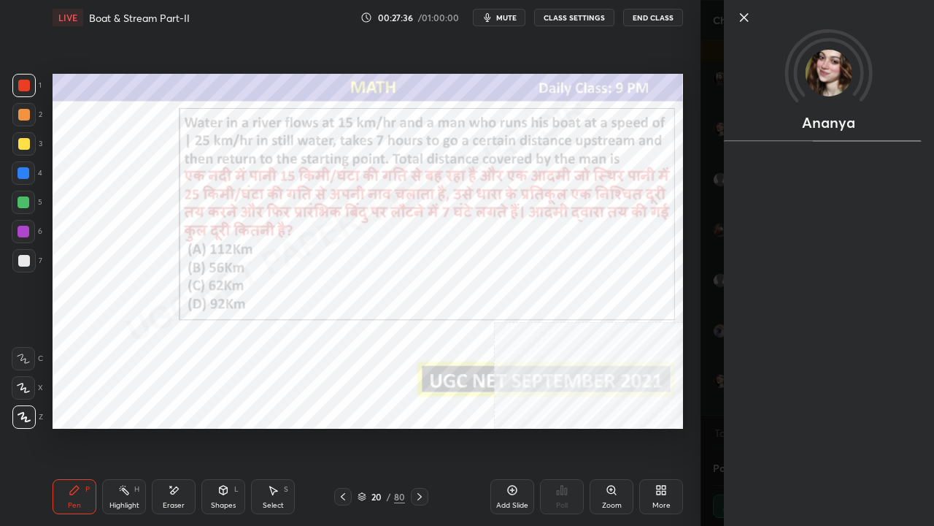
scroll to position [31438, 0]
click at [23, 168] on div at bounding box center [24, 173] width 12 height 12
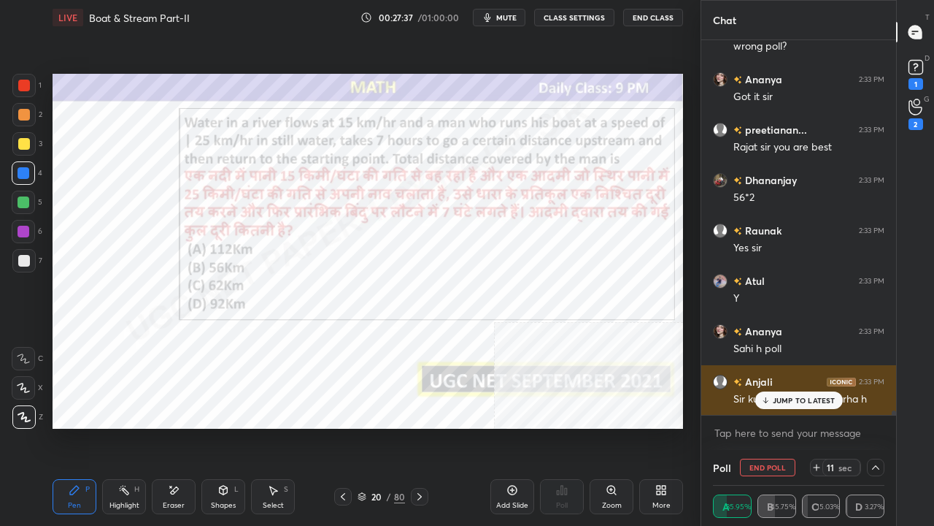
scroll to position [31489, 0]
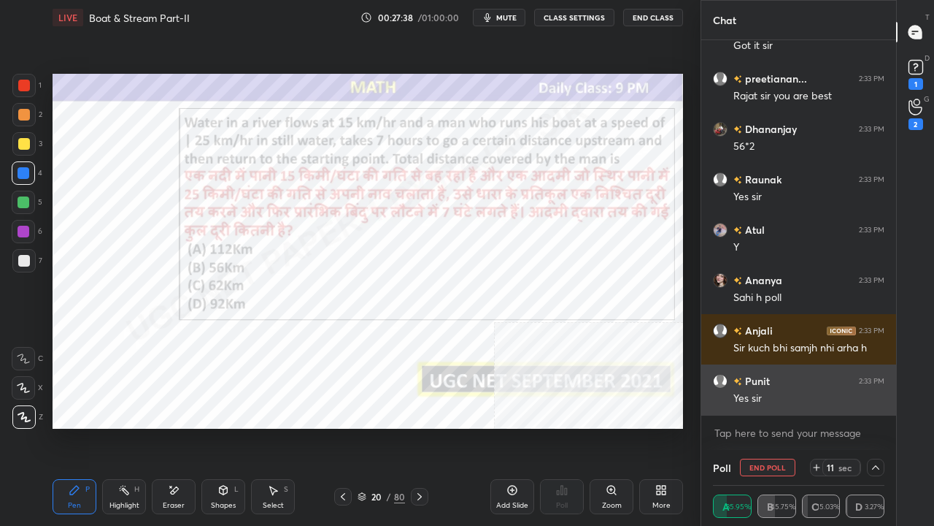
click at [775, 396] on div "Yes sir" at bounding box center [809, 398] width 151 height 15
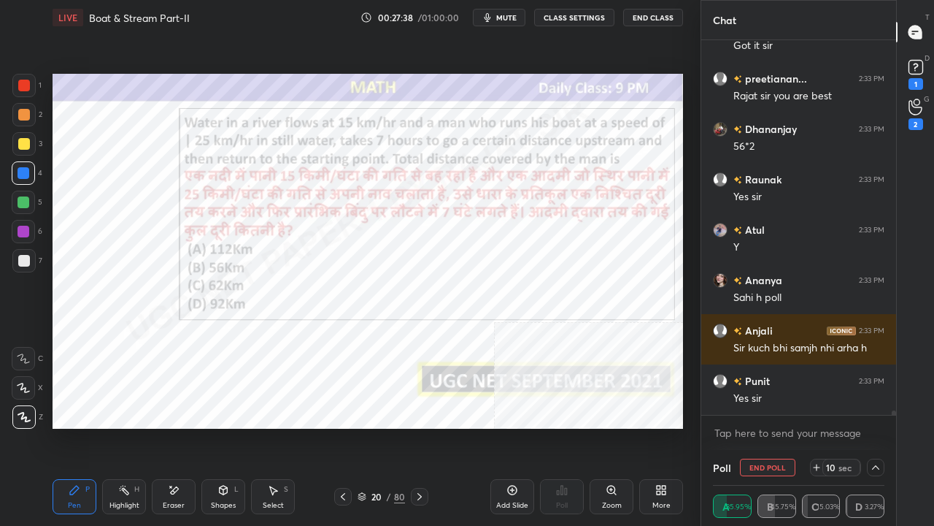
click at [472, 426] on div "Setting up your live class Poll for secs No correct answer Start poll" at bounding box center [368, 251] width 642 height 432
click at [27, 90] on div at bounding box center [24, 86] width 12 height 12
click at [29, 232] on div at bounding box center [23, 231] width 23 height 23
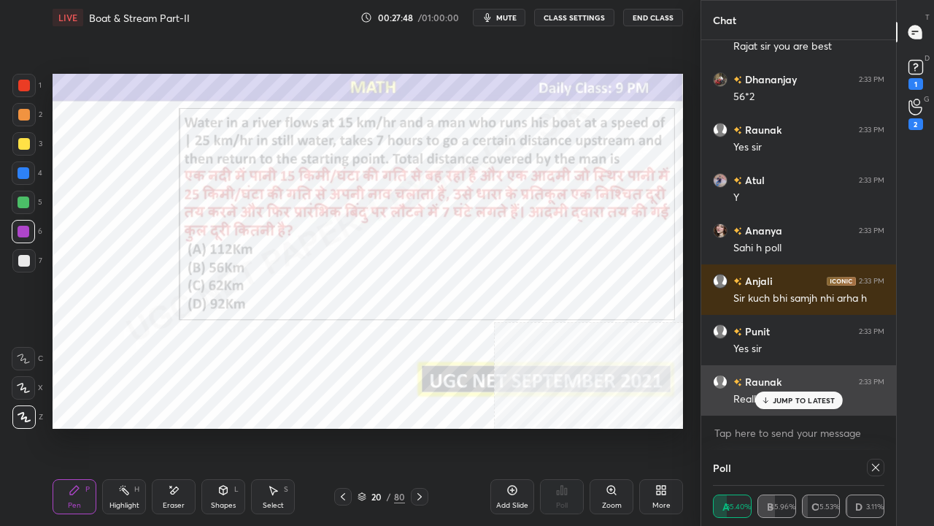
click at [802, 401] on p "JUMP TO LATEST" at bounding box center [804, 400] width 63 height 9
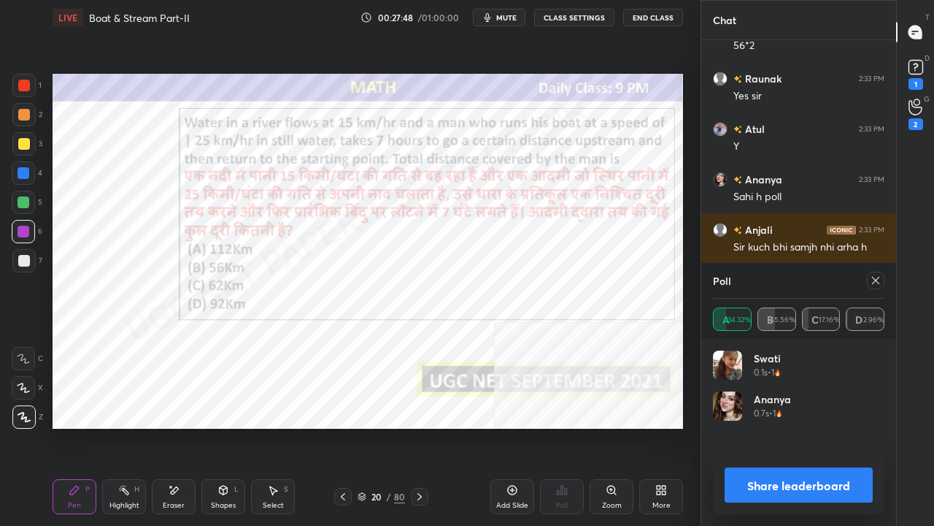
scroll to position [5, 4]
click at [882, 280] on div at bounding box center [876, 281] width 18 height 18
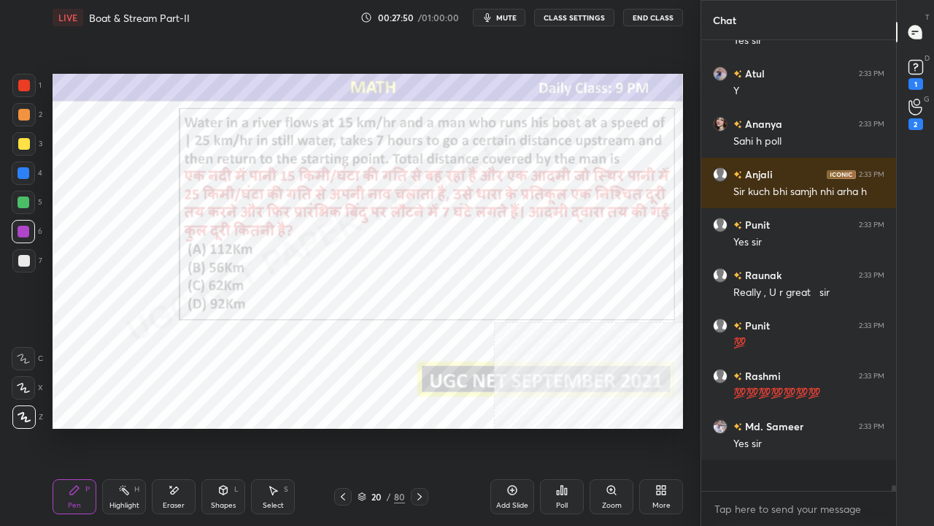
scroll to position [31632, 0]
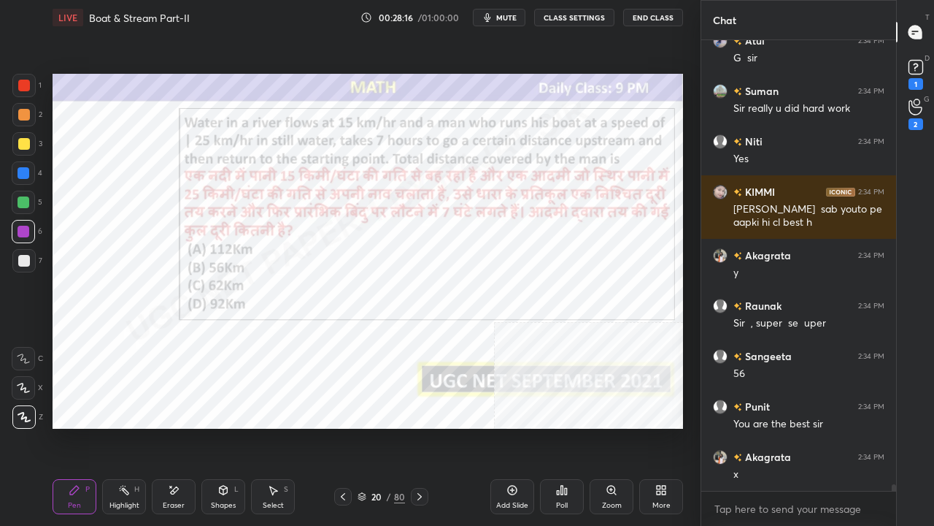
click at [29, 85] on div at bounding box center [24, 86] width 12 height 12
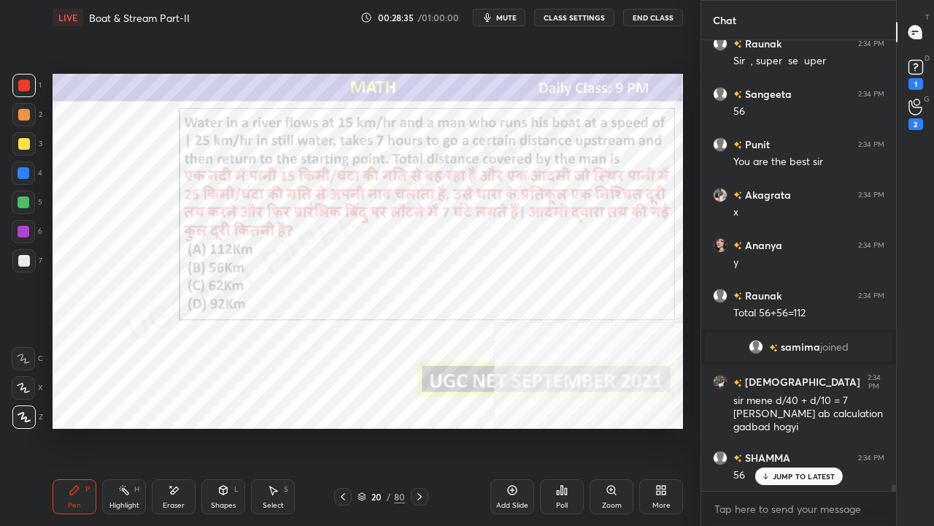
click at [23, 231] on div at bounding box center [24, 232] width 12 height 12
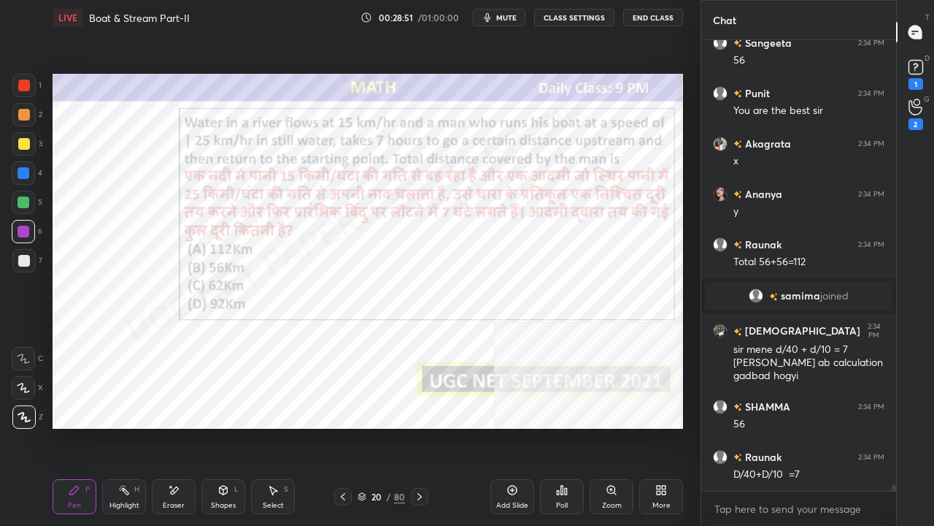
click at [23, 85] on div at bounding box center [24, 86] width 12 height 12
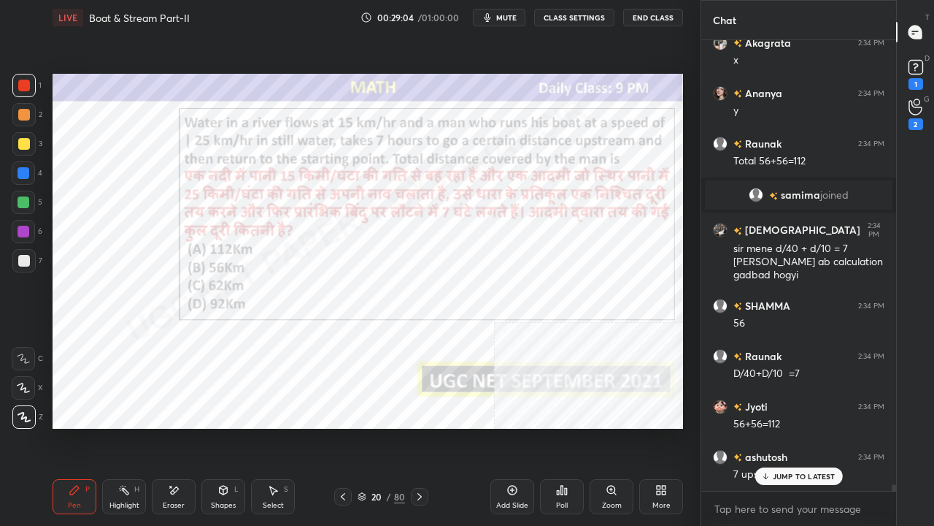
scroll to position [31444, 0]
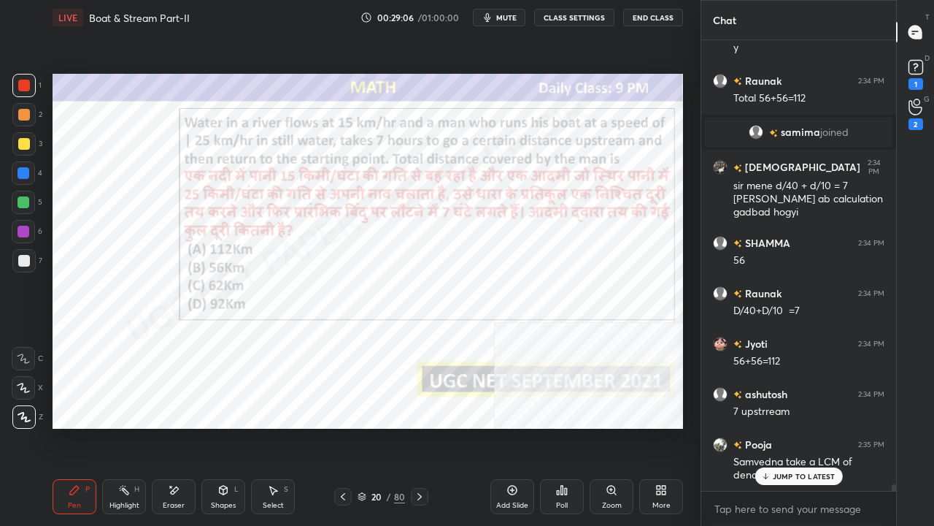
click at [23, 229] on div at bounding box center [24, 232] width 12 height 12
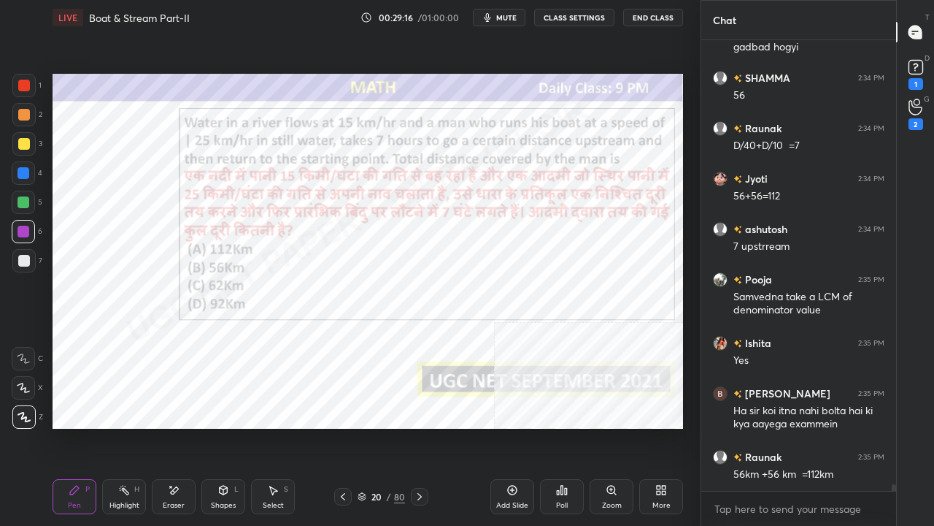
scroll to position [31685, 0]
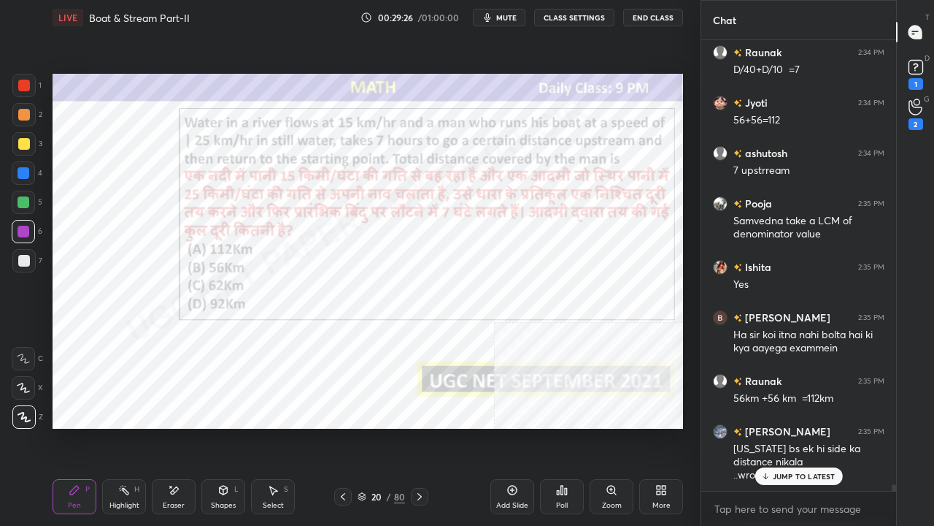
drag, startPoint x: 26, startPoint y: 80, endPoint x: 42, endPoint y: 100, distance: 25.9
click at [26, 80] on div at bounding box center [24, 86] width 12 height 12
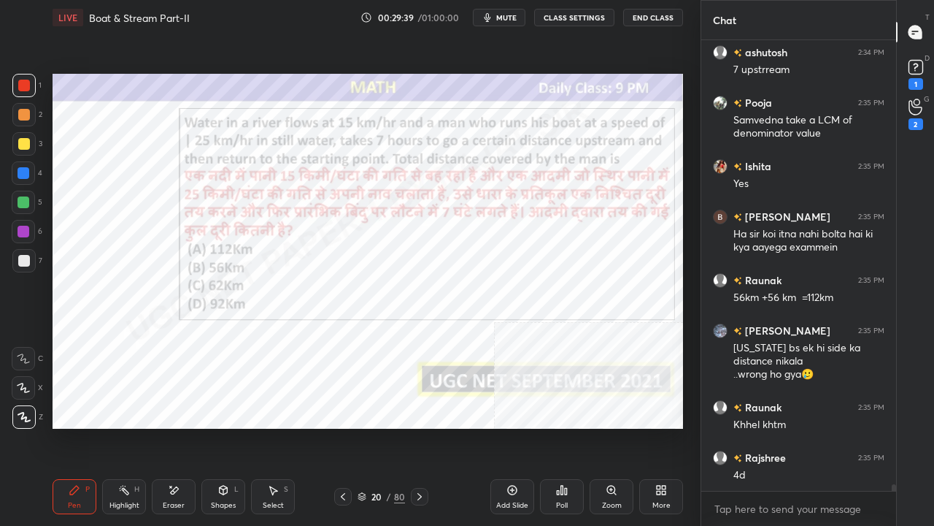
scroll to position [31836, 0]
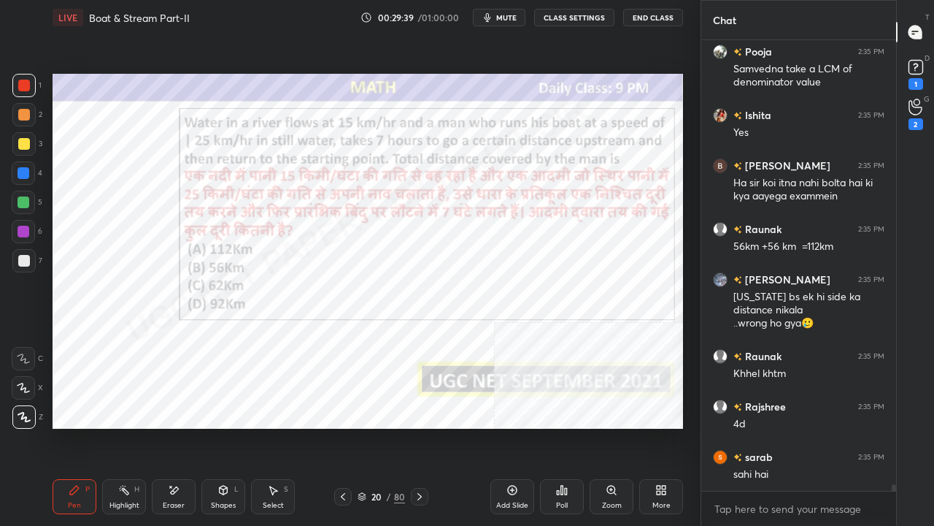
click at [23, 171] on div at bounding box center [24, 173] width 12 height 12
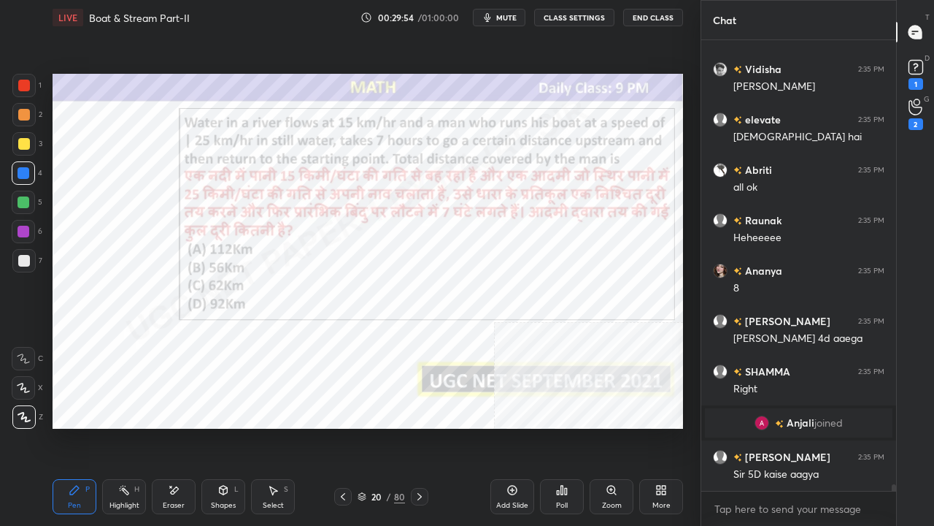
scroll to position [32185, 0]
drag, startPoint x: 114, startPoint y: 493, endPoint x: 121, endPoint y: 491, distance: 7.9
click at [118, 426] on div "Highlight H" at bounding box center [124, 496] width 44 height 35
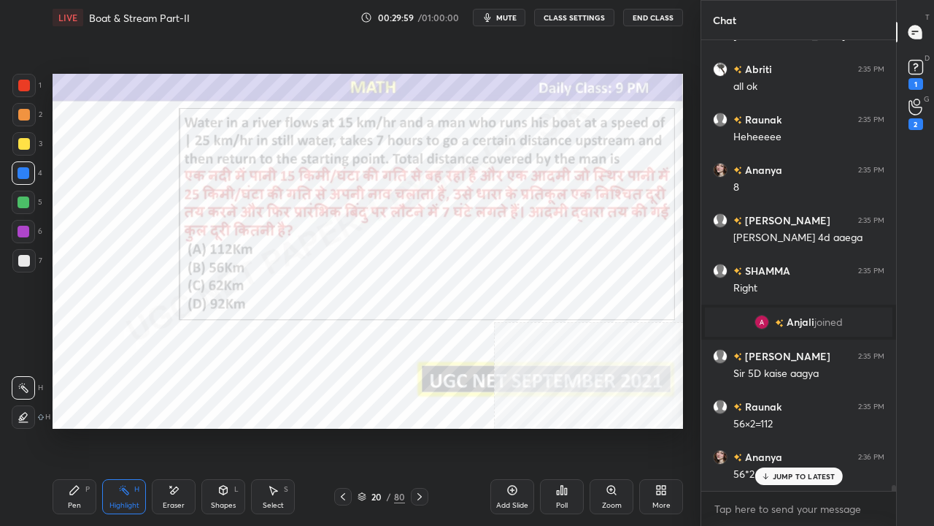
scroll to position [32336, 0]
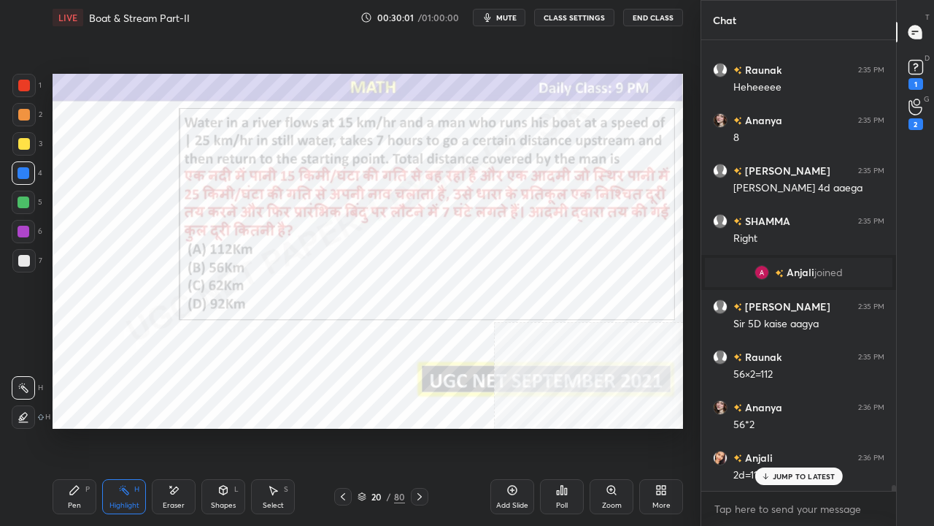
click at [80, 426] on div "Pen P" at bounding box center [75, 496] width 44 height 35
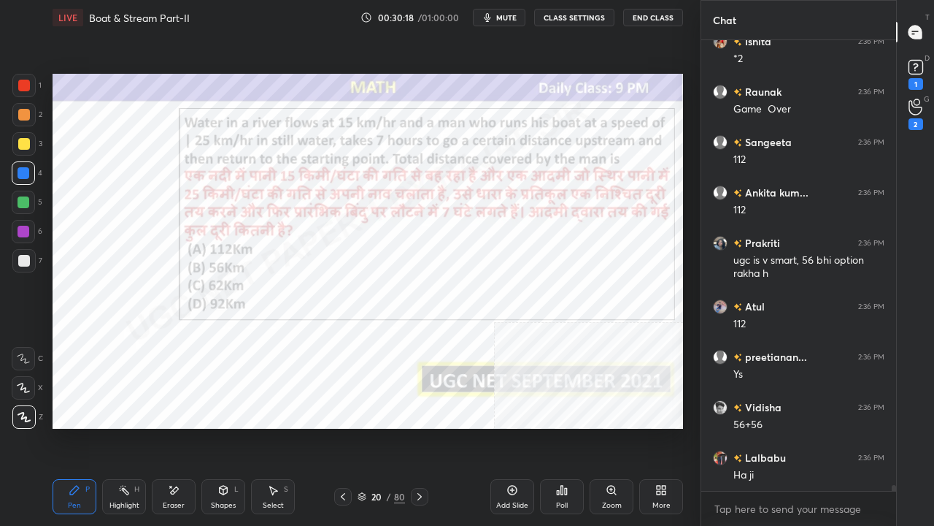
scroll to position [32904, 0]
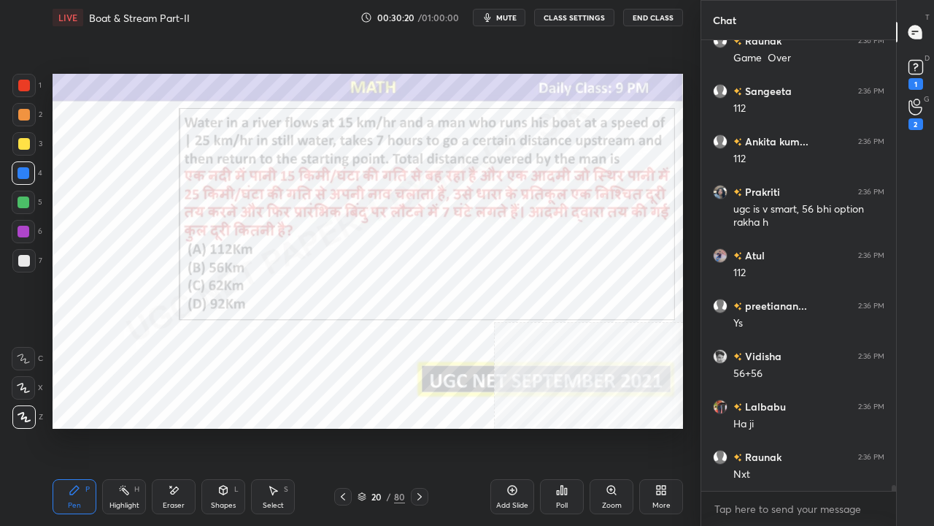
click at [342, 426] on icon at bounding box center [343, 497] width 12 height 12
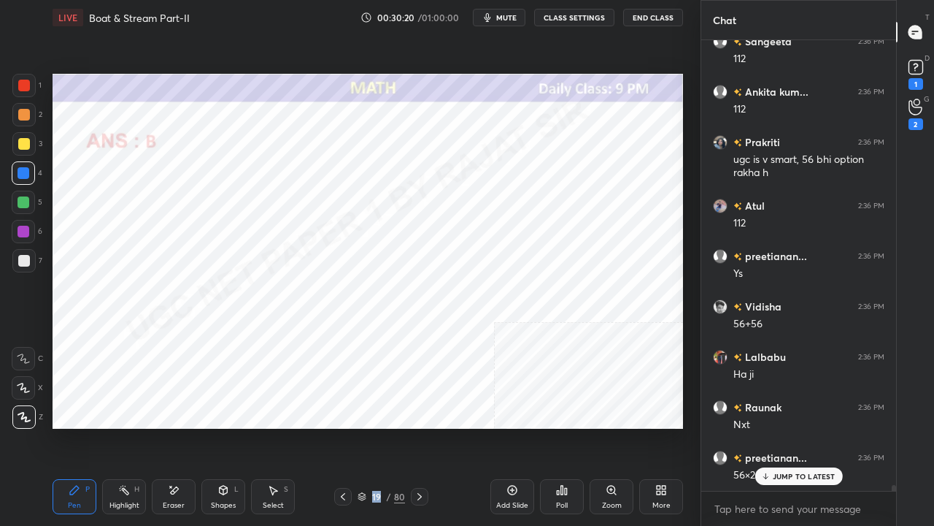
click at [342, 426] on icon at bounding box center [343, 497] width 12 height 12
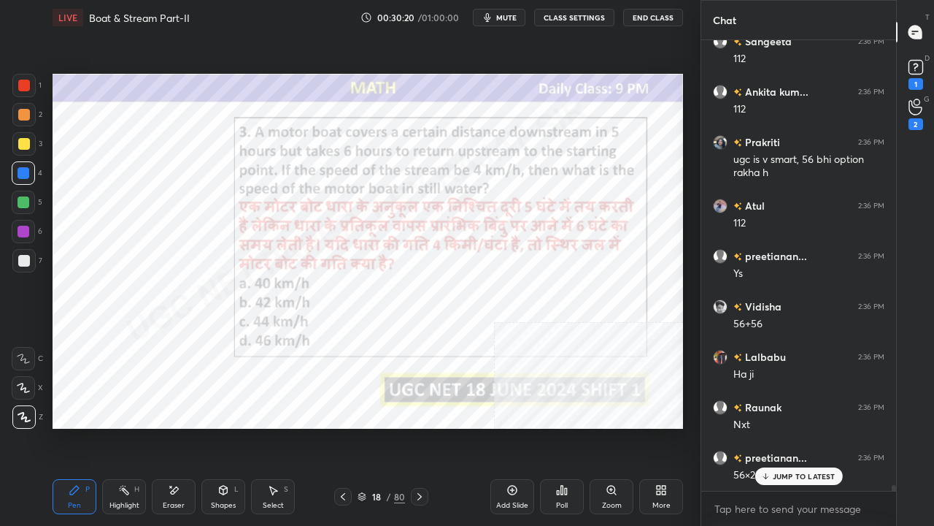
click at [368, 426] on div "18 / 80" at bounding box center [381, 497] width 94 height 18
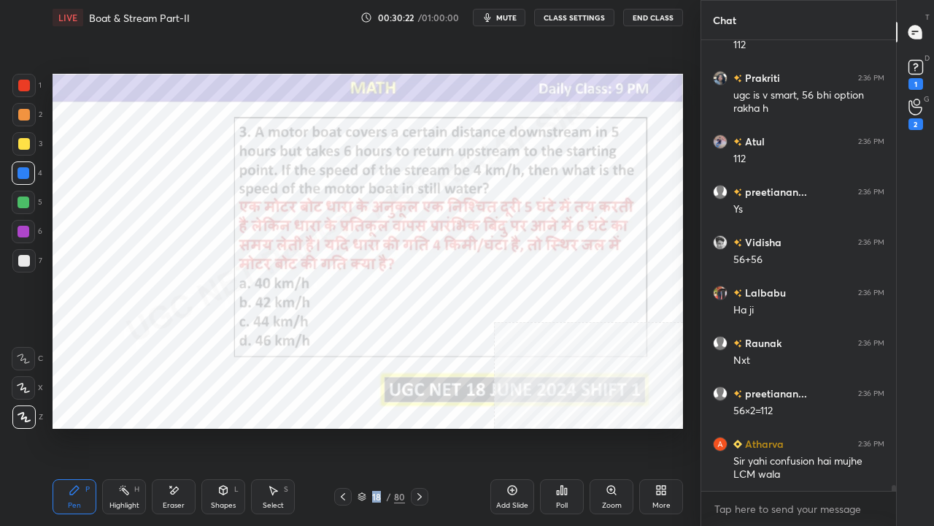
click at [378, 426] on div "18" at bounding box center [376, 496] width 15 height 9
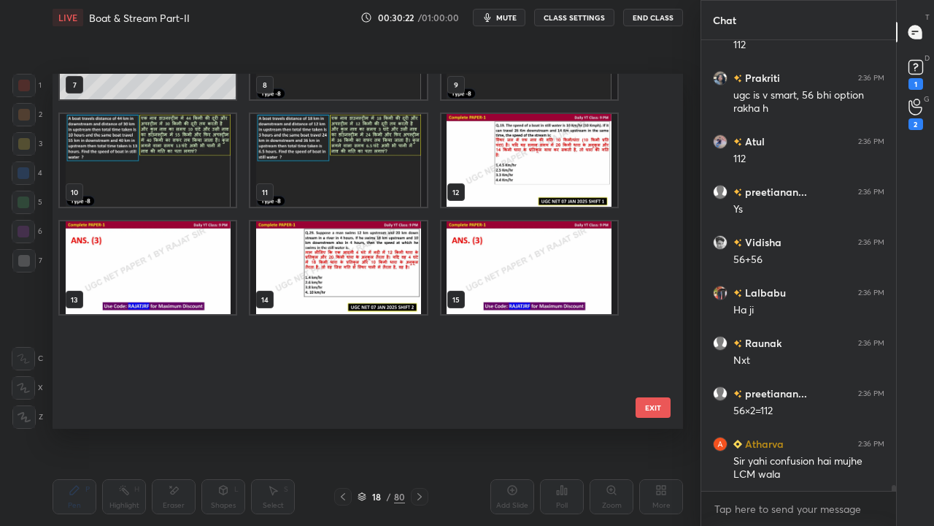
scroll to position [0, 0]
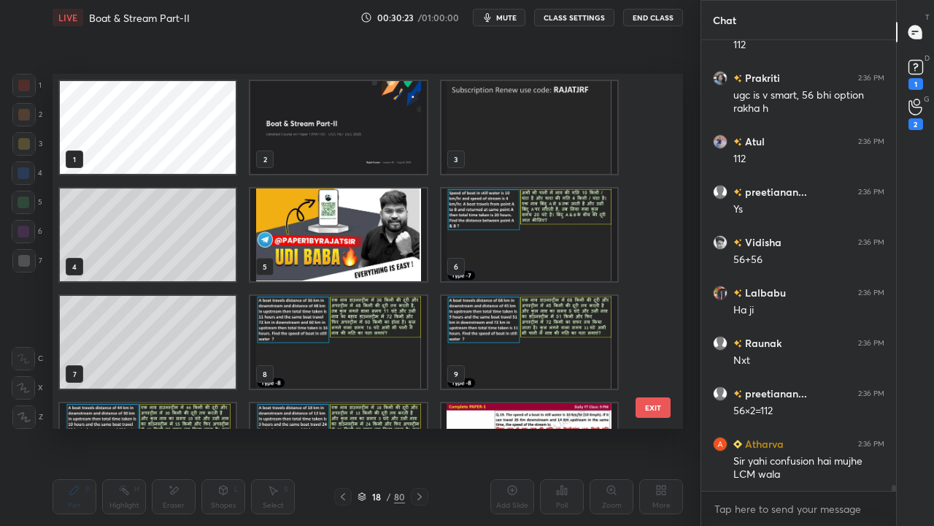
click at [482, 206] on img "grid" at bounding box center [530, 234] width 176 height 93
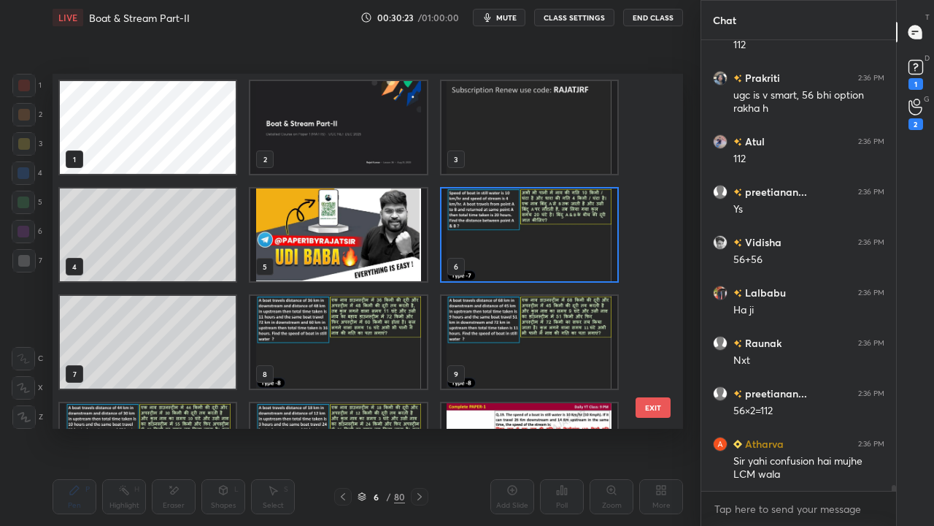
click at [482, 205] on img "grid" at bounding box center [530, 234] width 176 height 93
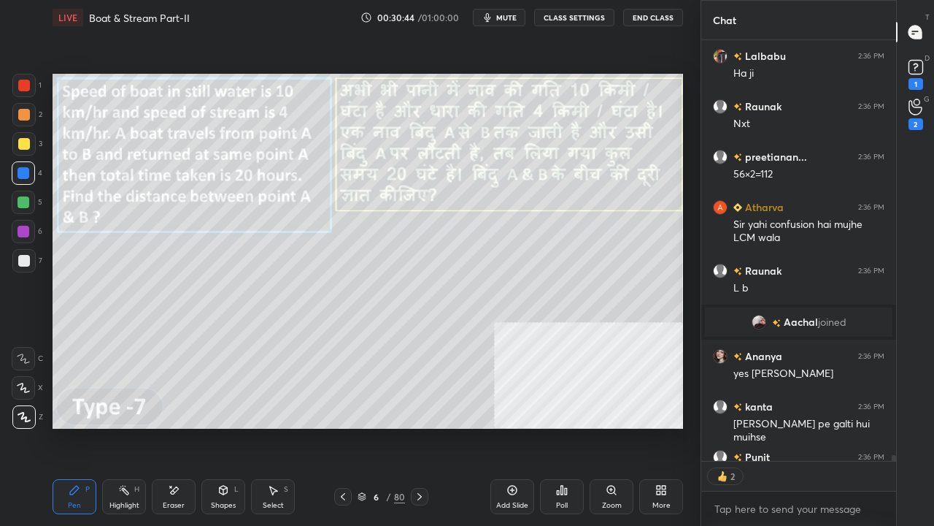
drag, startPoint x: 385, startPoint y: 493, endPoint x: 401, endPoint y: 452, distance: 44.9
click at [387, 426] on div "6 / 80" at bounding box center [381, 496] width 47 height 13
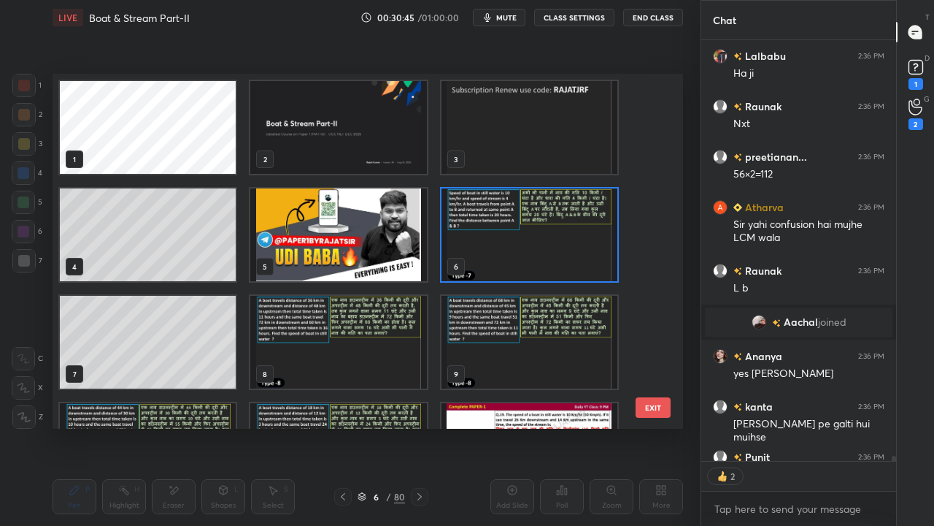
scroll to position [33334, 0]
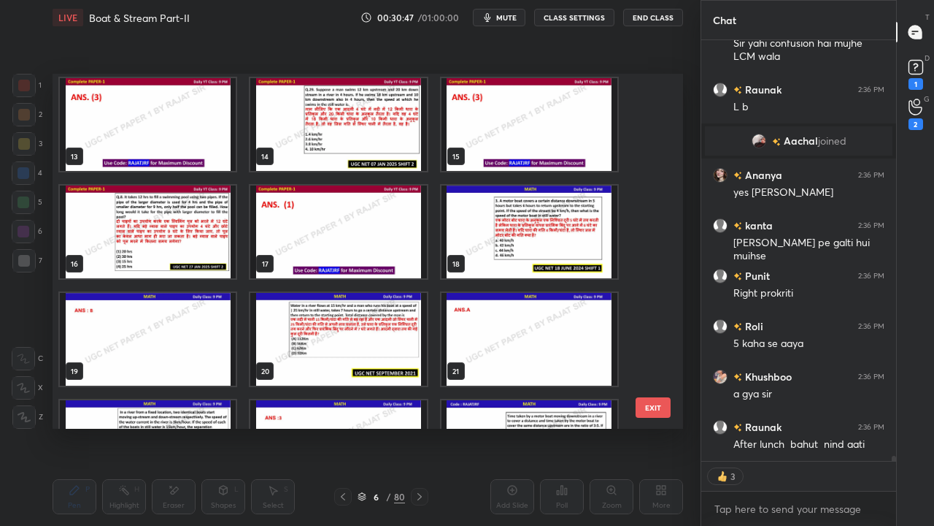
click at [391, 331] on img "grid" at bounding box center [338, 339] width 176 height 93
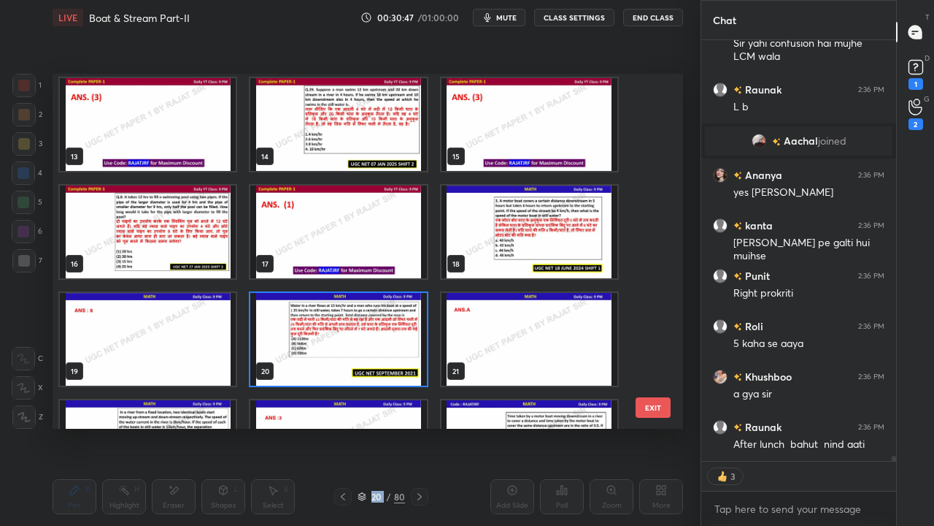
click at [391, 331] on img "grid" at bounding box center [338, 339] width 176 height 93
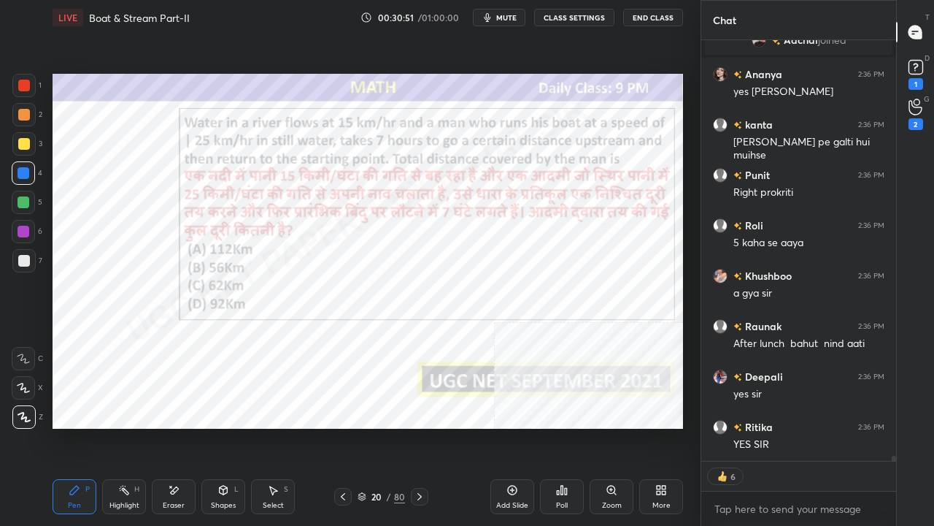
click at [32, 231] on div at bounding box center [23, 231] width 23 height 23
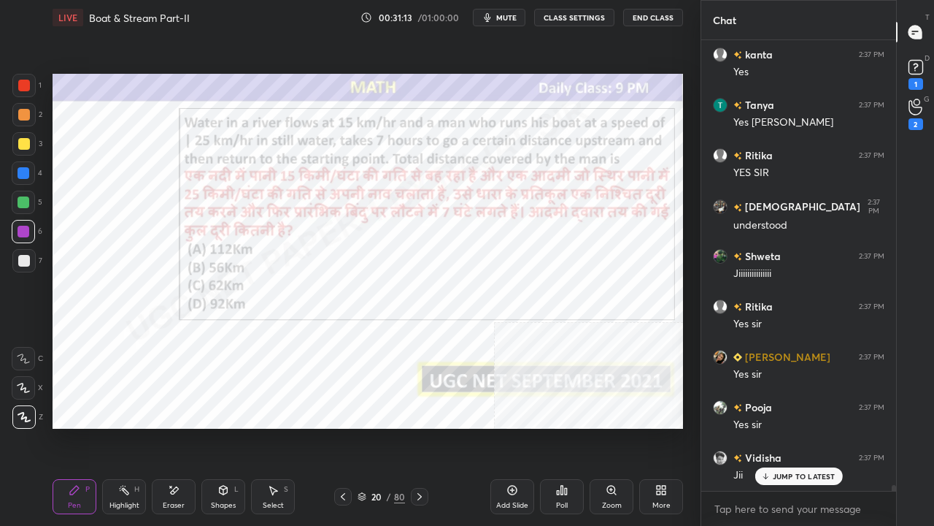
click at [423, 426] on icon at bounding box center [420, 497] width 12 height 12
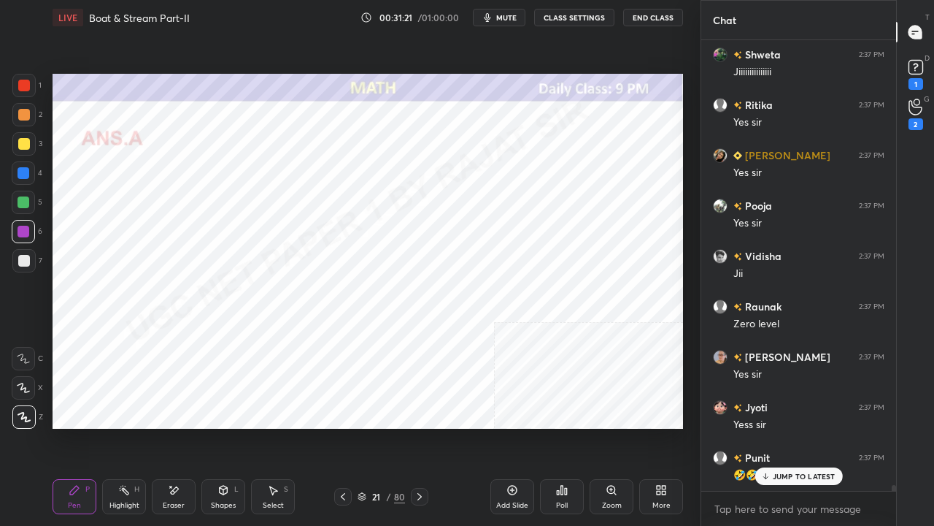
drag, startPoint x: 26, startPoint y: 88, endPoint x: 51, endPoint y: 111, distance: 34.1
click at [26, 88] on div at bounding box center [24, 86] width 12 height 12
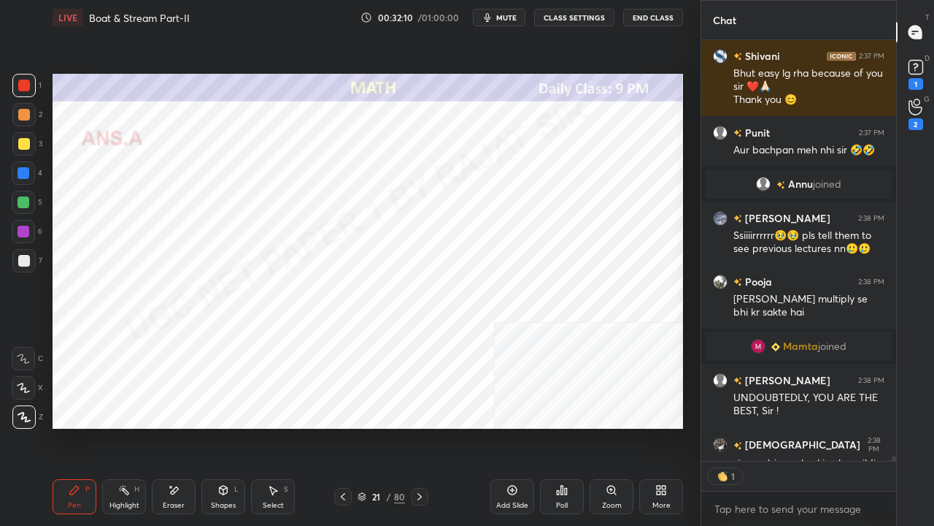
scroll to position [4, 4]
click at [29, 168] on div at bounding box center [23, 172] width 23 height 23
drag, startPoint x: 29, startPoint y: 168, endPoint x: 41, endPoint y: 169, distance: 11.8
click at [31, 168] on div at bounding box center [23, 172] width 23 height 23
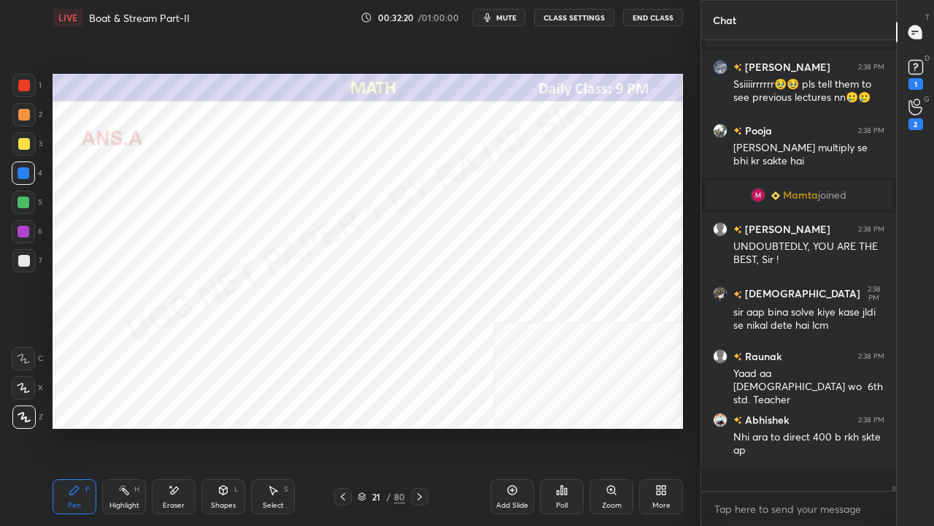
scroll to position [34631, 0]
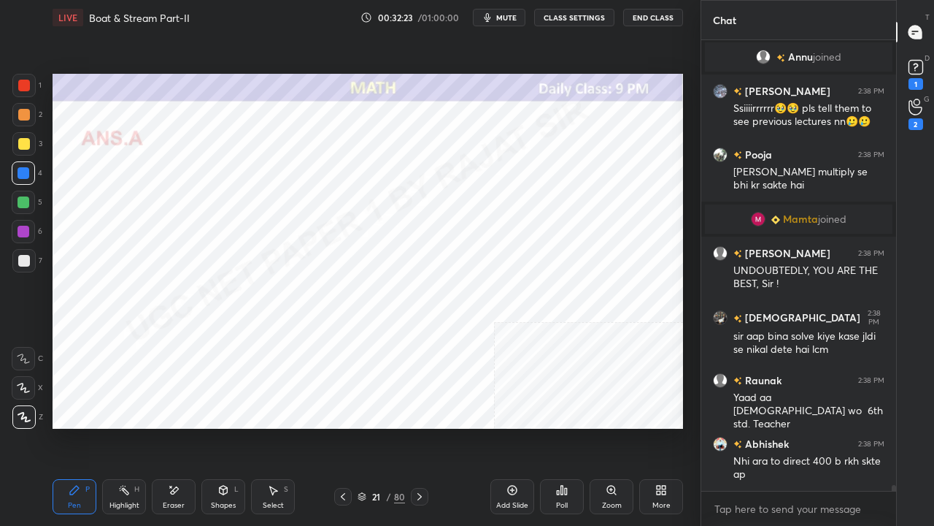
click at [179, 426] on icon at bounding box center [174, 490] width 12 height 12
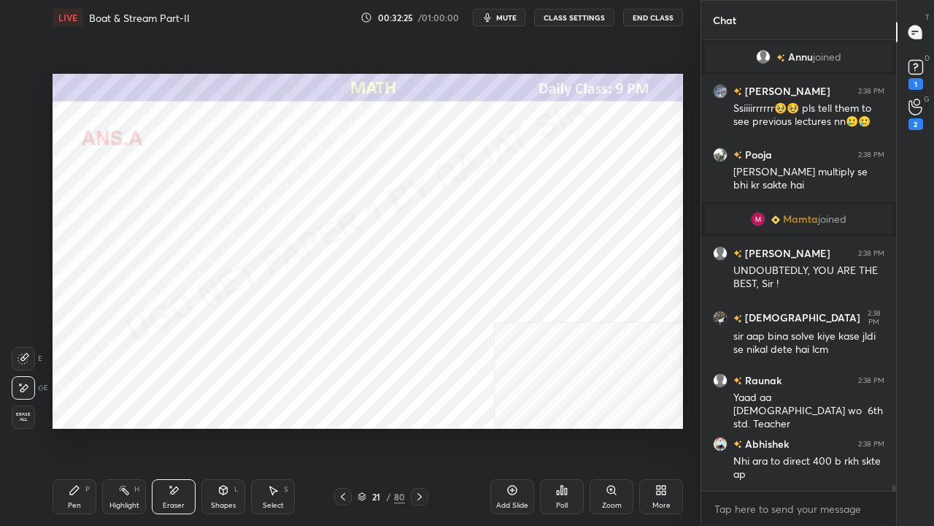
scroll to position [34681, 0]
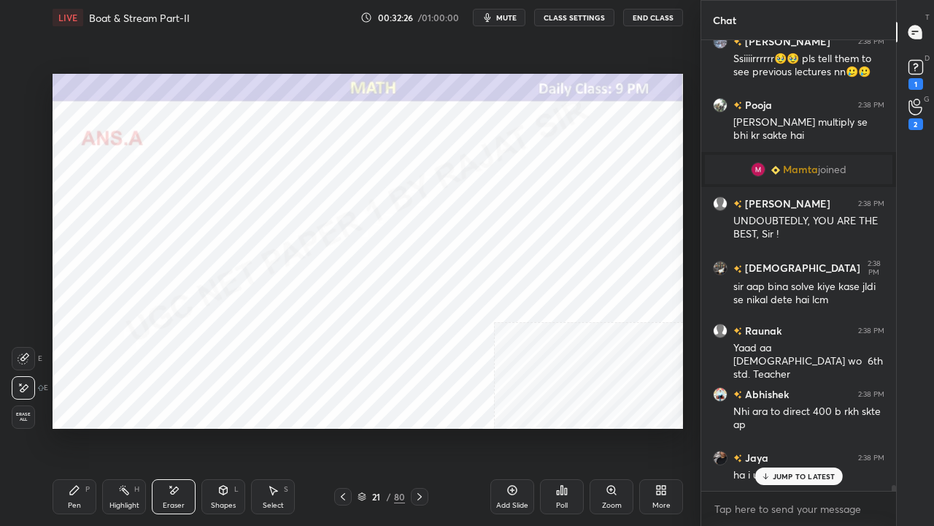
drag, startPoint x: 85, startPoint y: 488, endPoint x: 101, endPoint y: 429, distance: 62.0
click at [86, 426] on div "P" at bounding box center [87, 488] width 4 height 7
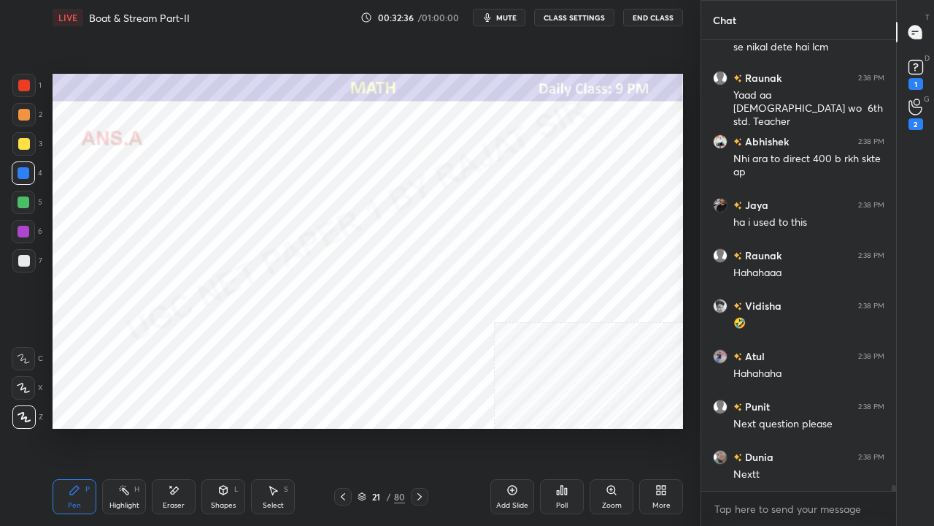
scroll to position [34983, 0]
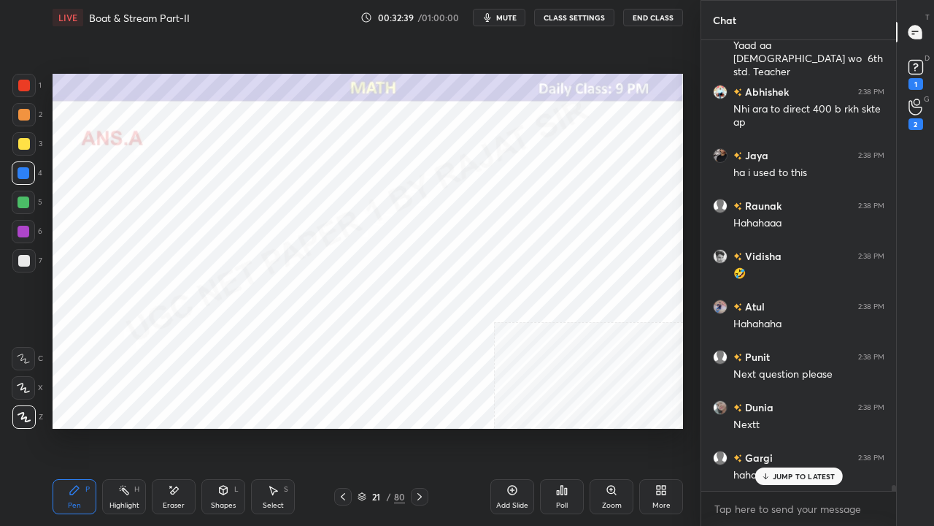
drag, startPoint x: 378, startPoint y: 499, endPoint x: 398, endPoint y: 449, distance: 53.4
click at [378, 426] on div "21" at bounding box center [376, 496] width 15 height 9
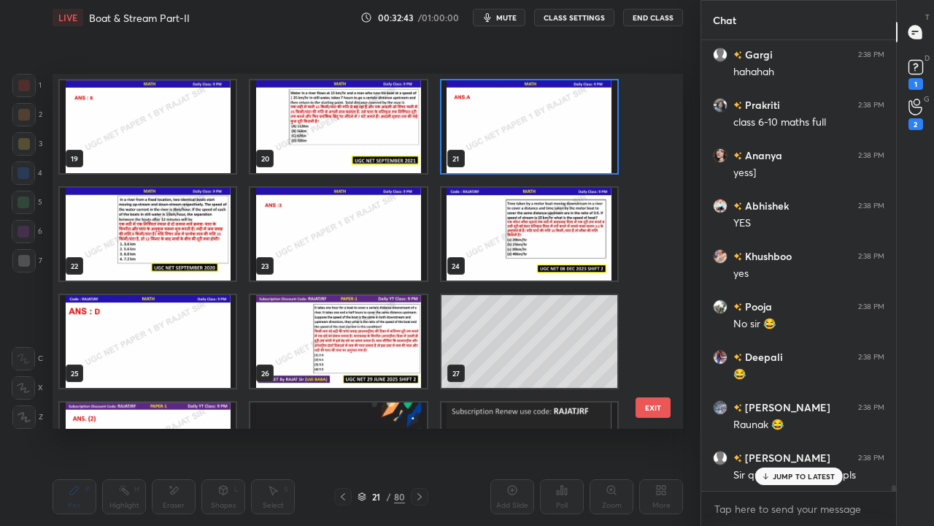
scroll to position [4, 4]
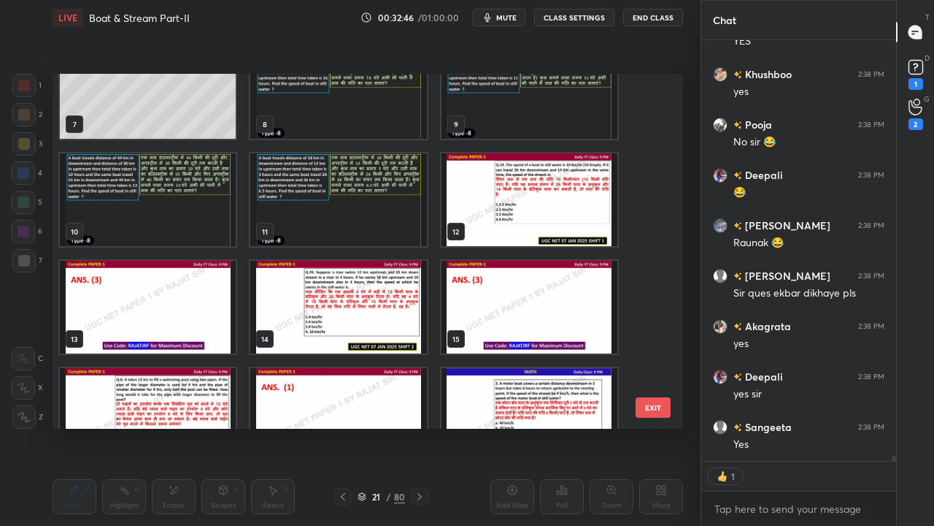
click at [507, 228] on img "grid" at bounding box center [530, 199] width 176 height 93
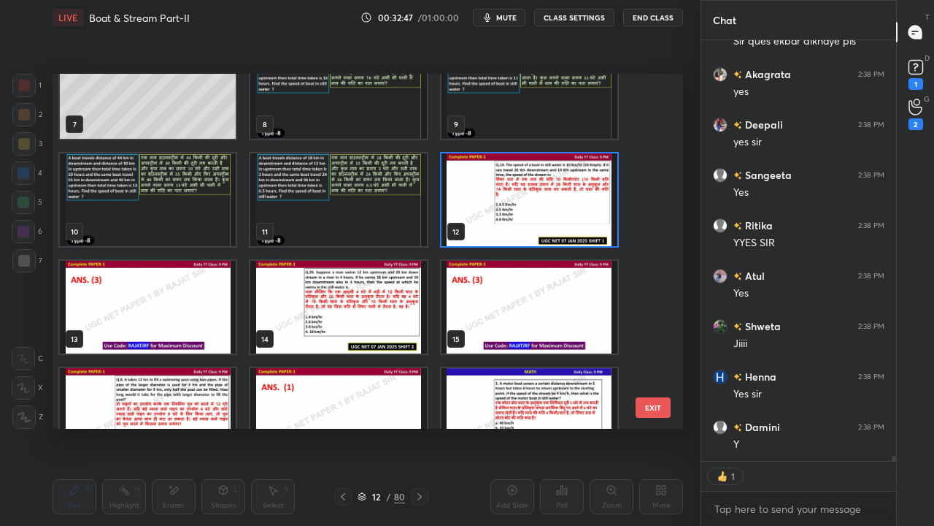
click at [508, 228] on img "grid" at bounding box center [530, 199] width 176 height 93
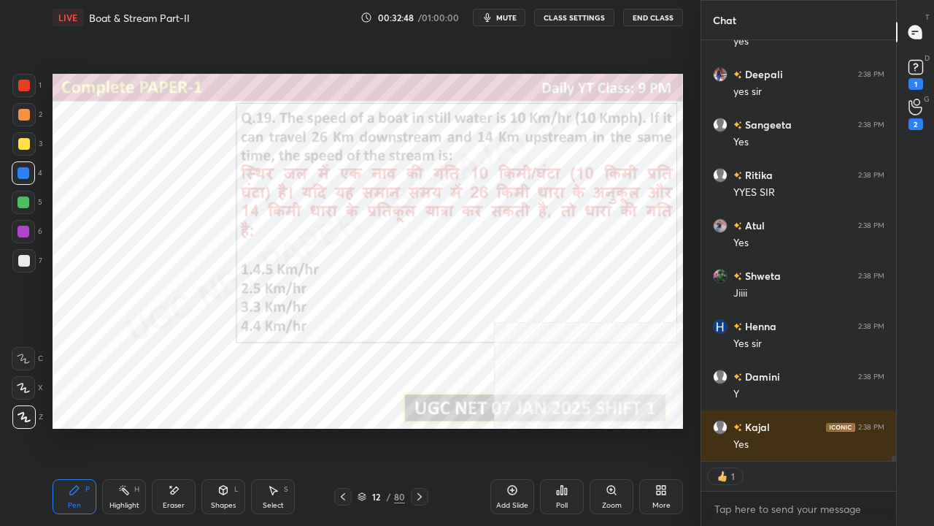
click at [383, 426] on div "12" at bounding box center [376, 496] width 15 height 9
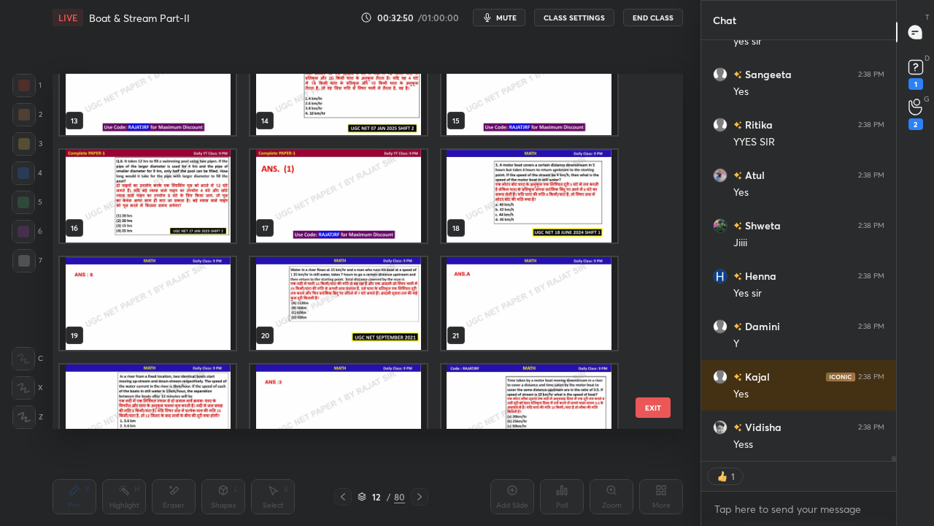
click at [351, 296] on img "grid" at bounding box center [338, 303] width 176 height 93
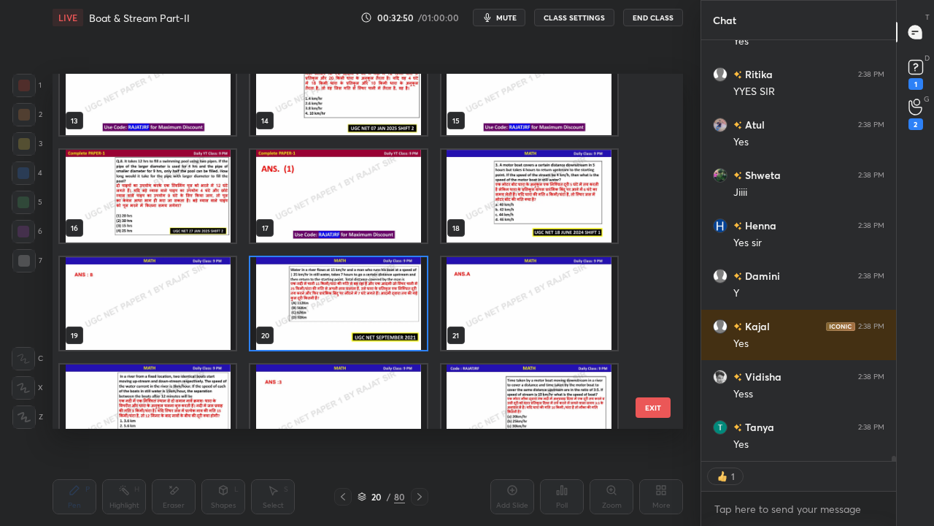
click at [351, 296] on img "grid" at bounding box center [338, 303] width 176 height 93
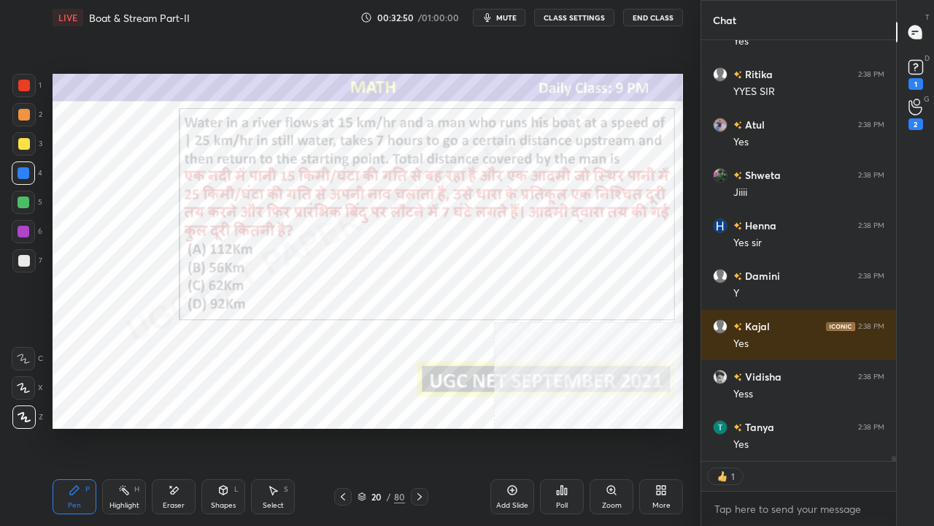
click at [351, 296] on img "grid" at bounding box center [338, 303] width 176 height 93
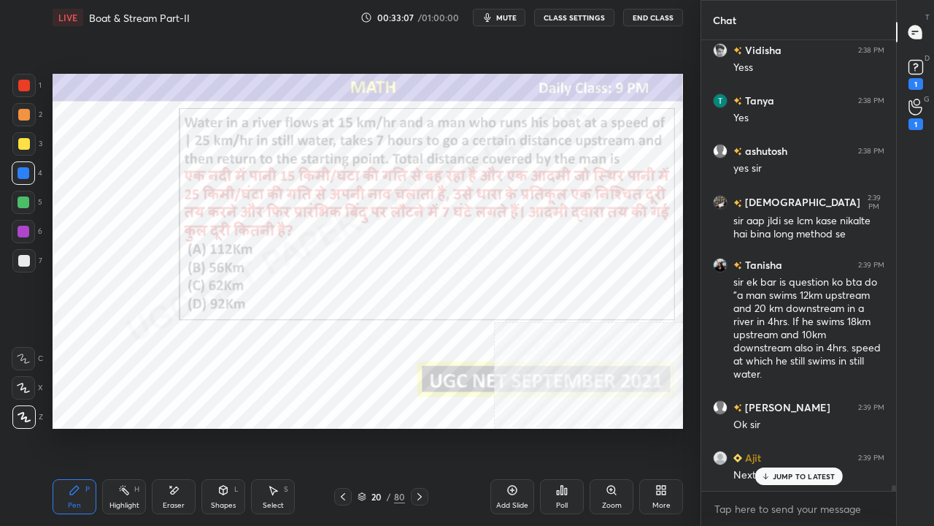
click at [378, 426] on div "20" at bounding box center [376, 496] width 15 height 9
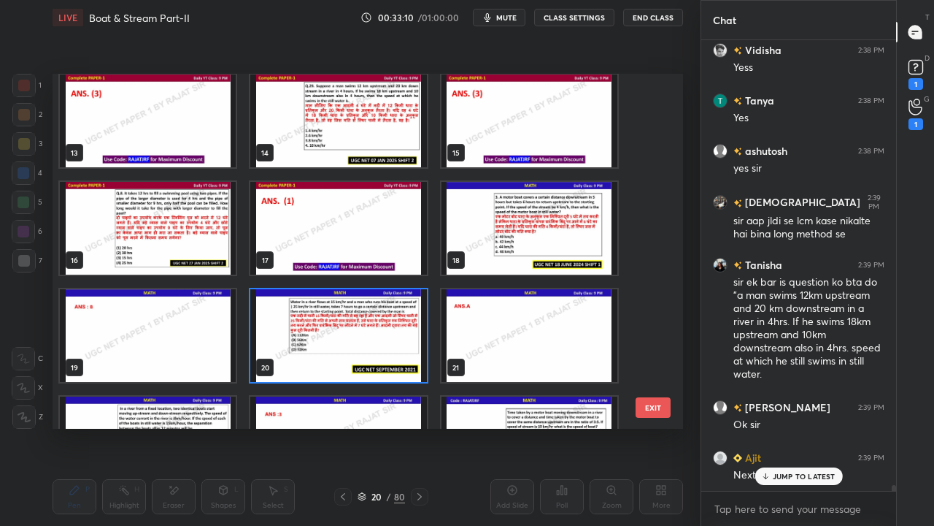
click at [656, 404] on button "EXIT" at bounding box center [653, 407] width 35 height 20
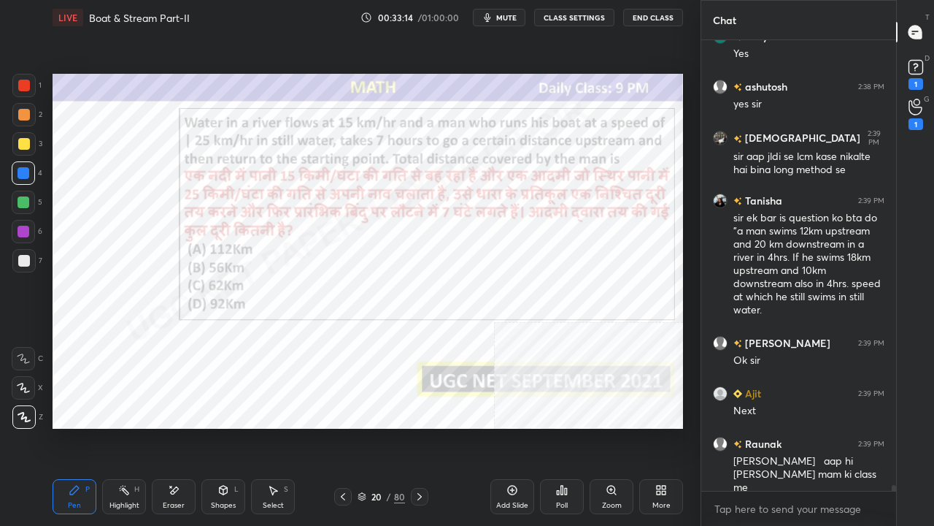
drag, startPoint x: 390, startPoint y: 495, endPoint x: 401, endPoint y: 439, distance: 57.3
click at [390, 426] on div "/" at bounding box center [389, 496] width 4 height 9
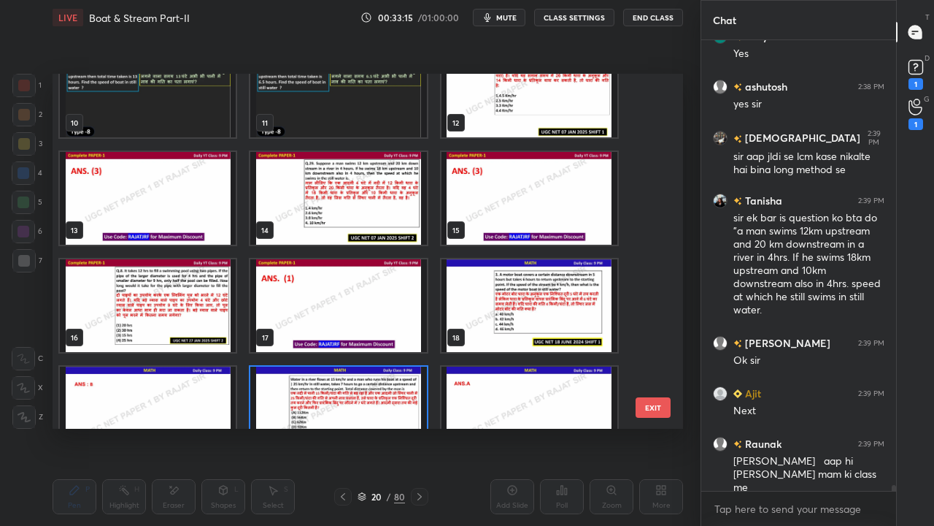
click at [201, 308] on img "grid" at bounding box center [148, 305] width 176 height 93
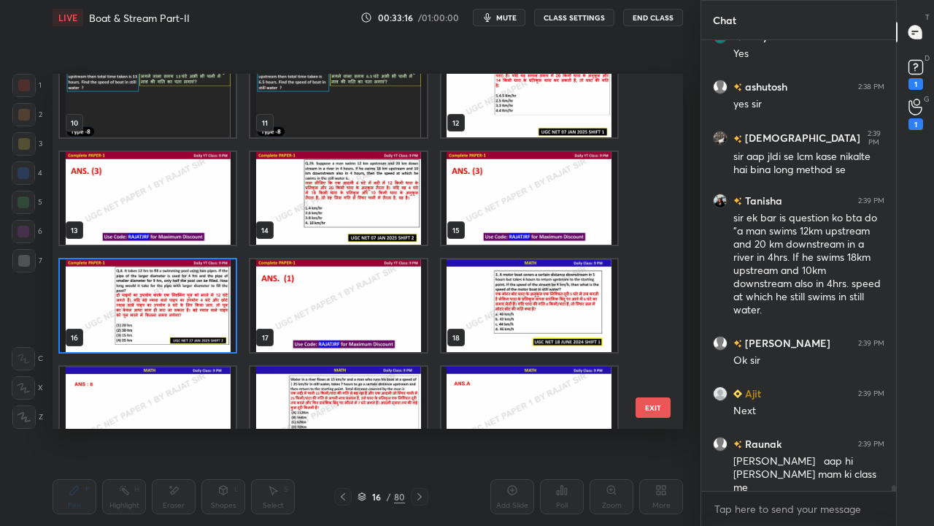
click at [203, 308] on img "grid" at bounding box center [148, 305] width 176 height 93
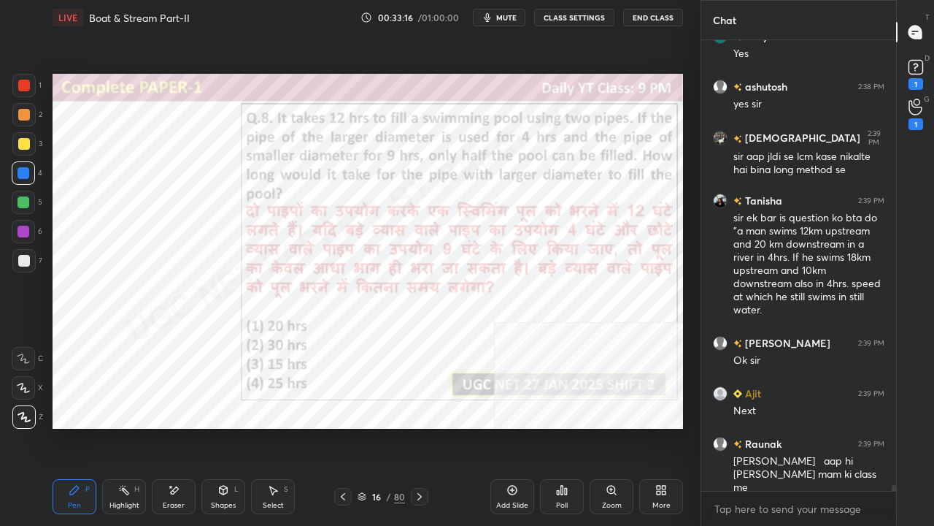
click at [202, 307] on img "grid" at bounding box center [148, 305] width 176 height 93
click at [343, 426] on icon at bounding box center [343, 496] width 4 height 7
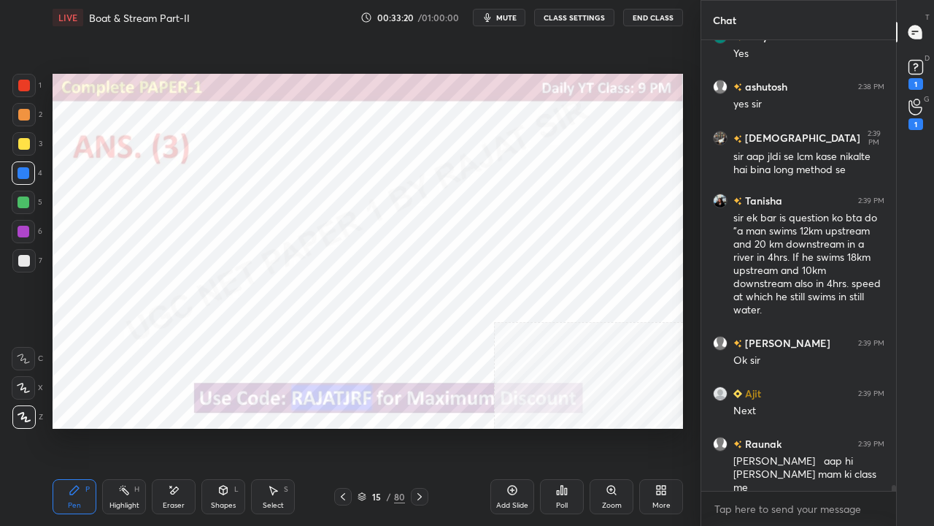
click at [343, 426] on icon at bounding box center [343, 497] width 12 height 12
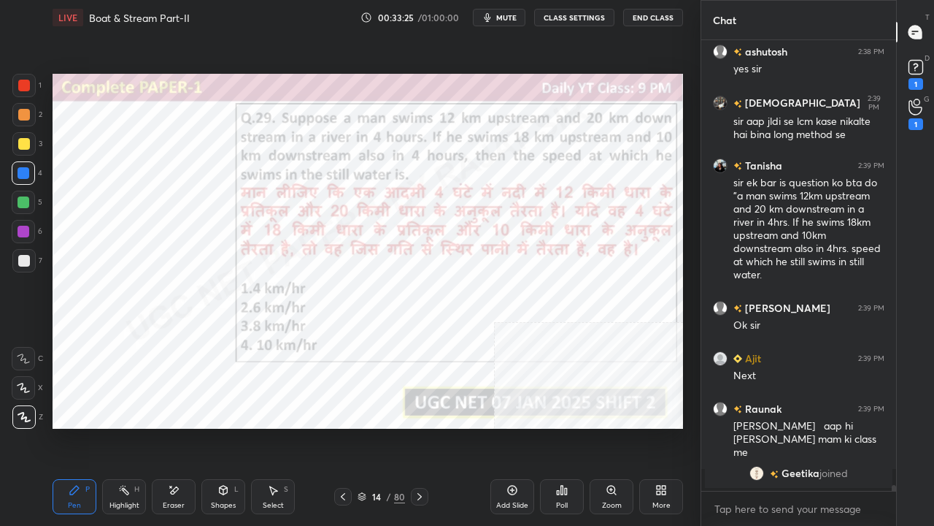
click at [390, 426] on div "/" at bounding box center [389, 496] width 4 height 9
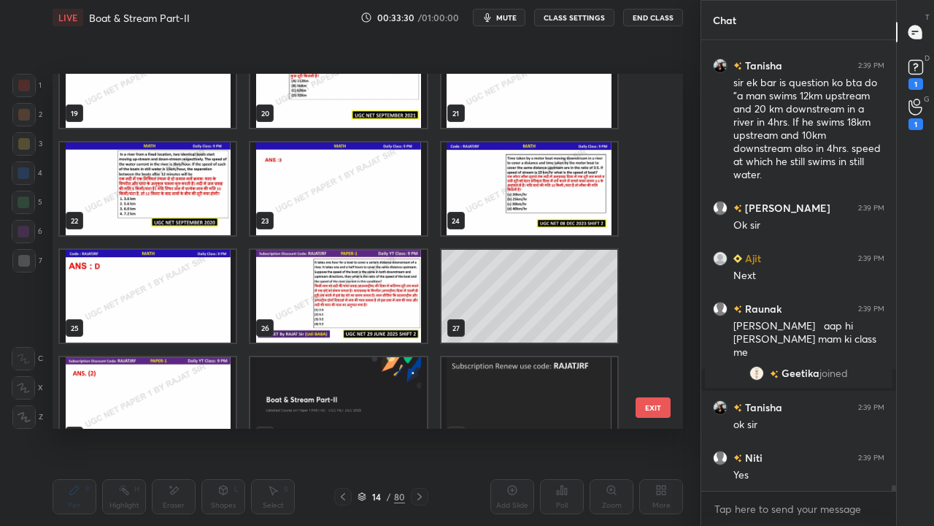
click at [196, 196] on img "grid" at bounding box center [148, 188] width 176 height 93
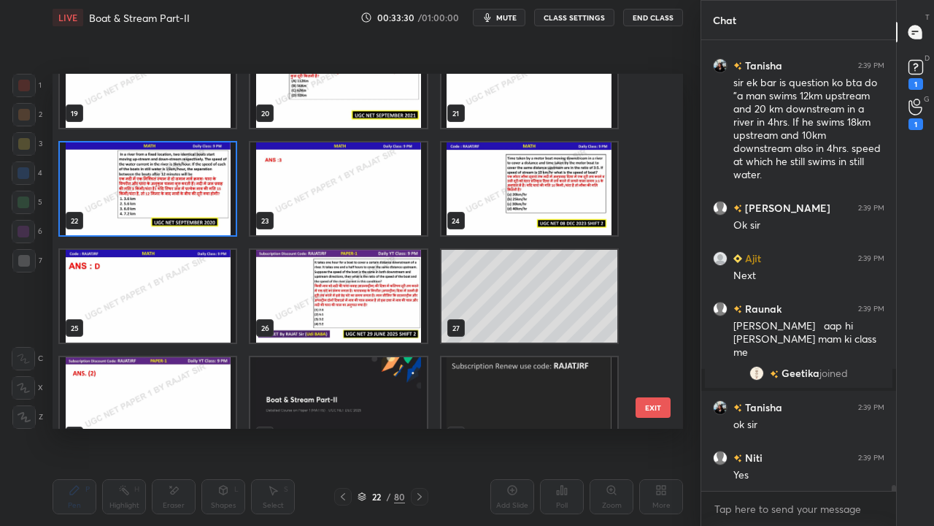
click at [196, 196] on img "grid" at bounding box center [148, 188] width 176 height 93
click at [197, 196] on img "grid" at bounding box center [148, 188] width 176 height 93
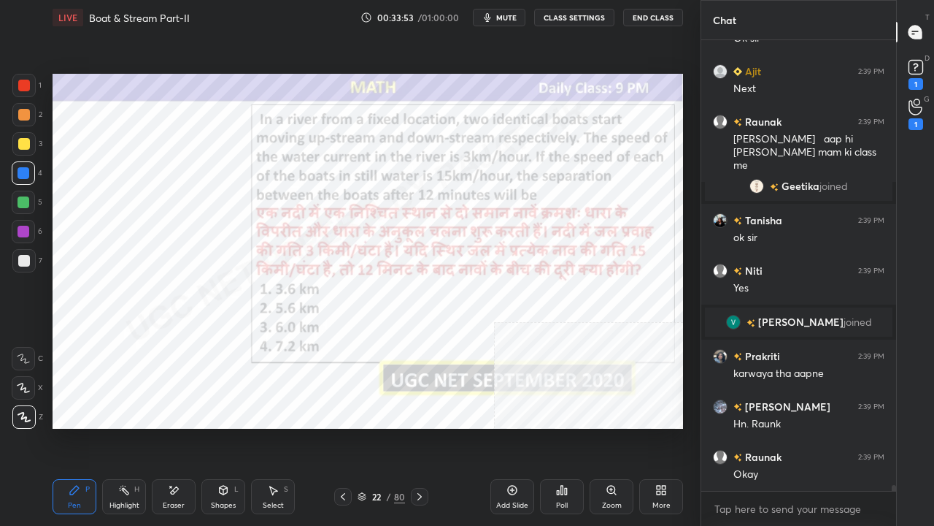
click at [22, 81] on div at bounding box center [24, 86] width 12 height 12
click at [20, 81] on div at bounding box center [24, 86] width 12 height 12
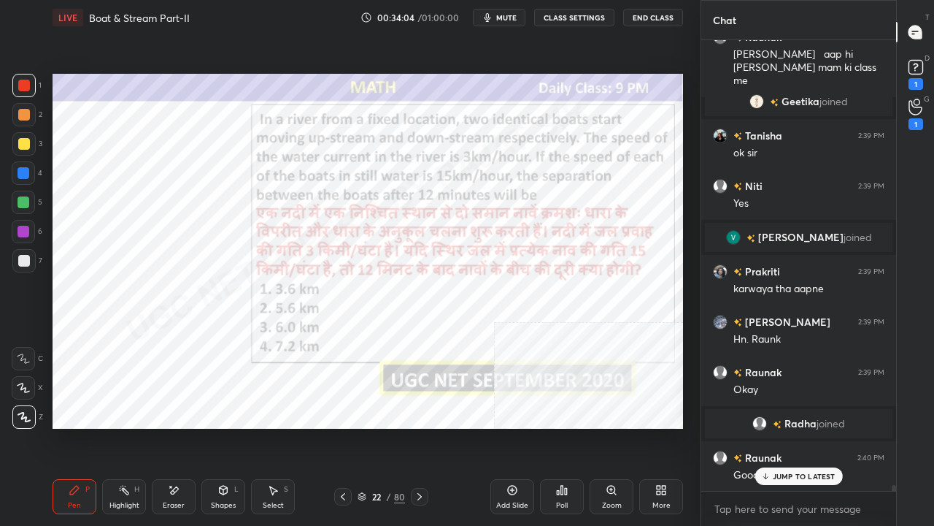
scroll to position [36146, 0]
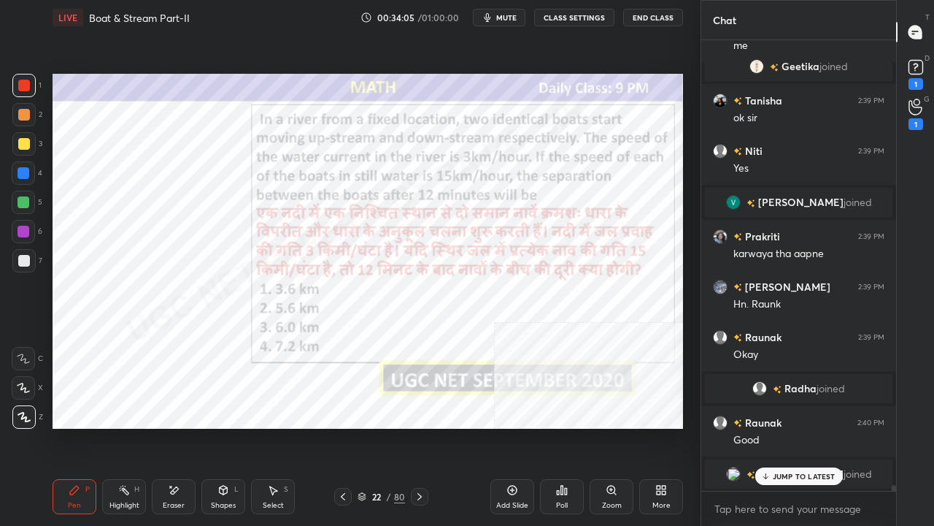
click at [213, 426] on div "Shapes L" at bounding box center [223, 496] width 44 height 35
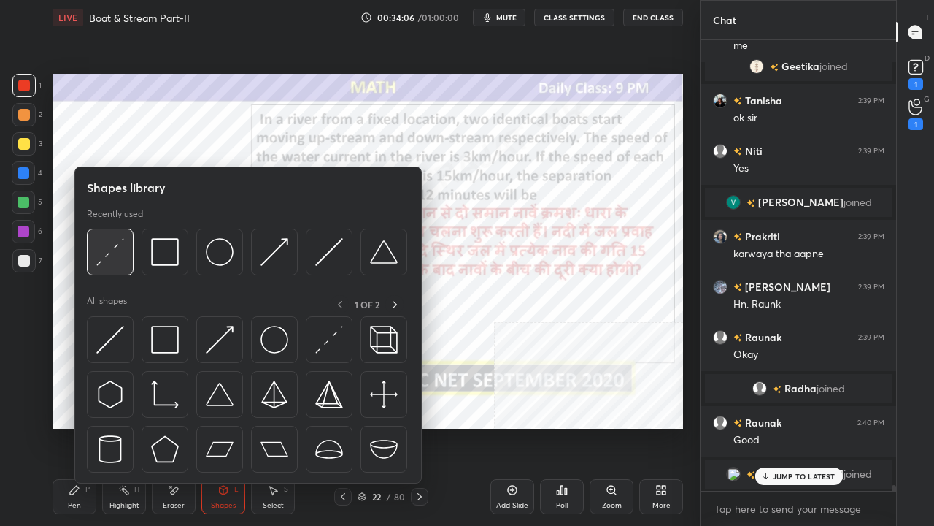
click at [123, 254] on img at bounding box center [110, 252] width 28 height 28
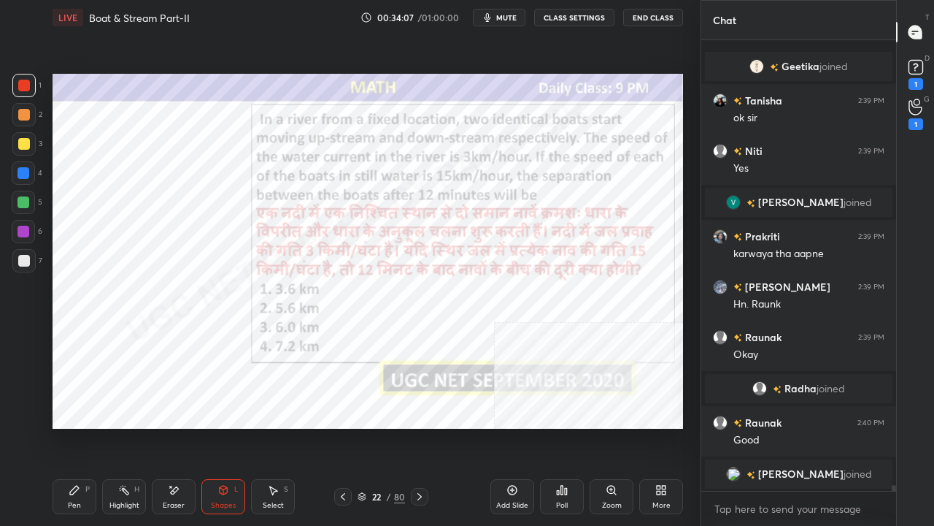
scroll to position [36197, 0]
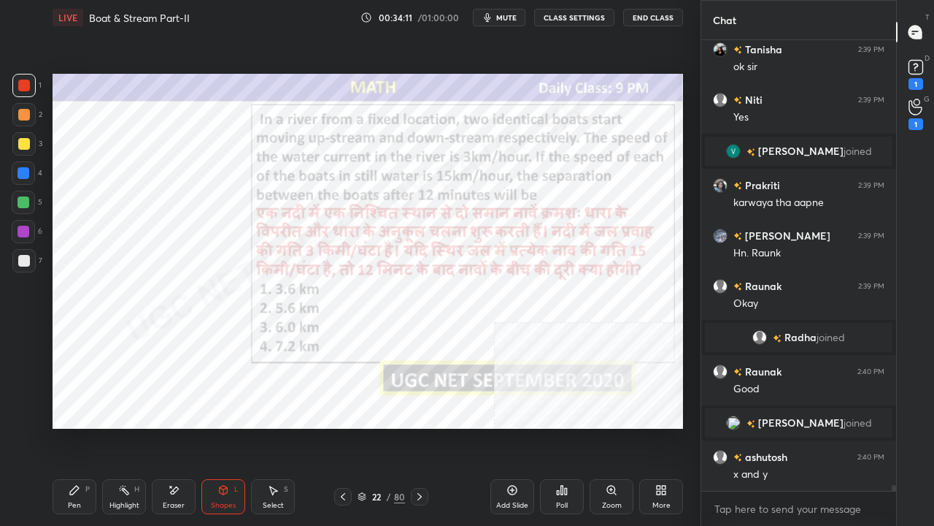
click at [83, 426] on div "Pen P" at bounding box center [75, 496] width 44 height 35
click at [20, 169] on div at bounding box center [24, 173] width 12 height 12
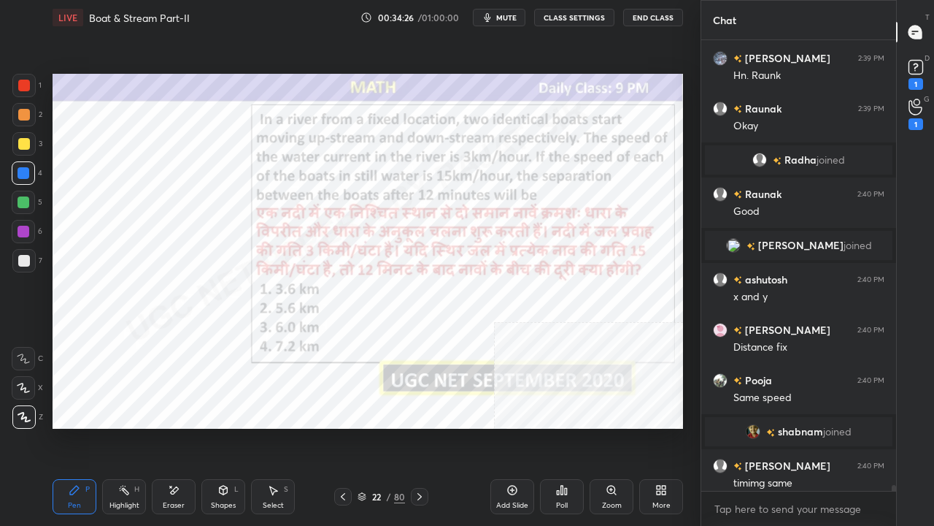
scroll to position [36342, 0]
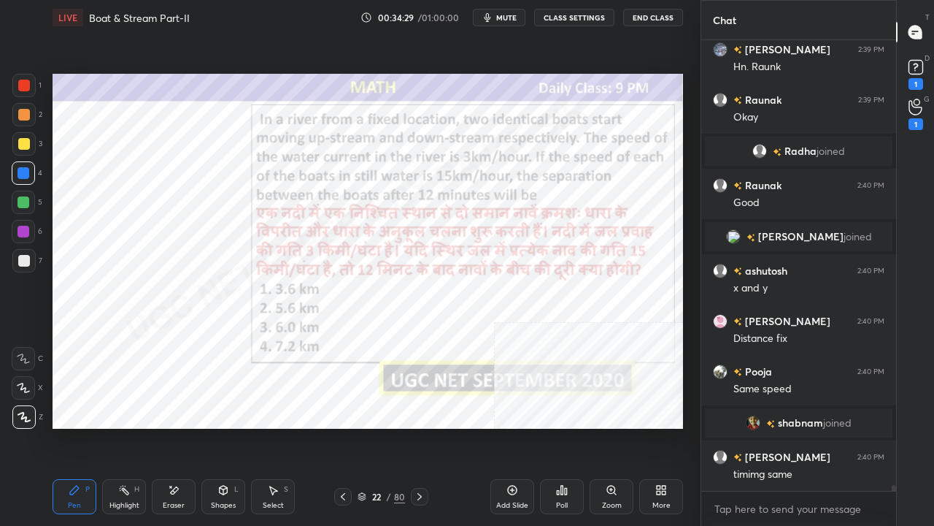
drag, startPoint x: 26, startPoint y: 84, endPoint x: 50, endPoint y: 121, distance: 44.3
click at [25, 85] on div at bounding box center [24, 86] width 12 height 12
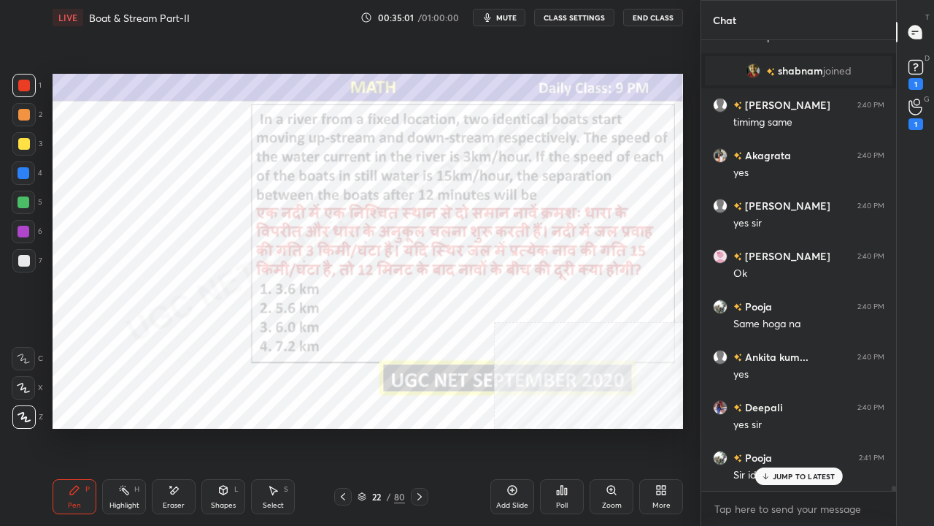
scroll to position [36745, 0]
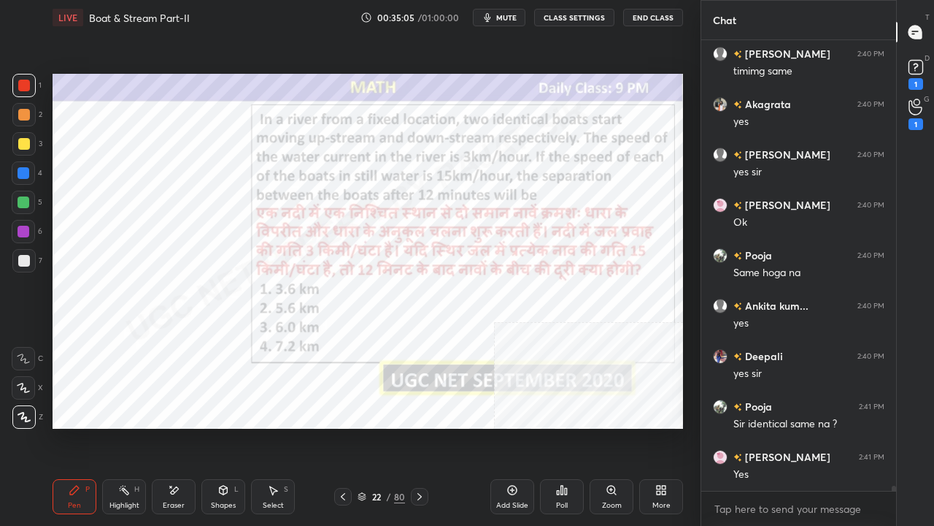
click at [25, 233] on div at bounding box center [24, 232] width 12 height 12
drag, startPoint x: 26, startPoint y: 233, endPoint x: 36, endPoint y: 227, distance: 12.4
click at [28, 230] on div at bounding box center [24, 232] width 12 height 12
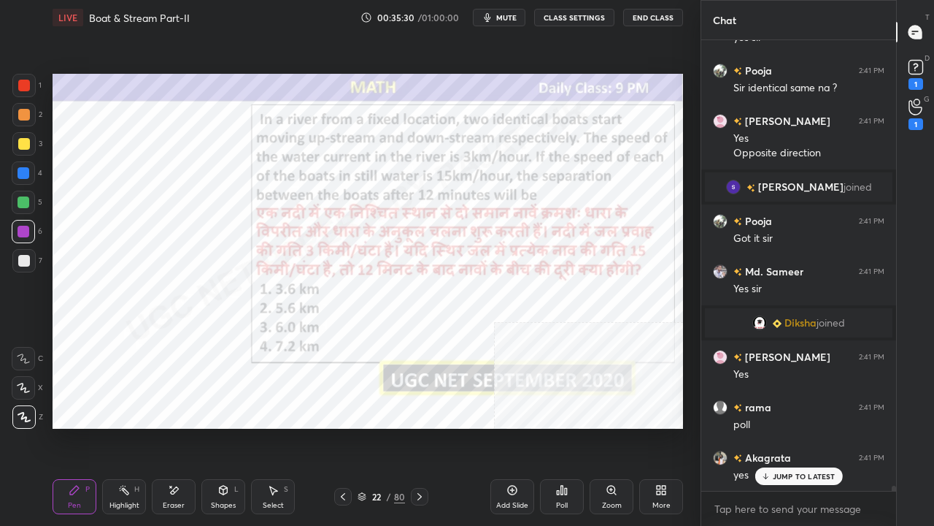
scroll to position [36844, 0]
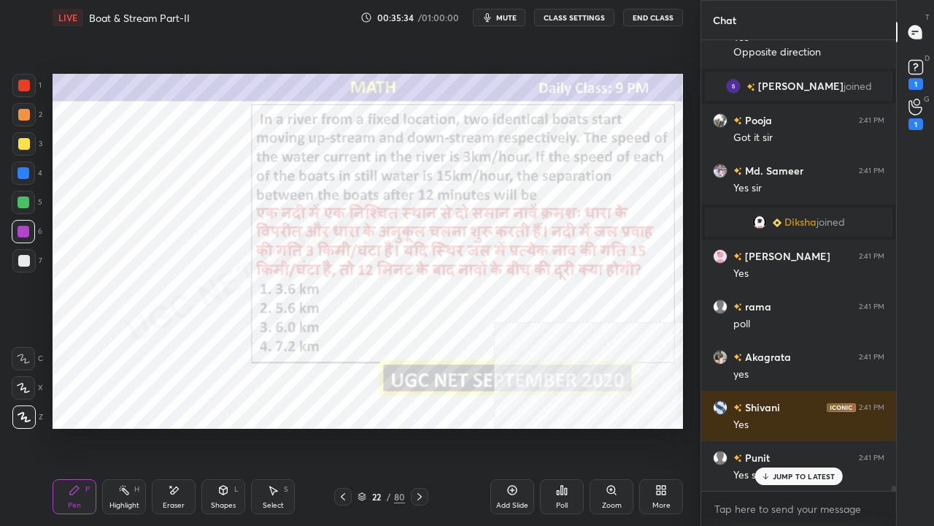
click at [26, 85] on div at bounding box center [24, 86] width 12 height 12
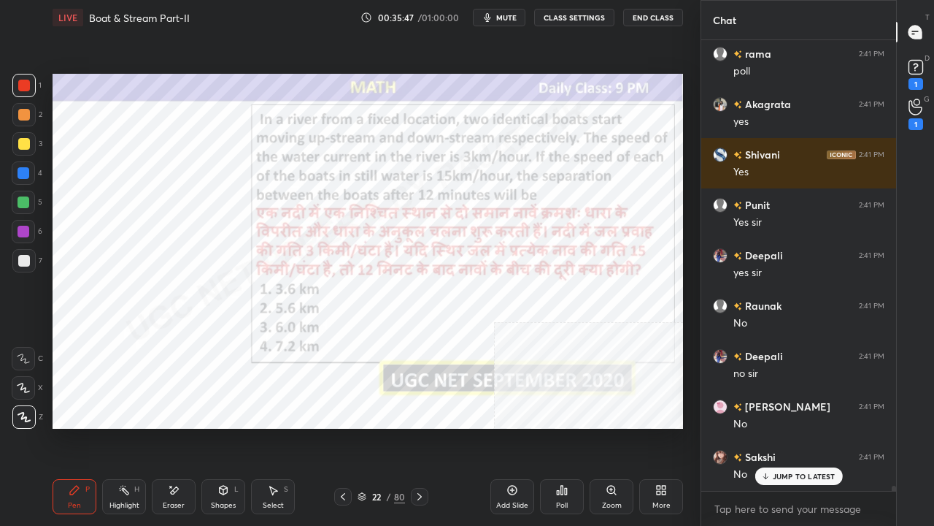
scroll to position [37146, 0]
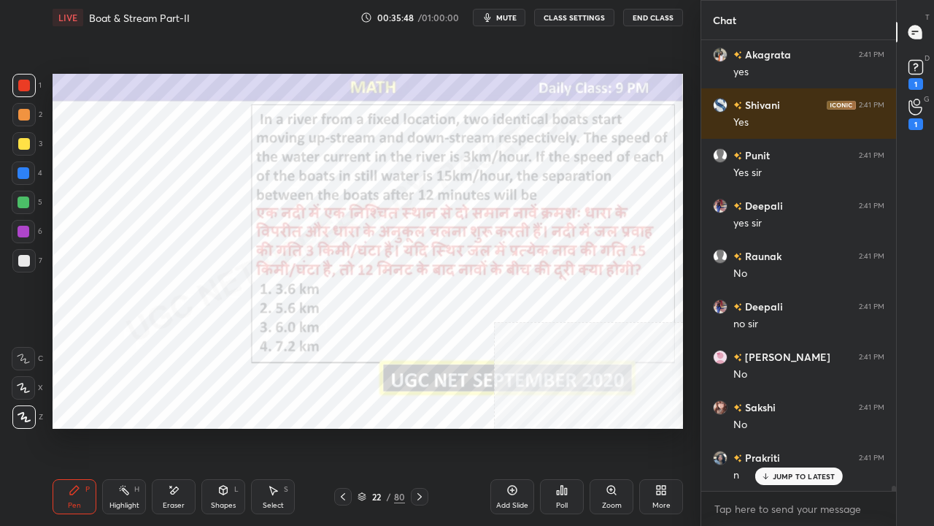
drag, startPoint x: 20, startPoint y: 226, endPoint x: 30, endPoint y: 227, distance: 9.5
click at [24, 226] on div at bounding box center [24, 232] width 12 height 12
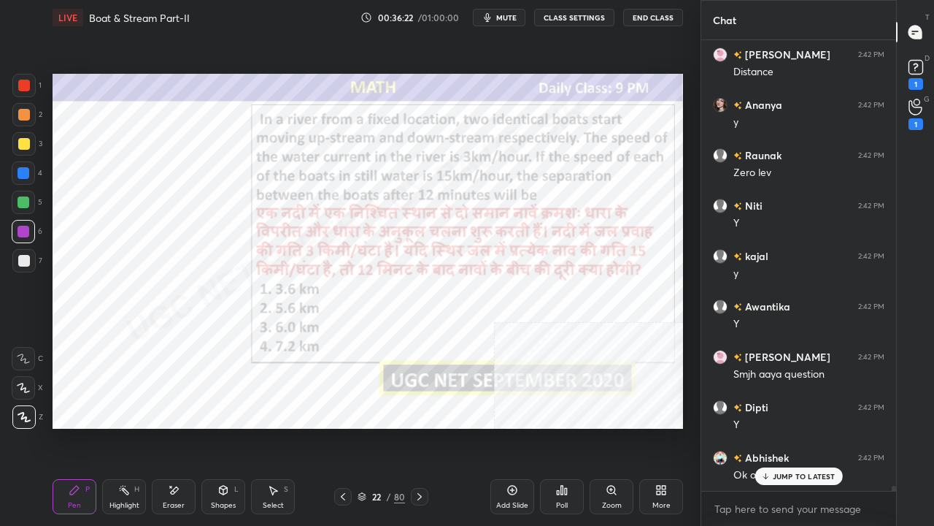
scroll to position [37736, 0]
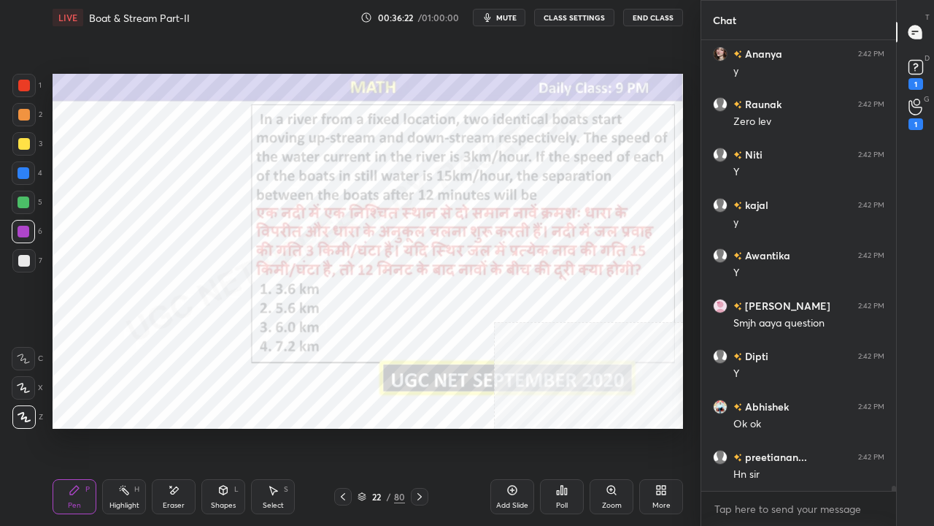
click at [18, 80] on div at bounding box center [23, 85] width 23 height 23
click at [19, 79] on div at bounding box center [23, 85] width 23 height 23
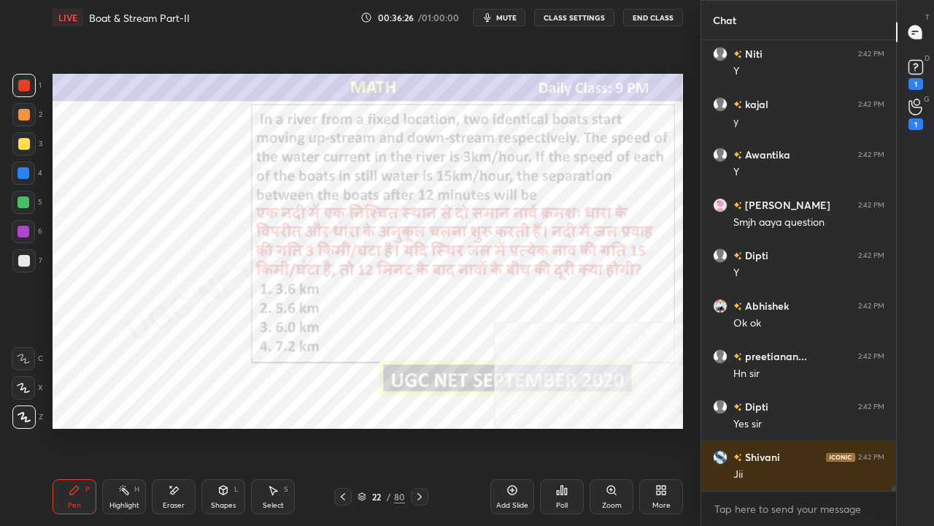
scroll to position [37887, 0]
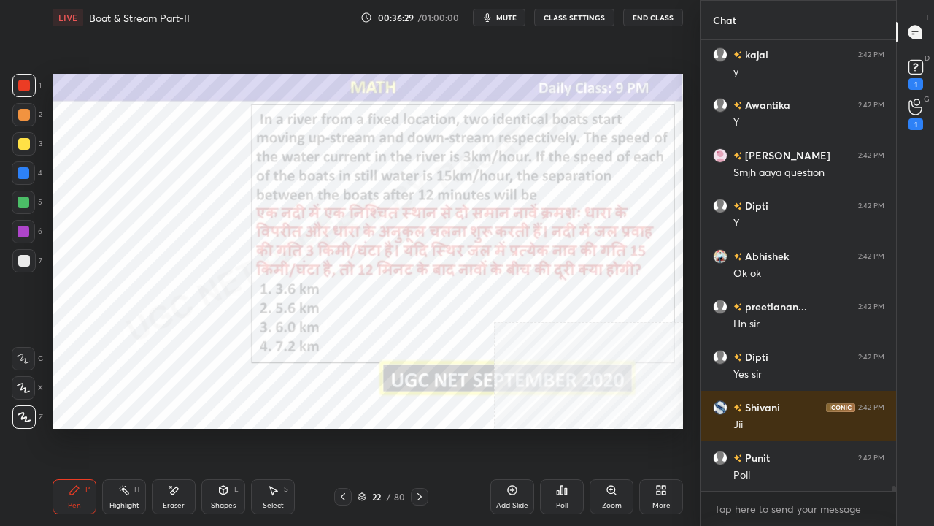
click at [20, 171] on div at bounding box center [24, 173] width 12 height 12
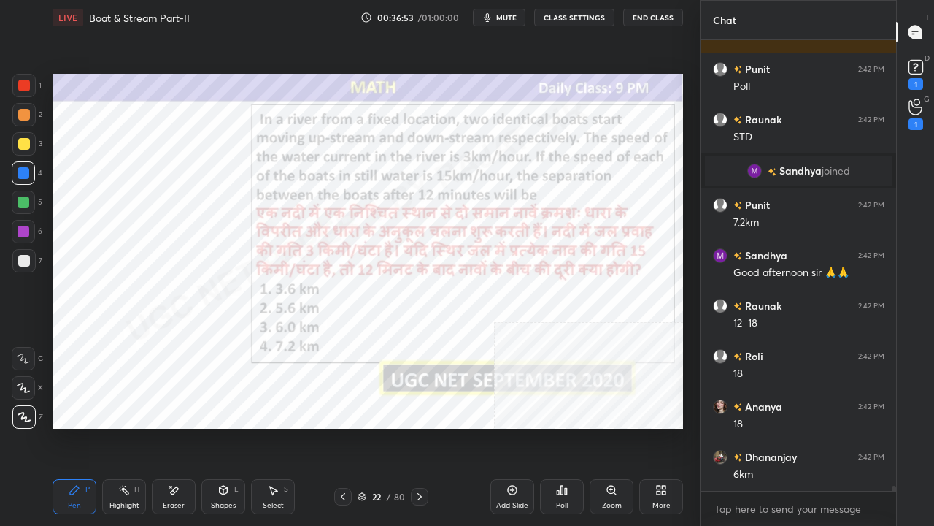
scroll to position [38012, 0]
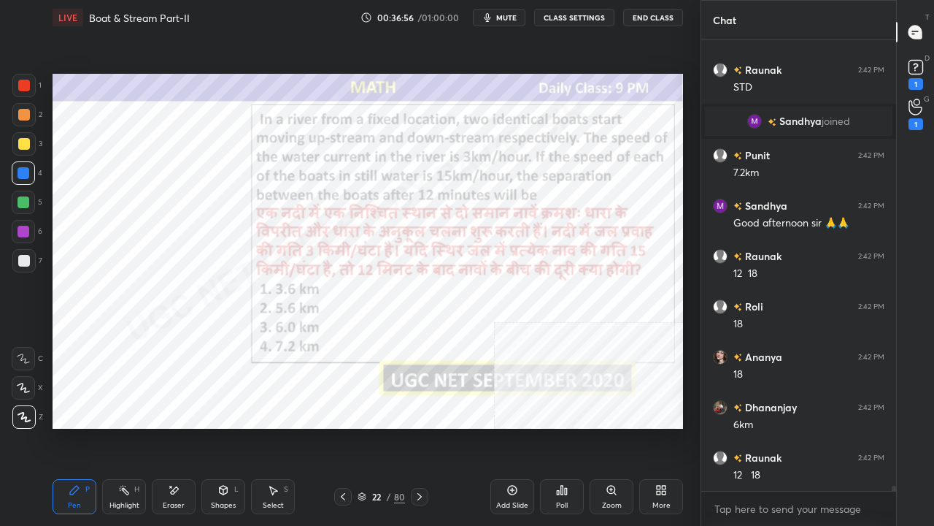
drag, startPoint x: 22, startPoint y: 80, endPoint x: 32, endPoint y: 91, distance: 15.0
click at [23, 80] on div at bounding box center [24, 86] width 12 height 12
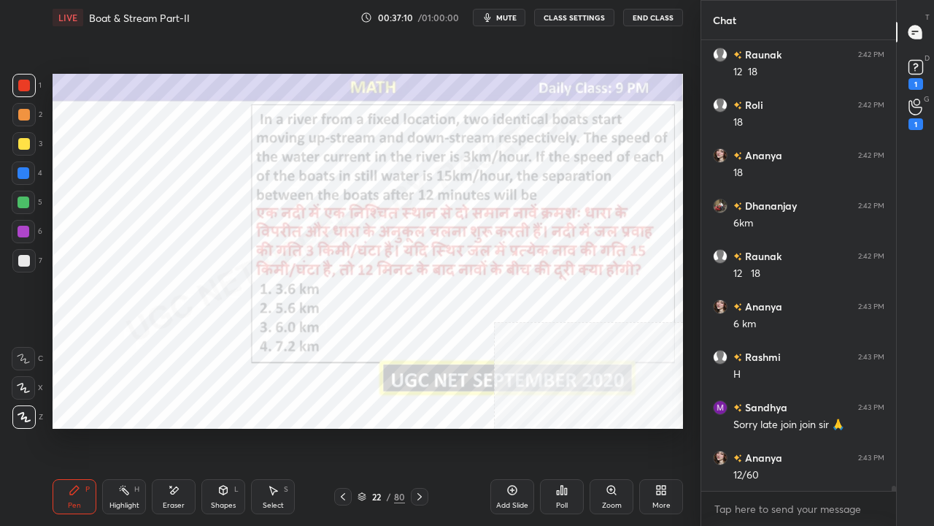
scroll to position [38265, 0]
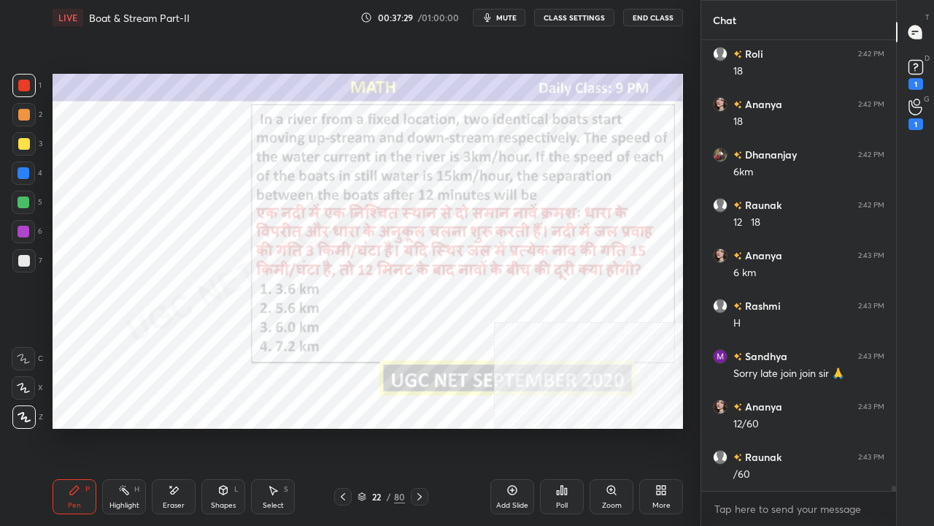
drag, startPoint x: 25, startPoint y: 85, endPoint x: 26, endPoint y: 118, distance: 32.9
click at [25, 85] on div at bounding box center [24, 86] width 12 height 12
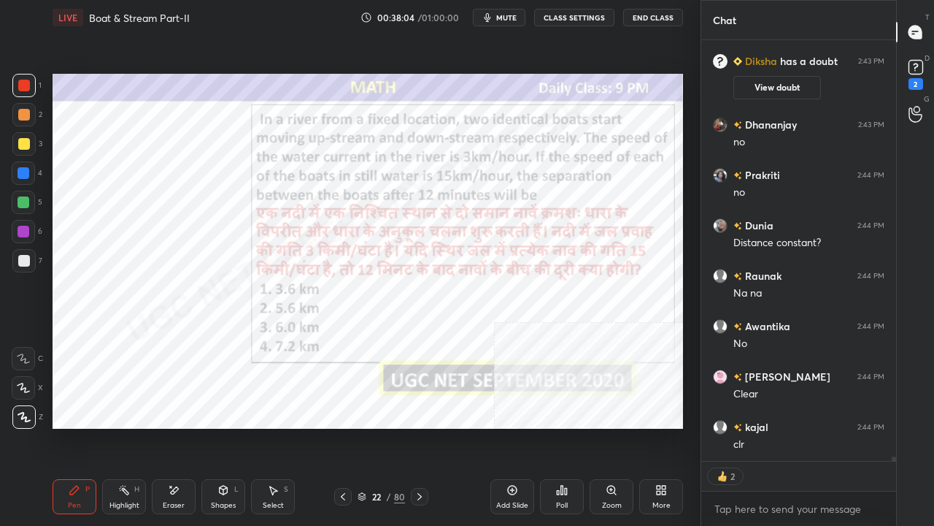
scroll to position [38741, 0]
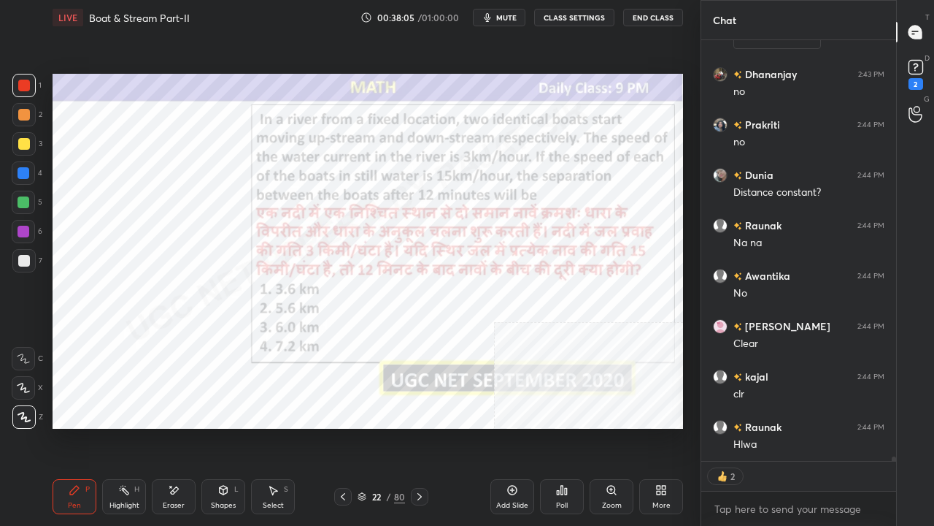
click at [515, 426] on div "Add Slide" at bounding box center [513, 496] width 44 height 35
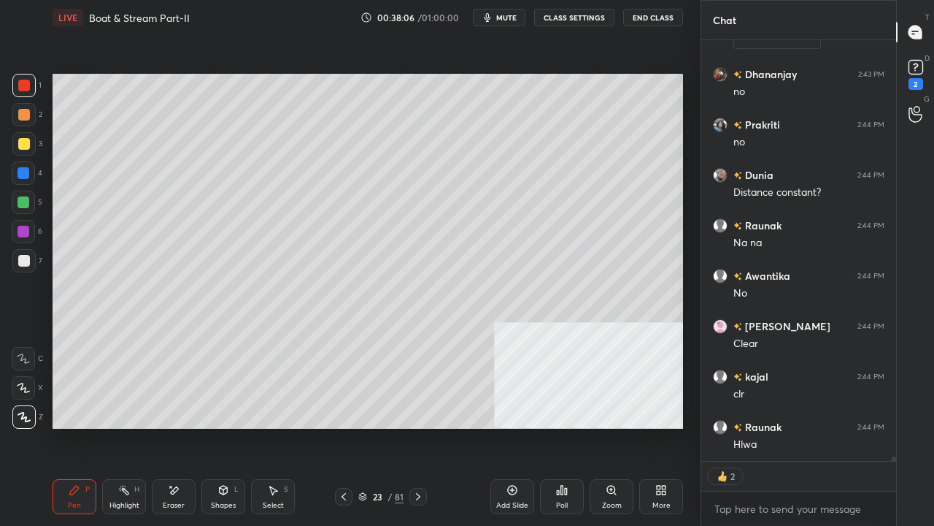
click at [25, 250] on div at bounding box center [23, 260] width 23 height 23
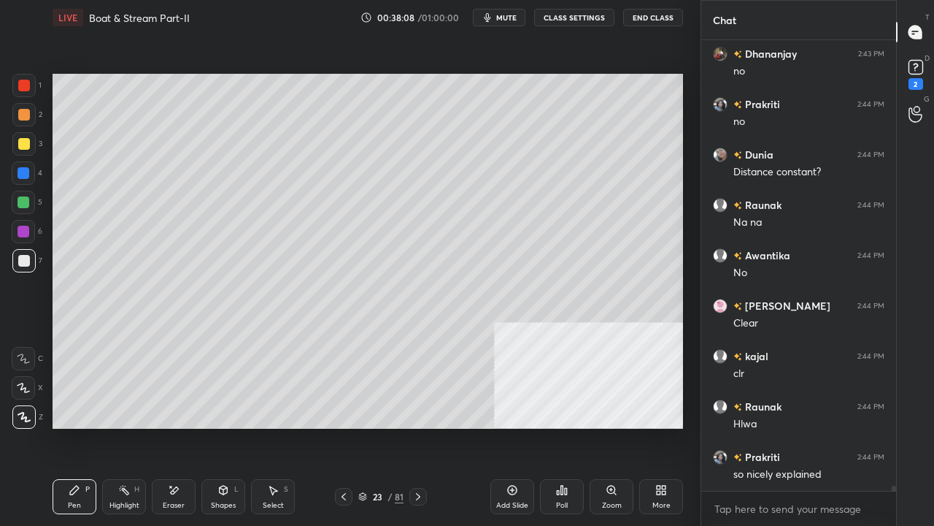
scroll to position [38761, 0]
click at [202, 426] on div "Pen P Highlight H Eraser Shapes L Select S 23 / 81 Add Slide Poll Zoom More" at bounding box center [368, 496] width 631 height 58
click at [213, 426] on div "Shapes L" at bounding box center [223, 496] width 44 height 35
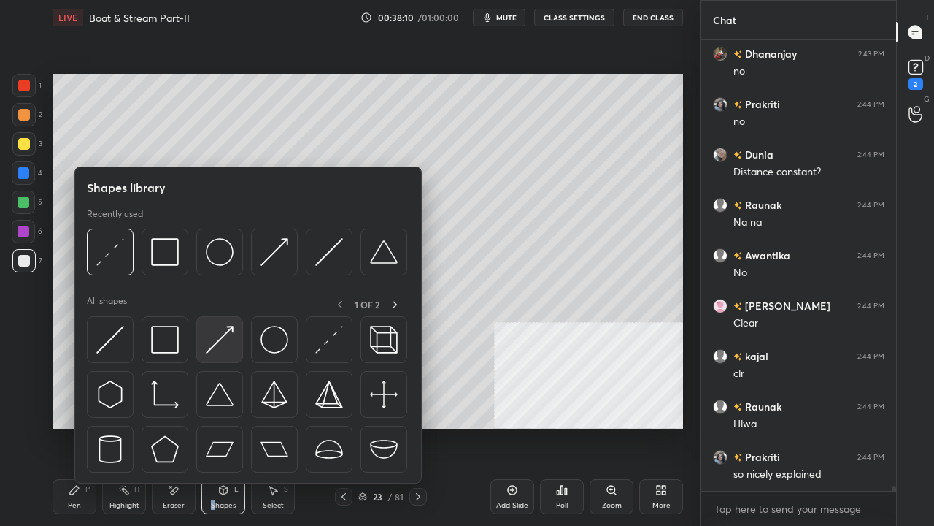
scroll to position [38811, 0]
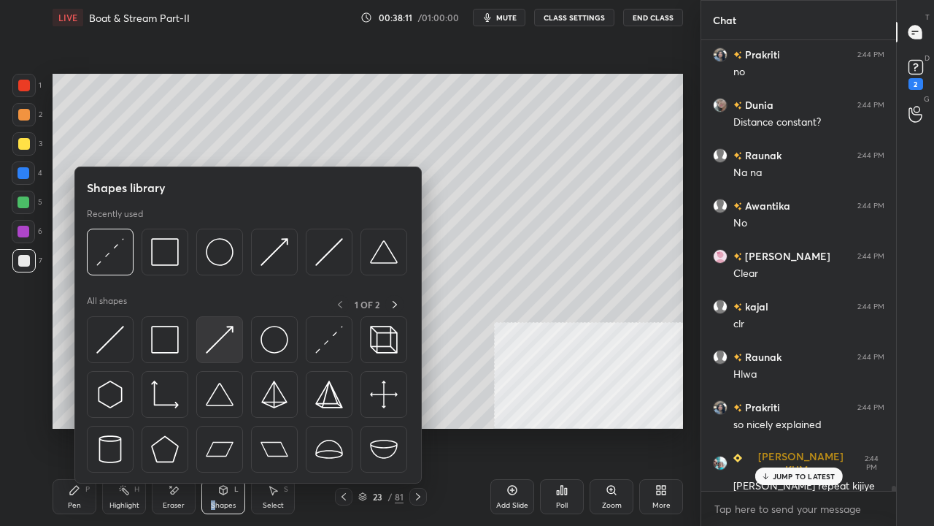
click at [226, 339] on img at bounding box center [220, 340] width 28 height 28
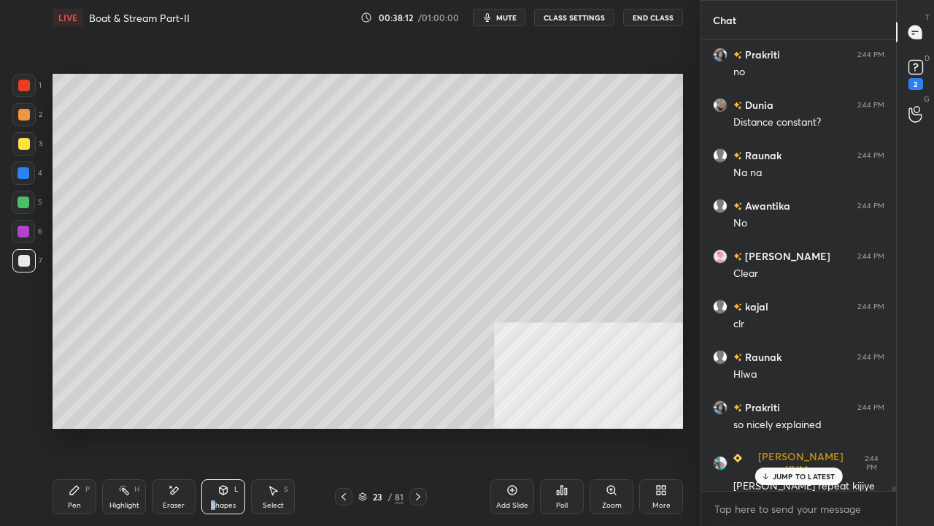
drag, startPoint x: 82, startPoint y: 489, endPoint x: 102, endPoint y: 469, distance: 28.4
click at [85, 426] on div "Pen P" at bounding box center [75, 496] width 44 height 35
click at [228, 426] on icon at bounding box center [224, 490] width 12 height 12
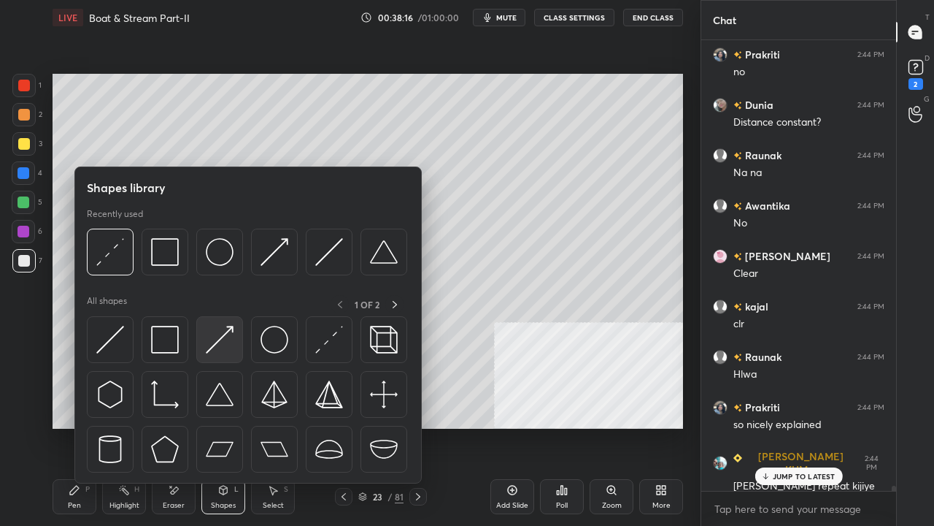
scroll to position [38862, 0]
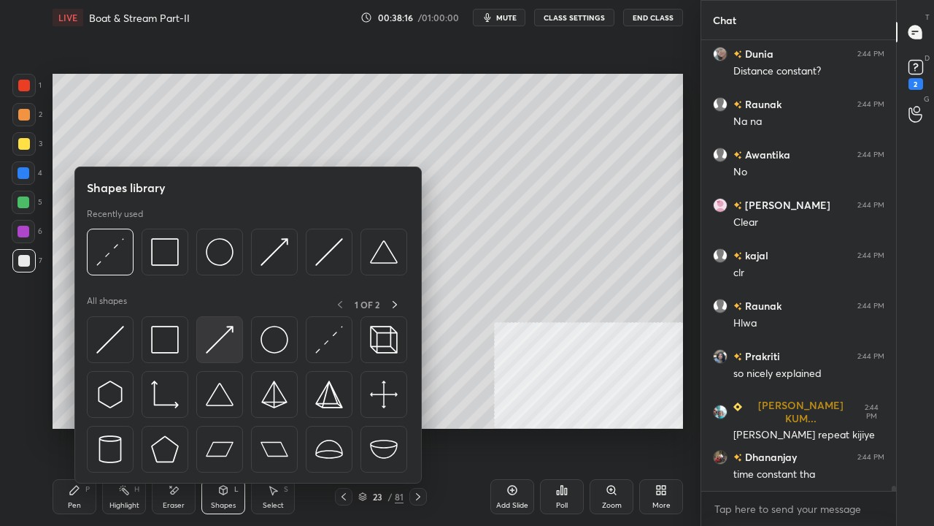
click at [237, 323] on div at bounding box center [219, 339] width 47 height 47
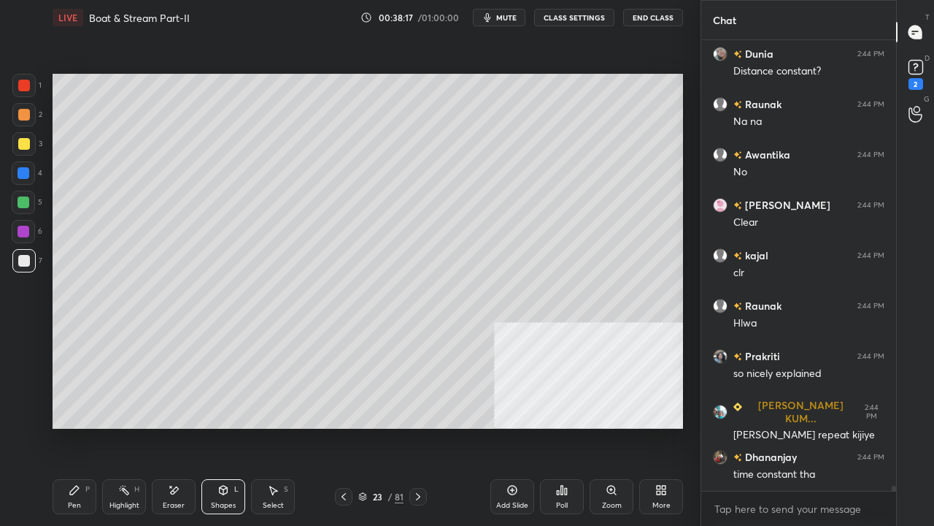
scroll to position [38912, 0]
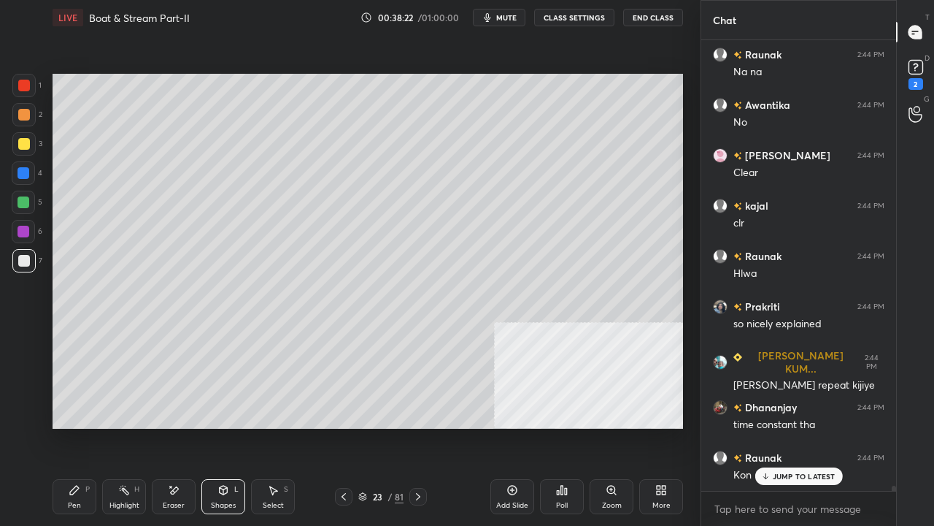
click at [82, 426] on div "Pen P" at bounding box center [75, 496] width 44 height 35
drag, startPoint x: 24, startPoint y: 139, endPoint x: 48, endPoint y: 149, distance: 25.9
click at [25, 142] on div at bounding box center [24, 144] width 12 height 12
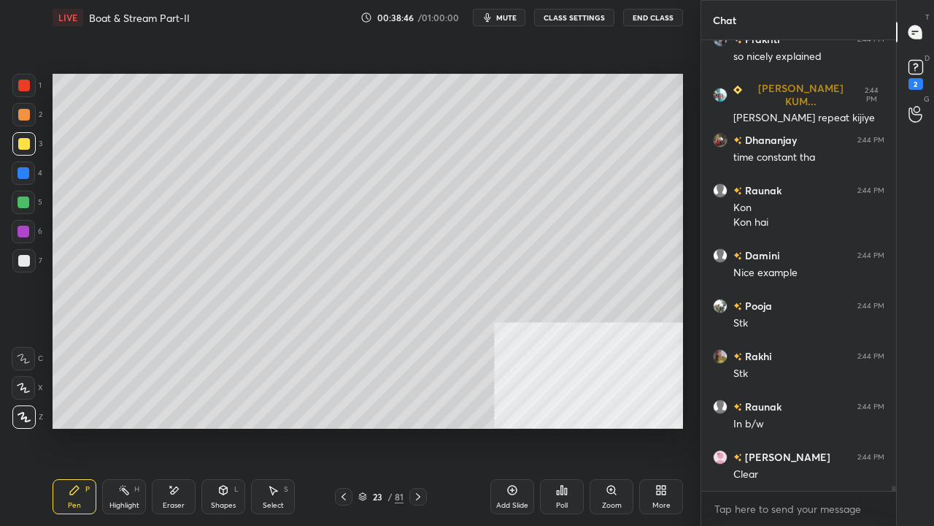
scroll to position [39214, 0]
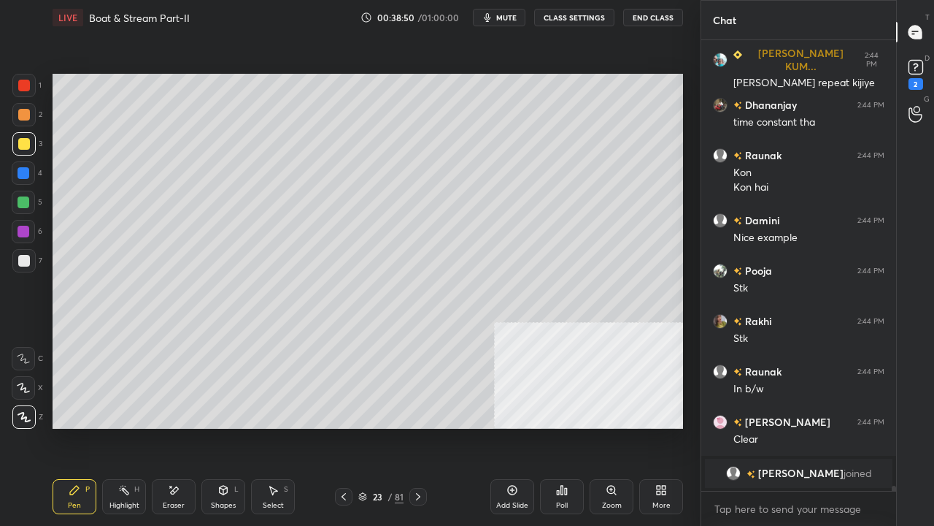
click at [25, 83] on div at bounding box center [24, 86] width 12 height 12
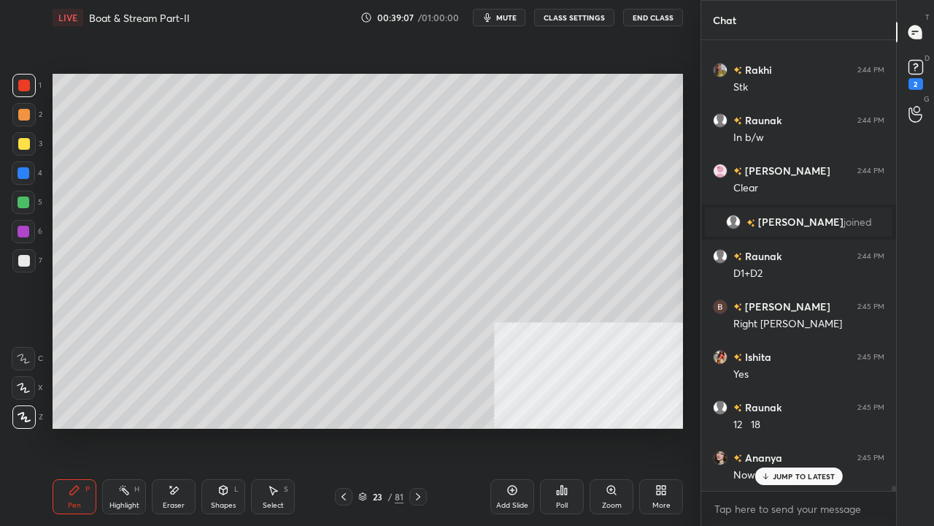
scroll to position [39282, 0]
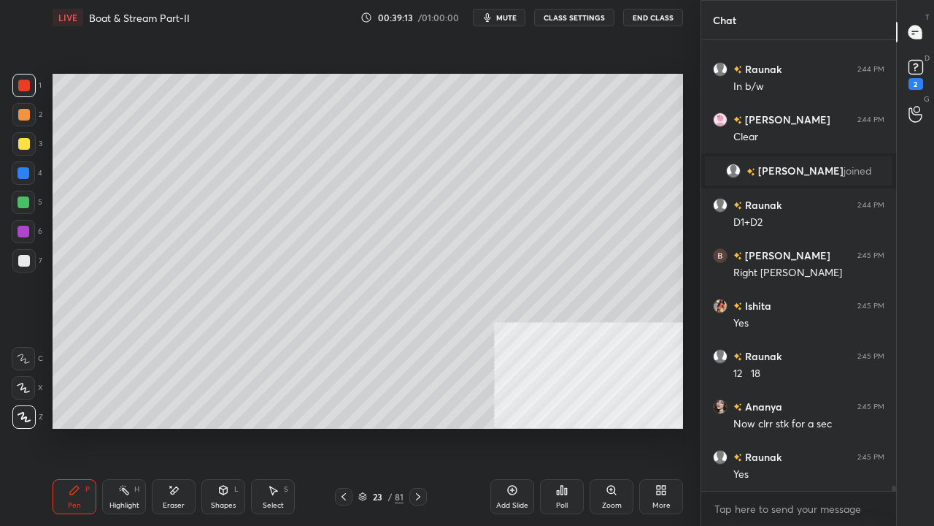
click at [22, 84] on div at bounding box center [24, 86] width 12 height 12
click at [350, 426] on div at bounding box center [344, 497] width 18 height 18
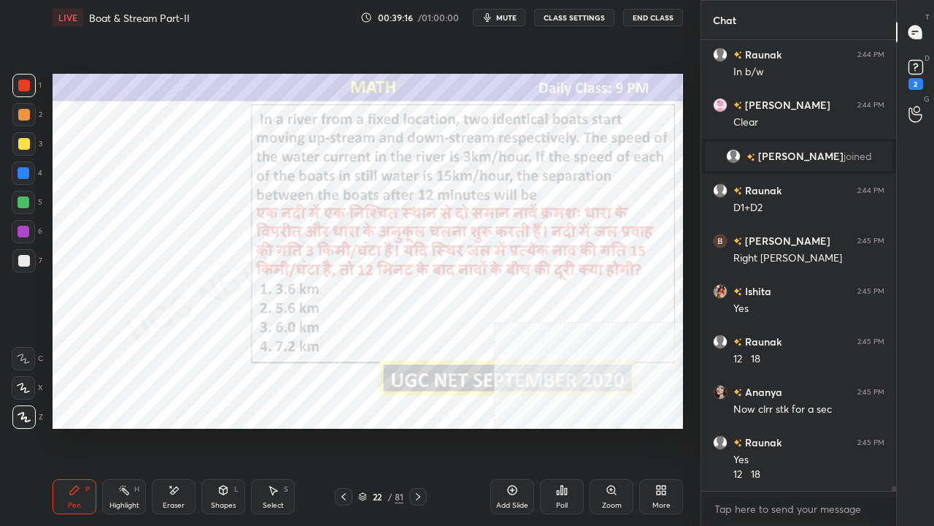
click at [383, 426] on div "22" at bounding box center [377, 496] width 15 height 9
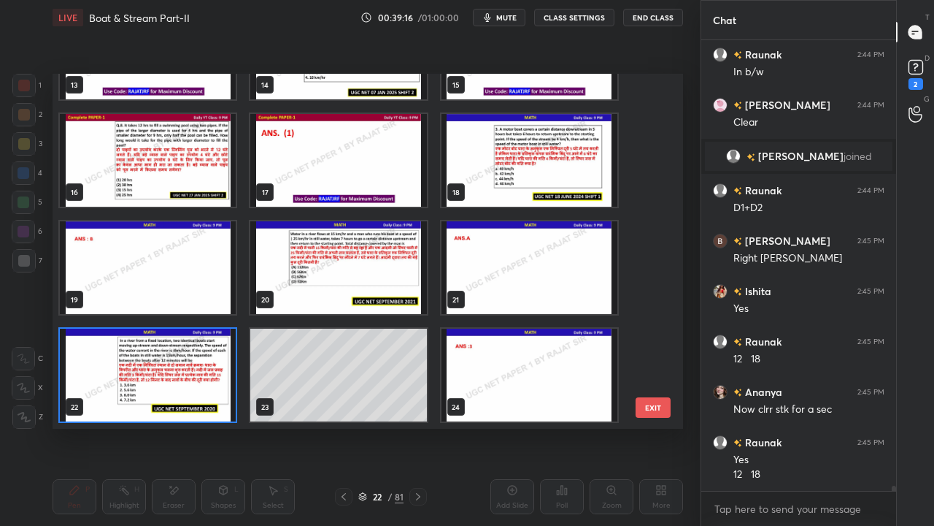
scroll to position [0, 0]
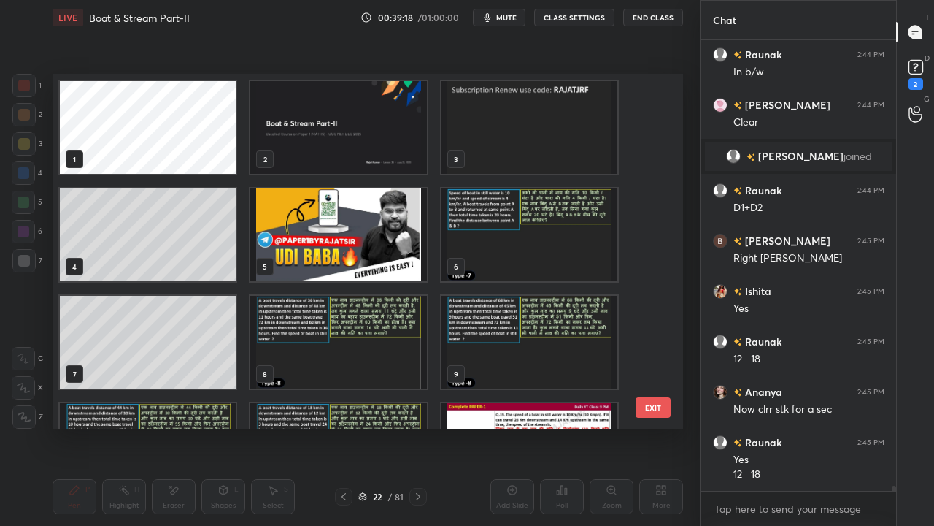
click at [305, 323] on img "grid" at bounding box center [338, 342] width 176 height 93
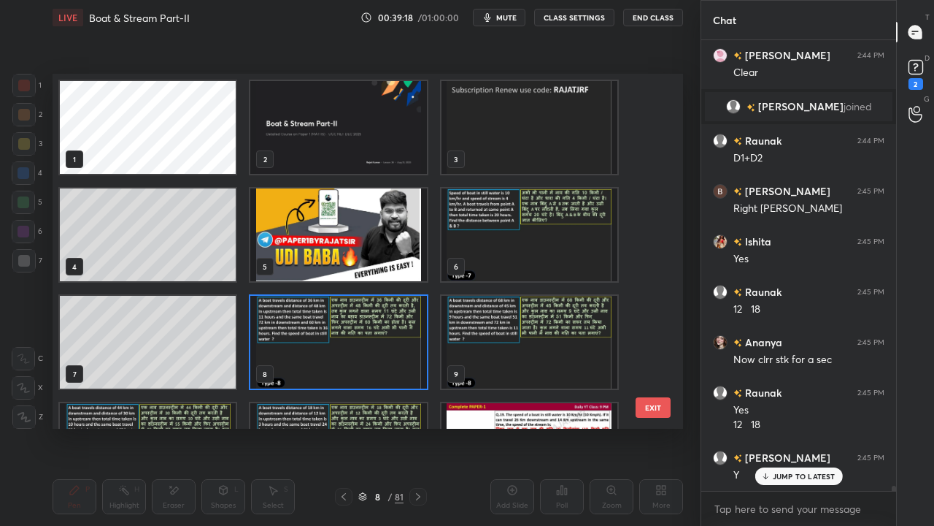
click at [304, 318] on img "grid" at bounding box center [338, 342] width 176 height 93
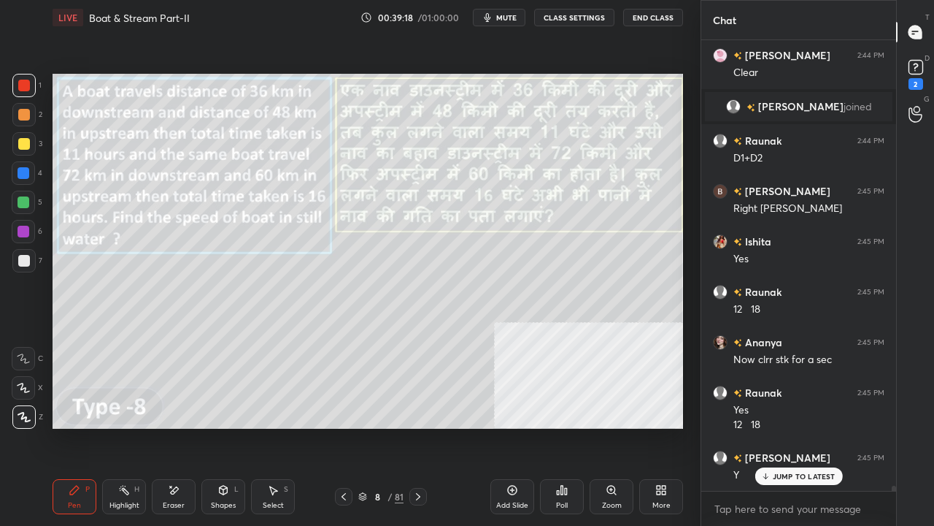
drag, startPoint x: 304, startPoint y: 315, endPoint x: 291, endPoint y: 328, distance: 18.6
click at [304, 317] on img "grid" at bounding box center [338, 342] width 176 height 93
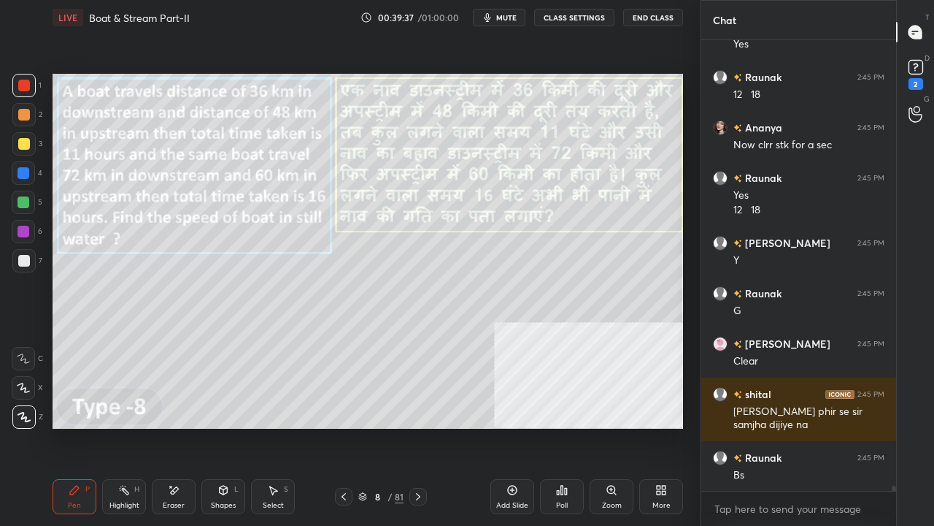
scroll to position [39612, 0]
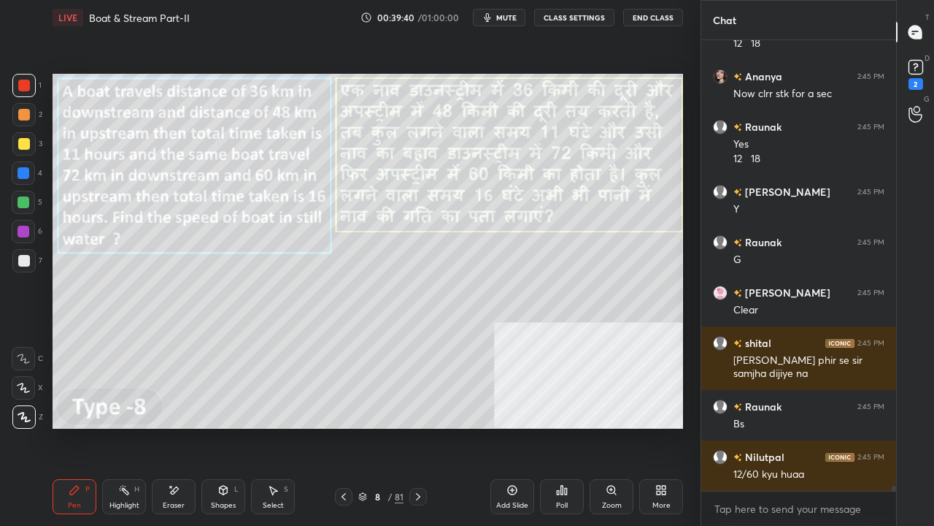
click at [28, 255] on div at bounding box center [24, 261] width 12 height 12
click at [31, 257] on div at bounding box center [23, 260] width 23 height 23
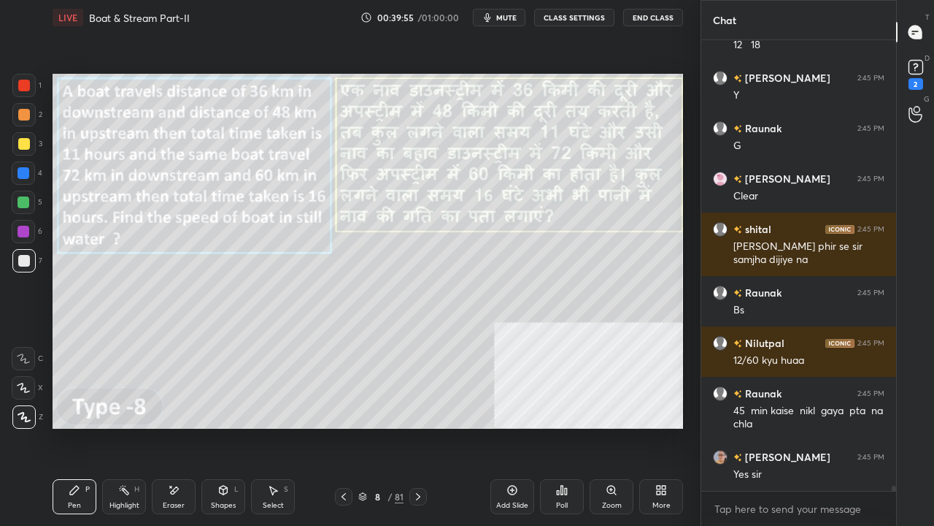
scroll to position [39776, 0]
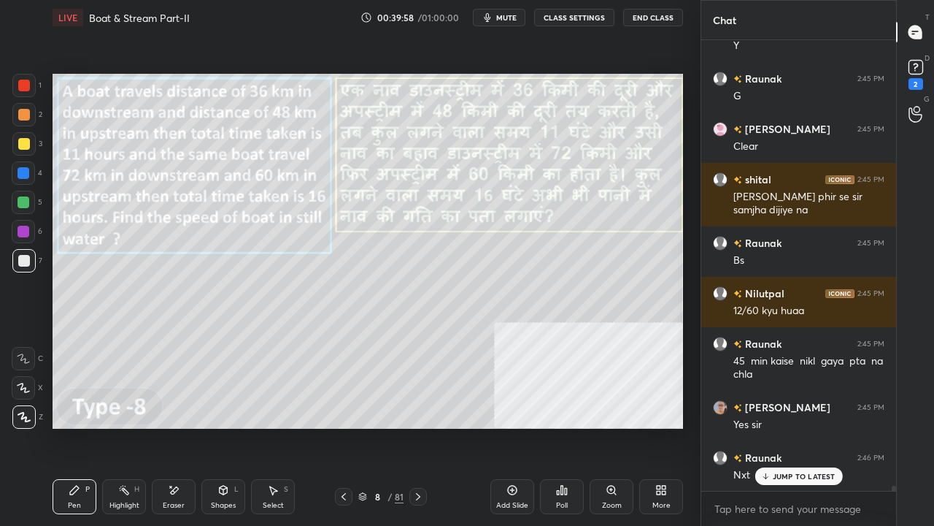
click at [178, 426] on icon at bounding box center [174, 490] width 12 height 12
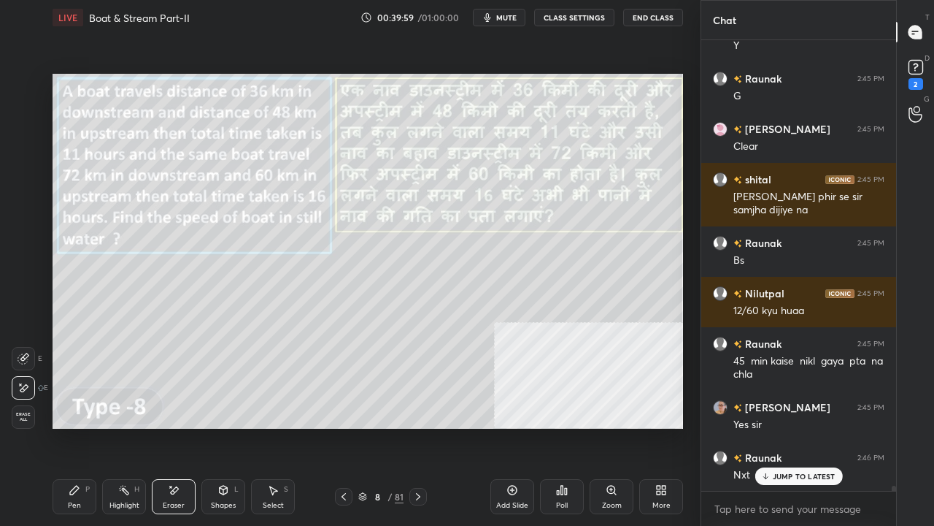
click at [25, 416] on span "Erase all" at bounding box center [23, 417] width 22 height 10
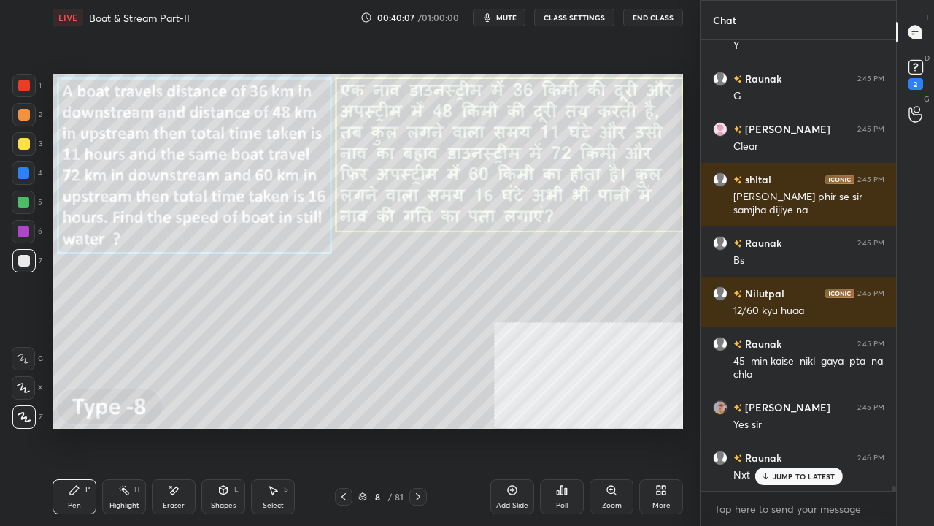
scroll to position [39827, 0]
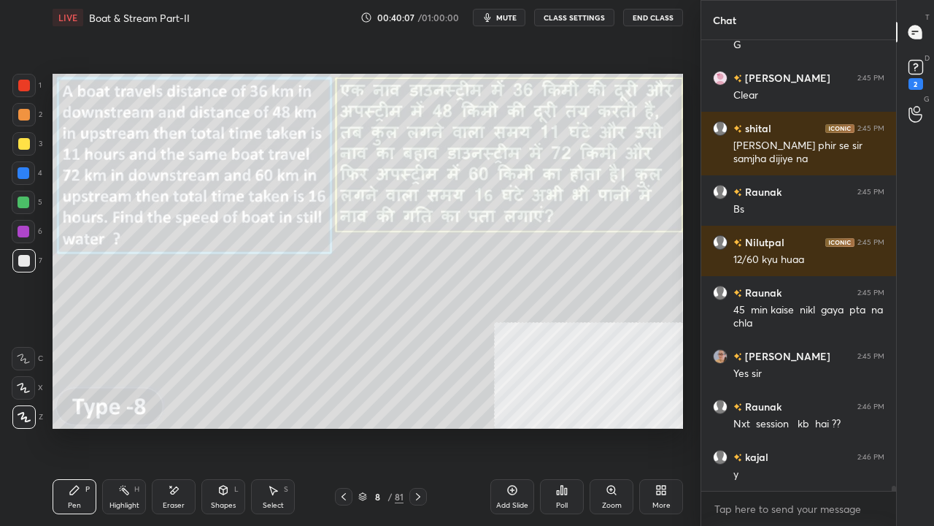
drag, startPoint x: 511, startPoint y: 20, endPoint x: 498, endPoint y: 48, distance: 30.7
click at [510, 22] on span "mute" at bounding box center [506, 17] width 20 height 10
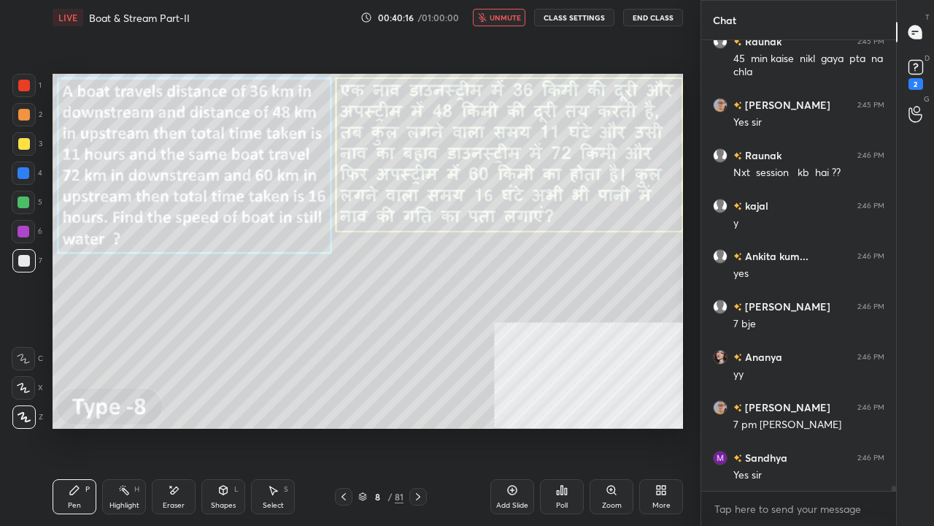
scroll to position [40129, 0]
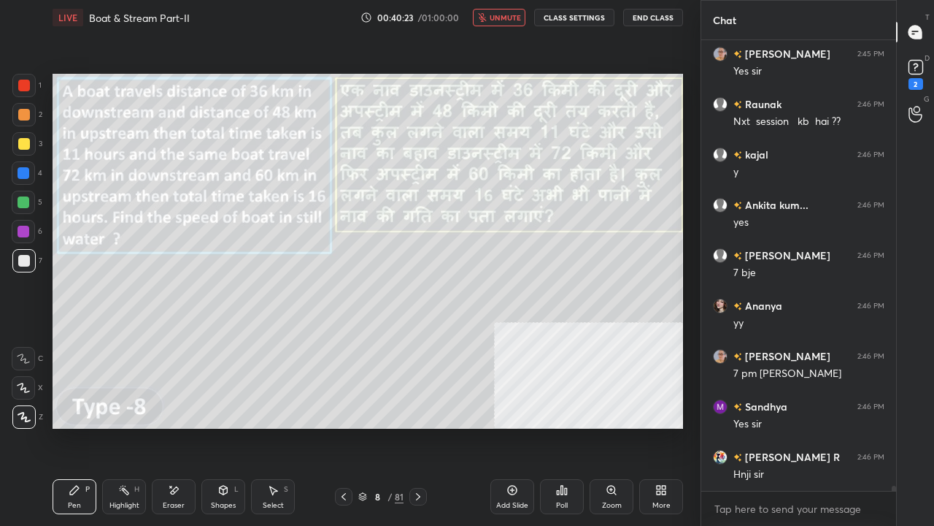
click at [23, 147] on div at bounding box center [24, 144] width 12 height 12
click at [24, 147] on div at bounding box center [24, 144] width 12 height 12
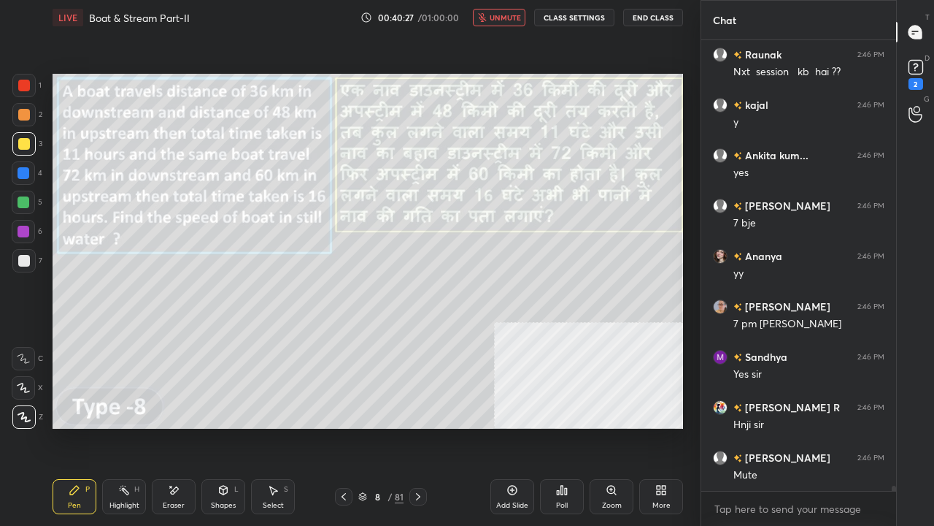
scroll to position [40230, 0]
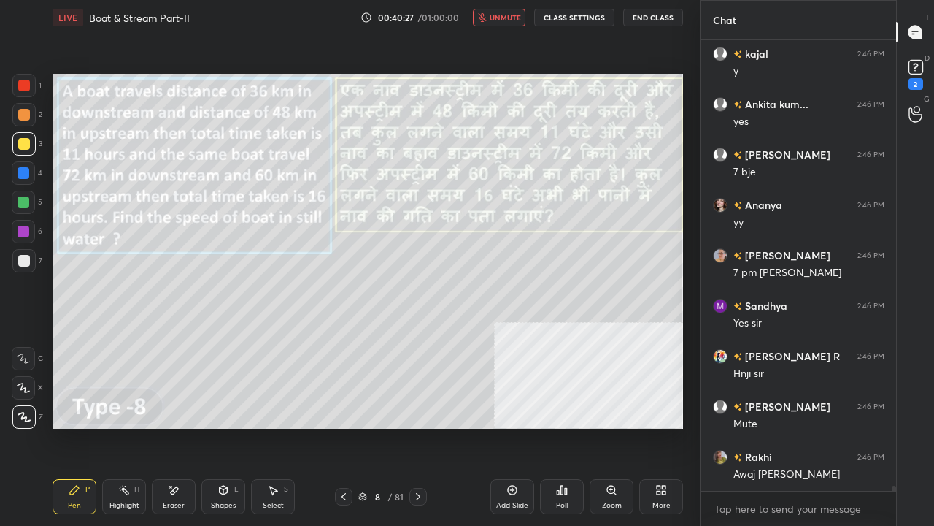
click at [511, 16] on span "unmute" at bounding box center [505, 17] width 31 height 10
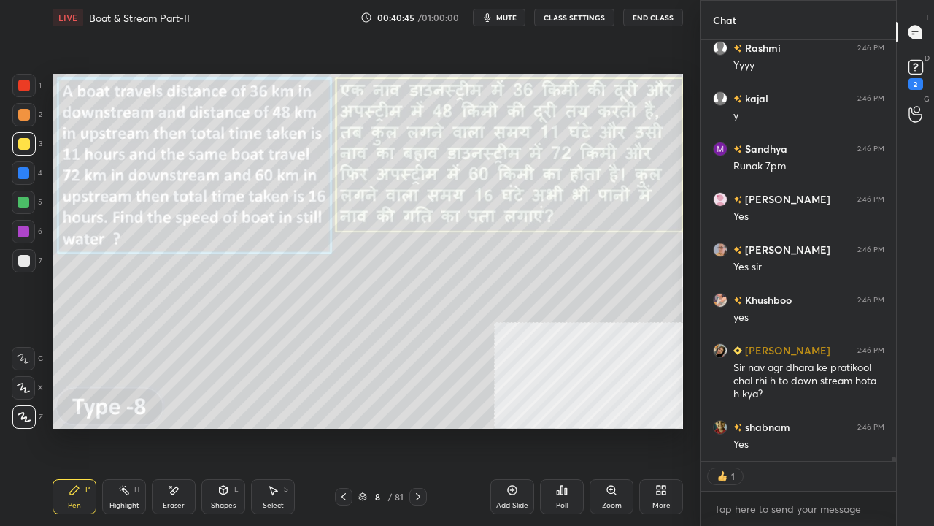
scroll to position [41042, 0]
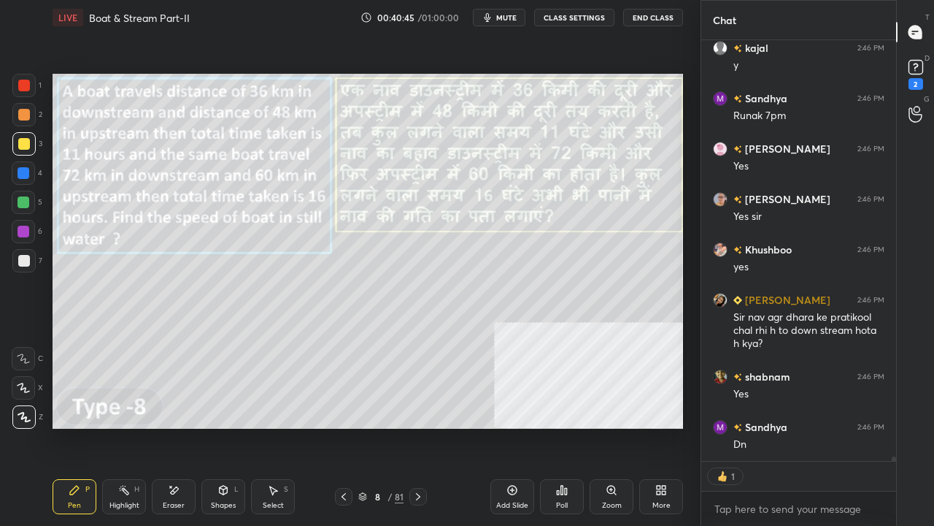
click at [377, 426] on div "8" at bounding box center [377, 496] width 15 height 9
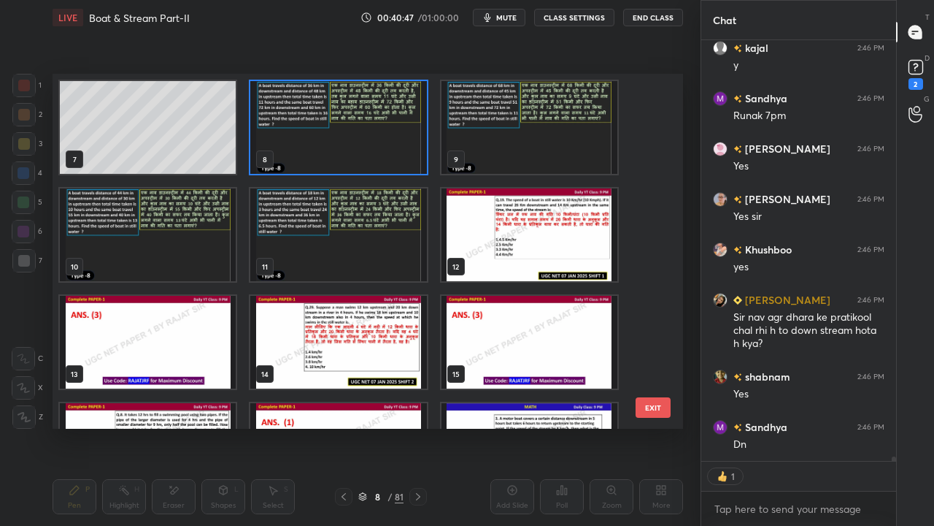
scroll to position [353, 0]
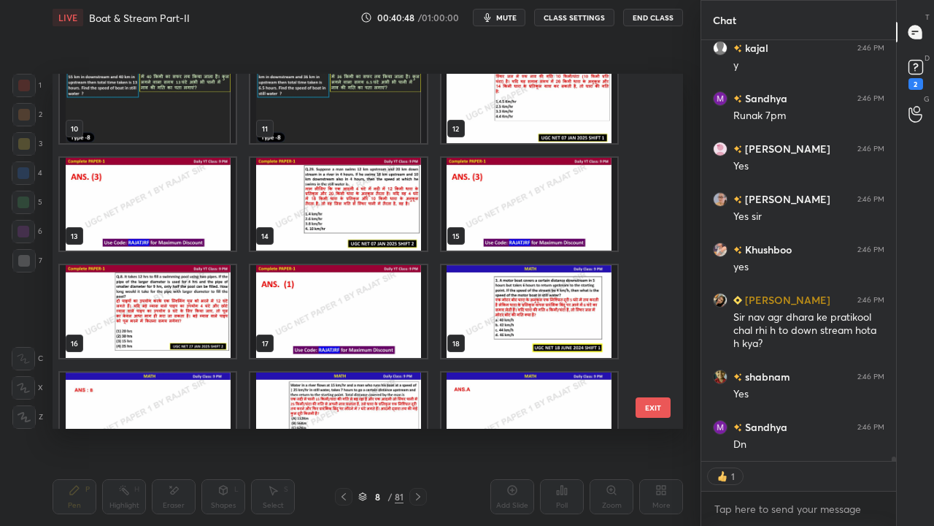
click at [187, 293] on img "grid" at bounding box center [148, 311] width 176 height 93
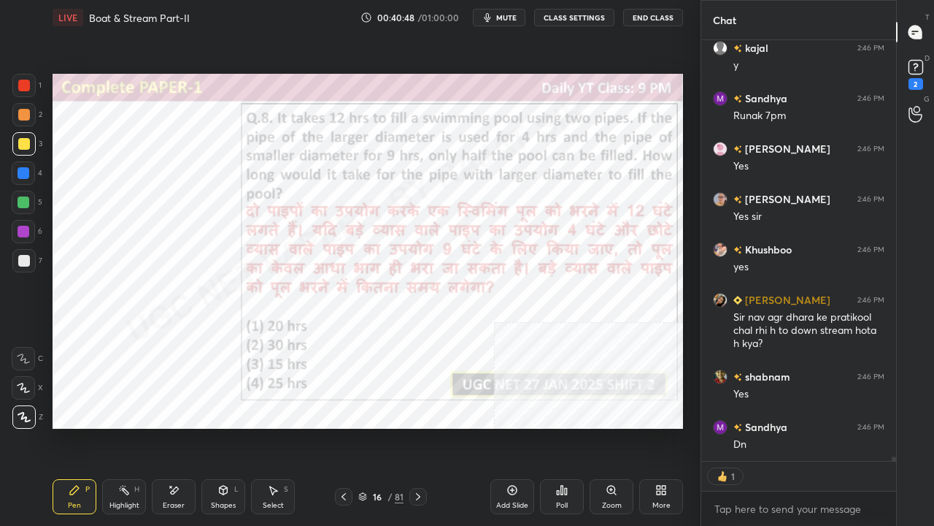
click at [188, 293] on img "grid" at bounding box center [148, 311] width 176 height 93
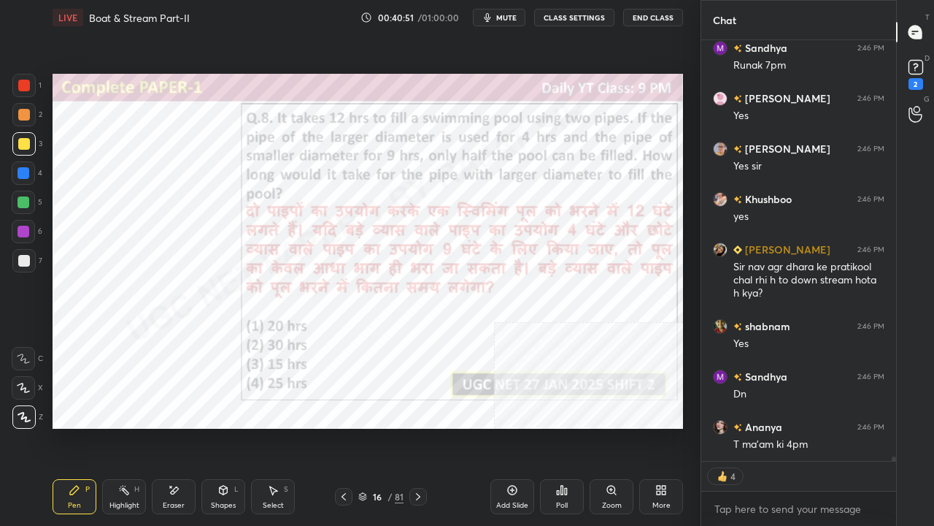
click at [375, 426] on div "16" at bounding box center [377, 496] width 15 height 9
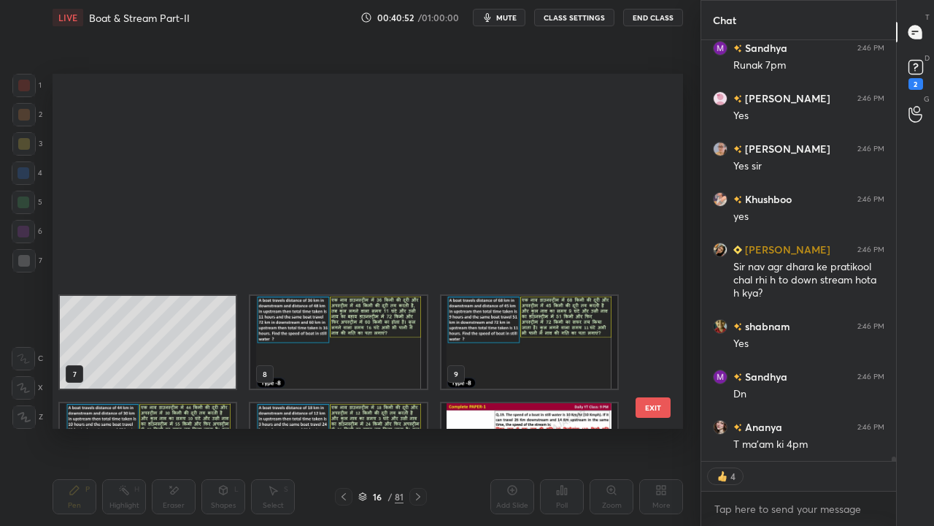
scroll to position [5, 8]
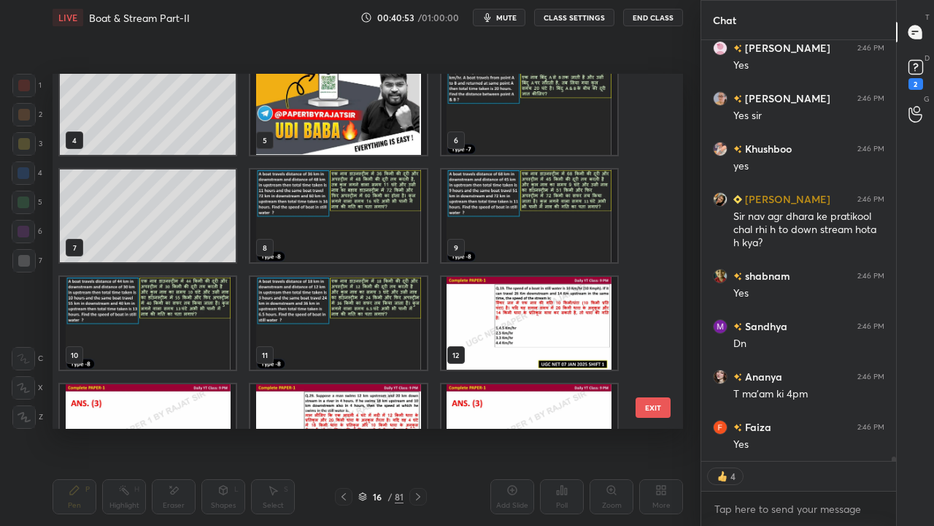
click at [358, 200] on img "grid" at bounding box center [338, 215] width 176 height 93
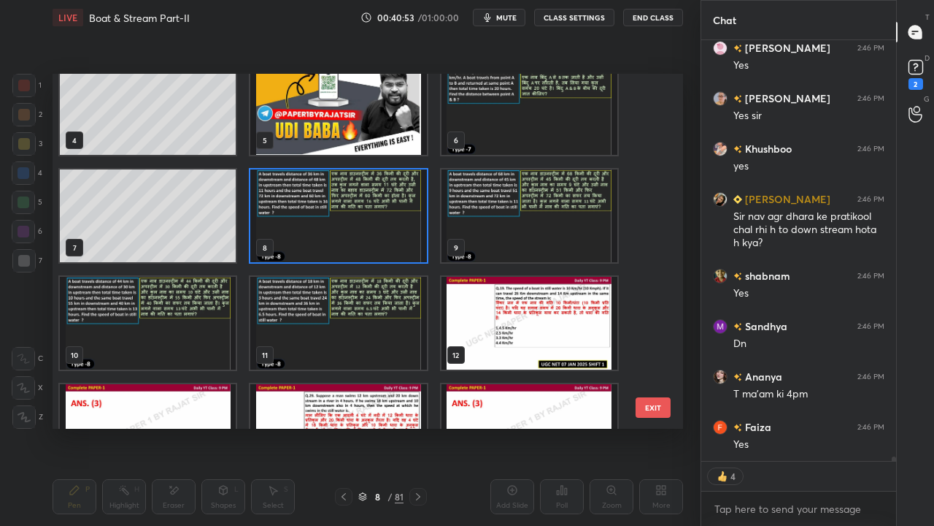
click at [358, 200] on img "grid" at bounding box center [338, 215] width 176 height 93
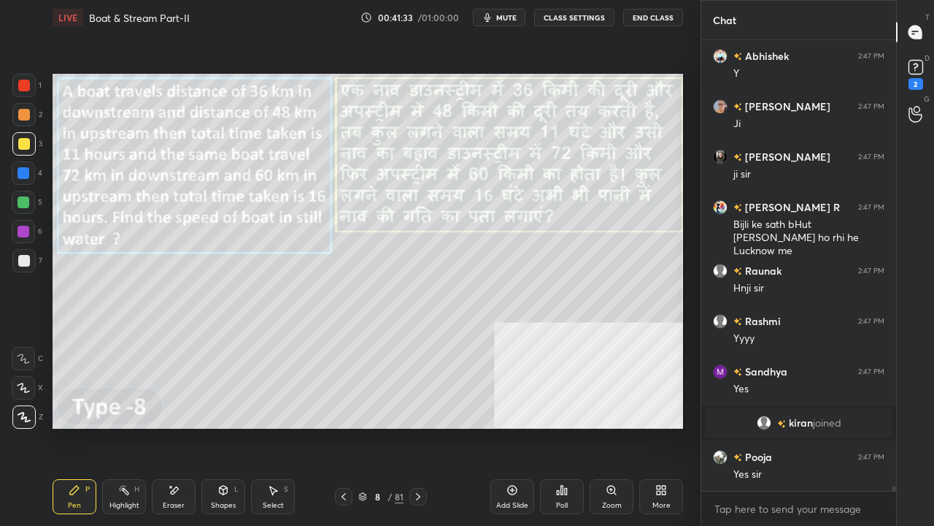
drag, startPoint x: 23, startPoint y: 147, endPoint x: 33, endPoint y: 149, distance: 9.7
click at [22, 147] on div at bounding box center [24, 144] width 12 height 12
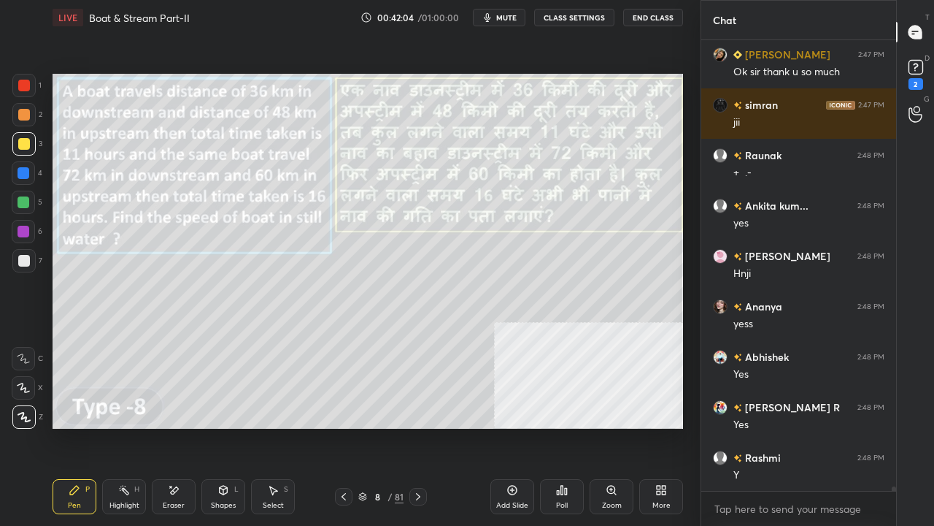
scroll to position [42849, 0]
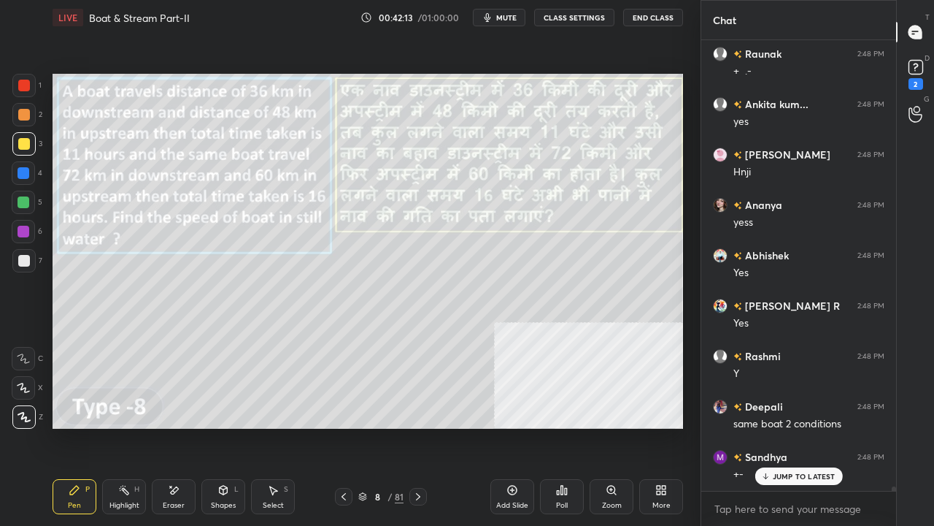
click at [23, 228] on div at bounding box center [24, 232] width 12 height 12
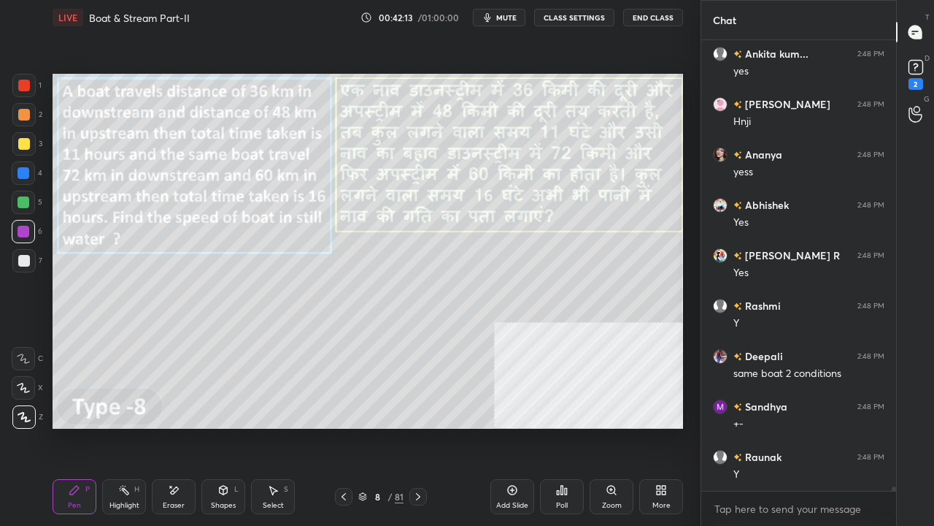
click at [23, 228] on div at bounding box center [24, 232] width 12 height 12
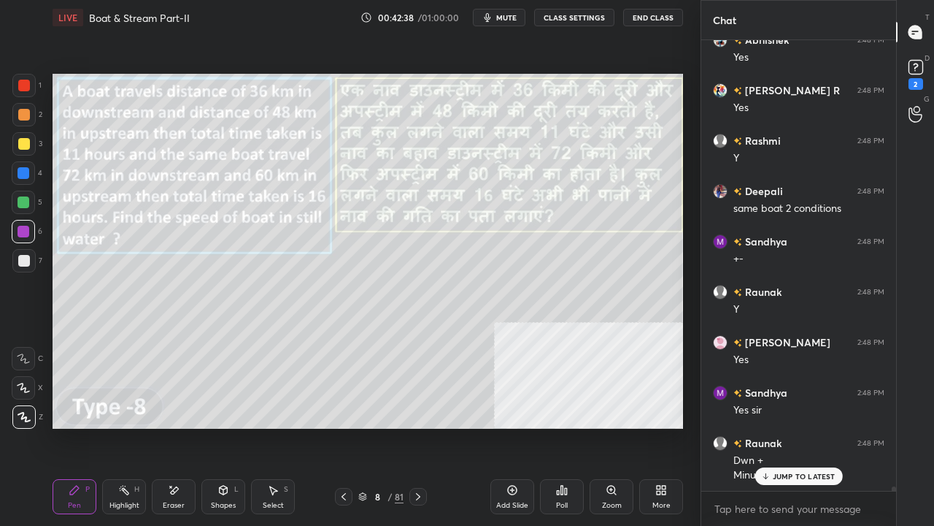
scroll to position [43129, 0]
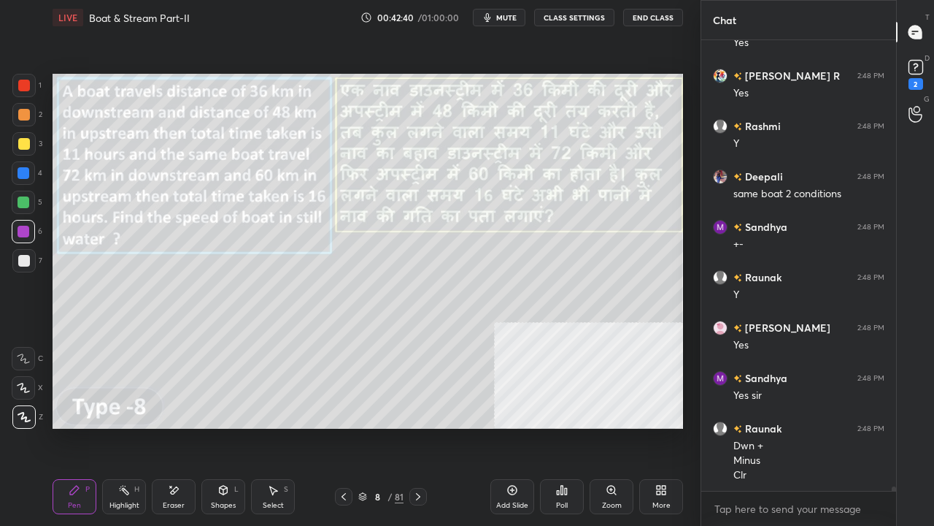
drag, startPoint x: 172, startPoint y: 498, endPoint x: 173, endPoint y: 485, distance: 13.2
click at [172, 426] on div "Eraser" at bounding box center [174, 496] width 44 height 35
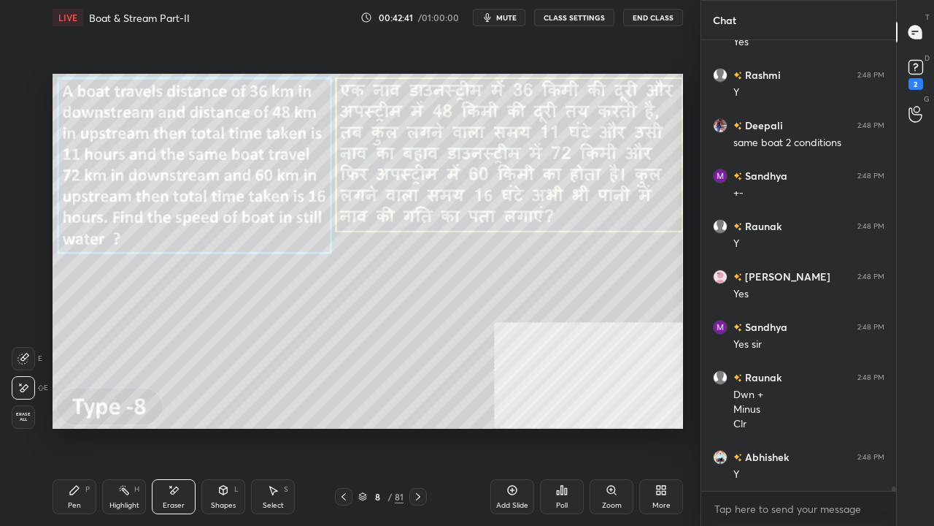
scroll to position [43230, 0]
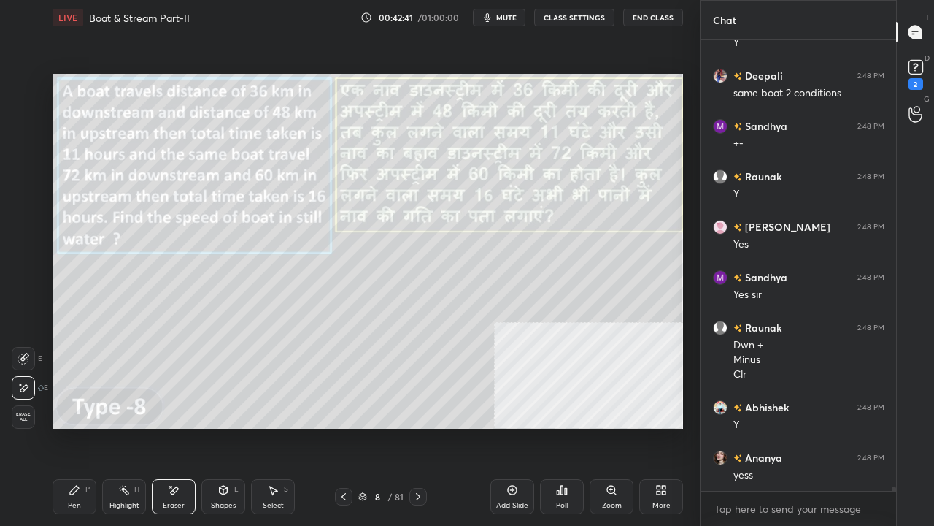
click at [75, 426] on icon at bounding box center [75, 490] width 12 height 12
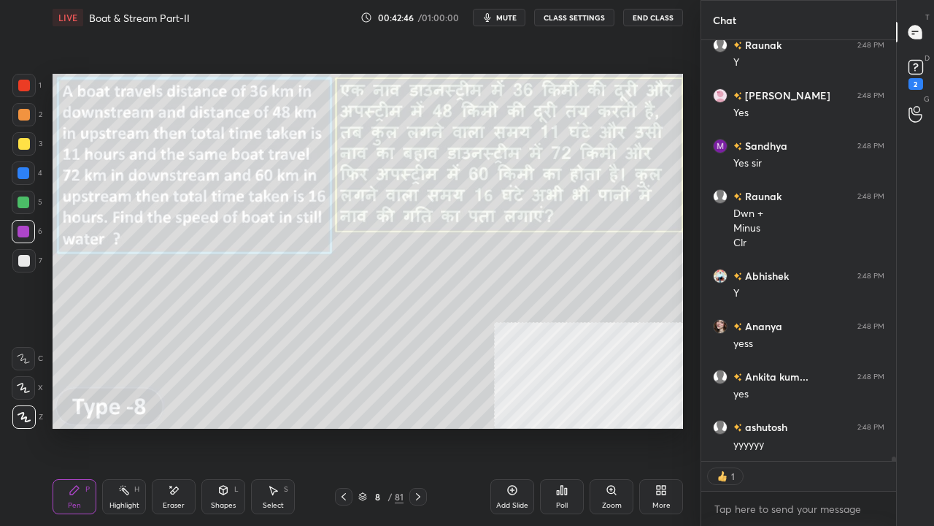
scroll to position [43412, 0]
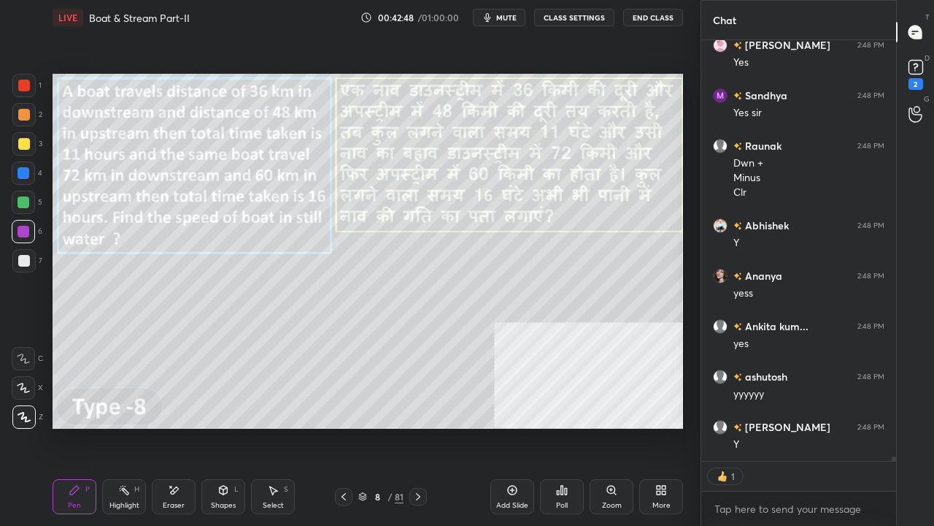
click at [24, 145] on div at bounding box center [24, 144] width 12 height 12
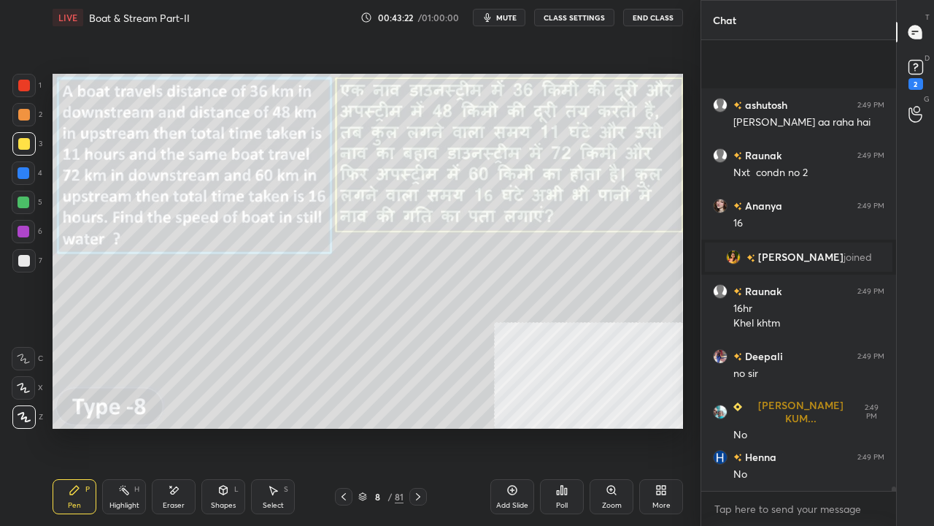
scroll to position [44338, 0]
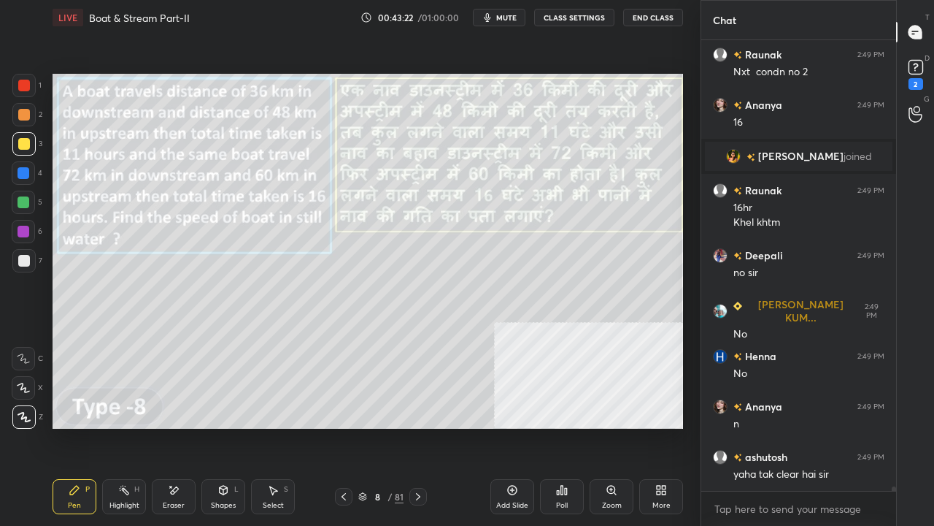
click at [25, 83] on div at bounding box center [24, 86] width 12 height 12
drag, startPoint x: 127, startPoint y: 501, endPoint x: 174, endPoint y: 436, distance: 80.5
click at [128, 426] on div "Highlight H" at bounding box center [124, 496] width 44 height 35
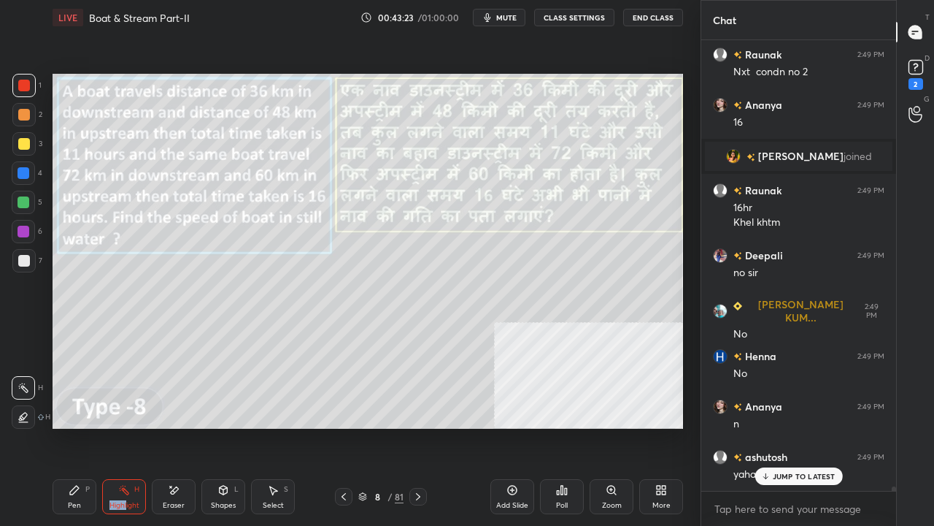
scroll to position [44388, 0]
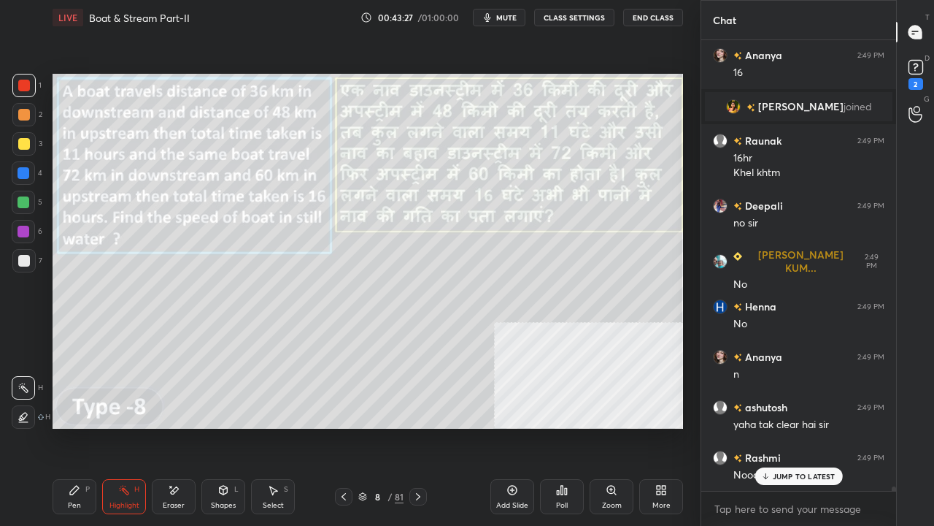
click at [72, 426] on icon at bounding box center [74, 489] width 9 height 9
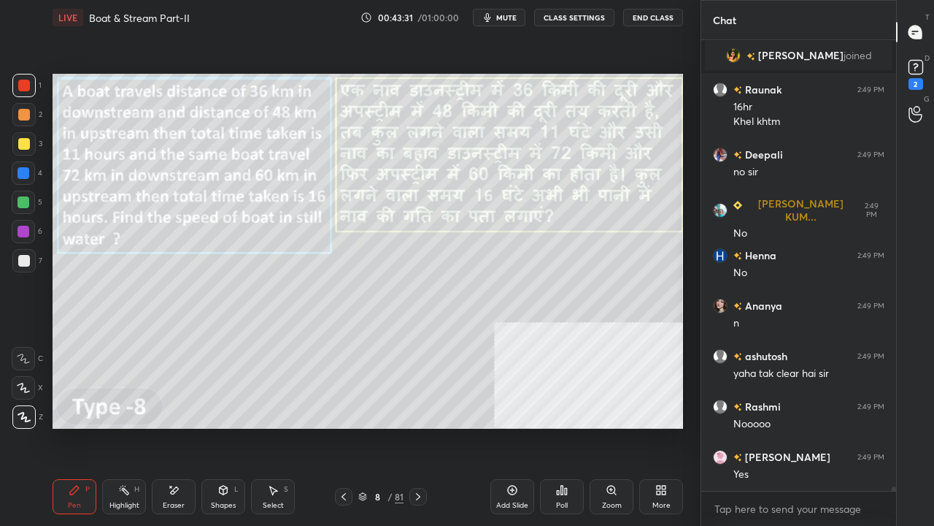
scroll to position [44489, 0]
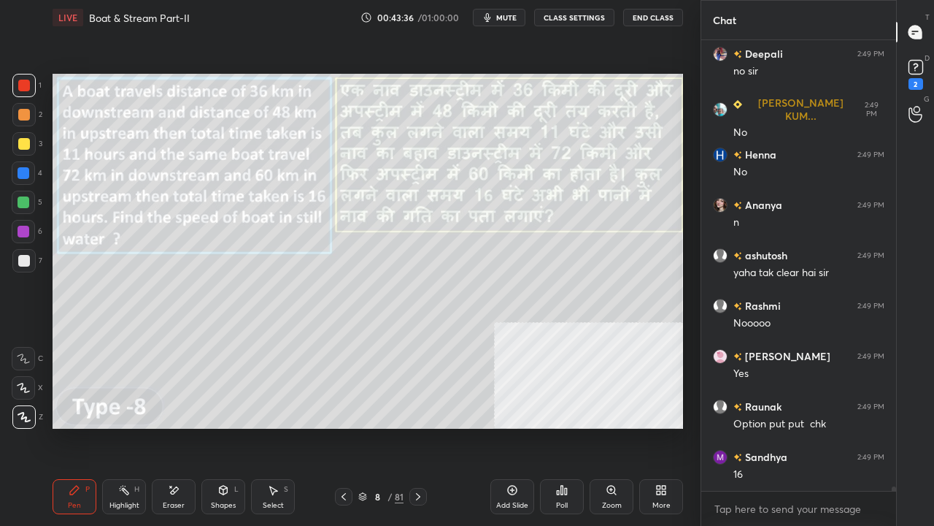
click at [20, 261] on div at bounding box center [24, 261] width 12 height 12
drag, startPoint x: 374, startPoint y: 497, endPoint x: 378, endPoint y: 473, distance: 24.5
click at [374, 426] on div "8" at bounding box center [377, 496] width 15 height 9
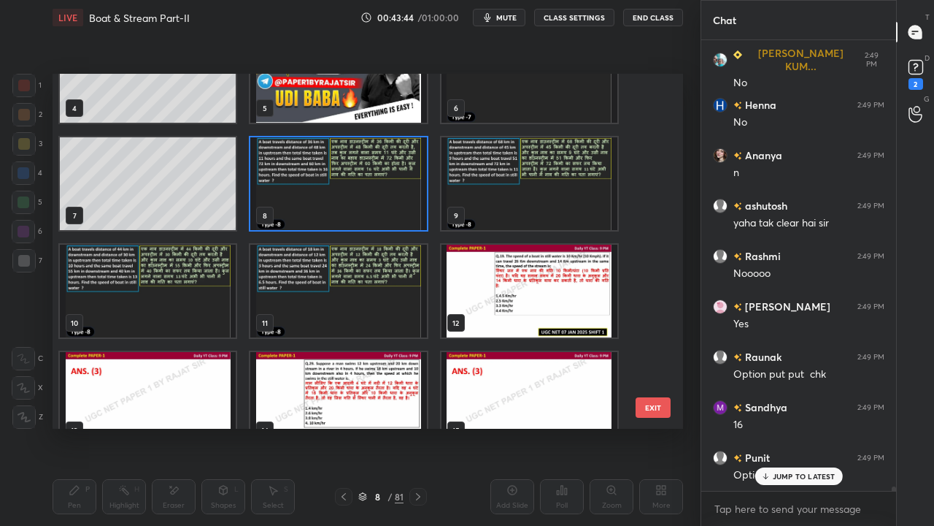
scroll to position [329, 0]
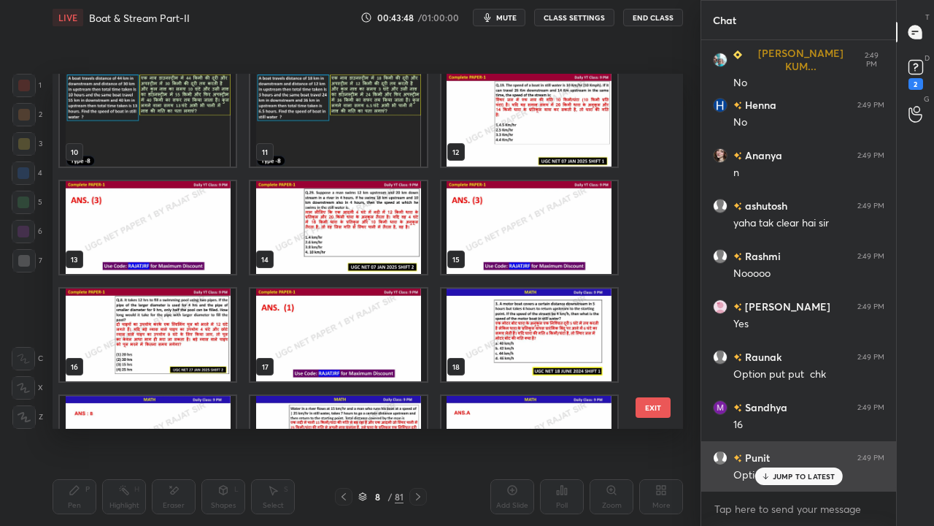
drag, startPoint x: 796, startPoint y: 480, endPoint x: 761, endPoint y: 477, distance: 35.2
click at [796, 426] on div "JUMP TO LATEST" at bounding box center [799, 476] width 88 height 18
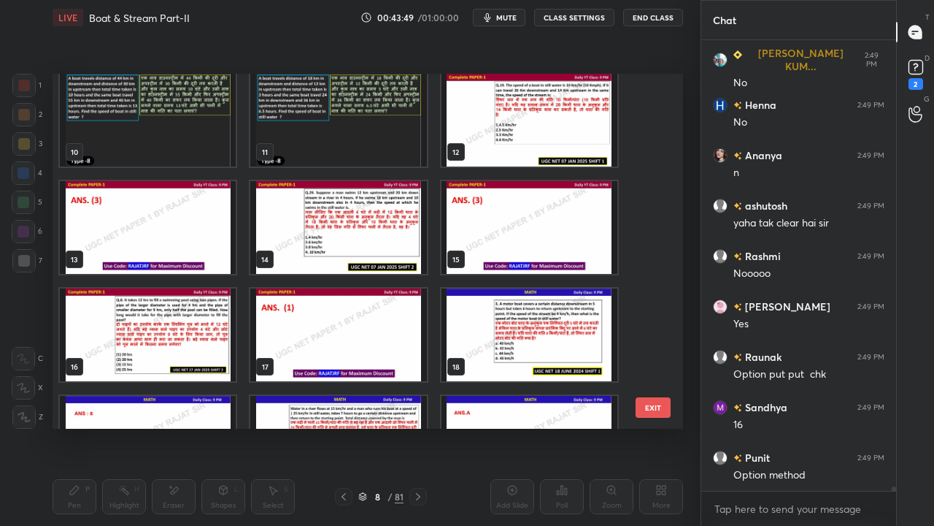
drag, startPoint x: 655, startPoint y: 407, endPoint x: 633, endPoint y: 396, distance: 24.8
click at [654, 407] on button "EXIT" at bounding box center [653, 407] width 35 height 20
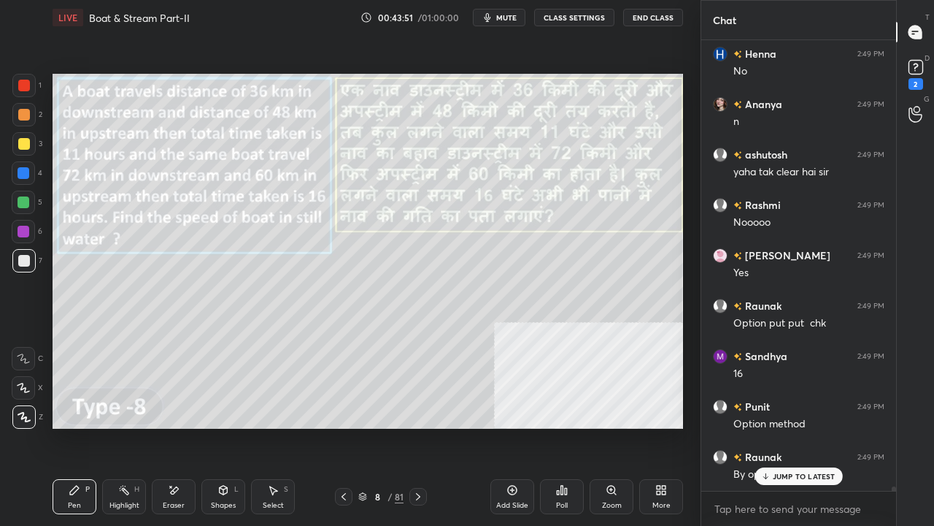
scroll to position [44716, 0]
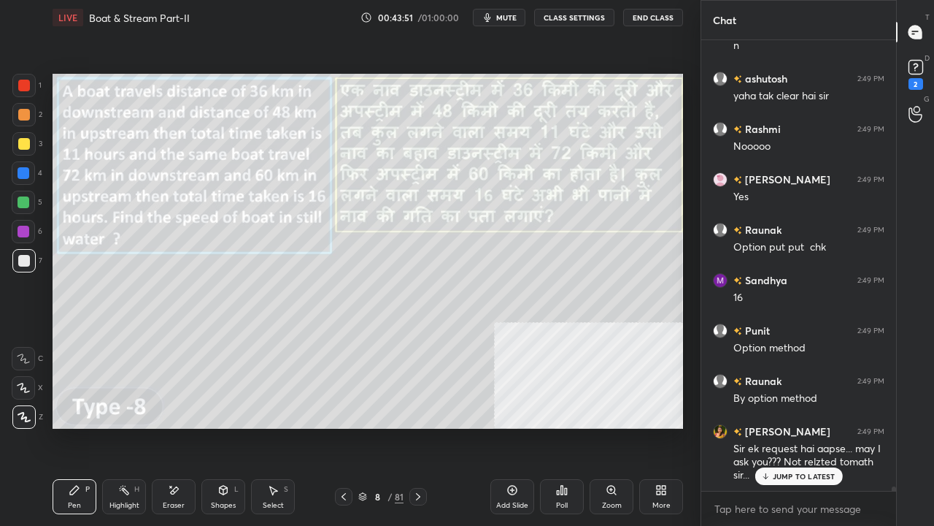
click at [31, 173] on div at bounding box center [23, 172] width 23 height 23
click at [29, 172] on div at bounding box center [23, 172] width 23 height 23
drag, startPoint x: 774, startPoint y: 470, endPoint x: 718, endPoint y: 456, distance: 57.2
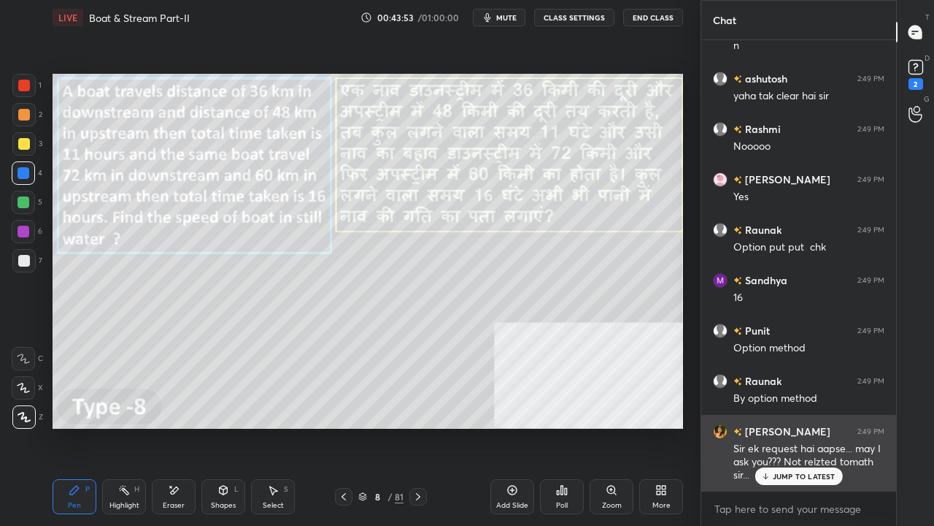
click at [774, 426] on div "JUMP TO LATEST" at bounding box center [799, 476] width 88 height 18
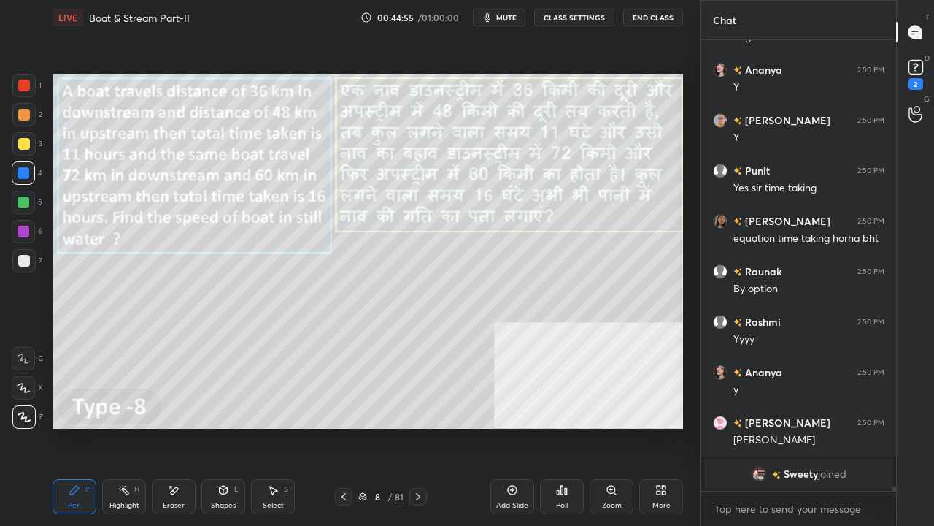
scroll to position [45823, 0]
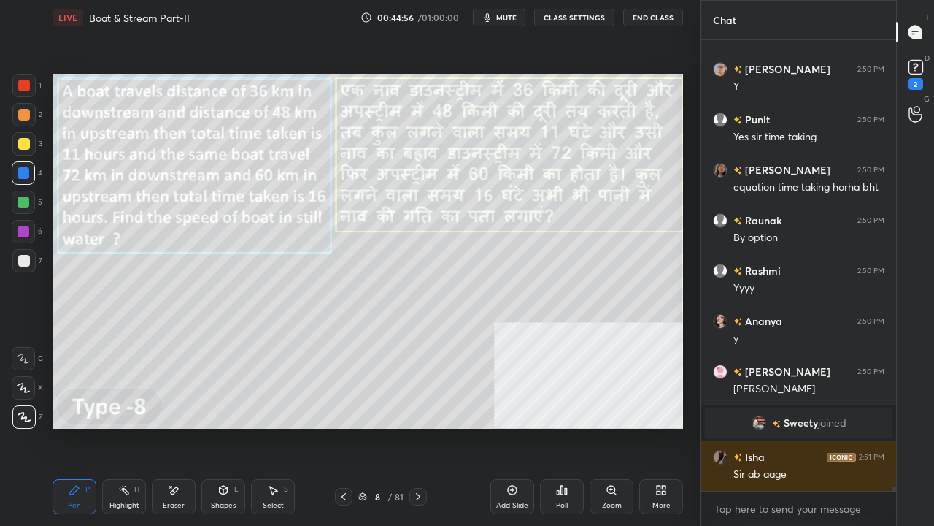
click at [664, 426] on div "More" at bounding box center [661, 496] width 44 height 35
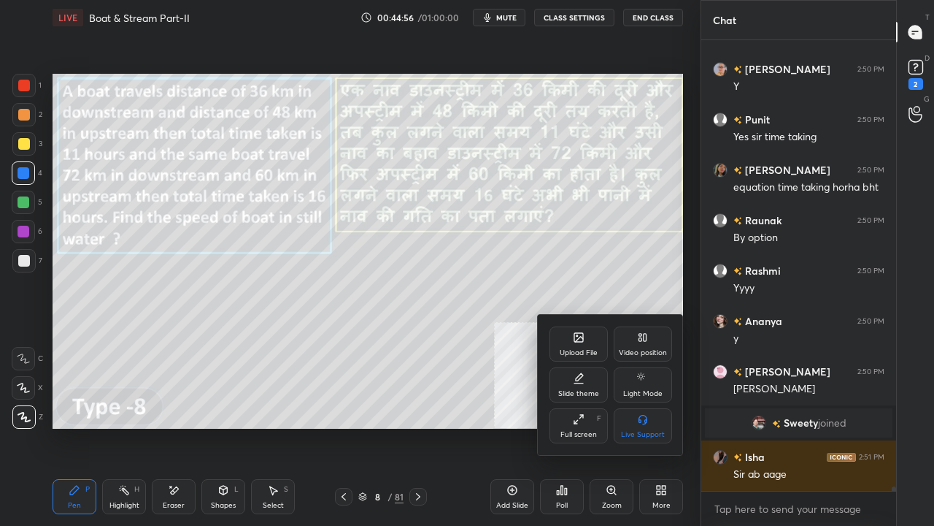
scroll to position [45873, 0]
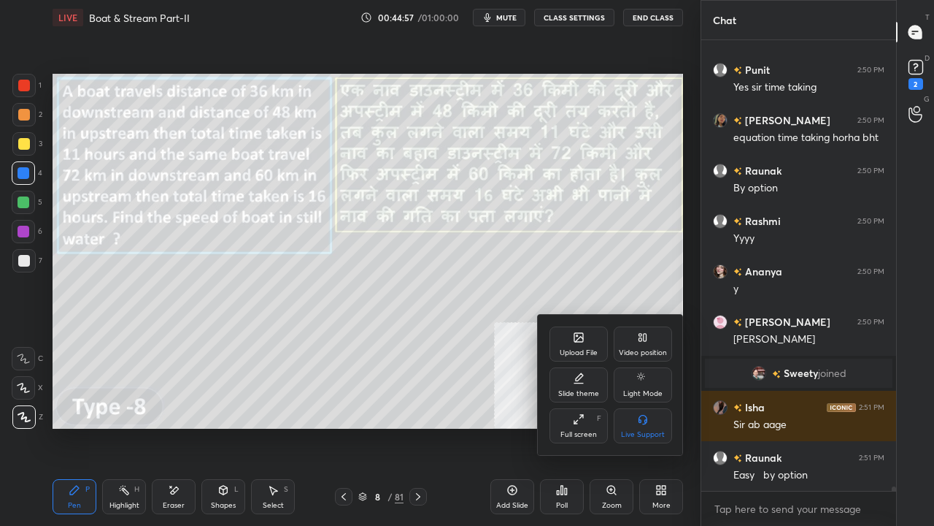
click at [629, 348] on div "Video position" at bounding box center [643, 343] width 58 height 35
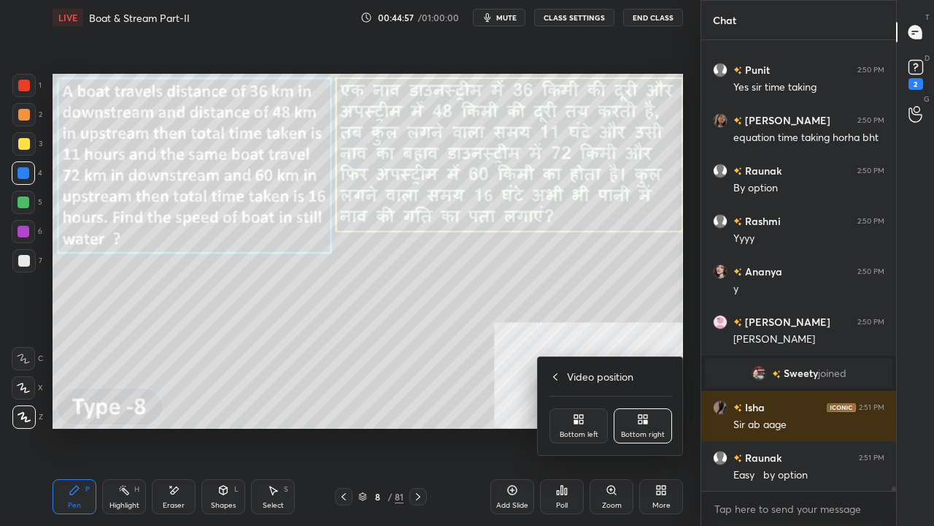
click at [566, 418] on div "Bottom left" at bounding box center [579, 425] width 58 height 35
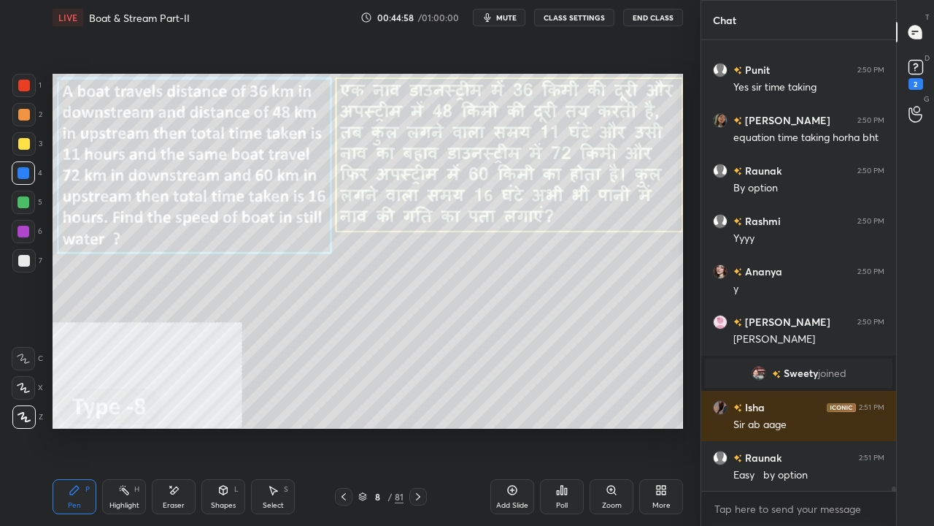
drag, startPoint x: 168, startPoint y: 499, endPoint x: 177, endPoint y: 488, distance: 14.0
click at [173, 426] on div "Eraser" at bounding box center [174, 496] width 44 height 35
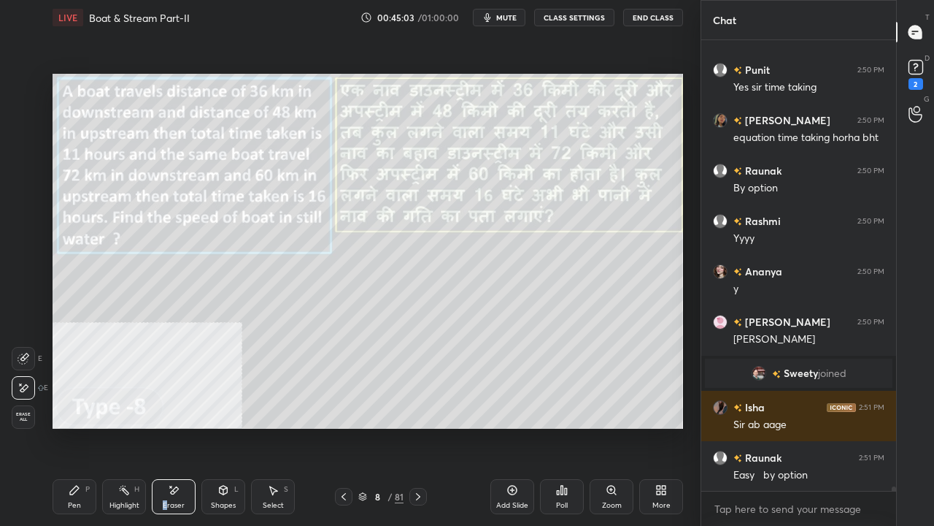
click at [82, 426] on div "Pen P" at bounding box center [75, 496] width 44 height 35
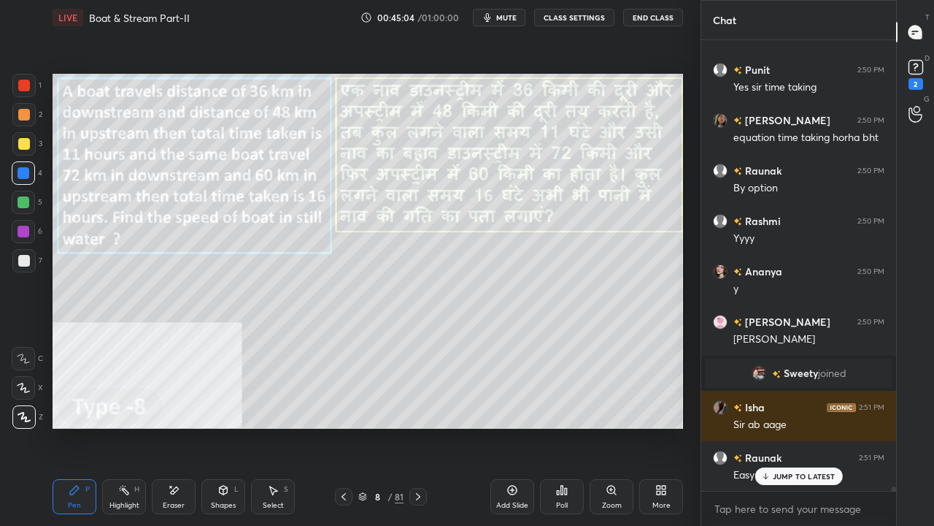
scroll to position [45908, 0]
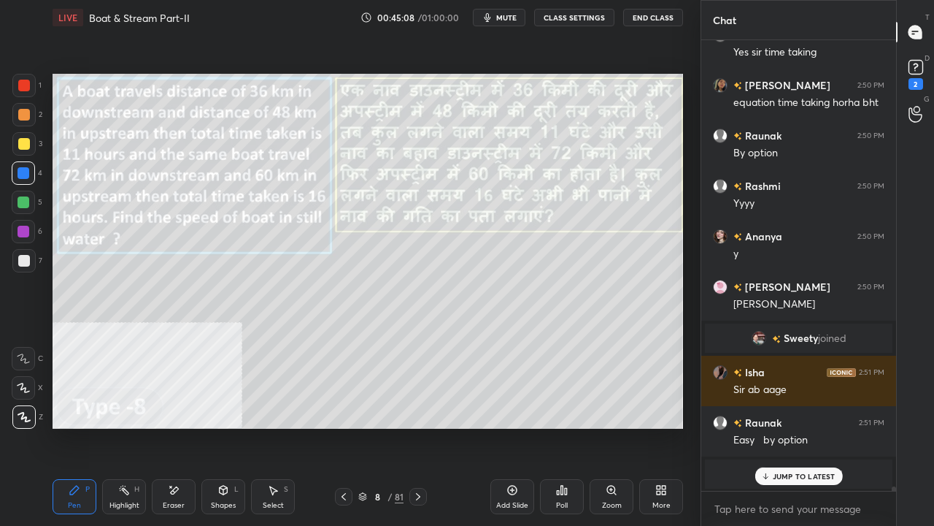
click at [23, 231] on div at bounding box center [24, 232] width 12 height 12
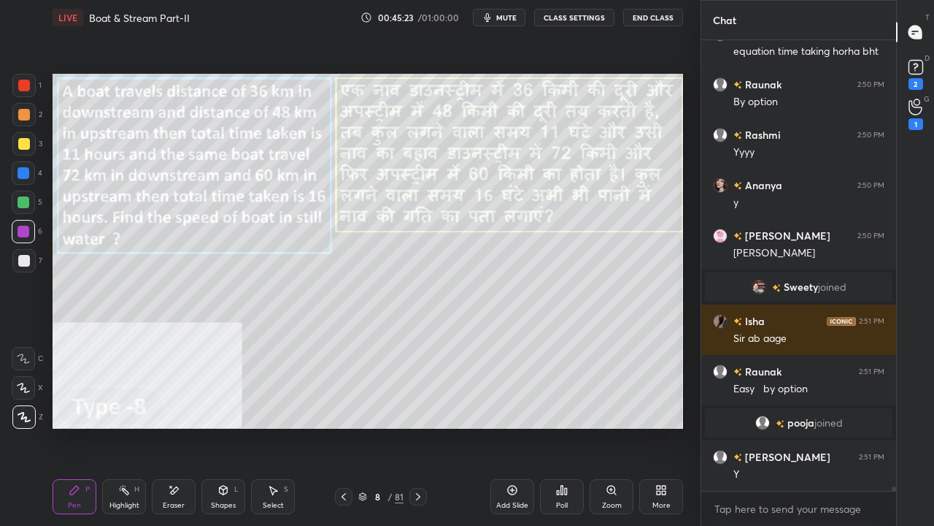
scroll to position [43965, 0]
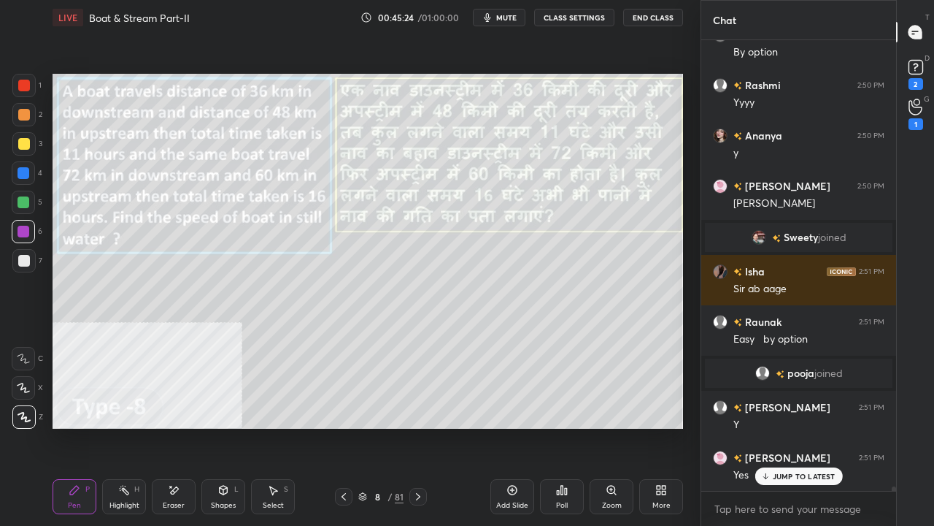
click at [21, 147] on div at bounding box center [24, 144] width 12 height 12
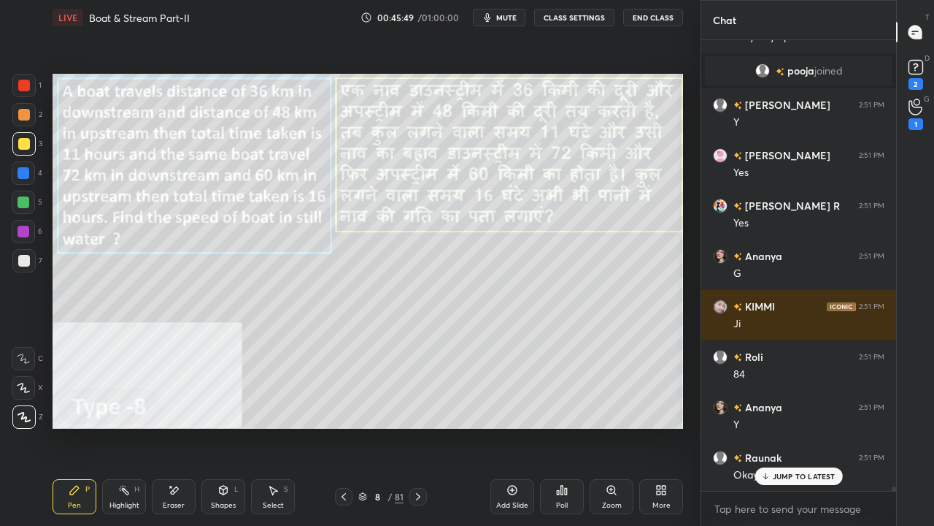
scroll to position [44368, 0]
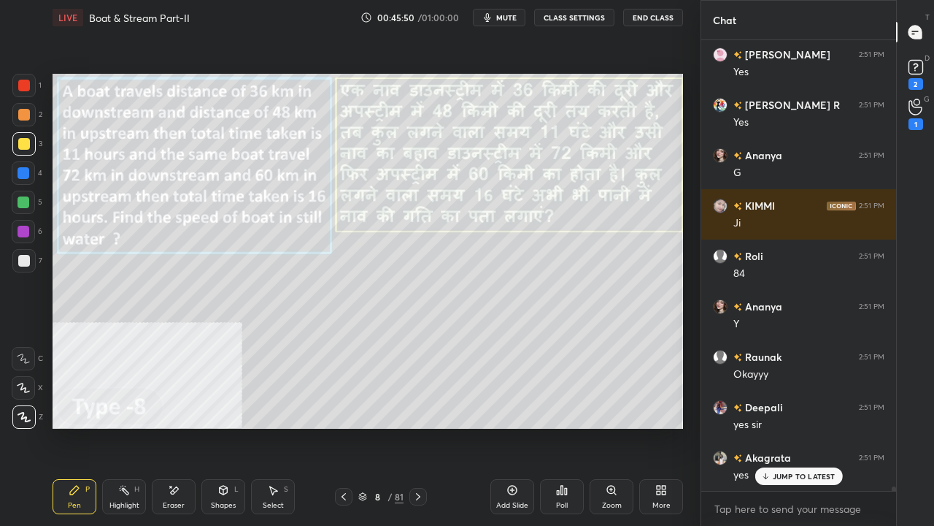
click at [14, 258] on div at bounding box center [23, 260] width 23 height 23
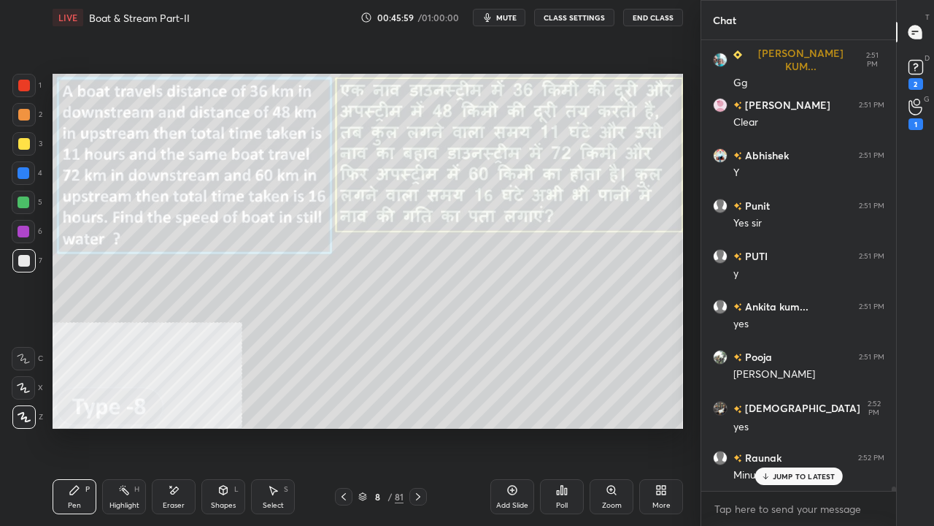
scroll to position [45023, 0]
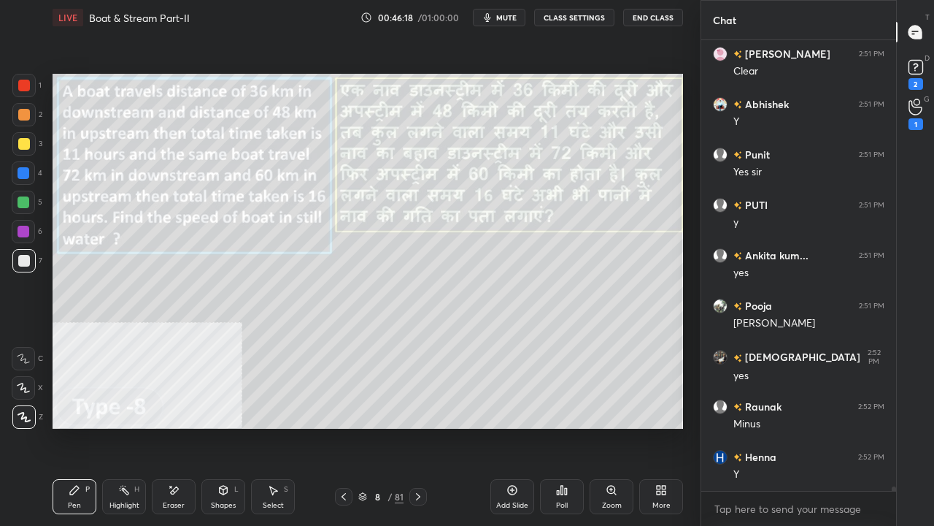
click at [218, 426] on div "Shapes L" at bounding box center [223, 496] width 44 height 35
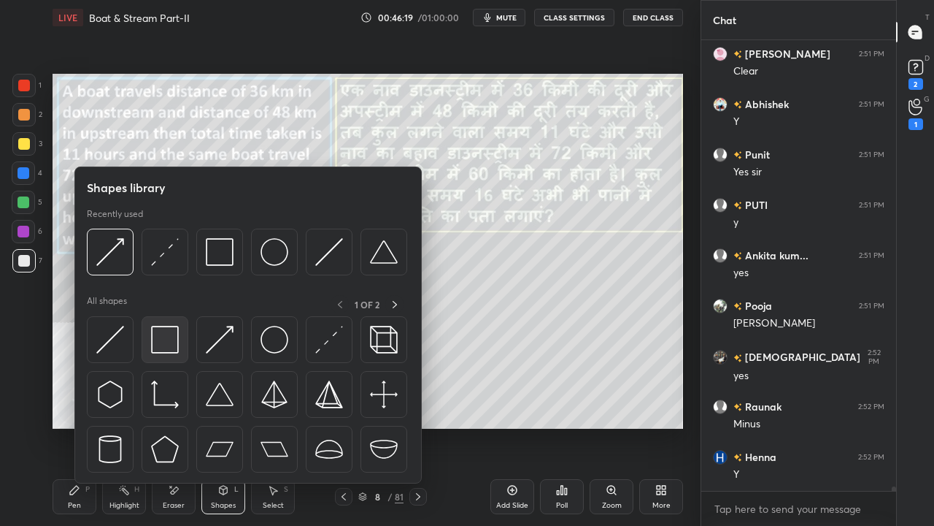
click at [172, 337] on img at bounding box center [165, 340] width 28 height 28
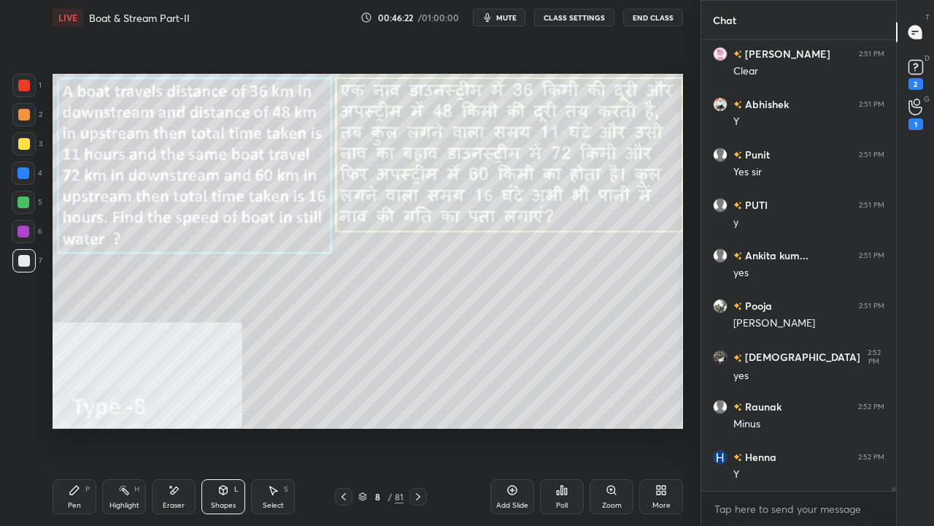
click at [82, 426] on div "Pen P" at bounding box center [75, 496] width 44 height 35
click at [24, 171] on div at bounding box center [24, 173] width 12 height 12
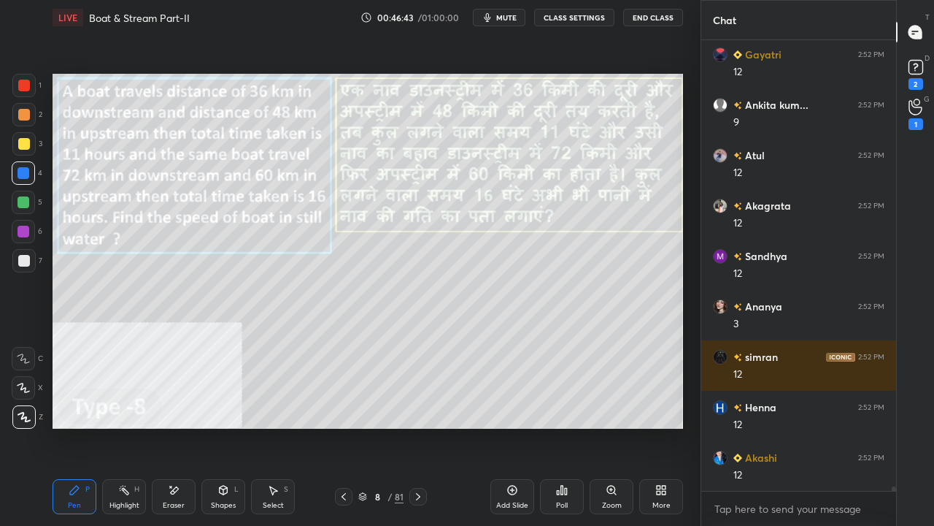
scroll to position [47139, 0]
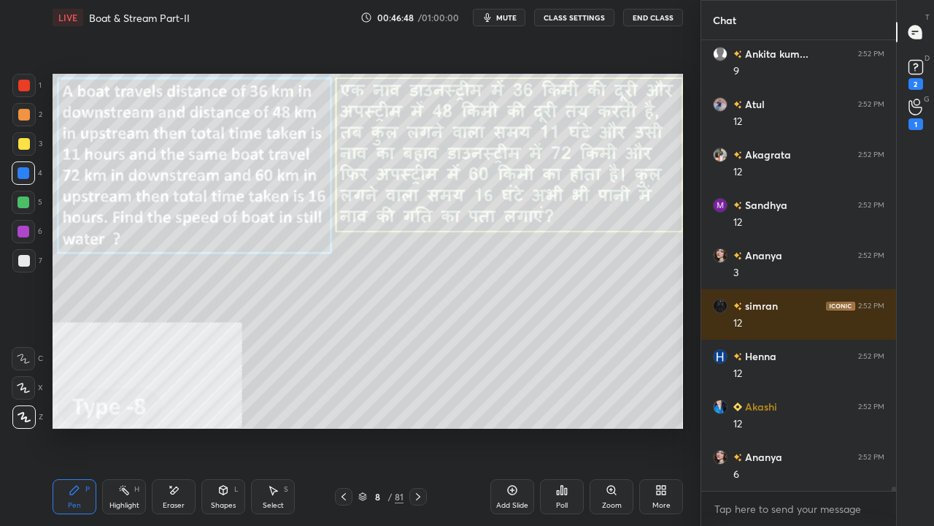
drag, startPoint x: 27, startPoint y: 83, endPoint x: 48, endPoint y: 117, distance: 39.7
click at [27, 82] on div at bounding box center [24, 86] width 12 height 12
click at [228, 426] on div "Shapes" at bounding box center [223, 505] width 25 height 7
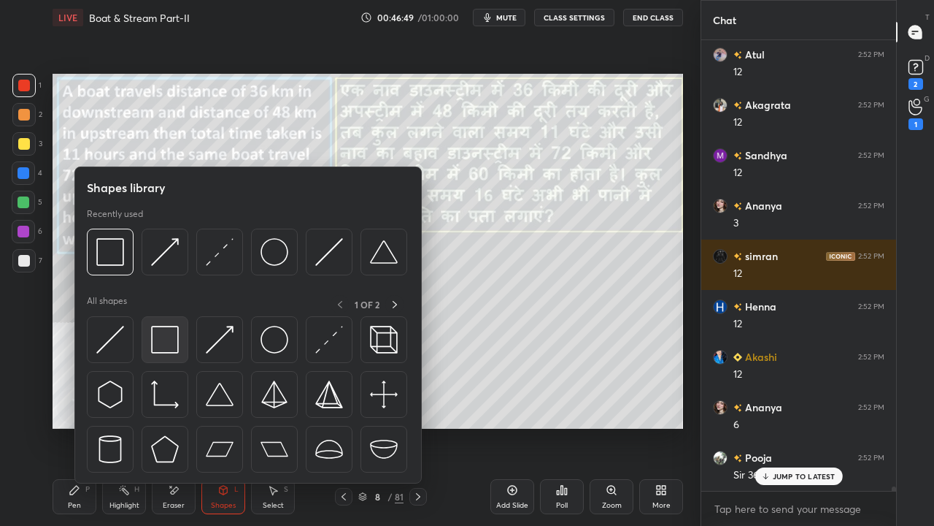
click at [153, 323] on div at bounding box center [165, 339] width 47 height 47
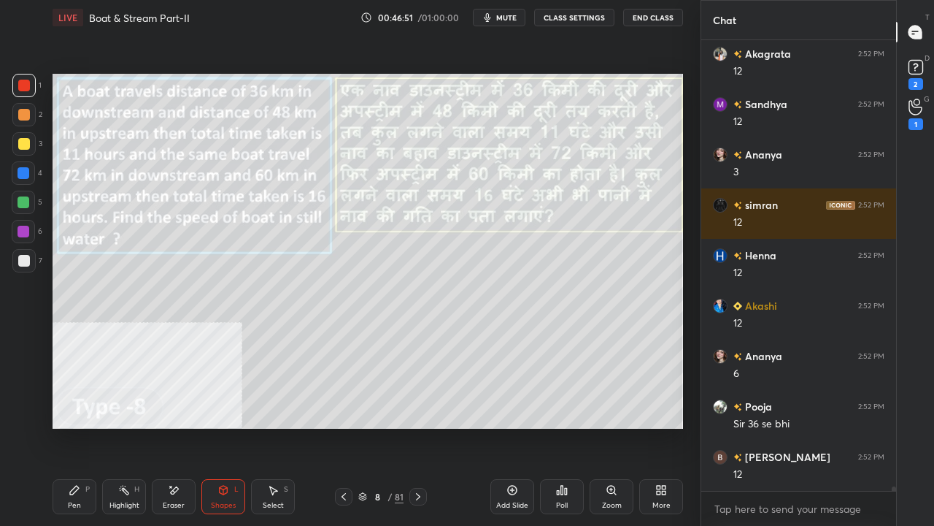
scroll to position [47289, 0]
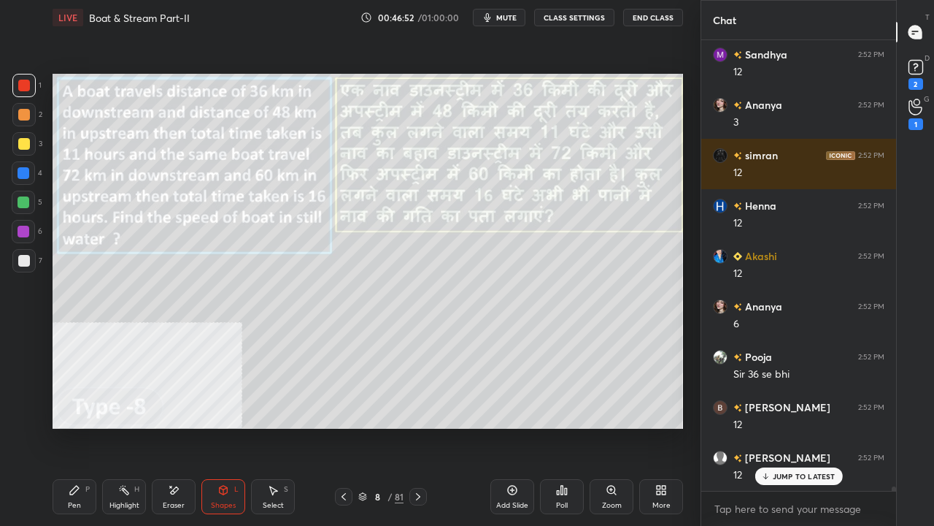
drag, startPoint x: 84, startPoint y: 492, endPoint x: 95, endPoint y: 485, distance: 13.2
click at [88, 426] on div "Pen P" at bounding box center [75, 496] width 44 height 35
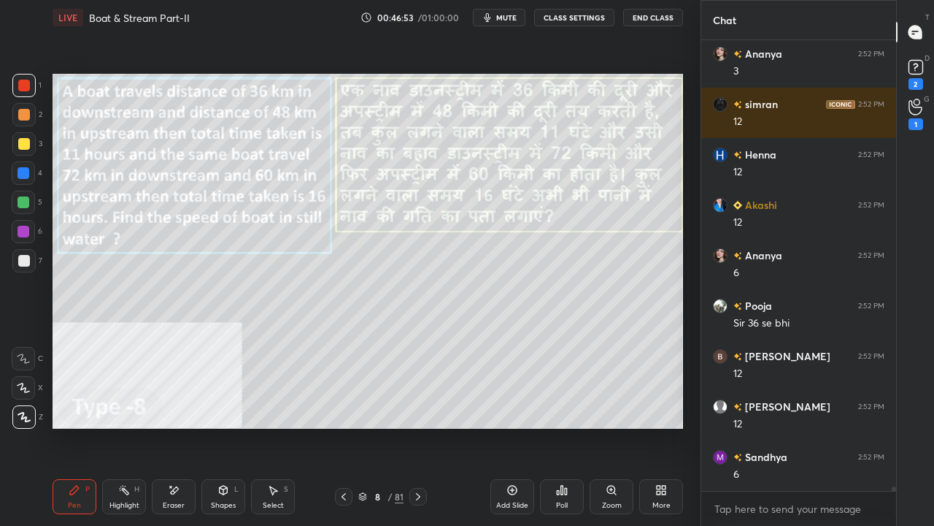
drag, startPoint x: 23, startPoint y: 226, endPoint x: 24, endPoint y: 217, distance: 9.6
click at [23, 226] on div at bounding box center [24, 232] width 12 height 12
click at [26, 206] on div at bounding box center [24, 202] width 12 height 12
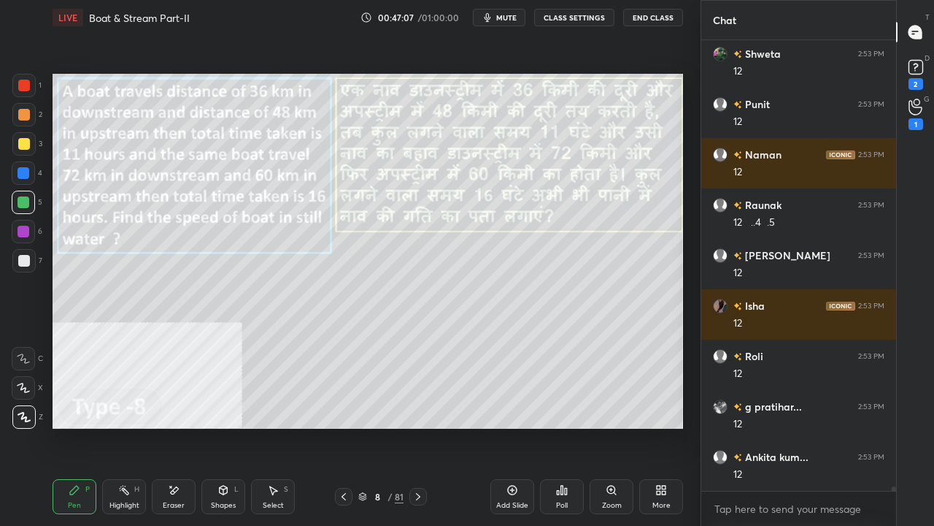
scroll to position [49304, 0]
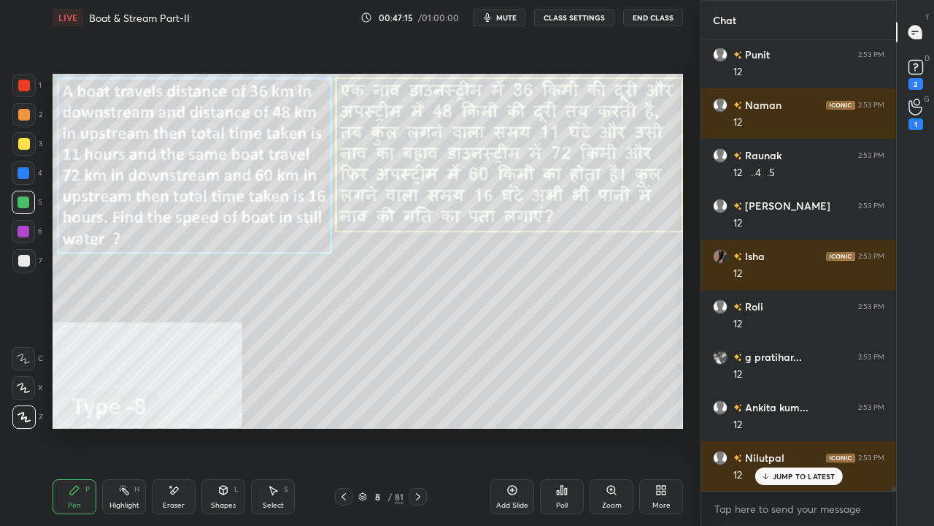
click at [172, 426] on icon at bounding box center [175, 489] width 8 height 7
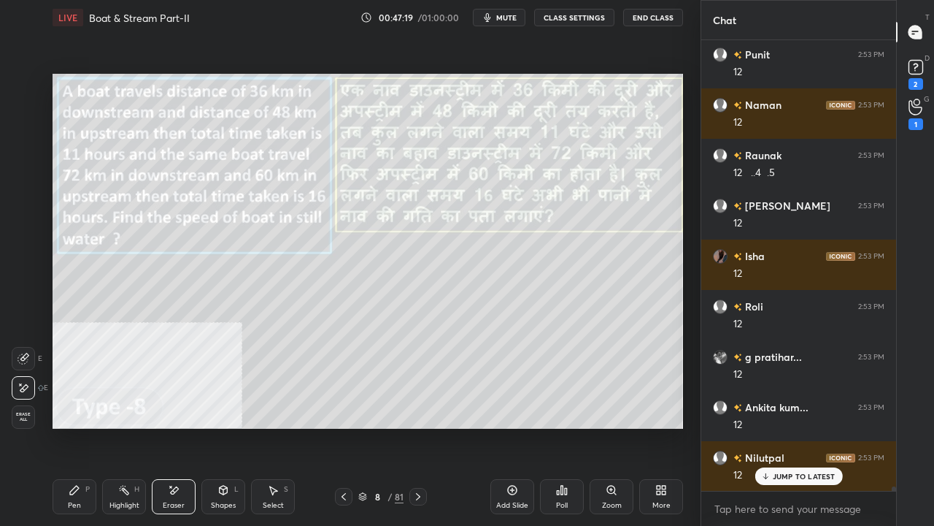
scroll to position [49355, 0]
click at [72, 426] on icon at bounding box center [74, 489] width 9 height 9
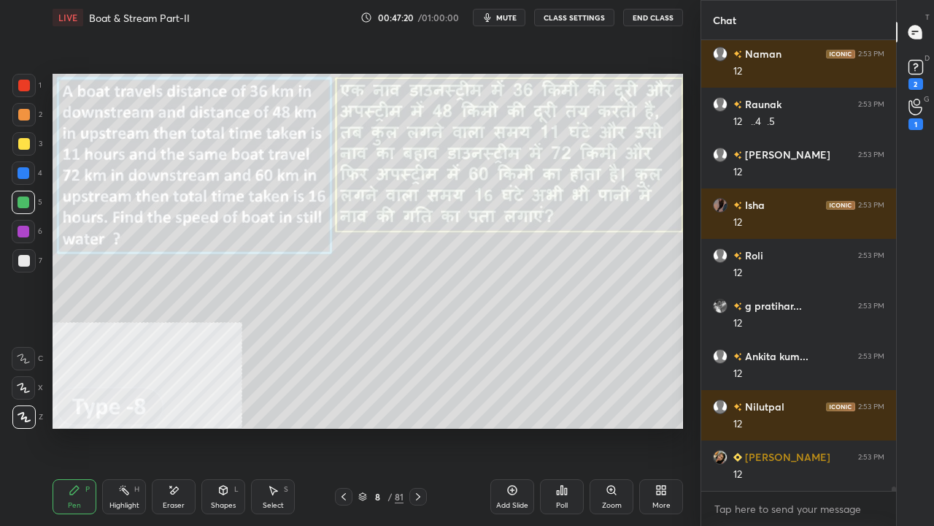
click at [23, 228] on div at bounding box center [24, 232] width 12 height 12
drag, startPoint x: 23, startPoint y: 228, endPoint x: 40, endPoint y: 231, distance: 17.8
click at [24, 228] on div at bounding box center [24, 232] width 12 height 12
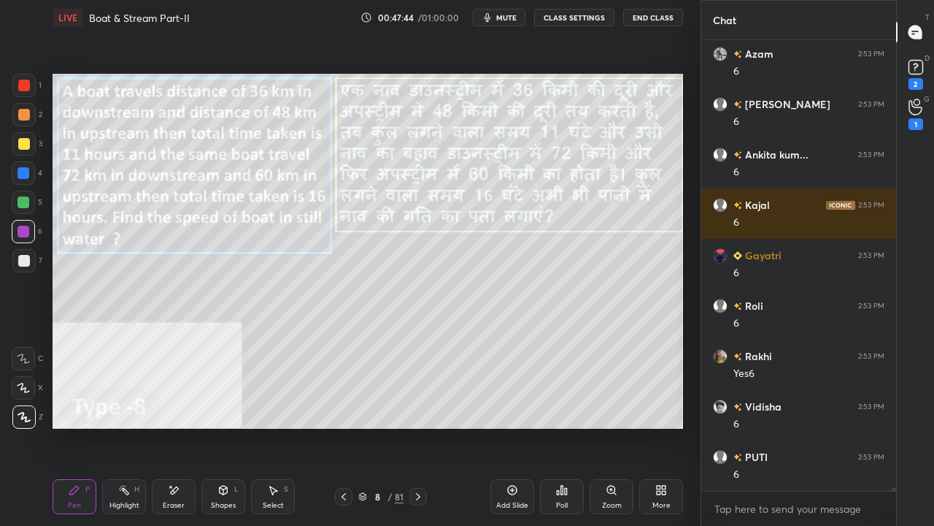
scroll to position [52124, 0]
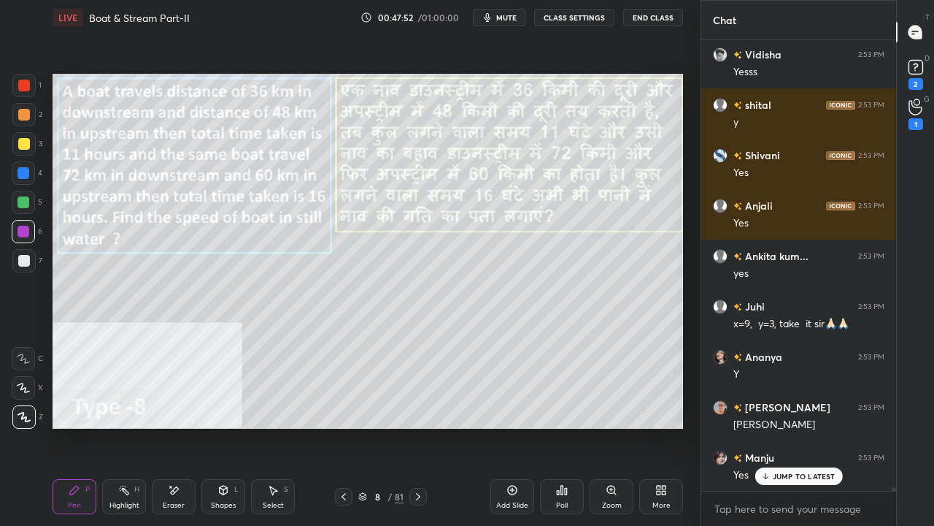
click at [23, 258] on div at bounding box center [24, 261] width 12 height 12
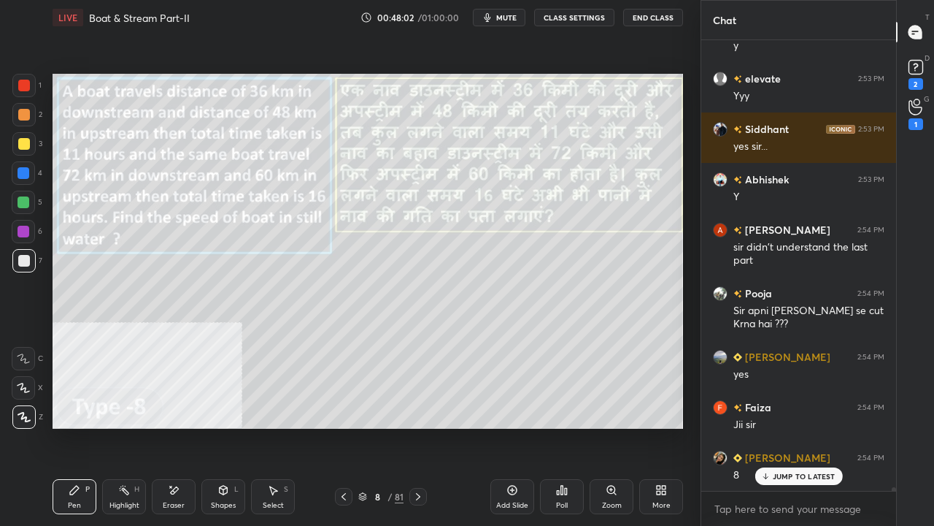
click at [508, 426] on icon at bounding box center [512, 489] width 9 height 9
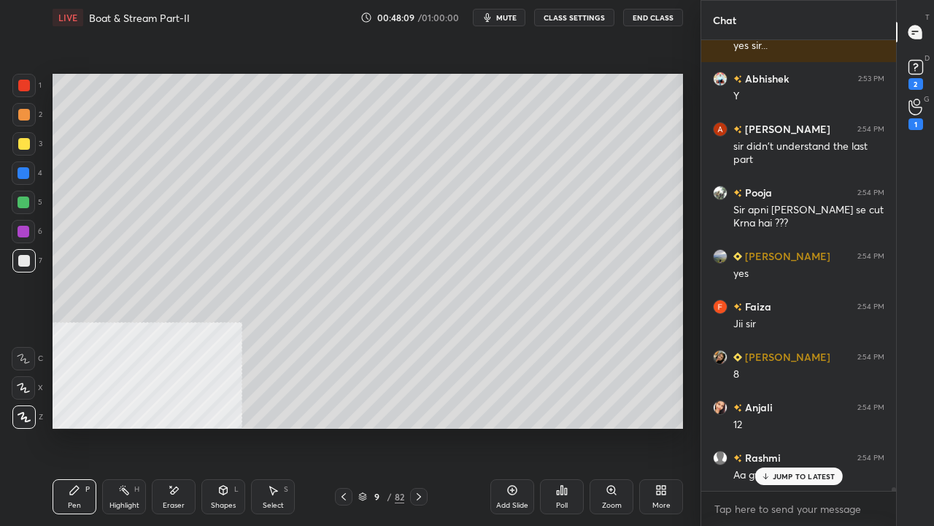
click at [345, 426] on icon at bounding box center [344, 497] width 12 height 12
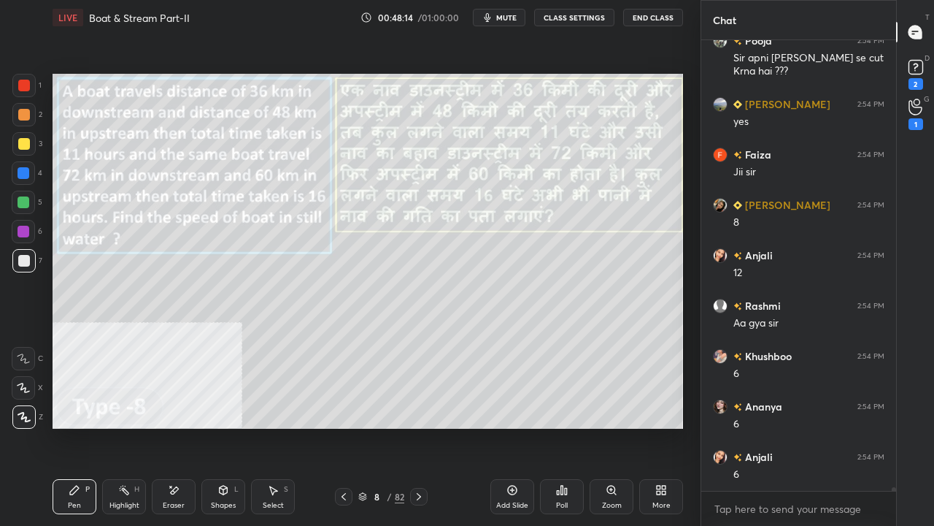
click at [422, 426] on icon at bounding box center [419, 497] width 12 height 12
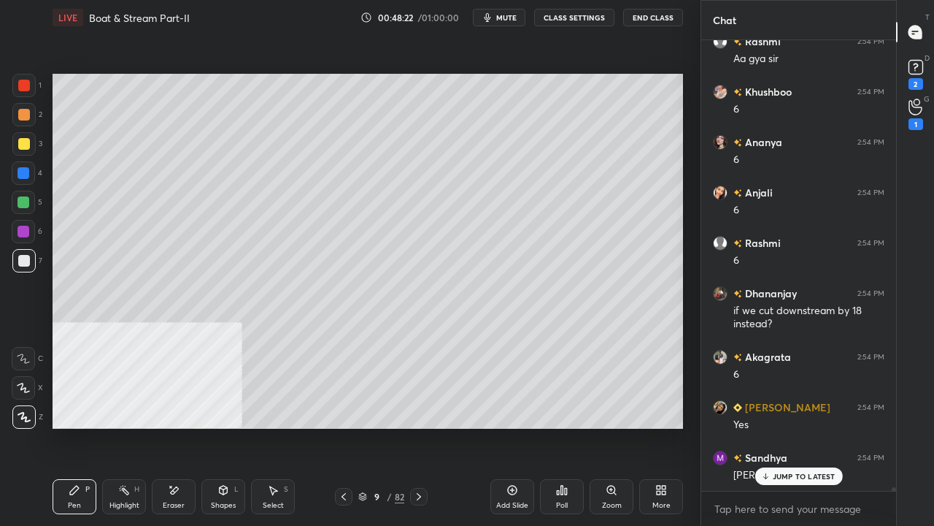
click at [344, 426] on icon at bounding box center [344, 497] width 12 height 12
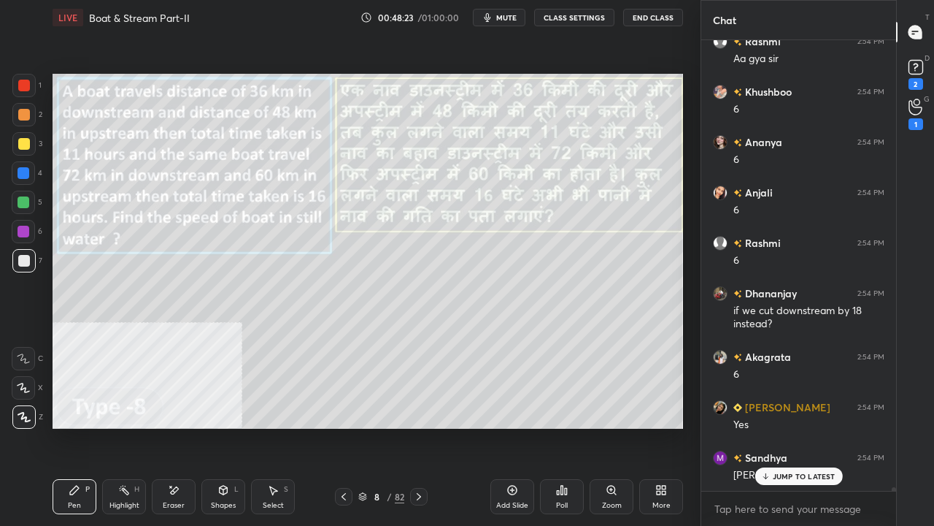
drag, startPoint x: 24, startPoint y: 84, endPoint x: 48, endPoint y: 96, distance: 27.1
click at [24, 85] on div at bounding box center [24, 86] width 12 height 12
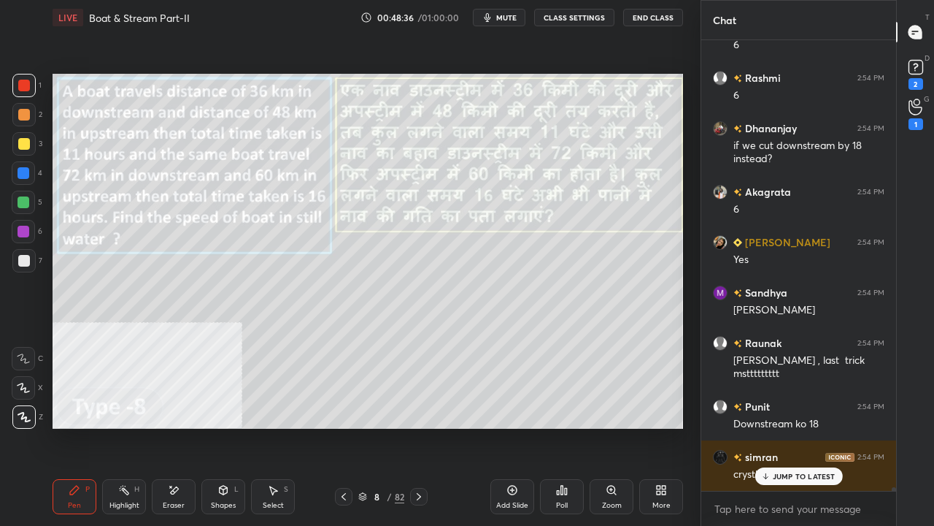
scroll to position [54292, 0]
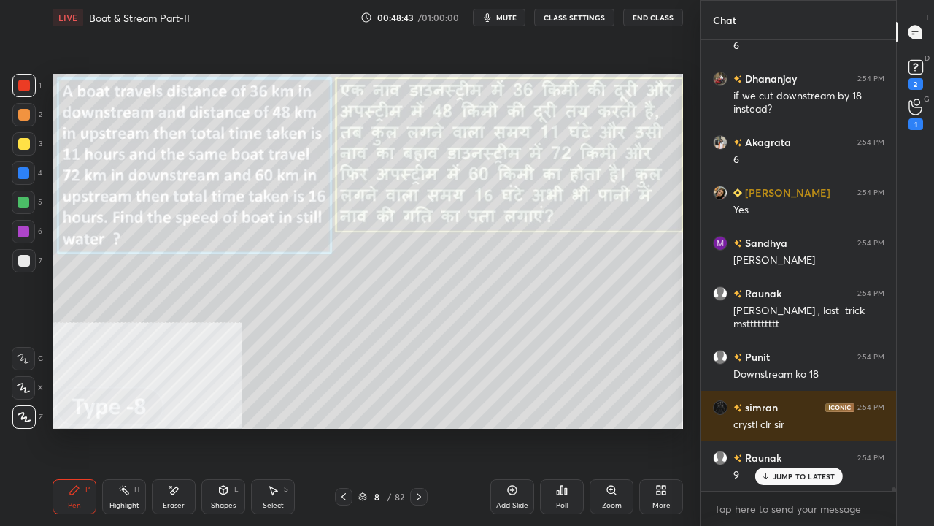
click at [174, 426] on div "Eraser" at bounding box center [174, 496] width 44 height 35
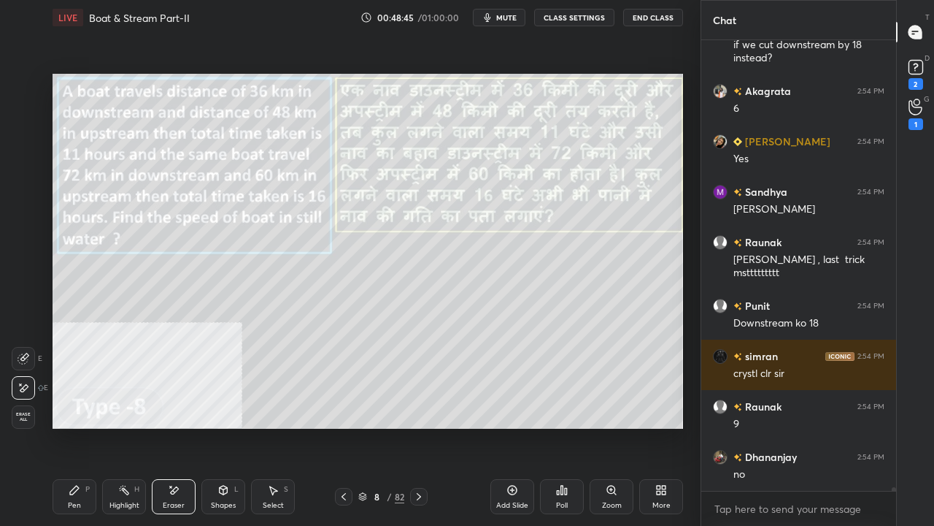
scroll to position [54444, 0]
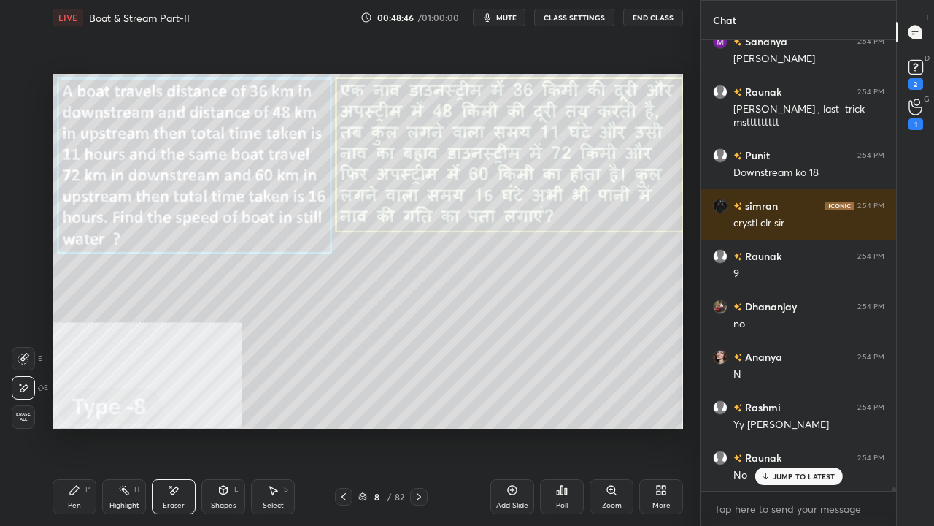
drag, startPoint x: 75, startPoint y: 491, endPoint x: 80, endPoint y: 483, distance: 9.5
click at [77, 426] on icon at bounding box center [74, 489] width 9 height 9
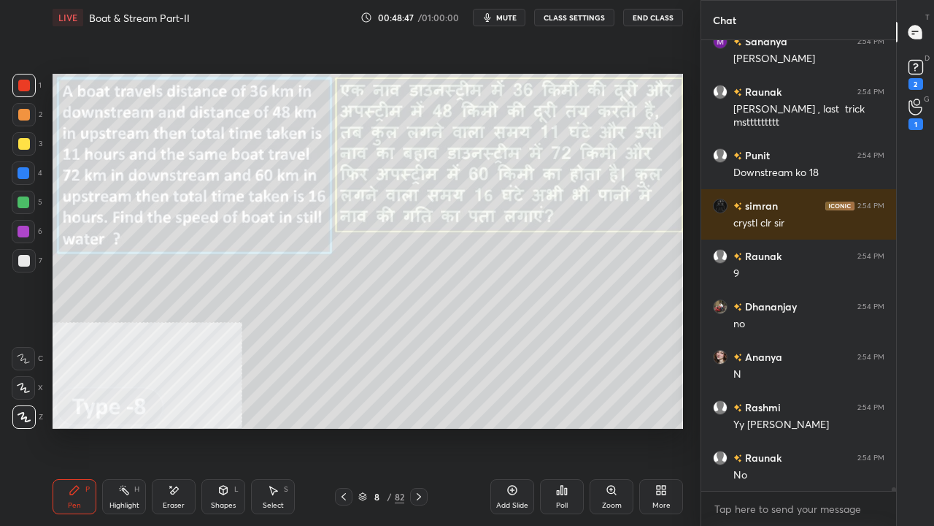
scroll to position [54545, 0]
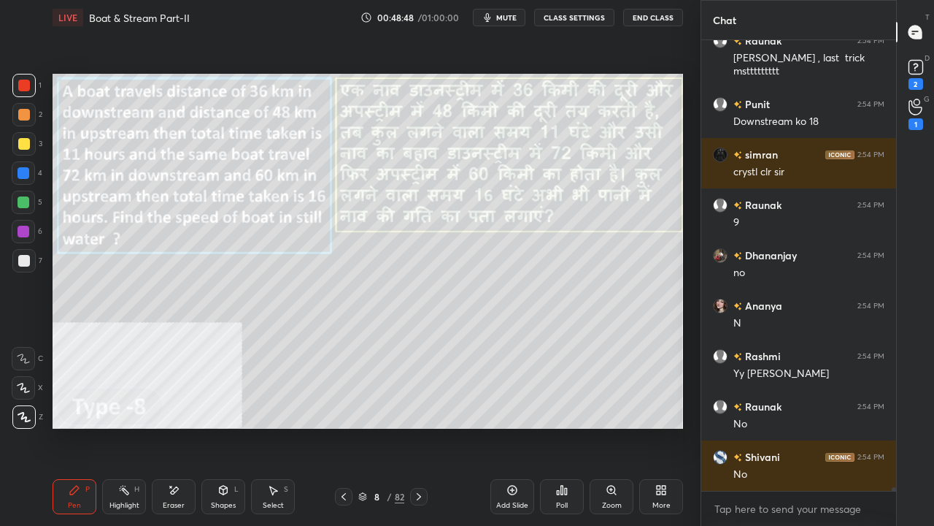
click at [416, 426] on icon at bounding box center [419, 497] width 12 height 12
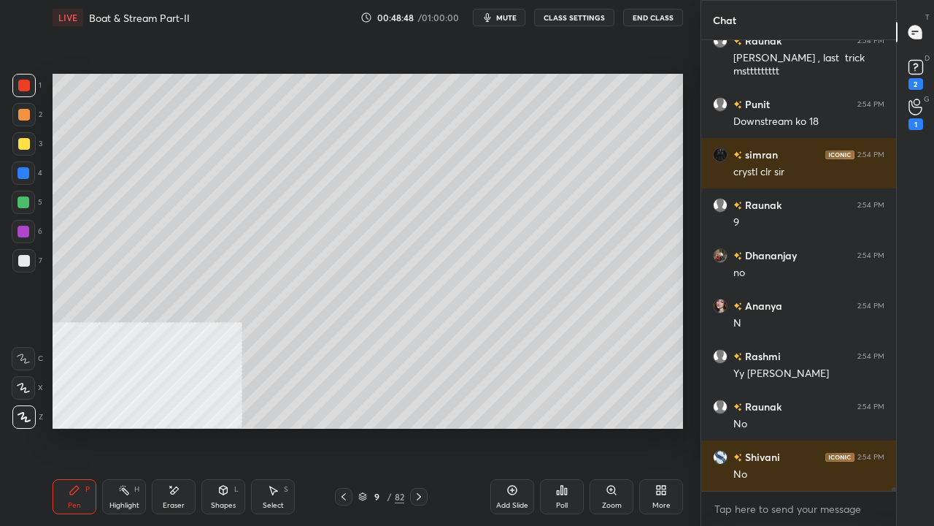
scroll to position [54595, 0]
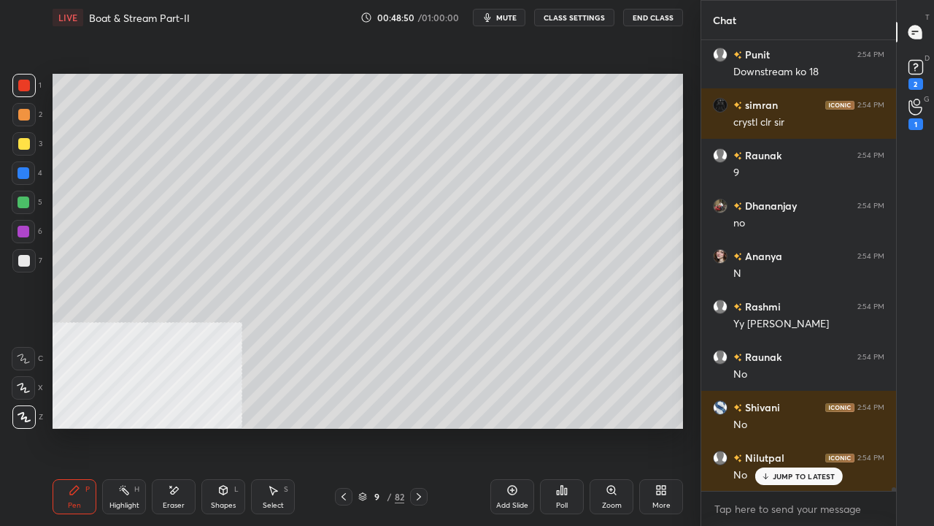
click at [18, 262] on div at bounding box center [24, 261] width 12 height 12
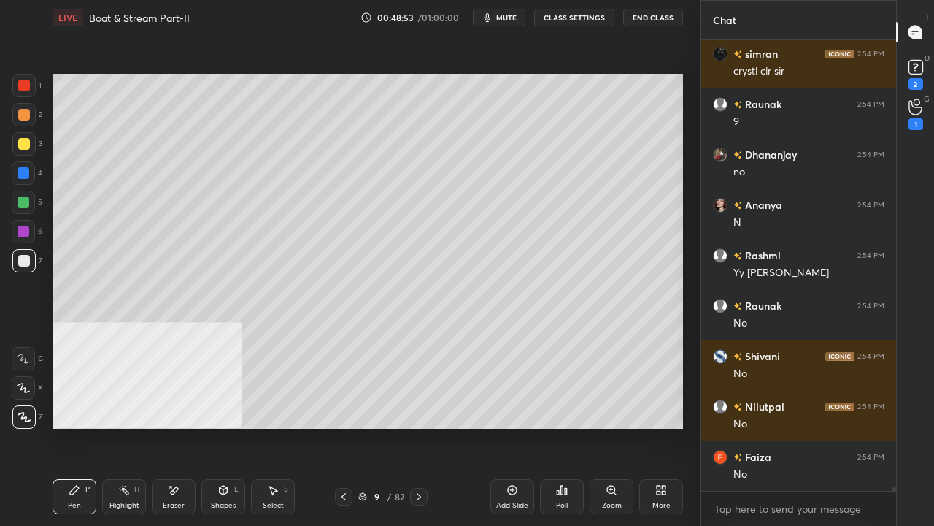
click at [22, 140] on div at bounding box center [24, 144] width 12 height 12
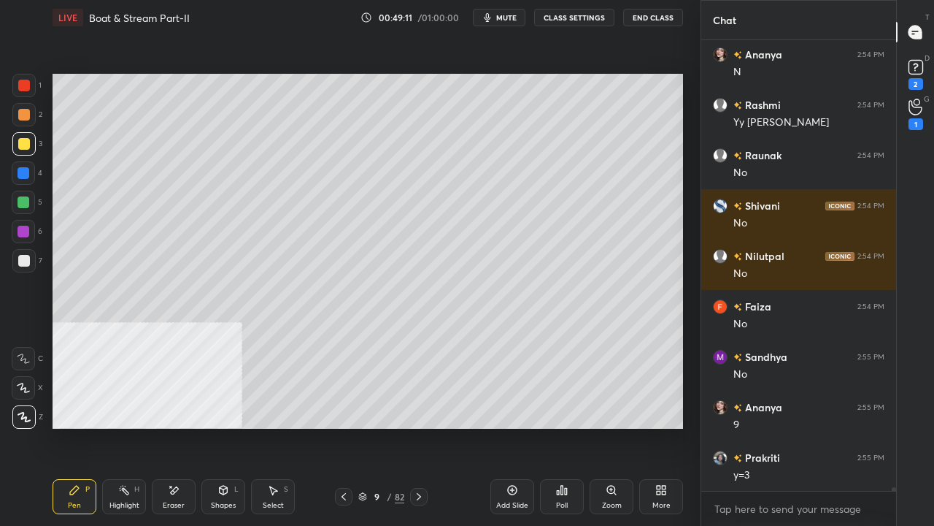
scroll to position [54847, 0]
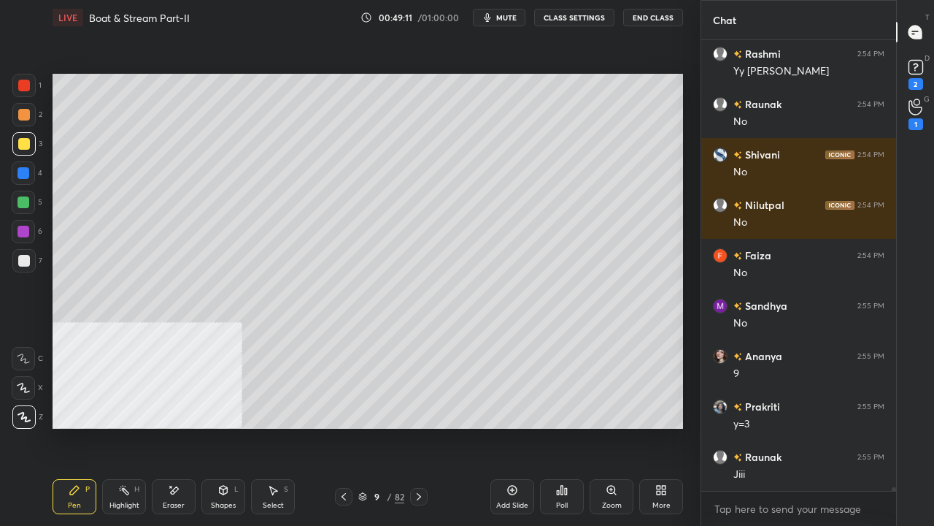
click at [25, 79] on div at bounding box center [23, 85] width 23 height 23
click at [419, 426] on icon at bounding box center [419, 496] width 4 height 7
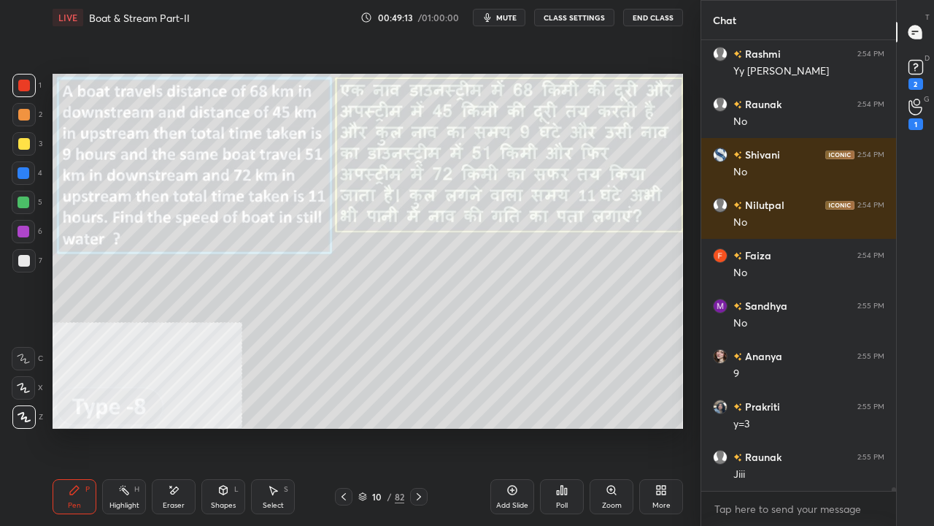
click at [656, 426] on icon at bounding box center [662, 490] width 12 height 12
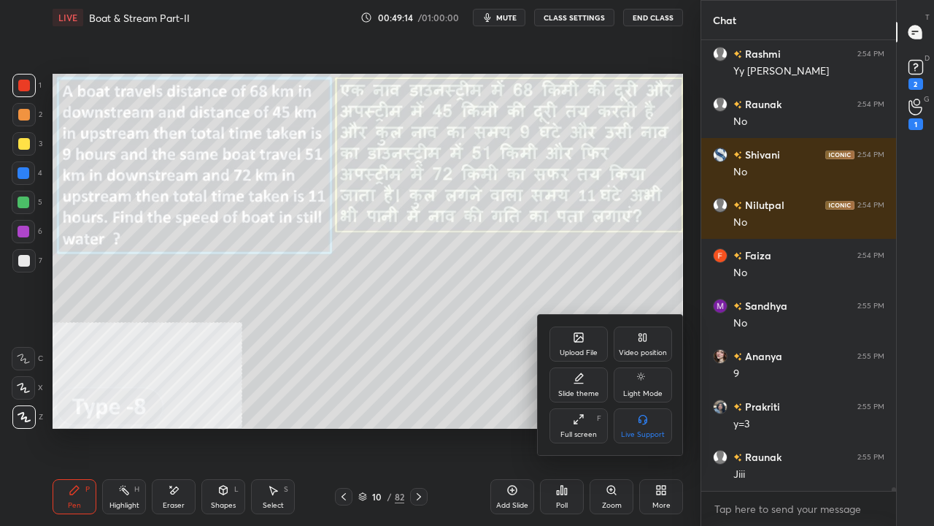
click at [635, 346] on div "Video position" at bounding box center [643, 343] width 58 height 35
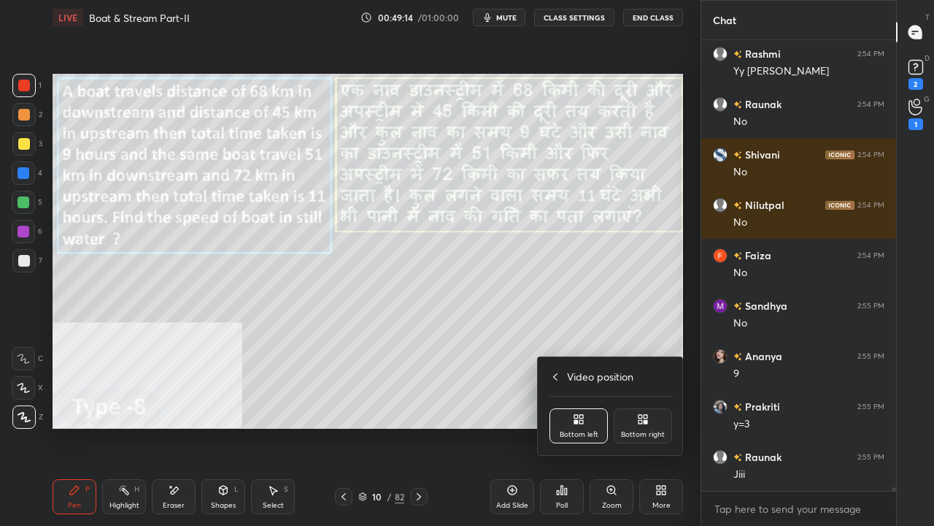
drag, startPoint x: 642, startPoint y: 418, endPoint x: 616, endPoint y: 384, distance: 42.2
click at [642, 418] on icon at bounding box center [641, 417] width 4 height 4
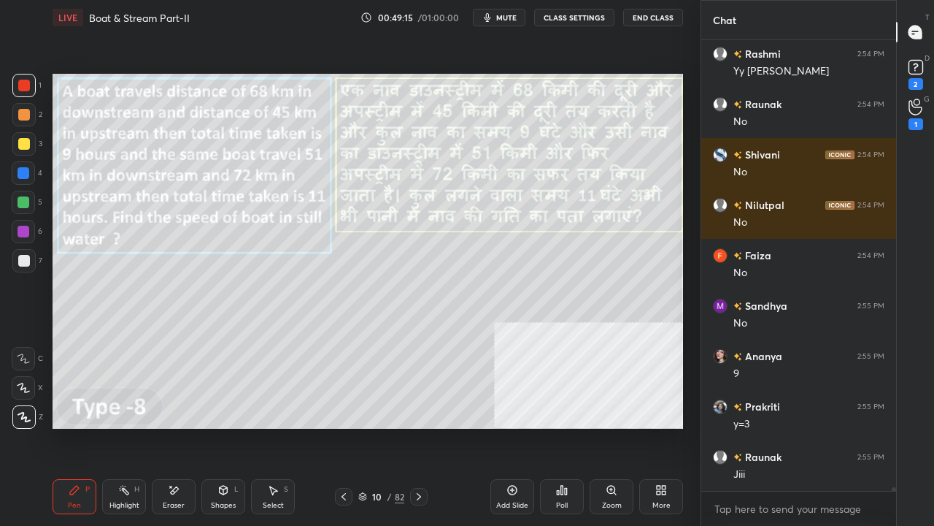
scroll to position [54897, 0]
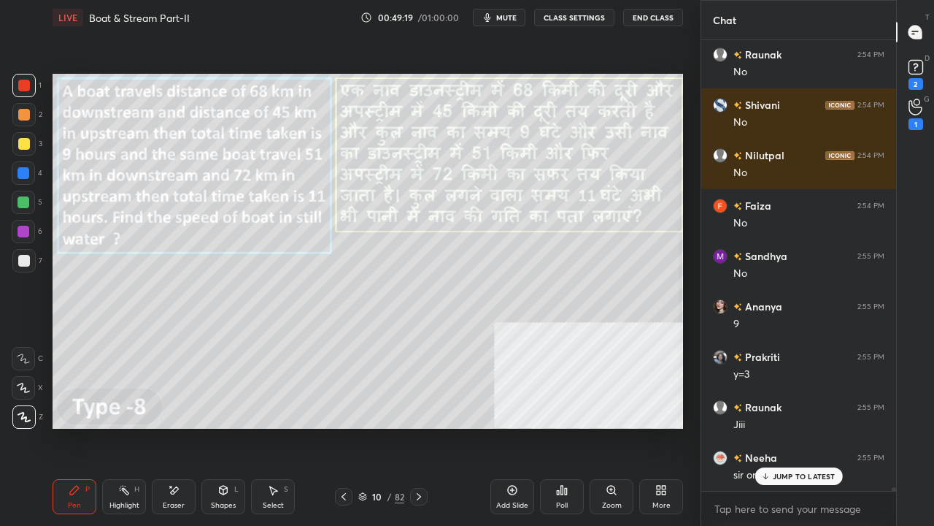
click at [23, 148] on div at bounding box center [24, 144] width 12 height 12
click at [180, 426] on div "Eraser" at bounding box center [174, 496] width 44 height 35
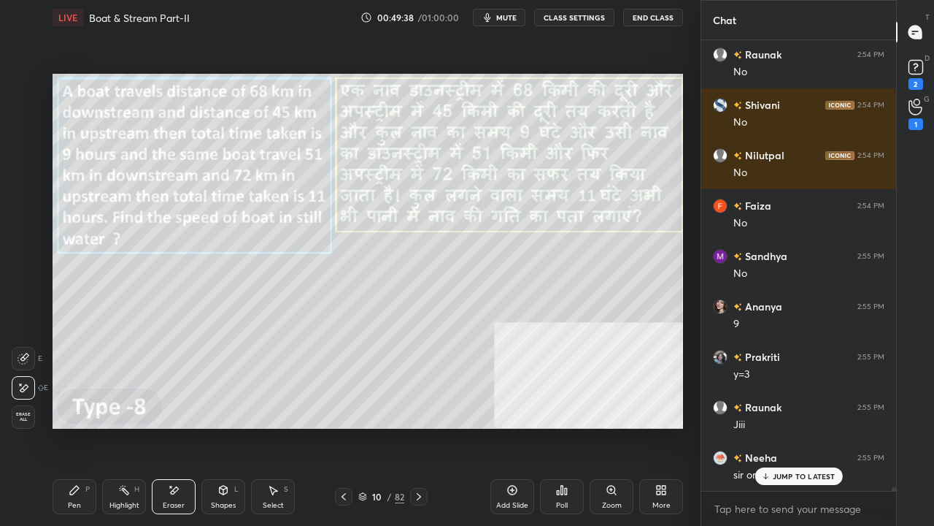
click at [80, 426] on icon at bounding box center [75, 490] width 12 height 12
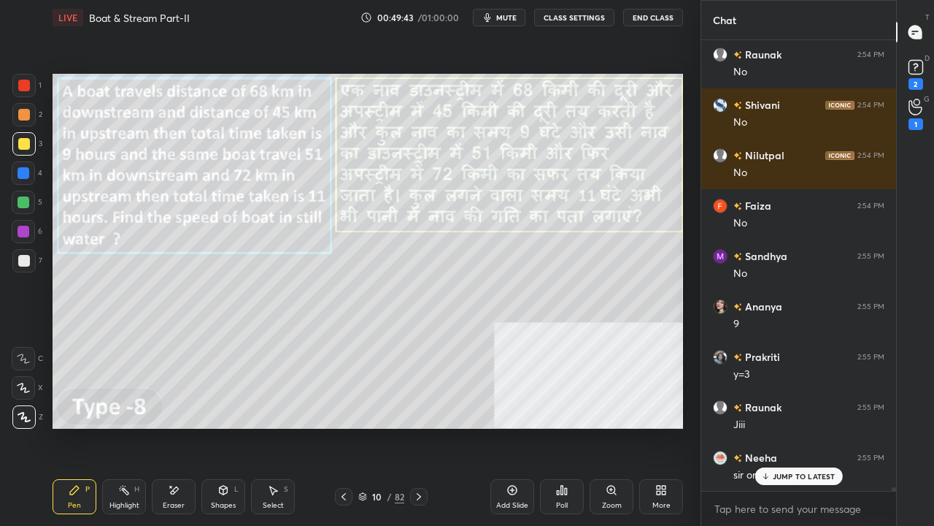
click at [22, 258] on div at bounding box center [24, 261] width 12 height 12
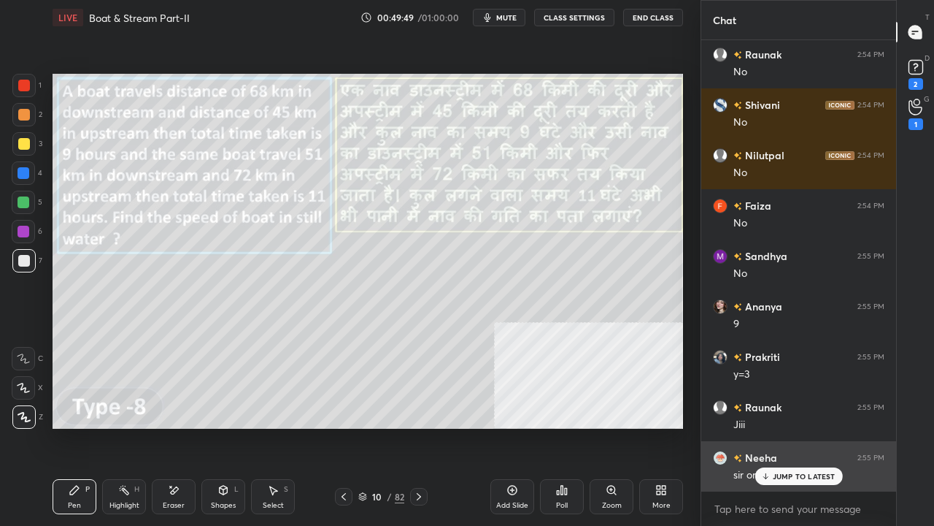
click at [796, 426] on p "JUMP TO LATEST" at bounding box center [804, 476] width 63 height 9
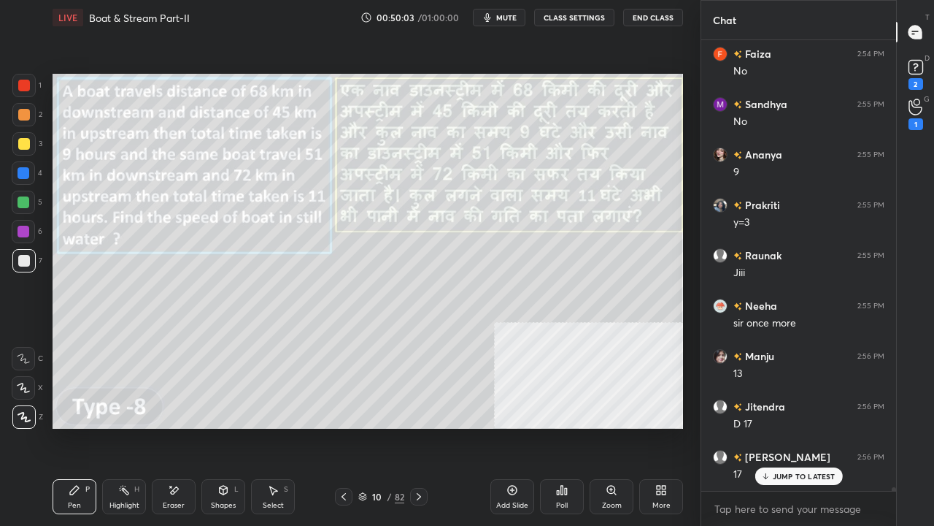
scroll to position [55098, 0]
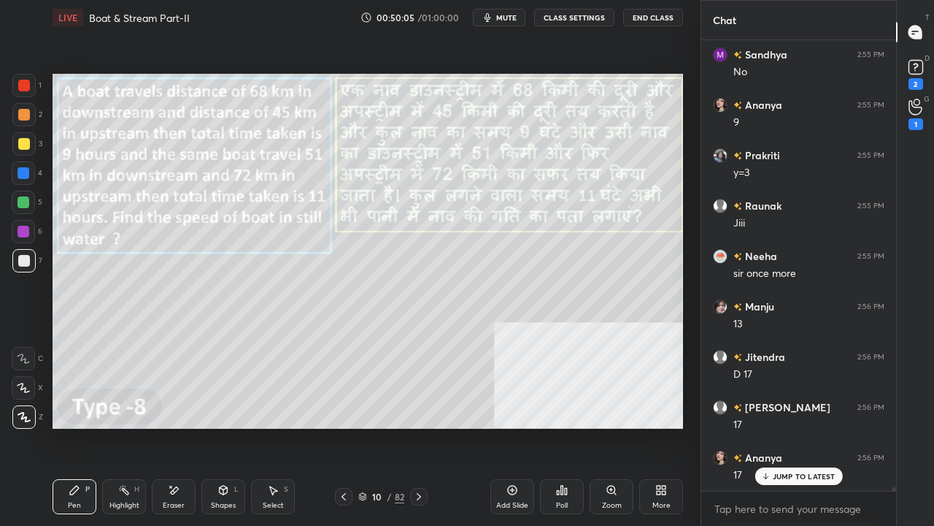
drag, startPoint x: 26, startPoint y: 89, endPoint x: 28, endPoint y: 112, distance: 23.5
click at [26, 89] on div at bounding box center [24, 86] width 12 height 12
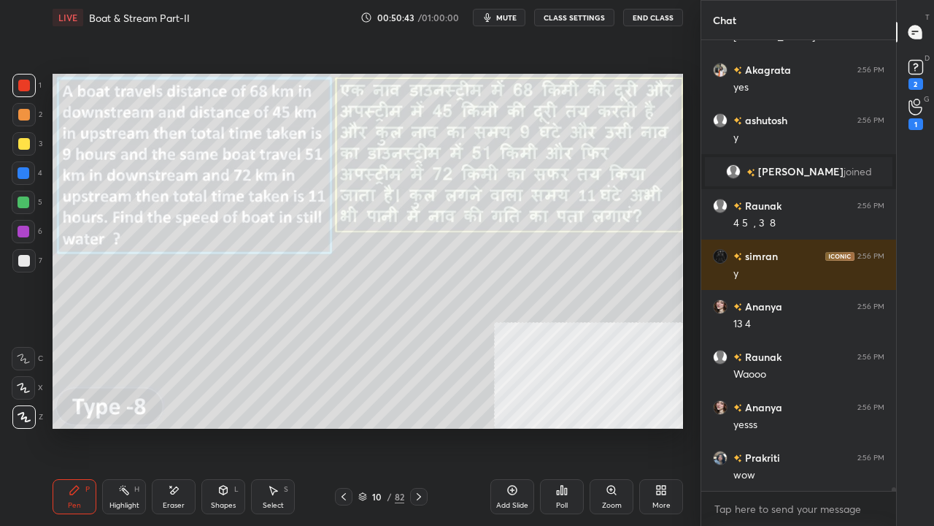
scroll to position [52955, 0]
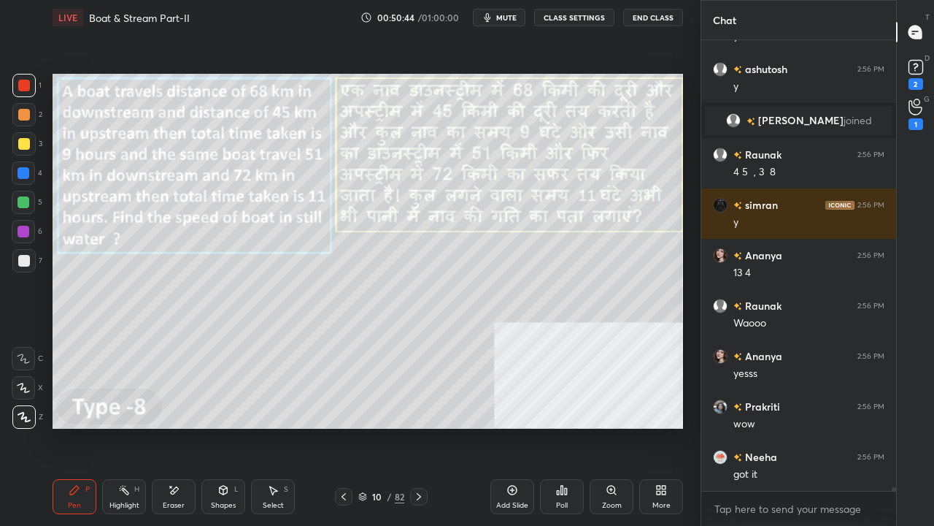
click at [420, 426] on icon at bounding box center [419, 497] width 12 height 12
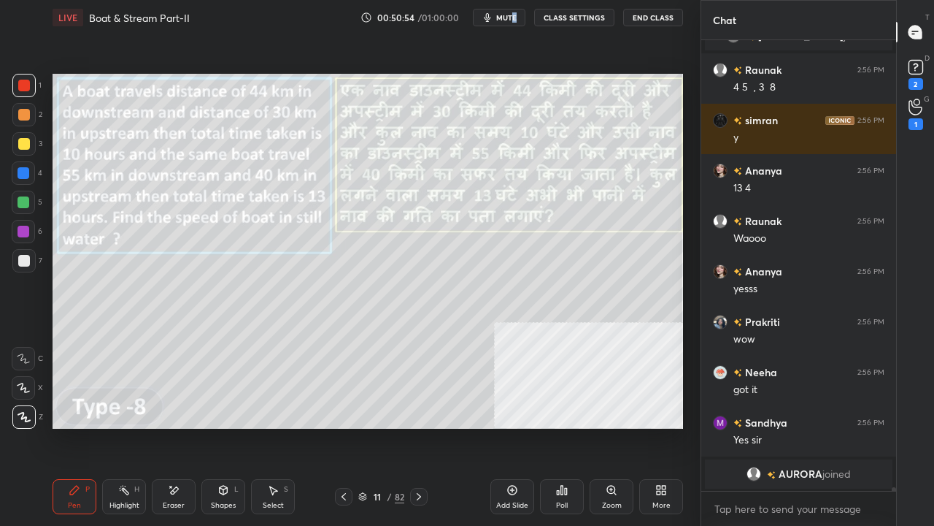
click at [517, 15] on span "mute" at bounding box center [506, 17] width 20 height 10
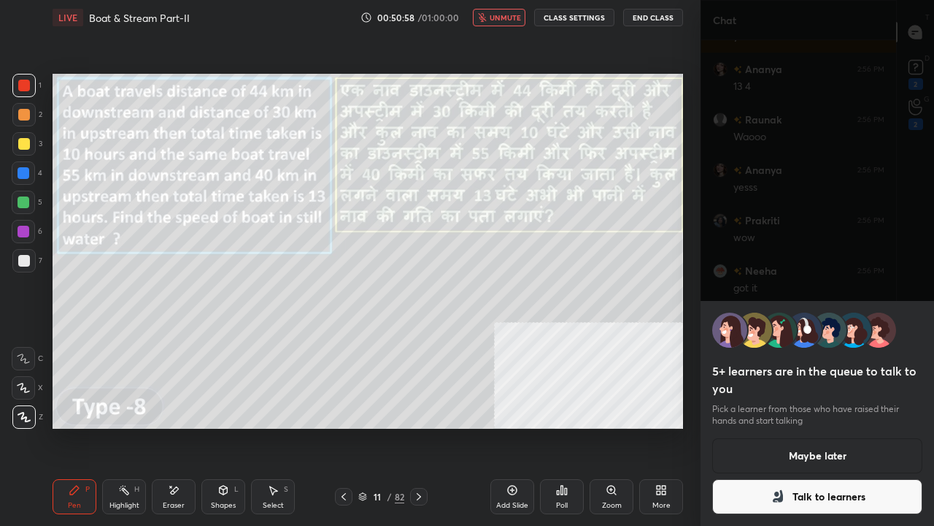
scroll to position [53002, 0]
click at [852, 426] on button "Talk to learners" at bounding box center [817, 496] width 210 height 35
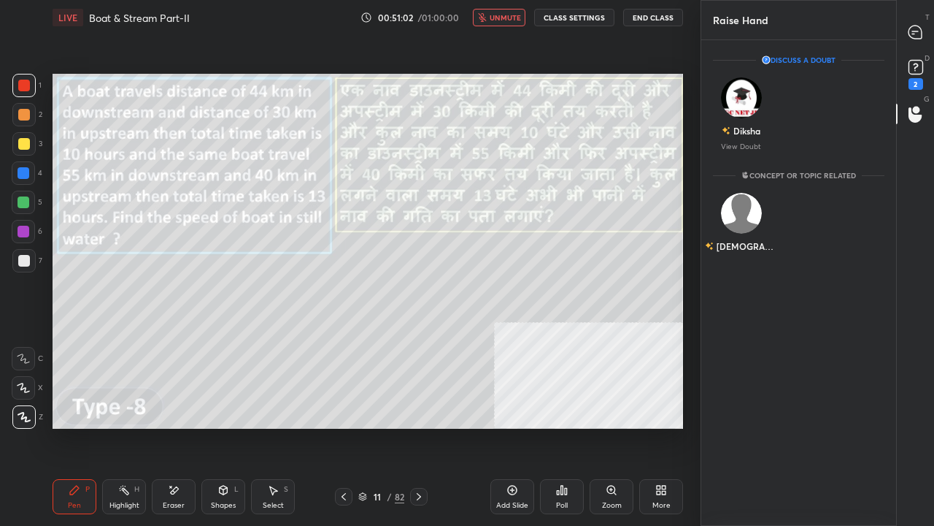
scroll to position [481, 191]
click at [920, 25] on icon at bounding box center [915, 32] width 15 height 15
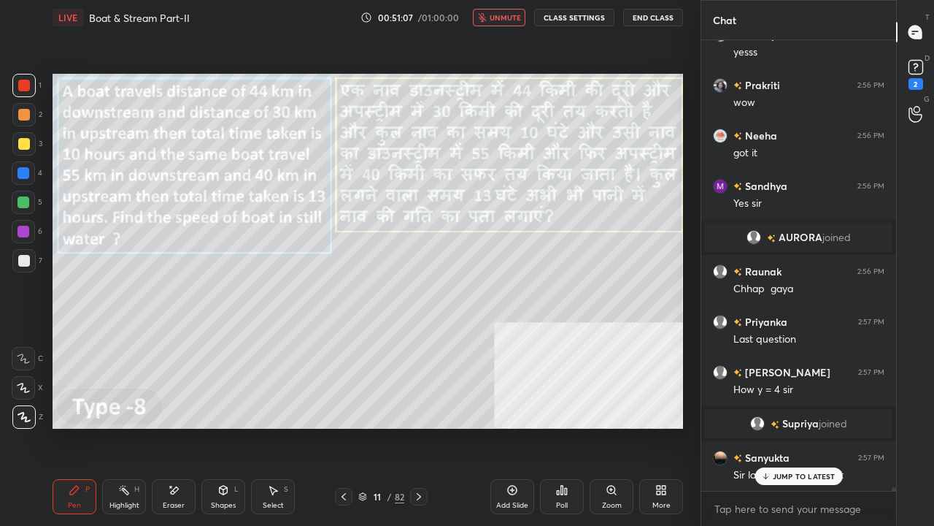
click at [499, 21] on button "unmute" at bounding box center [499, 18] width 53 height 18
click at [23, 168] on div at bounding box center [24, 173] width 12 height 12
click at [22, 85] on div at bounding box center [24, 86] width 12 height 12
click at [788, 426] on div "Chhavi joined darshana 2:56 PM 9 Sandhya 2:56 PM Ji sir Akagrata 2:56 PM yes as…" at bounding box center [799, 265] width 195 height 450
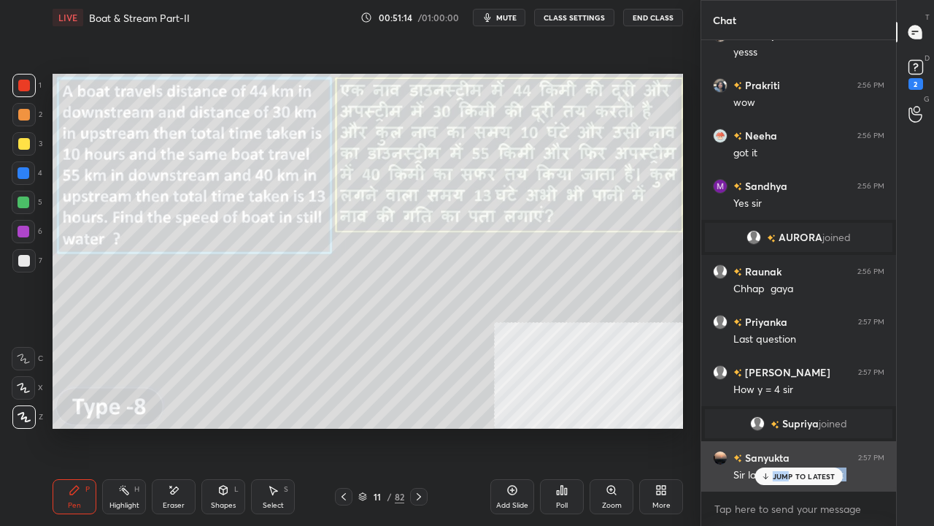
click at [774, 426] on div "JUMP TO LATEST" at bounding box center [799, 476] width 88 height 18
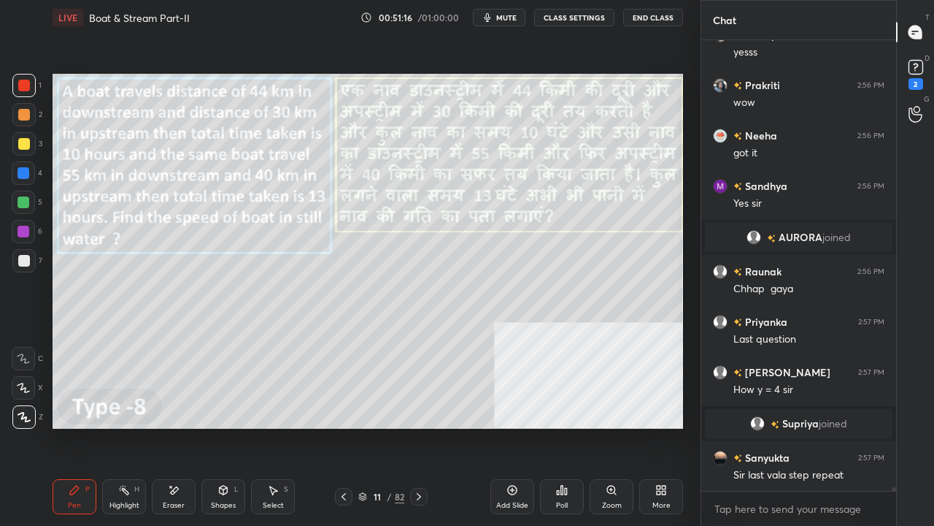
click at [541, 426] on div "Setting up your live class Poll for secs No correct answer Start poll" at bounding box center [368, 251] width 642 height 432
drag, startPoint x: 24, startPoint y: 258, endPoint x: 32, endPoint y: 228, distance: 30.3
click at [24, 259] on div at bounding box center [24, 261] width 12 height 12
drag, startPoint x: 22, startPoint y: 142, endPoint x: 32, endPoint y: 145, distance: 10.9
click at [23, 141] on div at bounding box center [24, 144] width 12 height 12
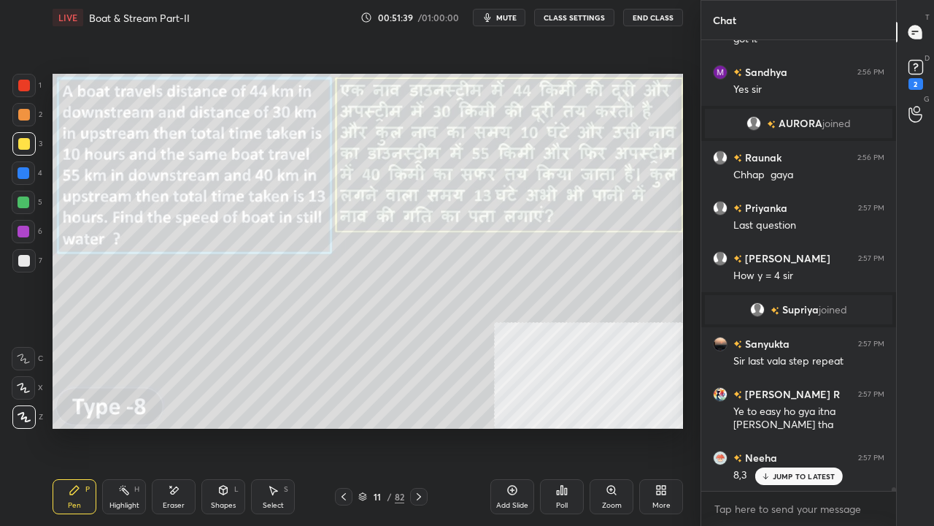
scroll to position [53700, 0]
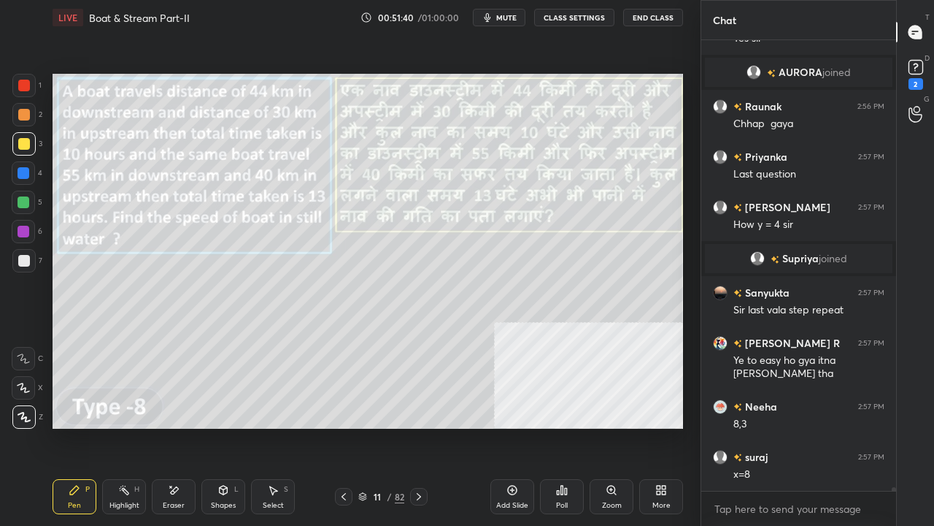
click at [20, 257] on div at bounding box center [24, 261] width 12 height 12
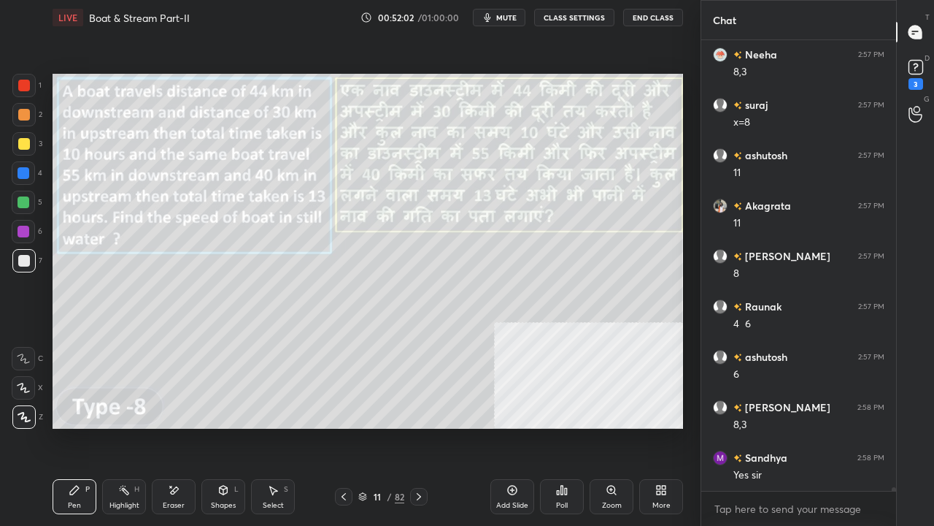
scroll to position [54116, 0]
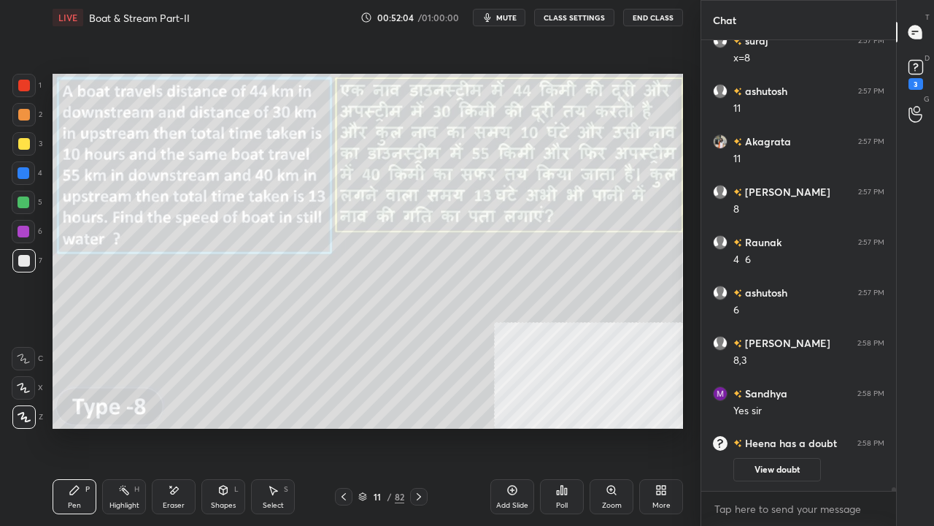
click at [669, 426] on div "More" at bounding box center [661, 496] width 44 height 35
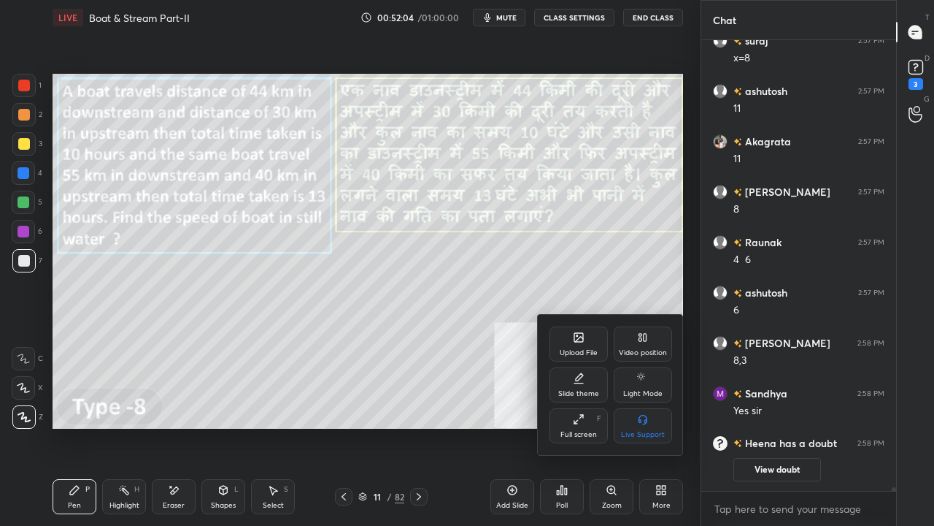
click at [639, 339] on icon at bounding box center [643, 337] width 12 height 12
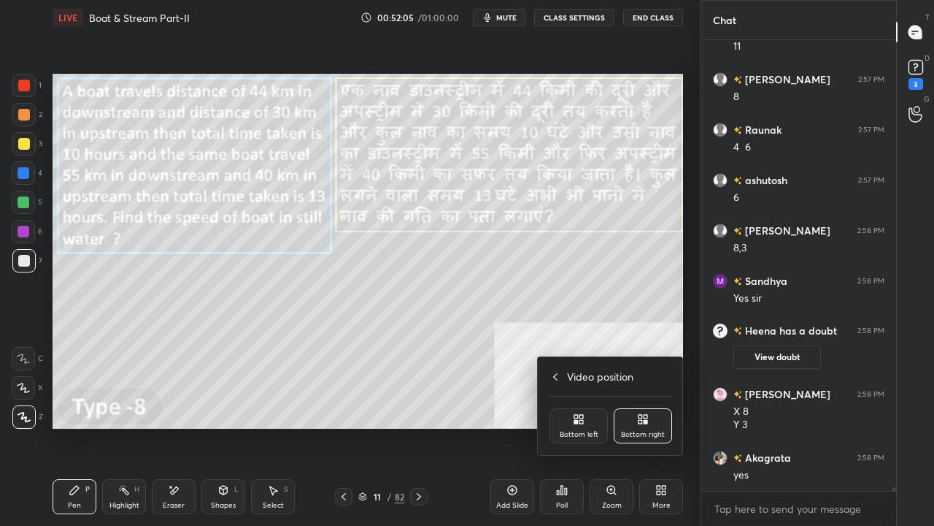
click at [586, 424] on div "Bottom left" at bounding box center [579, 425] width 58 height 35
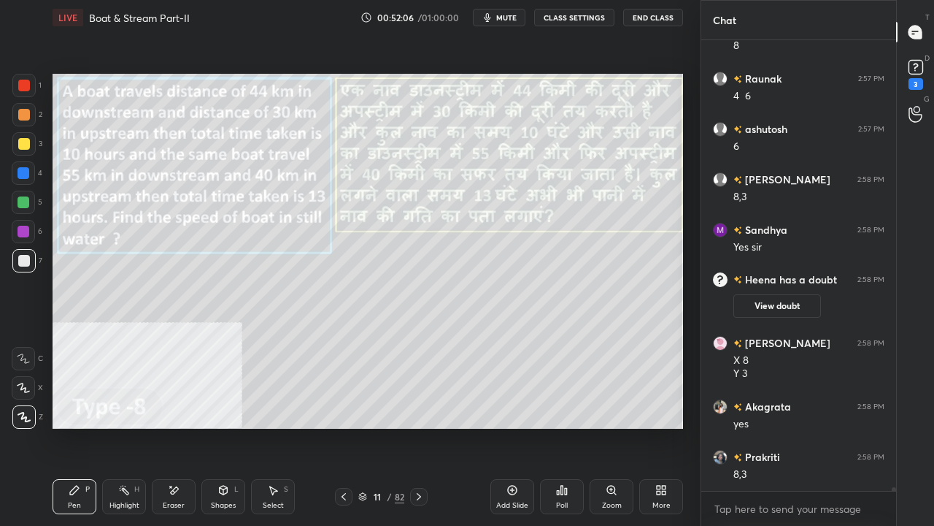
scroll to position [53726, 0]
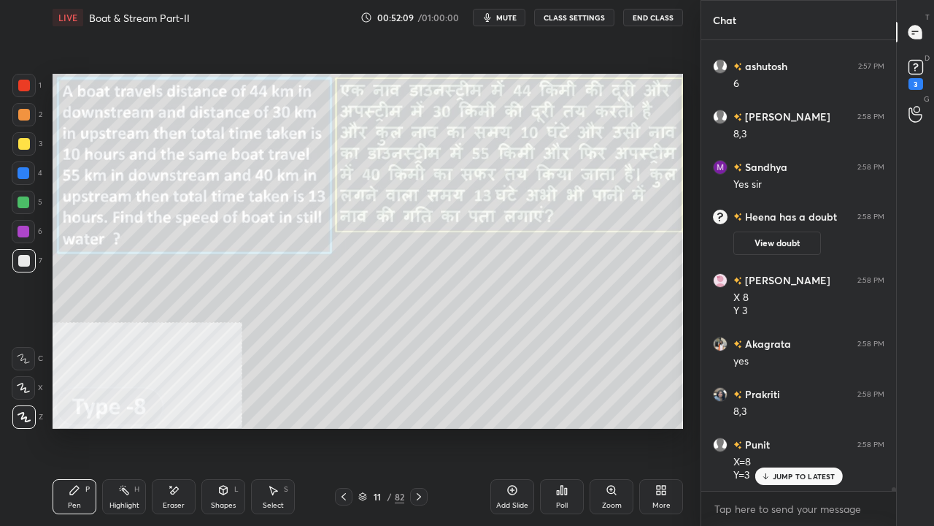
click at [26, 142] on div at bounding box center [24, 144] width 12 height 12
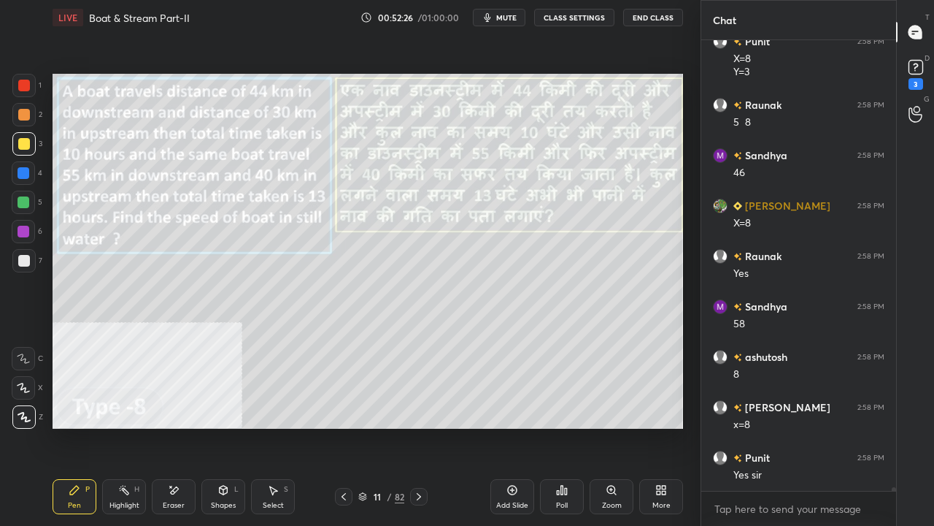
scroll to position [54180, 0]
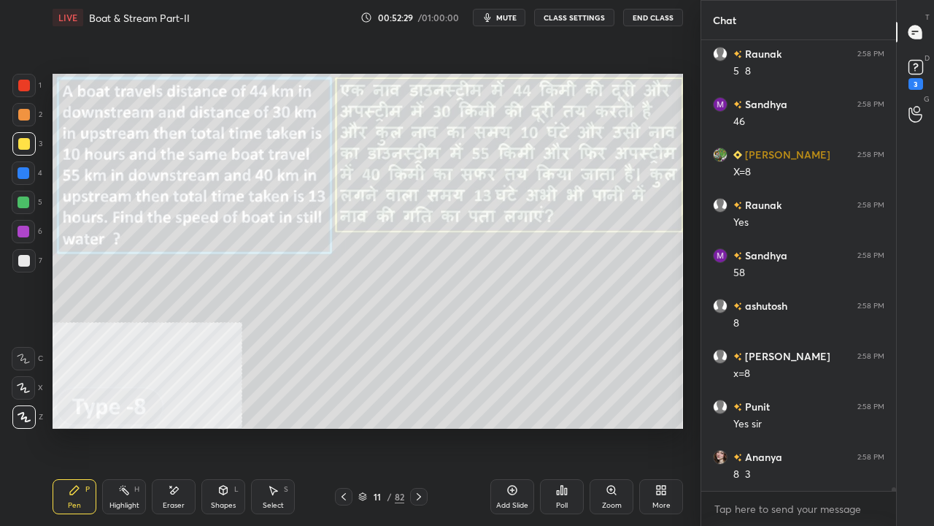
drag, startPoint x: 375, startPoint y: 498, endPoint x: 387, endPoint y: 458, distance: 41.8
click at [377, 426] on div "11" at bounding box center [377, 496] width 15 height 9
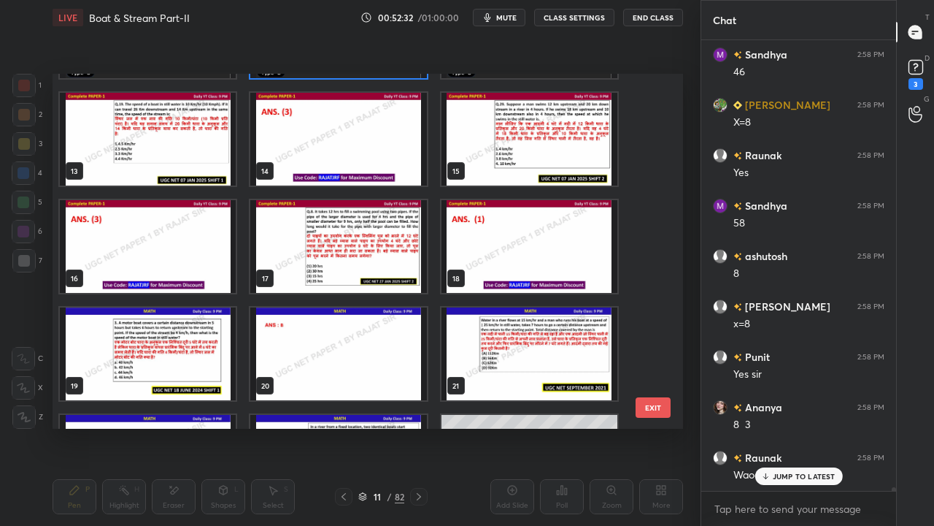
scroll to position [54265, 0]
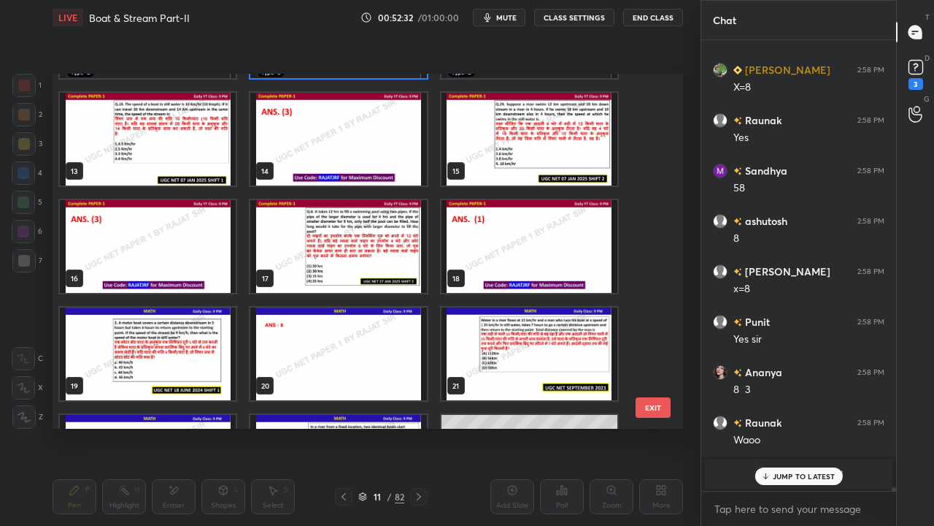
click at [361, 254] on img "grid" at bounding box center [338, 246] width 176 height 93
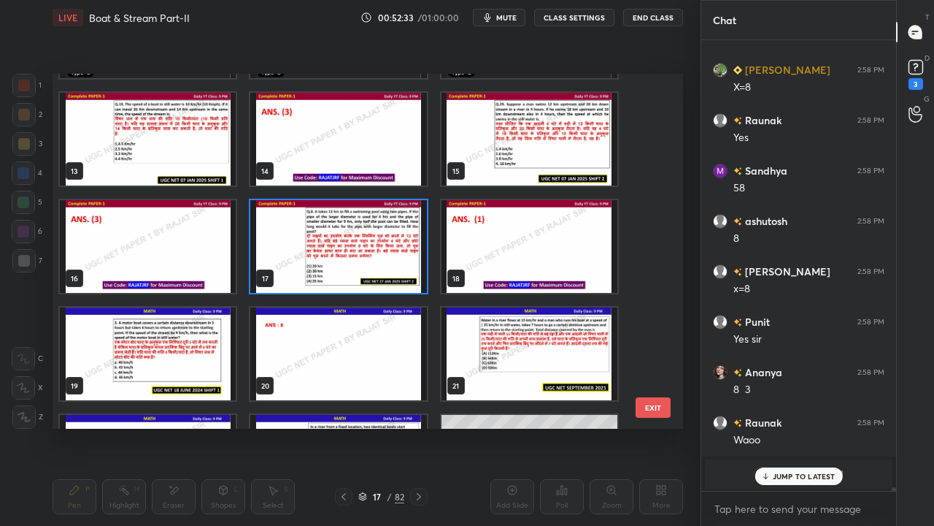
click at [361, 255] on img "grid" at bounding box center [338, 246] width 176 height 93
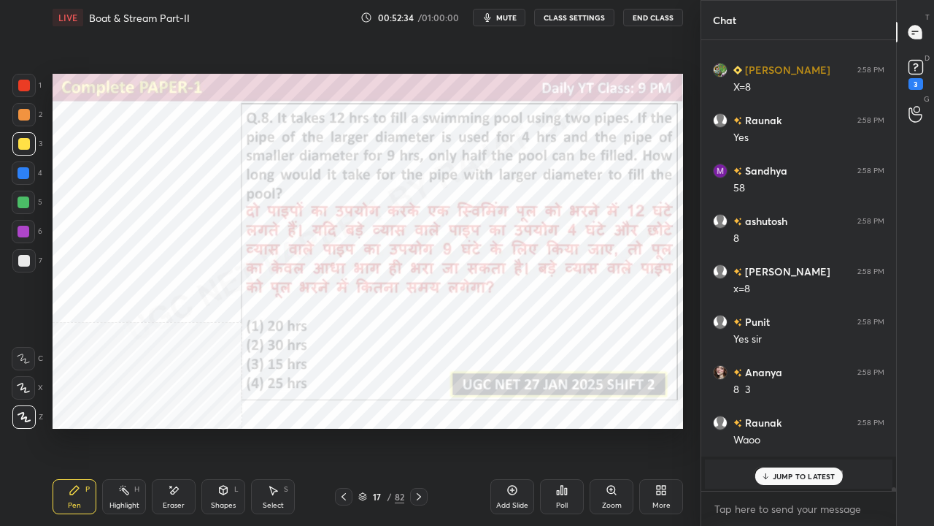
click at [22, 86] on div at bounding box center [24, 86] width 12 height 12
click at [656, 426] on icon at bounding box center [662, 490] width 12 height 12
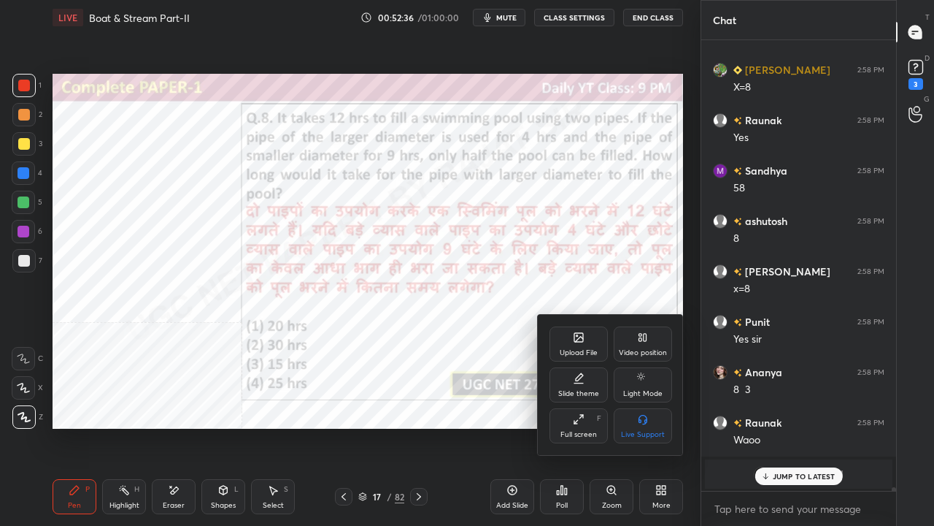
click at [638, 345] on div "Video position" at bounding box center [643, 343] width 58 height 35
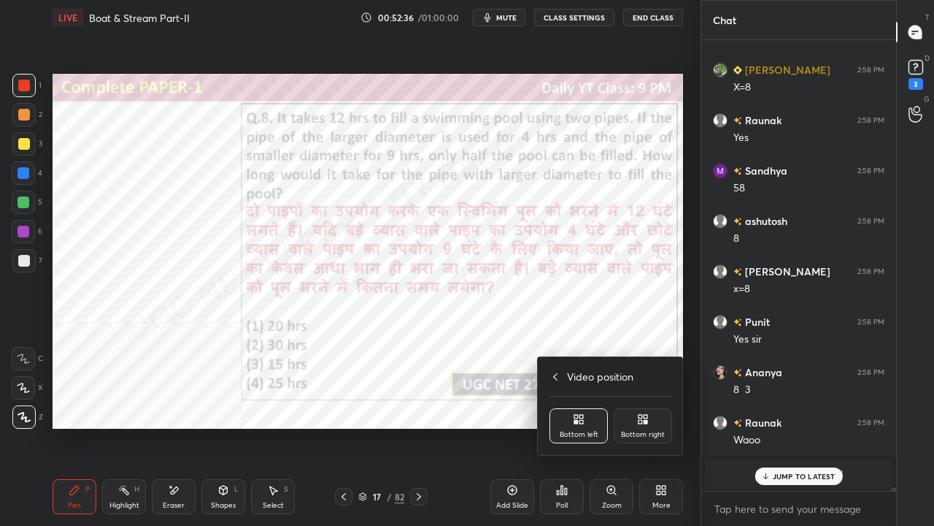
scroll to position [54355, 0]
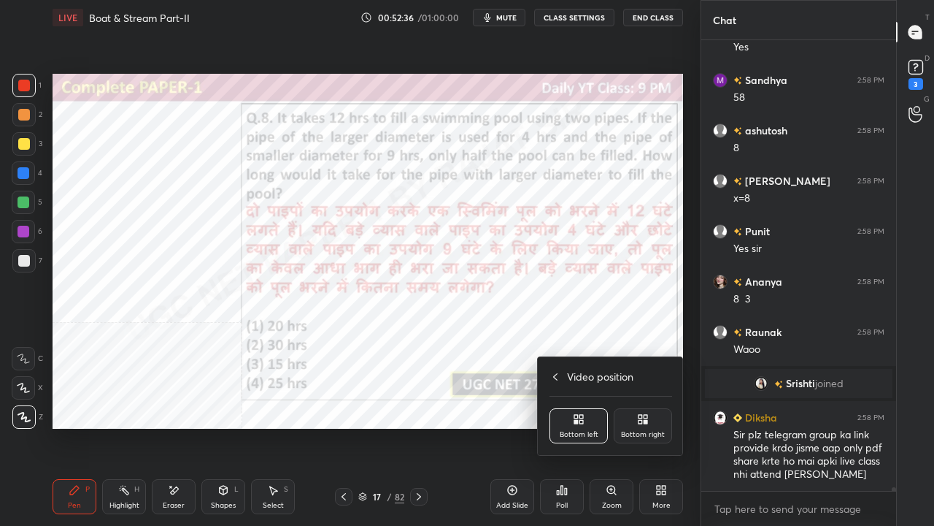
click at [645, 426] on div "Bottom right" at bounding box center [643, 425] width 58 height 35
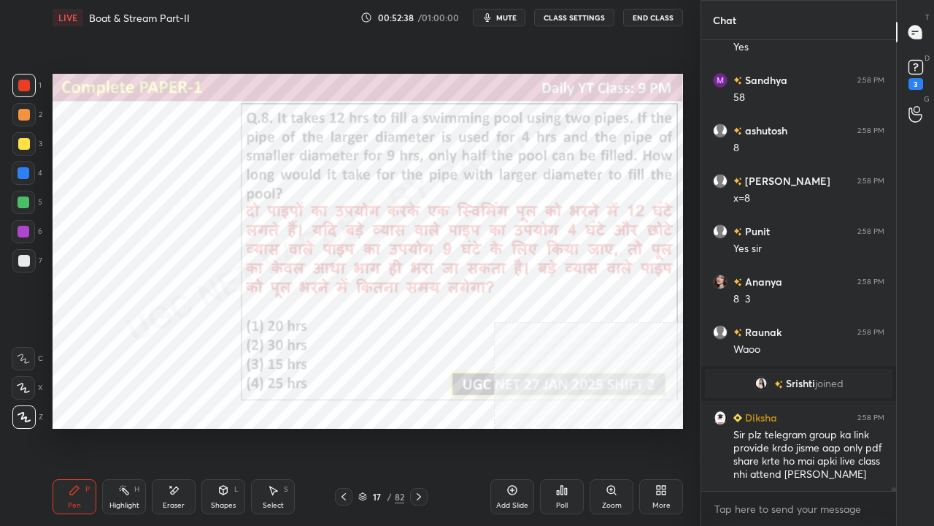
click at [167, 426] on div "Eraser" at bounding box center [174, 496] width 44 height 35
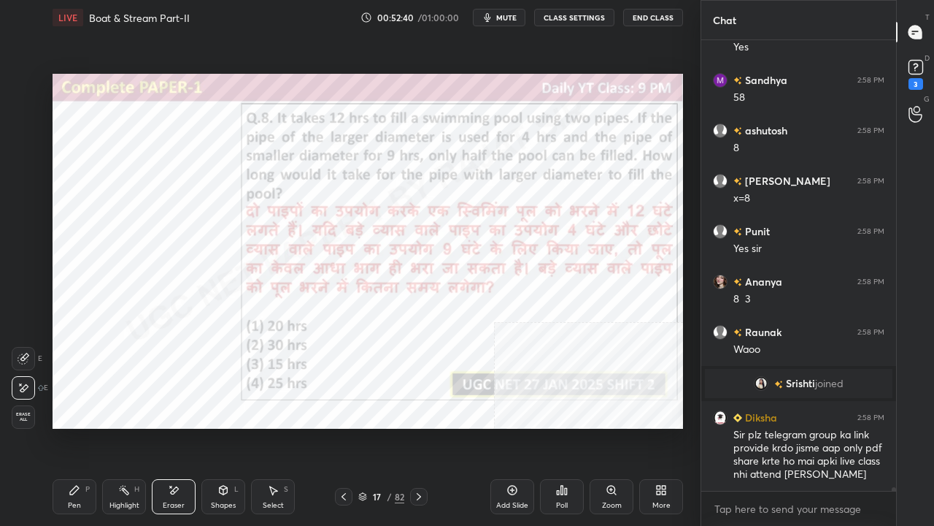
click at [25, 420] on span "Erase all" at bounding box center [23, 417] width 22 height 10
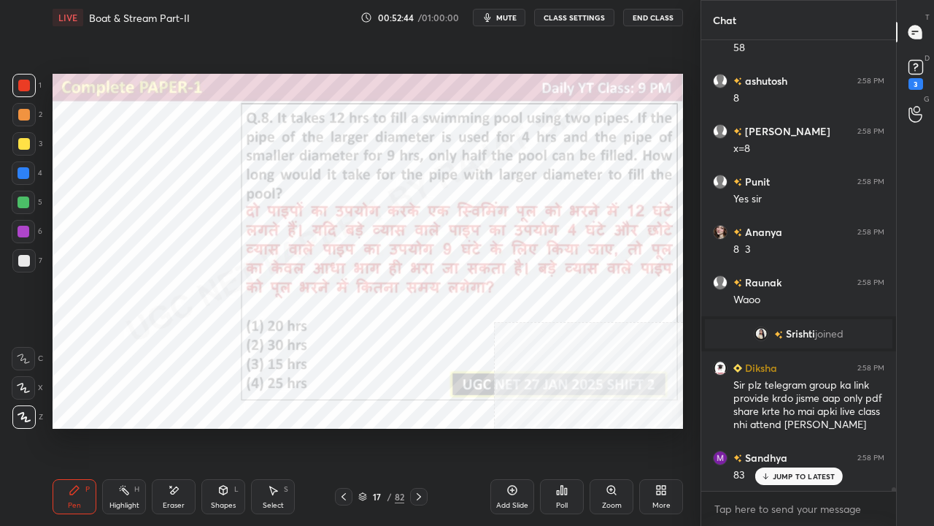
scroll to position [54469, 0]
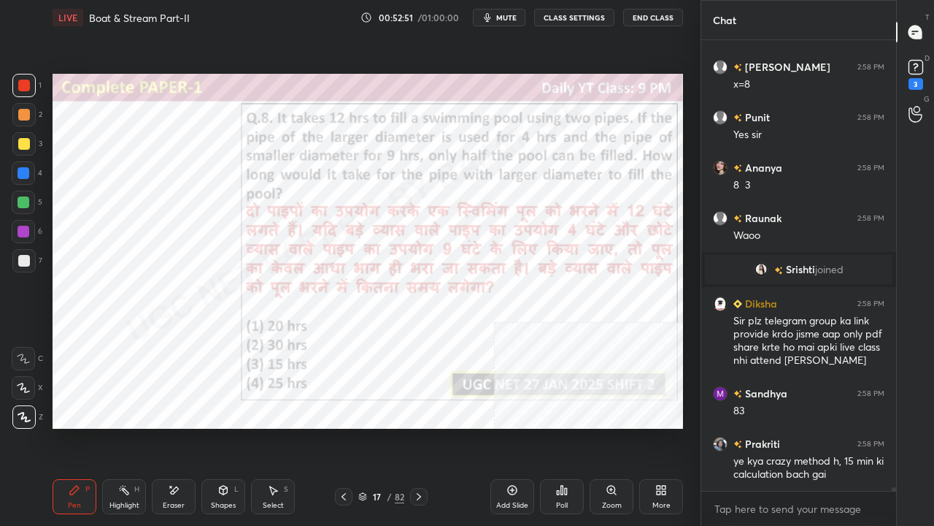
click at [346, 426] on icon at bounding box center [344, 497] width 12 height 12
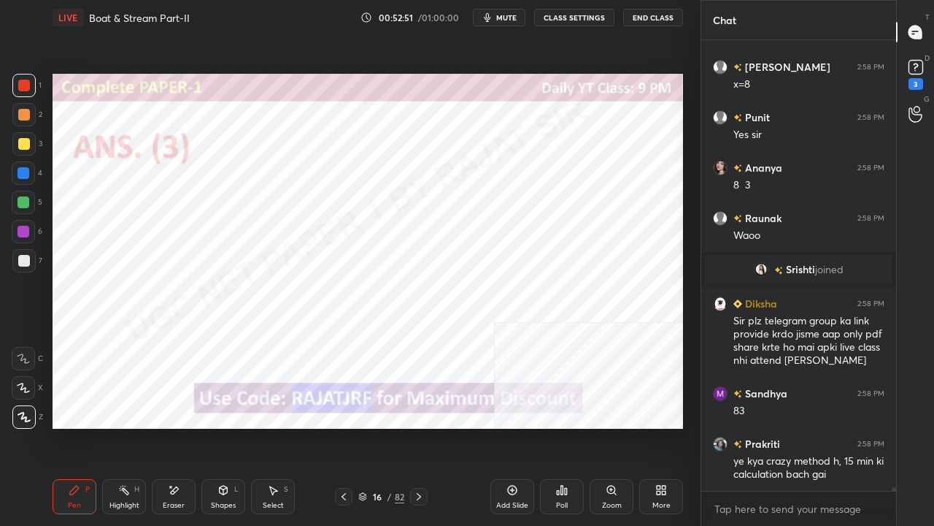
click at [345, 426] on icon at bounding box center [344, 497] width 12 height 12
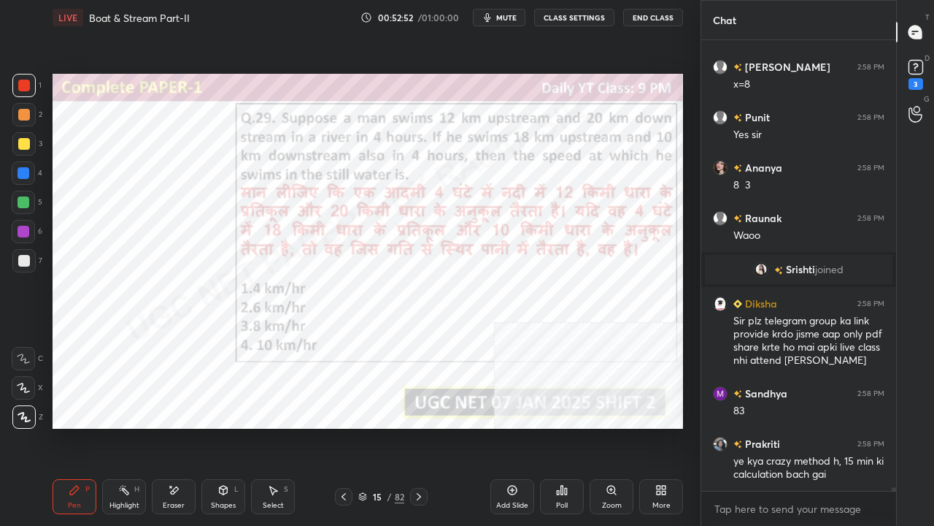
click at [179, 426] on div "Eraser" at bounding box center [174, 496] width 44 height 35
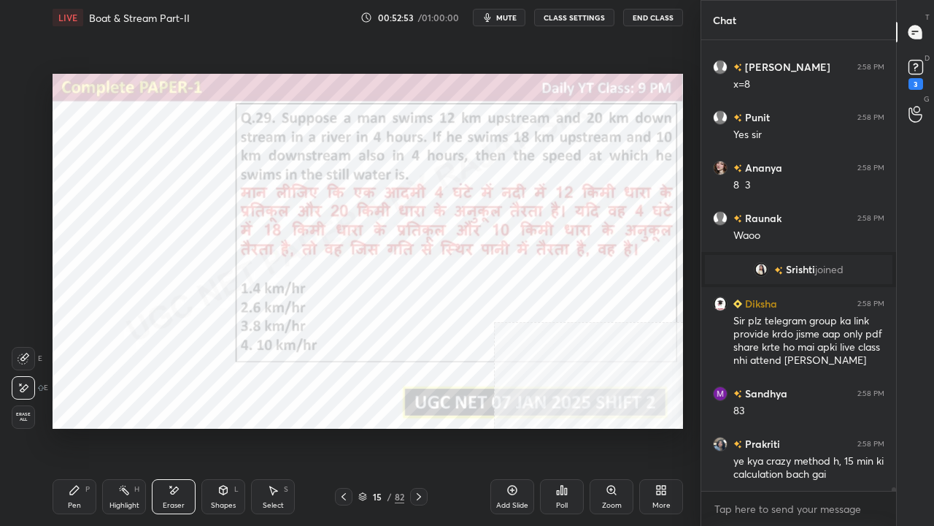
click at [28, 415] on span "Erase all" at bounding box center [23, 417] width 22 height 10
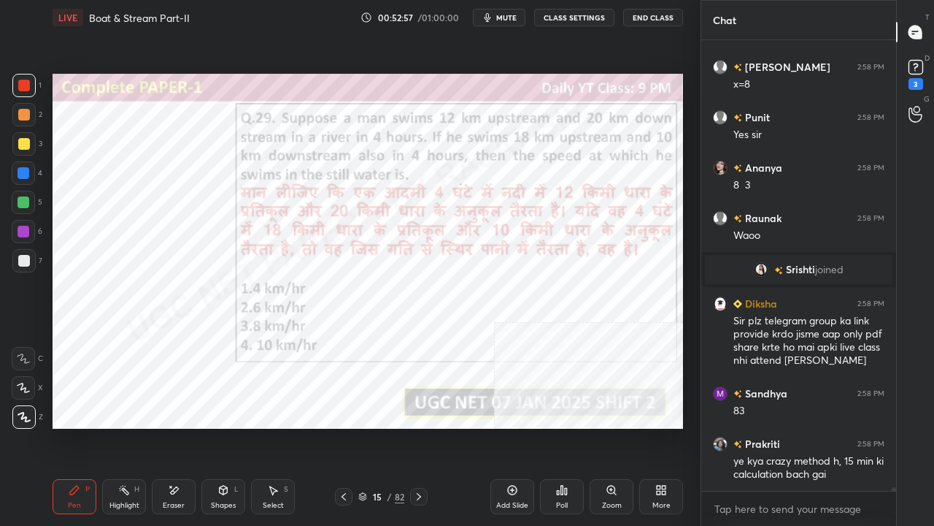
click at [21, 170] on div at bounding box center [24, 173] width 12 height 12
click at [19, 170] on div at bounding box center [24, 173] width 12 height 12
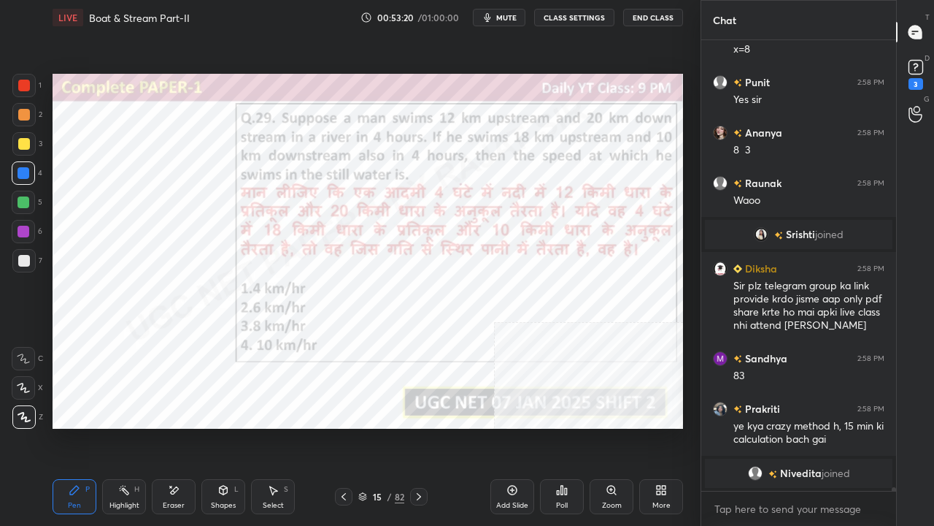
click at [20, 85] on div at bounding box center [24, 86] width 12 height 12
click at [22, 229] on div at bounding box center [24, 232] width 12 height 12
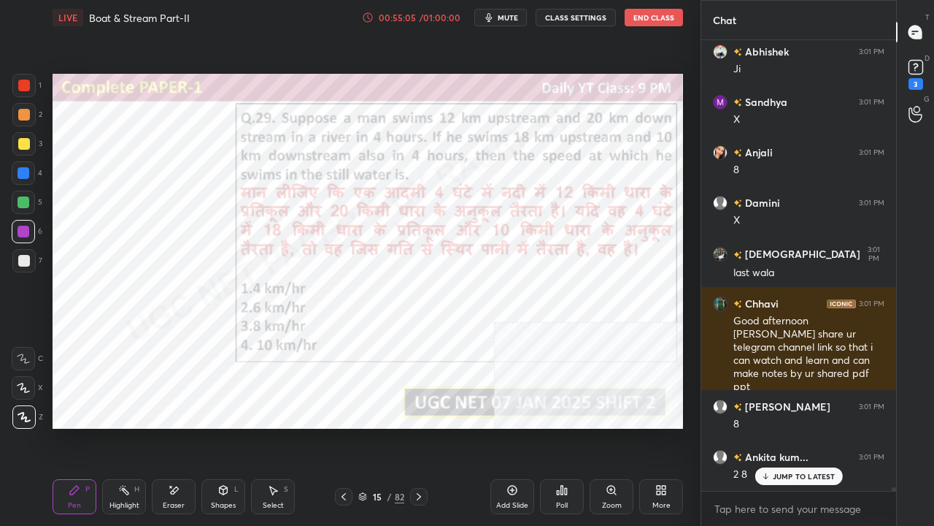
scroll to position [59715, 0]
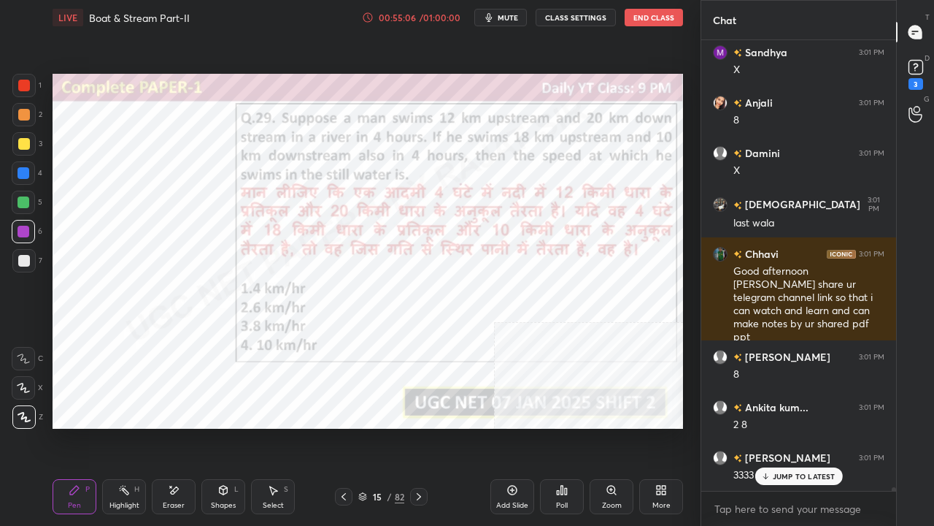
click at [23, 91] on div at bounding box center [24, 86] width 12 height 12
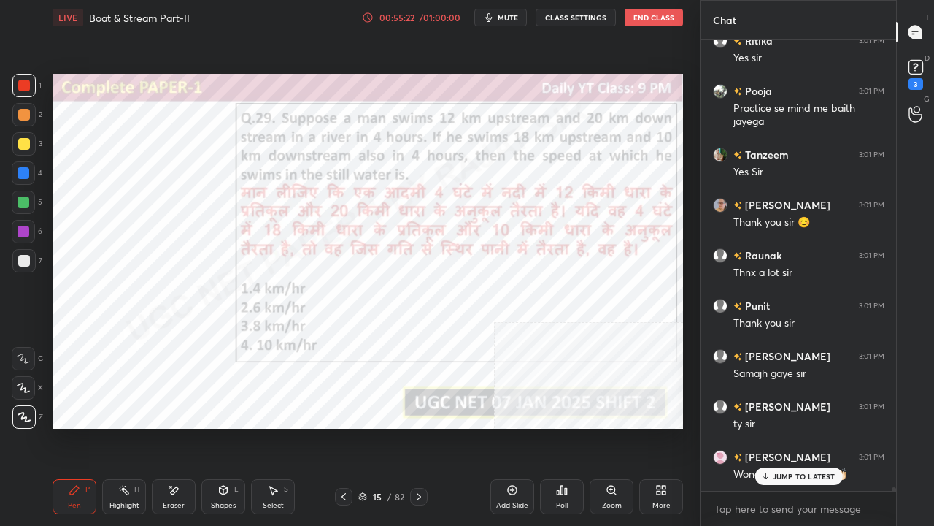
scroll to position [60889, 0]
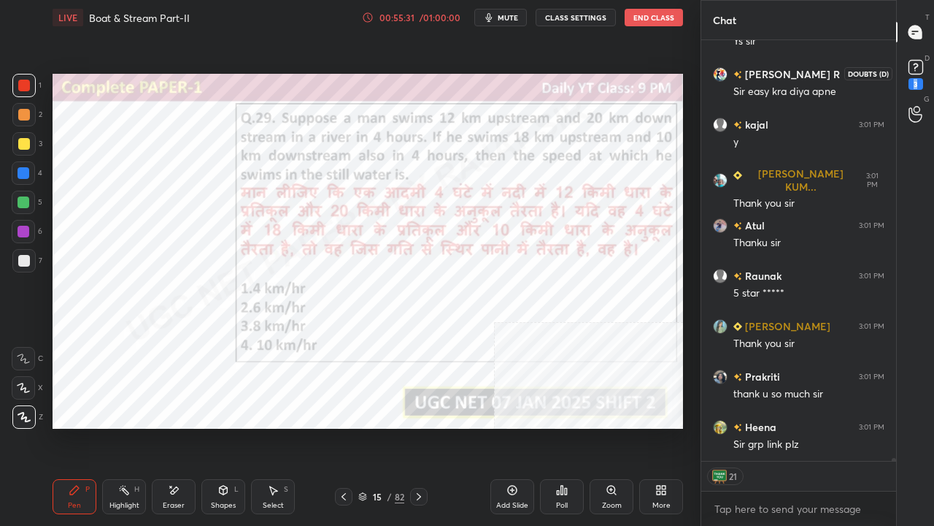
click at [918, 76] on div "3" at bounding box center [916, 73] width 22 height 34
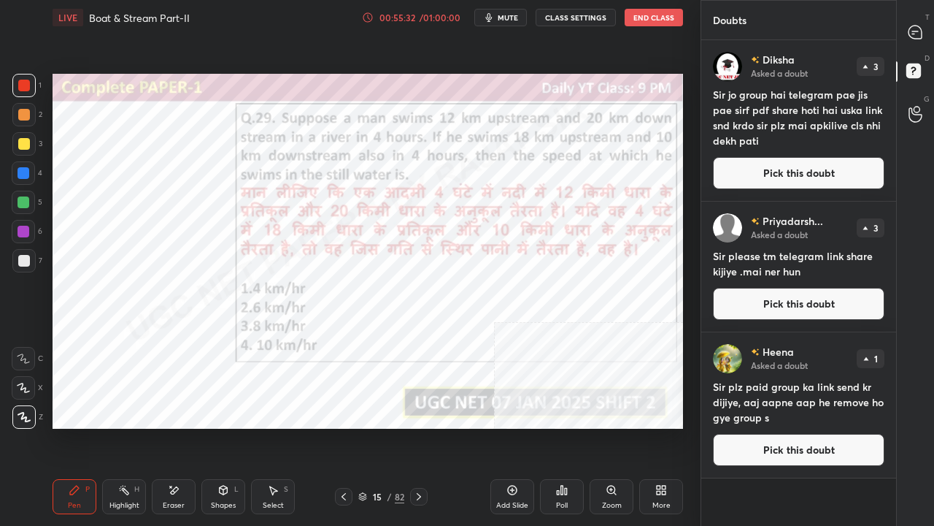
drag, startPoint x: 822, startPoint y: 167, endPoint x: 807, endPoint y: 169, distance: 14.8
click at [822, 166] on button "Pick this doubt" at bounding box center [799, 173] width 172 height 32
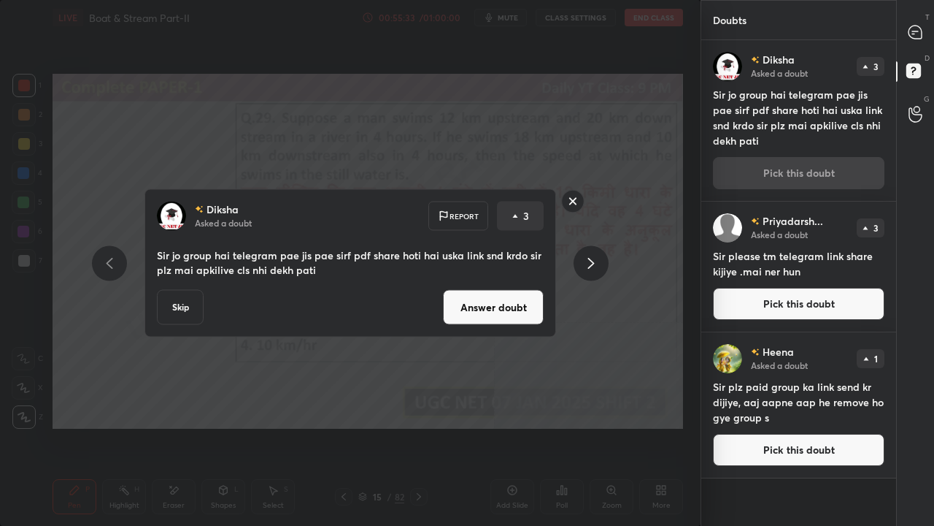
drag, startPoint x: 539, startPoint y: 280, endPoint x: 542, endPoint y: 261, distance: 19.3
click at [537, 282] on div "Diksha Asked a doubt Report 3 Sir jo group hai telegram pae jis pae sirf pdf sh…" at bounding box center [351, 263] width 412 height 148
click at [518, 311] on button "Answer doubt" at bounding box center [493, 307] width 101 height 35
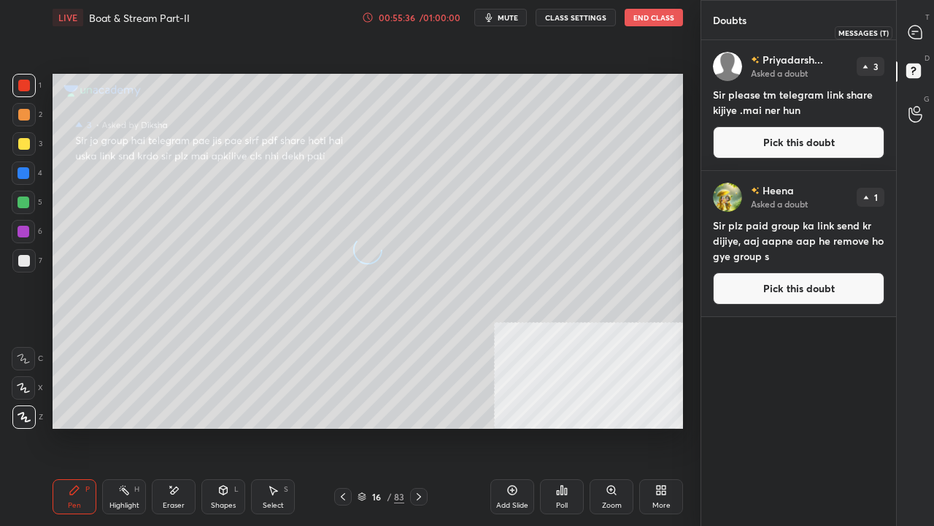
click at [912, 34] on icon at bounding box center [915, 32] width 13 height 13
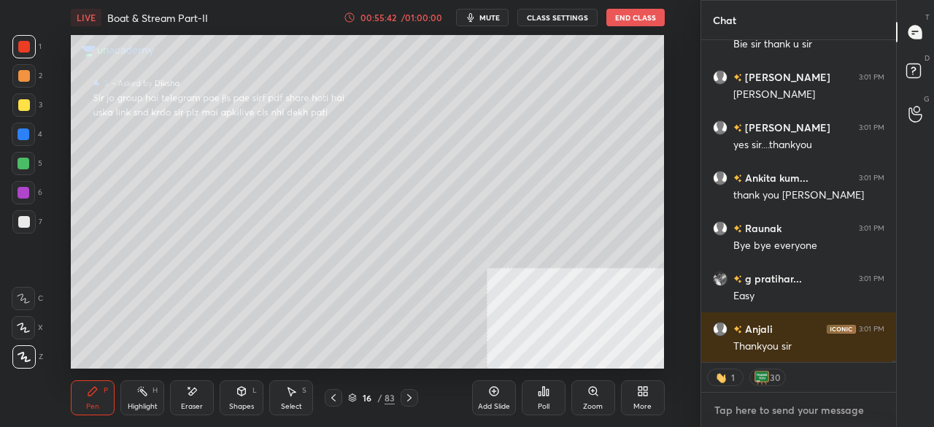
type textarea "x"
click at [804, 408] on textarea at bounding box center [799, 410] width 172 height 23
type textarea "https://t.me/+GwEH7zOCK8EyNWZl"
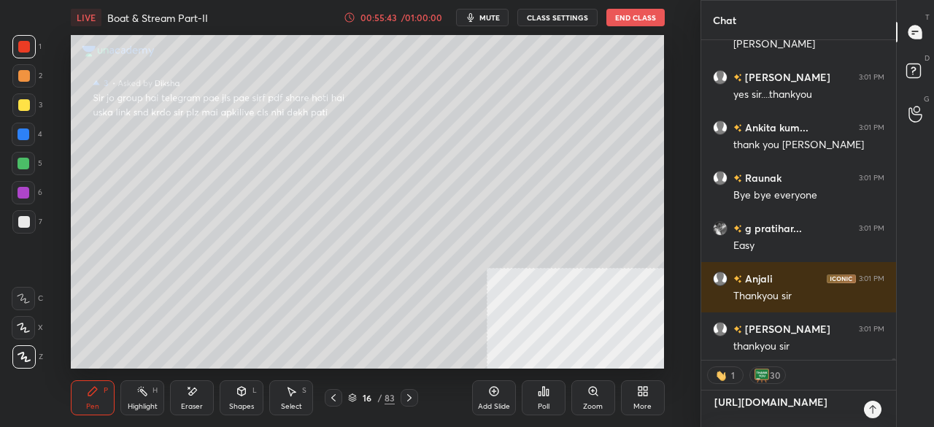
type textarea "x"
type textarea "https://t.me/+GwEH7zOCK8EyNWZl"
type textarea "x"
click at [870, 410] on icon at bounding box center [873, 410] width 12 height 12
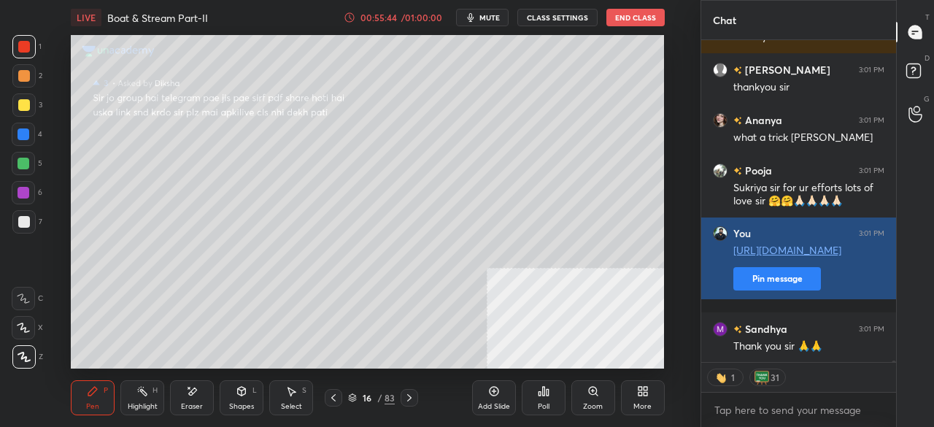
click at [776, 290] on button "Pin message" at bounding box center [778, 278] width 88 height 23
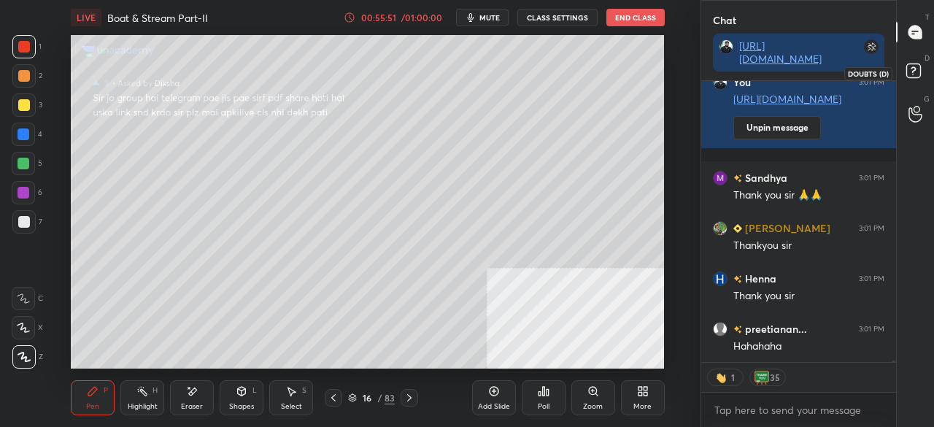
drag, startPoint x: 915, startPoint y: 74, endPoint x: 875, endPoint y: 88, distance: 43.4
click at [915, 74] on rect at bounding box center [914, 71] width 14 height 14
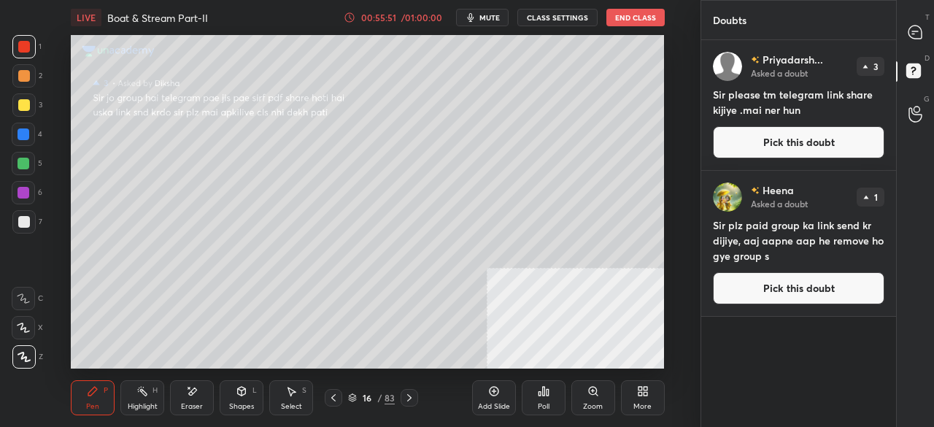
drag, startPoint x: 777, startPoint y: 142, endPoint x: 766, endPoint y: 144, distance: 11.2
click at [777, 140] on button "Pick this doubt" at bounding box center [799, 142] width 172 height 32
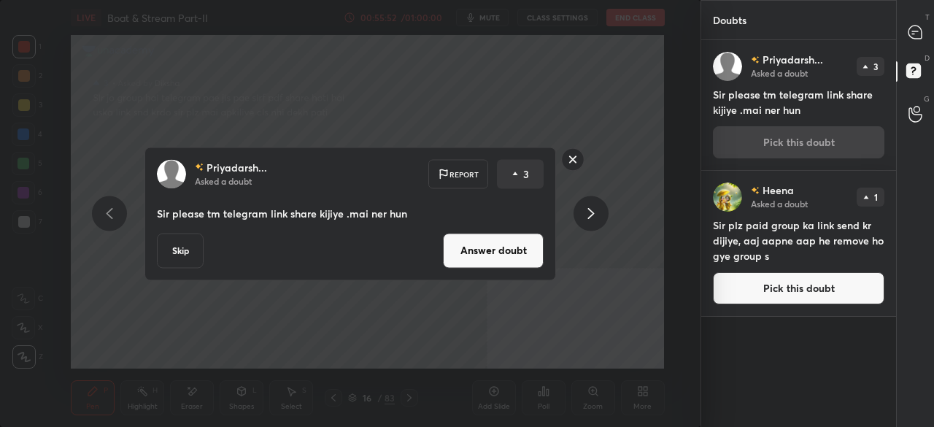
click at [485, 222] on div "Priyadarsh... Asked a doubt Report 3 Sir please tm telegram link share kijiye .…" at bounding box center [351, 214] width 412 height 134
click at [496, 240] on button "Answer doubt" at bounding box center [493, 250] width 101 height 35
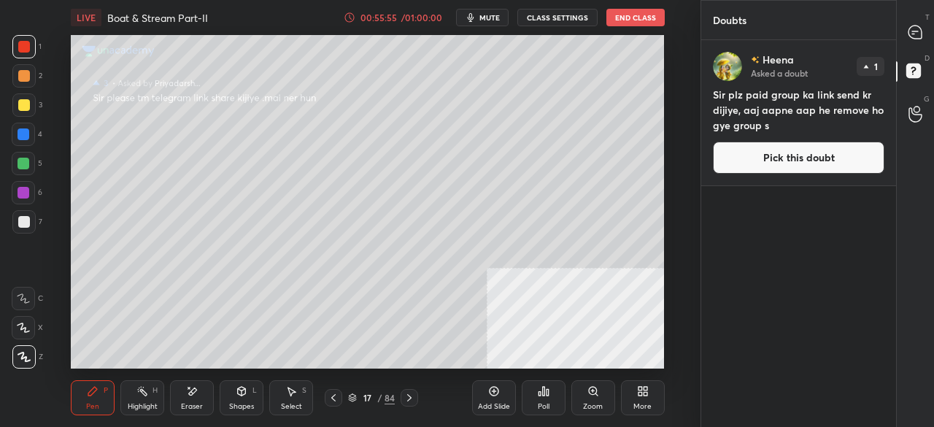
click at [804, 159] on button "Pick this doubt" at bounding box center [799, 158] width 172 height 32
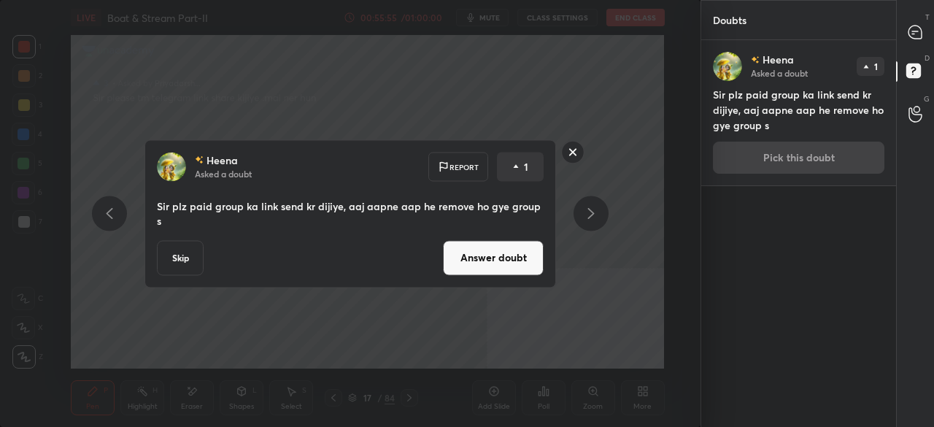
click at [504, 240] on button "Answer doubt" at bounding box center [493, 257] width 101 height 35
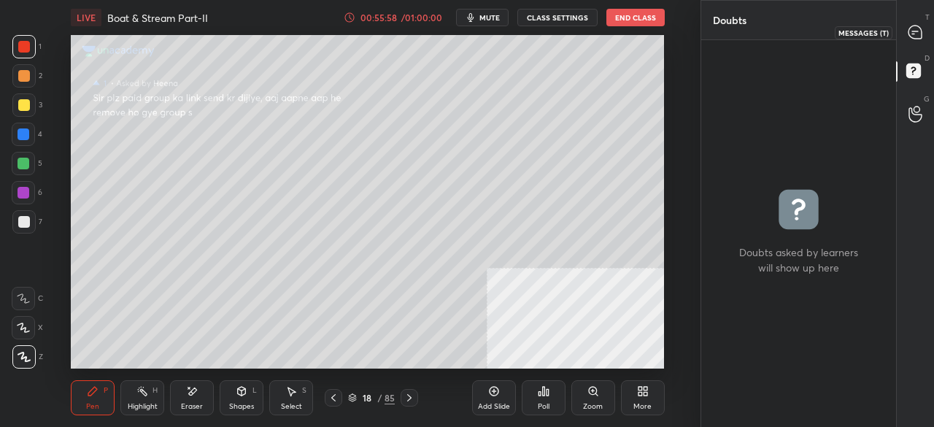
click at [919, 29] on icon at bounding box center [915, 32] width 13 height 13
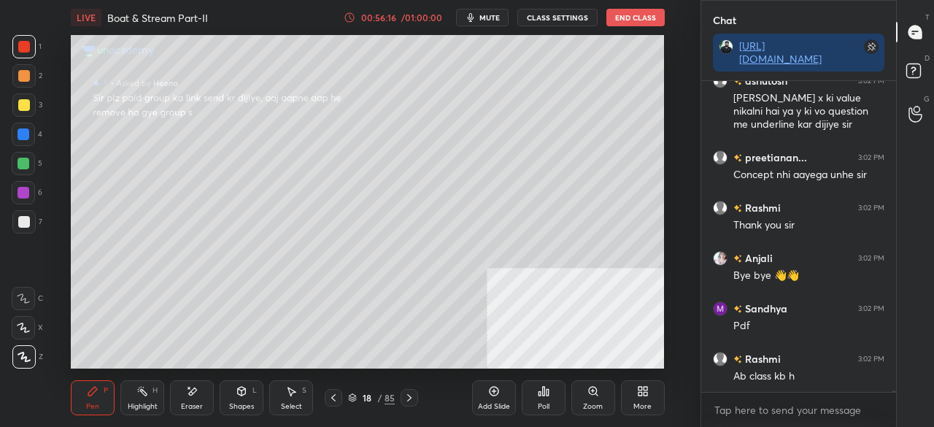
click at [337, 401] on icon at bounding box center [334, 398] width 12 height 12
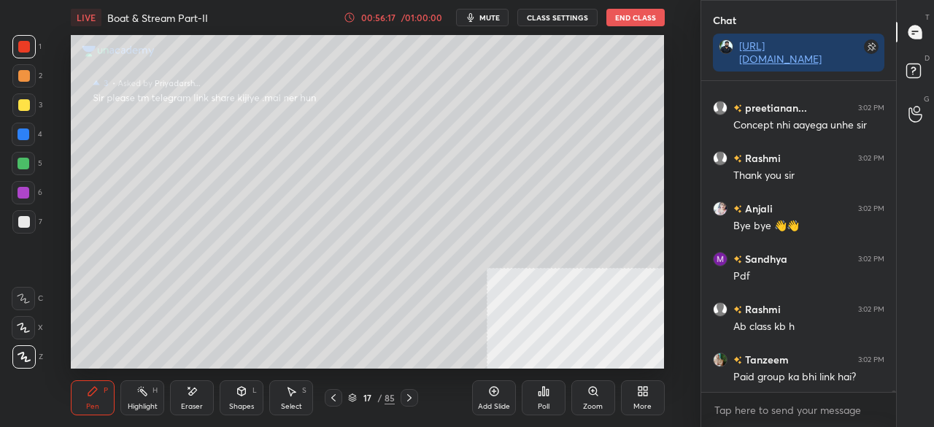
click at [337, 398] on icon at bounding box center [334, 398] width 12 height 12
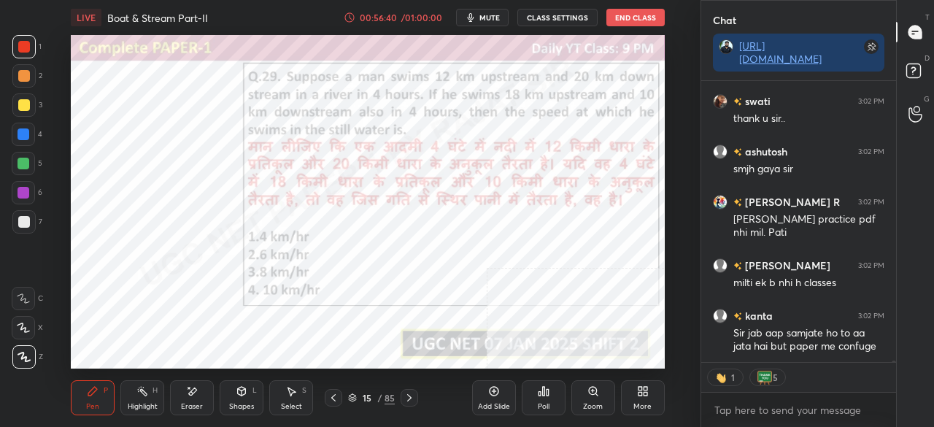
click at [365, 400] on div "15" at bounding box center [367, 397] width 15 height 9
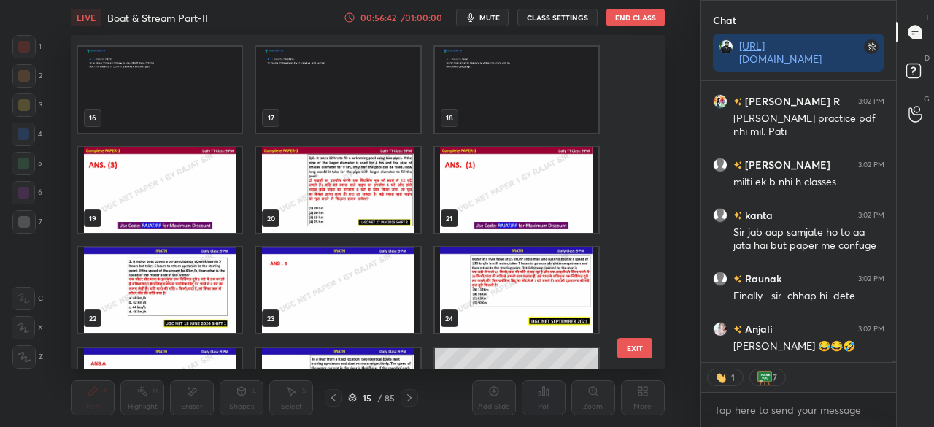
click at [174, 294] on img "grid" at bounding box center [160, 289] width 164 height 85
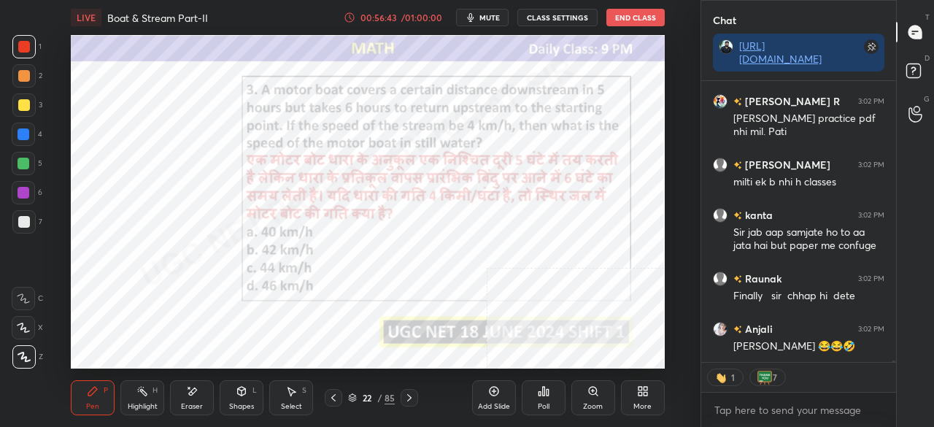
click at [175, 293] on img "grid" at bounding box center [160, 289] width 164 height 85
click at [410, 397] on icon at bounding box center [409, 397] width 4 height 7
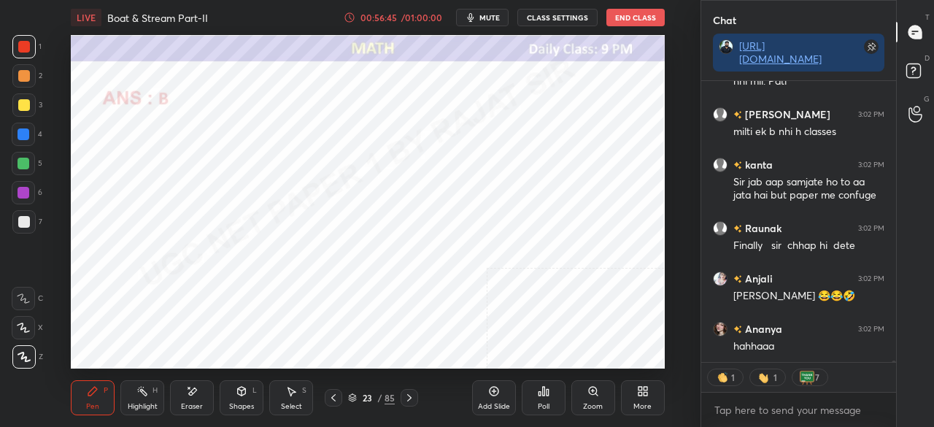
click at [412, 395] on icon at bounding box center [410, 398] width 12 height 12
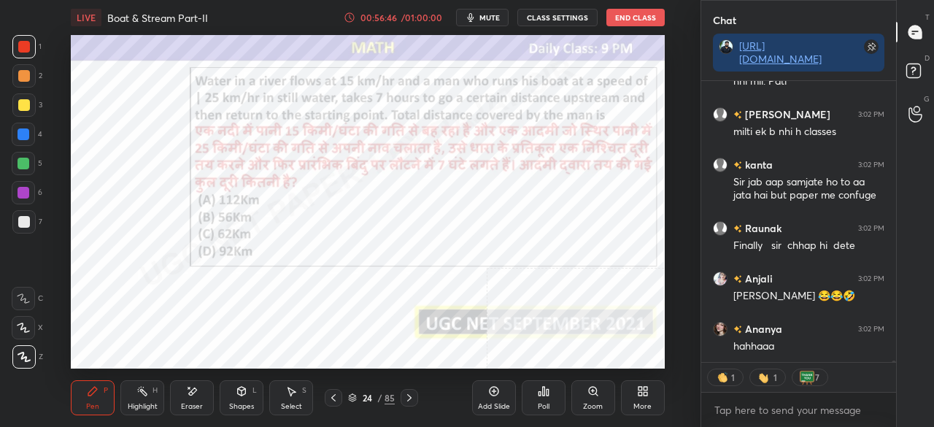
click at [412, 393] on icon at bounding box center [410, 398] width 12 height 12
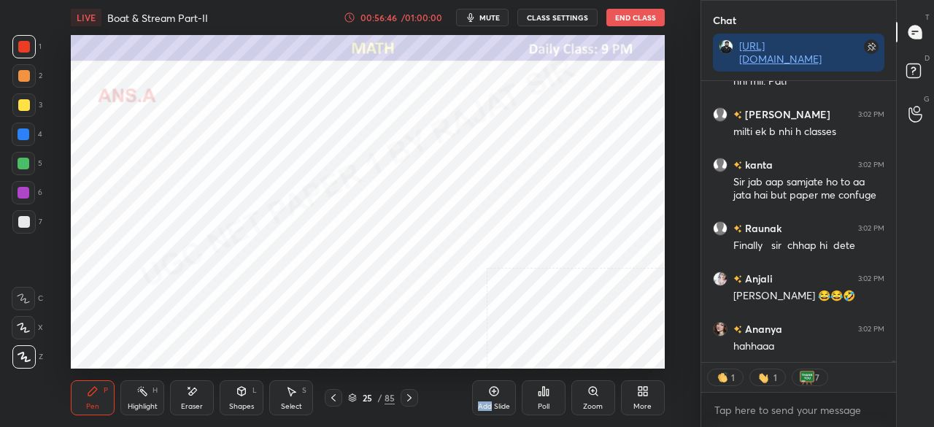
click at [411, 393] on icon at bounding box center [410, 398] width 12 height 12
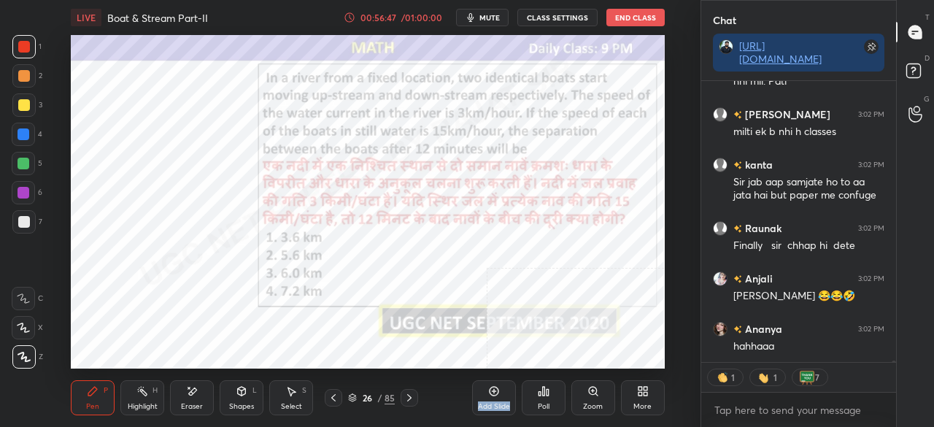
click at [411, 393] on icon at bounding box center [410, 398] width 12 height 12
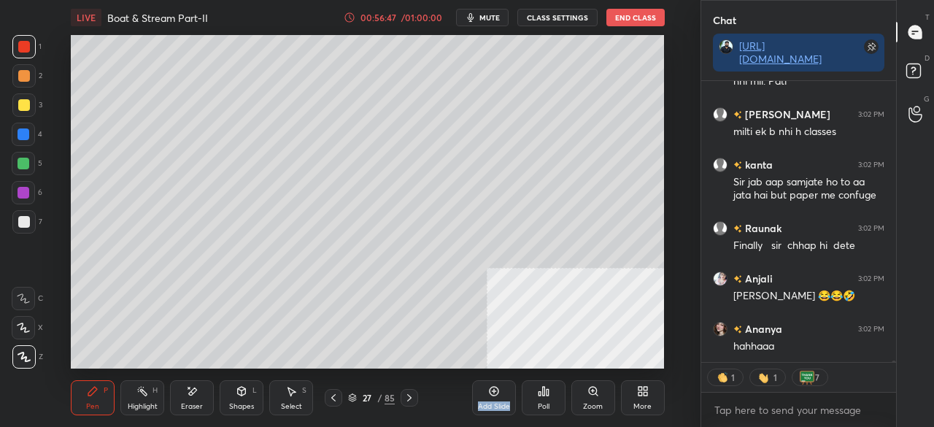
click at [411, 393] on icon at bounding box center [410, 398] width 12 height 12
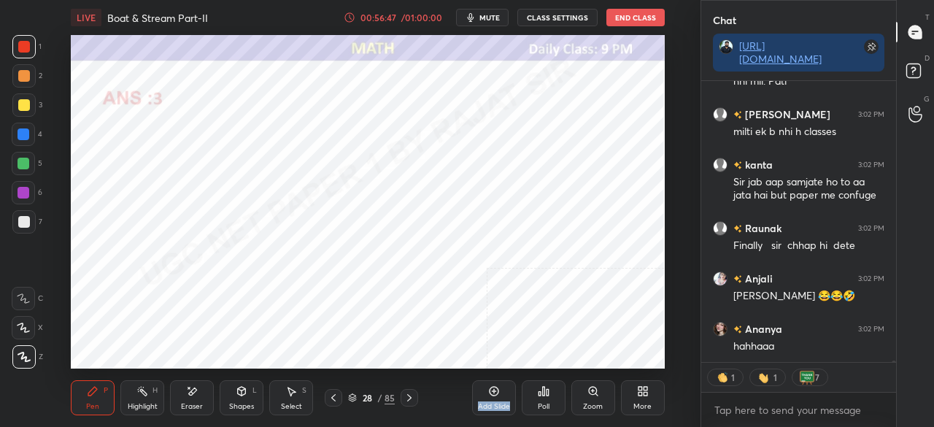
click at [412, 394] on icon at bounding box center [410, 398] width 12 height 12
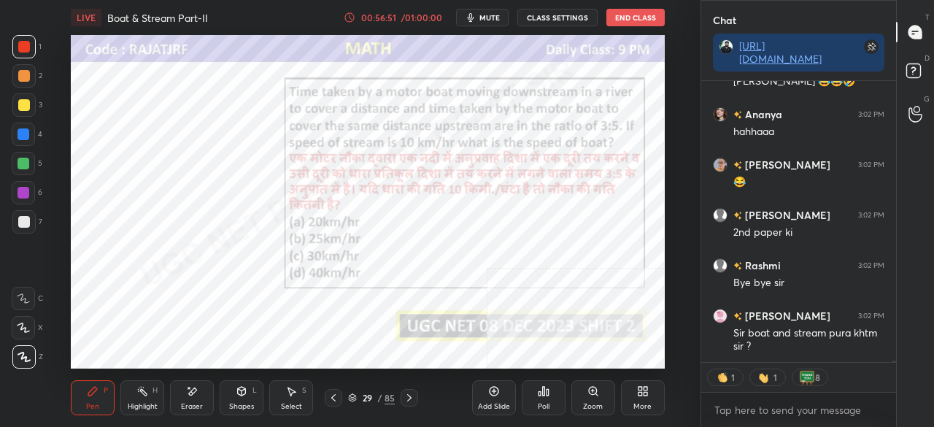
click at [413, 396] on icon at bounding box center [410, 398] width 12 height 12
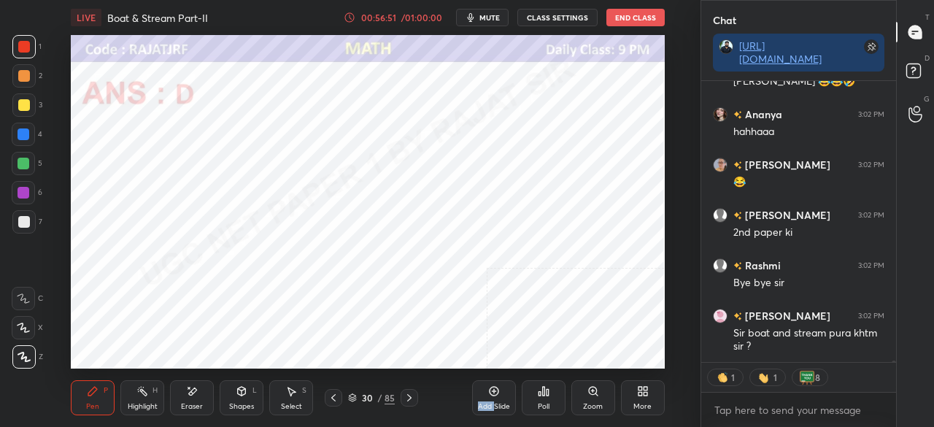
click at [413, 396] on icon at bounding box center [410, 398] width 12 height 12
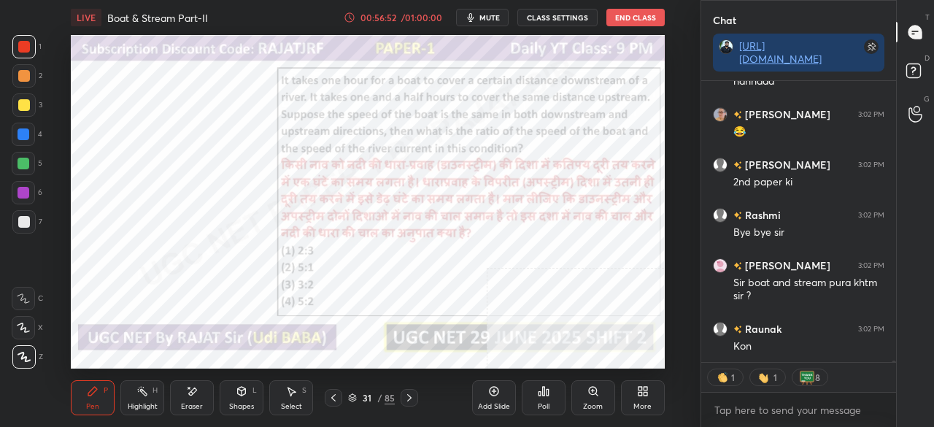
click at [413, 396] on icon at bounding box center [410, 398] width 12 height 12
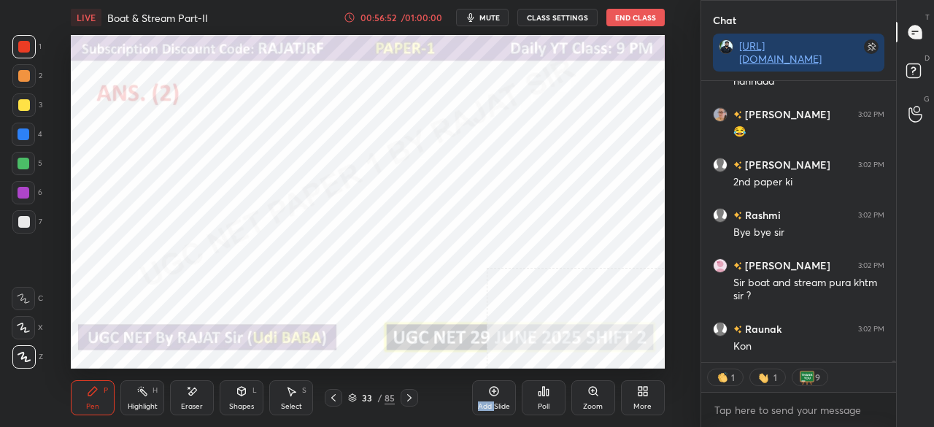
click at [413, 396] on icon at bounding box center [410, 398] width 12 height 12
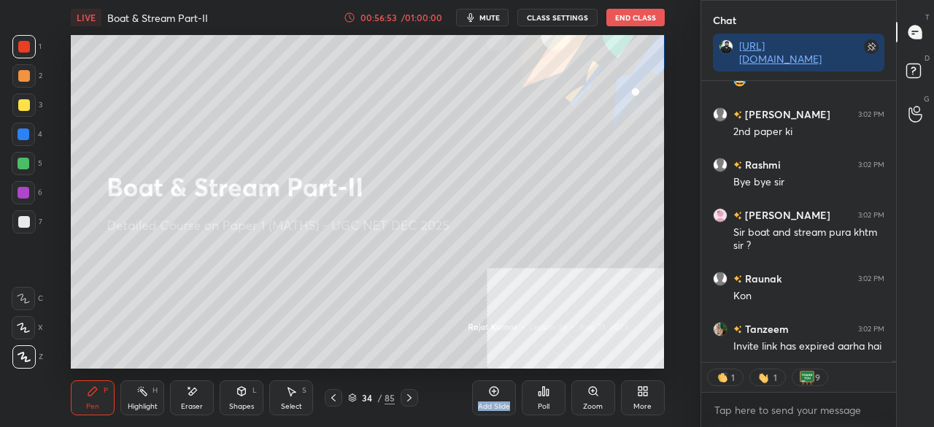
click at [413, 396] on icon at bounding box center [410, 398] width 12 height 12
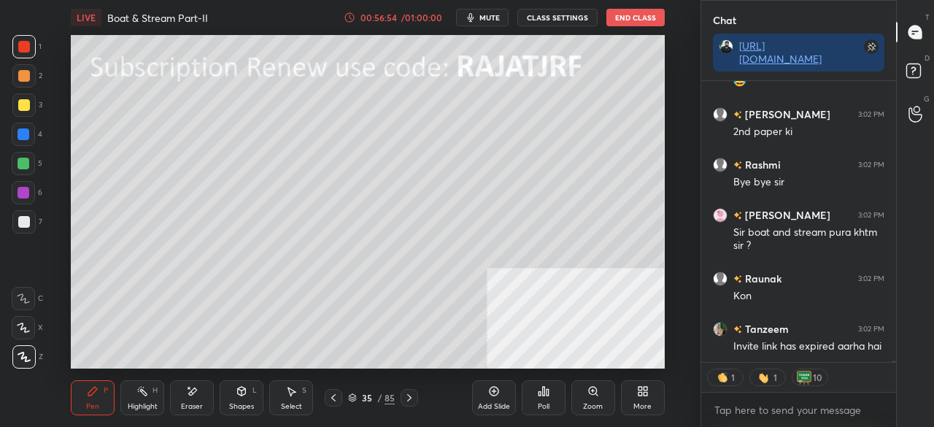
click at [410, 396] on icon at bounding box center [410, 398] width 12 height 12
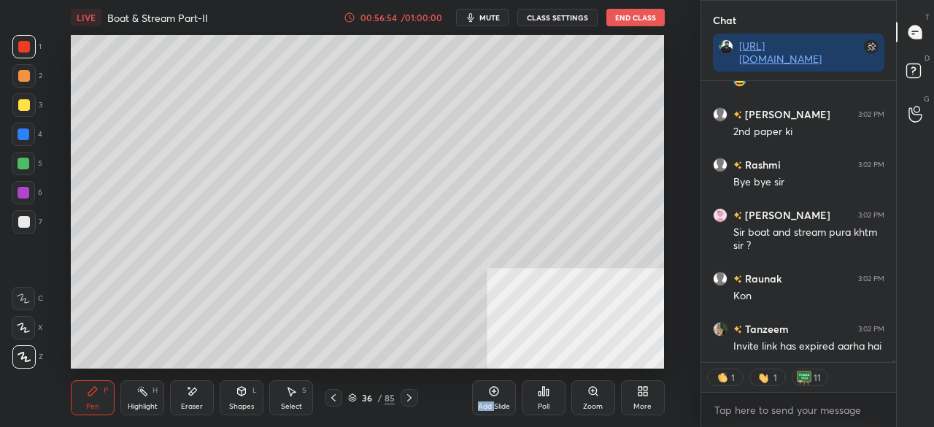
click at [410, 396] on icon at bounding box center [410, 398] width 12 height 12
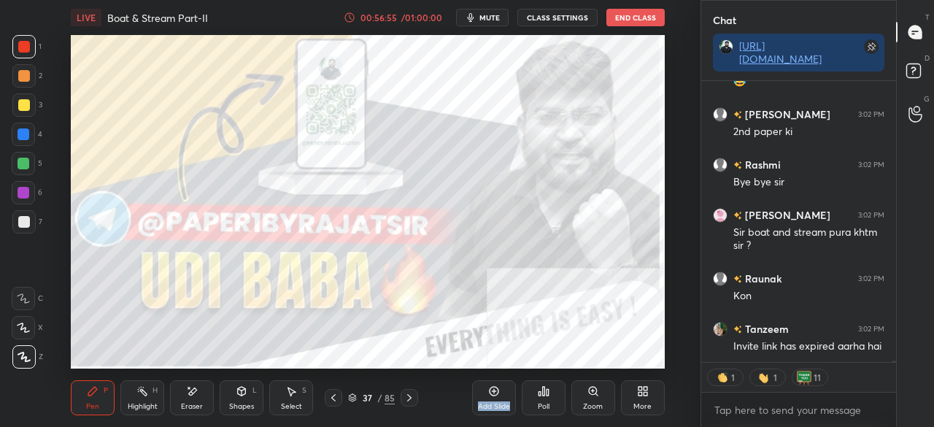
click at [410, 396] on icon at bounding box center [410, 398] width 12 height 12
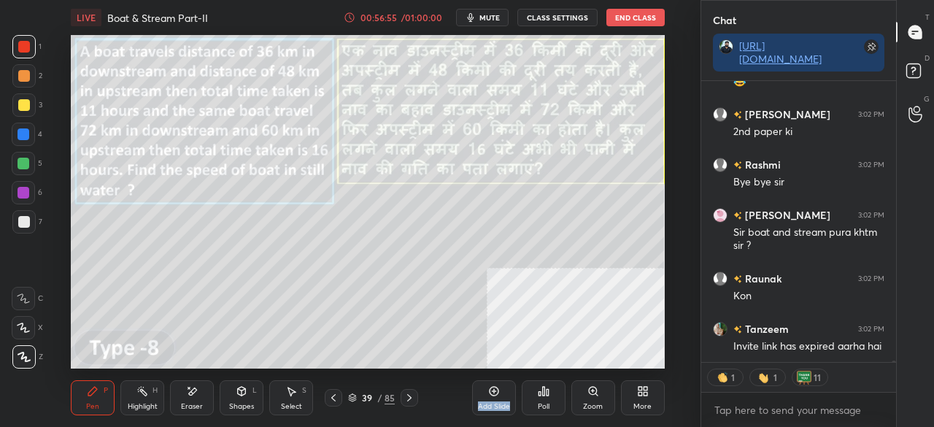
click at [410, 396] on icon at bounding box center [410, 398] width 12 height 12
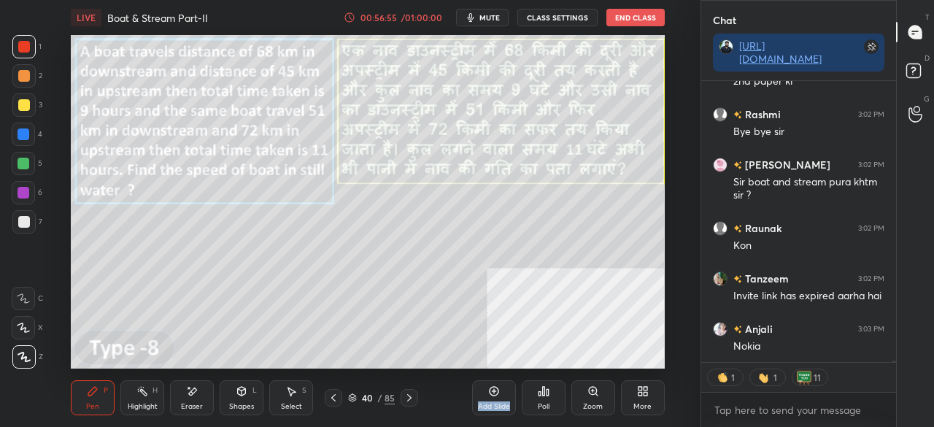
click at [410, 396] on icon at bounding box center [410, 398] width 12 height 12
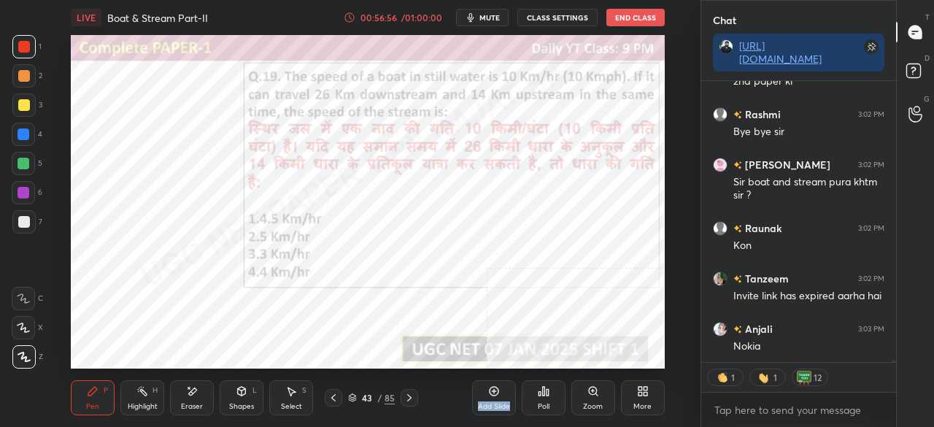
click at [410, 396] on icon at bounding box center [410, 398] width 12 height 12
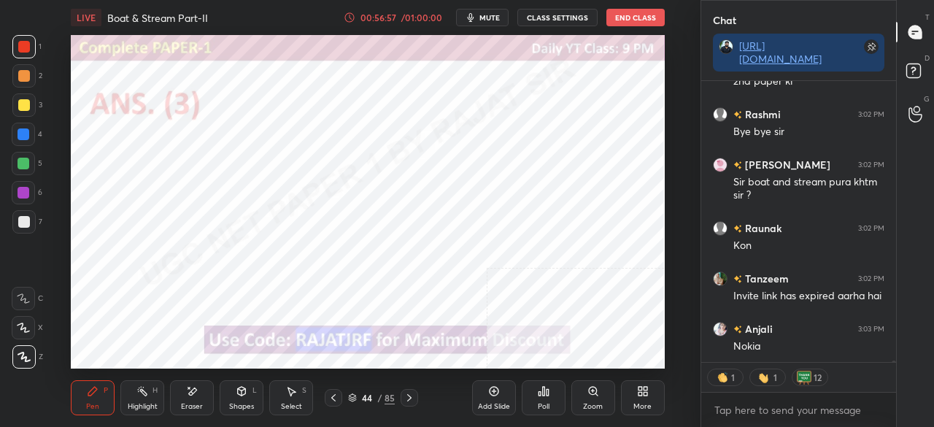
click at [412, 395] on icon at bounding box center [410, 398] width 12 height 12
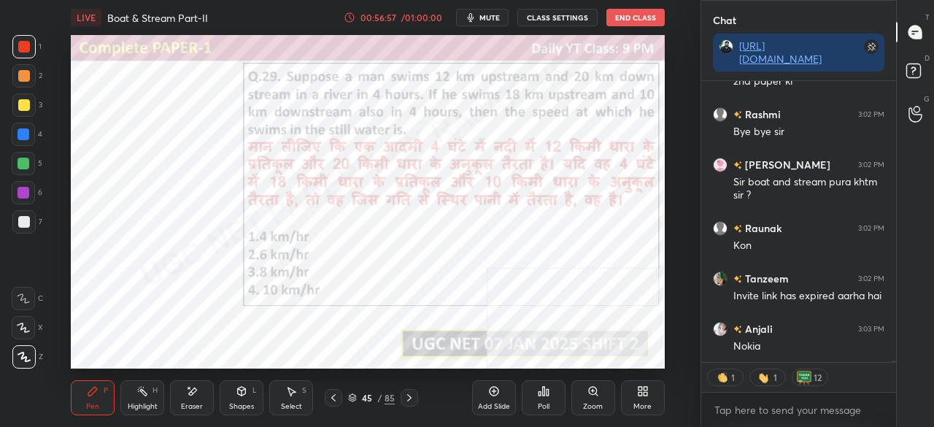
click at [410, 397] on icon at bounding box center [409, 397] width 4 height 7
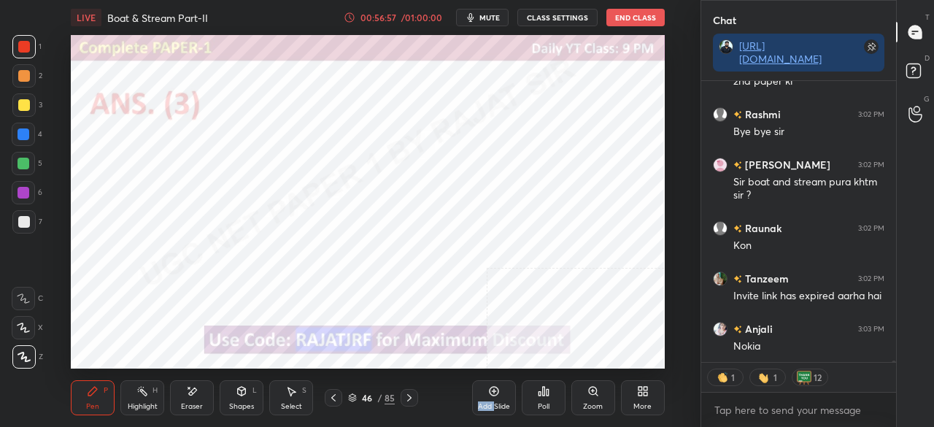
click at [410, 397] on icon at bounding box center [409, 397] width 4 height 7
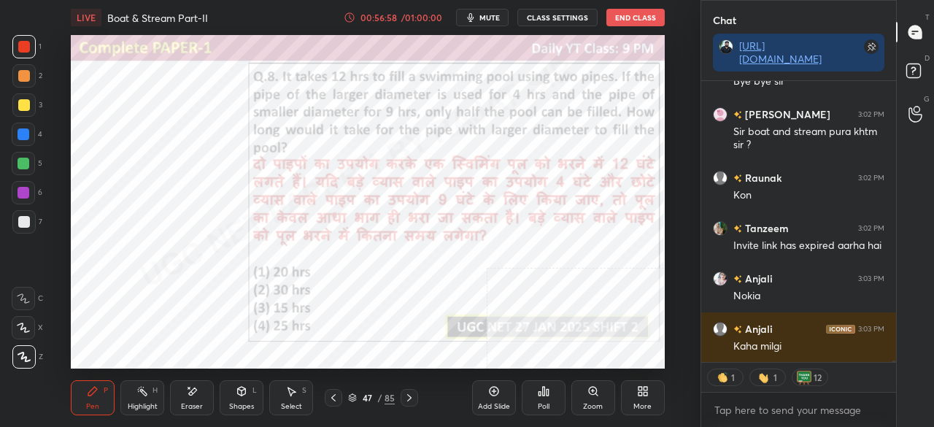
click at [381, 399] on div "/" at bounding box center [379, 397] width 4 height 9
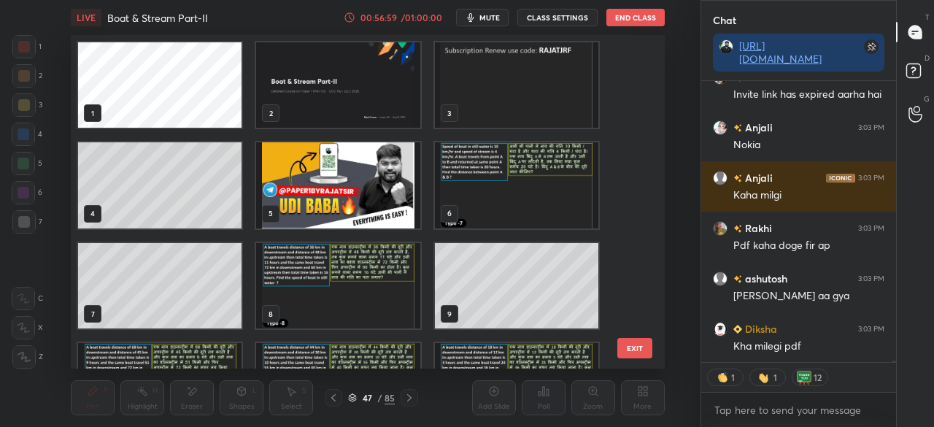
click at [339, 76] on img "grid" at bounding box center [339, 84] width 164 height 85
click at [341, 76] on img "grid" at bounding box center [339, 84] width 164 height 85
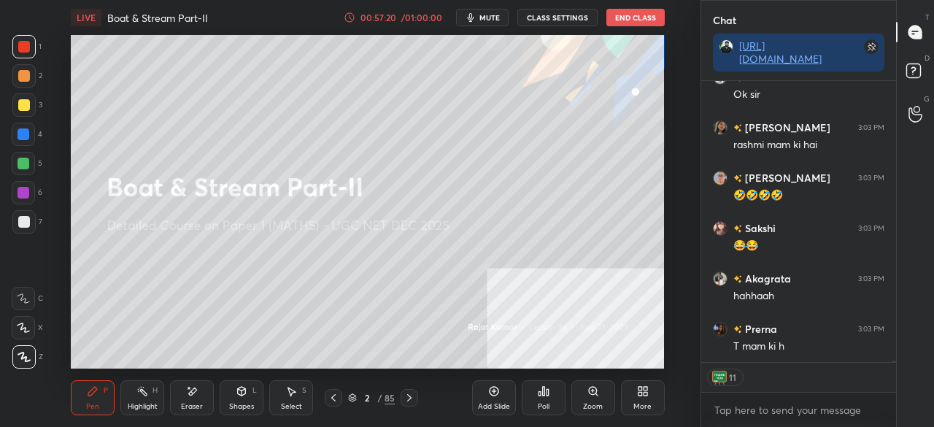
click at [26, 99] on div at bounding box center [24, 105] width 12 height 12
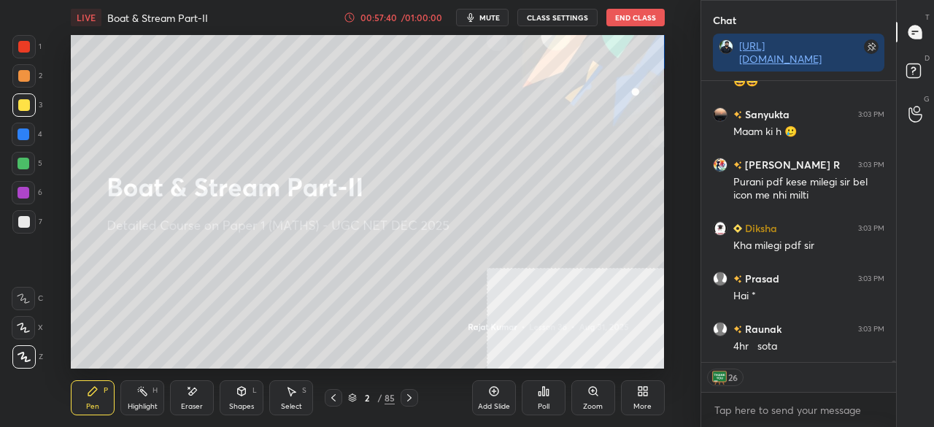
click at [28, 221] on div at bounding box center [24, 222] width 12 height 12
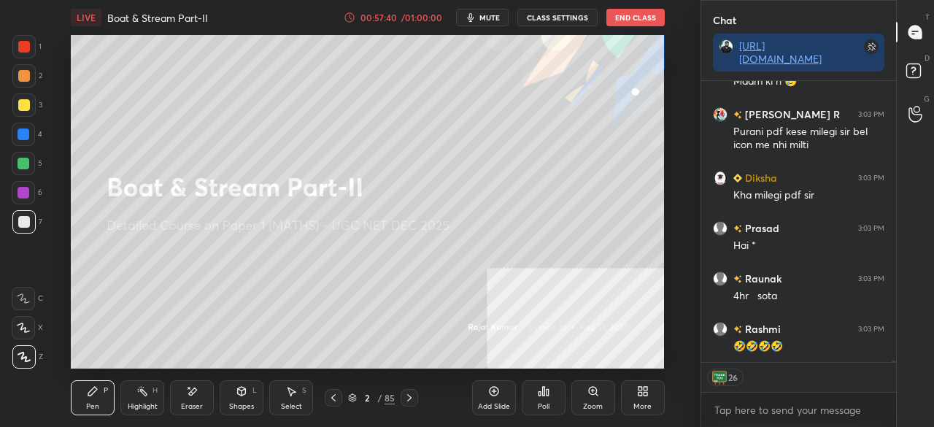
drag, startPoint x: 28, startPoint y: 221, endPoint x: 70, endPoint y: 227, distance: 42.7
click at [28, 221] on div at bounding box center [24, 222] width 12 height 12
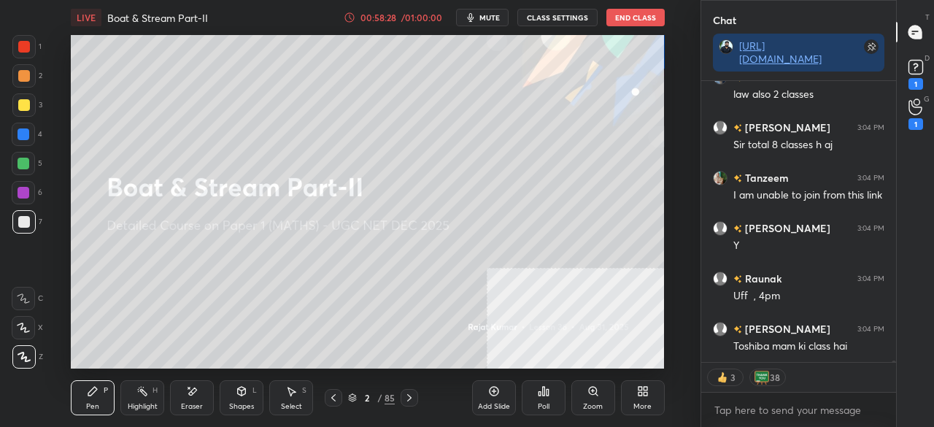
click at [22, 106] on div at bounding box center [24, 105] width 12 height 12
drag, startPoint x: 23, startPoint y: 106, endPoint x: 61, endPoint y: 104, distance: 38.0
click at [23, 106] on div at bounding box center [24, 105] width 12 height 12
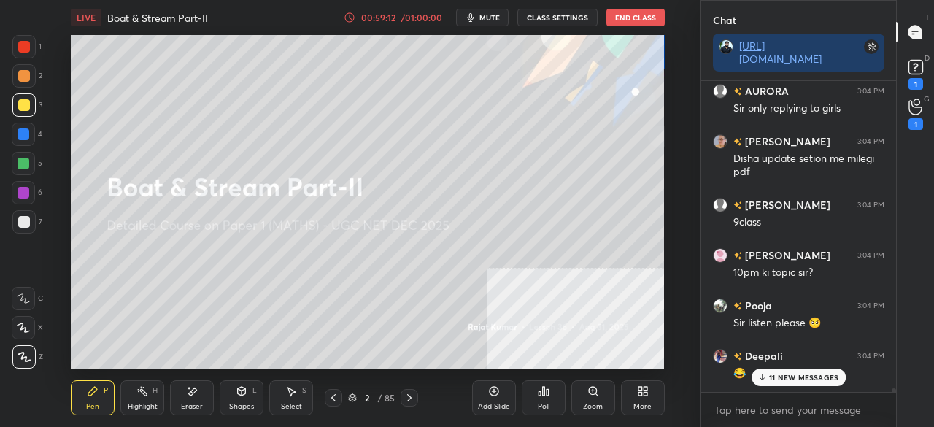
click at [803, 374] on p "11 NEW MESSAGES" at bounding box center [803, 377] width 69 height 9
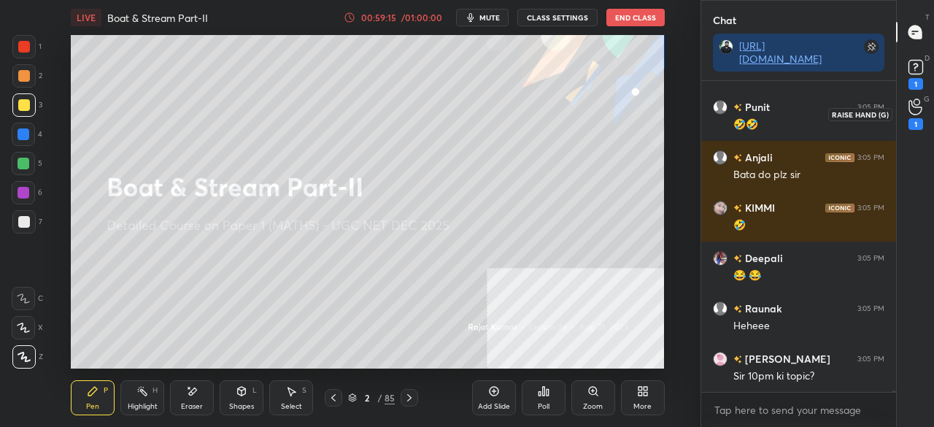
click at [921, 112] on icon at bounding box center [916, 107] width 14 height 17
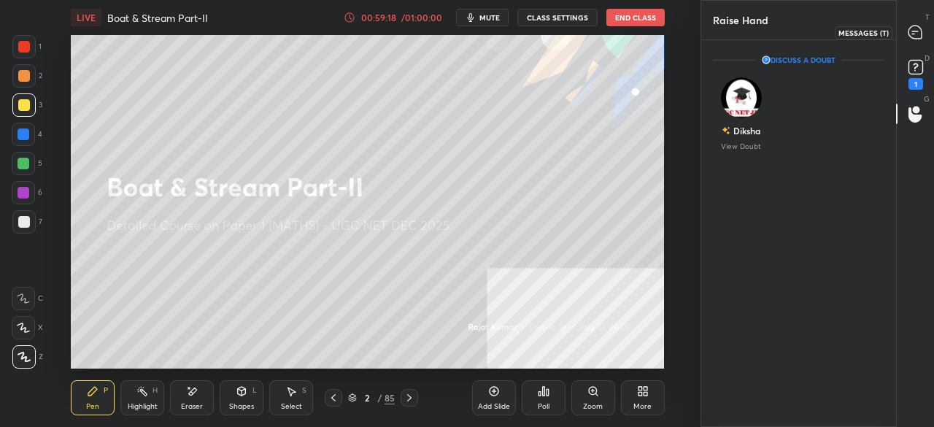
click at [923, 31] on icon at bounding box center [915, 32] width 15 height 15
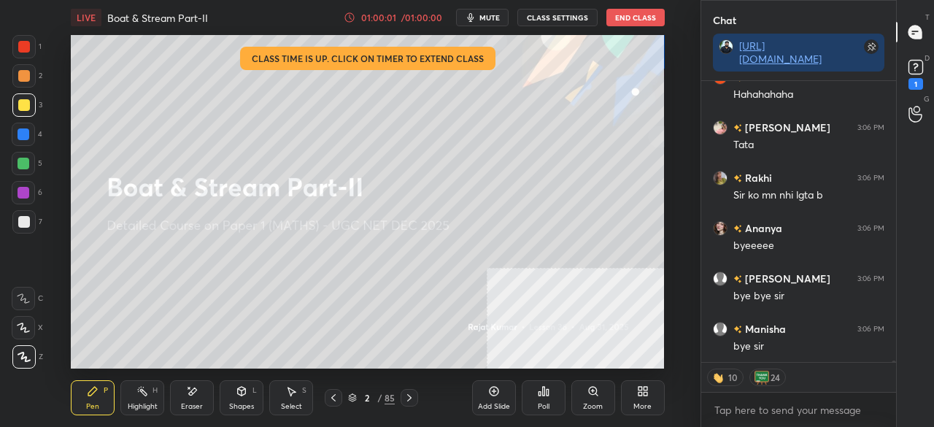
click at [639, 13] on button "End Class" at bounding box center [636, 18] width 58 height 18
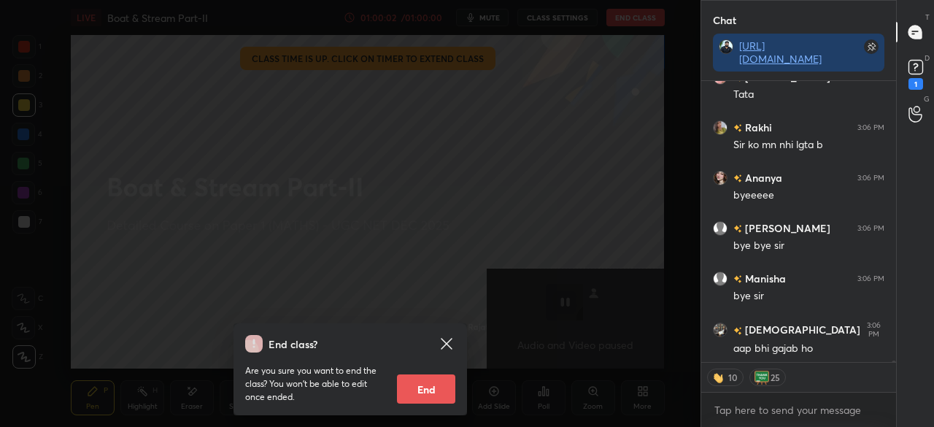
click at [432, 390] on button "End" at bounding box center [426, 388] width 58 height 29
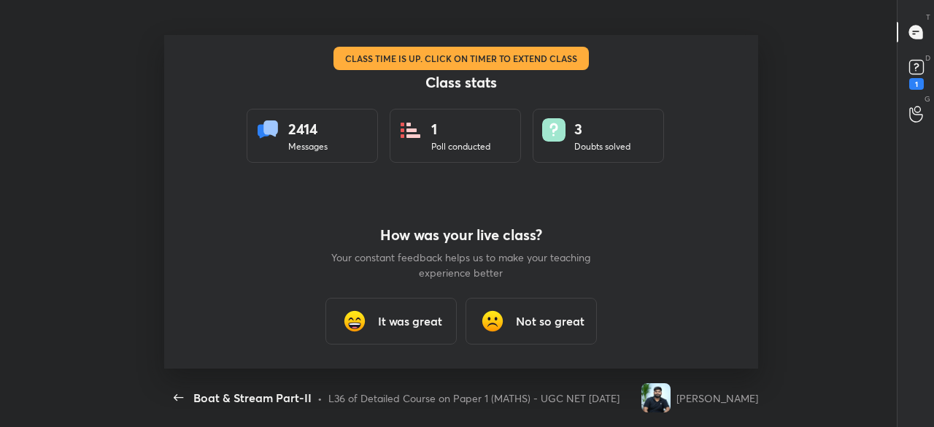
type textarea "x"
